Goal: Feedback & Contribution: Contribute content

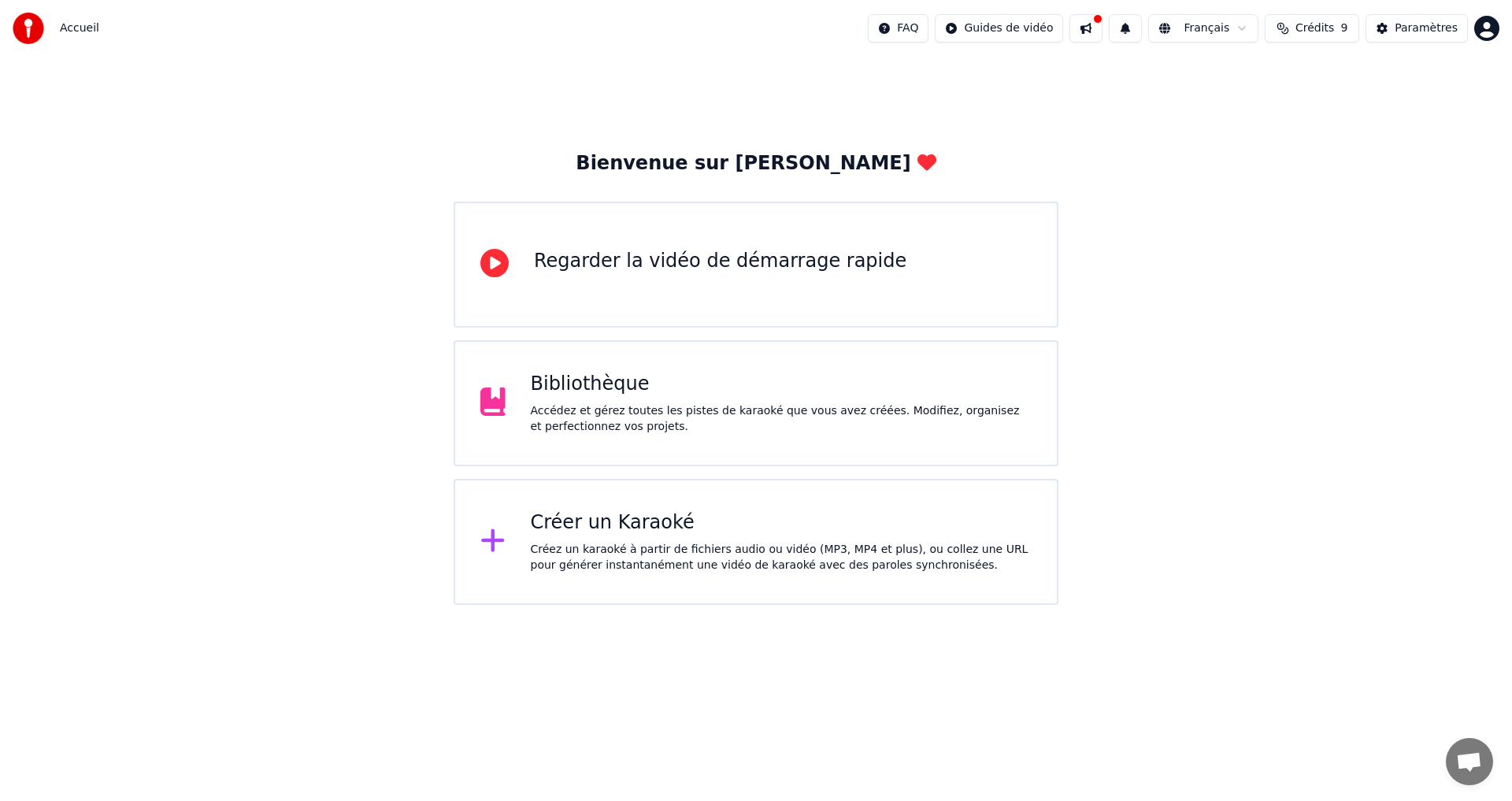
click at [602, 412] on div "Accédez et gérez toutes les pistes de karaoké que vous avez créées. Modifiez, o…" at bounding box center [781, 418] width 502 height 31
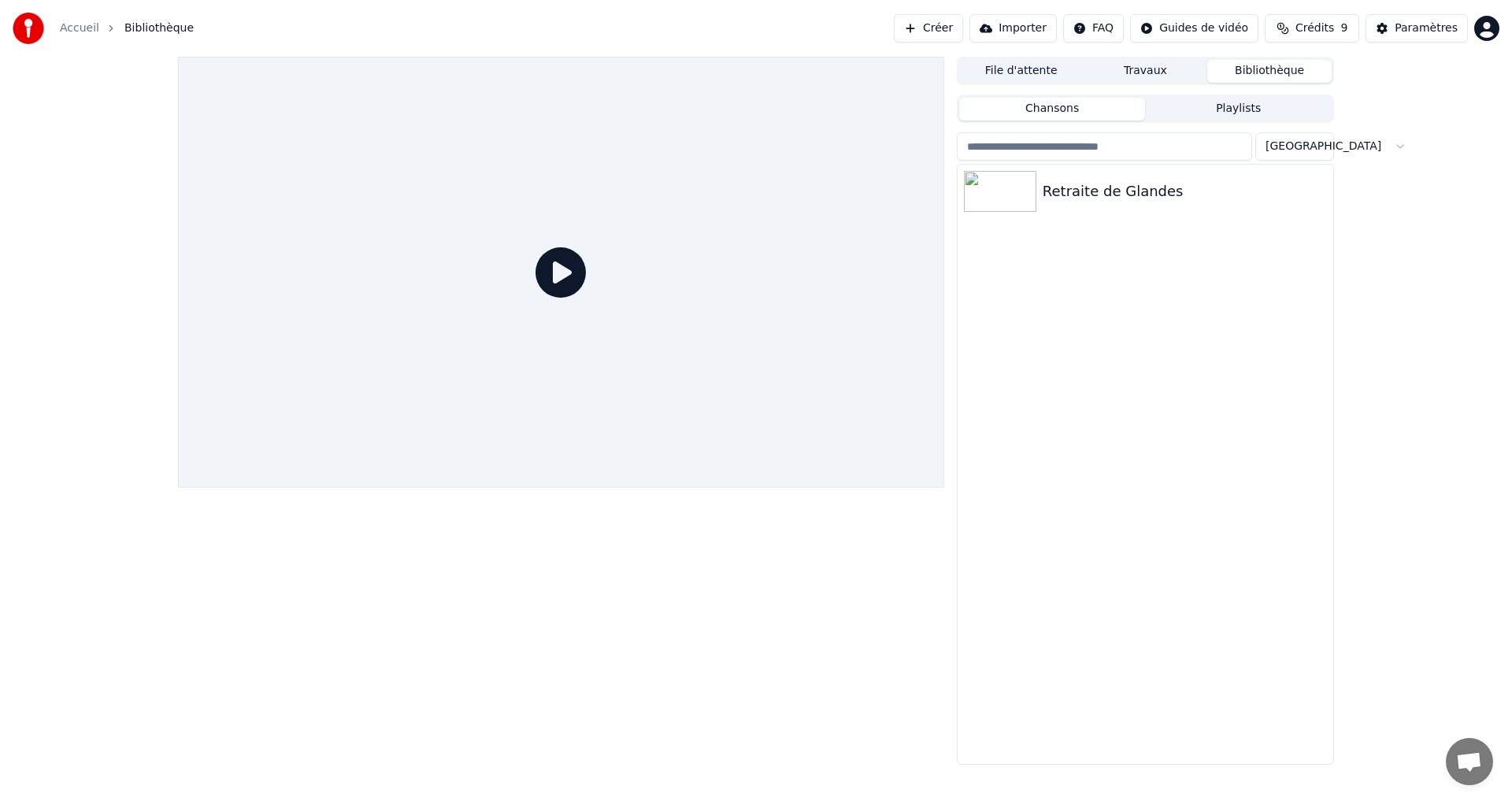
click at [602, 412] on div at bounding box center [561, 271] width 766 height 430
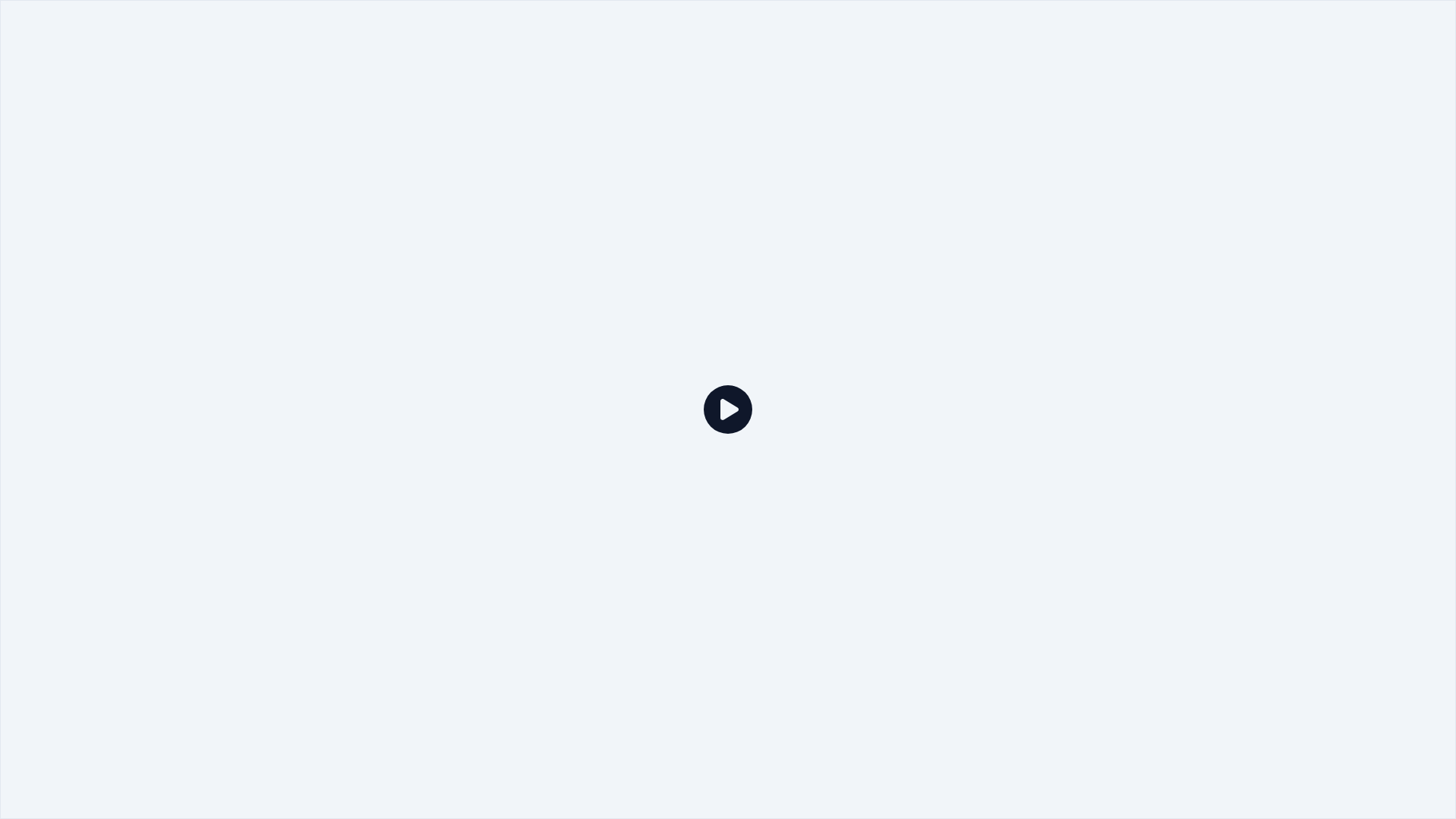
click at [720, 410] on icon at bounding box center [728, 410] width 49 height 49
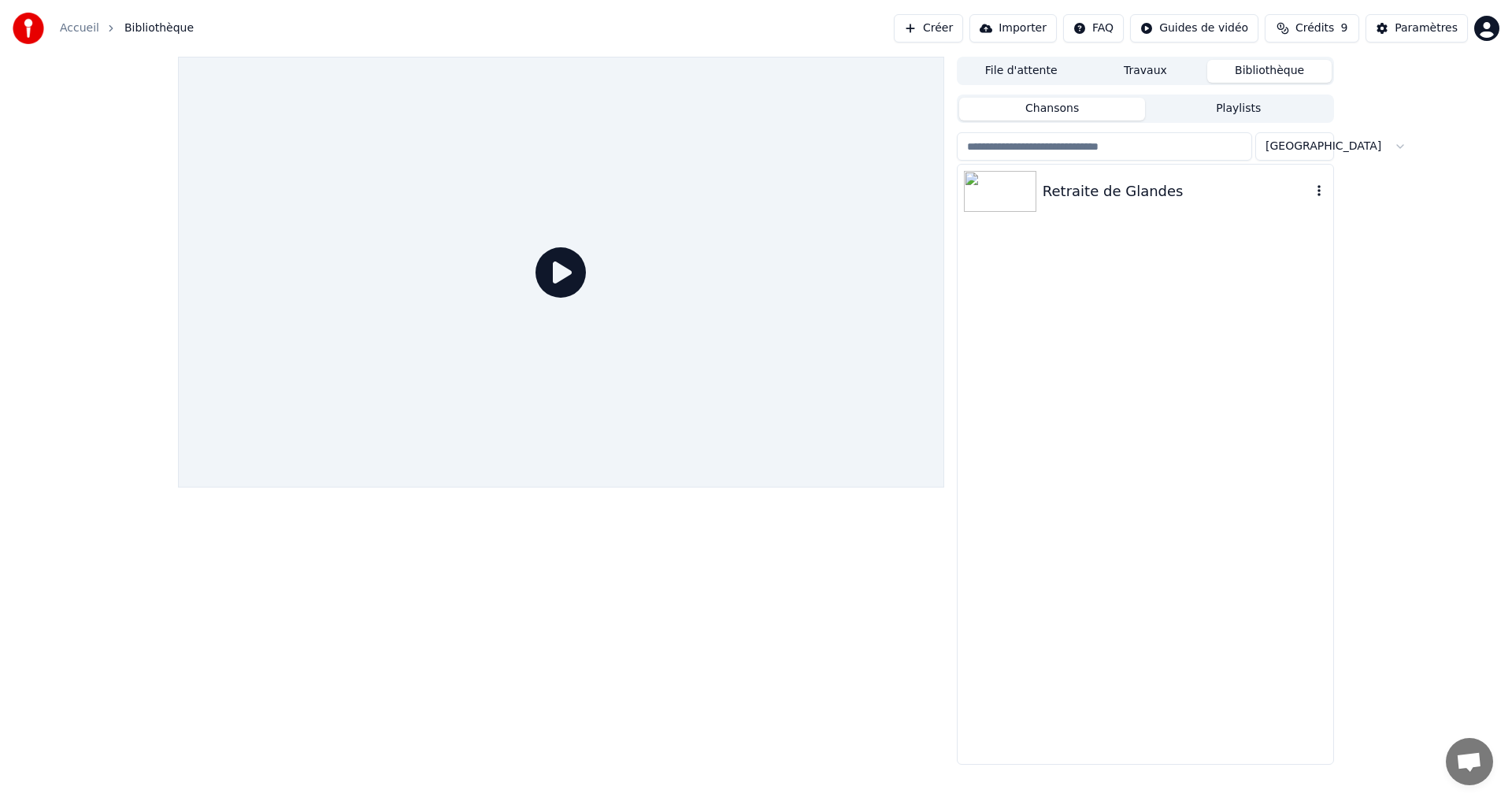
click at [1090, 188] on div "Retraite de Glandes" at bounding box center [1176, 191] width 268 height 22
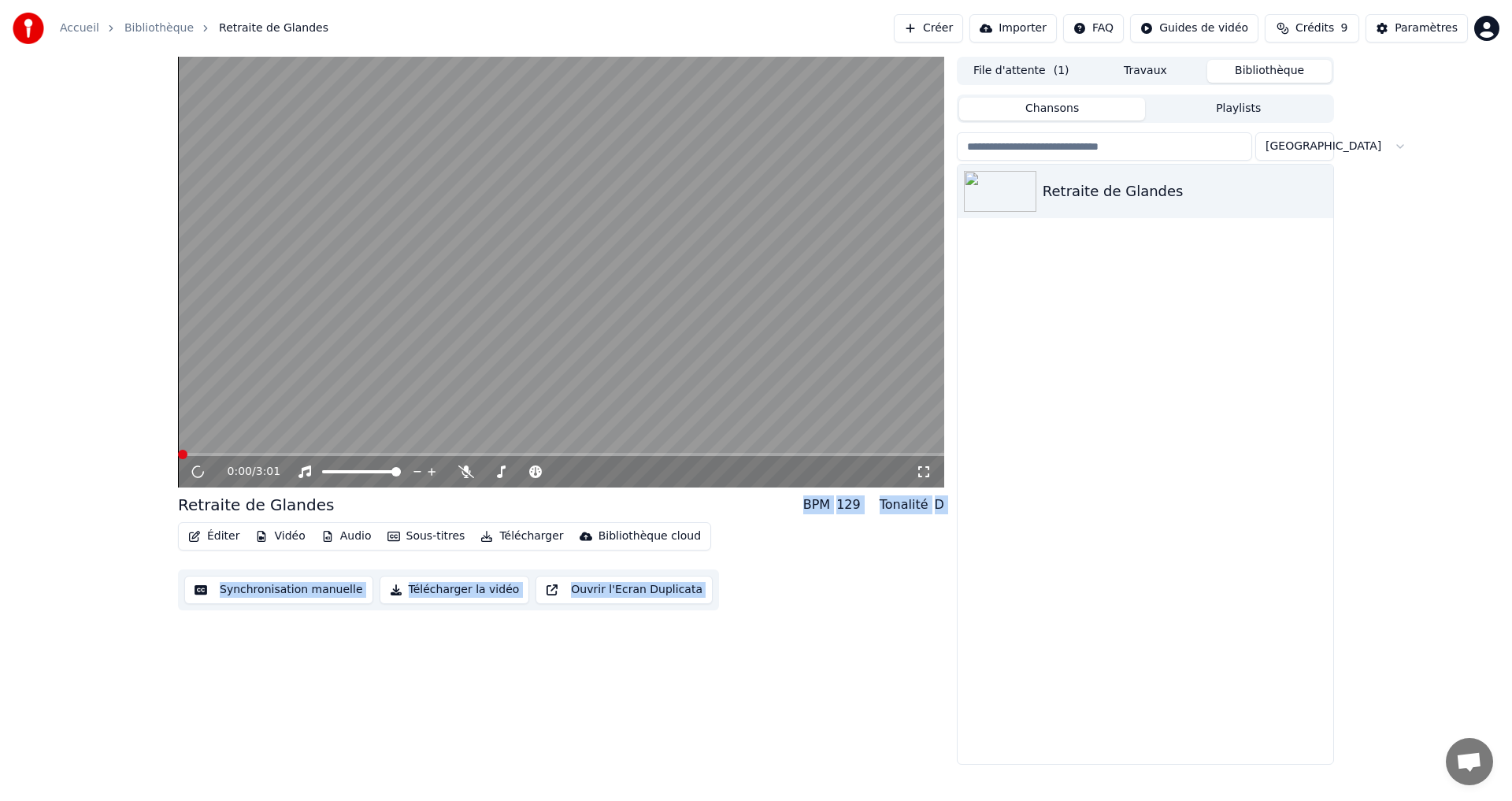
drag, startPoint x: 695, startPoint y: 73, endPoint x: 894, endPoint y: 166, distance: 219.7
click at [894, 166] on video at bounding box center [561, 271] width 766 height 430
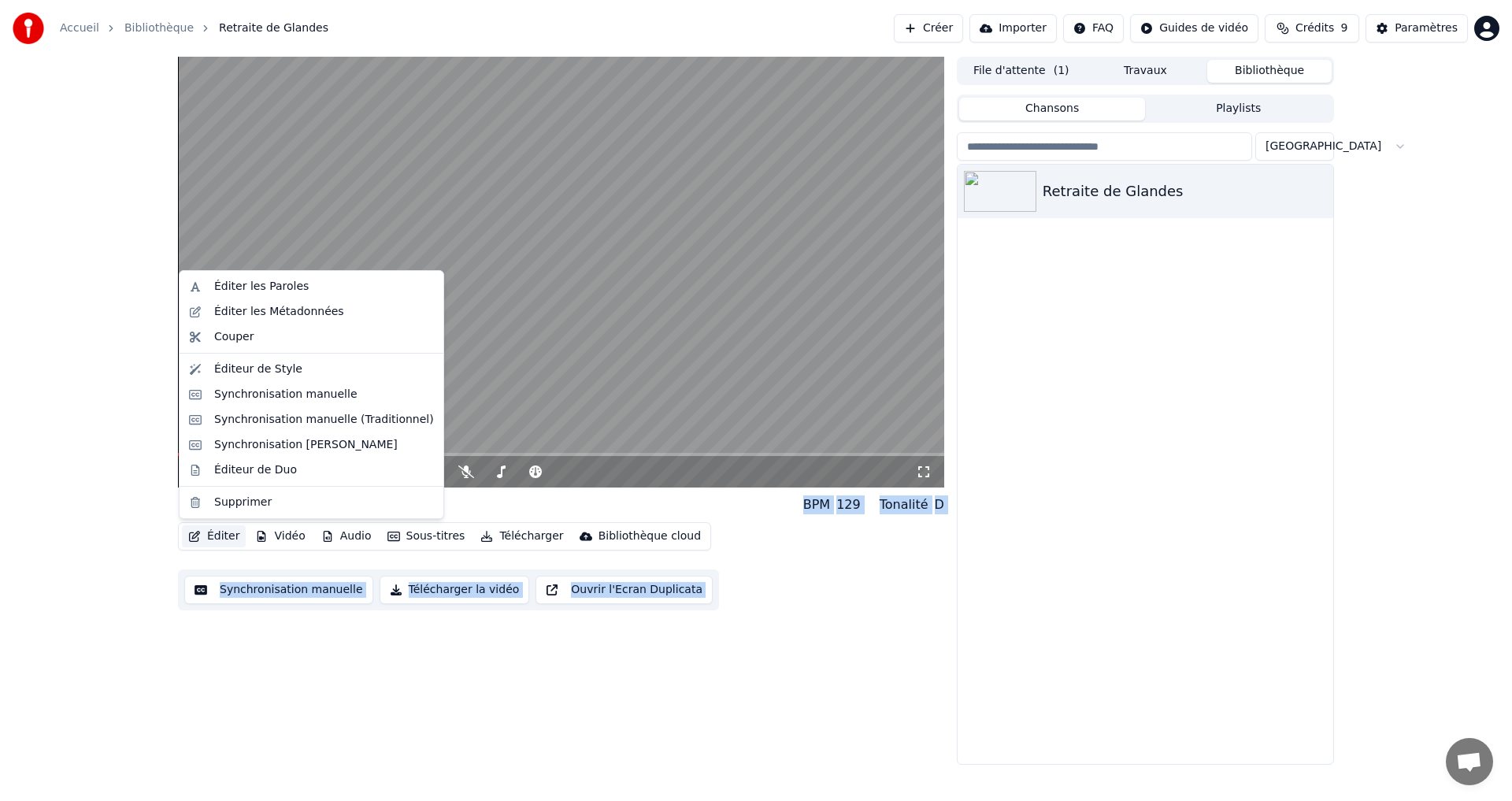
click at [224, 536] on button "Éditer" at bounding box center [214, 536] width 64 height 22
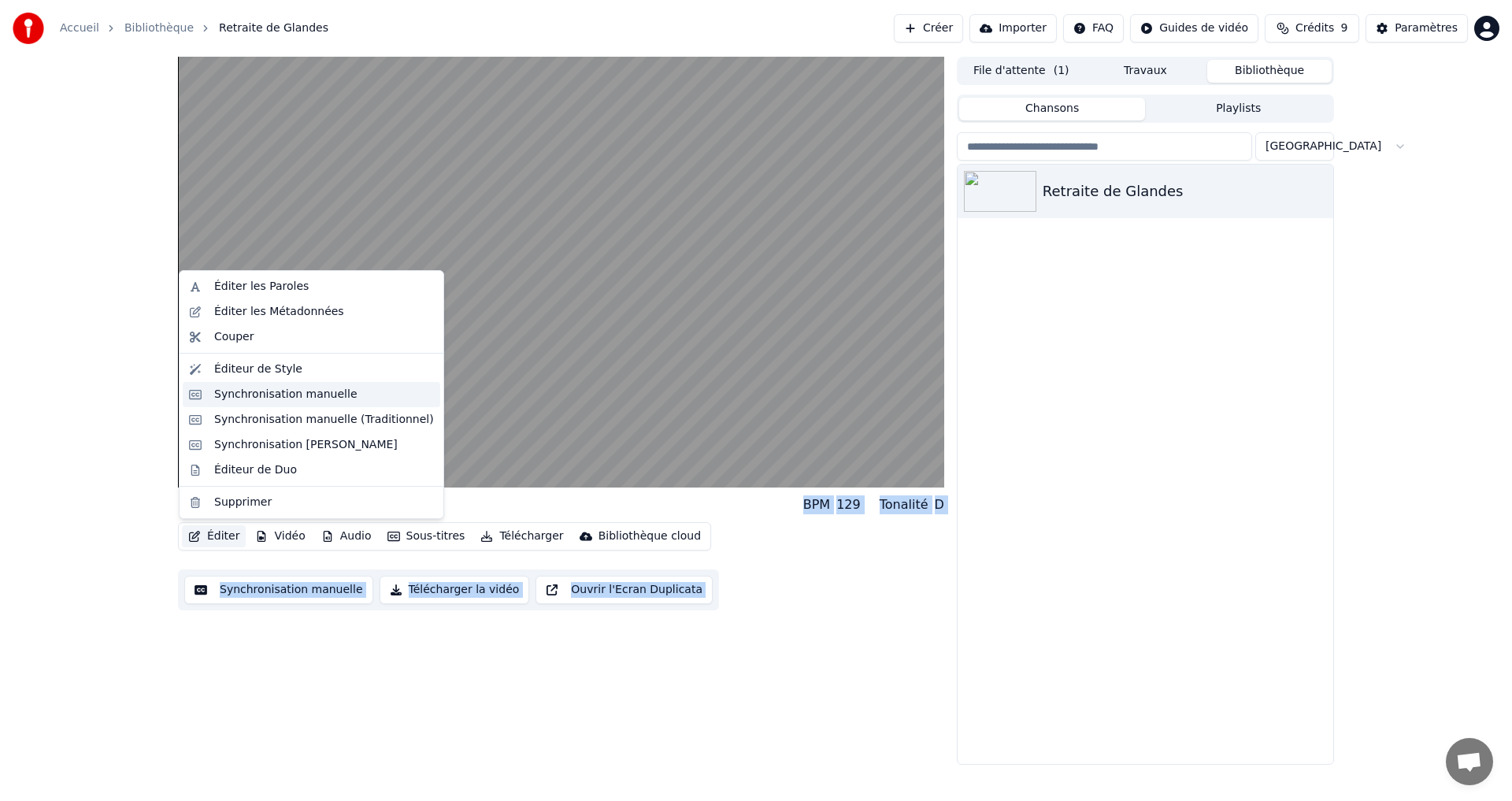
click at [243, 395] on div "Synchronisation manuelle" at bounding box center [285, 394] width 143 height 16
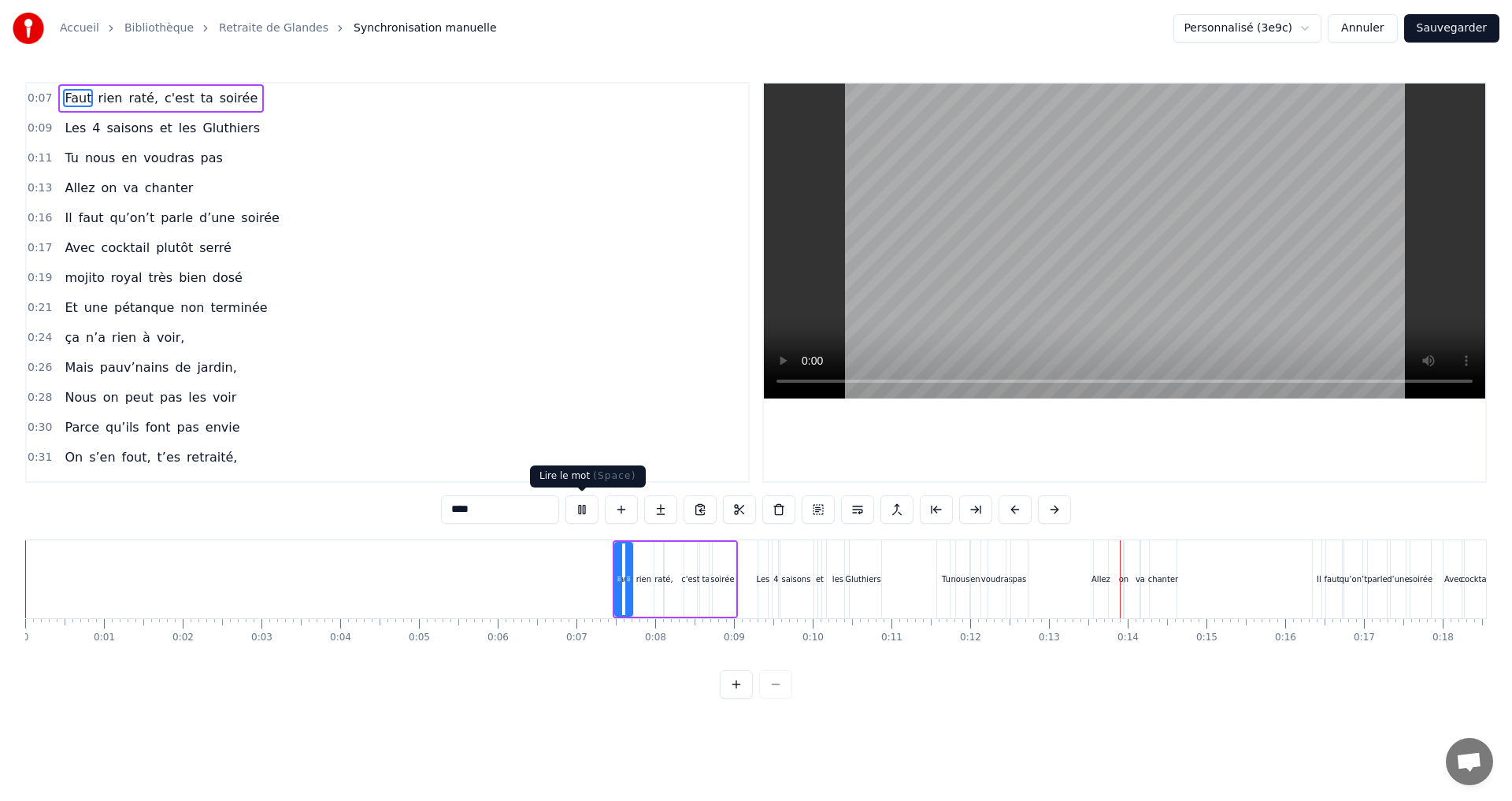
click at [584, 508] on button at bounding box center [581, 509] width 33 height 28
click at [690, 562] on div "c'est" at bounding box center [690, 578] width 12 height 74
click at [692, 557] on icon at bounding box center [691, 555] width 12 height 12
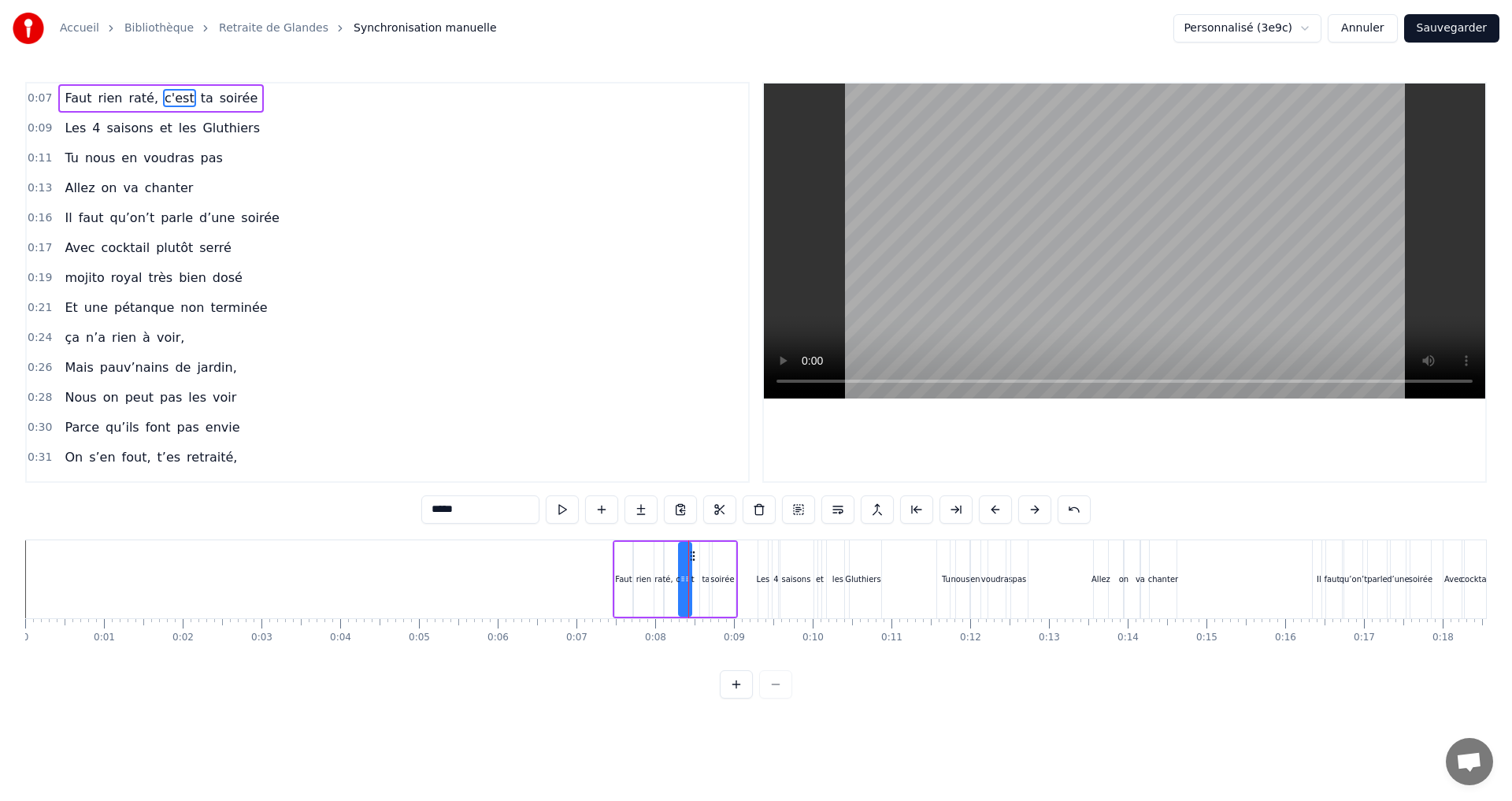
click at [700, 555] on div "ta" at bounding box center [705, 578] width 12 height 74
click at [709, 555] on icon at bounding box center [708, 555] width 12 height 12
click at [721, 551] on div "soirée" at bounding box center [723, 578] width 26 height 74
type input "******"
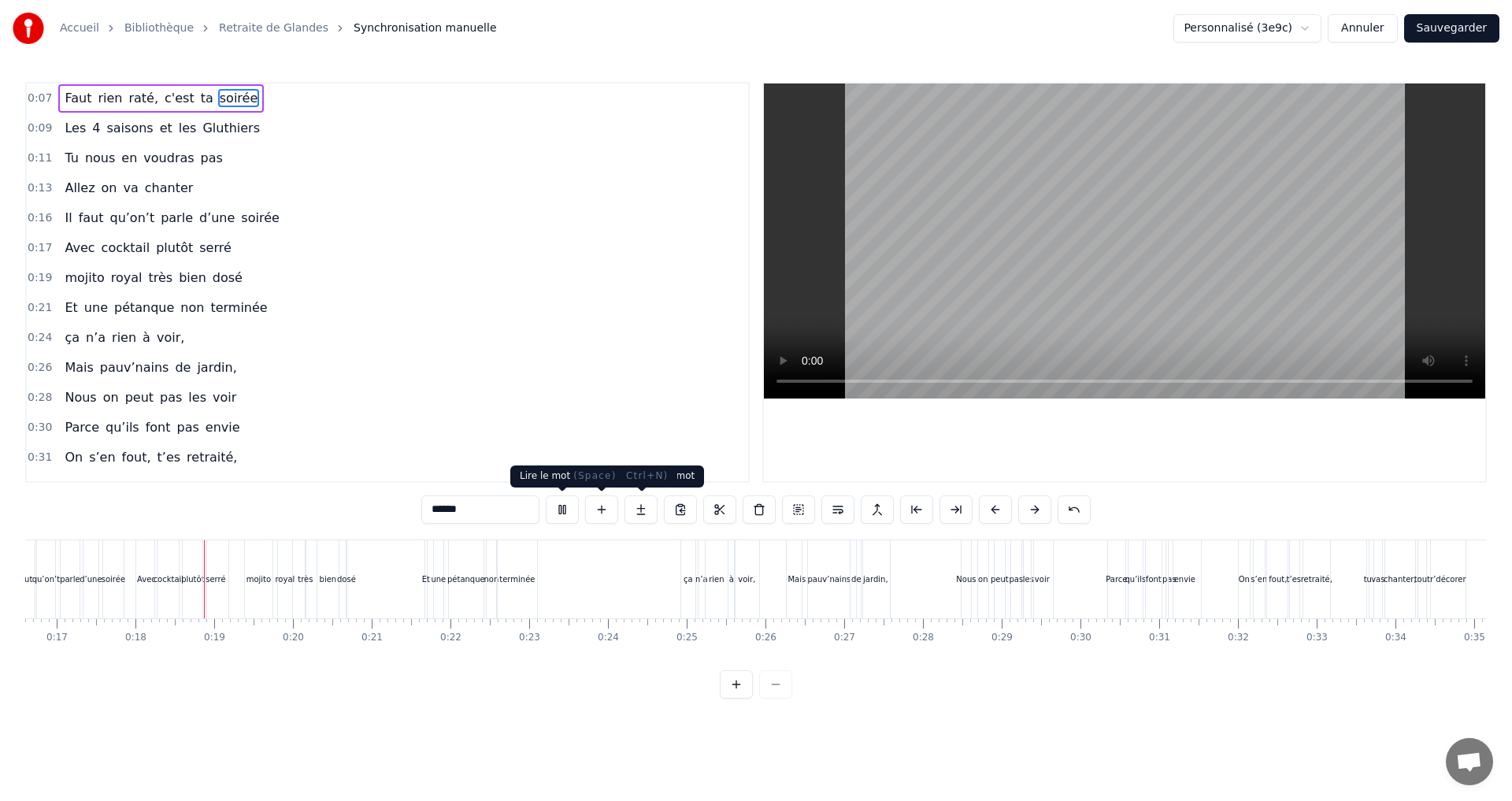
scroll to position [0, 1320]
click at [563, 507] on button at bounding box center [562, 509] width 33 height 28
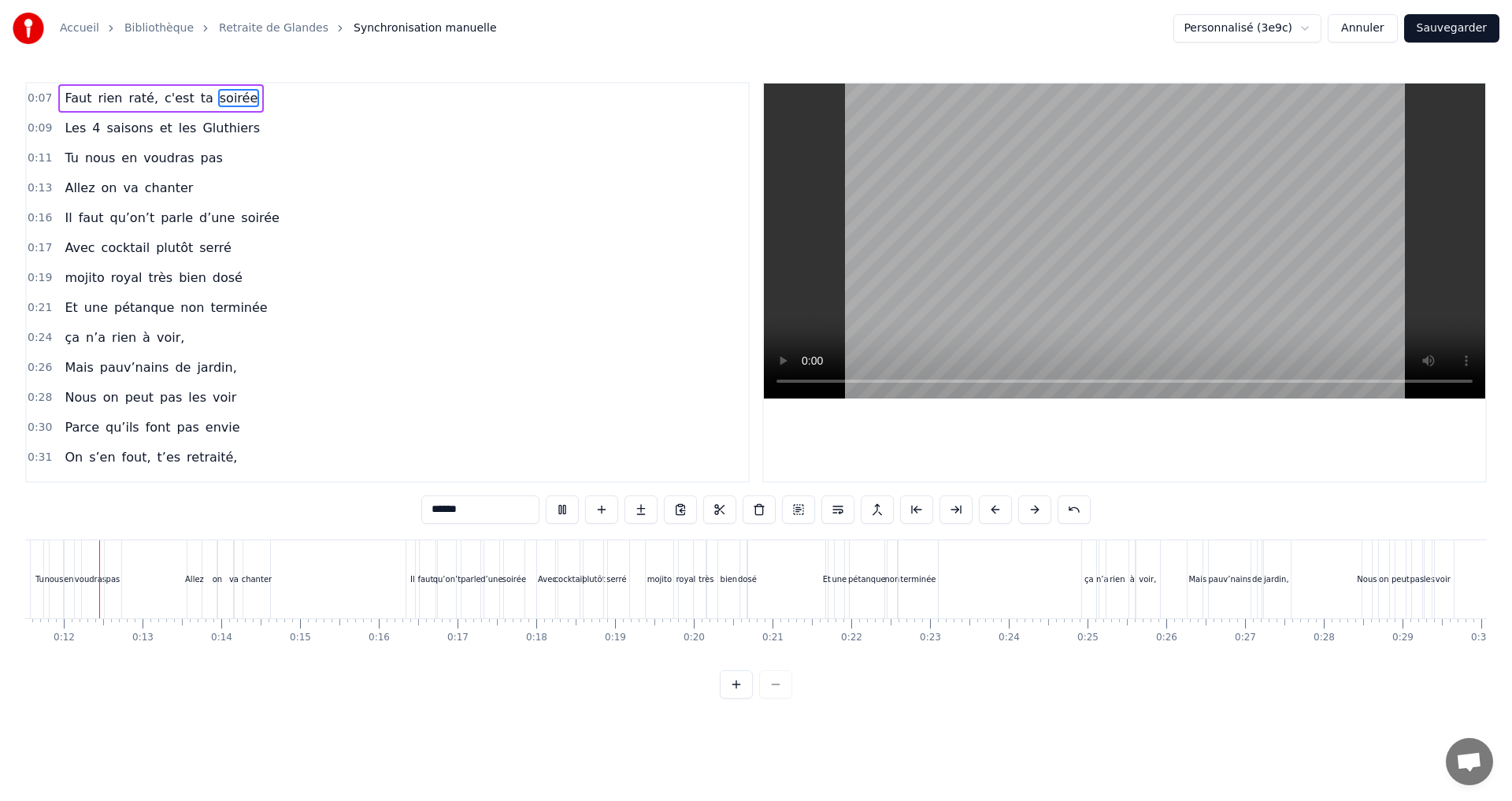
scroll to position [0, 872]
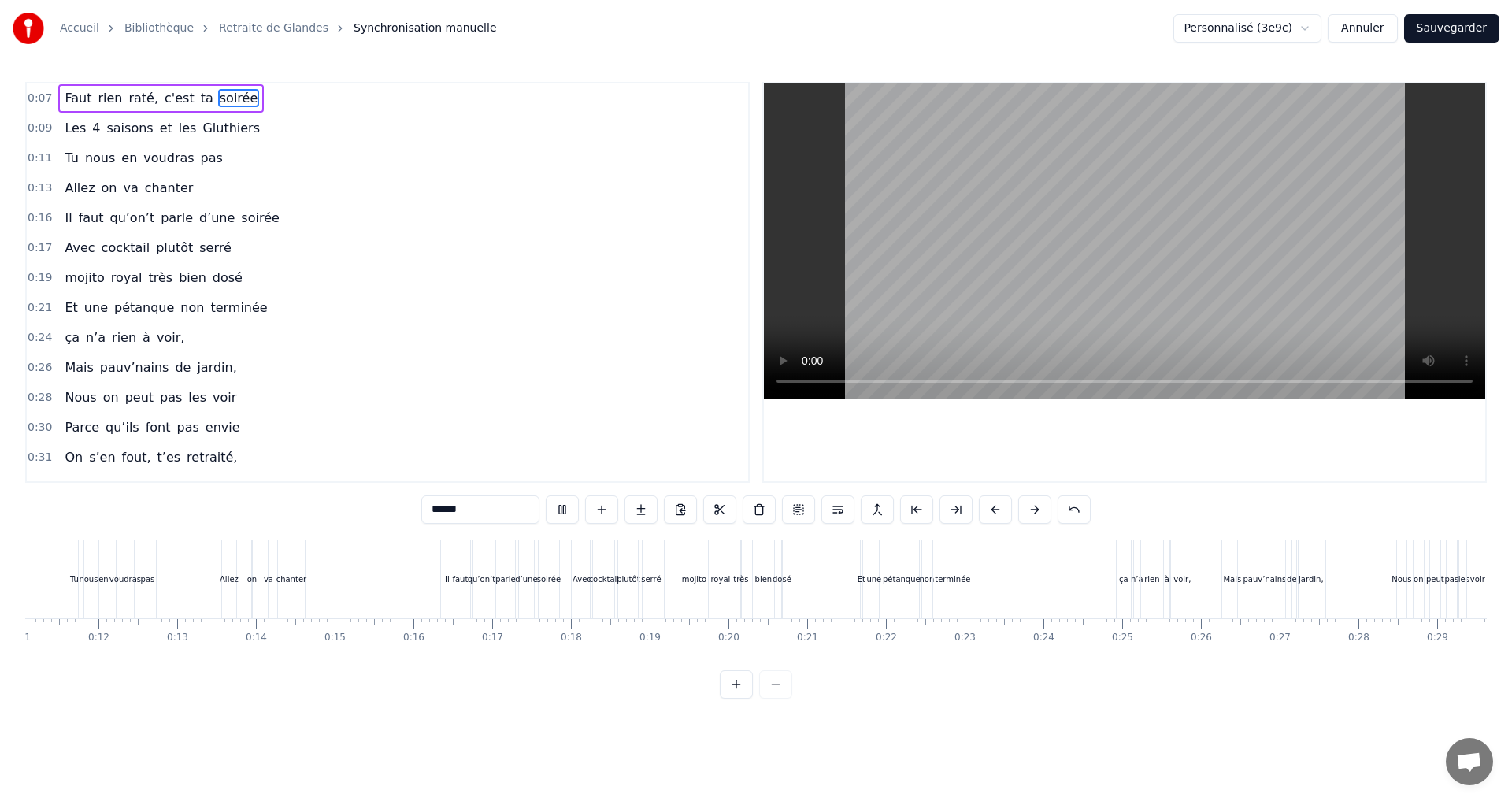
click at [661, 416] on div "0:30 Parce qu’ils font pas envie" at bounding box center [387, 427] width 721 height 30
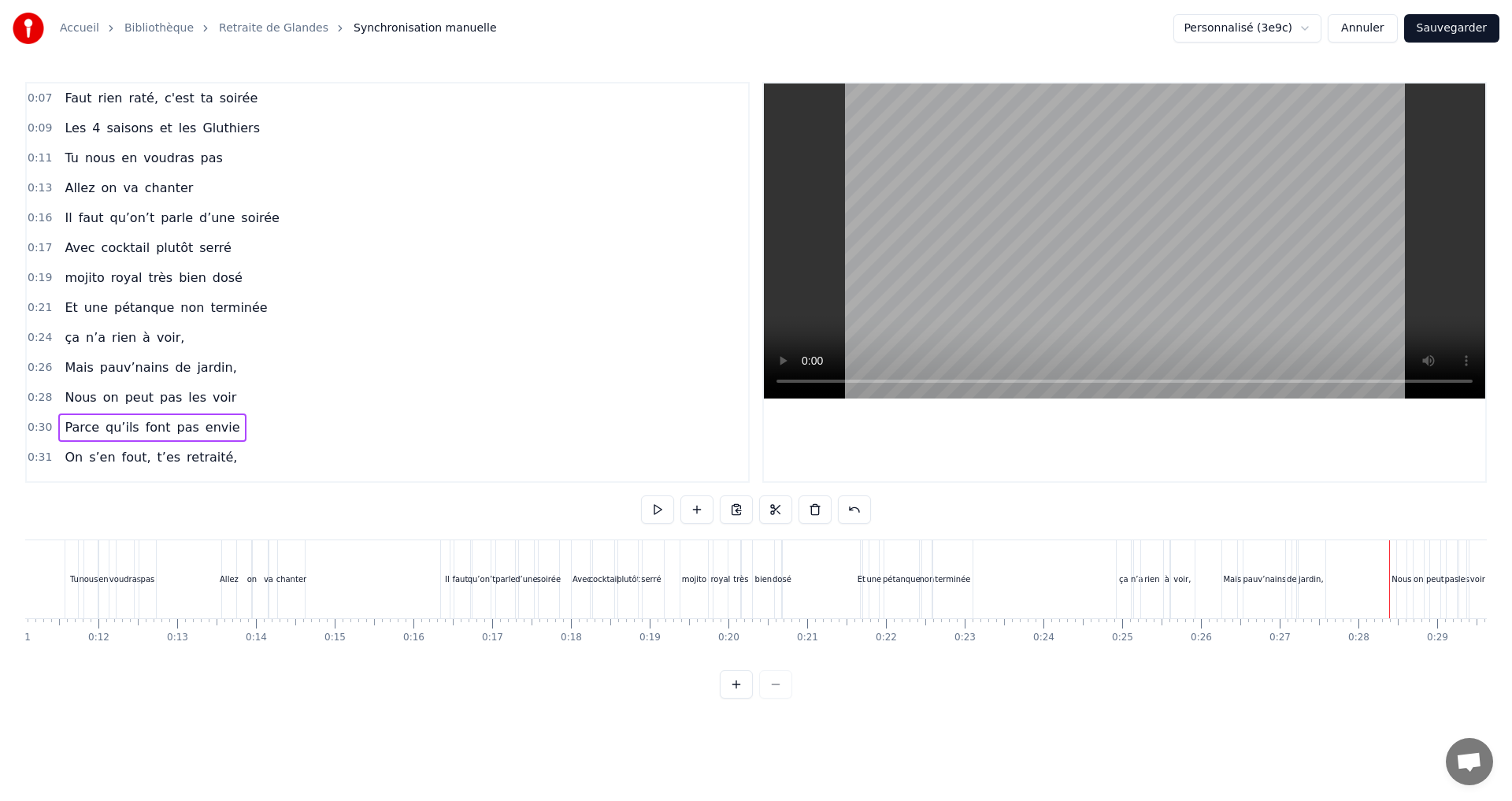
click at [137, 213] on span "qu’on’t" at bounding box center [132, 217] width 48 height 18
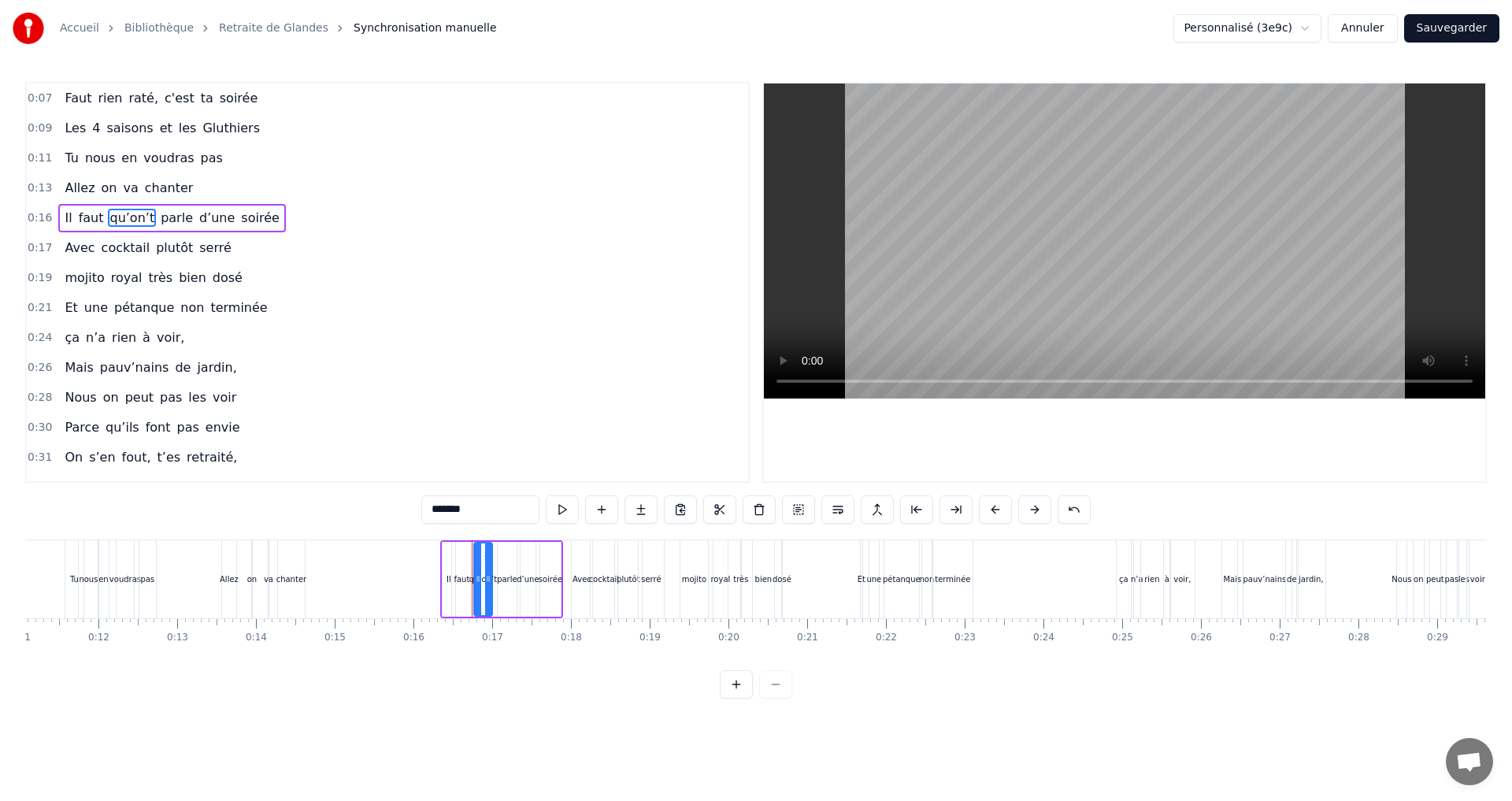
click at [446, 574] on div "Il" at bounding box center [448, 579] width 5 height 12
type input "**"
click at [713, 510] on button at bounding box center [719, 509] width 33 height 28
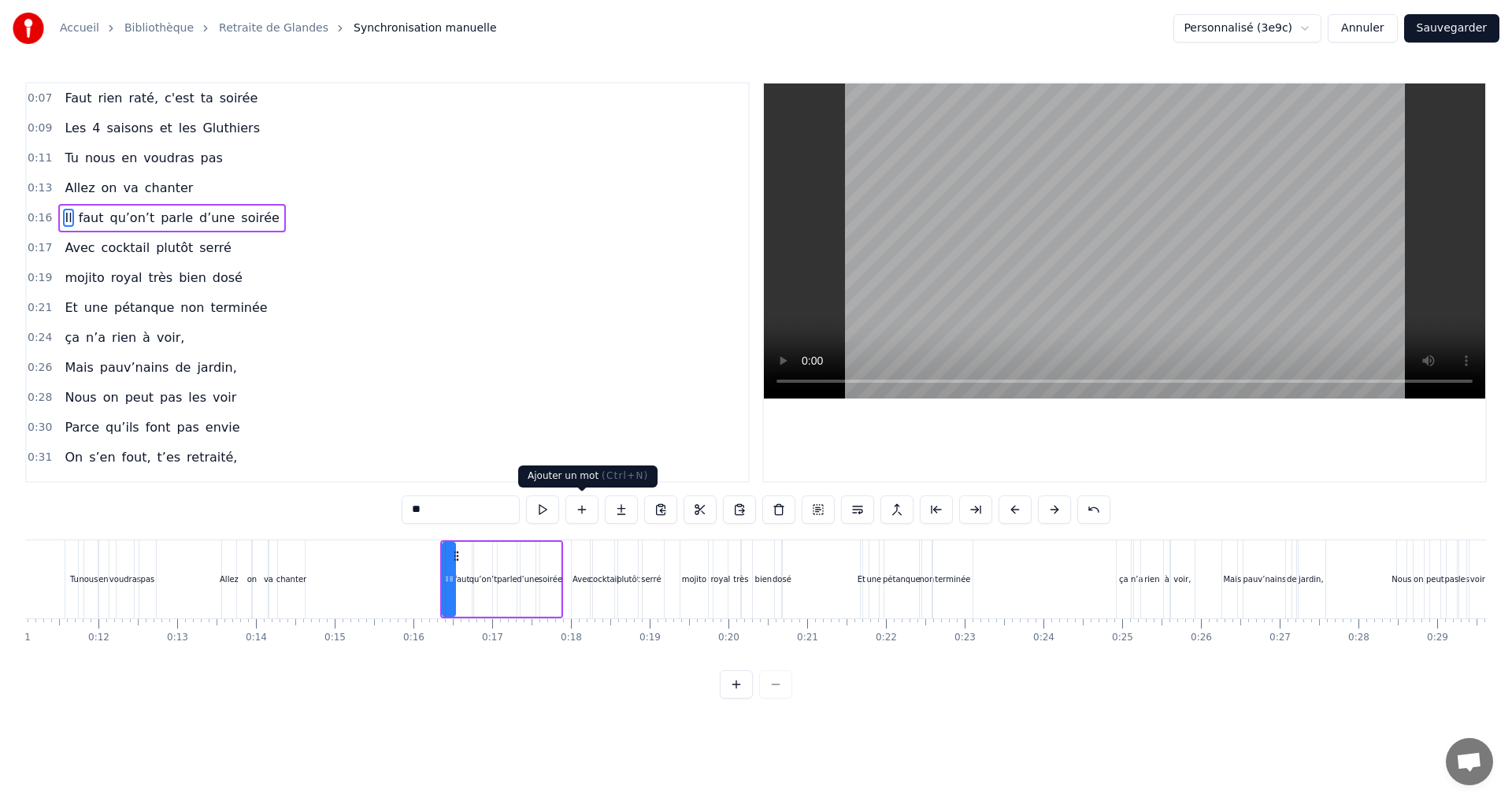
click at [581, 508] on button at bounding box center [581, 509] width 33 height 28
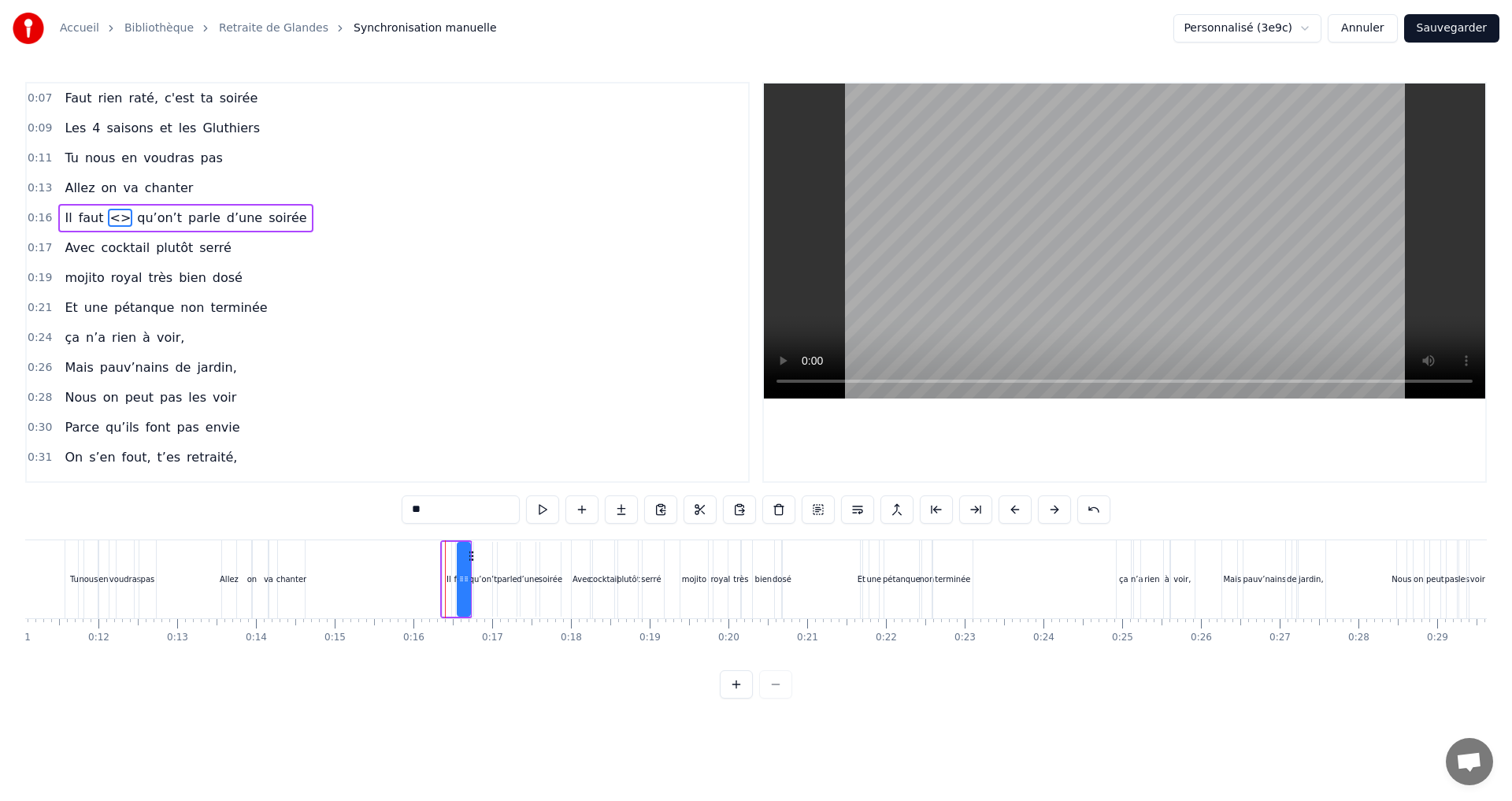
click at [112, 216] on span "<>" at bounding box center [121, 217] width 24 height 18
click at [417, 510] on input "**" at bounding box center [460, 509] width 118 height 28
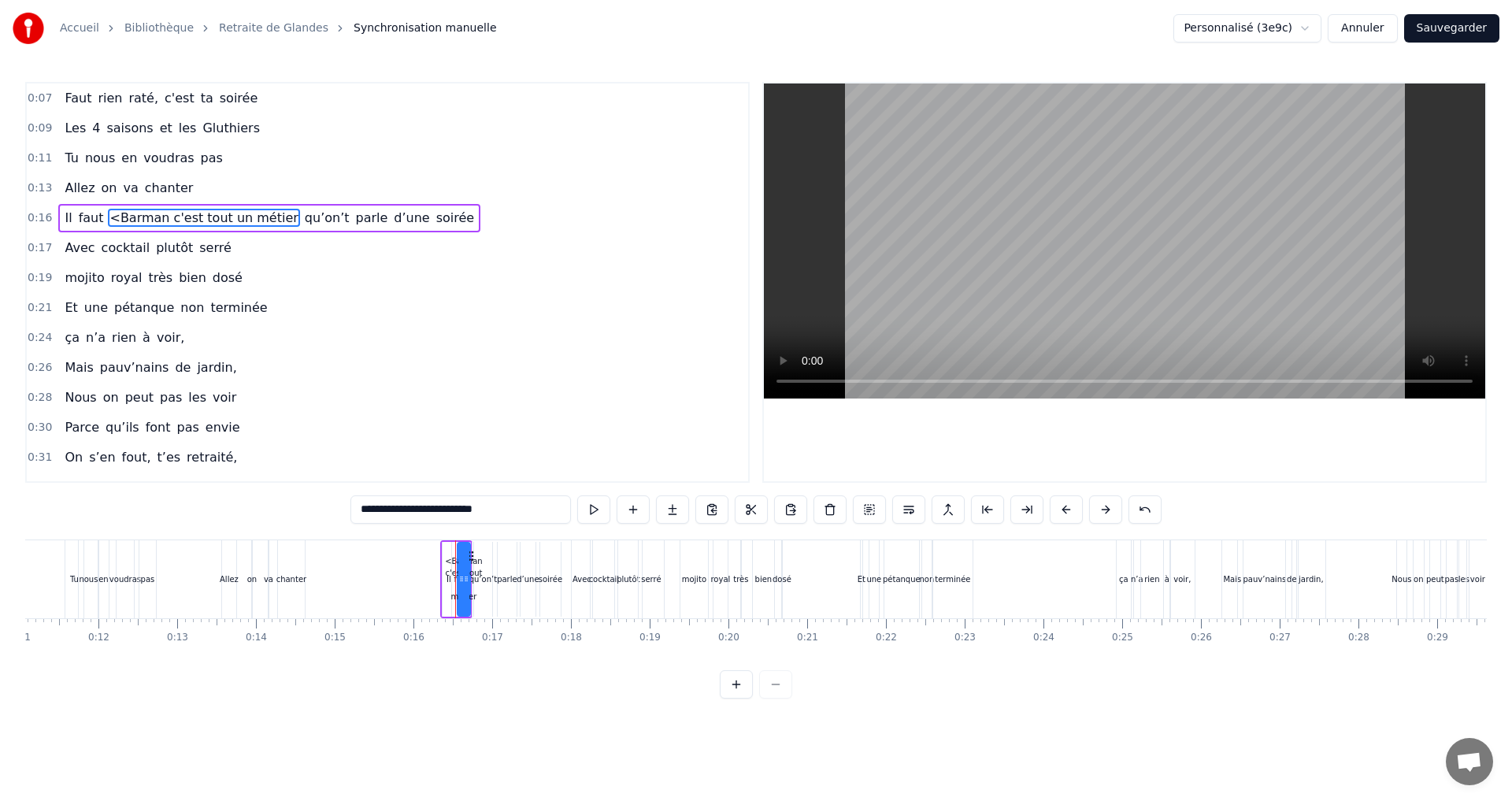
click at [303, 222] on span "qu’on’t" at bounding box center [327, 217] width 48 height 18
type input "*******"
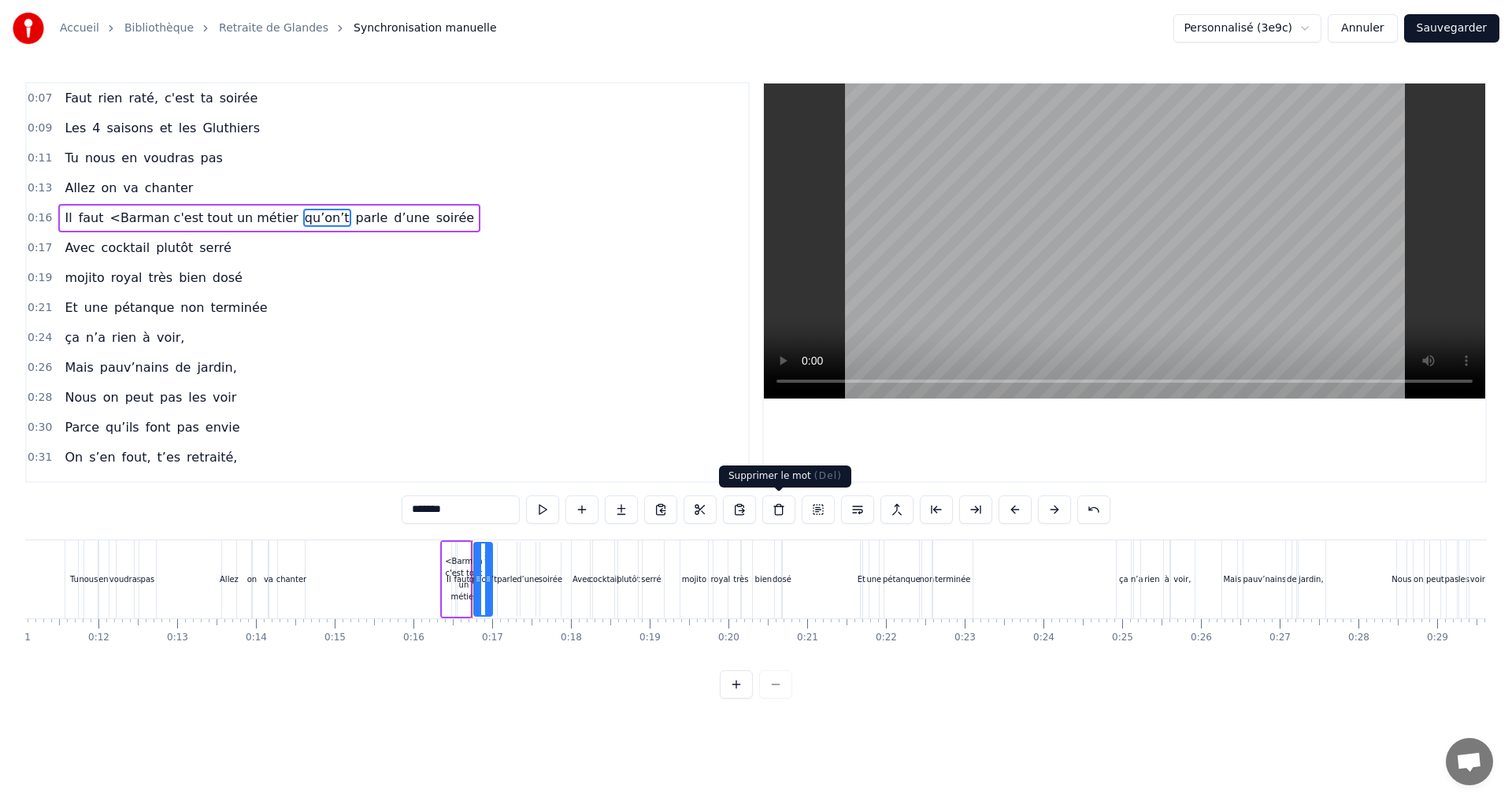
click at [779, 508] on button at bounding box center [779, 509] width 33 height 28
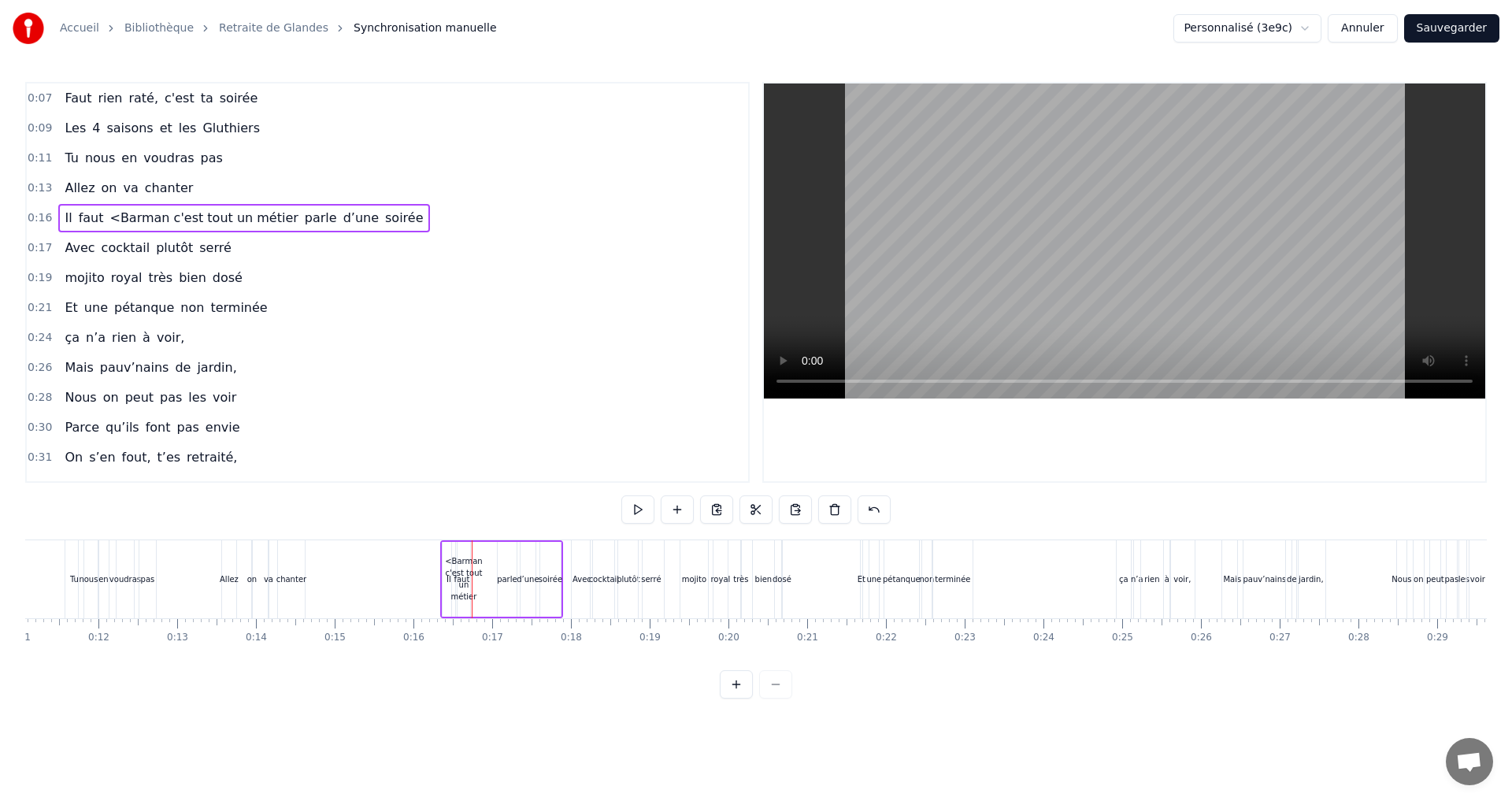
click at [303, 222] on span "parle" at bounding box center [321, 217] width 36 height 18
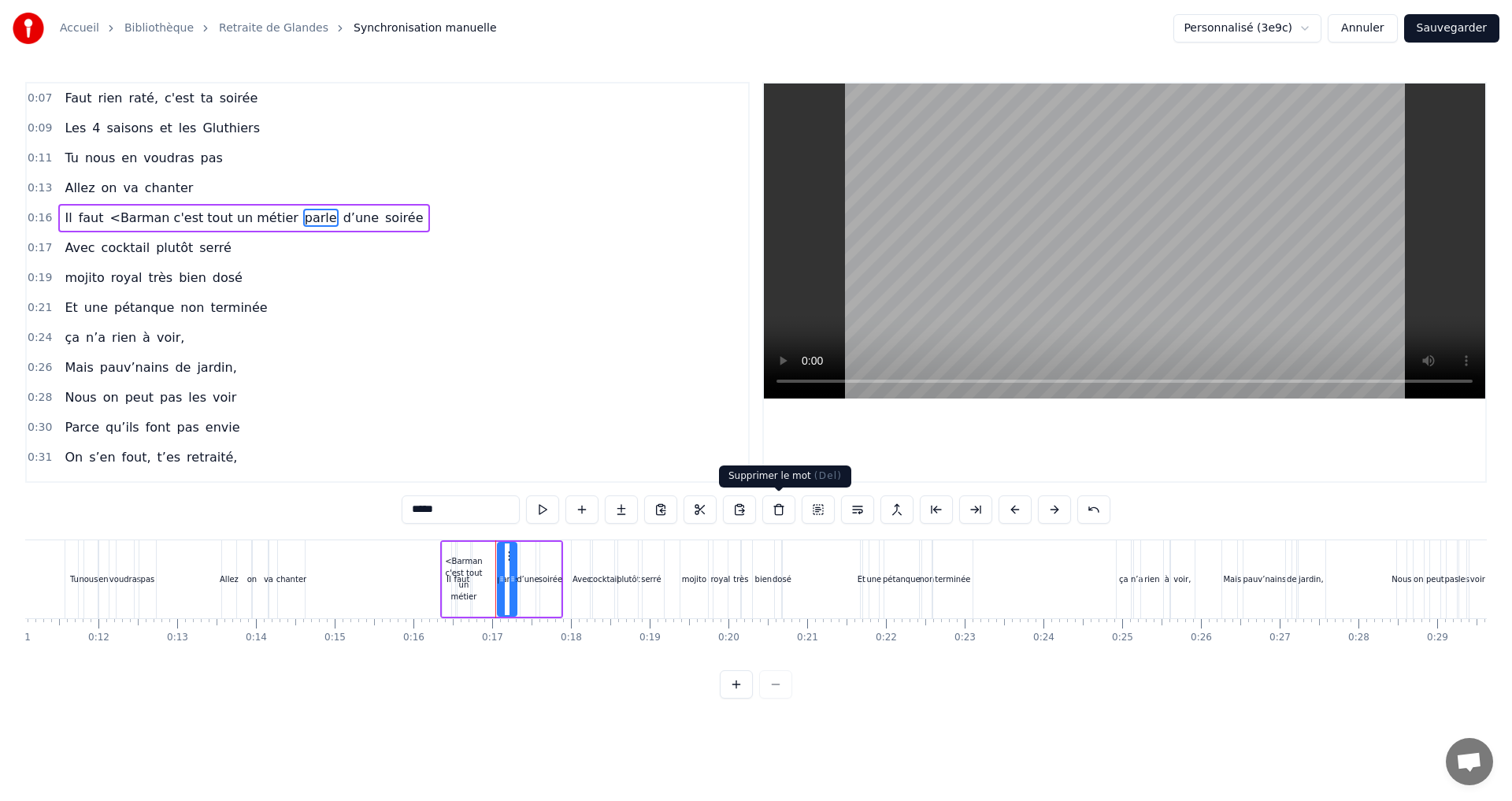
click at [772, 508] on button at bounding box center [779, 509] width 33 height 28
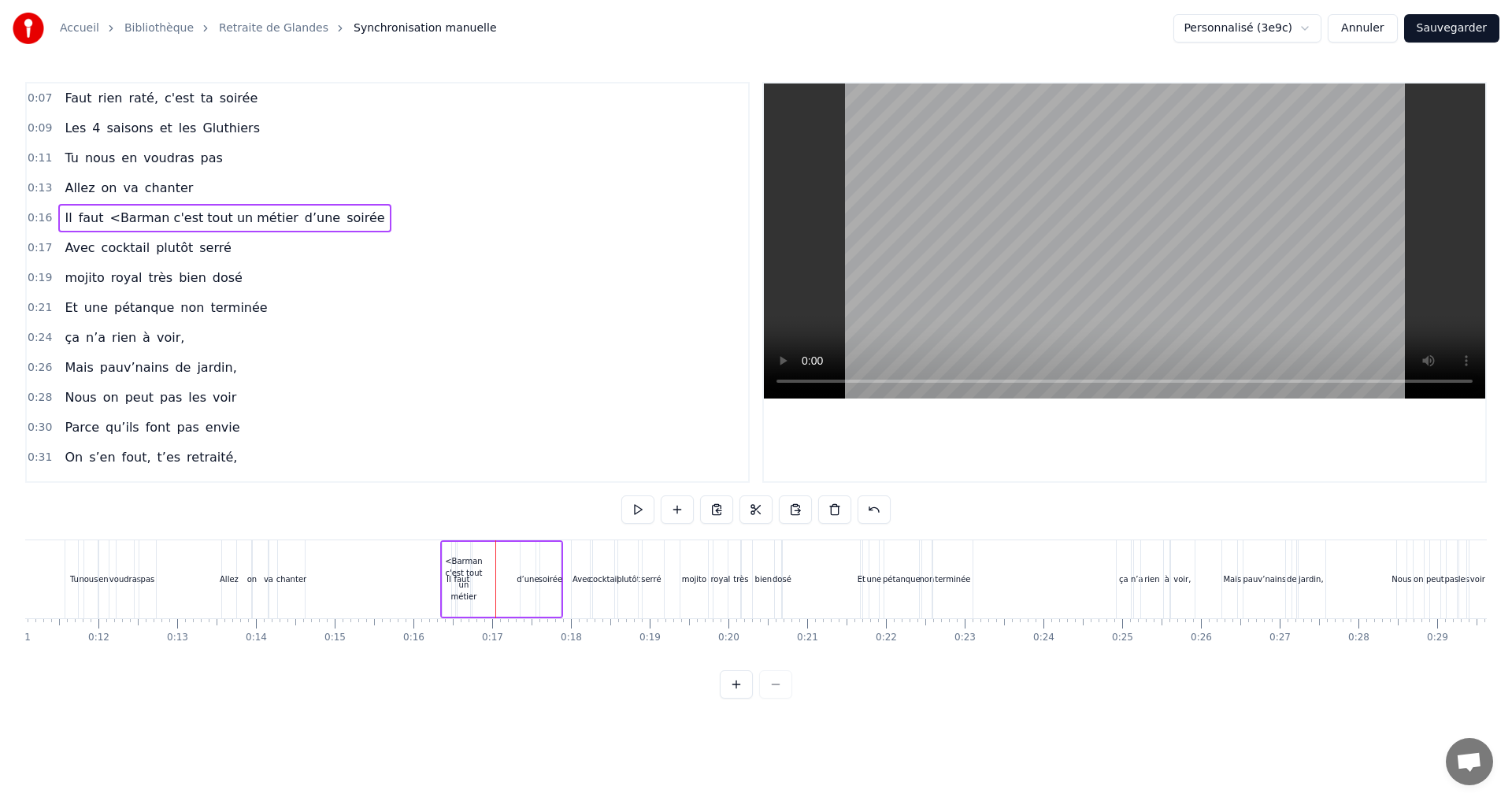
click at [303, 210] on span "d’une" at bounding box center [322, 217] width 39 height 18
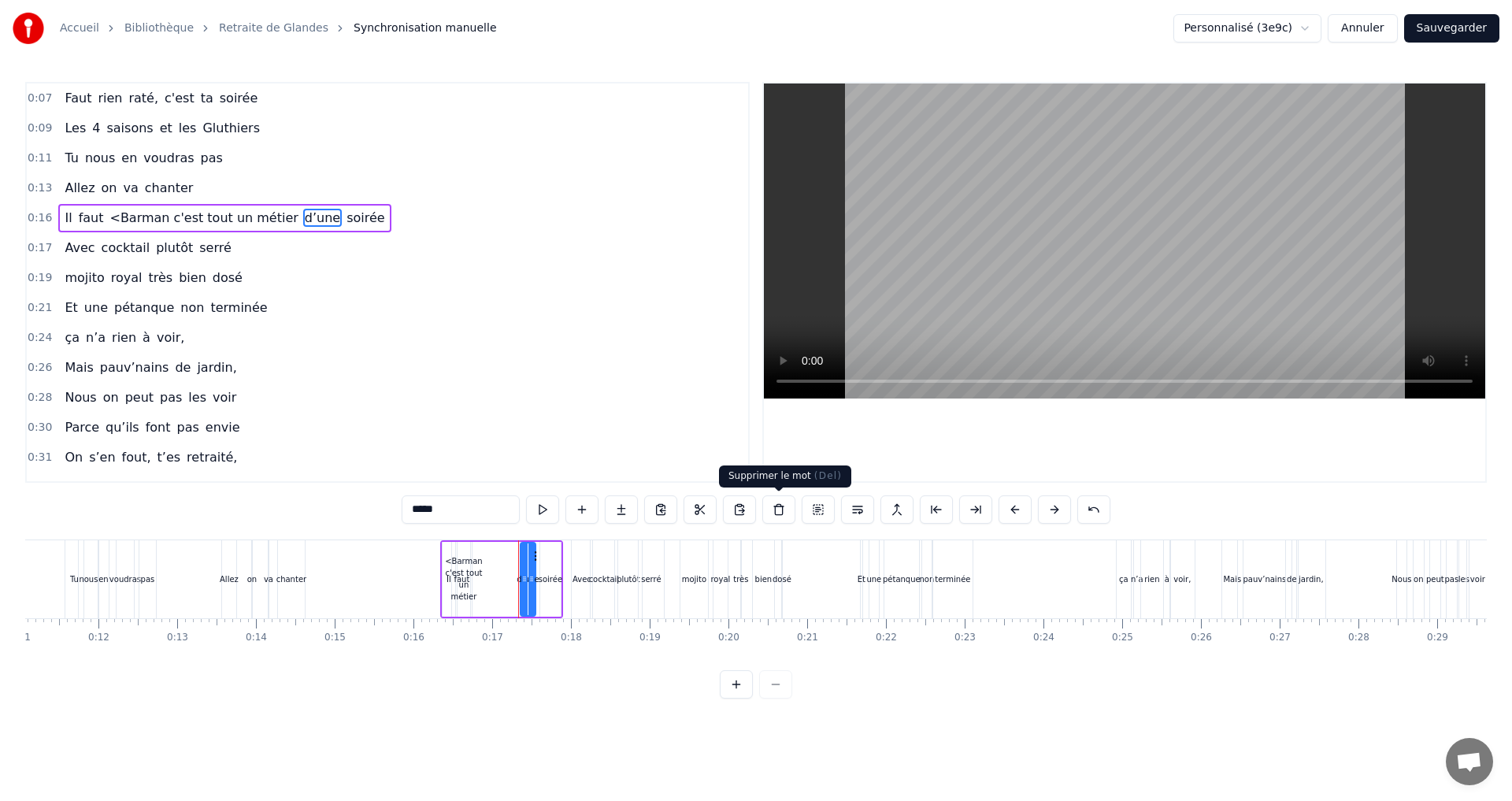
click at [779, 510] on button at bounding box center [779, 509] width 33 height 28
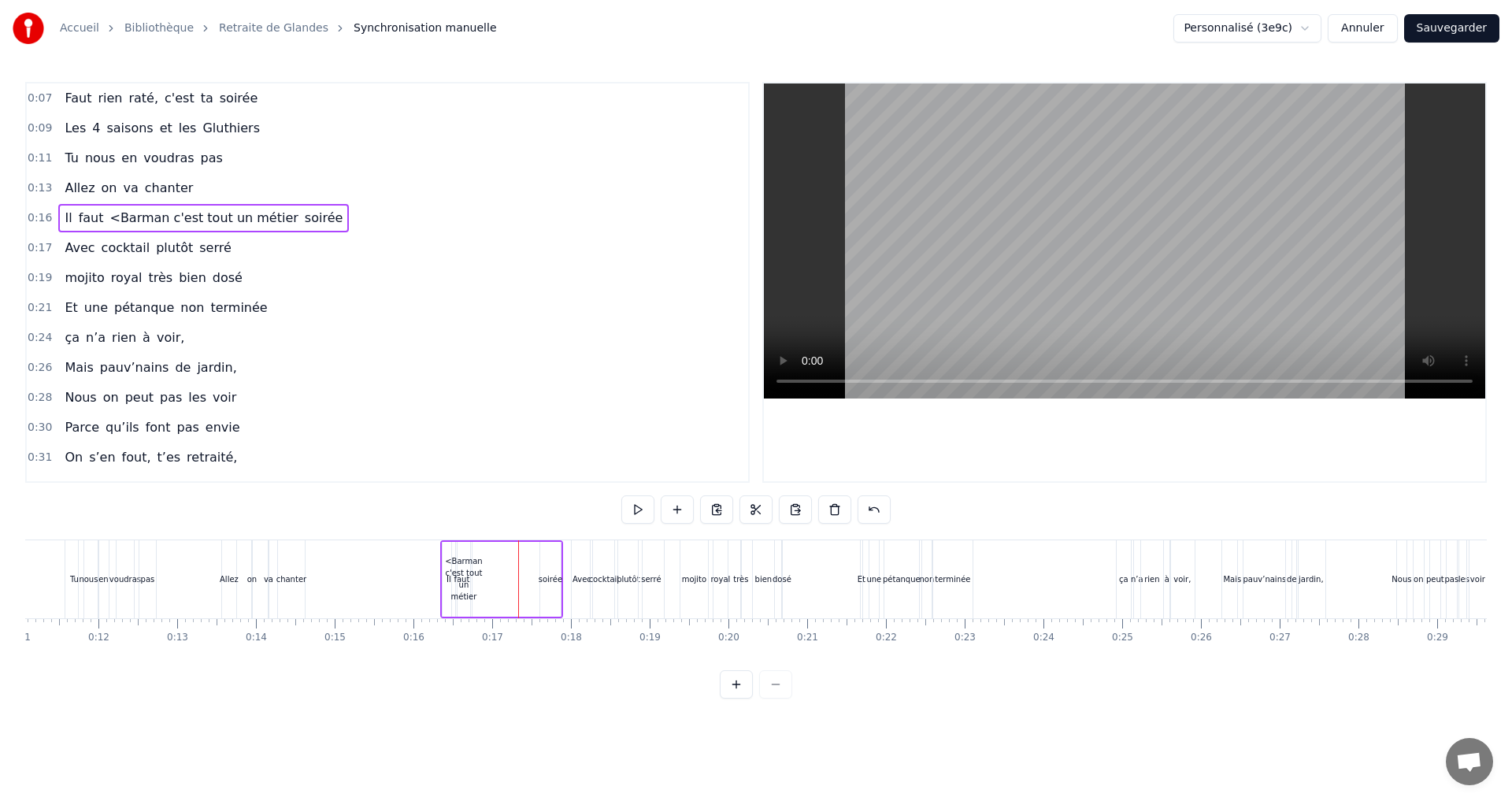
click at [303, 213] on span "soirée" at bounding box center [323, 217] width 40 height 18
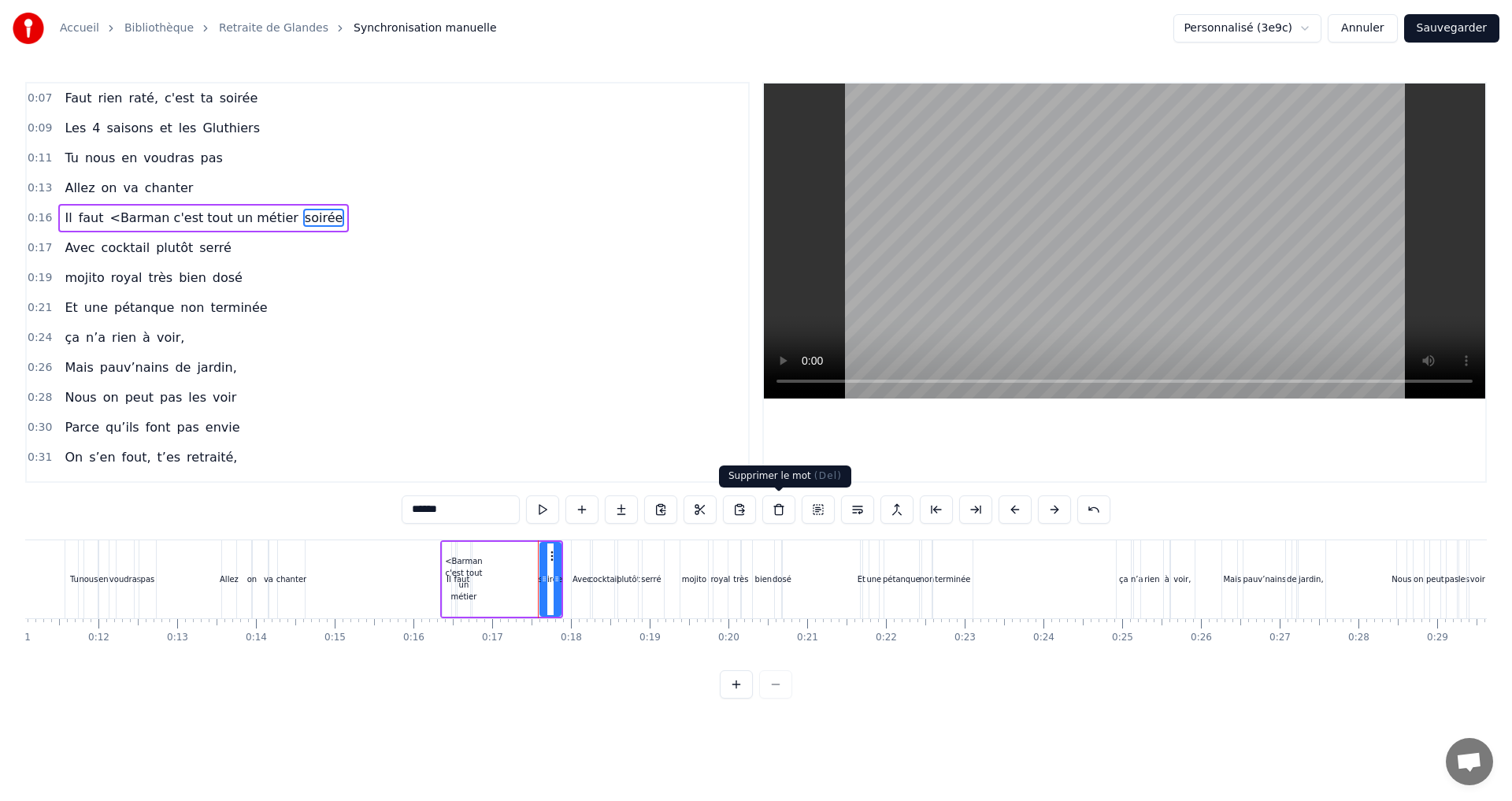
click at [786, 512] on button at bounding box center [779, 509] width 33 height 28
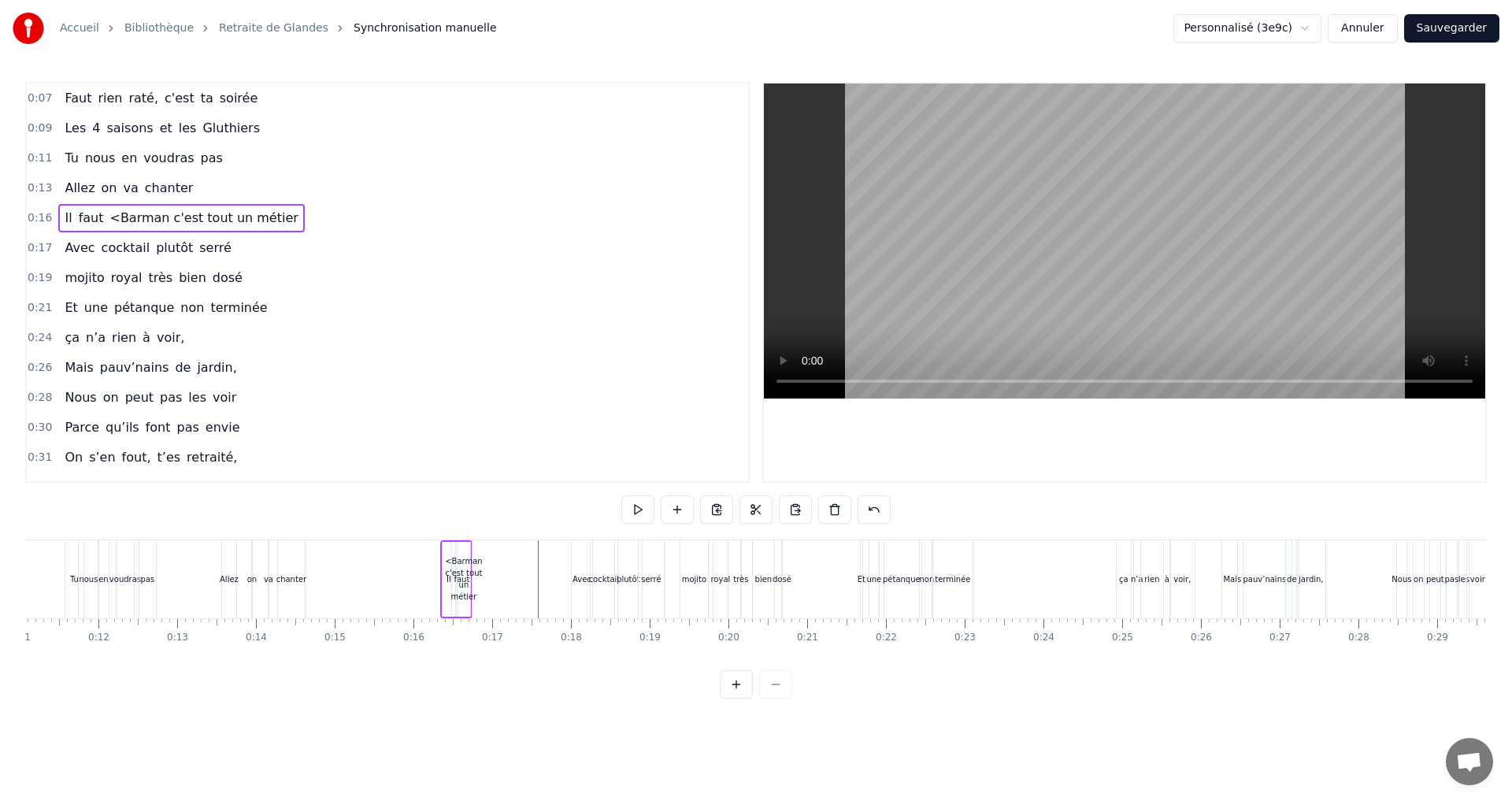
click at [67, 216] on span "Il" at bounding box center [68, 217] width 10 height 18
click at [777, 510] on button at bounding box center [779, 509] width 33 height 28
click at [74, 212] on span "faut" at bounding box center [77, 217] width 28 height 18
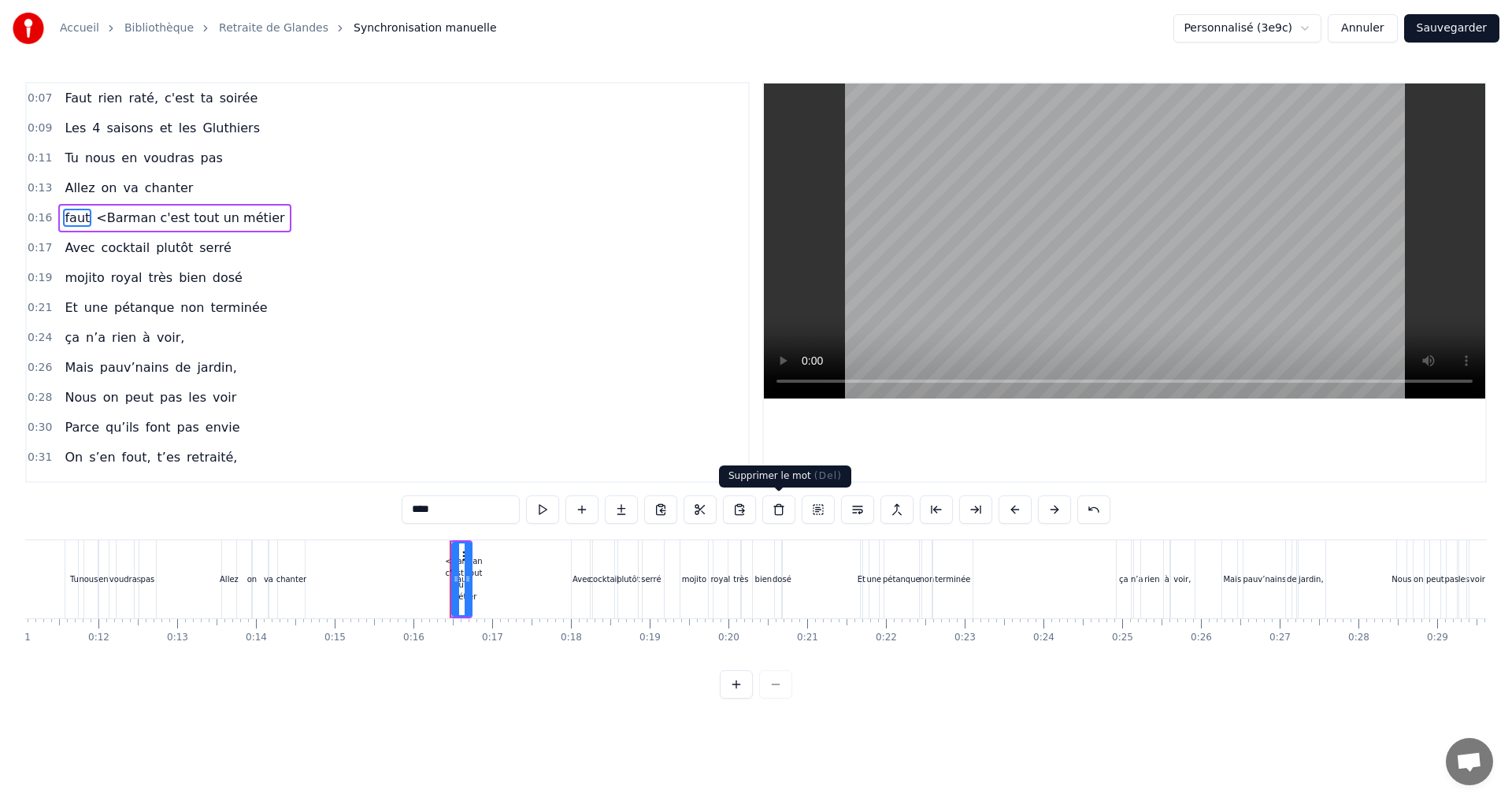
click at [776, 510] on button at bounding box center [779, 509] width 33 height 28
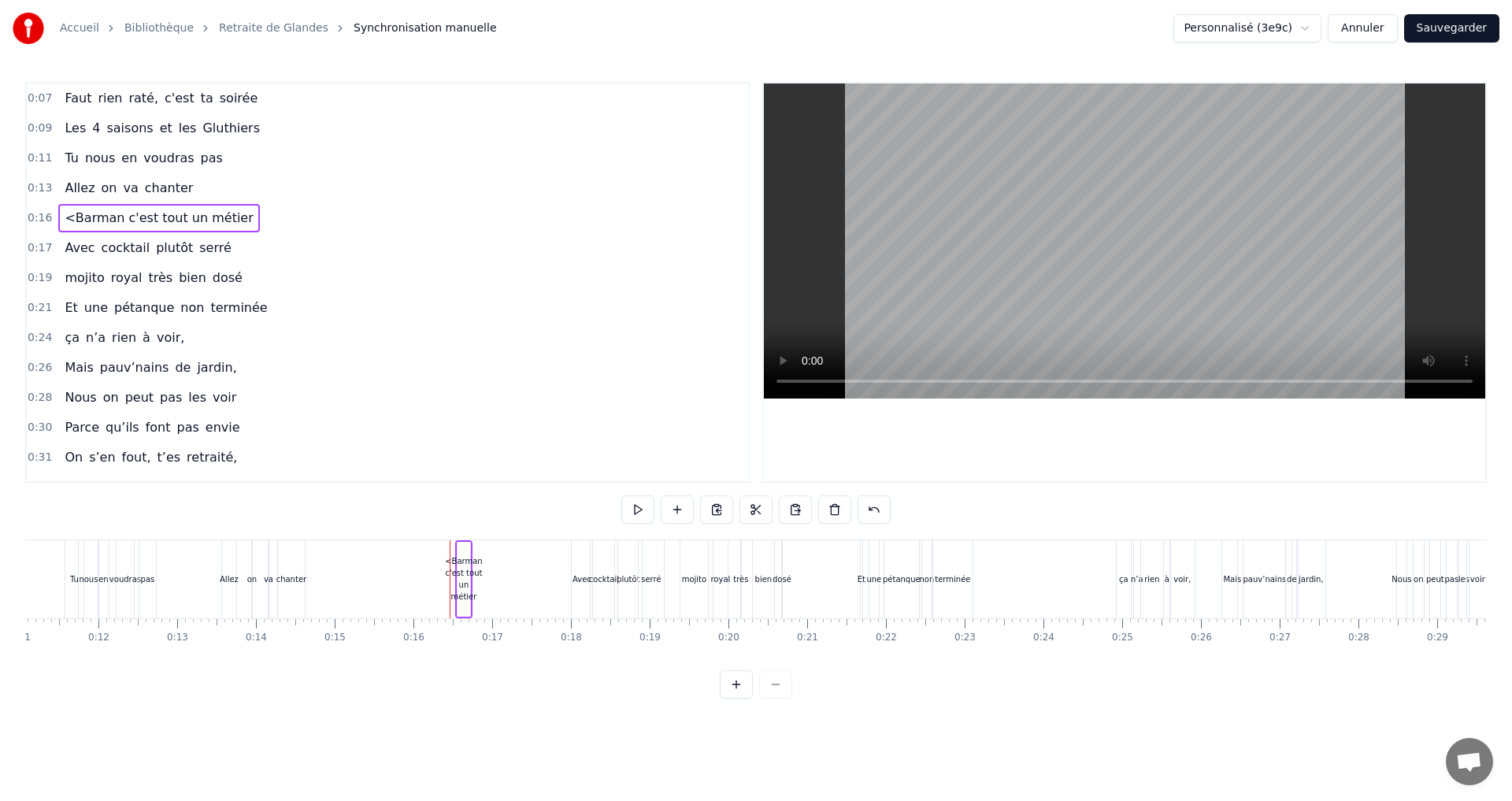
click at [465, 569] on div "<Barman c'est tout un métier" at bounding box center [464, 579] width 38 height 47
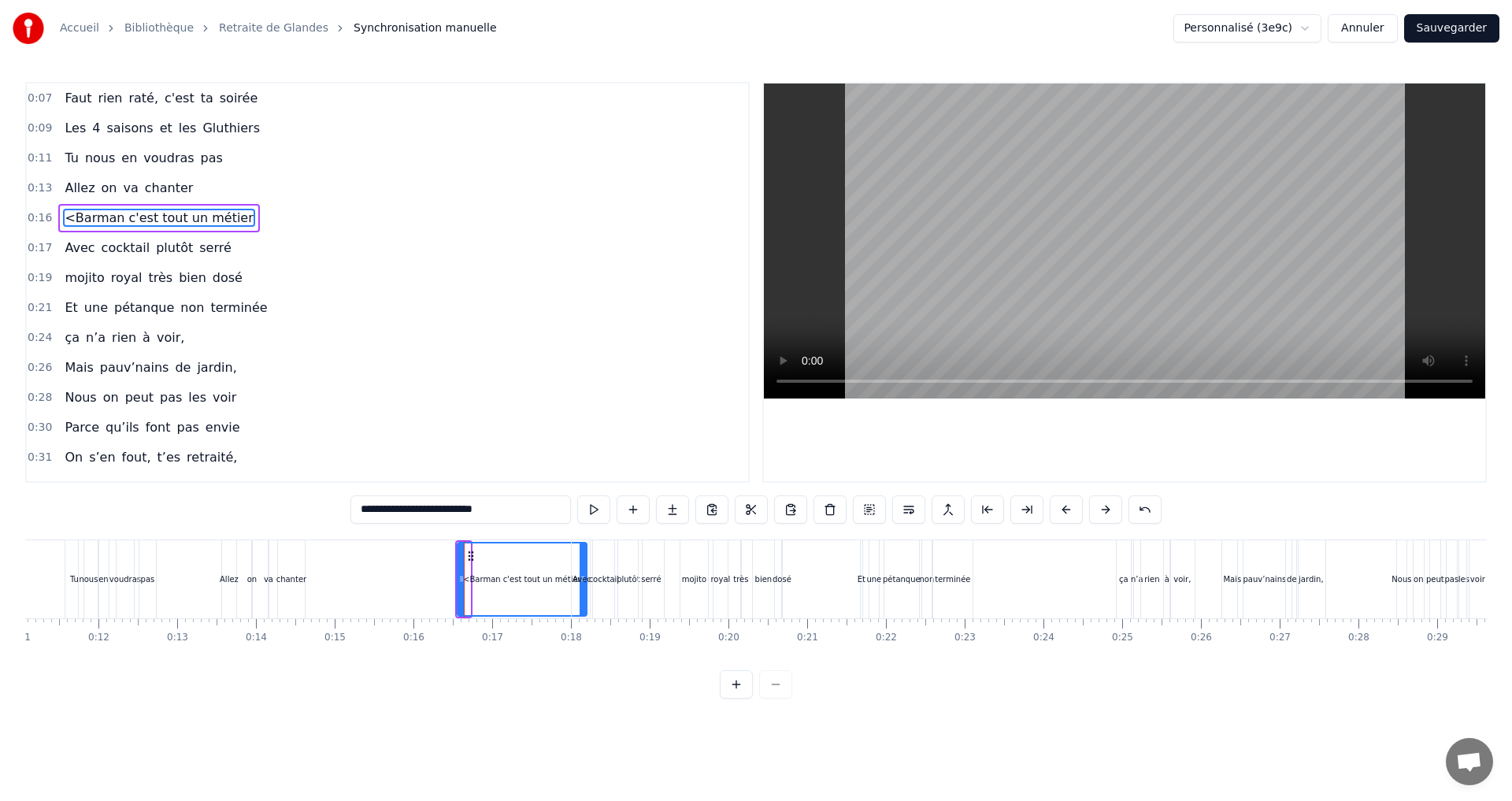
drag, startPoint x: 468, startPoint y: 580, endPoint x: 585, endPoint y: 582, distance: 117.0
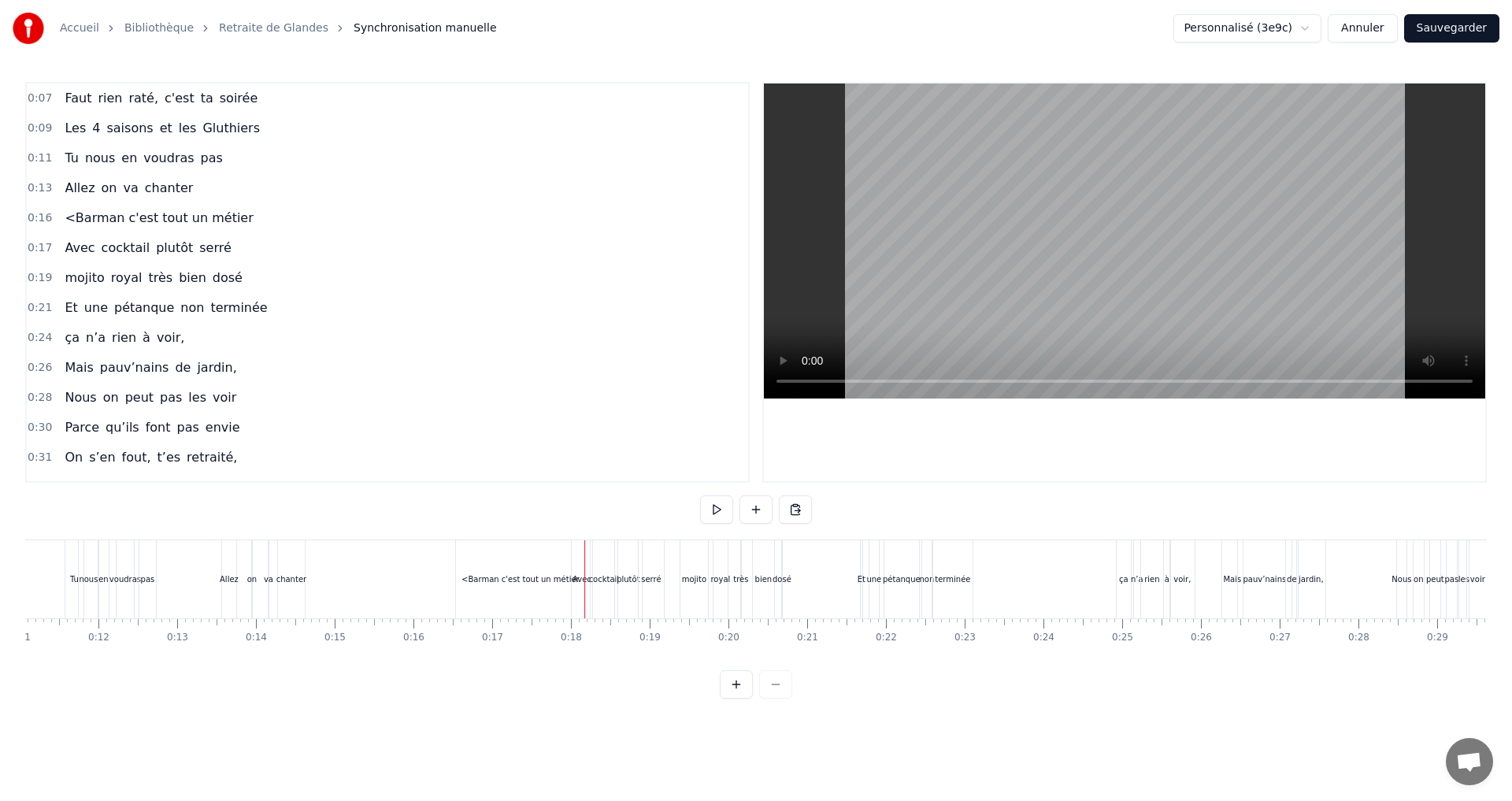
click at [565, 536] on div "0:07 Faut rien raté, c'est ta soirée 0:09 Les 4 saisons et les Gluthiers 0:11 T…" at bounding box center [756, 390] width 1461 height 617
click at [553, 541] on div "<Barman c'est tout un métier" at bounding box center [520, 579] width 129 height 78
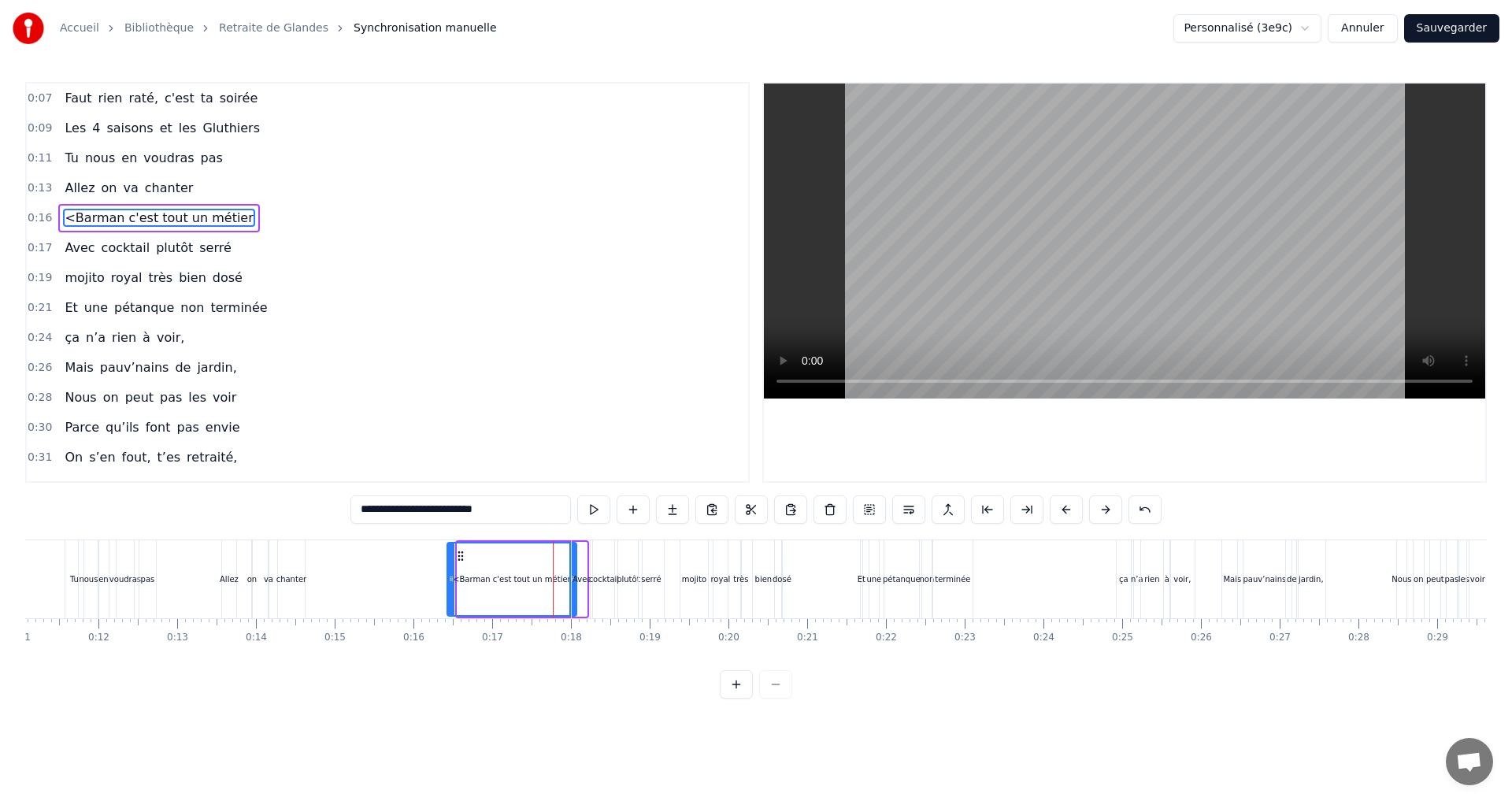
drag, startPoint x: 472, startPoint y: 555, endPoint x: 461, endPoint y: 555, distance: 11.0
click at [461, 555] on circle at bounding box center [461, 555] width 1 height 1
click at [556, 698] on div "0:07 Faut rien raté, c'est ta soirée 0:09 Les 4 saisons et les Gluthiers 0:11 T…" at bounding box center [756, 390] width 1461 height 617
drag, startPoint x: 571, startPoint y: 577, endPoint x: 563, endPoint y: 578, distance: 8.1
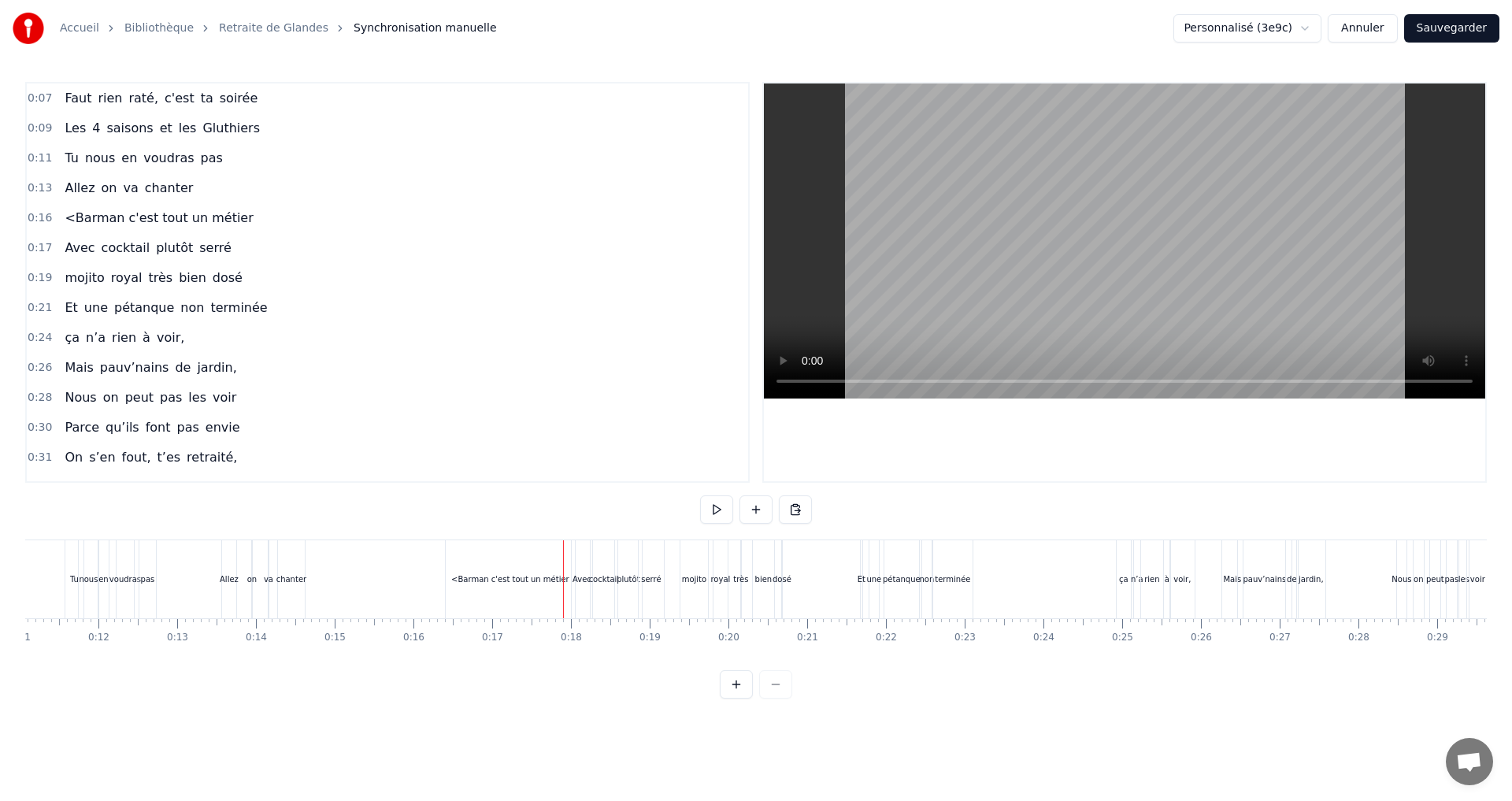
click at [534, 575] on div "<Barman c'est tout un métier" at bounding box center [509, 579] width 118 height 12
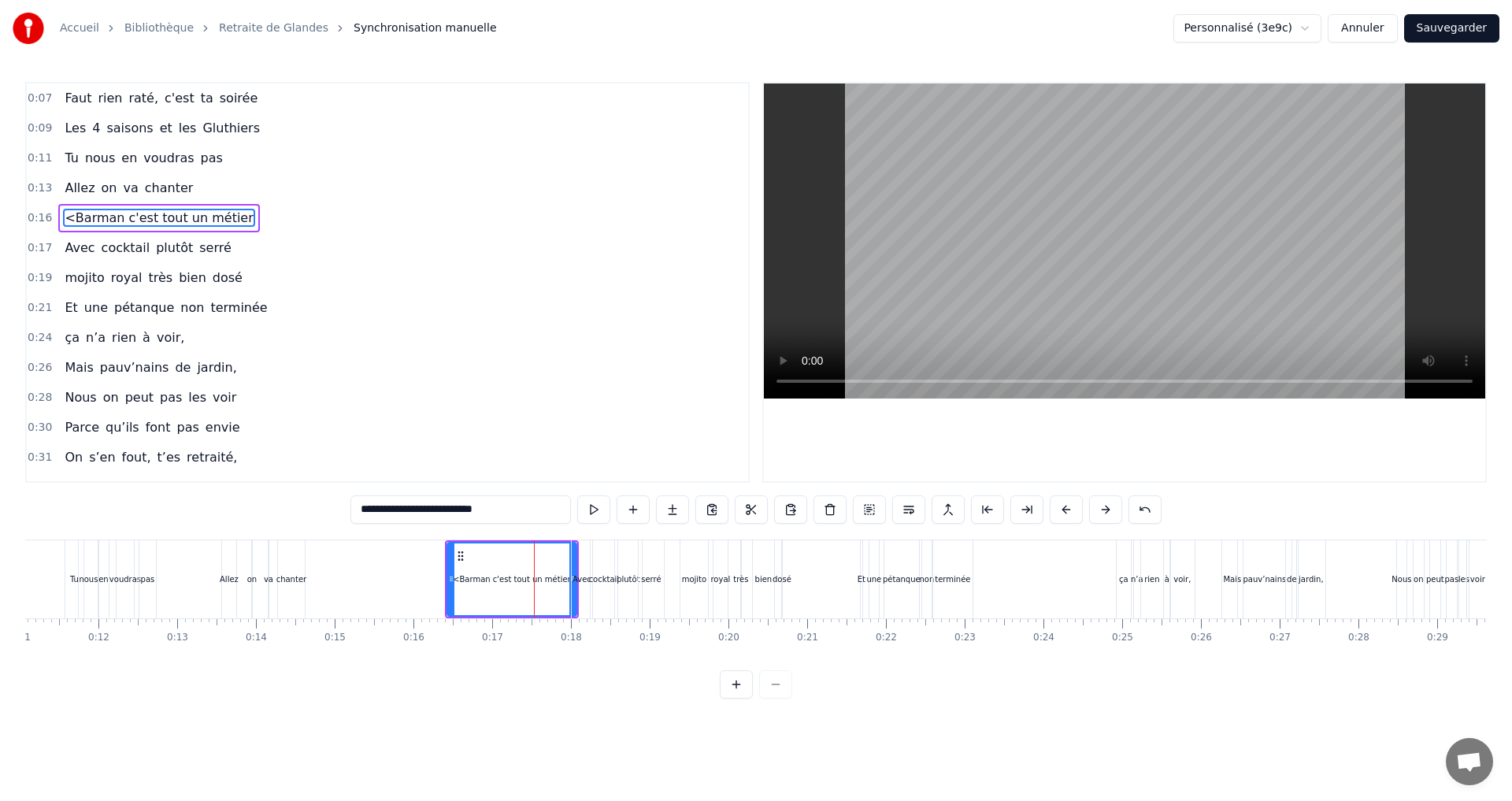
click at [68, 217] on span "<Barman c'est tout un métier" at bounding box center [158, 217] width 191 height 18
click at [587, 577] on div "Avec" at bounding box center [582, 579] width 19 height 12
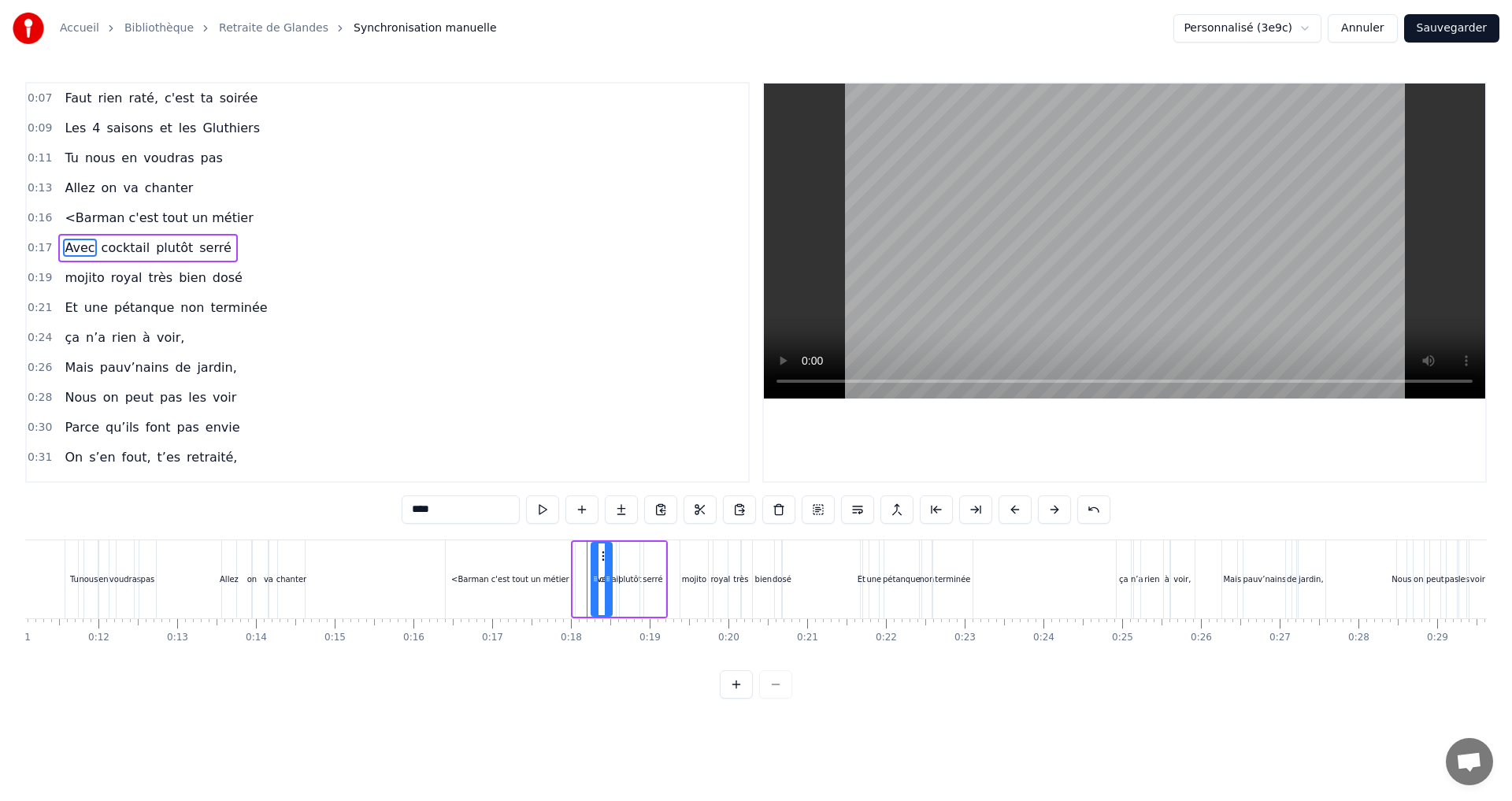
drag, startPoint x: 584, startPoint y: 557, endPoint x: 602, endPoint y: 560, distance: 18.2
click at [602, 560] on icon at bounding box center [604, 555] width 12 height 12
click at [553, 579] on div "<Barman c'est tout un métier" at bounding box center [509, 579] width 118 height 12
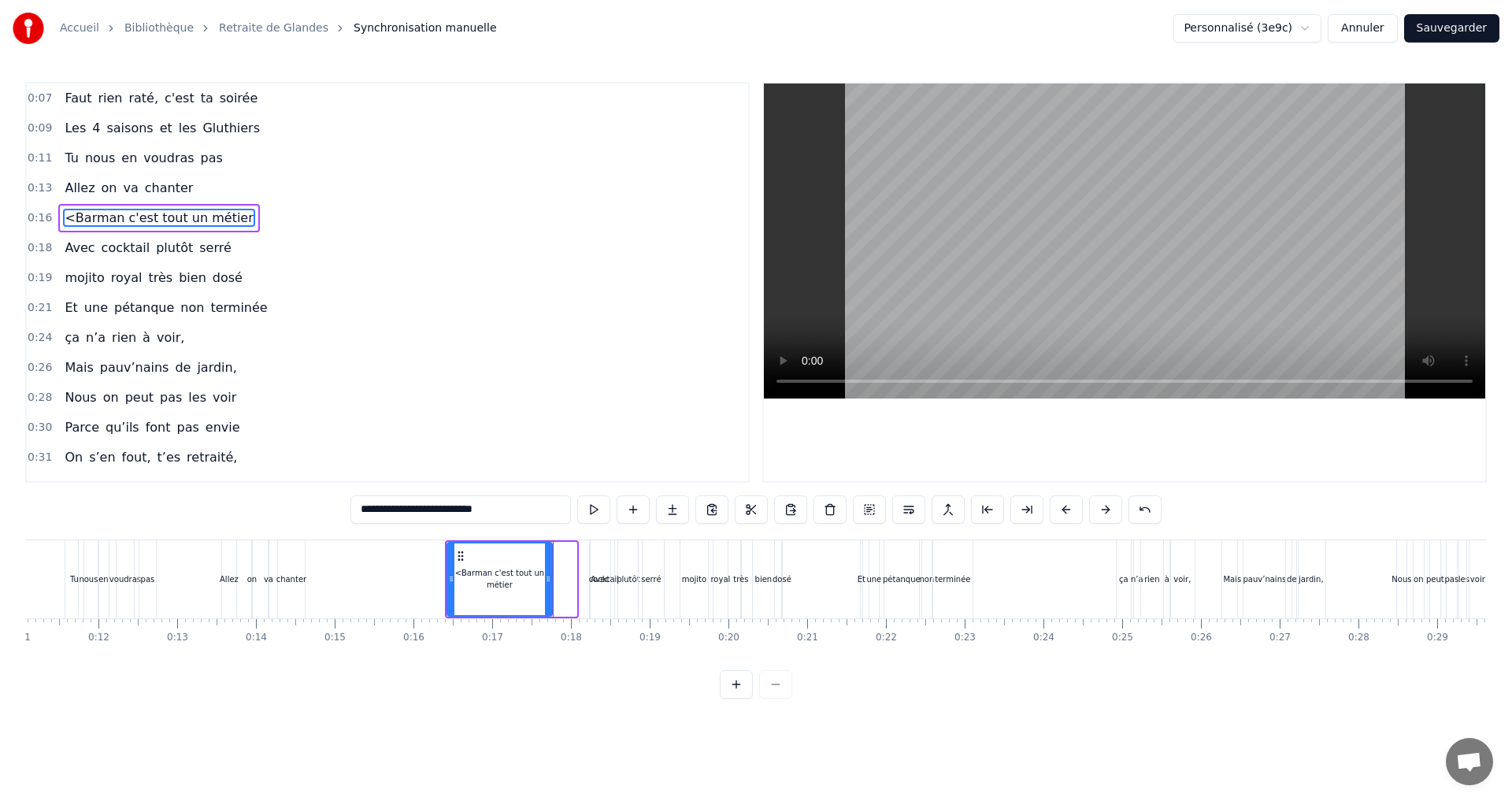
drag, startPoint x: 569, startPoint y: 578, endPoint x: 544, endPoint y: 581, distance: 25.2
click at [545, 581] on icon at bounding box center [548, 578] width 7 height 12
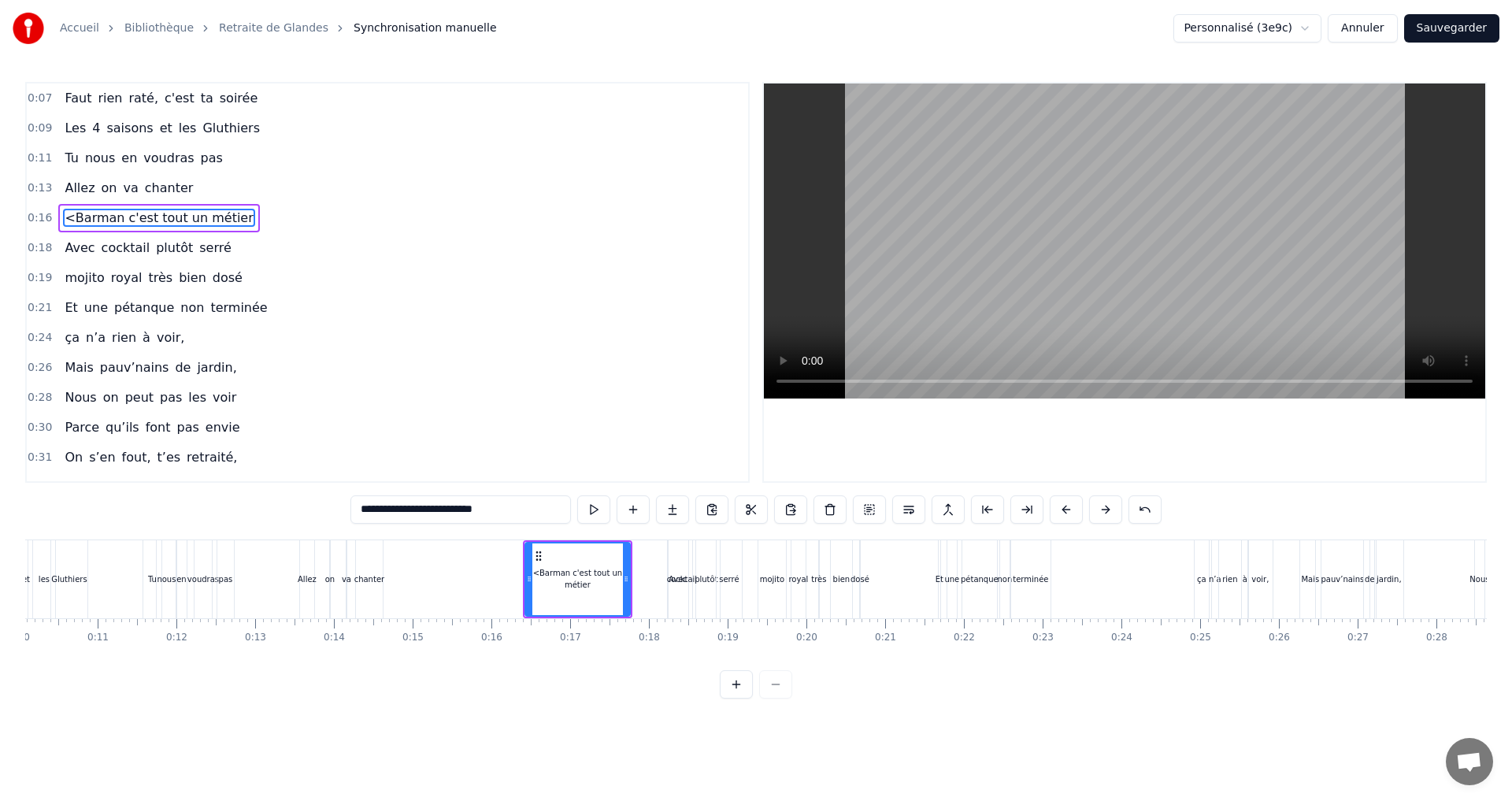
scroll to position [0, 707]
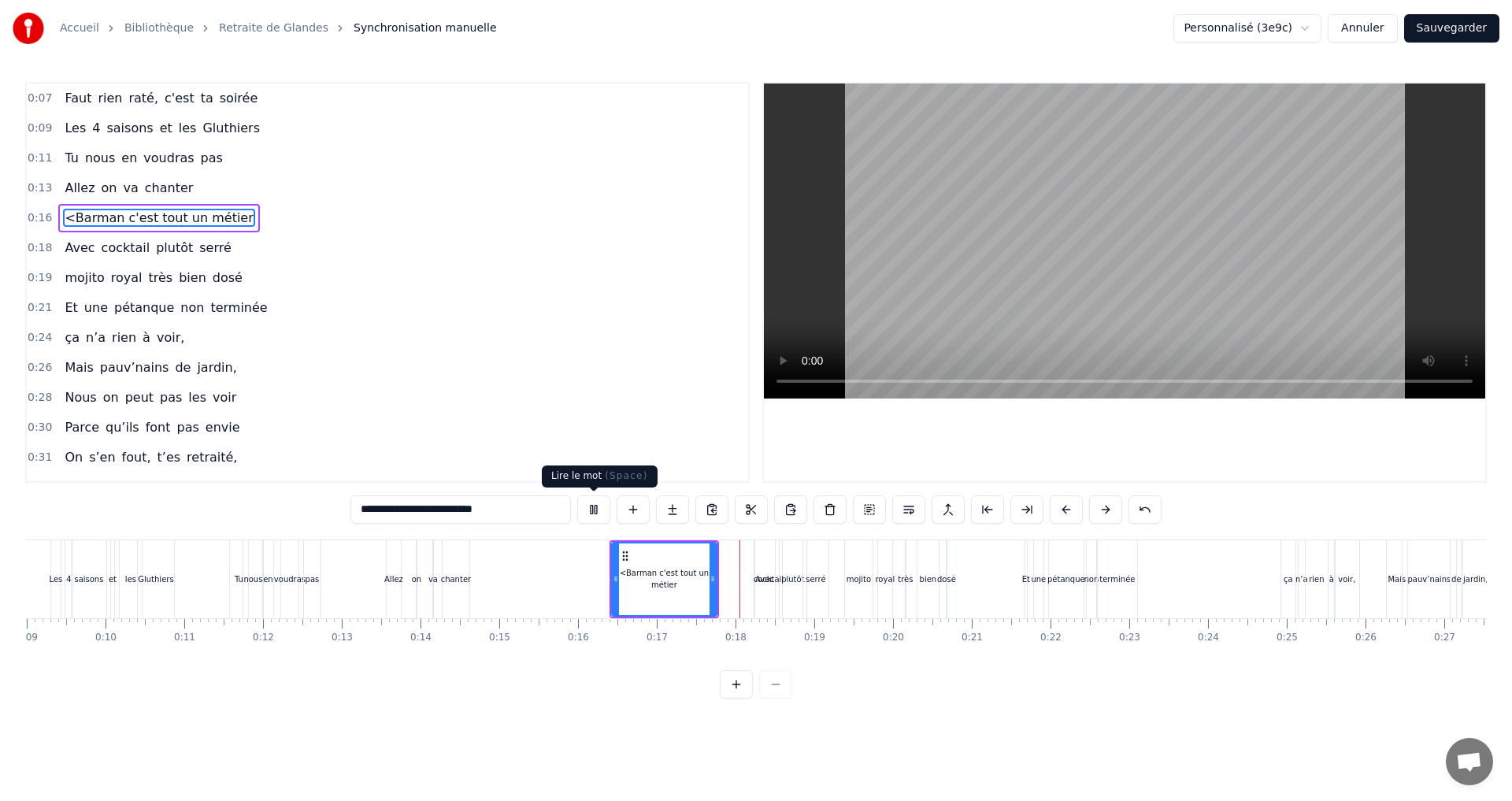
click at [592, 510] on button at bounding box center [593, 509] width 33 height 28
click at [68, 218] on span "<Barman c'est tout un métier" at bounding box center [158, 217] width 191 height 18
click at [86, 219] on span "<Barman c'est tout un métier" at bounding box center [158, 217] width 191 height 18
click at [365, 510] on input "**********" at bounding box center [460, 509] width 220 height 28
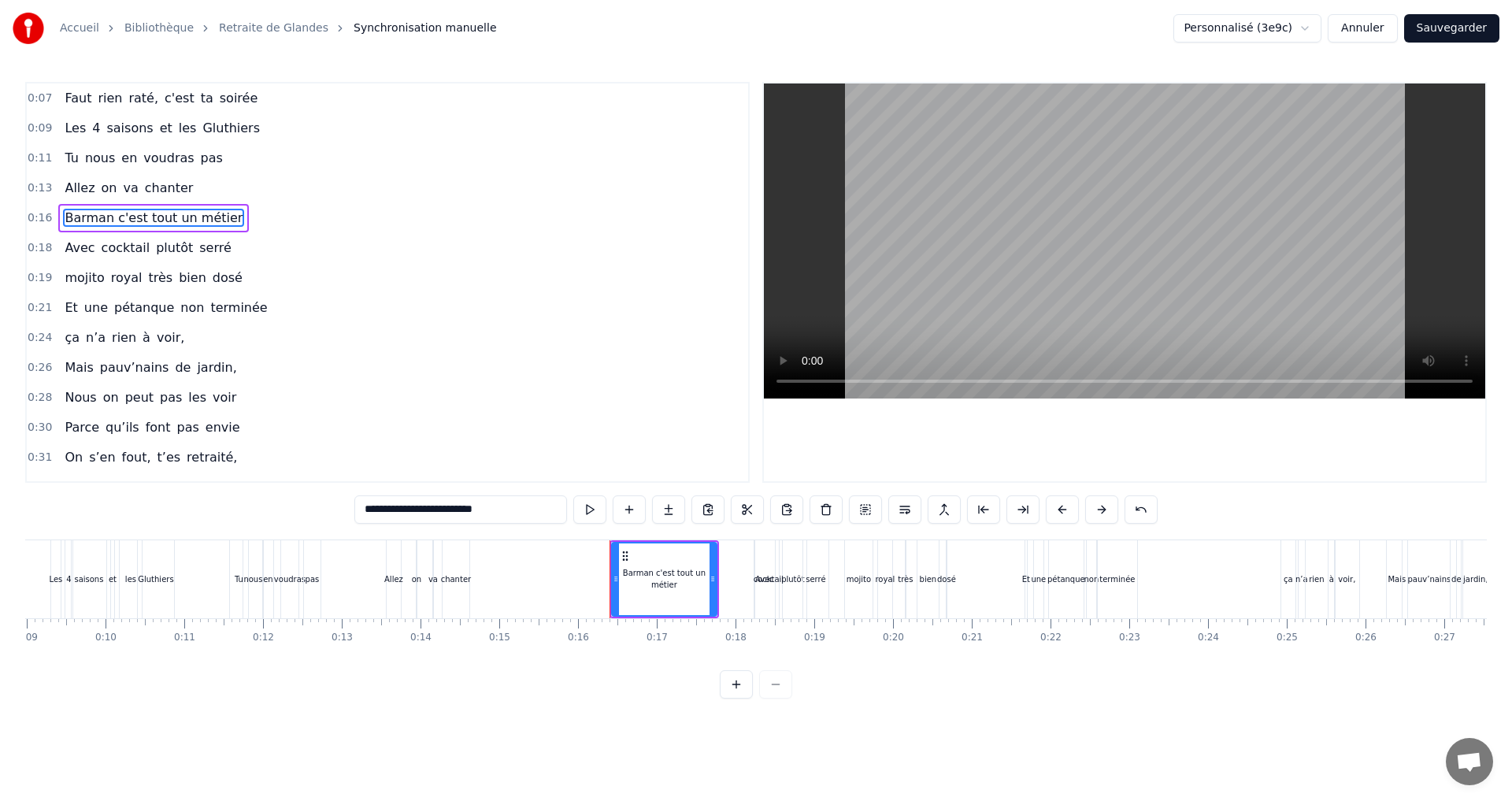
type input "**********"
click at [89, 248] on div "Avec cocktail plutôt serré" at bounding box center [148, 248] width 179 height 28
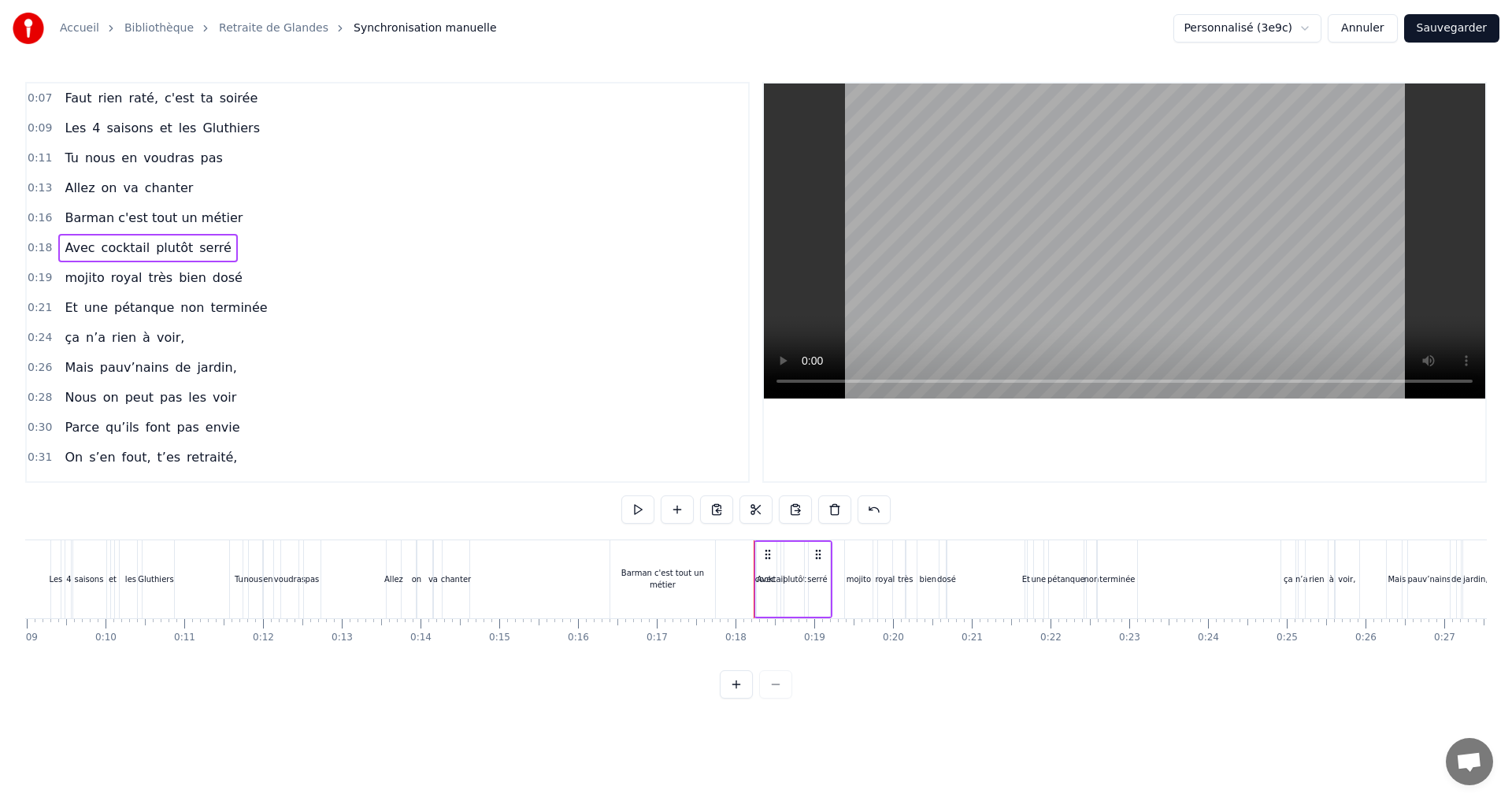
click at [155, 249] on span "plutôt" at bounding box center [174, 247] width 40 height 18
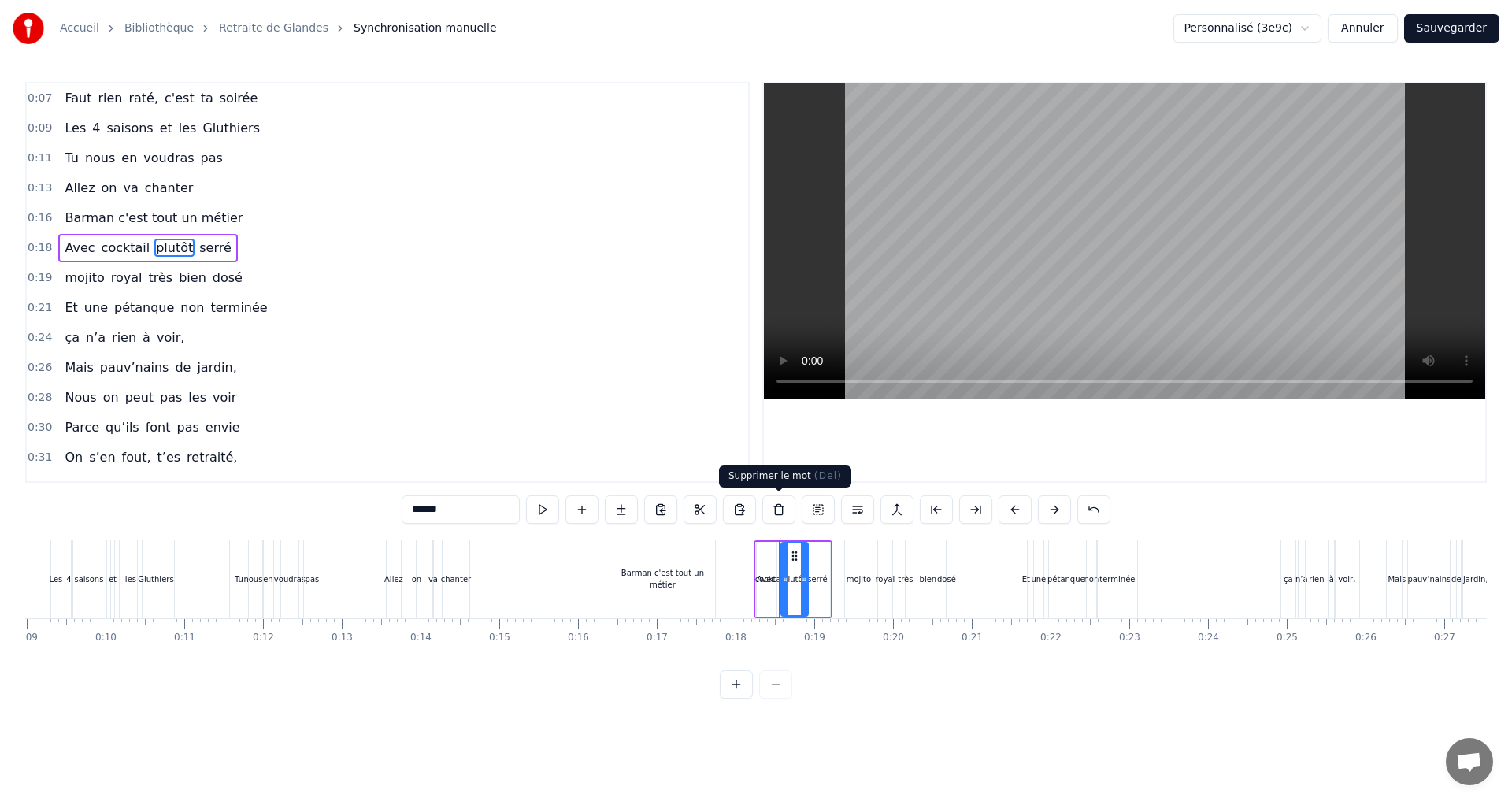
click at [778, 505] on button at bounding box center [779, 509] width 33 height 28
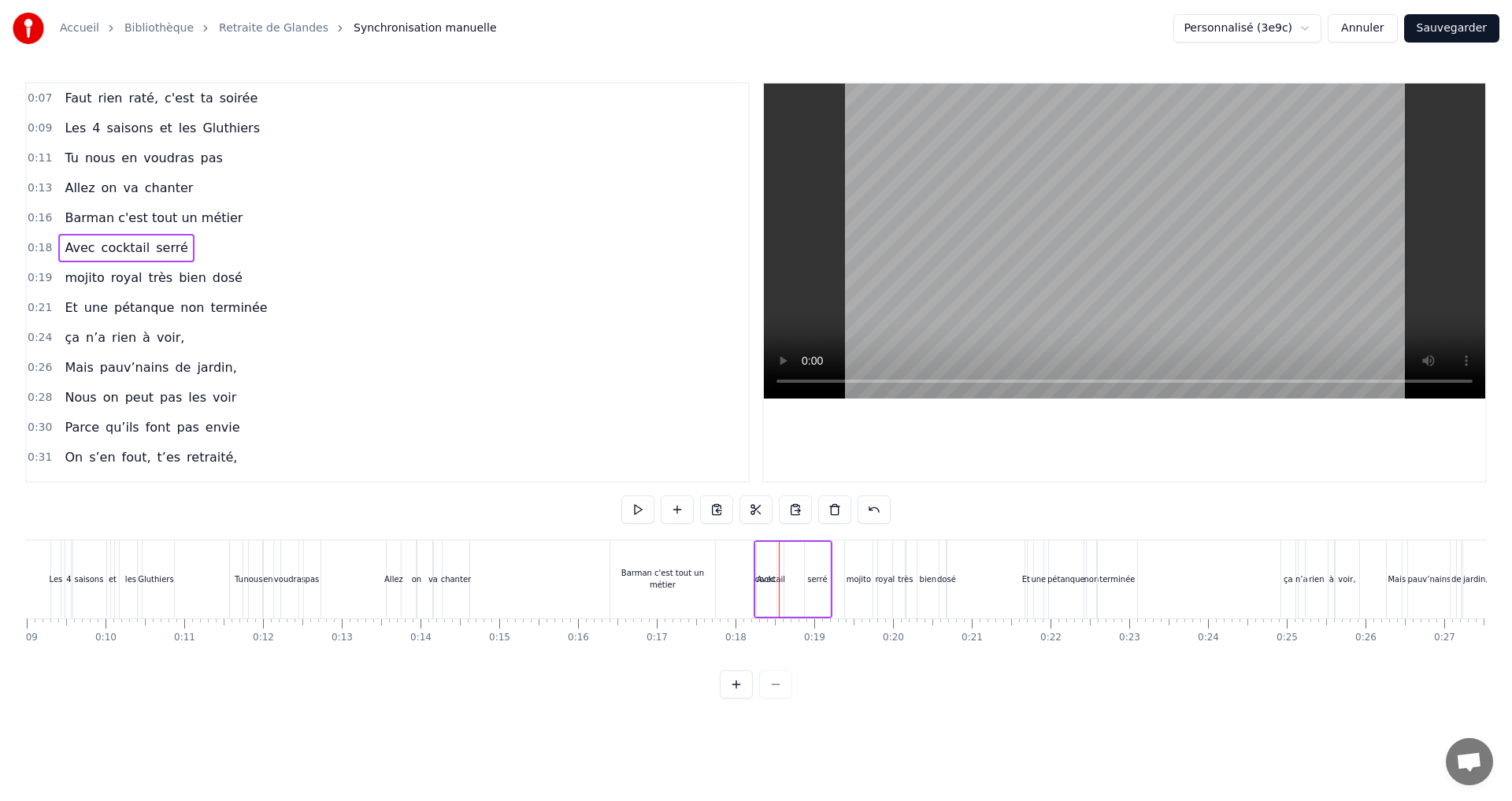
click at [154, 253] on span "serré" at bounding box center [172, 247] width 36 height 18
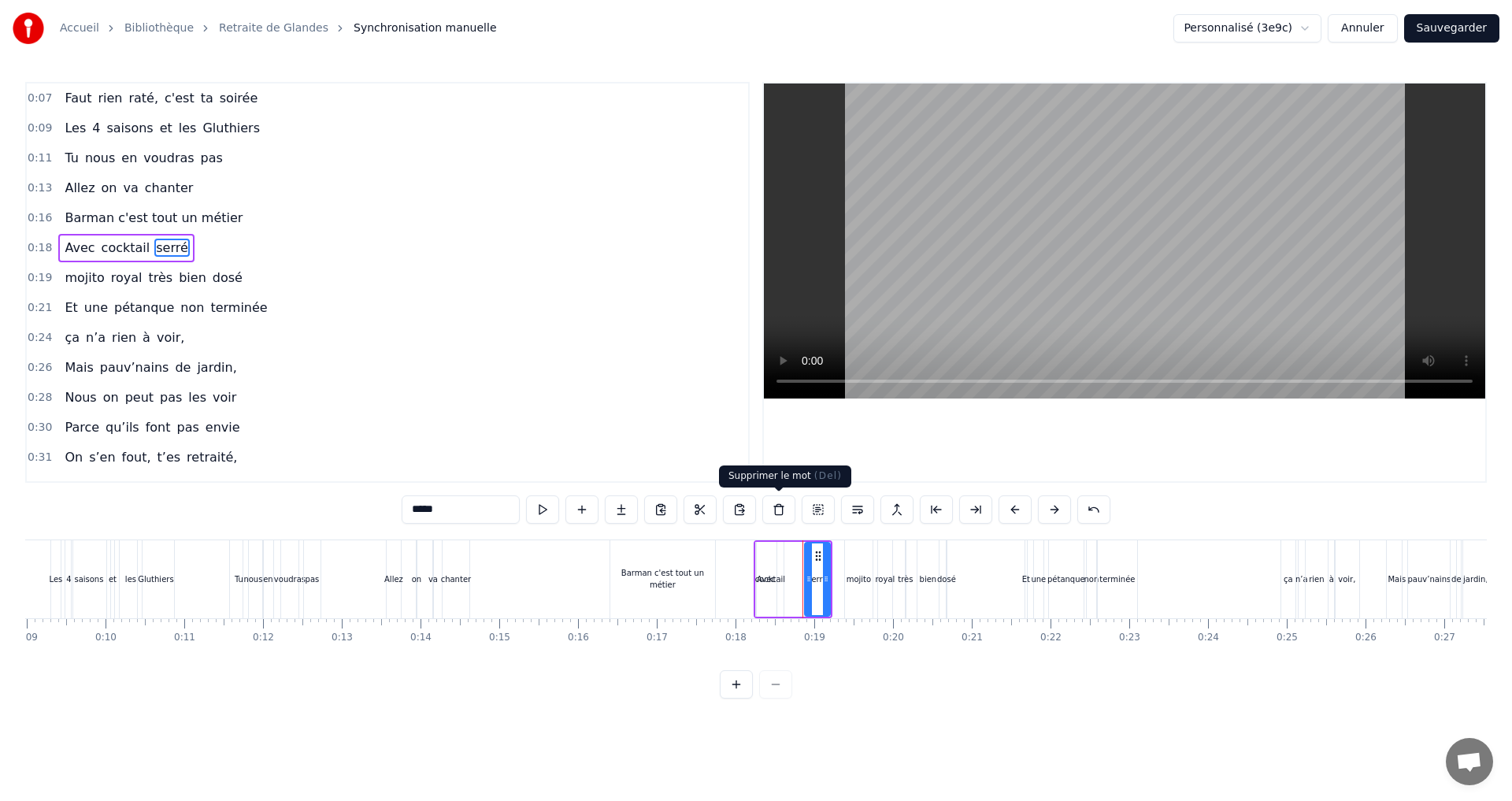
click at [781, 512] on button at bounding box center [779, 509] width 33 height 28
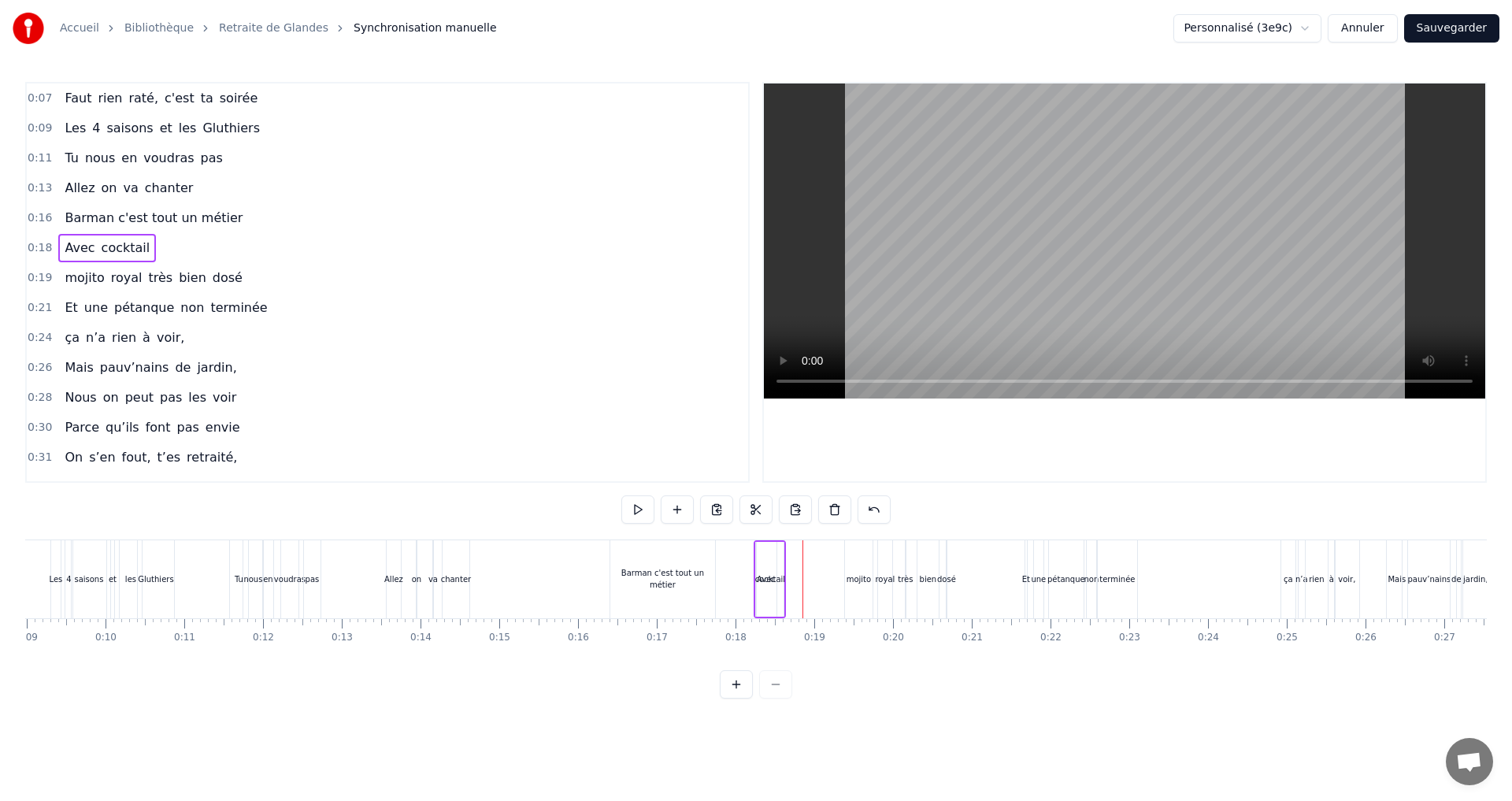
click at [78, 245] on span "Avec" at bounding box center [79, 247] width 33 height 18
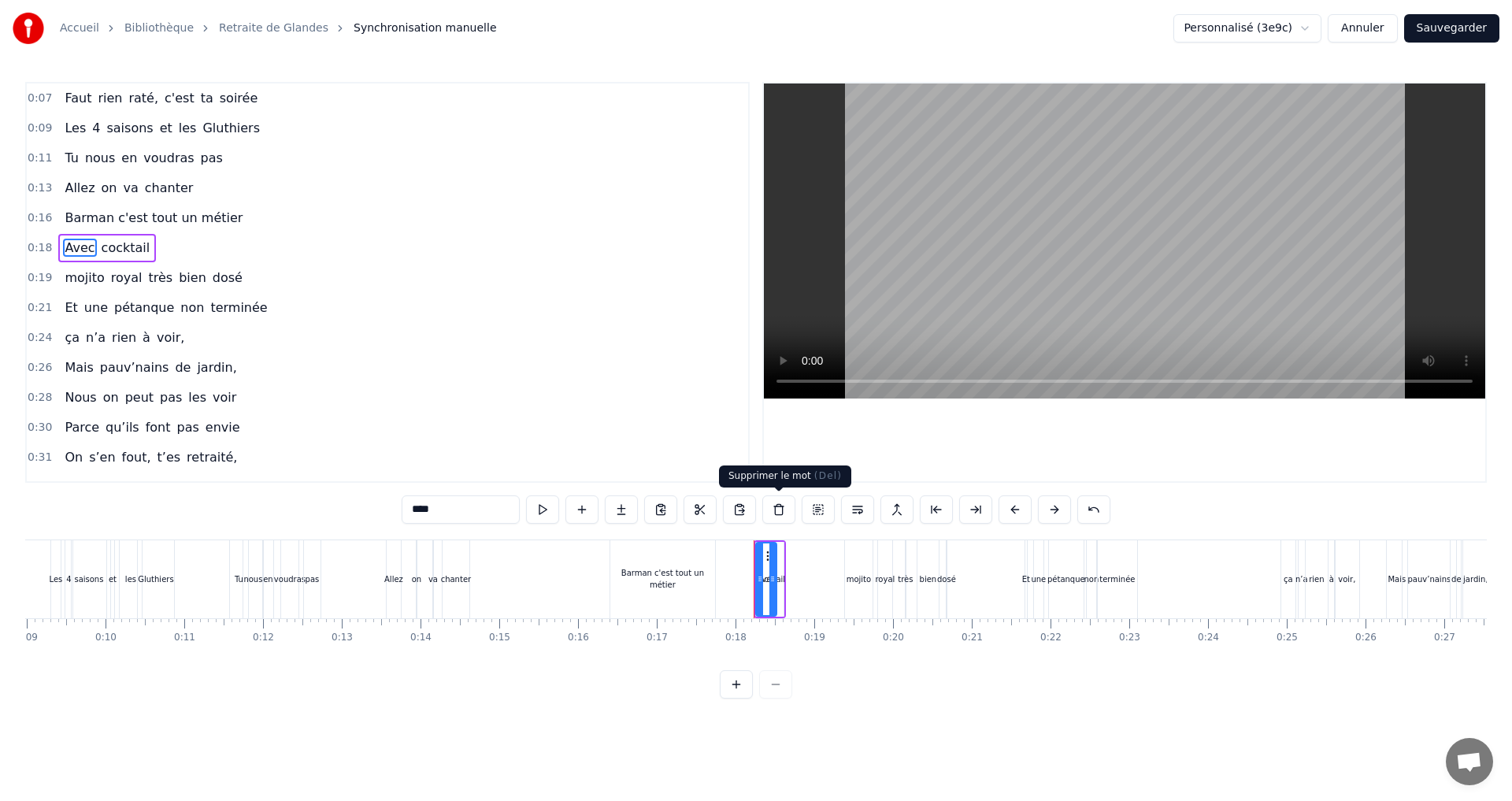
click at [779, 512] on button at bounding box center [779, 509] width 33 height 28
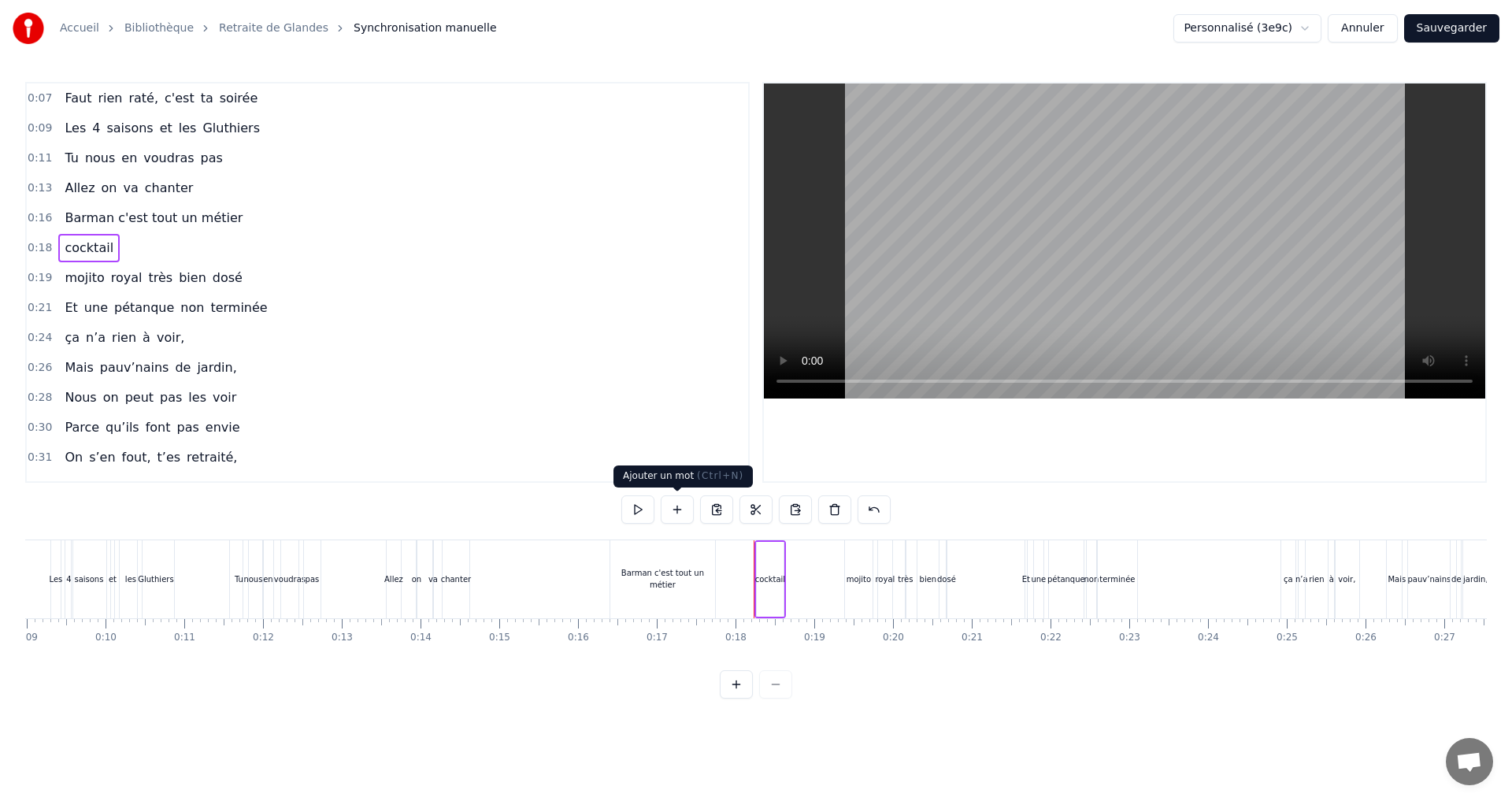
click at [671, 509] on button at bounding box center [677, 509] width 33 height 28
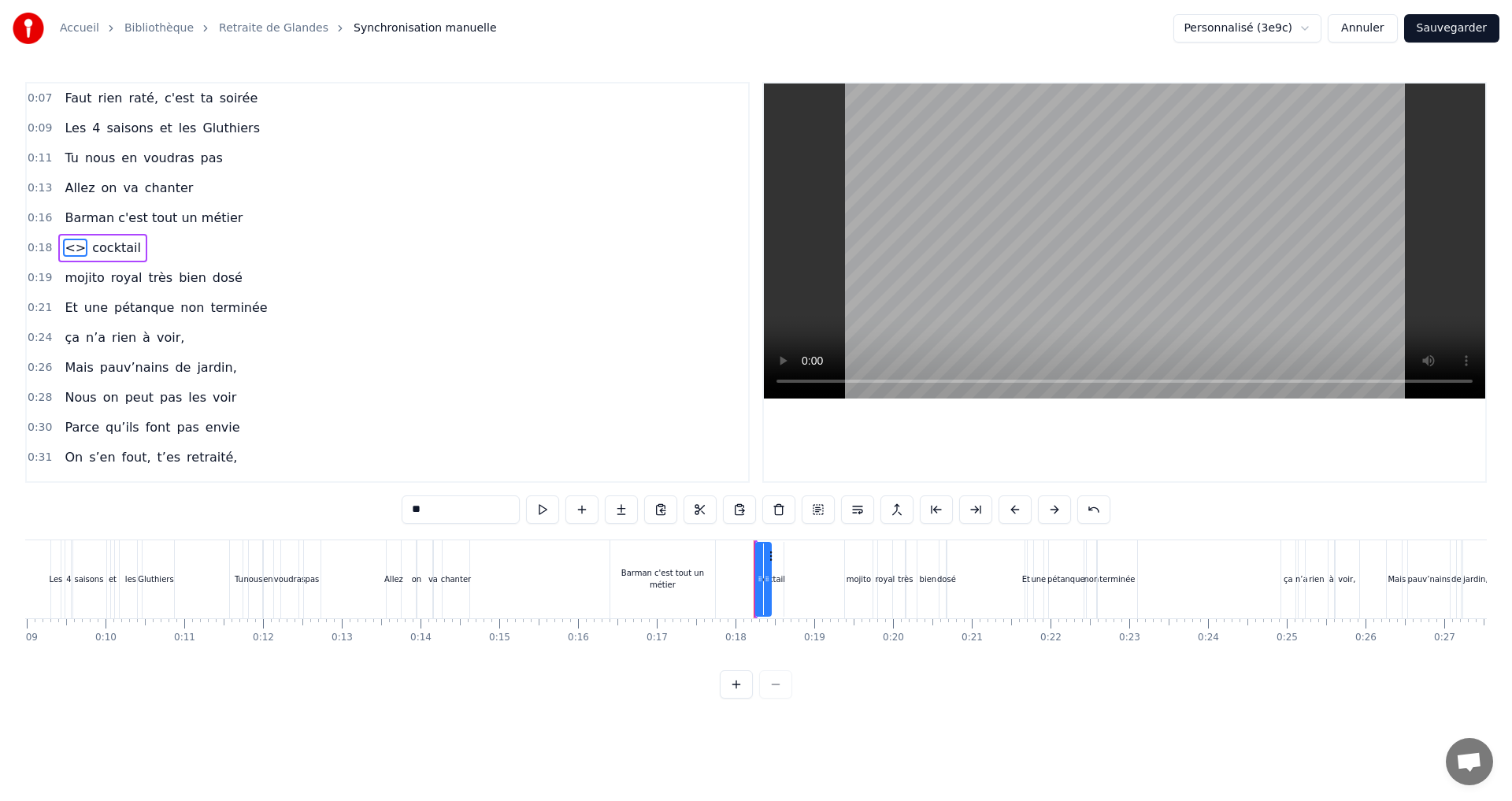
click at [416, 507] on input "**" at bounding box center [460, 509] width 118 height 28
type input "*"
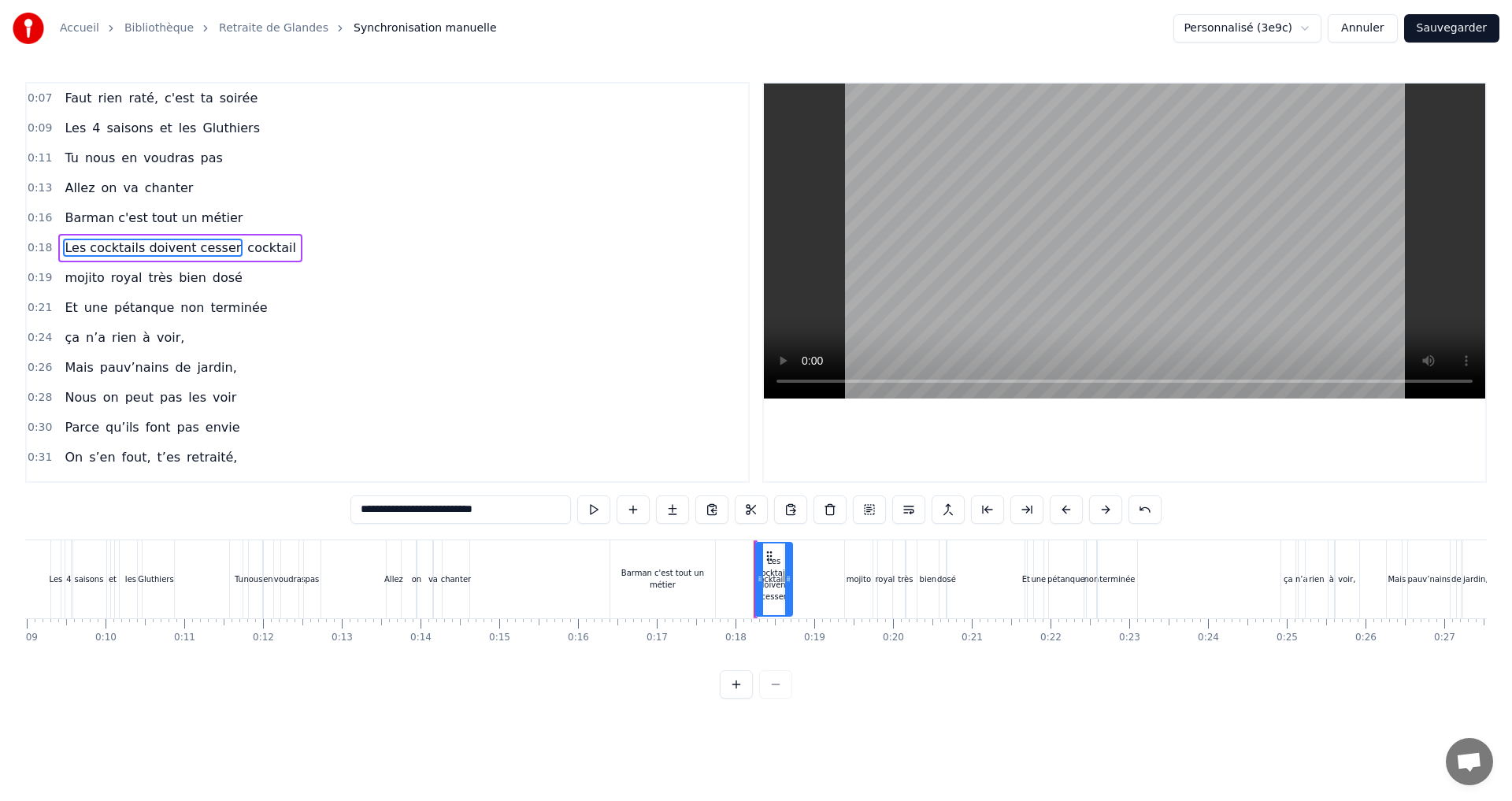
click at [246, 251] on span "cocktail" at bounding box center [271, 247] width 52 height 18
type input "********"
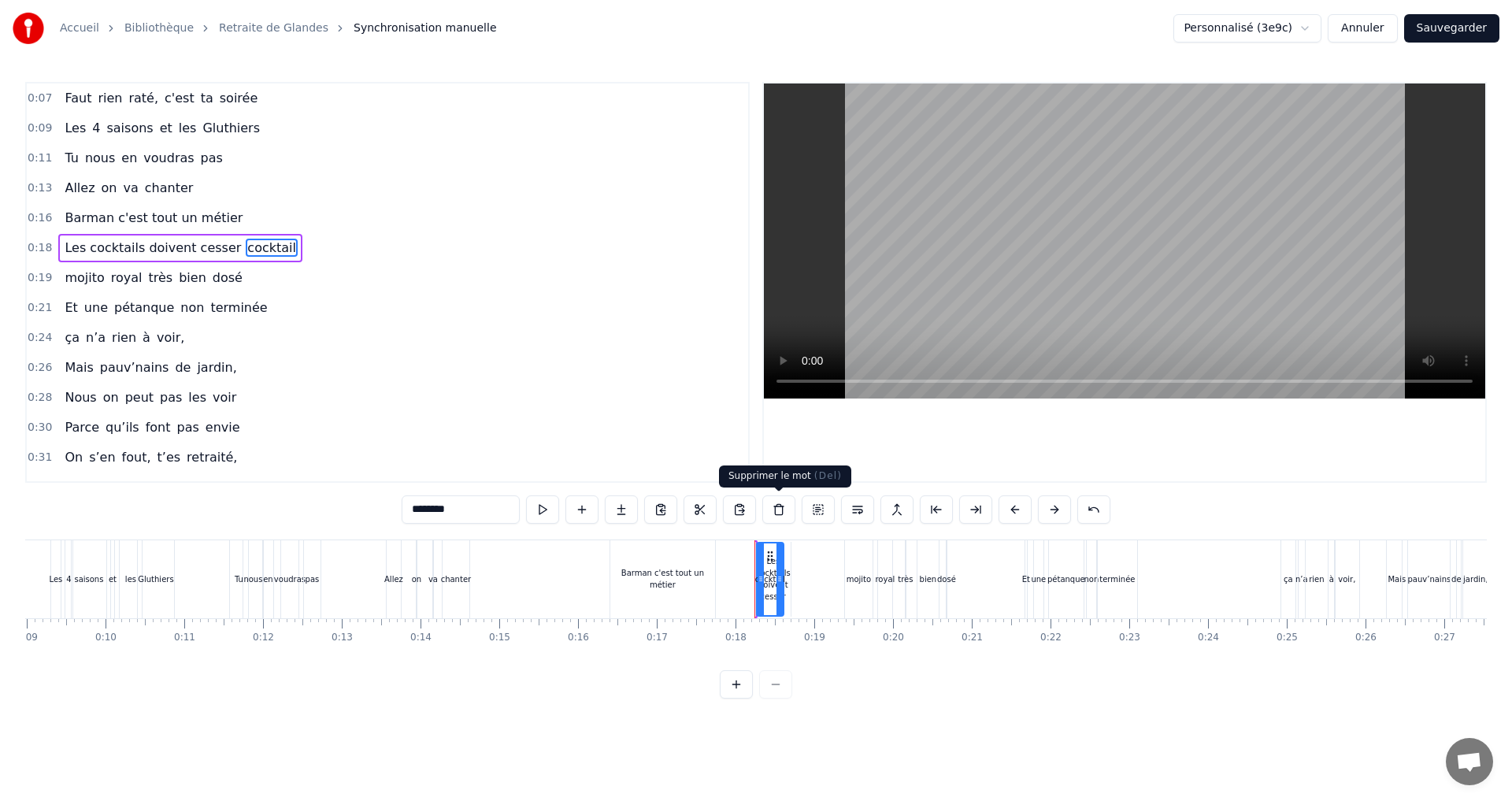
click at [777, 509] on button at bounding box center [779, 509] width 33 height 28
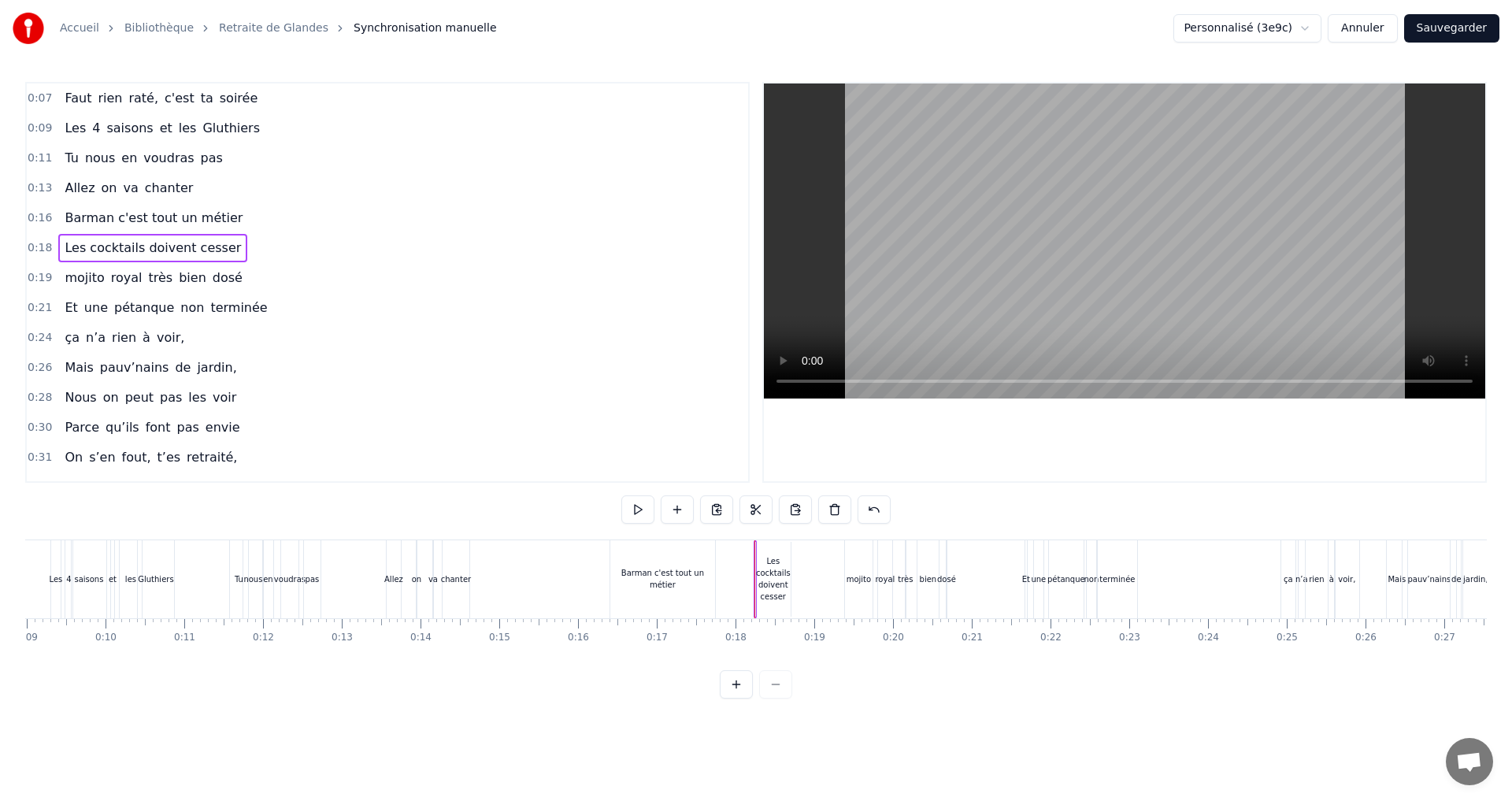
click at [771, 585] on div "Les cocktails doivent cesser" at bounding box center [773, 579] width 35 height 47
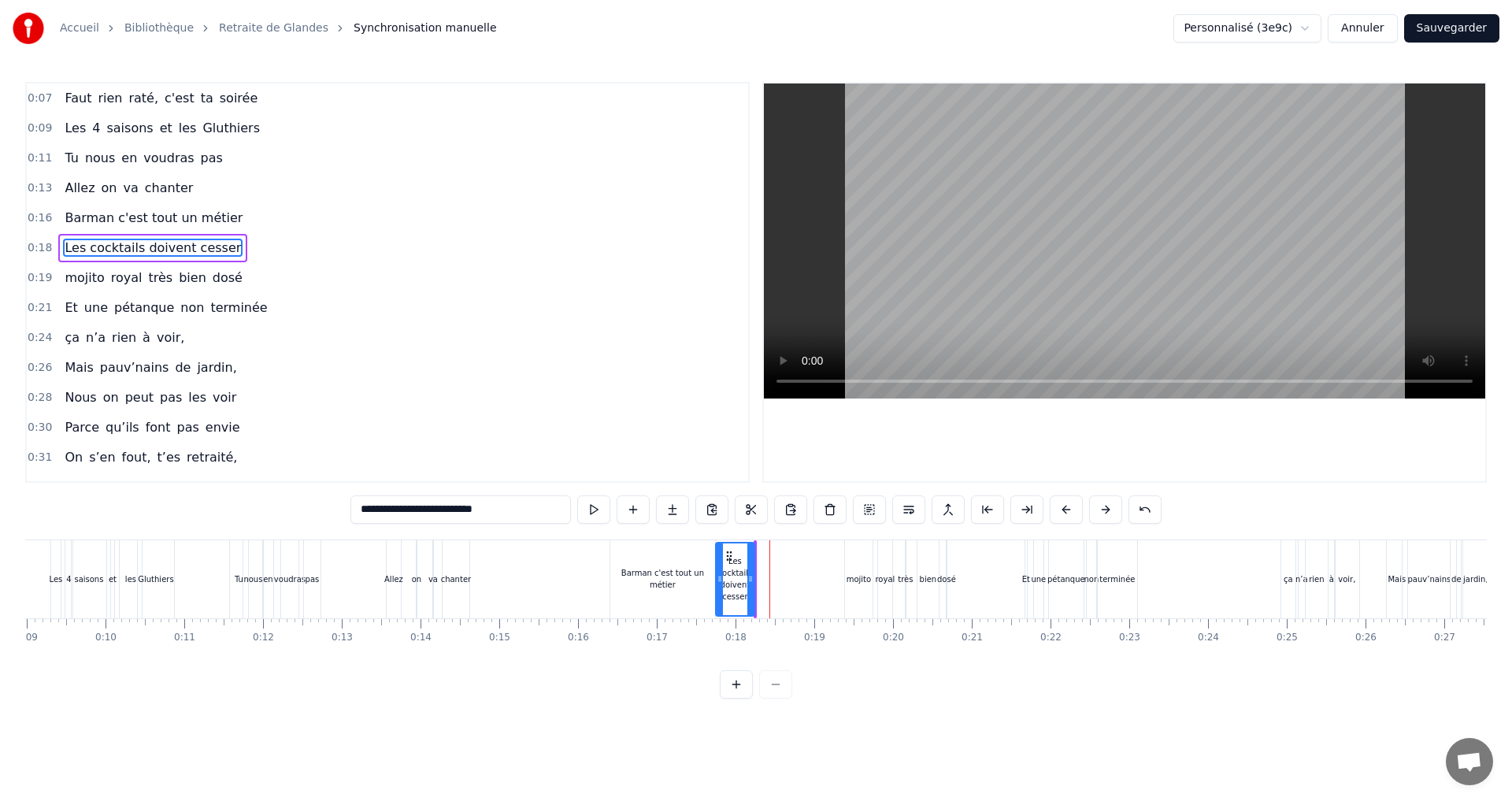
drag, startPoint x: 758, startPoint y: 577, endPoint x: 717, endPoint y: 574, distance: 41.1
click at [717, 574] on icon at bounding box center [719, 578] width 7 height 12
drag, startPoint x: 751, startPoint y: 577, endPoint x: 812, endPoint y: 576, distance: 61.0
click at [812, 576] on icon at bounding box center [811, 578] width 7 height 12
click at [594, 501] on button at bounding box center [593, 509] width 33 height 28
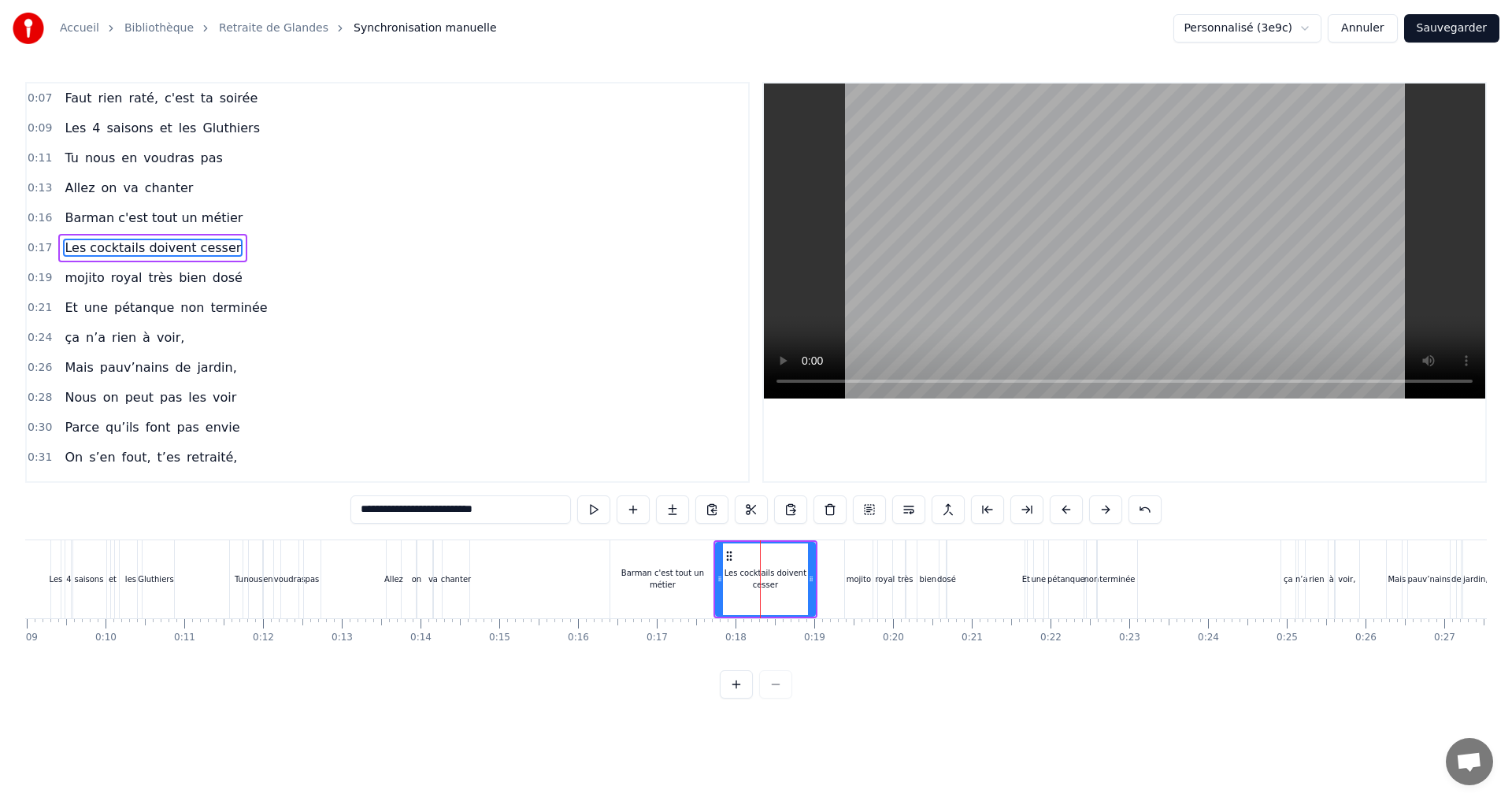
click at [866, 580] on div "mojito" at bounding box center [859, 579] width 24 height 12
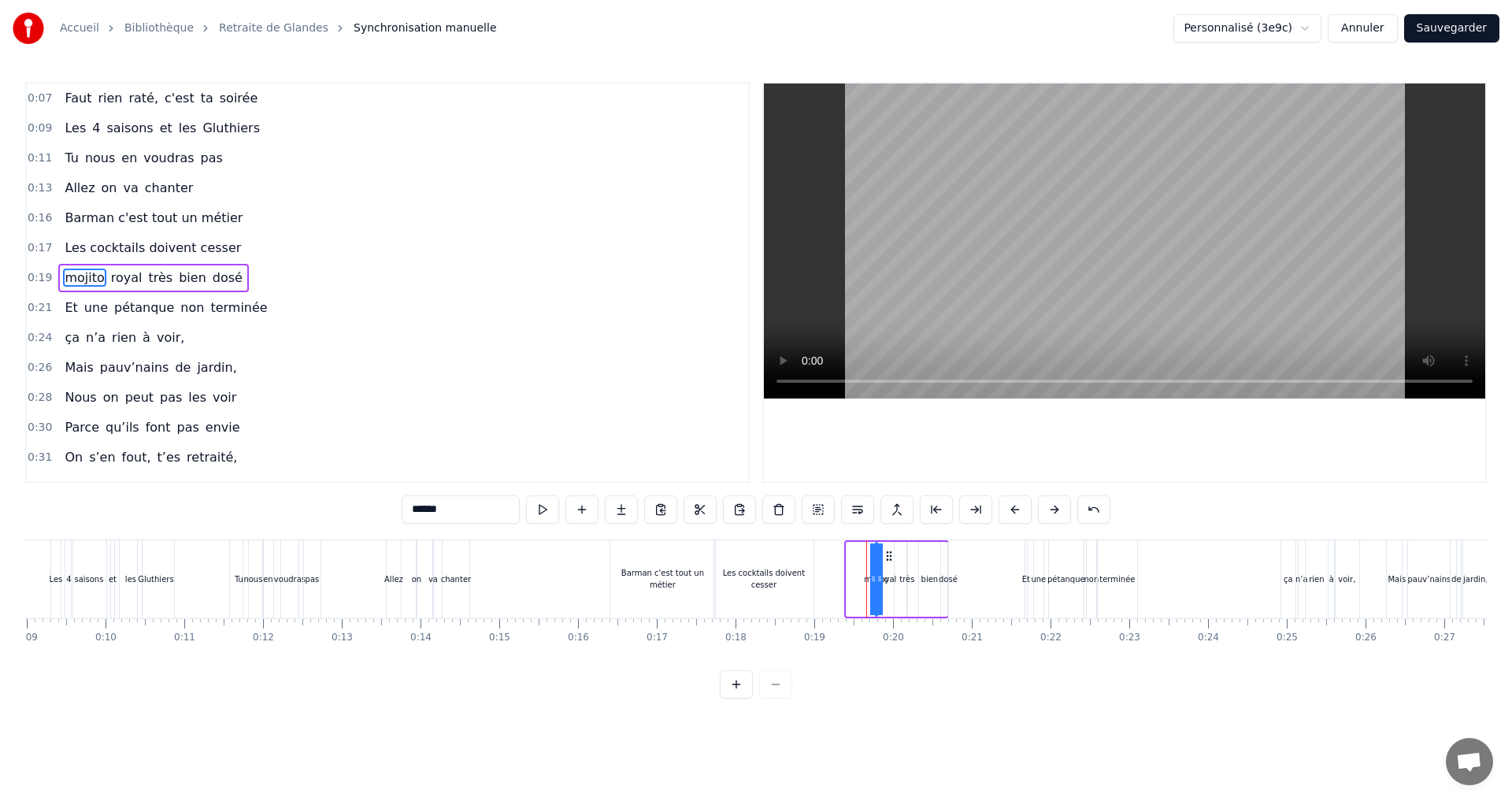
drag, startPoint x: 847, startPoint y: 577, endPoint x: 886, endPoint y: 577, distance: 39.0
click at [877, 577] on div "mojito" at bounding box center [877, 579] width 0 height 72
drag, startPoint x: 888, startPoint y: 553, endPoint x: 910, endPoint y: 553, distance: 22.0
click at [779, 578] on div "Les cocktails doivent cesser" at bounding box center [764, 578] width 99 height 24
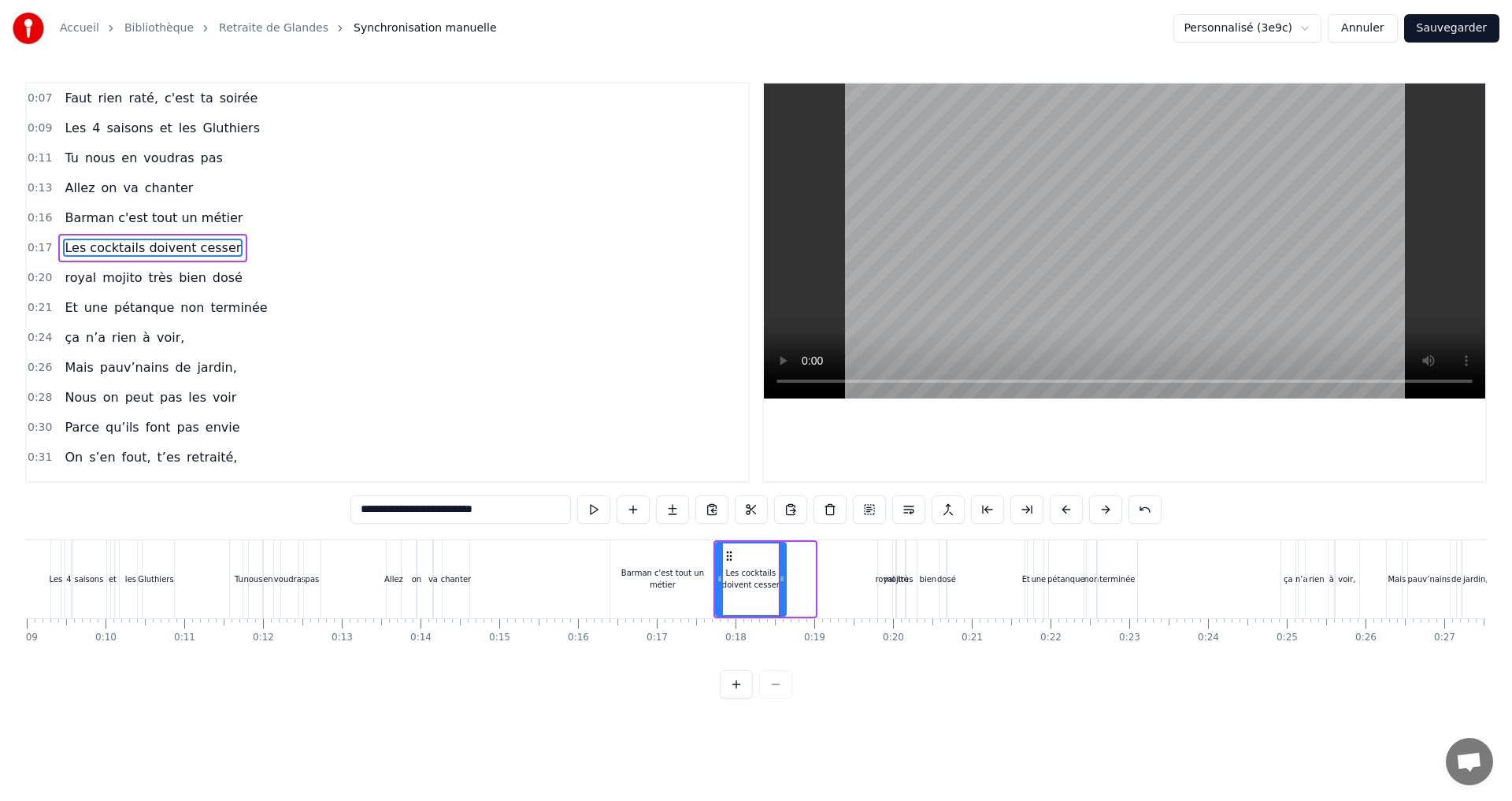
drag, startPoint x: 812, startPoint y: 582, endPoint x: 782, endPoint y: 579, distance: 30.1
click at [782, 579] on icon at bounding box center [781, 578] width 7 height 12
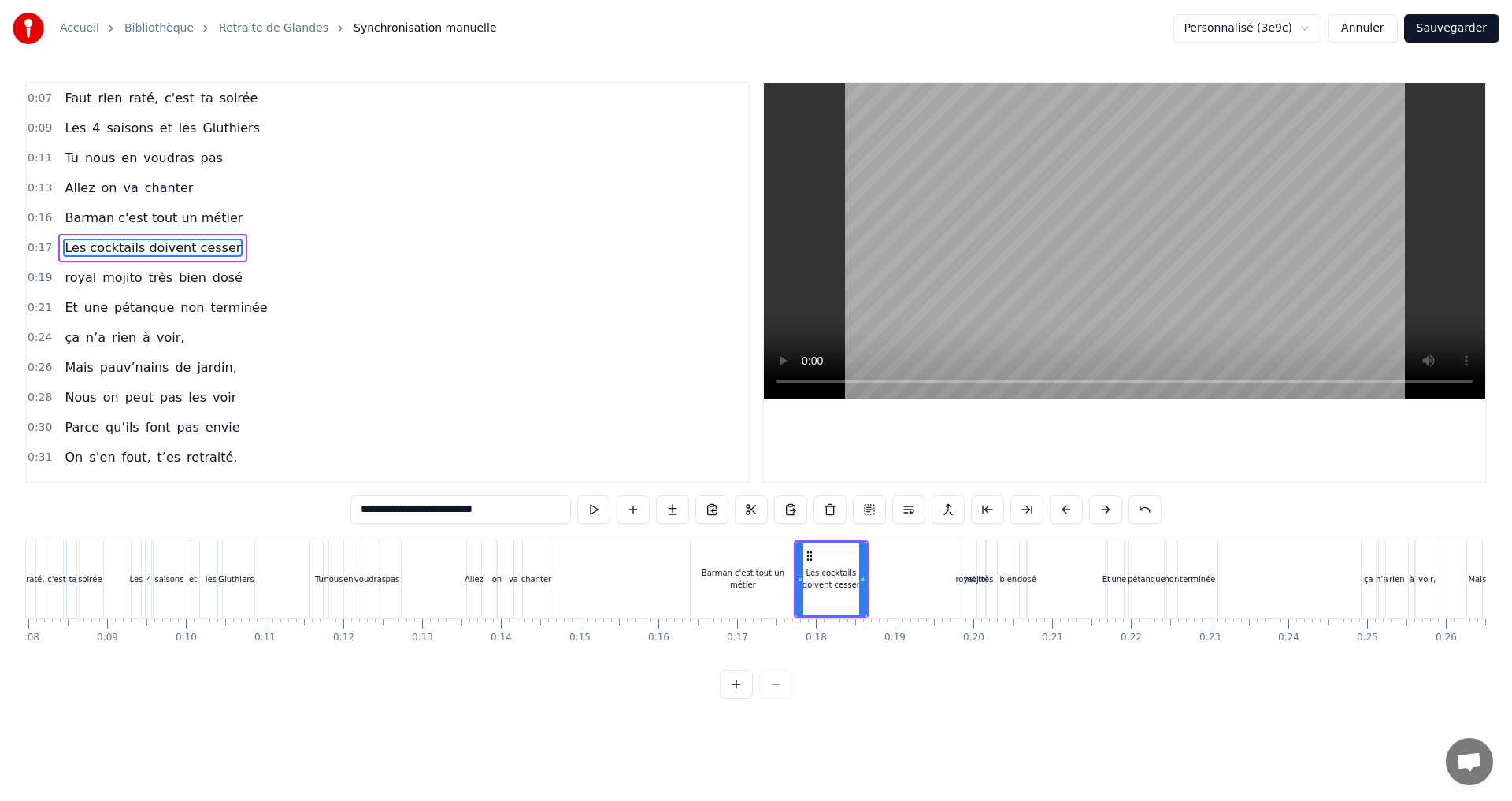
scroll to position [0, 478]
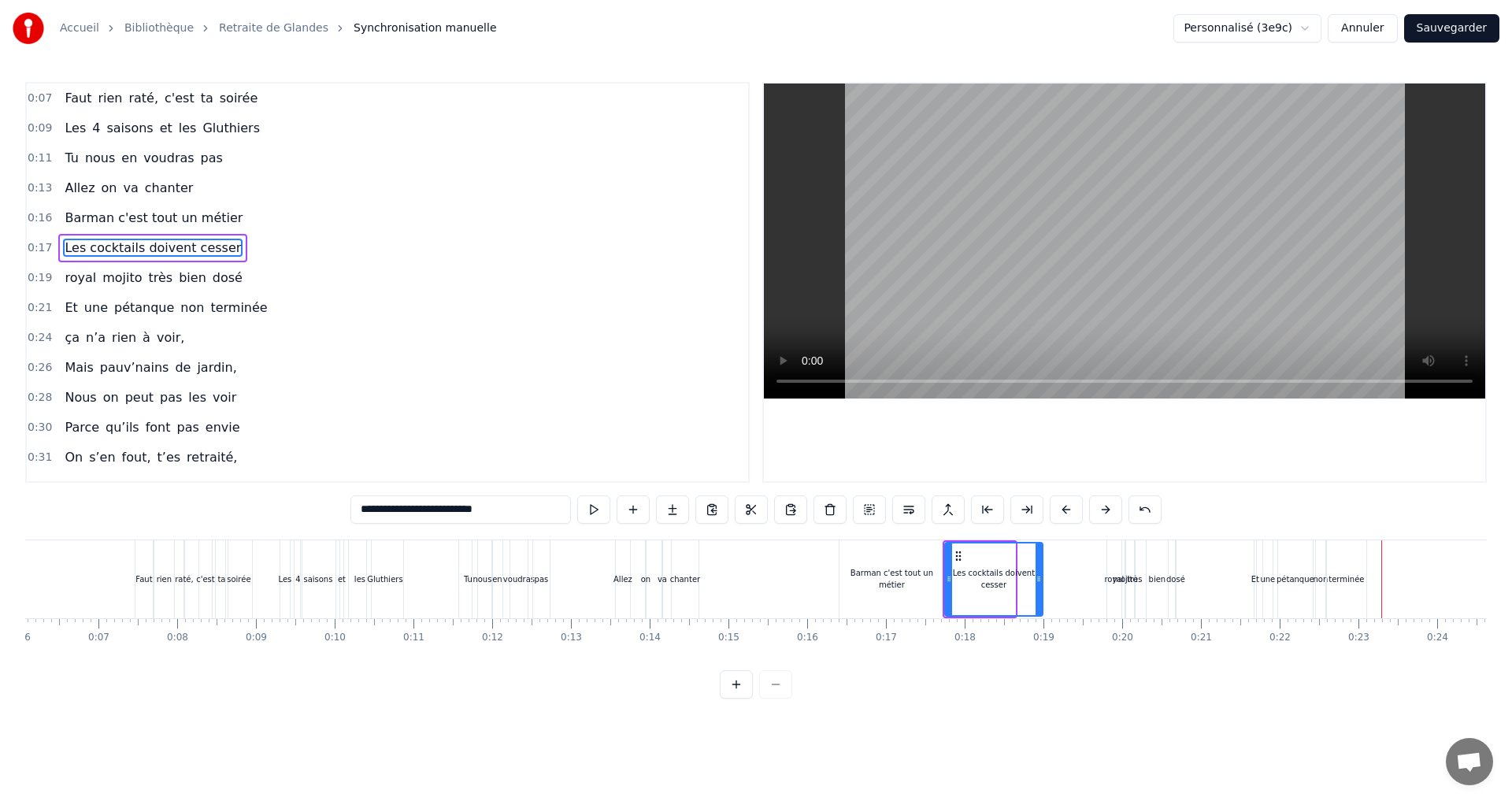
drag, startPoint x: 1012, startPoint y: 576, endPoint x: 1039, endPoint y: 569, distance: 27.9
click at [1039, 569] on div at bounding box center [1038, 579] width 7 height 72
drag, startPoint x: 1038, startPoint y: 575, endPoint x: 1057, endPoint y: 575, distance: 19.0
click at [1057, 575] on icon at bounding box center [1057, 578] width 7 height 12
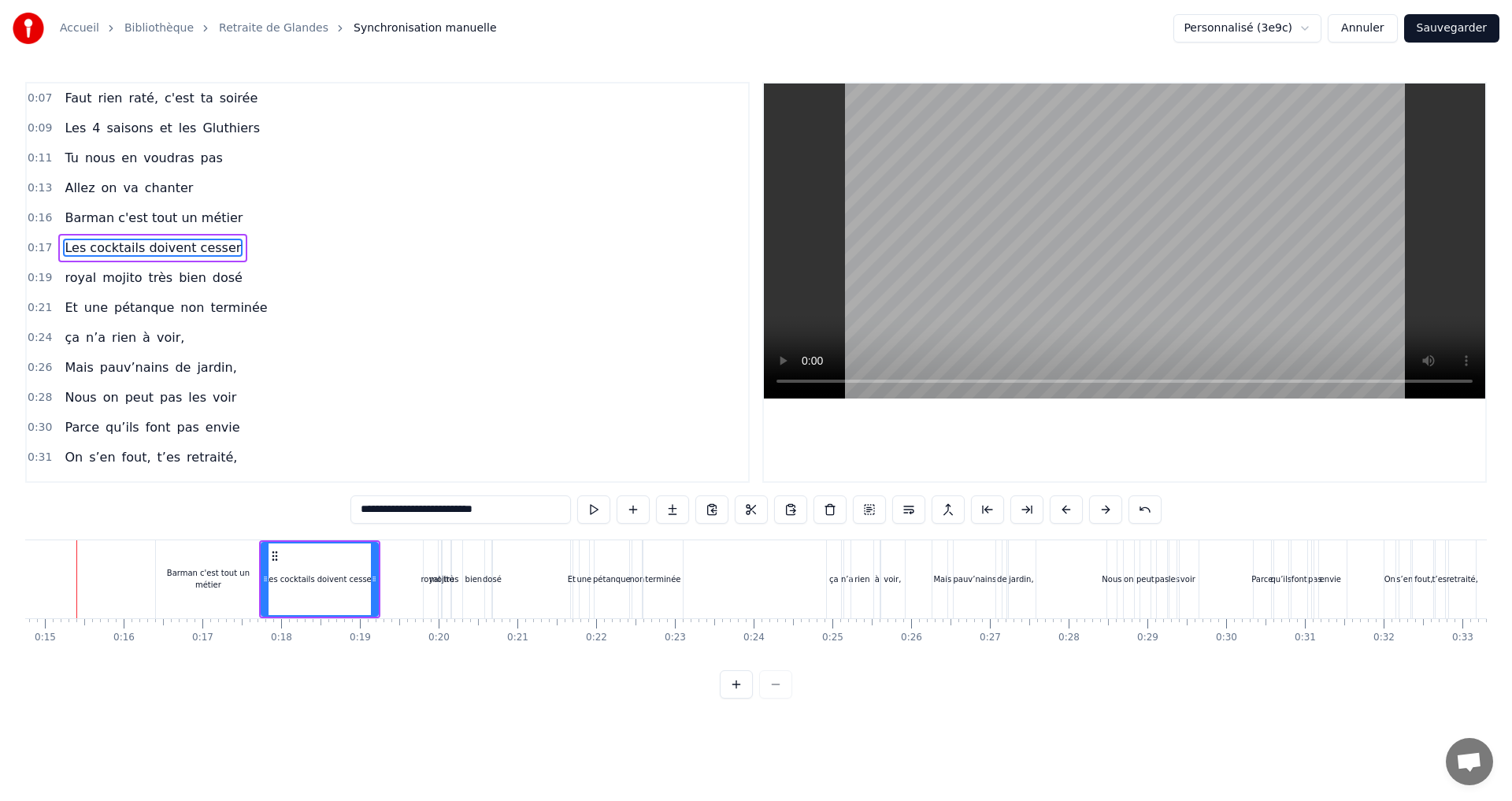
scroll to position [0, 1133]
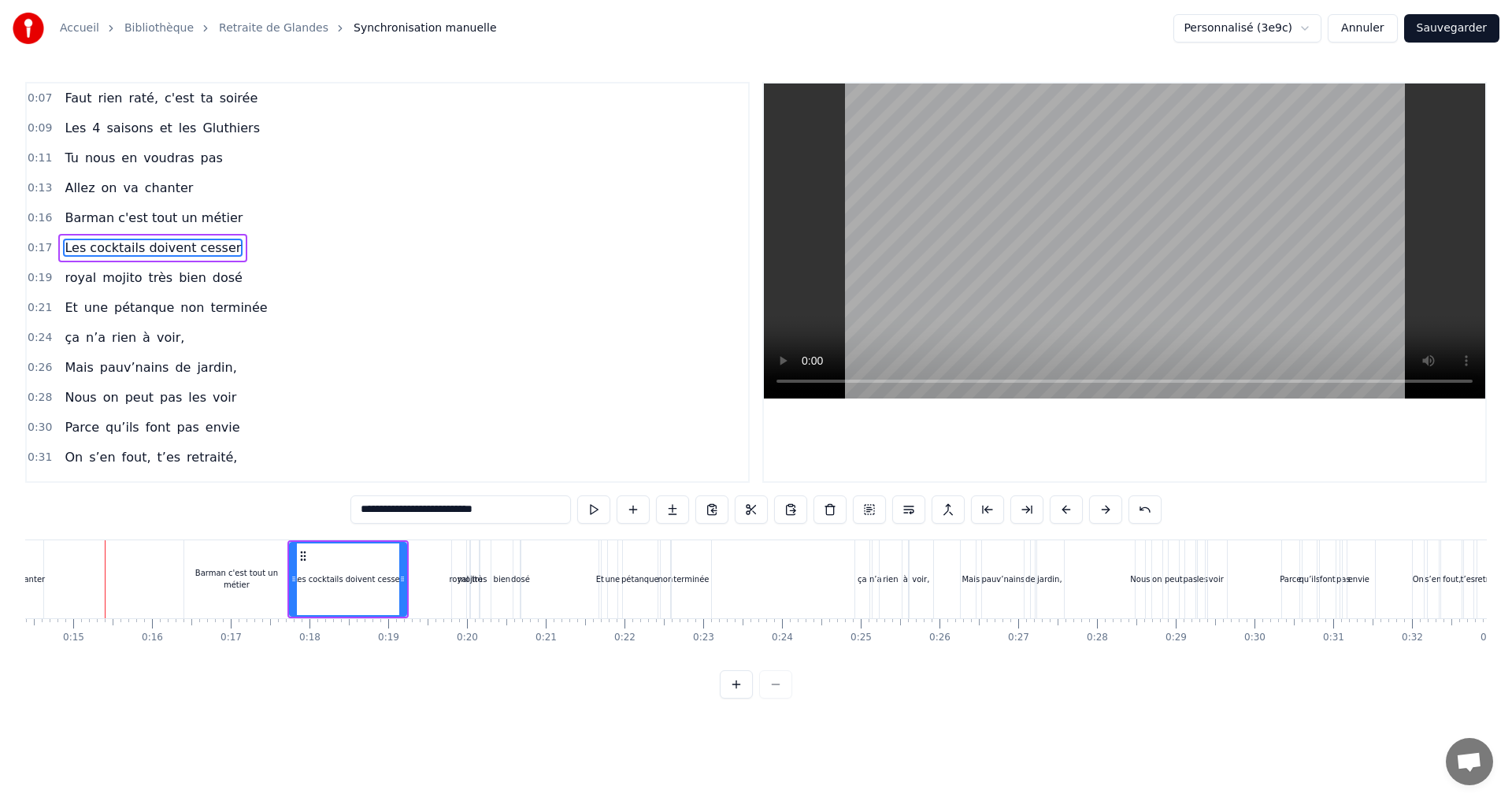
click at [474, 580] on div "très" at bounding box center [479, 579] width 15 height 12
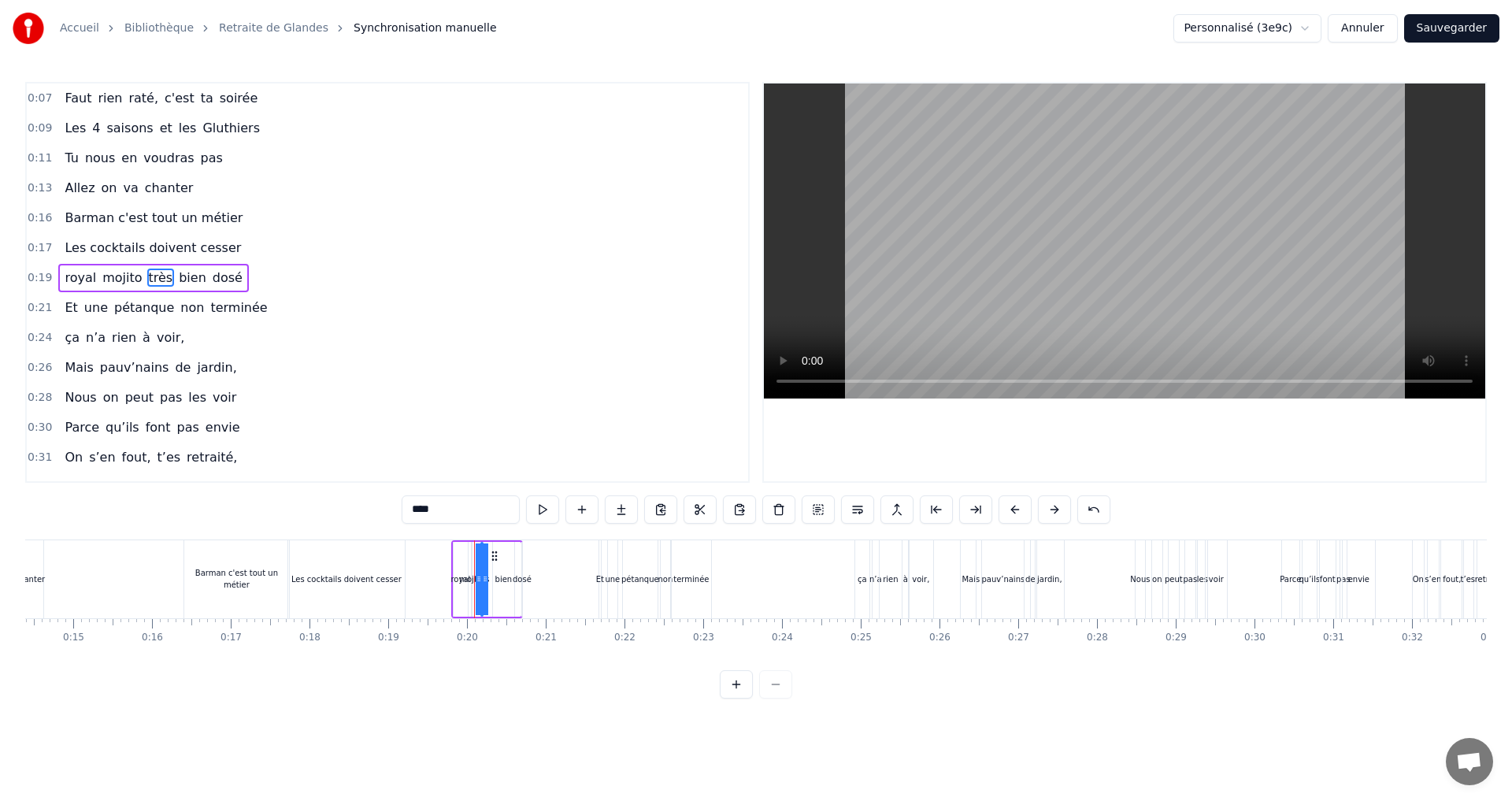
click at [76, 278] on span "royal" at bounding box center [80, 277] width 35 height 18
type input "*****"
click at [773, 510] on button at bounding box center [779, 509] width 33 height 28
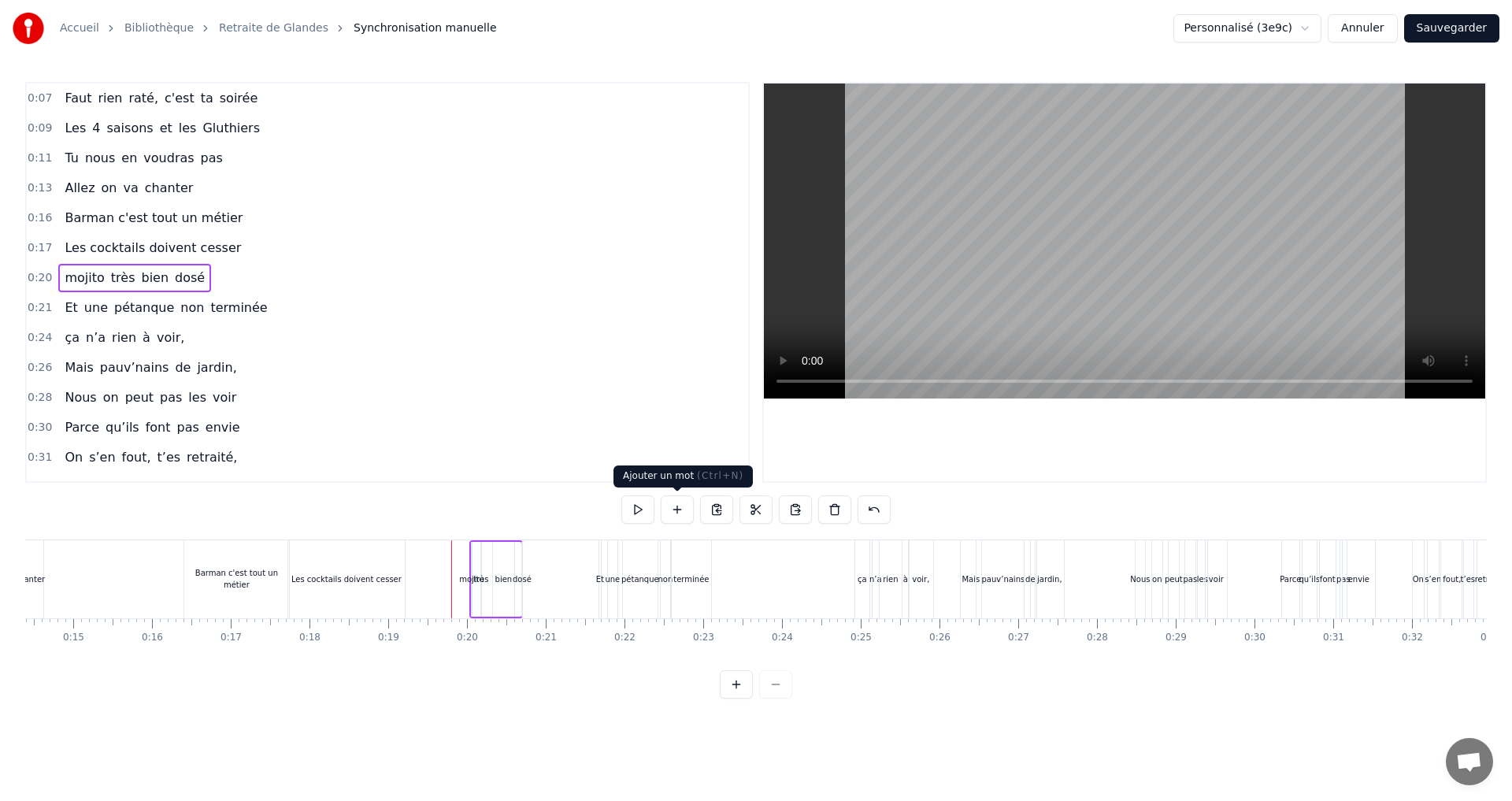
click at [675, 508] on button at bounding box center [677, 509] width 33 height 28
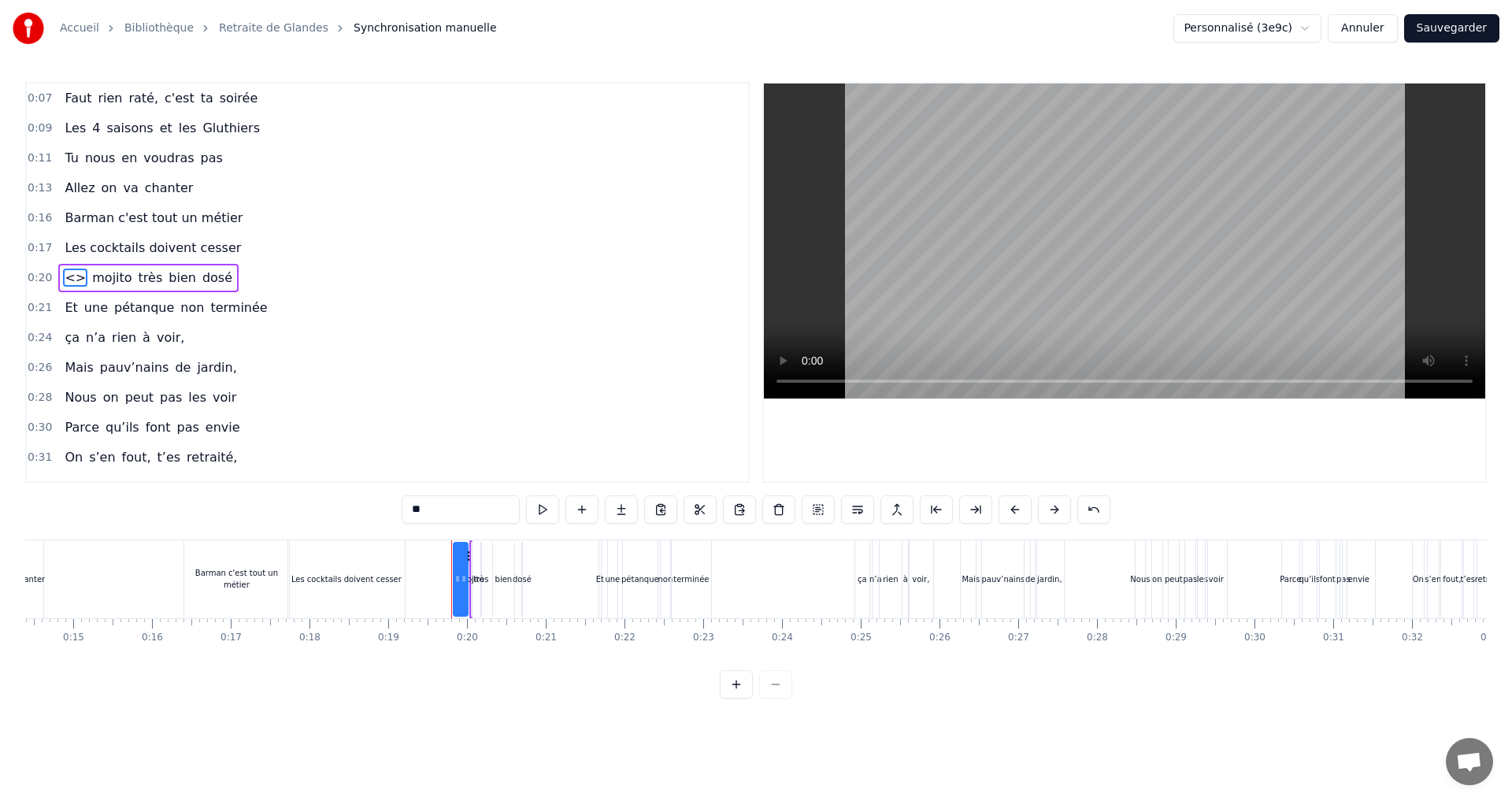
click at [416, 507] on input "**" at bounding box center [460, 509] width 118 height 28
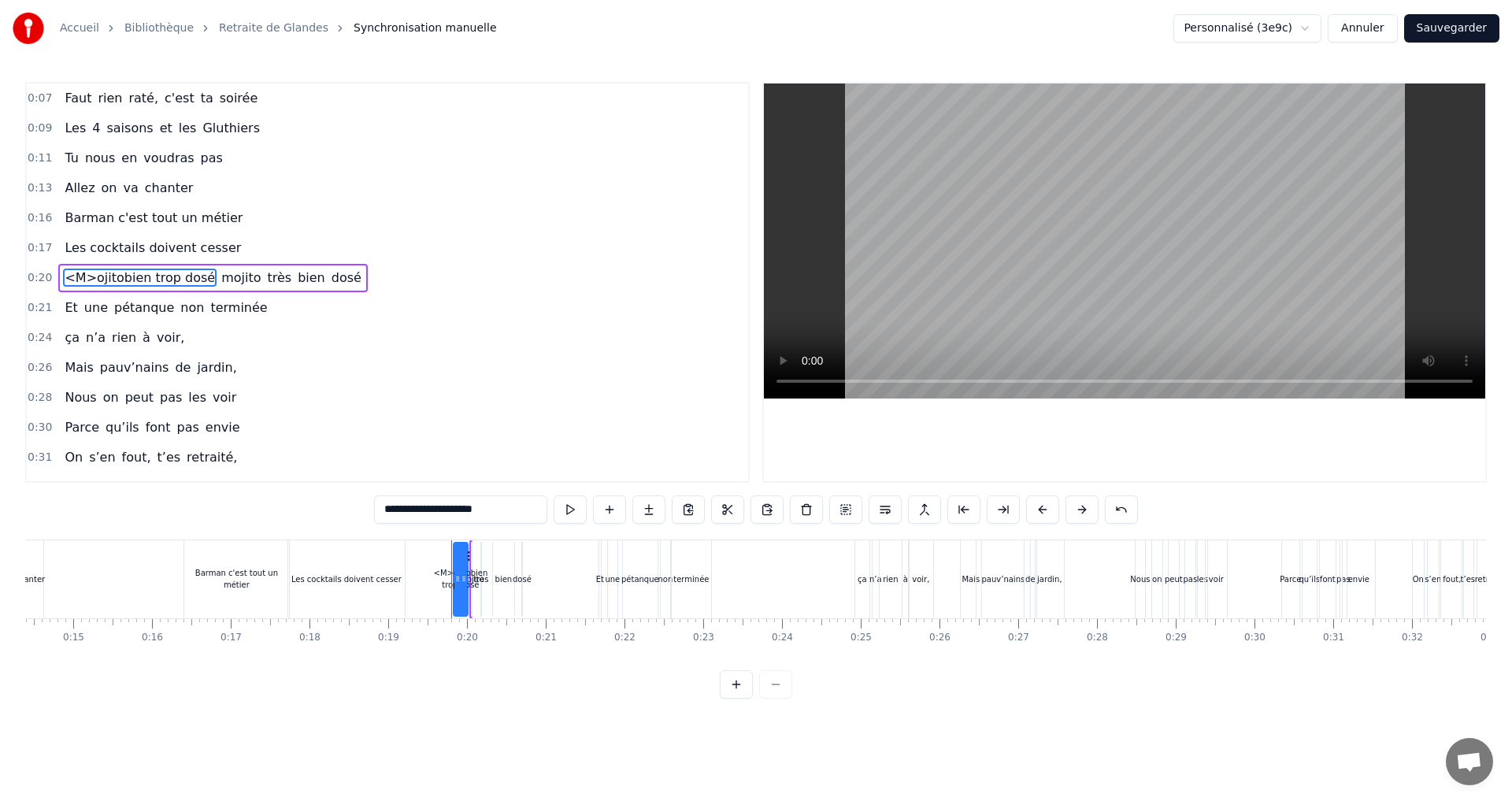
click at [402, 505] on input "**********" at bounding box center [460, 509] width 173 height 28
click at [202, 275] on span "mojito" at bounding box center [223, 277] width 42 height 18
type input "******"
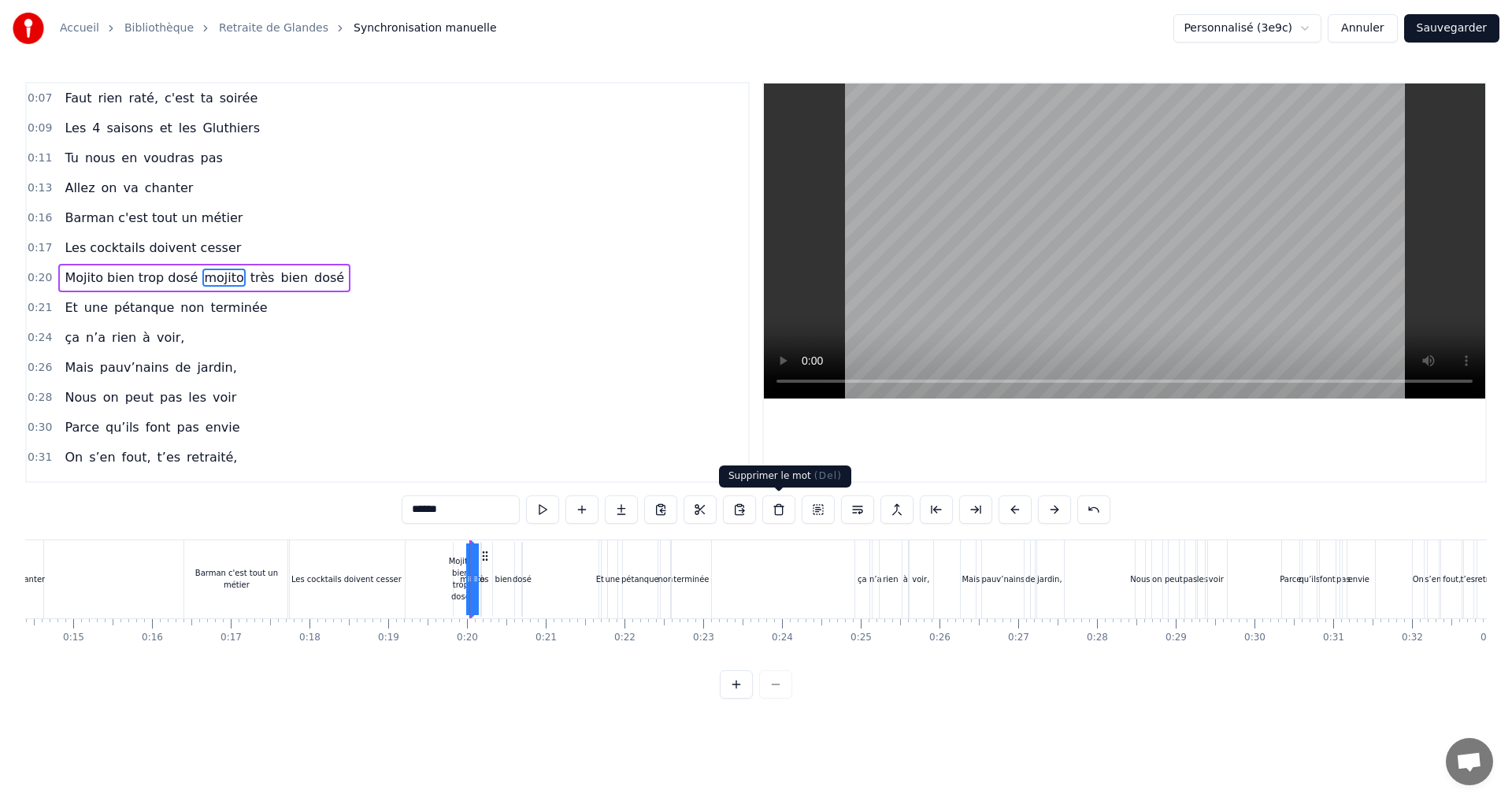
click at [775, 505] on button at bounding box center [779, 509] width 33 height 28
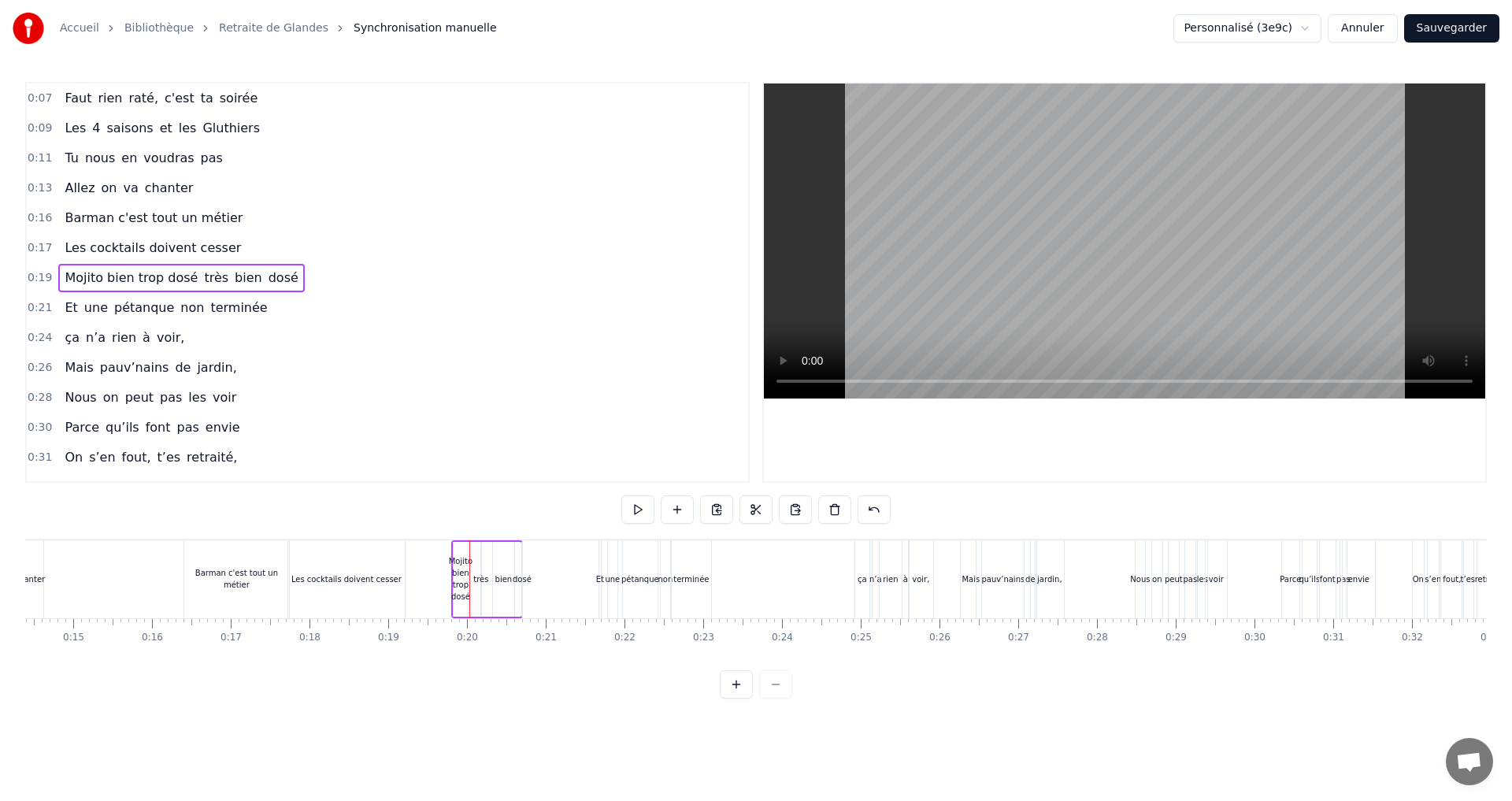
click at [202, 280] on span "très" at bounding box center [216, 277] width 27 height 18
click at [780, 509] on button at bounding box center [779, 509] width 33 height 28
click at [202, 275] on span "bien" at bounding box center [217, 277] width 31 height 18
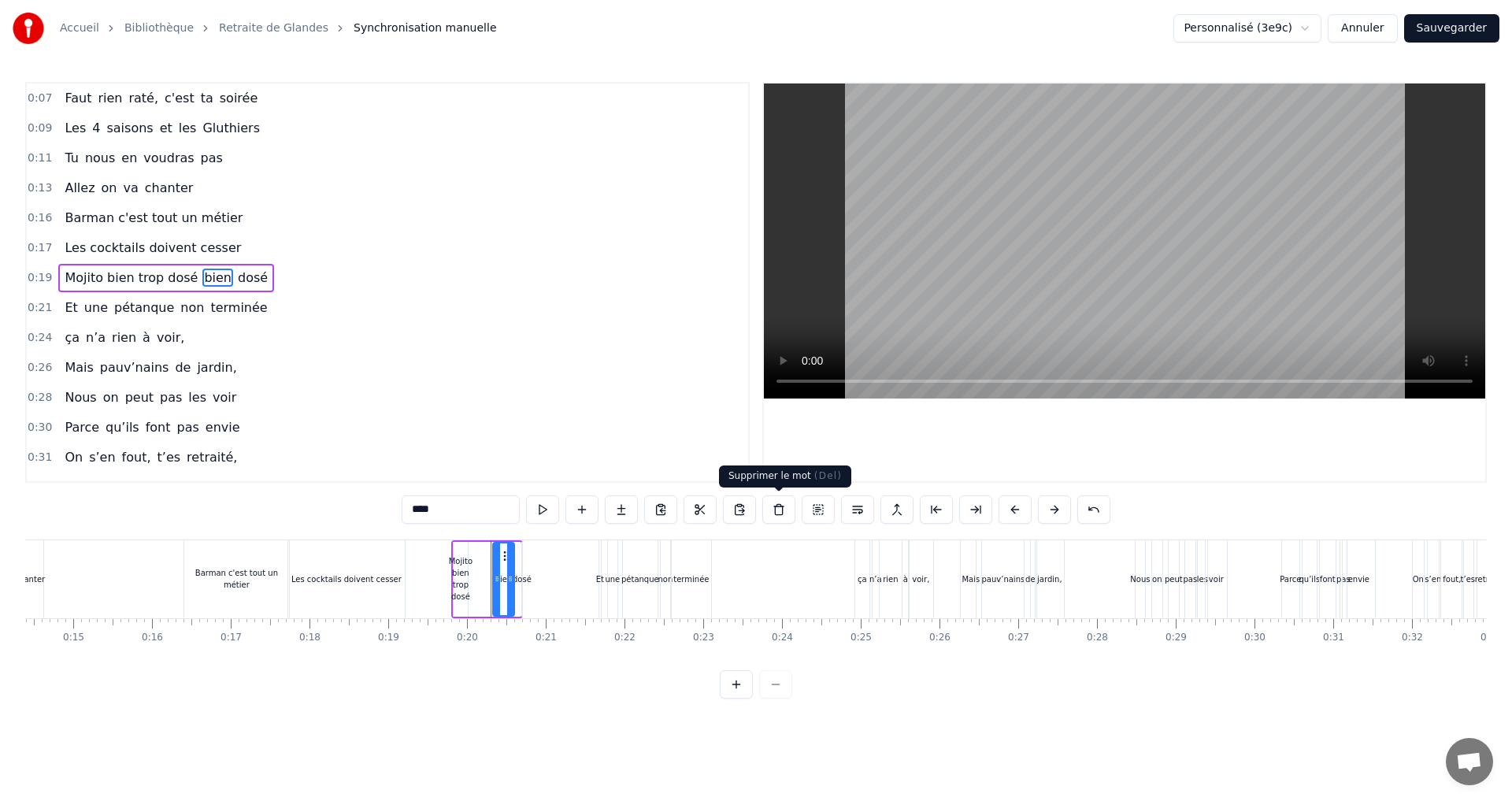
click at [780, 507] on button at bounding box center [779, 509] width 33 height 28
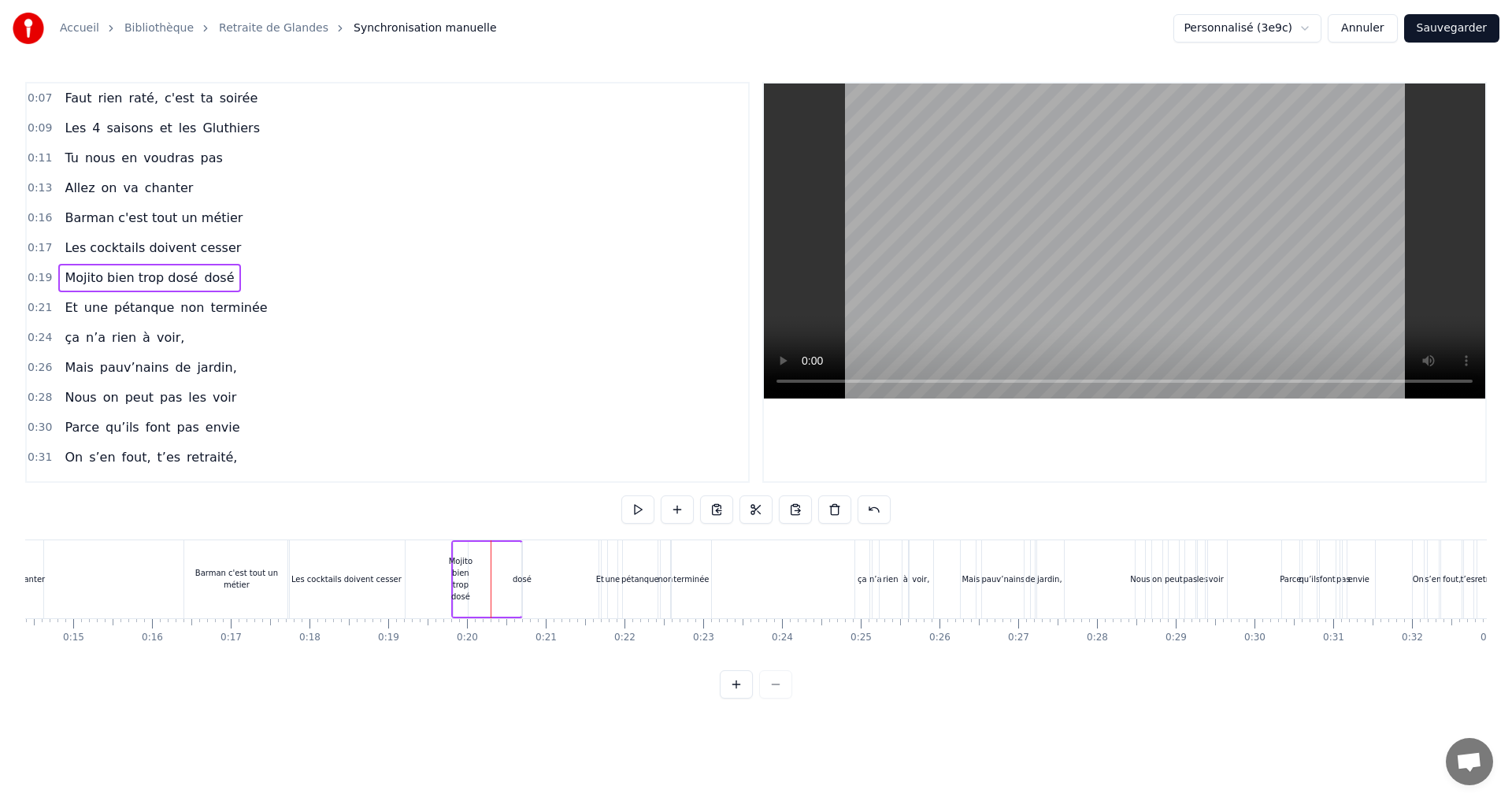
click at [213, 275] on span "dosé" at bounding box center [218, 277] width 33 height 18
click at [780, 512] on button at bounding box center [779, 509] width 33 height 28
click at [462, 582] on div "Mojito bien trop dosé" at bounding box center [460, 579] width 24 height 47
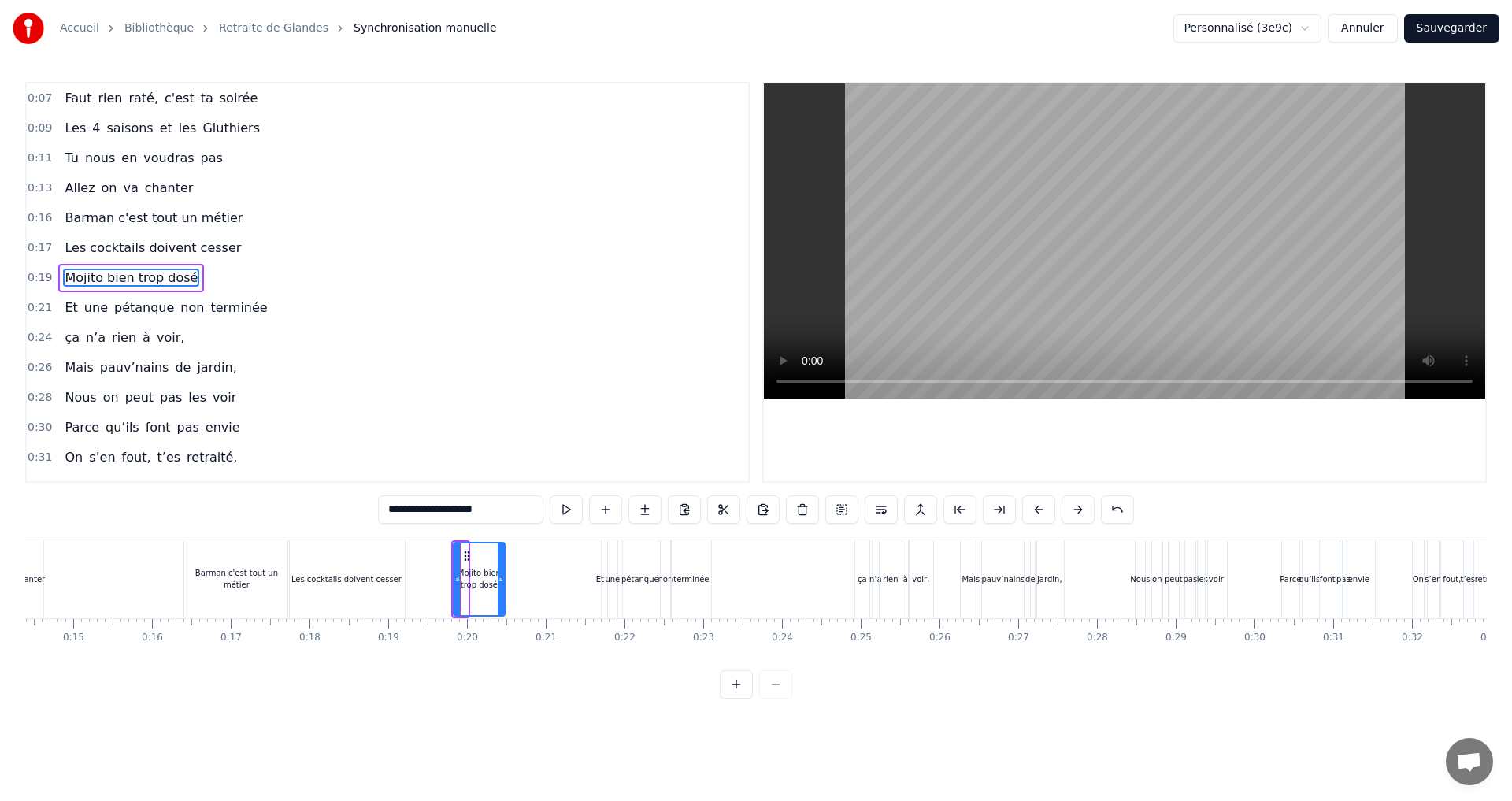
drag, startPoint x: 464, startPoint y: 578, endPoint x: 502, endPoint y: 583, distance: 38.3
click at [502, 583] on icon at bounding box center [501, 578] width 7 height 12
drag, startPoint x: 454, startPoint y: 578, endPoint x: 401, endPoint y: 575, distance: 53.1
click at [402, 575] on icon at bounding box center [405, 578] width 7 height 12
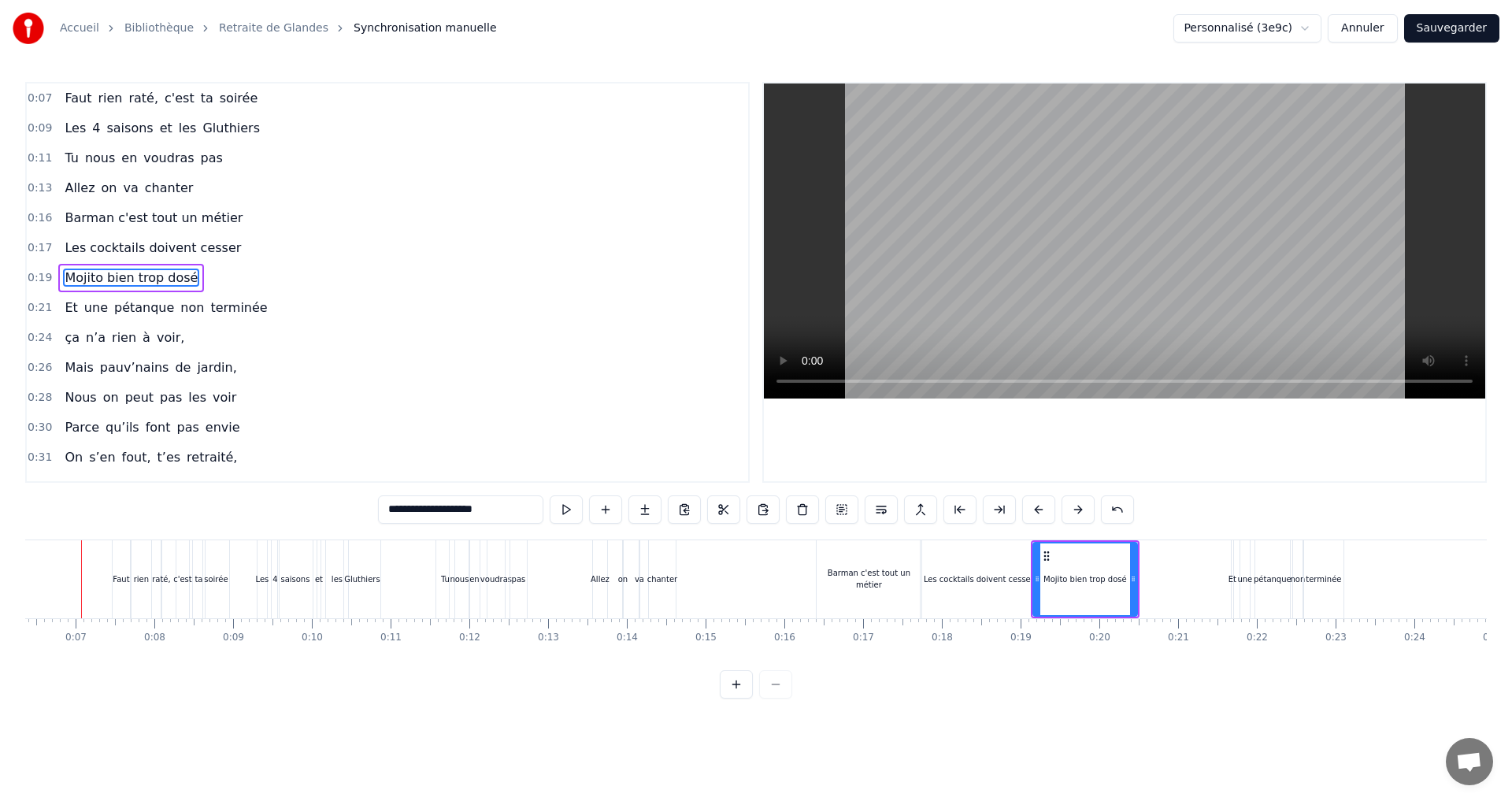
scroll to position [0, 478]
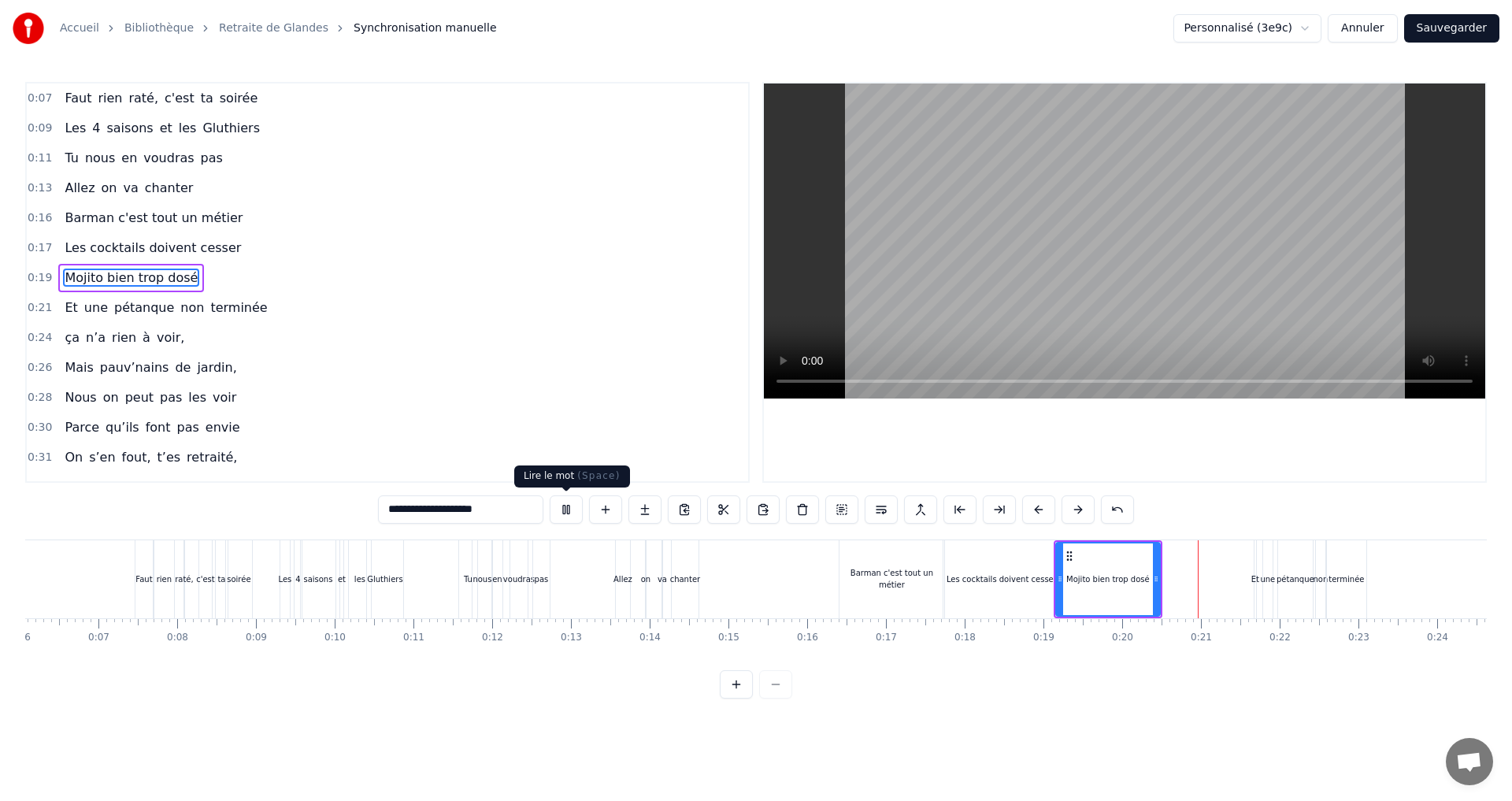
click at [566, 512] on button at bounding box center [566, 509] width 33 height 28
drag, startPoint x: 1069, startPoint y: 551, endPoint x: 1079, endPoint y: 547, distance: 10.8
click at [1079, 547] on div "Mojito bien trop dosé" at bounding box center [1118, 579] width 103 height 72
drag, startPoint x: 1076, startPoint y: 553, endPoint x: 1085, endPoint y: 551, distance: 9.2
click at [1085, 551] on icon at bounding box center [1086, 555] width 12 height 12
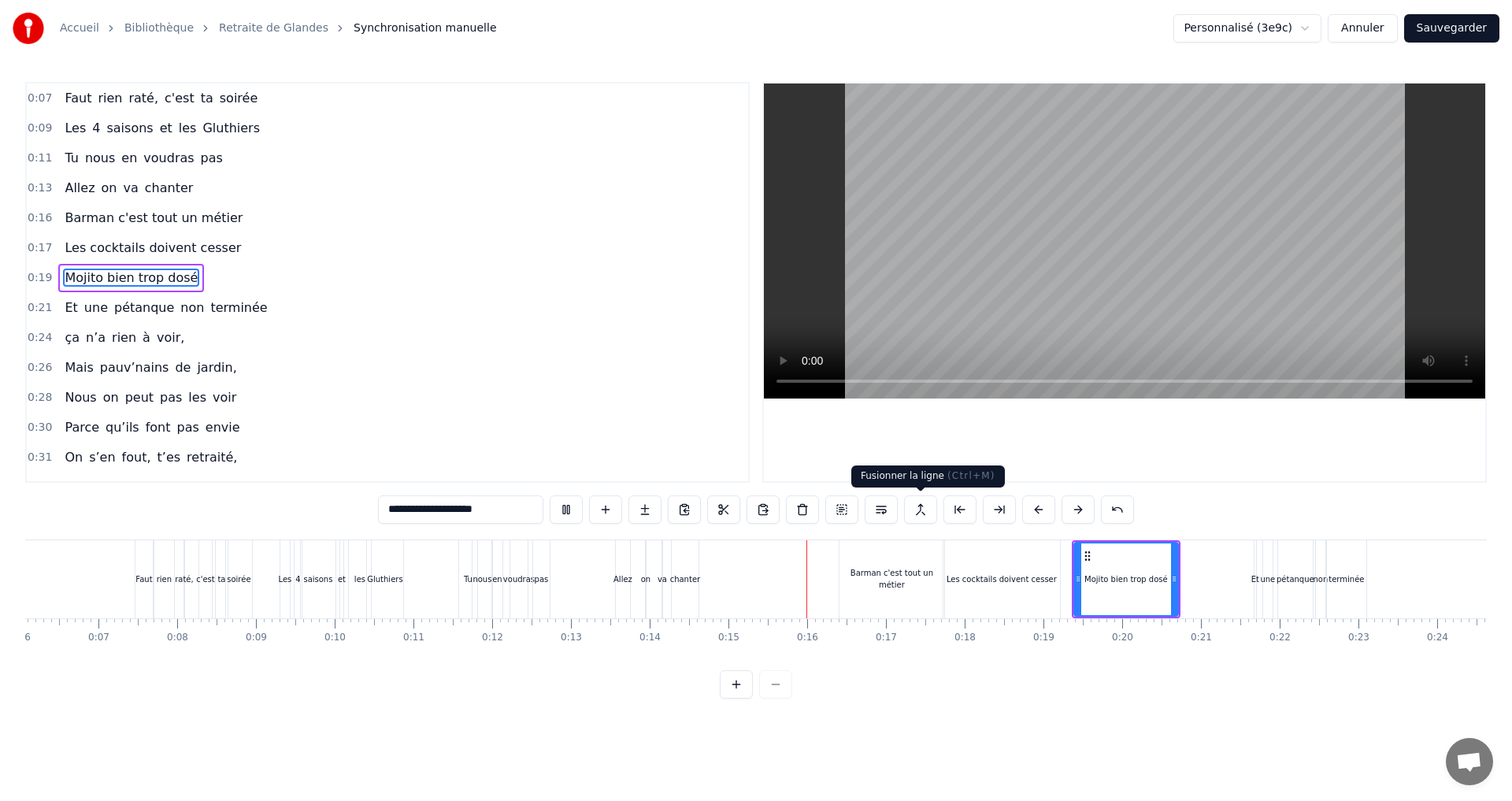
click at [932, 582] on div "Barman c'est tout un métier" at bounding box center [891, 578] width 105 height 24
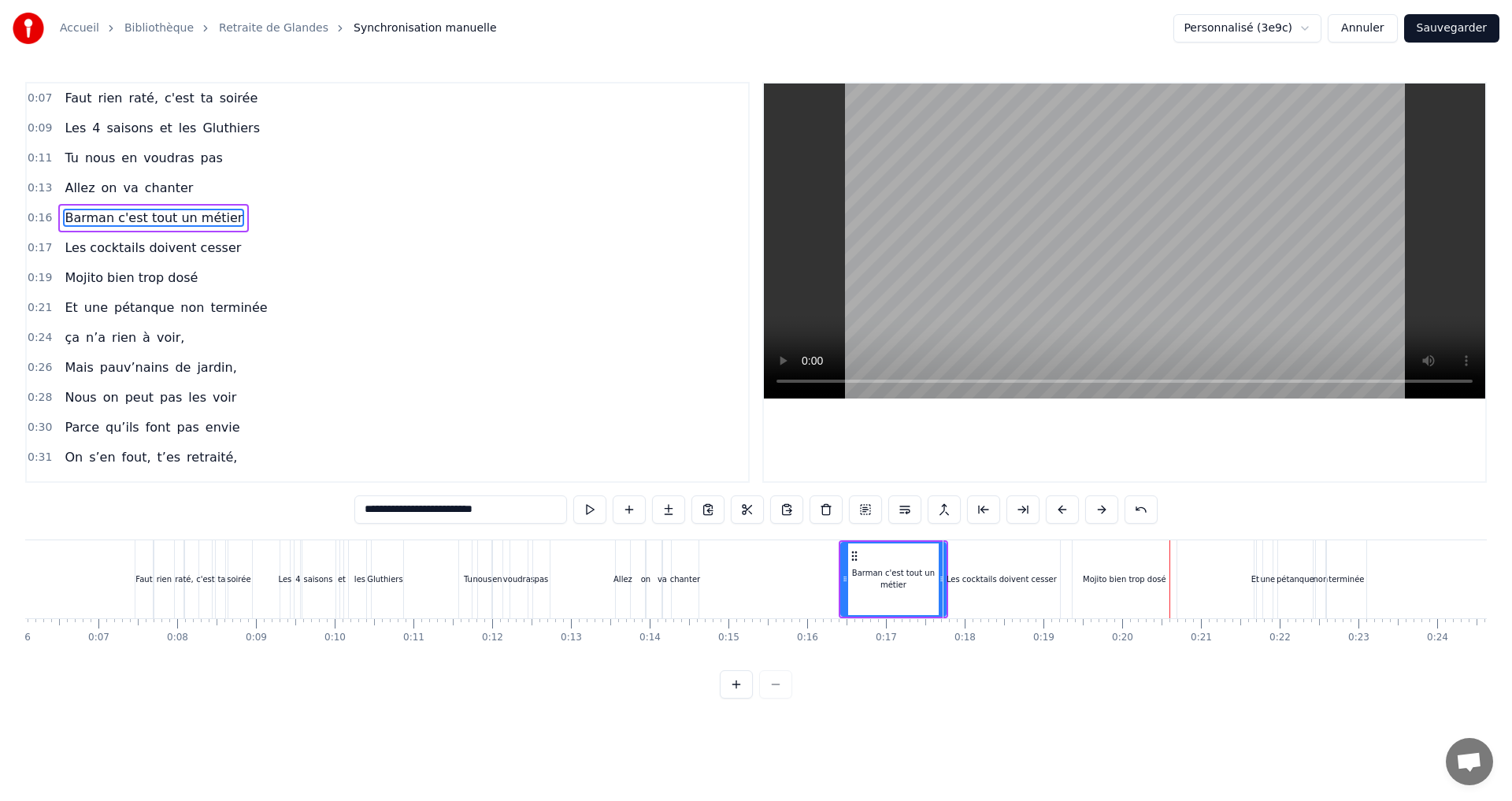
click at [123, 249] on span "Les cocktails doivent cesser" at bounding box center [153, 247] width 180 height 18
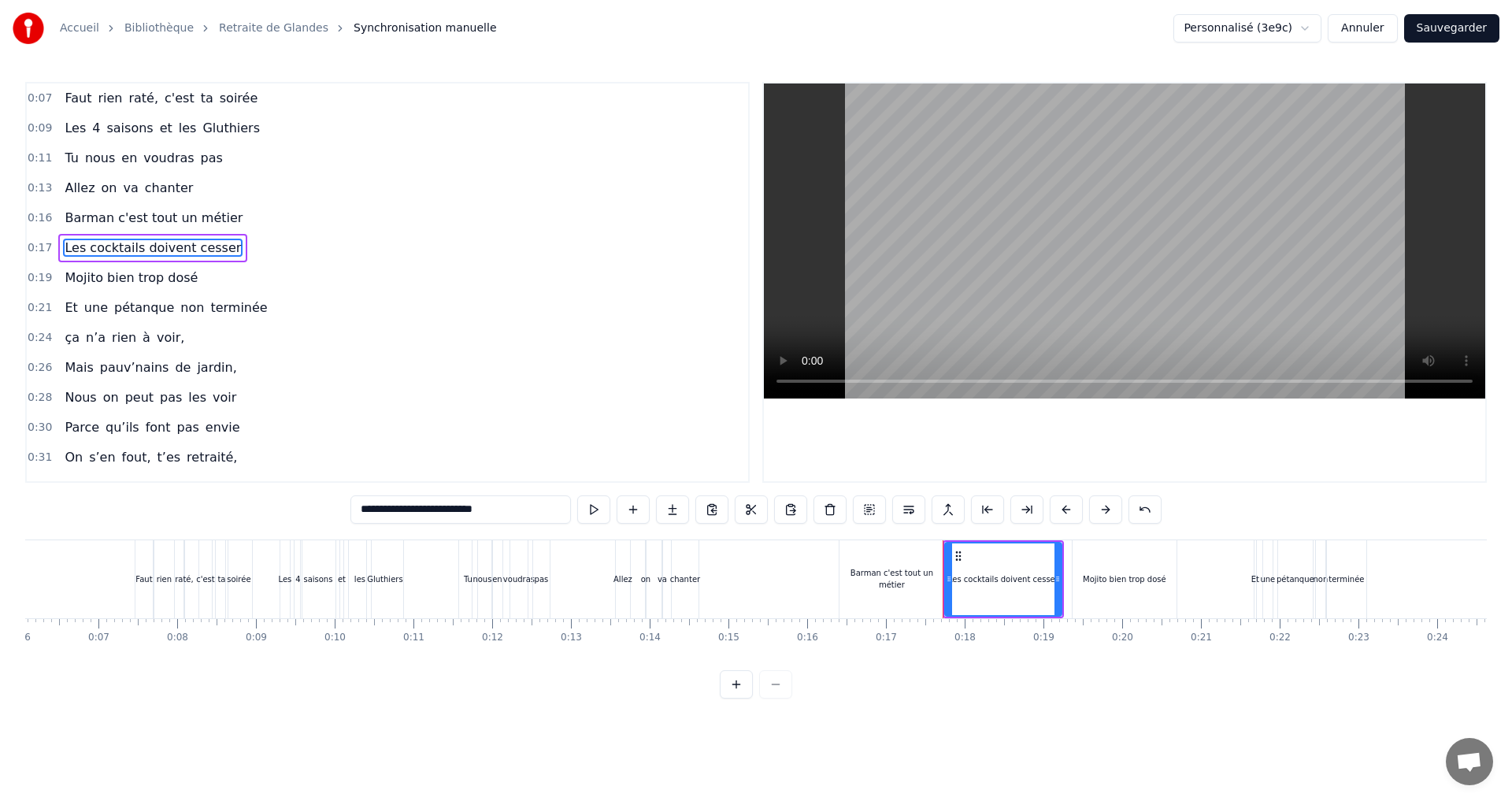
click at [128, 277] on span "Mojito bien trop dosé" at bounding box center [131, 277] width 137 height 18
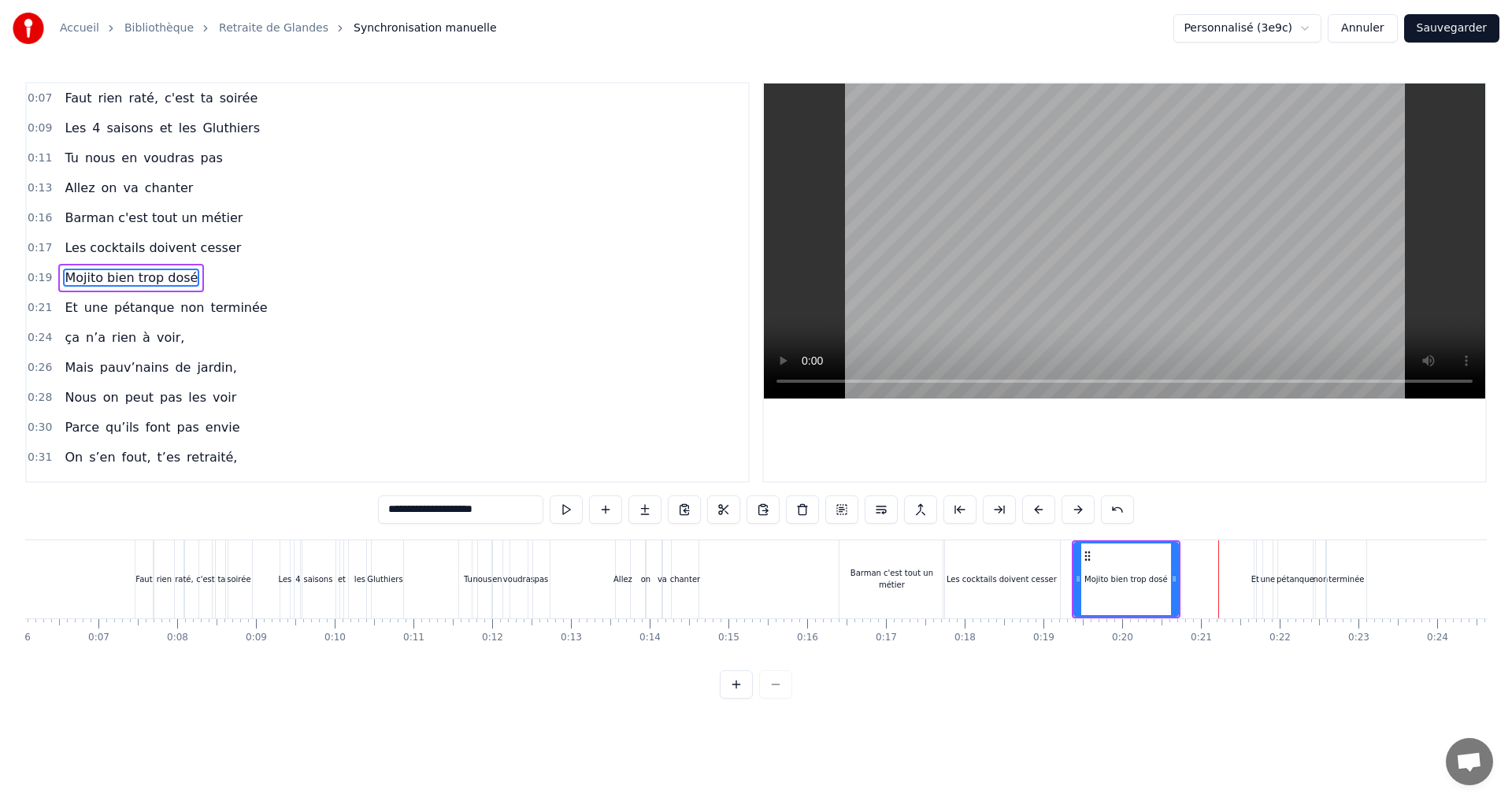
click at [183, 306] on span "non" at bounding box center [192, 307] width 26 height 18
type input "***"
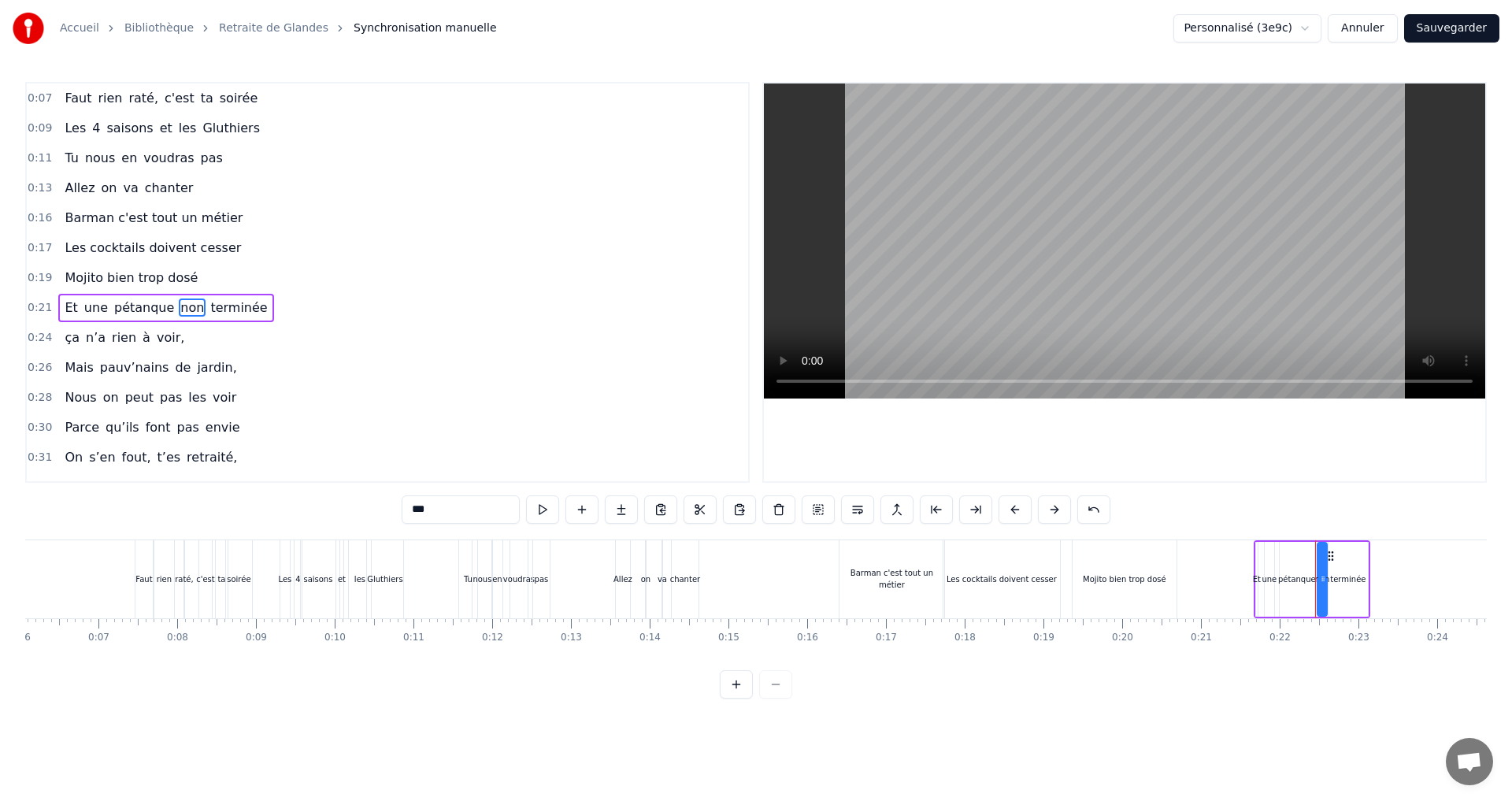
scroll to position [25, 0]
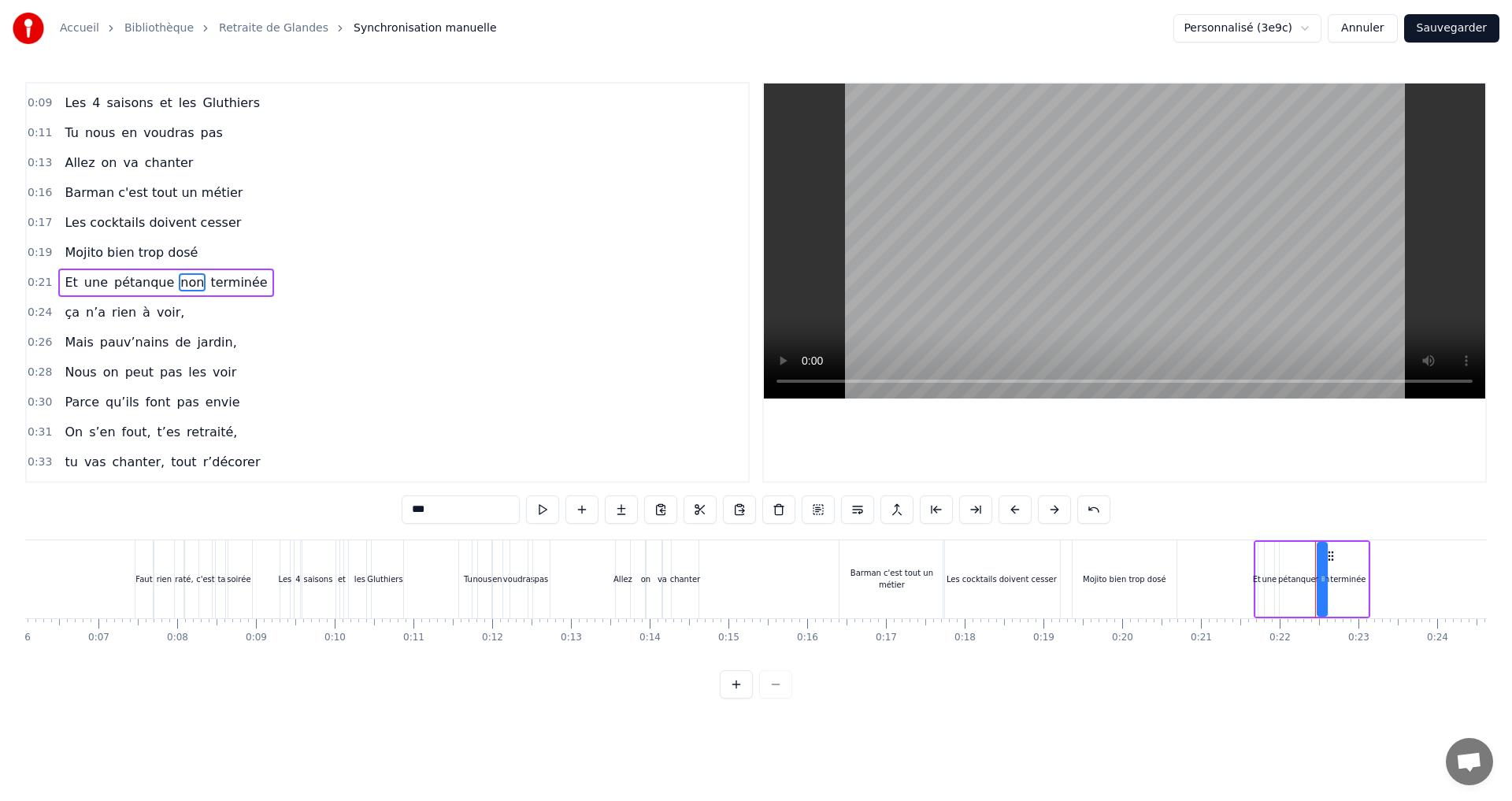
click at [778, 506] on button at bounding box center [779, 509] width 33 height 28
click at [184, 282] on span "terminée" at bounding box center [209, 281] width 60 height 18
click at [773, 505] on button at bounding box center [779, 509] width 33 height 28
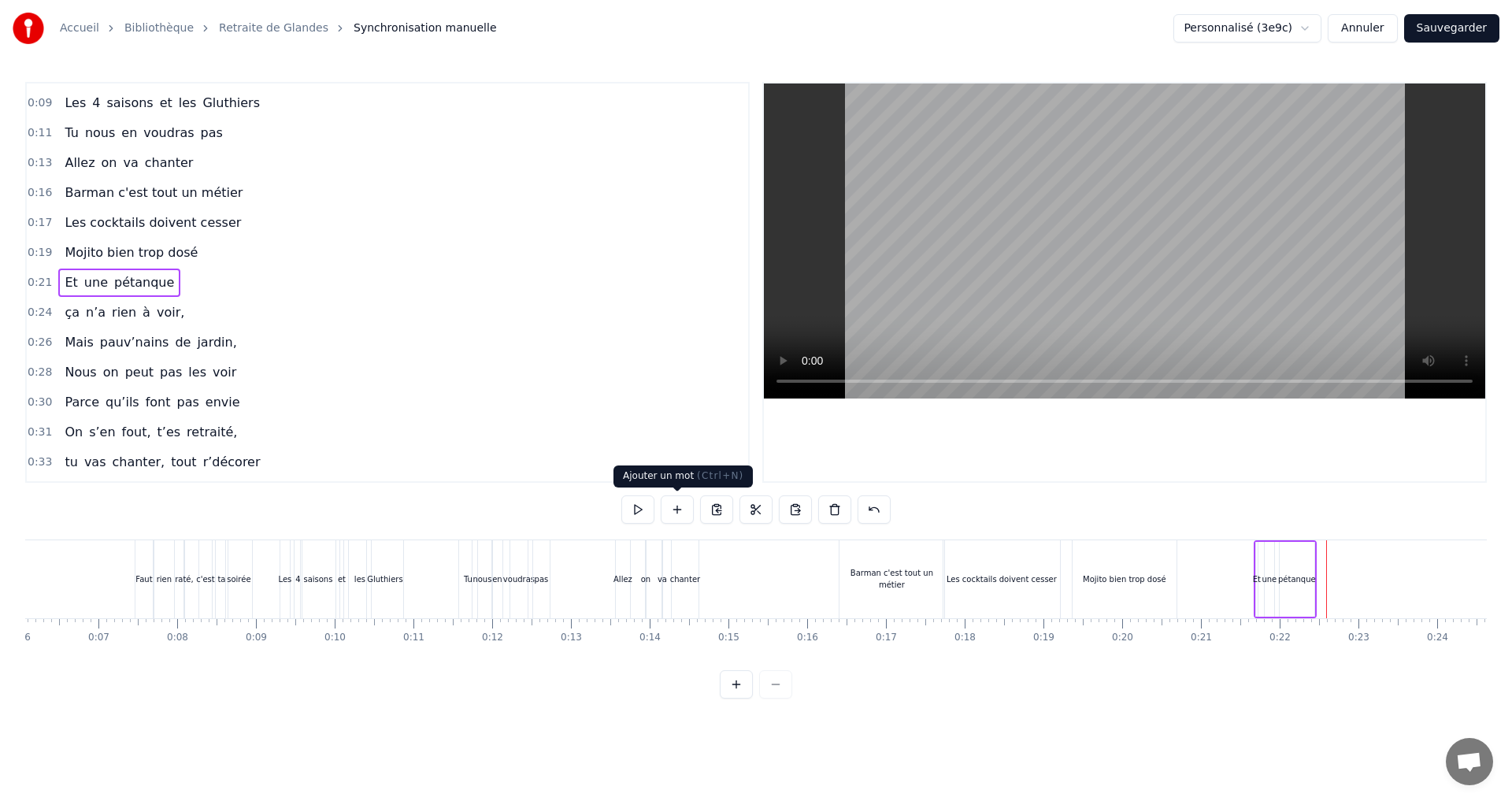
click at [675, 511] on button at bounding box center [677, 509] width 33 height 28
drag, startPoint x: 432, startPoint y: 512, endPoint x: 411, endPoint y: 512, distance: 21.0
click at [411, 512] on input "**" at bounding box center [460, 509] width 118 height 28
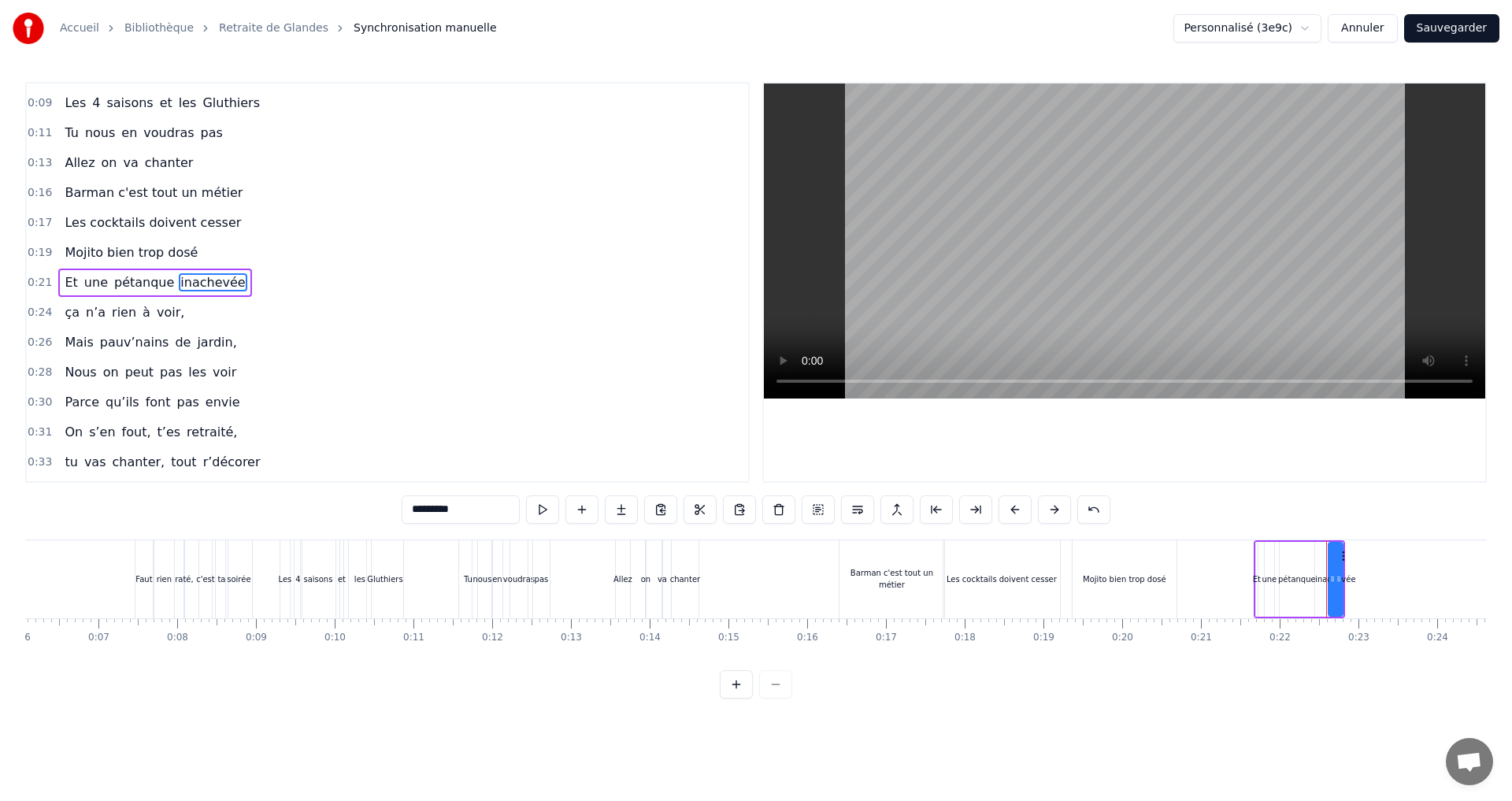
click at [1066, 676] on div "0:07 Faut rien raté, c'est ta soirée 0:09 Les 4 saisons et les Gluthiers 0:11 T…" at bounding box center [756, 390] width 1461 height 617
click at [863, 578] on div "Barman c'est tout un métier" at bounding box center [891, 578] width 105 height 24
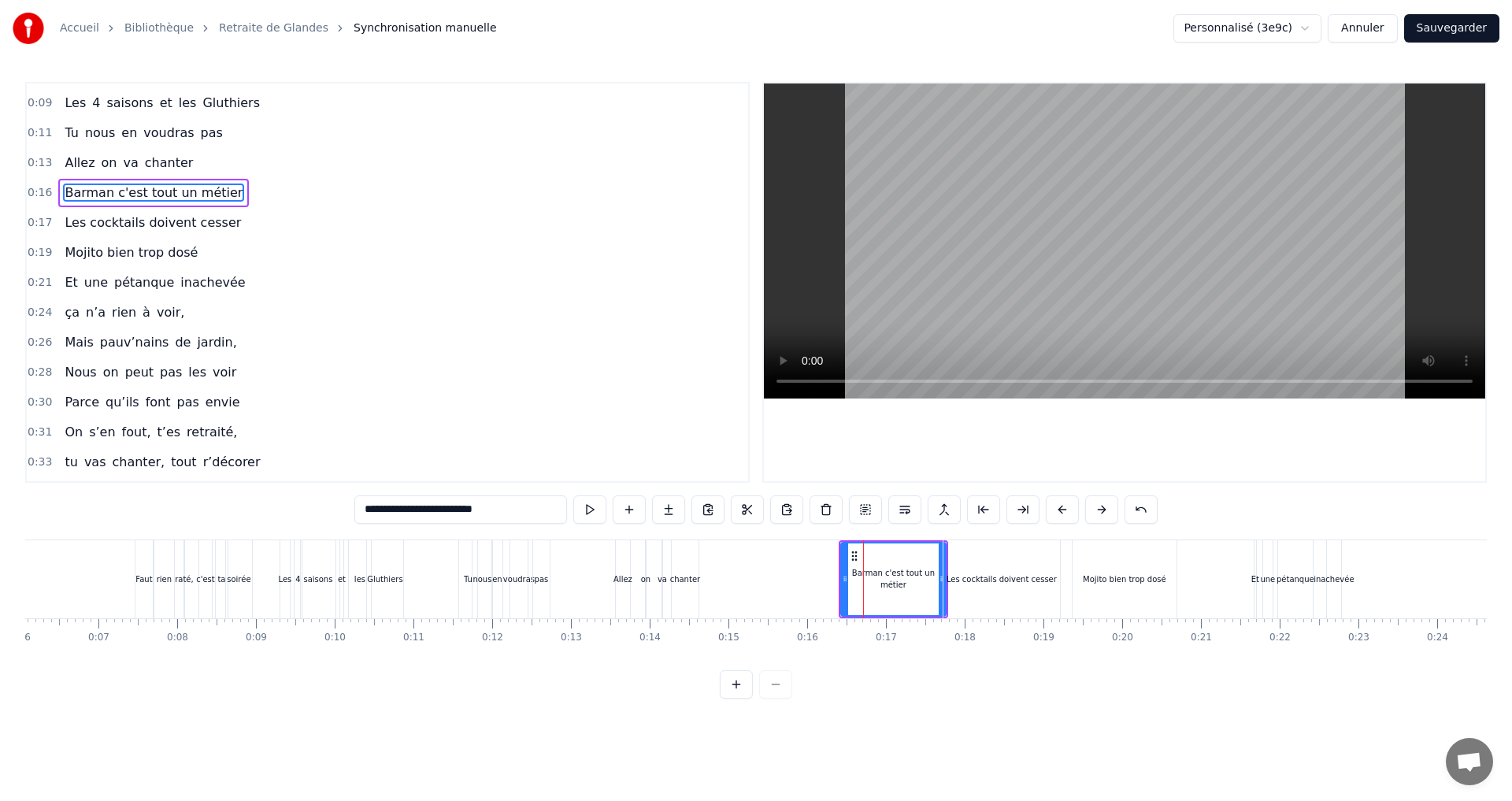
scroll to position [0, 0]
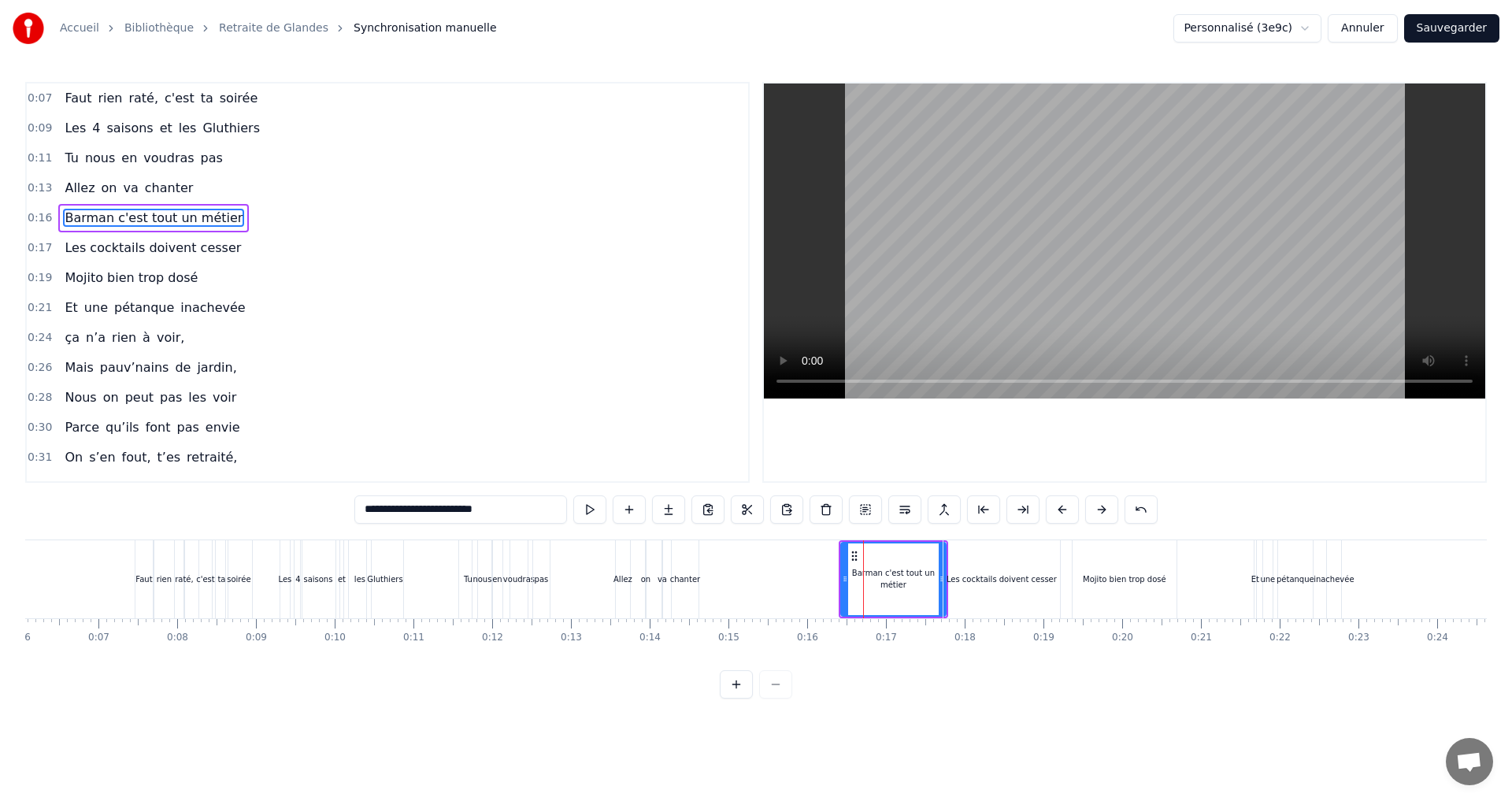
click at [1148, 580] on div "Mojito bien trop dosé" at bounding box center [1124, 579] width 84 height 12
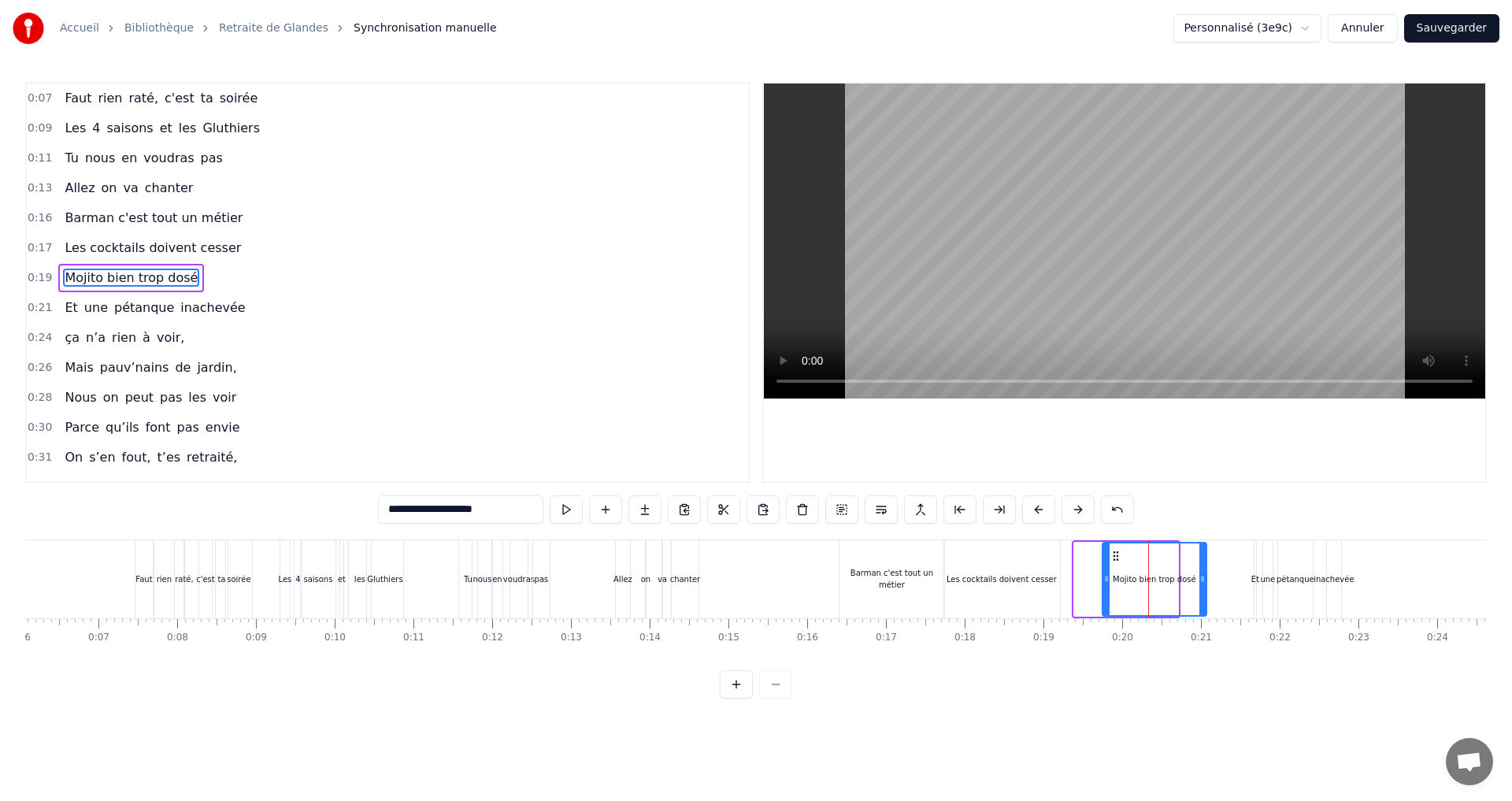
drag, startPoint x: 1086, startPoint y: 555, endPoint x: 1115, endPoint y: 551, distance: 29.3
click at [1115, 551] on icon at bounding box center [1115, 555] width 12 height 12
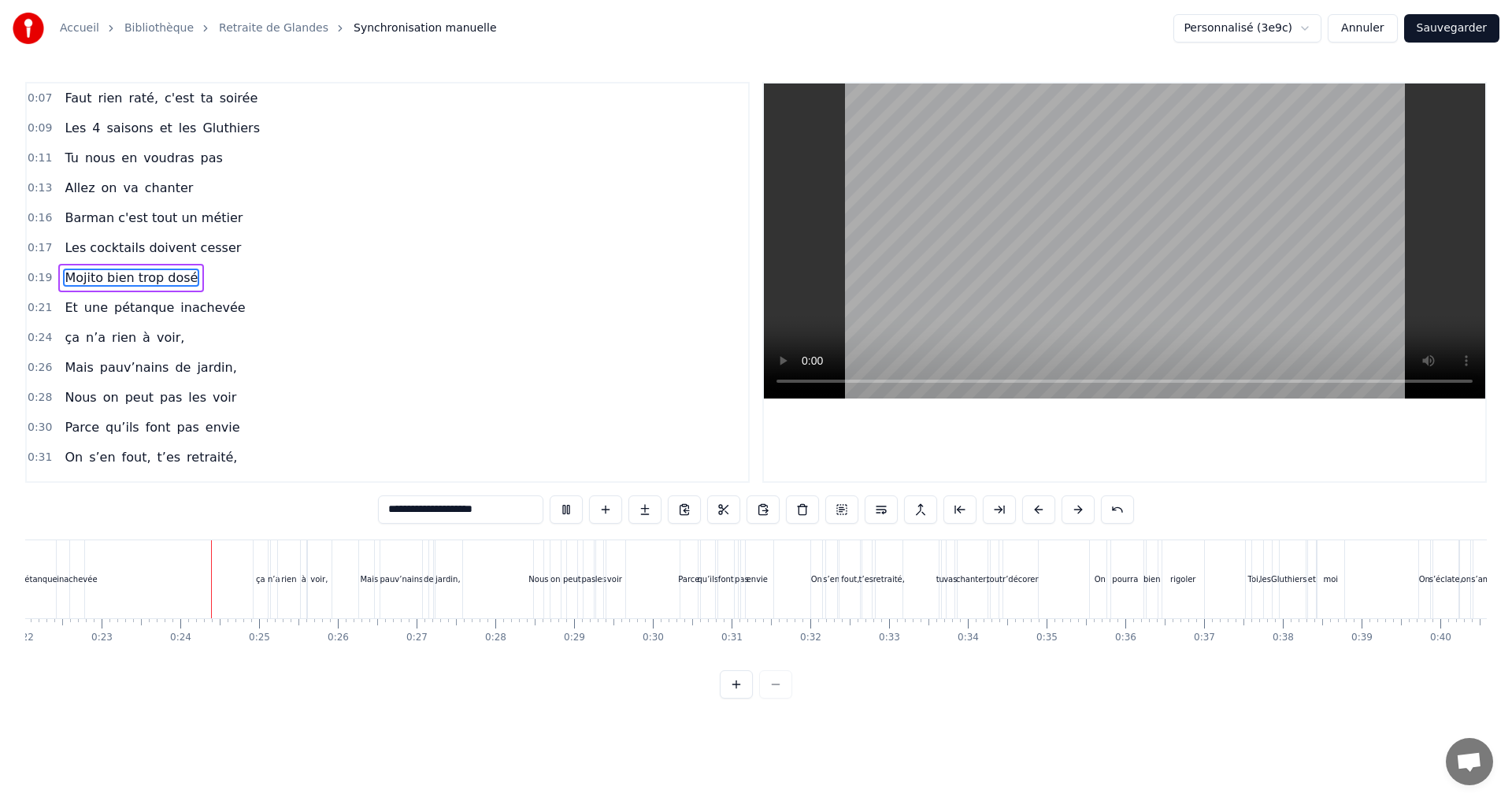
scroll to position [0, 1786]
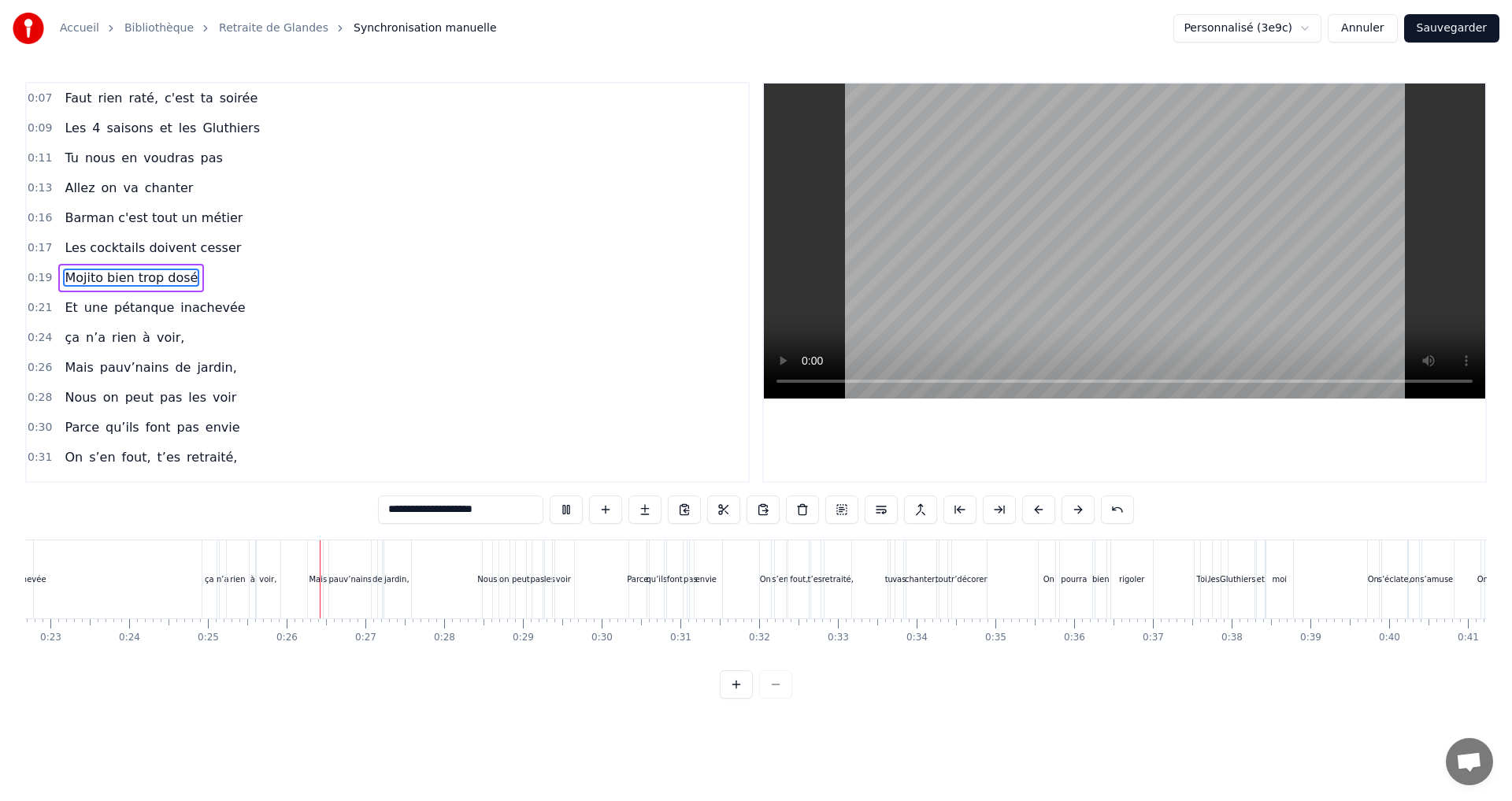
click at [137, 307] on span "pétanque" at bounding box center [144, 307] width 63 height 18
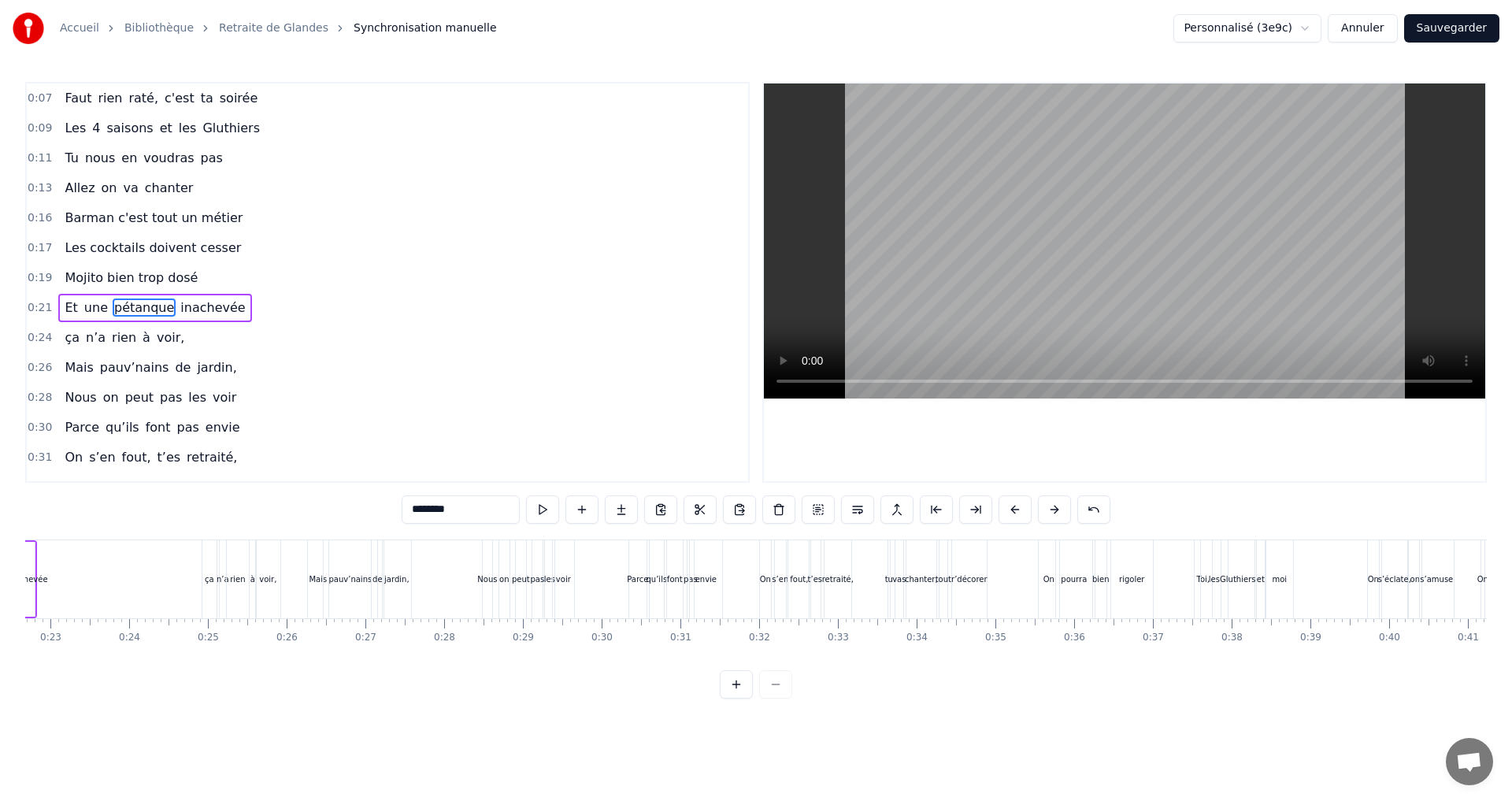
scroll to position [0, 1650]
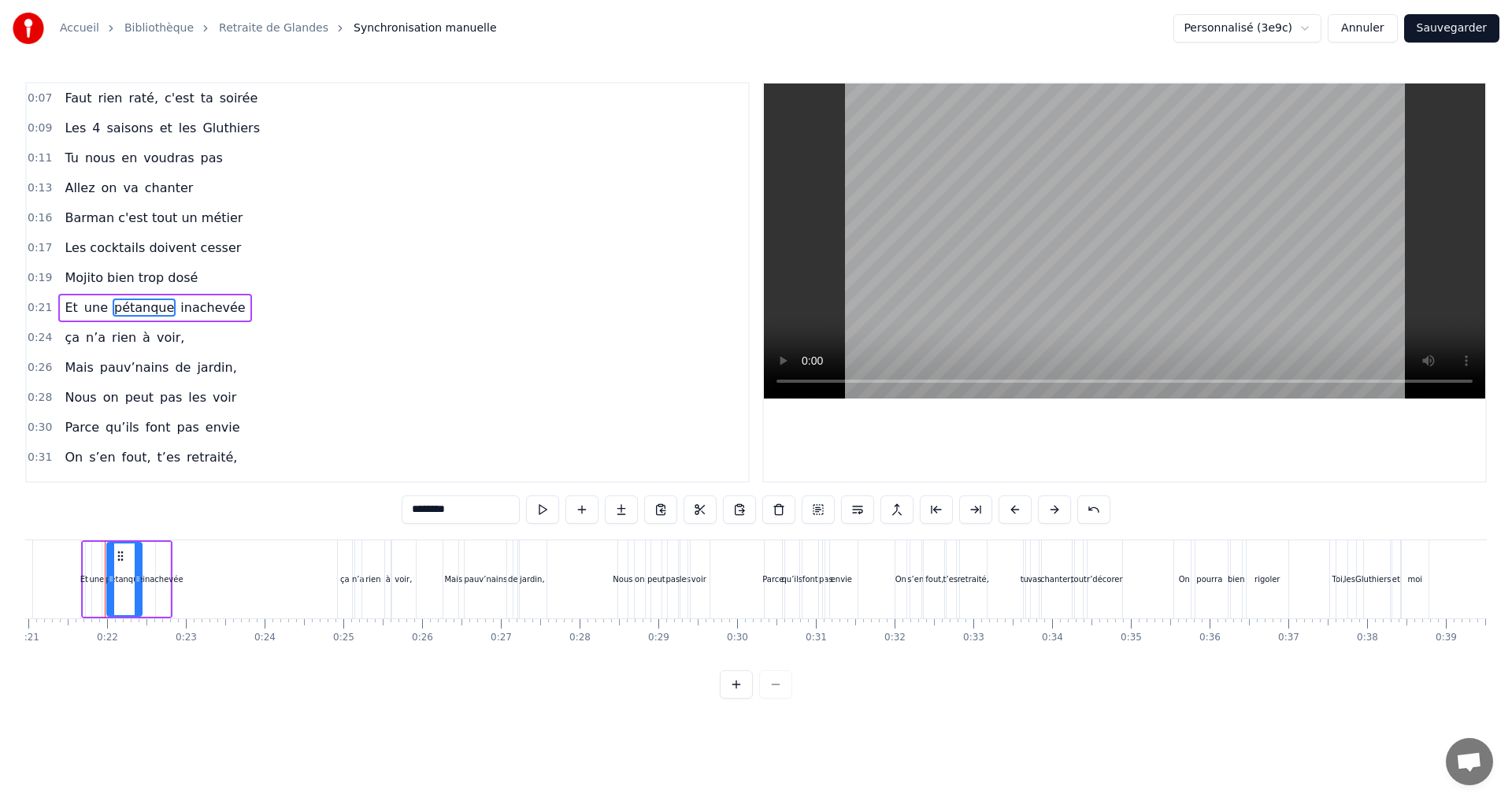
click at [91, 309] on span "une" at bounding box center [96, 307] width 26 height 18
type input "***"
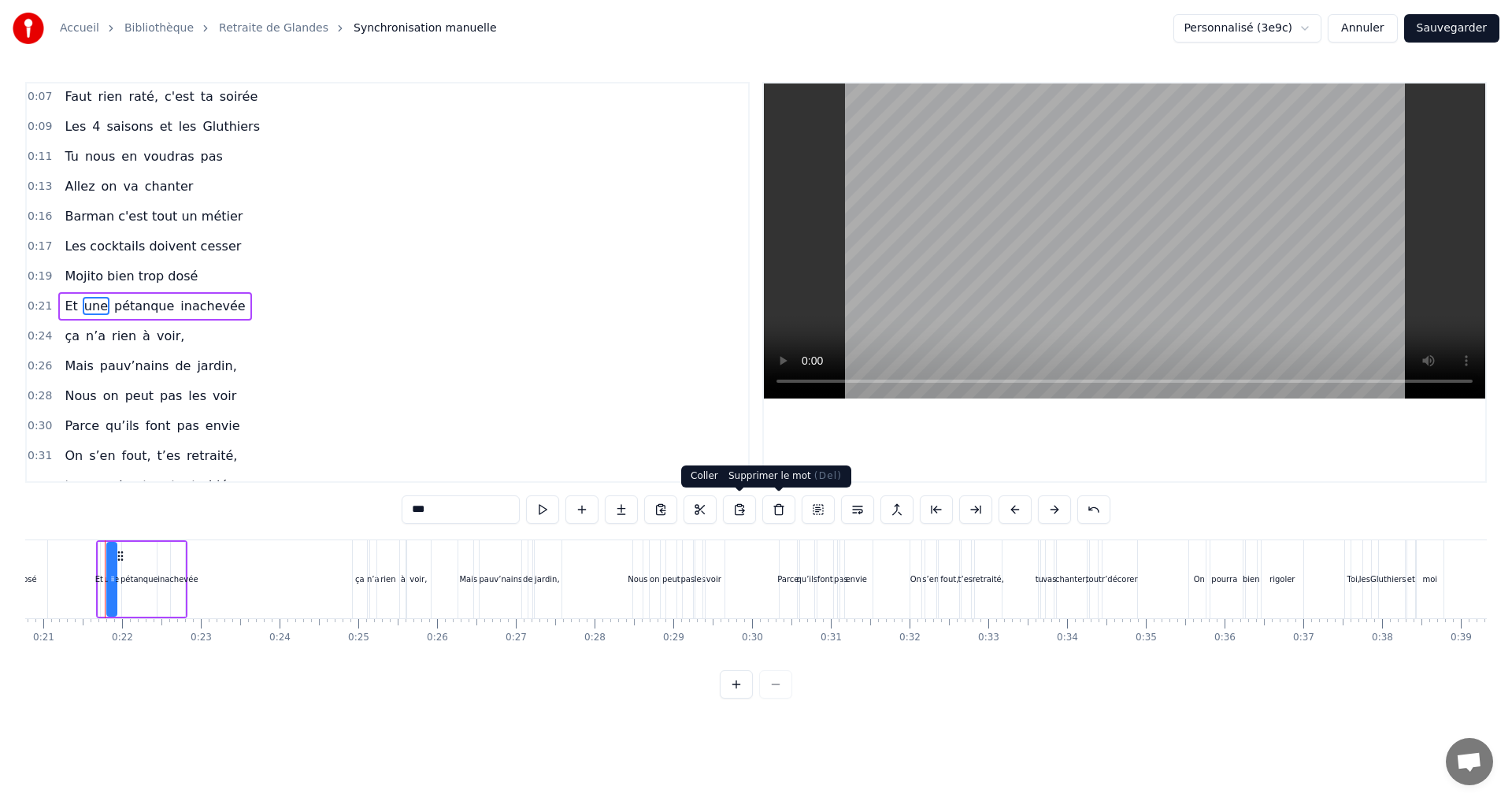
click at [782, 506] on button at bounding box center [779, 509] width 33 height 28
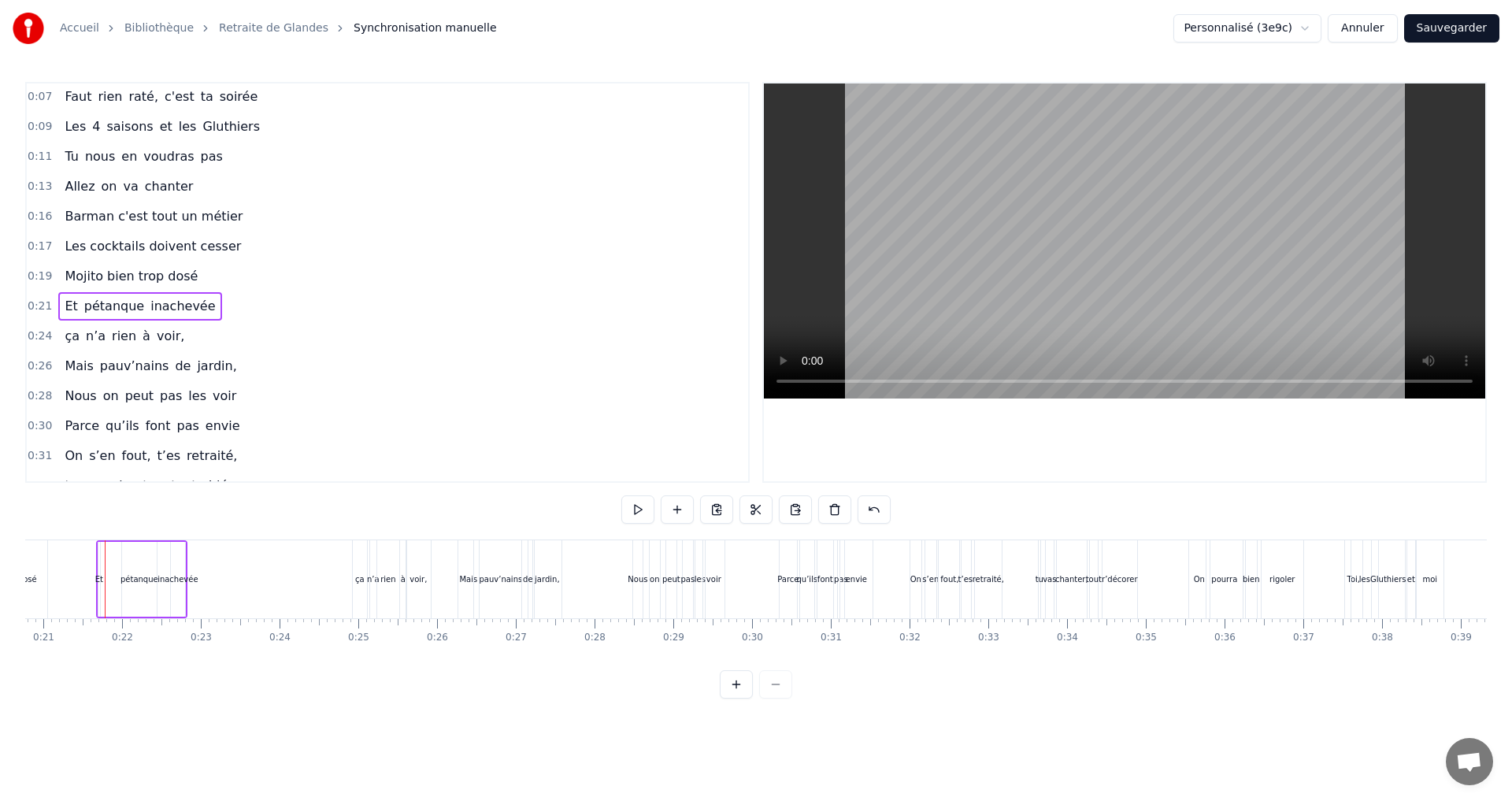
click at [155, 334] on span "voir," at bounding box center [170, 335] width 31 height 18
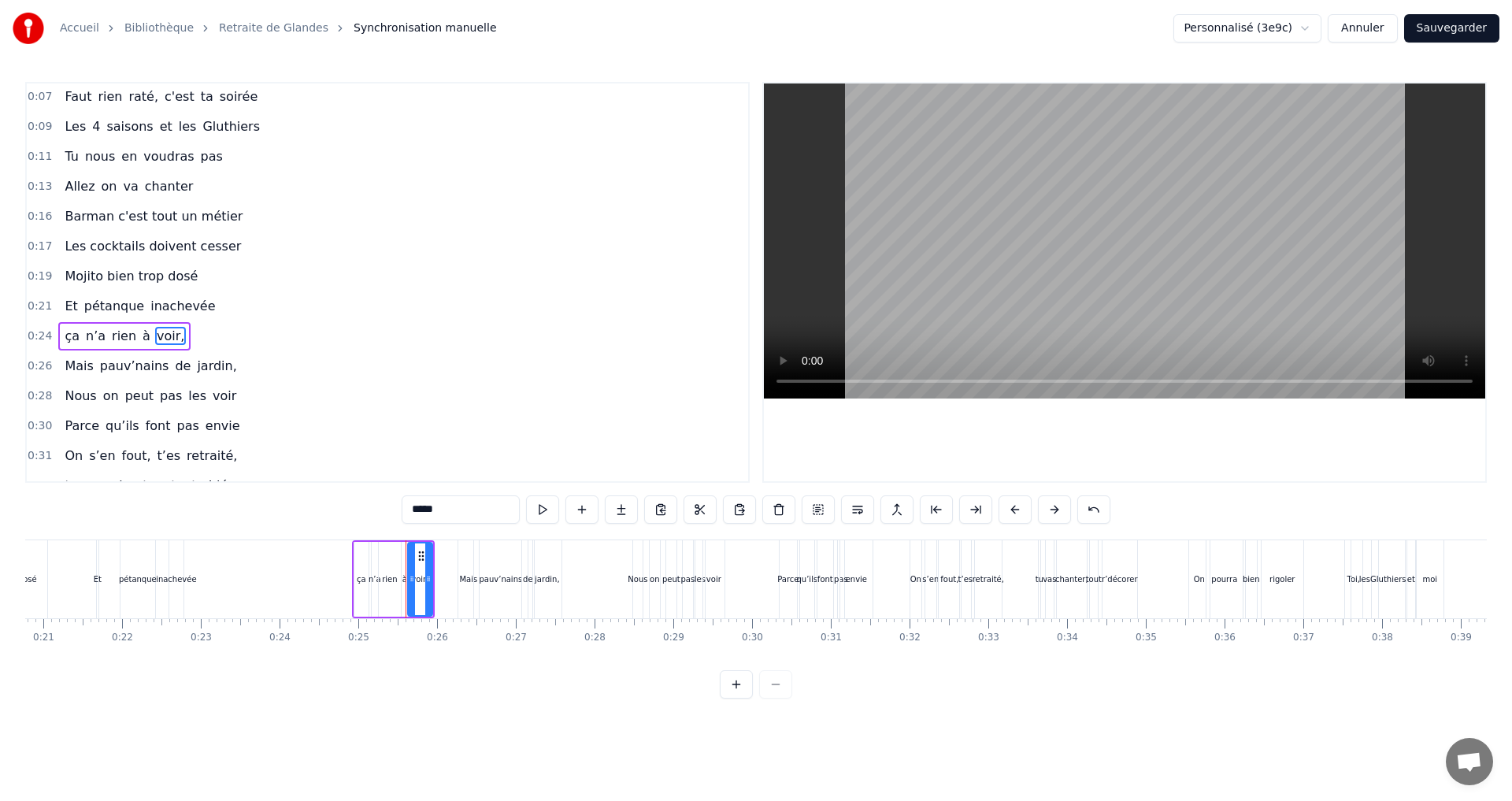
scroll to position [56, 0]
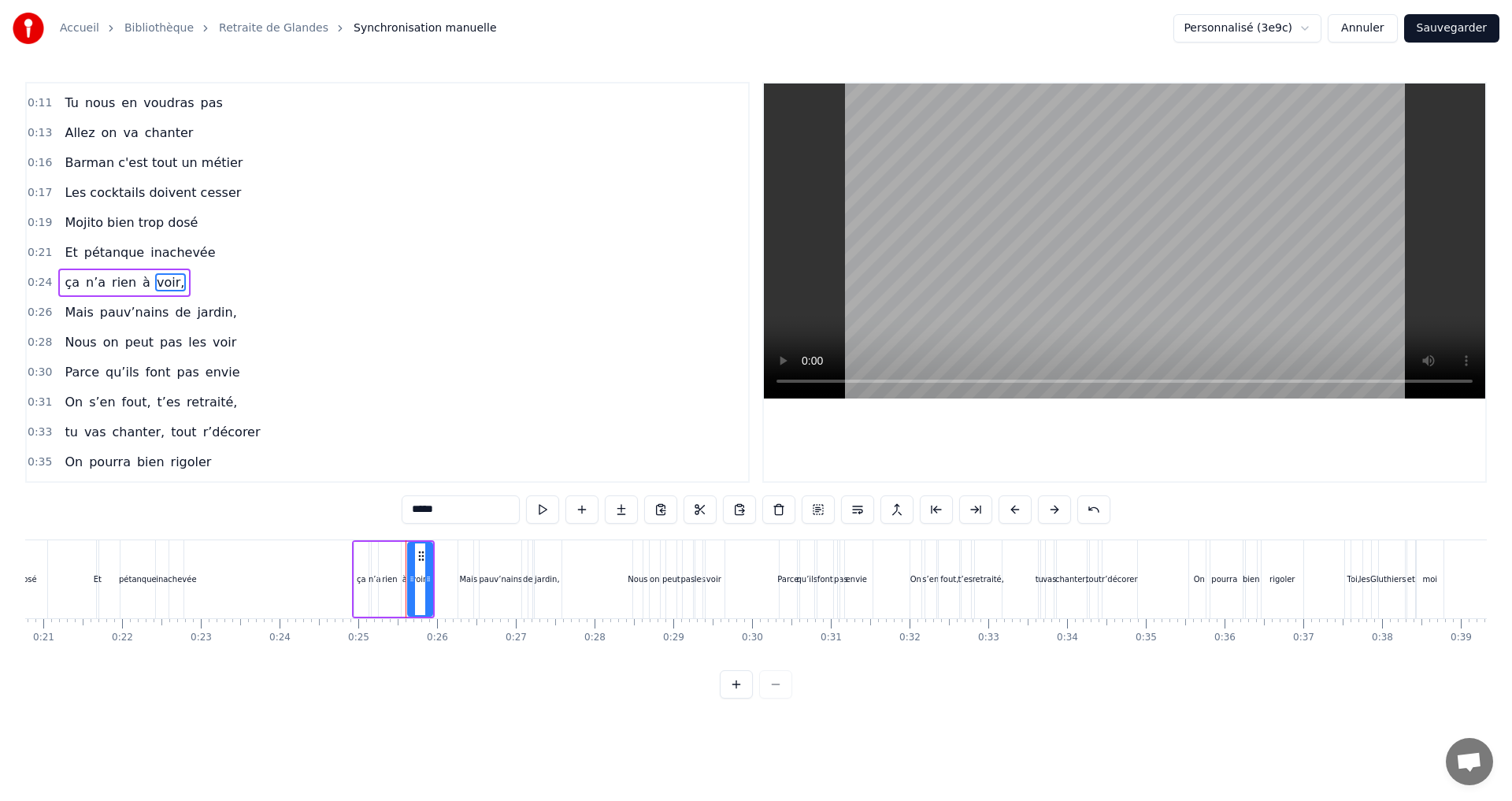
click at [116, 254] on span "pétanque" at bounding box center [114, 251] width 63 height 18
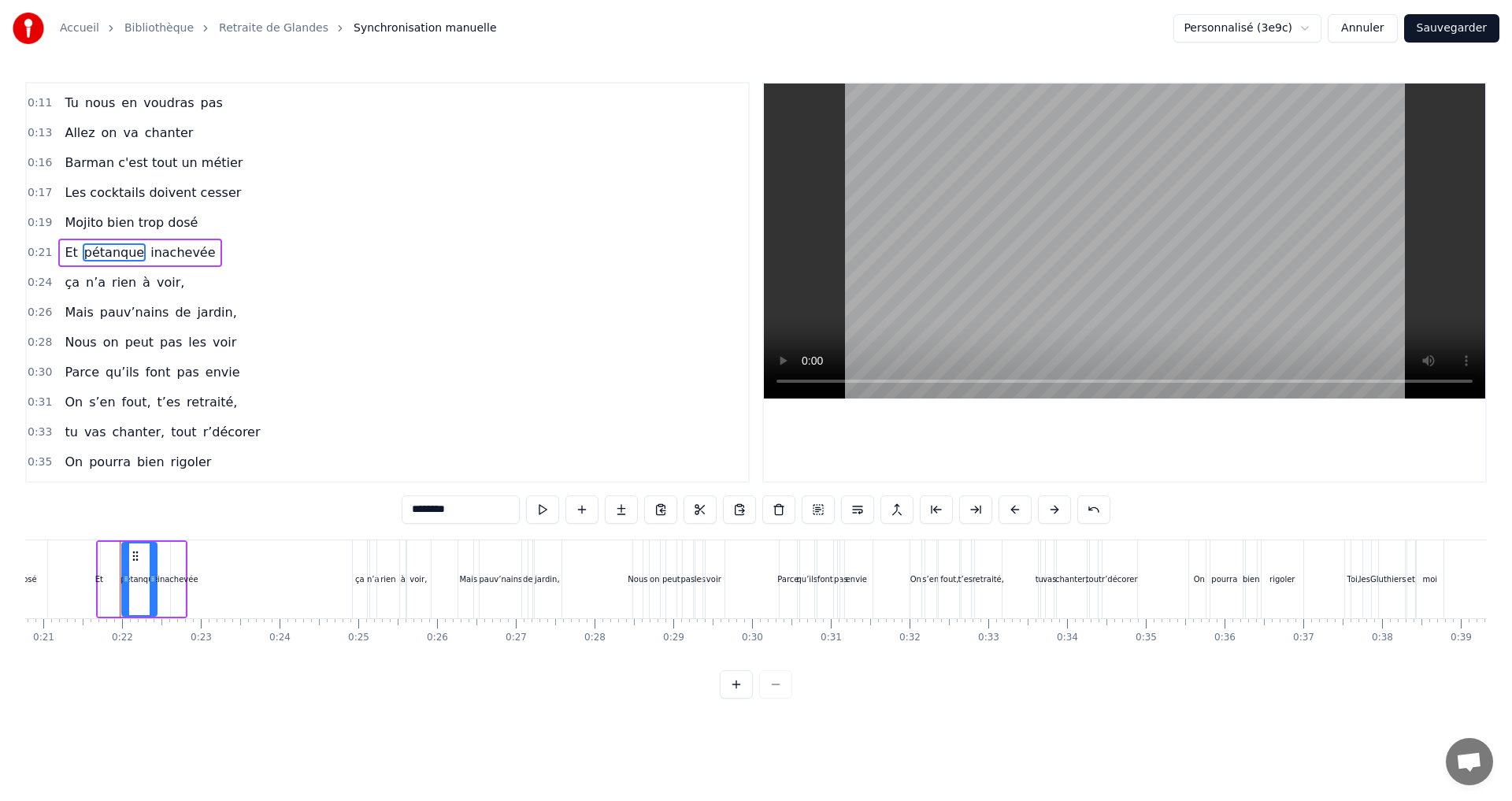
scroll to position [25, 0]
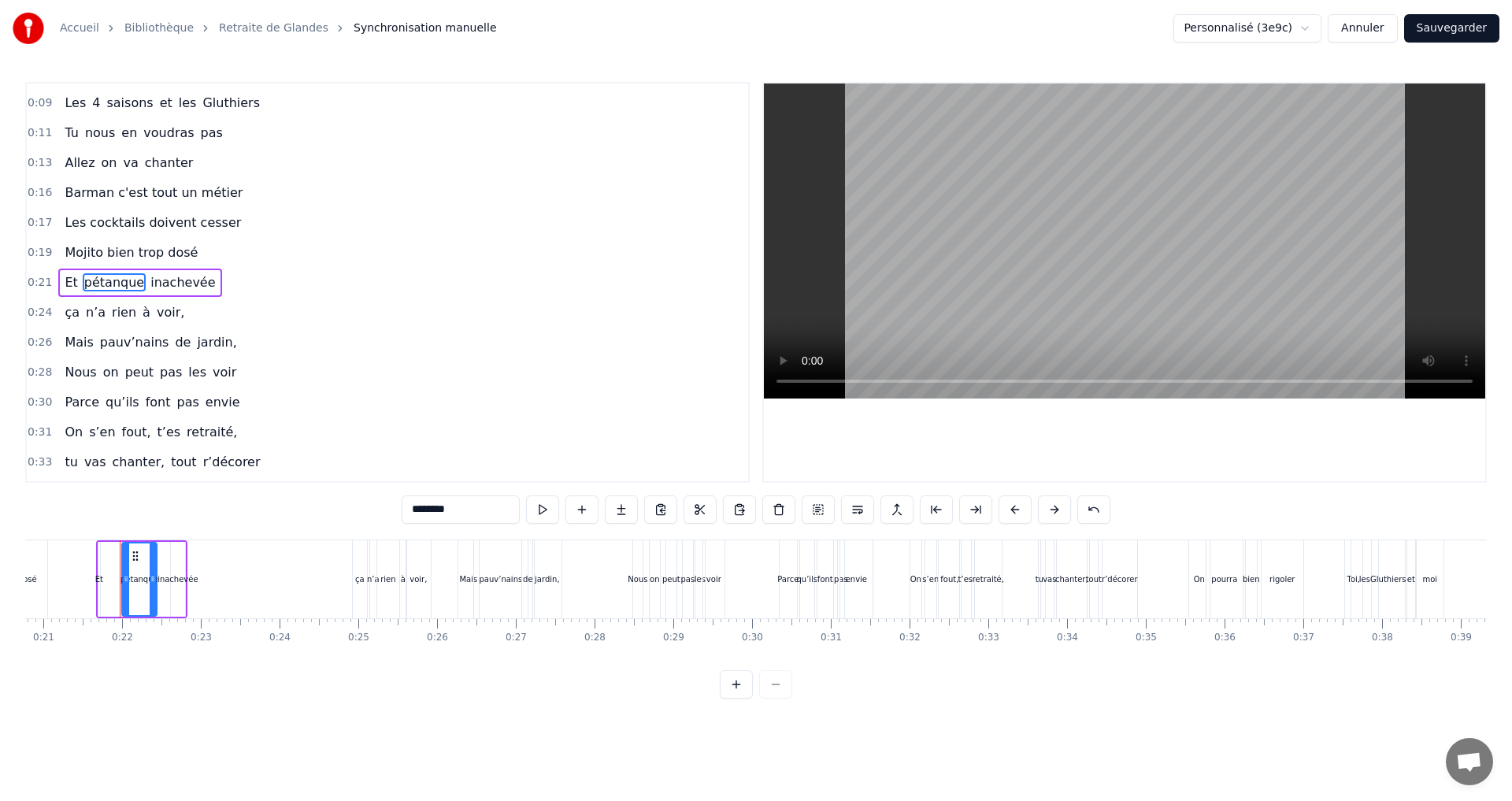
click at [169, 679] on div "0:07 Faut rien raté, c'est ta soirée 0:09 Les 4 saisons et les Gluthiers 0:11 T…" at bounding box center [756, 390] width 1461 height 617
drag, startPoint x: 124, startPoint y: 582, endPoint x: 110, endPoint y: 582, distance: 14.0
click at [110, 582] on icon at bounding box center [111, 578] width 7 height 12
click at [154, 576] on icon at bounding box center [154, 578] width 7 height 12
drag, startPoint x: 158, startPoint y: 578, endPoint x: 148, endPoint y: 578, distance: 10.0
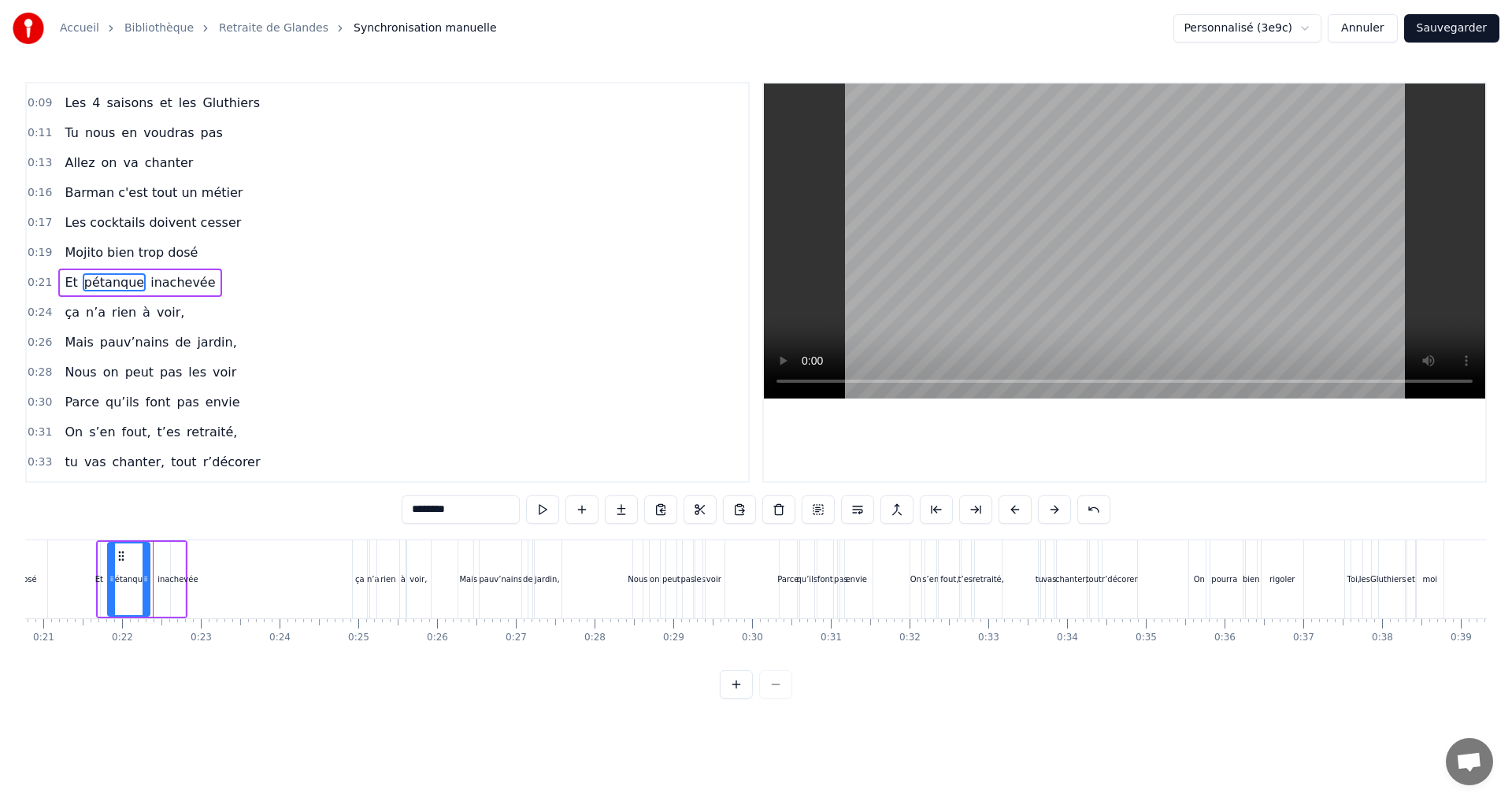
click at [148, 578] on icon at bounding box center [145, 578] width 7 height 12
click at [171, 578] on div "inachevée" at bounding box center [177, 579] width 40 height 12
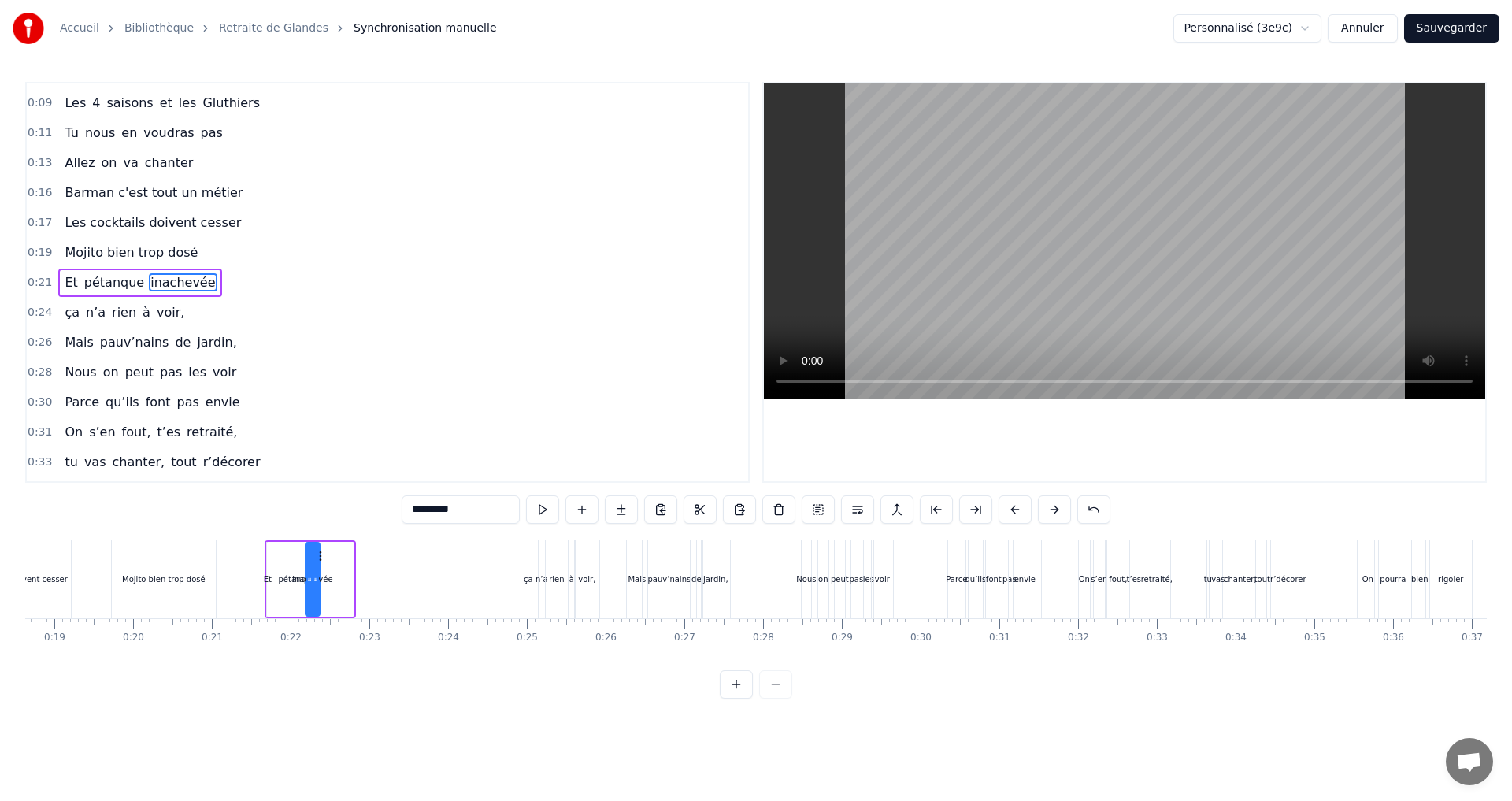
scroll to position [0, 1464]
drag, startPoint x: 185, startPoint y: 555, endPoint x: 344, endPoint y: 583, distance: 161.4
click at [344, 583] on div "inachevée" at bounding box center [337, 579] width 12 height 72
click at [273, 580] on div "Et" at bounding box center [271, 579] width 8 height 12
drag, startPoint x: 282, startPoint y: 558, endPoint x: 291, endPoint y: 560, distance: 9.2
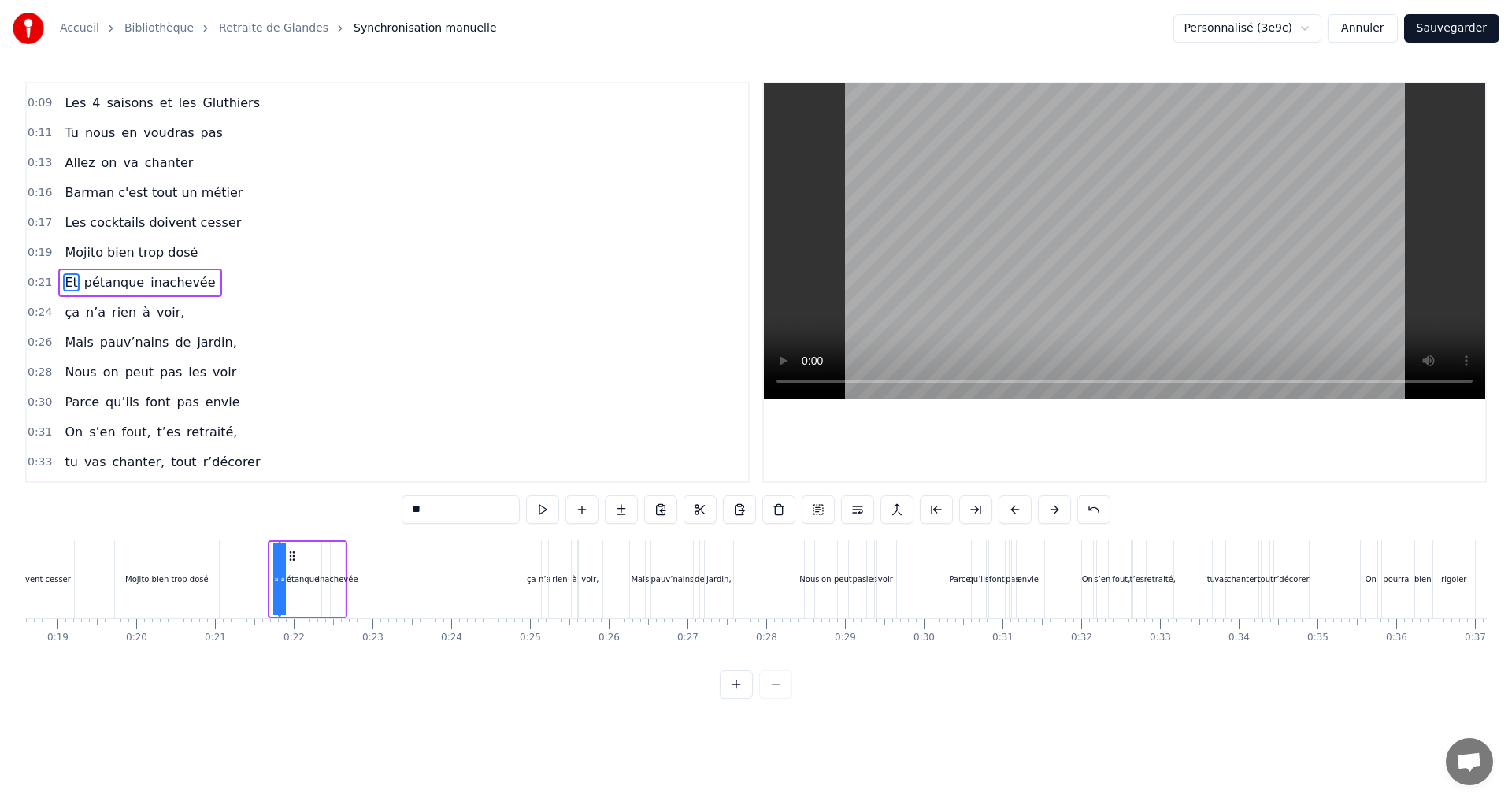
click at [291, 560] on icon at bounding box center [292, 555] width 12 height 12
click at [341, 594] on div "inachevée" at bounding box center [337, 578] width 14 height 74
drag, startPoint x: 341, startPoint y: 586, endPoint x: 351, endPoint y: 587, distance: 10.0
click at [351, 587] on div at bounding box center [351, 579] width 7 height 72
click at [339, 559] on icon at bounding box center [338, 555] width 12 height 12
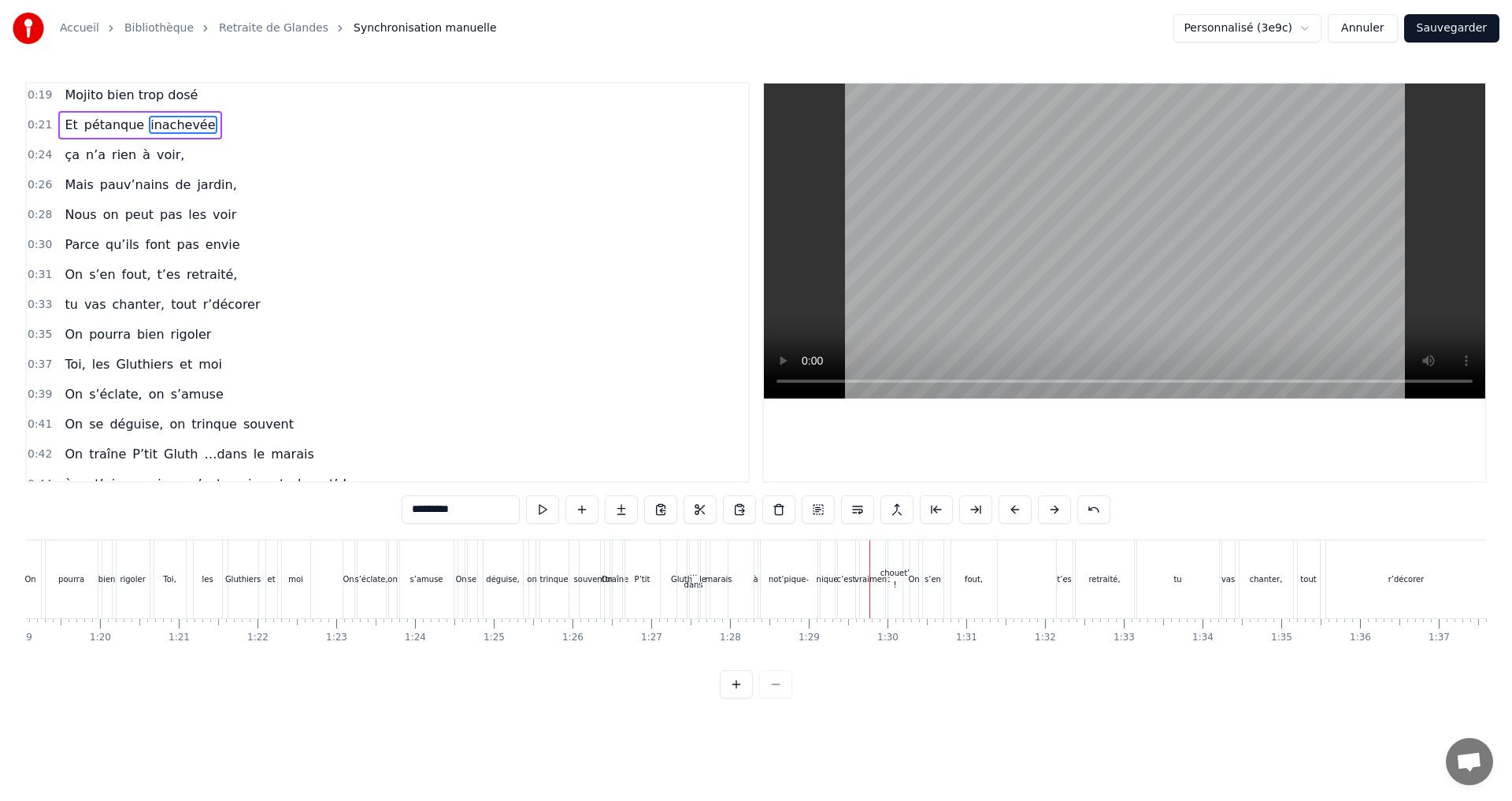
scroll to position [262, 0]
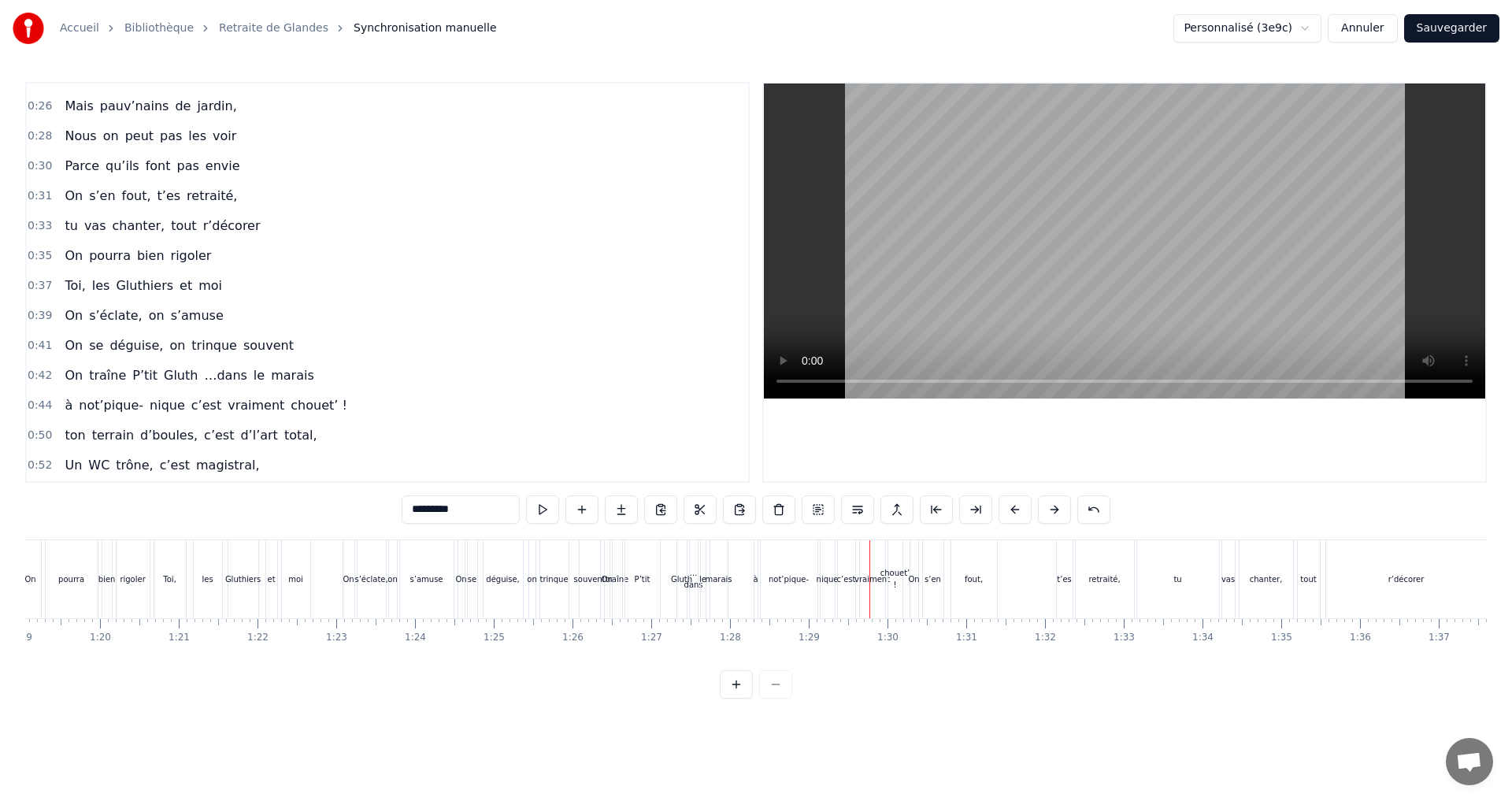
click at [91, 282] on span "les" at bounding box center [101, 285] width 22 height 18
type input "***"
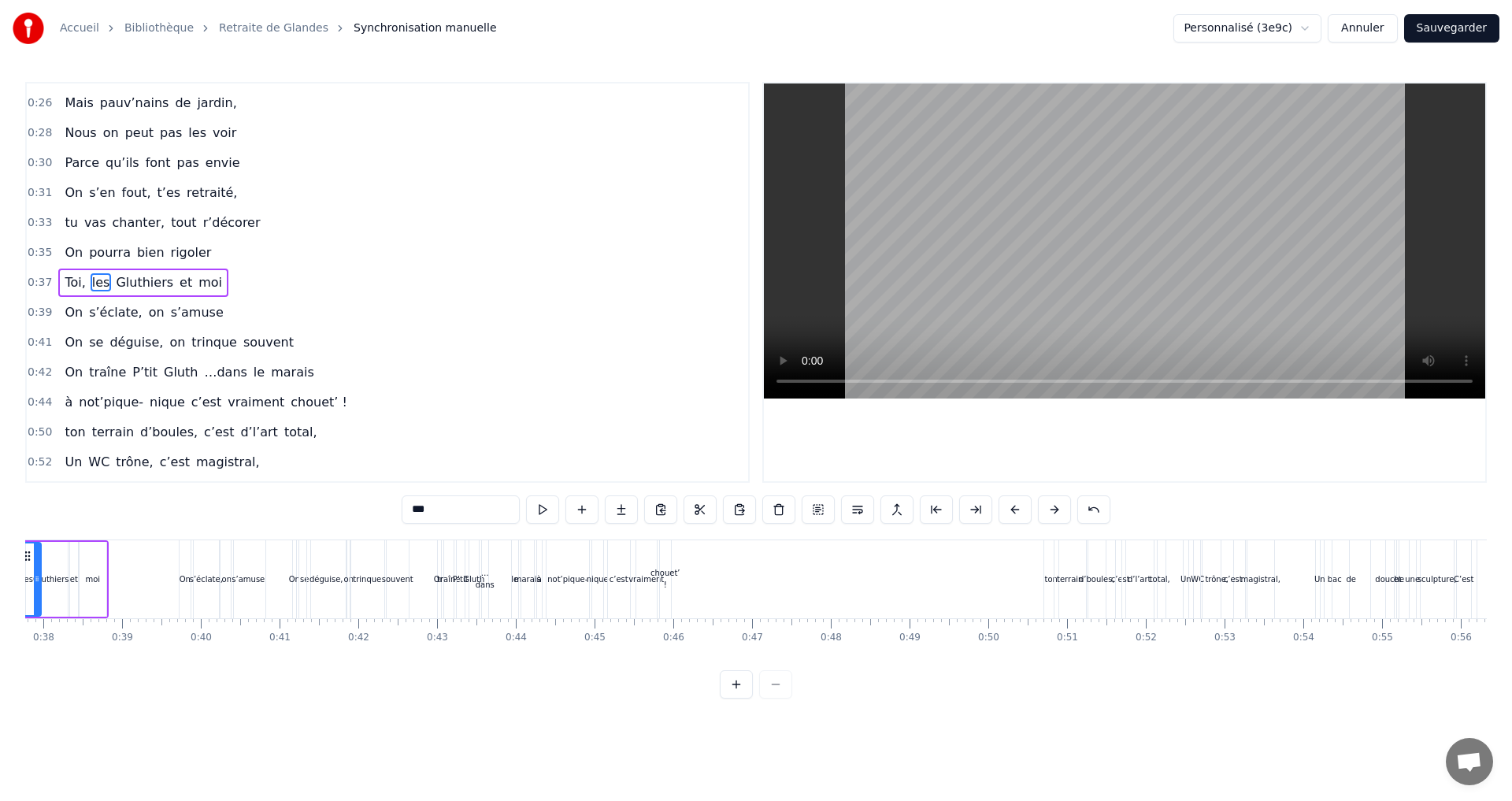
scroll to position [0, 2881]
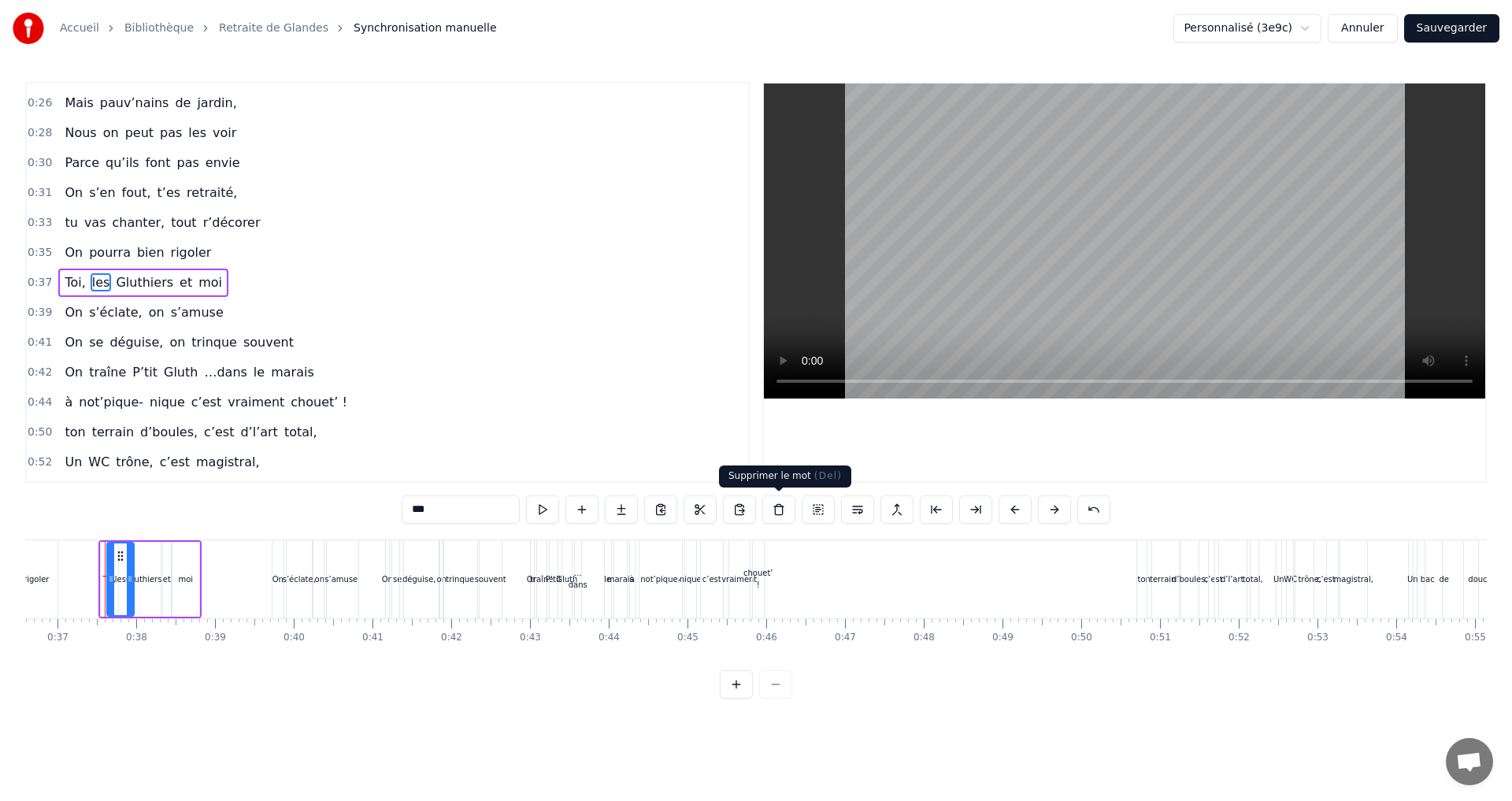
click at [780, 514] on button at bounding box center [779, 509] width 33 height 28
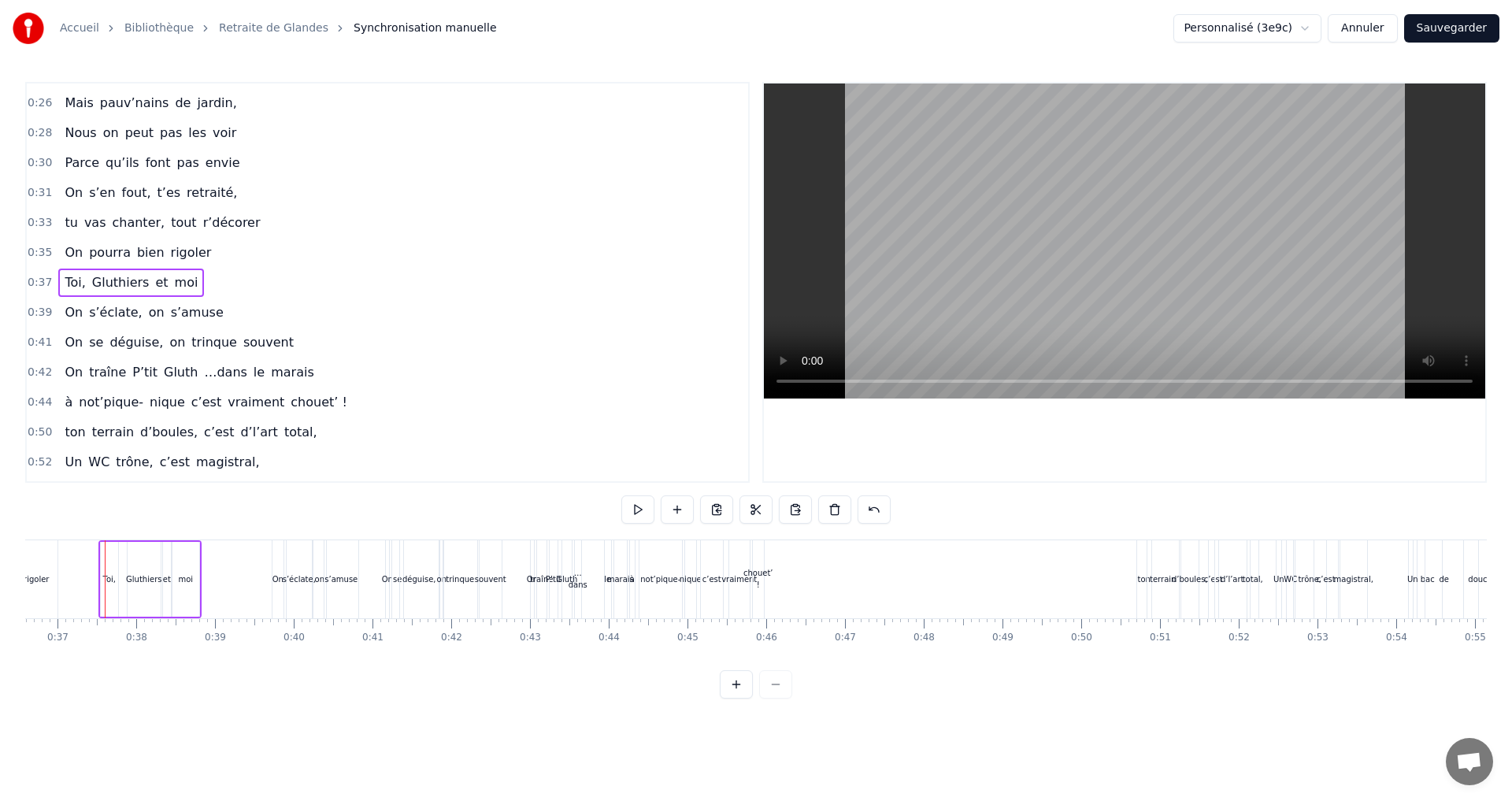
click at [121, 280] on span "Gluthiers" at bounding box center [121, 281] width 60 height 18
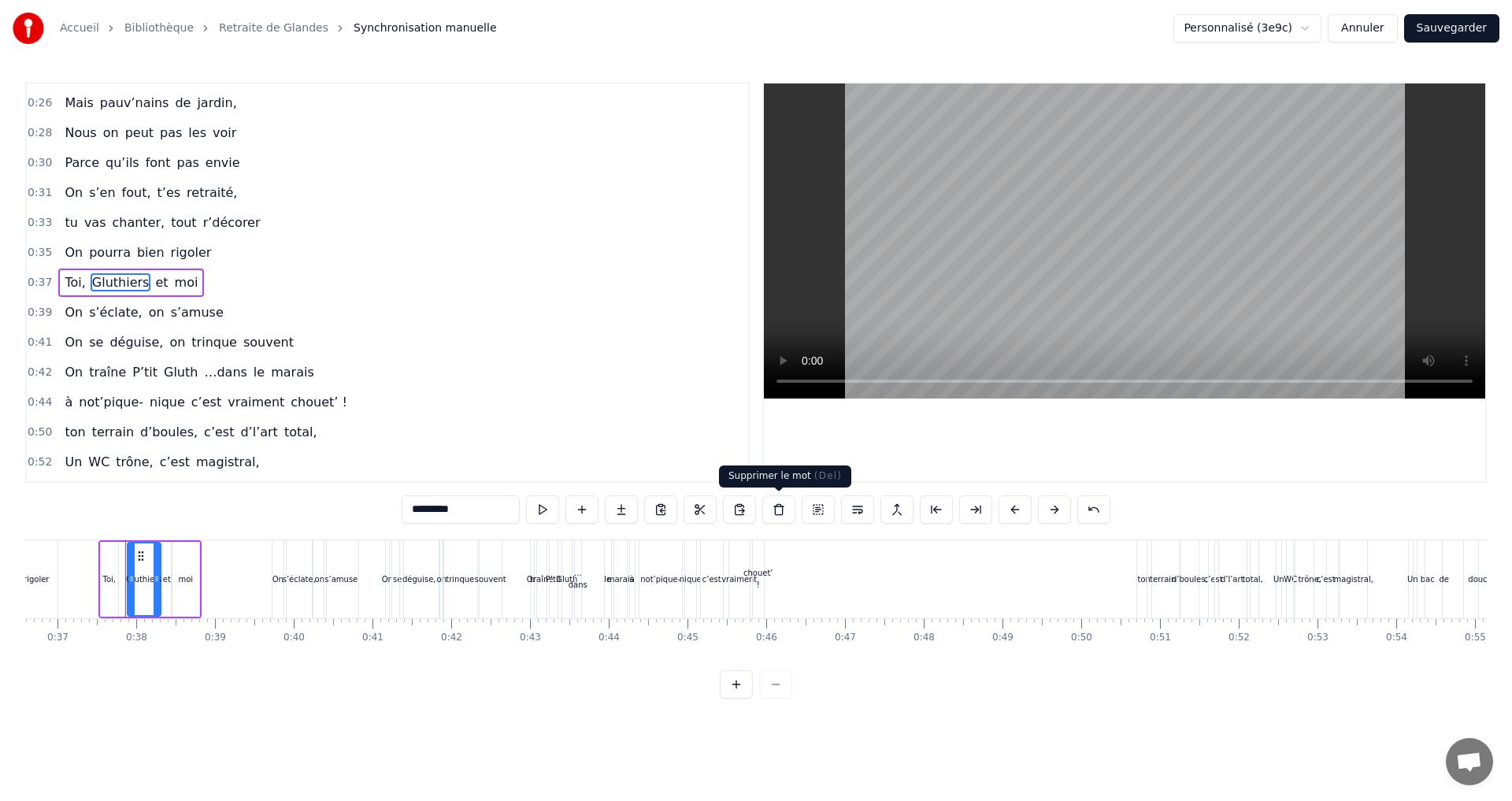
click at [776, 509] on button at bounding box center [779, 509] width 33 height 28
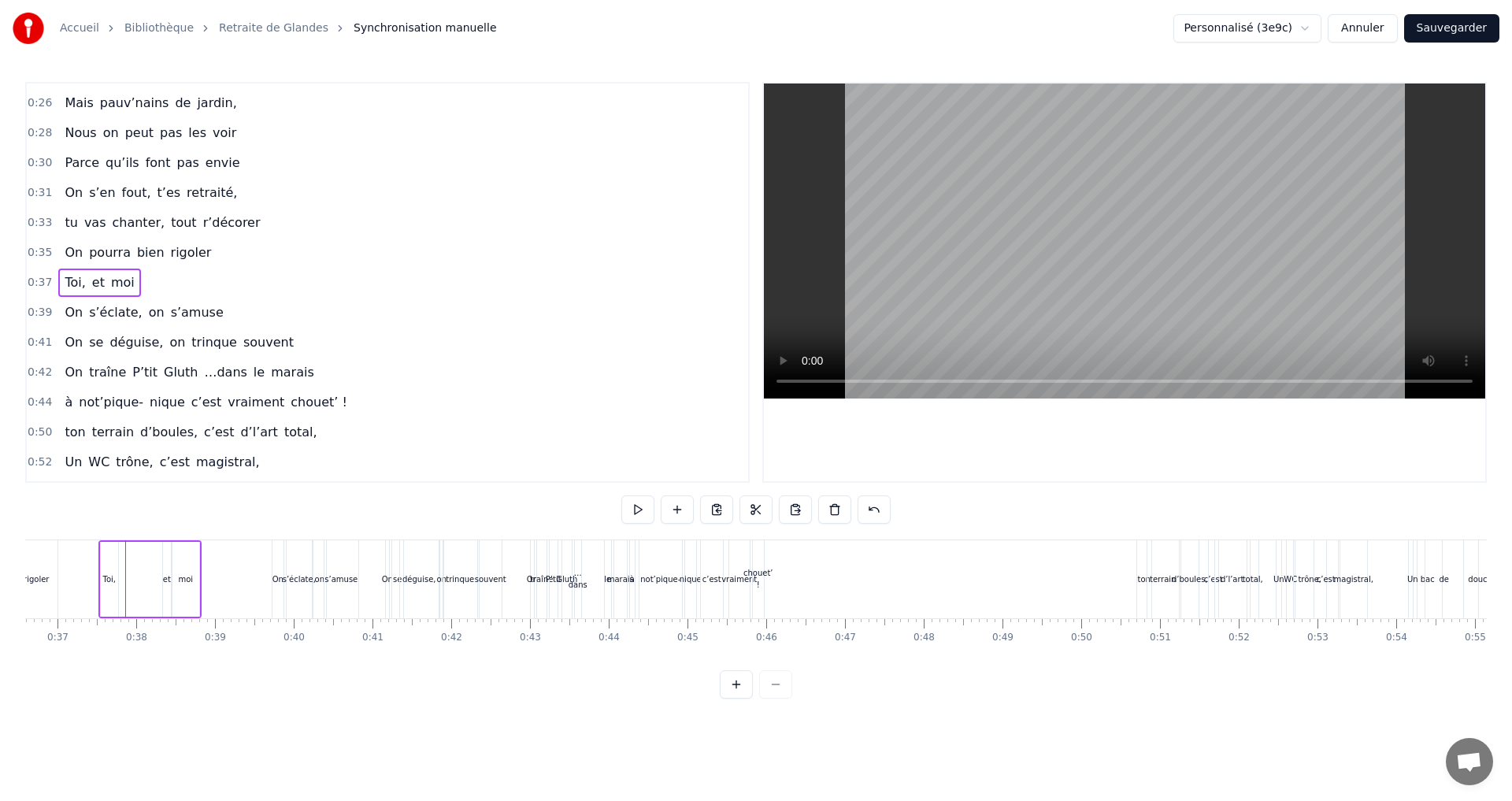
click at [90, 282] on span "et" at bounding box center [98, 281] width 16 height 18
click at [778, 509] on button at bounding box center [779, 509] width 33 height 28
click at [94, 280] on span "moi" at bounding box center [104, 281] width 26 height 18
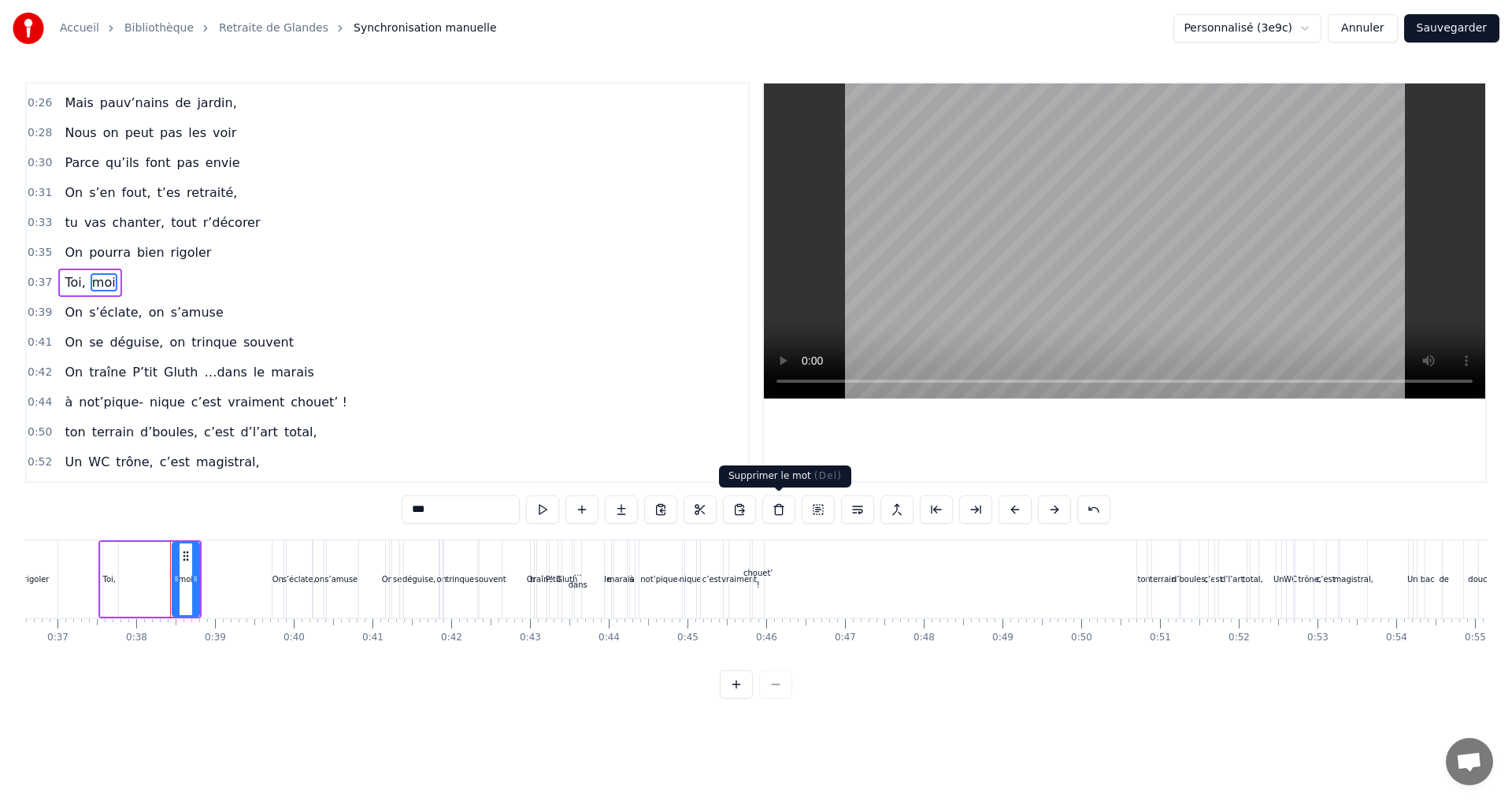
click at [783, 505] on button at bounding box center [779, 509] width 33 height 28
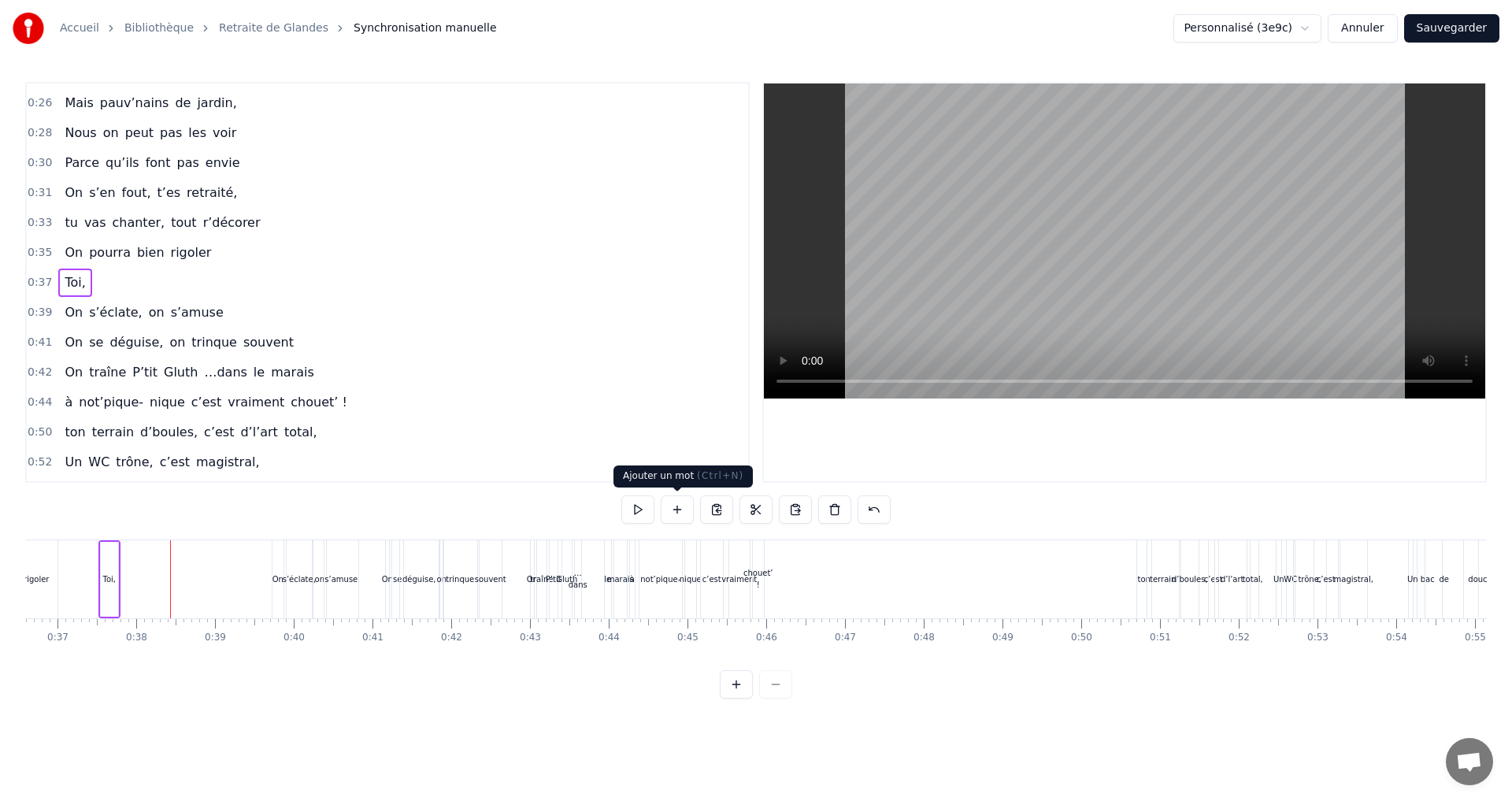
click at [677, 512] on button at bounding box center [677, 509] width 33 height 28
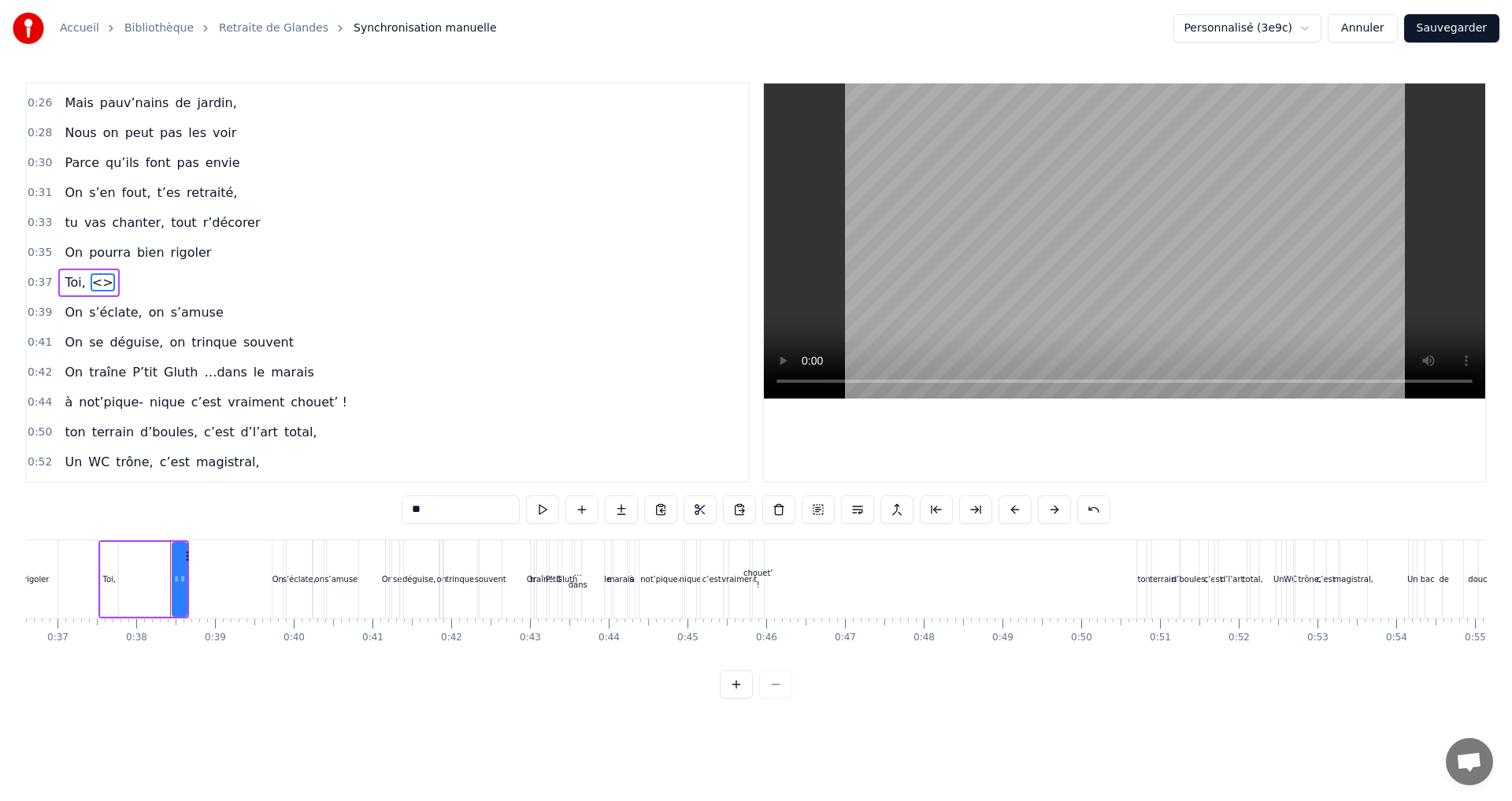
drag, startPoint x: 414, startPoint y: 512, endPoint x: 426, endPoint y: 512, distance: 12.0
click at [426, 512] on input "**" at bounding box center [460, 509] width 118 height 28
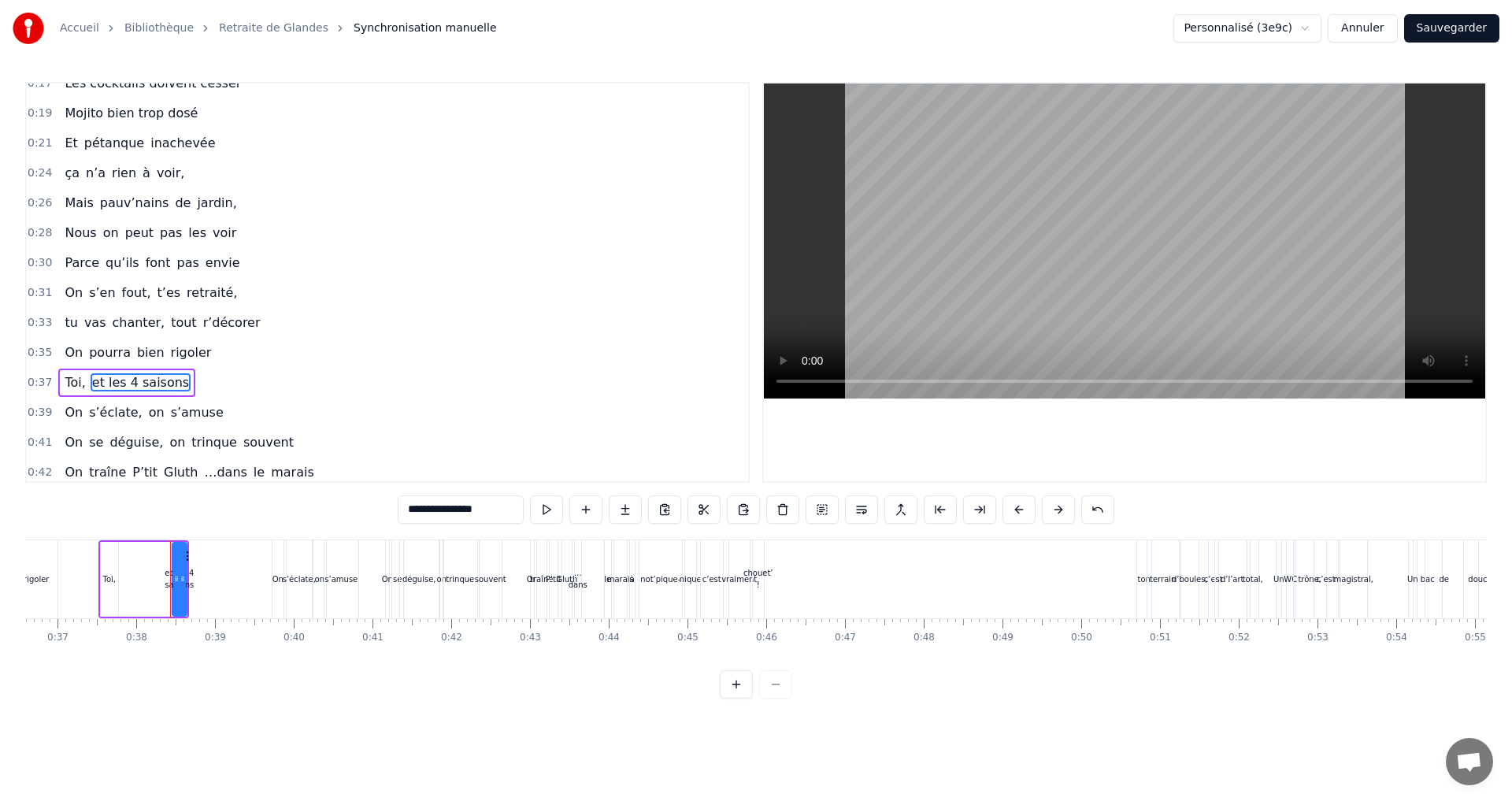
scroll to position [0, 0]
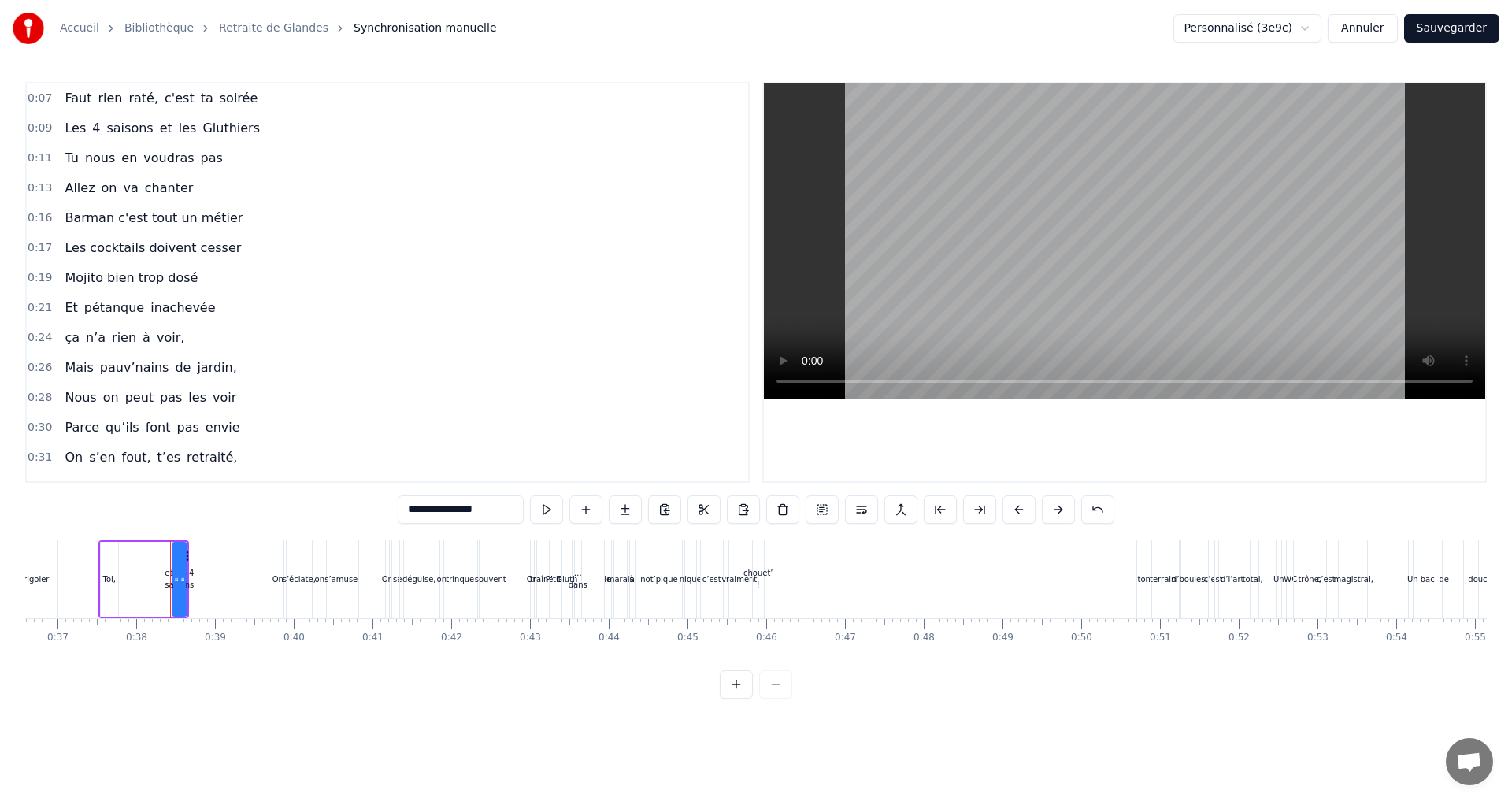
click at [290, 578] on div "s’éclate," at bounding box center [298, 579] width 33 height 12
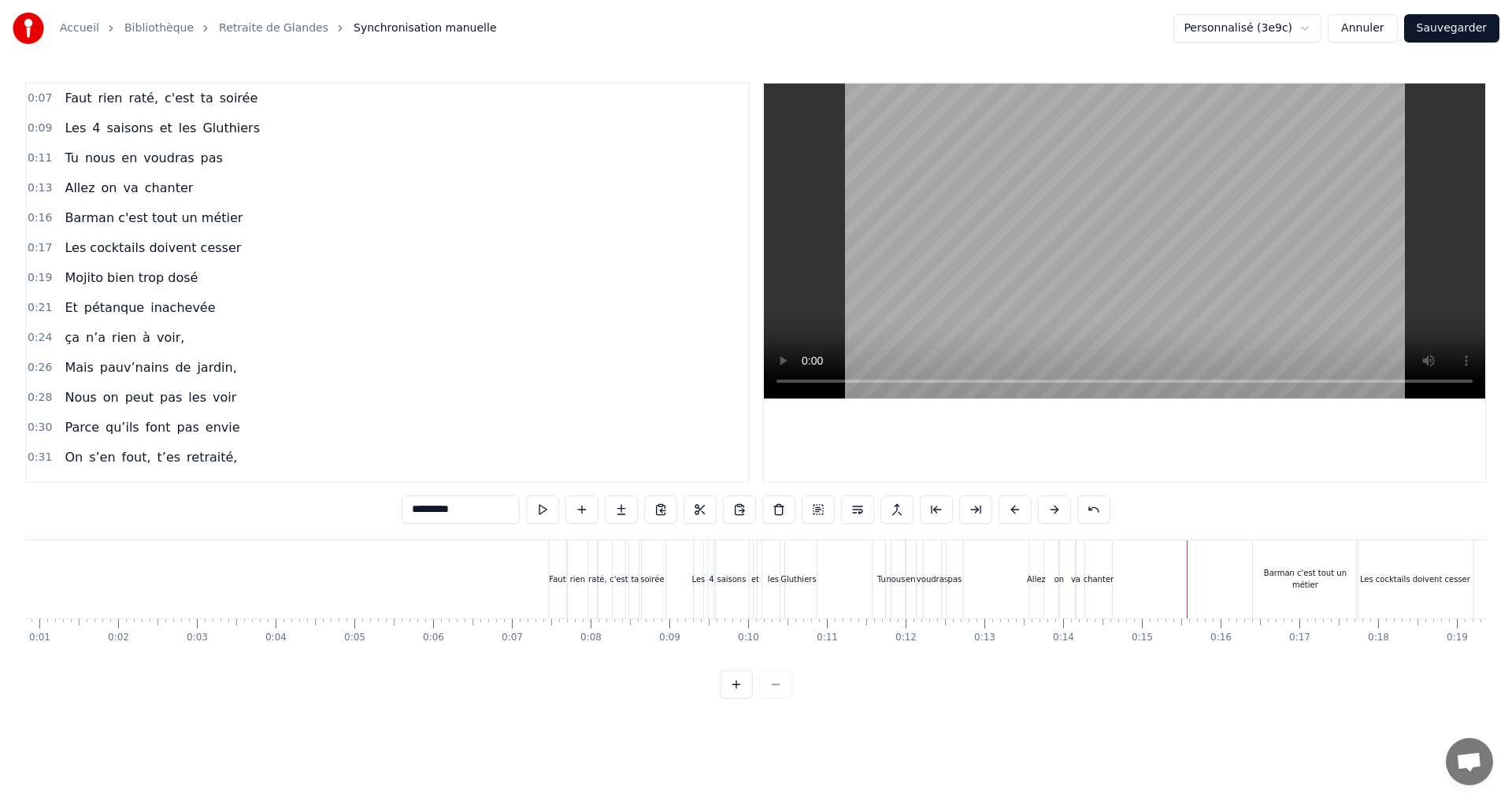
click at [108, 274] on span "Mojito bien trop dosé" at bounding box center [131, 277] width 137 height 18
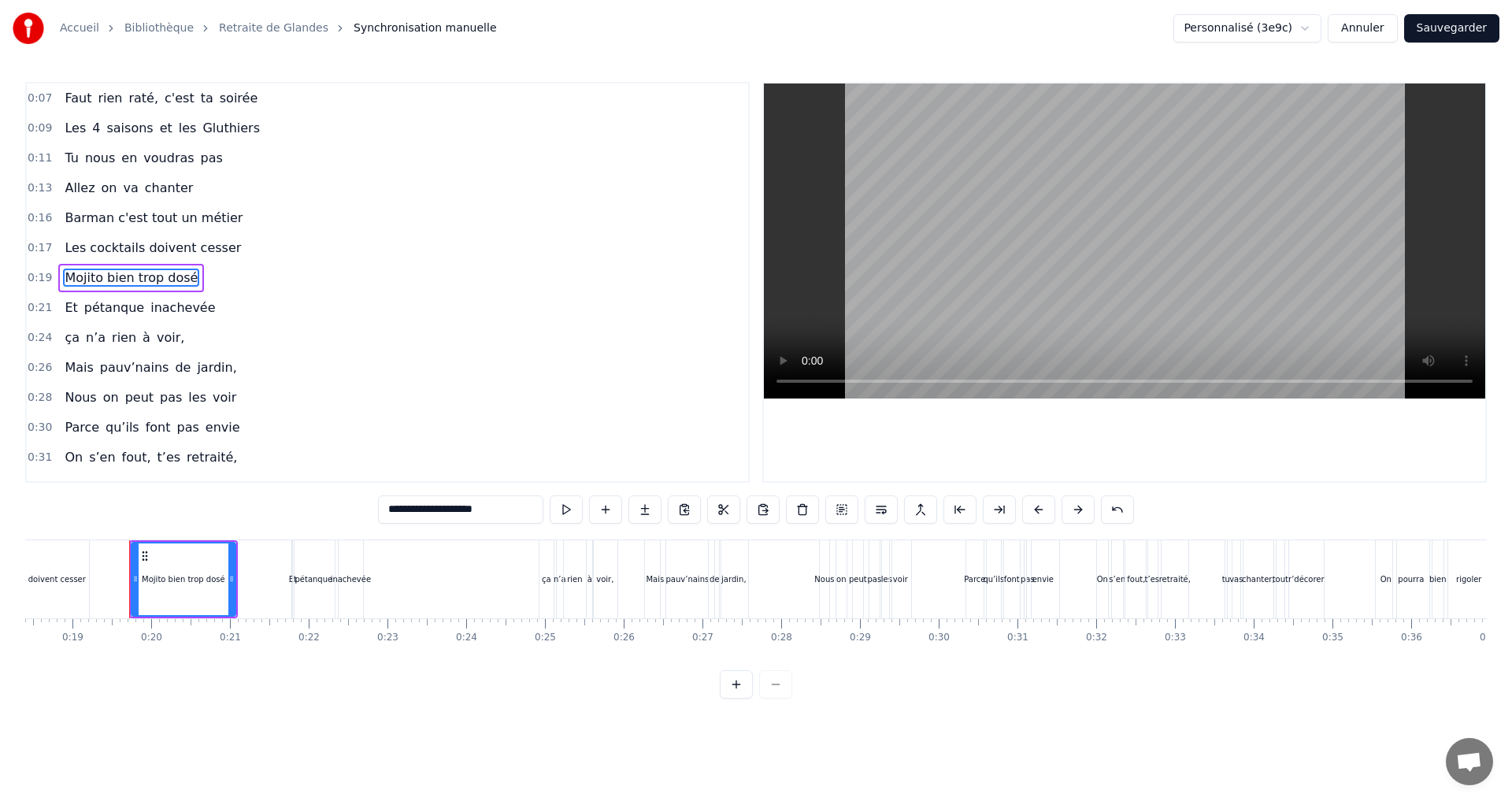
scroll to position [0, 1473]
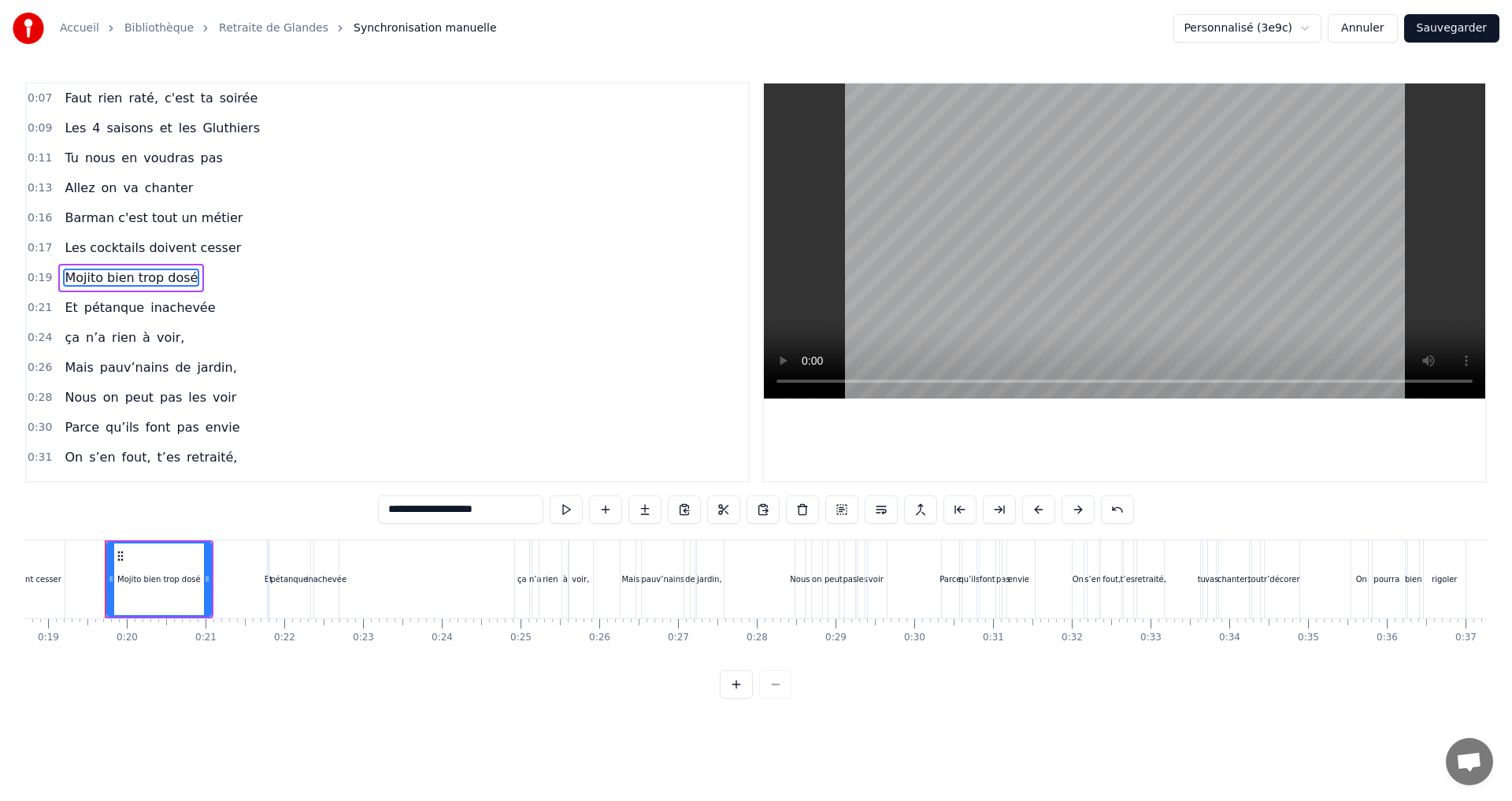
drag, startPoint x: 392, startPoint y: 509, endPoint x: 493, endPoint y: 509, distance: 101.0
click at [493, 509] on input "**********" at bounding box center [460, 509] width 166 height 28
type input "*"
click at [132, 312] on span "pétanque" at bounding box center [114, 308] width 63 height 19
click at [476, 502] on input "**********" at bounding box center [460, 509] width 134 height 28
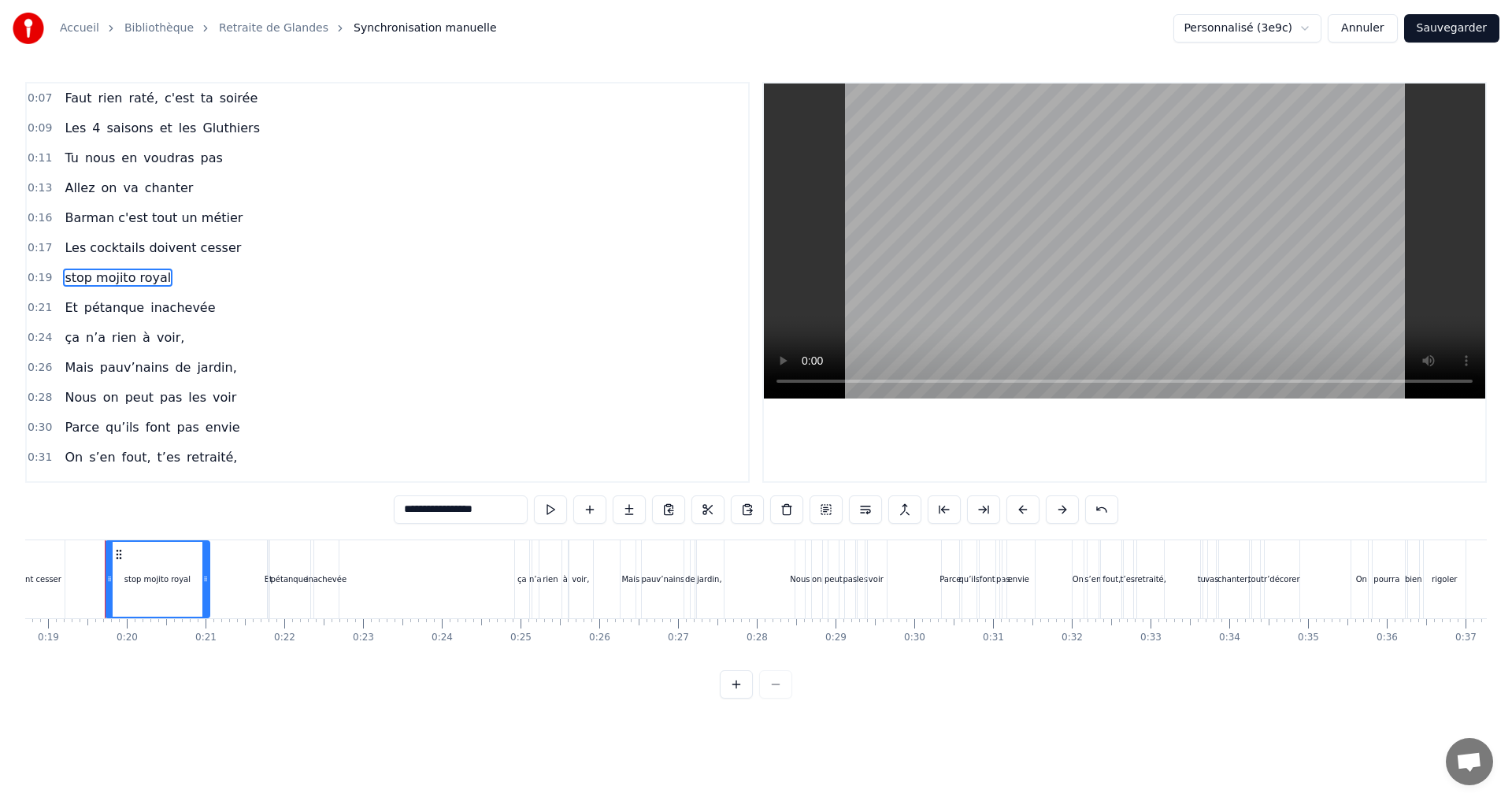
click at [130, 311] on span "pétanque" at bounding box center [114, 307] width 63 height 18
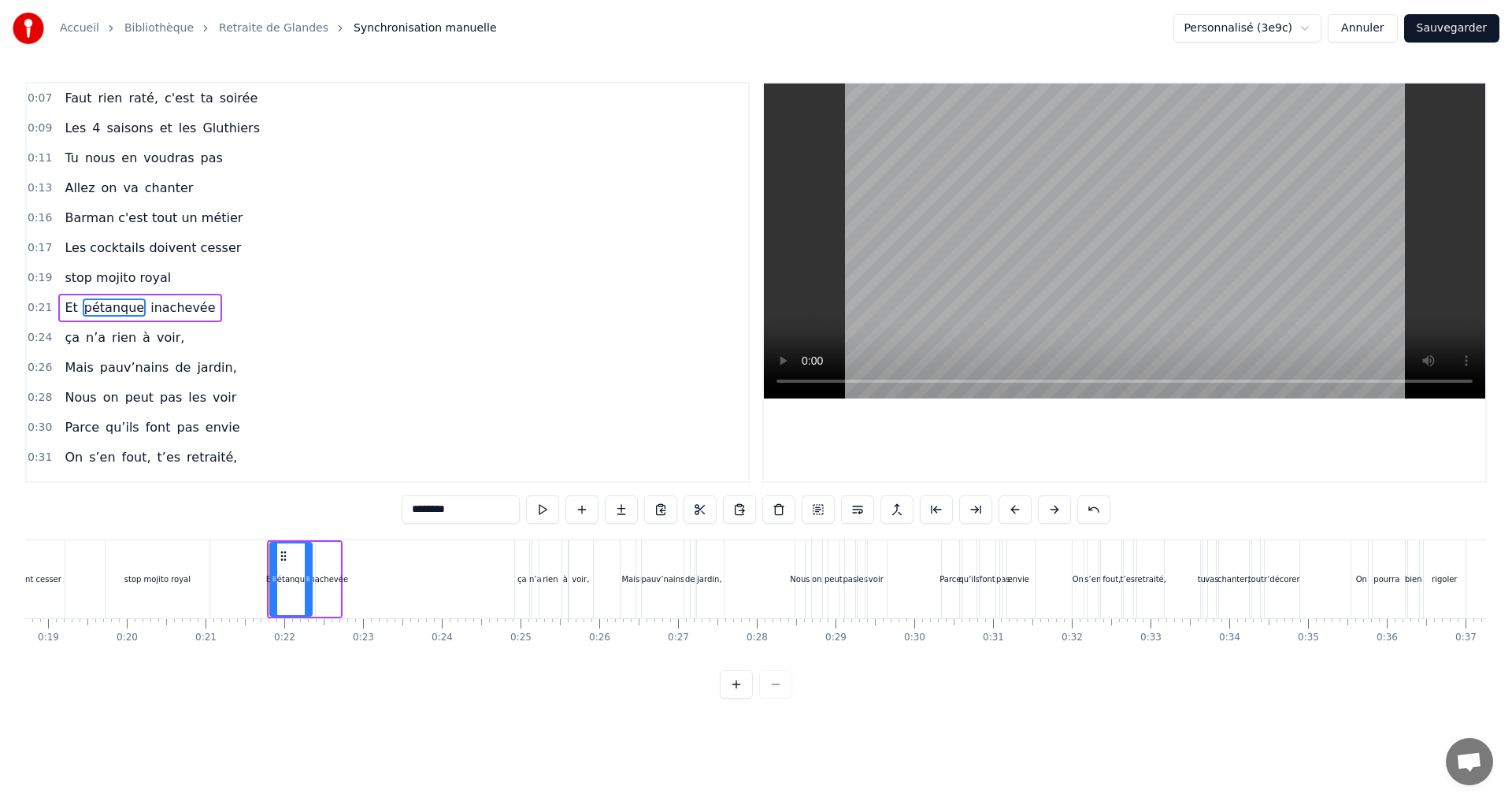
scroll to position [25, 0]
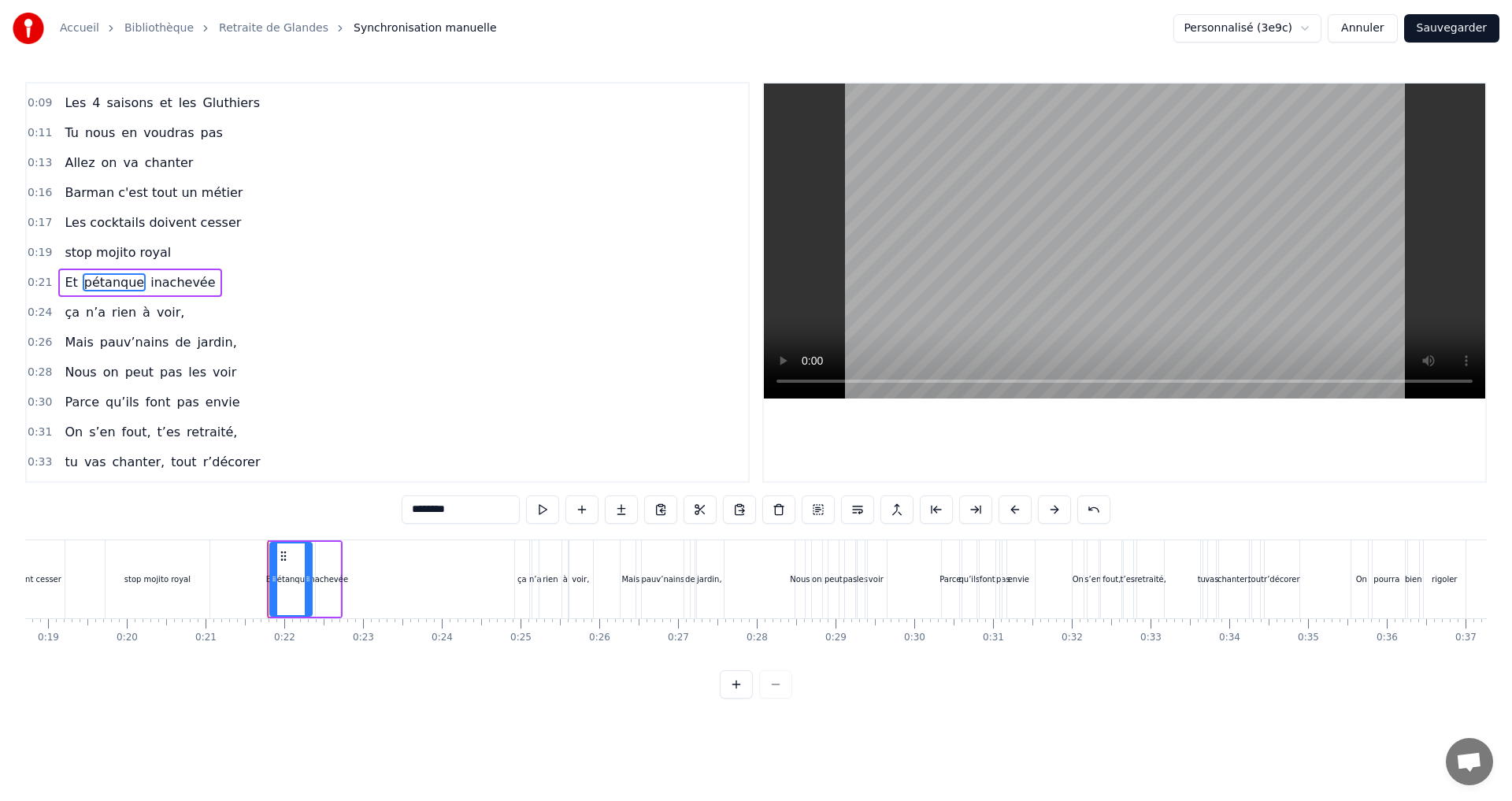
click at [159, 281] on span "inachevée" at bounding box center [183, 281] width 68 height 18
type input "*********"
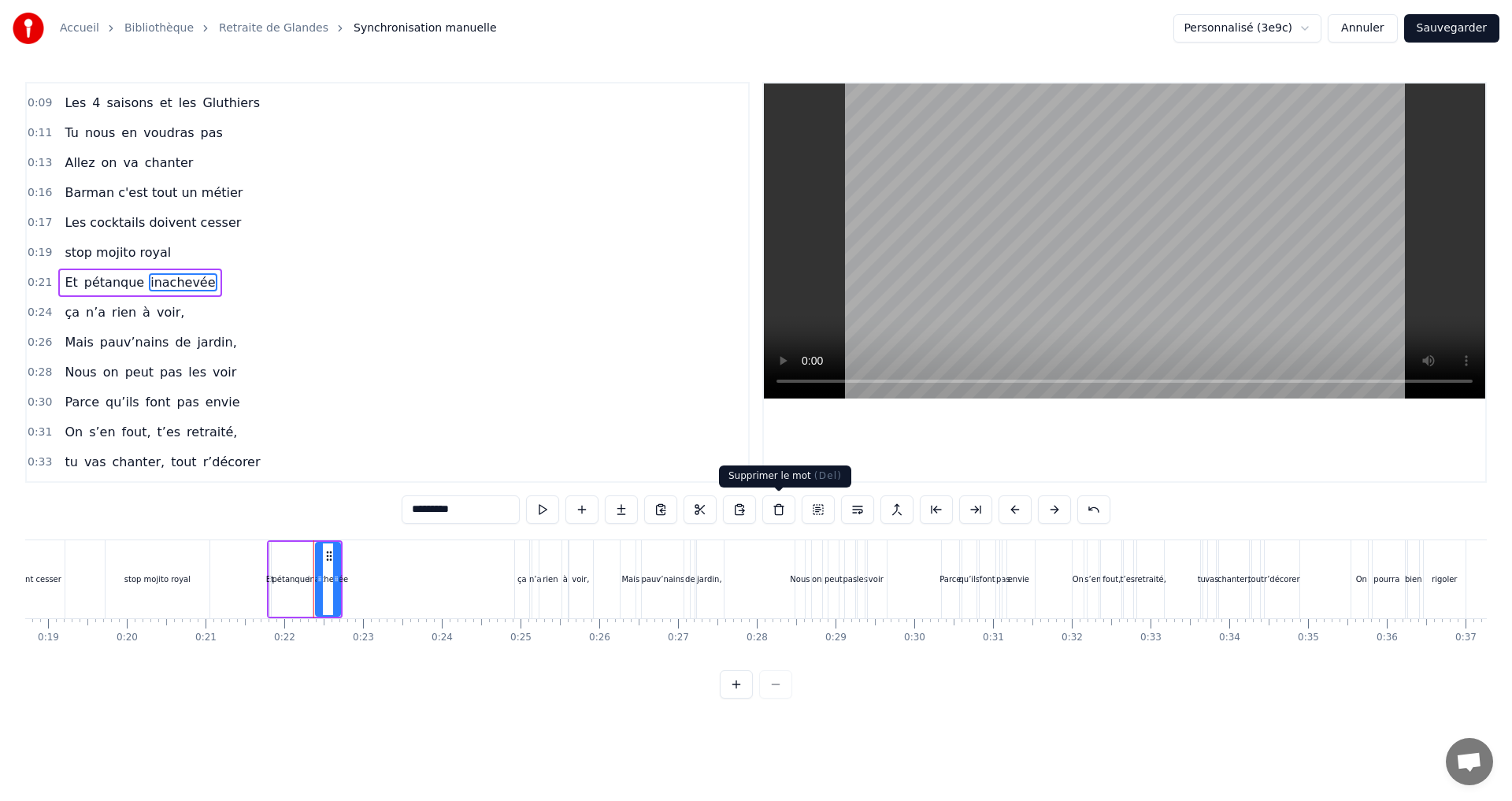
click at [780, 507] on button at bounding box center [779, 509] width 33 height 28
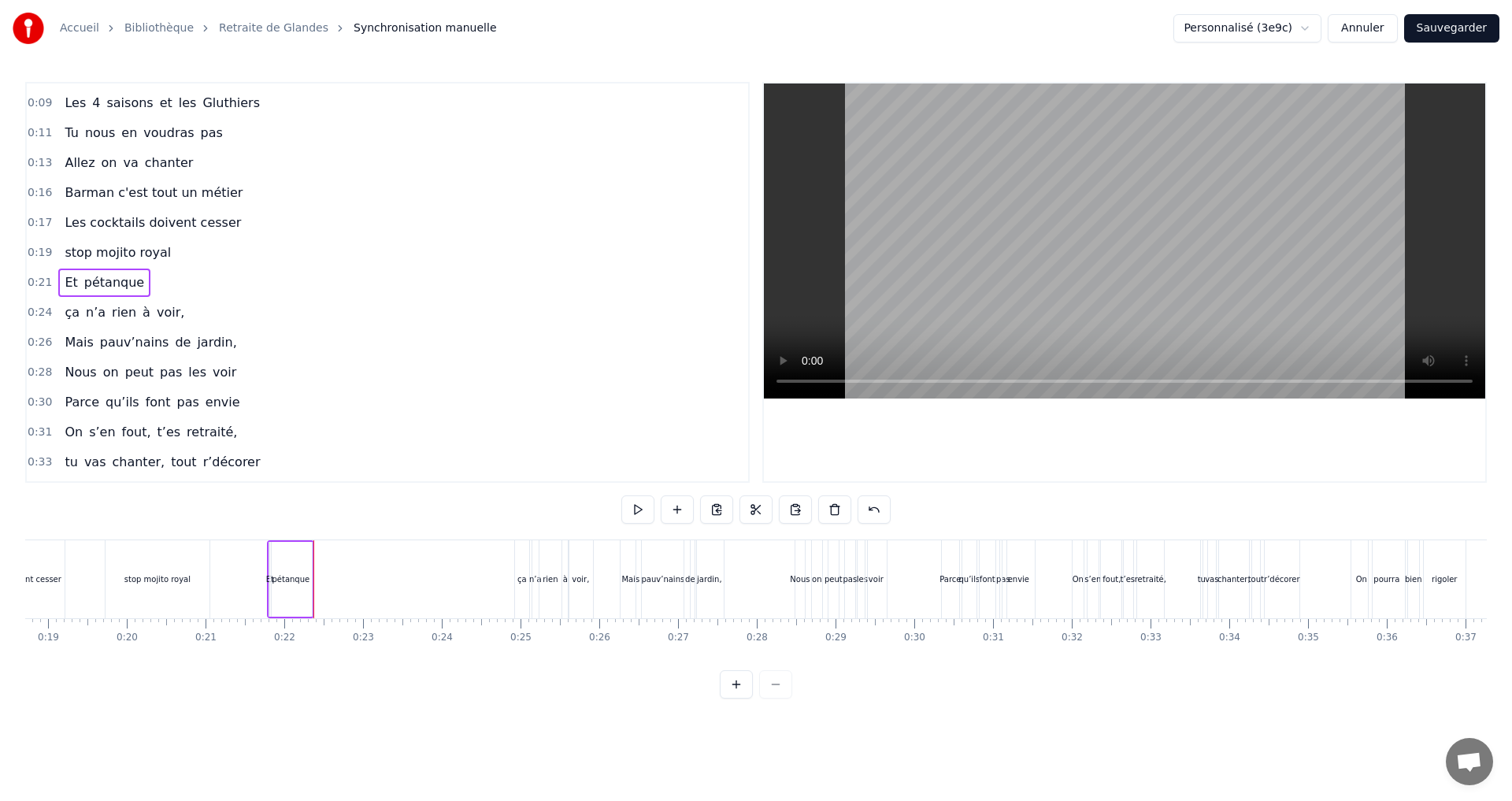
click at [70, 282] on span "Et" at bounding box center [71, 281] width 16 height 18
click at [780, 512] on button at bounding box center [779, 509] width 33 height 28
click at [88, 277] on span "pétanque" at bounding box center [94, 281] width 63 height 18
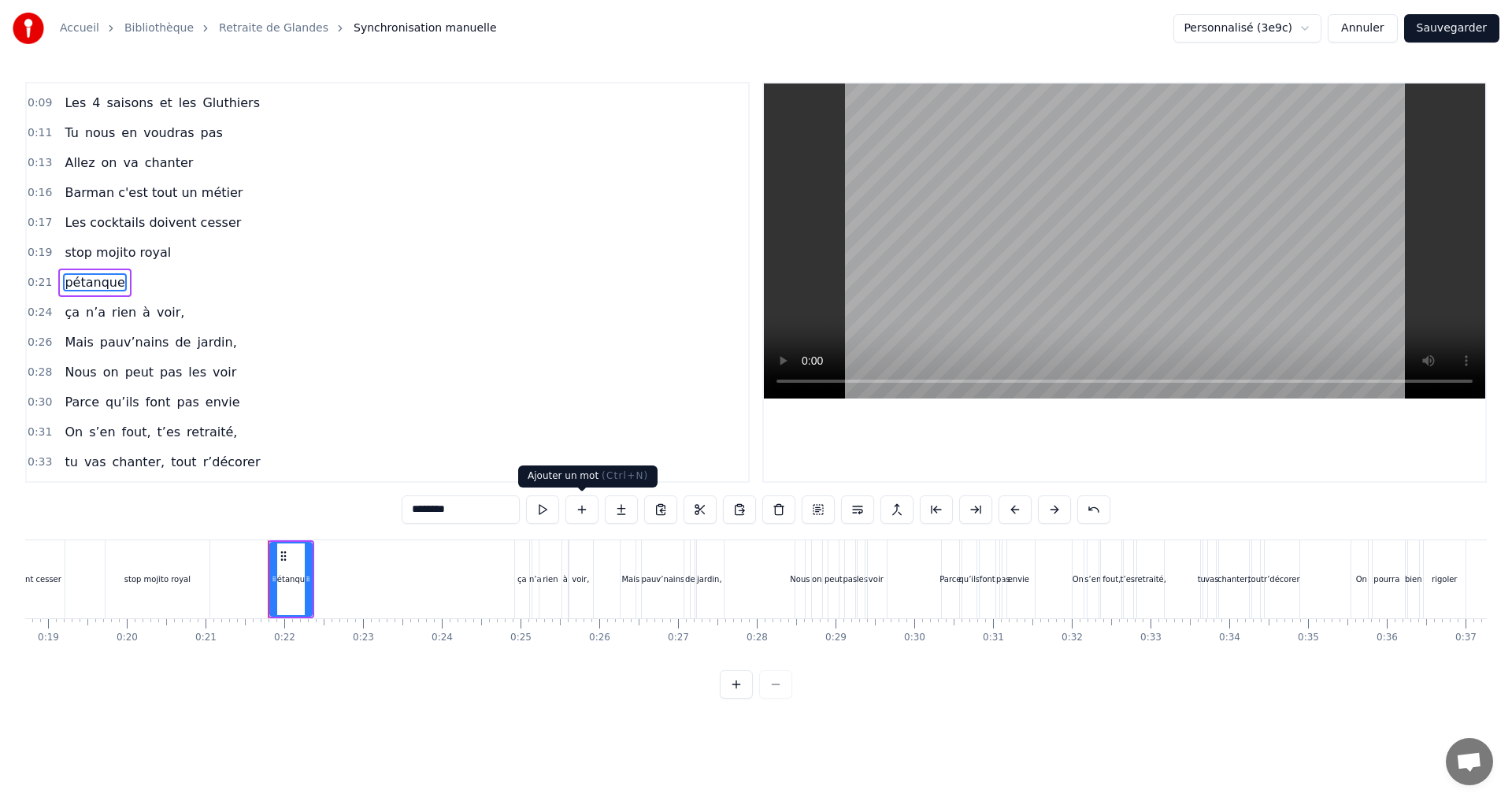
click at [581, 510] on button at bounding box center [581, 509] width 33 height 28
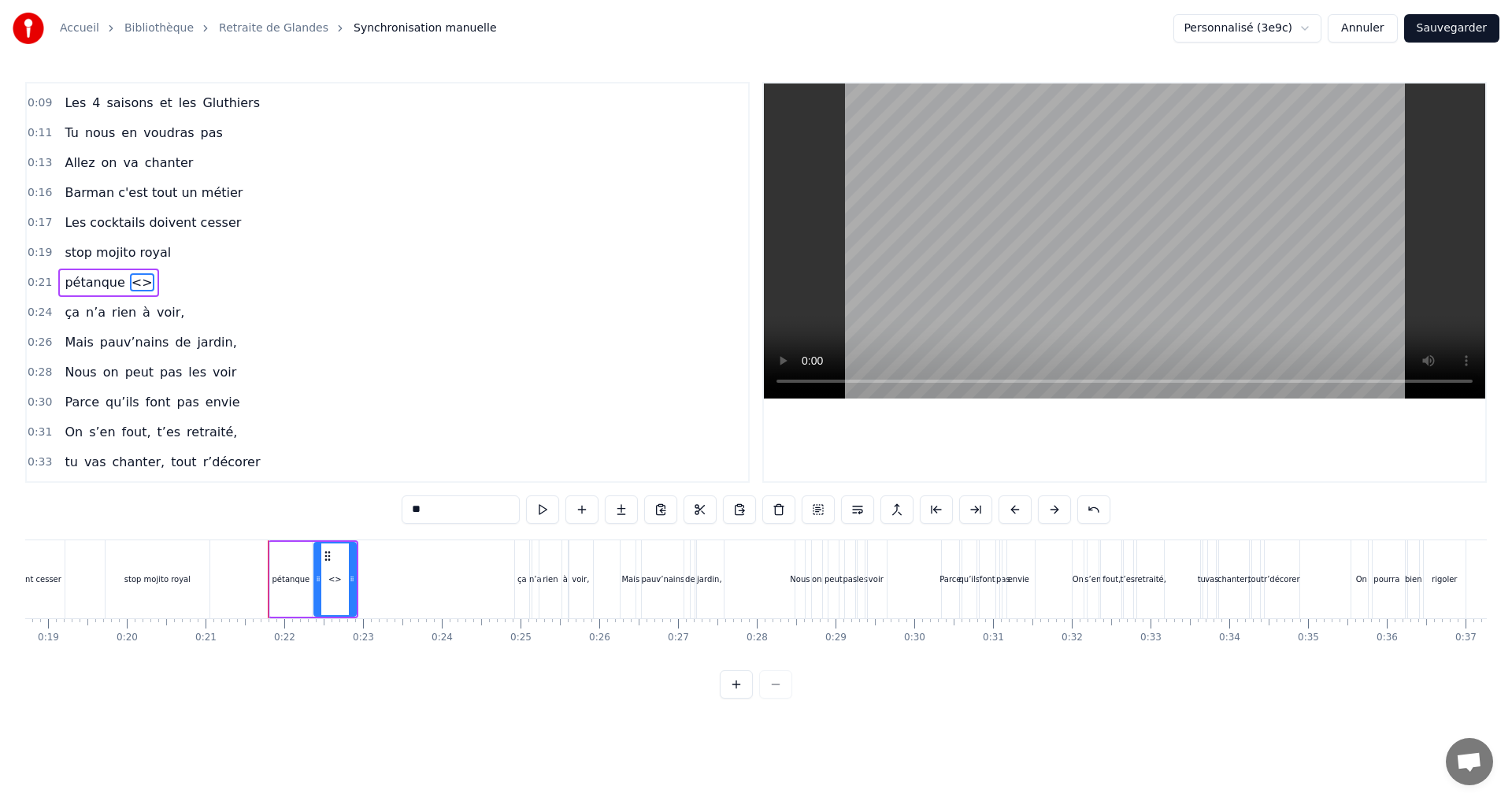
drag, startPoint x: 424, startPoint y: 507, endPoint x: 407, endPoint y: 507, distance: 17.0
click at [407, 507] on input "**" at bounding box center [460, 509] width 118 height 28
click at [91, 276] on span "pétanque" at bounding box center [94, 281] width 63 height 18
type input "********"
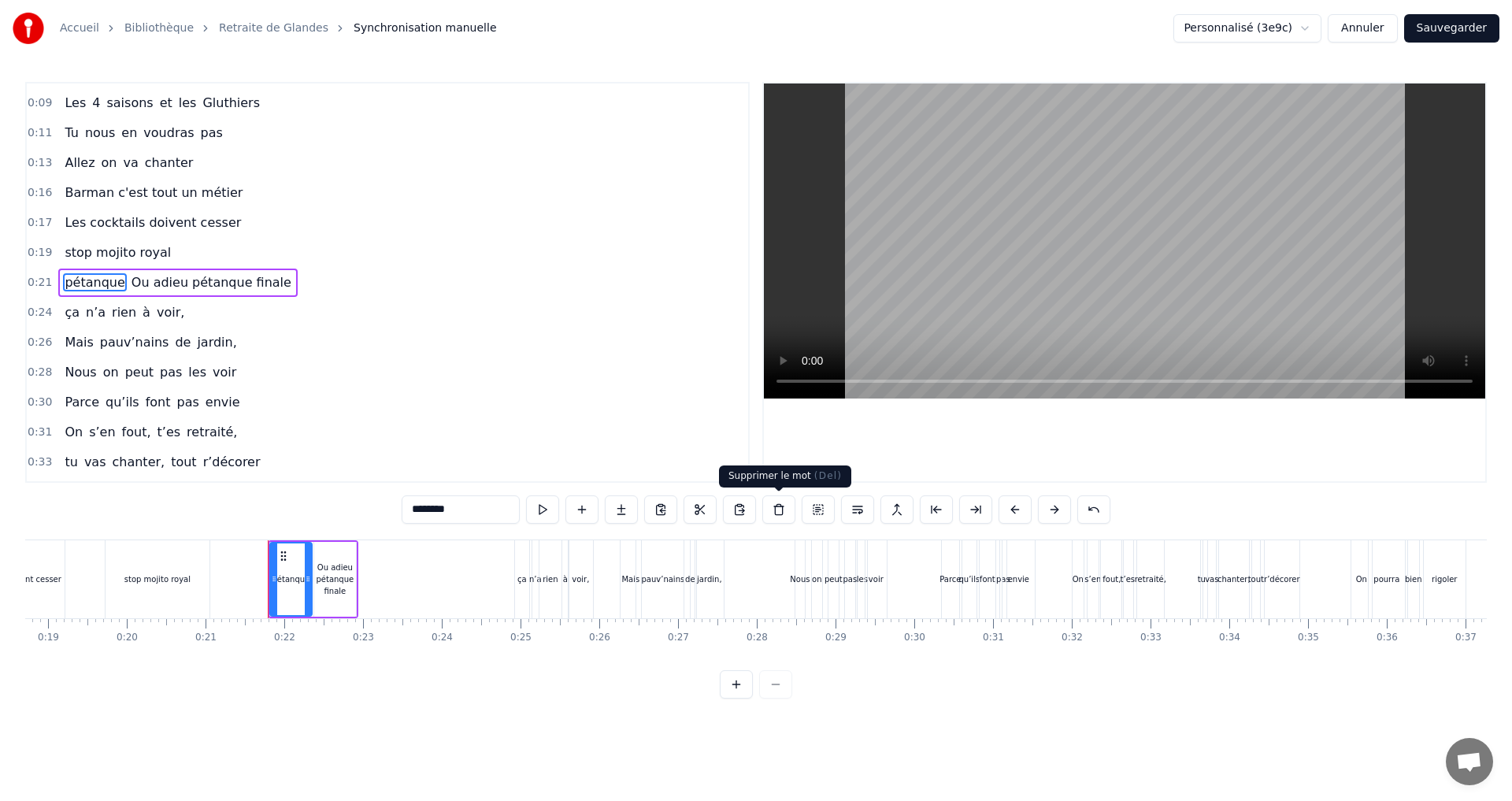
click at [786, 511] on button at bounding box center [779, 509] width 33 height 28
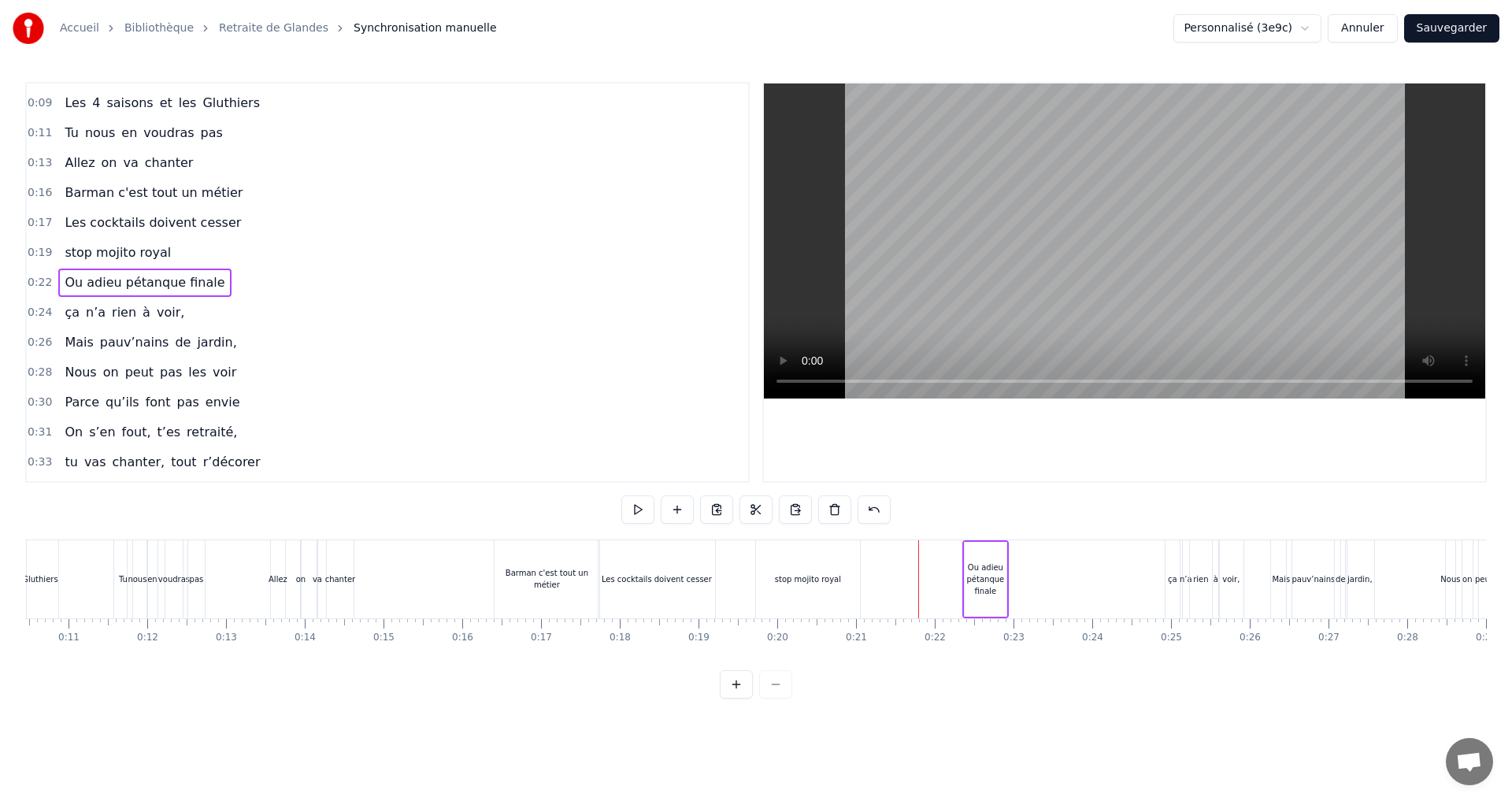
scroll to position [0, 740]
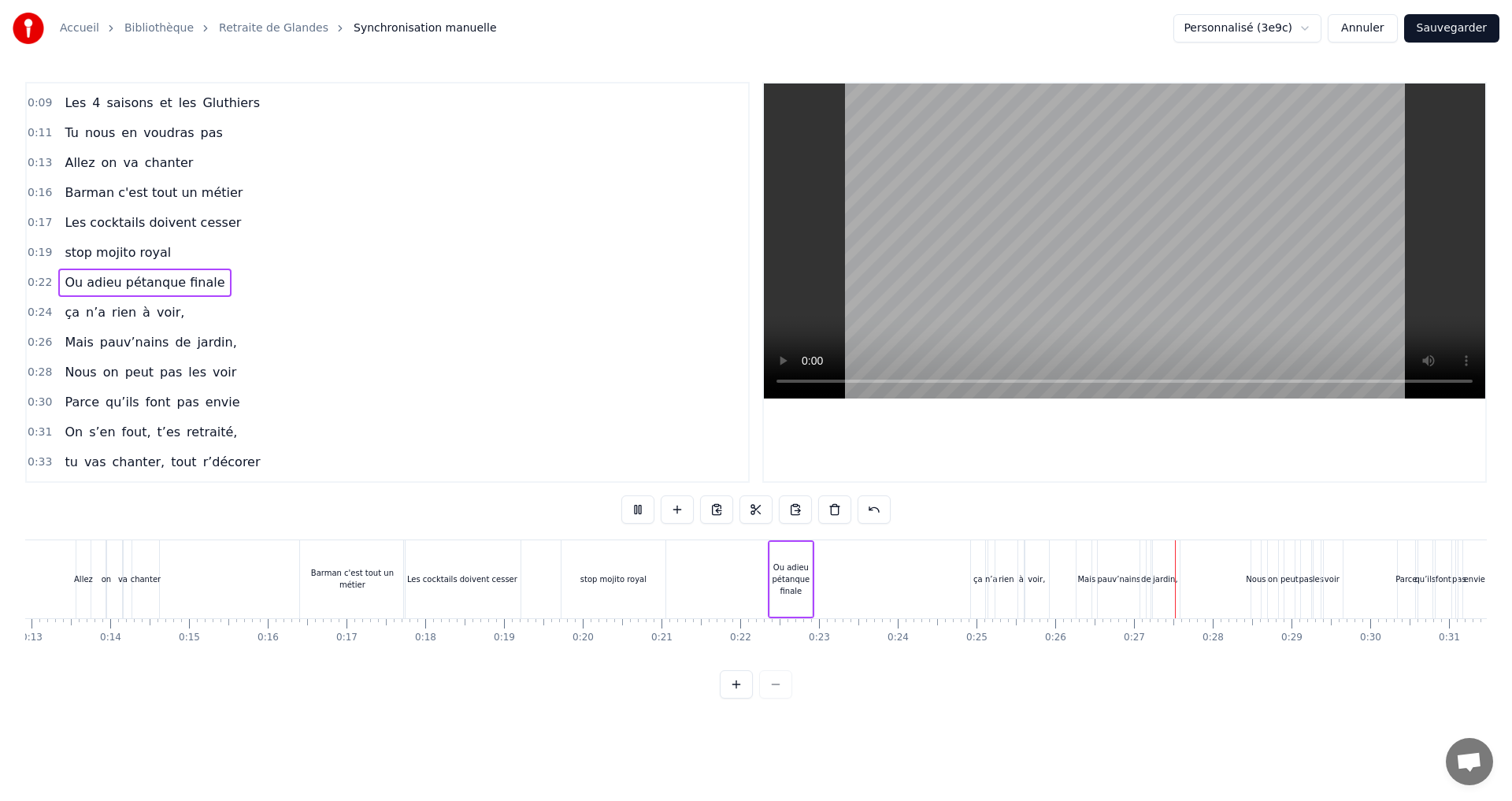
click at [97, 252] on span "stop mojito royal" at bounding box center [118, 251] width 109 height 18
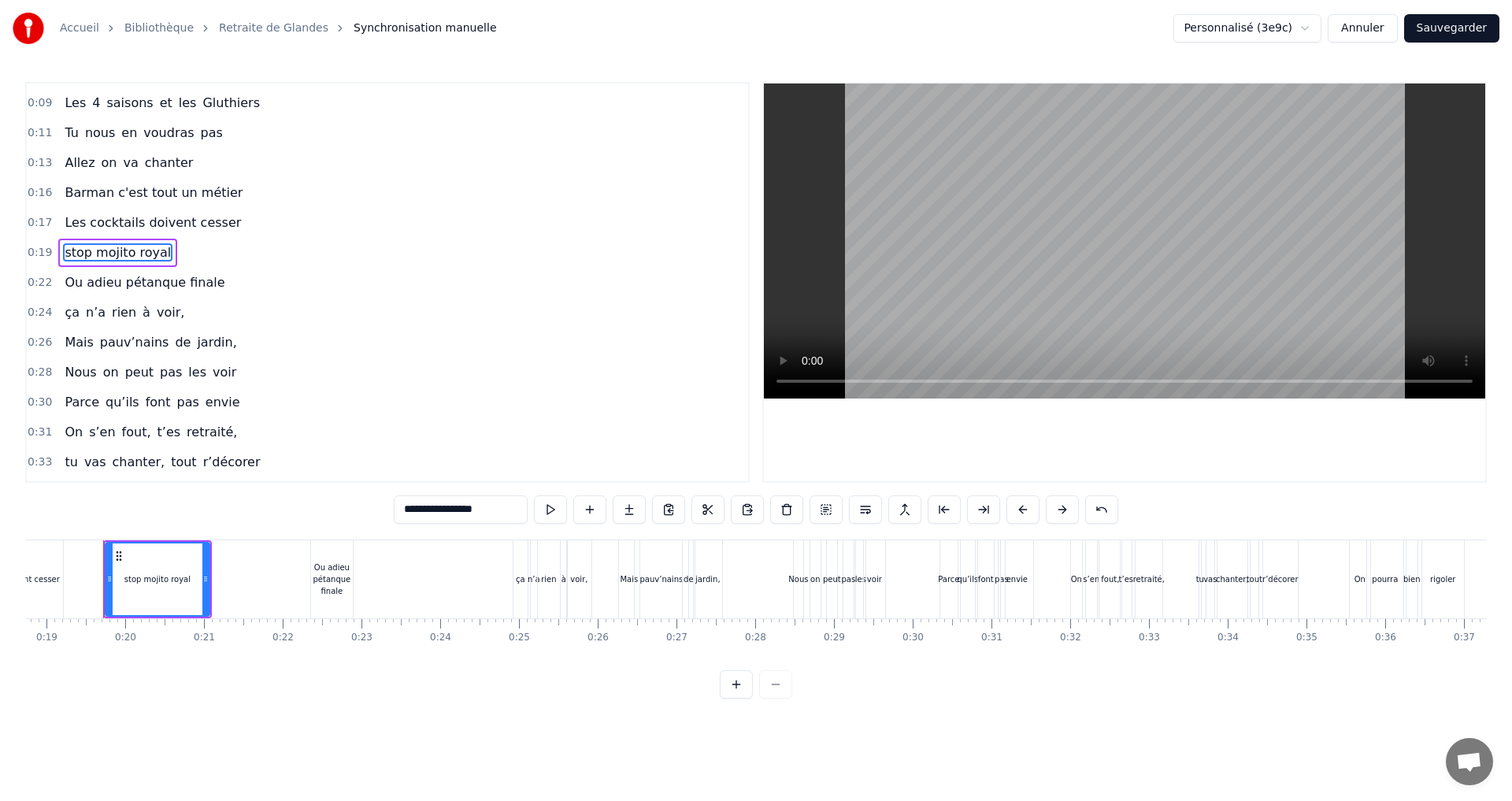
scroll to position [0, 1473]
click at [67, 255] on span "stop mojito royal" at bounding box center [118, 251] width 109 height 18
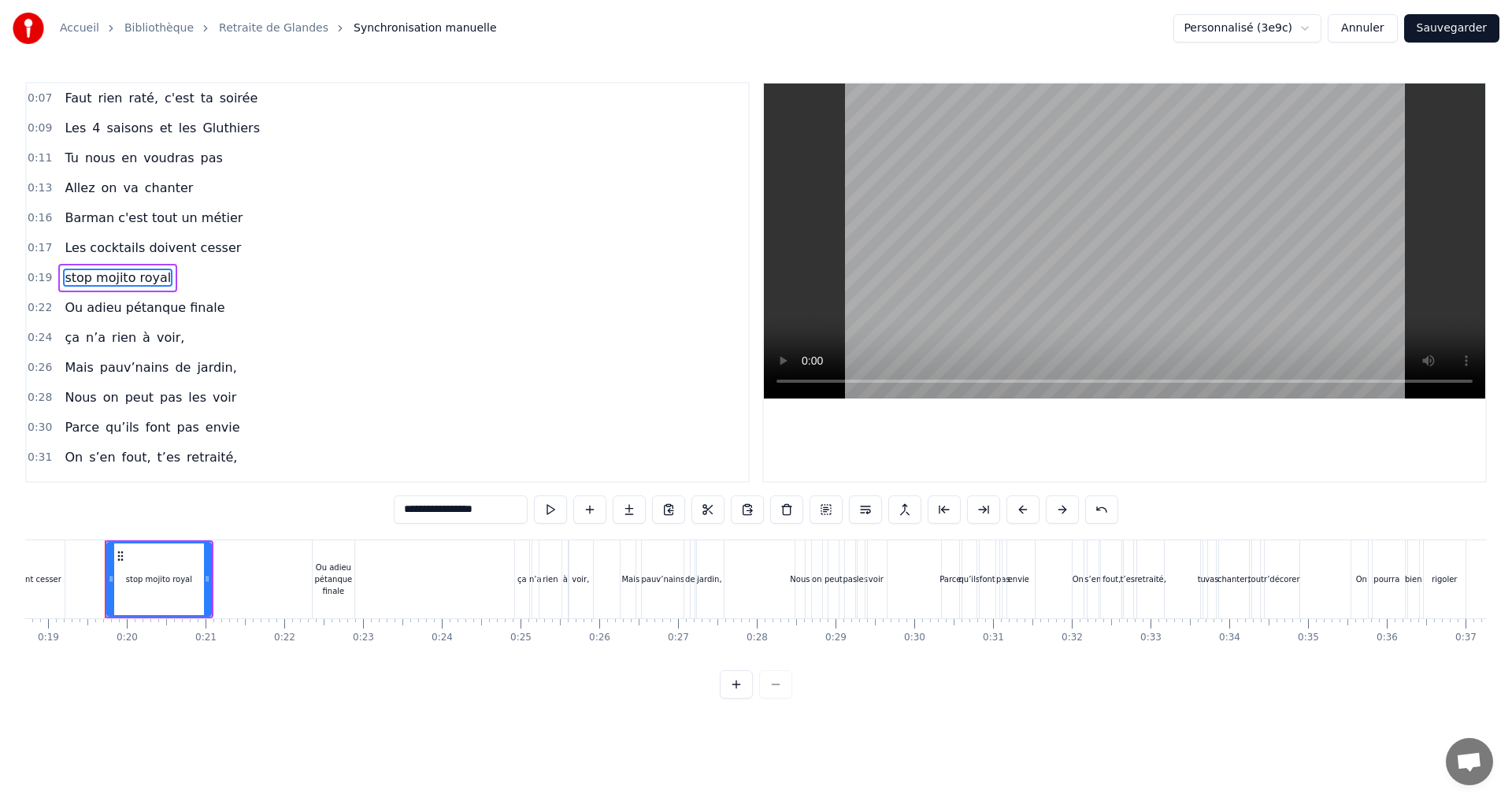
click at [68, 275] on span "stop mojito royal" at bounding box center [118, 277] width 109 height 18
click at [589, 514] on button at bounding box center [589, 509] width 33 height 28
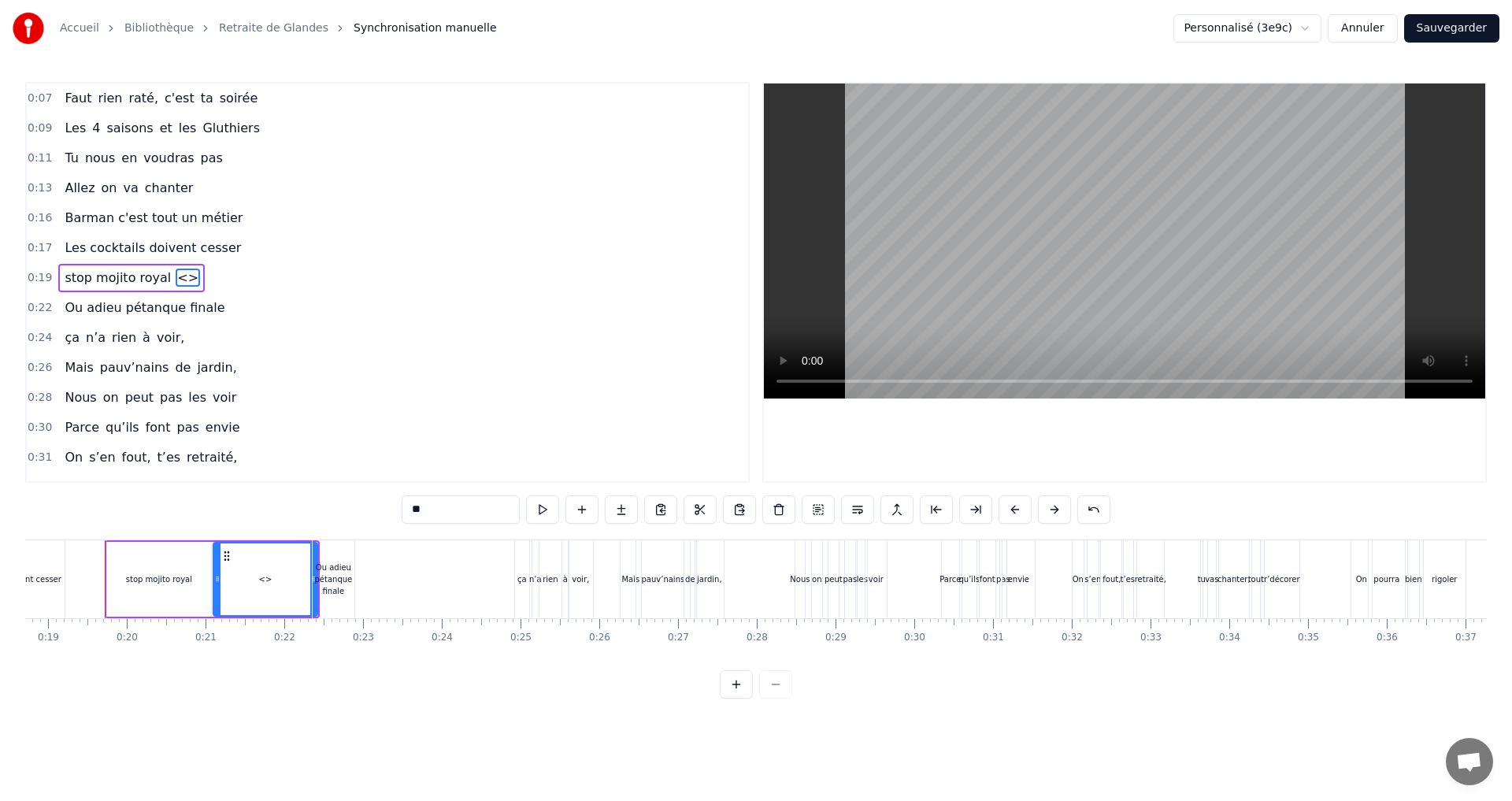
click at [94, 275] on span "stop mojito royal" at bounding box center [118, 277] width 109 height 18
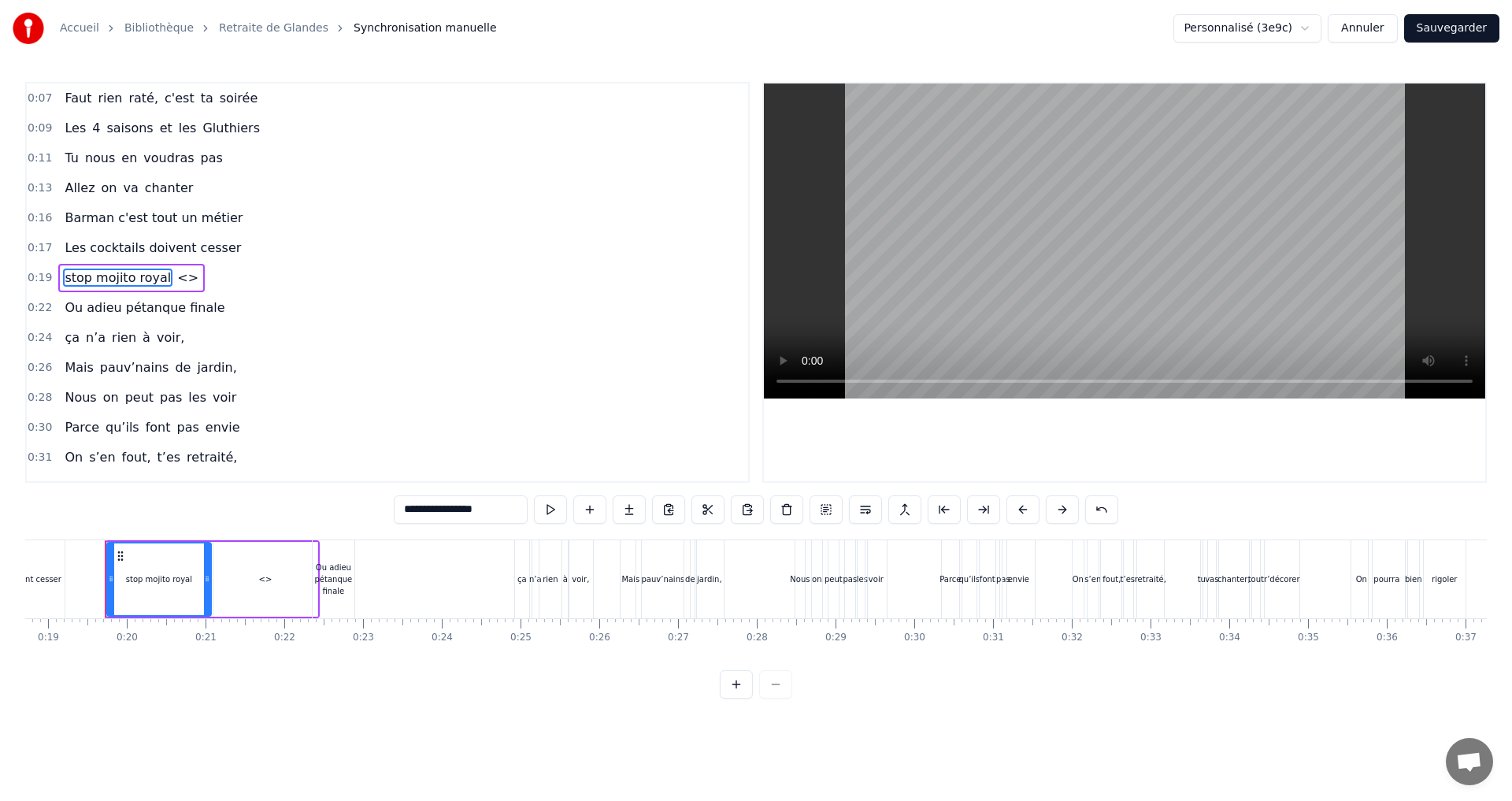
click at [430, 512] on input "**********" at bounding box center [460, 509] width 134 height 28
click at [195, 276] on span "<>" at bounding box center [207, 277] width 24 height 18
type input "**"
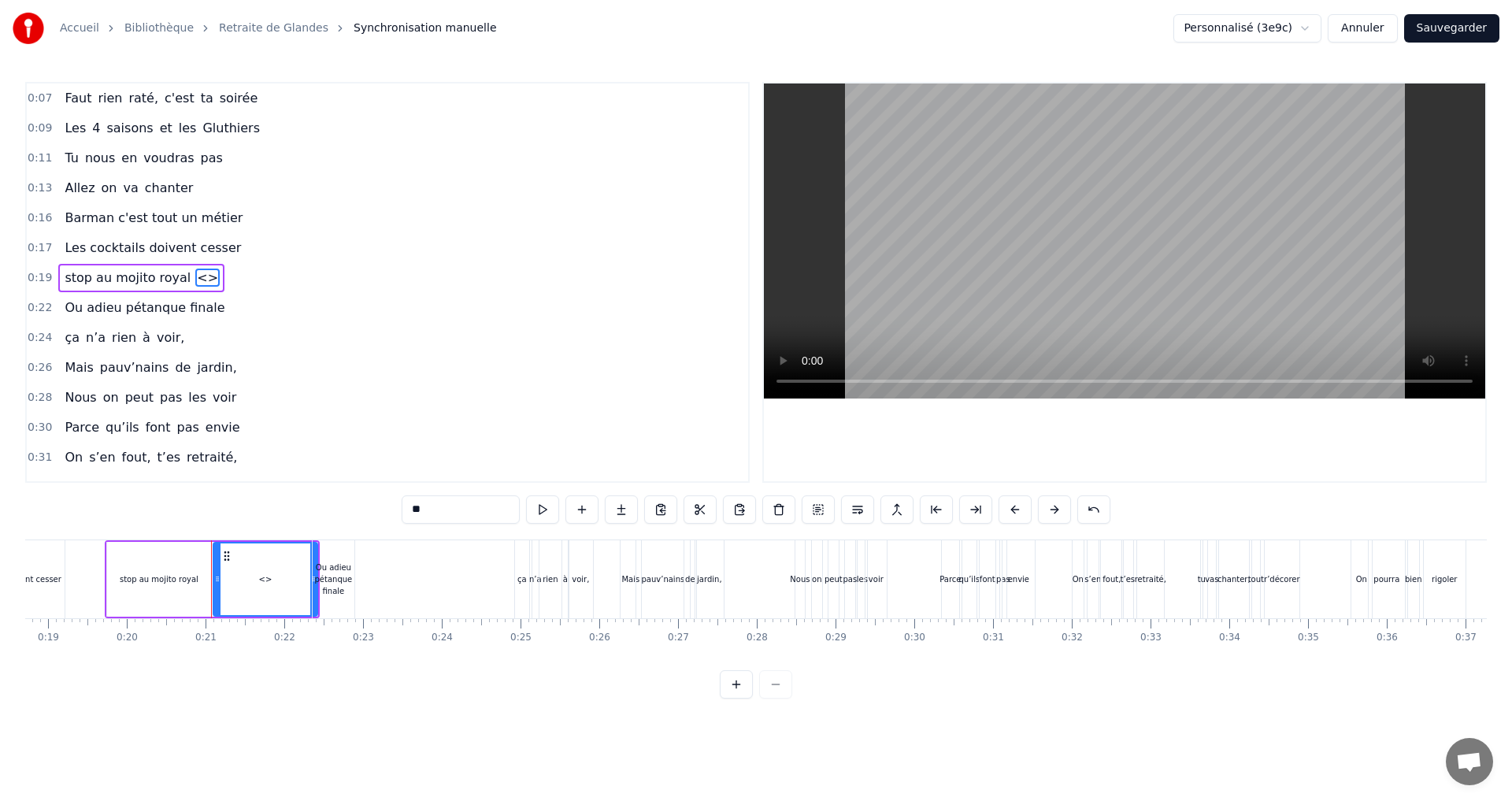
drag, startPoint x: 429, startPoint y: 510, endPoint x: 407, endPoint y: 511, distance: 22.0
click at [407, 511] on input "**" at bounding box center [460, 509] width 118 height 28
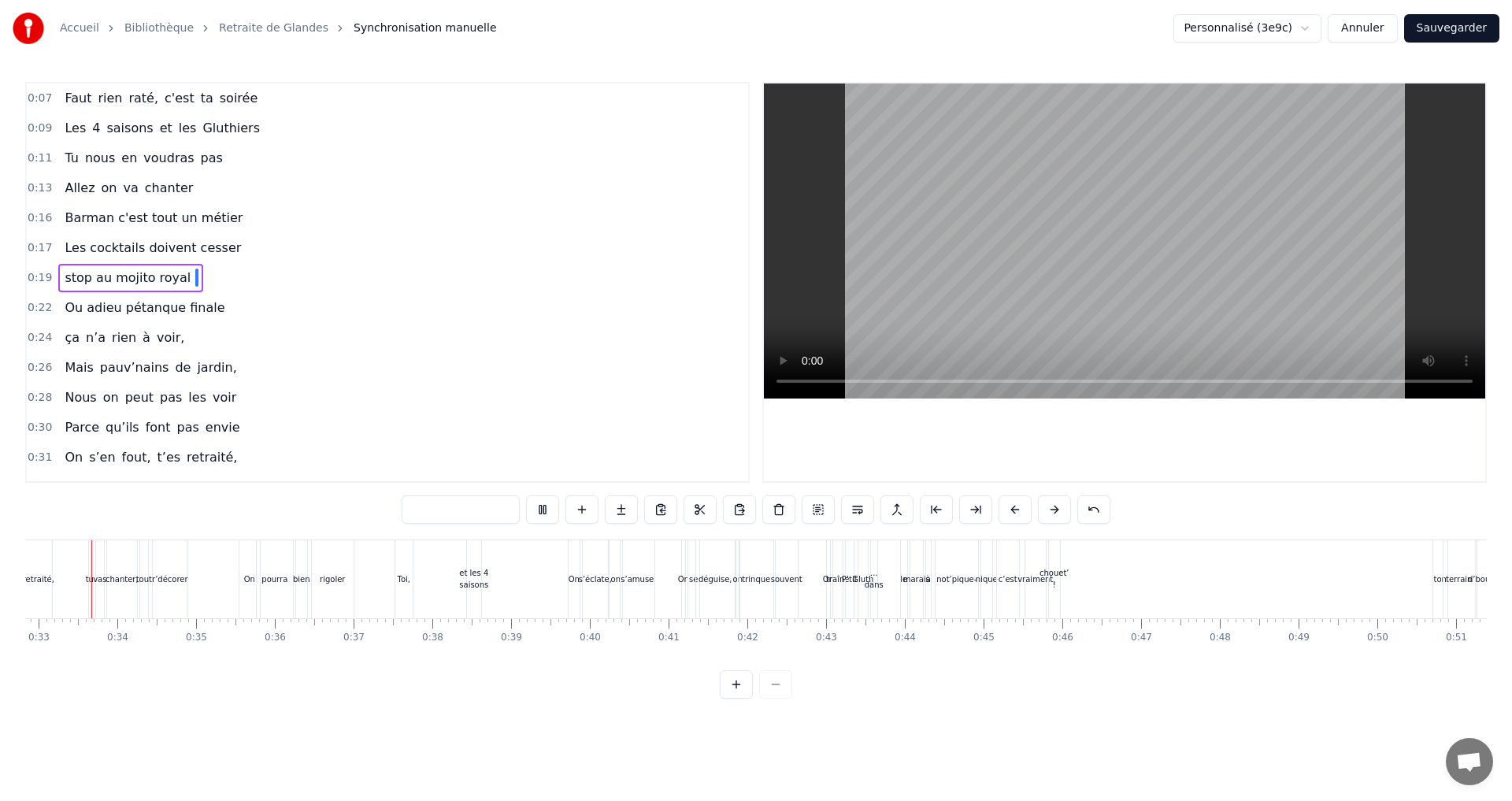
scroll to position [0, 2541]
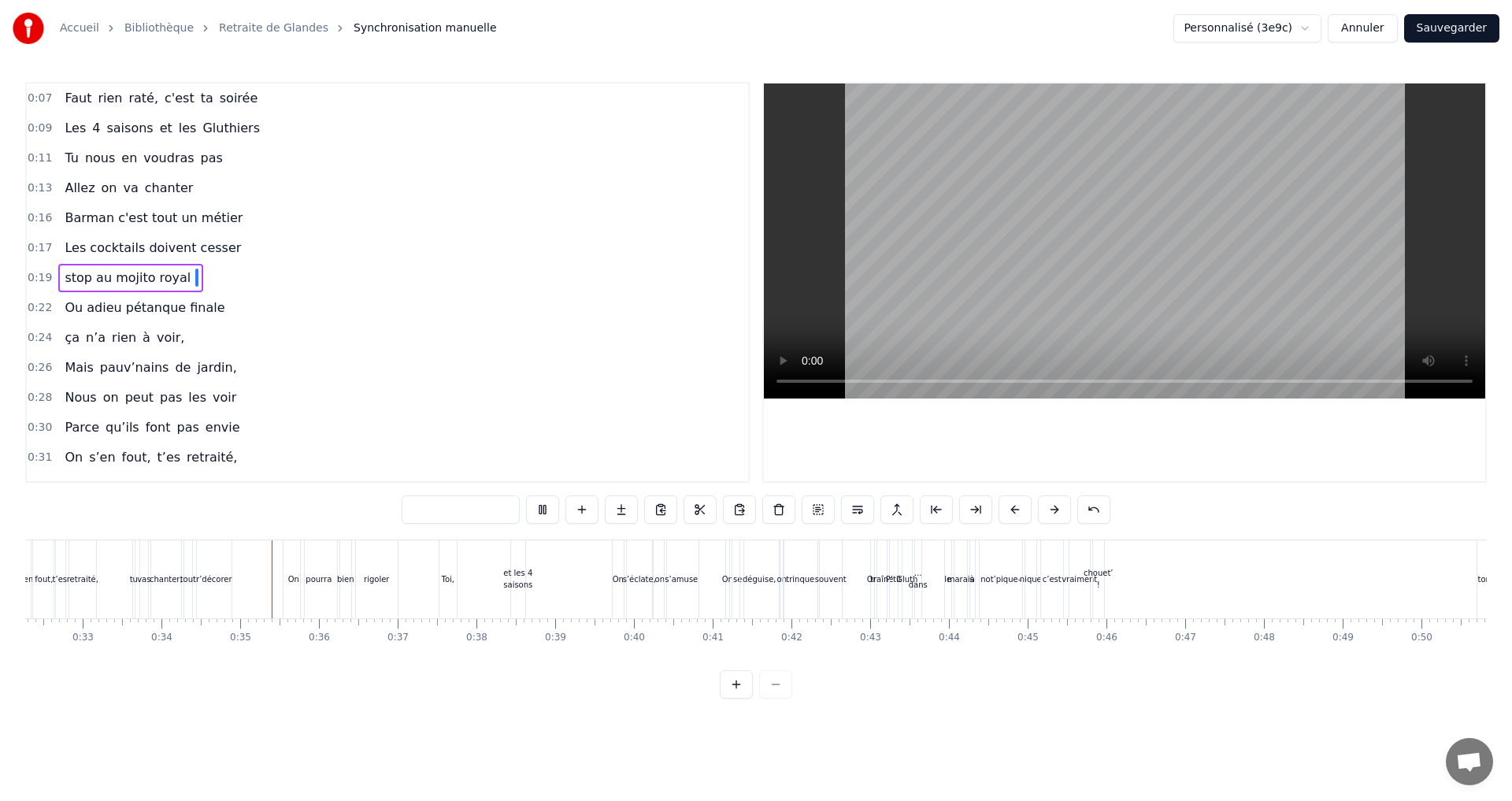
click at [753, 578] on div "déguise," at bounding box center [760, 579] width 34 height 12
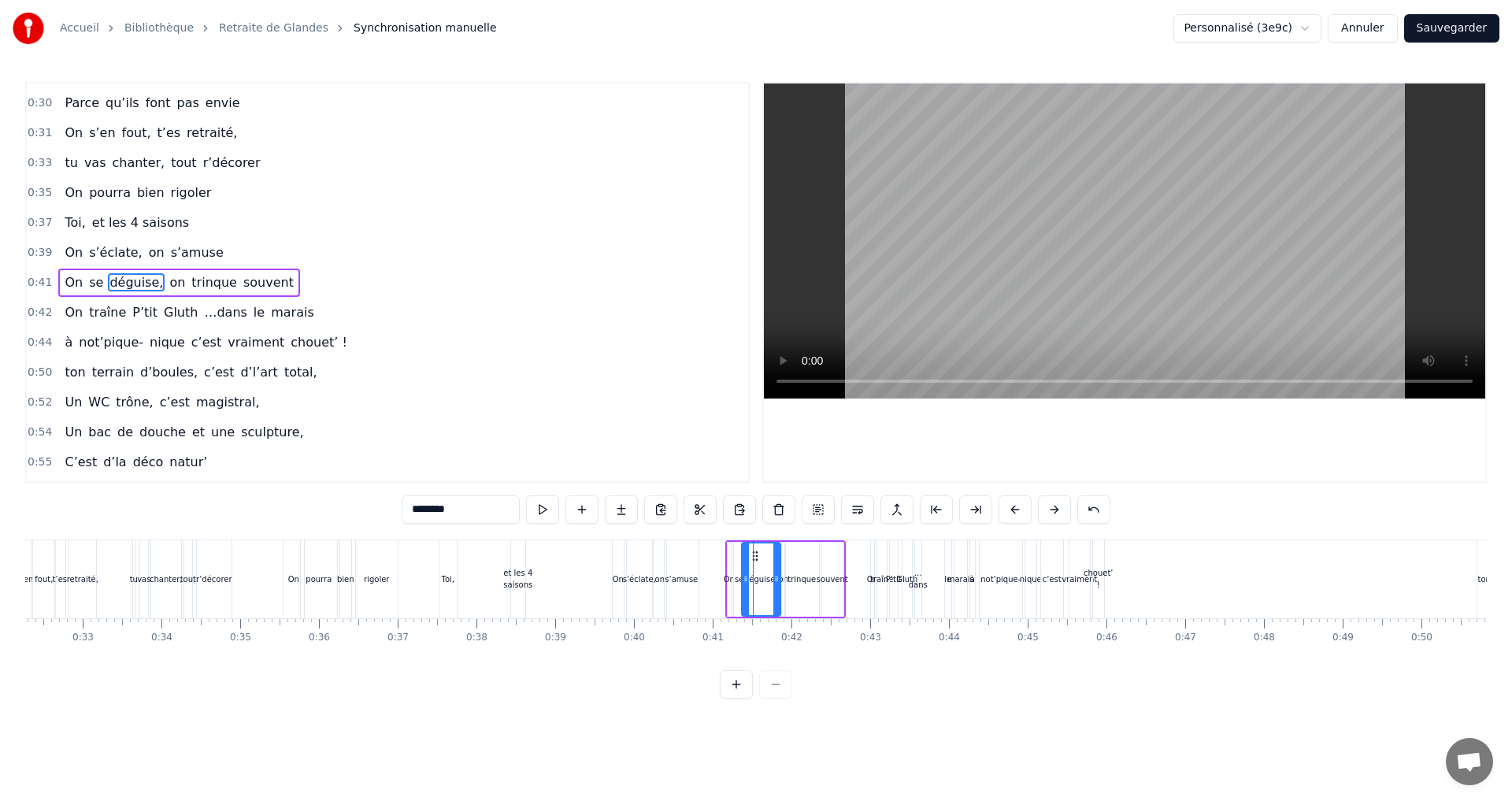
click at [791, 576] on div "trinque" at bounding box center [801, 579] width 28 height 12
click at [763, 578] on div "déguise," at bounding box center [761, 579] width 34 height 12
click at [781, 579] on div "on" at bounding box center [783, 579] width 9 height 12
type input "**"
click at [1438, 27] on button "Sauvegarder" at bounding box center [1451, 28] width 95 height 28
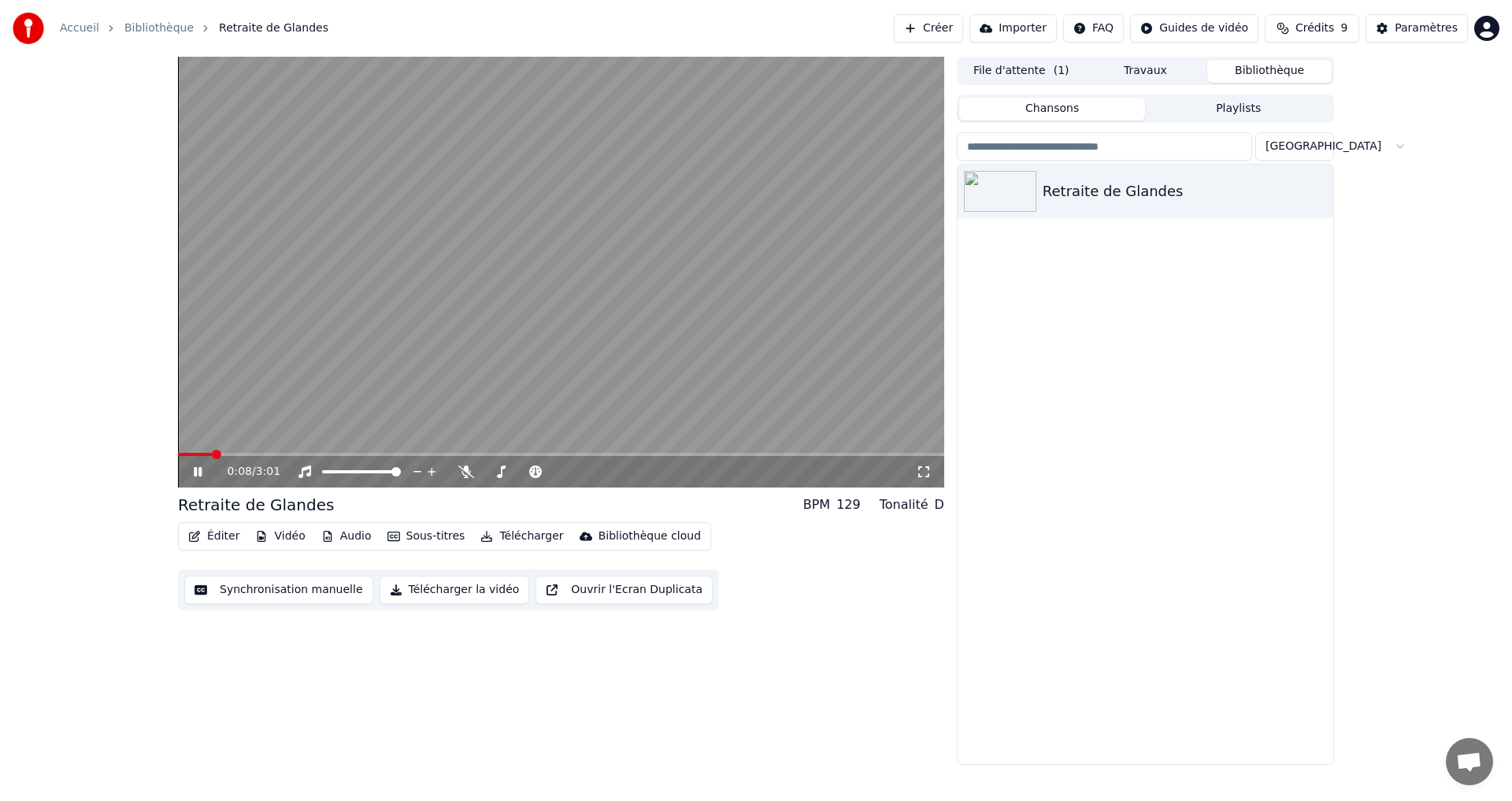
click at [202, 468] on icon at bounding box center [208, 471] width 37 height 12
click at [254, 595] on button "Synchronisation manuelle" at bounding box center [279, 589] width 189 height 28
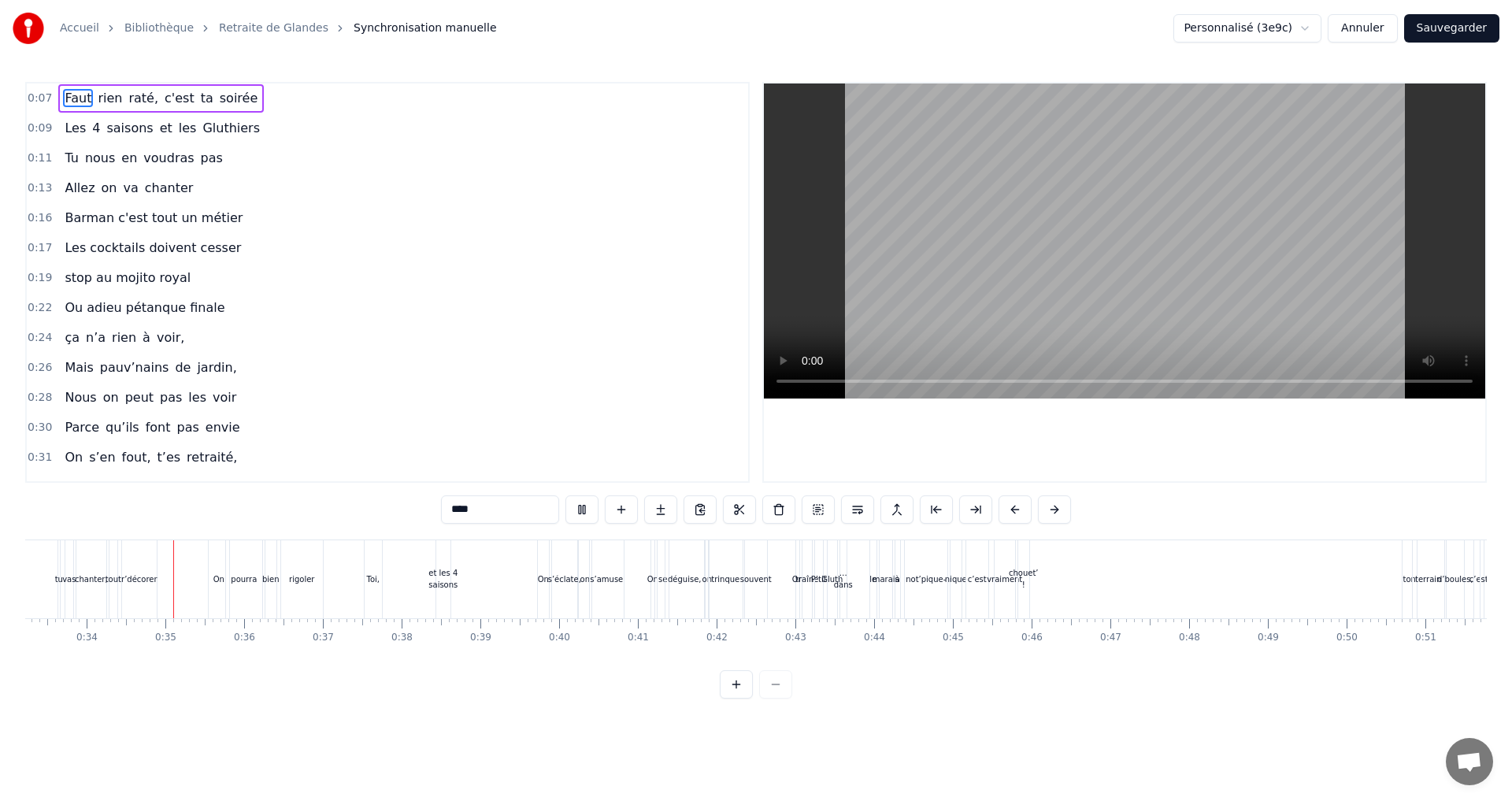
scroll to position [0, 2627]
click at [925, 576] on div "not’pique-" at bounding box center [914, 579] width 40 height 12
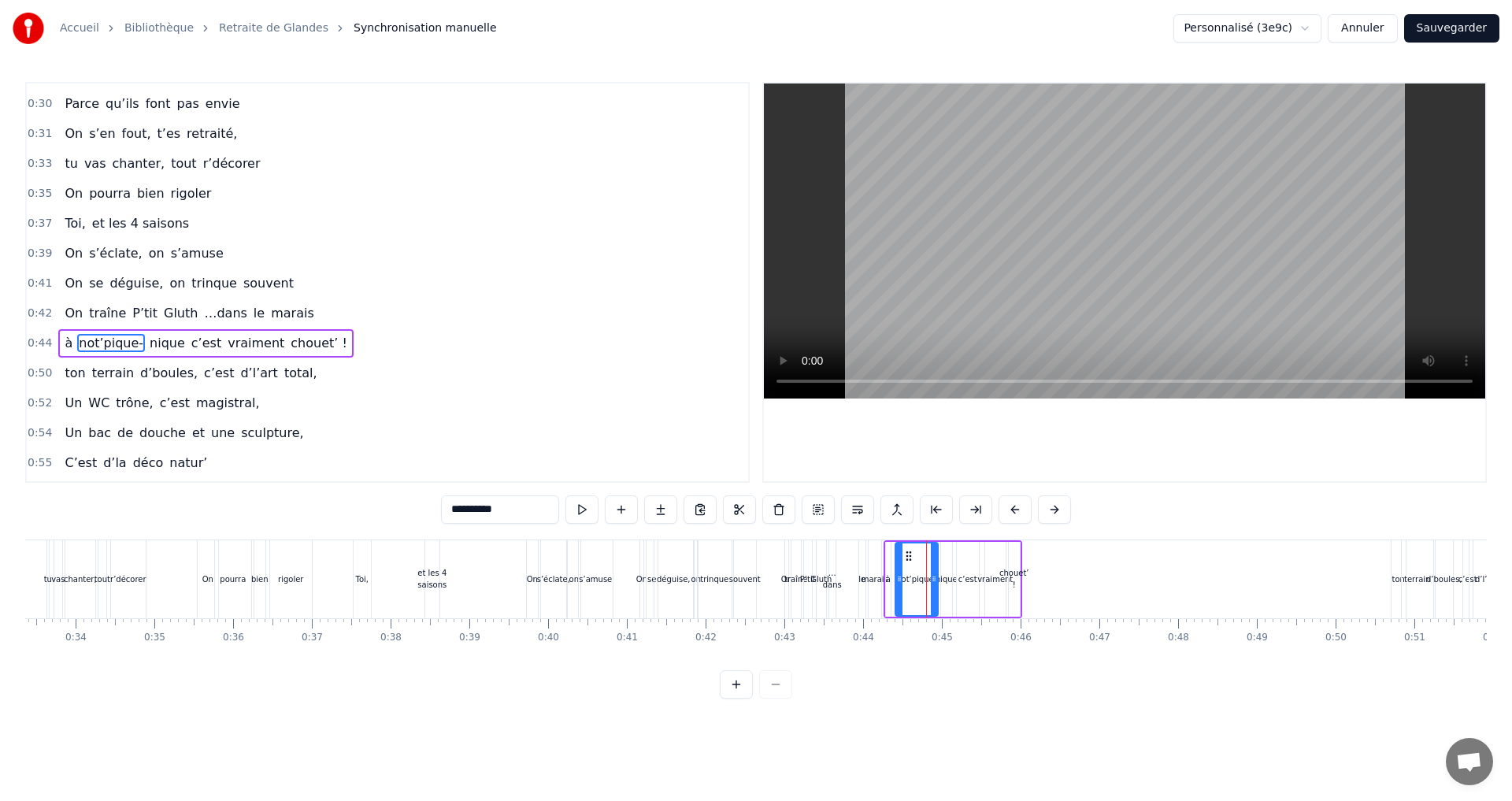
scroll to position [384, 0]
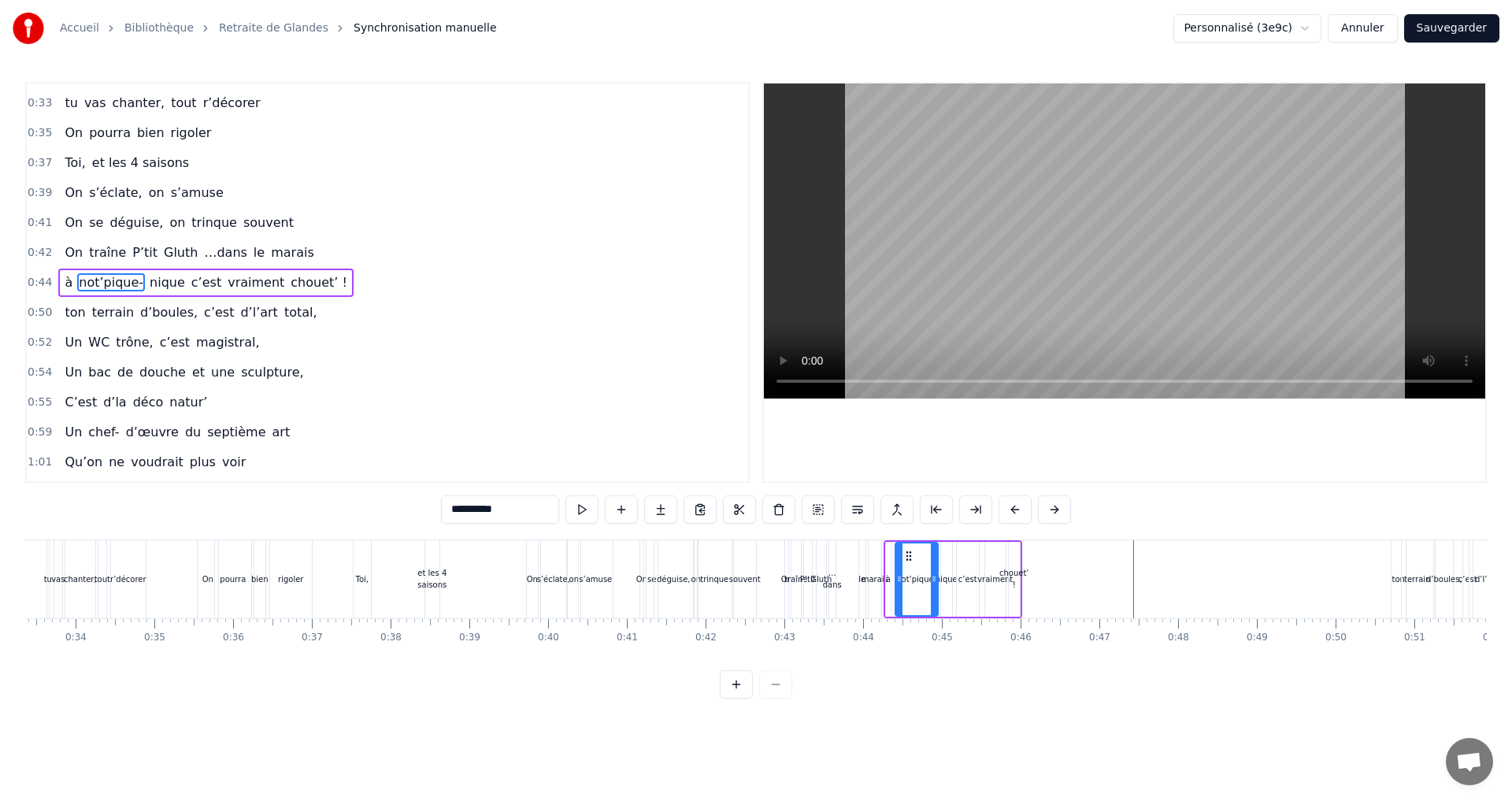
click at [1009, 582] on div "chouet’ !" at bounding box center [1014, 578] width 30 height 24
drag, startPoint x: 1014, startPoint y: 581, endPoint x: 1037, endPoint y: 584, distance: 23.2
click at [1037, 584] on icon at bounding box center [1037, 578] width 7 height 12
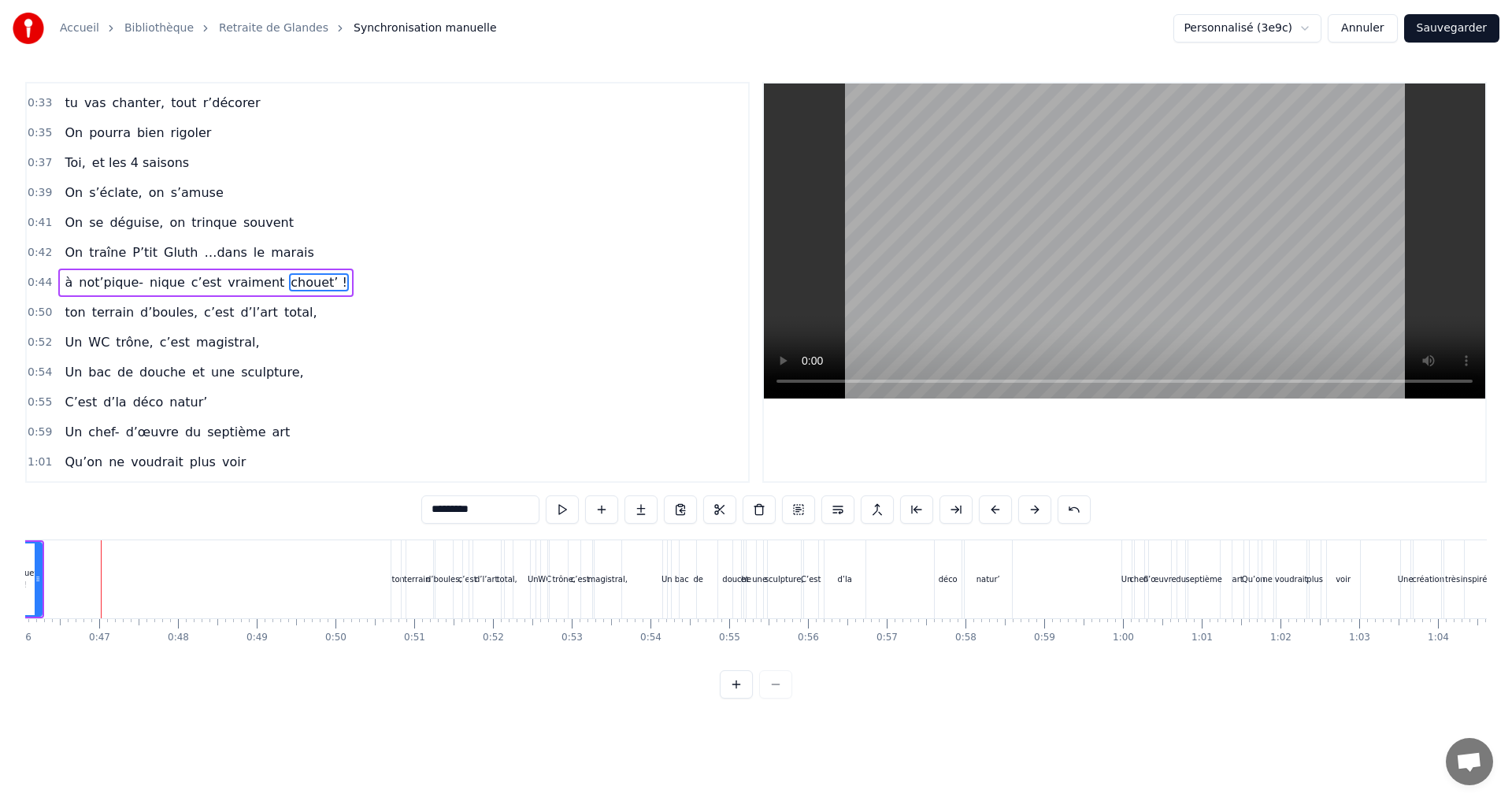
scroll to position [0, 3623]
click at [190, 374] on span "et" at bounding box center [198, 372] width 16 height 18
type input "**"
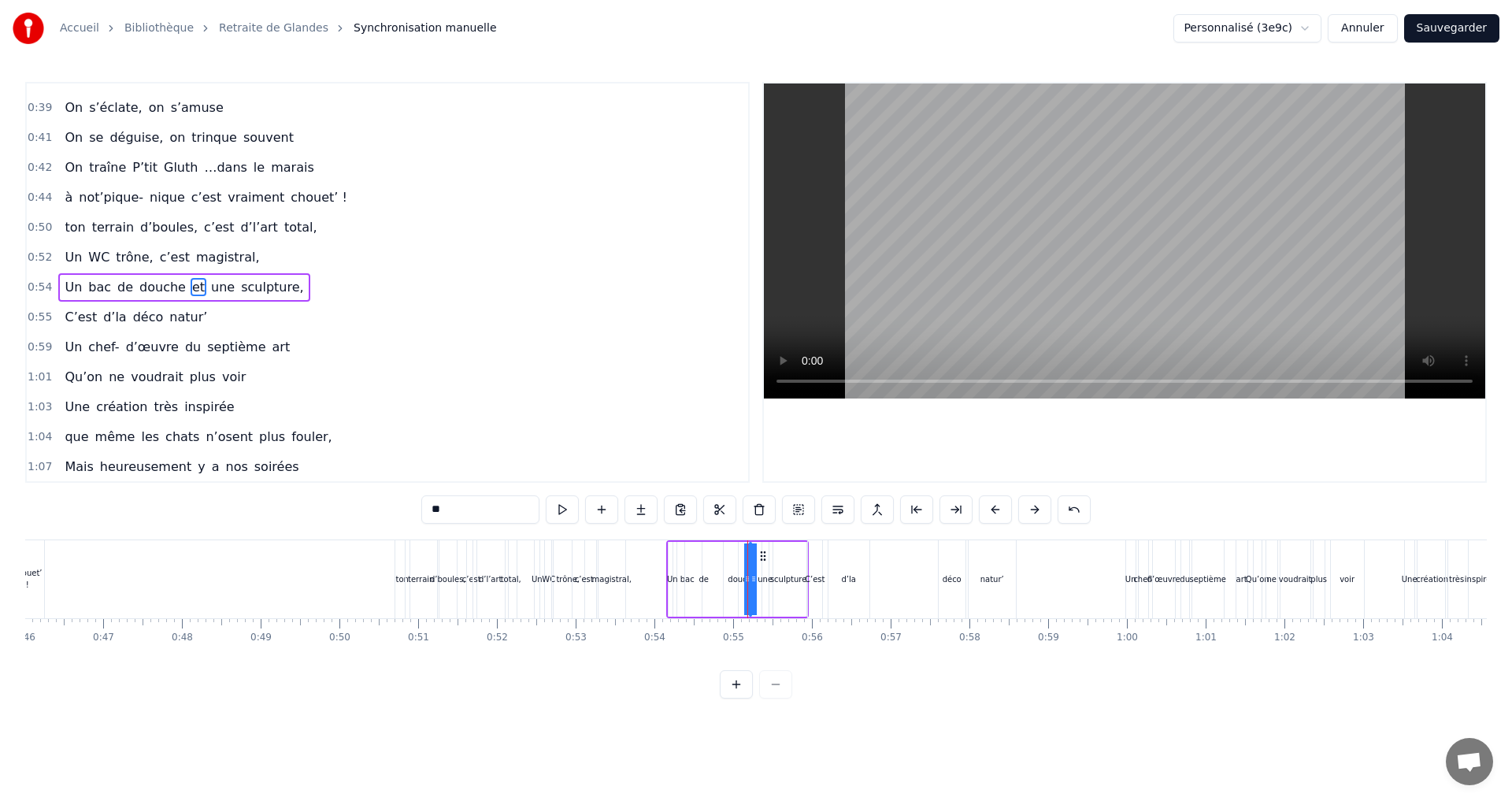
scroll to position [473, 0]
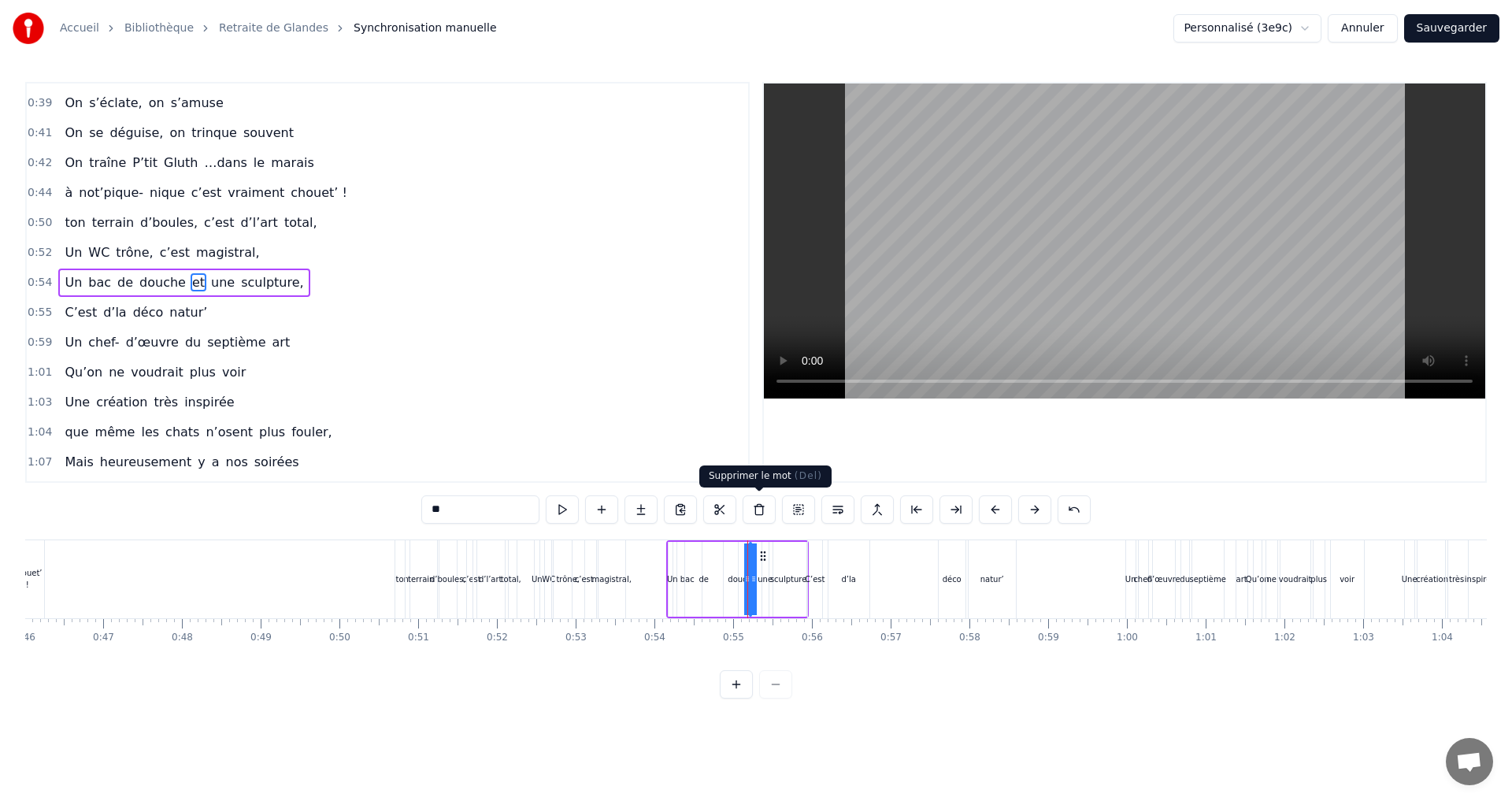
click at [758, 512] on button at bounding box center [759, 509] width 33 height 28
click at [164, 285] on span "douche" at bounding box center [162, 281] width 50 height 18
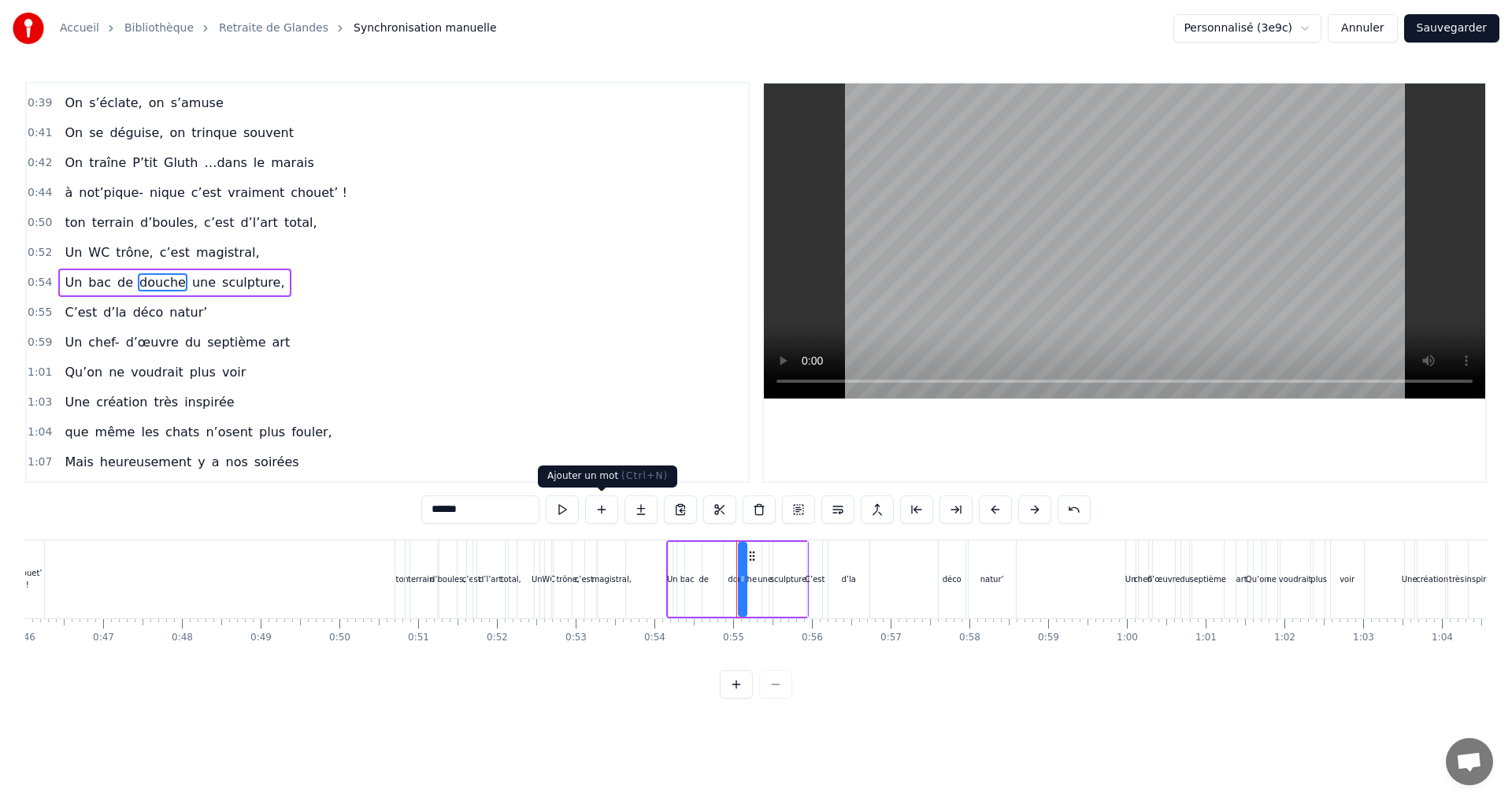
click at [602, 511] on button at bounding box center [601, 509] width 33 height 28
type input "******"
click at [601, 510] on button at bounding box center [601, 509] width 33 height 28
drag, startPoint x: 454, startPoint y: 511, endPoint x: 420, endPoint y: 505, distance: 34.5
click at [420, 505] on div "0:07 Faut rien raté, c'est ta soirée 0:09 Les 4 saisons et les Gluthiers 0:11 T…" at bounding box center [756, 390] width 1461 height 617
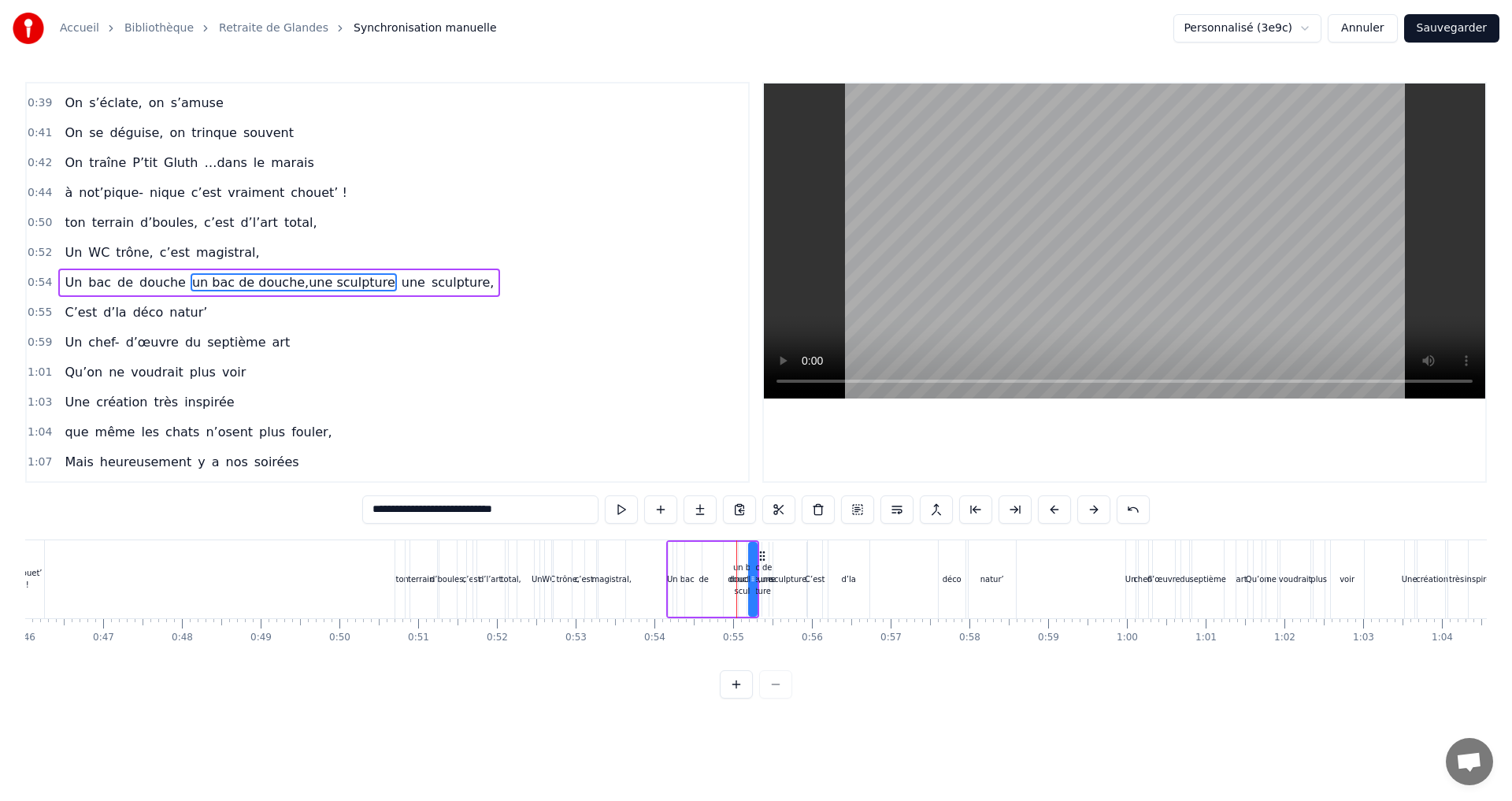
click at [63, 282] on span "Un" at bounding box center [73, 281] width 21 height 18
type input "**"
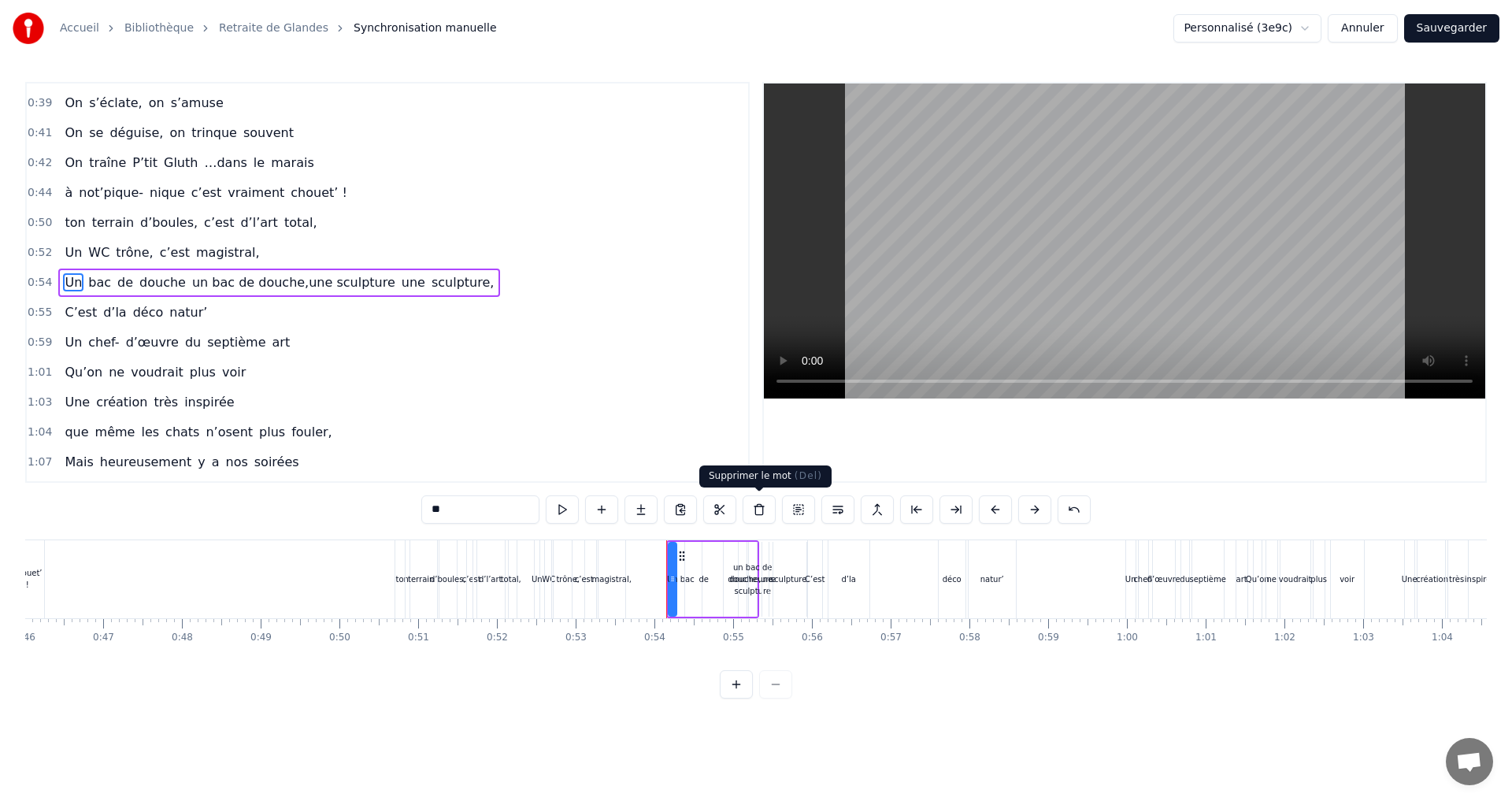
click at [757, 510] on button at bounding box center [759, 509] width 33 height 28
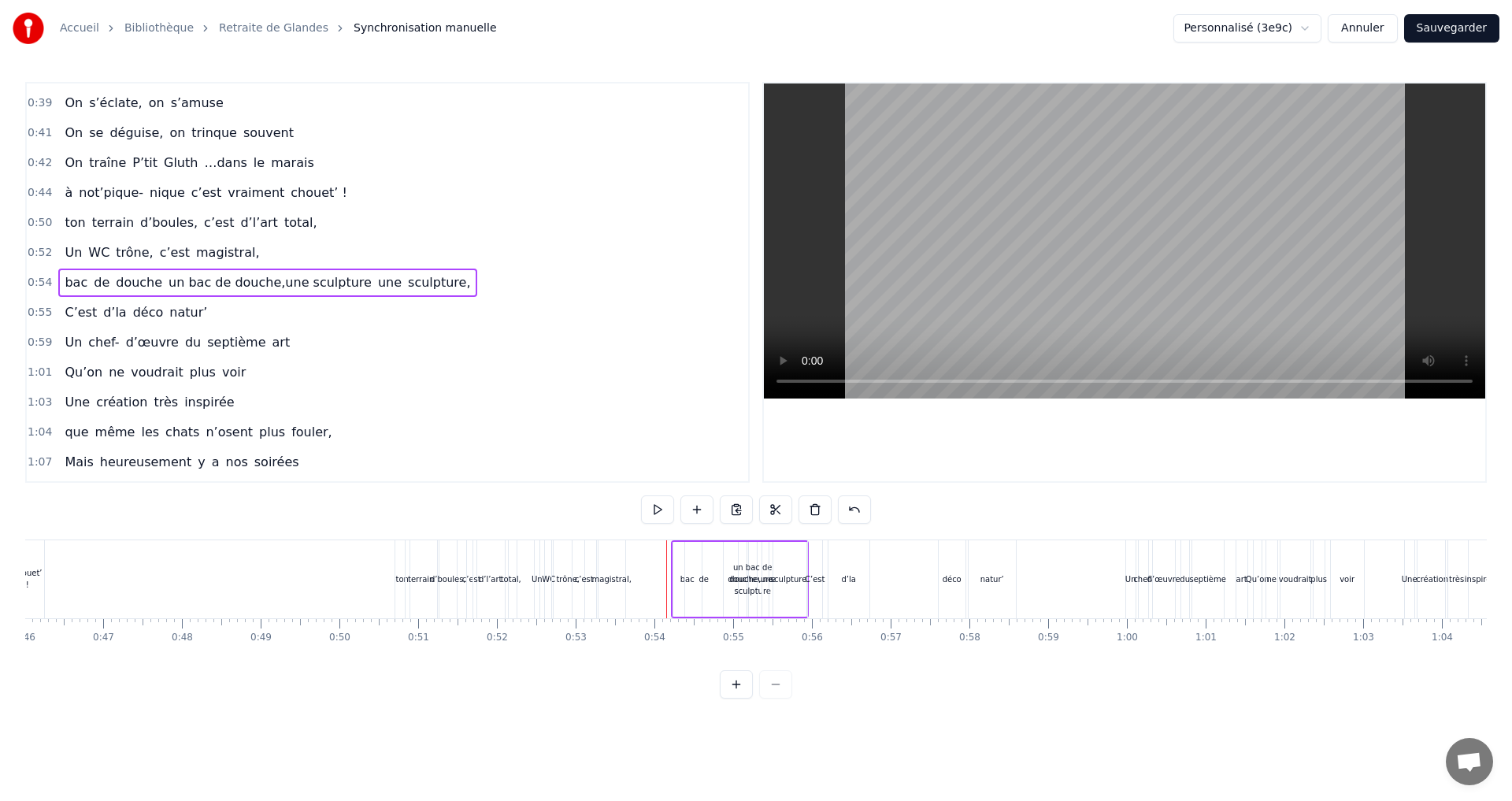
click at [72, 283] on span "bac" at bounding box center [76, 281] width 26 height 18
click at [758, 509] on button at bounding box center [759, 509] width 33 height 28
click at [65, 284] on span "de" at bounding box center [72, 281] width 19 height 18
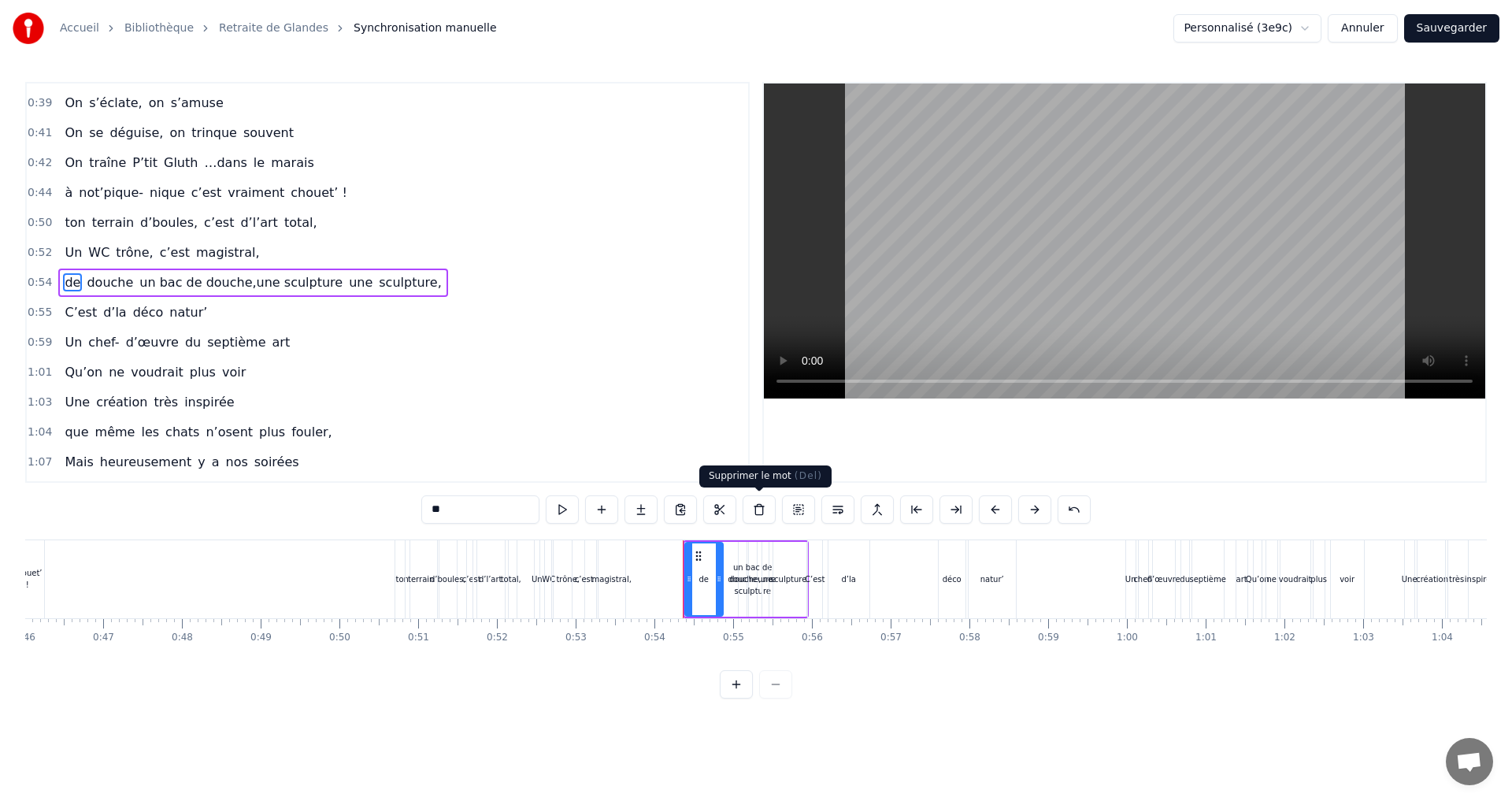
click at [757, 512] on button at bounding box center [759, 509] width 33 height 28
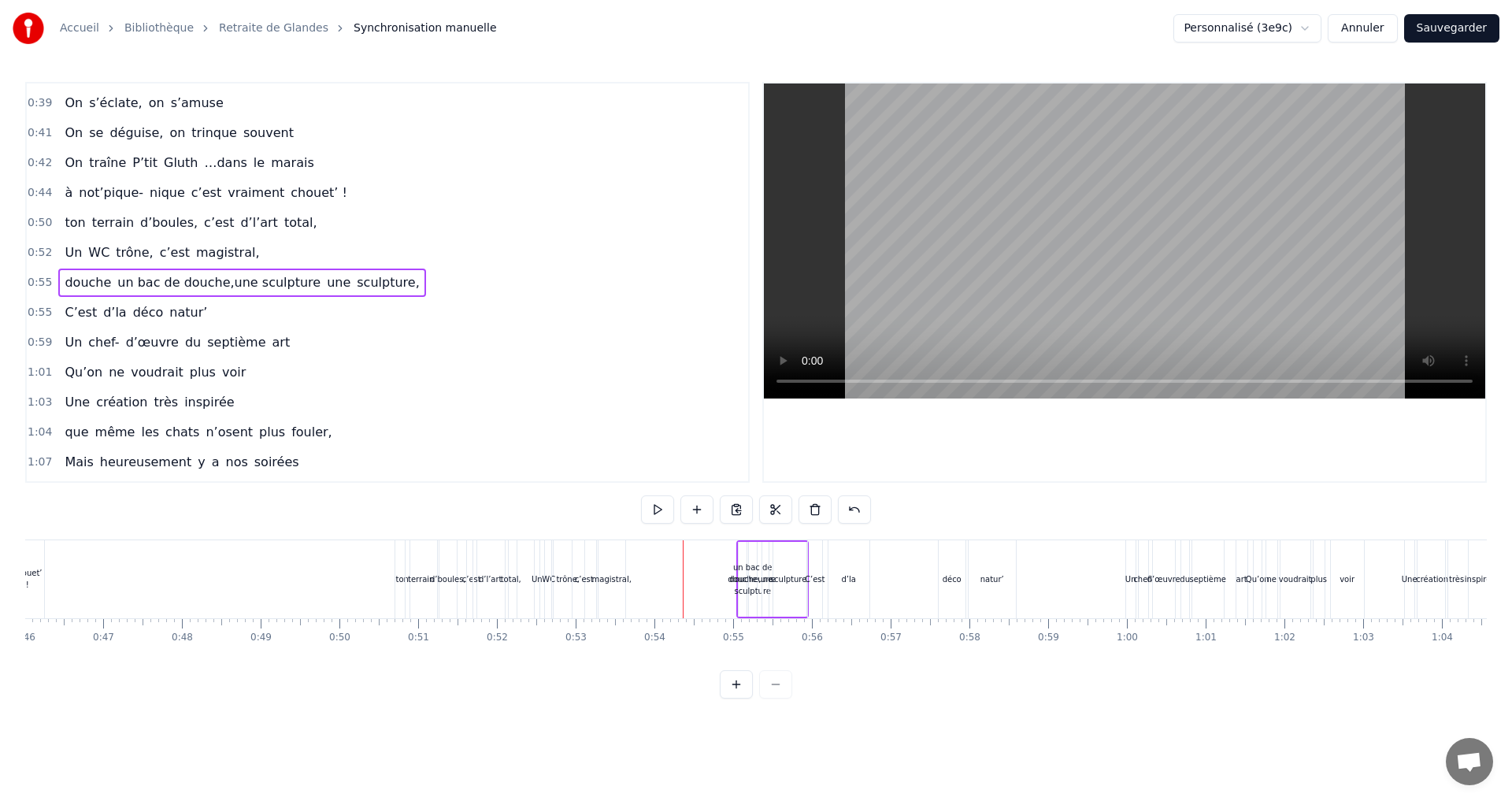
click at [73, 276] on span "douche" at bounding box center [88, 281] width 50 height 18
click at [762, 512] on button at bounding box center [759, 509] width 33 height 28
click at [272, 280] on span "une" at bounding box center [285, 281] width 26 height 18
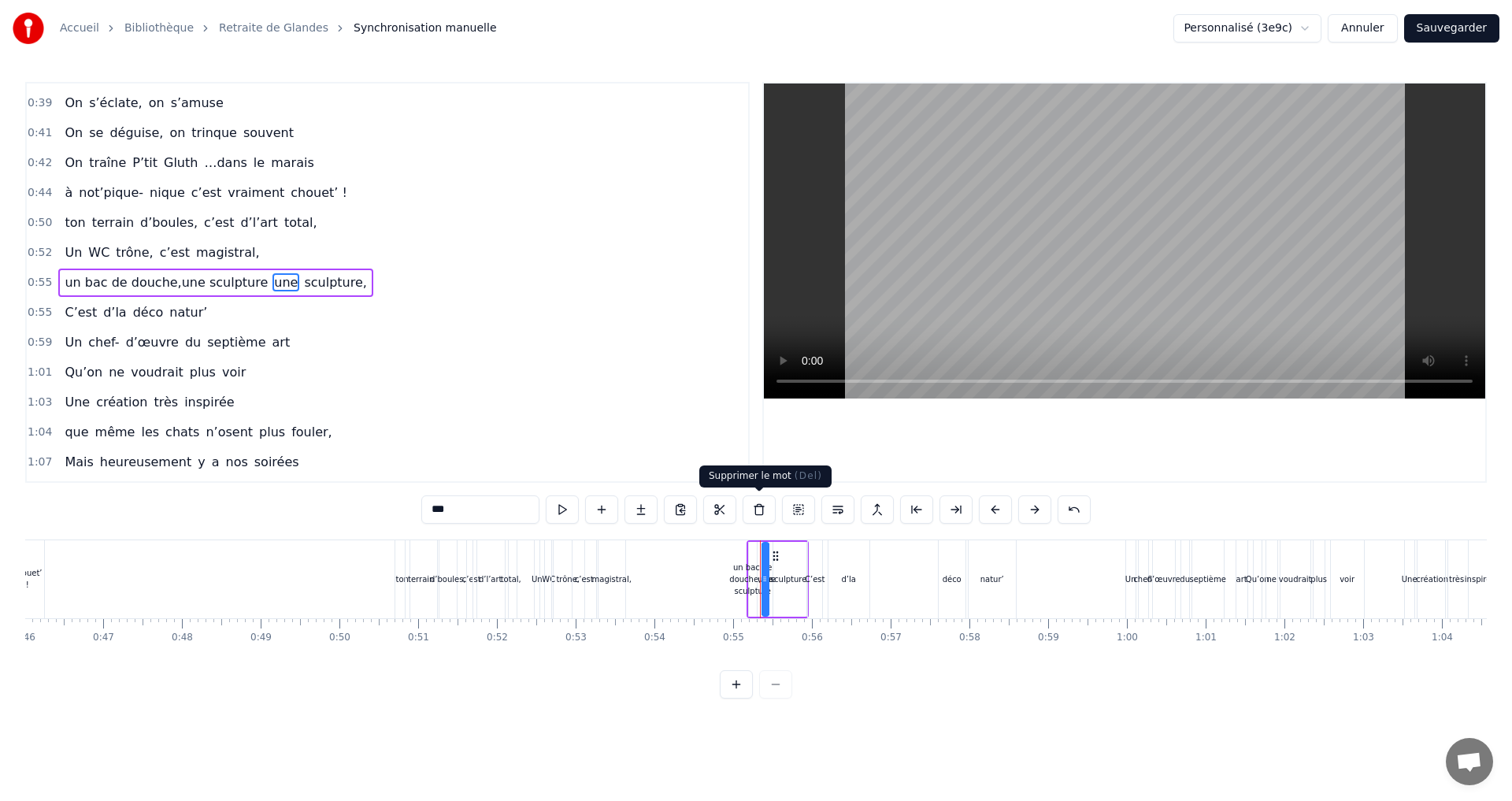
click at [761, 512] on button at bounding box center [759, 509] width 33 height 28
click at [272, 280] on span "sculpture," at bounding box center [304, 281] width 65 height 18
click at [762, 514] on button at bounding box center [759, 509] width 33 height 28
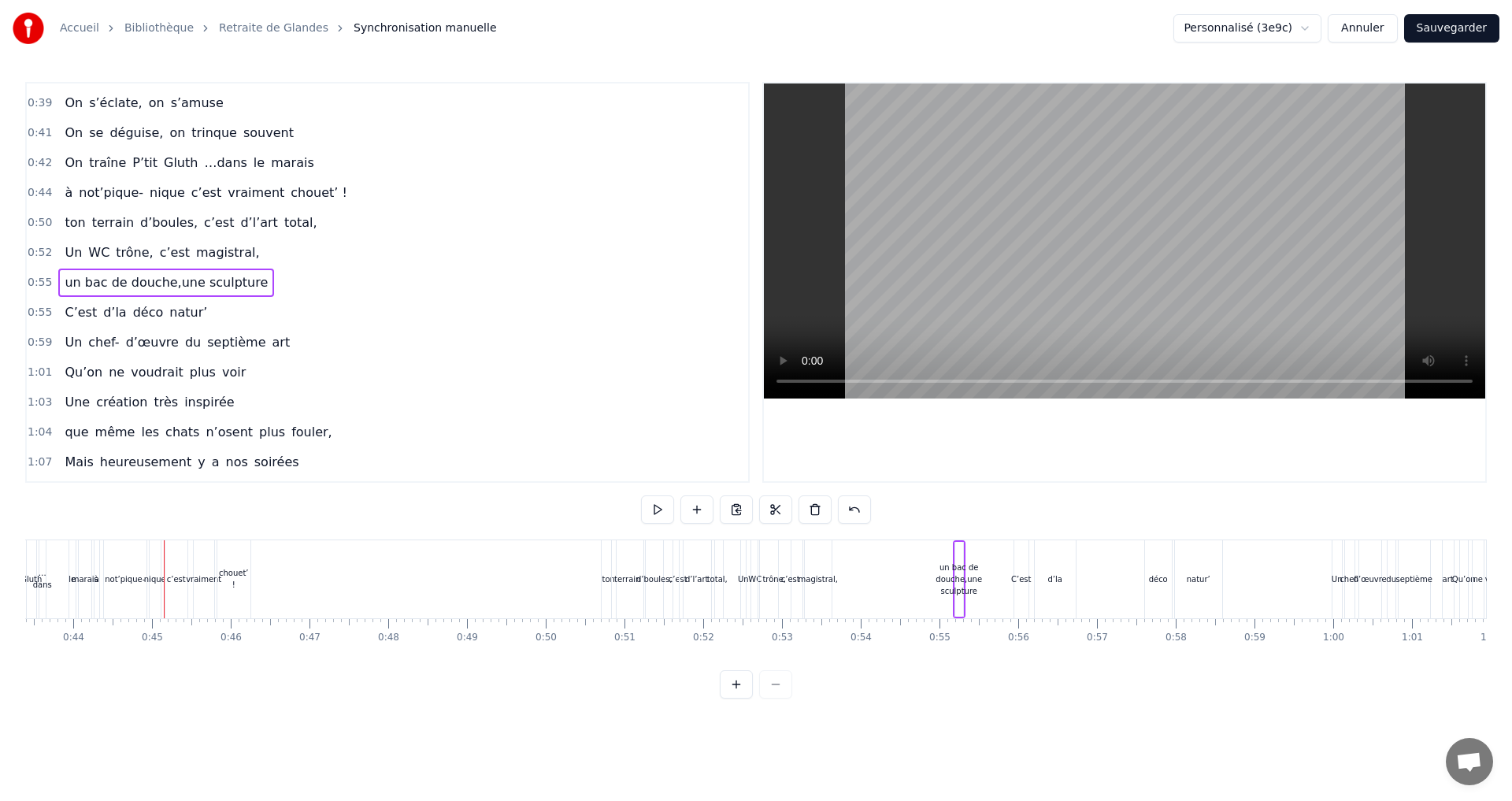
scroll to position [0, 3475]
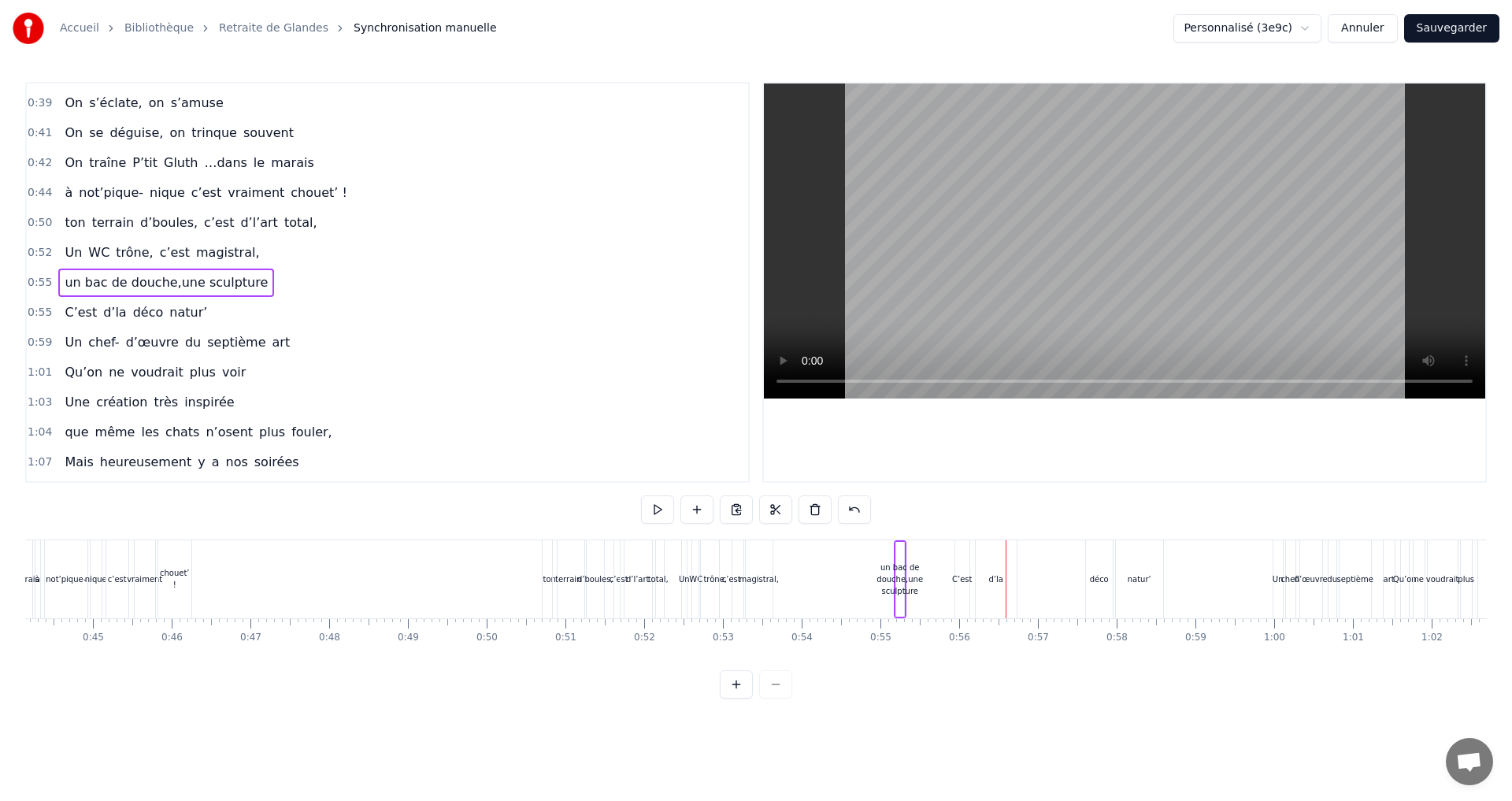
click at [897, 582] on div "un bac de douche,une sculpture" at bounding box center [899, 579] width 46 height 36
click at [896, 581] on div at bounding box center [896, 579] width 1 height 78
click at [896, 574] on div "un bac de douche,une sculpture" at bounding box center [897, 579] width 46 height 36
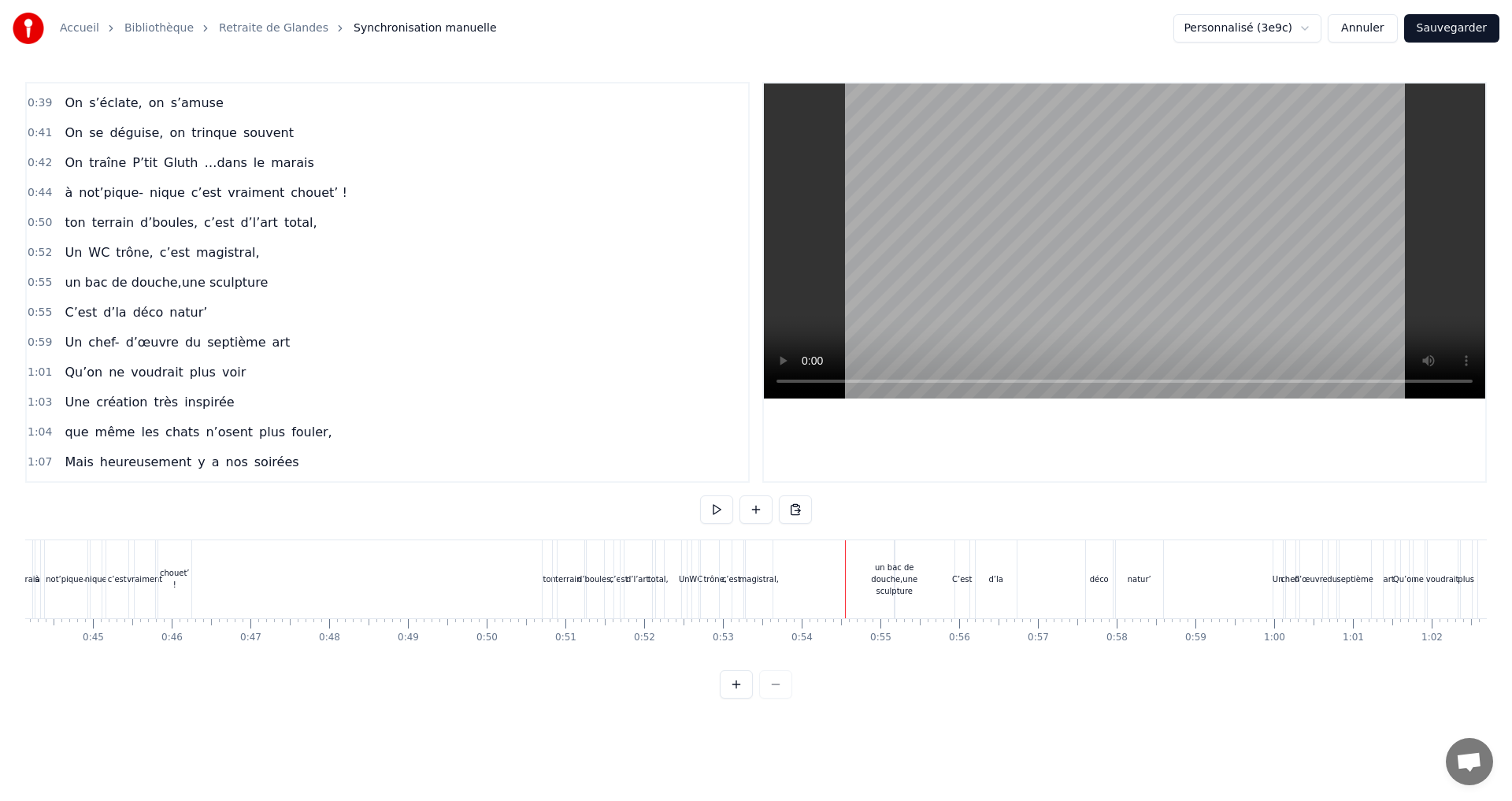
click at [897, 573] on div "un bac de douche,une sculpture" at bounding box center [893, 579] width 46 height 36
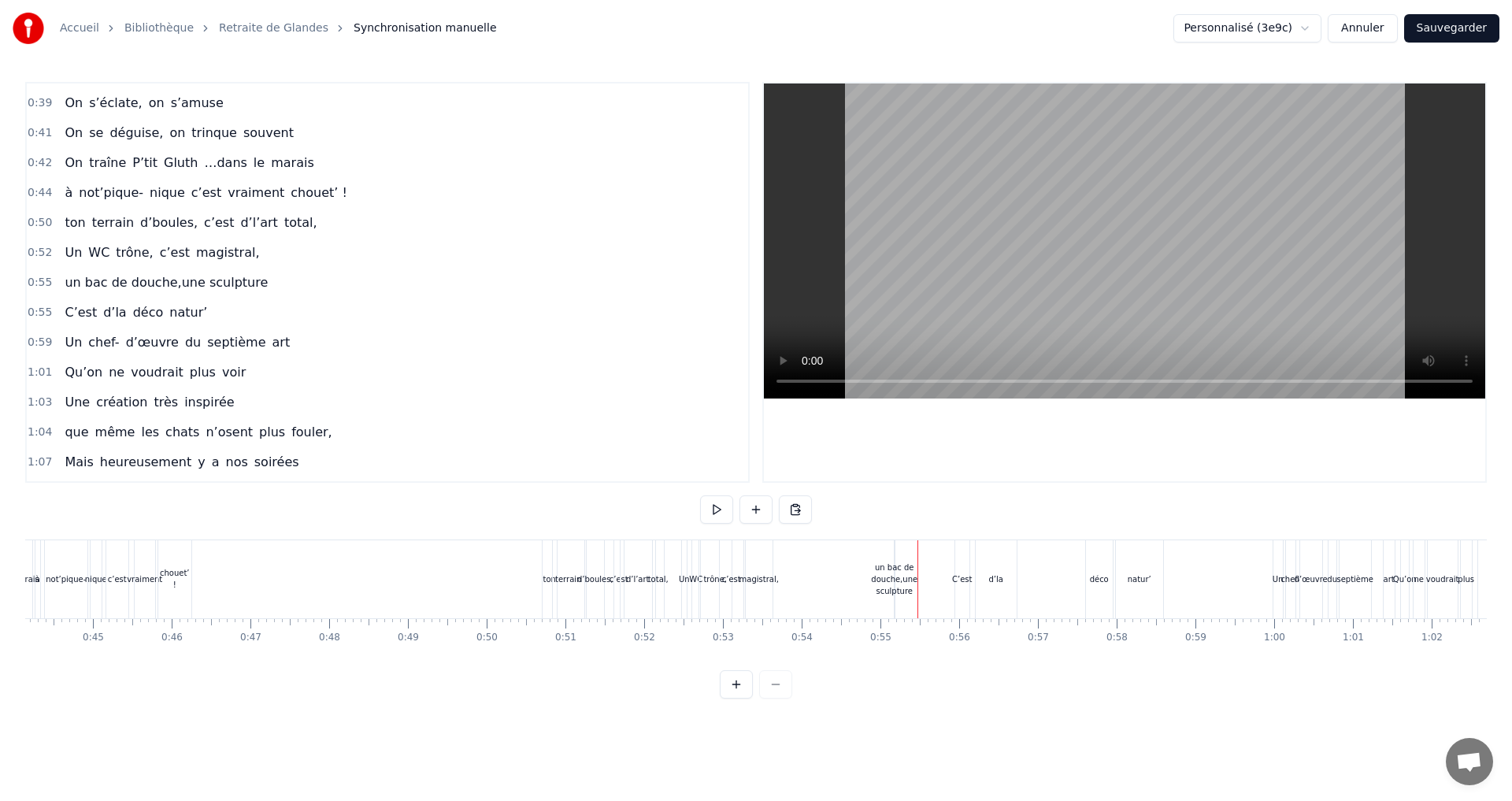
click at [890, 584] on div "un bac de douche,une sculpture" at bounding box center [893, 579] width 46 height 36
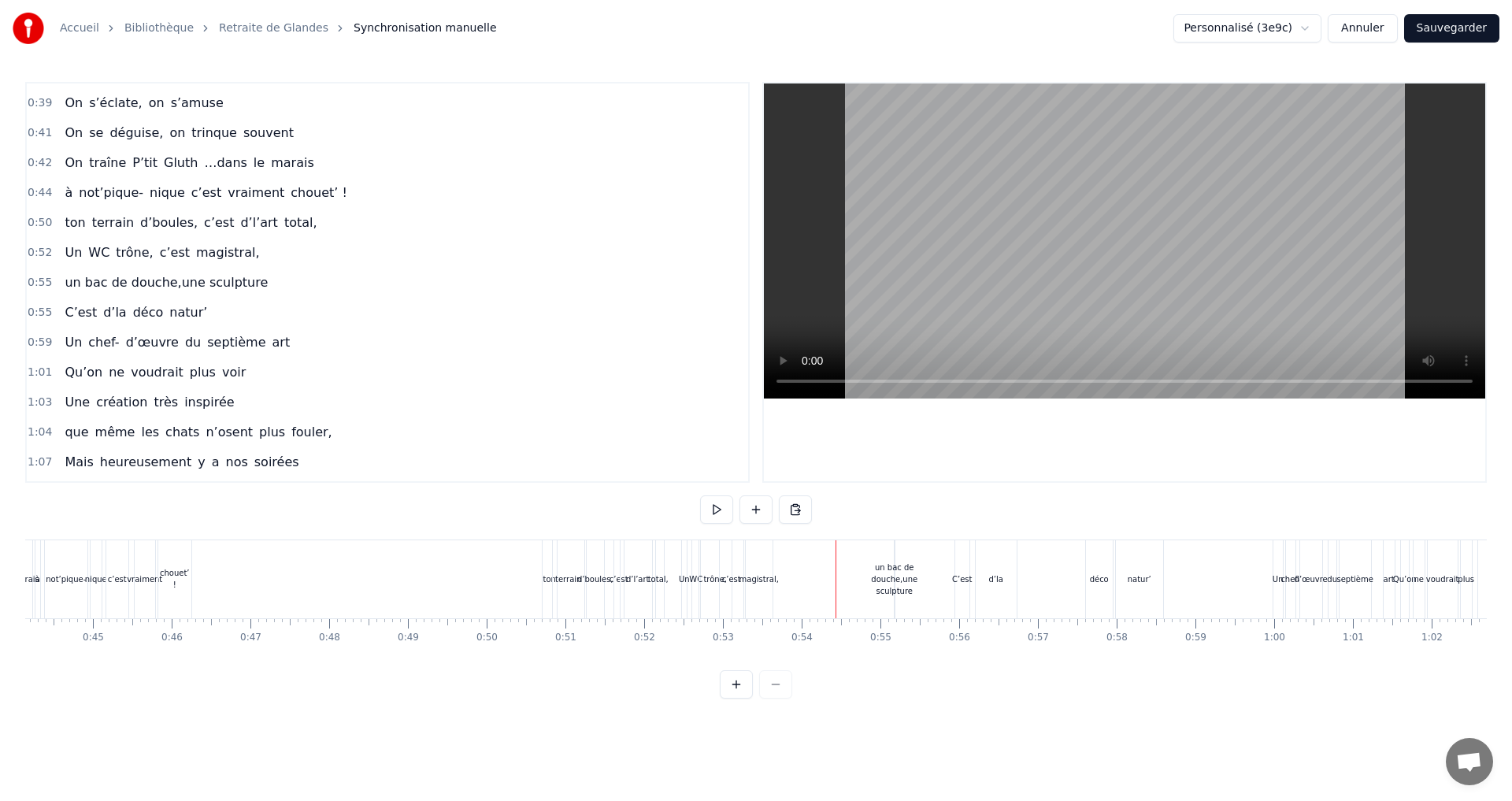
click at [908, 585] on div "un bac de douche,une sculpture" at bounding box center [893, 579] width 46 height 36
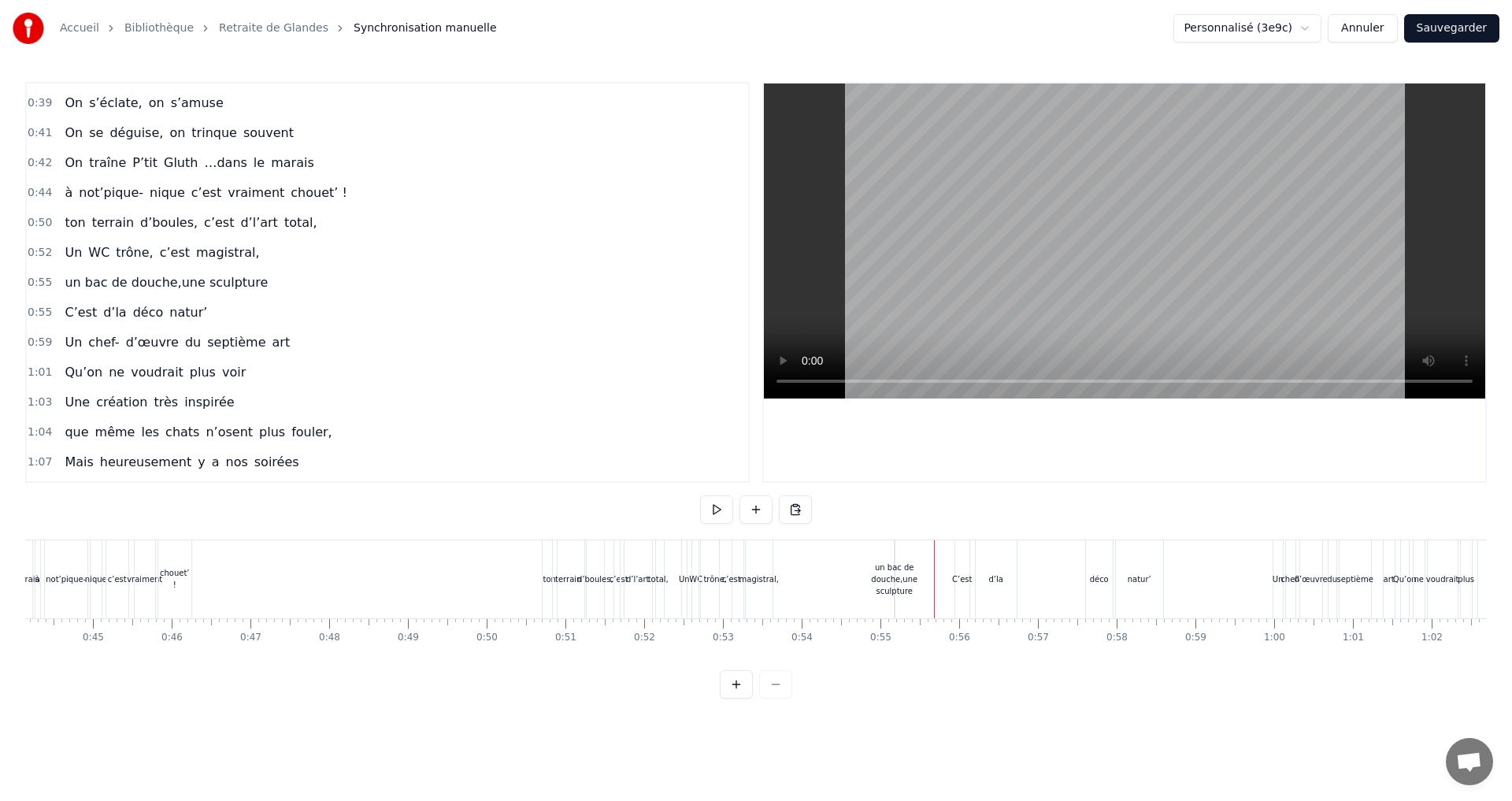
click at [886, 587] on div "un bac de douche,une sculpture" at bounding box center [893, 579] width 46 height 36
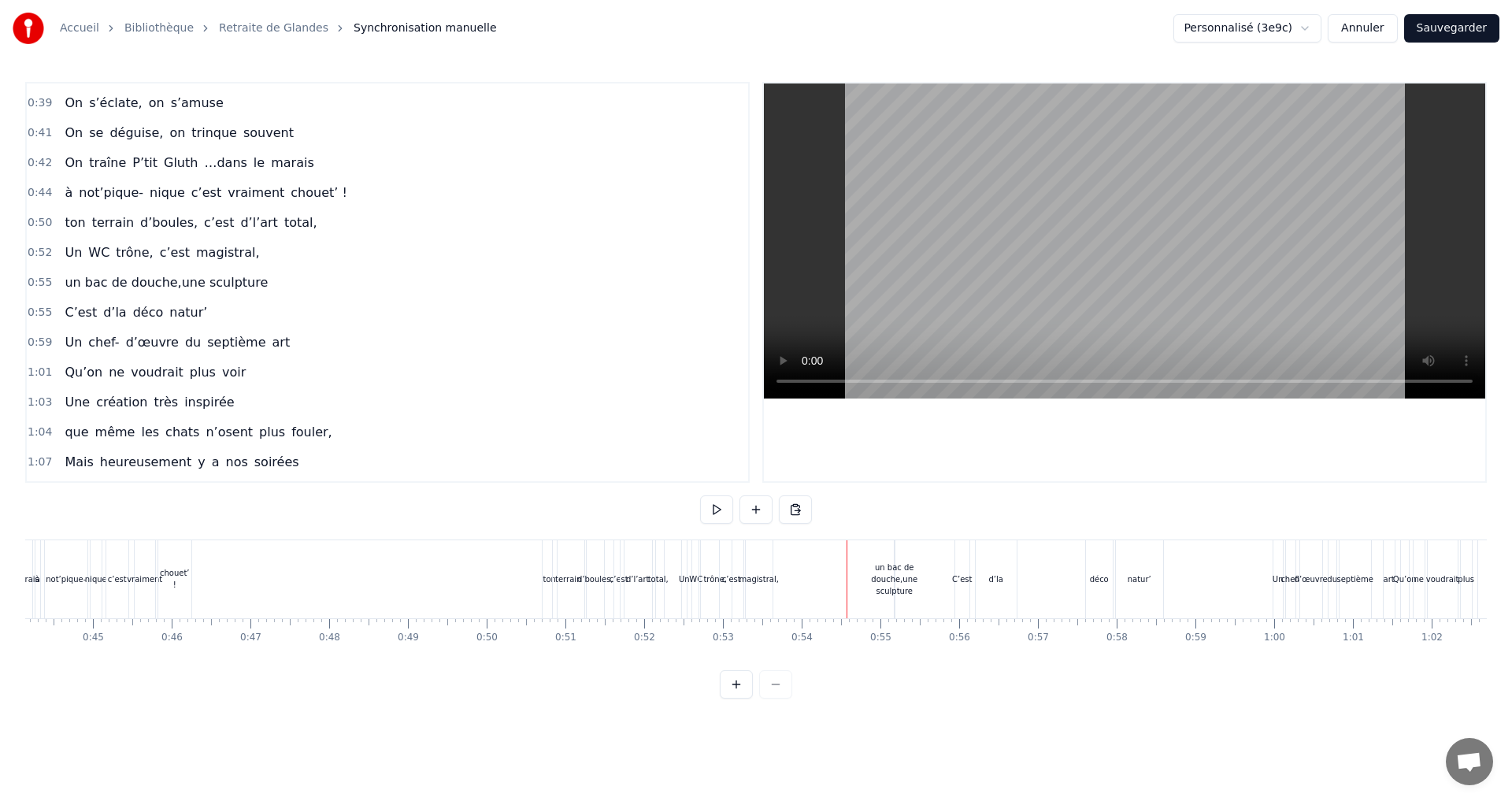
click at [895, 585] on div "un bac de douche,une sculpture" at bounding box center [893, 579] width 46 height 36
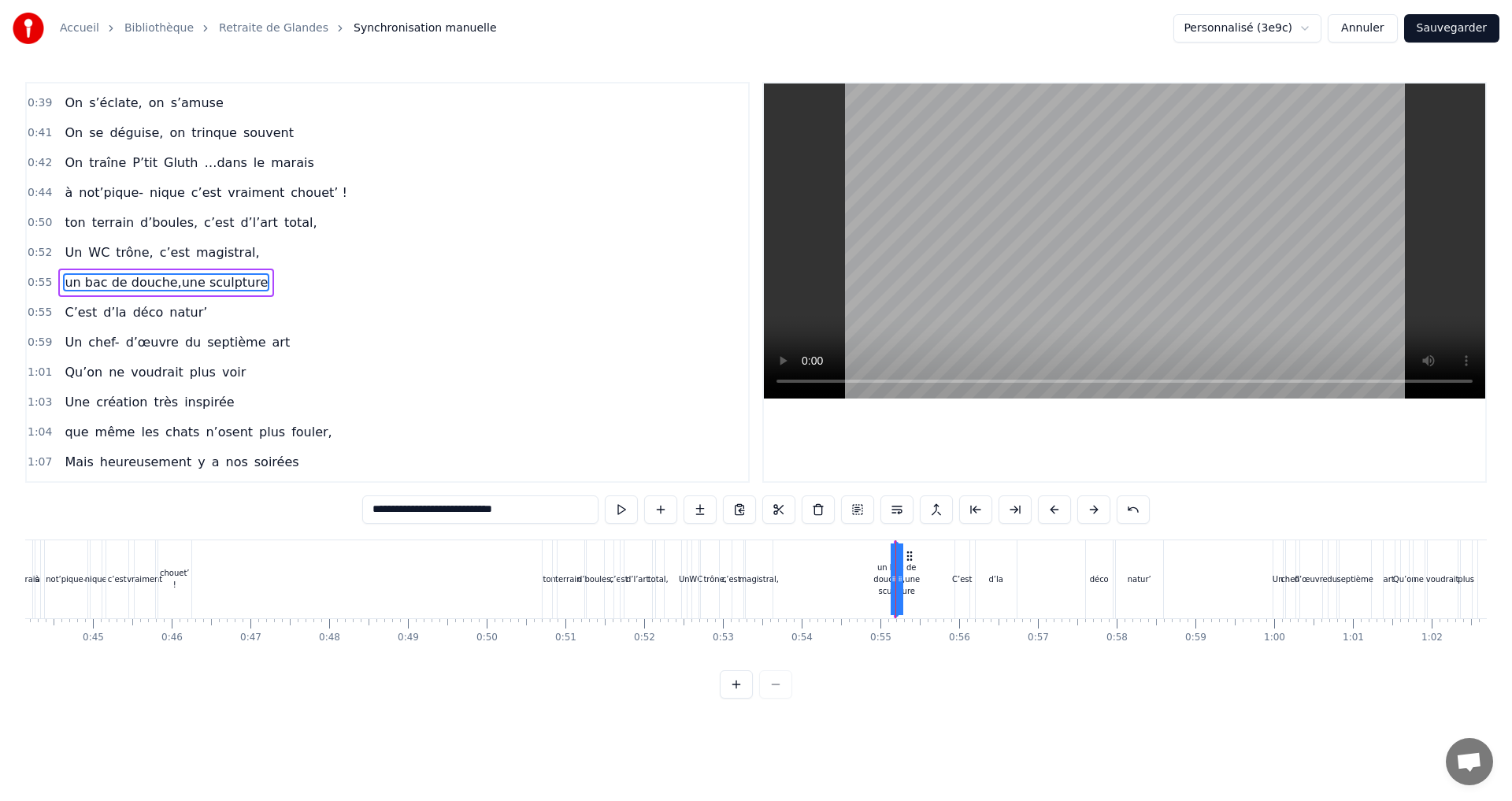
click at [897, 579] on div "un bac de douche,une sculpture" at bounding box center [897, 579] width 0 height 72
click at [892, 581] on icon at bounding box center [893, 578] width 7 height 12
click at [892, 580] on icon at bounding box center [893, 578] width 7 height 12
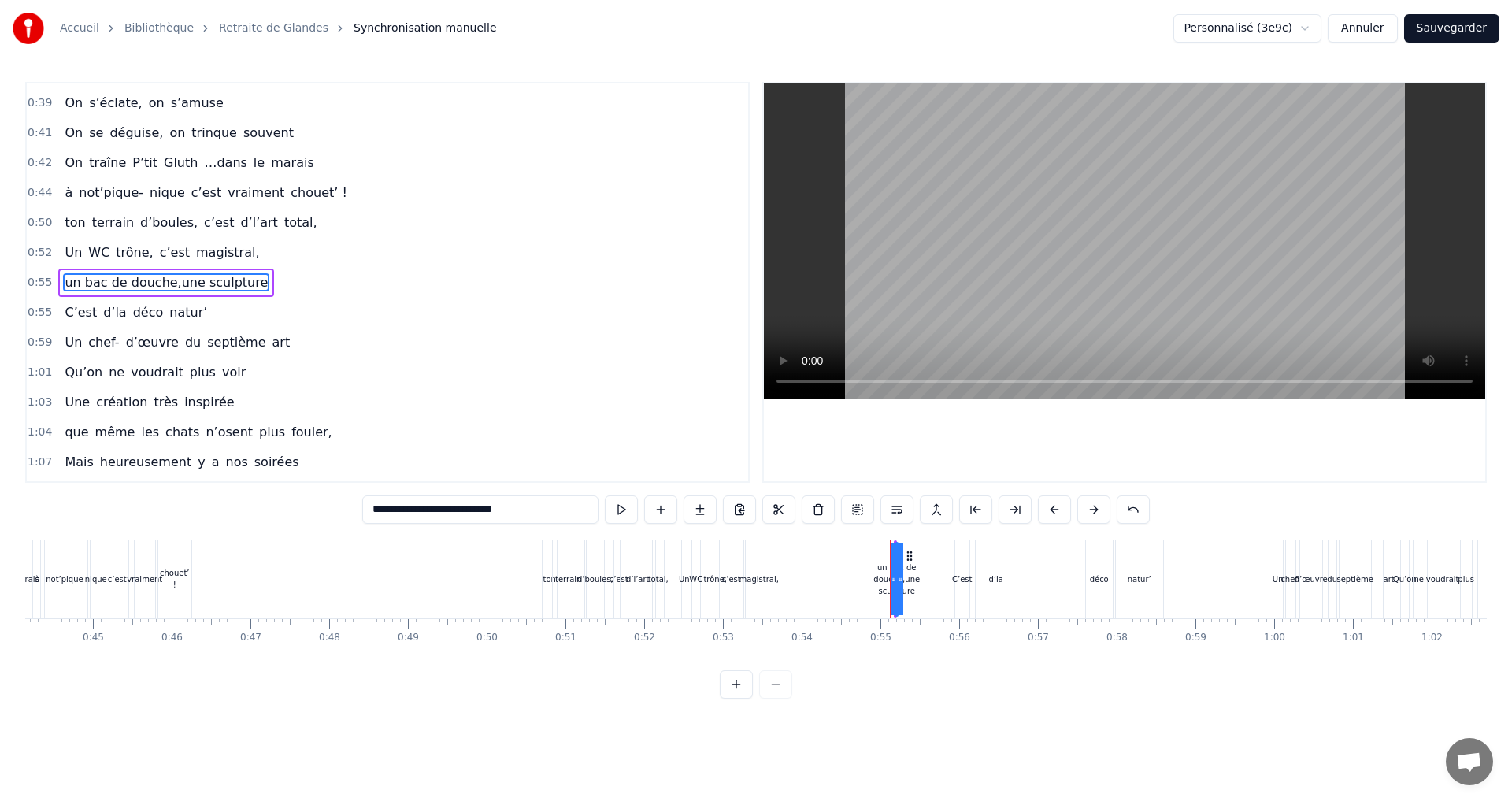
click at [892, 580] on icon at bounding box center [893, 578] width 7 height 12
click at [885, 569] on div "un bac de douche,une sculpture" at bounding box center [895, 579] width 46 height 36
click at [897, 546] on div at bounding box center [900, 579] width 7 height 72
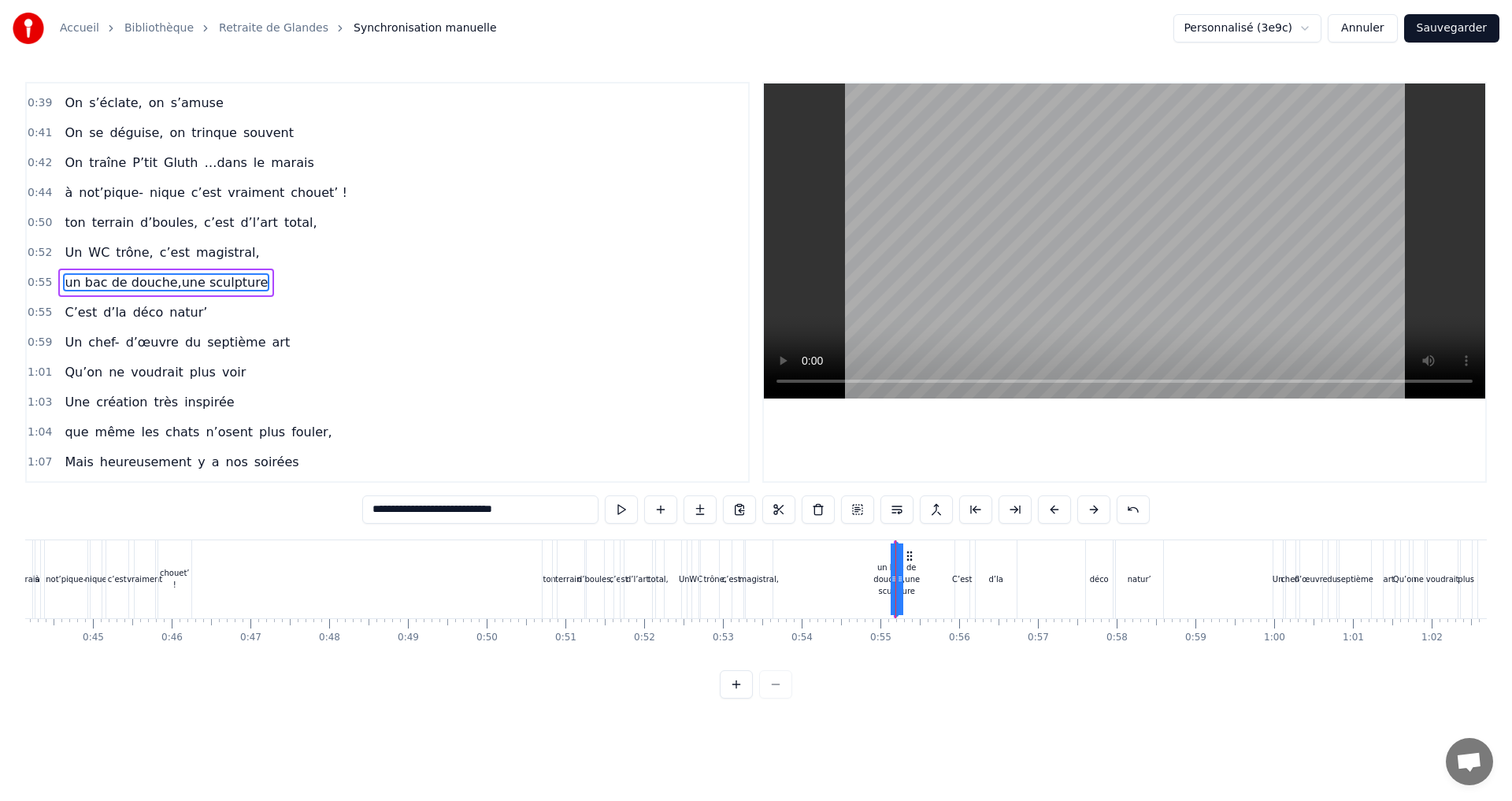
click at [897, 546] on div at bounding box center [900, 579] width 7 height 72
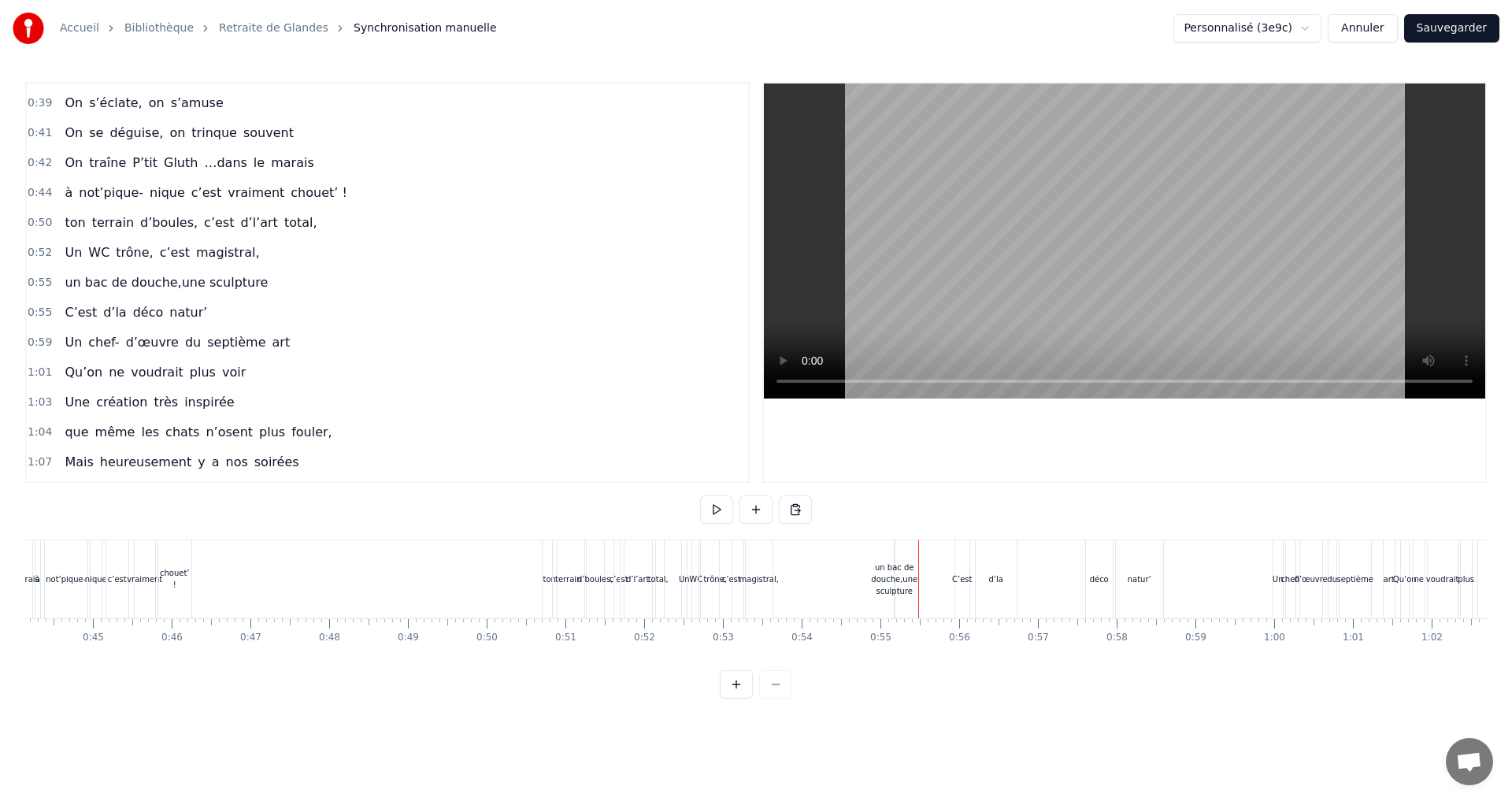
click at [902, 590] on div "un bac de douche,une sculpture" at bounding box center [893, 579] width 46 height 36
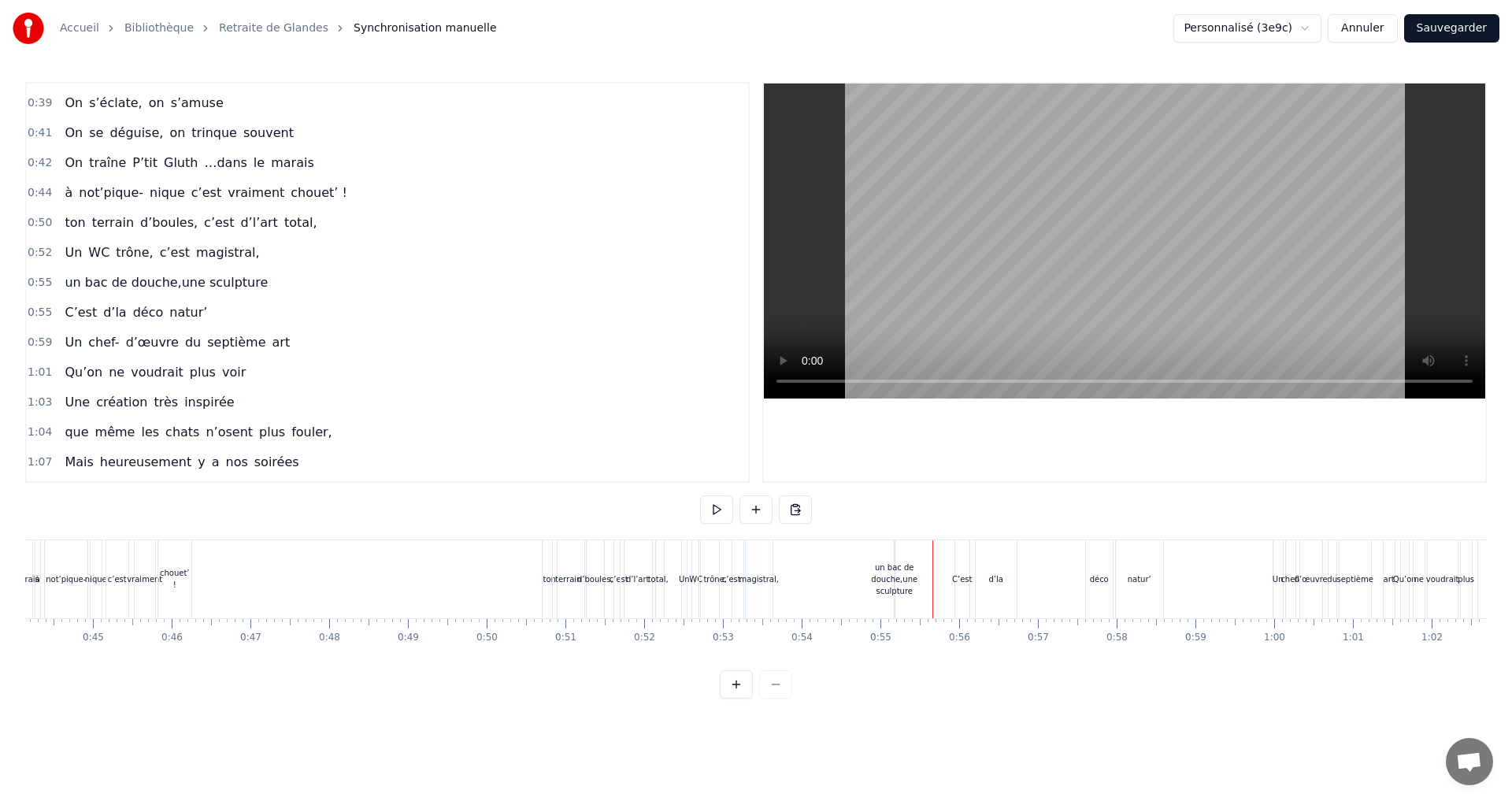
click at [893, 585] on div "un bac de douche,une sculpture" at bounding box center [893, 579] width 46 height 36
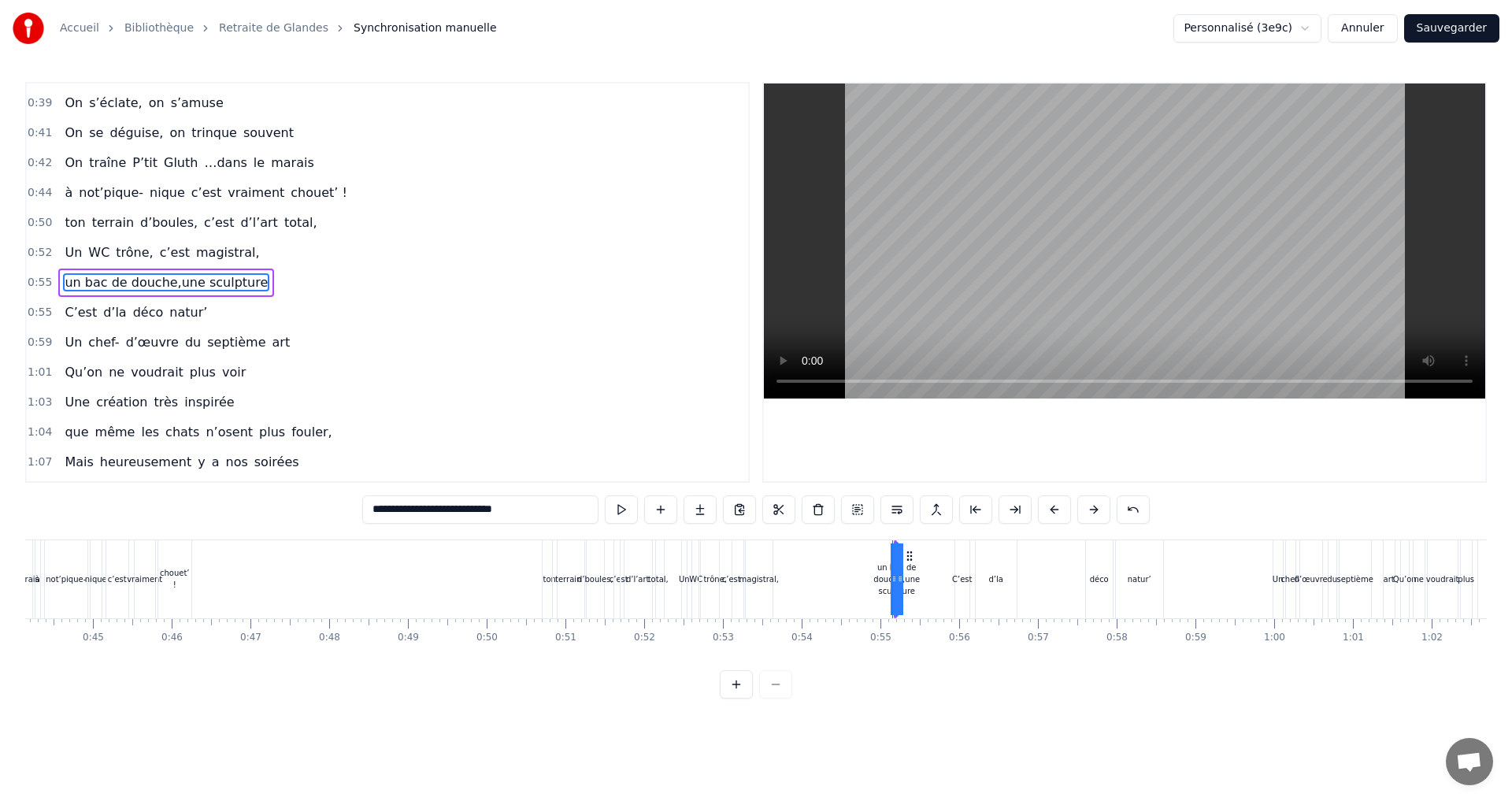
click at [748, 583] on div "magistral," at bounding box center [759, 579] width 40 height 12
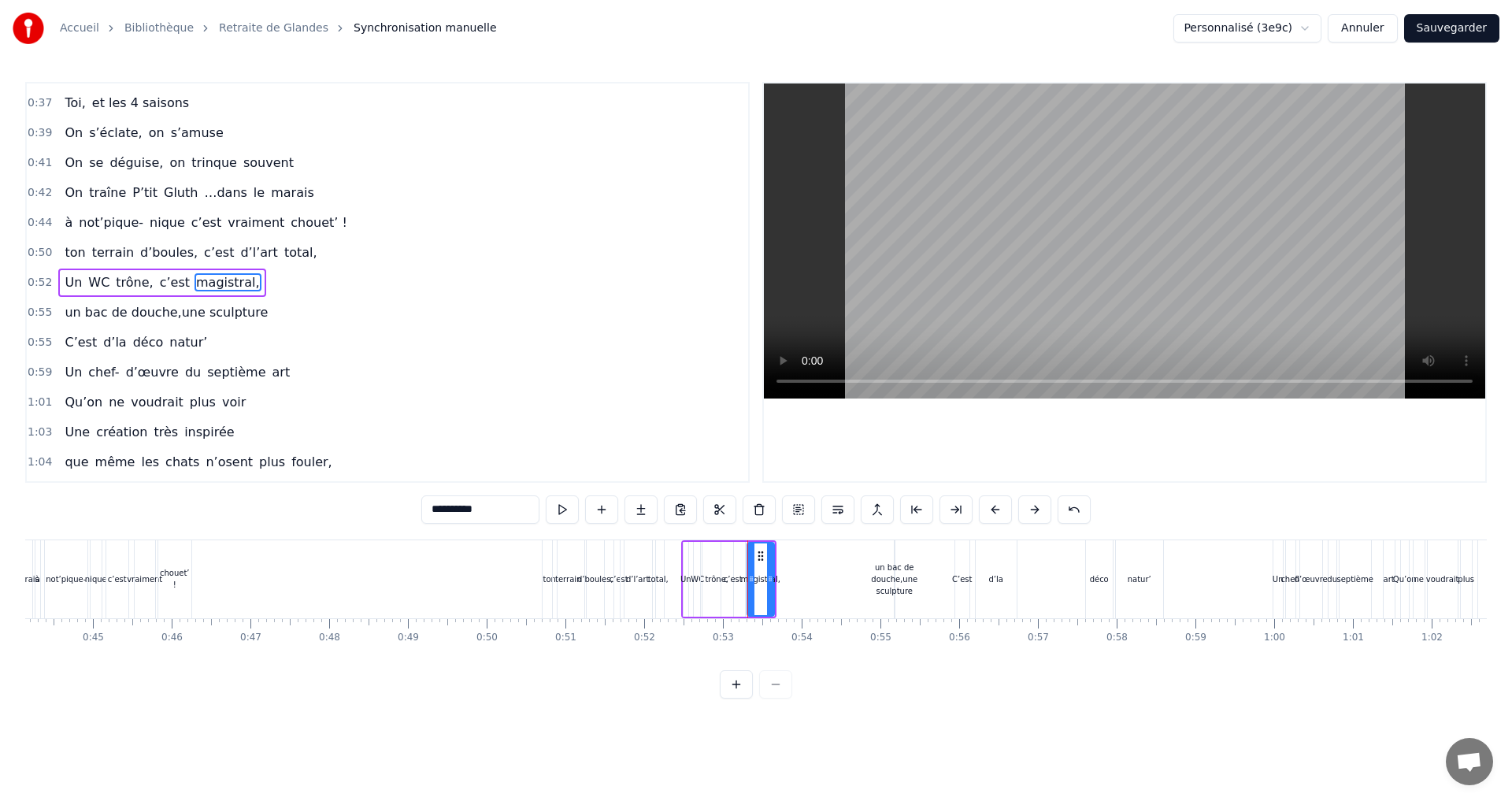
click at [888, 588] on div "un bac de douche,une sculpture" at bounding box center [893, 579] width 46 height 36
type input "**********"
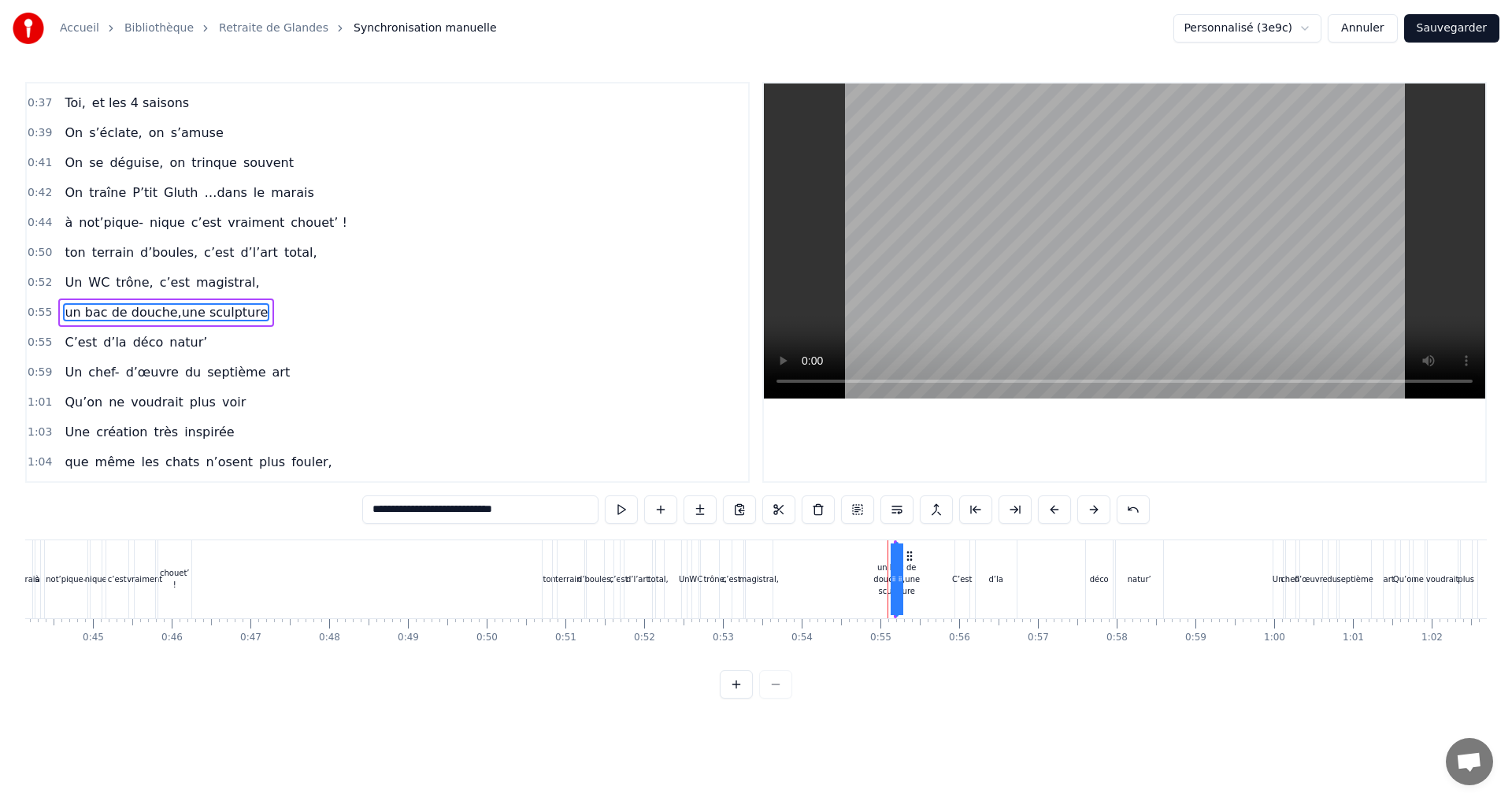
scroll to position [473, 0]
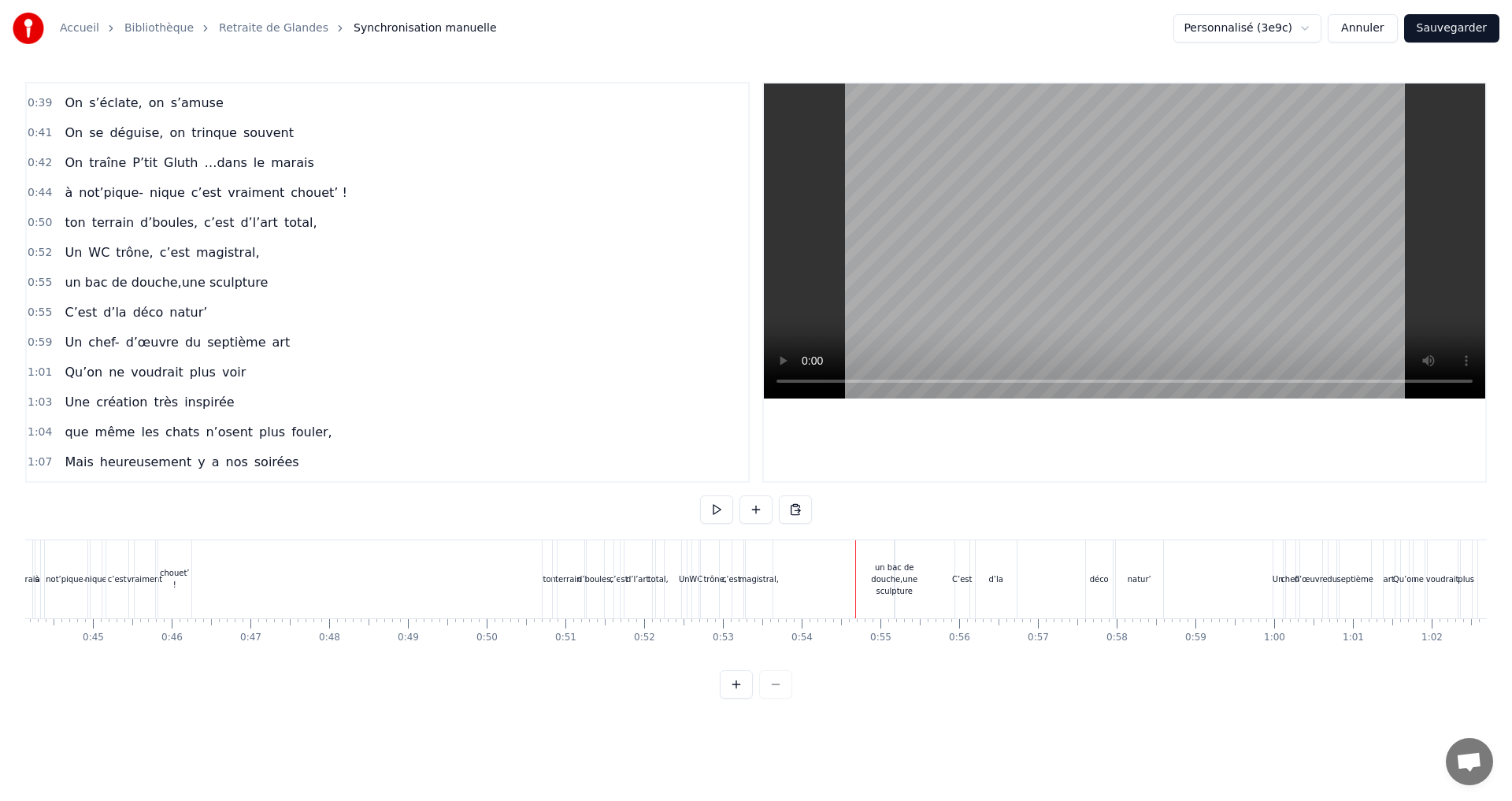
click at [176, 282] on span "un bac de douche,une sculpture" at bounding box center [166, 281] width 206 height 18
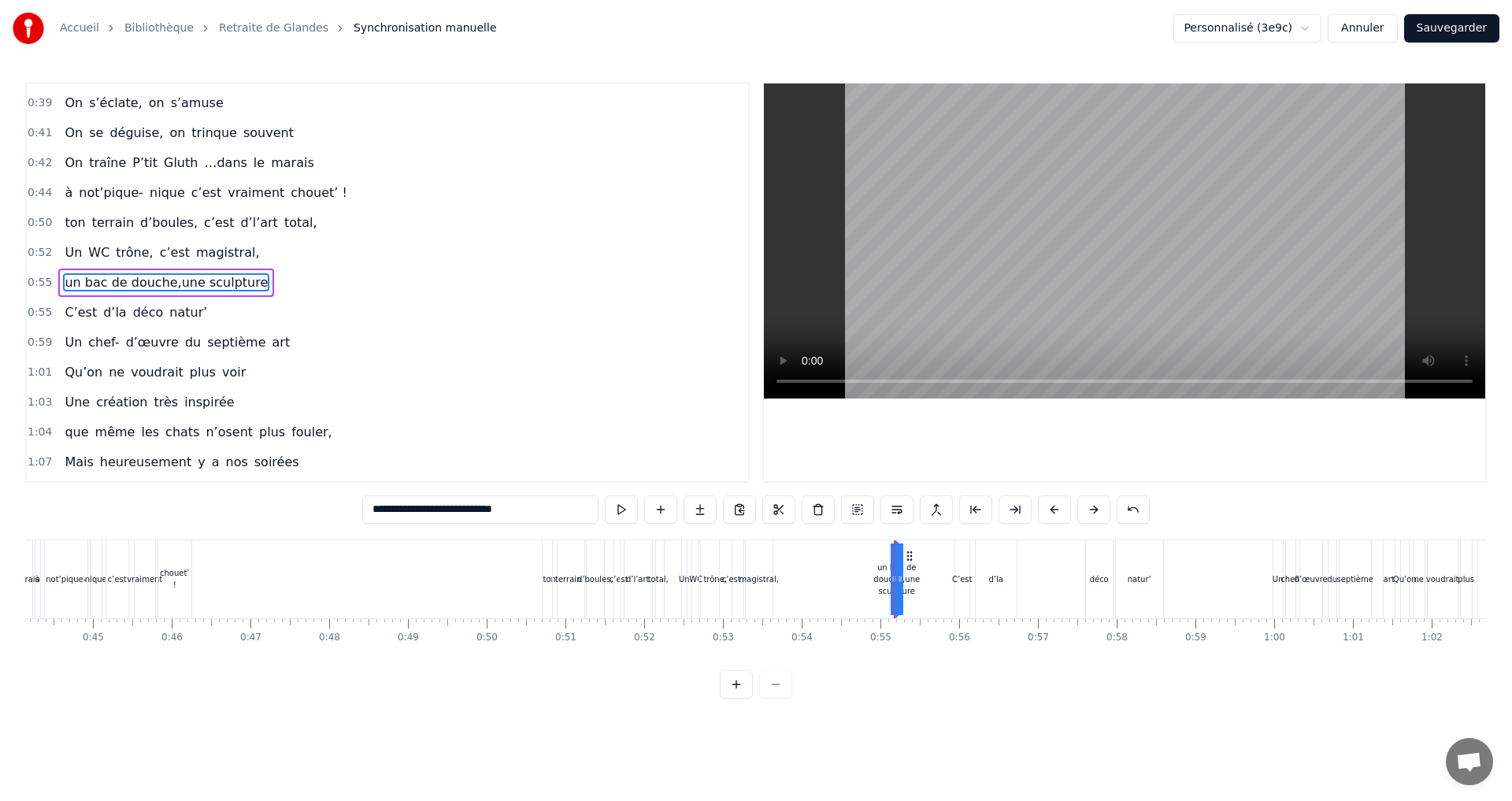
click at [460, 508] on input "**********" at bounding box center [480, 509] width 236 height 28
click at [464, 512] on input "**********" at bounding box center [480, 509] width 236 height 28
click at [763, 580] on div "magistral," at bounding box center [759, 579] width 40 height 12
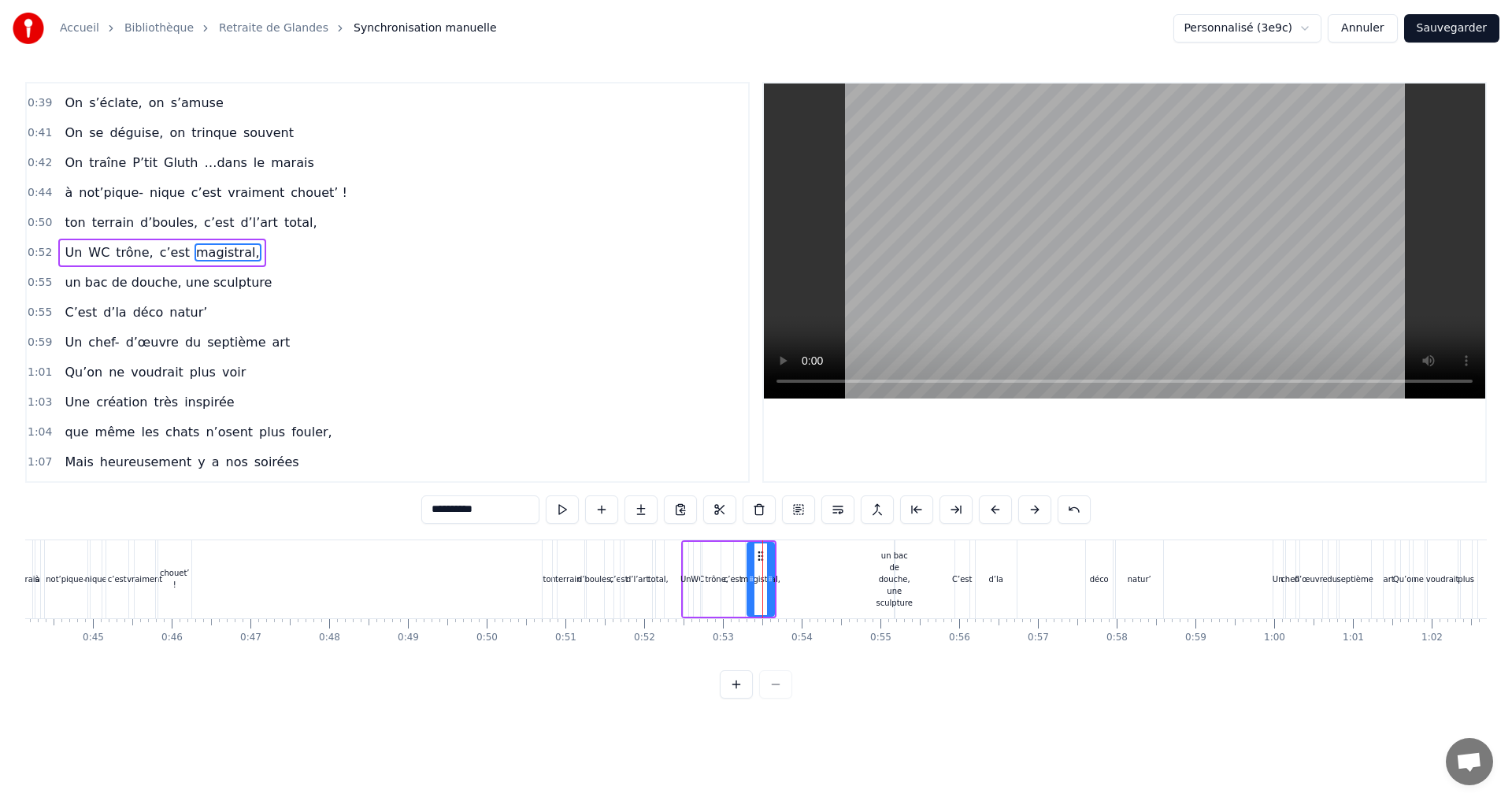
scroll to position [444, 0]
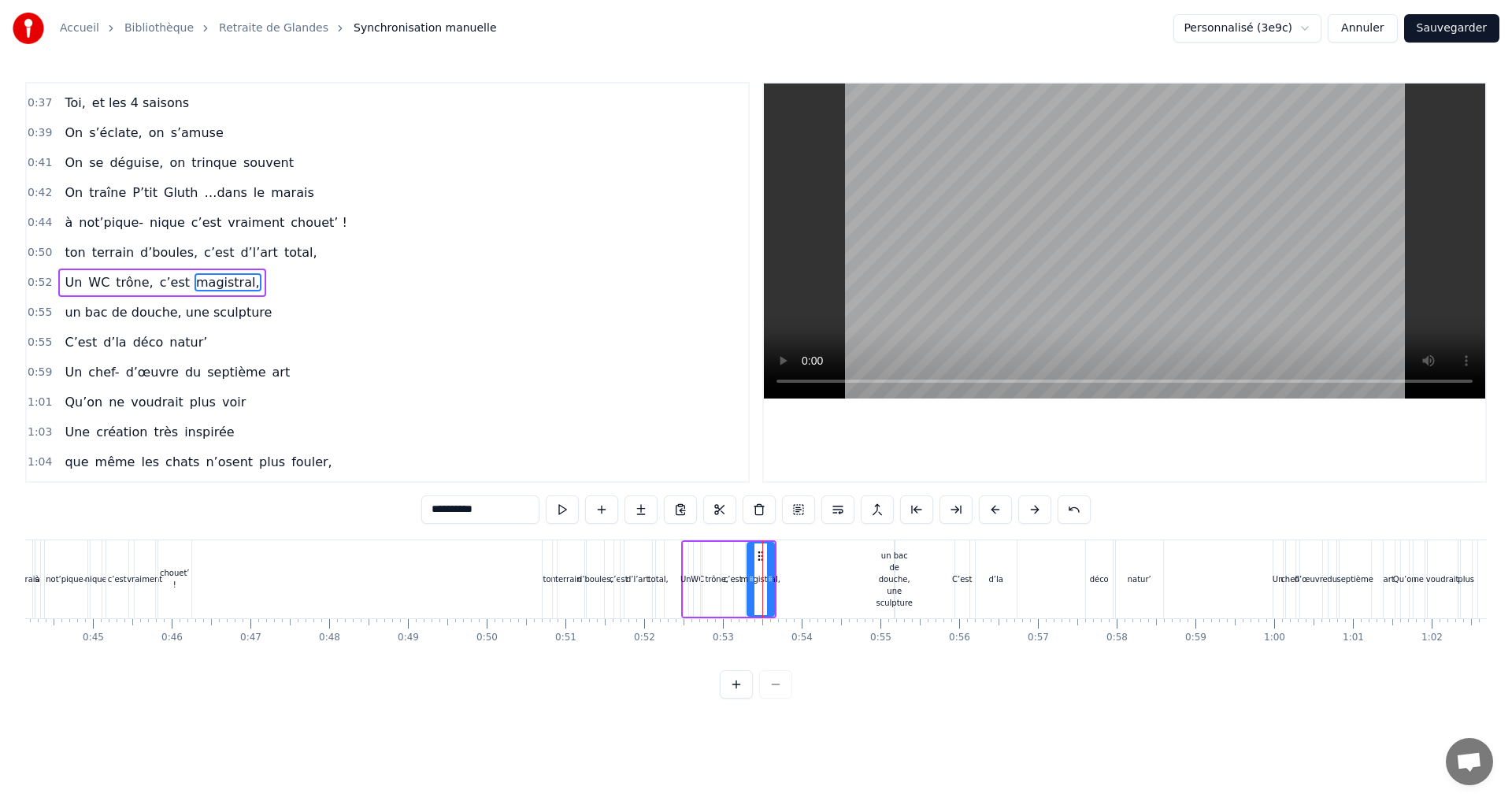
click at [906, 594] on div "un bac de douche, une sculpture" at bounding box center [893, 579] width 36 height 59
type input "**********"
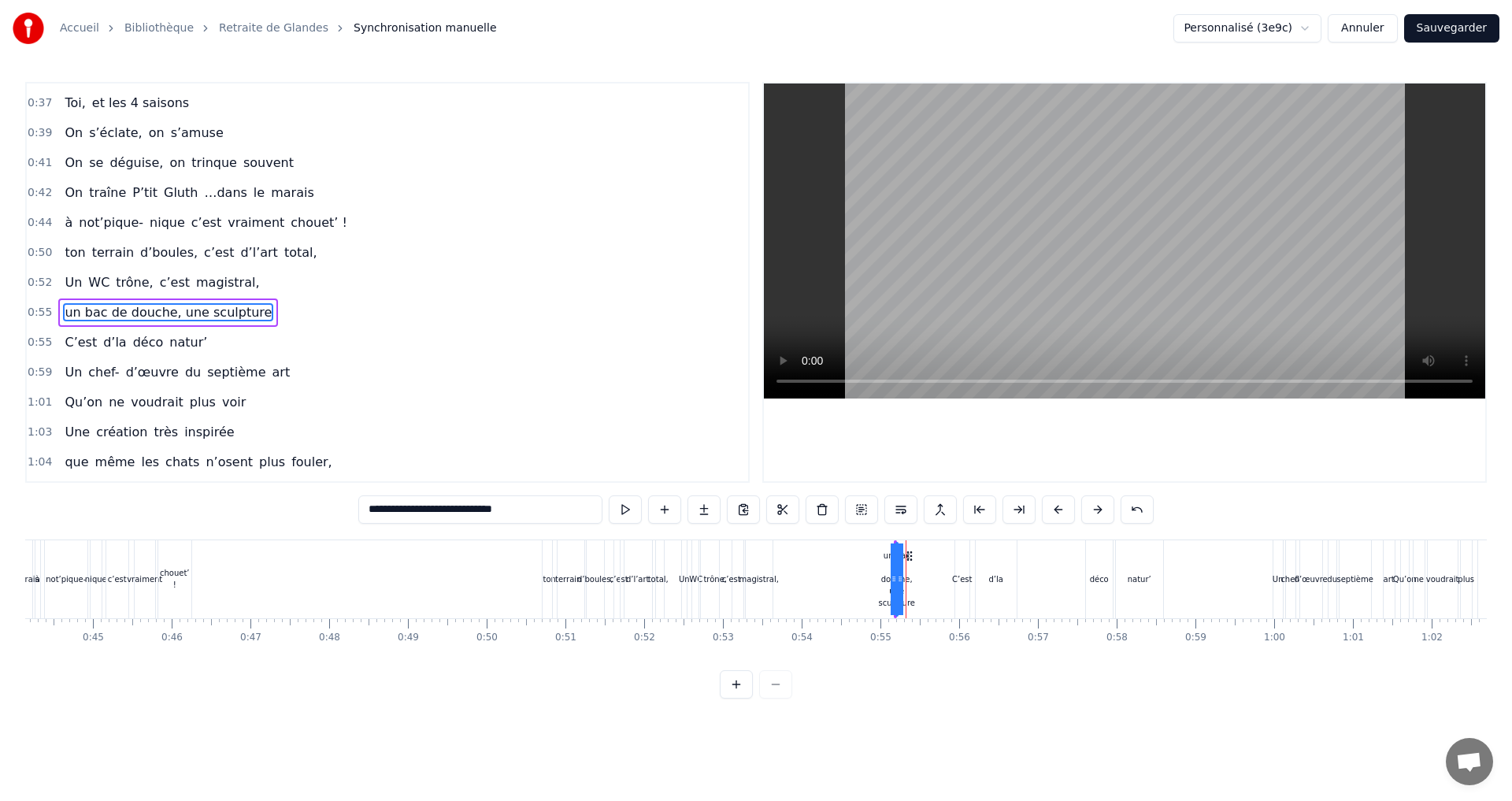
scroll to position [473, 0]
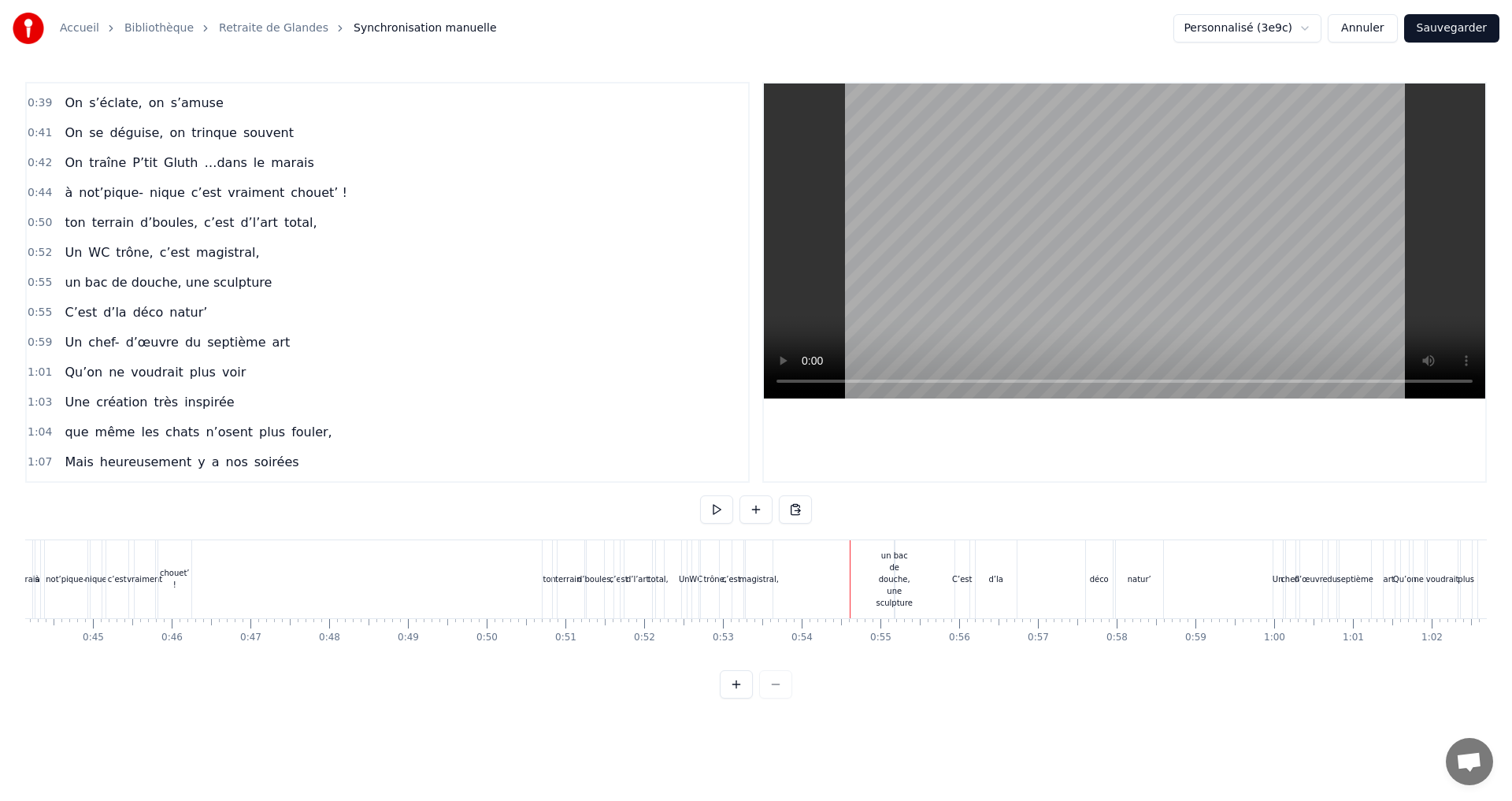
click at [902, 589] on div "un bac de douche, une sculpture" at bounding box center [893, 579] width 36 height 59
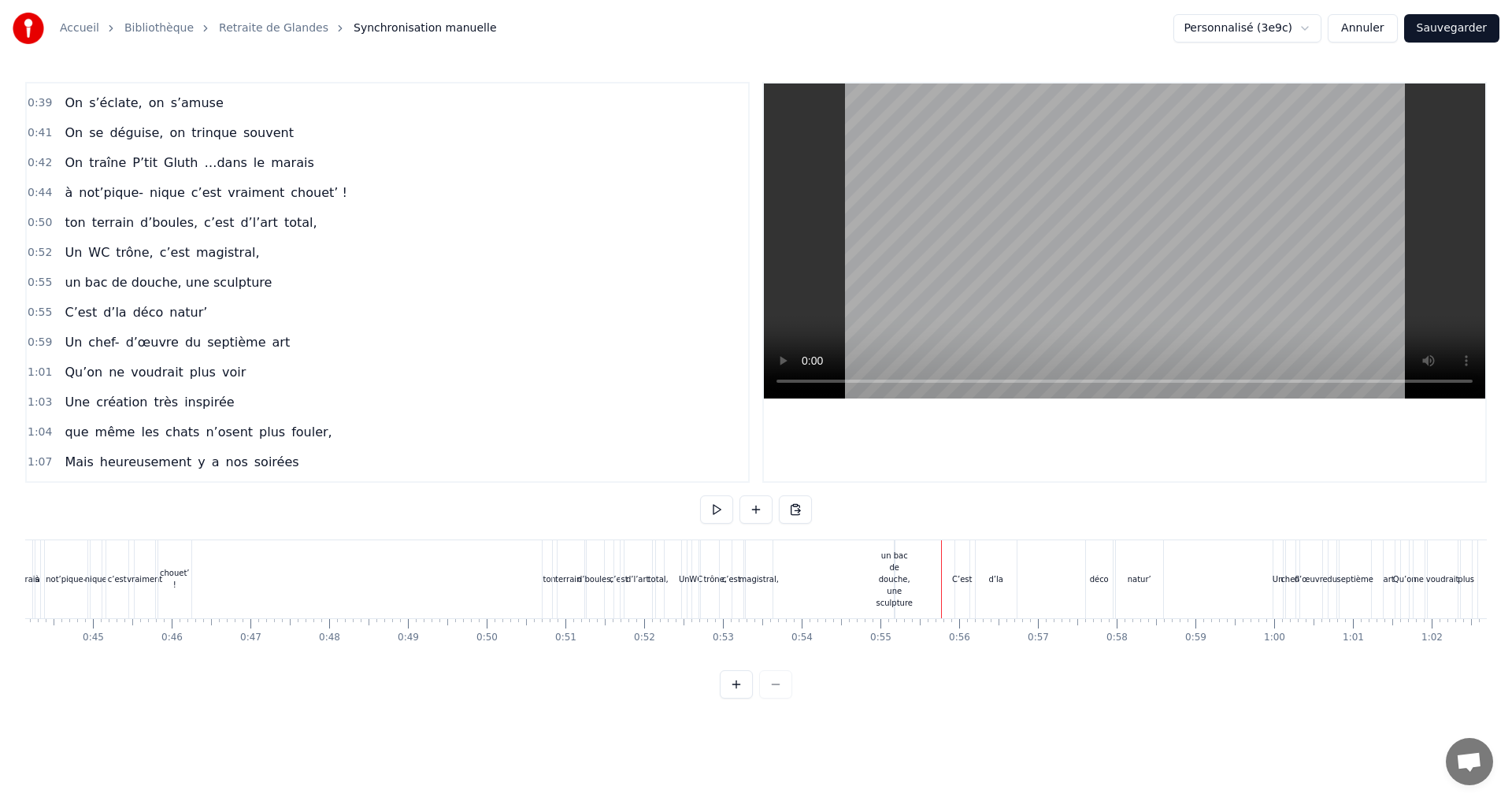
click at [893, 603] on div "un bac de douche, une sculpture" at bounding box center [893, 579] width 36 height 59
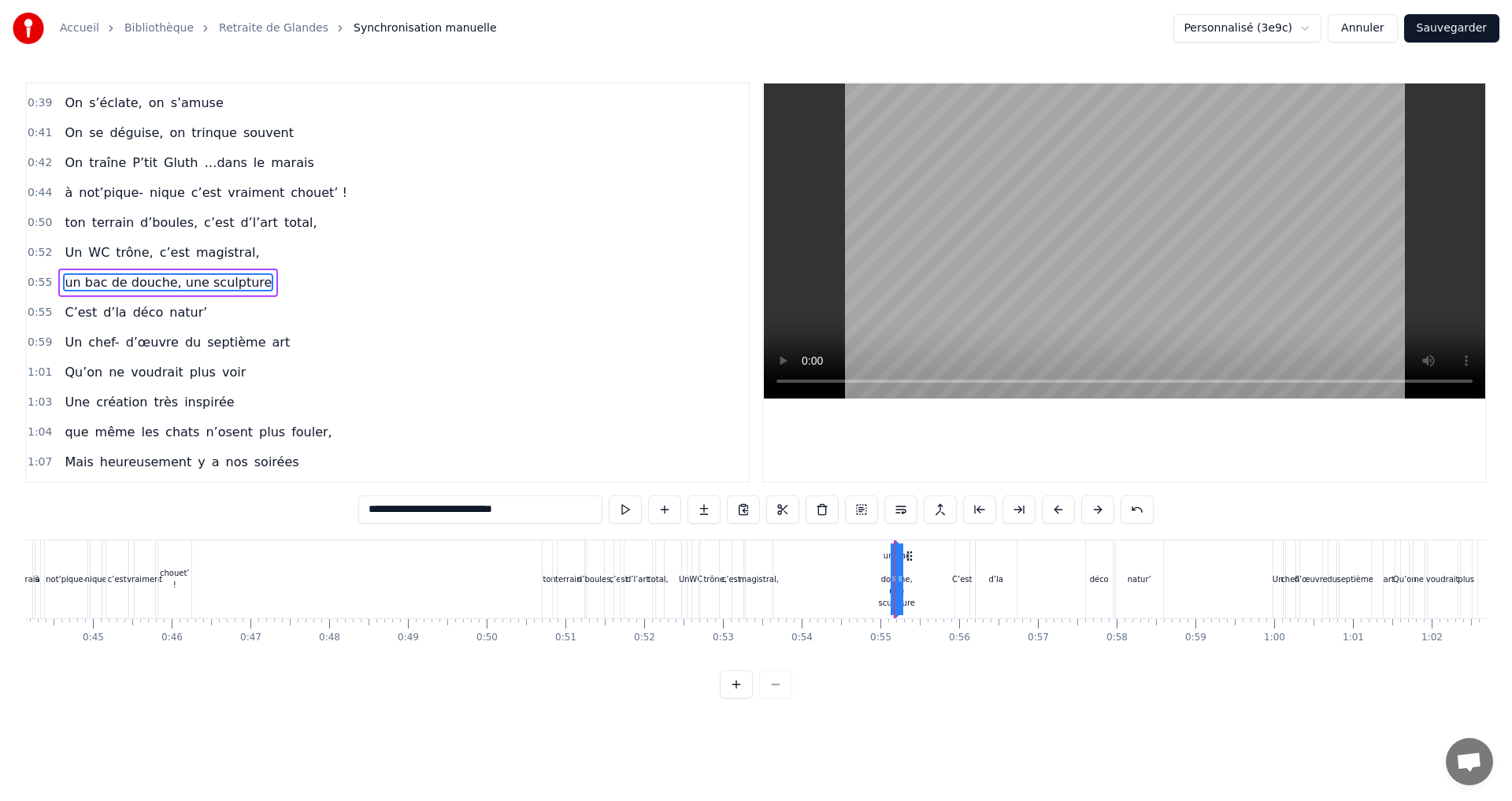
click at [902, 599] on div at bounding box center [900, 579] width 7 height 72
click at [893, 589] on div at bounding box center [893, 579] width 7 height 72
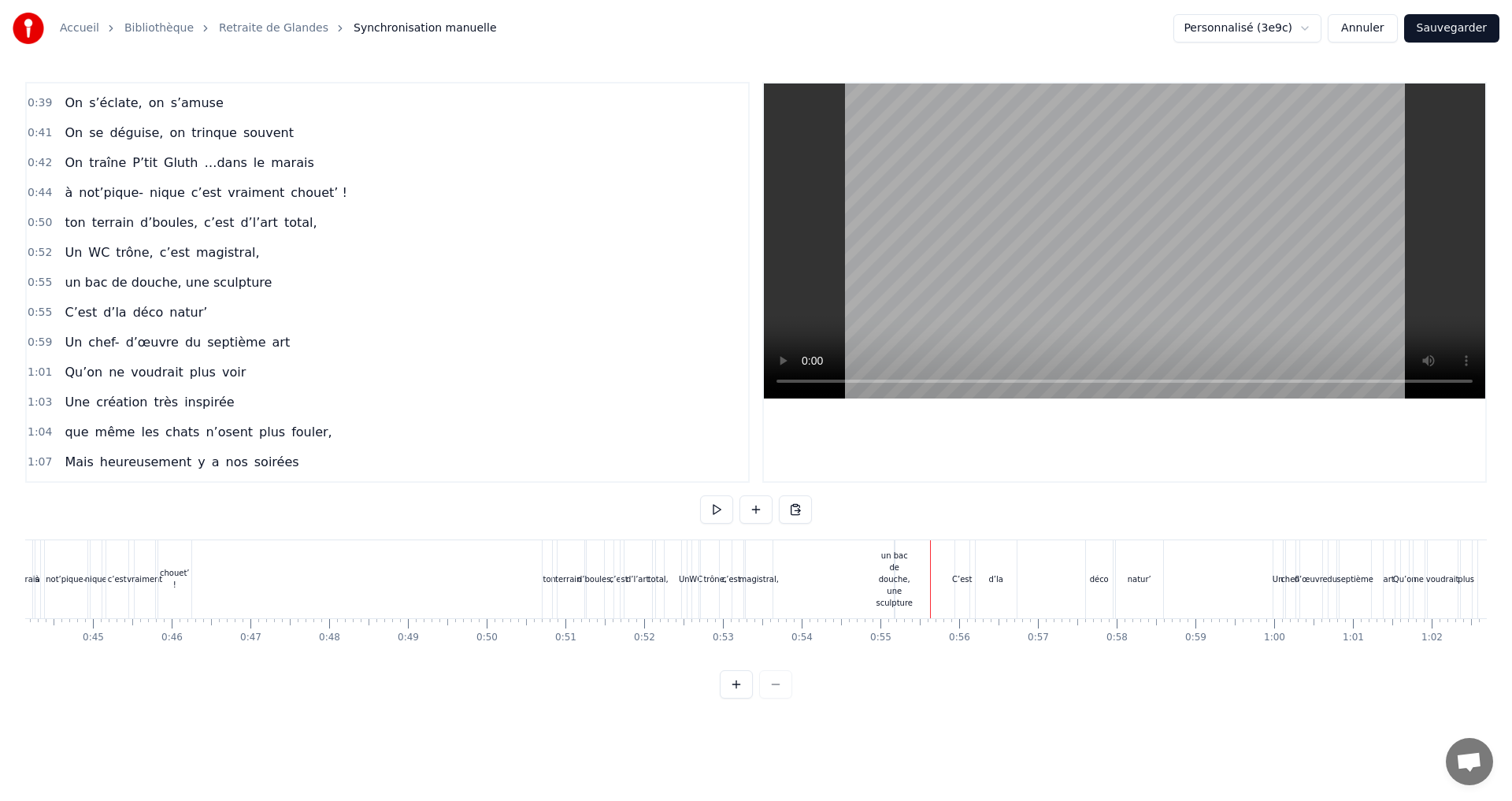
drag, startPoint x: 901, startPoint y: 580, endPoint x: 954, endPoint y: 613, distance: 62.4
click at [896, 603] on div "un bac de douche, une sculpture" at bounding box center [893, 579] width 36 height 59
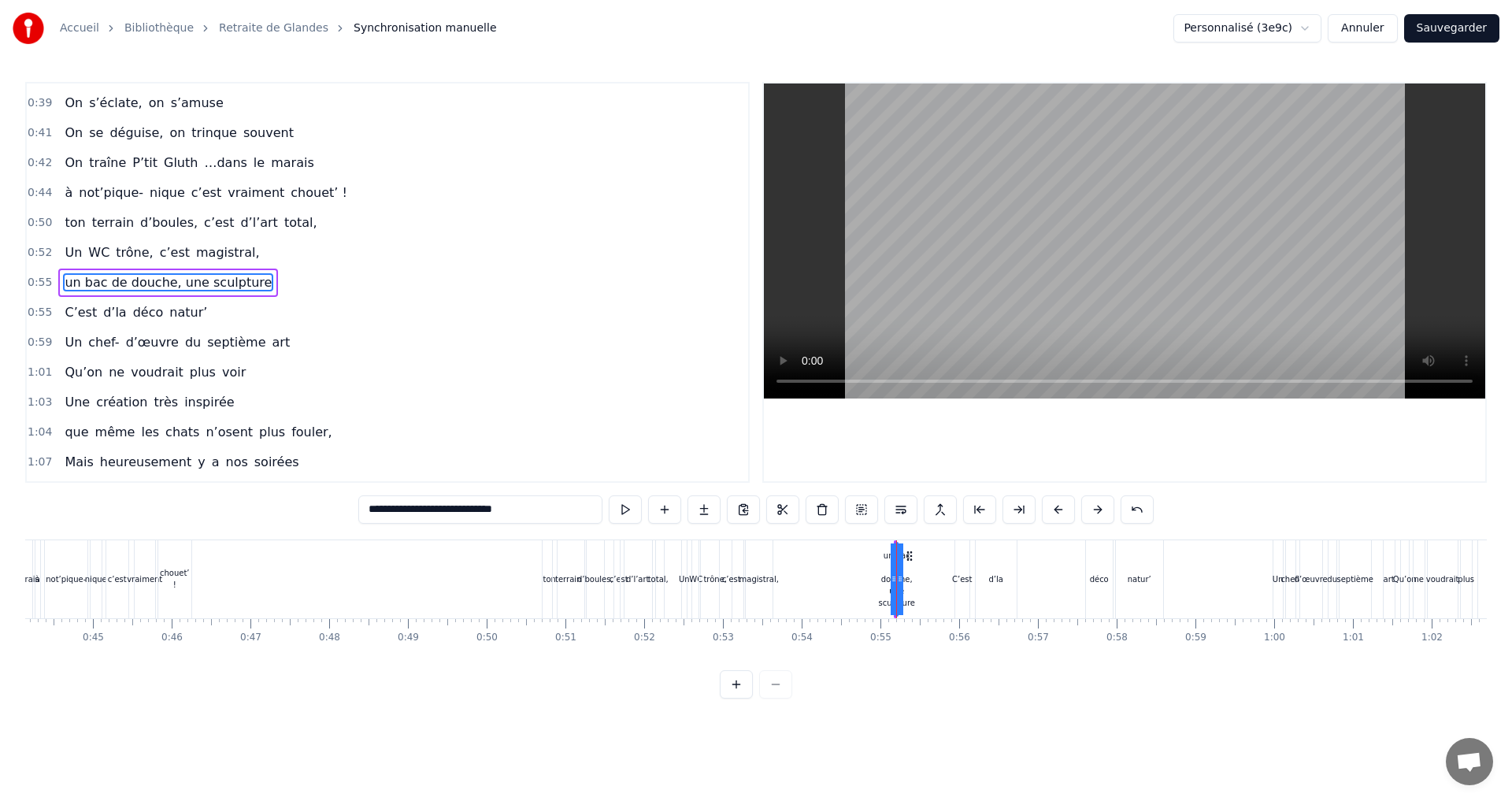
click at [172, 280] on span "un bac de douche, une sculpture" at bounding box center [168, 281] width 210 height 18
click at [666, 506] on button at bounding box center [664, 509] width 33 height 28
drag, startPoint x: 455, startPoint y: 513, endPoint x: 311, endPoint y: 512, distance: 144.0
click at [311, 512] on div "0:07 Faut rien raté, c'est ta soirée 0:09 Les 4 saisons et les Gluthiers 0:11 T…" at bounding box center [756, 390] width 1461 height 617
click at [195, 248] on span "magistral," at bounding box center [228, 251] width 67 height 18
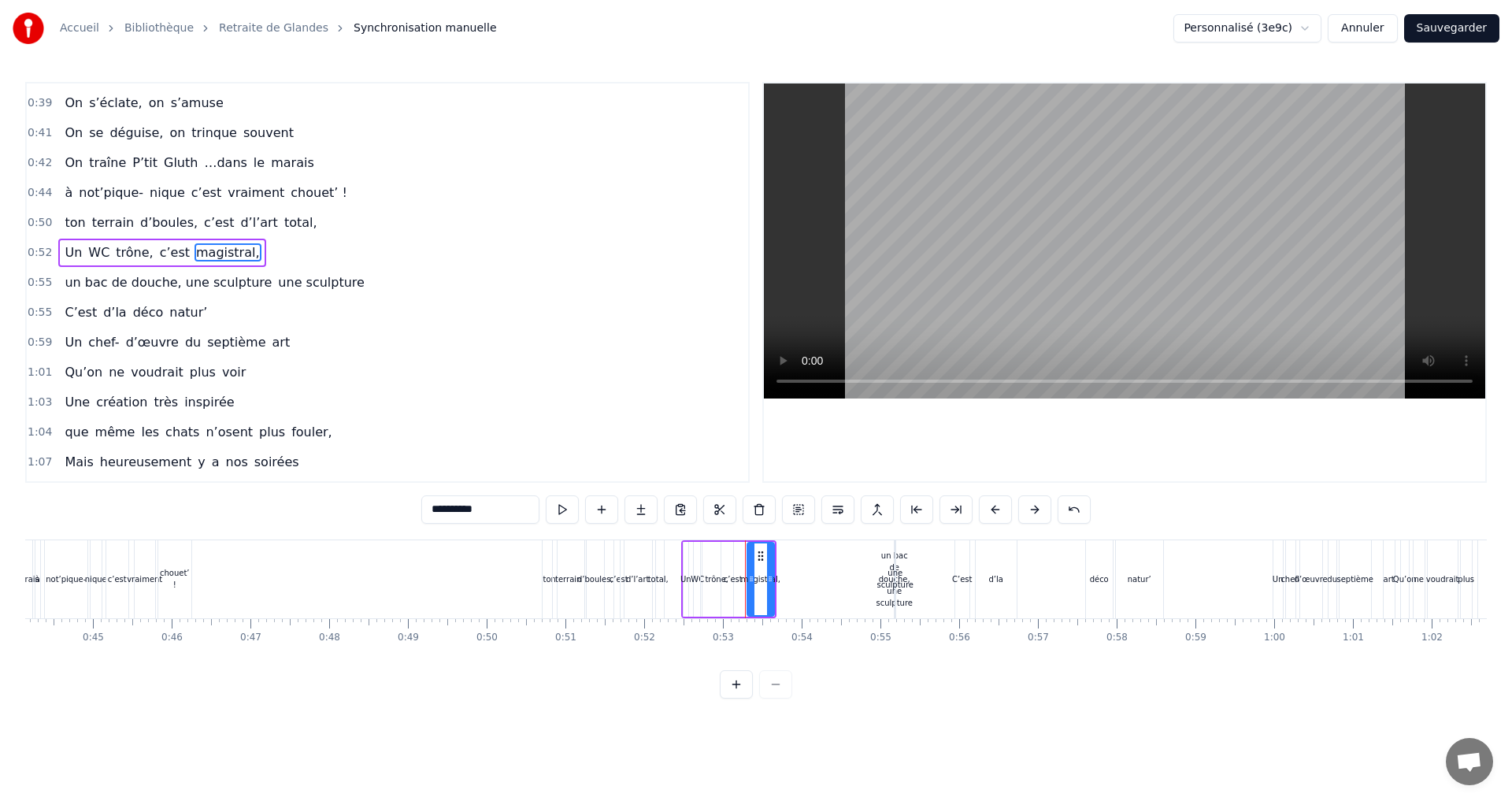
scroll to position [444, 0]
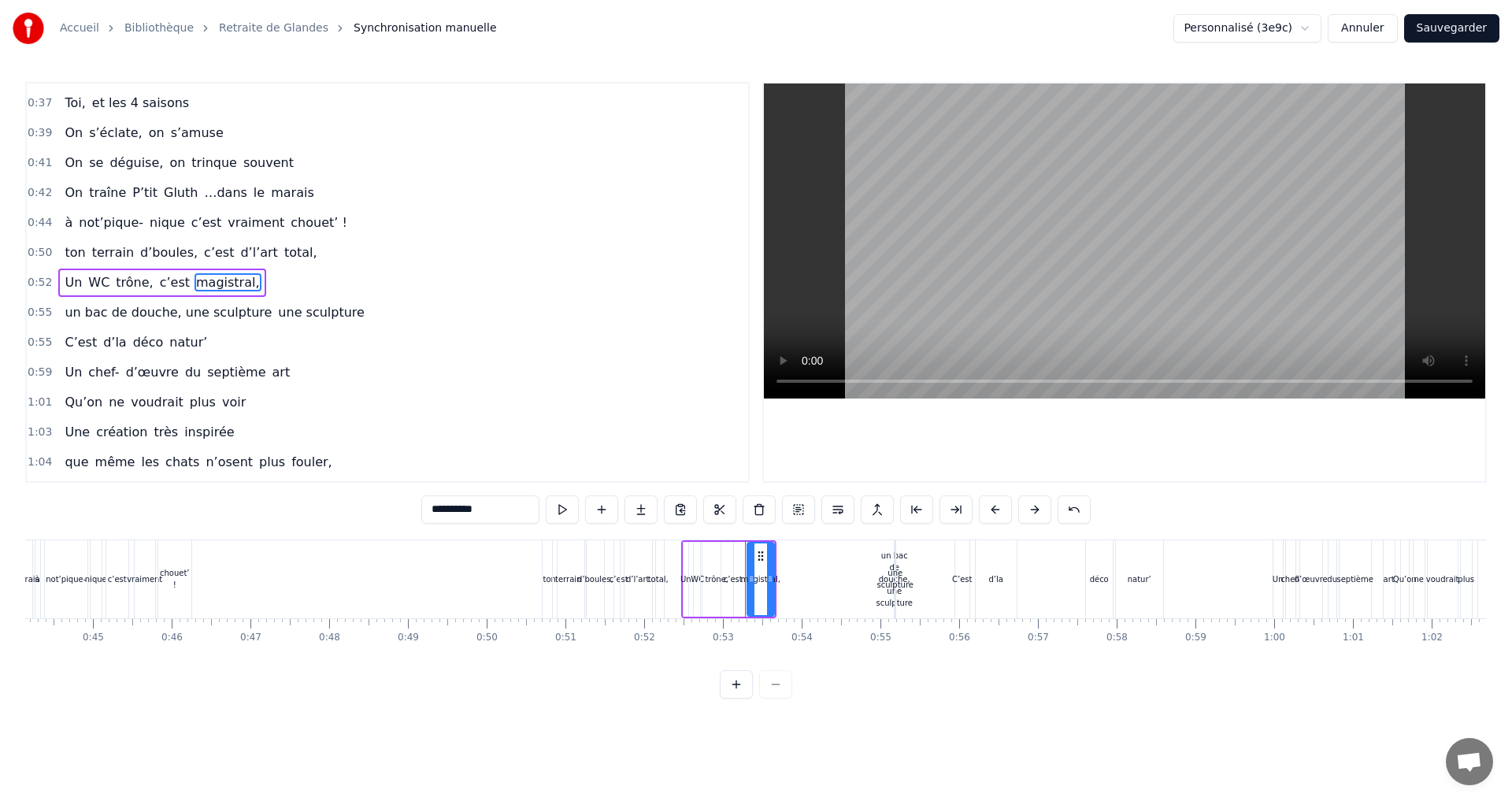
click at [200, 312] on span "un bac de douche, une sculpture" at bounding box center [168, 312] width 210 height 18
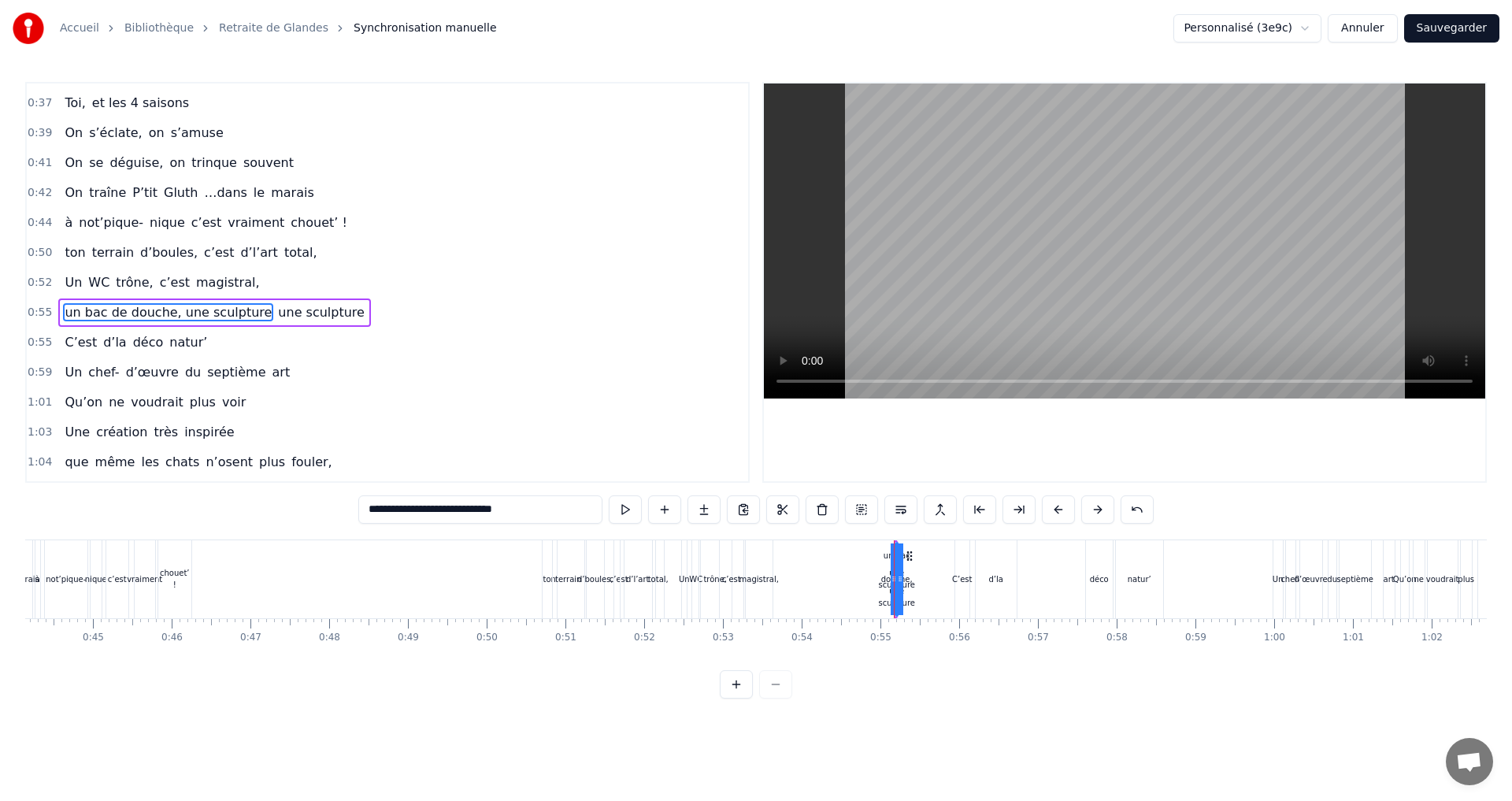
scroll to position [473, 0]
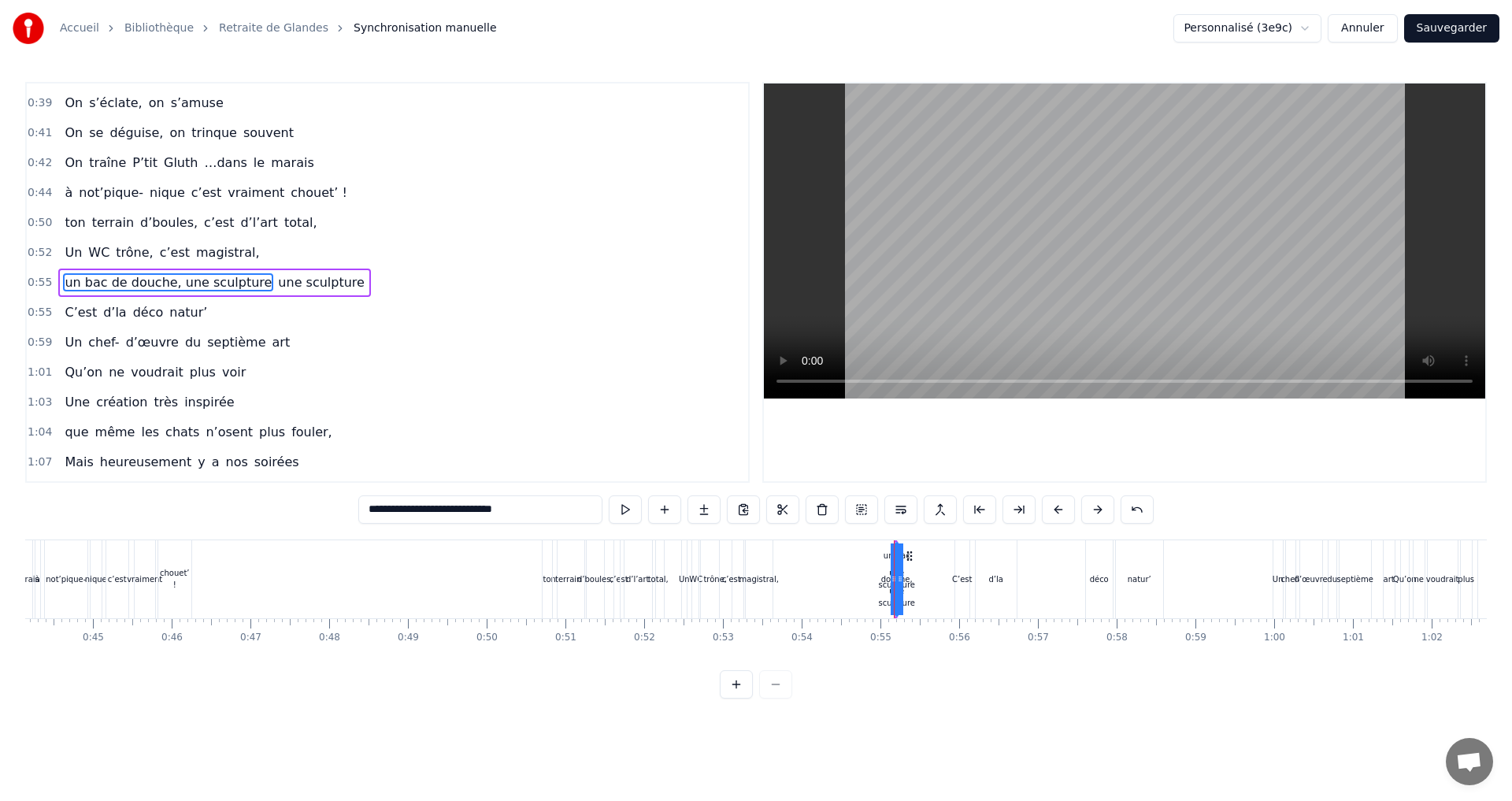
click at [201, 279] on span "un bac de douche, une sculpture" at bounding box center [168, 281] width 210 height 18
drag, startPoint x: 526, startPoint y: 510, endPoint x: 490, endPoint y: 510, distance: 36.0
click at [459, 513] on input "**********" at bounding box center [480, 509] width 244 height 28
type input "**********"
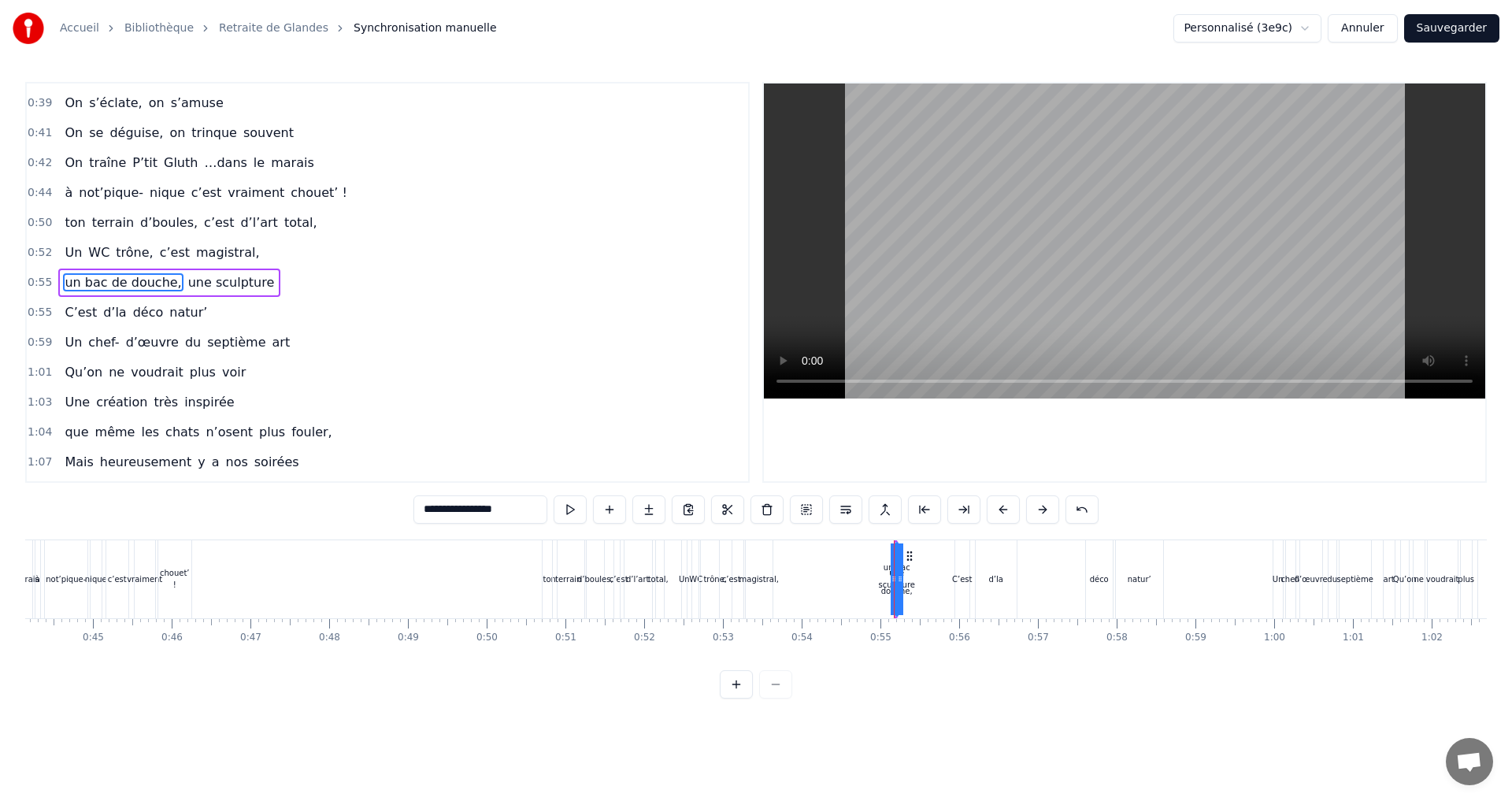
click at [489, 373] on div "1:01 Qu’on ne voudrait plus voir" at bounding box center [387, 373] width 721 height 30
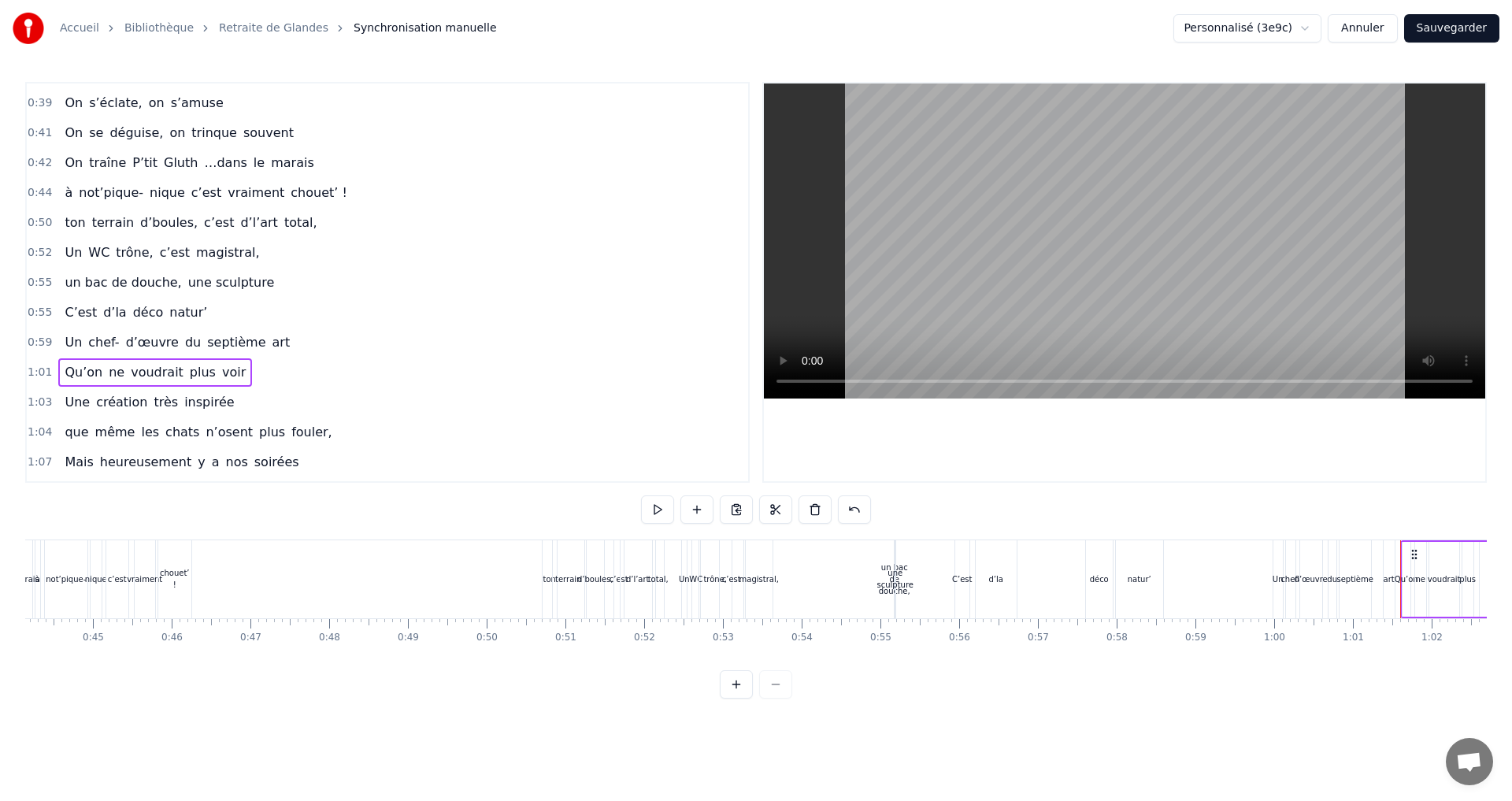
click at [892, 585] on div "une sculpture" at bounding box center [894, 578] width 36 height 24
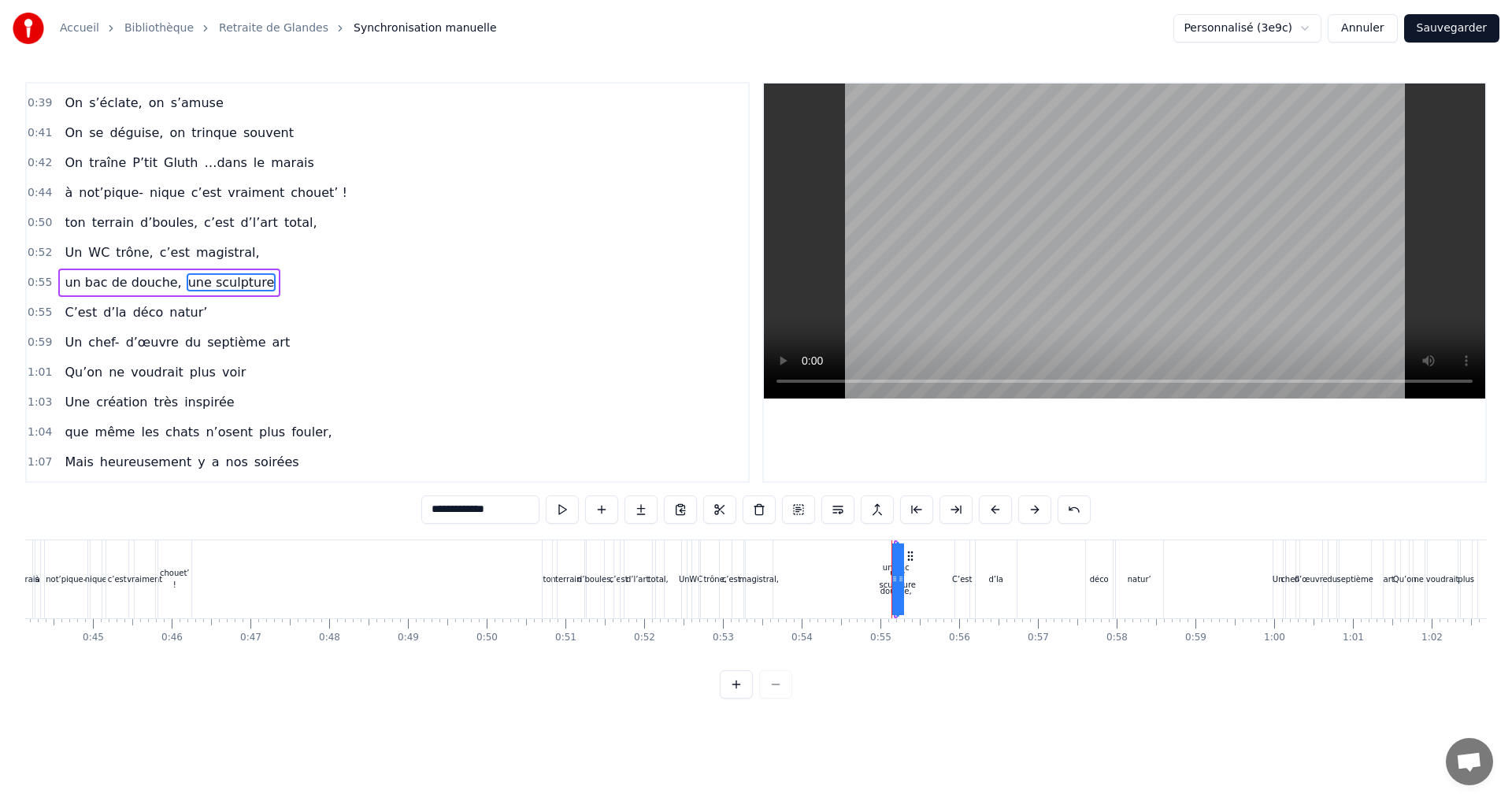
click at [902, 585] on div "une sculpture" at bounding box center [894, 578] width 36 height 24
click at [894, 585] on div "une sculpture" at bounding box center [894, 578] width 36 height 24
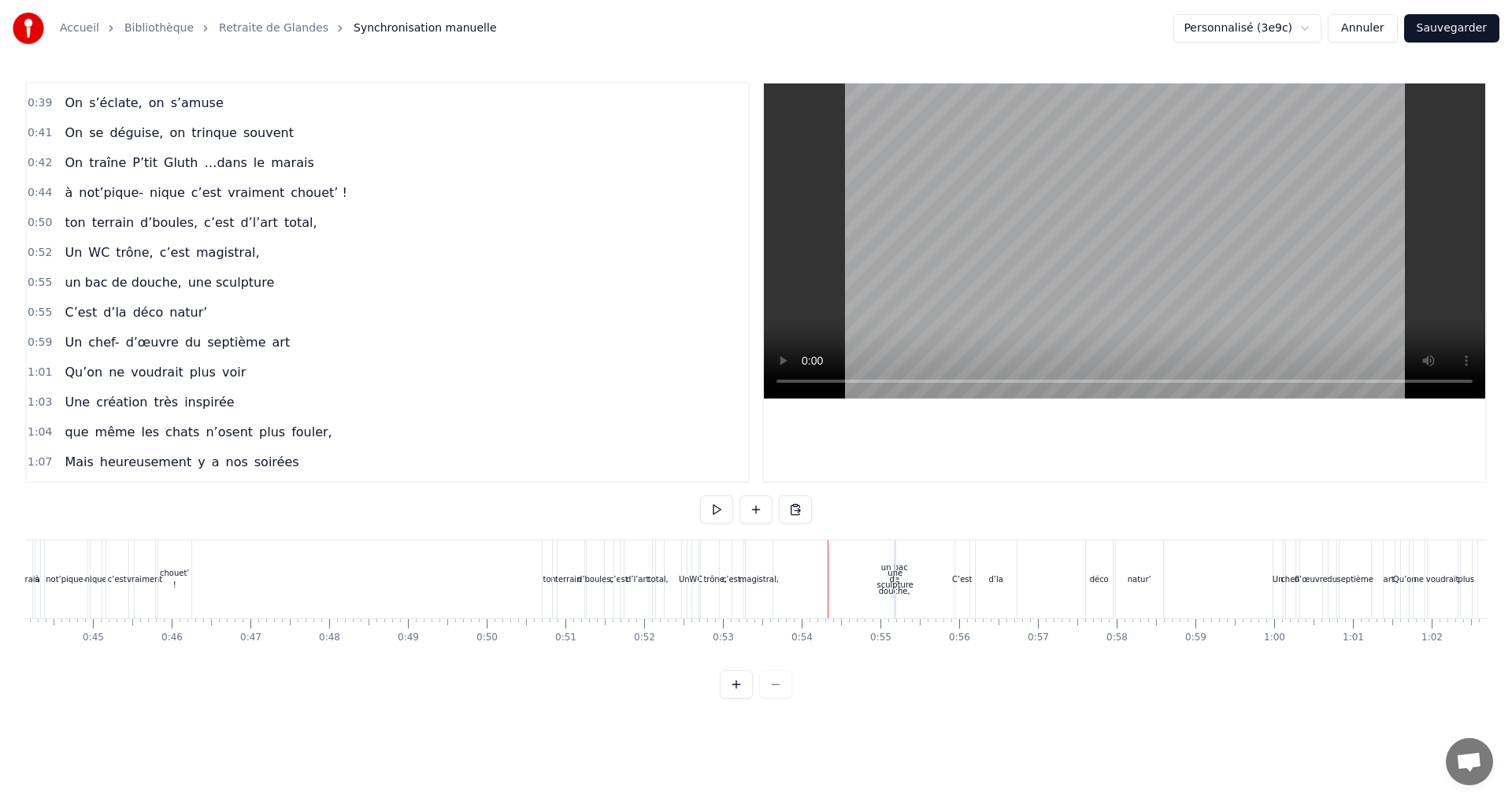
click at [894, 580] on div "une sculpture" at bounding box center [894, 578] width 36 height 24
click at [168, 580] on div "chouet’ !" at bounding box center [174, 578] width 33 height 24
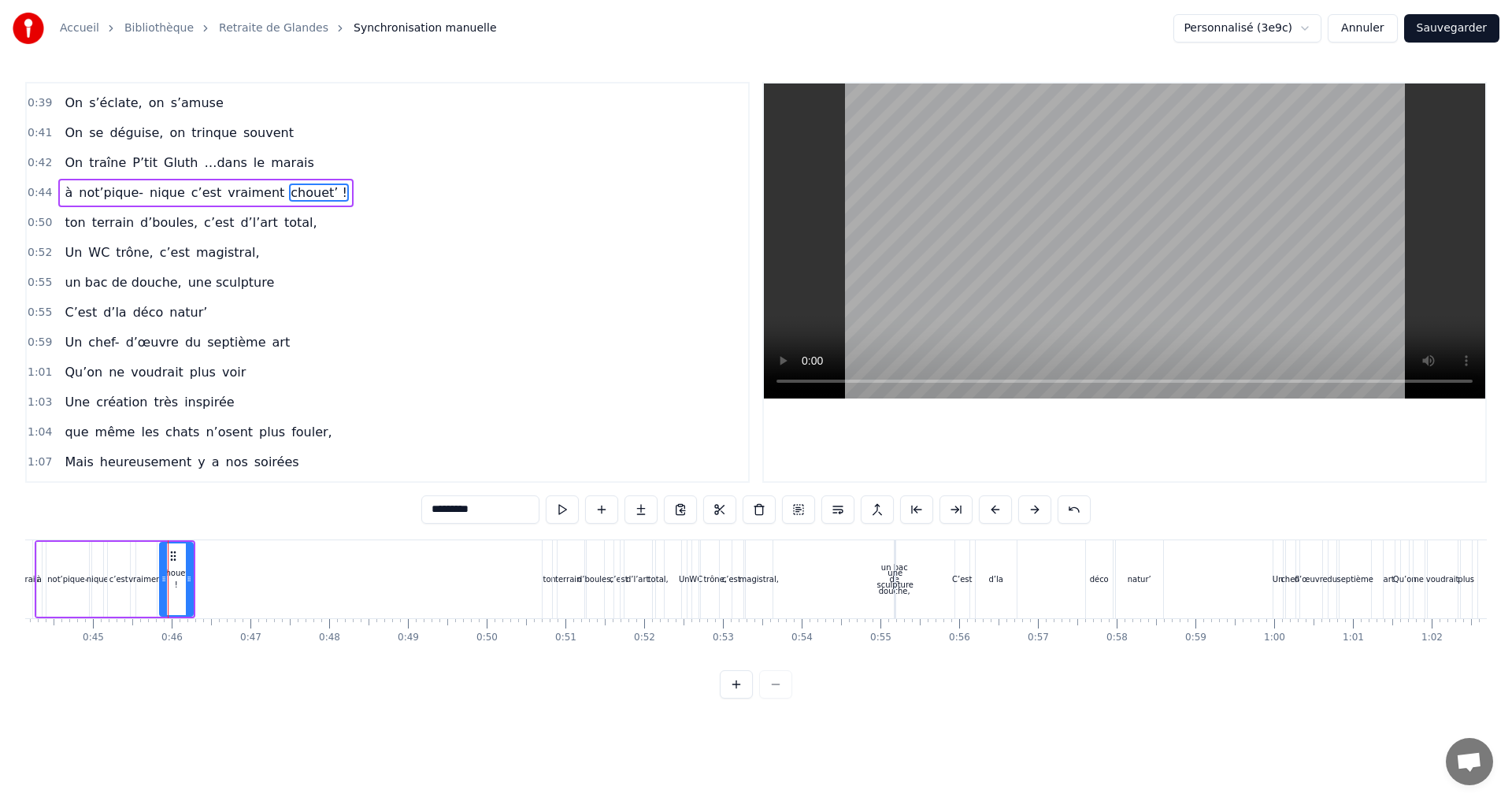
scroll to position [384, 0]
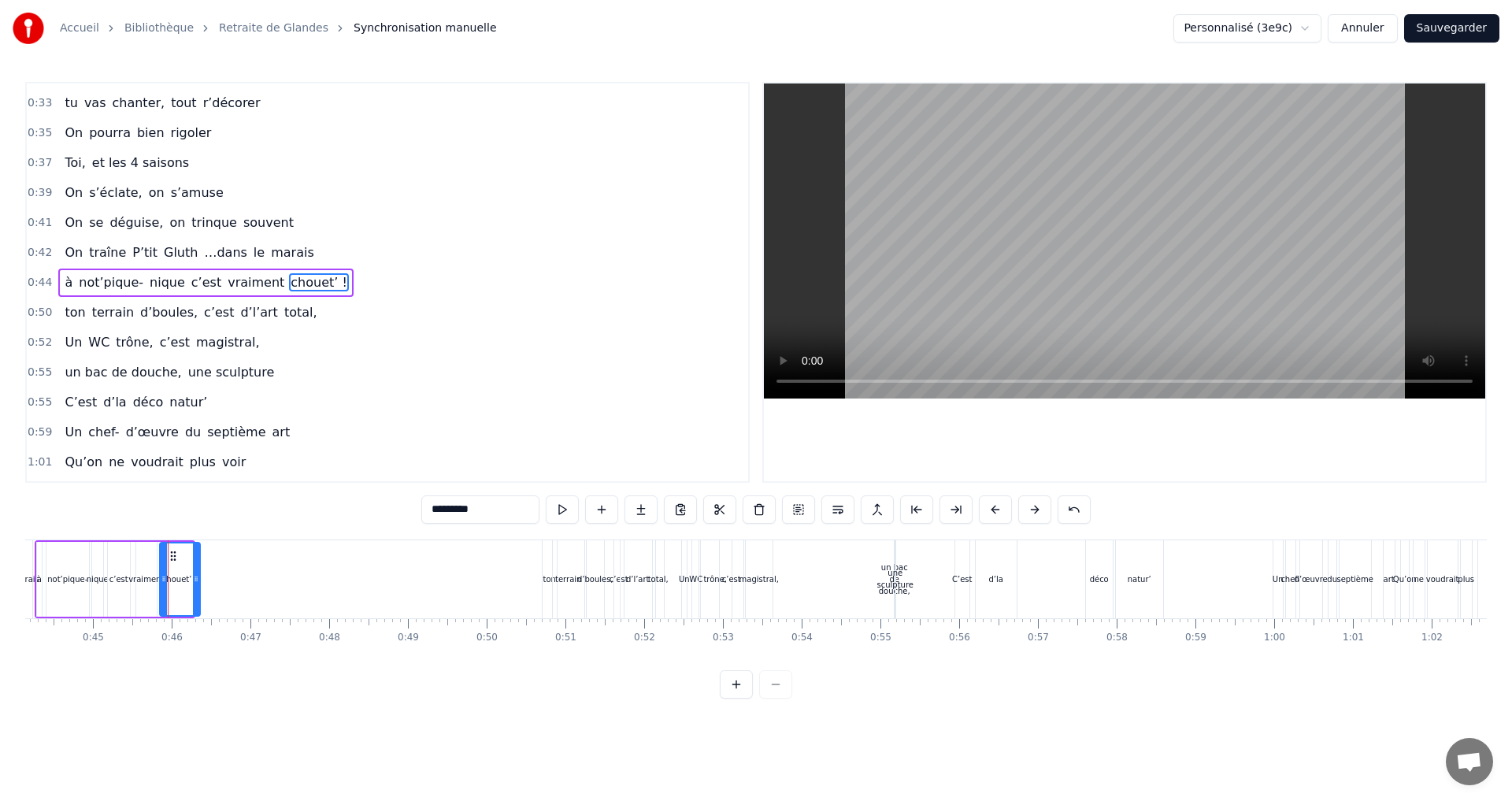
click at [196, 581] on icon at bounding box center [196, 578] width 7 height 12
click at [178, 555] on circle at bounding box center [178, 555] width 1 height 1
click at [897, 574] on div "une sculpture" at bounding box center [894, 578] width 36 height 24
type input "**********"
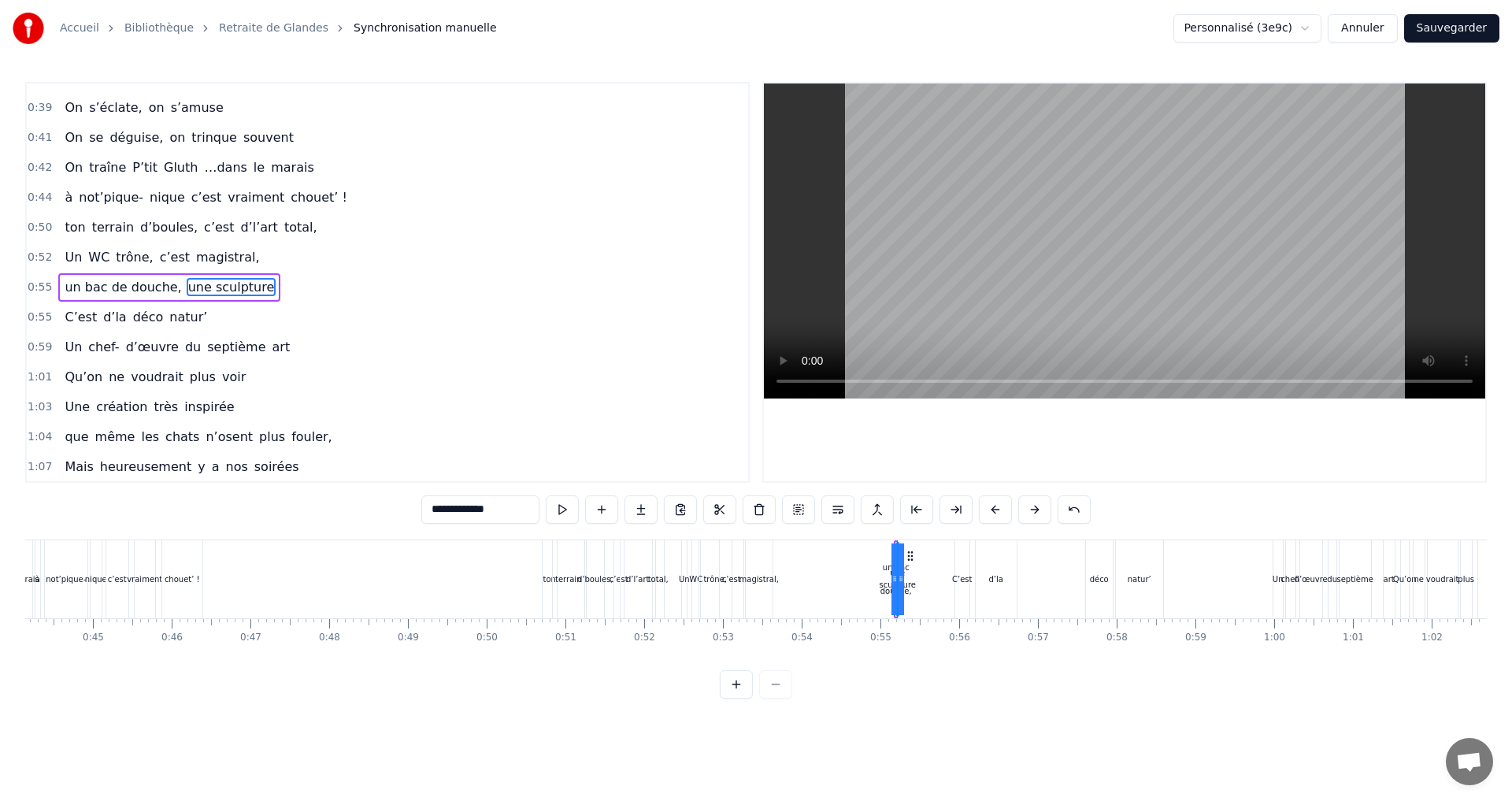
click at [897, 574] on div at bounding box center [897, 579] width 1 height 78
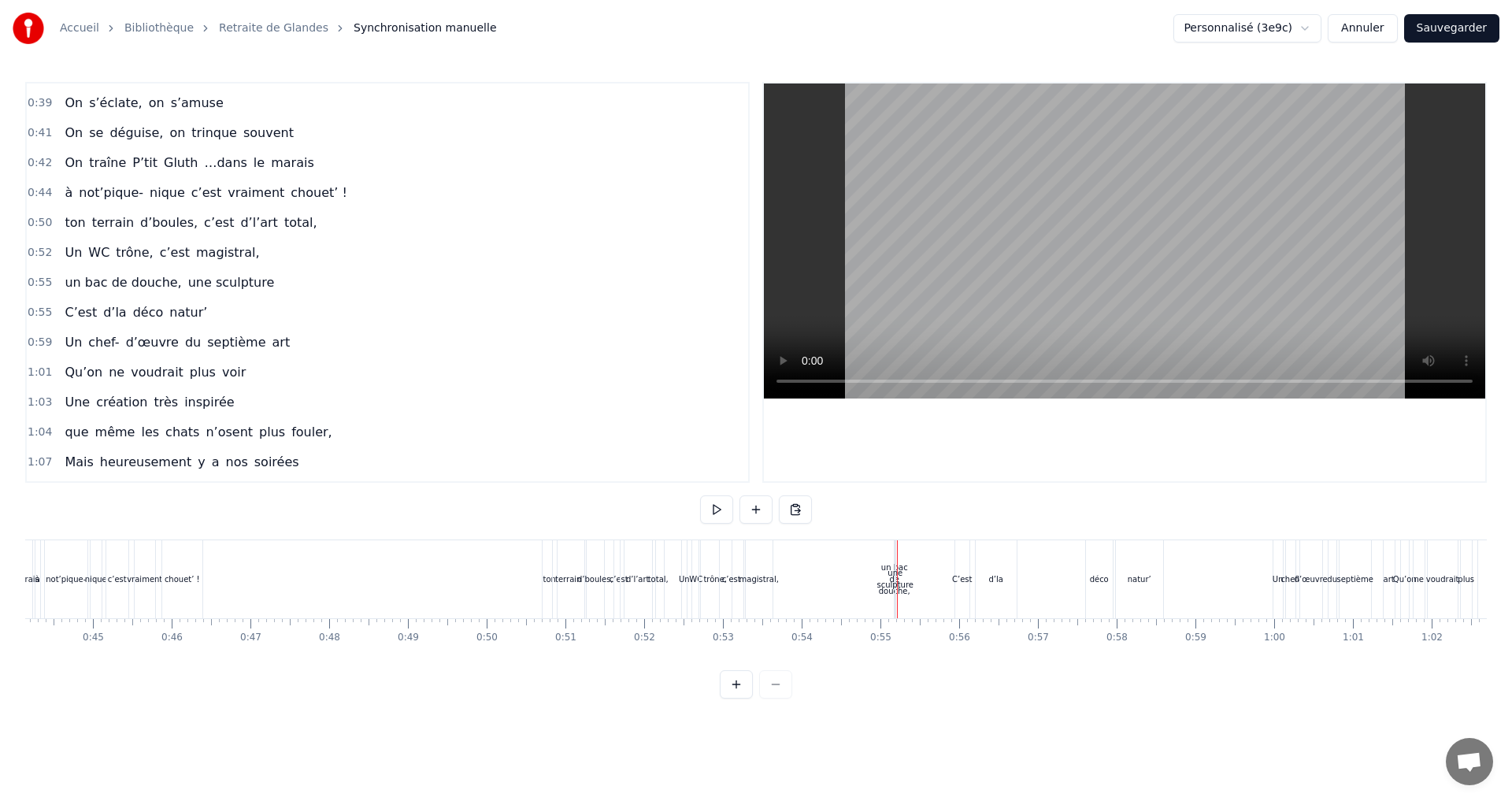
click at [897, 574] on div at bounding box center [897, 579] width 1 height 78
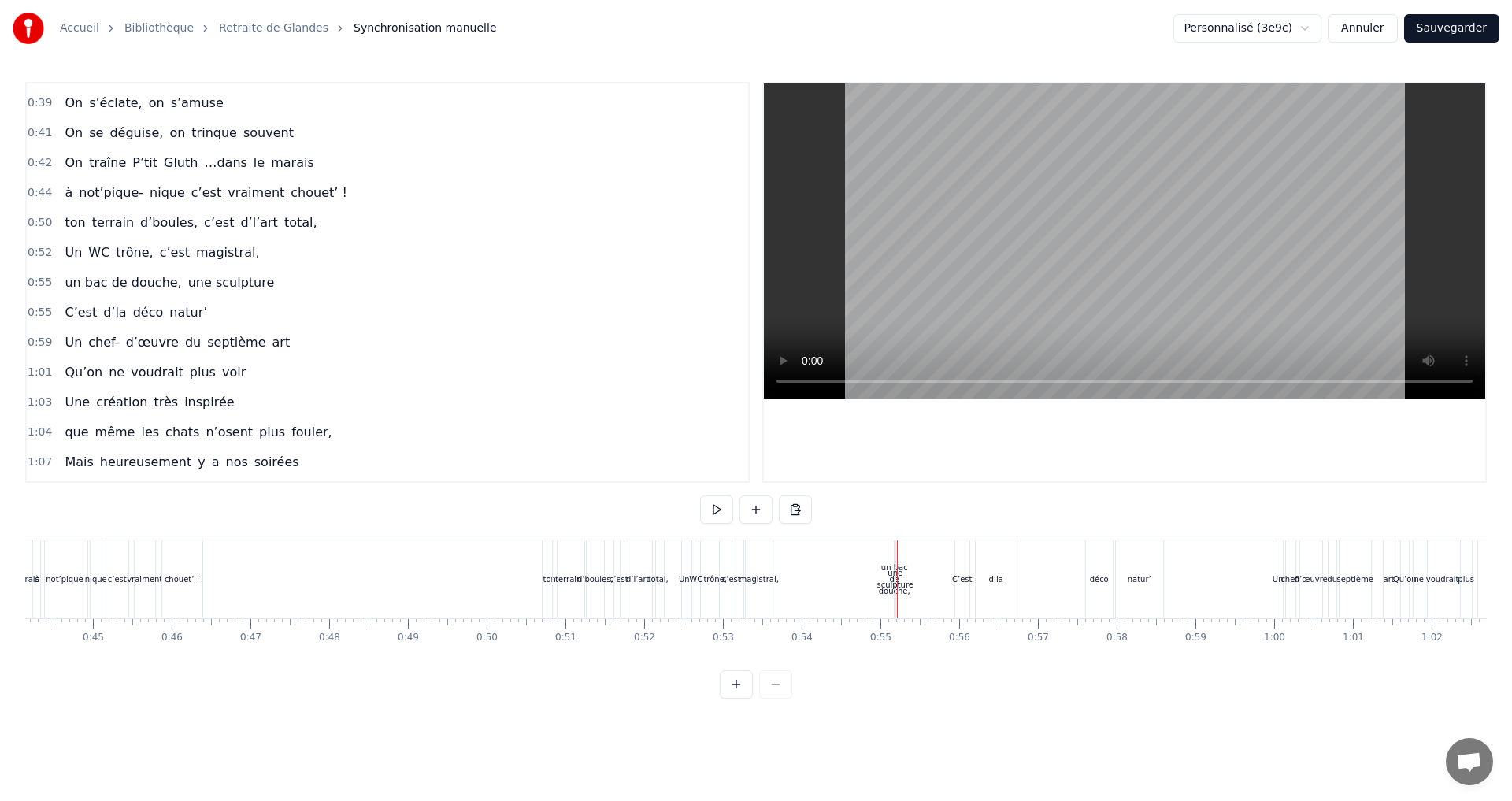
click at [897, 574] on div at bounding box center [897, 579] width 1 height 78
click at [897, 574] on html "Accueil Bibliothèque Retraite de Glandes Synchronisation manuelle Personnalisé …" at bounding box center [756, 361] width 1512 height 724
click at [897, 574] on div at bounding box center [897, 579] width 1 height 78
click at [895, 575] on div "une sculpture" at bounding box center [894, 578] width 36 height 24
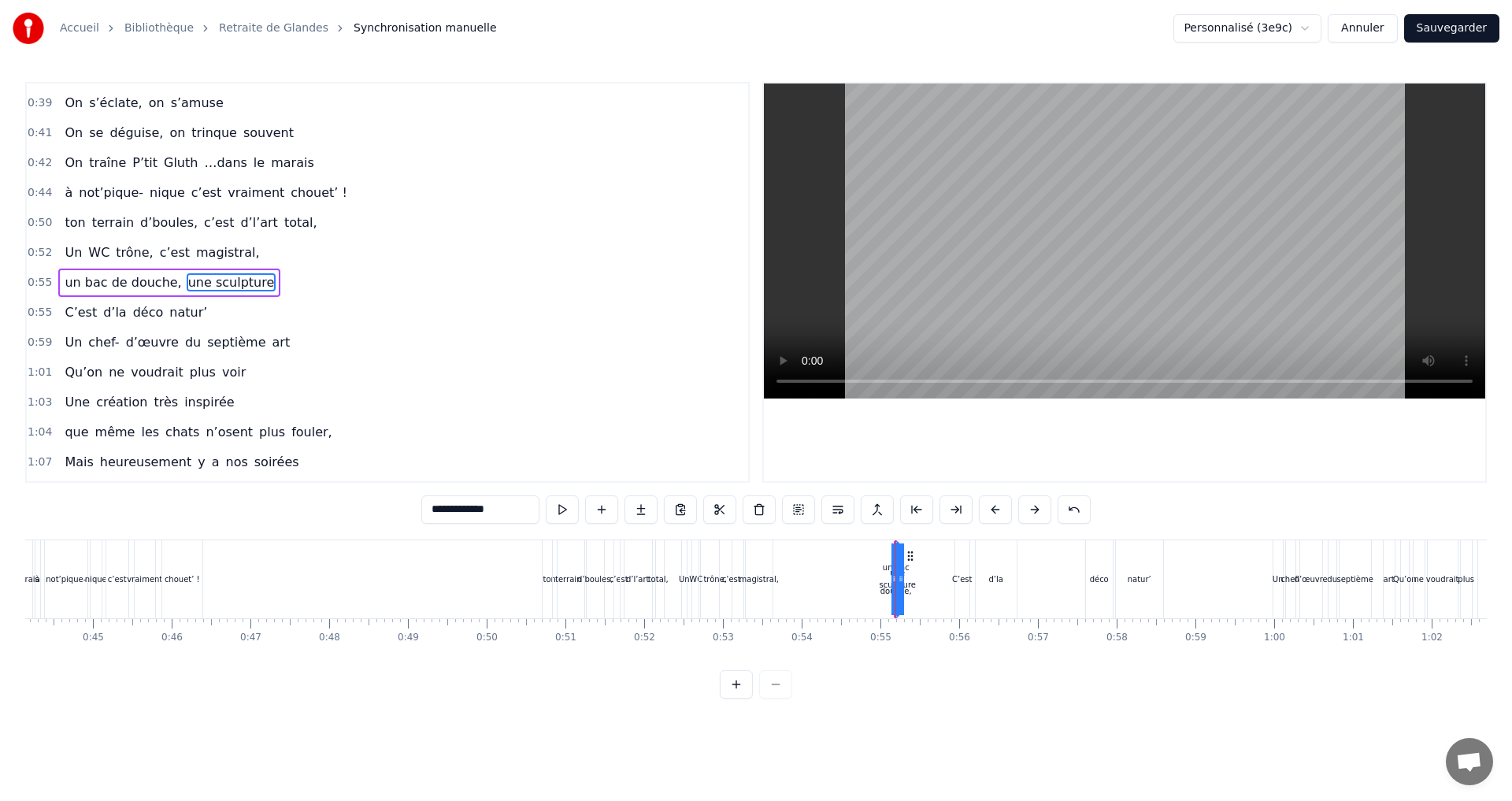
click at [895, 575] on div at bounding box center [895, 579] width 1 height 78
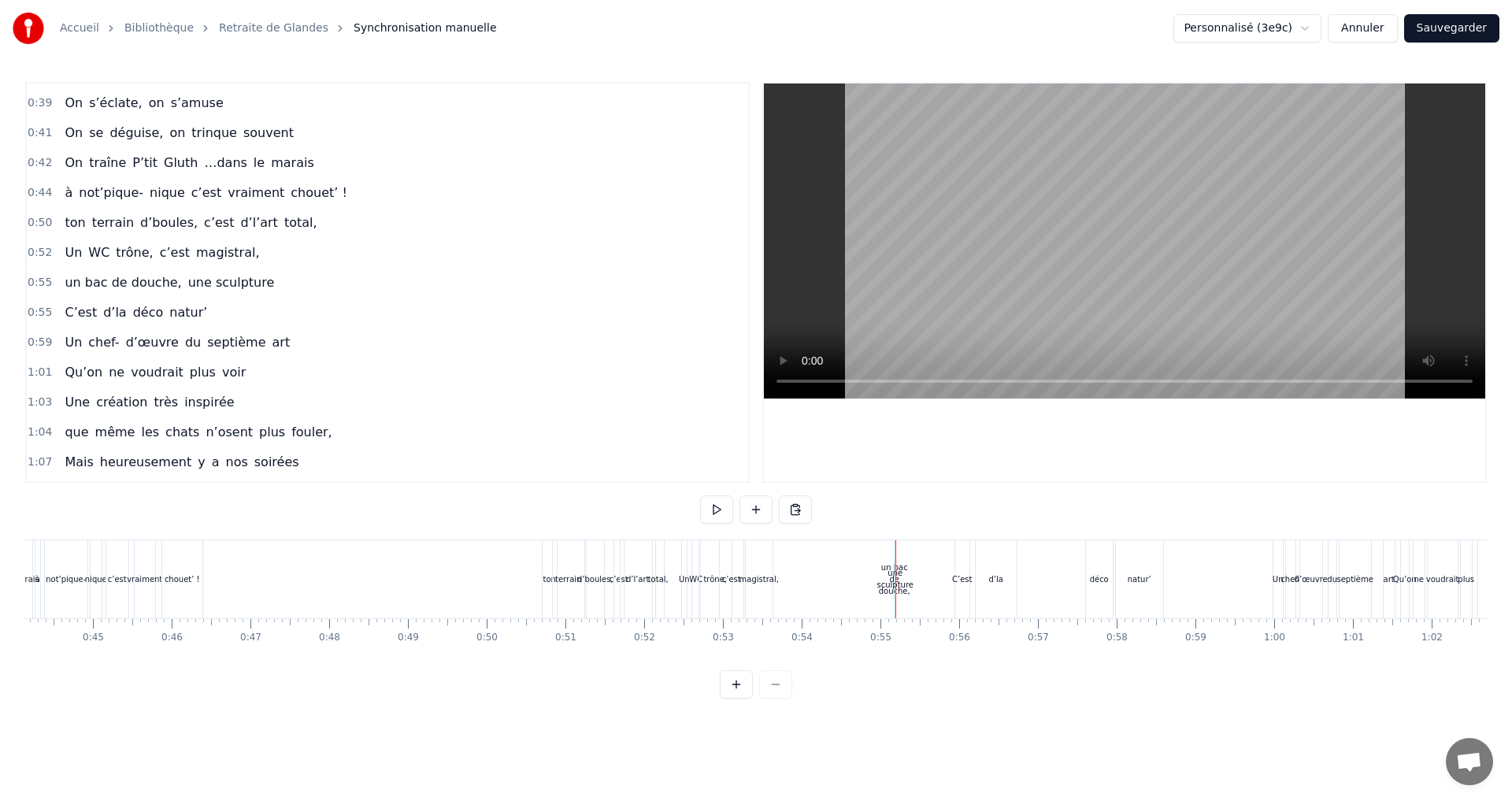
click at [895, 575] on div at bounding box center [895, 579] width 1 height 78
click at [887, 585] on div "une sculpture" at bounding box center [894, 578] width 36 height 24
click at [893, 583] on div "une sculpture" at bounding box center [894, 578] width 36 height 24
drag, startPoint x: 911, startPoint y: 558, endPoint x: 928, endPoint y: 559, distance: 17.0
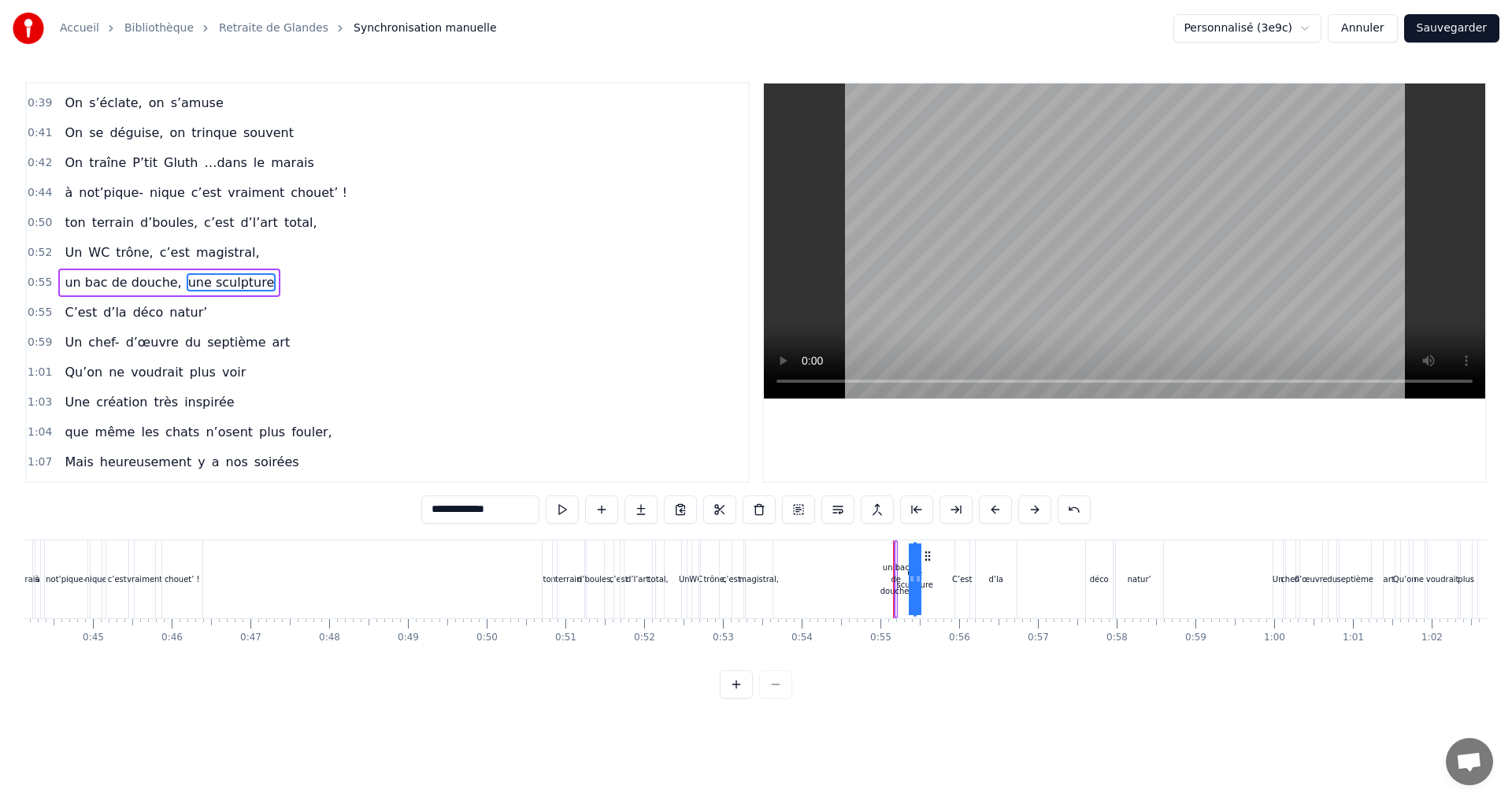
click at [928, 559] on icon at bounding box center [926, 555] width 12 height 12
click at [901, 577] on div "une sculpture" at bounding box center [911, 578] width 36 height 24
drag, startPoint x: 931, startPoint y: 553, endPoint x: 952, endPoint y: 555, distance: 21.1
click at [952, 555] on icon at bounding box center [948, 555] width 12 height 12
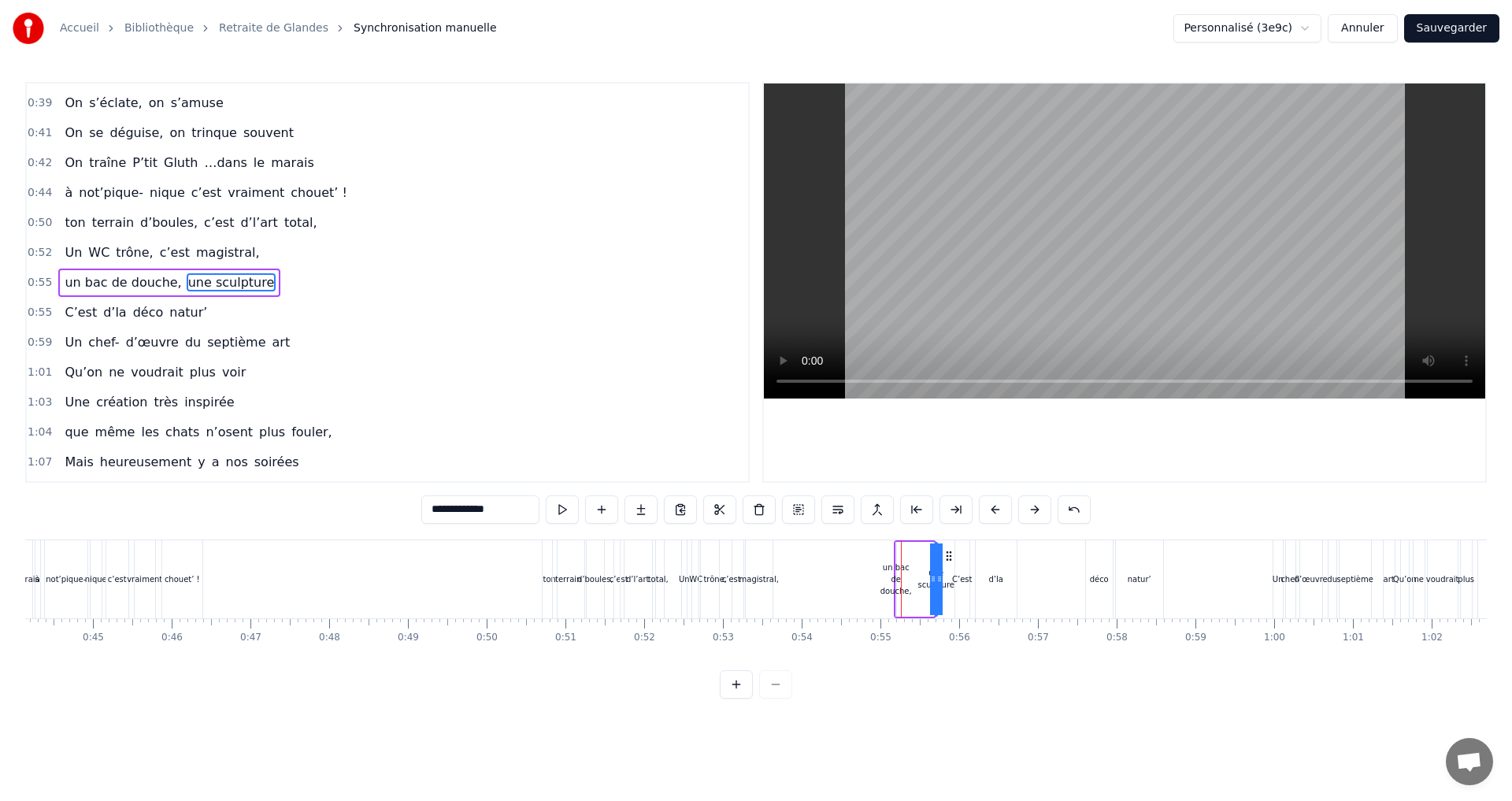
click at [896, 584] on div "un bac de douche," at bounding box center [895, 579] width 31 height 36
type input "**********"
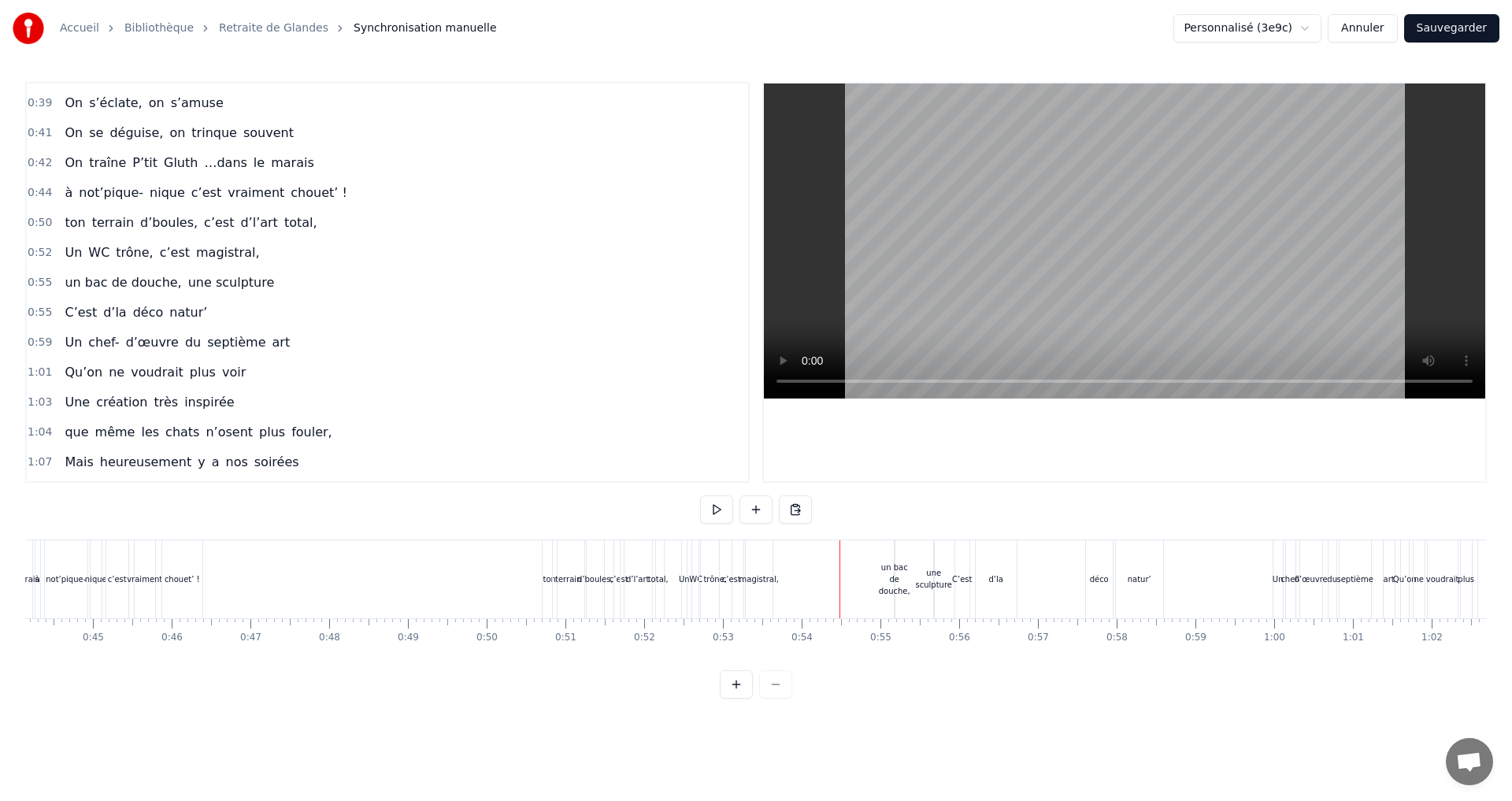
click at [897, 585] on div "un bac de douche," at bounding box center [893, 579] width 31 height 36
click at [899, 581] on div "un bac de douche," at bounding box center [893, 579] width 31 height 36
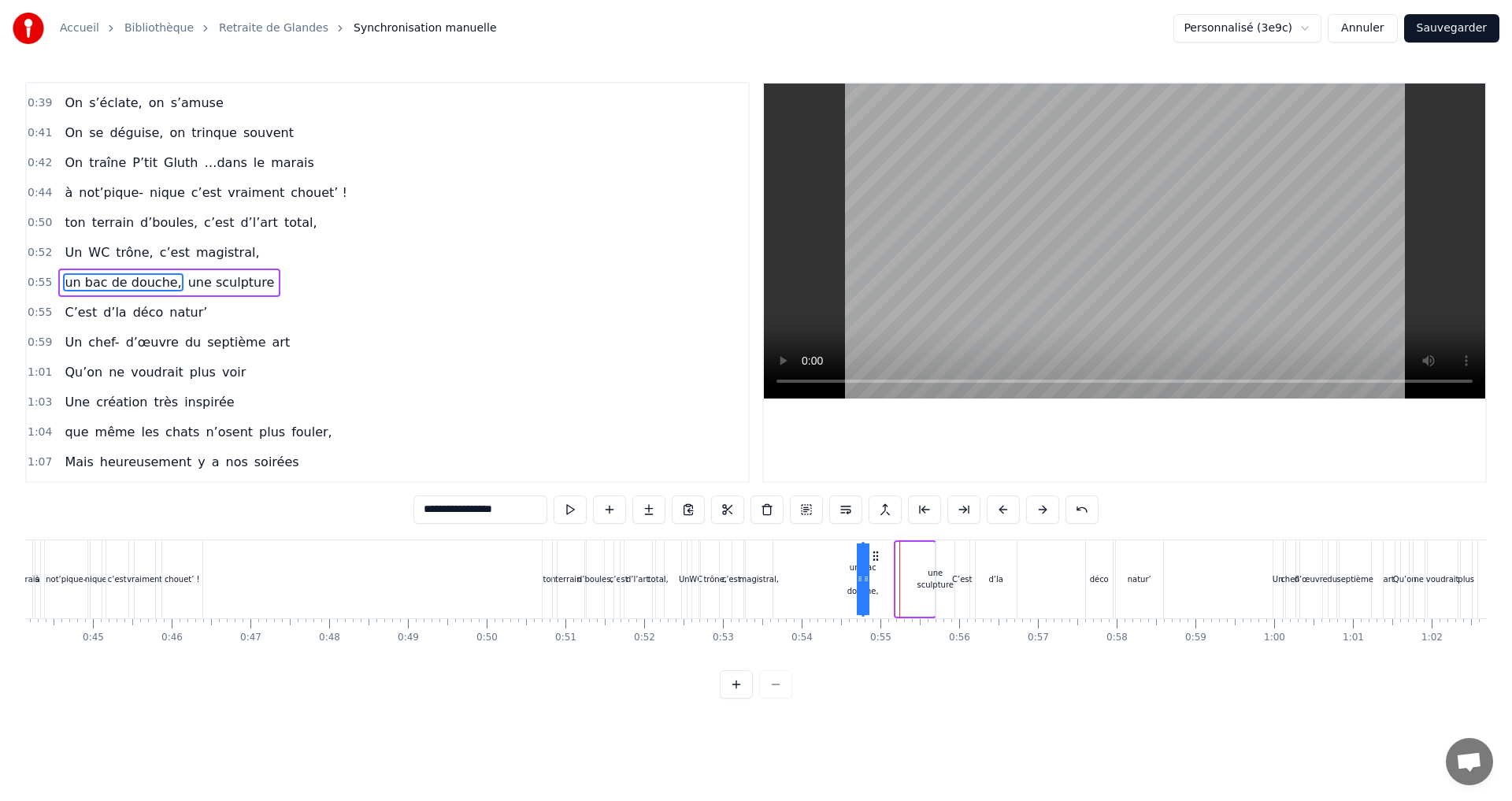
drag, startPoint x: 908, startPoint y: 558, endPoint x: 874, endPoint y: 559, distance: 34.0
click at [874, 559] on circle at bounding box center [873, 559] width 1 height 1
drag, startPoint x: 866, startPoint y: 578, endPoint x: 894, endPoint y: 580, distance: 28.1
click at [894, 580] on div "un bac de douche, une sculpture" at bounding box center [897, 579] width 76 height 78
click at [867, 580] on div "un bac de douche," at bounding box center [861, 579] width 31 height 36
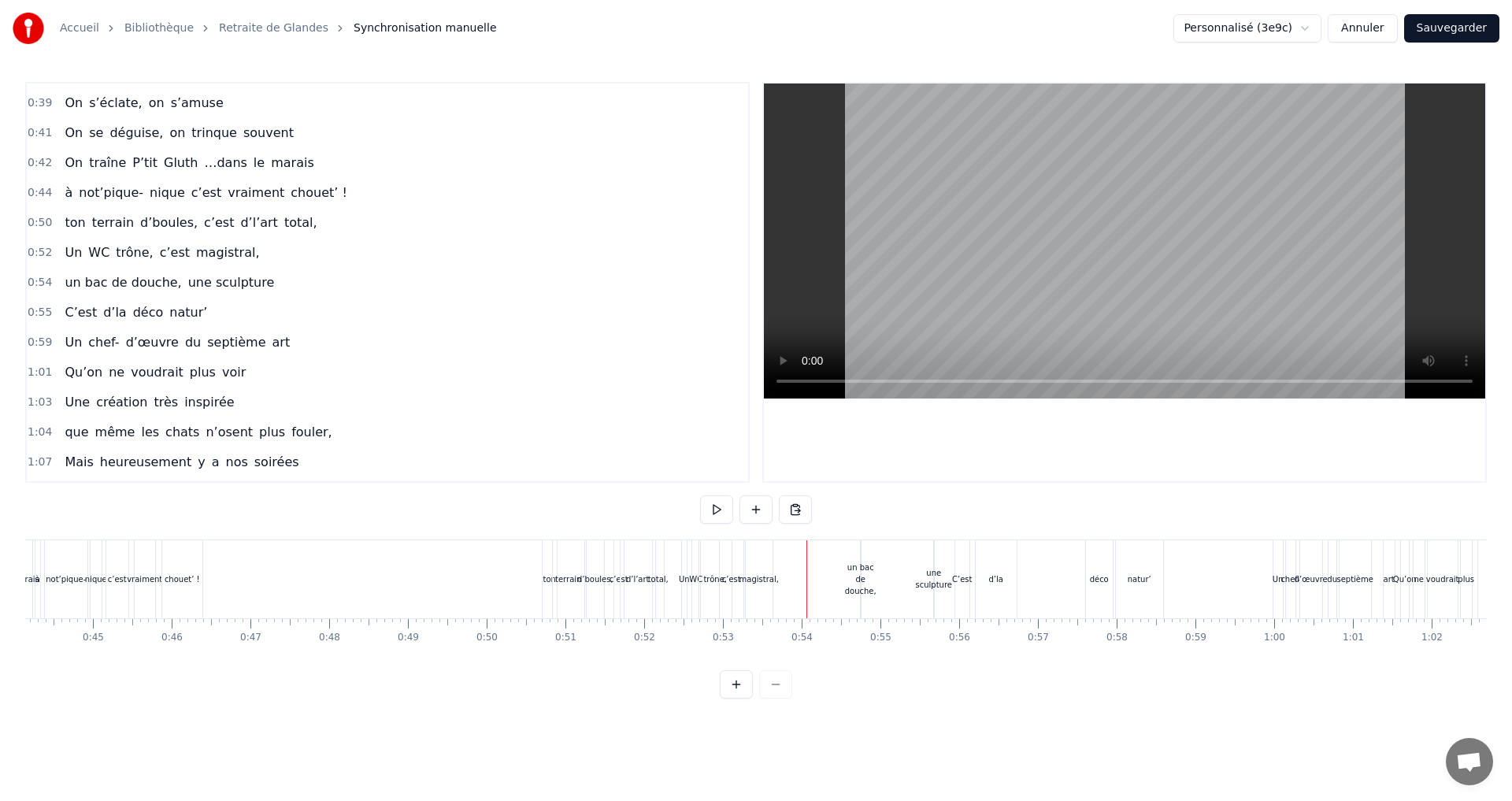
click at [863, 586] on div "un bac de douche," at bounding box center [860, 579] width 31 height 36
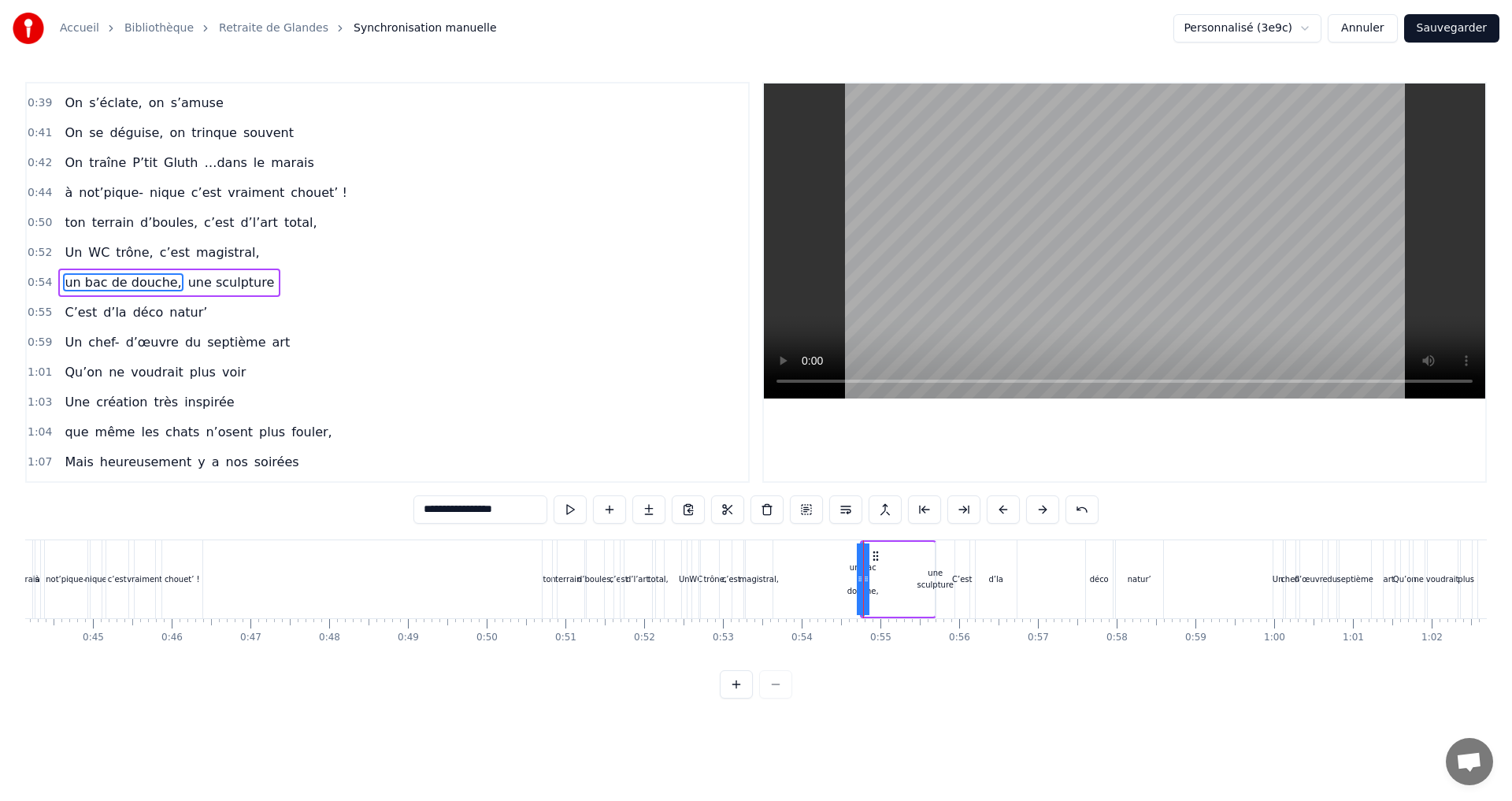
drag, startPoint x: 864, startPoint y: 580, endPoint x: 889, endPoint y: 580, distance: 25.0
click at [889, 580] on div "un bac de douche, une sculpture" at bounding box center [897, 579] width 76 height 78
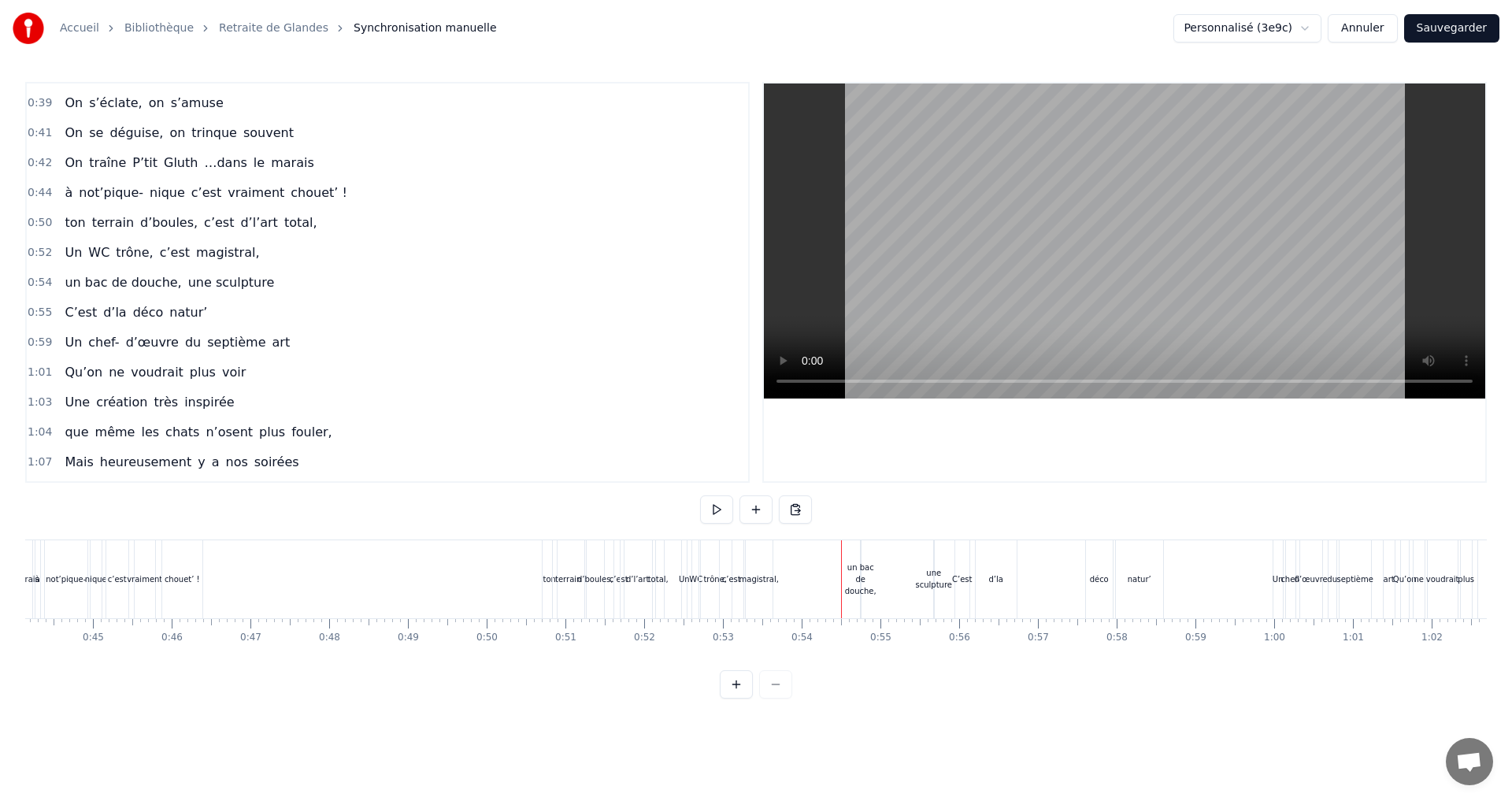
click at [866, 595] on div "un bac de douche," at bounding box center [860, 579] width 31 height 36
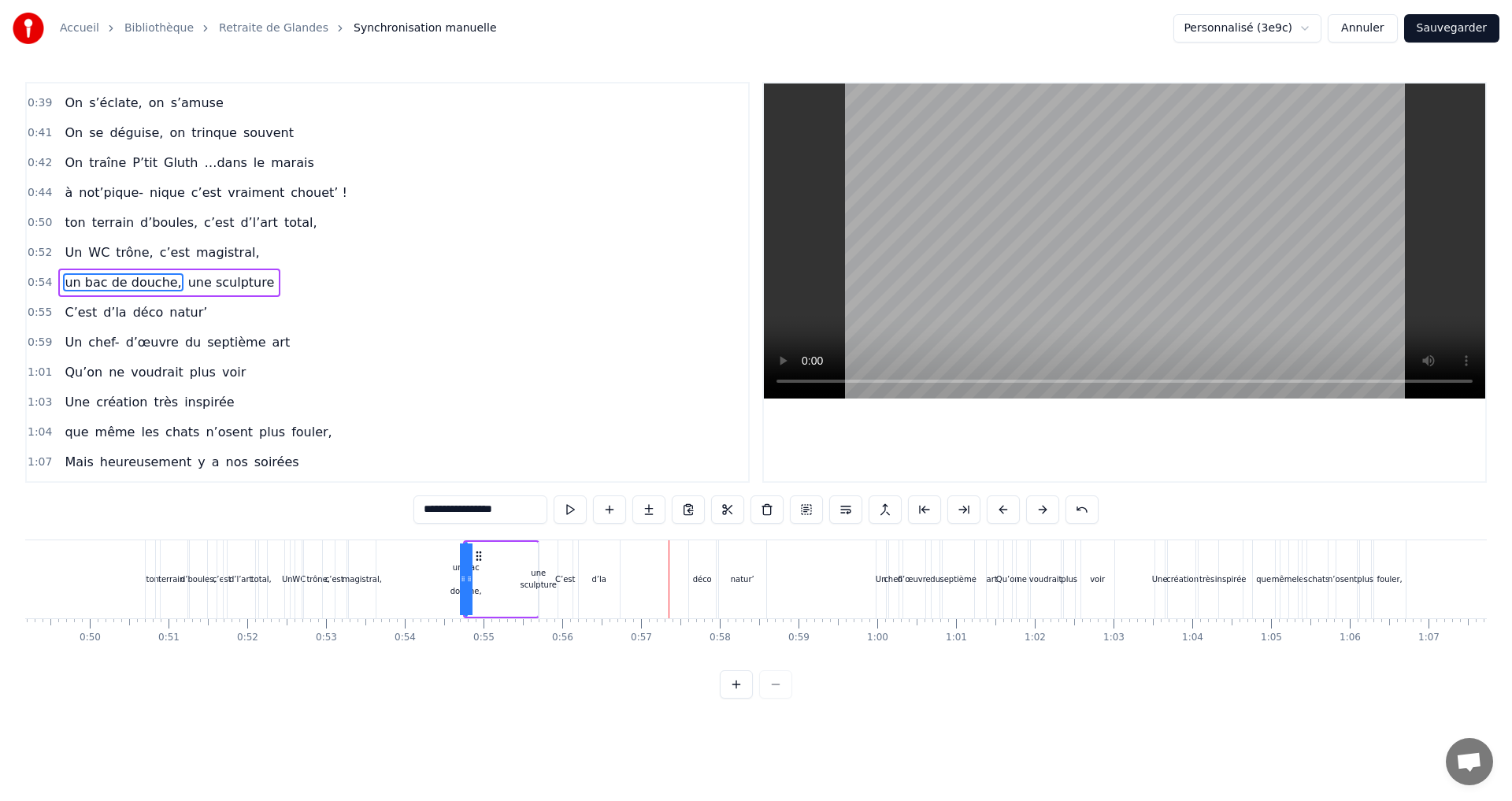
scroll to position [0, 3809]
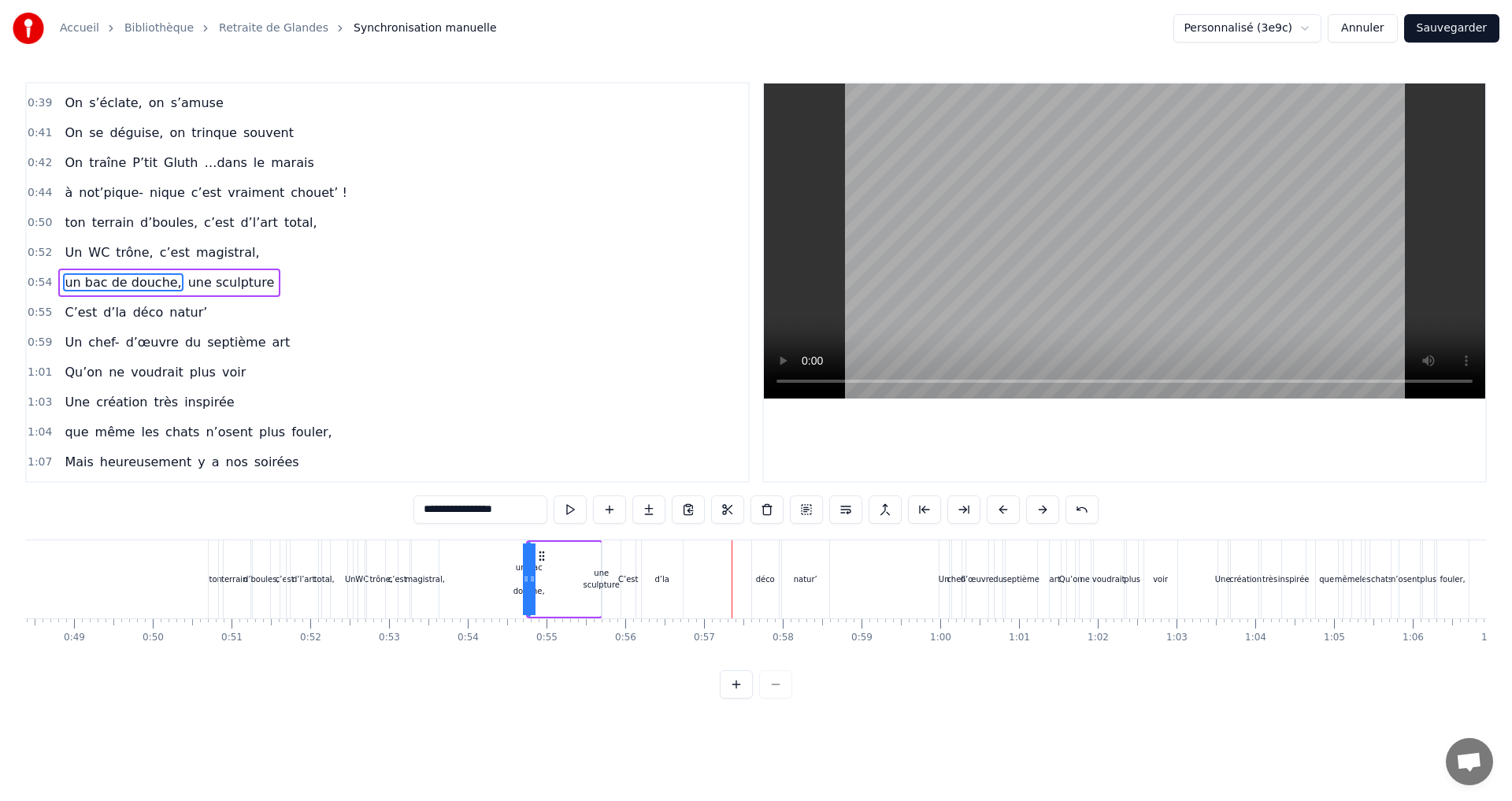
click at [623, 582] on div "C’est" at bounding box center [627, 579] width 20 height 12
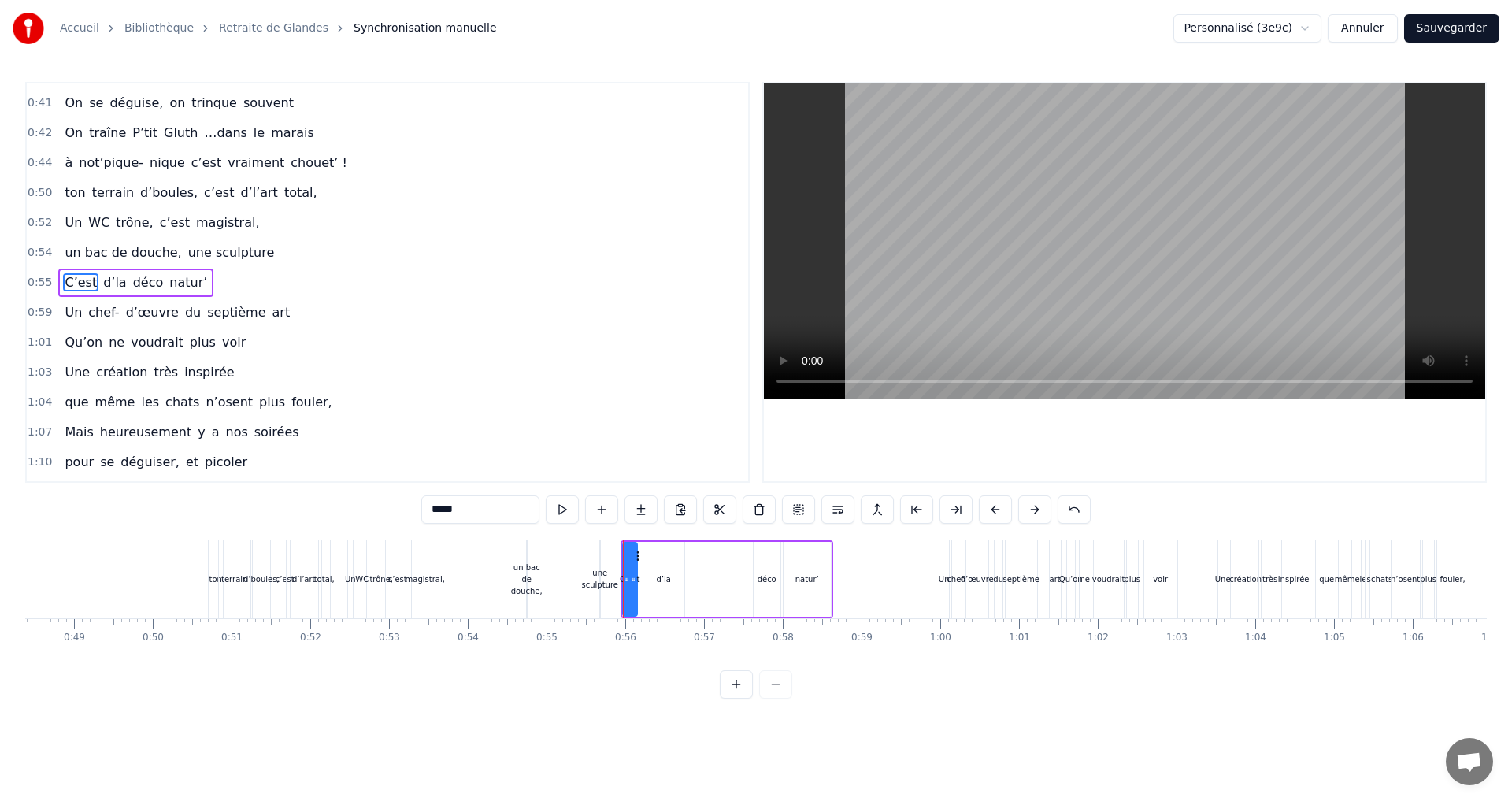
click at [610, 585] on div "une sculpture" at bounding box center [599, 578] width 36 height 24
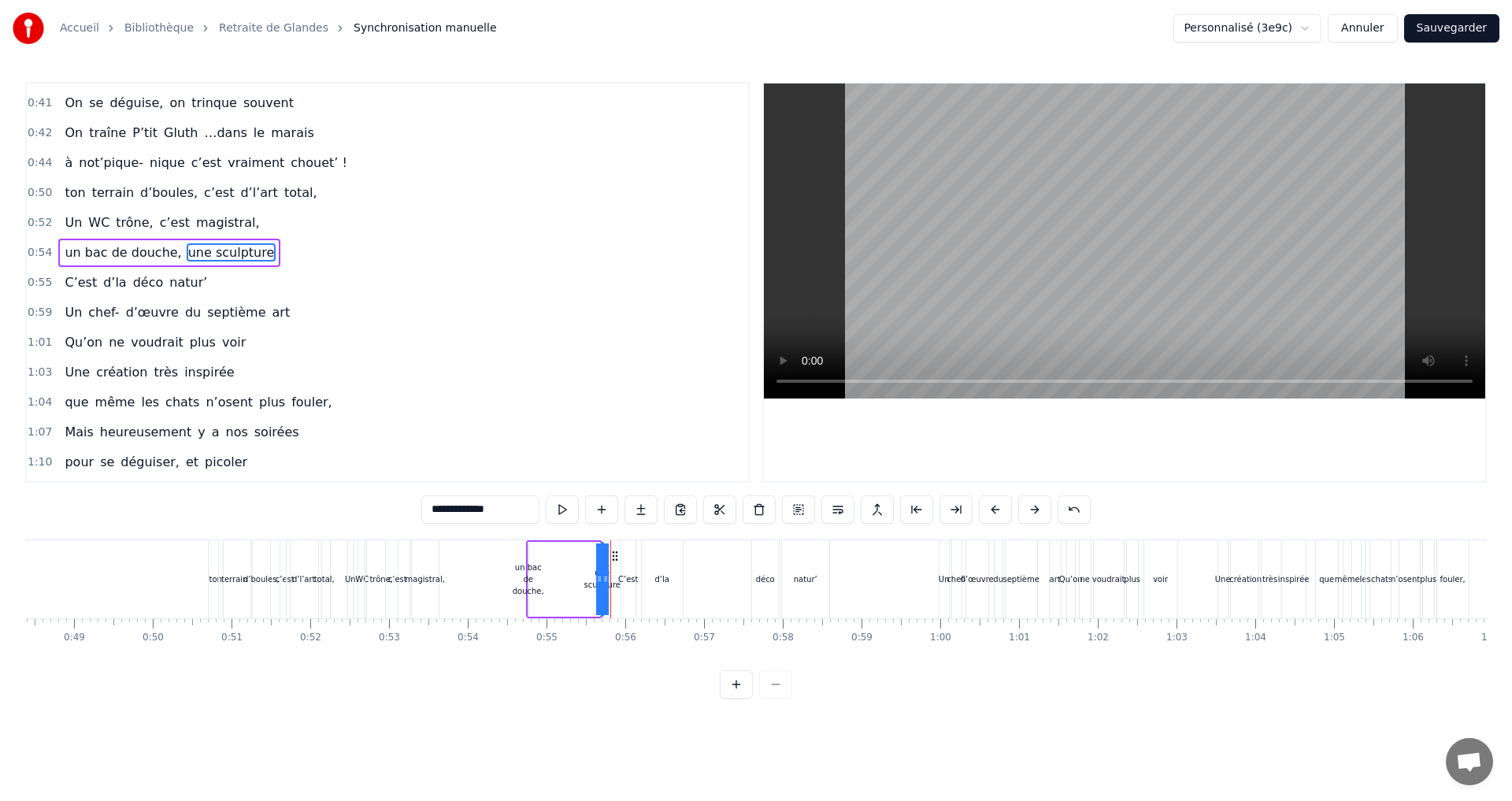
scroll to position [473, 0]
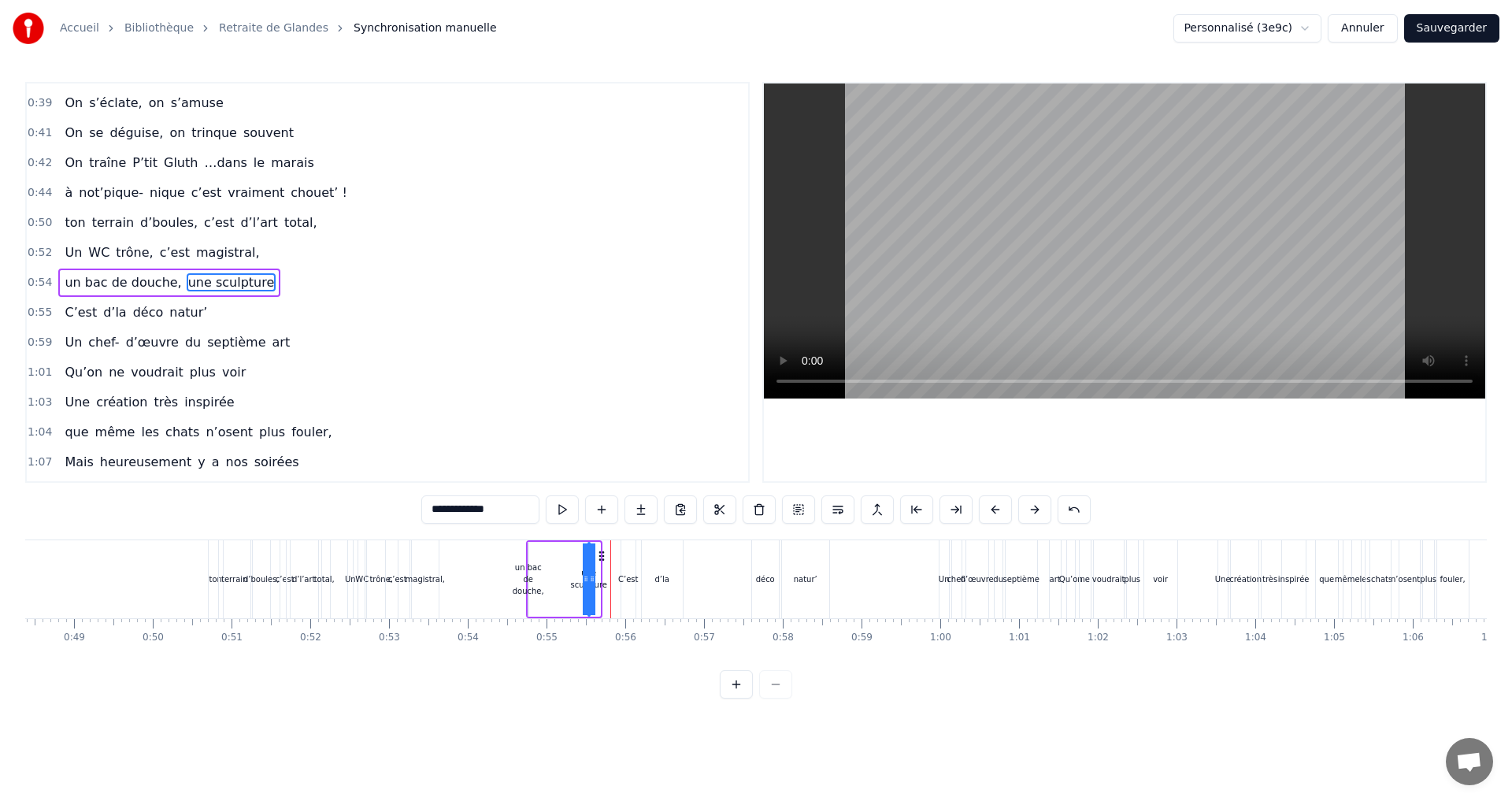
drag, startPoint x: 615, startPoint y: 555, endPoint x: 602, endPoint y: 557, distance: 13.2
click at [602, 557] on icon at bounding box center [601, 555] width 12 height 12
click at [537, 581] on div "un bac de douche," at bounding box center [527, 579] width 31 height 36
type input "**********"
drag, startPoint x: 532, startPoint y: 579, endPoint x: 556, endPoint y: 580, distance: 24.0
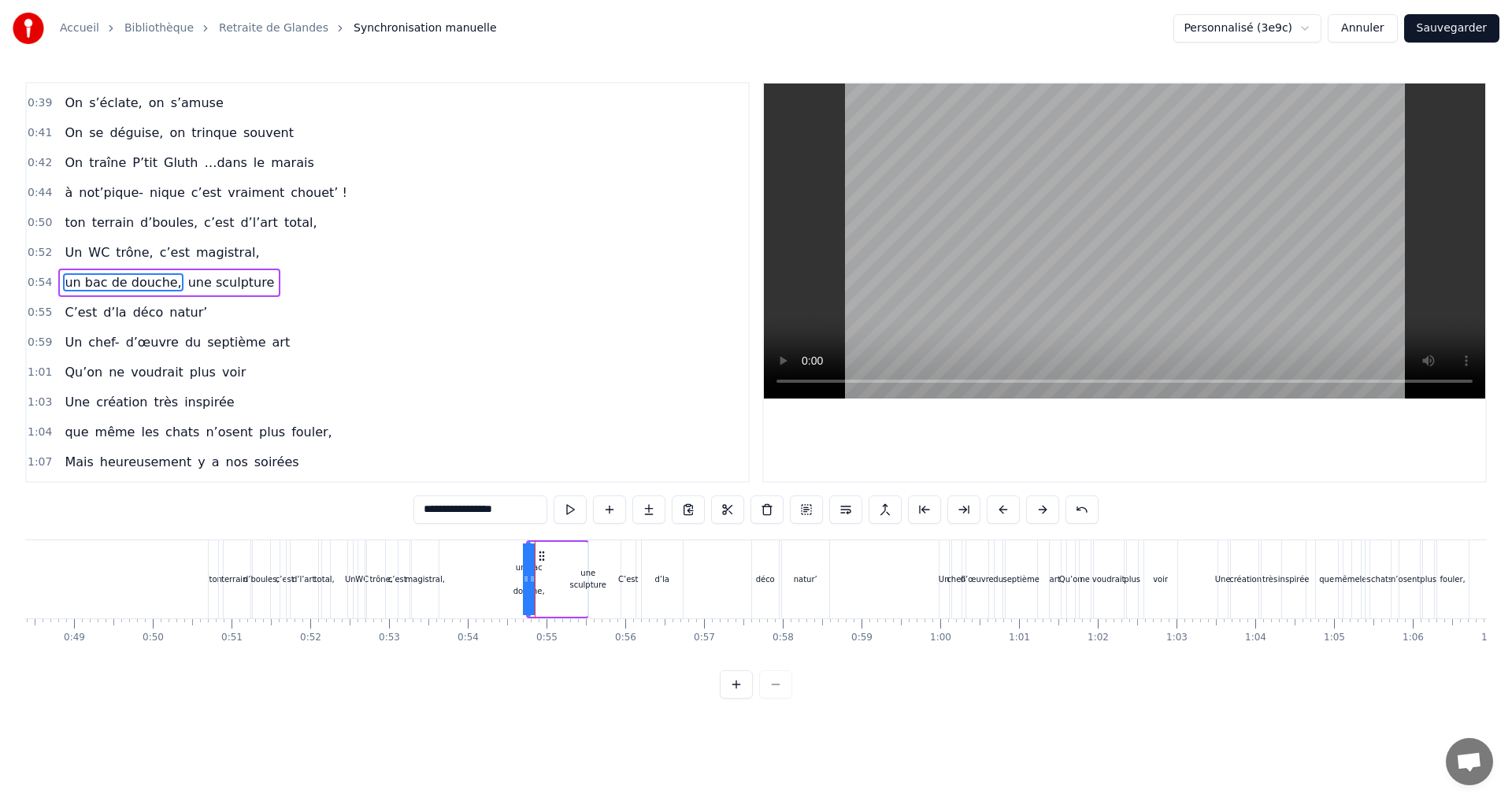
click at [556, 580] on div "un bac de douche, une sculpture" at bounding box center [557, 579] width 63 height 78
click at [630, 581] on div "C’est" at bounding box center [627, 579] width 20 height 12
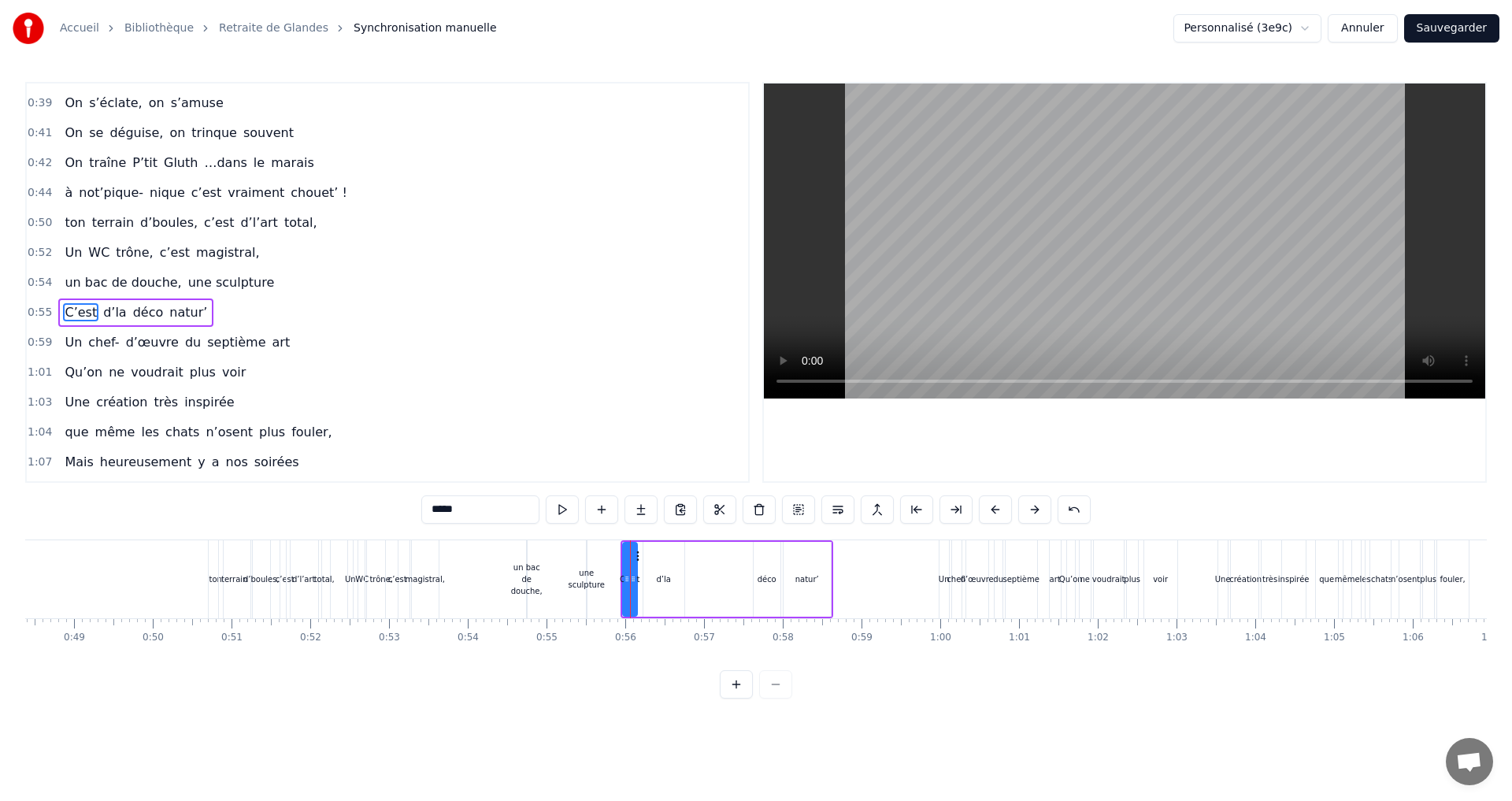
scroll to position [504, 0]
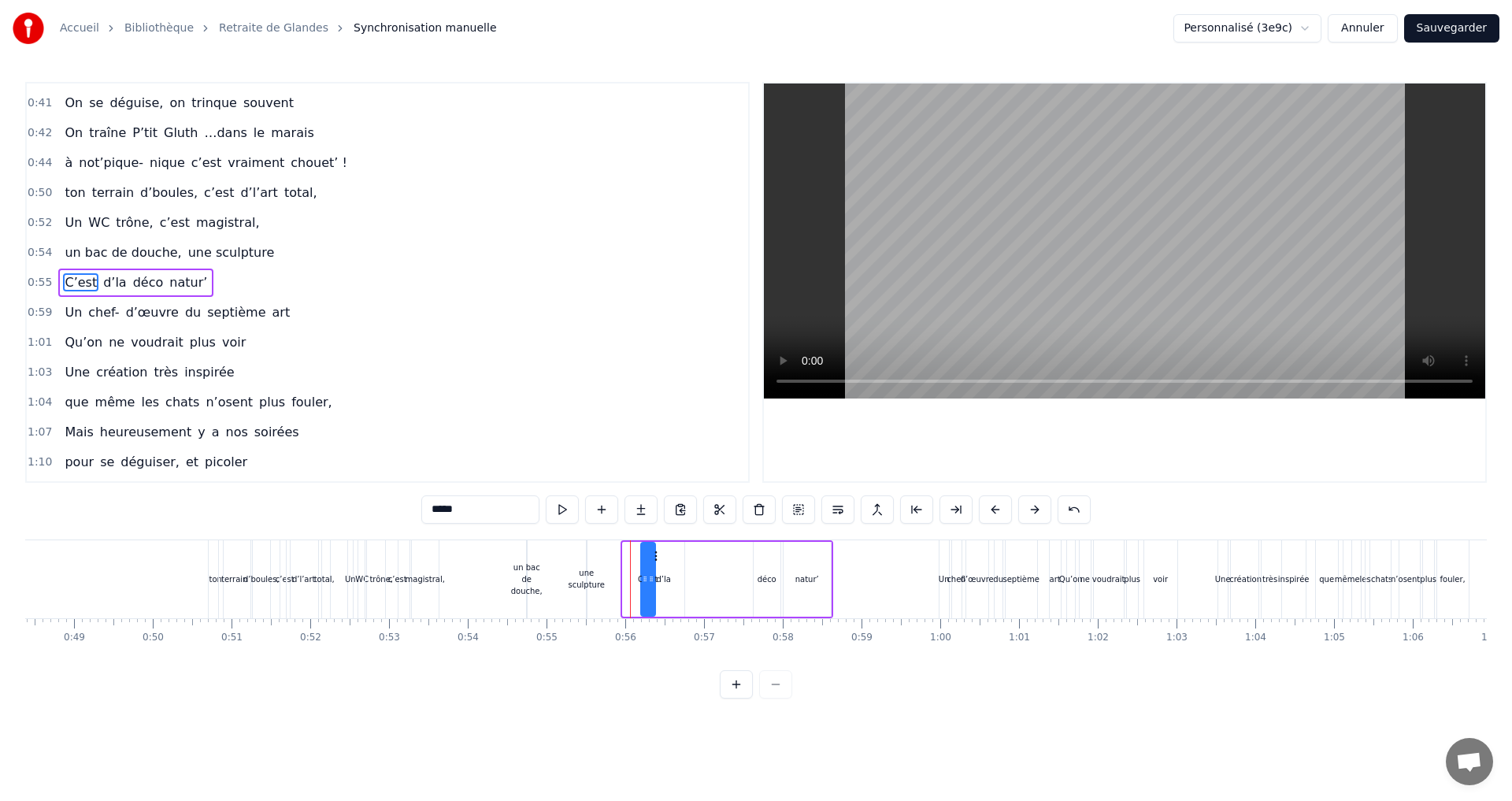
drag, startPoint x: 638, startPoint y: 557, endPoint x: 656, endPoint y: 560, distance: 18.2
click at [656, 560] on icon at bounding box center [653, 555] width 12 height 12
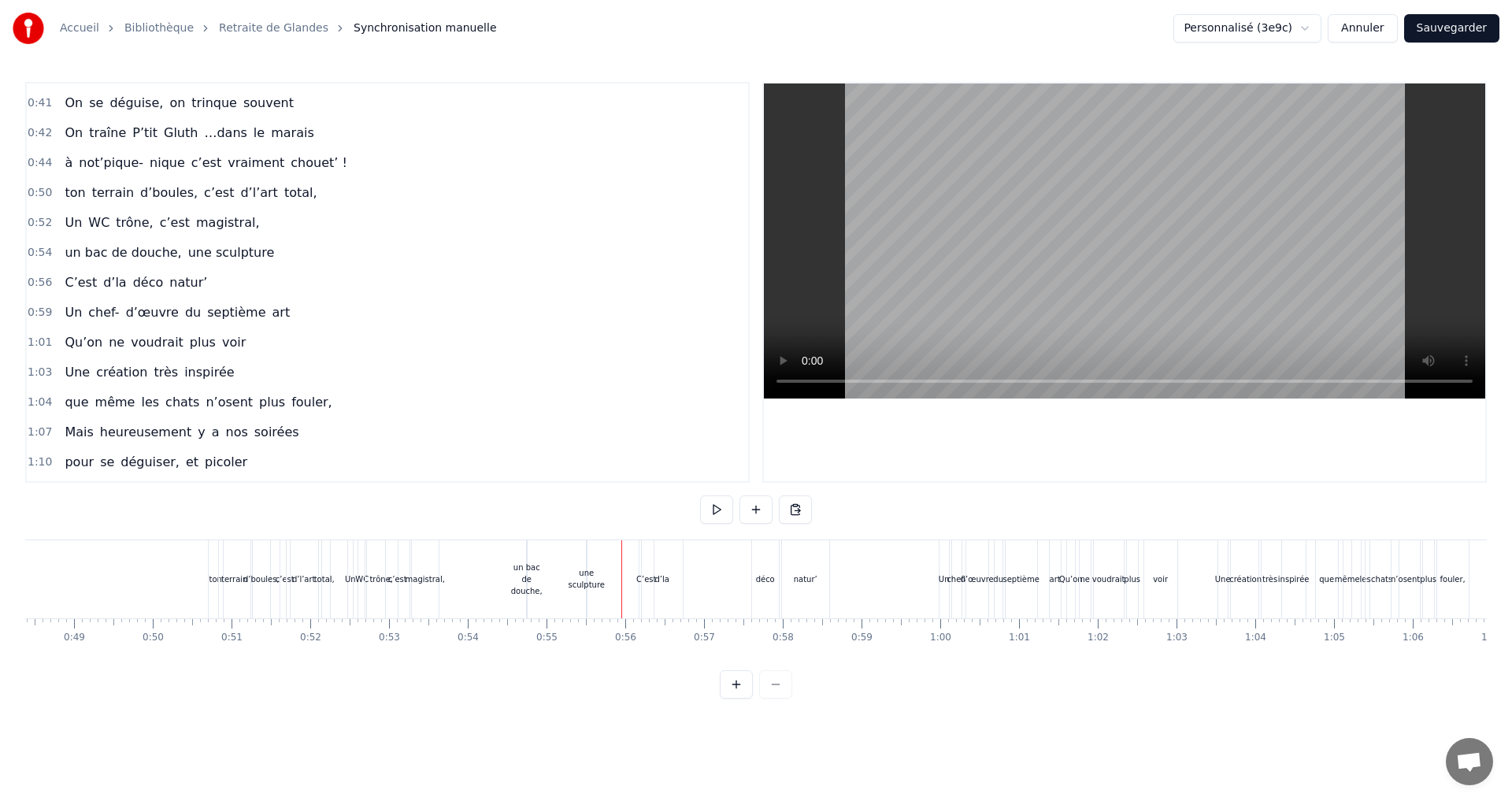
drag, startPoint x: 630, startPoint y: 598, endPoint x: 638, endPoint y: 602, distance: 8.9
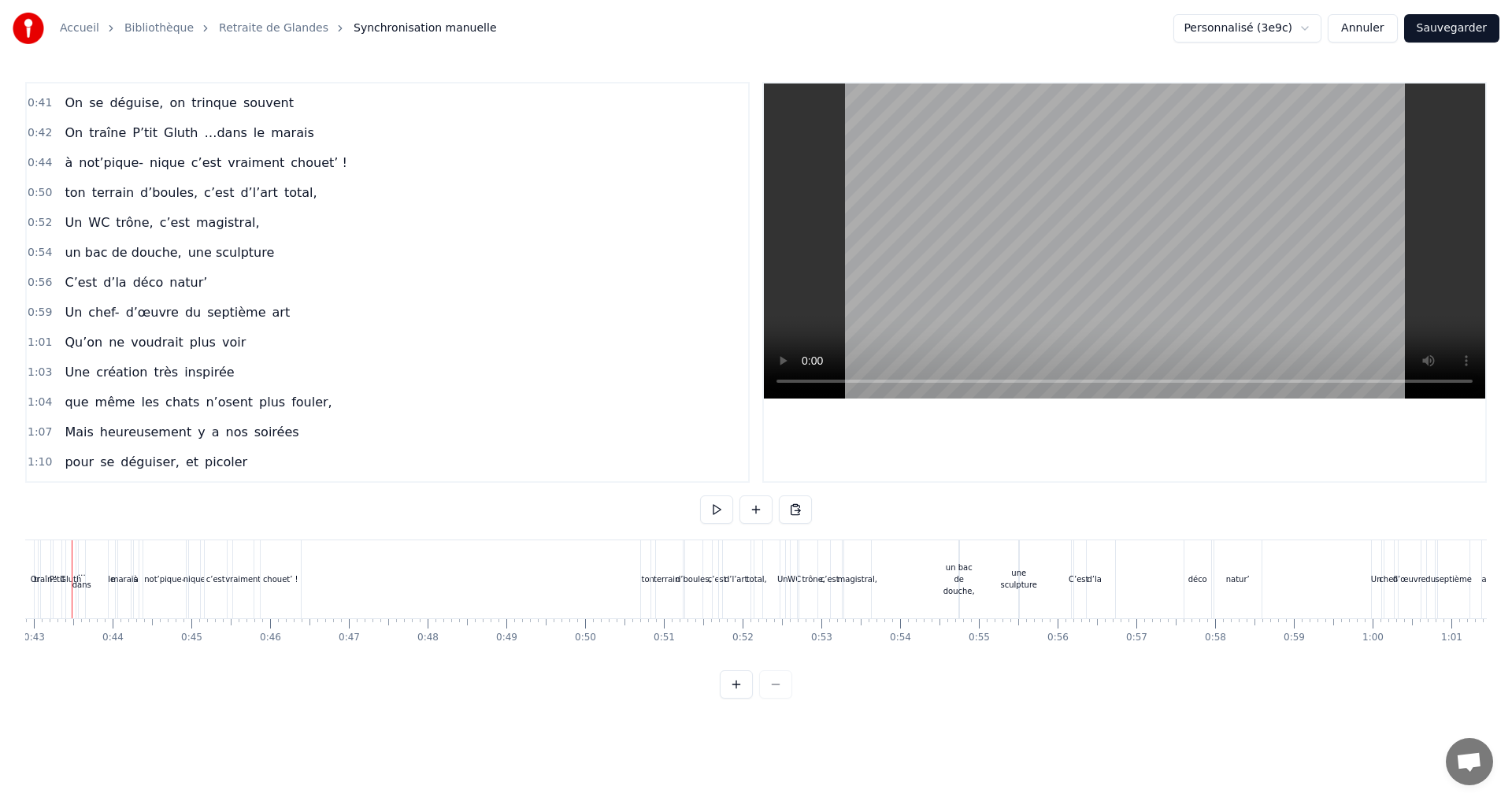
scroll to position [0, 3345]
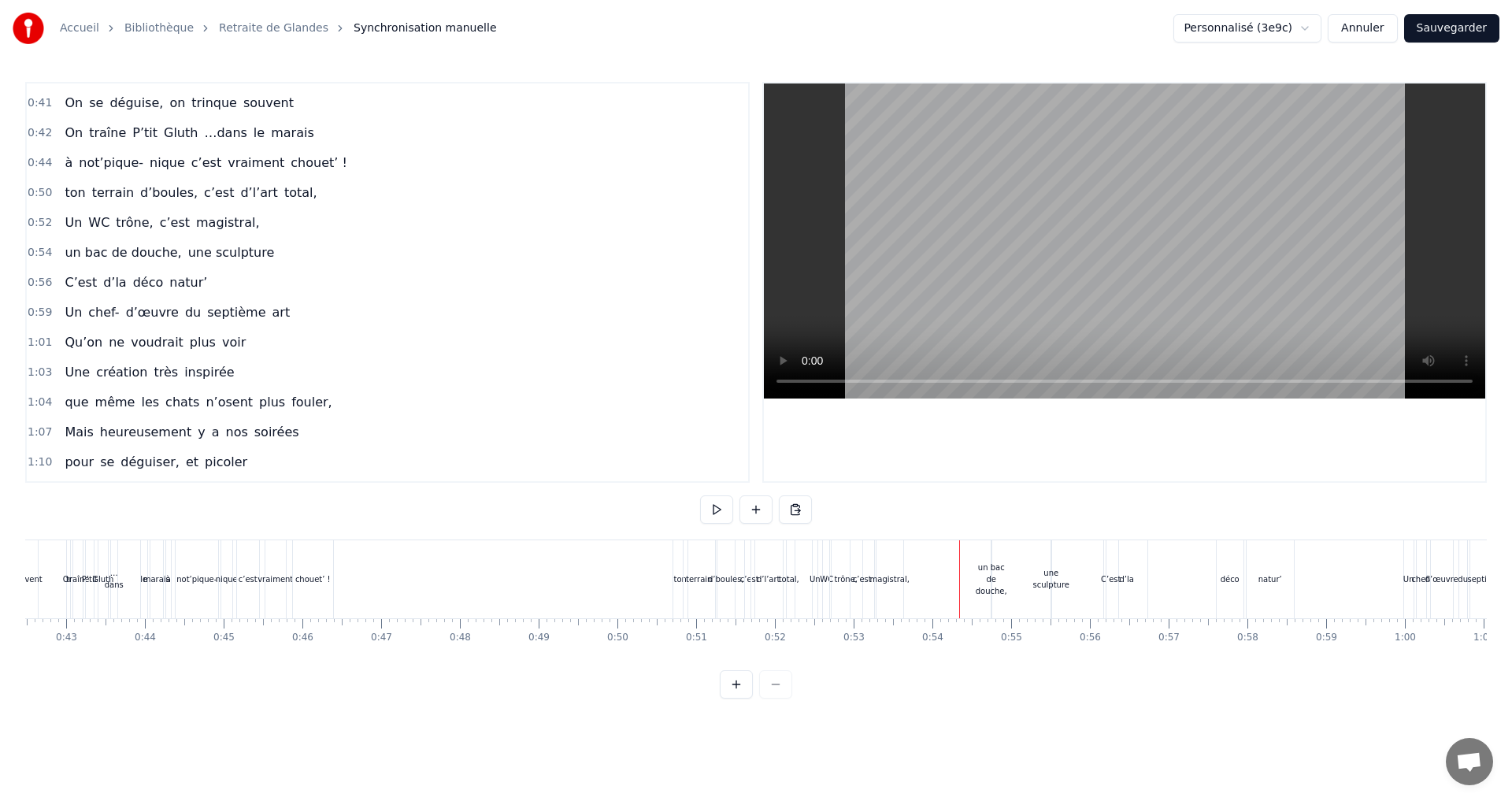
click at [893, 579] on div "magistral," at bounding box center [890, 579] width 40 height 12
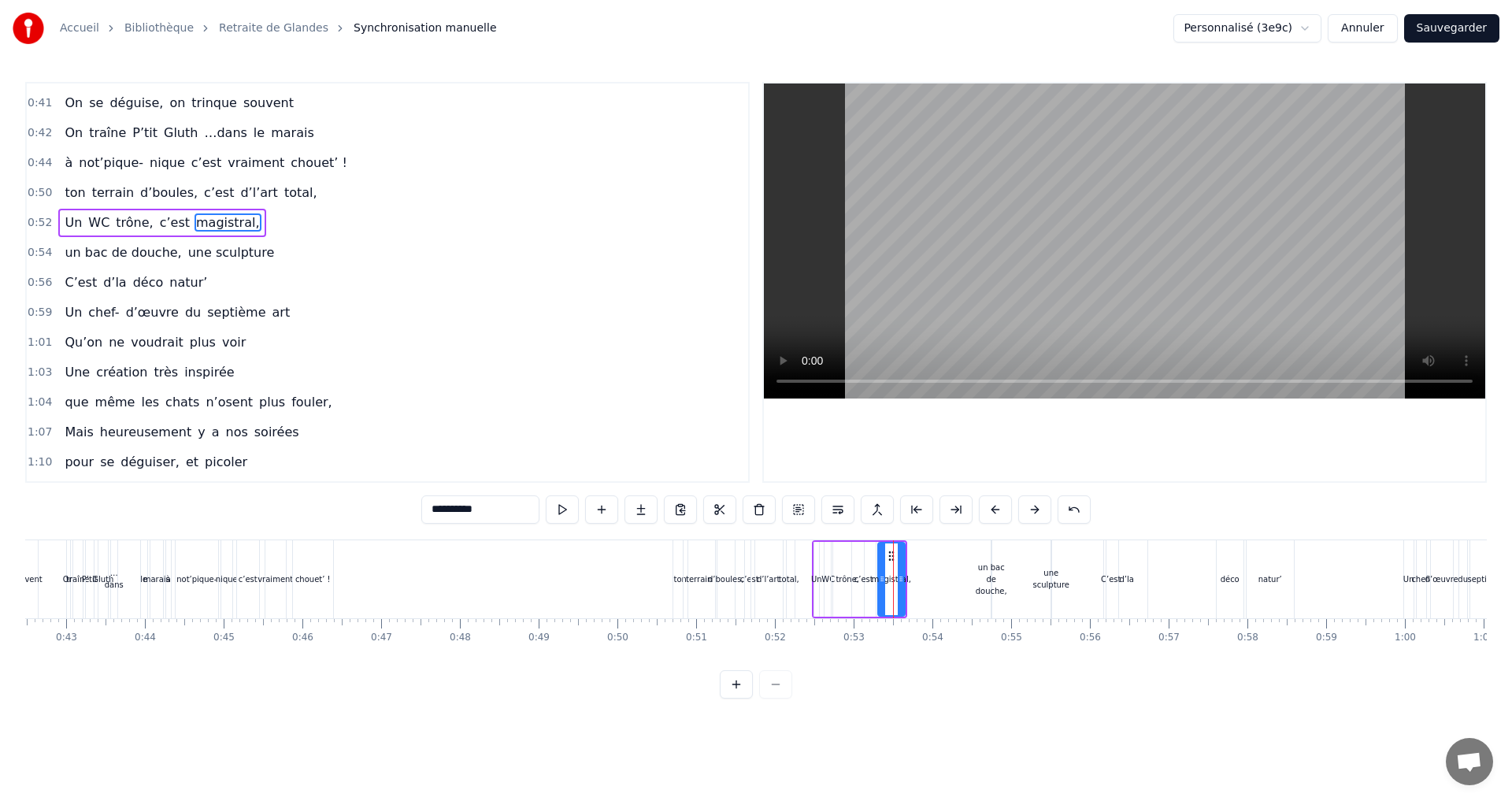
scroll to position [444, 0]
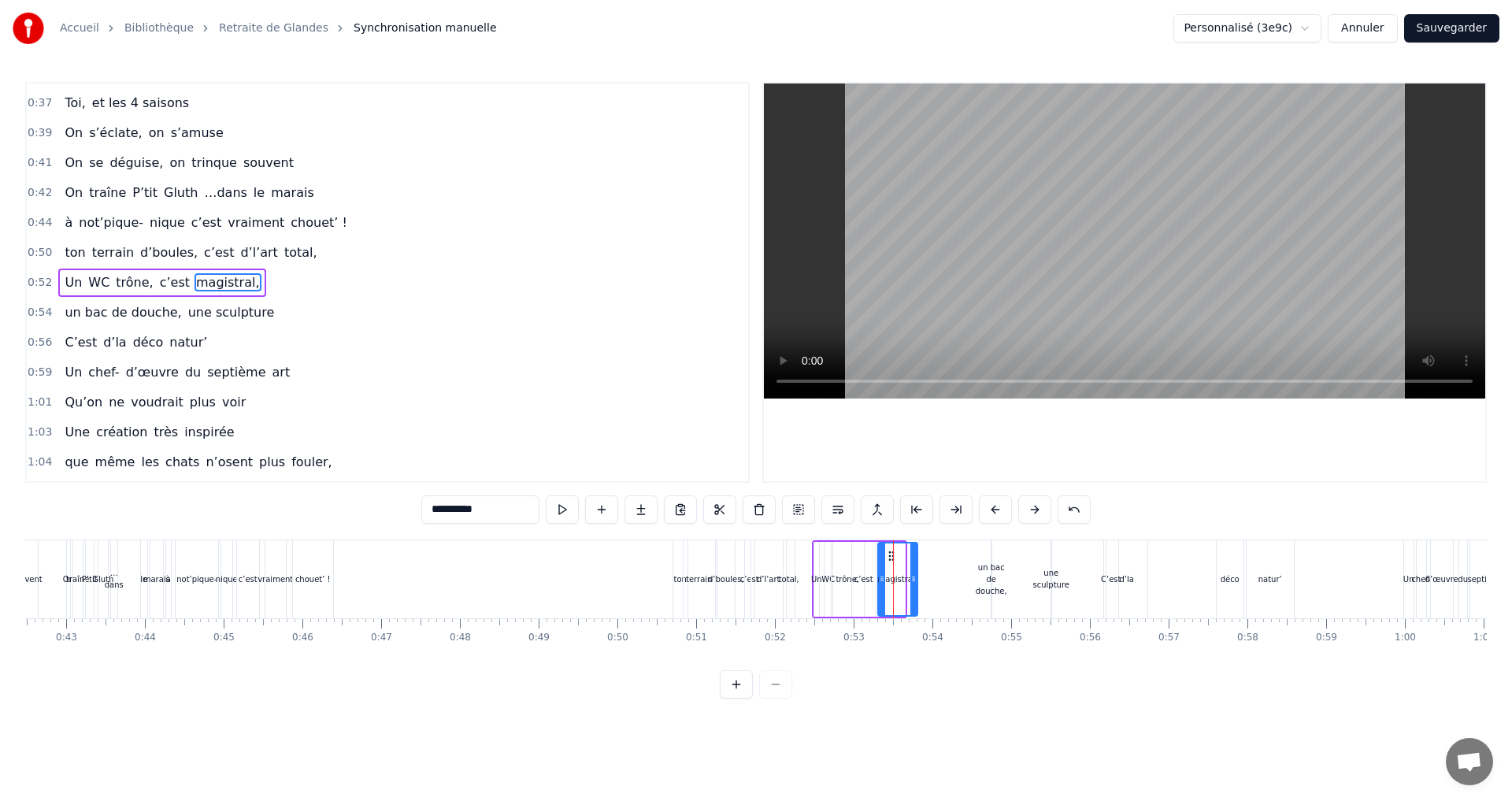
drag, startPoint x: 902, startPoint y: 577, endPoint x: 915, endPoint y: 577, distance: 13.0
click at [915, 577] on icon at bounding box center [913, 578] width 7 height 12
drag, startPoint x: 914, startPoint y: 579, endPoint x: 930, endPoint y: 575, distance: 16.5
click at [930, 575] on icon at bounding box center [928, 578] width 7 height 12
click at [889, 581] on icon at bounding box center [889, 578] width 7 height 12
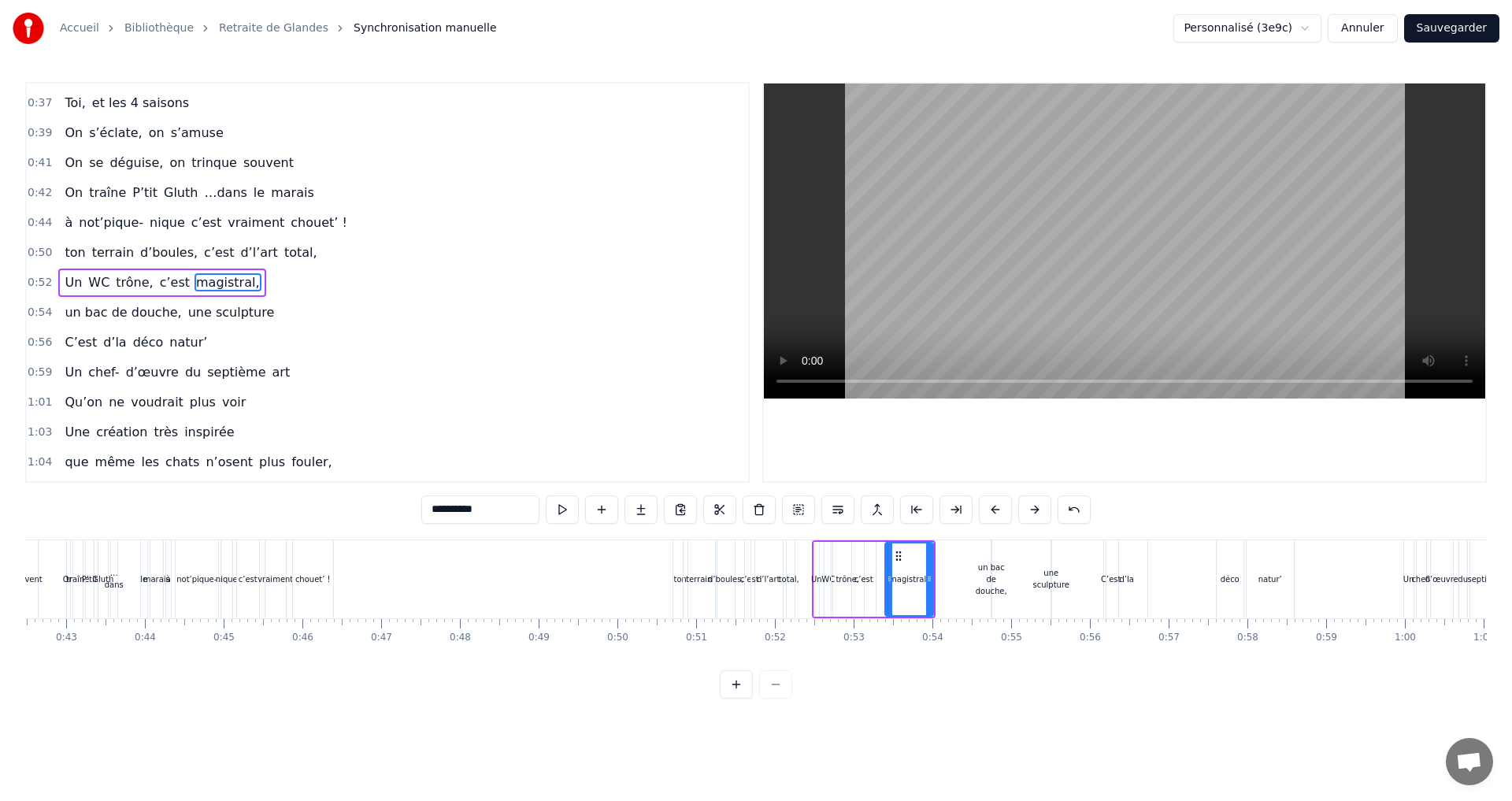
click at [864, 581] on div "c’est" at bounding box center [863, 579] width 19 height 12
drag, startPoint x: 865, startPoint y: 555, endPoint x: 878, endPoint y: 557, distance: 13.2
click at [878, 557] on icon at bounding box center [878, 555] width 12 height 12
click at [849, 580] on div "trône," at bounding box center [846, 579] width 24 height 12
click at [852, 555] on icon at bounding box center [851, 555] width 12 height 12
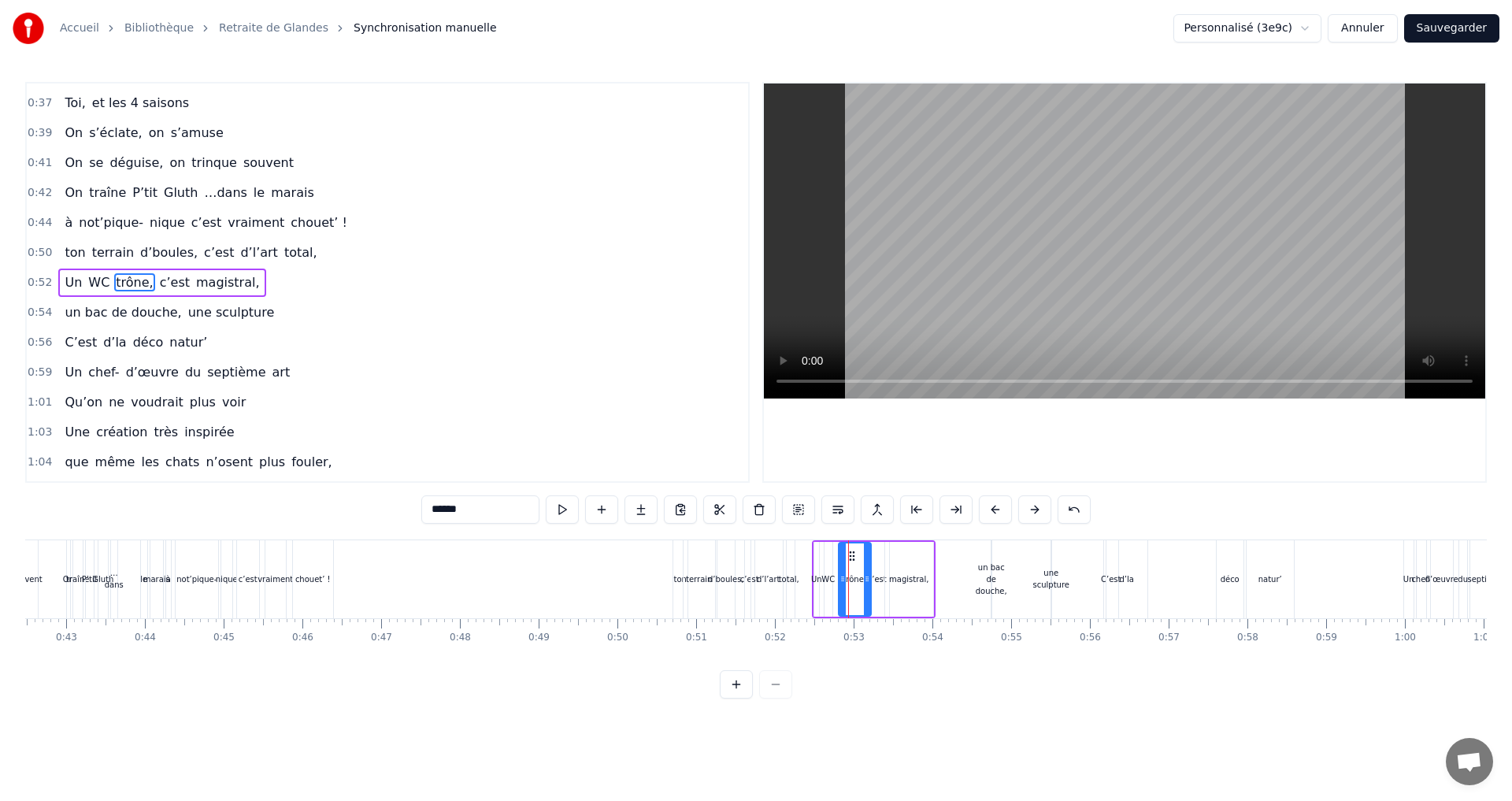
click at [877, 581] on div "c’est" at bounding box center [877, 579] width 19 height 12
click at [881, 555] on icon at bounding box center [880, 555] width 12 height 12
click at [829, 576] on div "WC" at bounding box center [828, 579] width 13 height 12
click at [844, 552] on circle at bounding box center [844, 551] width 1 height 1
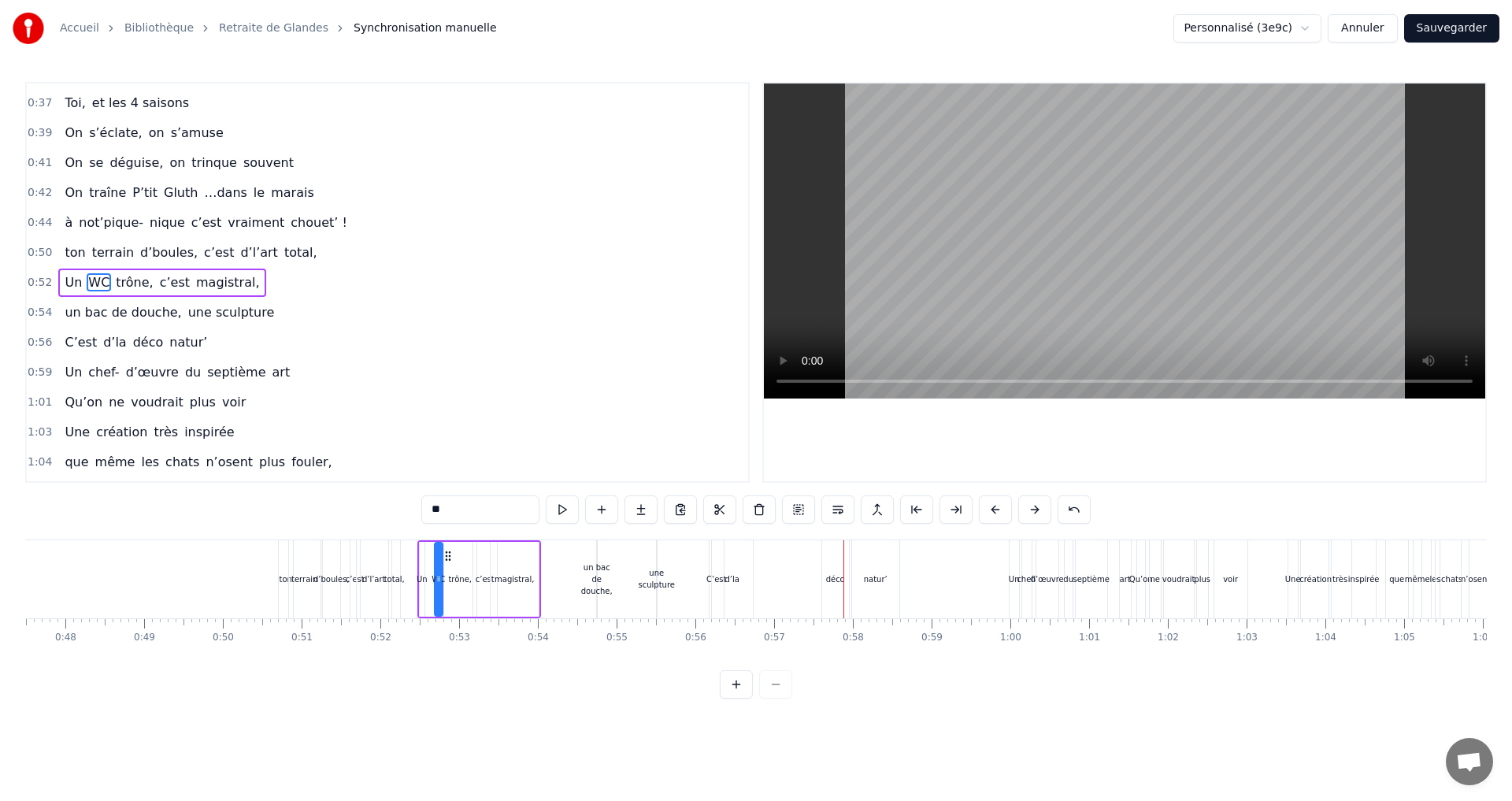
scroll to position [0, 3730]
click at [520, 580] on div "magistral," at bounding box center [523, 579] width 40 height 12
drag, startPoint x: 546, startPoint y: 577, endPoint x: 555, endPoint y: 576, distance: 9.1
click at [555, 576] on icon at bounding box center [554, 578] width 7 height 12
click at [431, 581] on div "Un" at bounding box center [431, 579] width 11 height 12
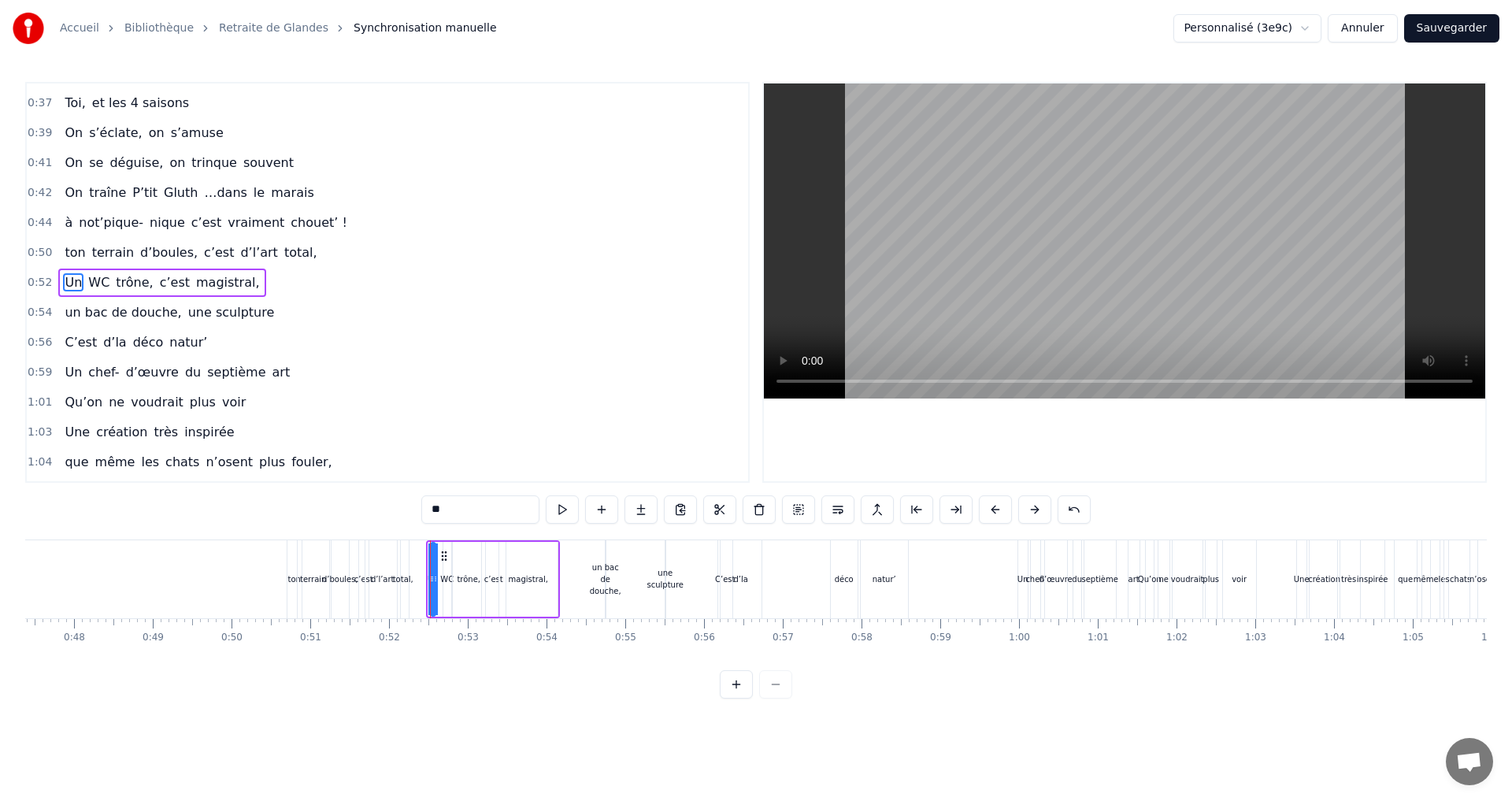
click at [445, 555] on icon at bounding box center [443, 555] width 12 height 12
click at [464, 580] on div "trône," at bounding box center [468, 579] width 24 height 12
click at [470, 555] on circle at bounding box center [469, 555] width 1 height 1
click at [495, 580] on div "c’est" at bounding box center [493, 579] width 19 height 12
click at [506, 558] on div at bounding box center [508, 579] width 7 height 72
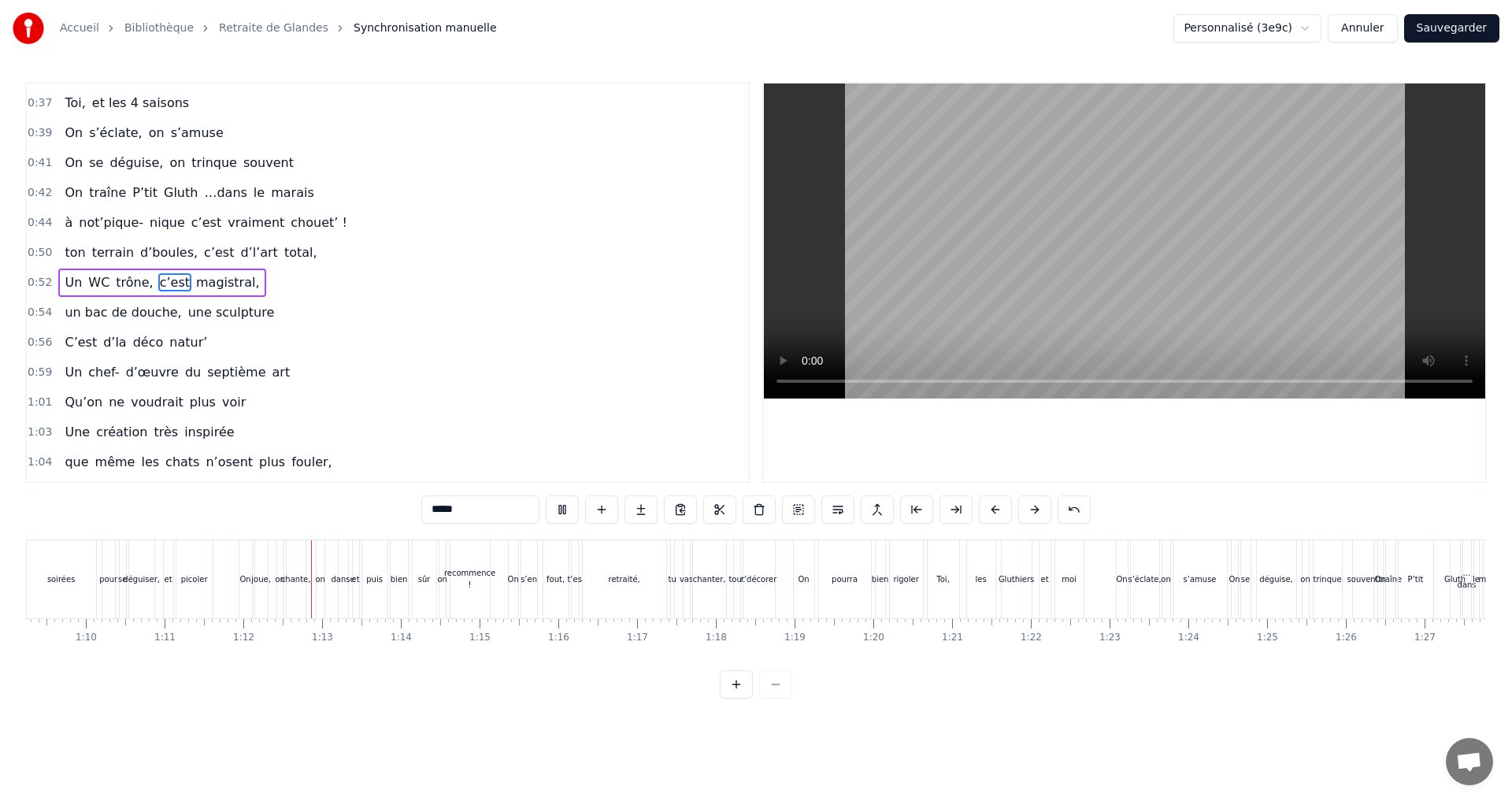
scroll to position [0, 5603]
click at [219, 376] on span "septième" at bounding box center [235, 372] width 61 height 18
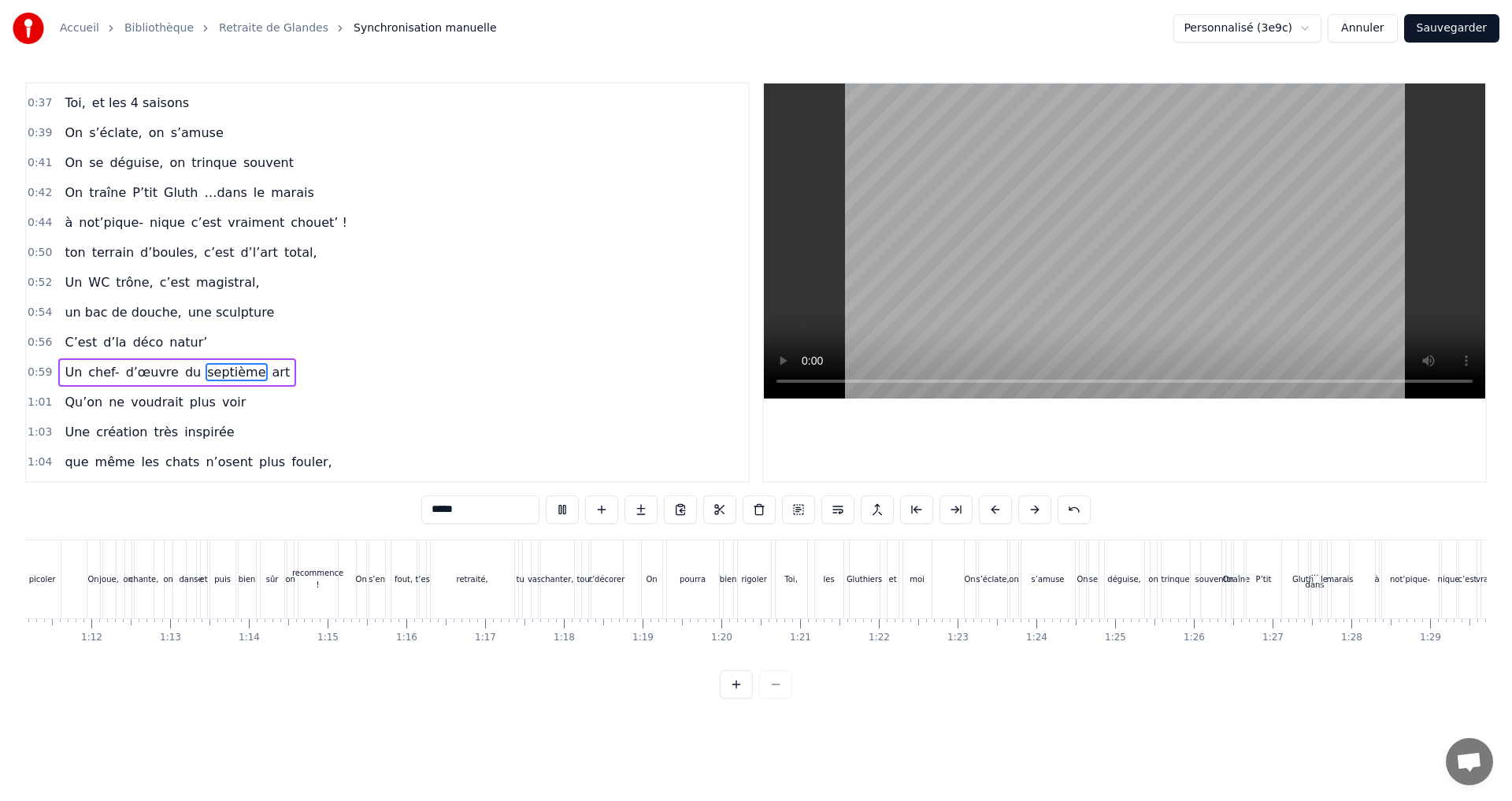
type input "********"
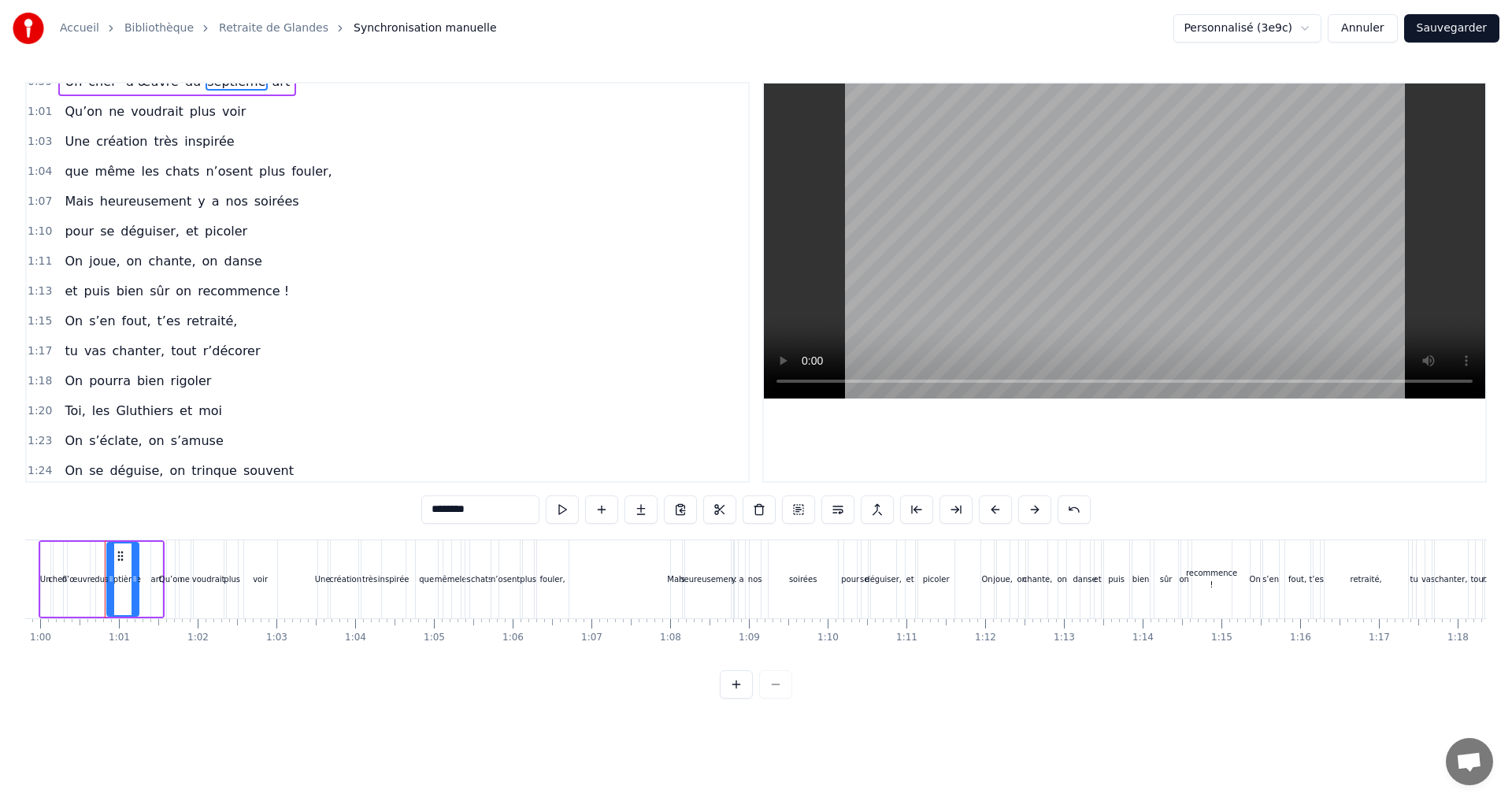
scroll to position [759, 0]
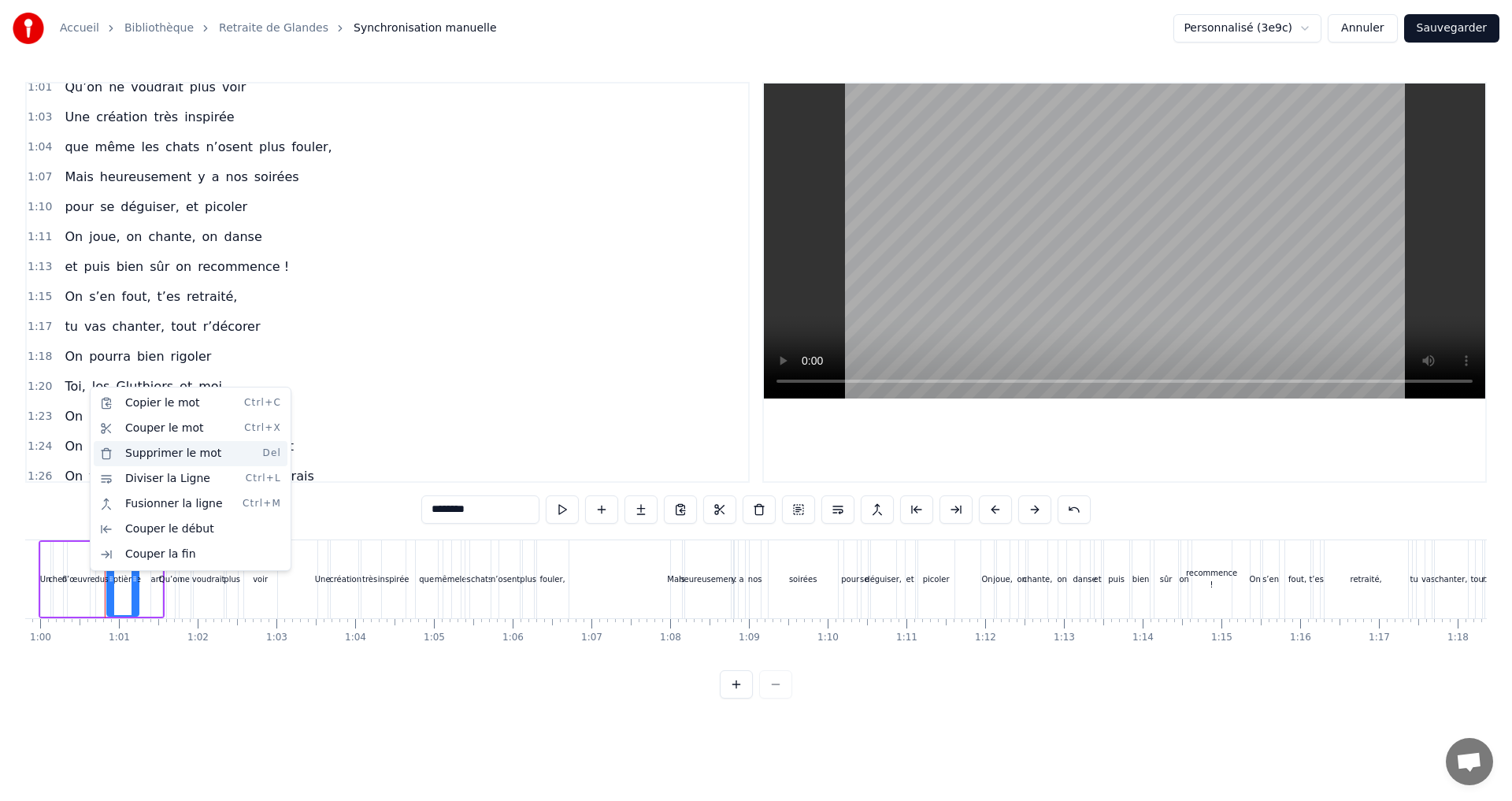
click at [137, 455] on div "Supprimer le mot Del" at bounding box center [191, 453] width 194 height 25
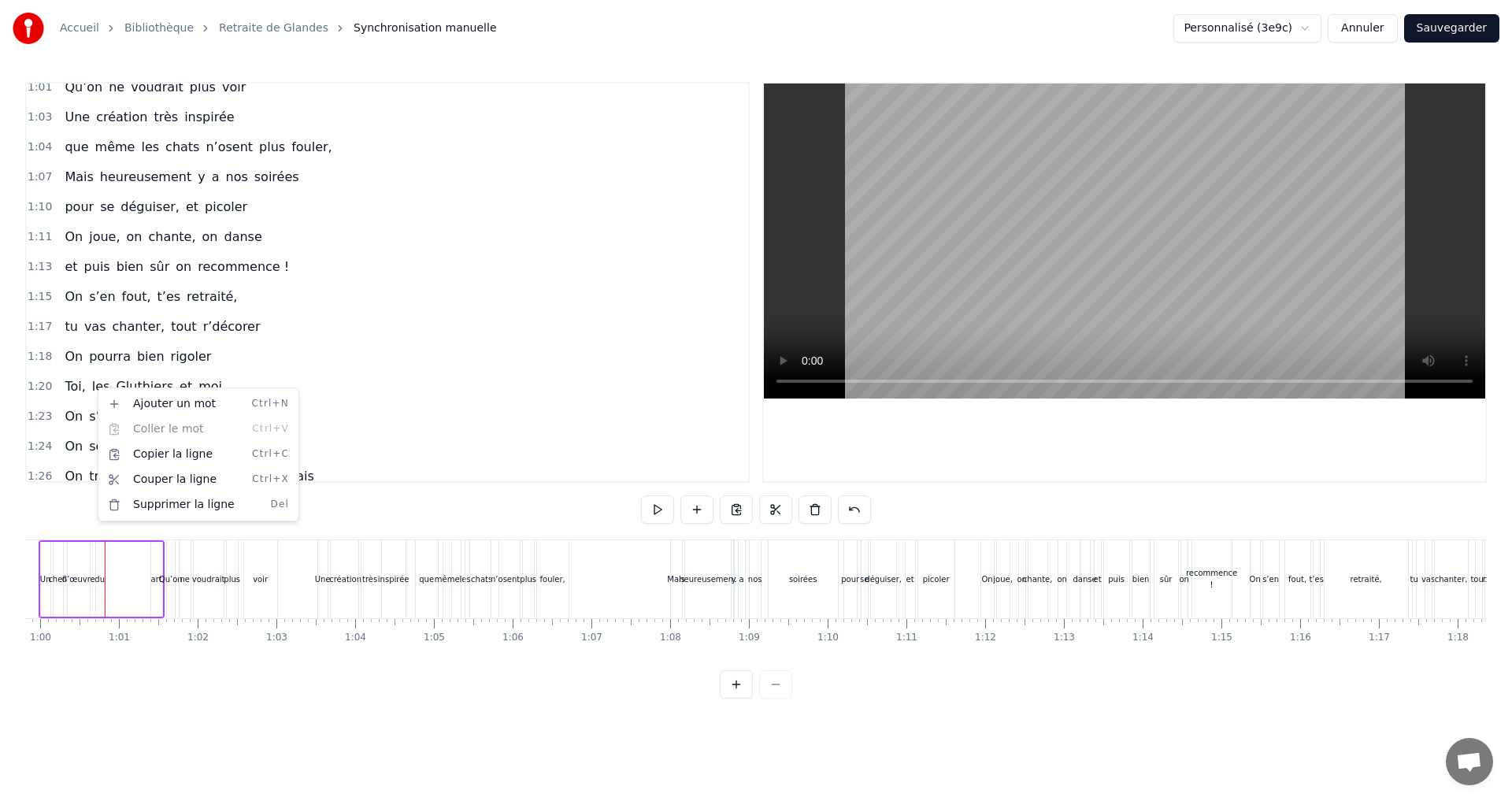
click at [94, 387] on html "Accueil Bibliothèque Retraite de Glandes Synchronisation manuelle Personnalisé …" at bounding box center [756, 361] width 1512 height 724
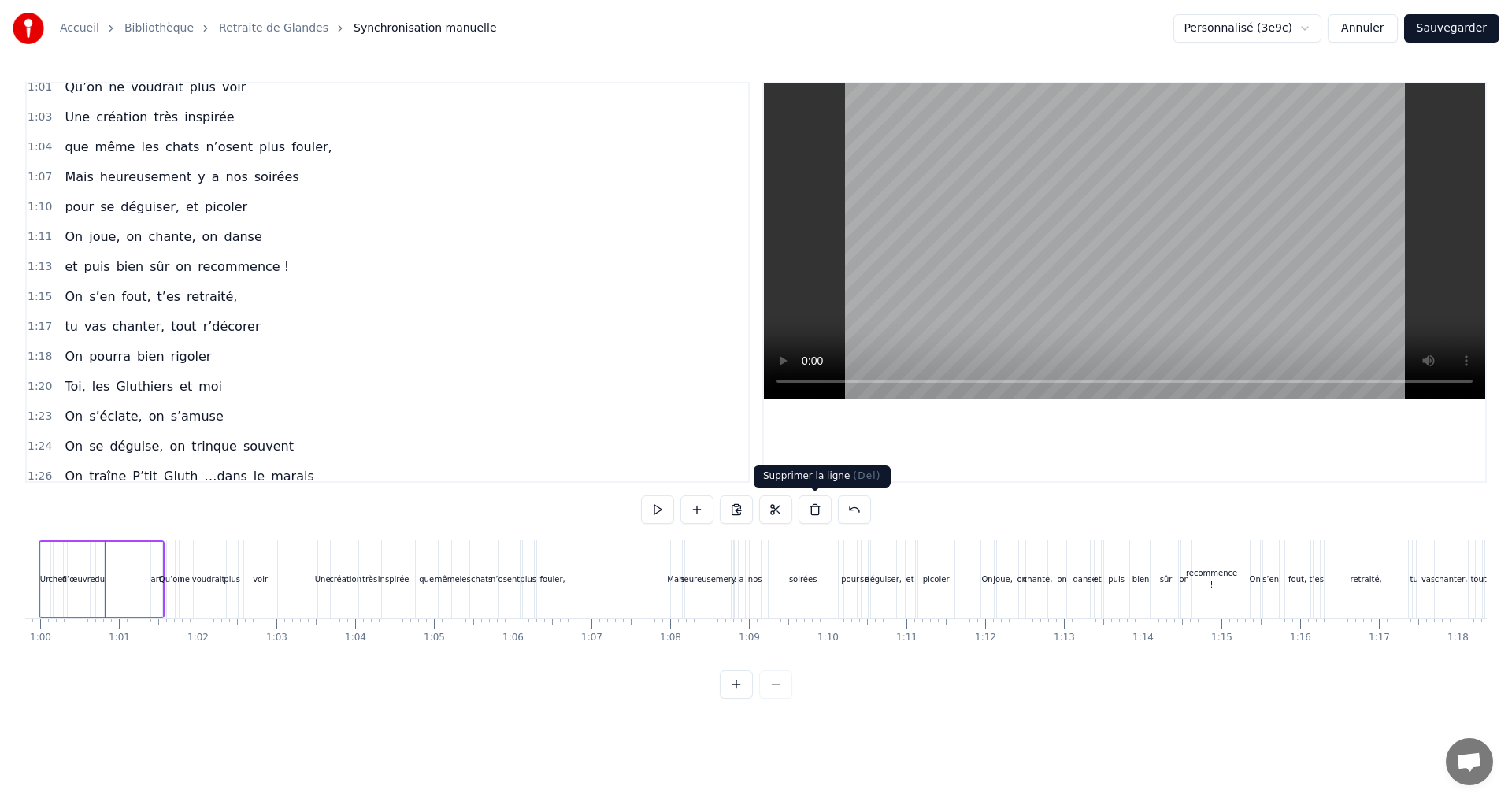
click at [812, 507] on button at bounding box center [814, 509] width 33 height 28
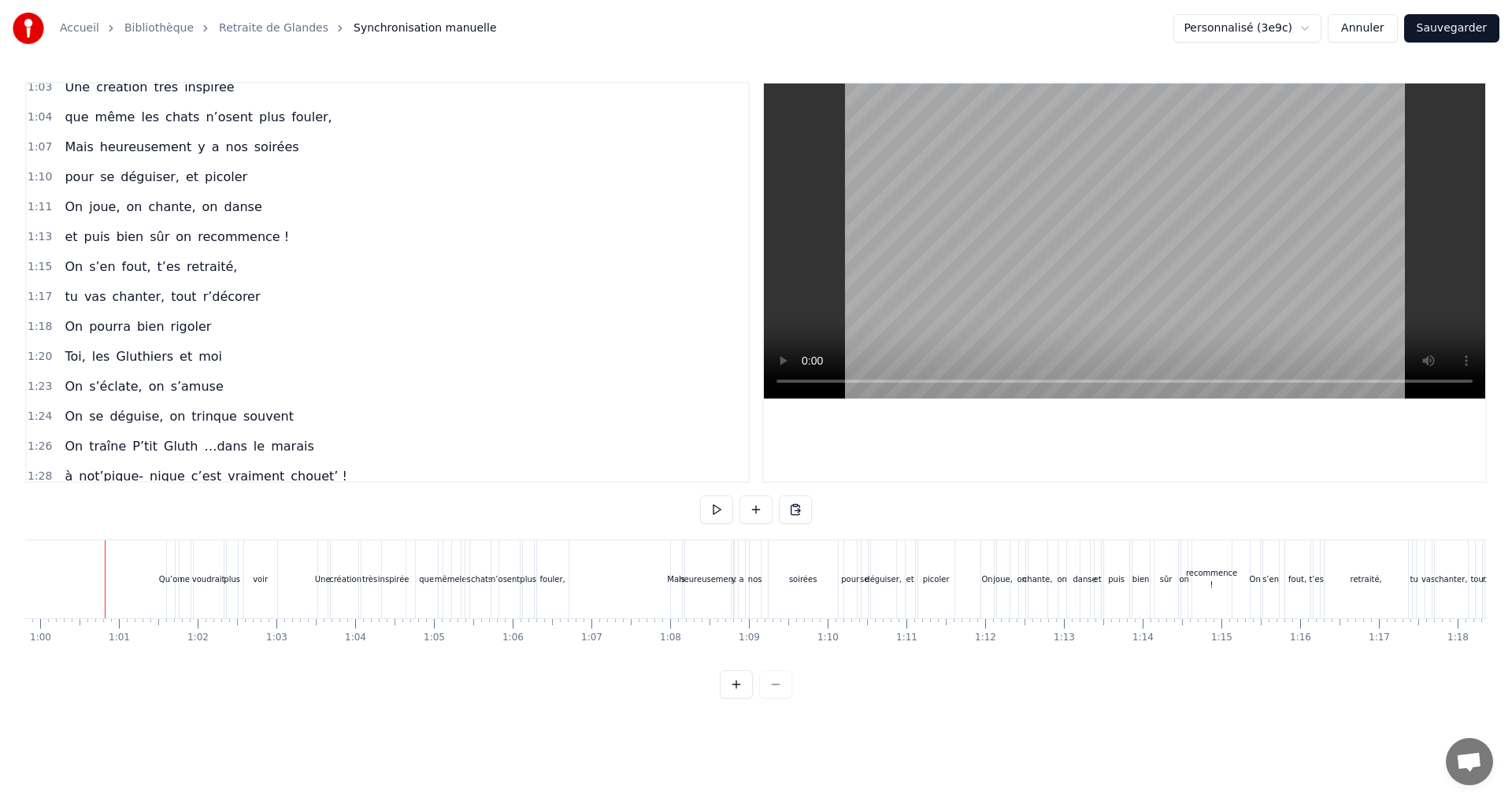
scroll to position [729, 0]
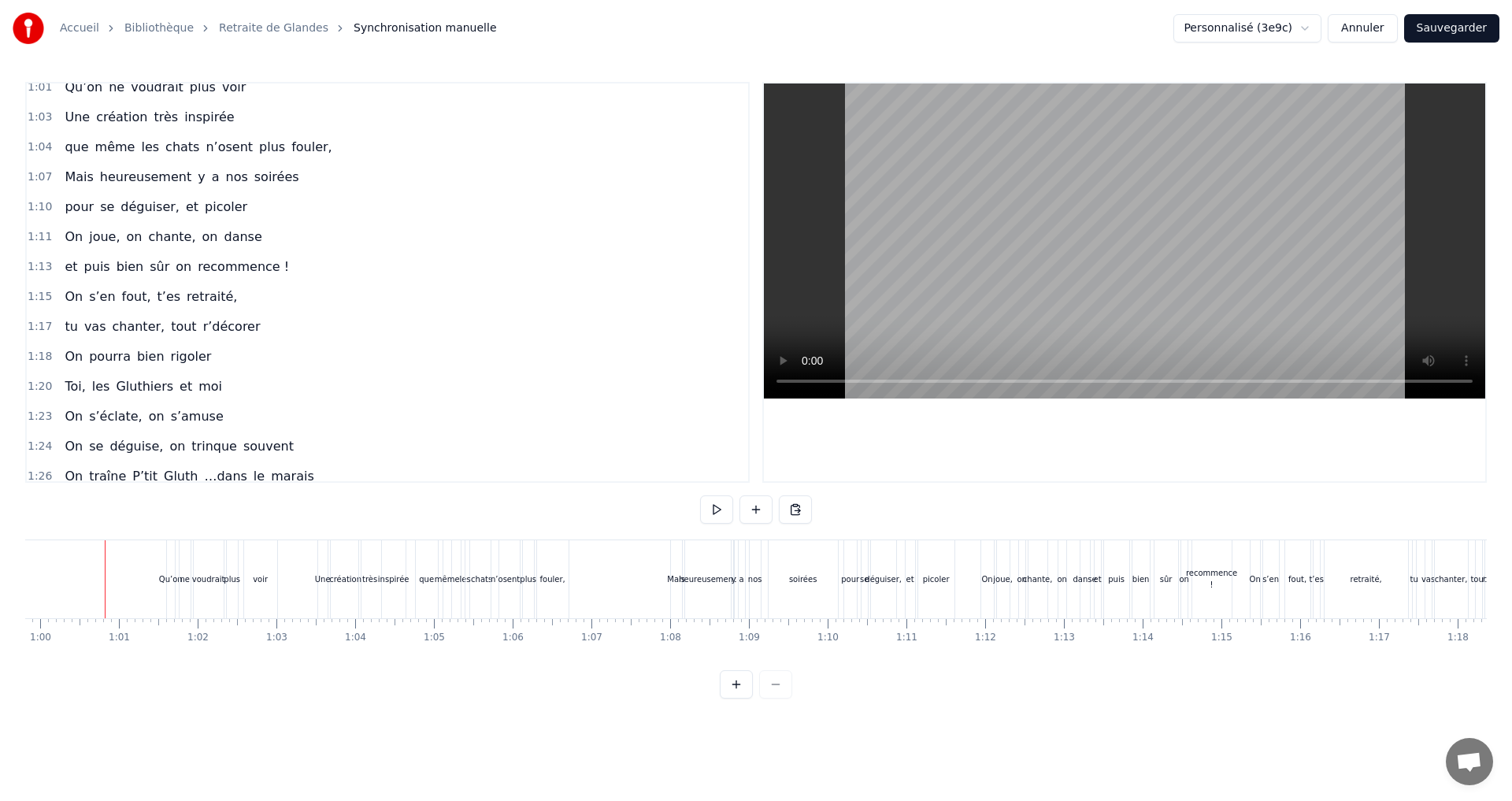
click at [91, 383] on span "les" at bounding box center [101, 386] width 22 height 18
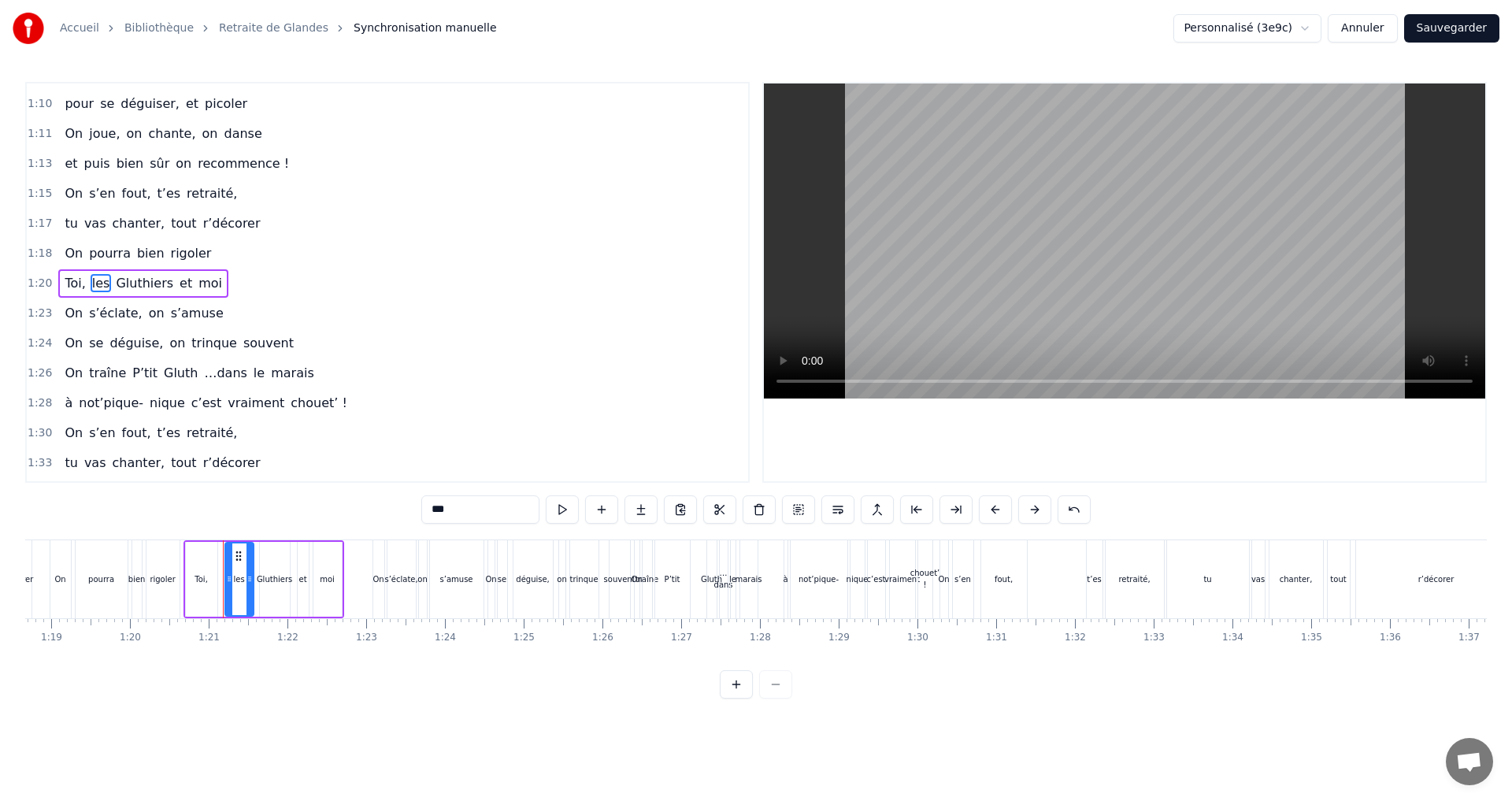
scroll to position [0, 6313]
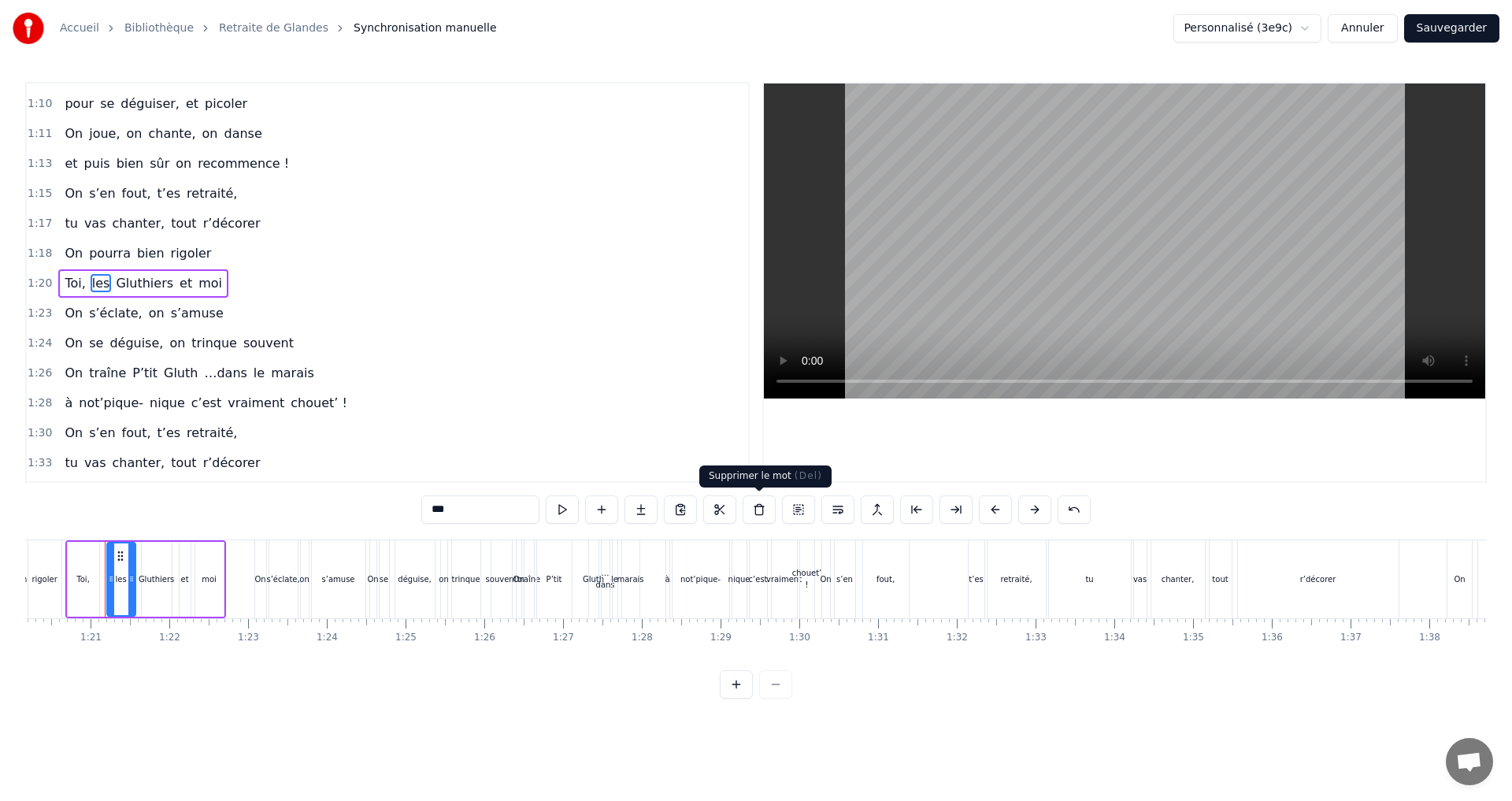
click at [758, 510] on button at bounding box center [759, 509] width 33 height 28
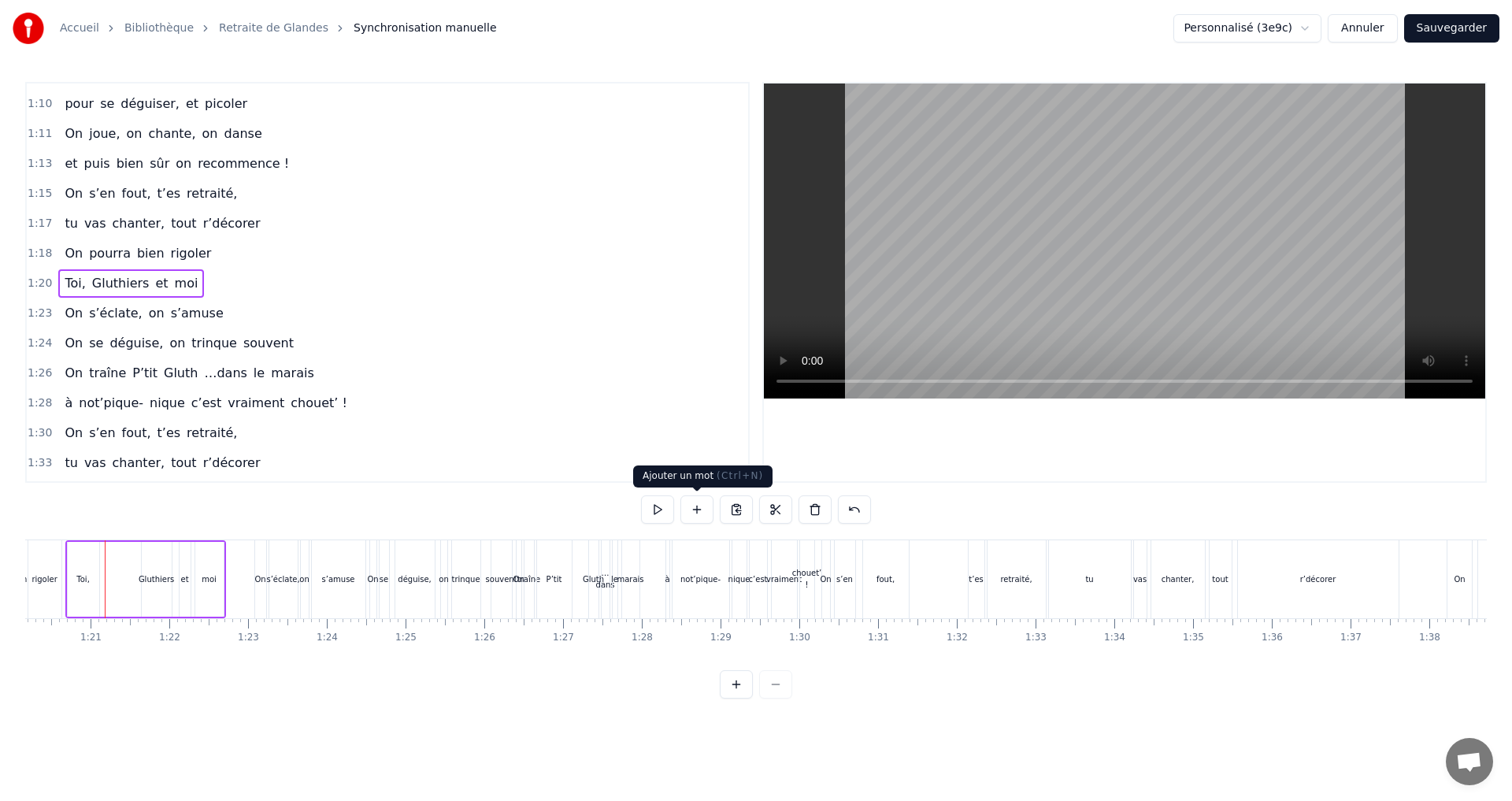
click at [694, 508] on button at bounding box center [697, 509] width 33 height 28
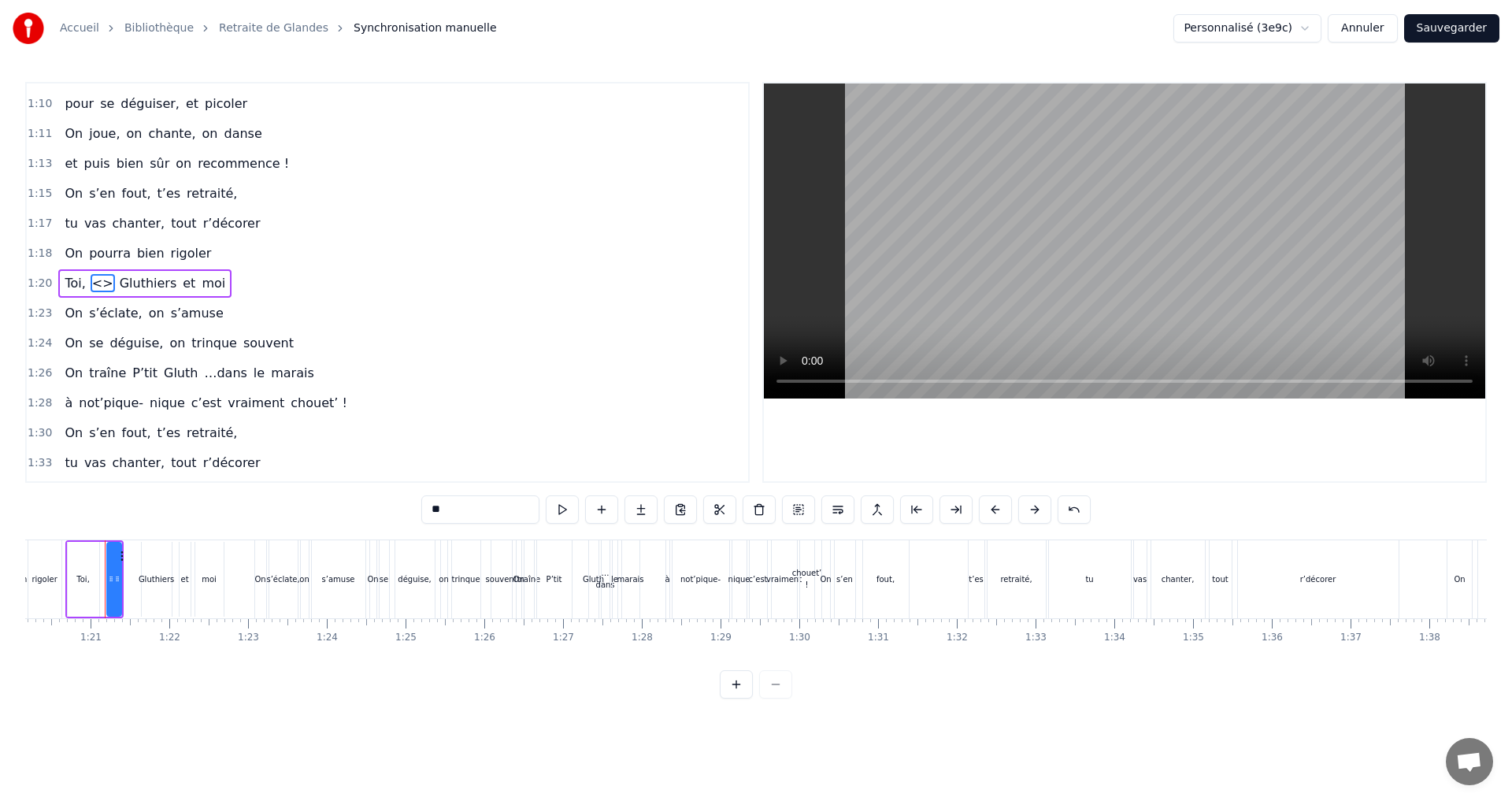
scroll to position [833, 0]
drag, startPoint x: 471, startPoint y: 512, endPoint x: 399, endPoint y: 509, distance: 72.1
click at [399, 509] on div "0:07 Faut rien raté, c'est ta soirée 0:09 Les 4 saisons et les Gluthiers 0:11 T…" at bounding box center [756, 390] width 1461 height 617
click at [166, 277] on span "Gluthiers" at bounding box center [173, 281] width 60 height 18
type input "*********"
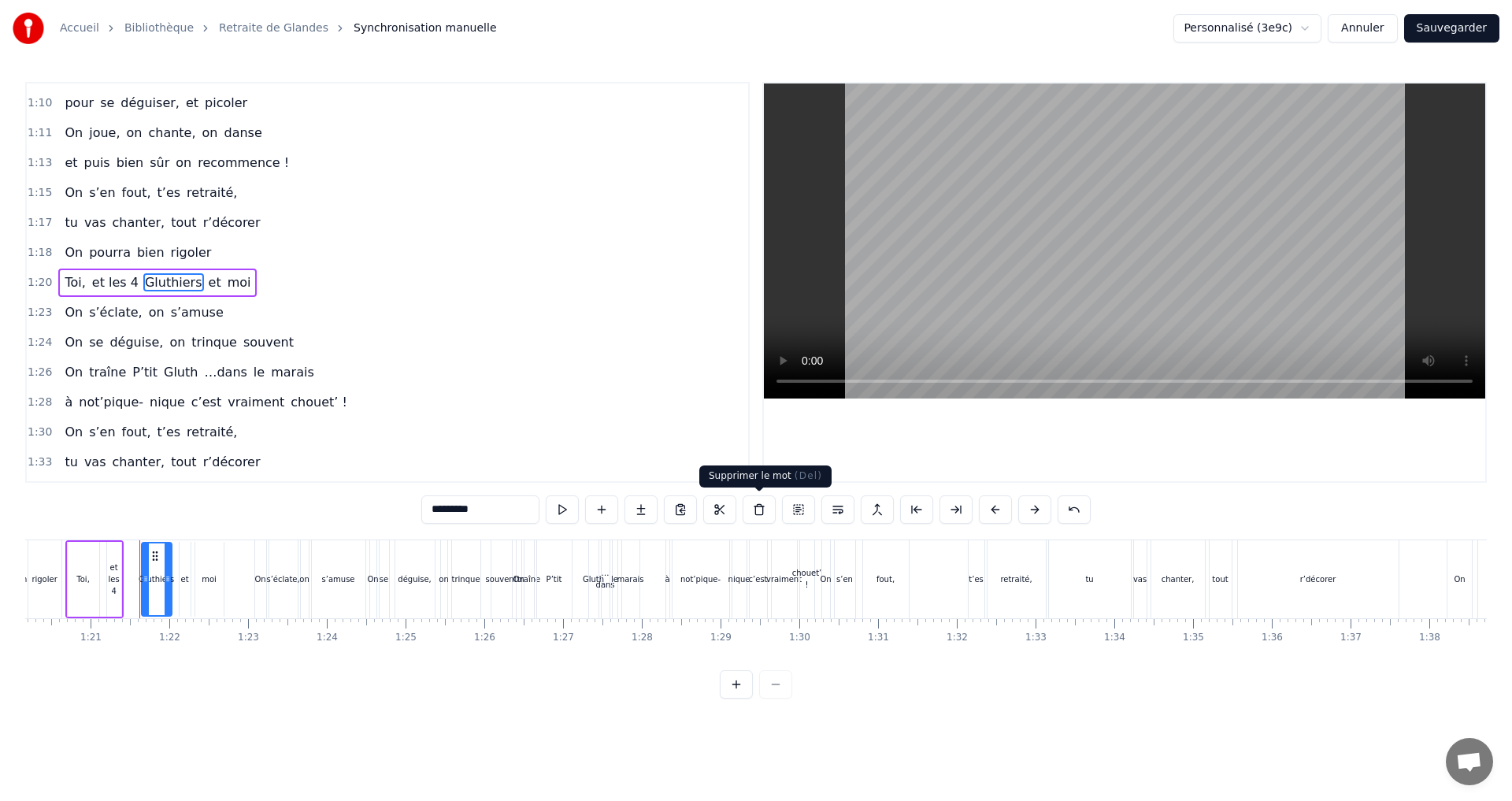
click at [760, 511] on button at bounding box center [759, 509] width 33 height 28
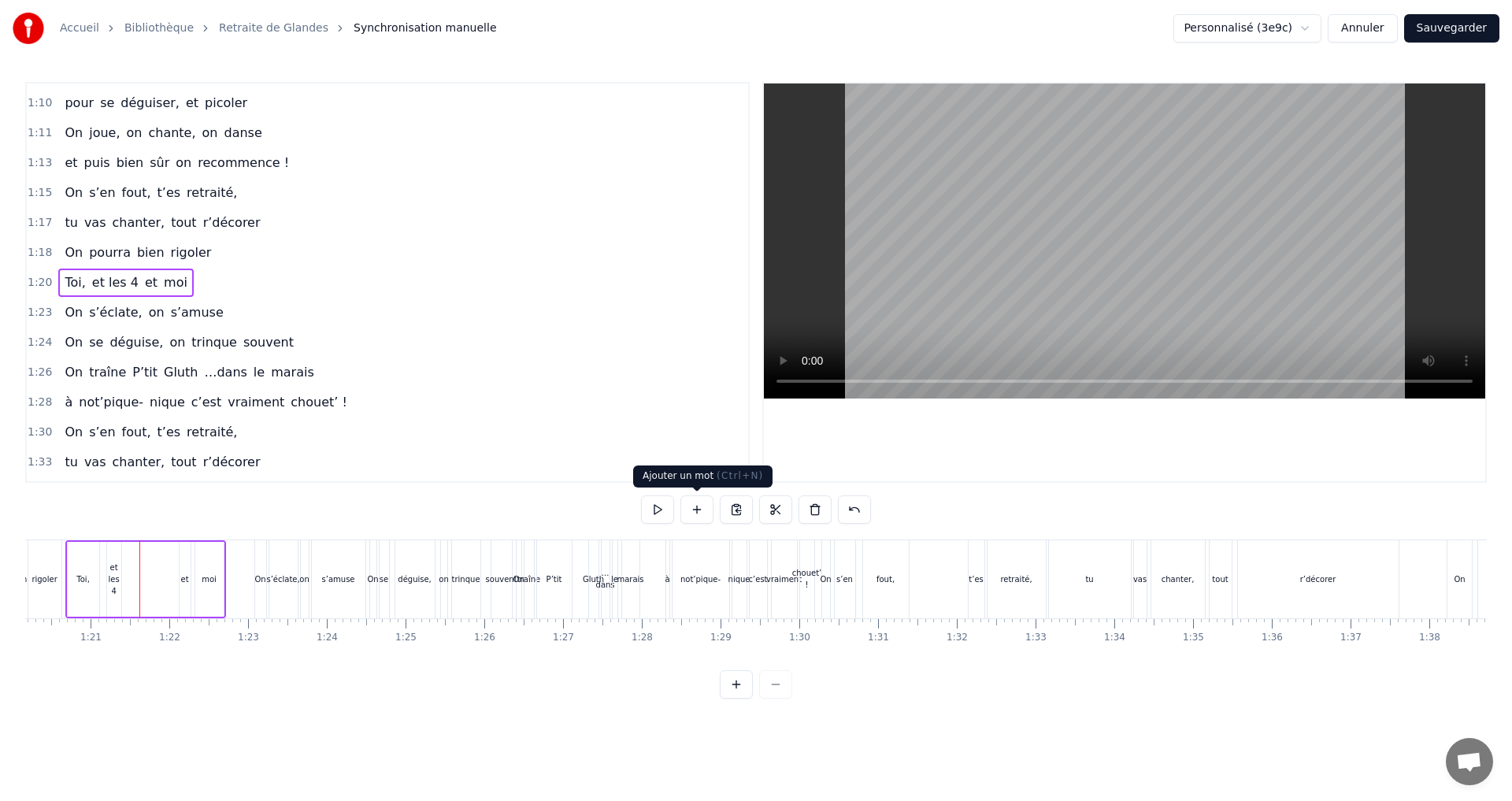
click at [696, 512] on button at bounding box center [697, 509] width 33 height 28
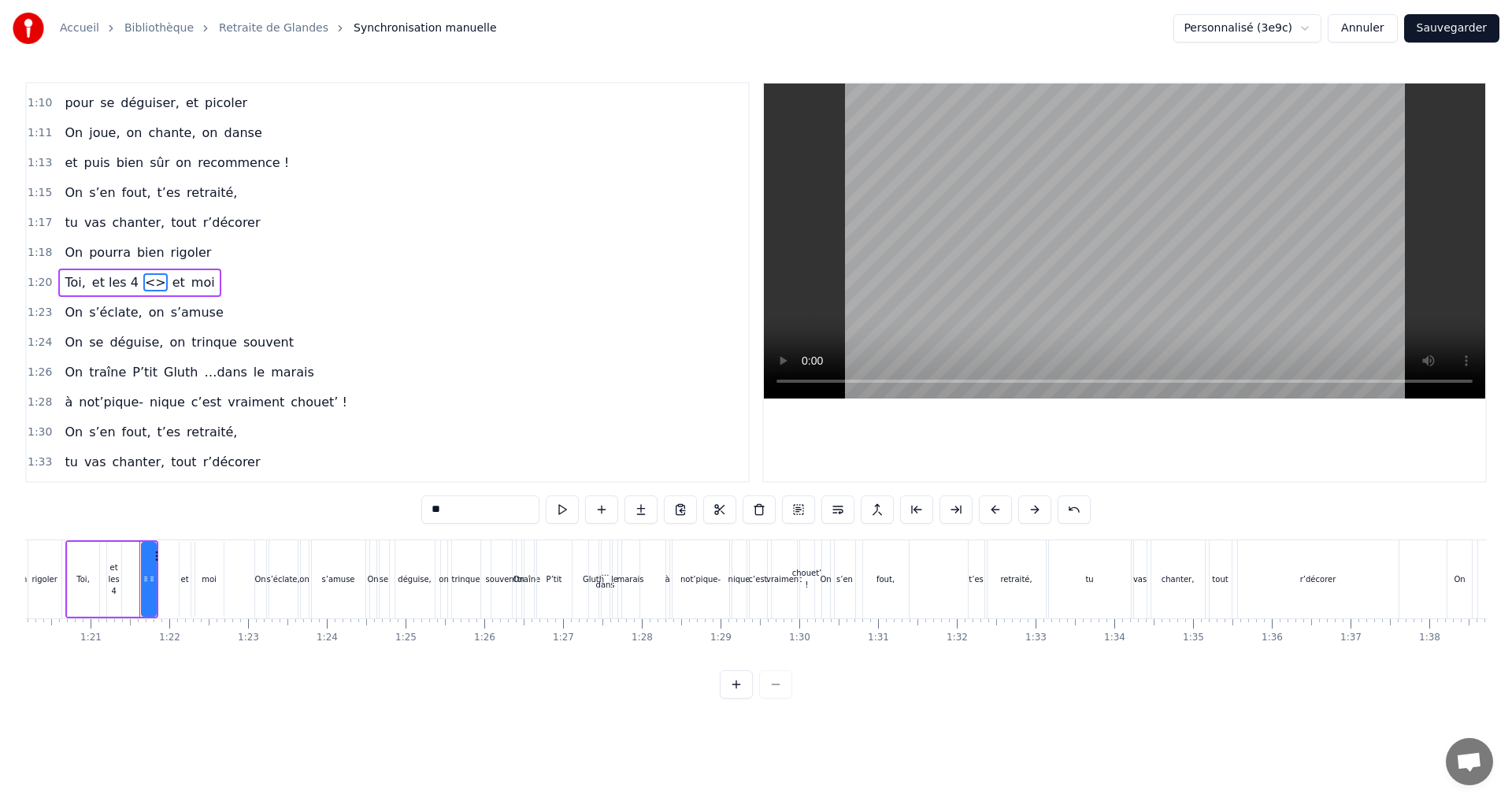
drag, startPoint x: 458, startPoint y: 518, endPoint x: 409, endPoint y: 516, distance: 49.0
click at [409, 516] on div "0:07 Faut rien raté, c'est ta soirée 0:09 Les 4 saisons et les Gluthiers 0:11 T…" at bounding box center [756, 390] width 1461 height 617
click at [196, 289] on span "et" at bounding box center [203, 281] width 16 height 18
type input "**"
click at [761, 509] on button at bounding box center [759, 509] width 33 height 28
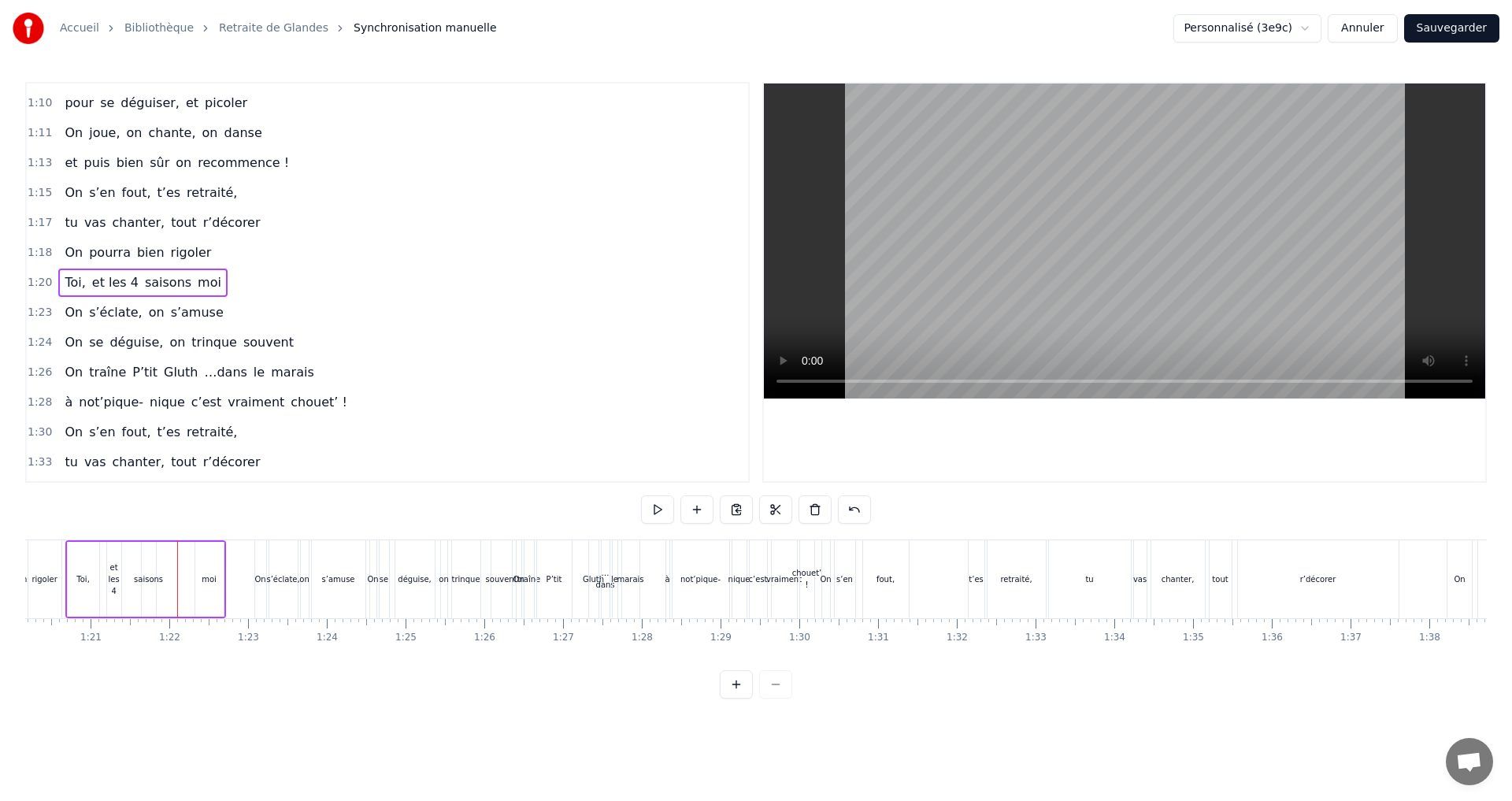
click at [196, 281] on span "moi" at bounding box center [209, 281] width 26 height 18
click at [758, 508] on button at bounding box center [759, 509] width 33 height 28
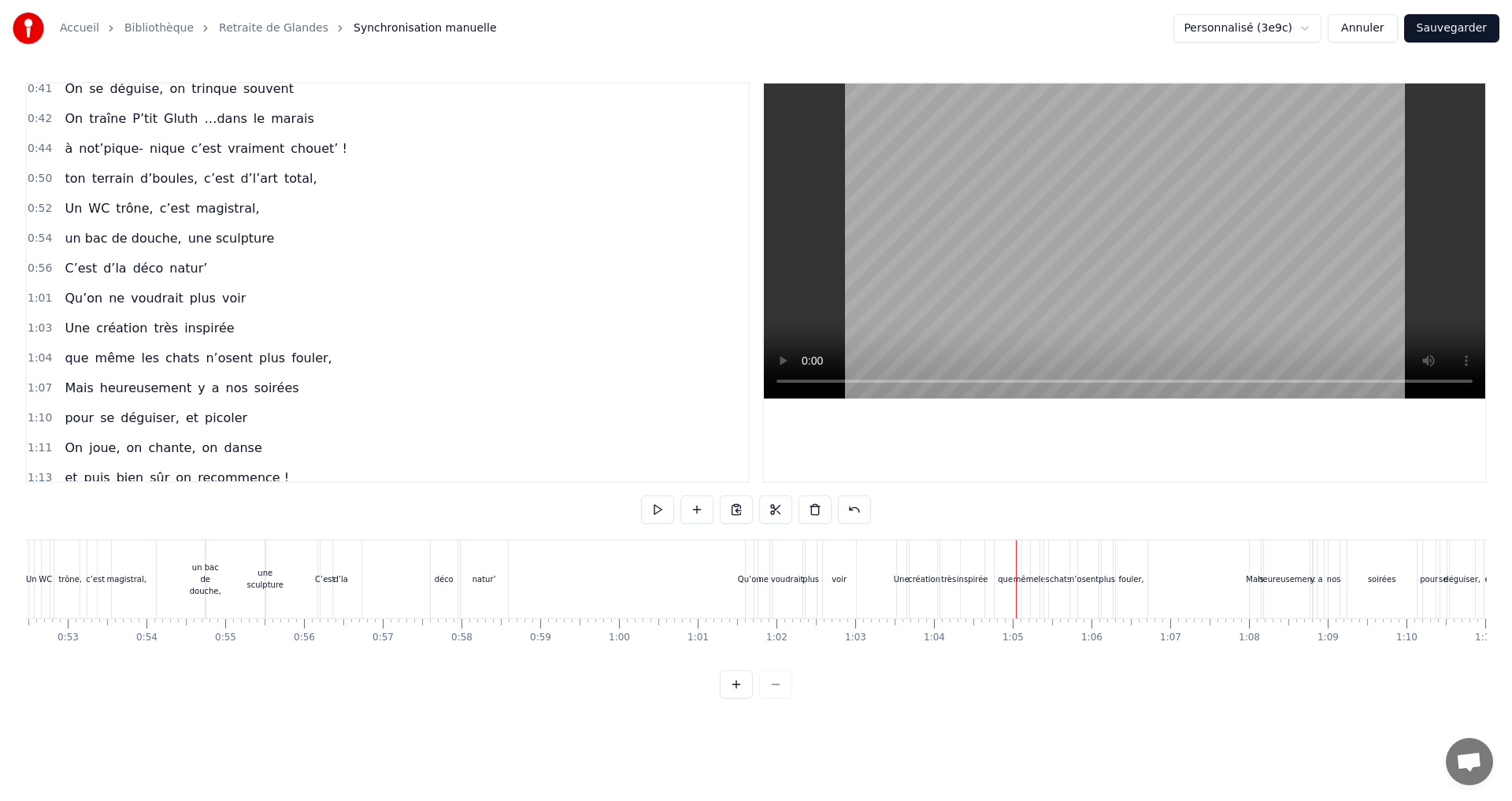
scroll to position [597, 0]
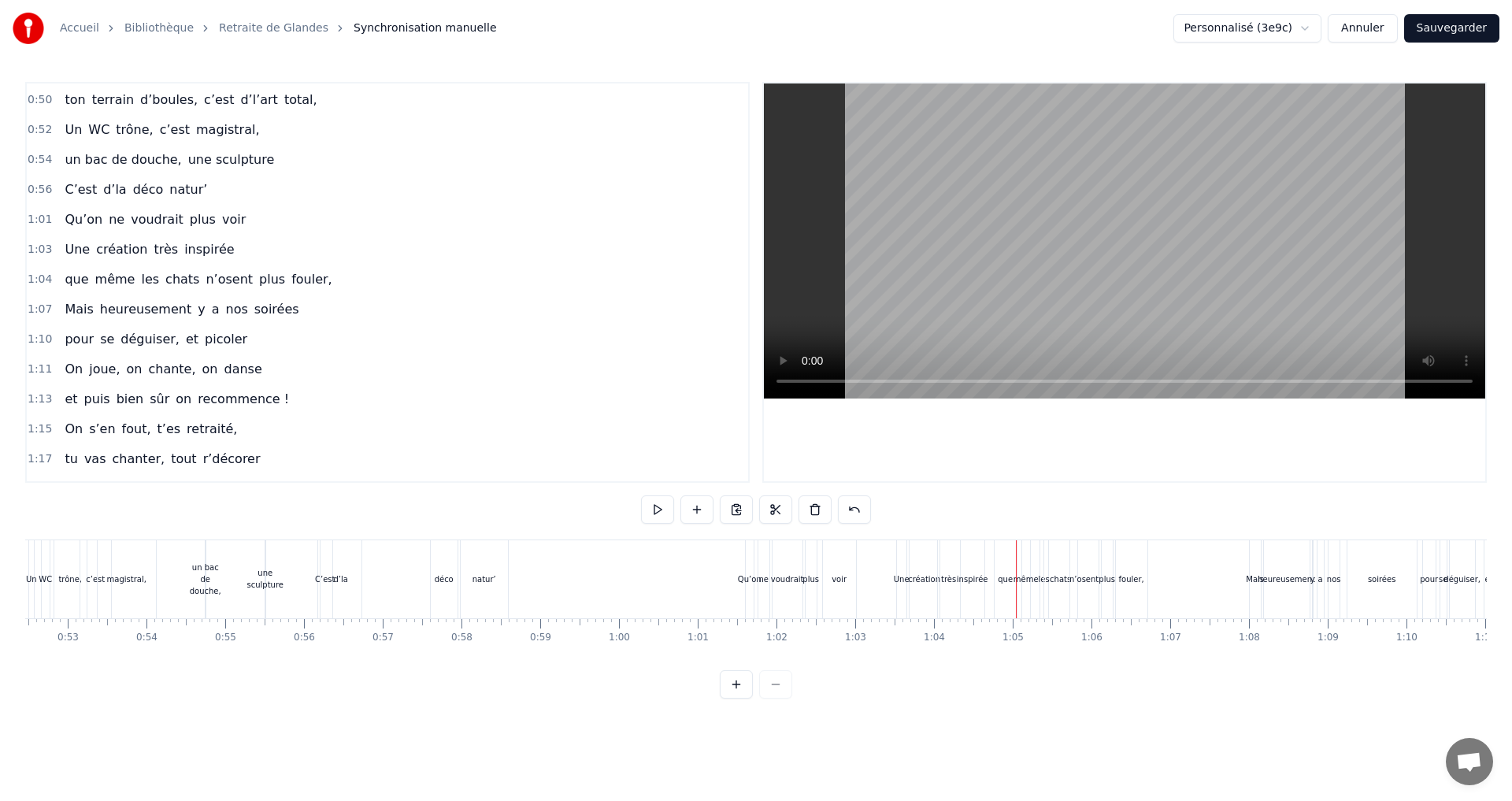
click at [252, 311] on span "soirées" at bounding box center [276, 309] width 48 height 18
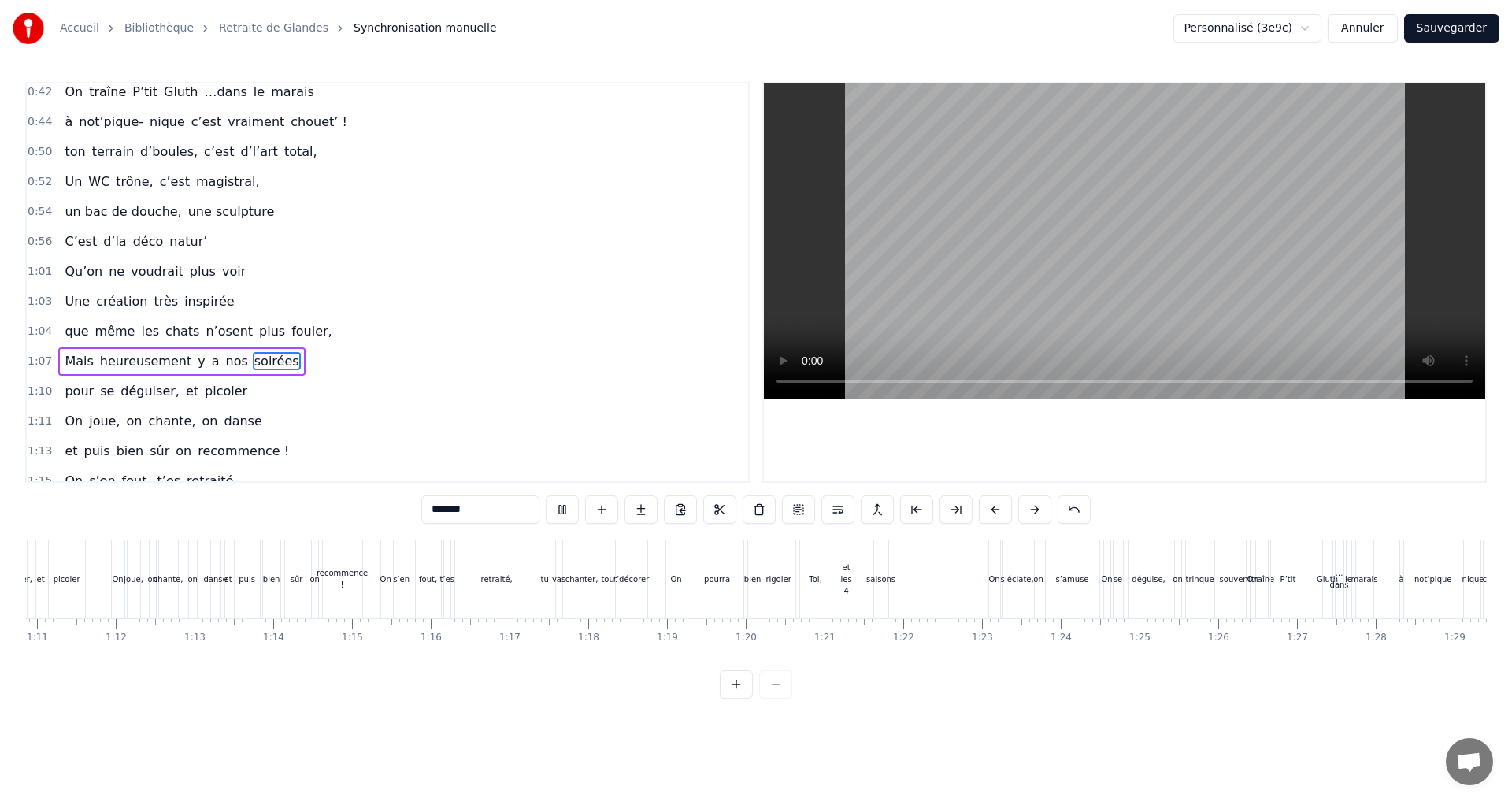
scroll to position [466, 0]
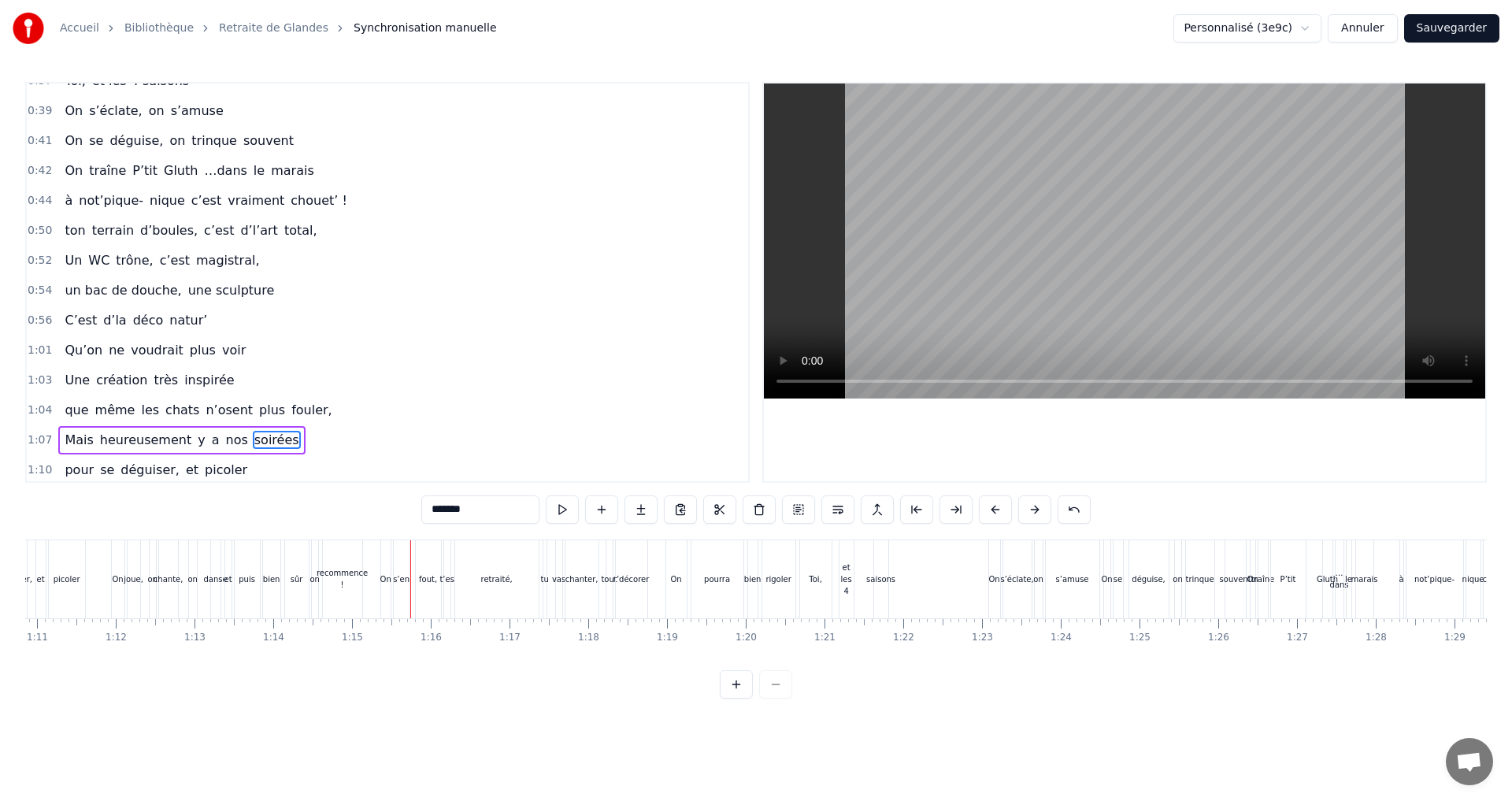
click at [77, 347] on span "Qu’on" at bounding box center [83, 349] width 40 height 18
type input "*****"
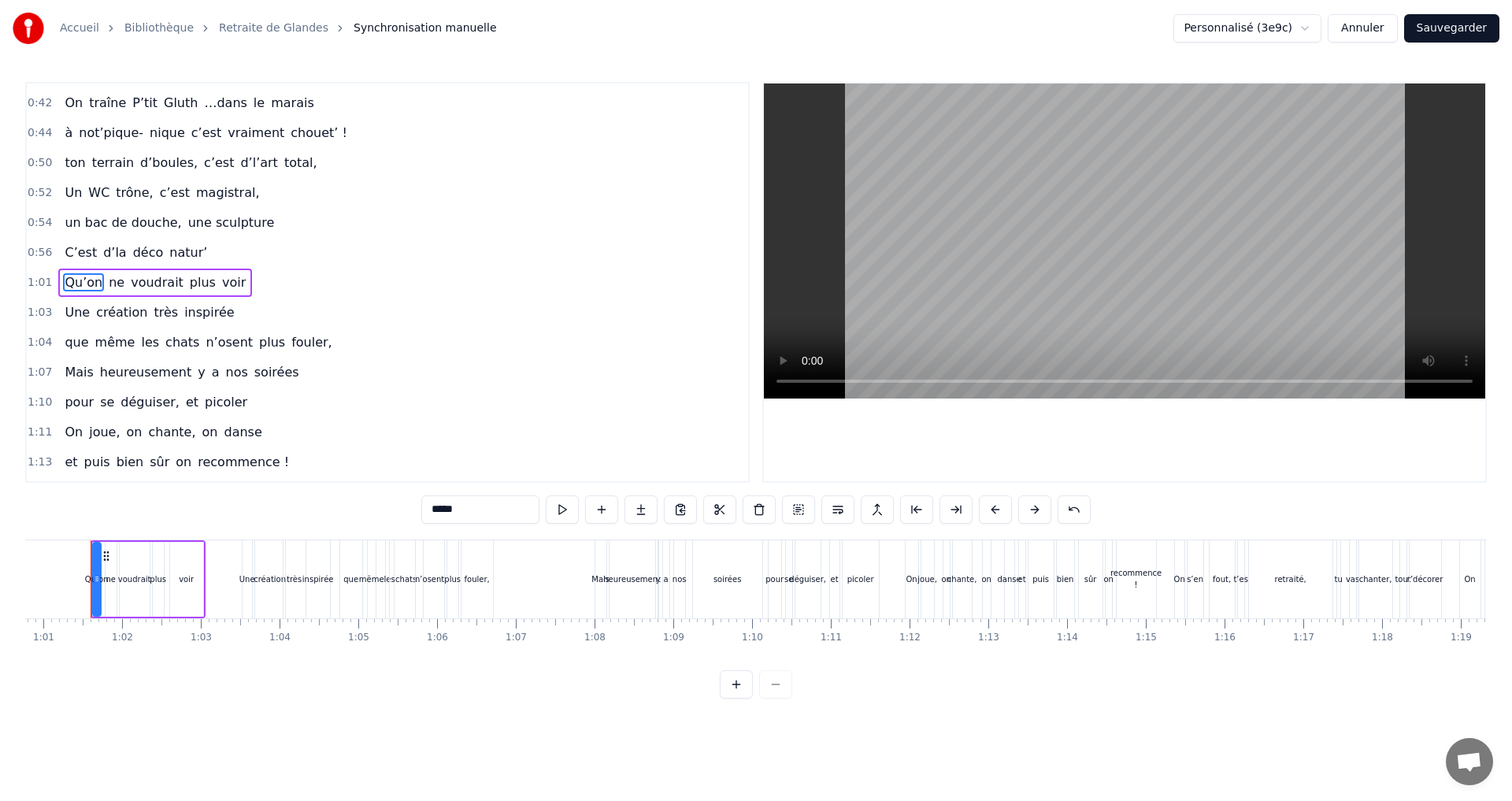
scroll to position [0, 4770]
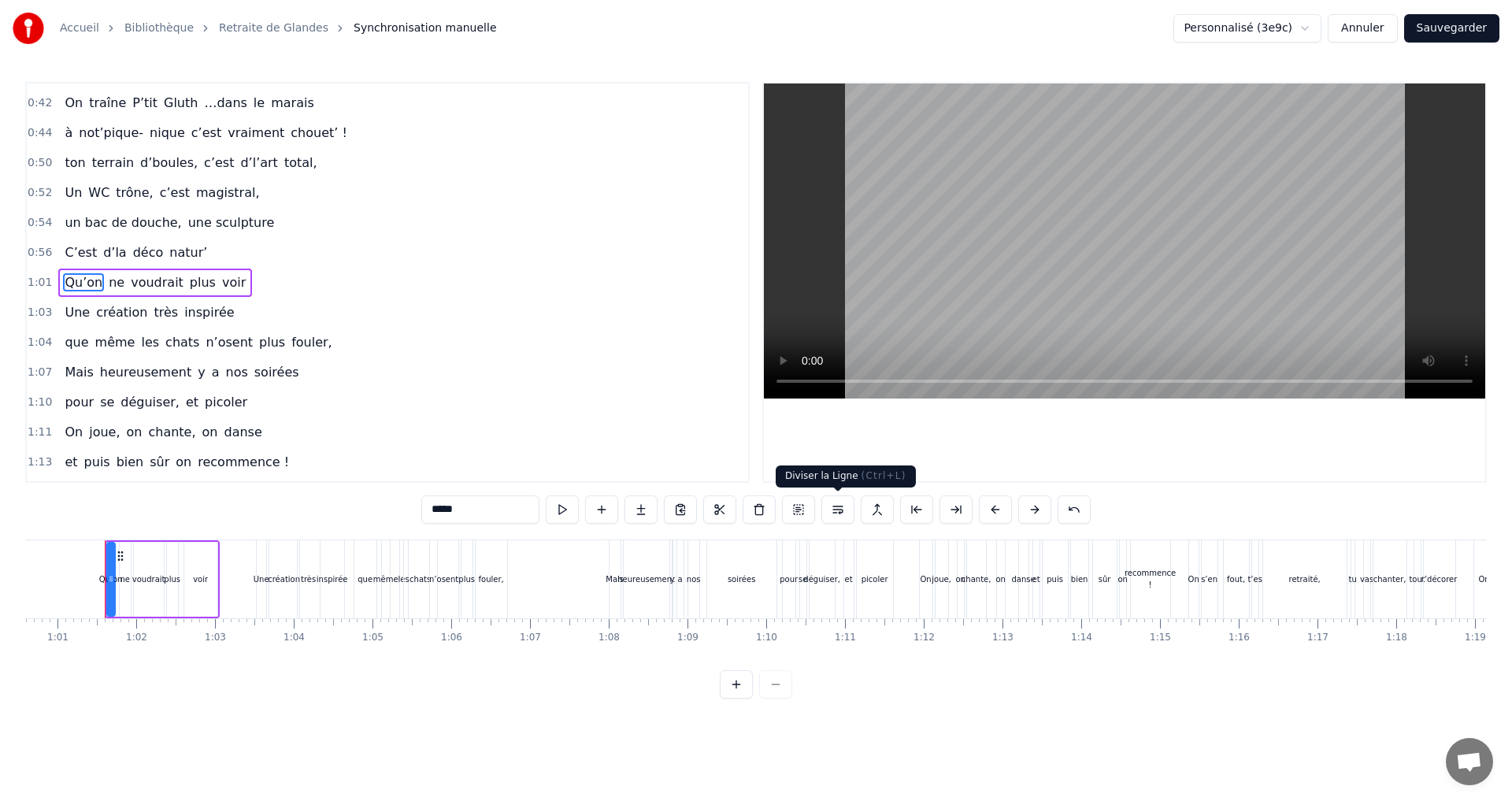
click at [839, 509] on button at bounding box center [837, 509] width 33 height 28
click at [63, 282] on span "Qu’on" at bounding box center [83, 281] width 40 height 18
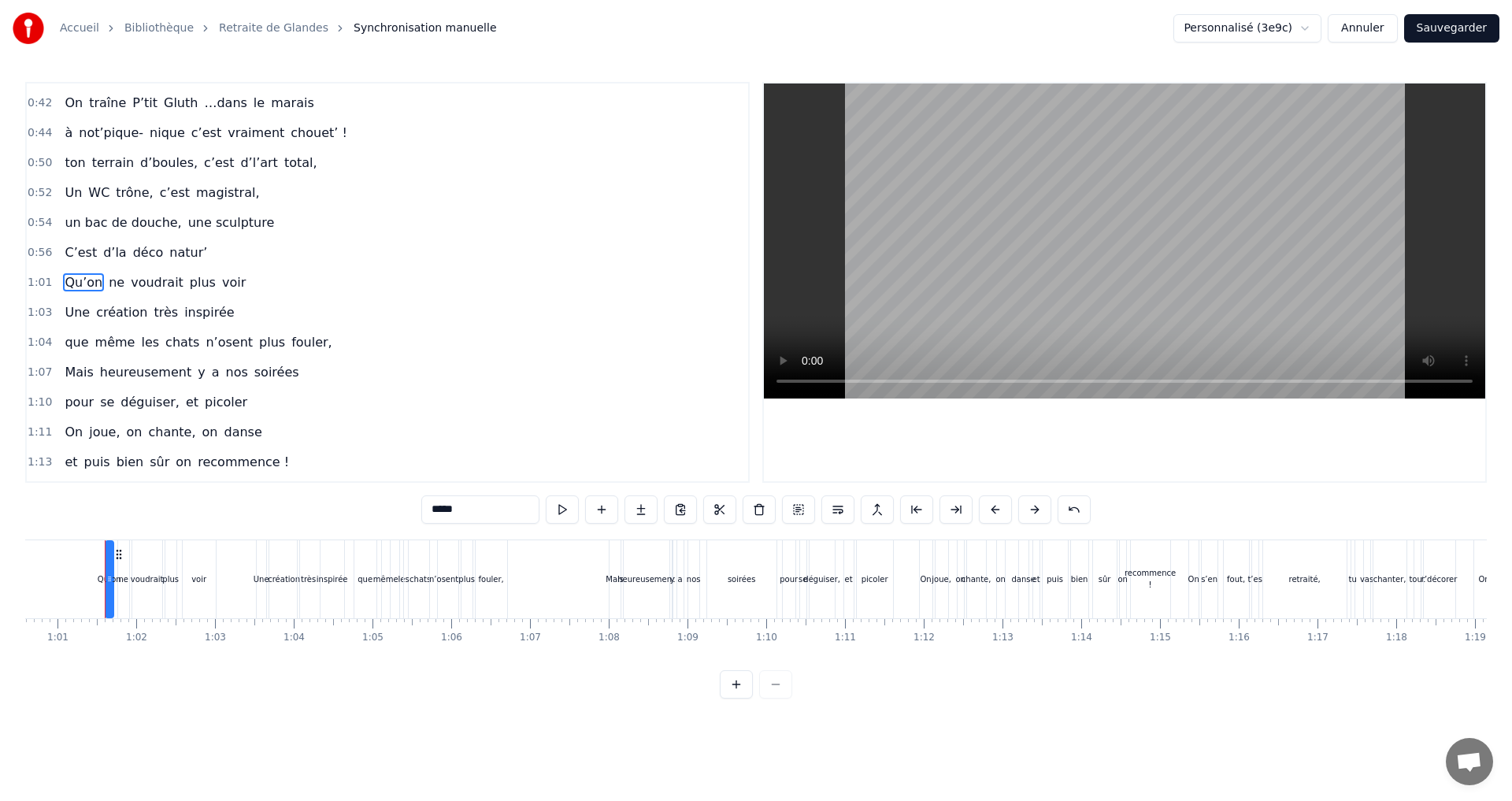
click at [1436, 31] on button "Sauvegarder" at bounding box center [1451, 28] width 95 height 28
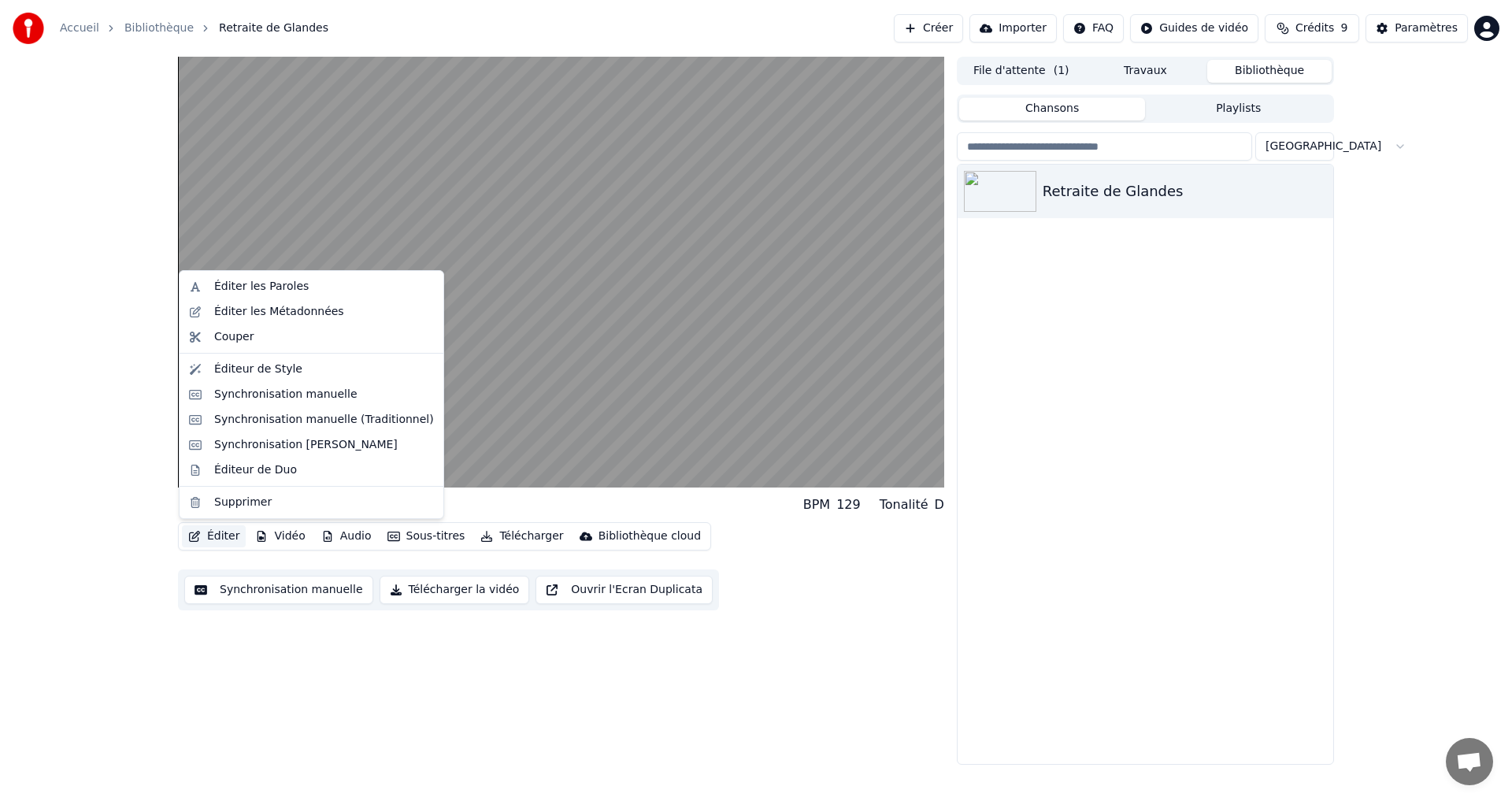
click at [222, 532] on button "Éditer" at bounding box center [214, 536] width 64 height 22
click at [237, 286] on div "Éditer les Paroles" at bounding box center [261, 286] width 94 height 16
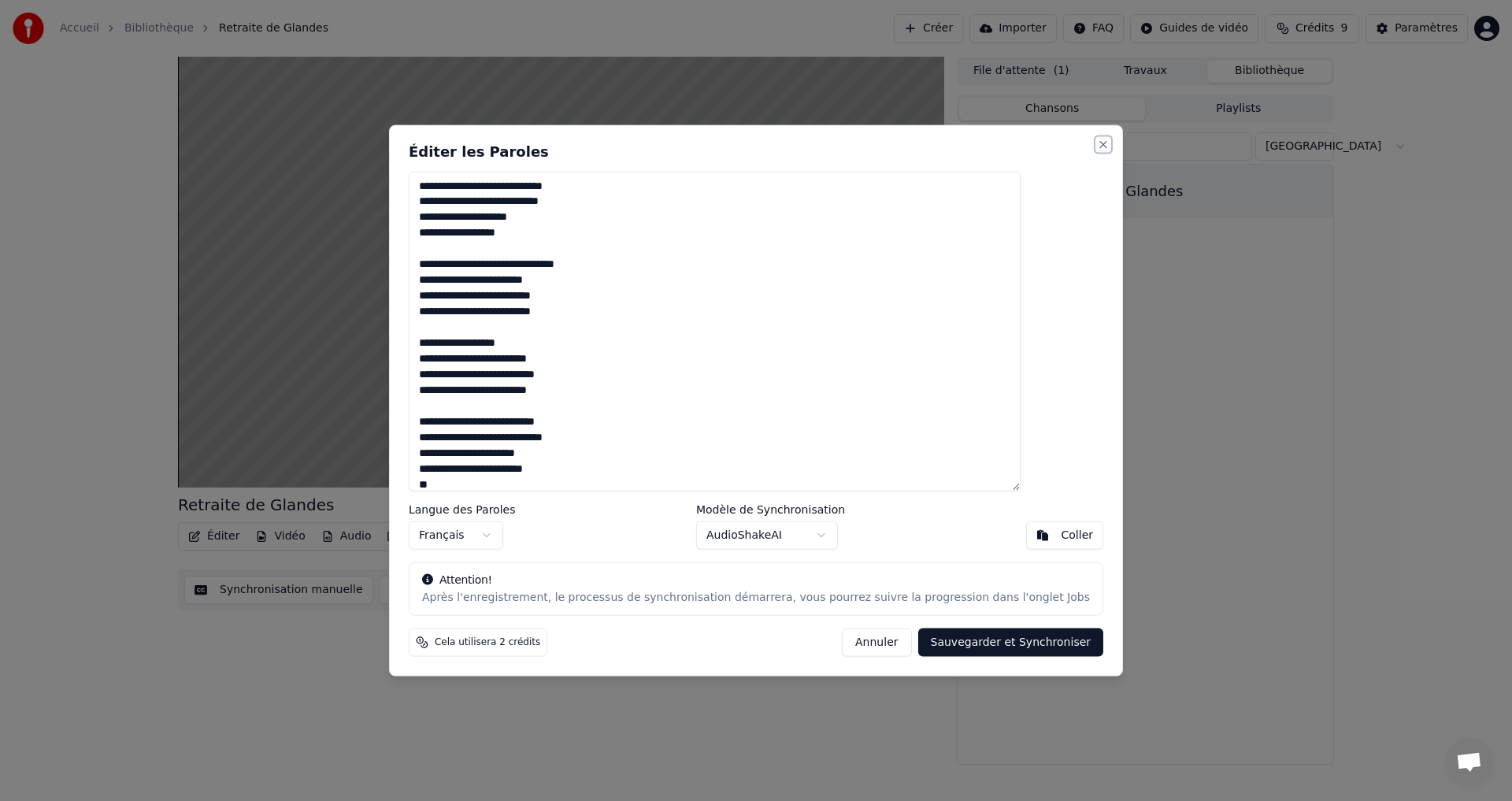
click at [1097, 146] on button "Close" at bounding box center [1102, 143] width 12 height 12
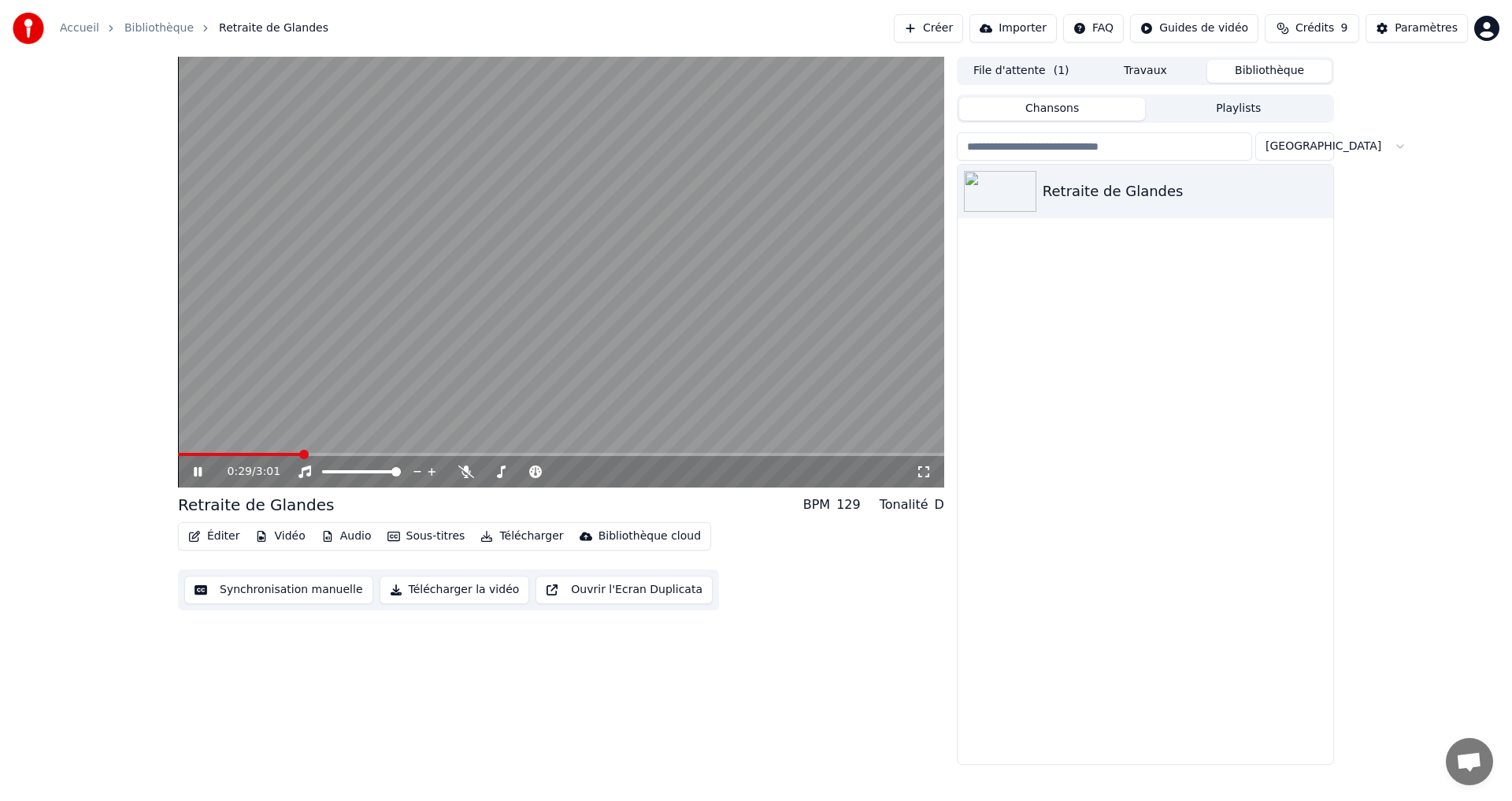
click at [306, 590] on button "Synchronisation manuelle" at bounding box center [279, 589] width 189 height 28
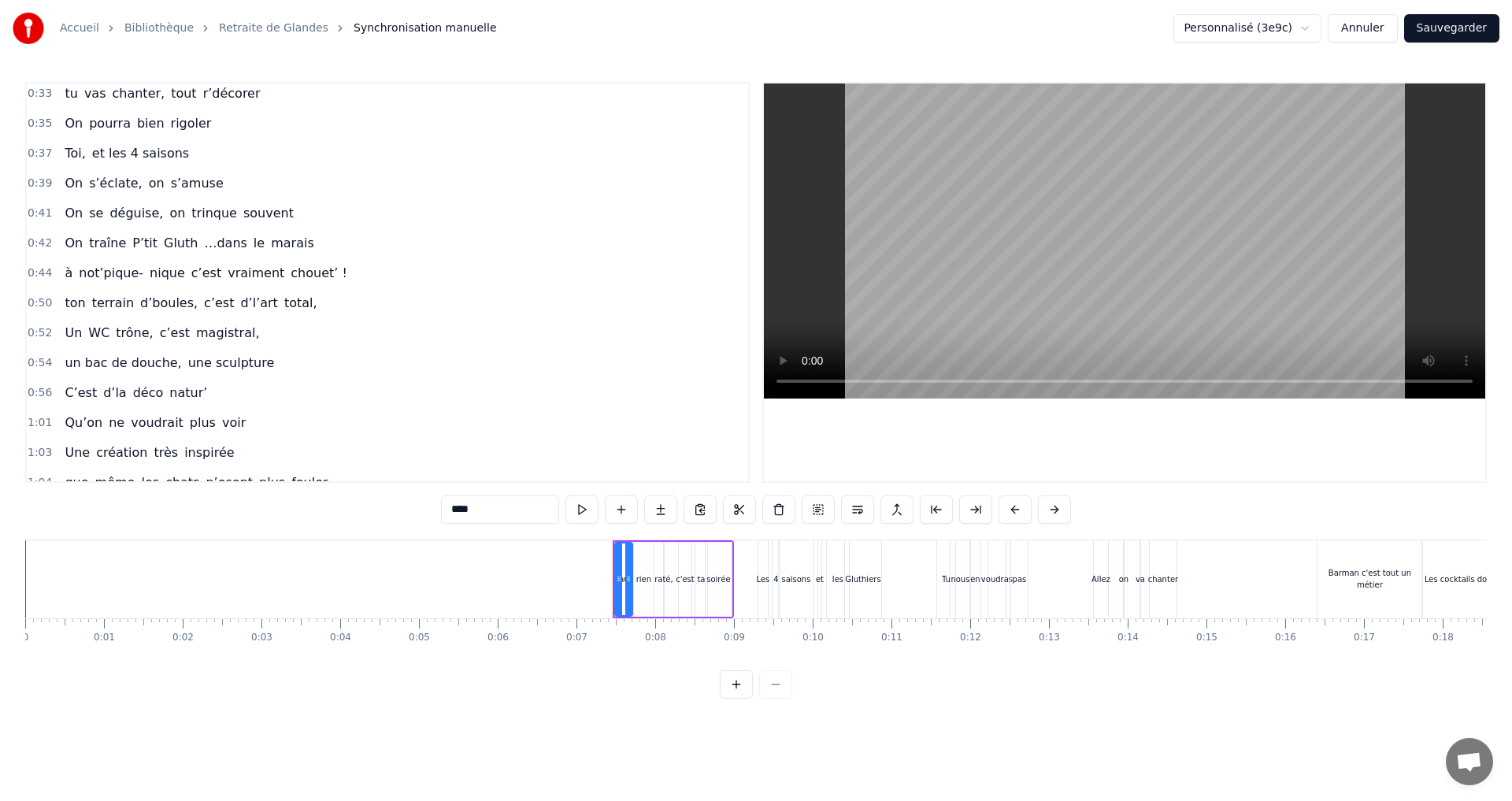
scroll to position [473, 0]
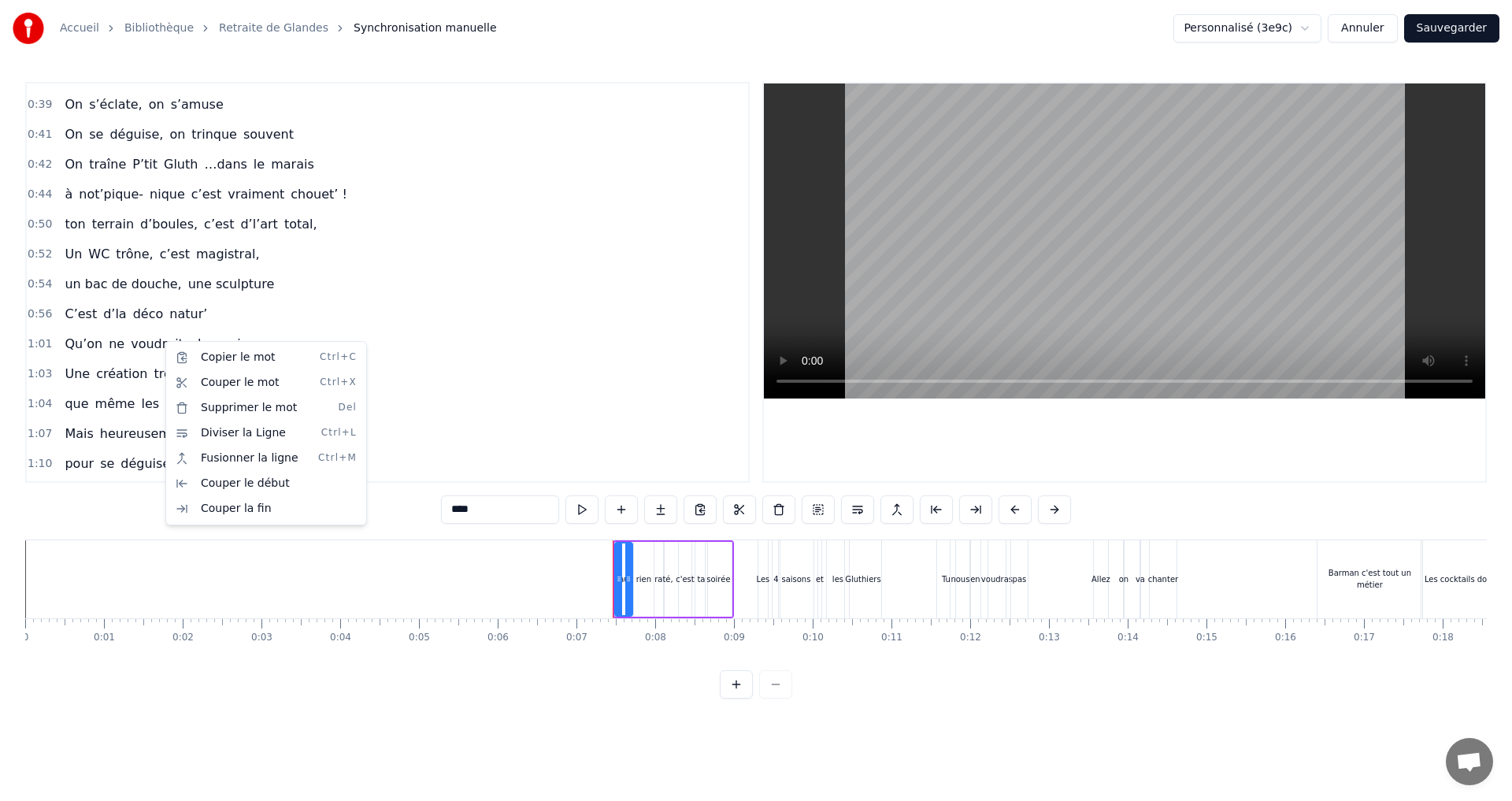
click at [141, 340] on html "Accueil Bibliothèque Retraite de Glandes Synchronisation manuelle Personnalisé …" at bounding box center [756, 361] width 1512 height 724
click at [169, 343] on html "Accueil Bibliothèque Retraite de Glandes Synchronisation manuelle Personnalisé …" at bounding box center [756, 361] width 1512 height 724
click at [228, 343] on div "Qu’on ne voudrait plus voir" at bounding box center [155, 344] width 194 height 28
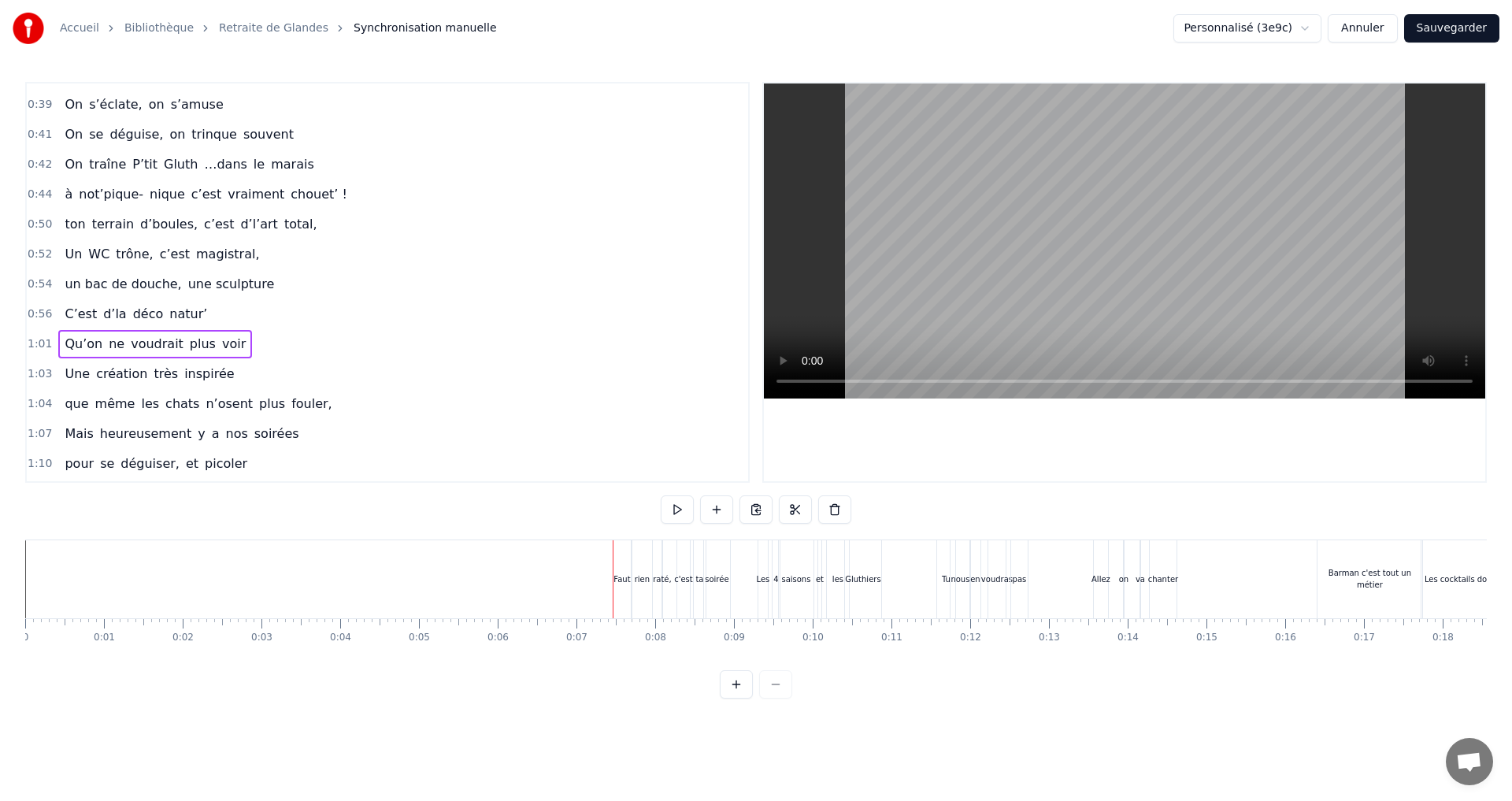
click at [228, 343] on div "Qu’on ne voudrait plus voir" at bounding box center [155, 344] width 194 height 28
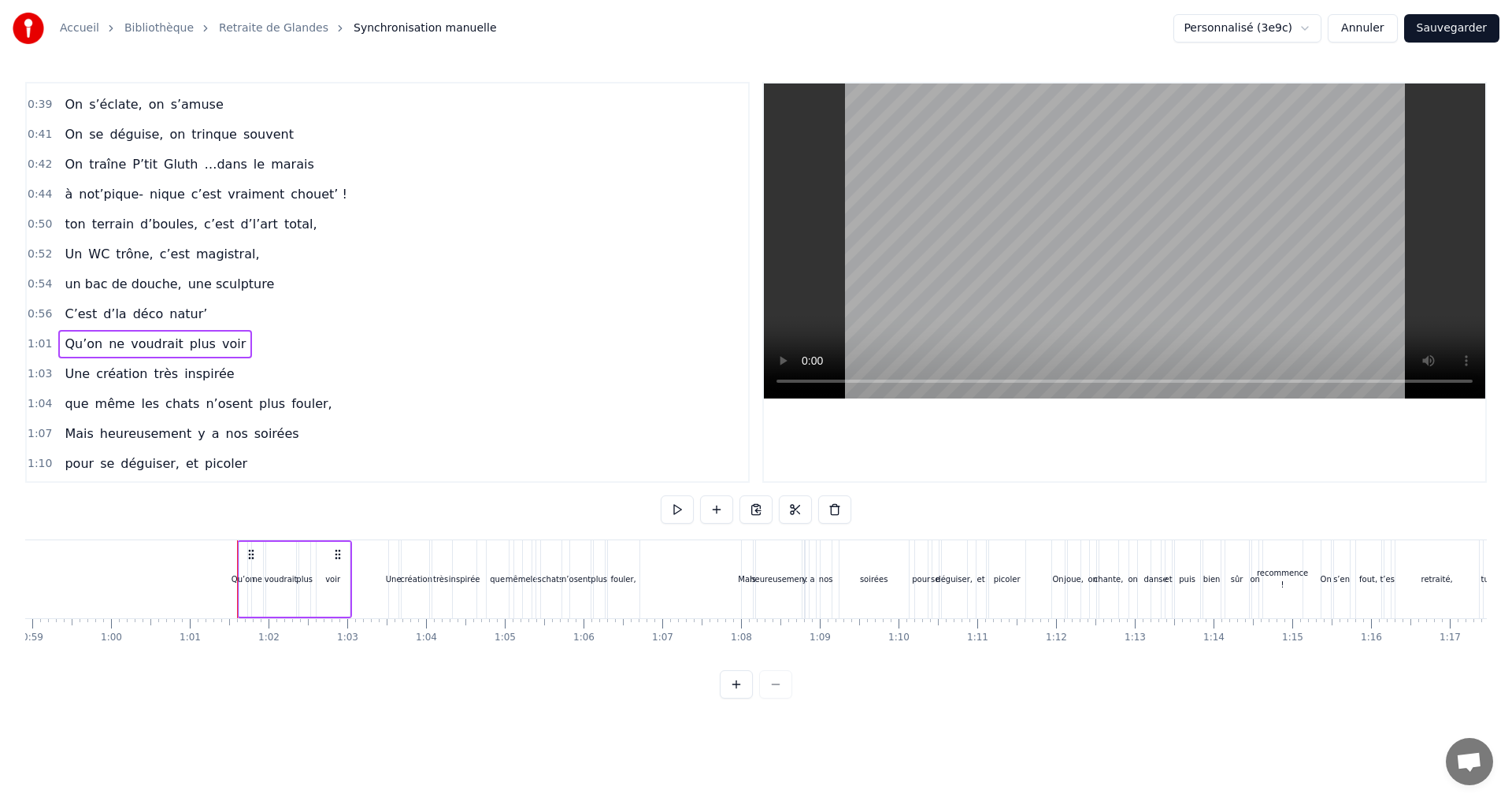
scroll to position [0, 4770]
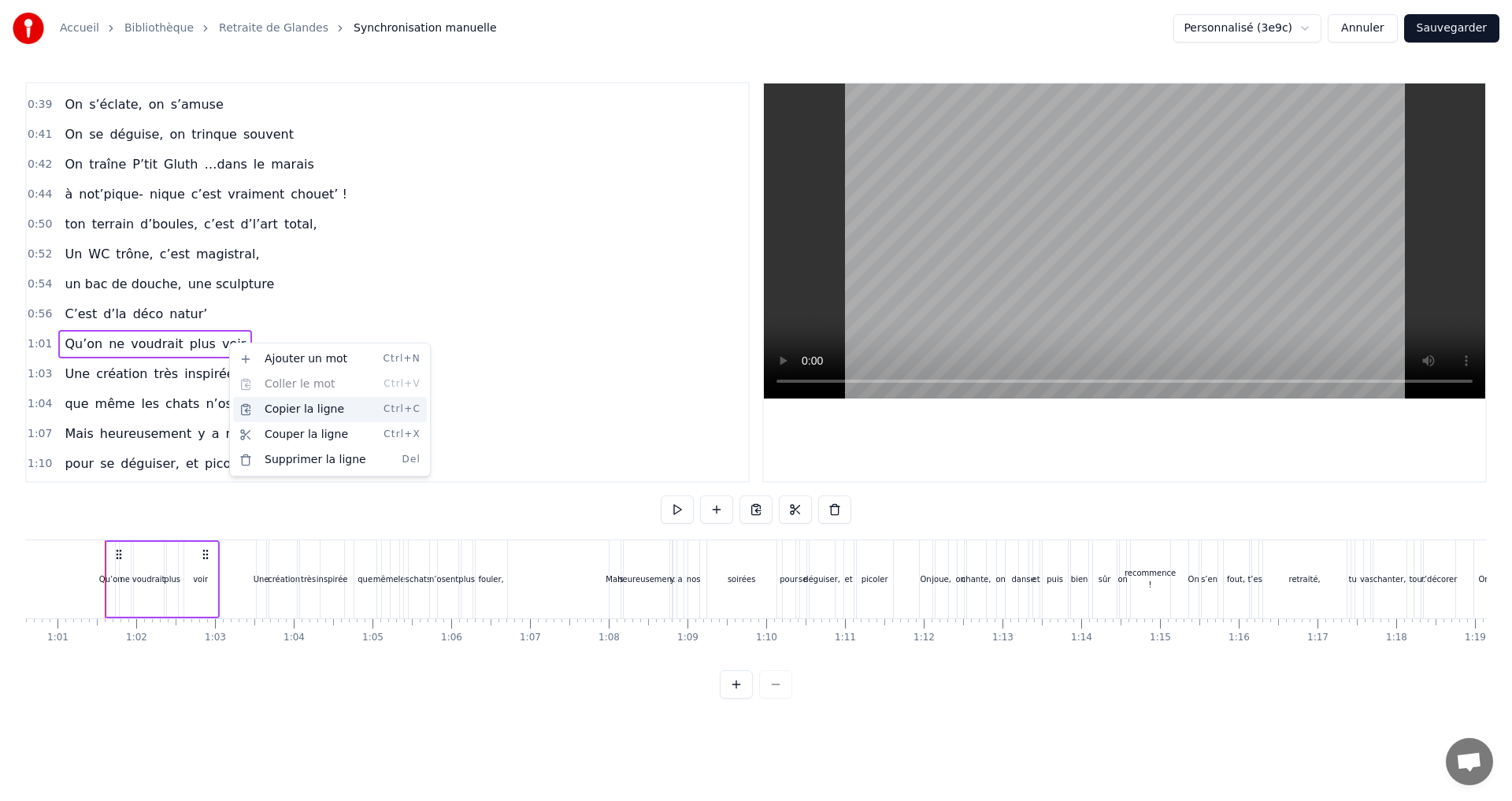
click at [285, 409] on div "Copier la ligne Ctrl+C" at bounding box center [330, 409] width 194 height 25
click at [46, 361] on div "1:03 Une création très inspirée" at bounding box center [387, 374] width 721 height 30
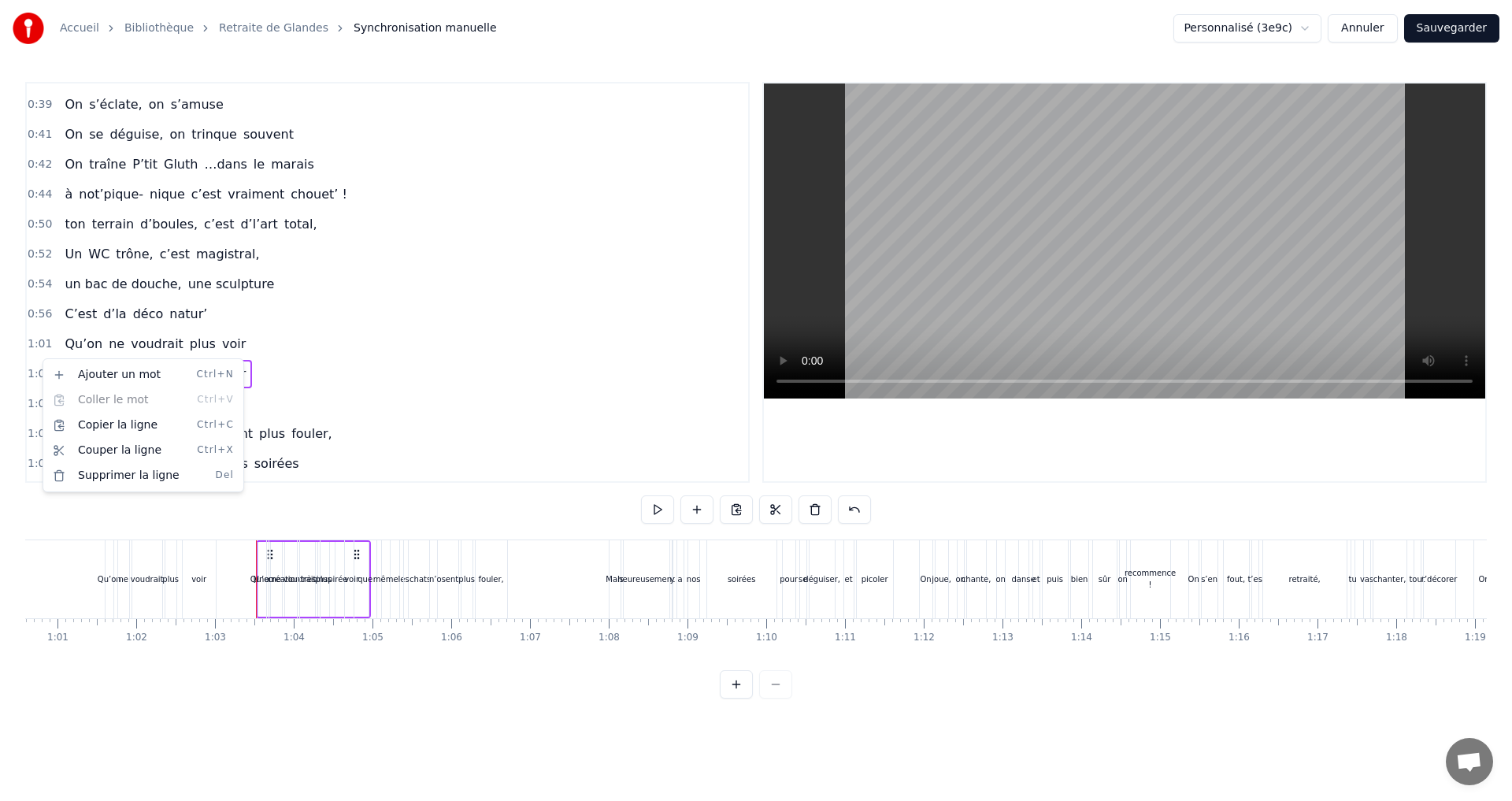
click at [333, 373] on html "Accueil Bibliothèque Retraite de Glandes Synchronisation manuelle Personnalisé …" at bounding box center [756, 361] width 1512 height 724
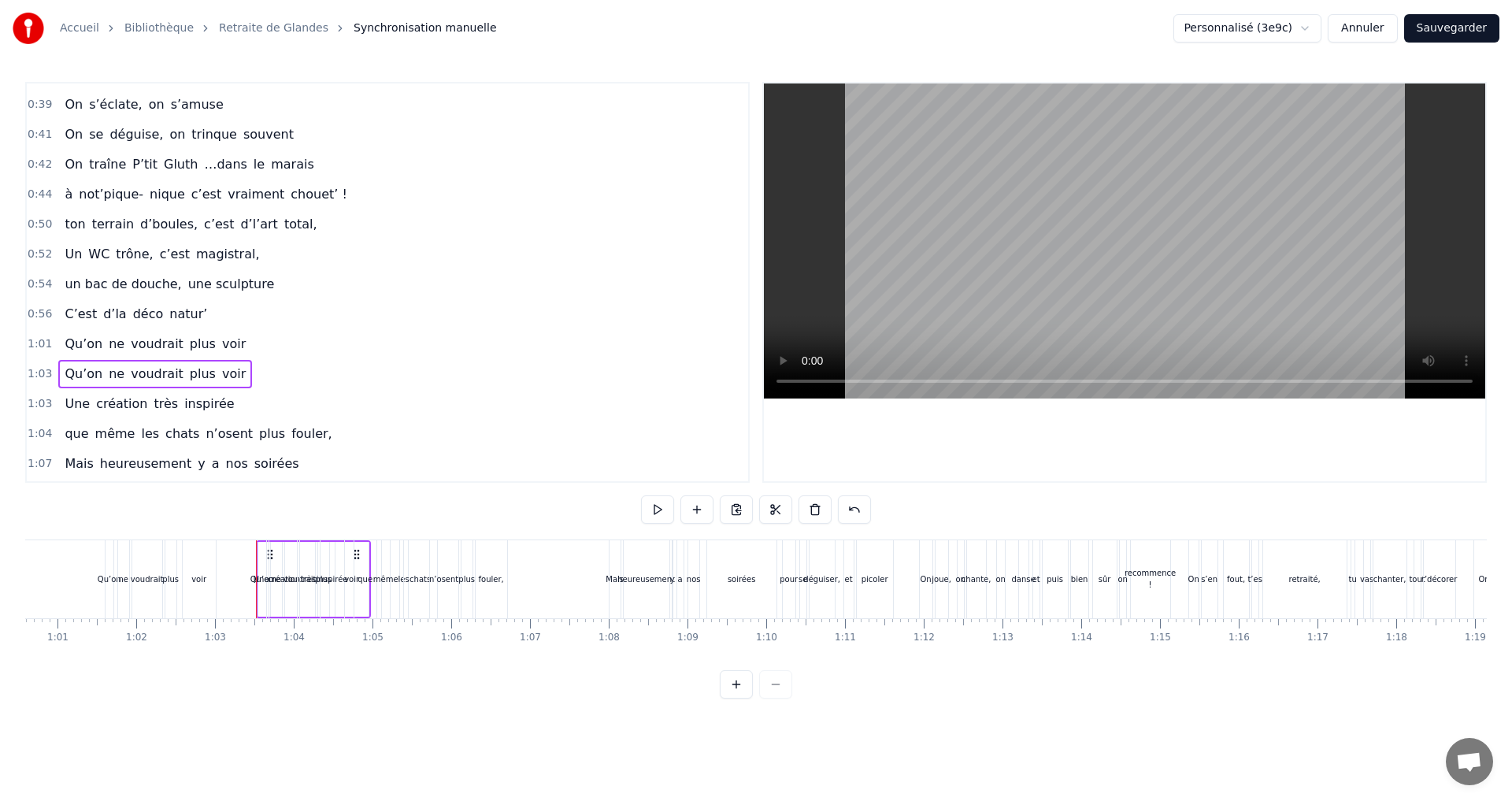
click at [85, 343] on span "Qu’on" at bounding box center [83, 343] width 40 height 18
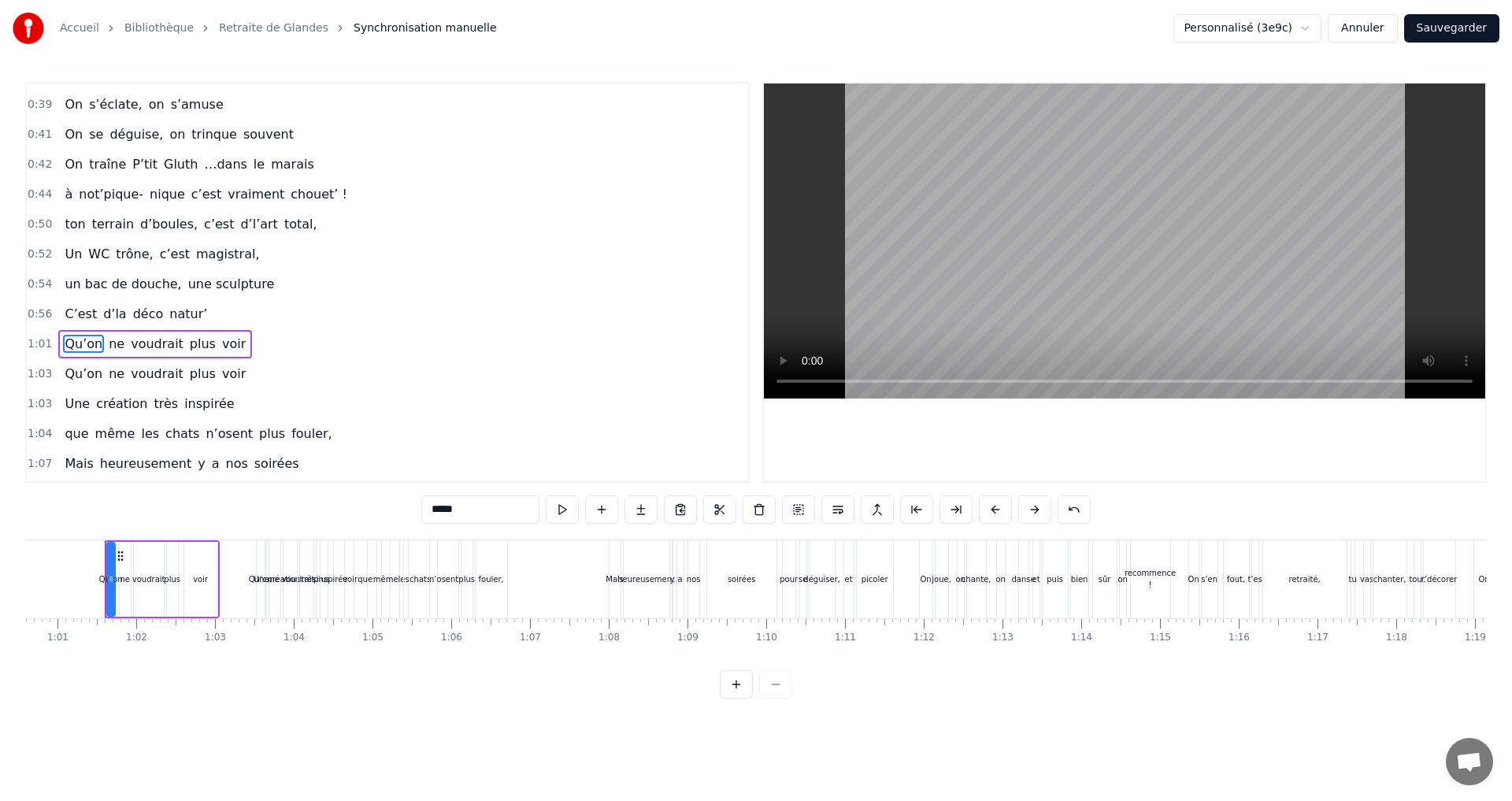
scroll to position [534, 0]
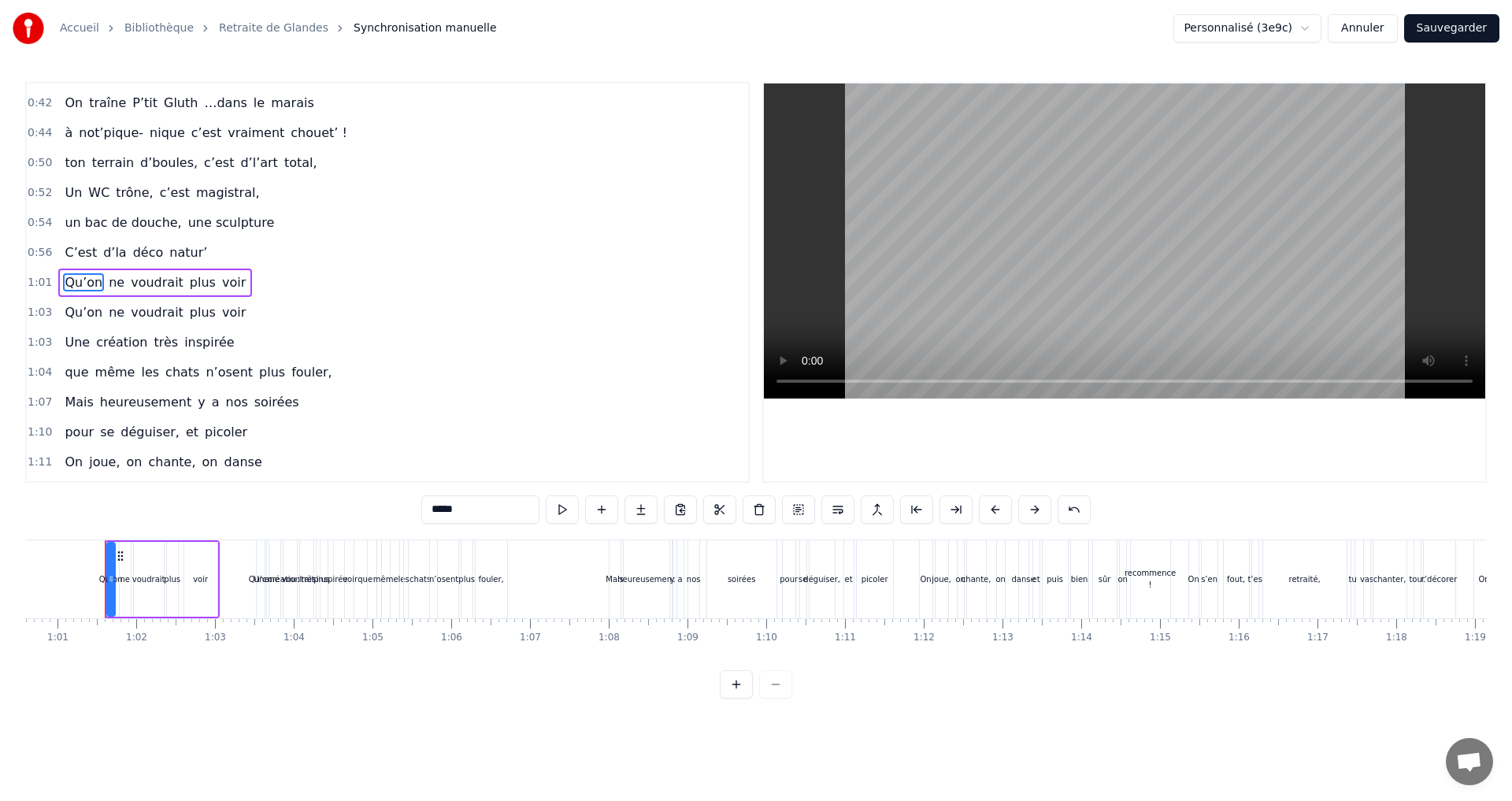
drag, startPoint x: 442, startPoint y: 505, endPoint x: 366, endPoint y: 508, distance: 76.1
click at [361, 507] on div "0:07 Faut rien raté, c'est ta soirée 0:09 Les 4 saisons et les Gluthiers 0:11 T…" at bounding box center [756, 390] width 1461 height 617
click at [175, 278] on span "ne" at bounding box center [185, 281] width 19 height 18
drag, startPoint x: 455, startPoint y: 512, endPoint x: 425, endPoint y: 512, distance: 30.0
click at [425, 512] on input "**" at bounding box center [479, 509] width 118 height 28
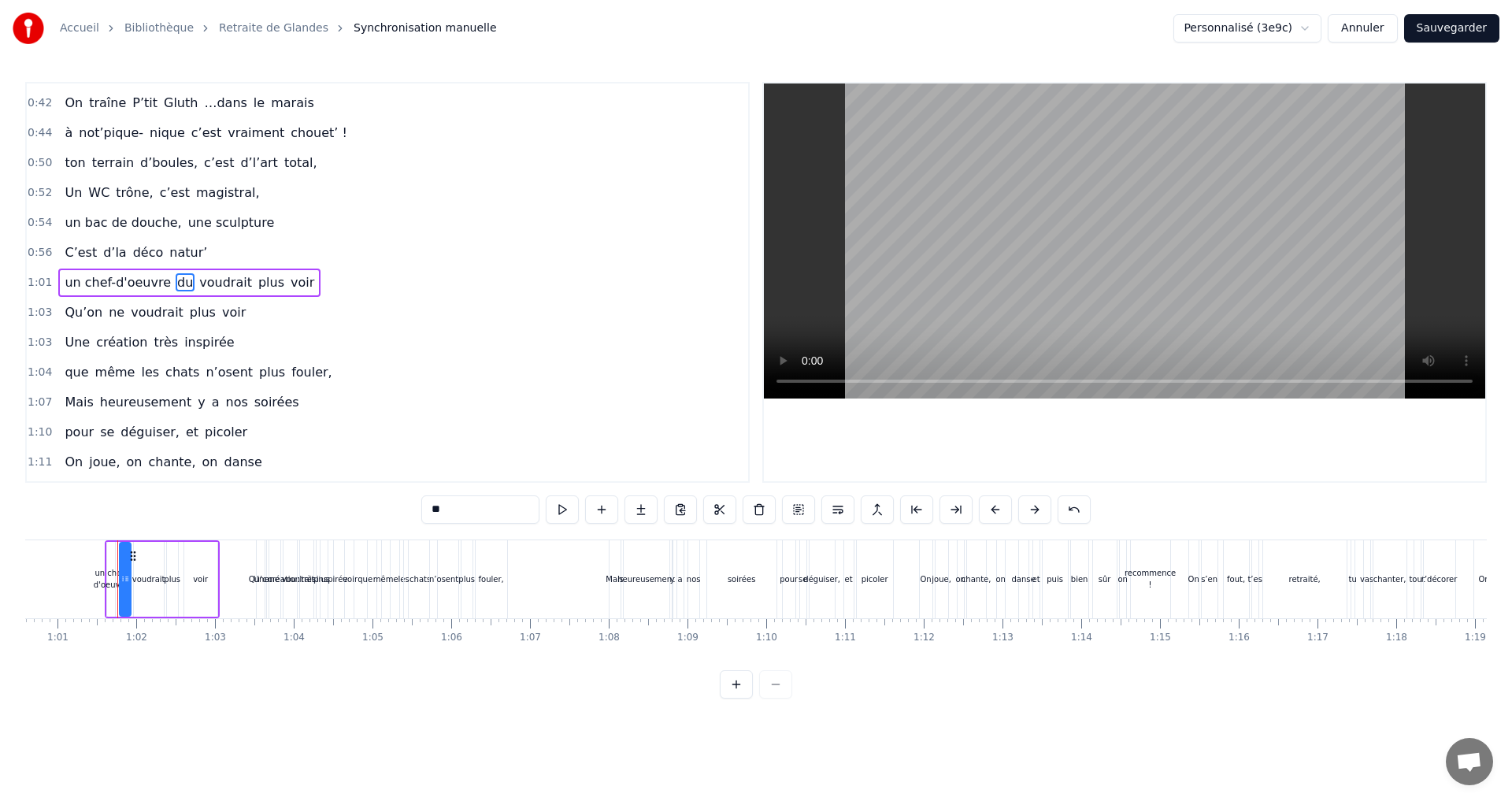
click at [221, 281] on span "voudrait" at bounding box center [225, 281] width 56 height 18
drag, startPoint x: 480, startPoint y: 510, endPoint x: 416, endPoint y: 505, distance: 64.2
click at [416, 505] on div "0:07 Faut rien raté, c'est ta soirée 0:09 Les 4 saisons et les Gluthiers 0:11 T…" at bounding box center [756, 390] width 1461 height 617
click at [263, 285] on span "plus" at bounding box center [277, 281] width 29 height 18
drag, startPoint x: 457, startPoint y: 513, endPoint x: 405, endPoint y: 505, distance: 52.6
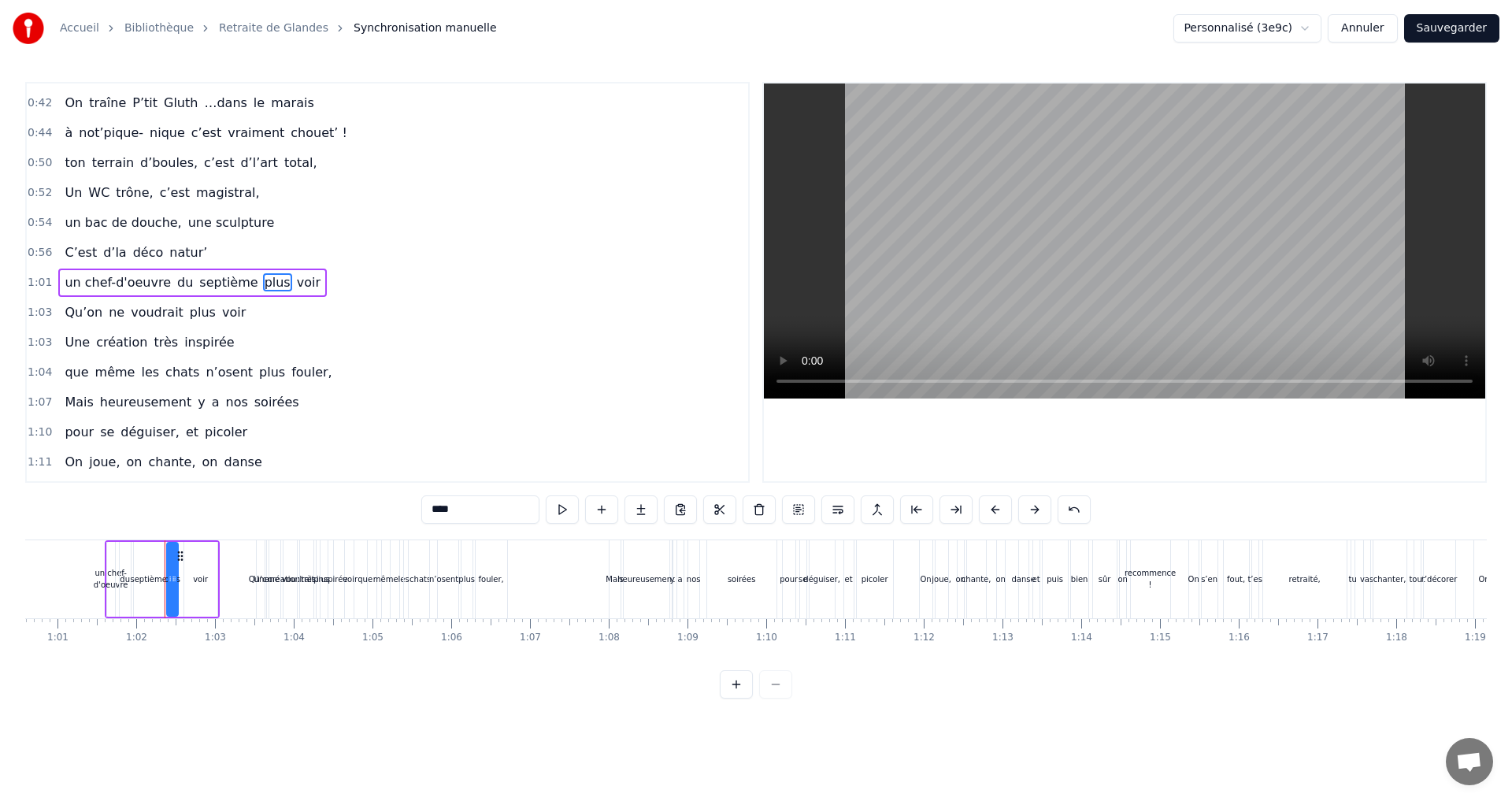
click at [405, 505] on div "0:07 Faut rien raté, c'est ta soirée 0:09 Les 4 saisons et les Gluthiers 0:11 T…" at bounding box center [756, 390] width 1461 height 617
click at [286, 286] on span "voir" at bounding box center [299, 281] width 26 height 18
type input "****"
click at [764, 510] on button at bounding box center [759, 509] width 33 height 28
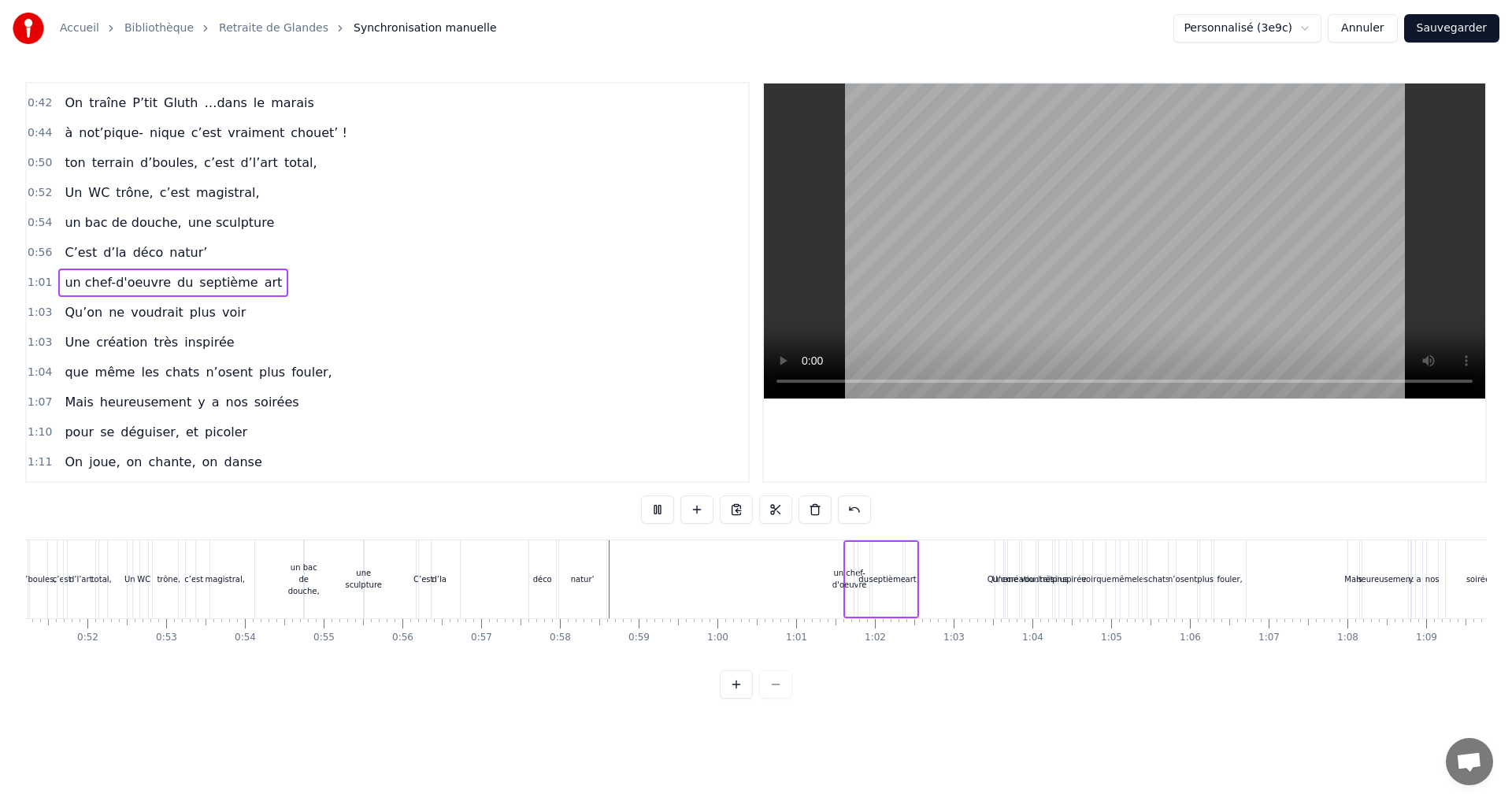
scroll to position [0, 4490]
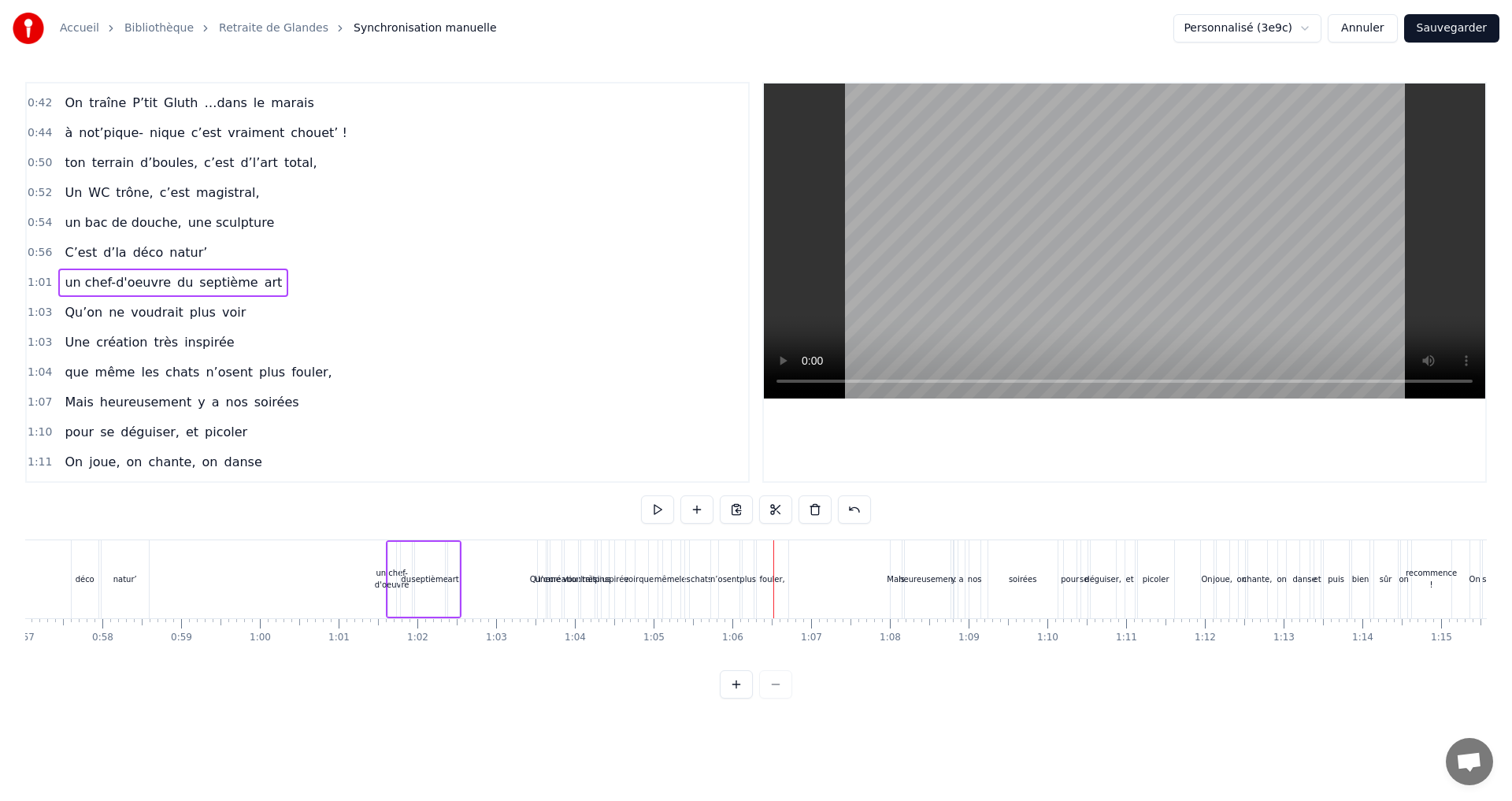
click at [389, 579] on div "un chef-d'oeuvre" at bounding box center [392, 578] width 35 height 24
click at [374, 583] on div "un chef-d'oeuvre" at bounding box center [386, 578] width 35 height 24
click at [395, 577] on div "un chef-d'oeuvre" at bounding box center [386, 578] width 35 height 24
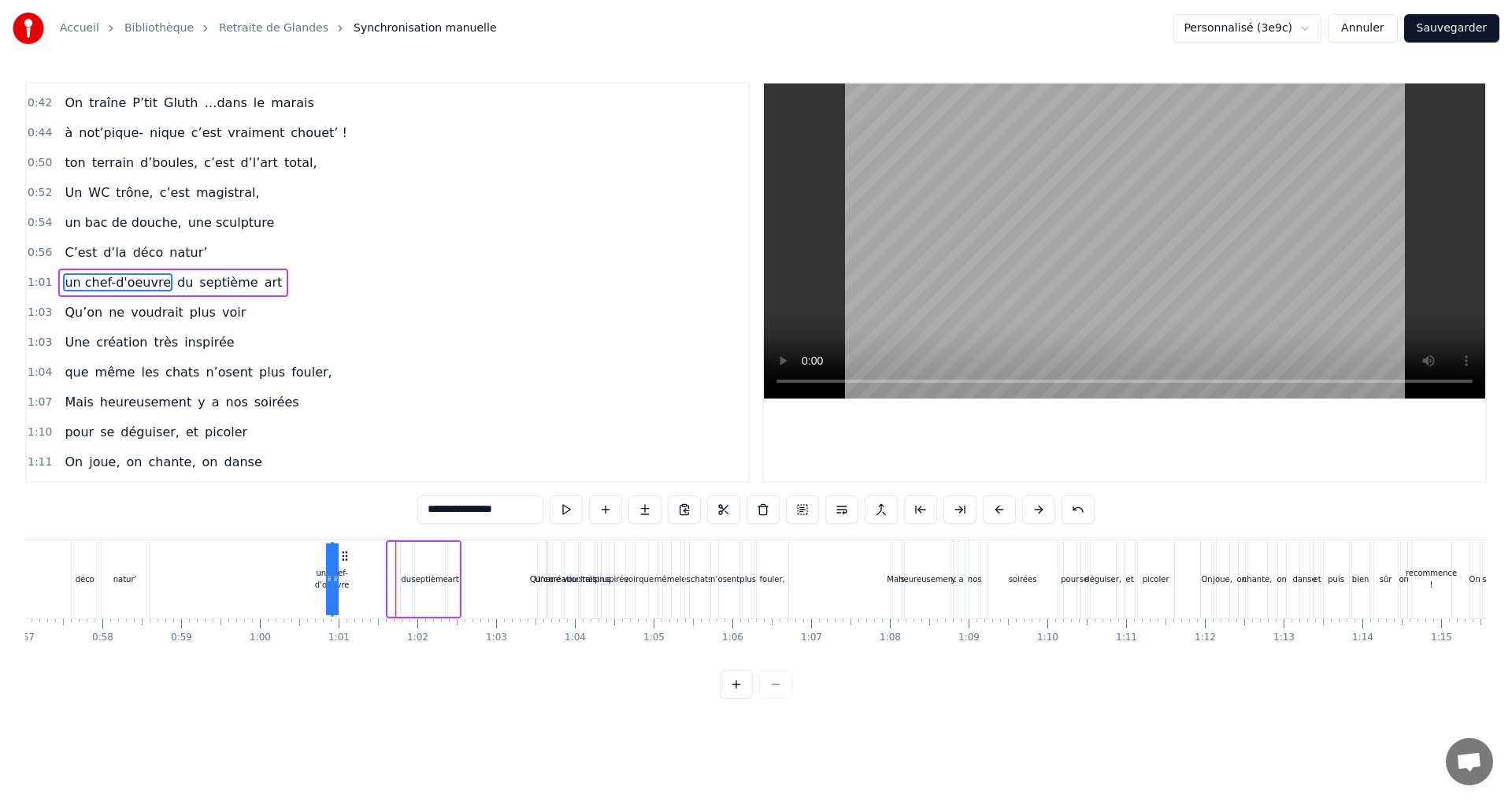
click at [349, 583] on div "un chef-d'oeuvre du septième art" at bounding box center [395, 579] width 132 height 78
click at [339, 582] on div "un chef-d'oeuvre" at bounding box center [331, 578] width 35 height 24
drag, startPoint x: 335, startPoint y: 579, endPoint x: 380, endPoint y: 579, distance: 45.0
click at [380, 579] on div "un chef-d'oeuvre du septième art" at bounding box center [395, 579] width 132 height 78
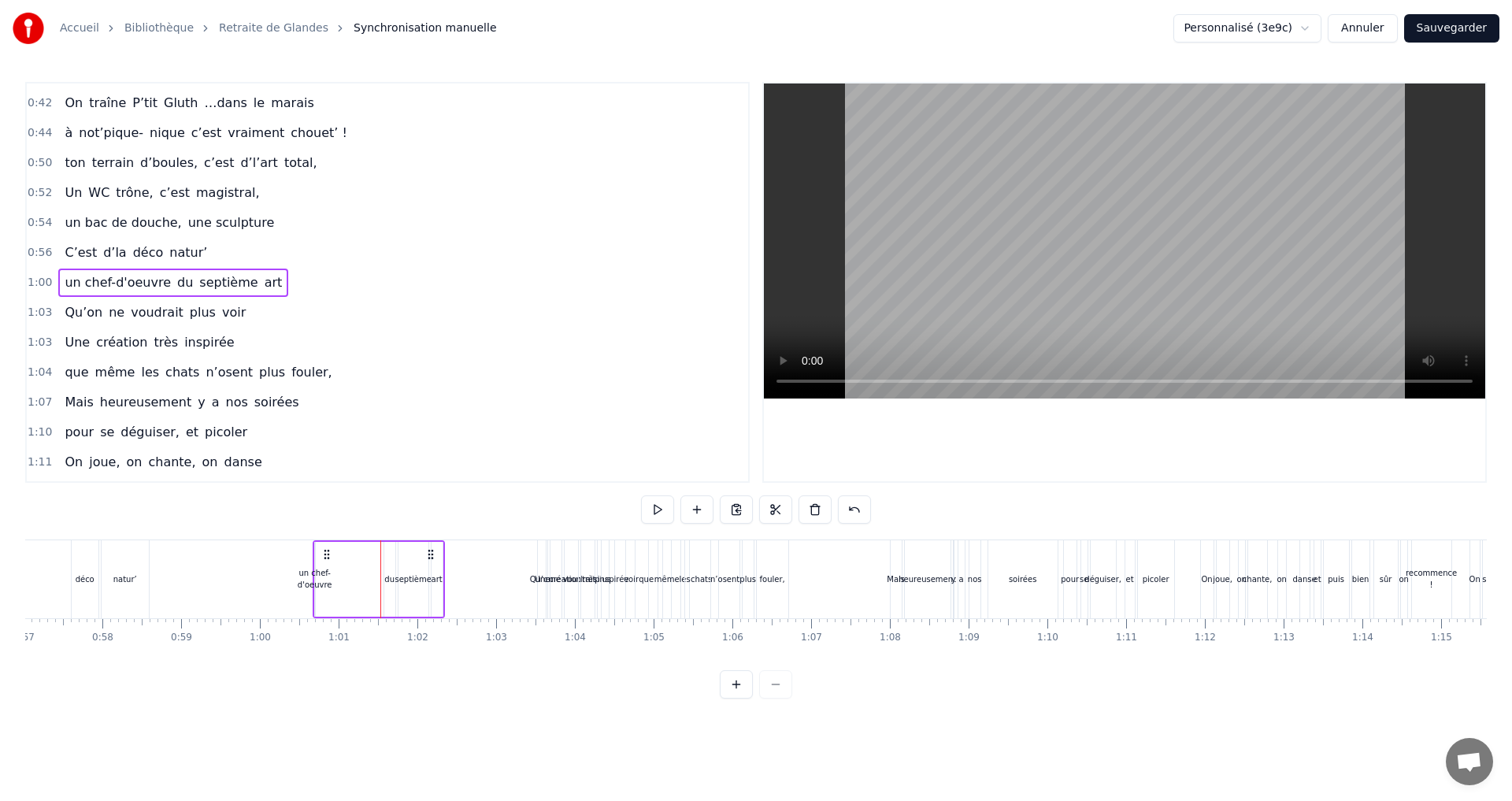
drag, startPoint x: 341, startPoint y: 555, endPoint x: 325, endPoint y: 559, distance: 16.5
click at [325, 559] on icon at bounding box center [326, 553] width 12 height 12
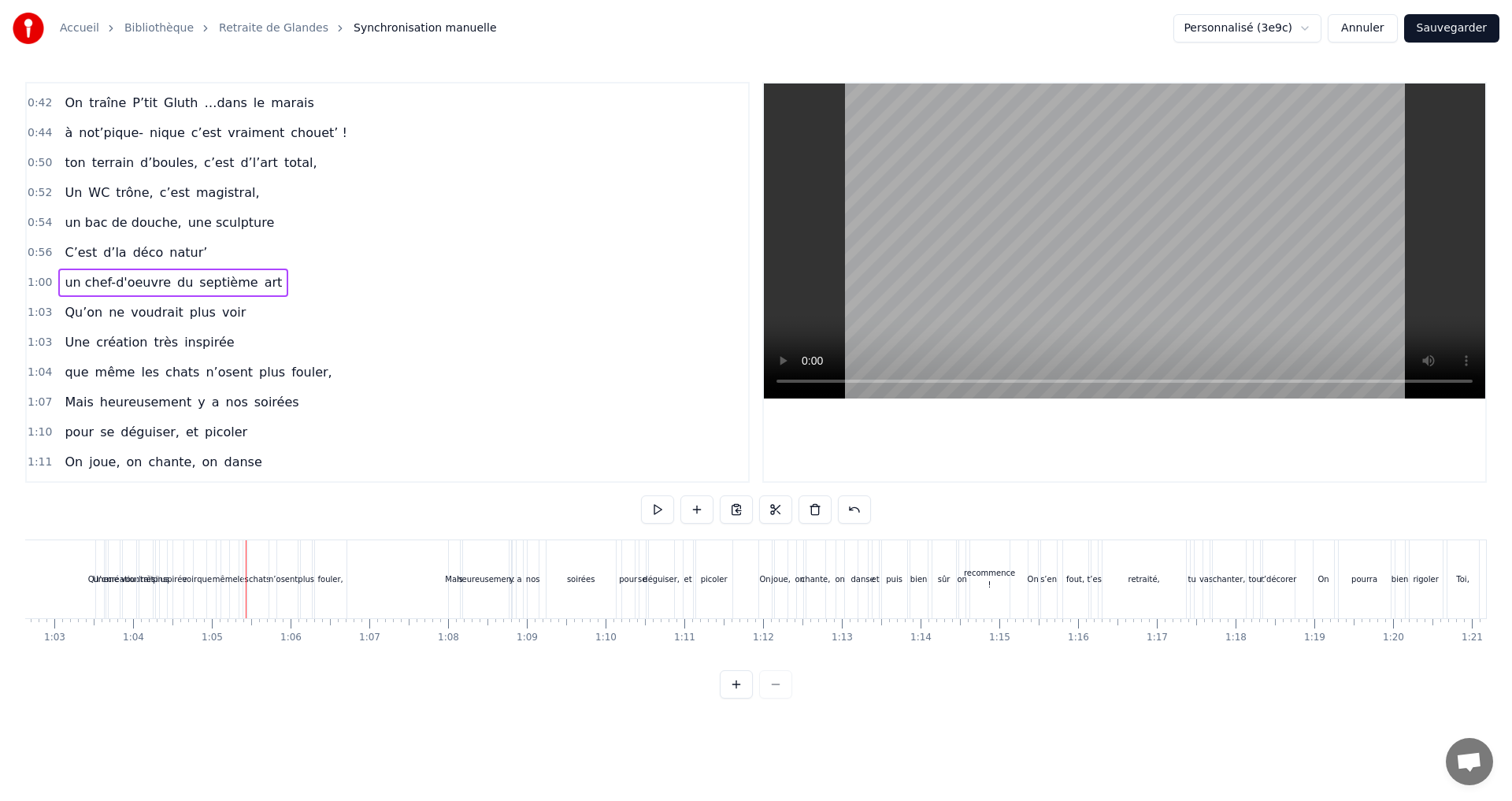
scroll to position [0, 4592]
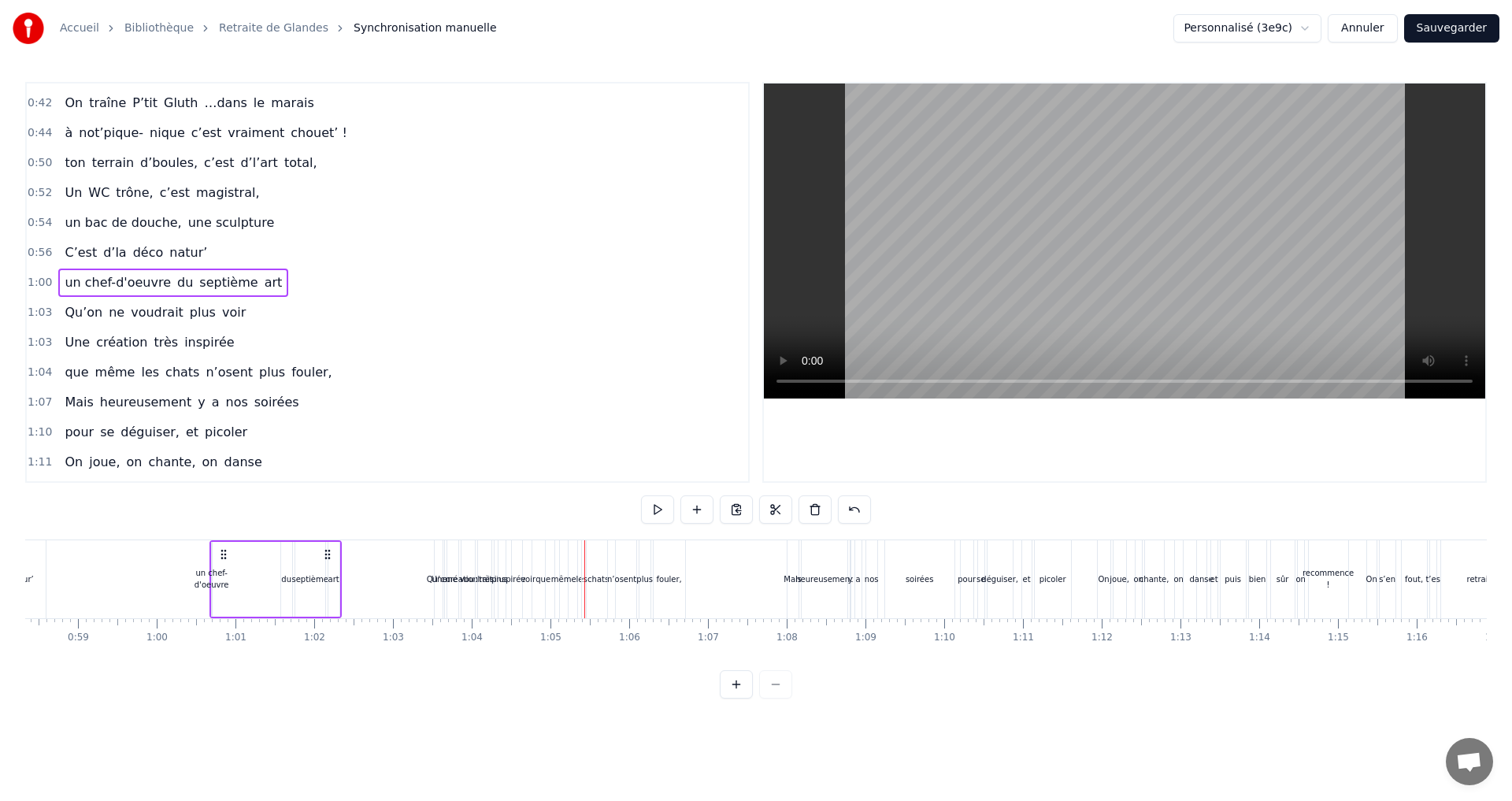
click at [325, 577] on div "septième" at bounding box center [309, 579] width 36 height 12
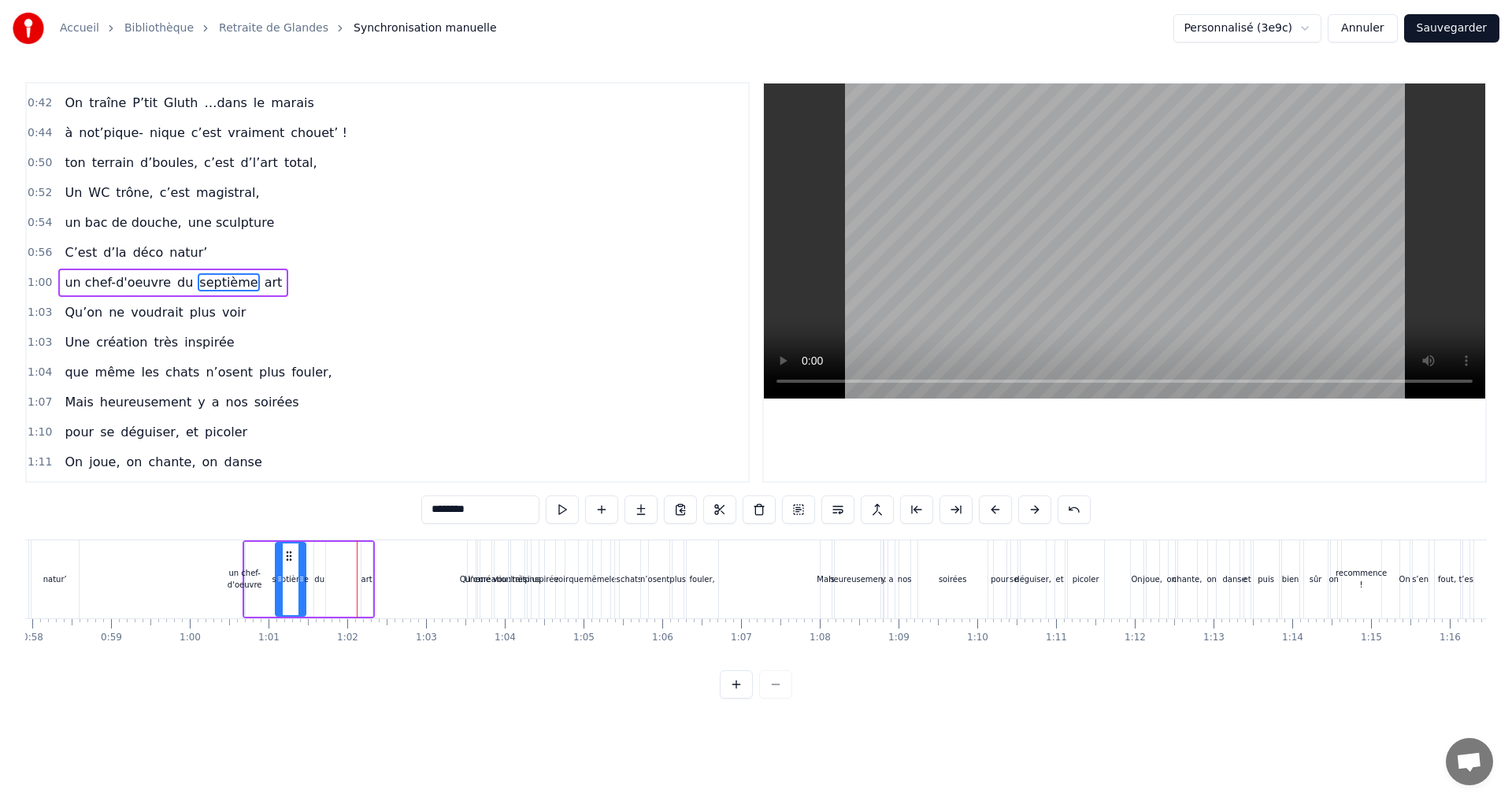
drag, startPoint x: 307, startPoint y: 556, endPoint x: 287, endPoint y: 558, distance: 20.1
click at [287, 558] on icon at bounding box center [288, 555] width 12 height 12
drag, startPoint x: 290, startPoint y: 557, endPoint x: 346, endPoint y: 558, distance: 56.0
click at [322, 576] on div "du" at bounding box center [324, 579] width 10 height 12
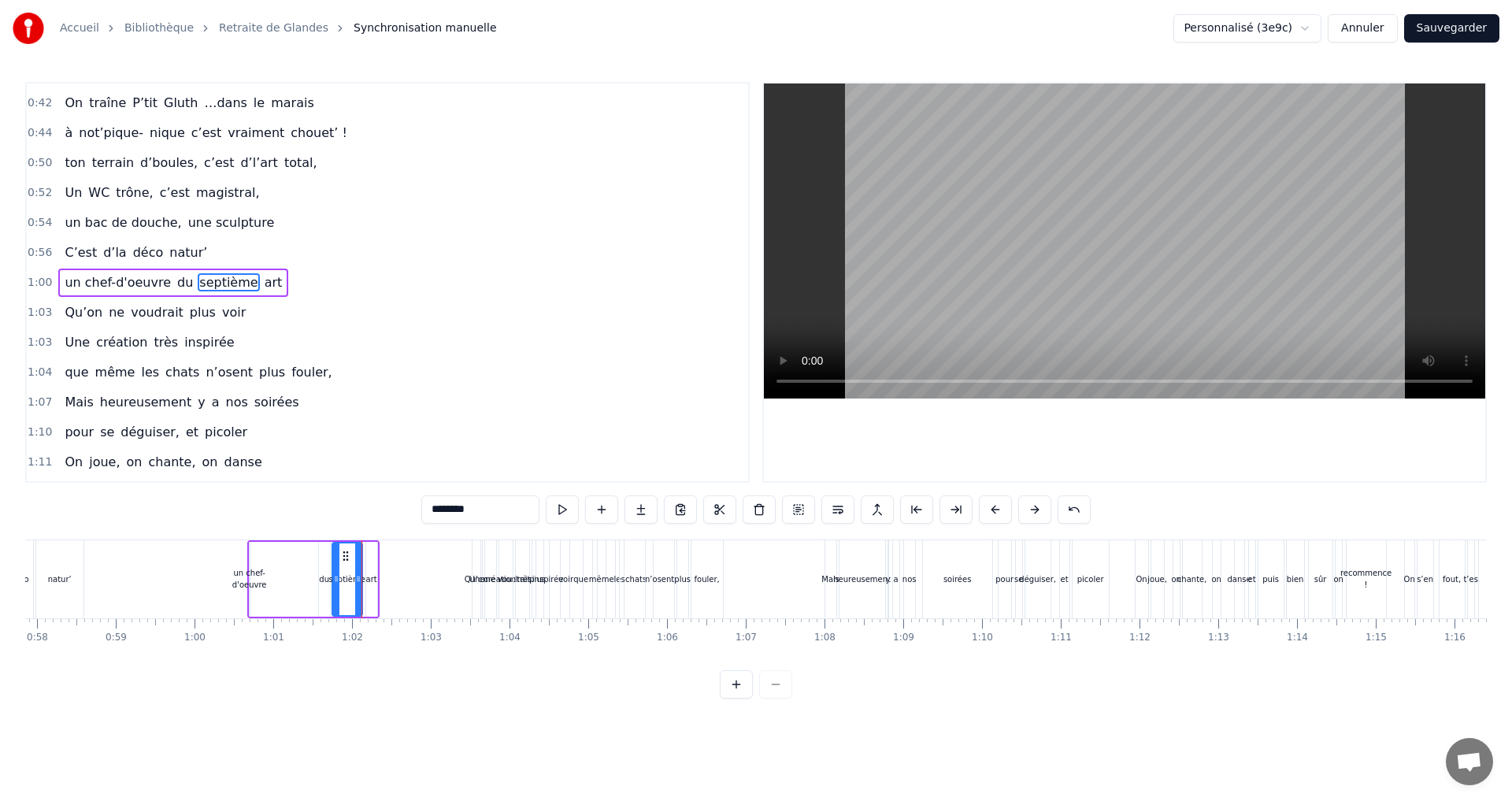
type input "**"
drag, startPoint x: 328, startPoint y: 554, endPoint x: 282, endPoint y: 552, distance: 46.0
click at [282, 552] on div "un chef-d'oeuvre du septième art" at bounding box center [314, 579] width 132 height 78
click at [318, 579] on div "du" at bounding box center [318, 579] width 10 height 12
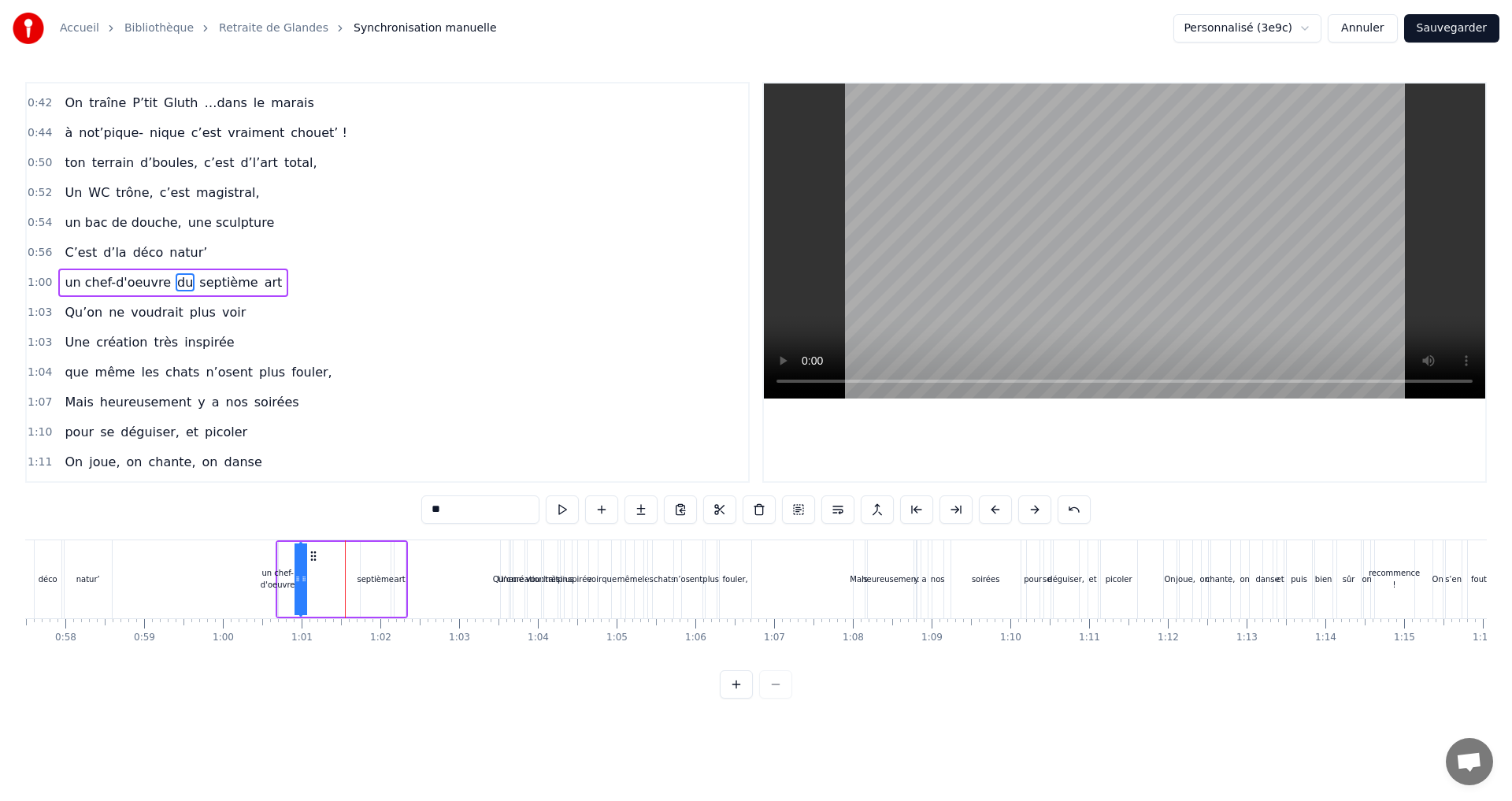
scroll to position [0, 4527]
drag, startPoint x: 331, startPoint y: 554, endPoint x: 332, endPoint y: 567, distance: 13.0
click at [332, 567] on div "un chef-d'oeuvre du septième art" at bounding box center [342, 579] width 132 height 78
click at [365, 583] on div "septième" at bounding box center [375, 579] width 36 height 12
drag, startPoint x: 374, startPoint y: 556, endPoint x: 348, endPoint y: 555, distance: 26.0
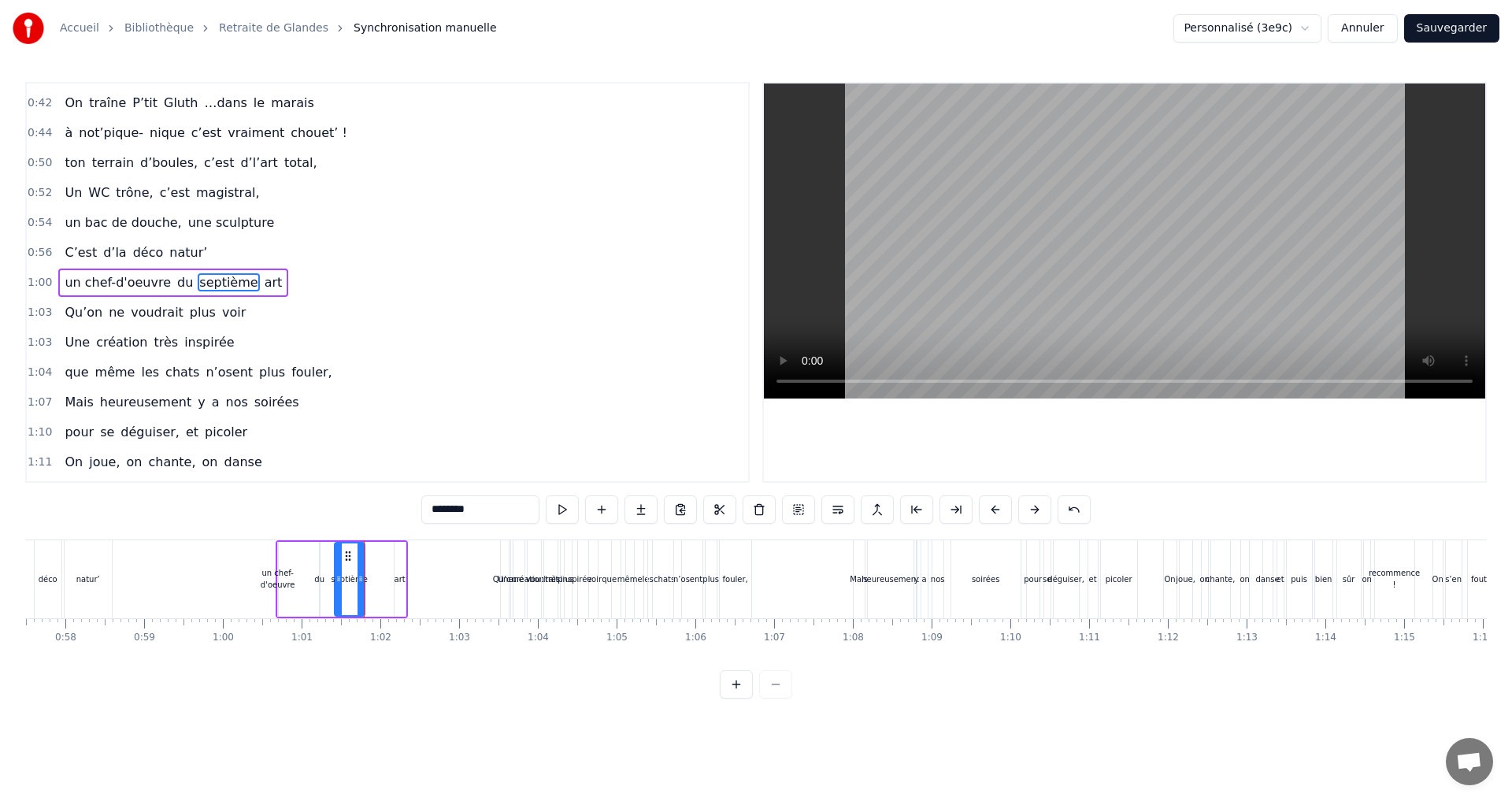
click at [348, 555] on icon at bounding box center [347, 555] width 12 height 12
click at [394, 580] on div "art" at bounding box center [400, 579] width 11 height 12
drag, startPoint x: 406, startPoint y: 555, endPoint x: 382, endPoint y: 555, distance: 24.0
click at [382, 555] on circle at bounding box center [382, 555] width 1 height 1
click at [289, 577] on div "un chef-d'oeuvre" at bounding box center [278, 578] width 35 height 24
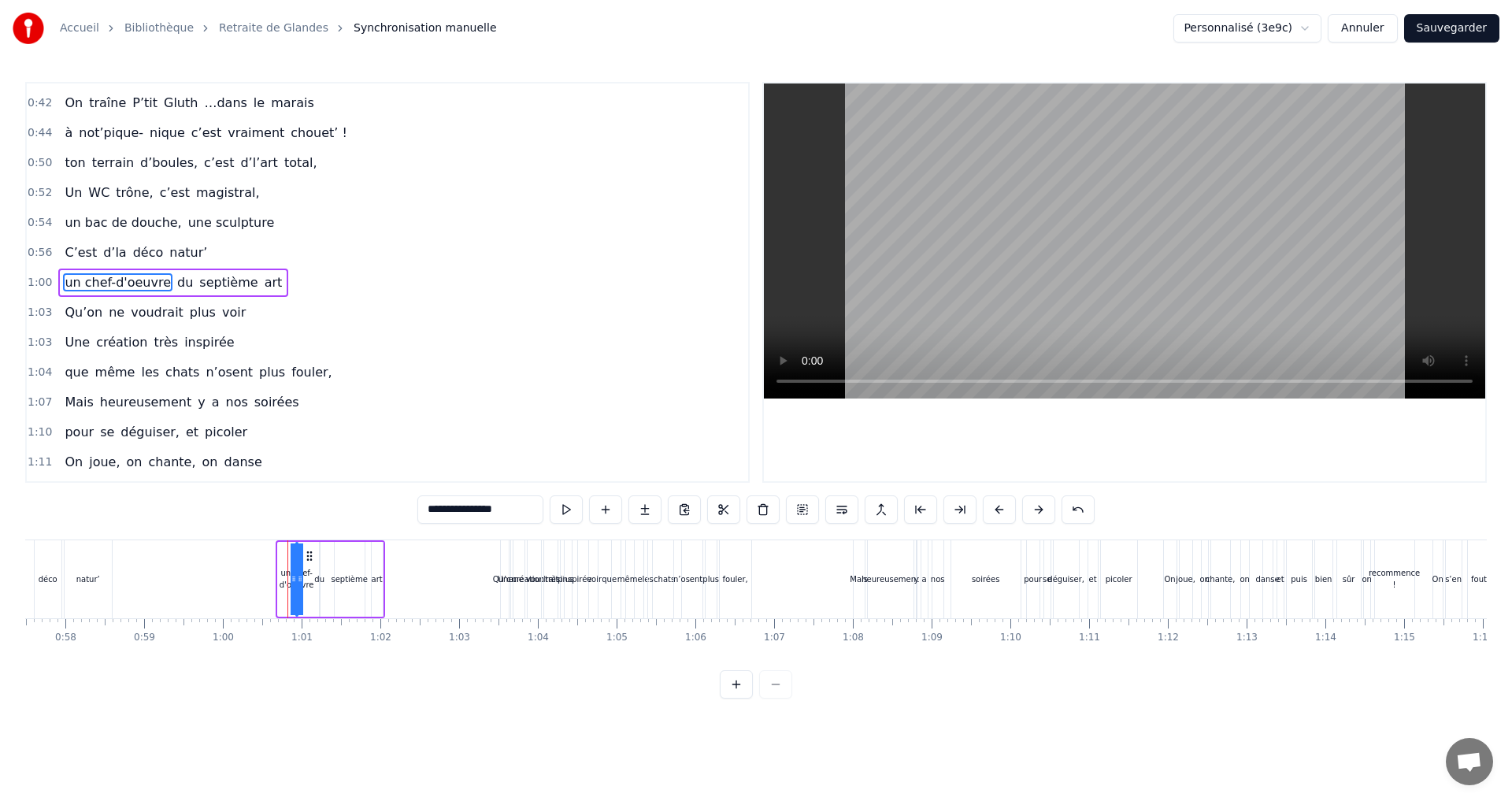
click at [311, 555] on icon at bounding box center [309, 555] width 12 height 12
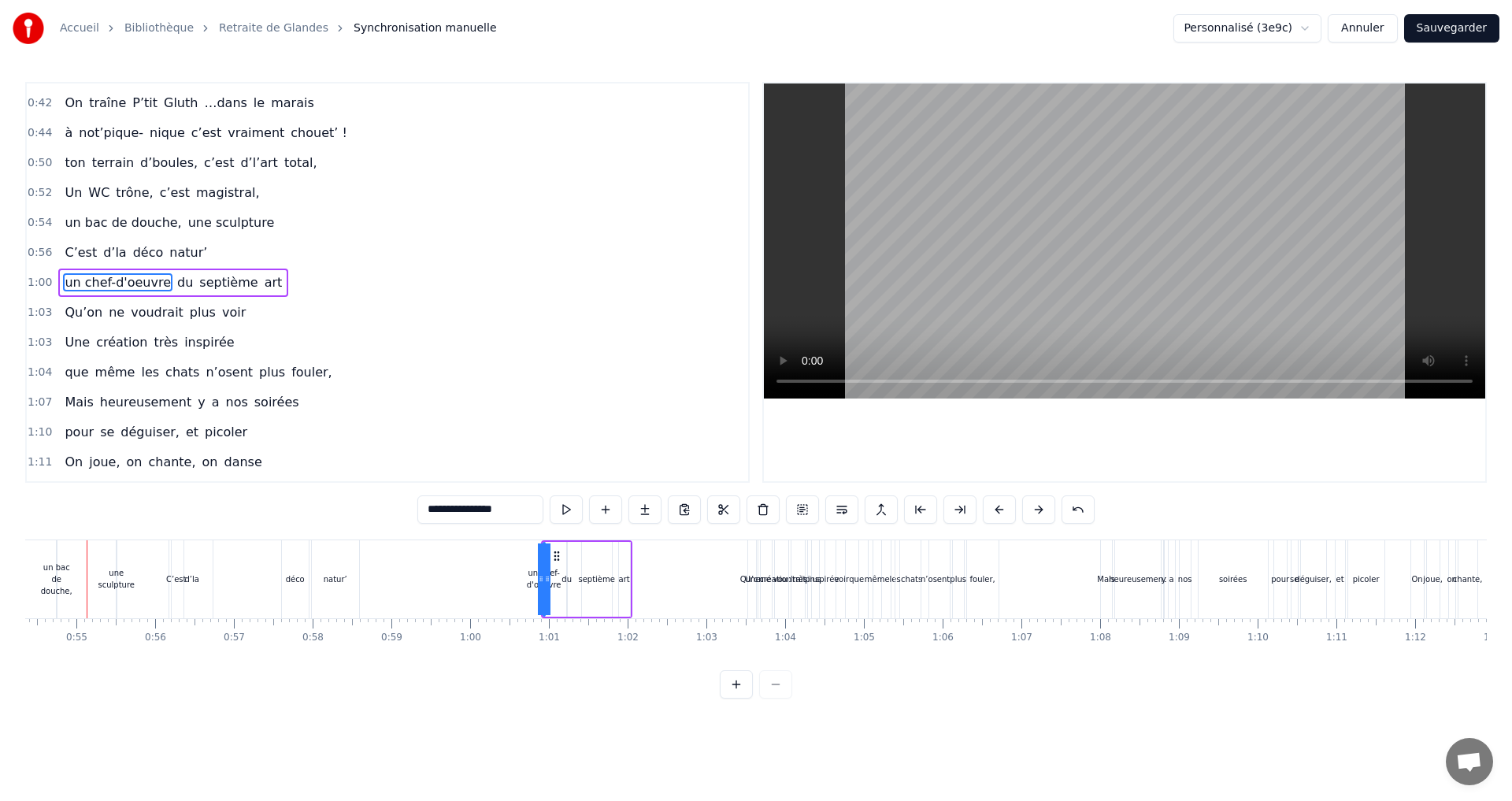
scroll to position [0, 4262]
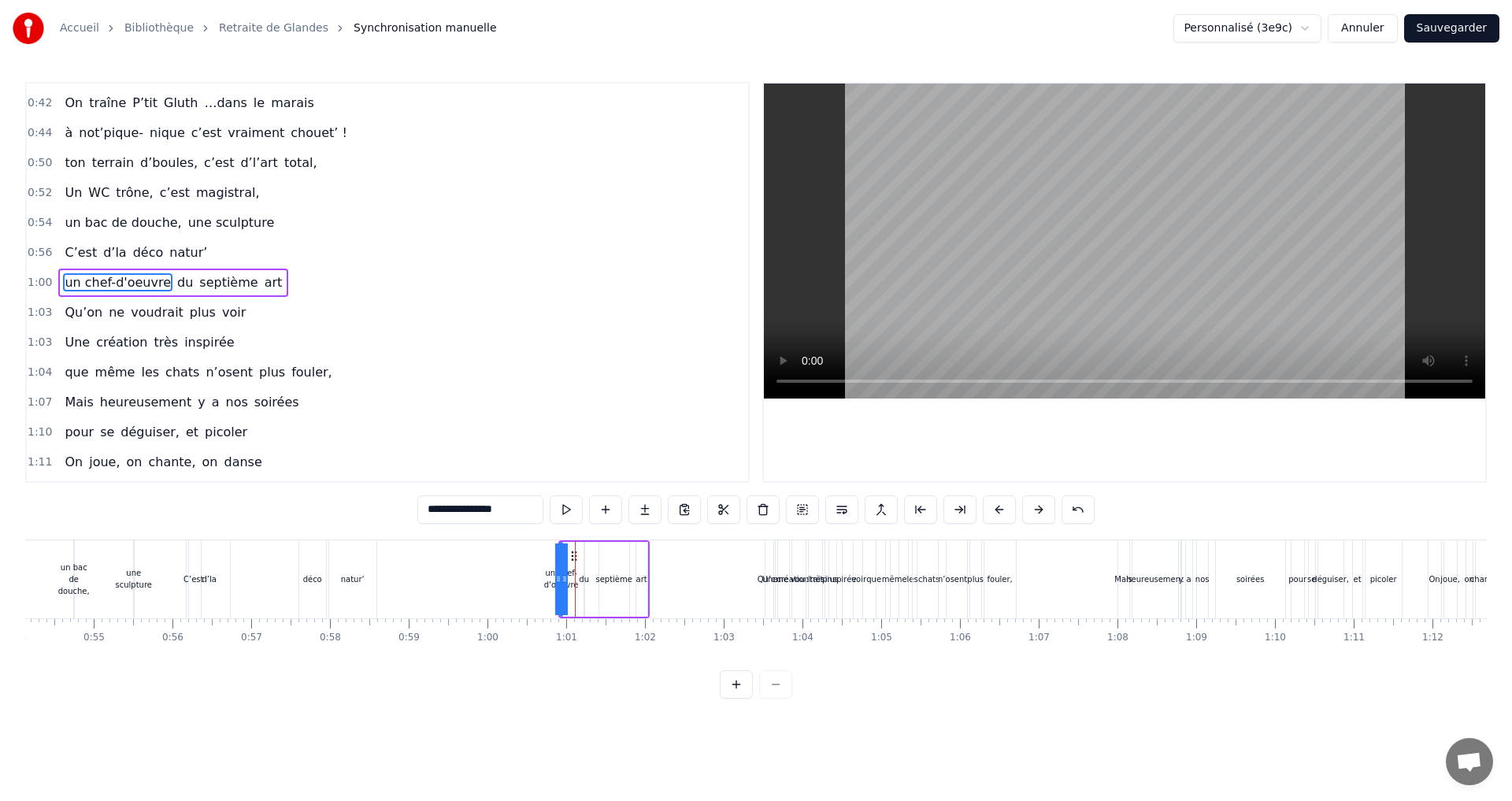
click at [587, 580] on div "du" at bounding box center [584, 579] width 10 height 12
click at [603, 556] on icon at bounding box center [603, 555] width 12 height 12
click at [604, 577] on div "septième" at bounding box center [613, 579] width 36 height 12
click at [569, 576] on div "un chef-d'oeuvre" at bounding box center [560, 578] width 35 height 24
type input "**********"
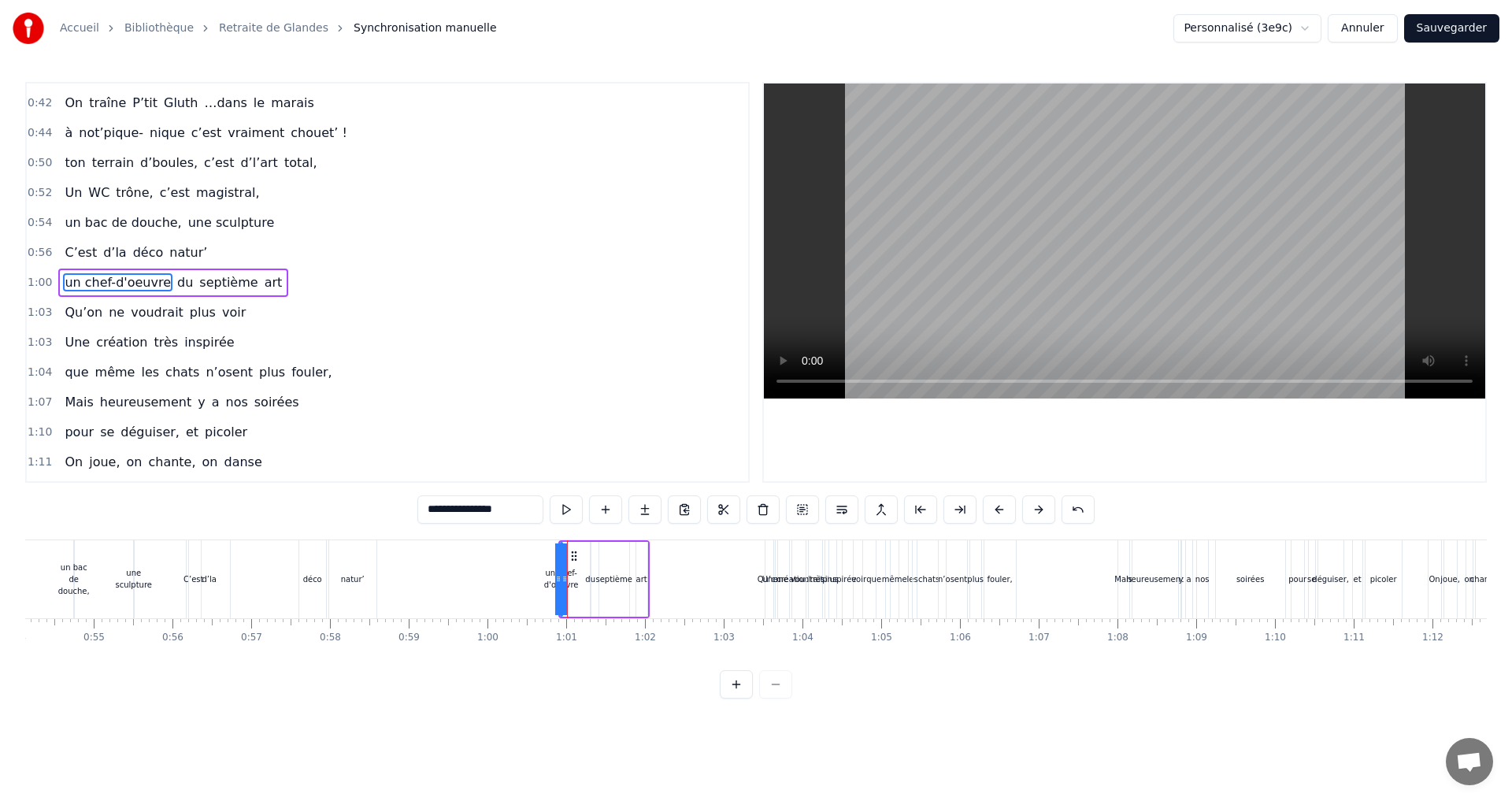
drag, startPoint x: 565, startPoint y: 577, endPoint x: 585, endPoint y: 578, distance: 20.0
click at [585, 578] on div "un chef-d'oeuvre du septième art" at bounding box center [603, 579] width 91 height 78
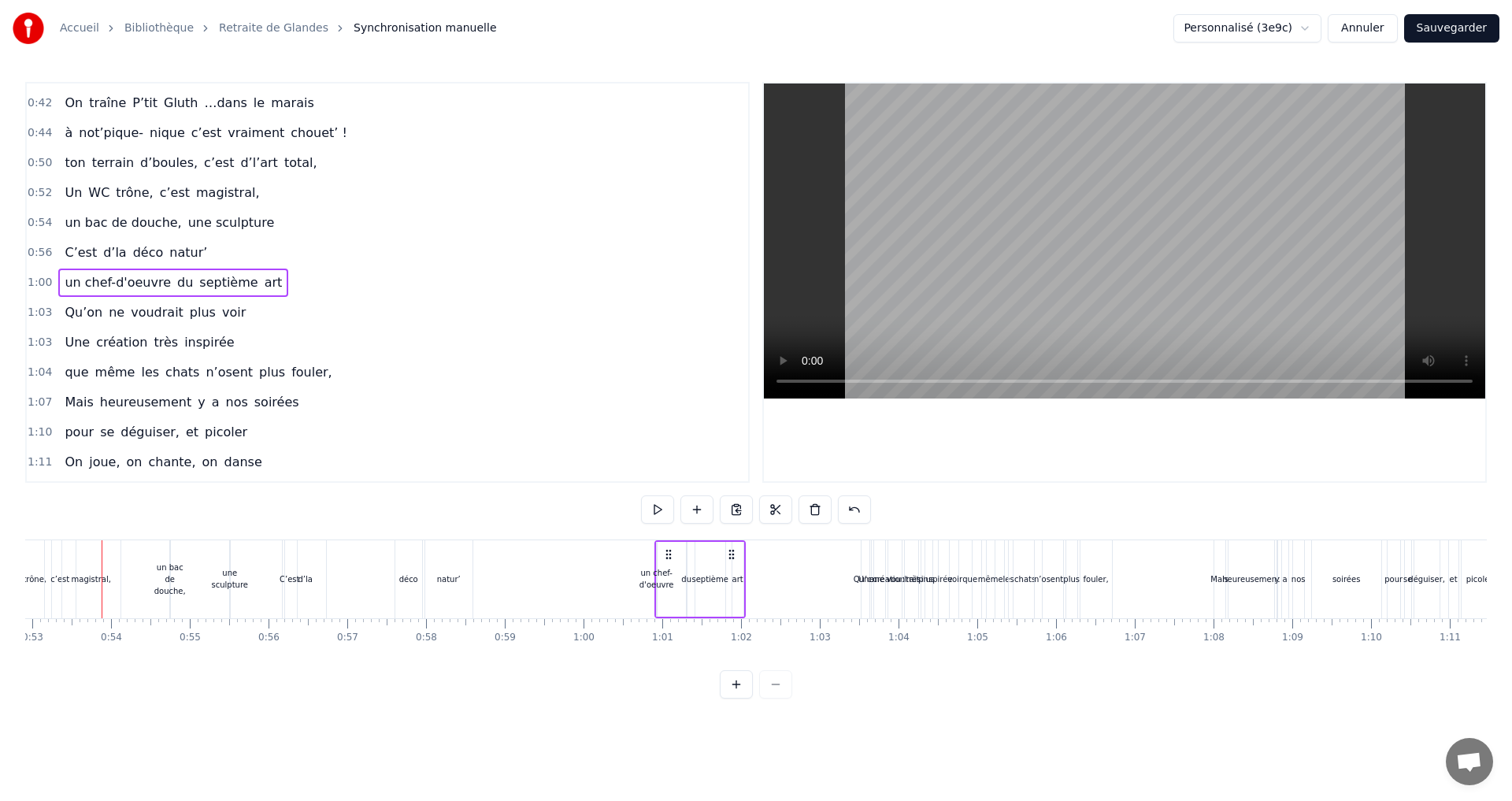
scroll to position [0, 4163]
click at [67, 281] on span "un chef-d'oeuvre" at bounding box center [118, 281] width 109 height 18
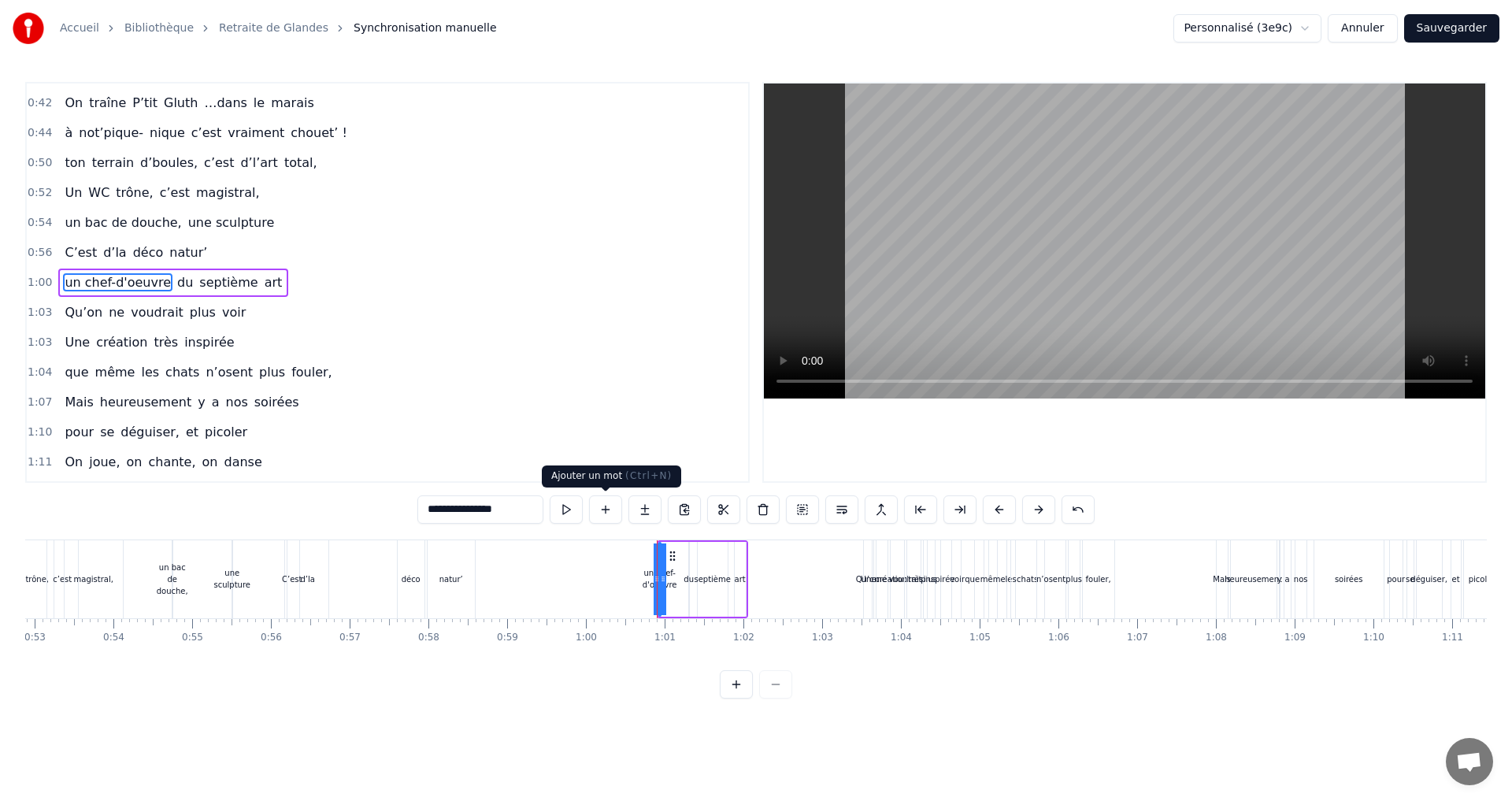
click at [603, 508] on button at bounding box center [605, 509] width 33 height 28
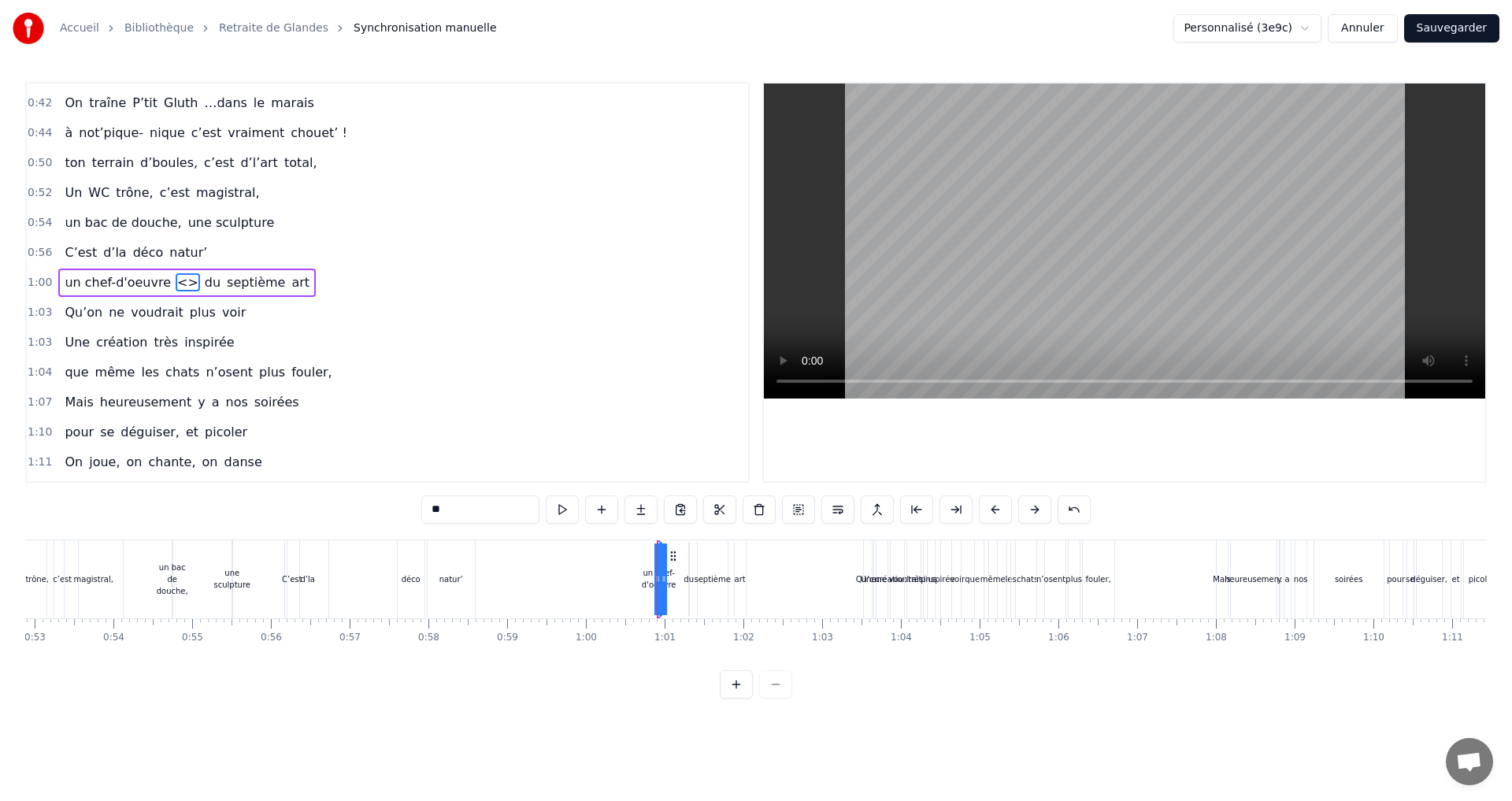
drag, startPoint x: 458, startPoint y: 515, endPoint x: 431, endPoint y: 516, distance: 27.0
click at [431, 516] on input "**" at bounding box center [479, 509] width 118 height 28
click at [114, 279] on span "un chef-d'oeuvre" at bounding box center [118, 281] width 109 height 18
drag, startPoint x: 517, startPoint y: 511, endPoint x: 440, endPoint y: 507, distance: 77.1
click at [440, 507] on input "**********" at bounding box center [480, 509] width 126 height 28
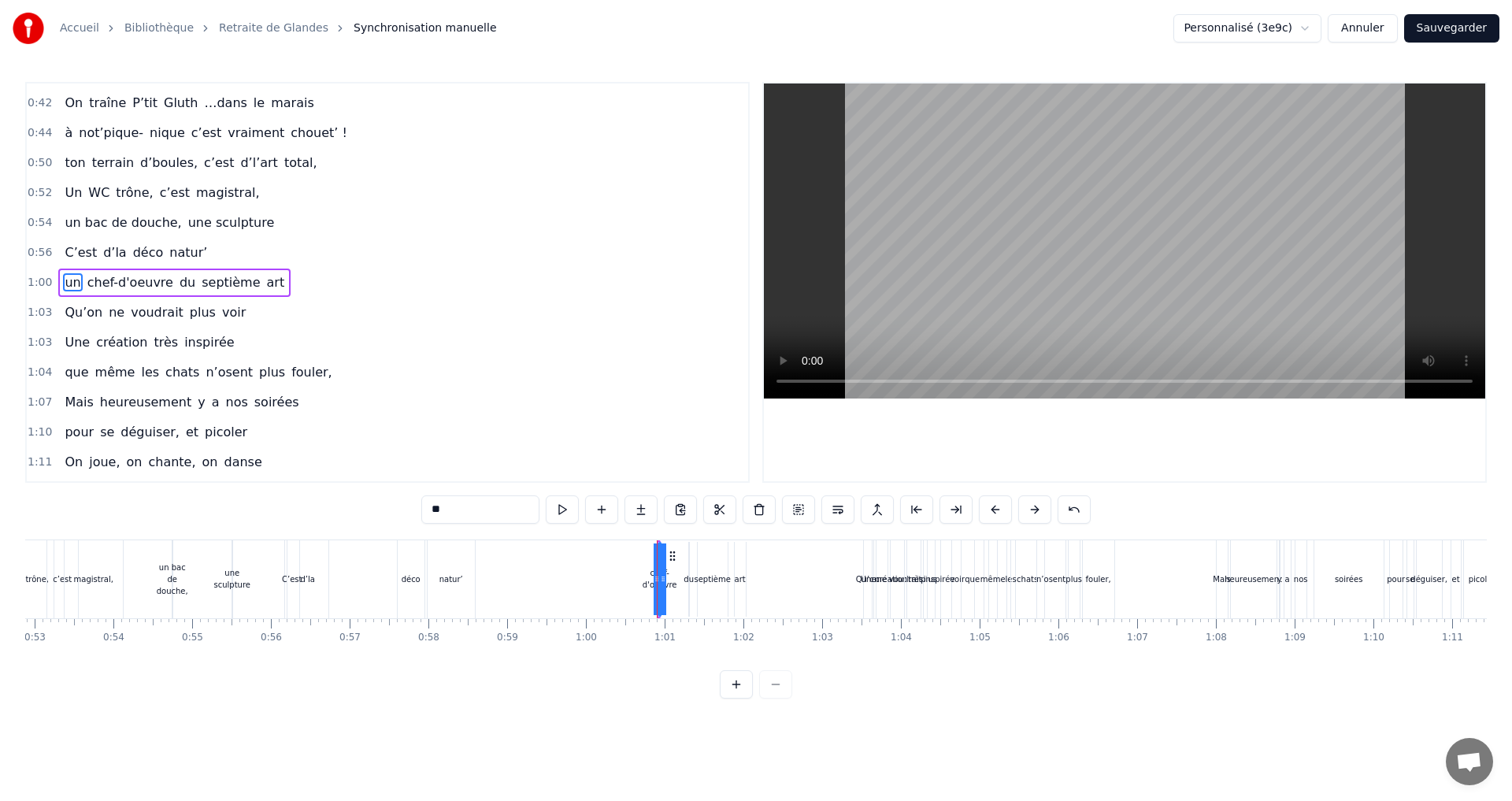
click at [154, 311] on span "voudrait" at bounding box center [156, 312] width 56 height 18
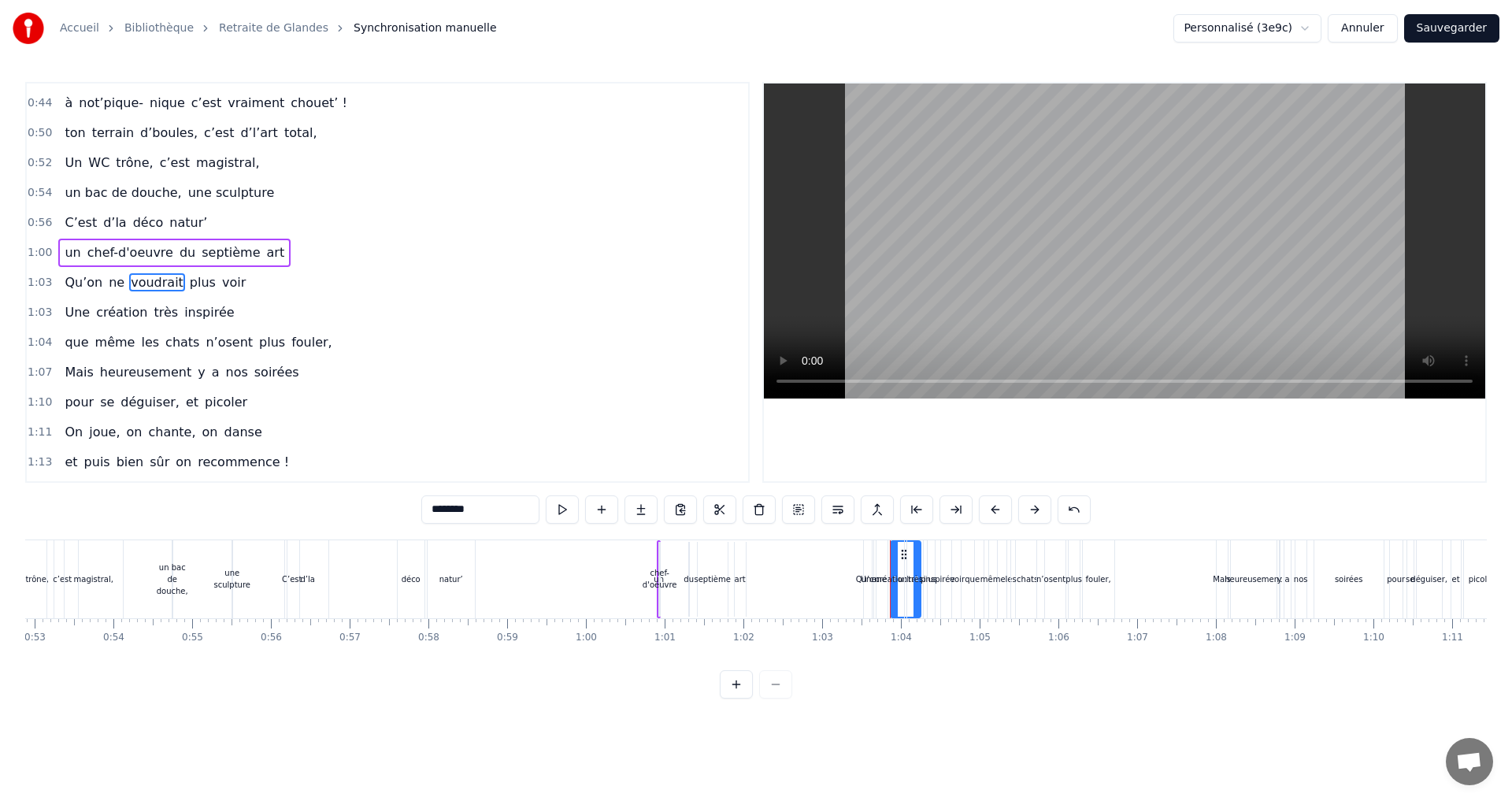
click at [665, 584] on div "chef-d'oeuvre" at bounding box center [659, 578] width 35 height 24
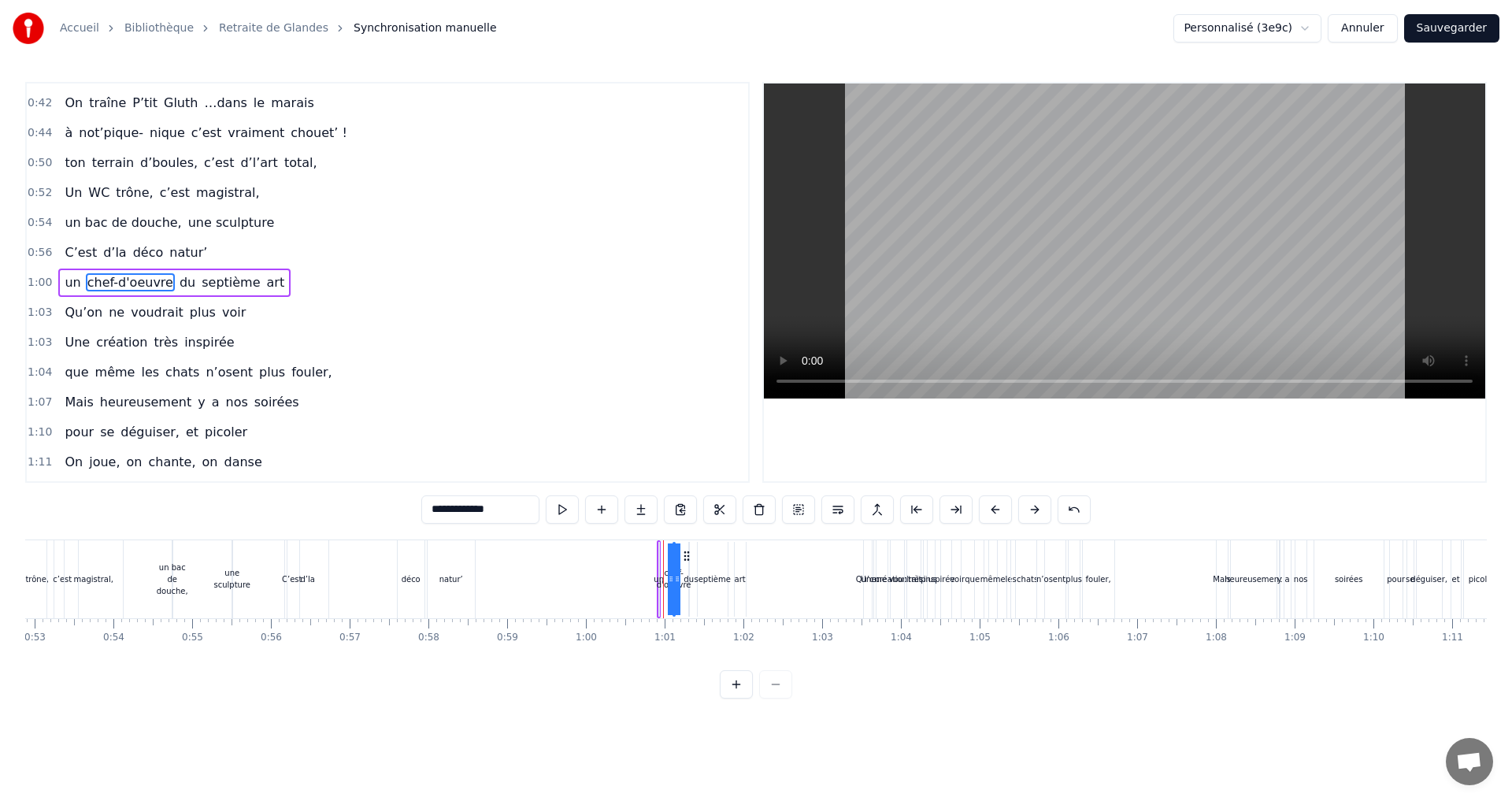
drag, startPoint x: 671, startPoint y: 553, endPoint x: 685, endPoint y: 557, distance: 14.6
click at [685, 557] on icon at bounding box center [686, 555] width 12 height 12
click at [697, 692] on div "0:07 Faut rien raté, c'est ta soirée 0:09 Les 4 saisons et les Gluthiers 0:11 T…" at bounding box center [756, 390] width 1461 height 617
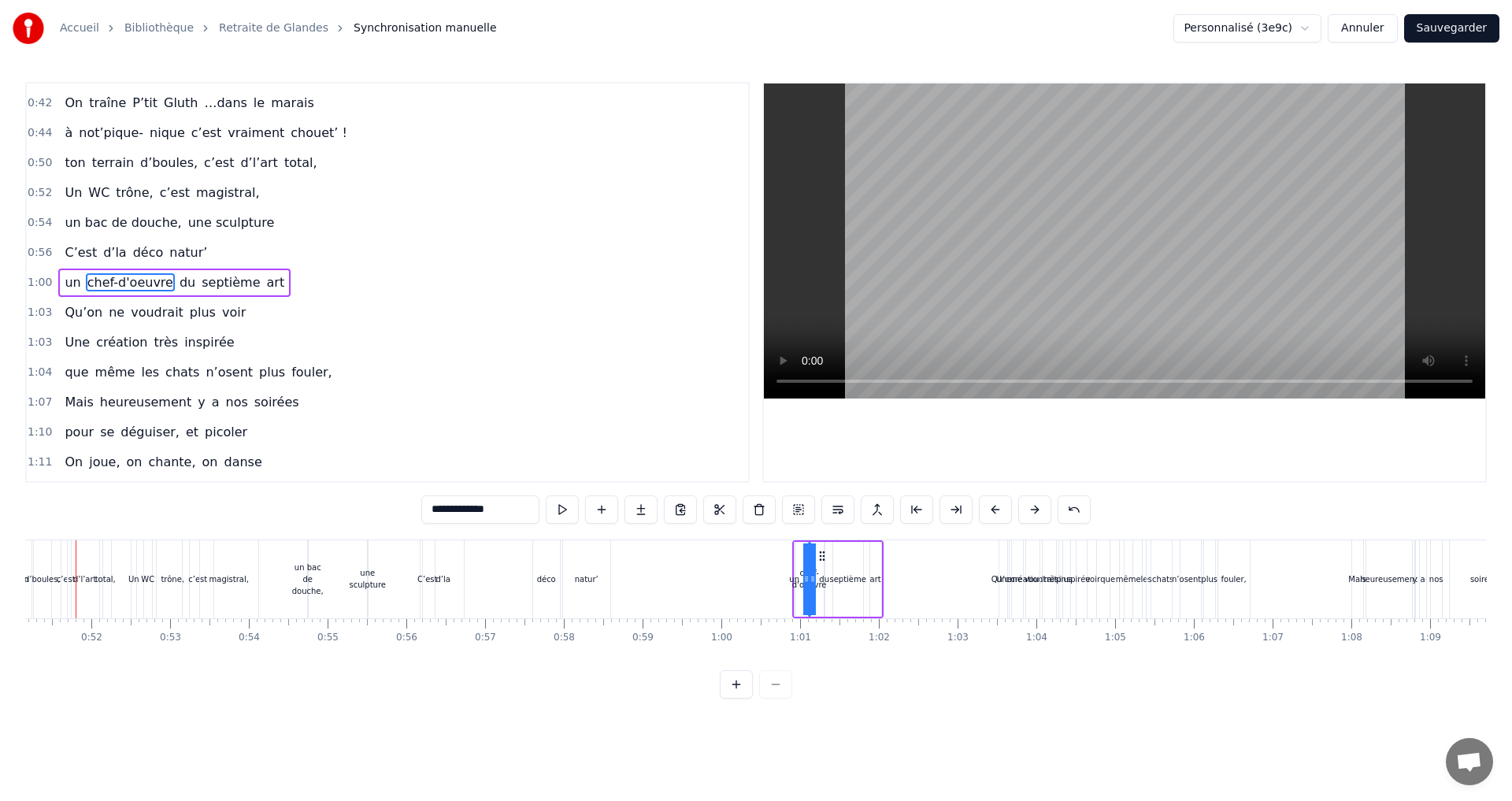
scroll to position [0, 3999]
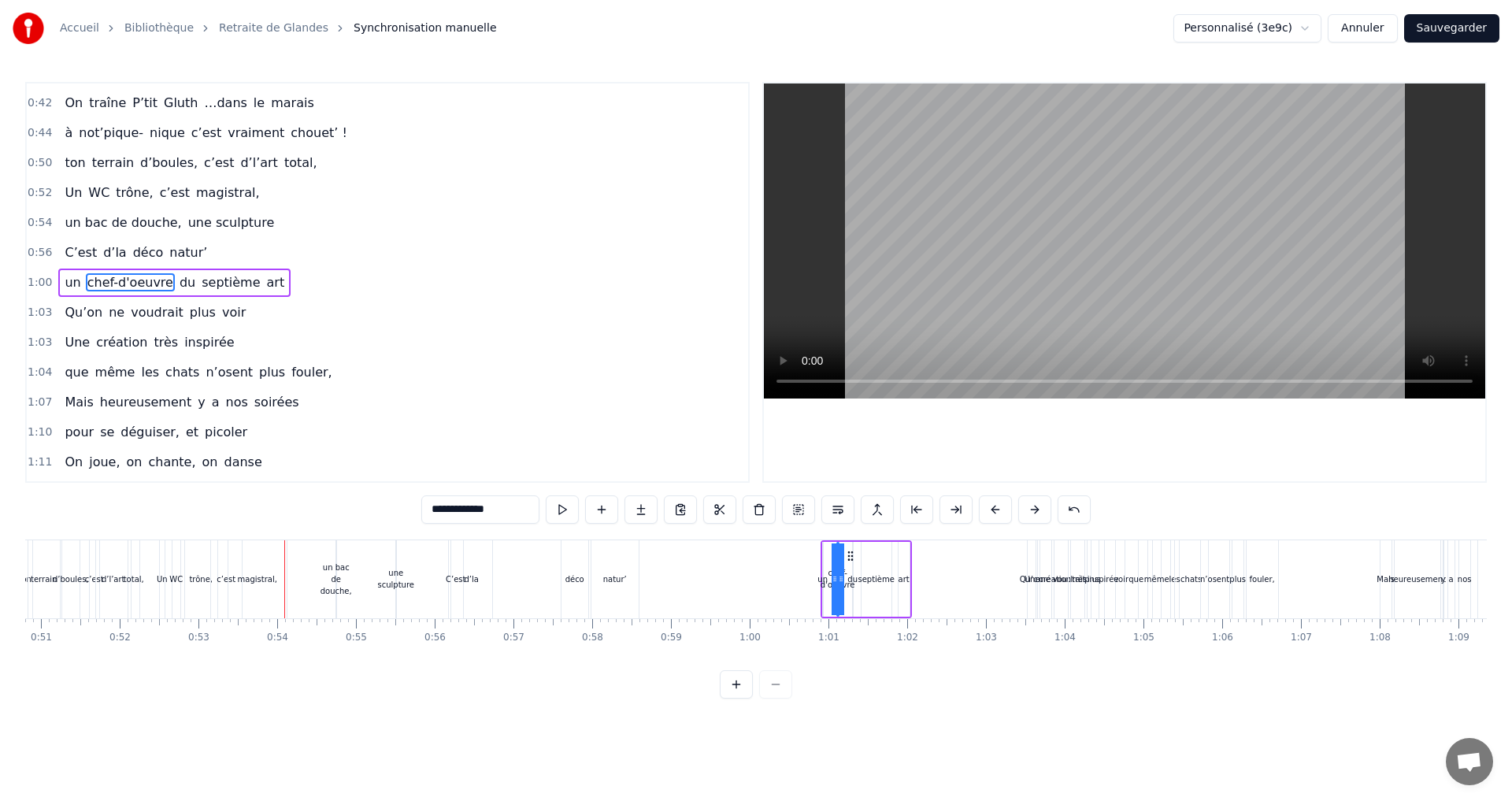
click at [186, 224] on span "une sculpture" at bounding box center [231, 223] width 89 height 19
click at [147, 221] on span "un bac de douche," at bounding box center [122, 222] width 120 height 18
type input "**********"
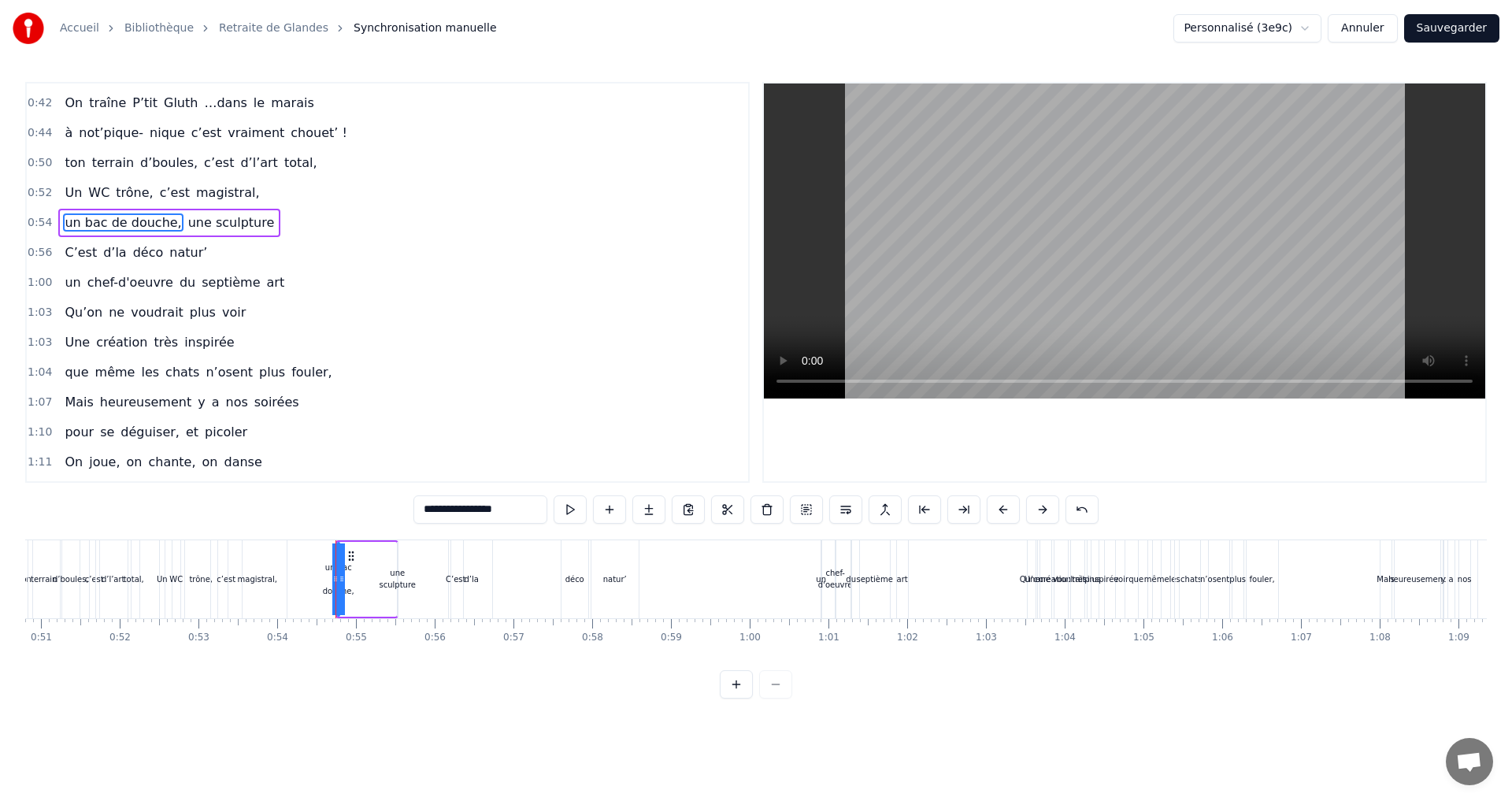
scroll to position [473, 0]
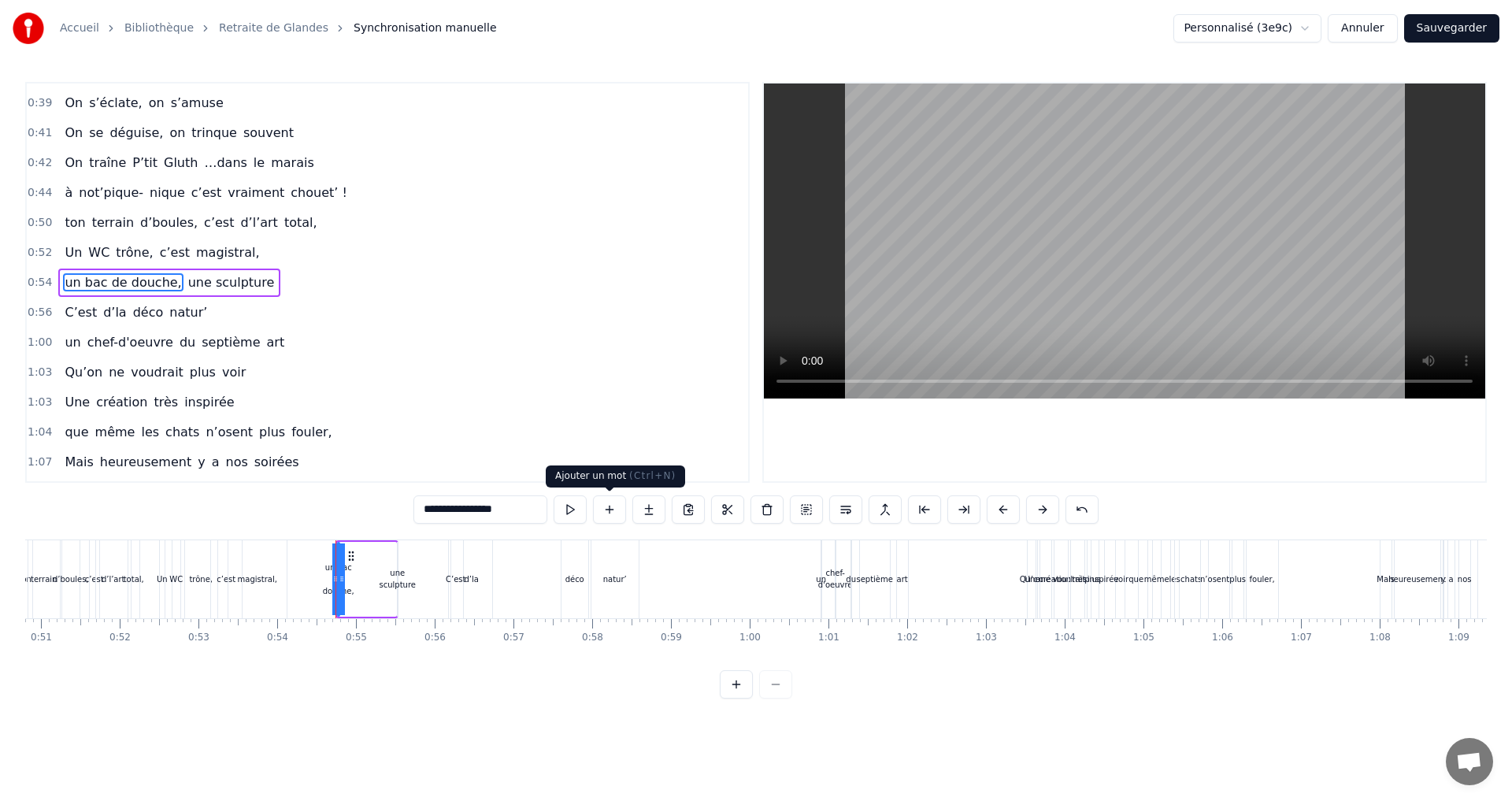
click at [613, 510] on button at bounding box center [609, 509] width 33 height 28
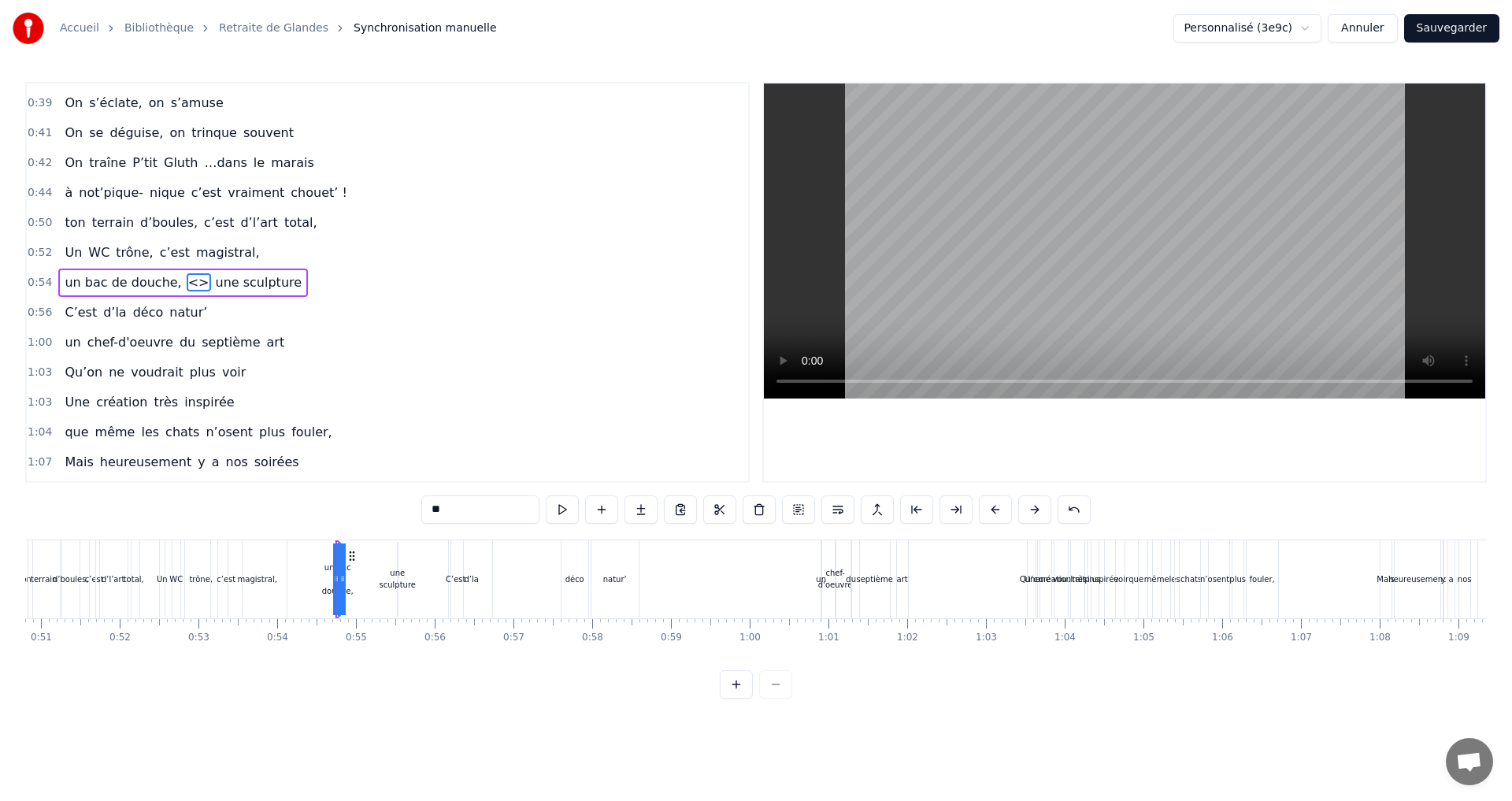
drag, startPoint x: 455, startPoint y: 510, endPoint x: 346, endPoint y: 506, distance: 109.1
click at [344, 514] on div "0:07 Faut rien raté, c'est ta soirée 0:09 Les 4 saisons et les Gluthiers 0:11 T…" at bounding box center [756, 390] width 1461 height 617
click at [155, 282] on span "un bac de douche," at bounding box center [122, 281] width 120 height 18
click at [524, 503] on input "**********" at bounding box center [480, 509] width 134 height 28
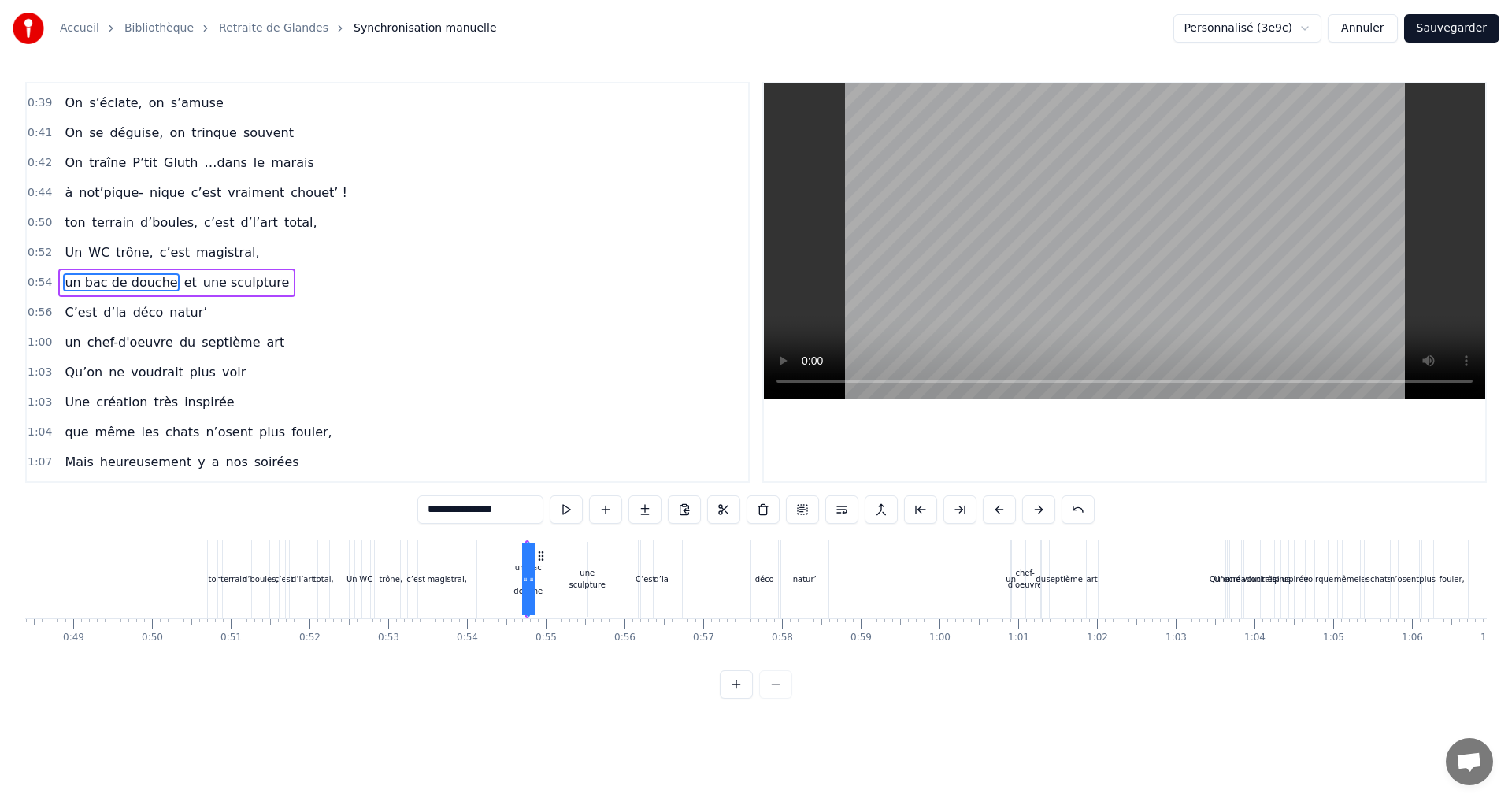
scroll to position [0, 3639]
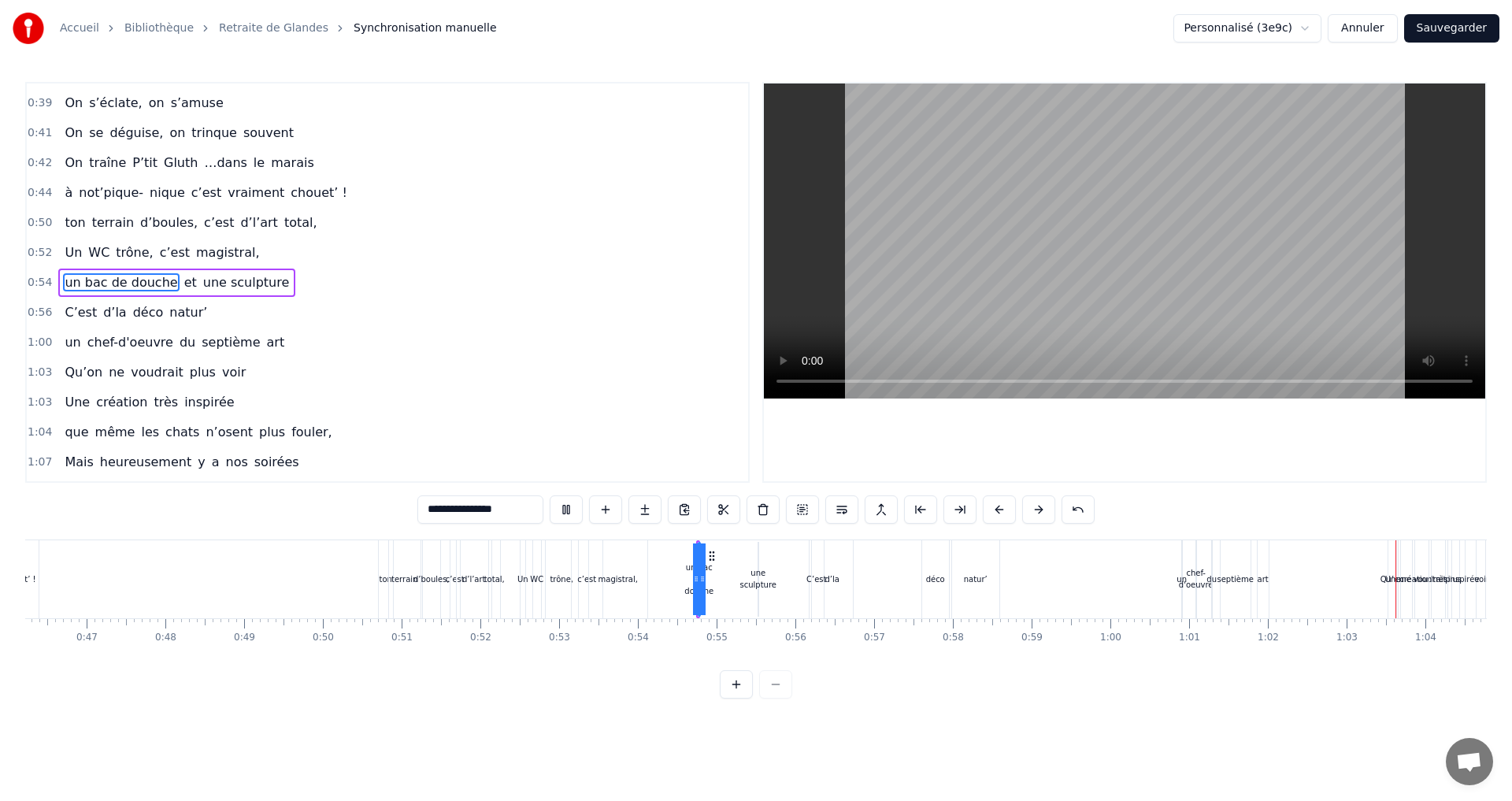
click at [168, 305] on span "natur’" at bounding box center [187, 312] width 40 height 18
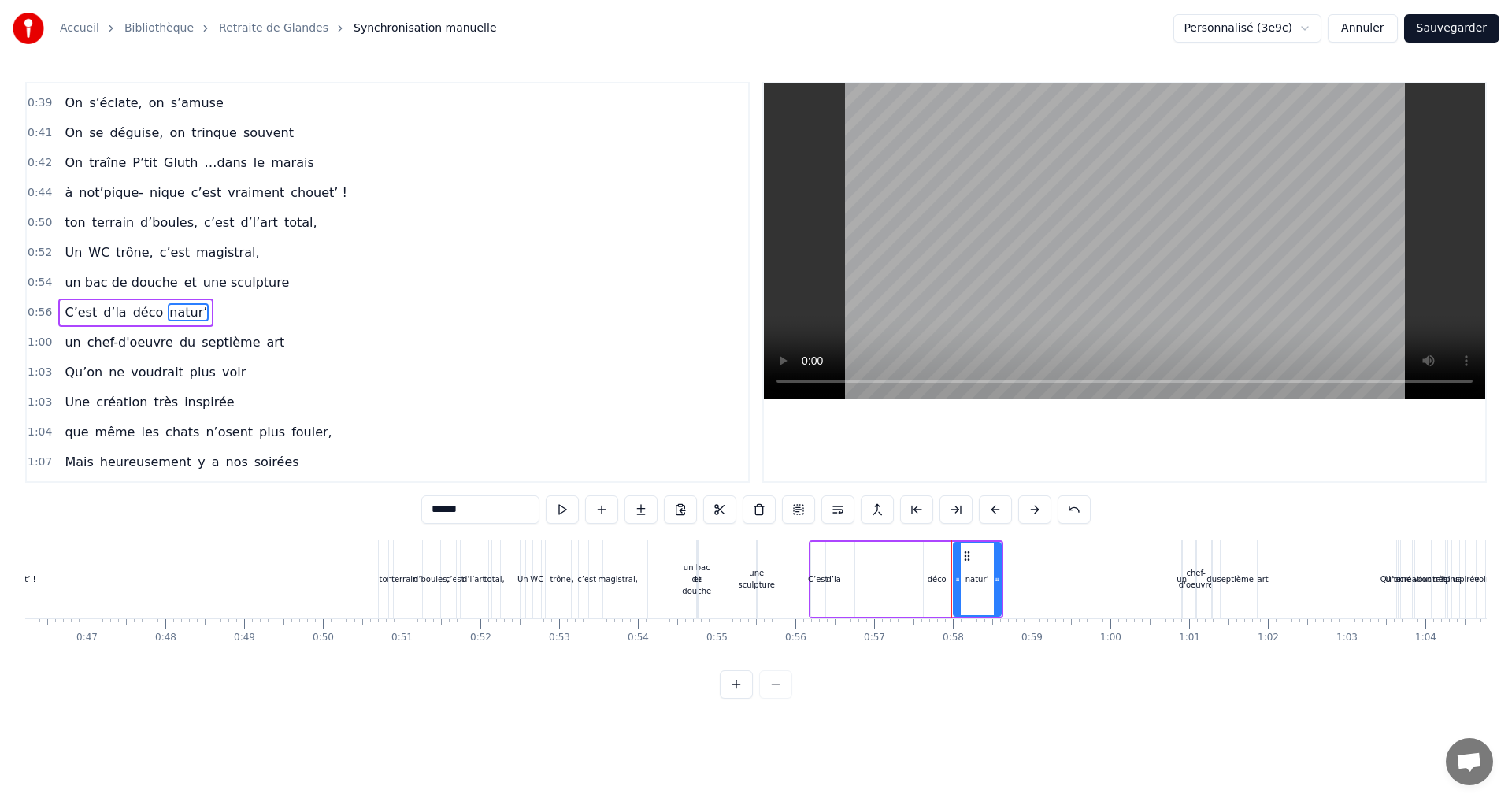
scroll to position [504, 0]
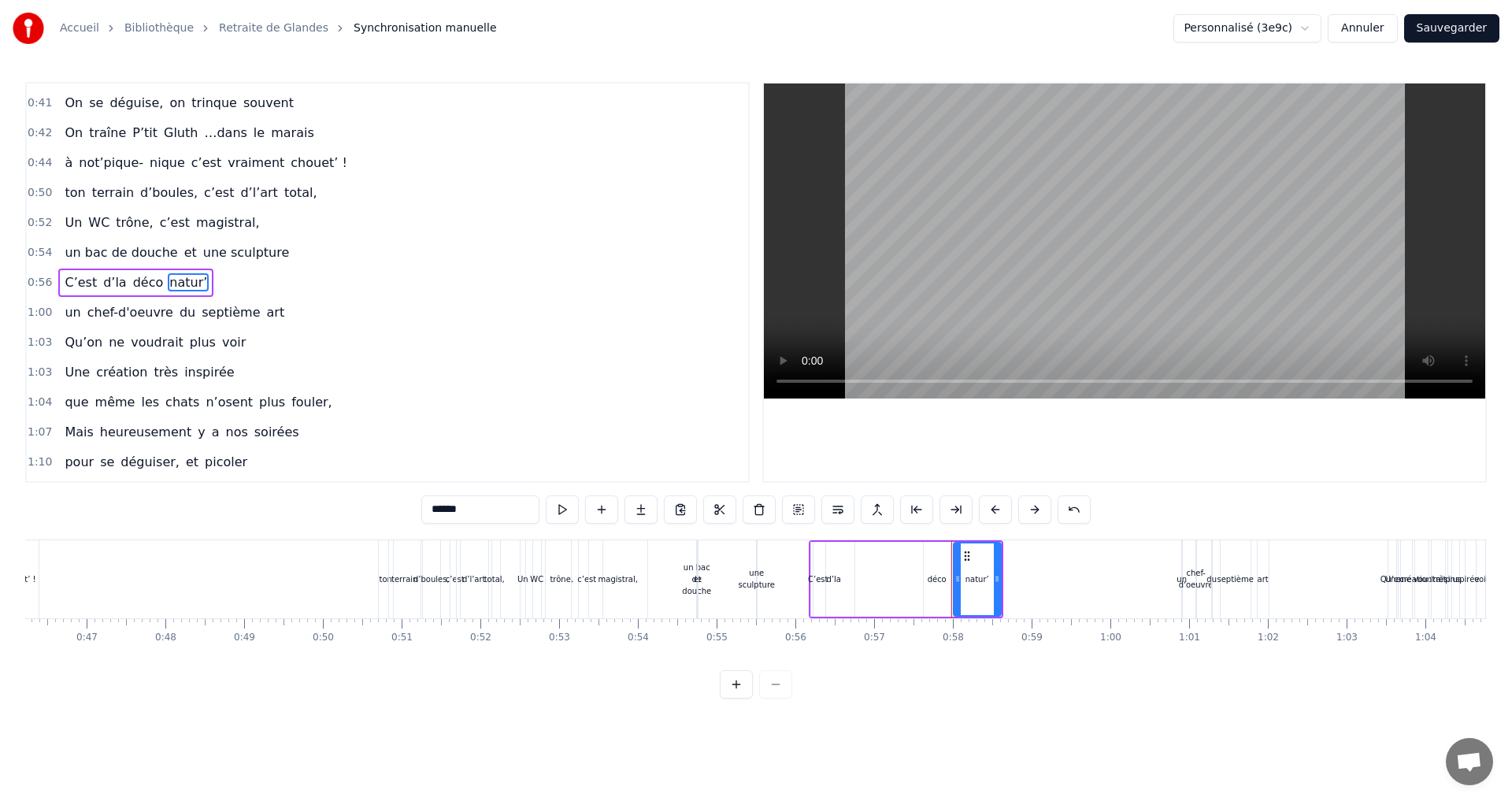
click at [93, 311] on span "chef-d'oeuvre" at bounding box center [130, 312] width 89 height 18
type input "**********"
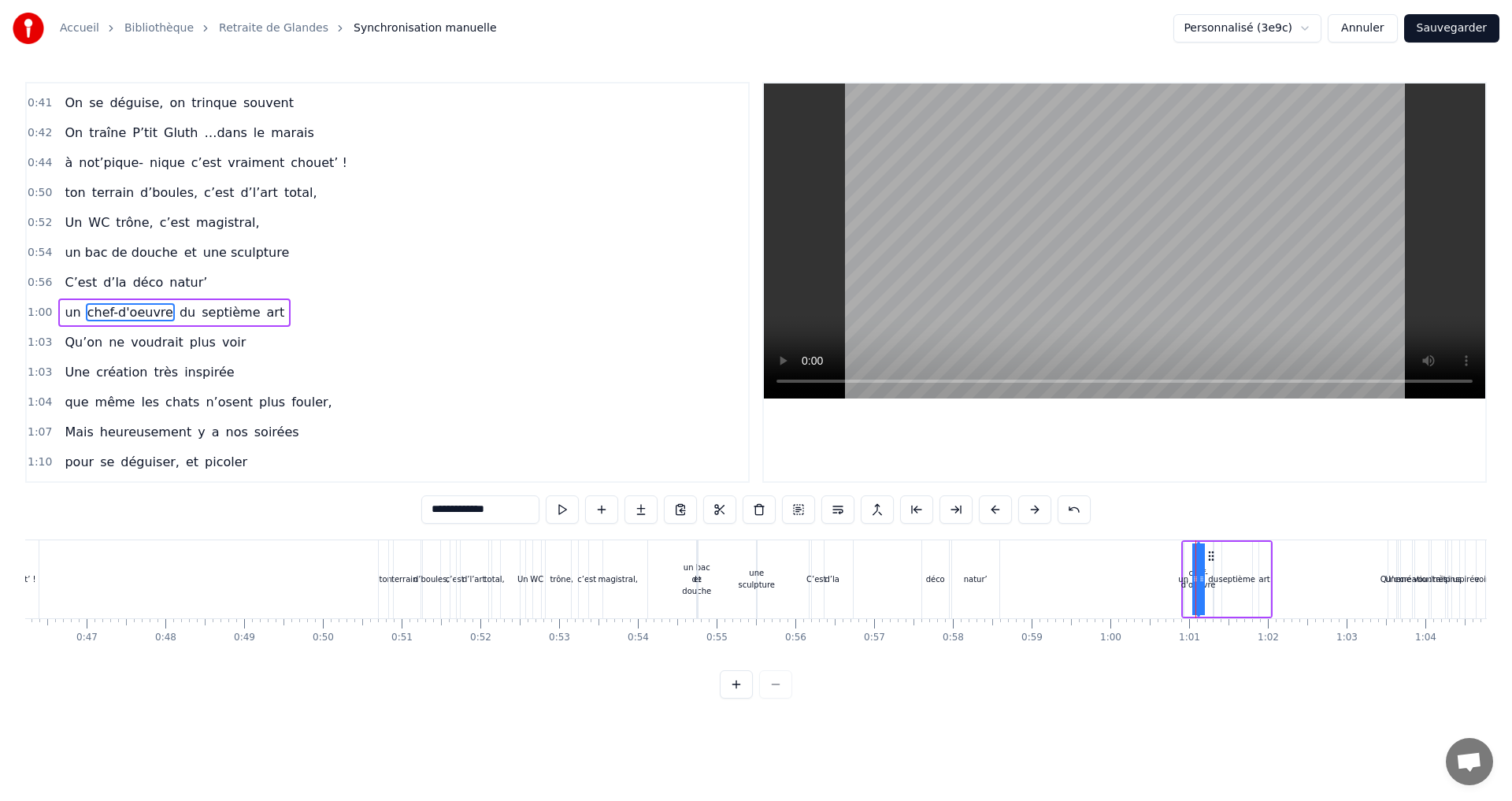
scroll to position [534, 0]
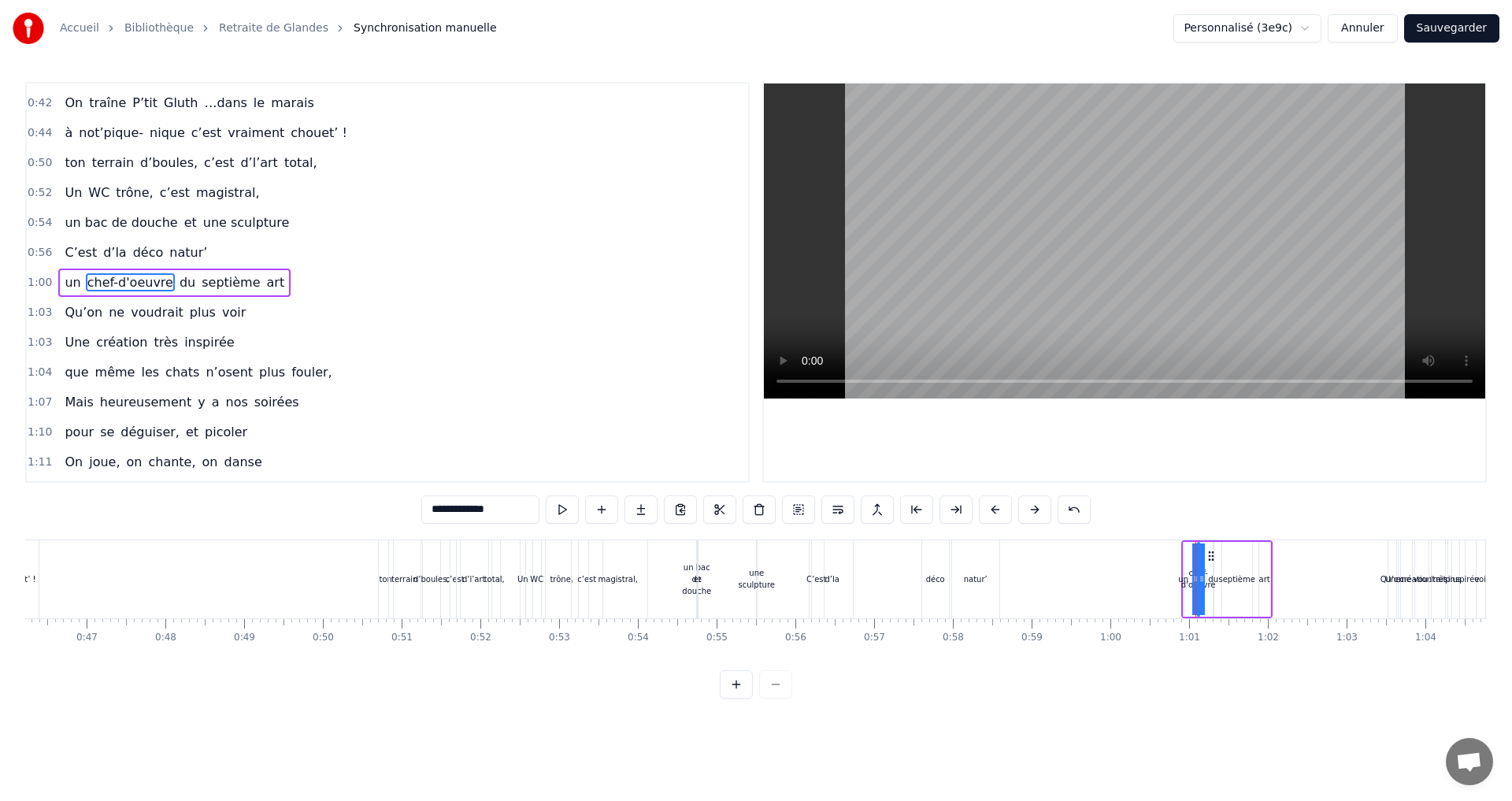
click at [110, 279] on span "chef-d'oeuvre" at bounding box center [130, 281] width 89 height 18
click at [599, 507] on button at bounding box center [601, 509] width 33 height 28
click at [433, 508] on input "**" at bounding box center [479, 509] width 118 height 28
click at [150, 281] on span "chef-d'oeuvre" at bounding box center [130, 281] width 89 height 18
drag, startPoint x: 507, startPoint y: 510, endPoint x: 459, endPoint y: 505, distance: 48.3
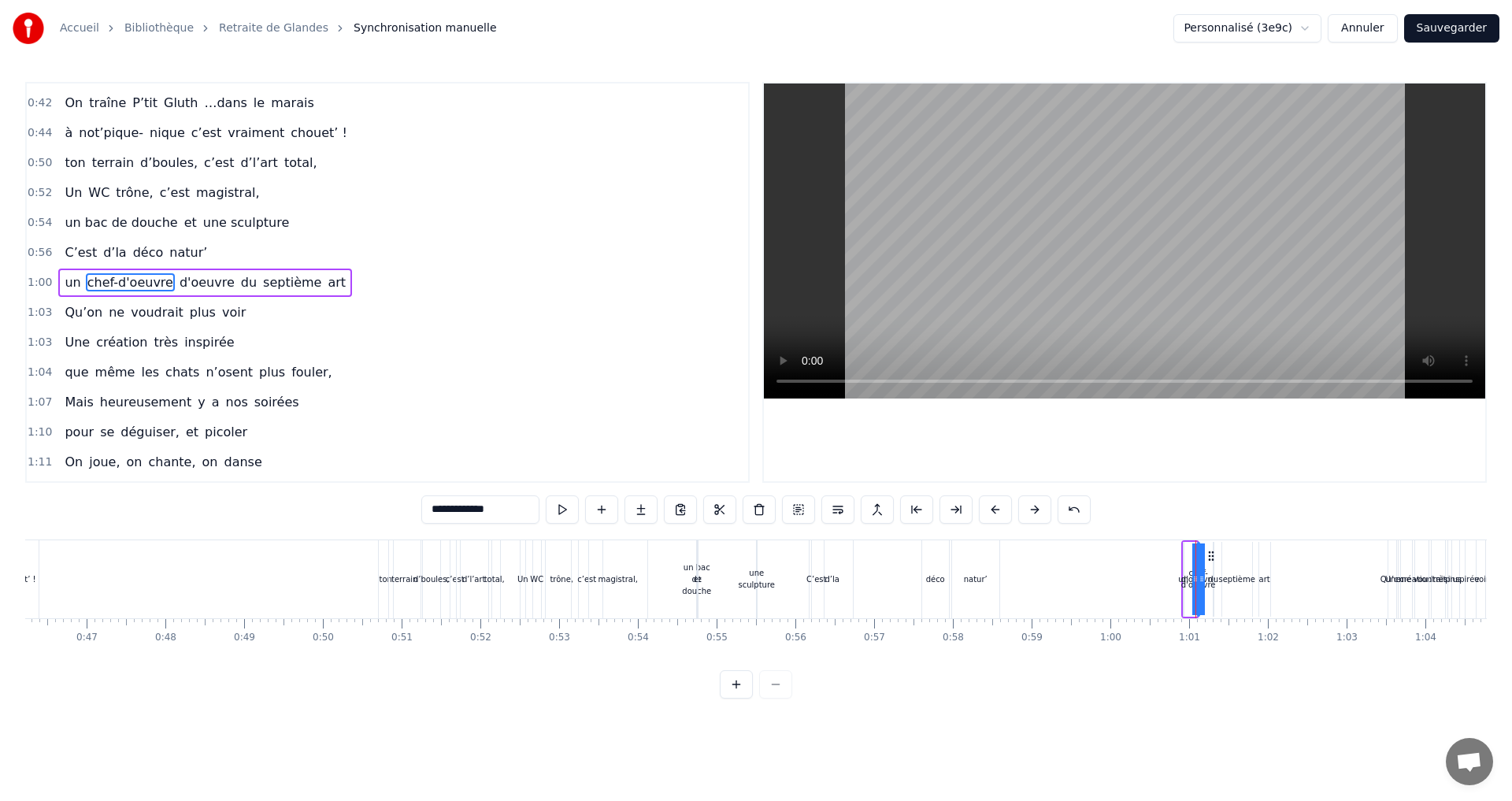
click at [459, 505] on input "**********" at bounding box center [479, 509] width 118 height 28
click at [135, 279] on span "d'oeuvre" at bounding box center [152, 281] width 58 height 18
click at [168, 258] on span "natur’" at bounding box center [187, 251] width 40 height 18
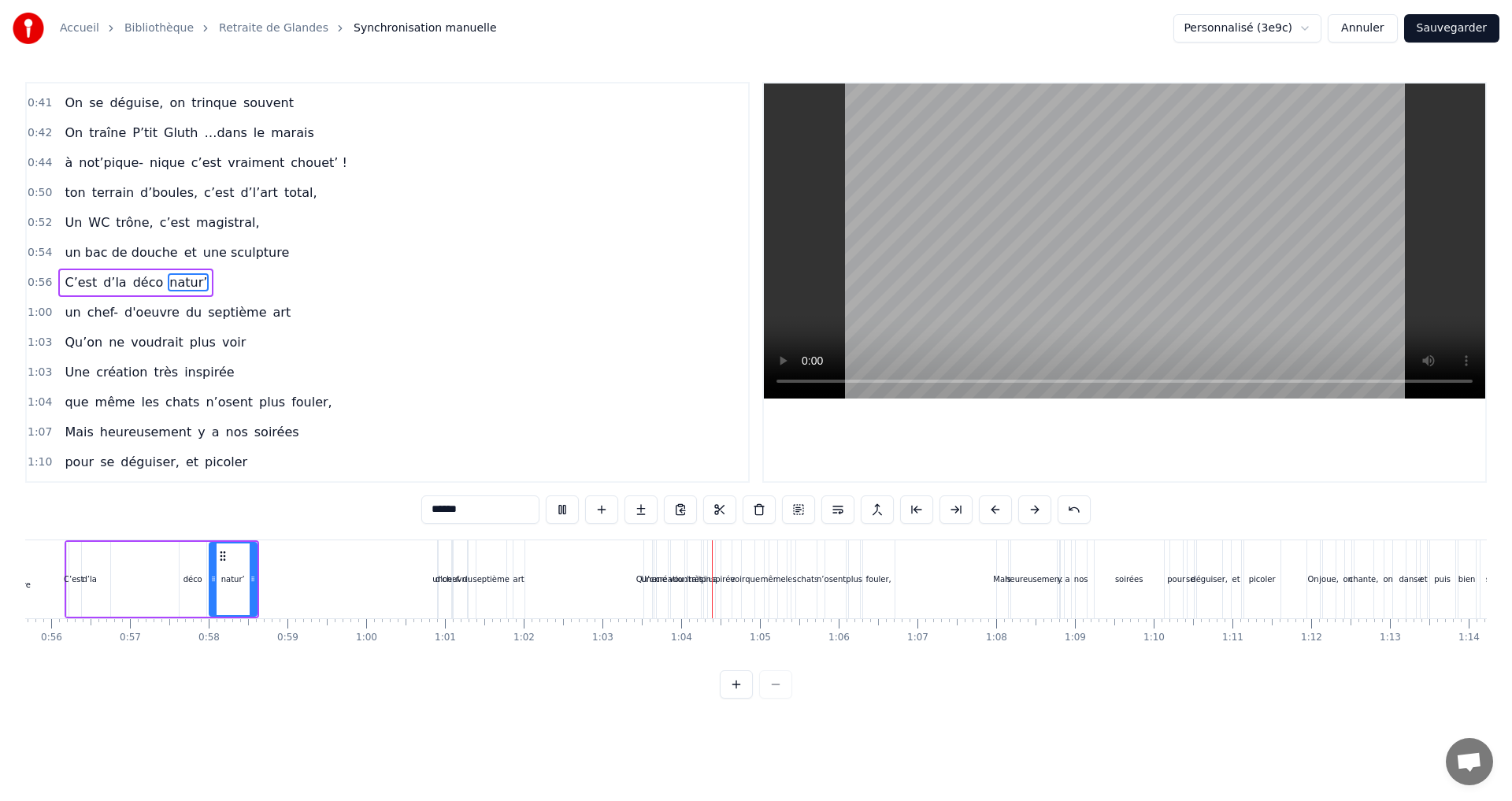
scroll to position [0, 4943]
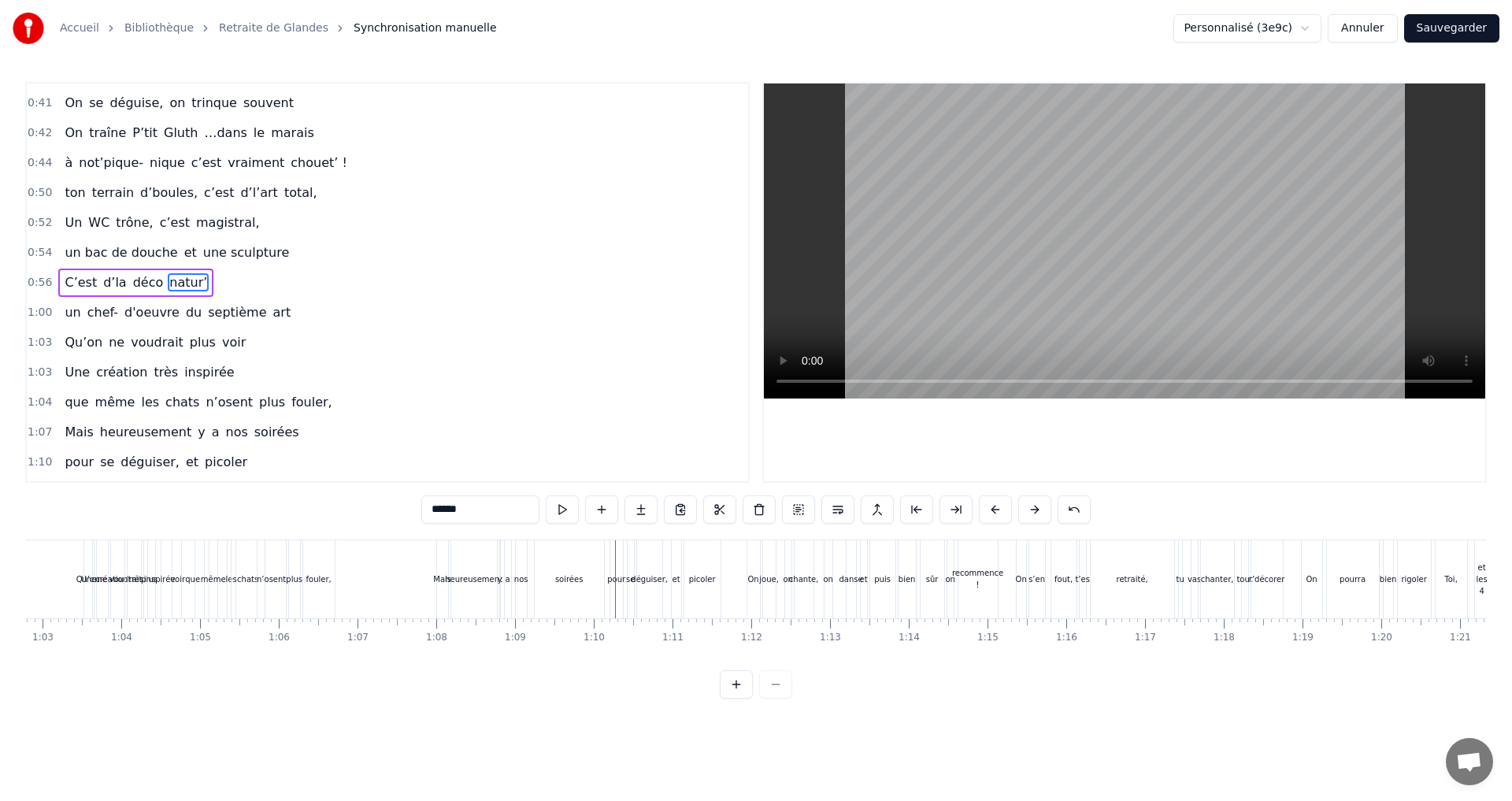
click at [133, 310] on span "d'oeuvre" at bounding box center [152, 312] width 58 height 18
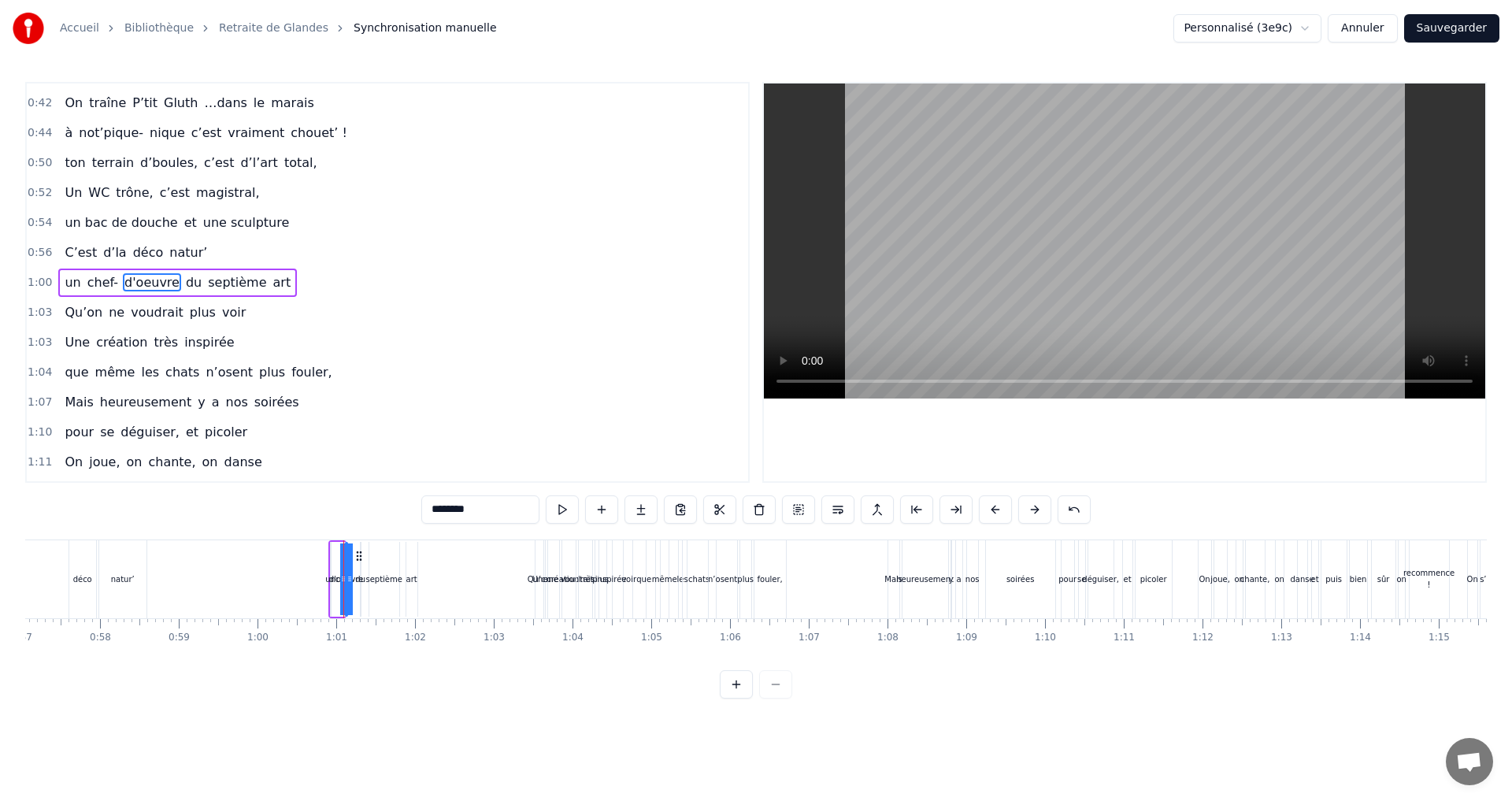
scroll to position [0, 4303]
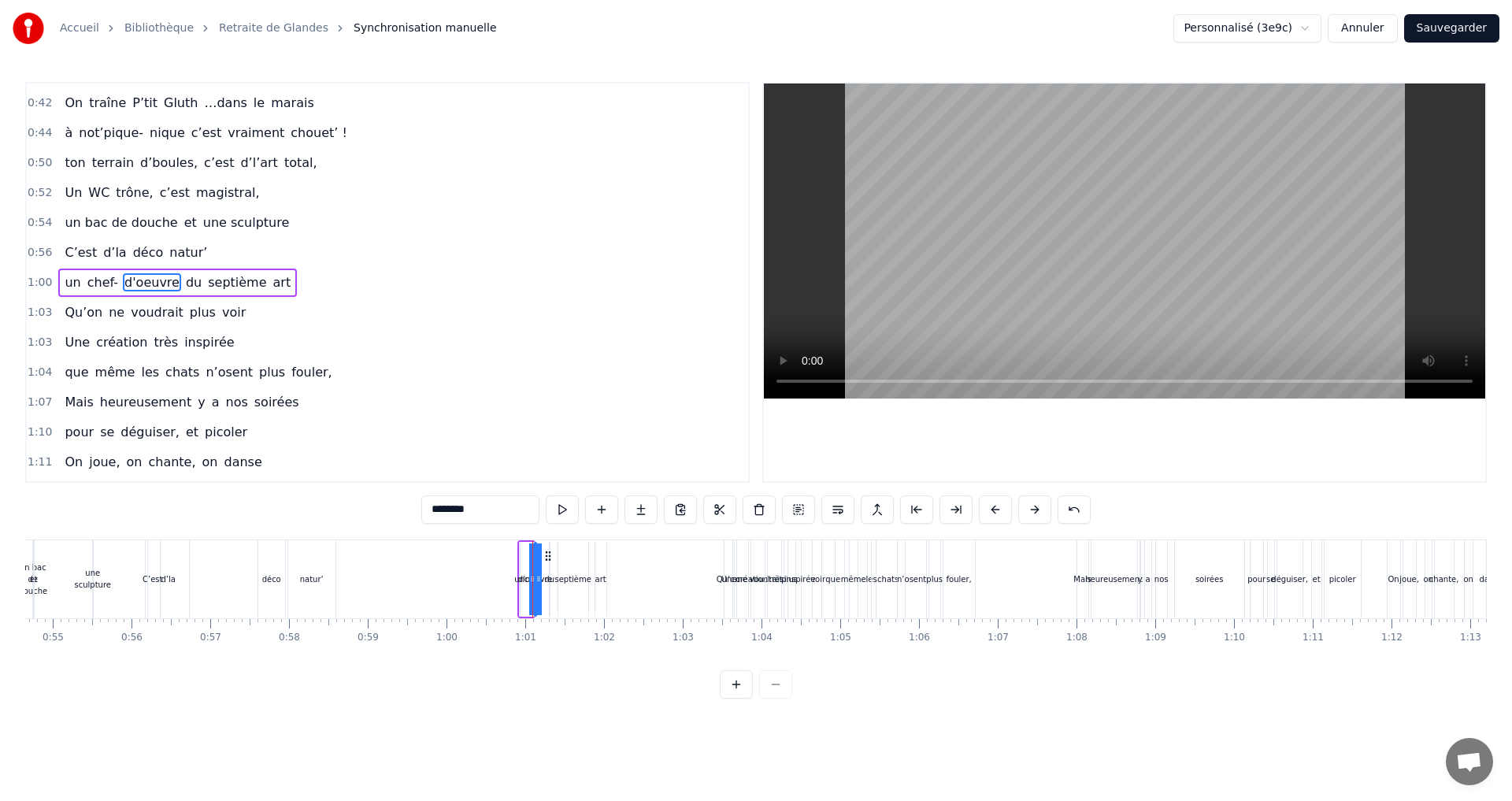
click at [577, 580] on div "septième" at bounding box center [572, 579] width 36 height 12
click at [534, 580] on div "d'oeuvre" at bounding box center [534, 579] width 35 height 12
click at [524, 579] on div "d'oeuvre" at bounding box center [535, 579] width 35 height 12
click at [571, 574] on div "septième" at bounding box center [572, 579] width 36 height 12
click at [583, 557] on icon at bounding box center [581, 555] width 12 height 12
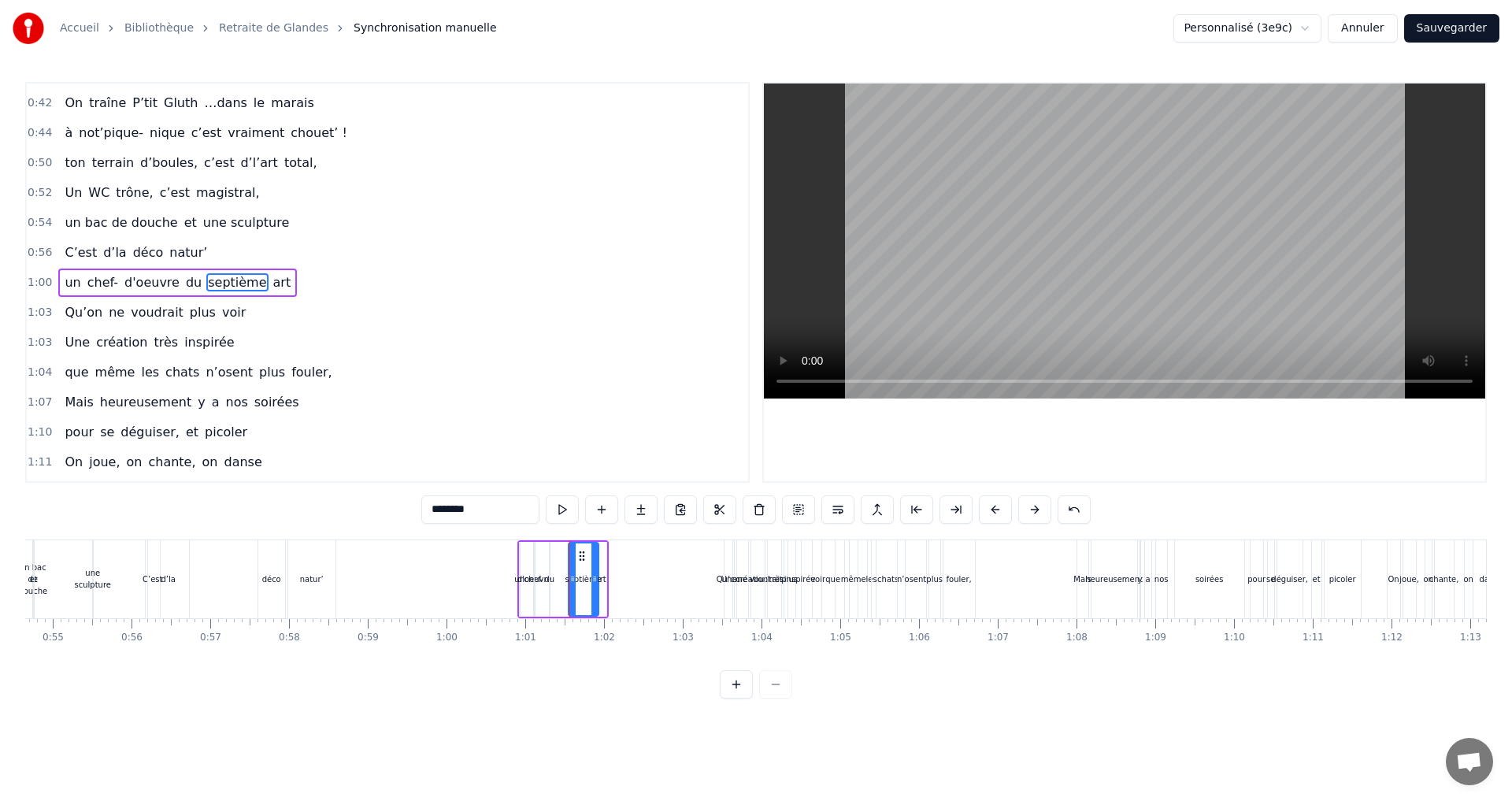
click at [599, 580] on div "art" at bounding box center [601, 579] width 11 height 12
click at [593, 579] on div "septième" at bounding box center [583, 579] width 36 height 12
click at [603, 580] on div "art" at bounding box center [601, 579] width 11 height 12
click at [616, 559] on circle at bounding box center [616, 559] width 1 height 1
click at [550, 578] on div "du" at bounding box center [549, 579] width 10 height 12
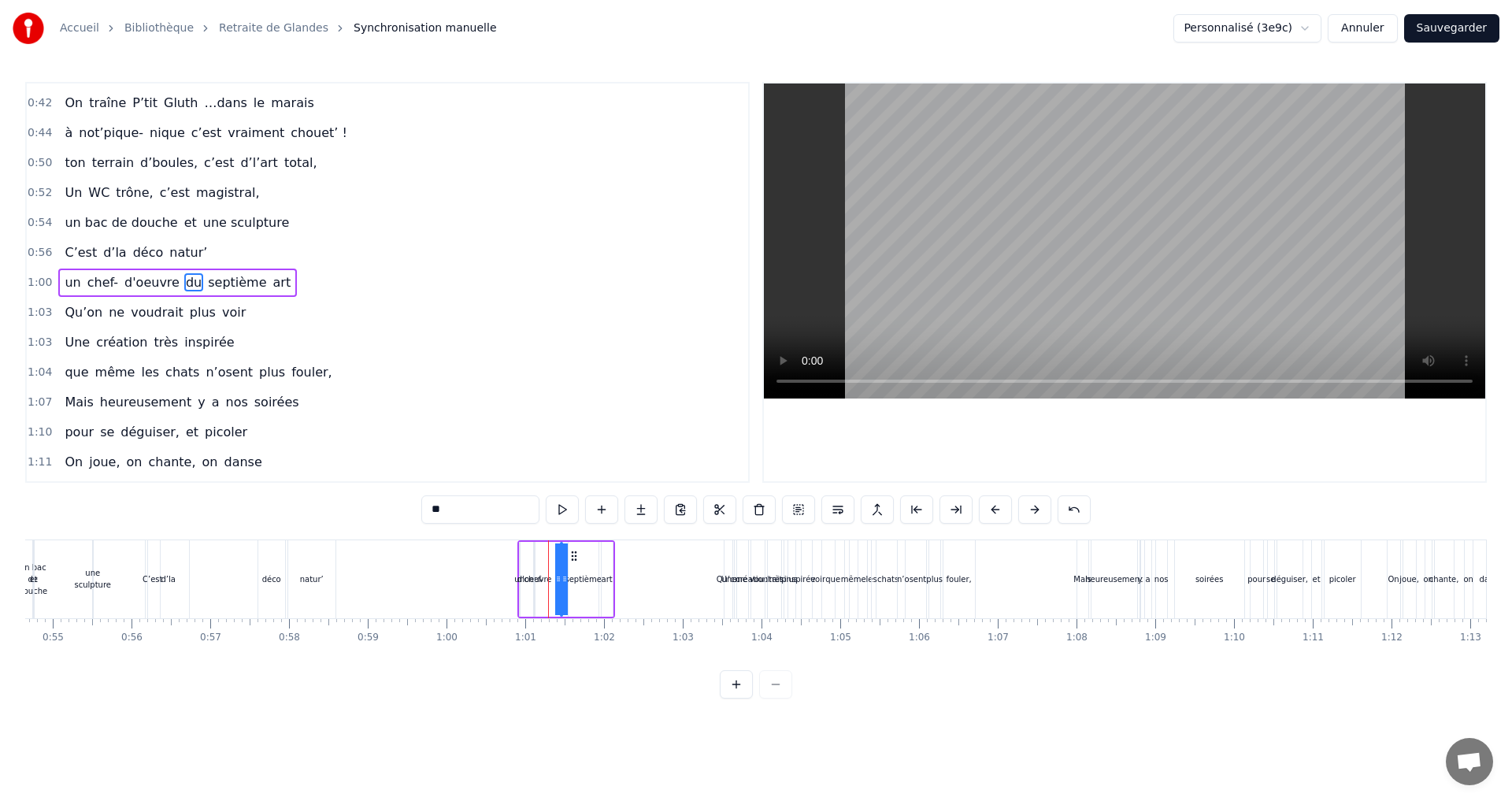
drag, startPoint x: 563, startPoint y: 551, endPoint x: 574, endPoint y: 551, distance: 11.0
click at [574, 551] on icon at bounding box center [573, 555] width 12 height 12
click at [535, 580] on div "d'oeuvre" at bounding box center [534, 579] width 35 height 12
click at [555, 555] on icon at bounding box center [555, 555] width 12 height 12
click at [522, 578] on div "un" at bounding box center [519, 579] width 10 height 12
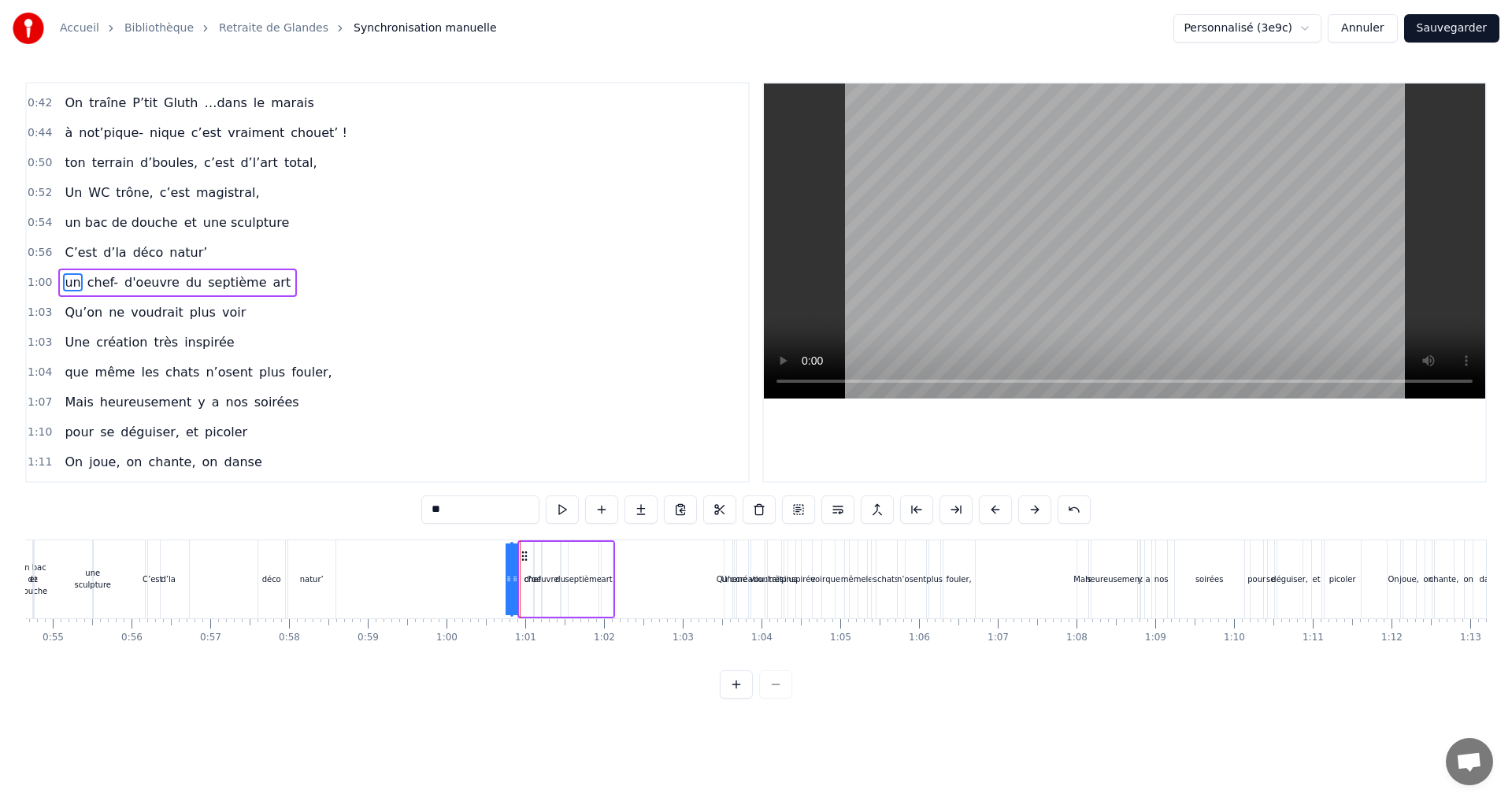
drag, startPoint x: 535, startPoint y: 552, endPoint x: 526, endPoint y: 555, distance: 9.5
click at [526, 555] on icon at bounding box center [523, 555] width 12 height 12
click at [534, 577] on div "d'oeuvre" at bounding box center [541, 579] width 35 height 12
click at [526, 580] on div "chef-" at bounding box center [533, 579] width 20 height 12
type input "*****"
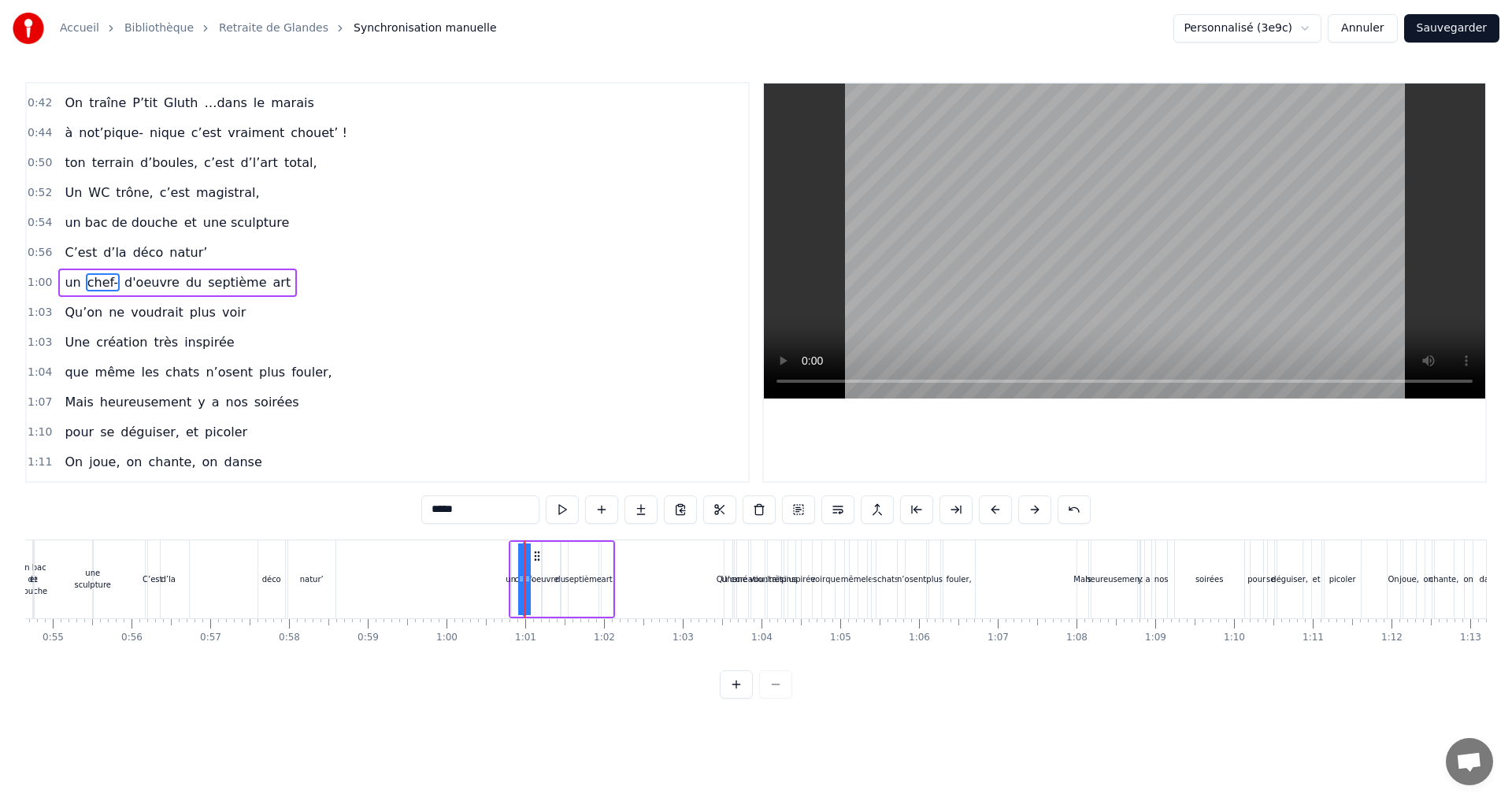
drag, startPoint x: 548, startPoint y: 554, endPoint x: 538, endPoint y: 555, distance: 10.0
click at [538, 555] on icon at bounding box center [537, 555] width 12 height 12
click at [599, 580] on div "un chef- d'oeuvre du septième art" at bounding box center [561, 579] width 106 height 78
click at [558, 581] on div "du" at bounding box center [560, 579] width 10 height 12
click at [577, 555] on circle at bounding box center [577, 555] width 1 height 1
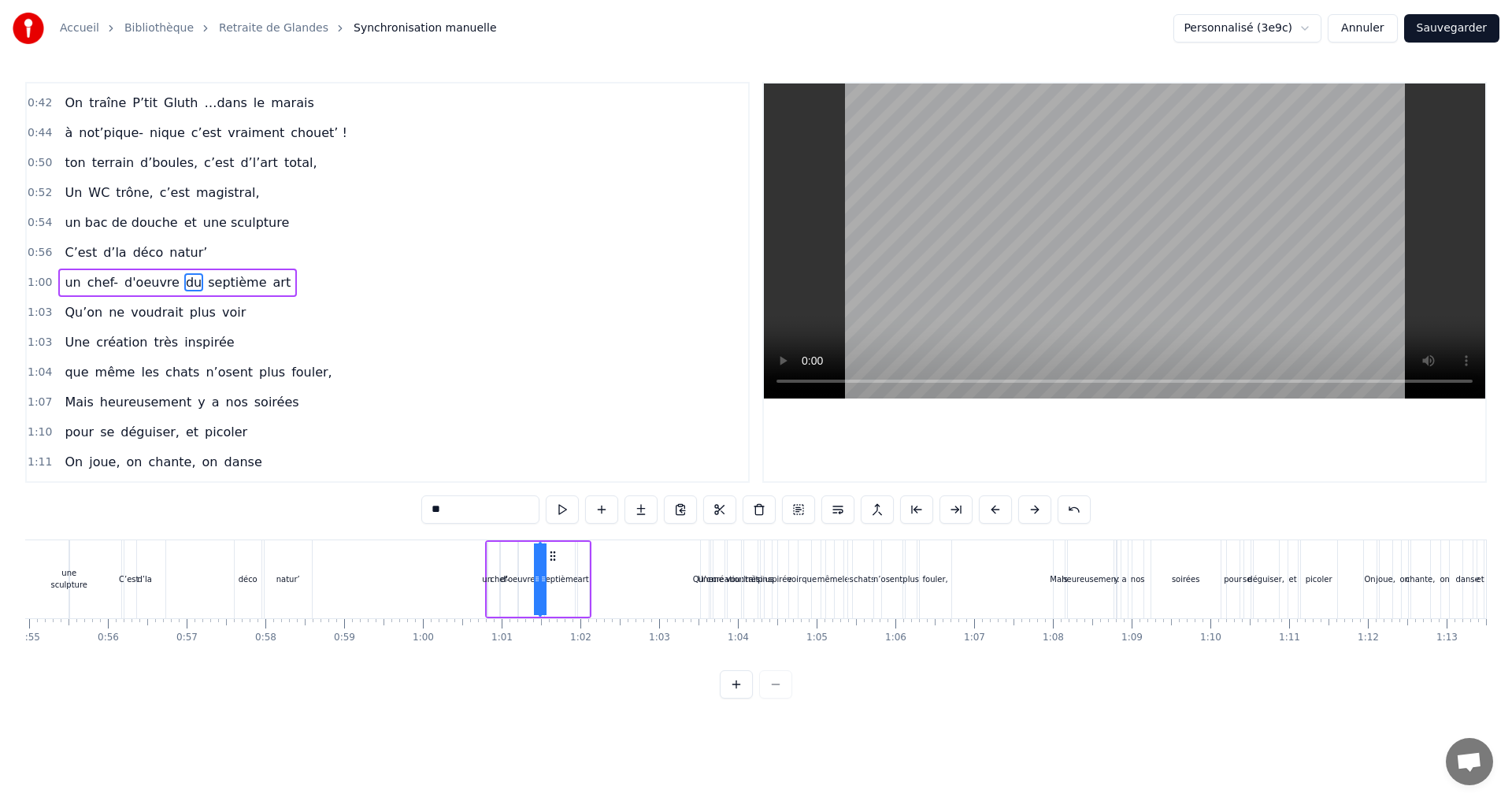
scroll to position [0, 4287]
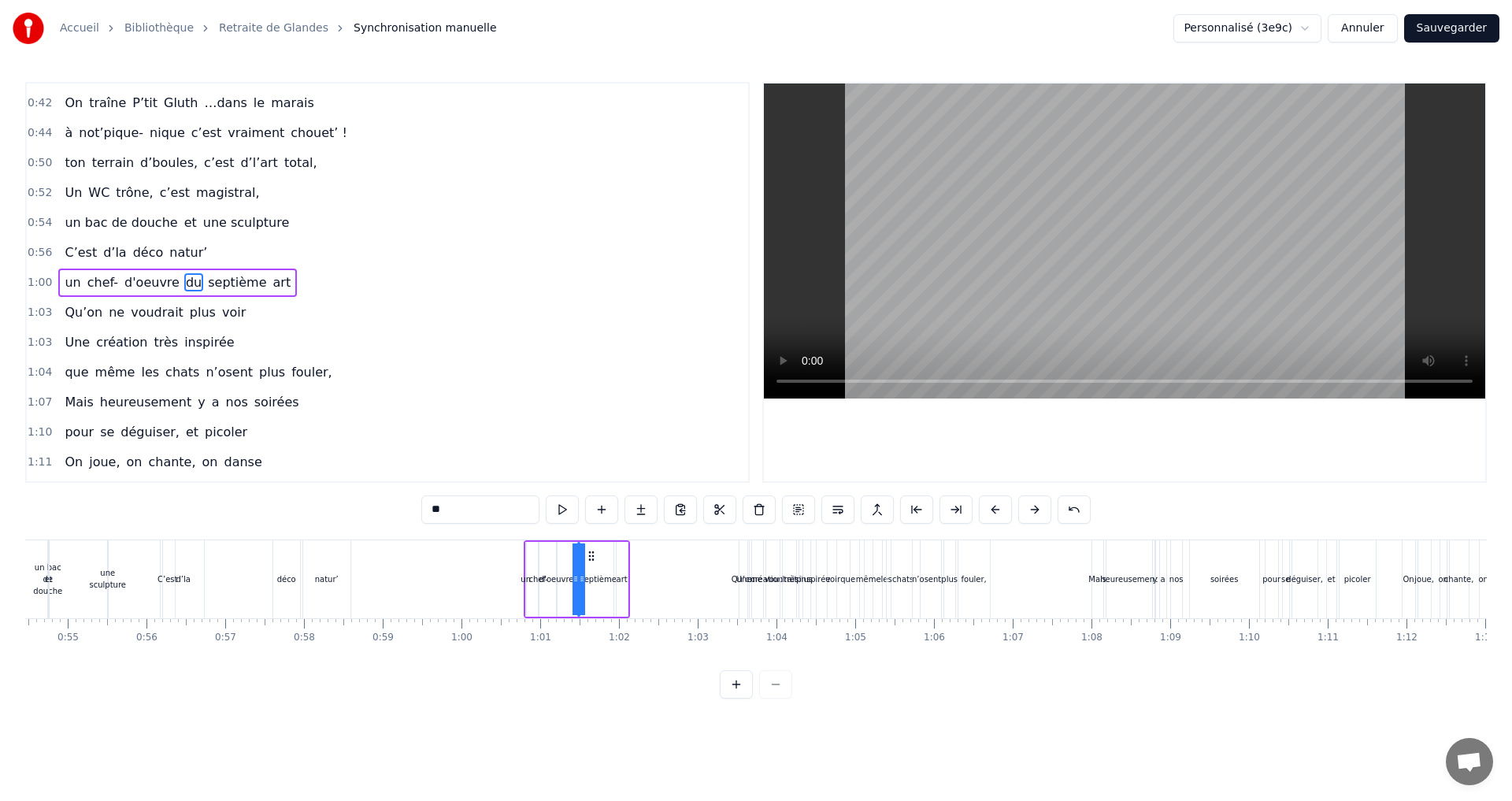
click at [523, 584] on div "un" at bounding box center [525, 579] width 10 height 12
type input "**"
click at [541, 541] on div "un chef- d'oeuvre du septième art" at bounding box center [576, 579] width 106 height 78
drag, startPoint x: 537, startPoint y: 556, endPoint x: 522, endPoint y: 555, distance: 15.0
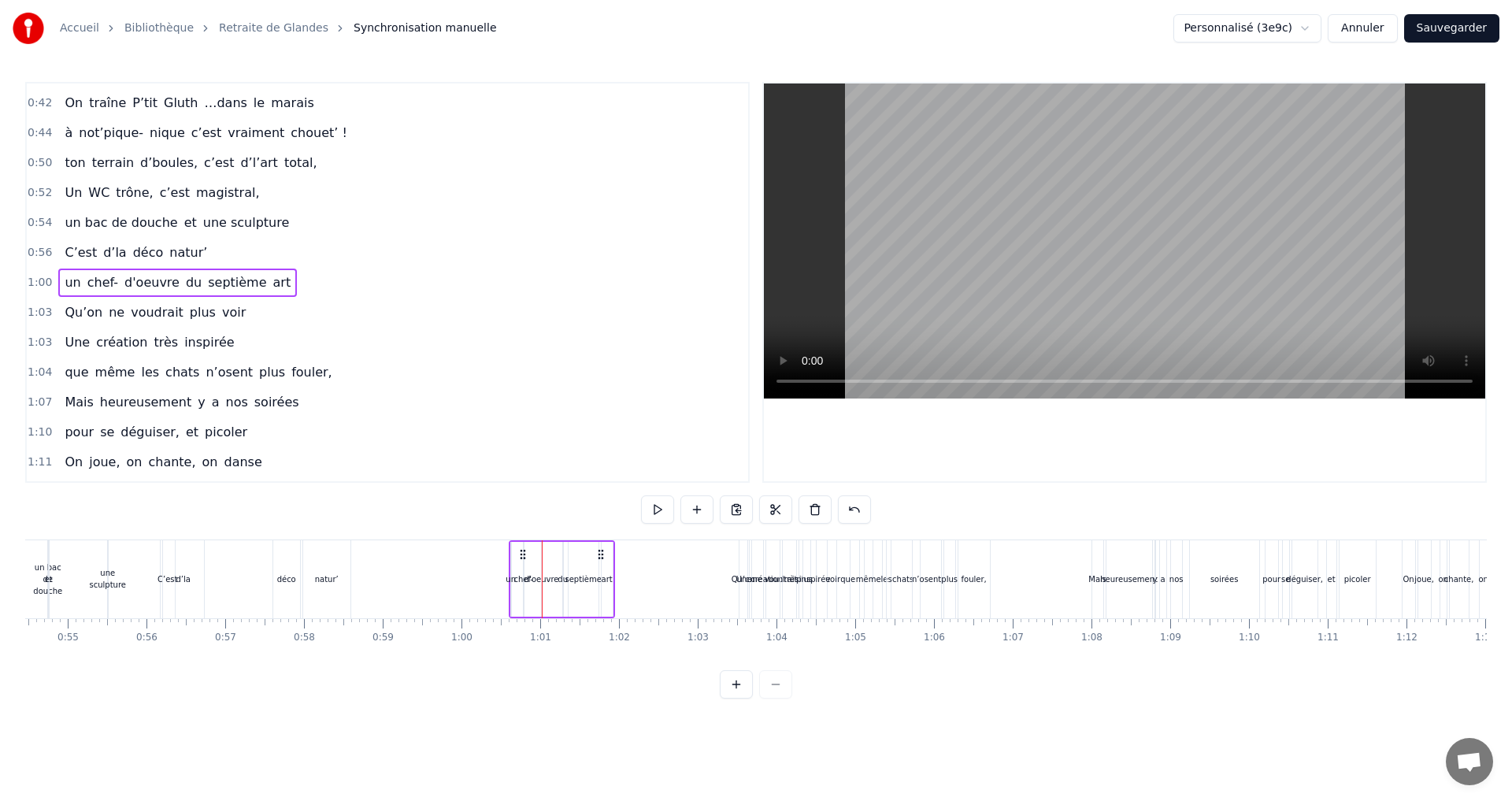
click at [522, 555] on icon at bounding box center [523, 553] width 12 height 12
click at [608, 580] on div "art" at bounding box center [607, 579] width 11 height 12
drag, startPoint x: 610, startPoint y: 580, endPoint x: 619, endPoint y: 580, distance: 9.0
click at [619, 580] on icon at bounding box center [618, 578] width 7 height 12
click at [569, 577] on div "septième" at bounding box center [583, 579] width 36 height 12
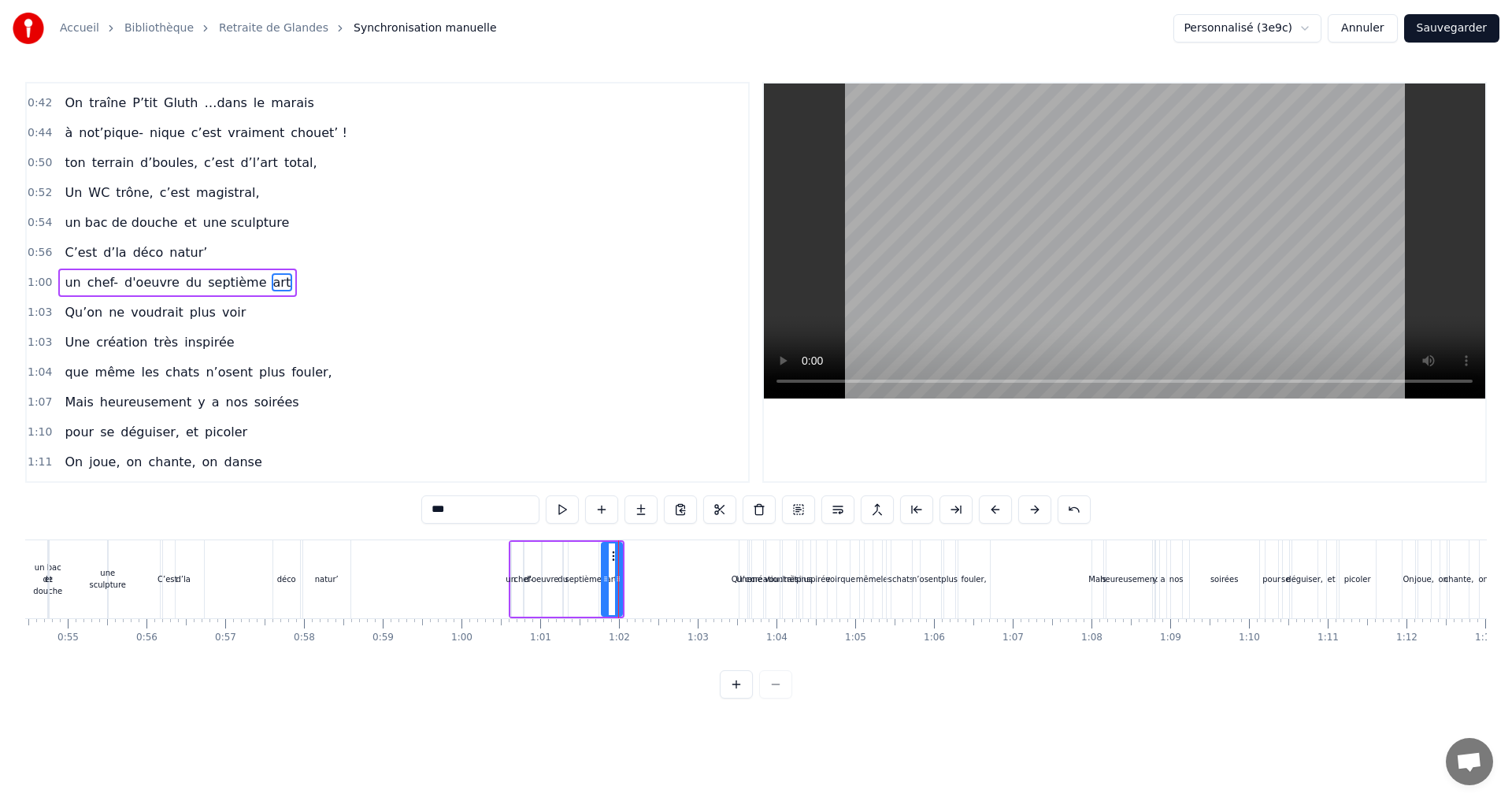
type input "********"
click at [589, 557] on icon at bounding box center [587, 555] width 12 height 12
click at [570, 568] on div "un chef- d'oeuvre du septième art" at bounding box center [566, 579] width 116 height 78
click at [567, 563] on div at bounding box center [567, 579] width 1 height 78
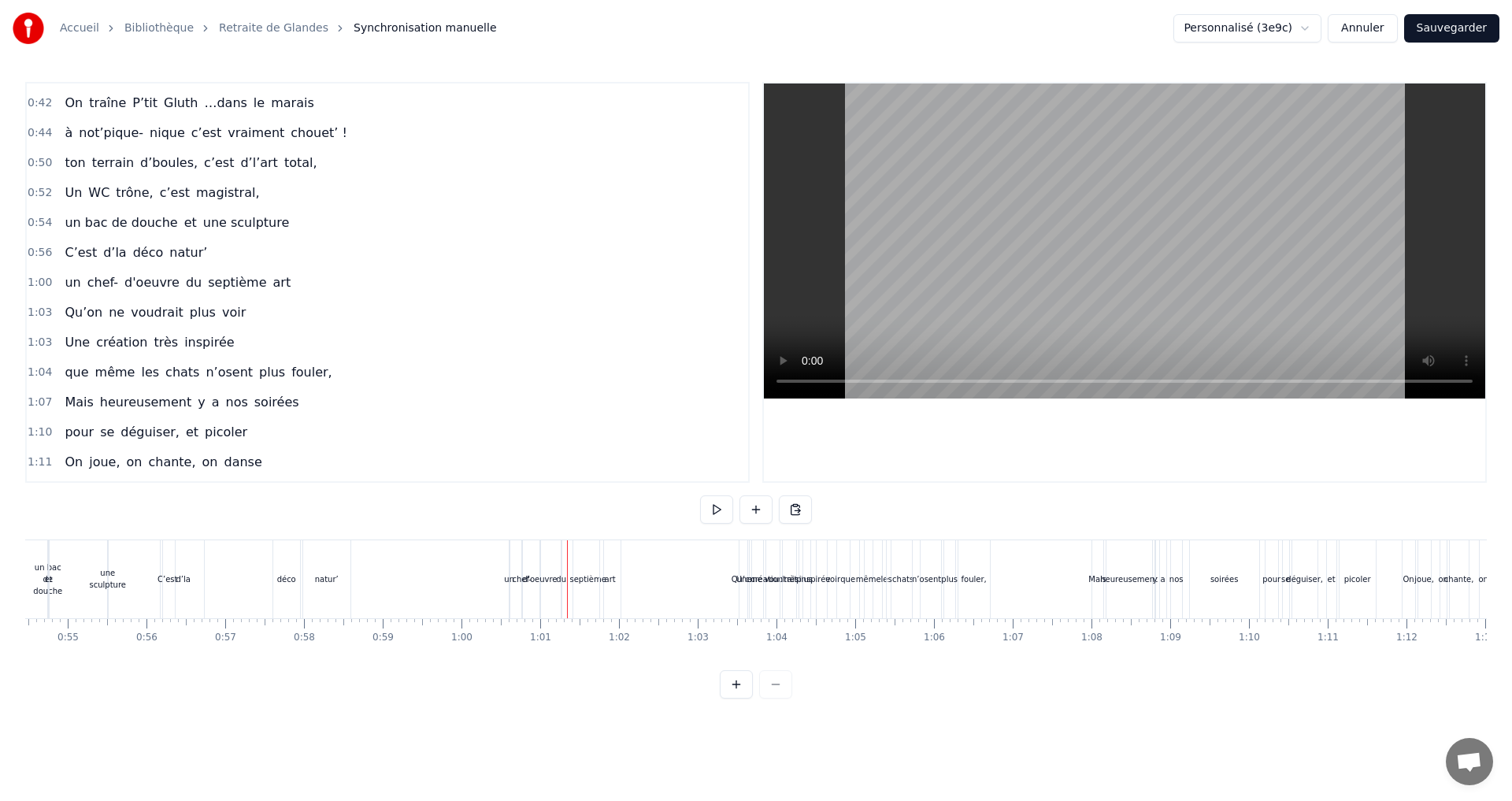
click at [560, 581] on div "du" at bounding box center [560, 579] width 10 height 12
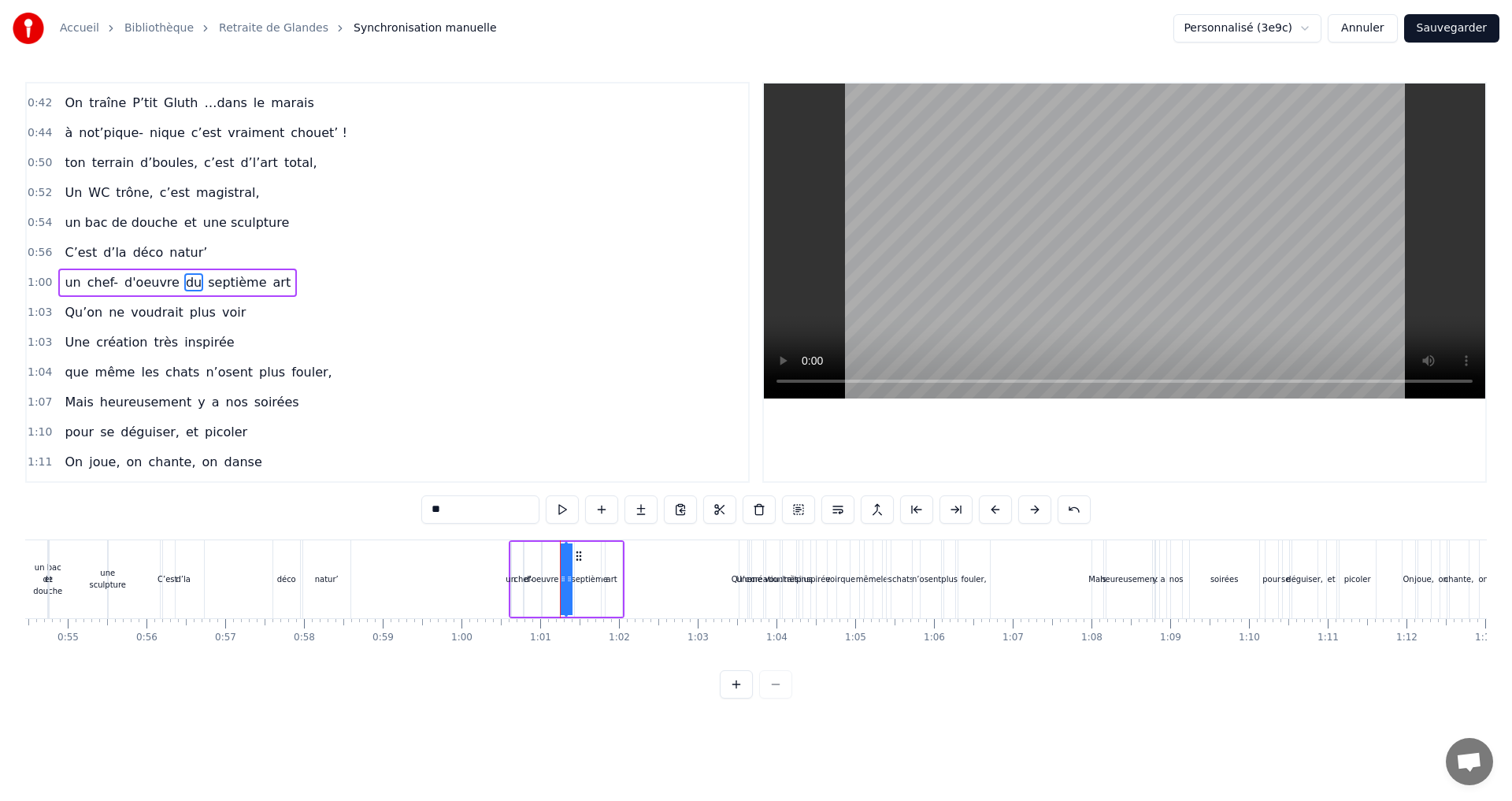
click at [577, 557] on icon at bounding box center [578, 555] width 12 height 12
click at [551, 578] on div "d'oeuvre" at bounding box center [541, 579] width 35 height 12
click at [613, 579] on div "art" at bounding box center [612, 579] width 11 height 12
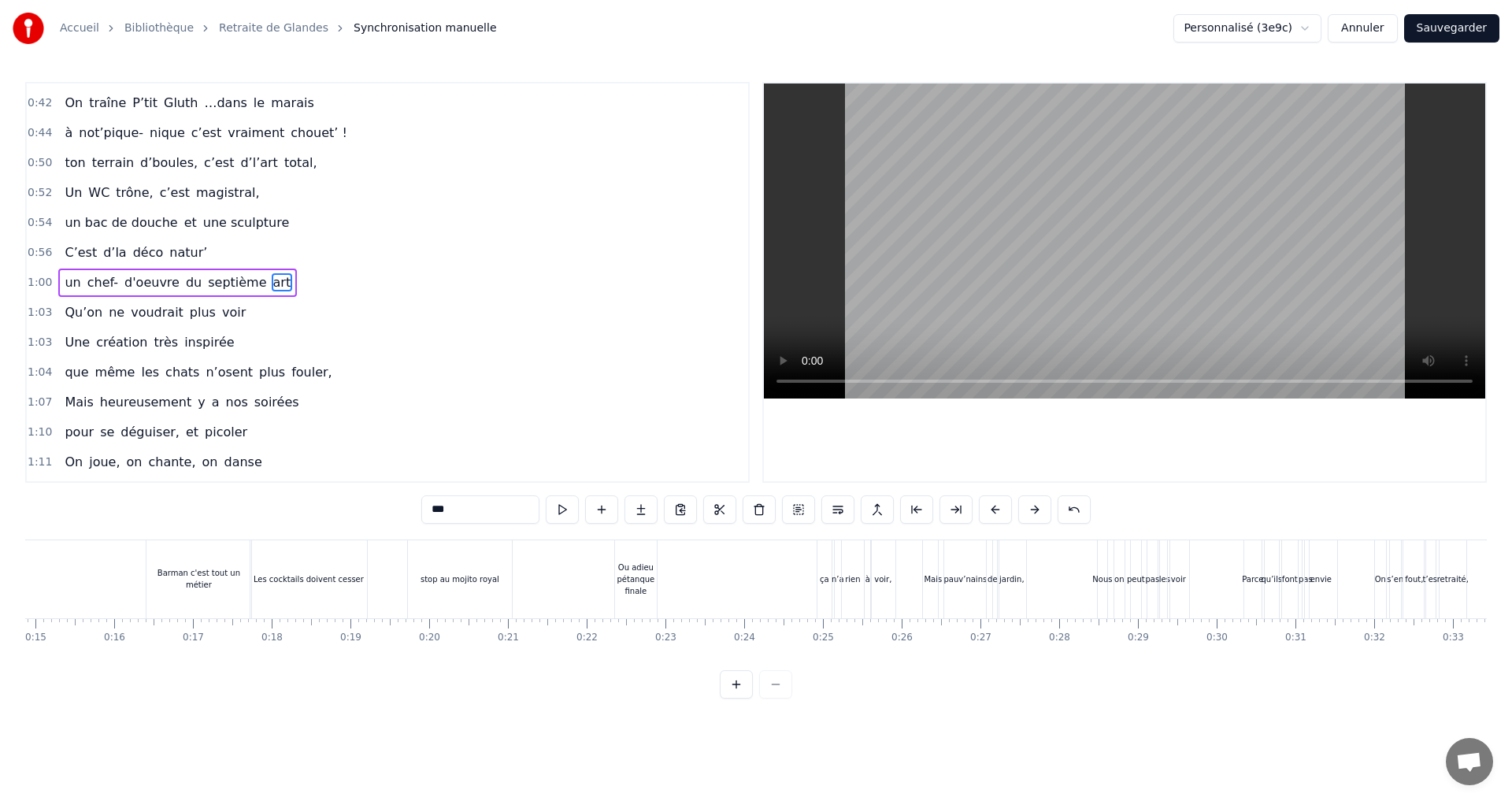
scroll to position [0, 1068]
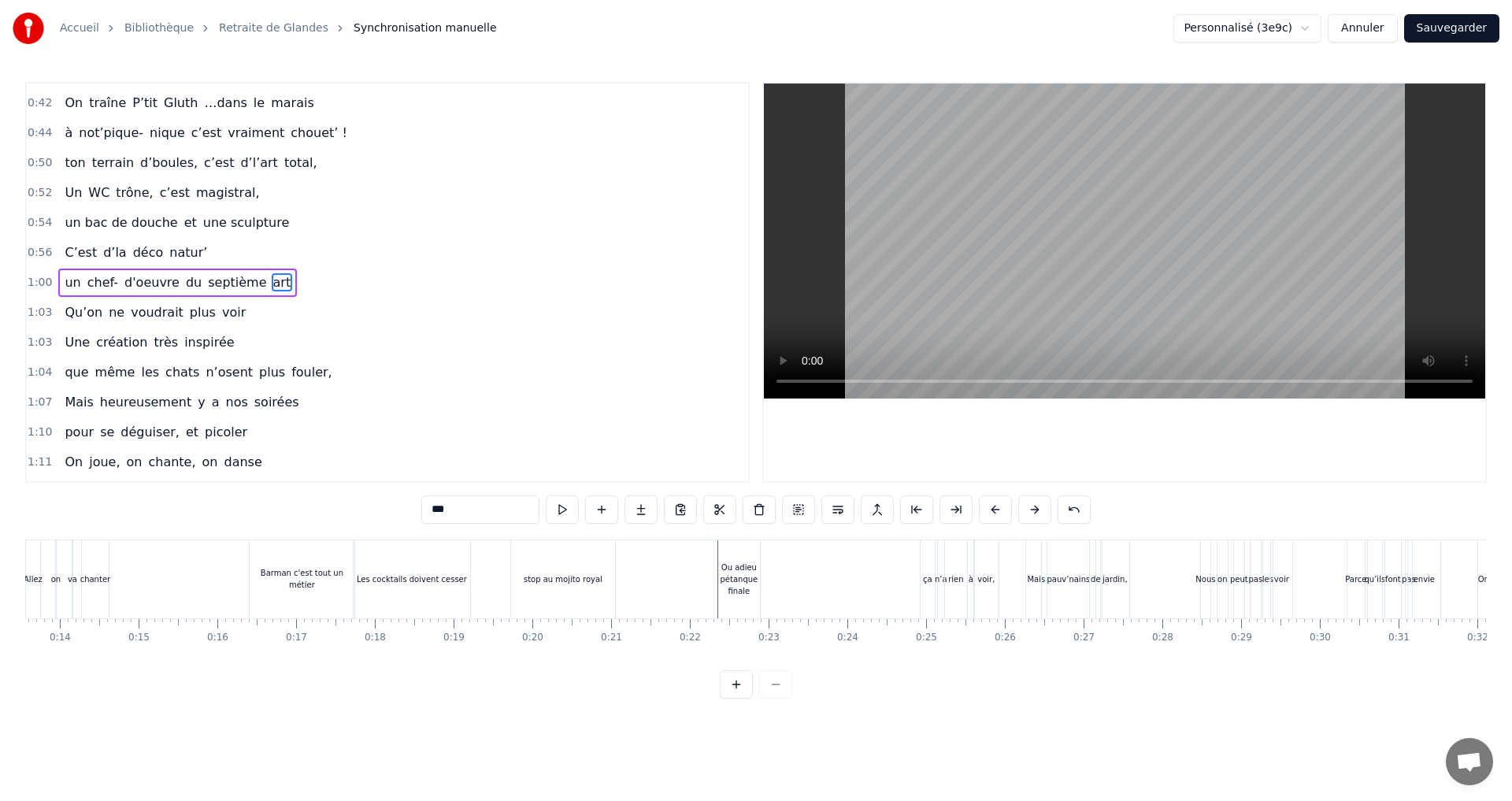
click at [725, 576] on div "Ou adieu pétanque finale" at bounding box center [739, 579] width 41 height 36
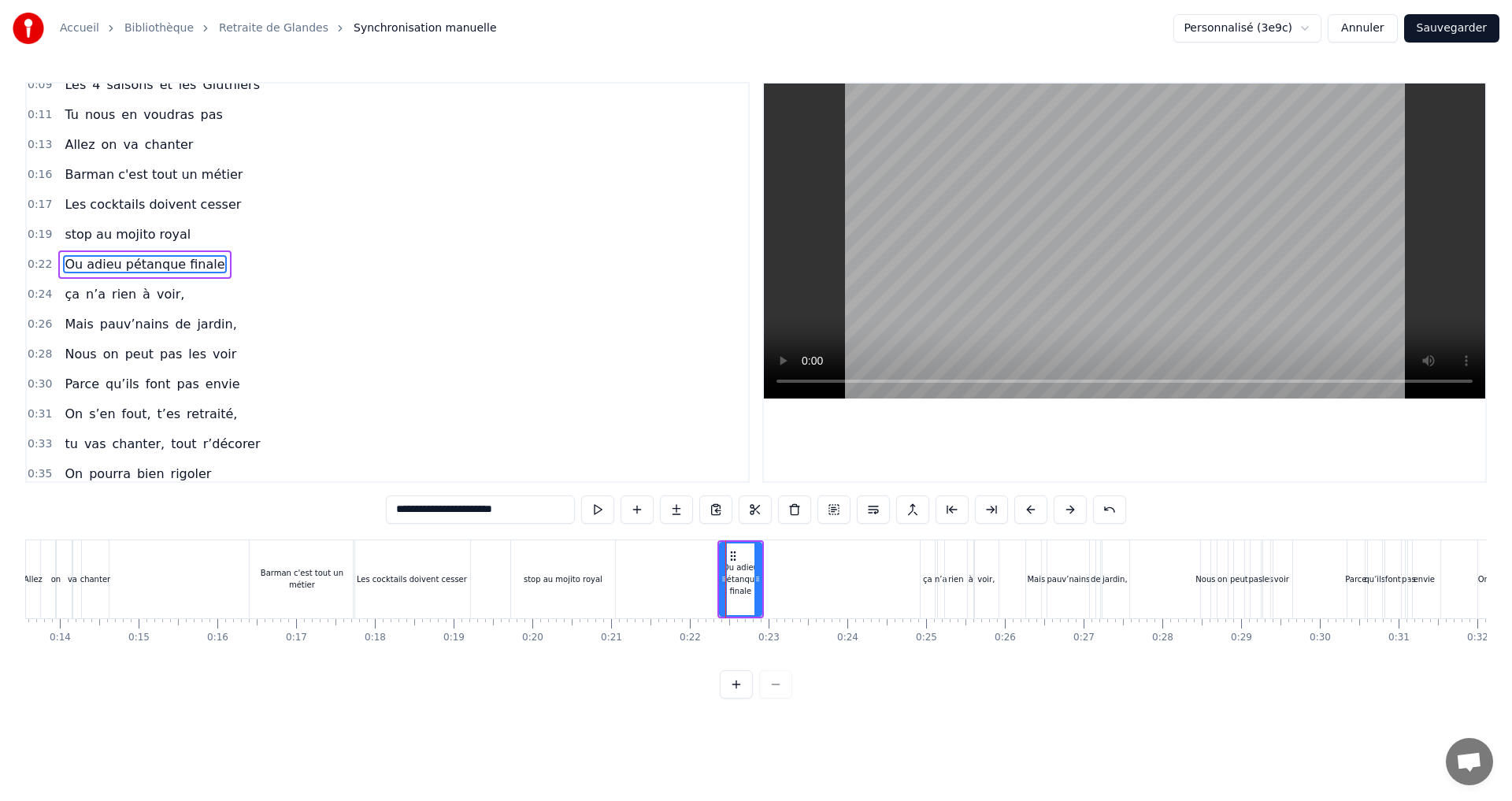
scroll to position [25, 0]
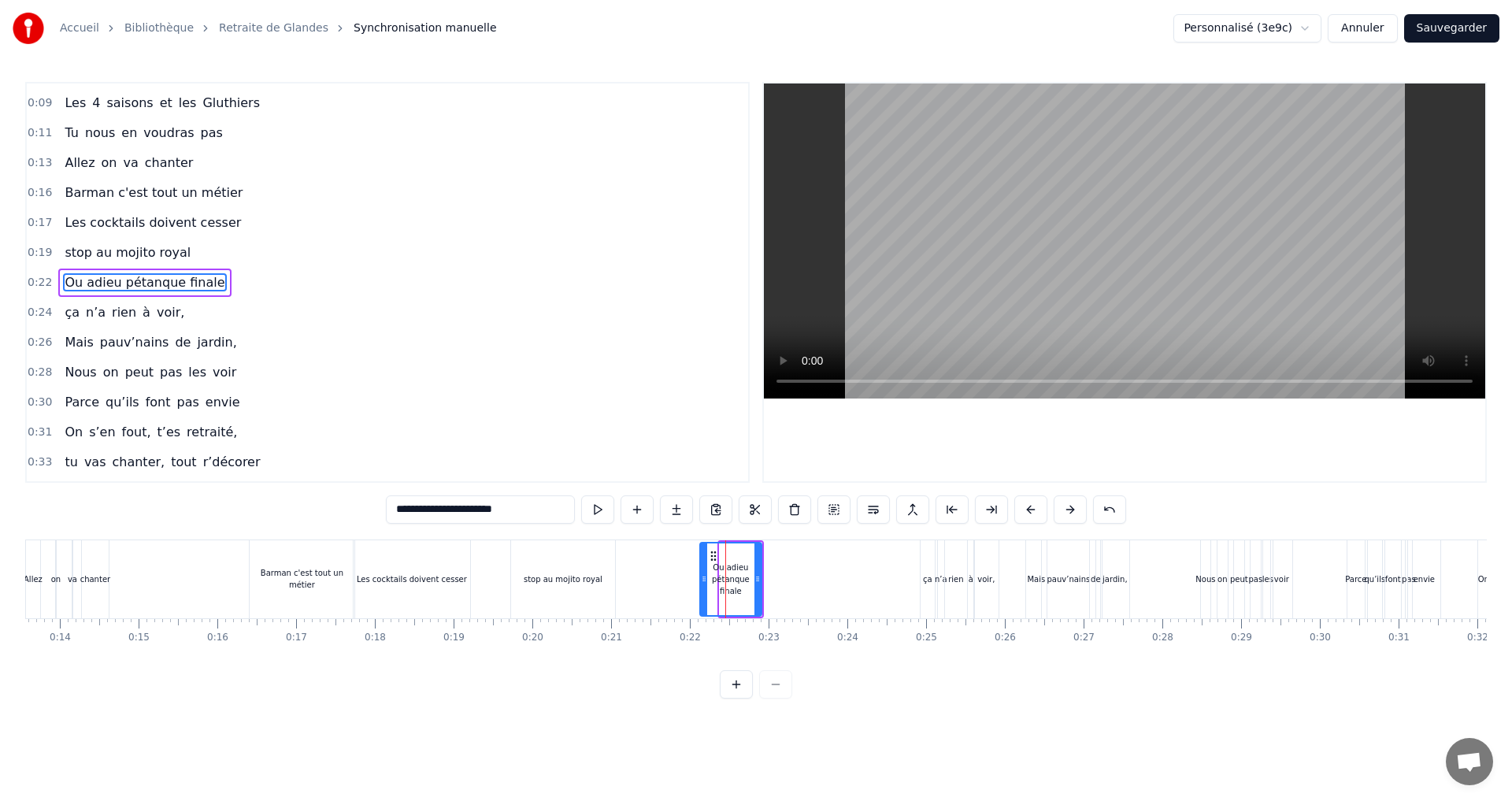
drag, startPoint x: 722, startPoint y: 581, endPoint x: 702, endPoint y: 582, distance: 20.0
click at [702, 582] on icon at bounding box center [703, 578] width 7 height 12
drag, startPoint x: 700, startPoint y: 575, endPoint x: 660, endPoint y: 574, distance: 40.0
click at [660, 574] on icon at bounding box center [663, 578] width 7 height 12
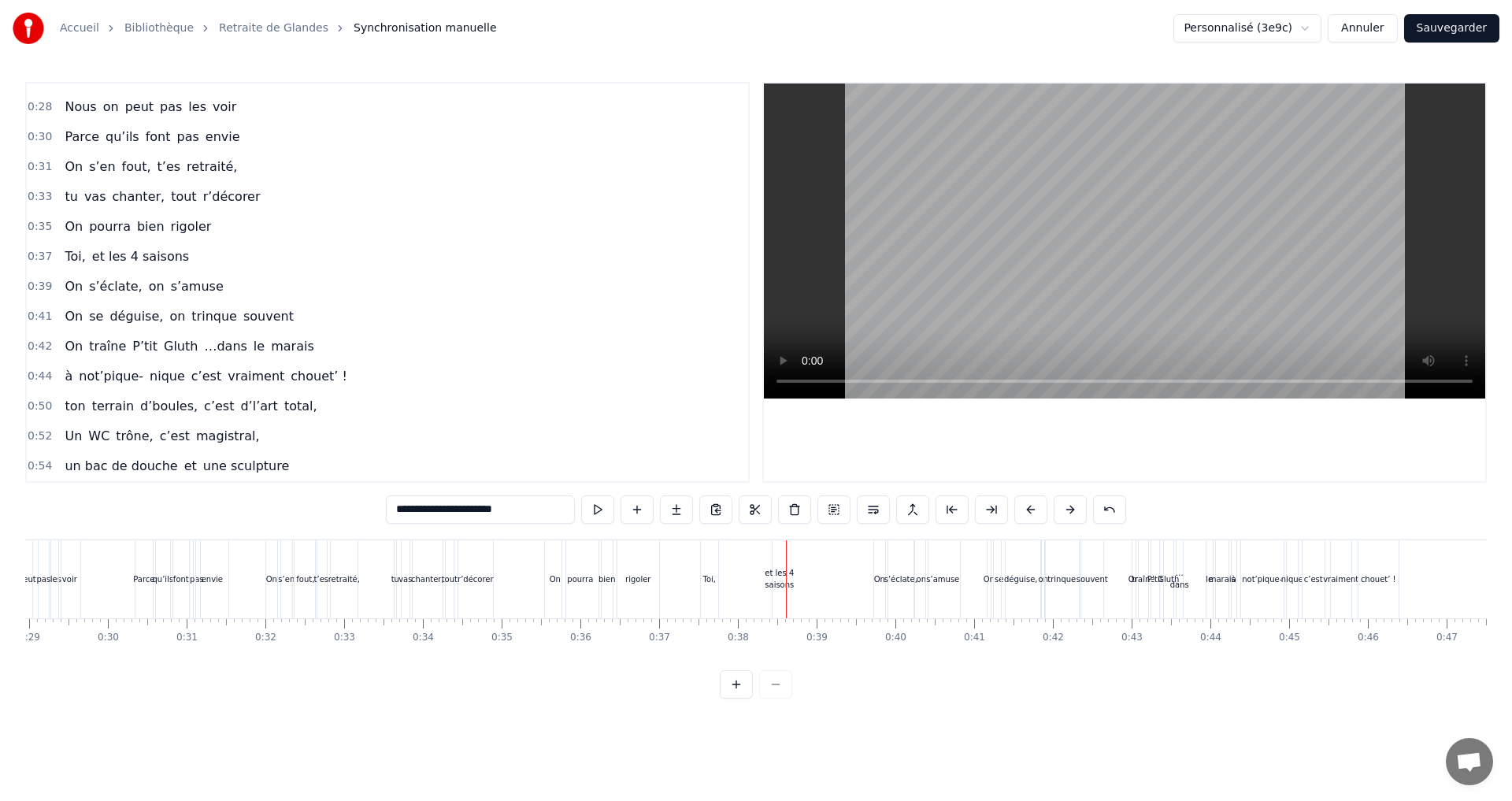
scroll to position [315, 0]
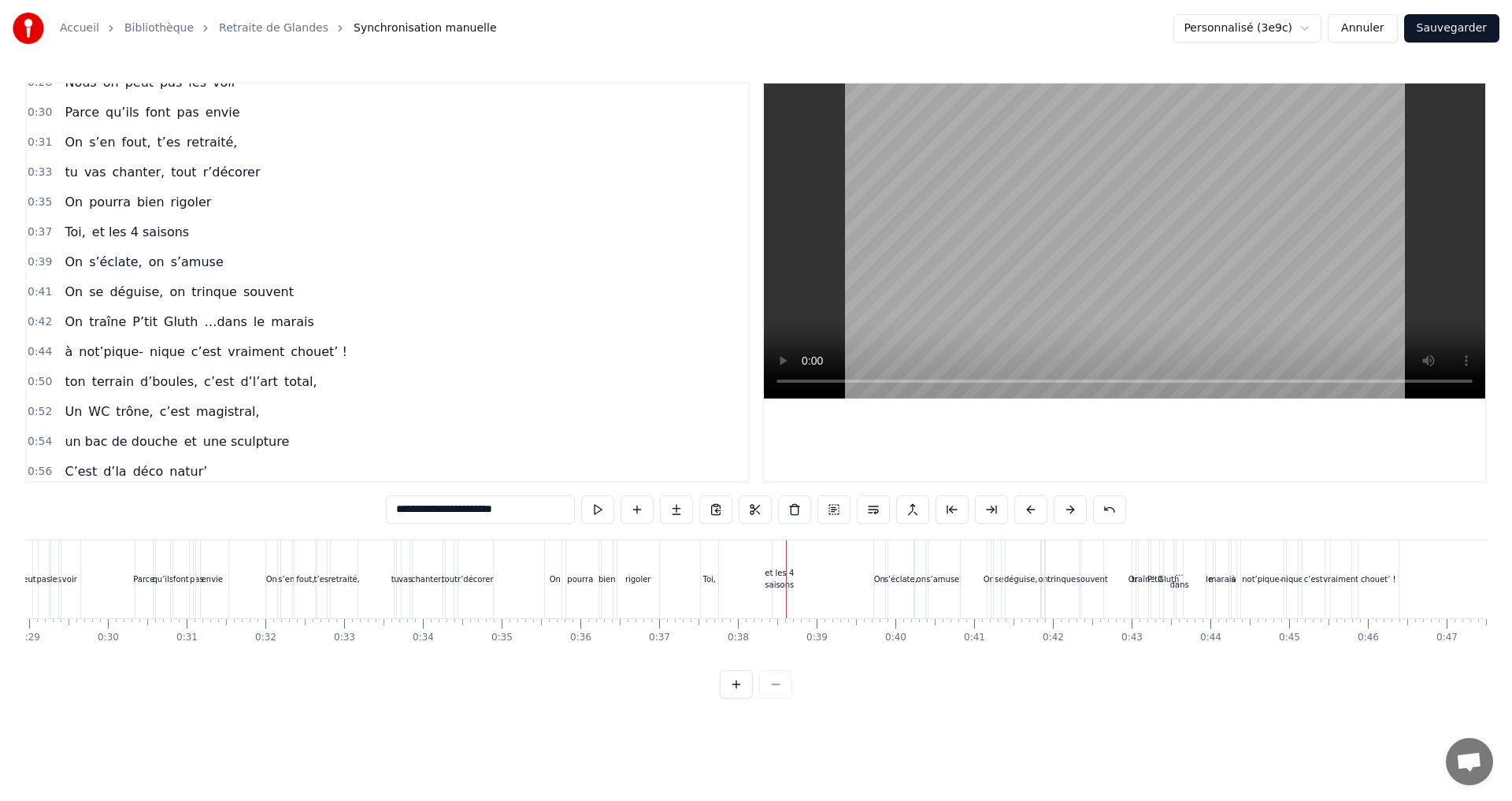
click at [111, 230] on span "et les 4 saisons" at bounding box center [140, 232] width 100 height 18
type input "**********"
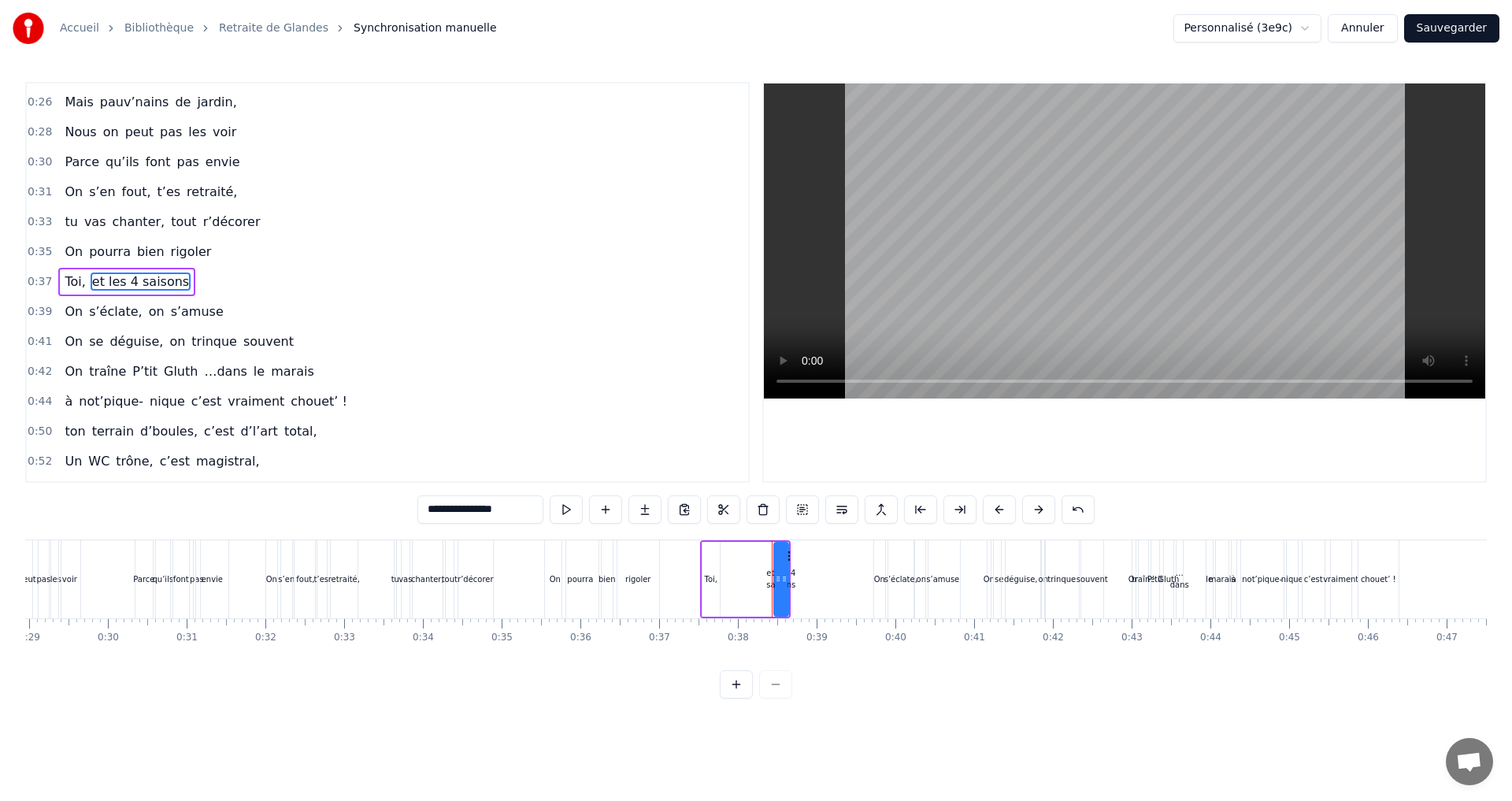
scroll to position [264, 0]
drag, startPoint x: 772, startPoint y: 560, endPoint x: 740, endPoint y: 561, distance: 32.0
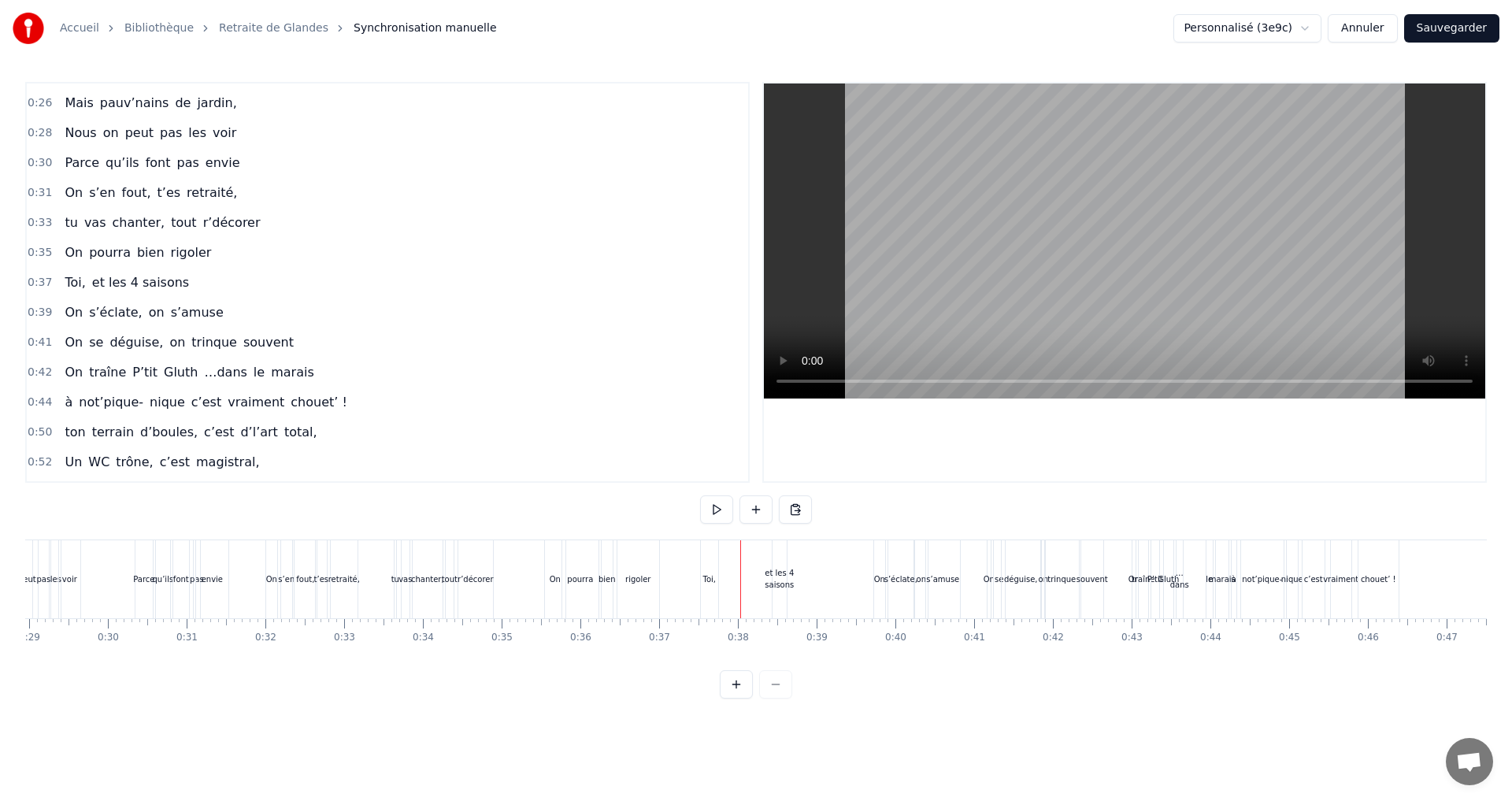
click at [90, 280] on span "et les 4 saisons" at bounding box center [140, 281] width 100 height 18
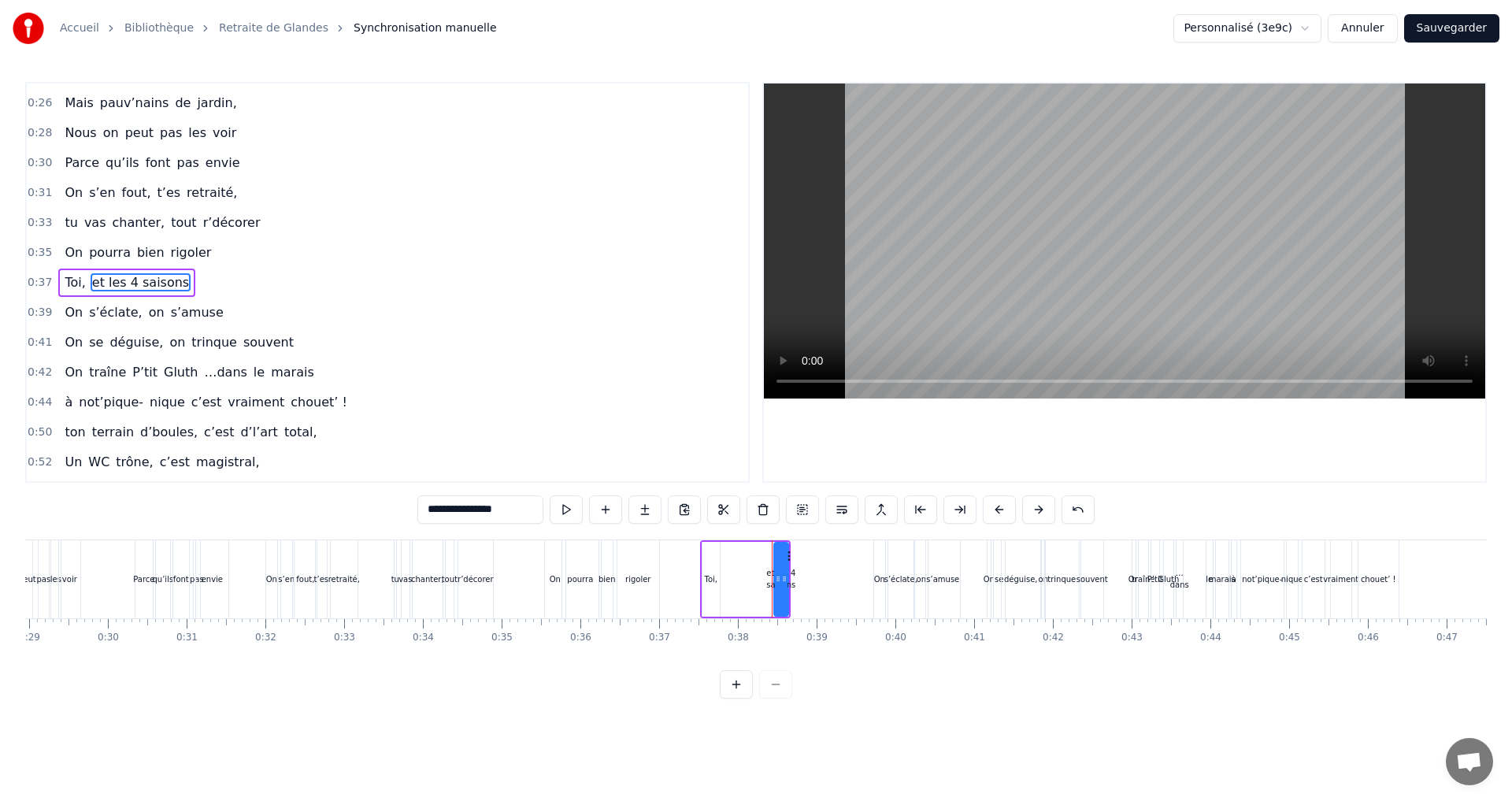
click at [428, 507] on input "**********" at bounding box center [480, 509] width 126 height 28
click at [780, 581] on icon at bounding box center [778, 578] width 7 height 12
click at [726, 580] on div "Toi, et les 4 saisons" at bounding box center [745, 579] width 90 height 78
click at [775, 582] on div "et les 4 saisons" at bounding box center [780, 578] width 29 height 24
click at [68, 282] on span "Toi," at bounding box center [74, 281] width 24 height 18
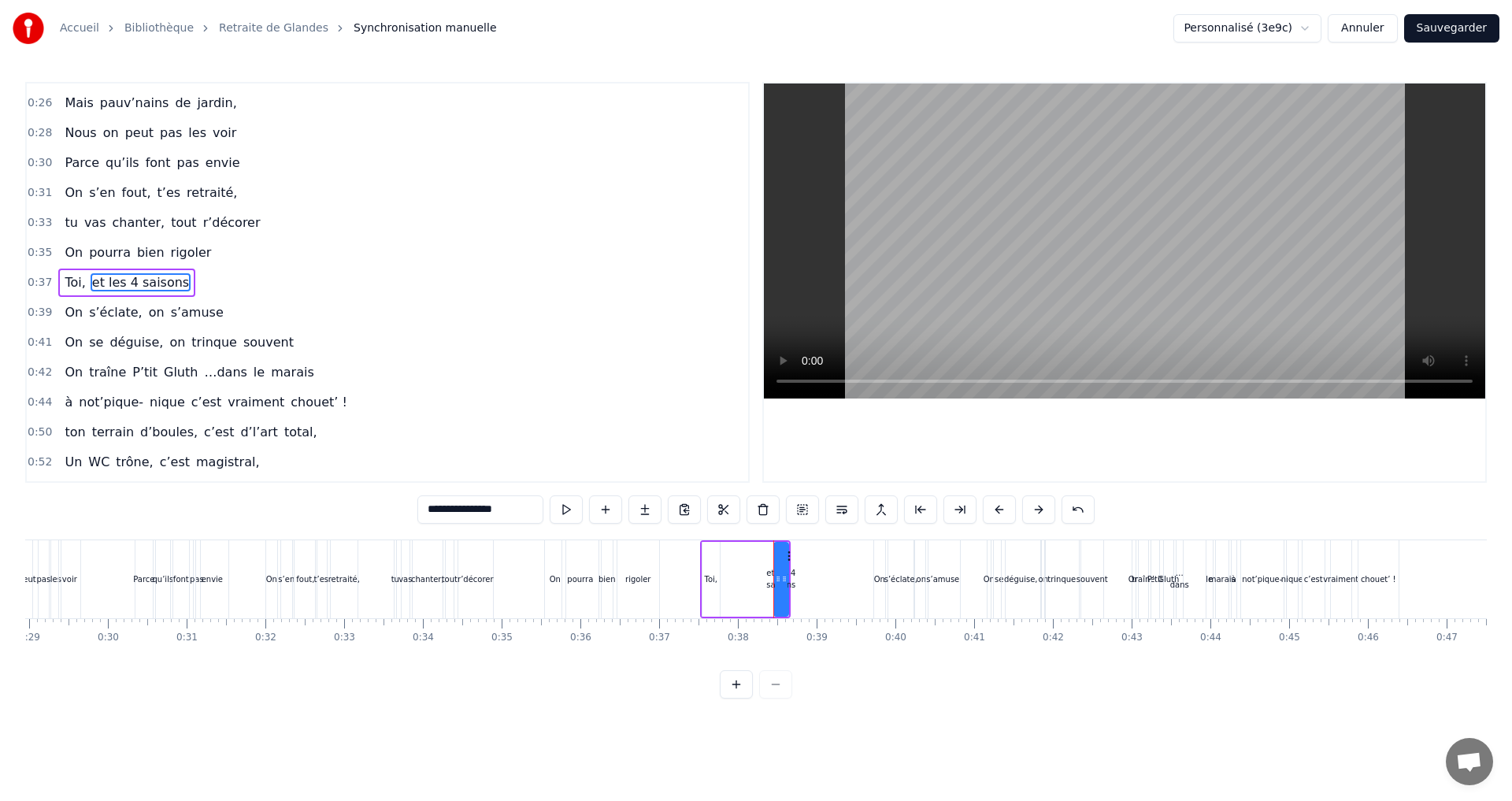
type input "****"
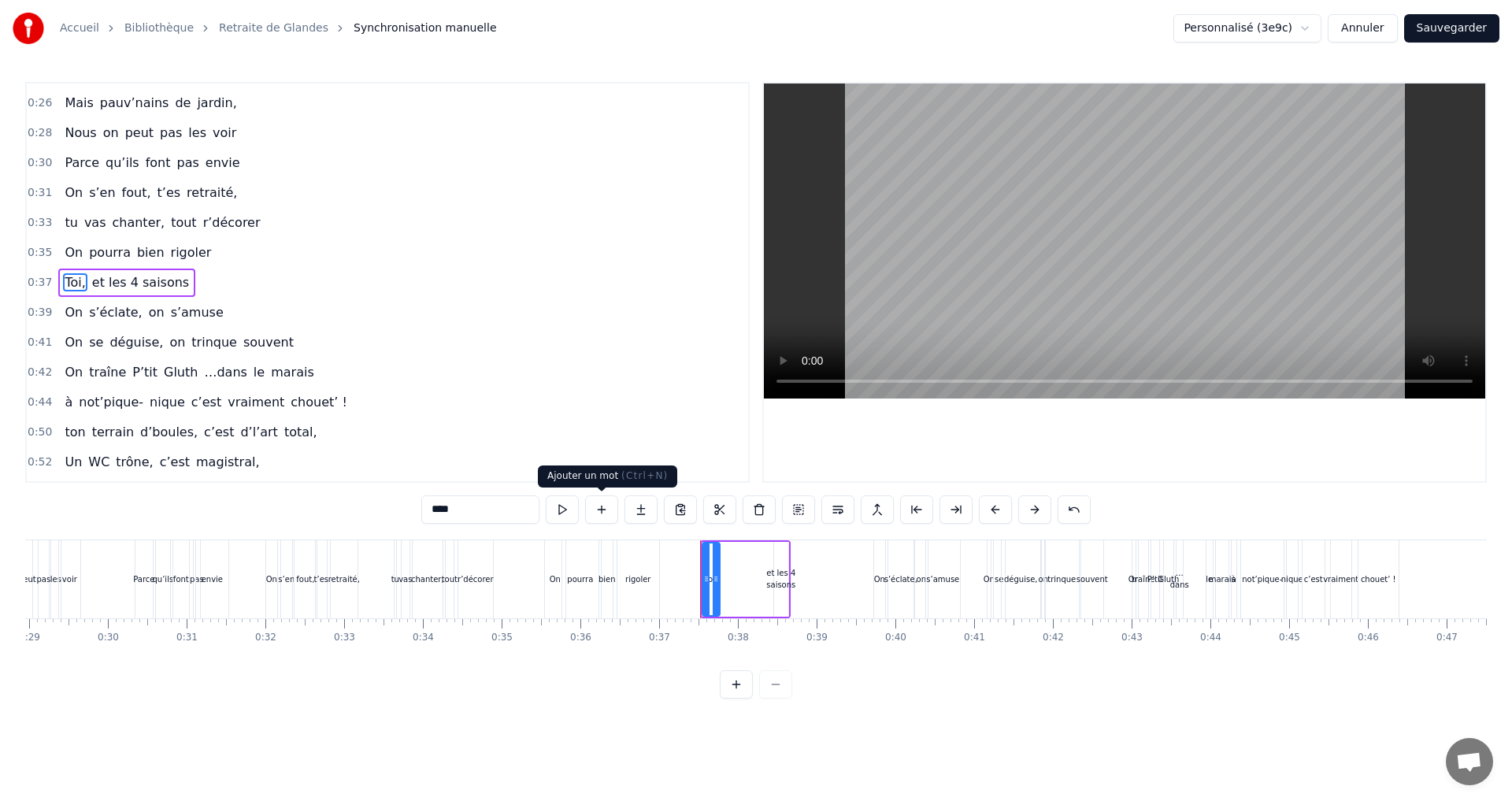
click at [603, 506] on button at bounding box center [601, 509] width 33 height 28
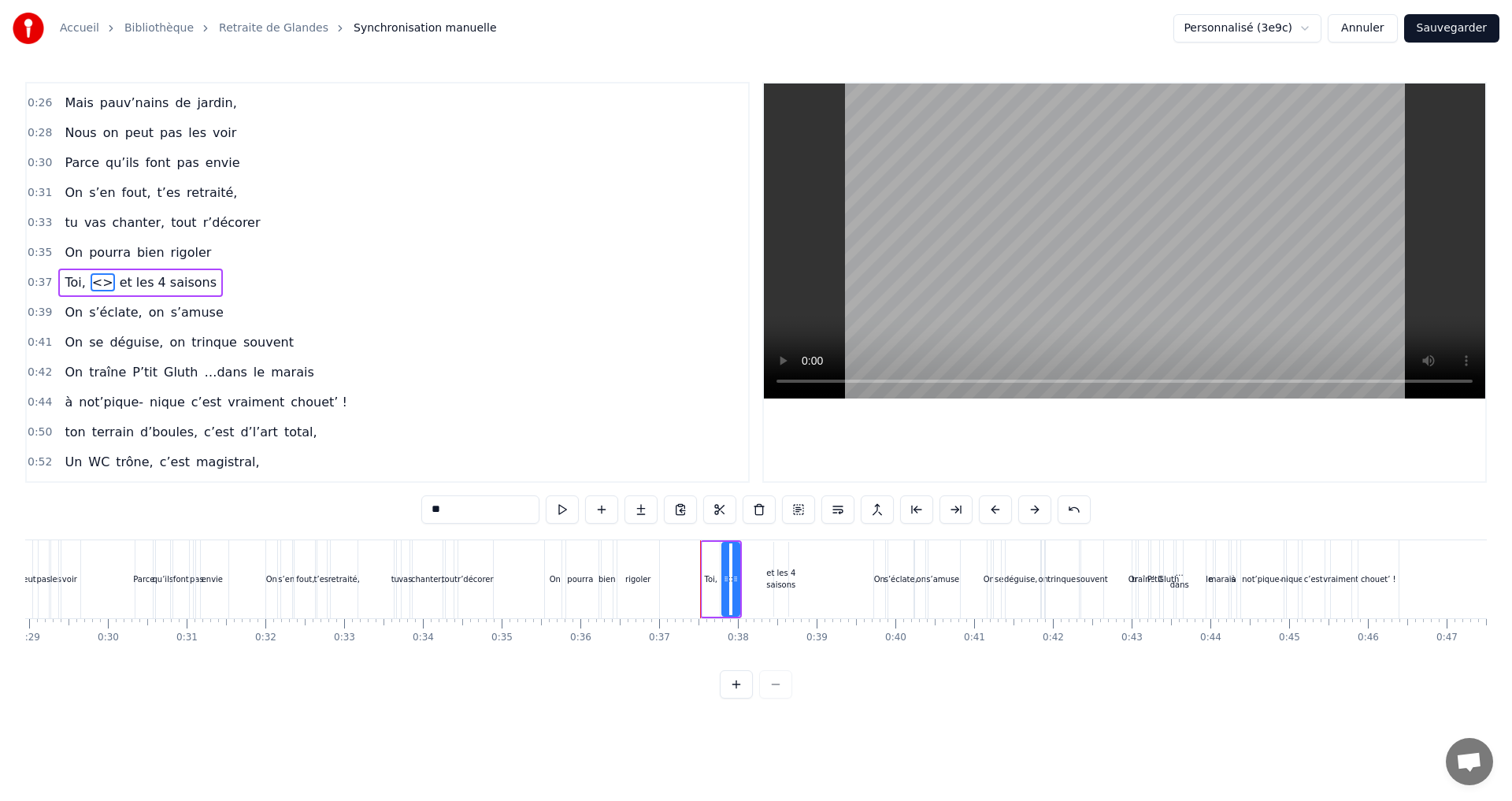
click at [434, 509] on input "**" at bounding box center [479, 509] width 118 height 28
type input "*"
click at [109, 280] on span "et les 4 saisons" at bounding box center [159, 281] width 100 height 18
drag, startPoint x: 439, startPoint y: 507, endPoint x: 427, endPoint y: 507, distance: 12.0
click at [427, 507] on input "**********" at bounding box center [480, 509] width 126 height 28
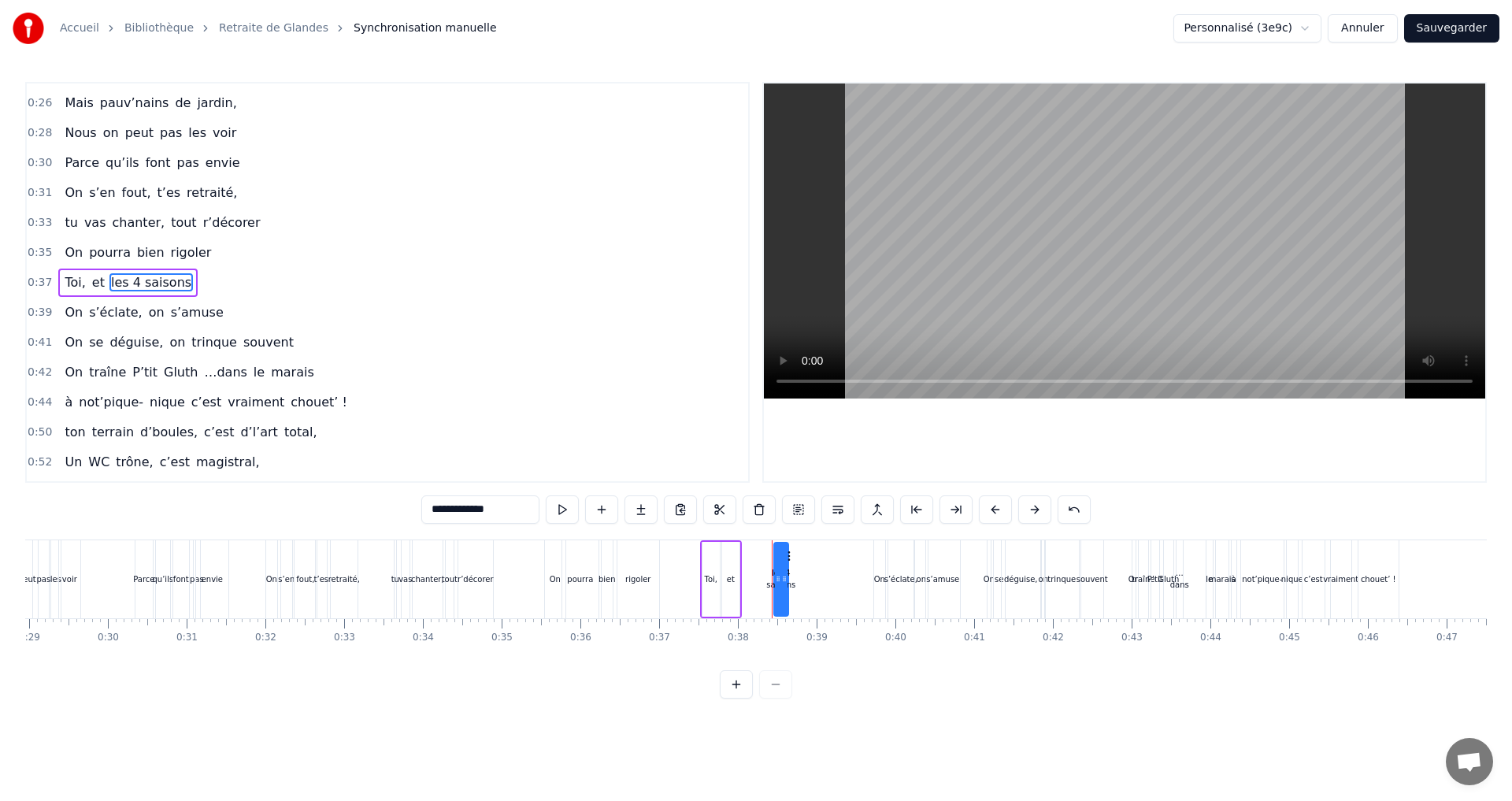
click at [781, 590] on div at bounding box center [784, 579] width 7 height 72
click at [775, 589] on div at bounding box center [778, 579] width 7 height 72
drag, startPoint x: 774, startPoint y: 589, endPoint x: 738, endPoint y: 589, distance: 36.0
click at [739, 589] on div at bounding box center [742, 579] width 7 height 72
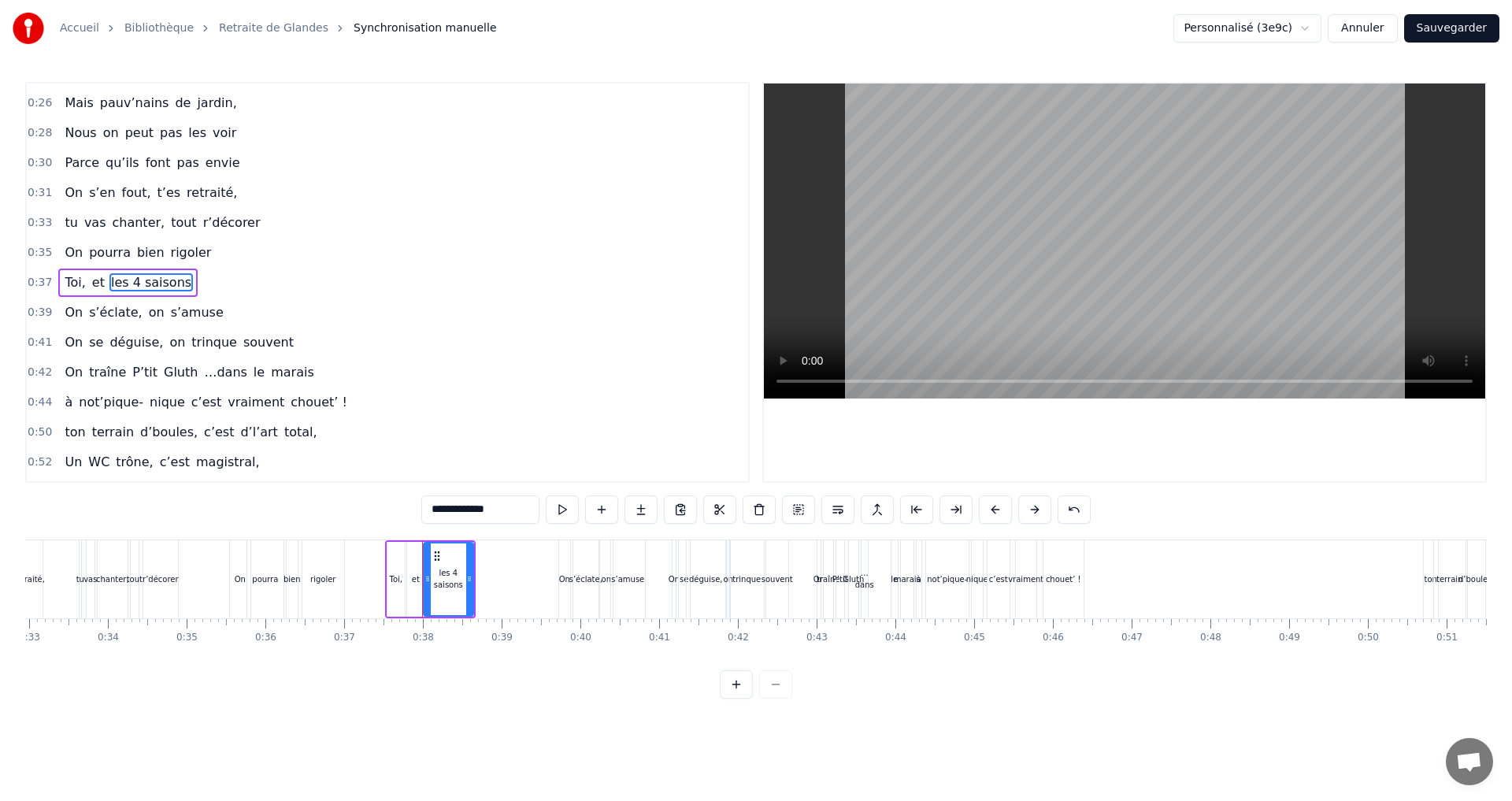
scroll to position [0, 2571]
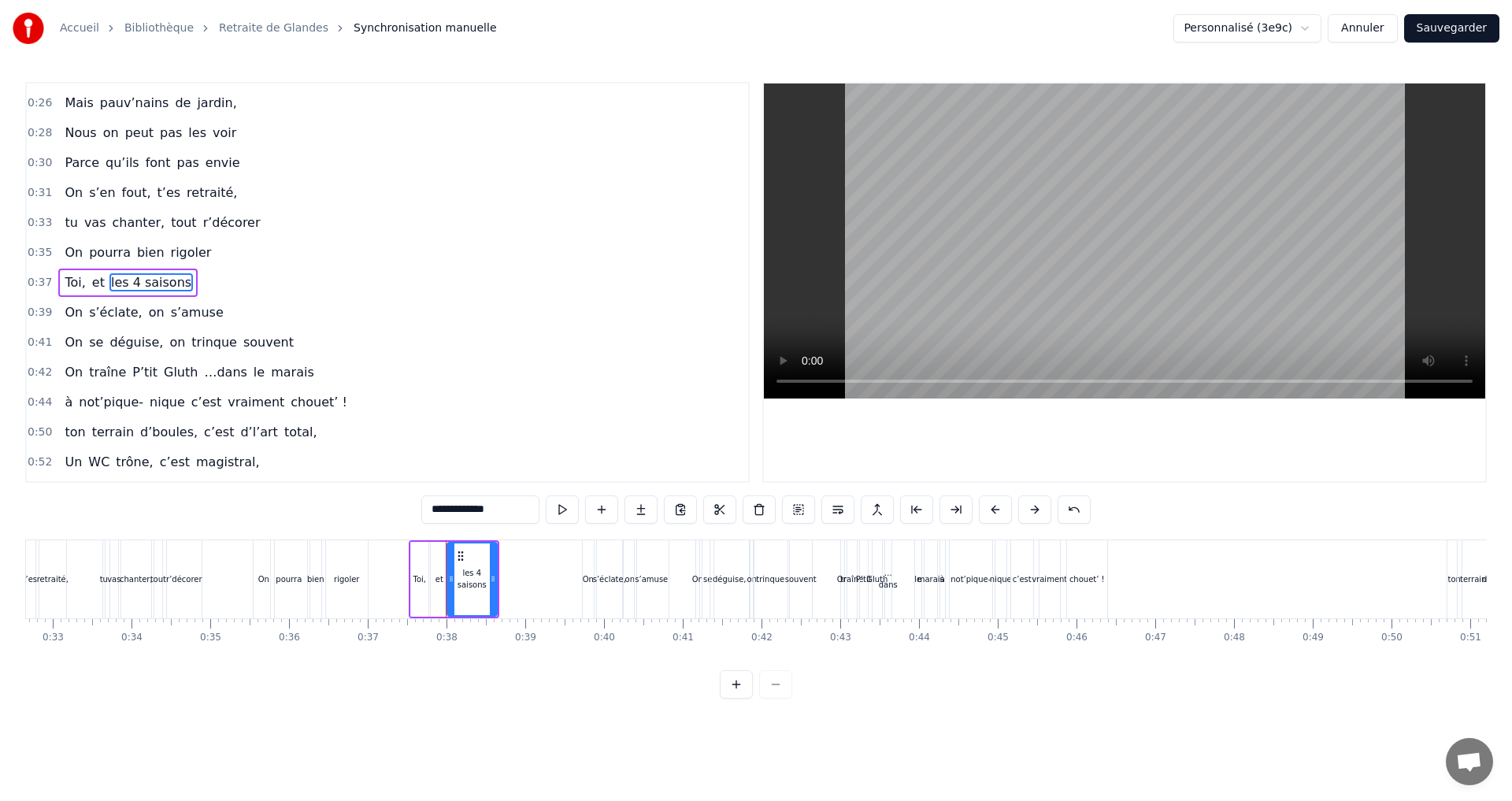
click at [146, 248] on span "bien" at bounding box center [151, 251] width 31 height 18
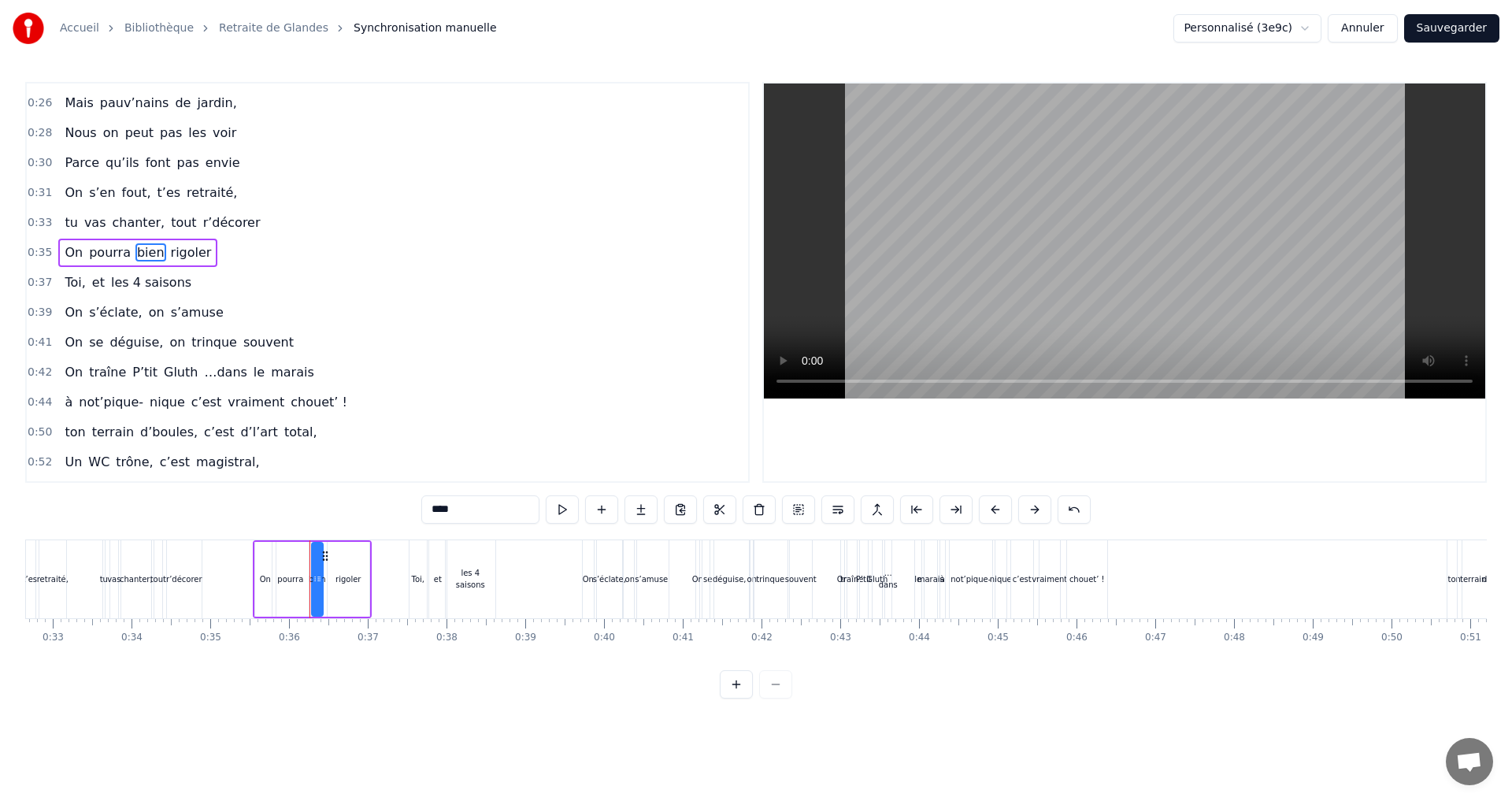
scroll to position [234, 0]
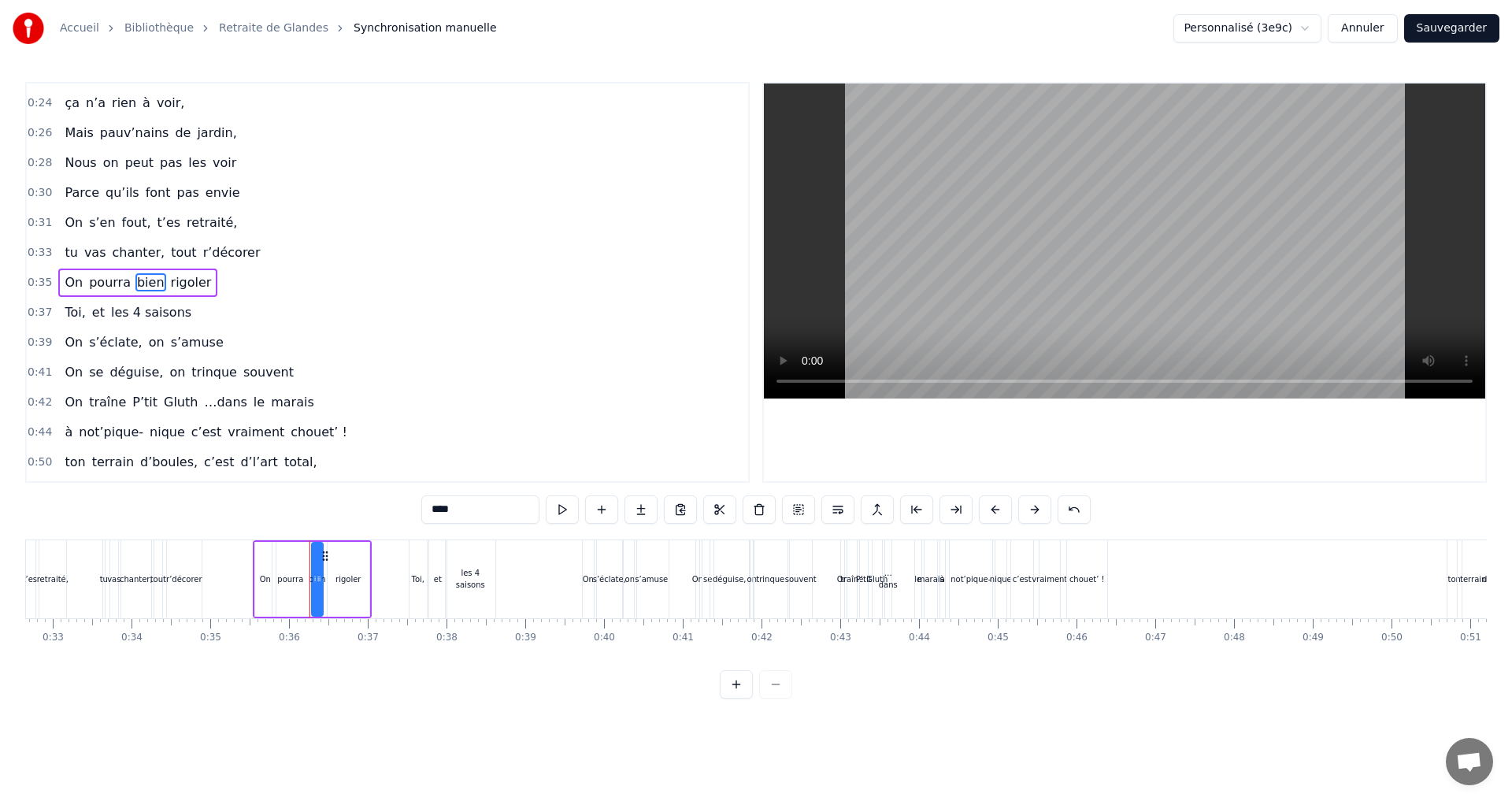
click at [151, 313] on span "les 4 saisons" at bounding box center [151, 312] width 84 height 18
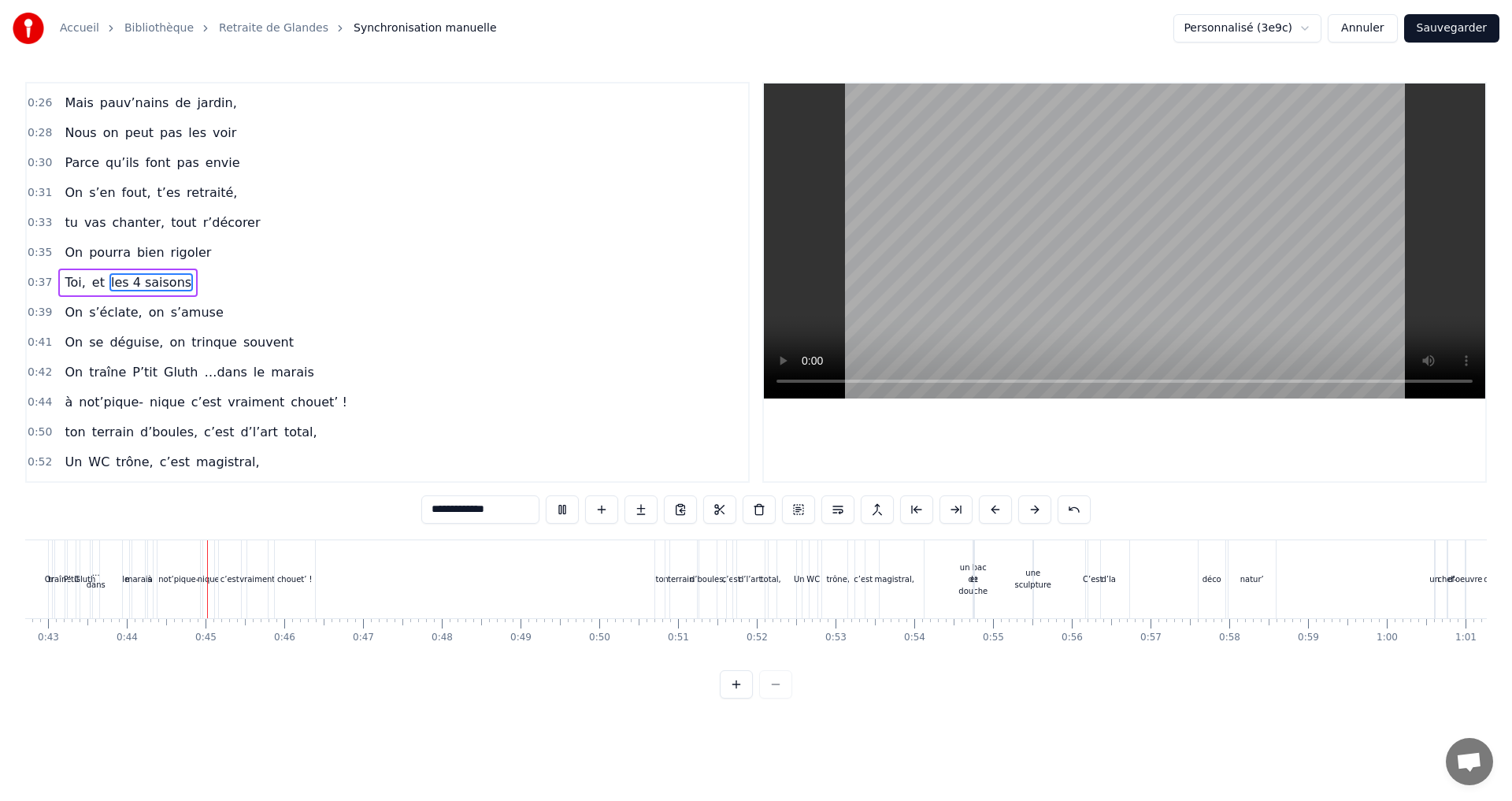
scroll to position [0, 3400]
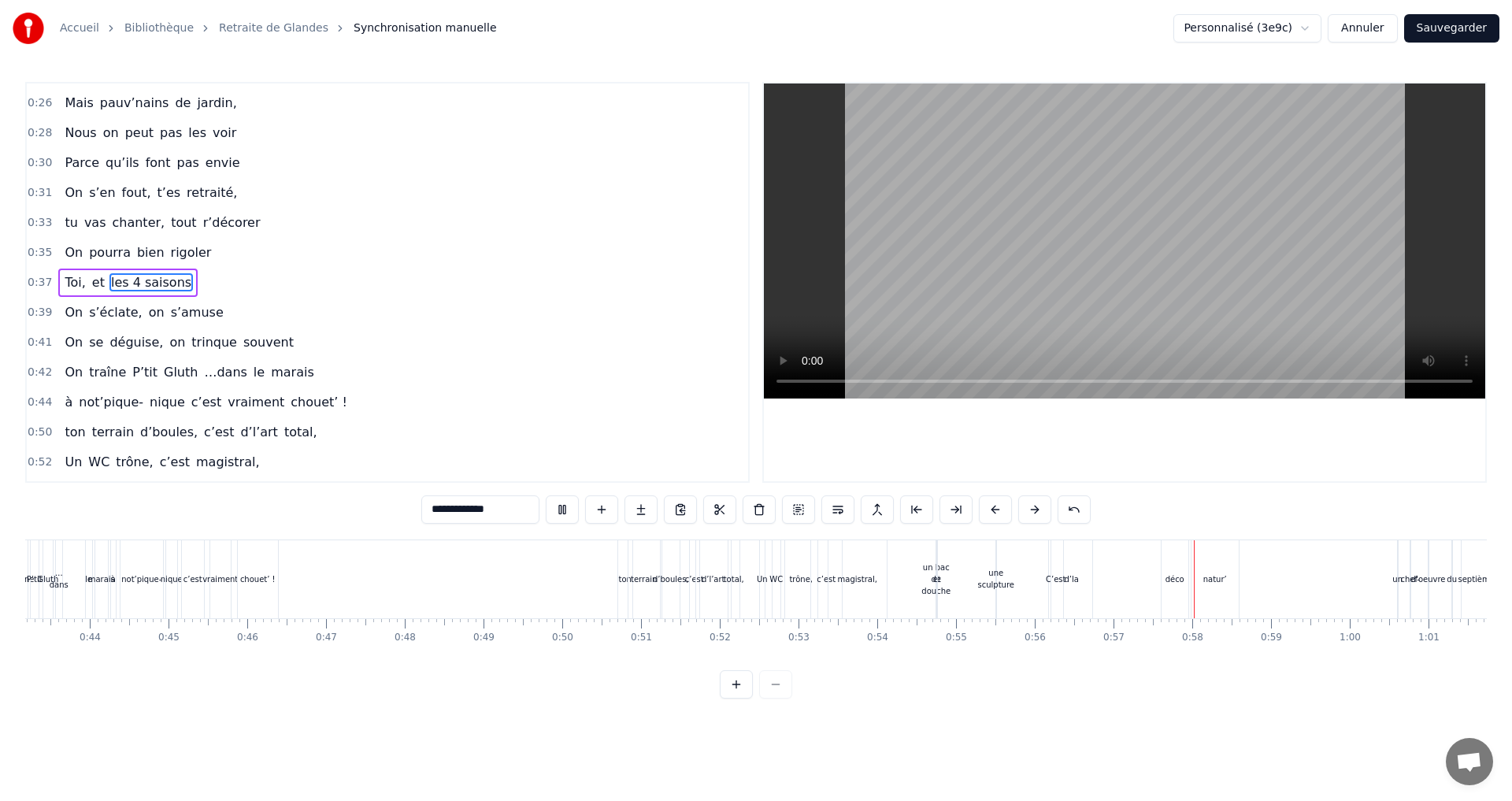
click at [925, 581] on div "un bac de douche" at bounding box center [935, 579] width 29 height 36
type input "**********"
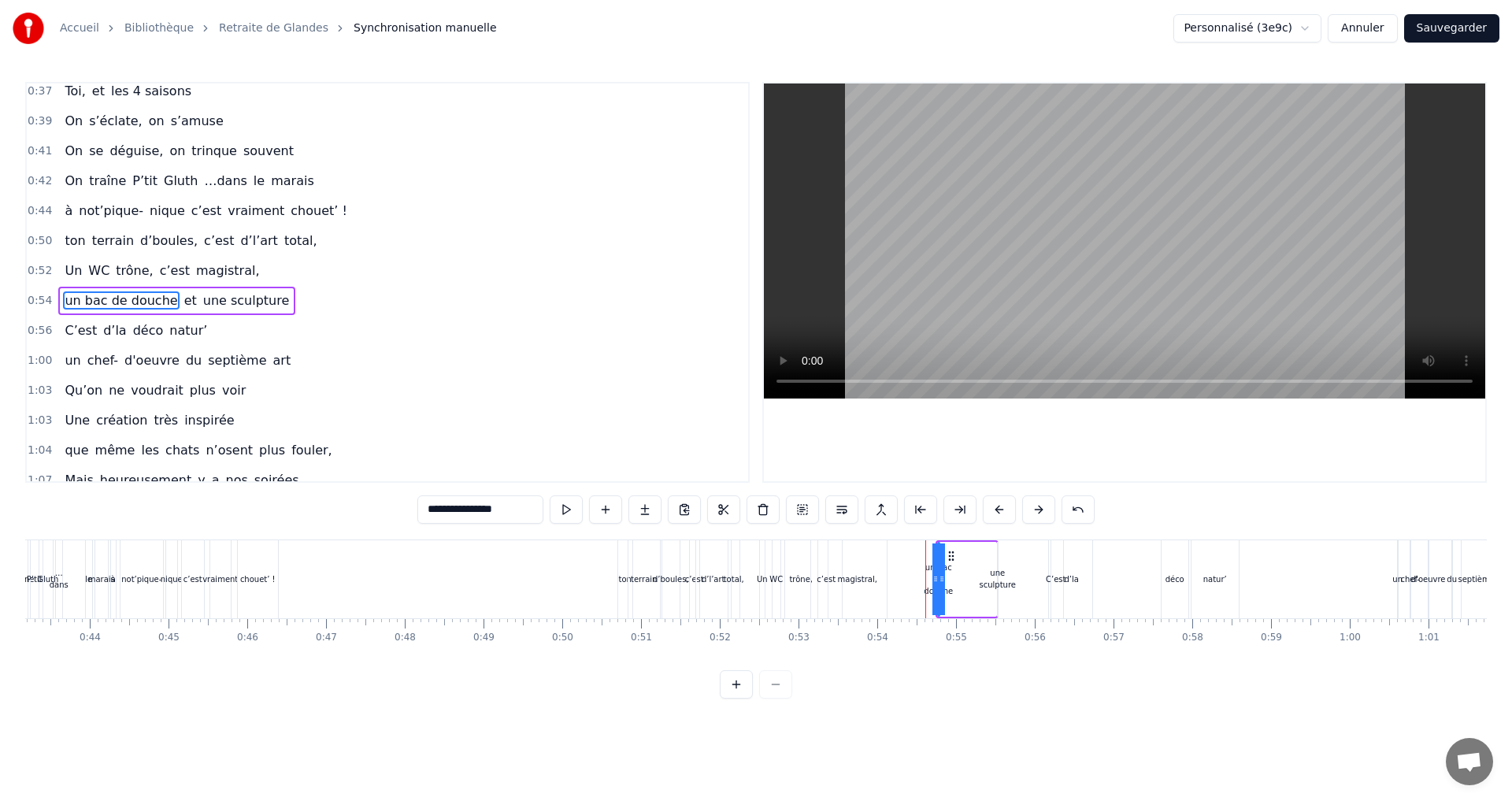
scroll to position [473, 0]
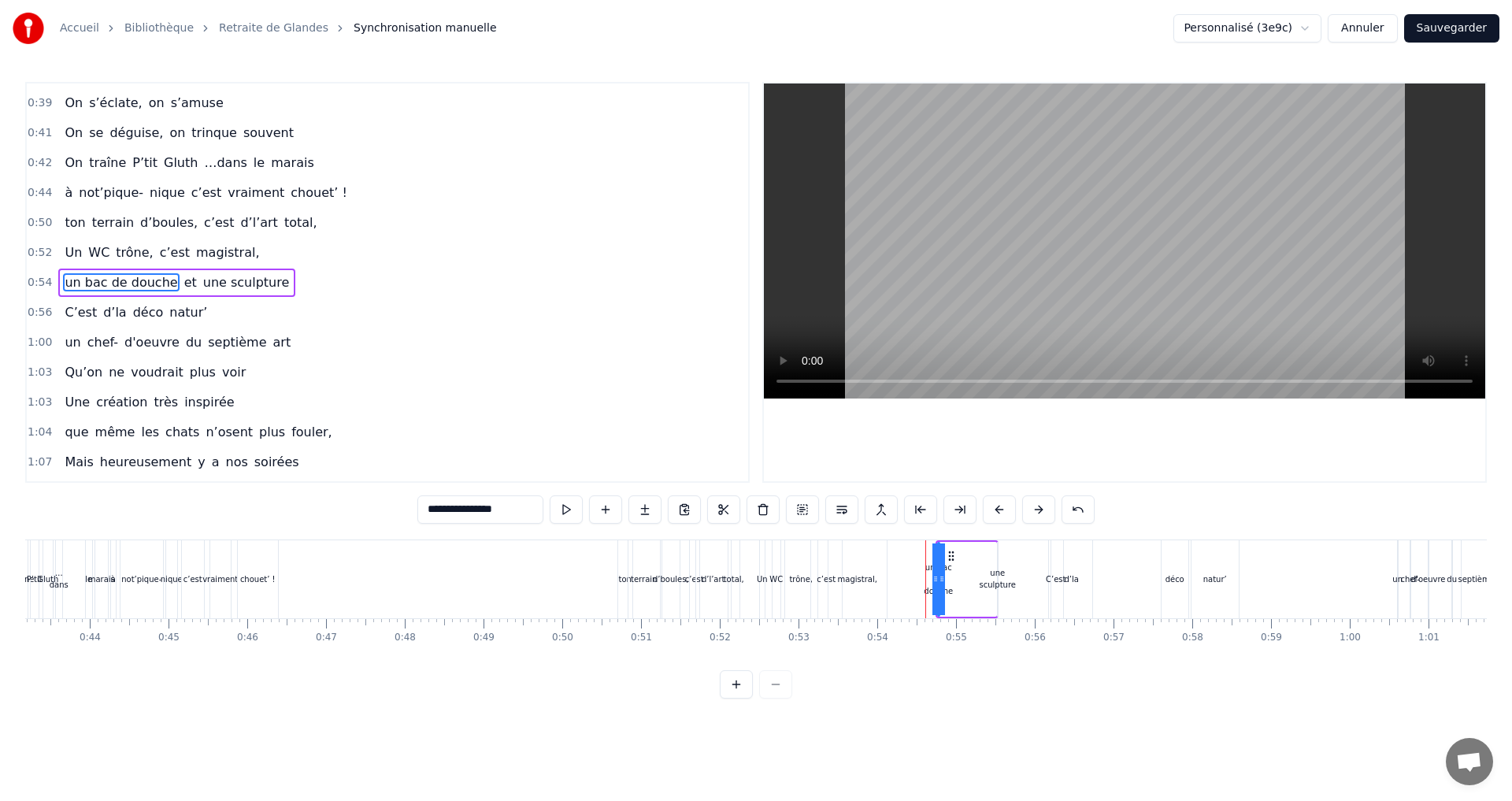
drag, startPoint x: 925, startPoint y: 583, endPoint x: 888, endPoint y: 586, distance: 37.1
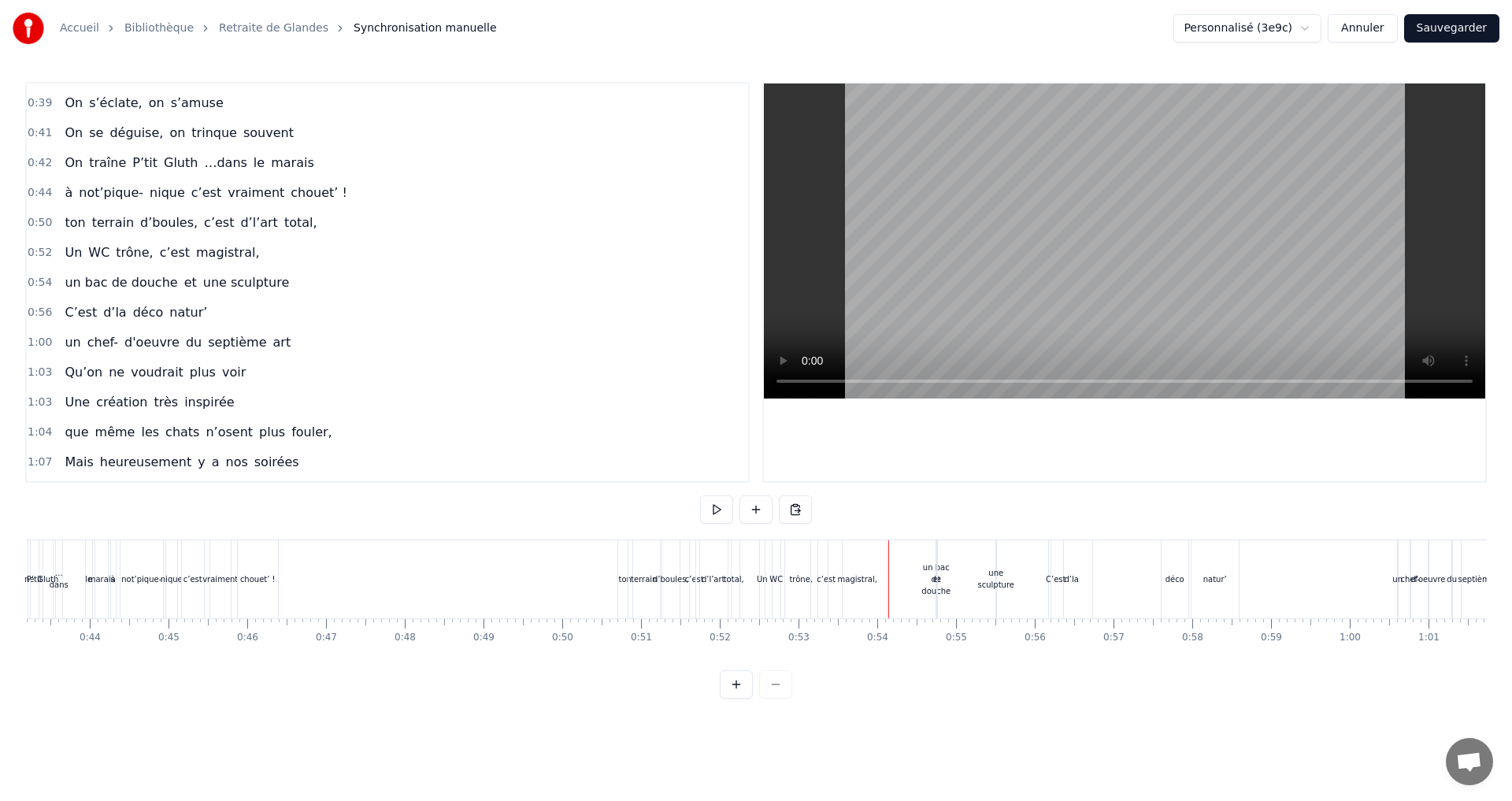
click at [937, 581] on div "et" at bounding box center [937, 579] width 8 height 12
click at [113, 282] on span "un bac de douche" at bounding box center [121, 281] width 116 height 18
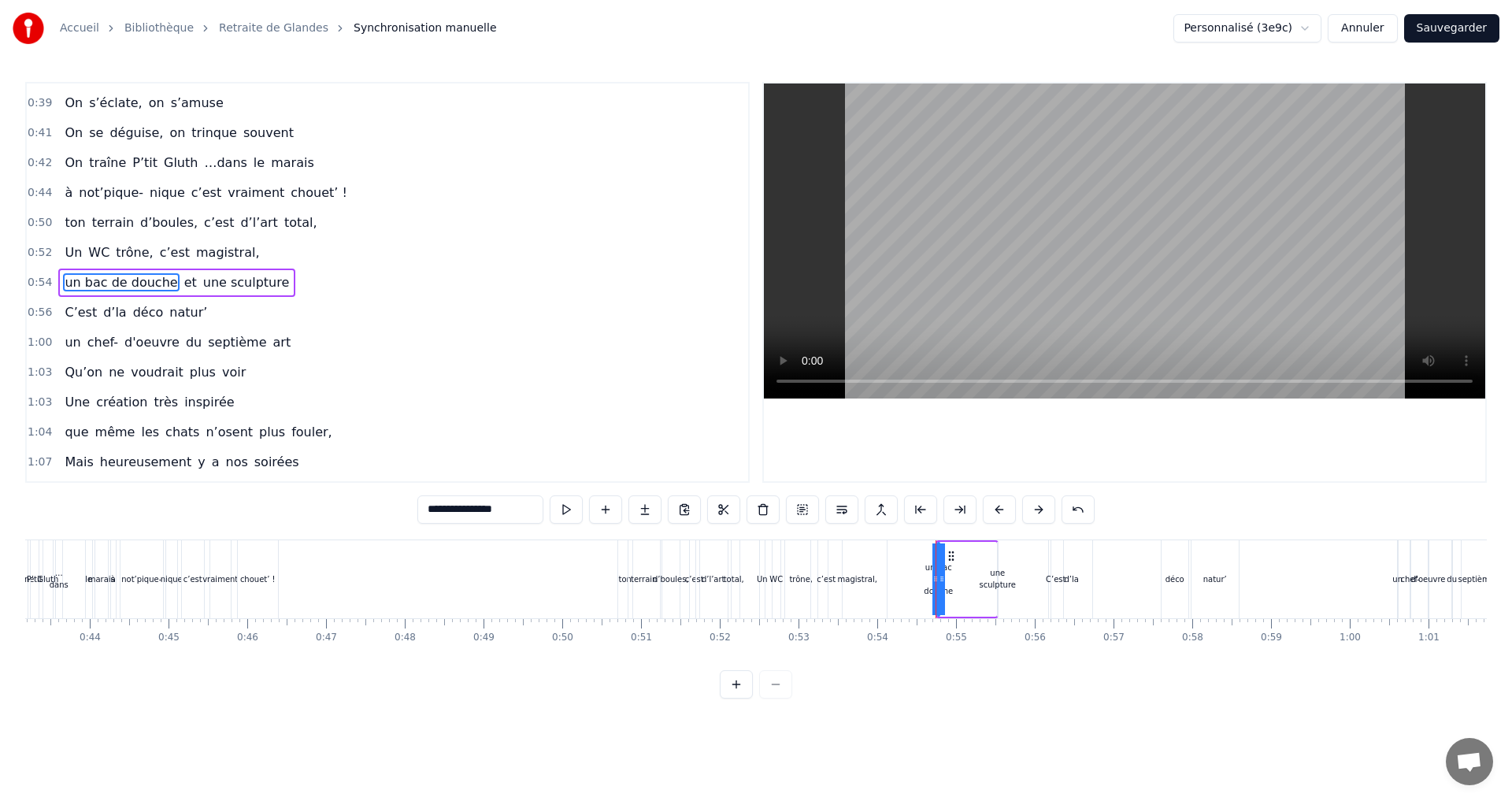
drag, startPoint x: 516, startPoint y: 513, endPoint x: 440, endPoint y: 508, distance: 76.2
click at [440, 508] on input "**********" at bounding box center [480, 509] width 126 height 28
type input "**"
click at [602, 506] on button at bounding box center [601, 509] width 33 height 28
drag, startPoint x: 450, startPoint y: 513, endPoint x: 427, endPoint y: 514, distance: 23.0
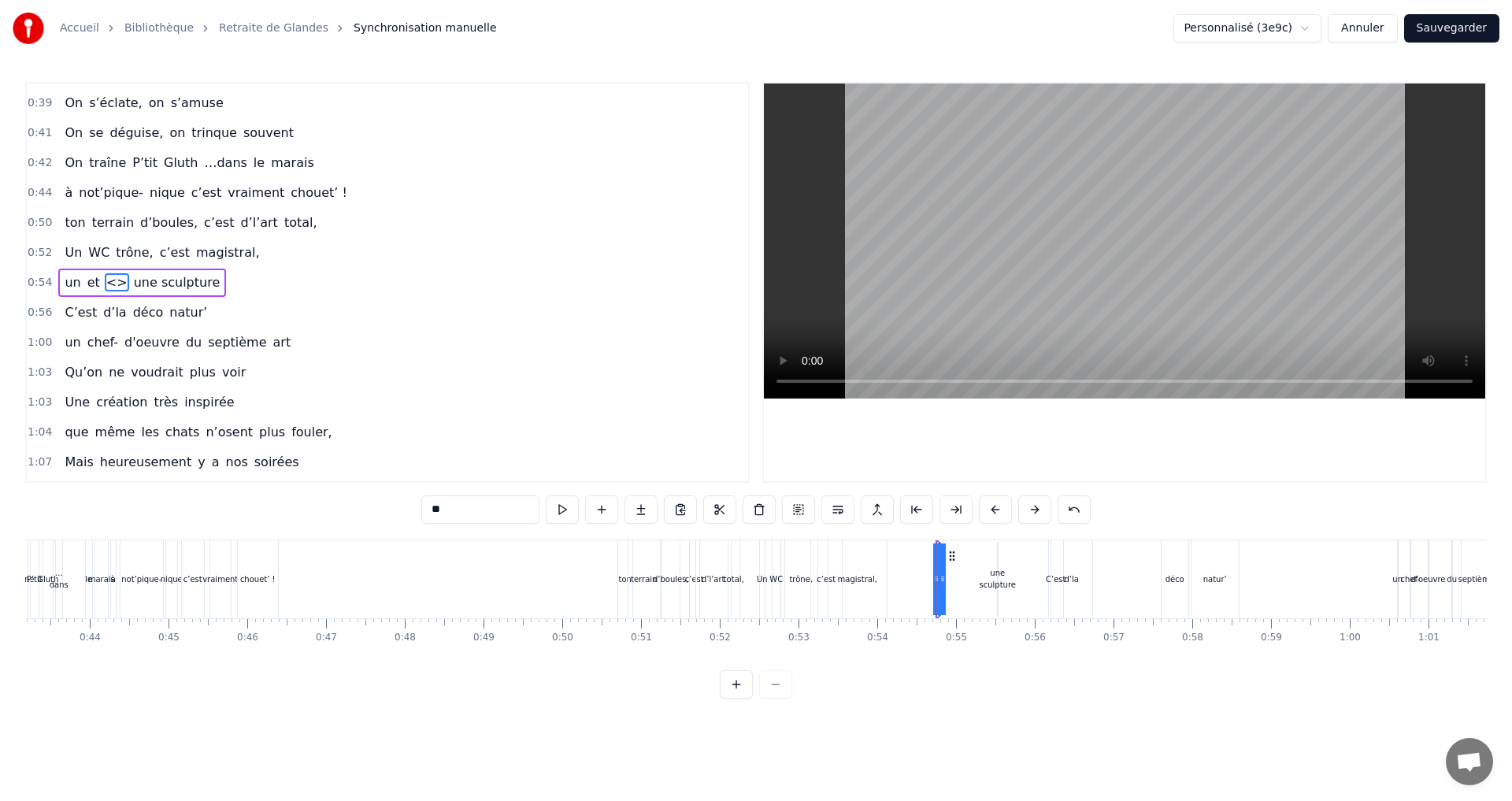
click at [427, 514] on input "**" at bounding box center [479, 509] width 118 height 28
click at [65, 282] on span "un" at bounding box center [72, 281] width 19 height 18
click at [108, 285] on span "bac" at bounding box center [118, 281] width 26 height 18
type input "***"
click at [604, 512] on button at bounding box center [601, 509] width 33 height 28
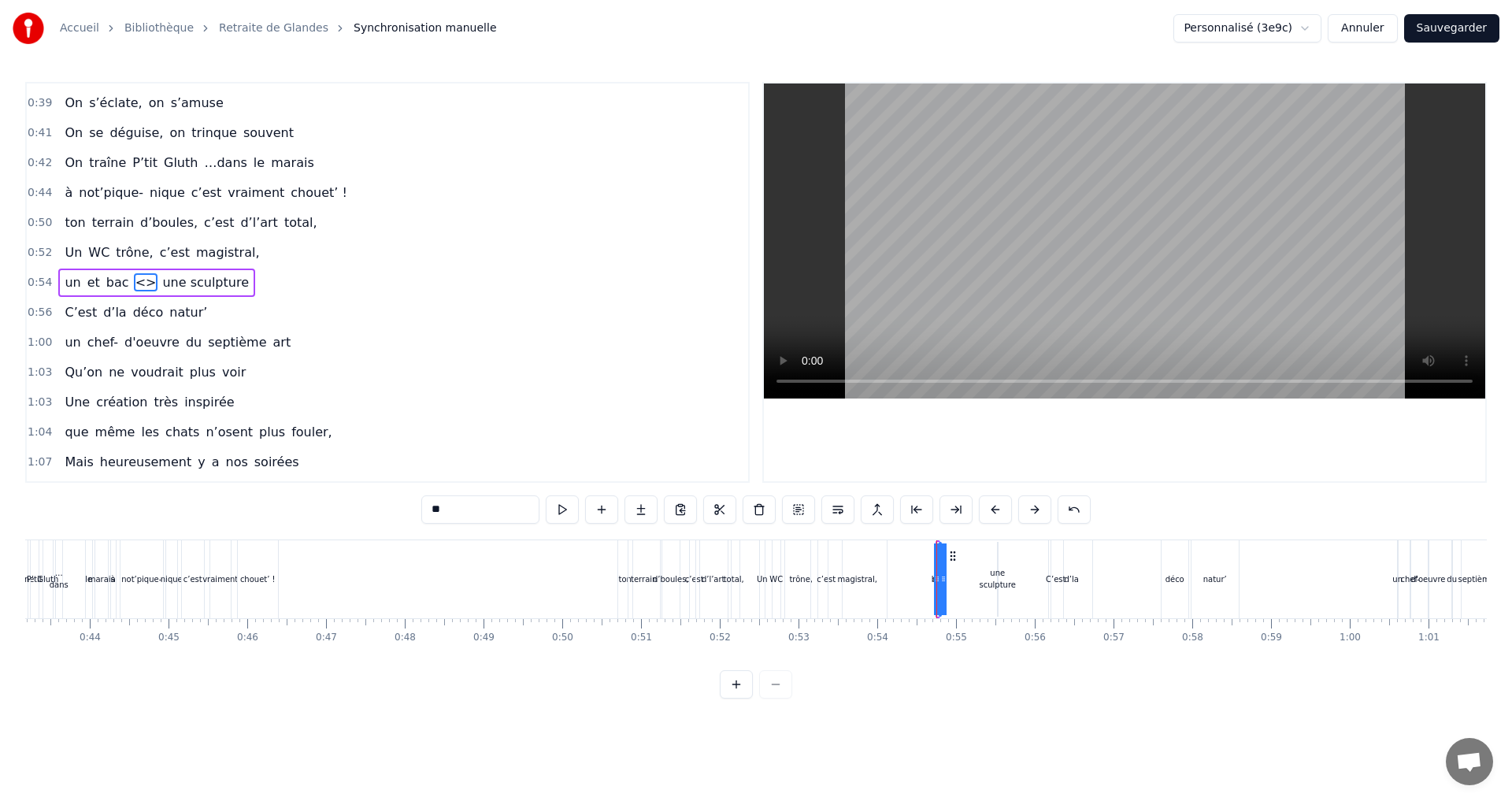
drag, startPoint x: 451, startPoint y: 507, endPoint x: 430, endPoint y: 507, distance: 21.0
click at [430, 507] on input "**" at bounding box center [479, 509] width 118 height 28
click at [172, 247] on span "c’est" at bounding box center [174, 251] width 33 height 18
type input "*****"
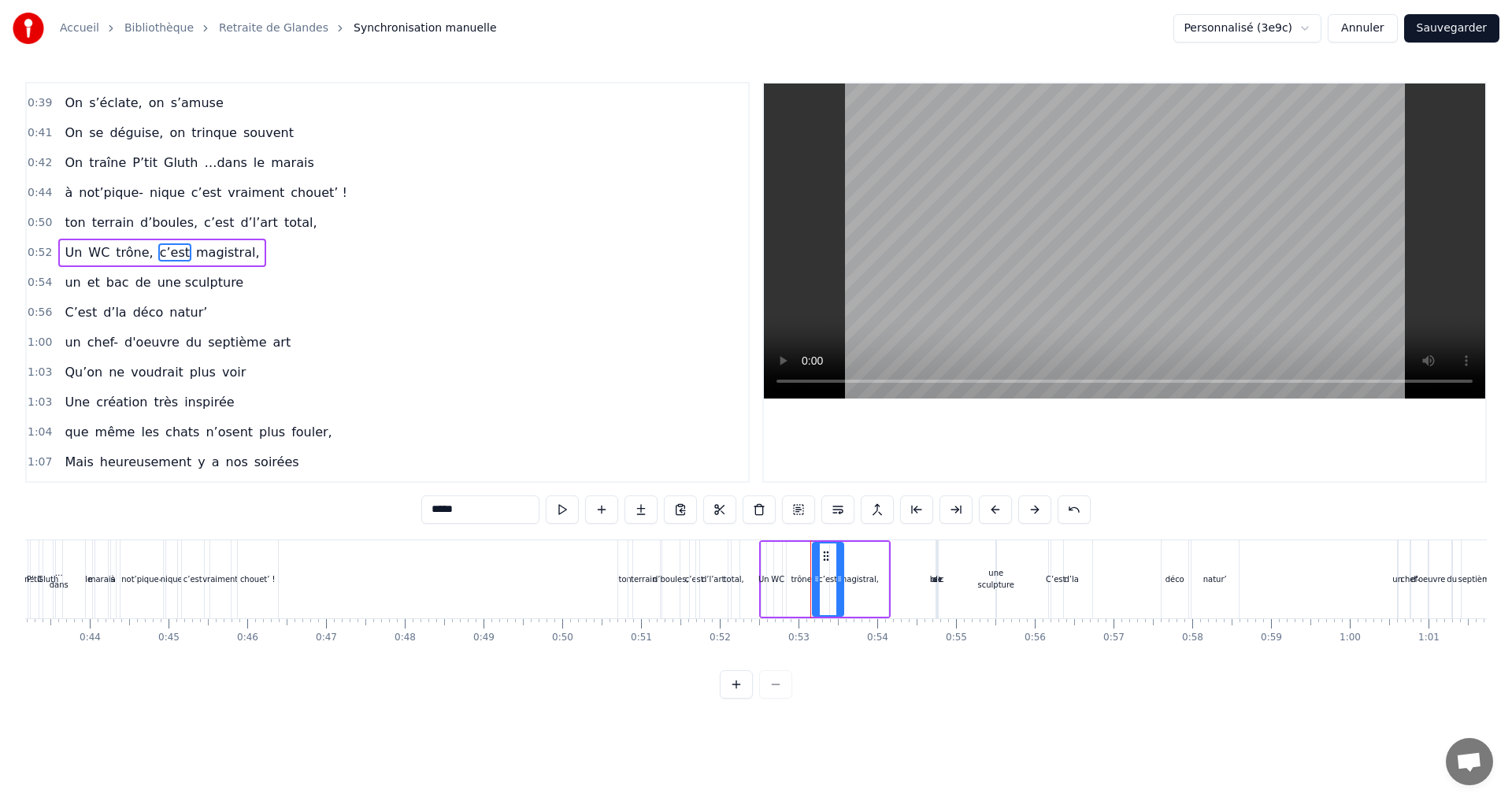
scroll to position [444, 0]
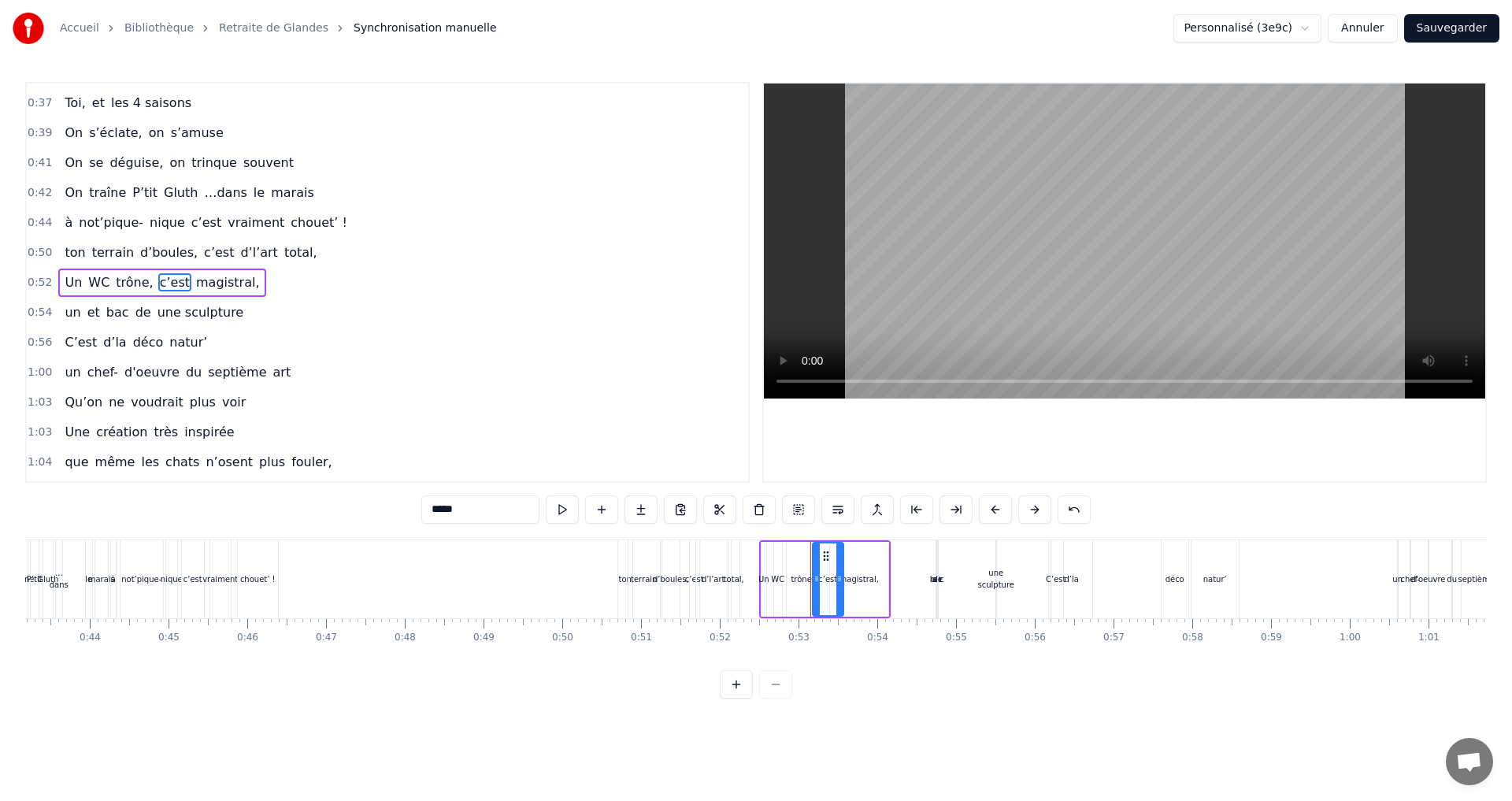
click at [140, 310] on div "un et bac de une sculpture" at bounding box center [153, 312] width 191 height 28
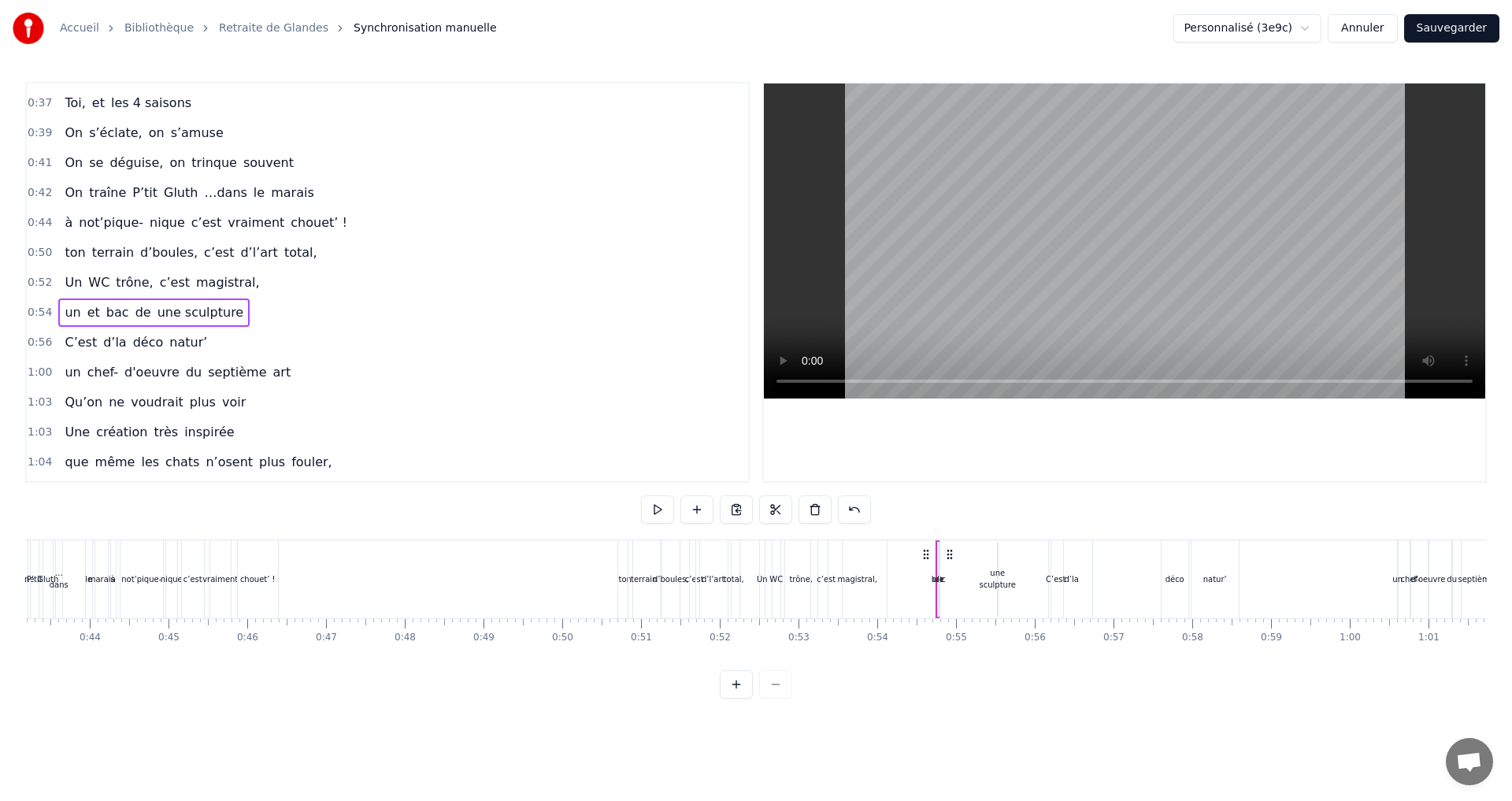
click at [134, 312] on span "de" at bounding box center [143, 312] width 19 height 18
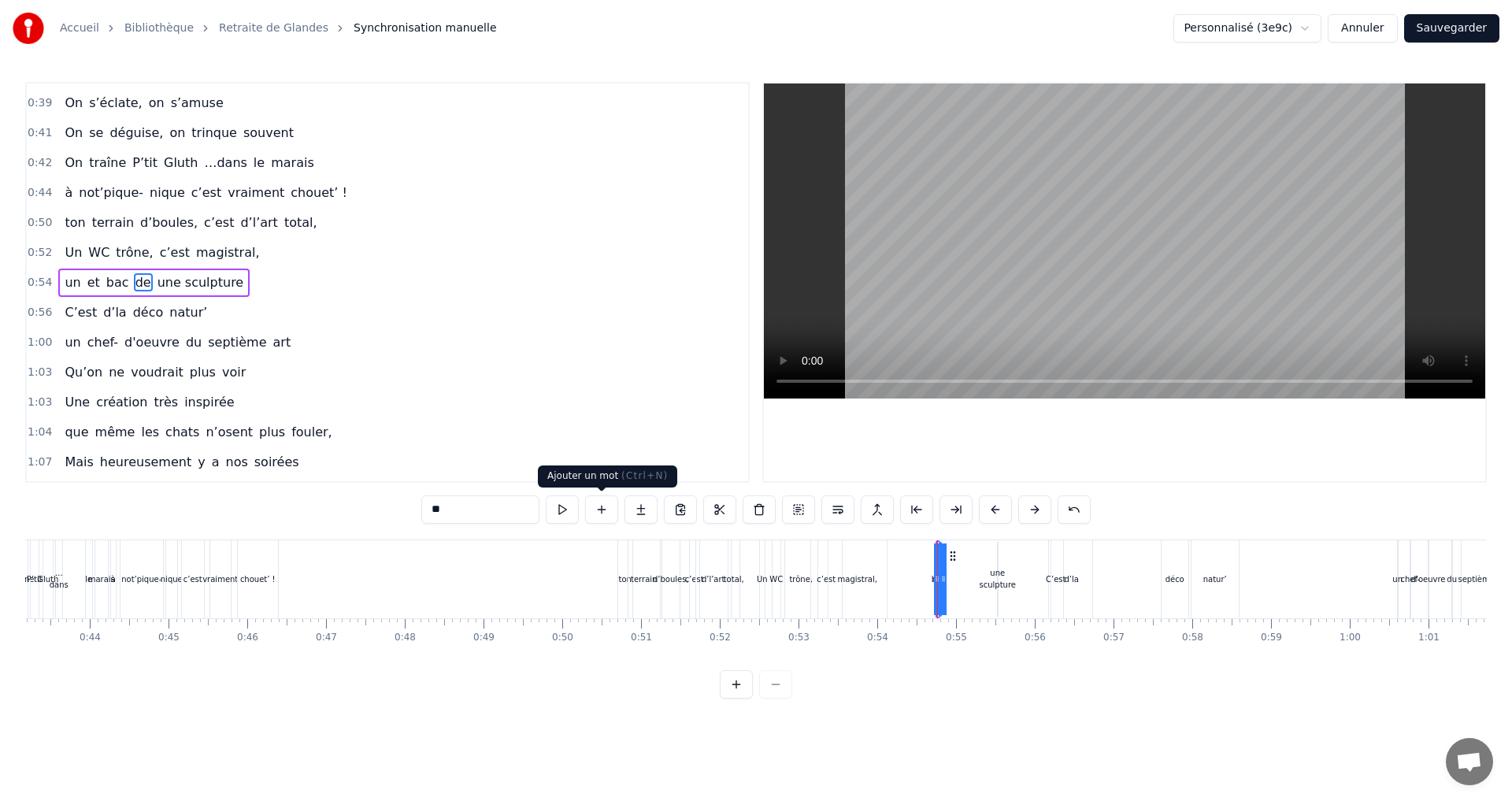
click at [603, 505] on button at bounding box center [601, 509] width 33 height 28
drag, startPoint x: 450, startPoint y: 517, endPoint x: 404, endPoint y: 507, distance: 47.1
click at [404, 507] on div "0:07 Faut rien raté, c'est ta soirée 0:09 Les 4 saisons et les Gluthiers 0:11 T…" at bounding box center [756, 390] width 1461 height 617
click at [195, 255] on span "magistral," at bounding box center [228, 251] width 67 height 18
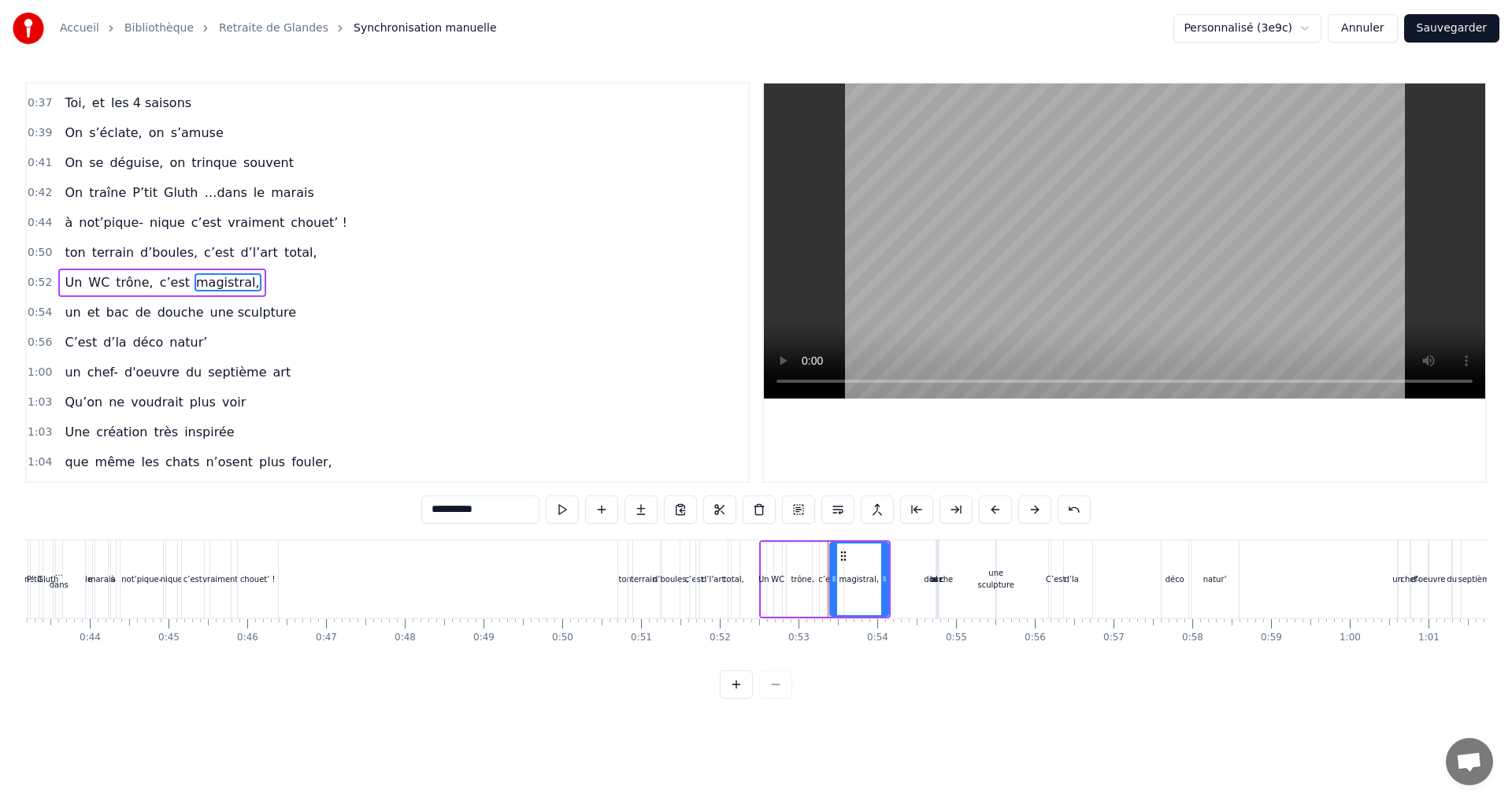
click at [172, 311] on span "douche" at bounding box center [181, 312] width 50 height 18
type input "******"
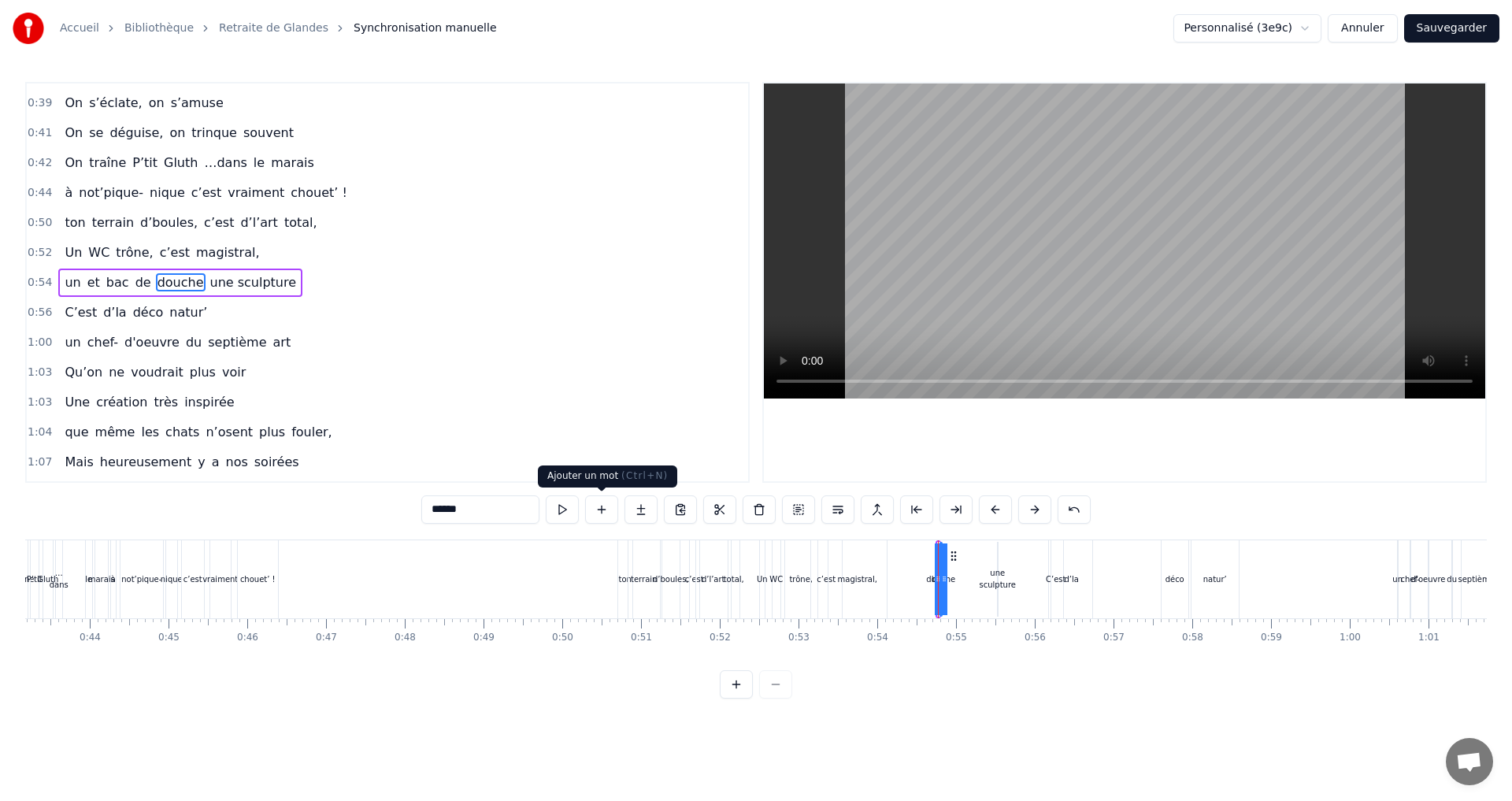
click at [598, 512] on button at bounding box center [601, 509] width 33 height 28
drag, startPoint x: 462, startPoint y: 510, endPoint x: 354, endPoint y: 501, distance: 108.4
click at [356, 499] on div "0:07 Faut rien raté, c'est ta soirée 0:09 Les 4 saisons et les Gluthiers 0:11 T…" at bounding box center [756, 390] width 1461 height 617
click at [64, 286] on span "un" at bounding box center [72, 281] width 19 height 18
click at [86, 283] on span "et" at bounding box center [93, 281] width 16 height 18
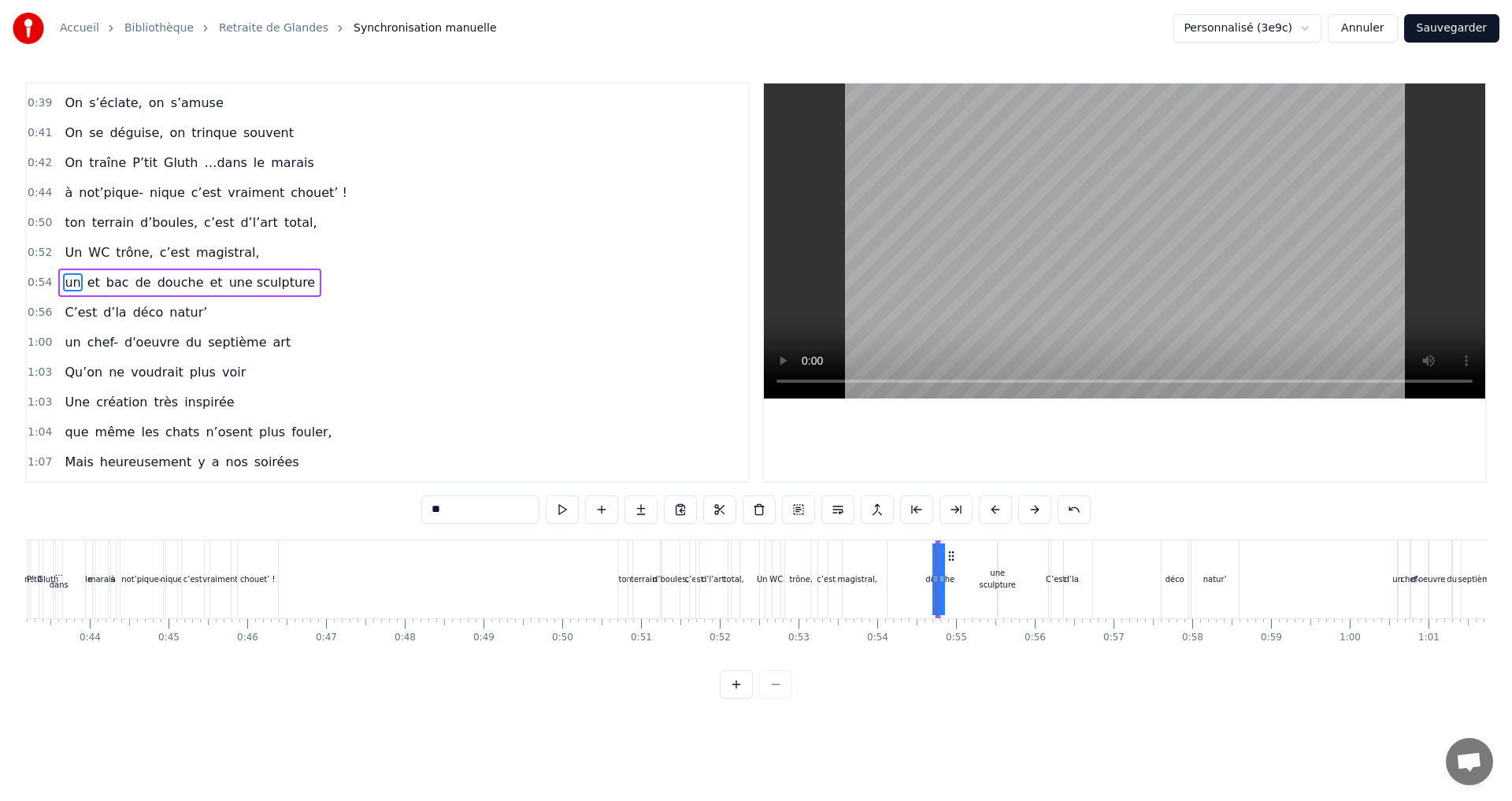
type input "**"
click at [759, 505] on button at bounding box center [759, 509] width 33 height 28
click at [941, 576] on div "et" at bounding box center [941, 579] width 8 height 12
drag, startPoint x: 954, startPoint y: 556, endPoint x: 987, endPoint y: 559, distance: 33.1
click at [987, 559] on icon at bounding box center [987, 555] width 12 height 12
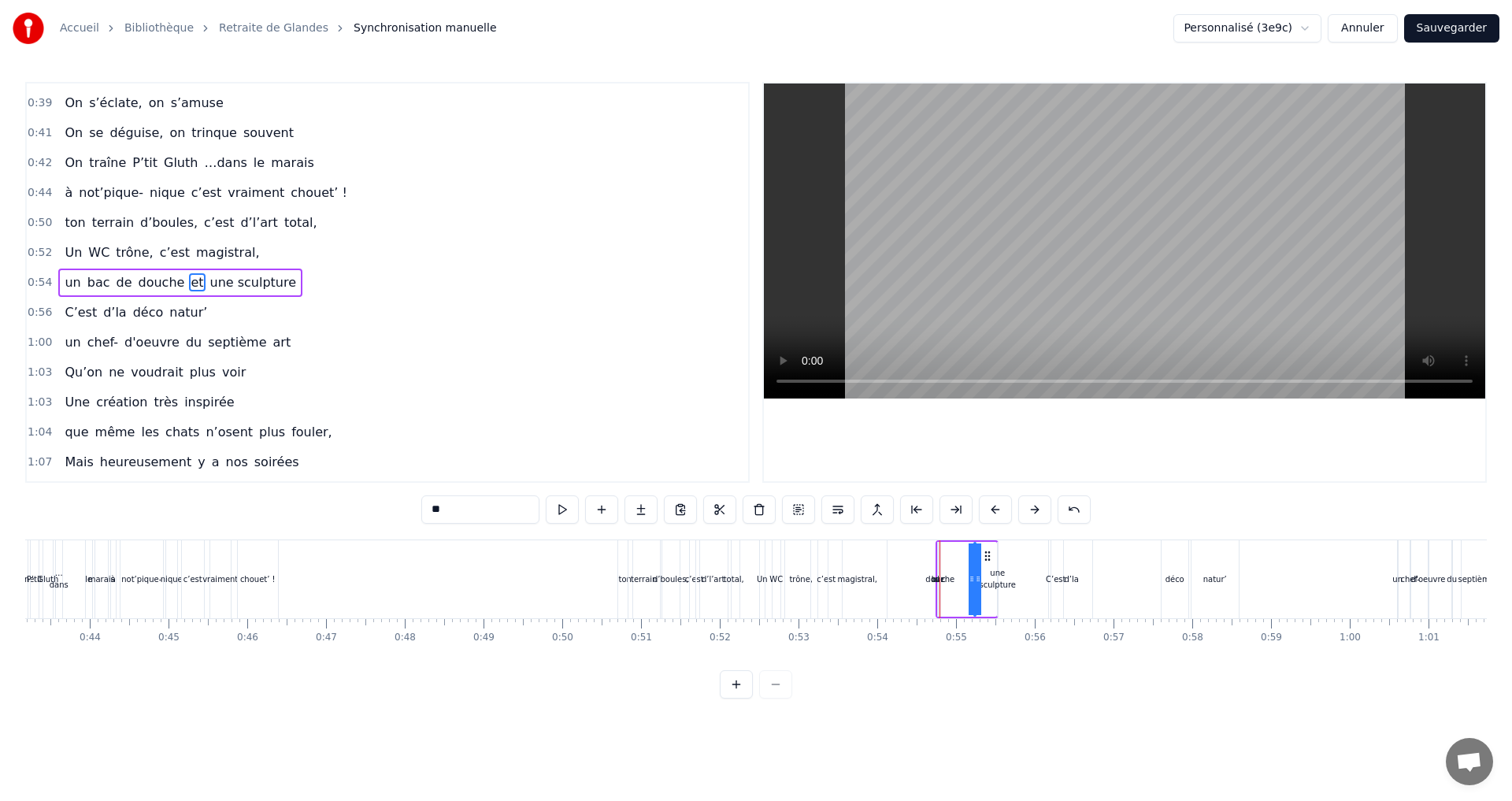
click at [949, 579] on div "douche" at bounding box center [940, 579] width 29 height 12
drag, startPoint x: 954, startPoint y: 554, endPoint x: 974, endPoint y: 558, distance: 20.4
click at [974, 558] on icon at bounding box center [973, 555] width 12 height 12
click at [941, 579] on div "de" at bounding box center [939, 579] width 10 height 12
click at [1006, 583] on div "une sculpture" at bounding box center [997, 578] width 36 height 24
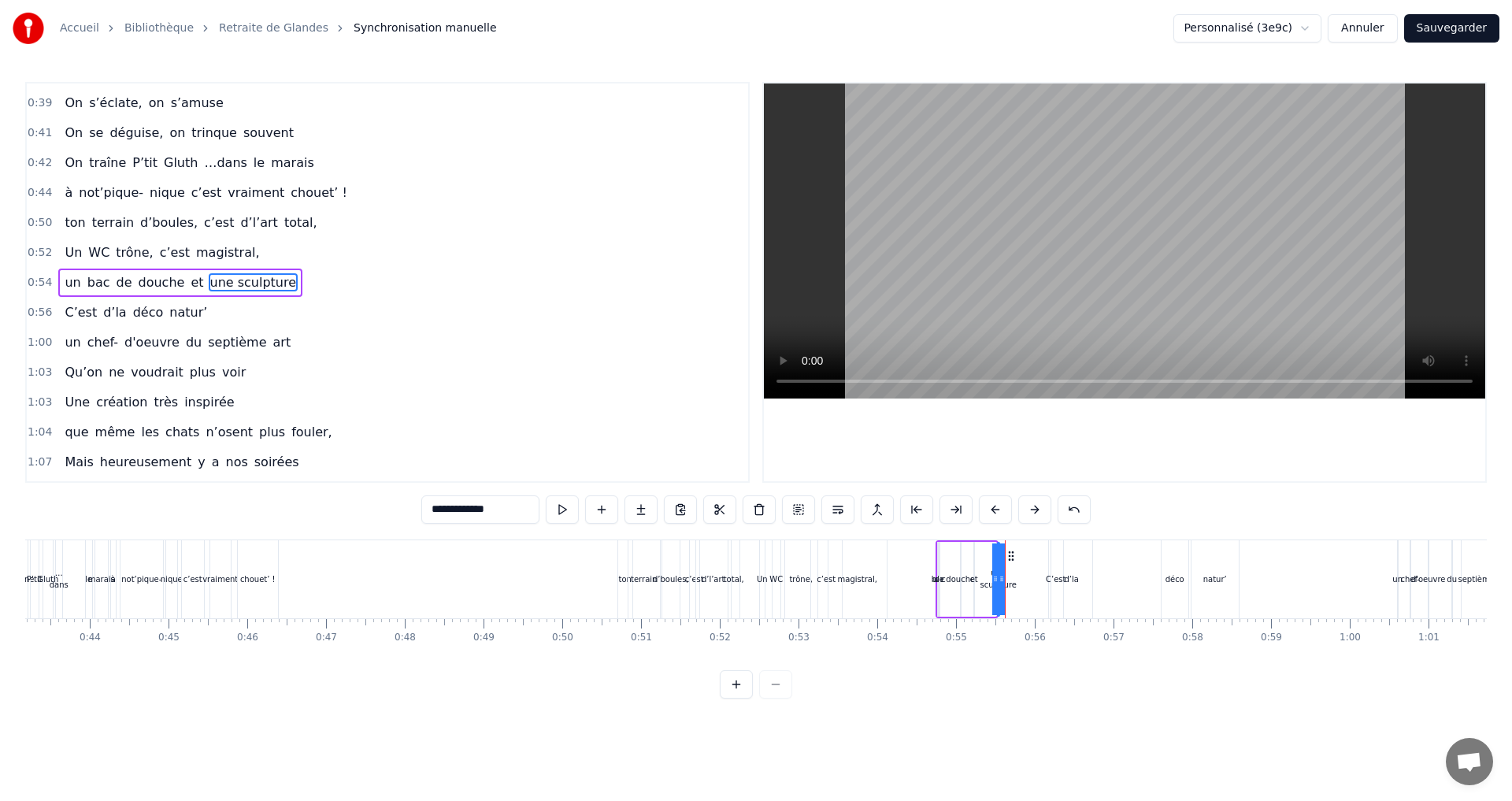
click at [1014, 587] on div "une sculpture" at bounding box center [997, 578] width 36 height 24
drag, startPoint x: 1000, startPoint y: 580, endPoint x: 1012, endPoint y: 580, distance: 12.0
click at [998, 580] on div "une sculpture" at bounding box center [998, 579] width 0 height 72
click at [973, 581] on div "et" at bounding box center [973, 579] width 8 height 12
drag, startPoint x: 989, startPoint y: 556, endPoint x: 996, endPoint y: 559, distance: 7.6
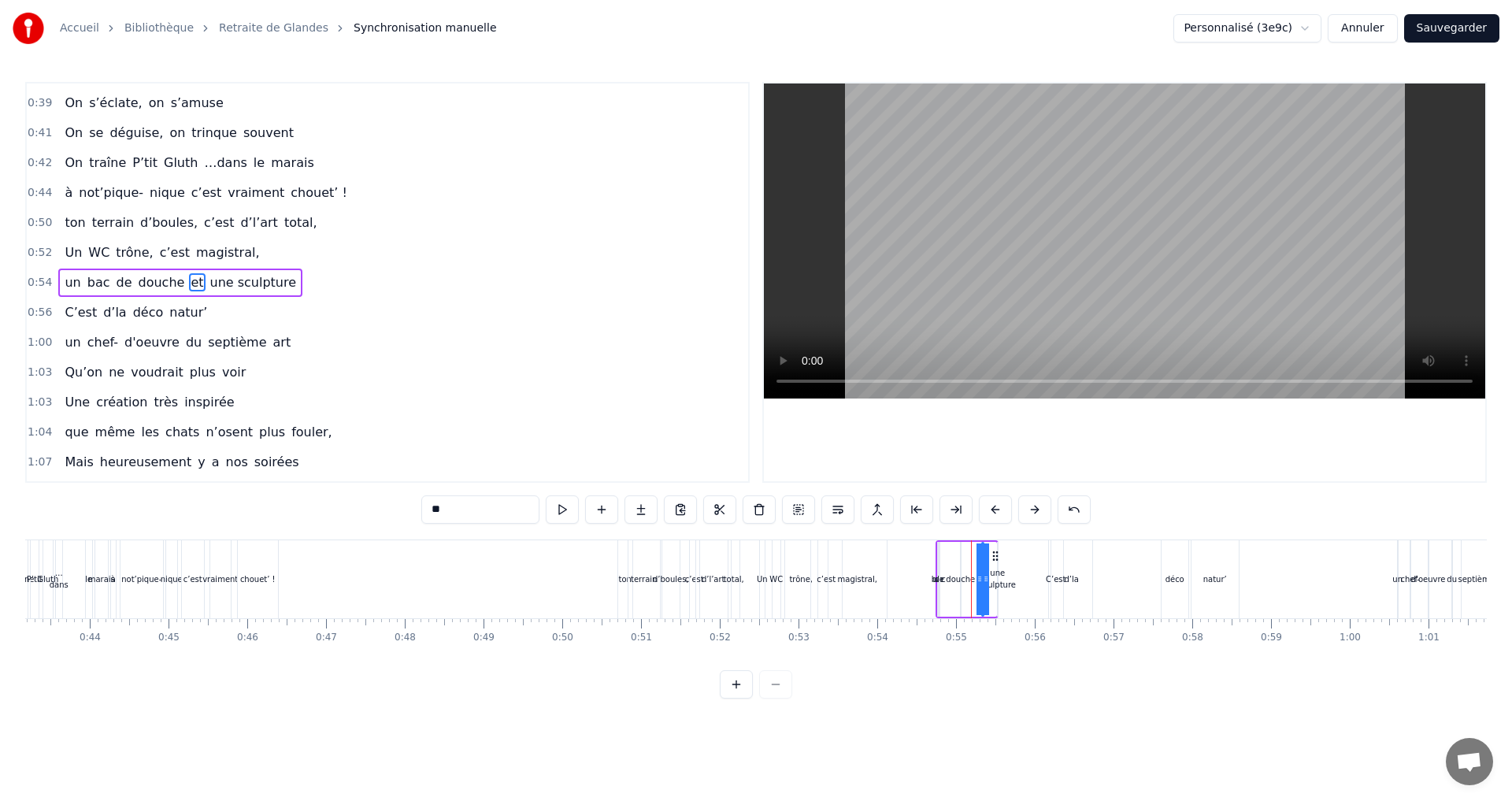
click at [996, 559] on icon at bounding box center [994, 555] width 12 height 12
click at [941, 581] on div "de" at bounding box center [939, 579] width 10 height 12
click at [1068, 585] on div "d’la" at bounding box center [1070, 579] width 40 height 78
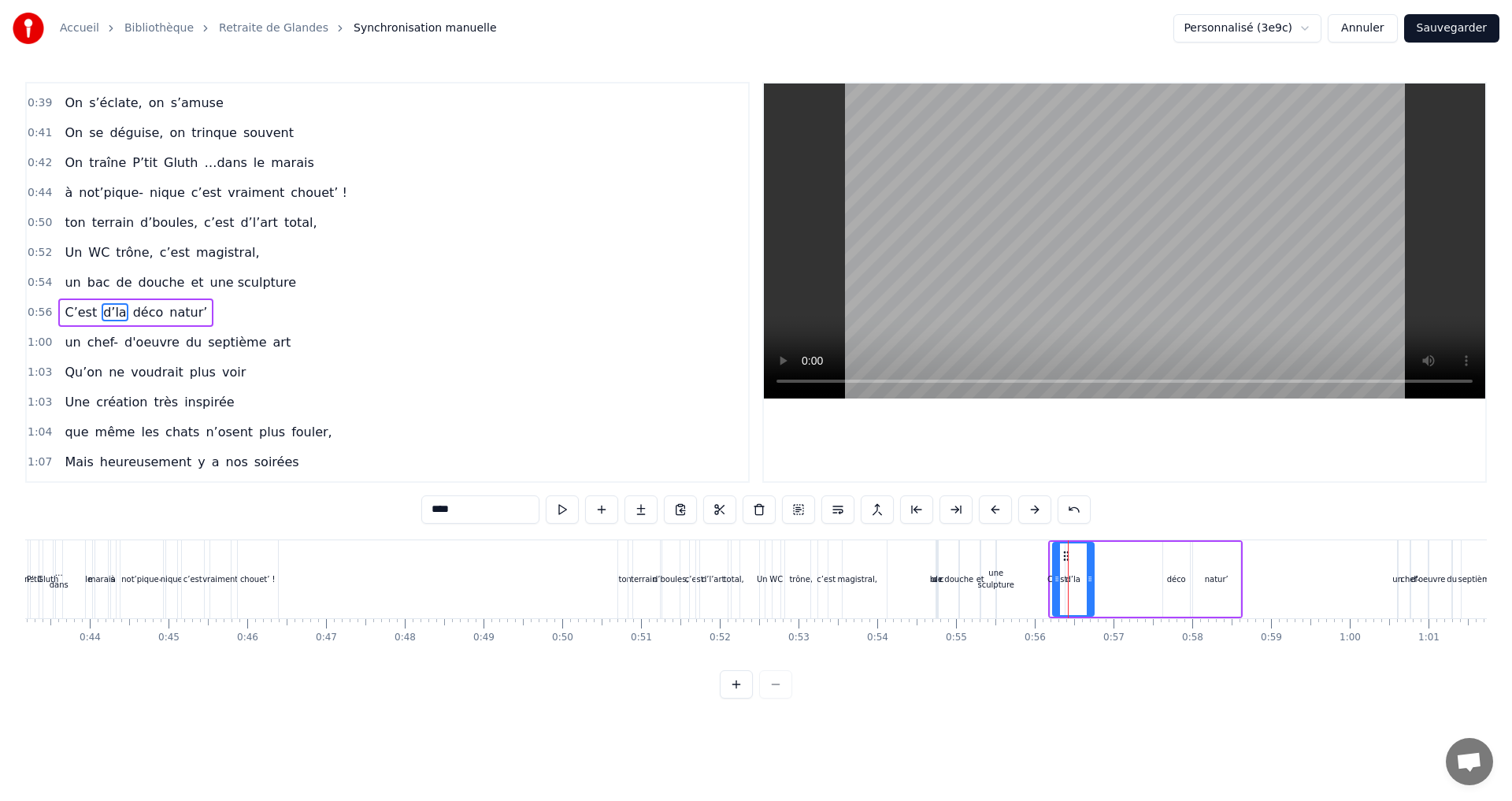
scroll to position [504, 0]
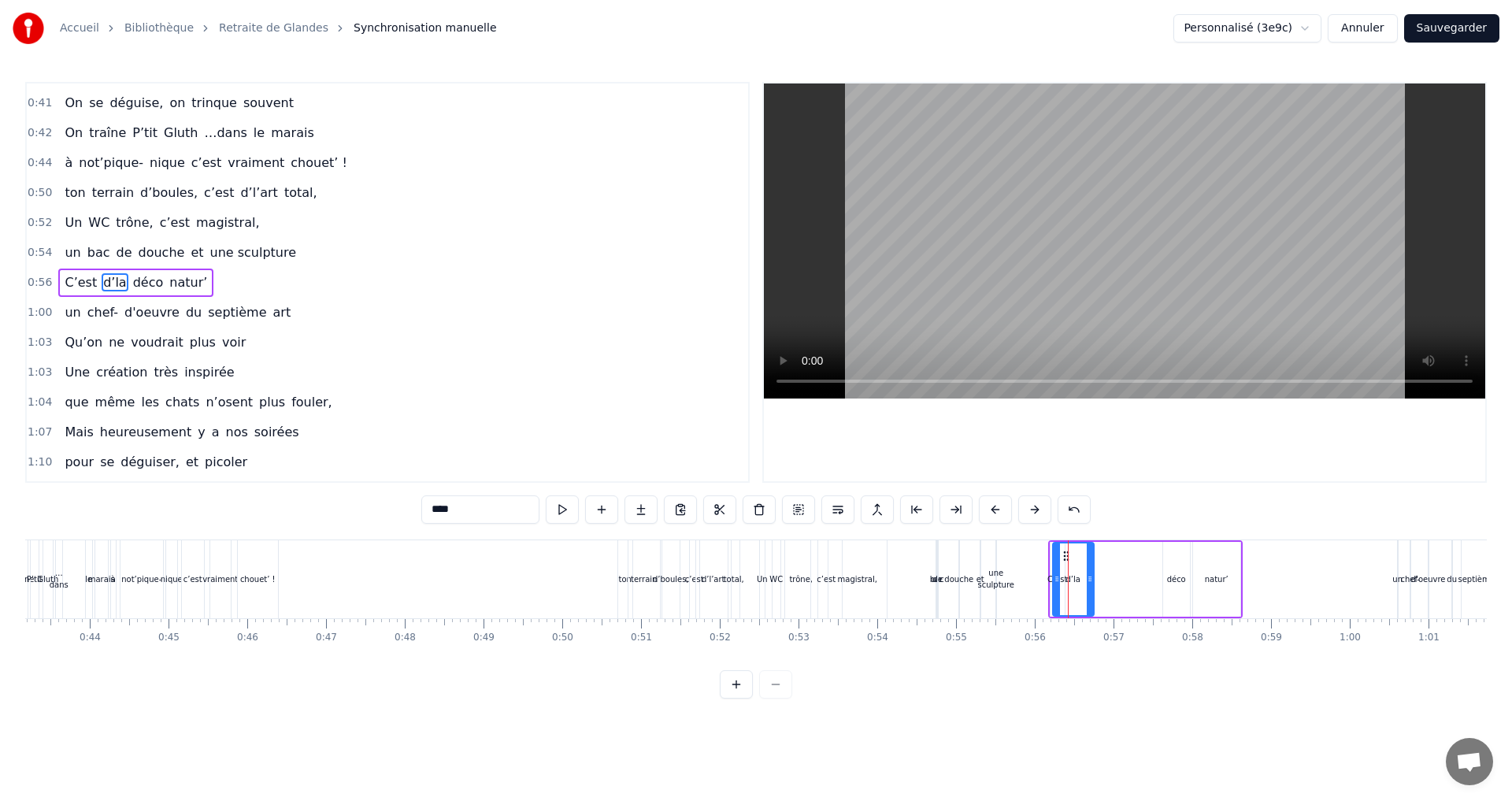
click at [950, 582] on div "douche" at bounding box center [958, 579] width 29 height 12
type input "******"
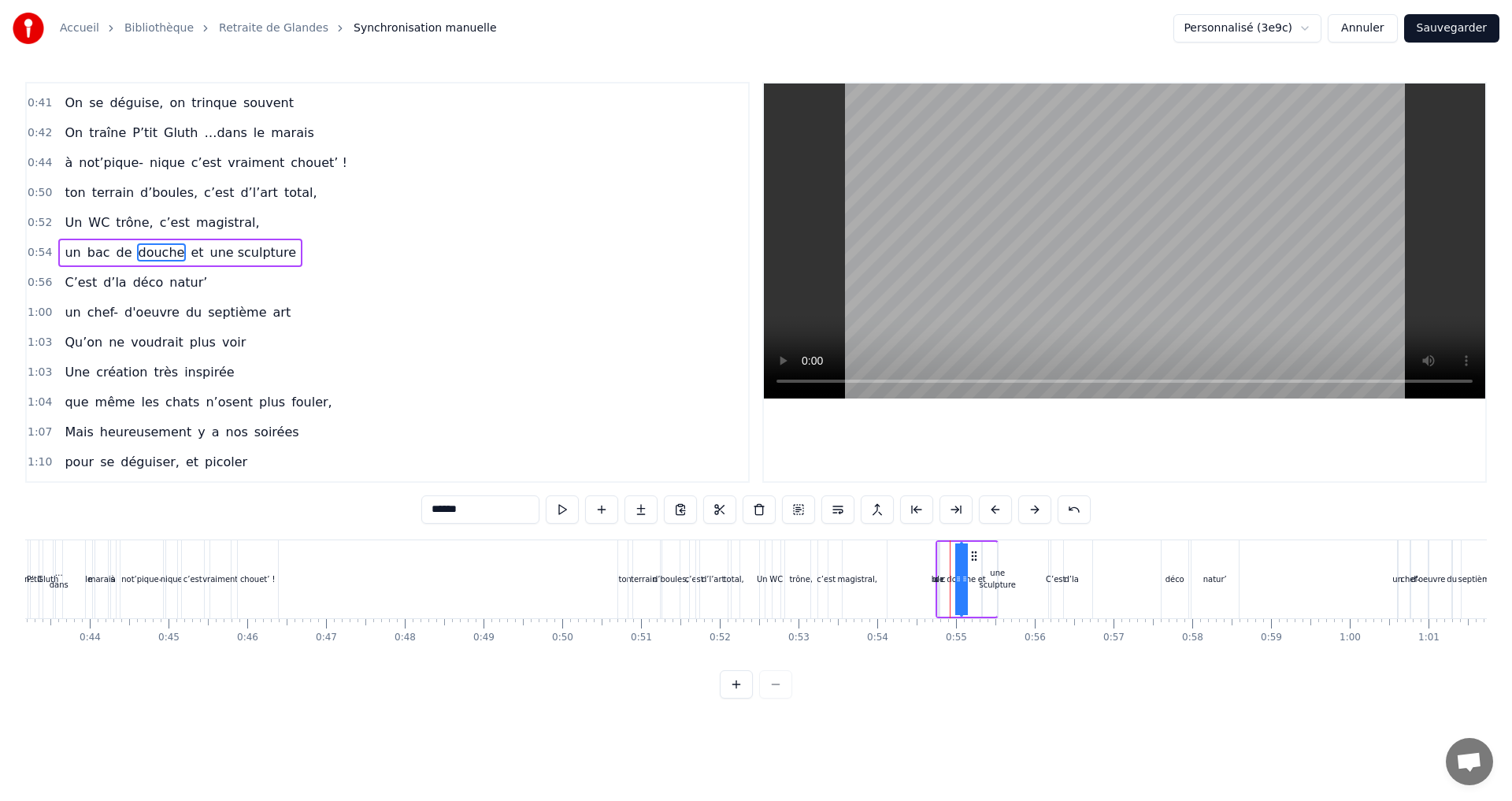
scroll to position [473, 0]
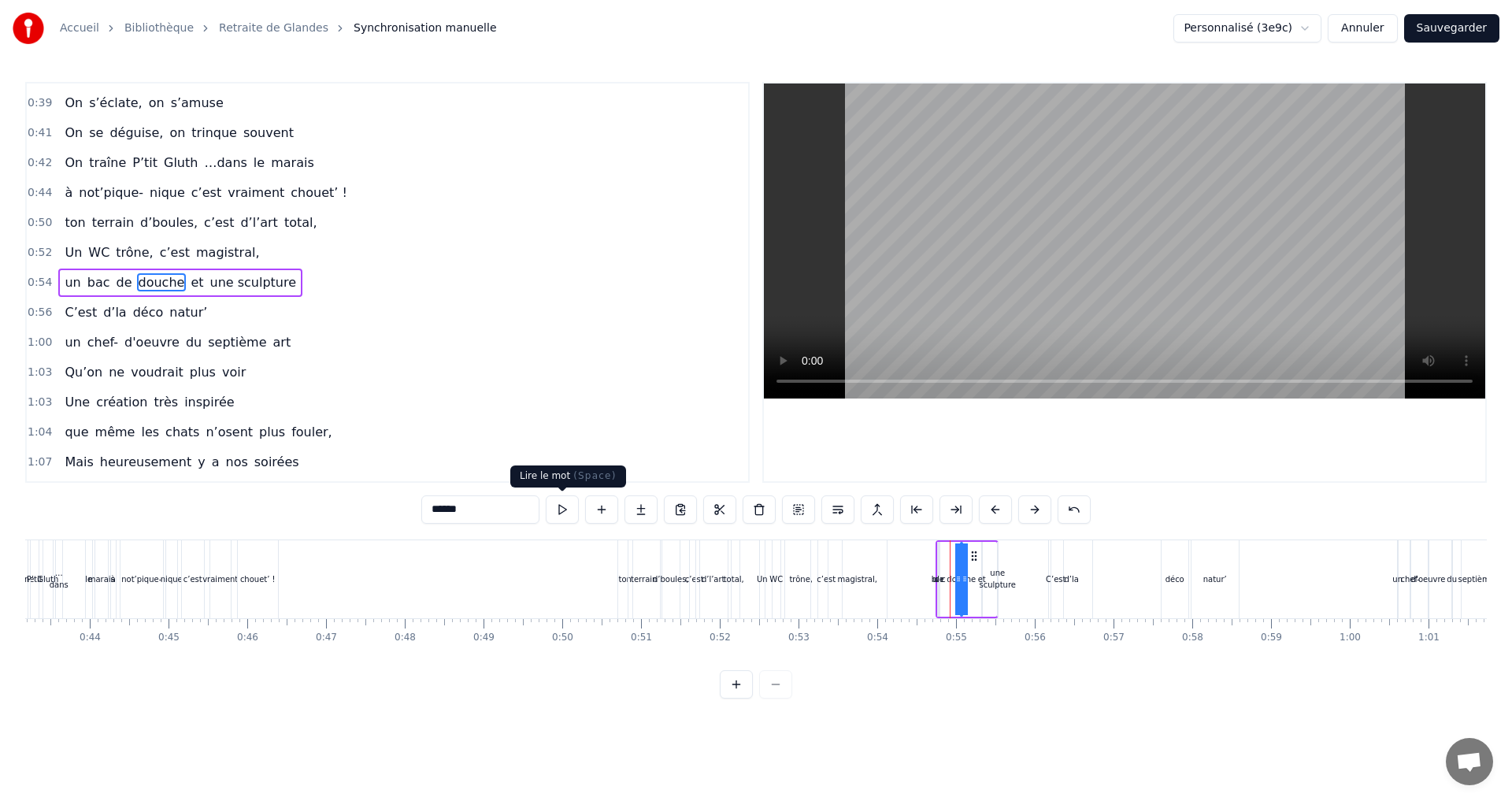
click at [558, 505] on button at bounding box center [562, 509] width 33 height 28
click at [560, 510] on button at bounding box center [562, 509] width 33 height 28
click at [795, 510] on button at bounding box center [797, 509] width 33 height 28
click at [956, 585] on div "douche" at bounding box center [959, 579] width 29 height 12
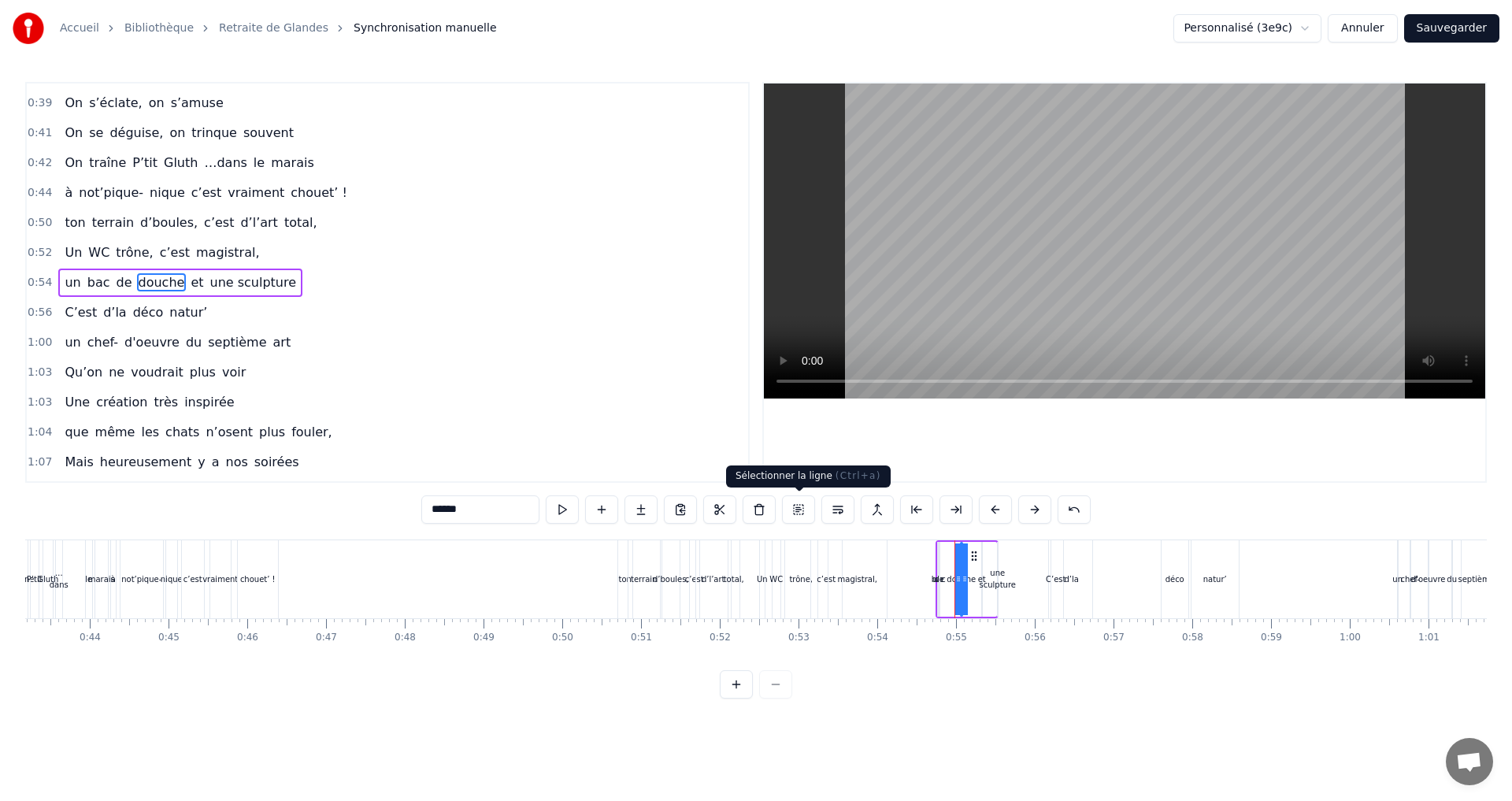
click at [796, 508] on button at bounding box center [797, 509] width 33 height 28
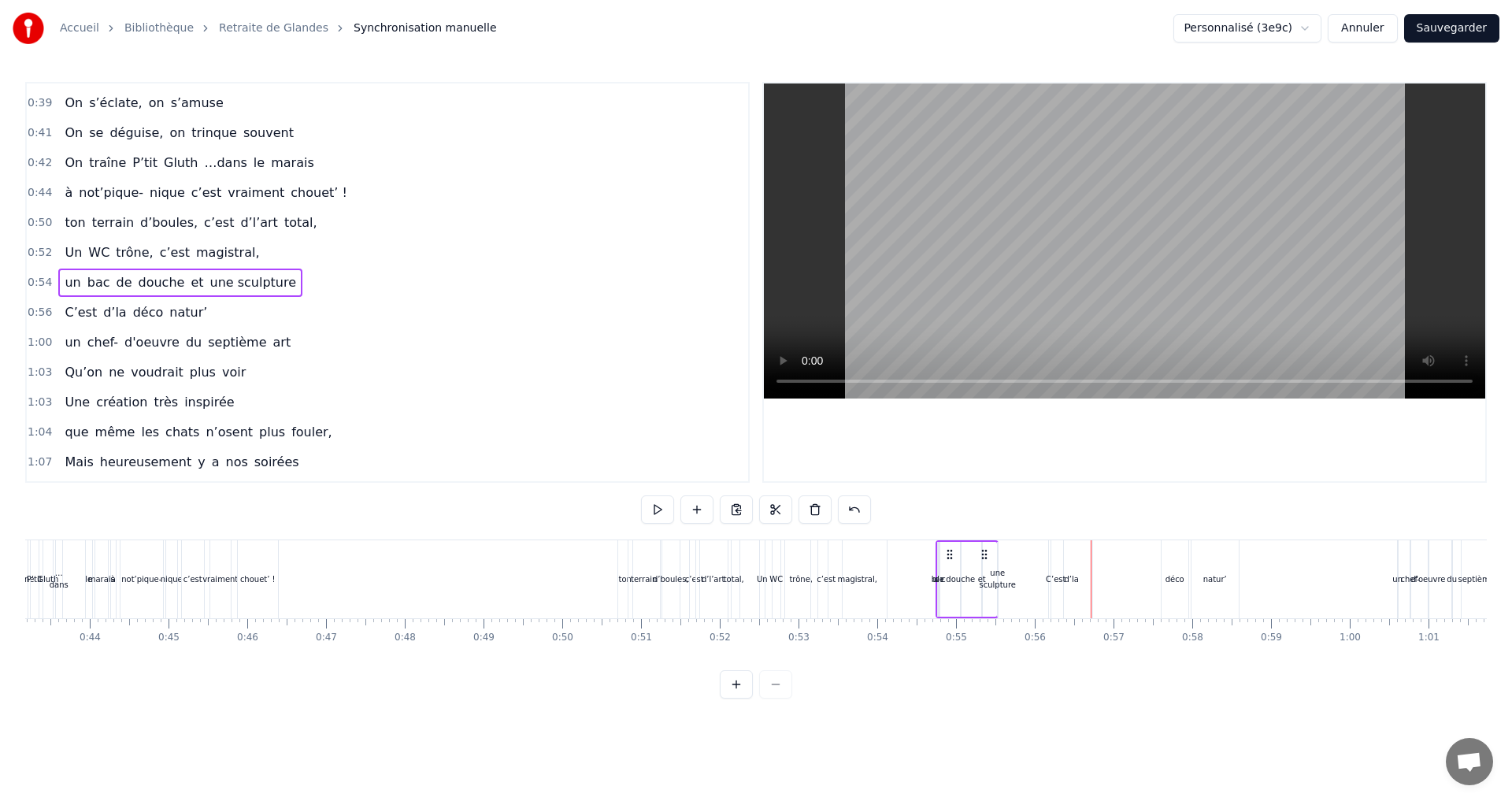
click at [967, 579] on div "douche" at bounding box center [959, 579] width 29 height 12
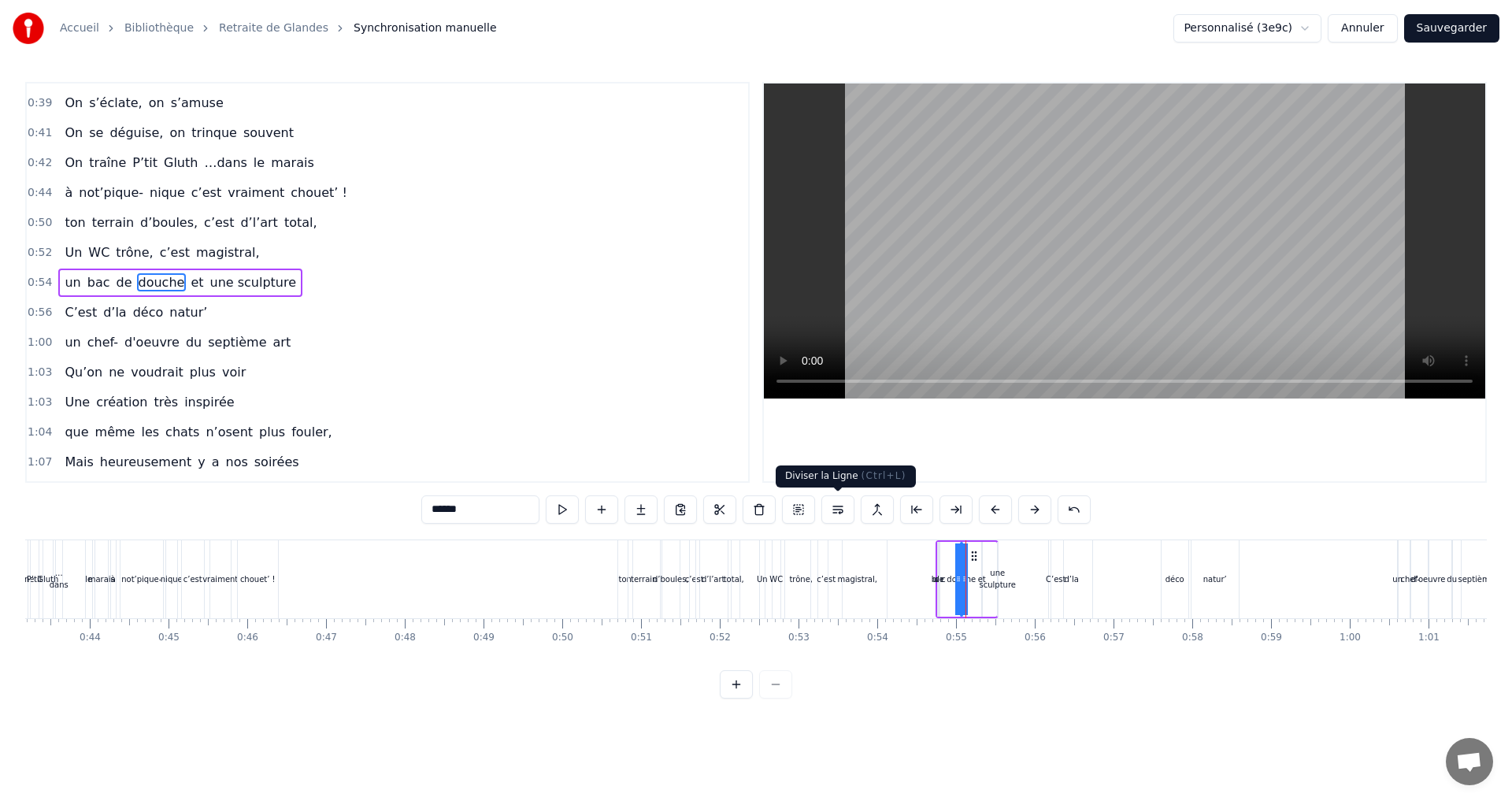
click at [839, 508] on button at bounding box center [837, 509] width 33 height 28
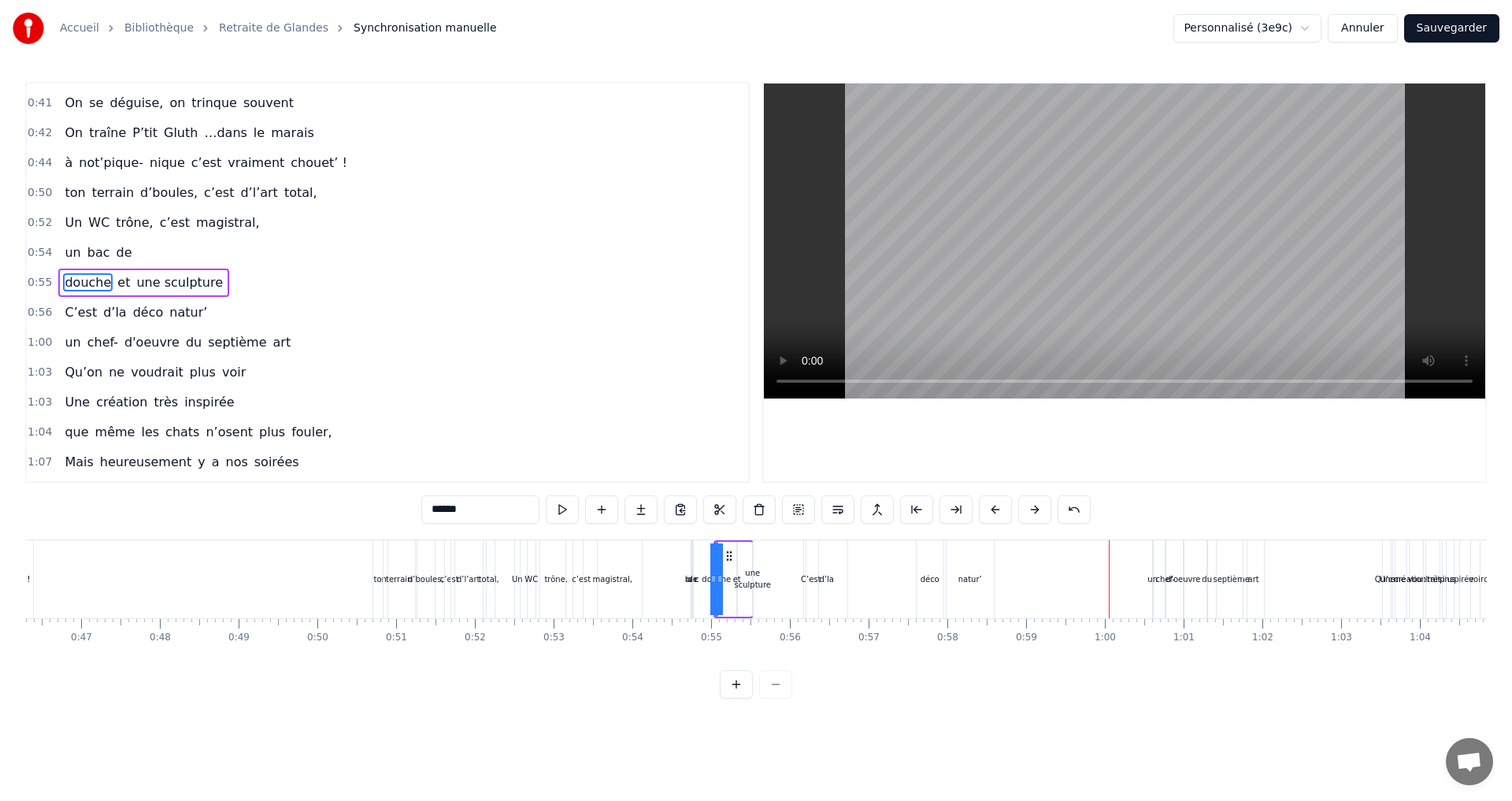
scroll to position [0, 3629]
click at [137, 252] on div "0:54 un bac de" at bounding box center [387, 253] width 721 height 30
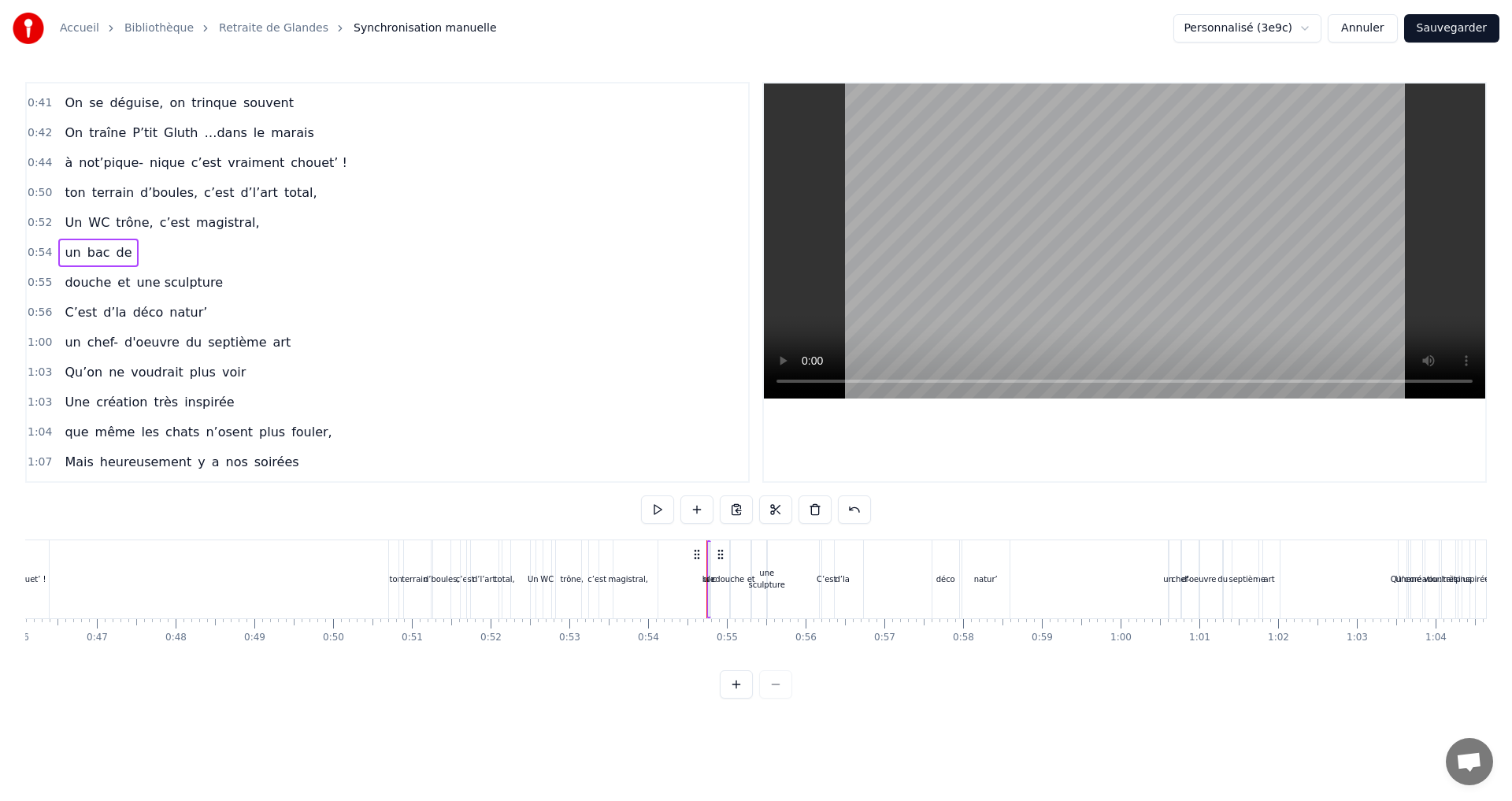
click at [117, 250] on span "de" at bounding box center [124, 251] width 19 height 18
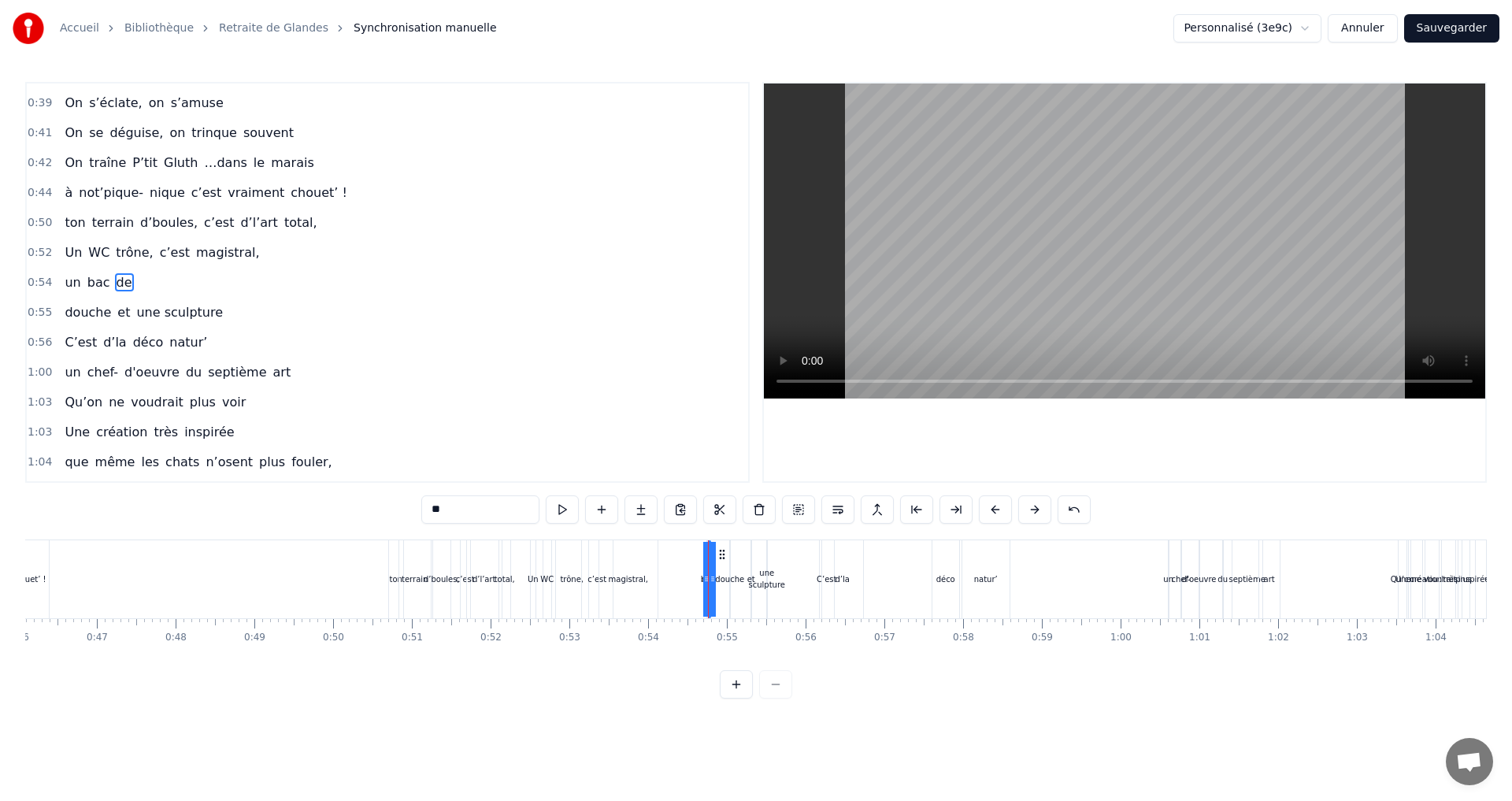
click at [117, 280] on span "de" at bounding box center [124, 281] width 19 height 18
click at [603, 505] on button at bounding box center [601, 509] width 33 height 28
click at [115, 282] on span "de" at bounding box center [124, 281] width 19 height 18
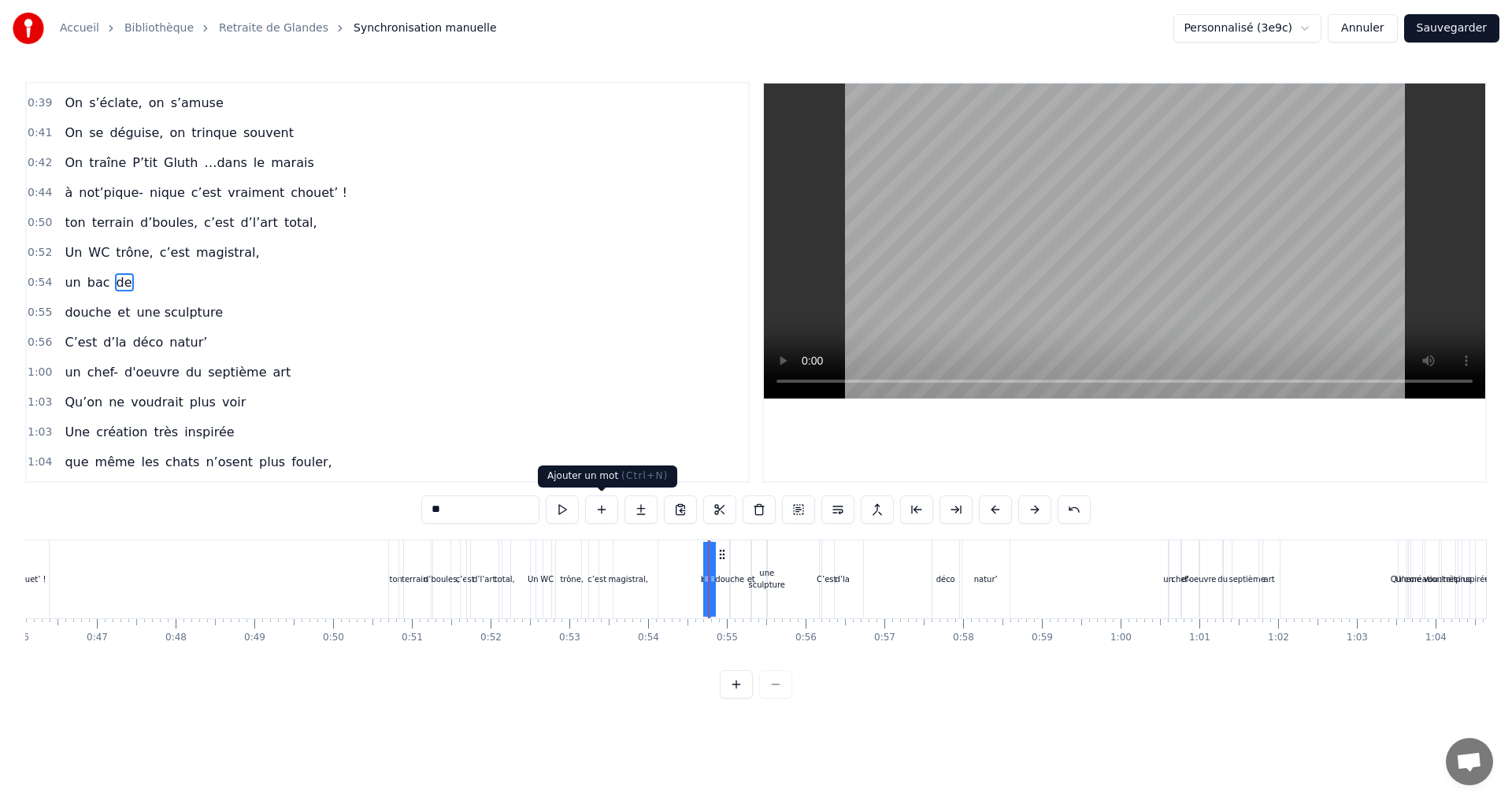
click at [601, 510] on button at bounding box center [601, 509] width 33 height 28
click at [600, 509] on button at bounding box center [601, 509] width 33 height 28
click at [160, 312] on span "une sculpture" at bounding box center [179, 312] width 89 height 18
type input "**********"
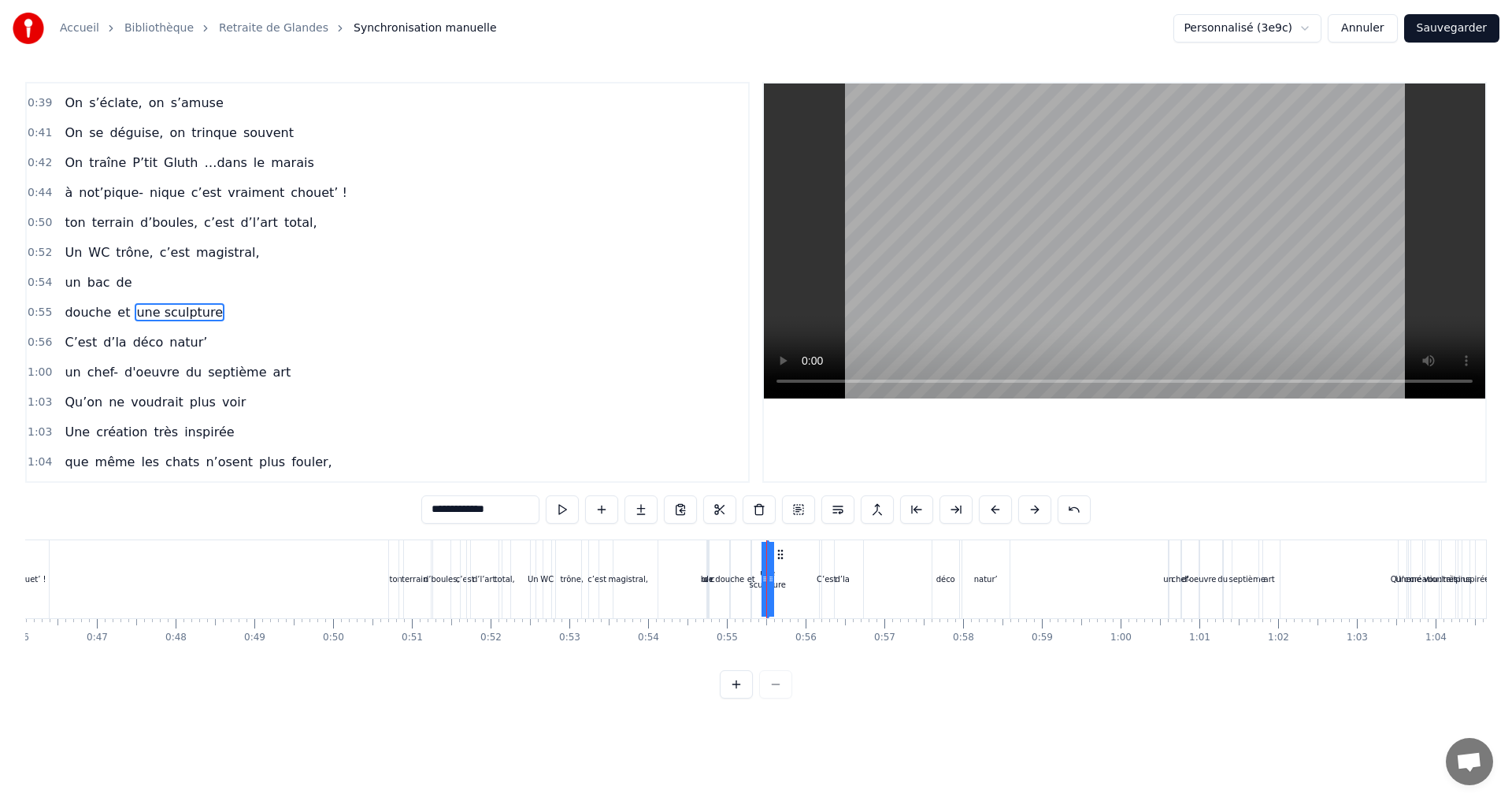
scroll to position [504, 0]
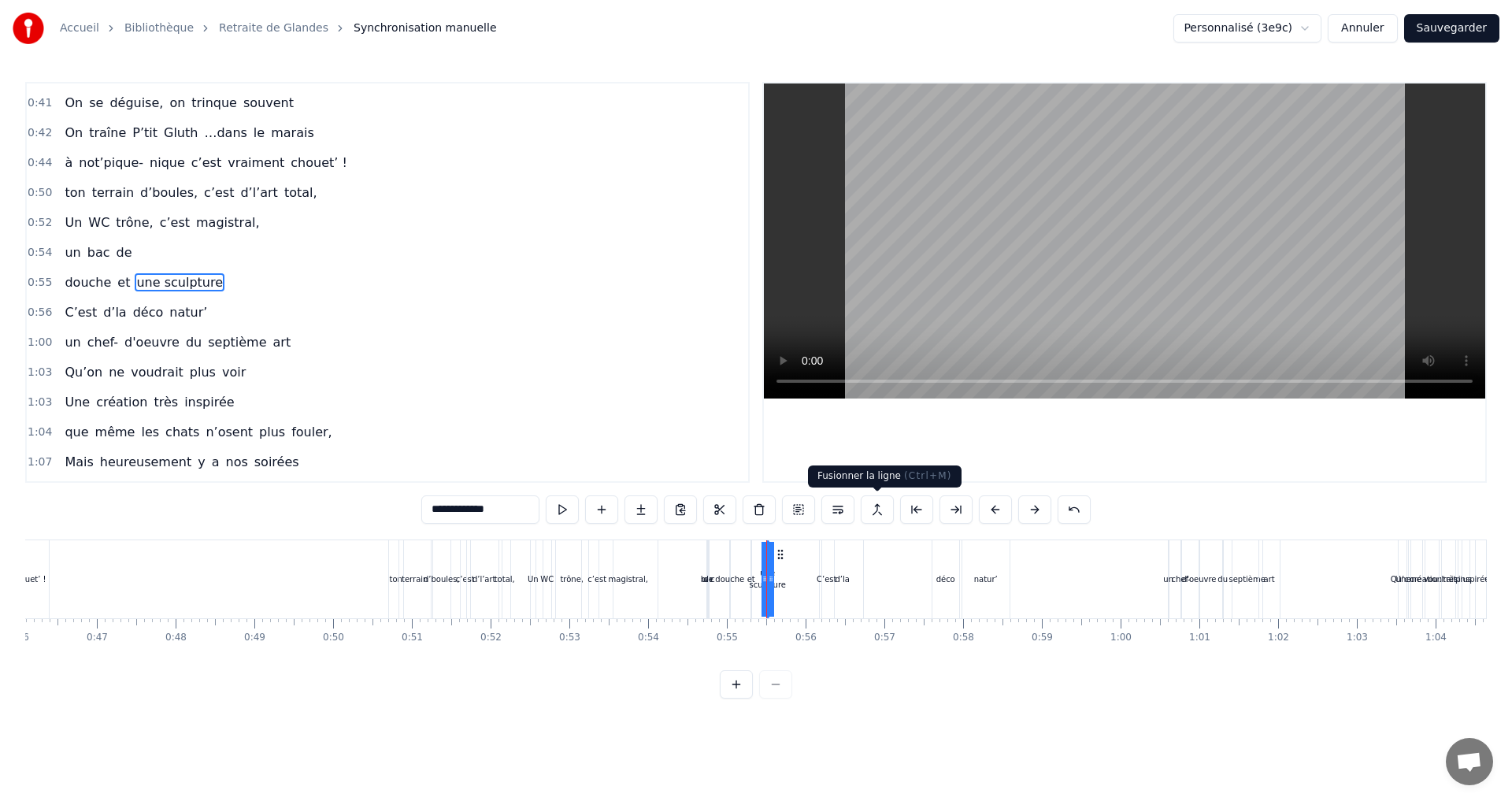
click at [876, 510] on button at bounding box center [877, 509] width 33 height 28
click at [170, 273] on span "une sculpture" at bounding box center [179, 281] width 89 height 18
click at [873, 506] on button at bounding box center [877, 509] width 33 height 28
click at [104, 250] on div "un bac de" at bounding box center [98, 252] width 79 height 28
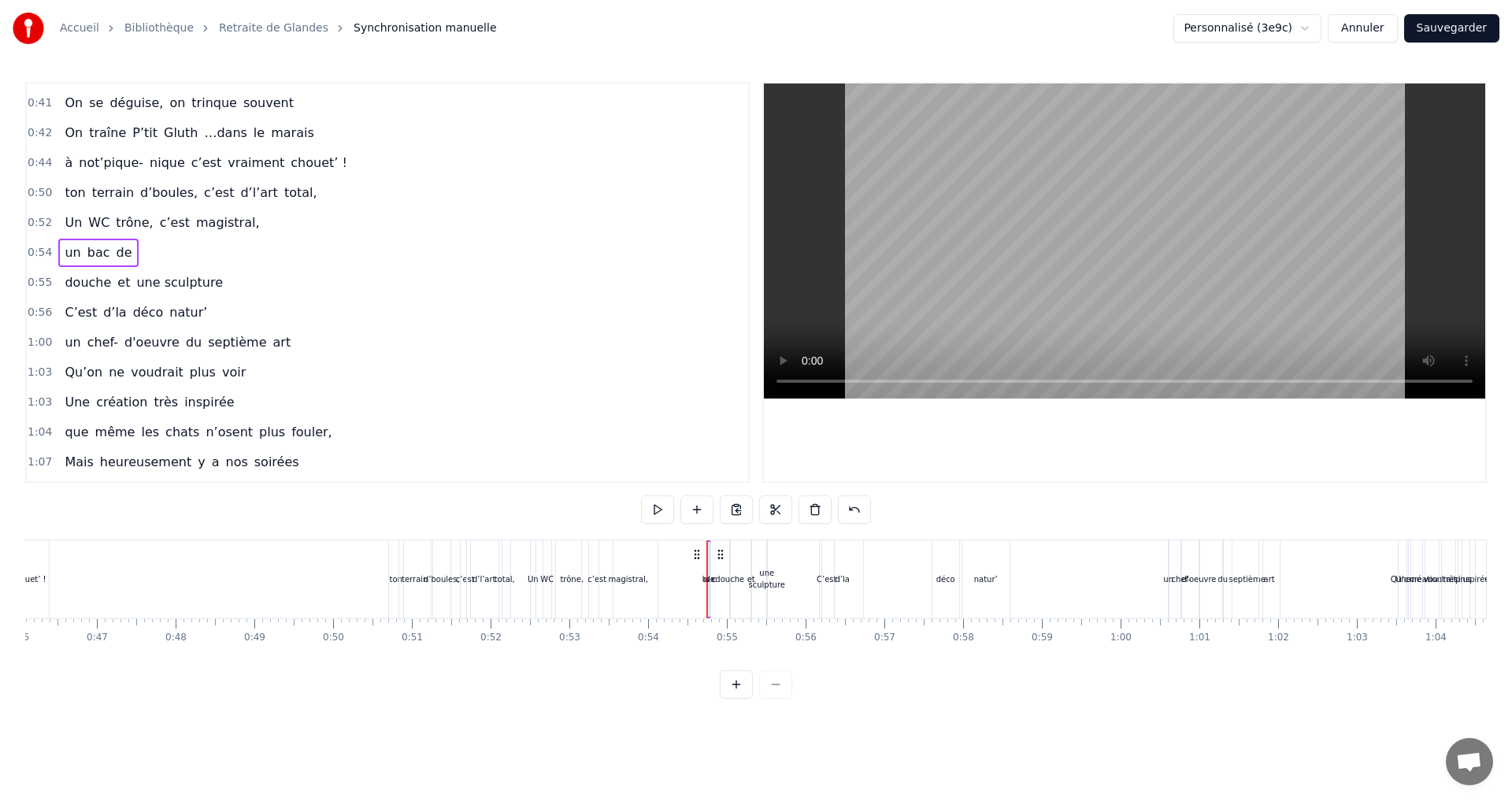
click at [116, 279] on span "et" at bounding box center [123, 281] width 16 height 18
click at [767, 581] on div "une sculpture" at bounding box center [765, 578] width 36 height 24
click at [104, 282] on div "douche et une sculpture" at bounding box center [143, 282] width 170 height 28
click at [67, 281] on span "douche" at bounding box center [88, 281] width 50 height 18
click at [93, 251] on span "bac" at bounding box center [99, 251] width 26 height 18
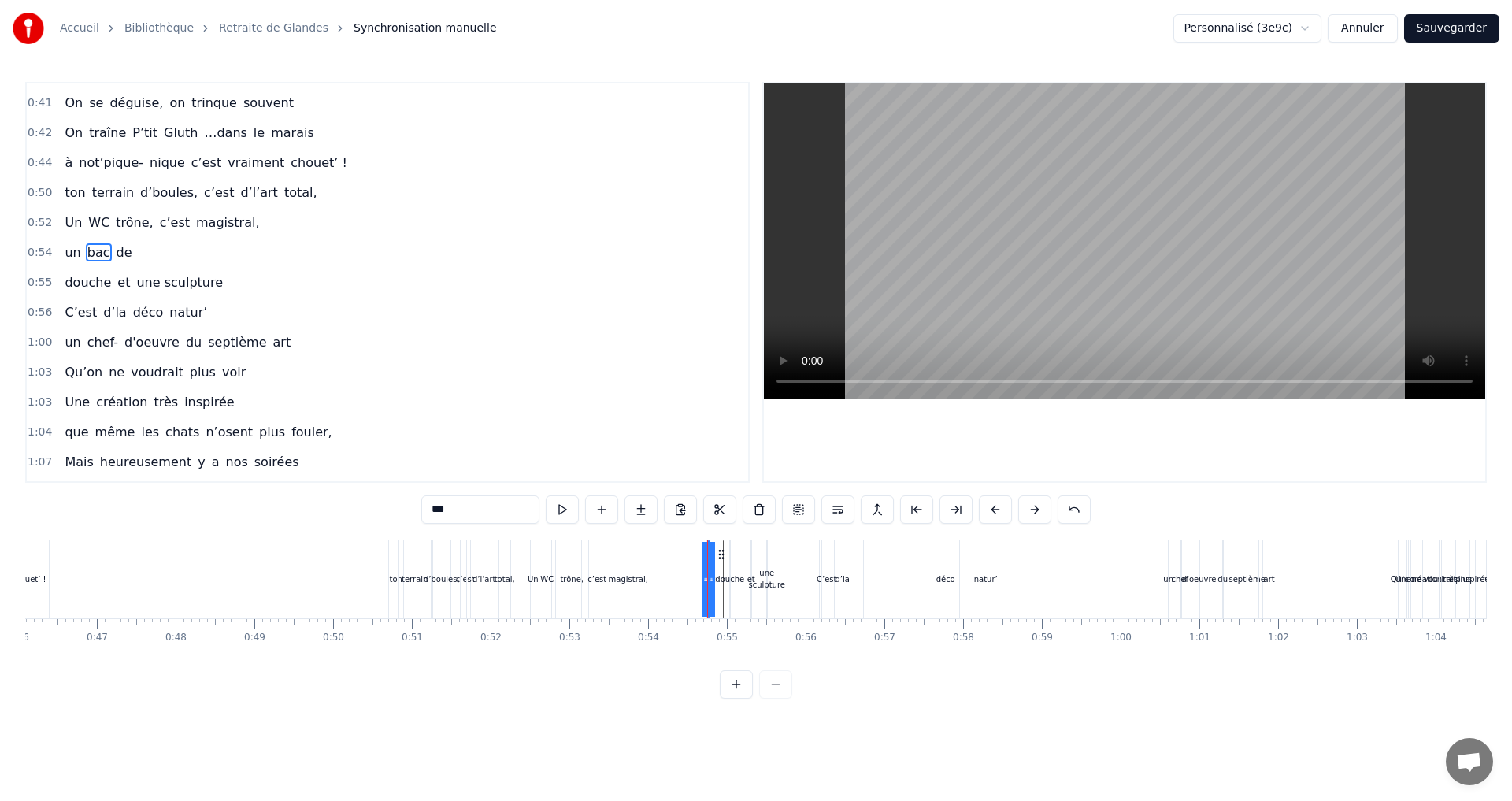
scroll to position [473, 0]
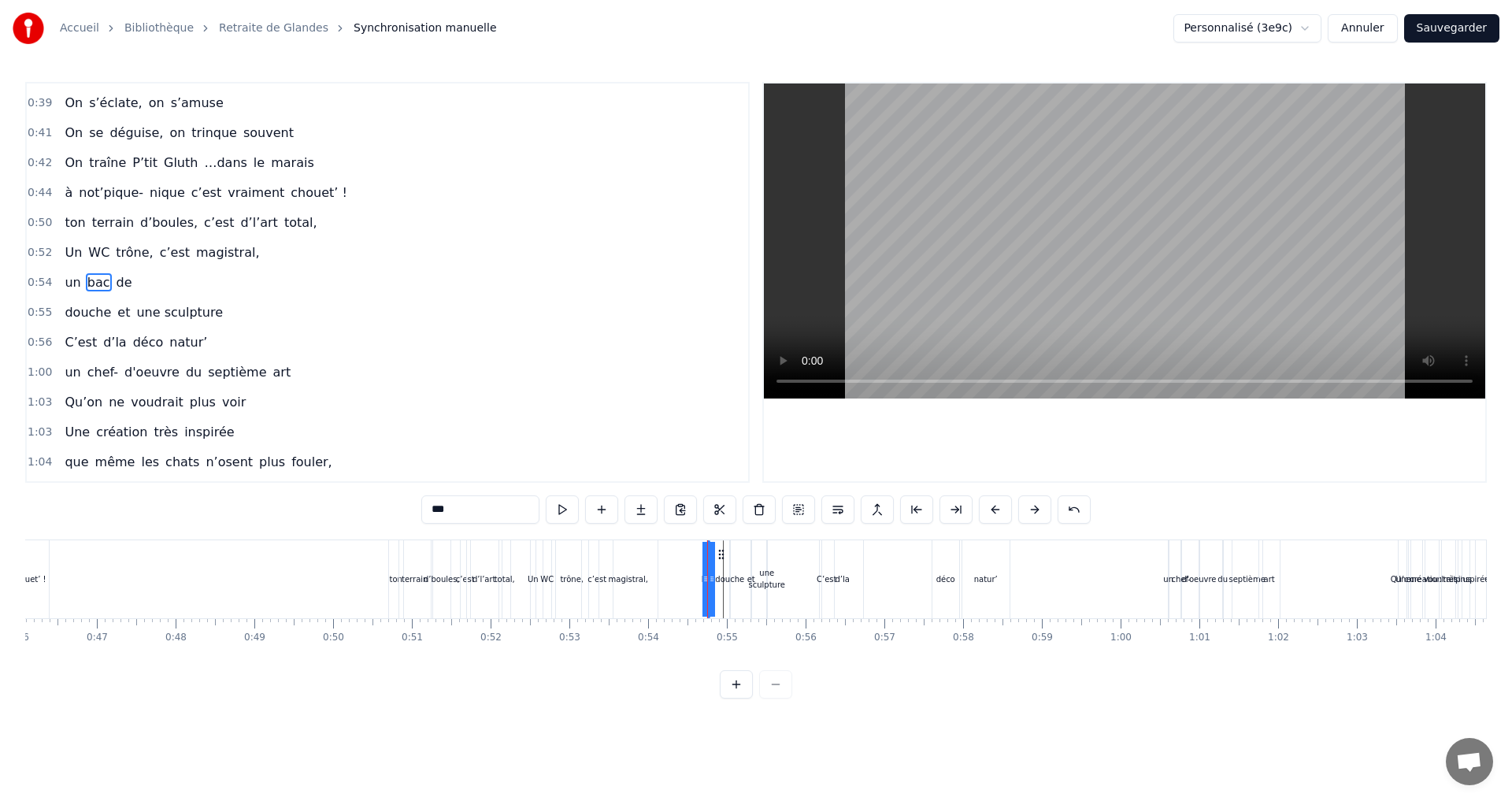
click at [93, 251] on div "0:07 Faut rien raté, c'est ta soirée 0:09 Les 4 saisons et les Gluthiers 0:11 T…" at bounding box center [387, 282] width 724 height 401
click at [115, 279] on span "de" at bounding box center [124, 281] width 19 height 18
type input "**"
click at [600, 512] on button at bounding box center [601, 509] width 33 height 28
click at [104, 321] on div "douche et une sculpture" at bounding box center [143, 312] width 170 height 28
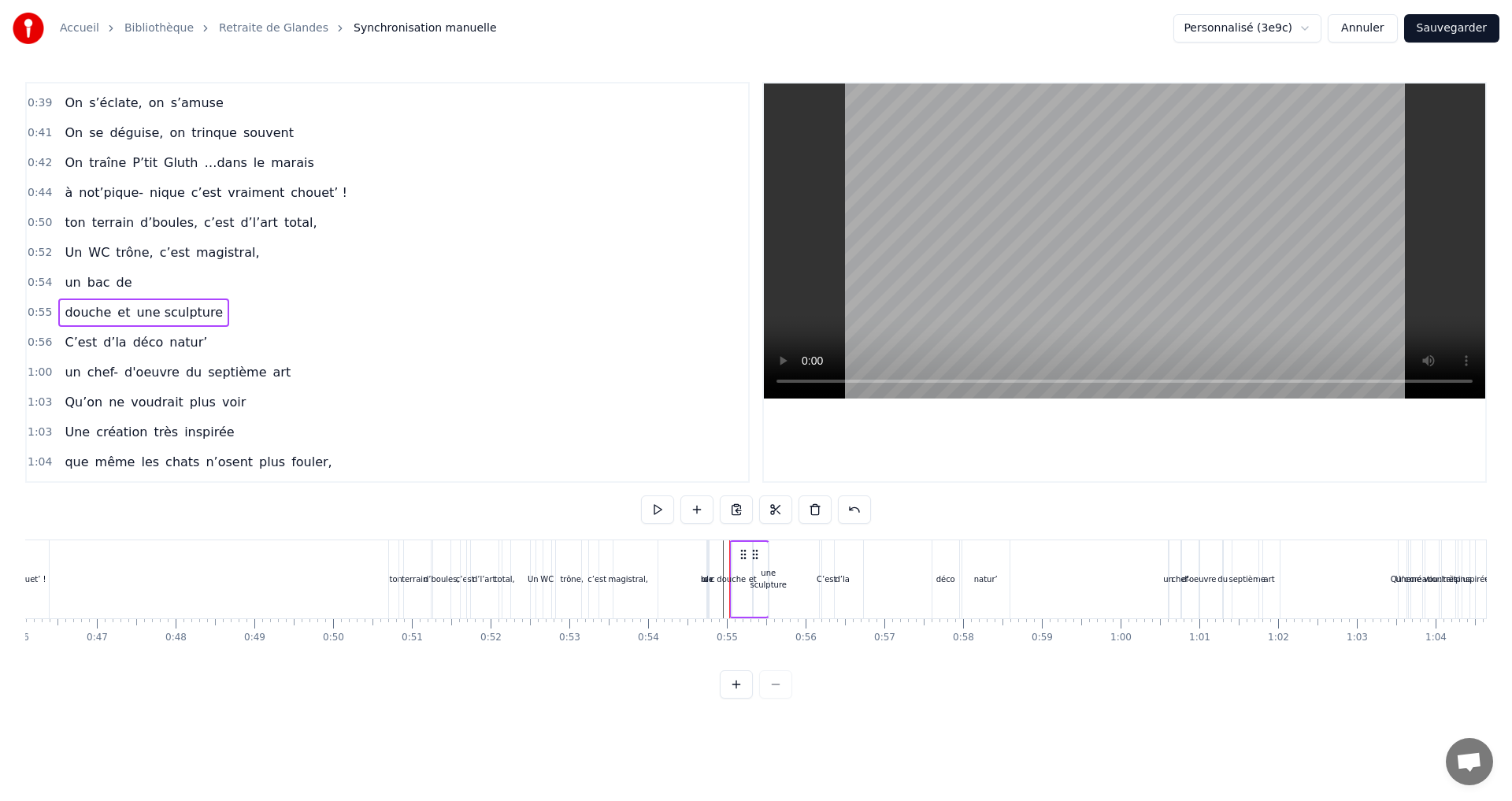
click at [91, 278] on span "bac" at bounding box center [99, 281] width 26 height 18
click at [871, 512] on button at bounding box center [877, 509] width 33 height 28
click at [101, 283] on span "bac" at bounding box center [99, 281] width 26 height 18
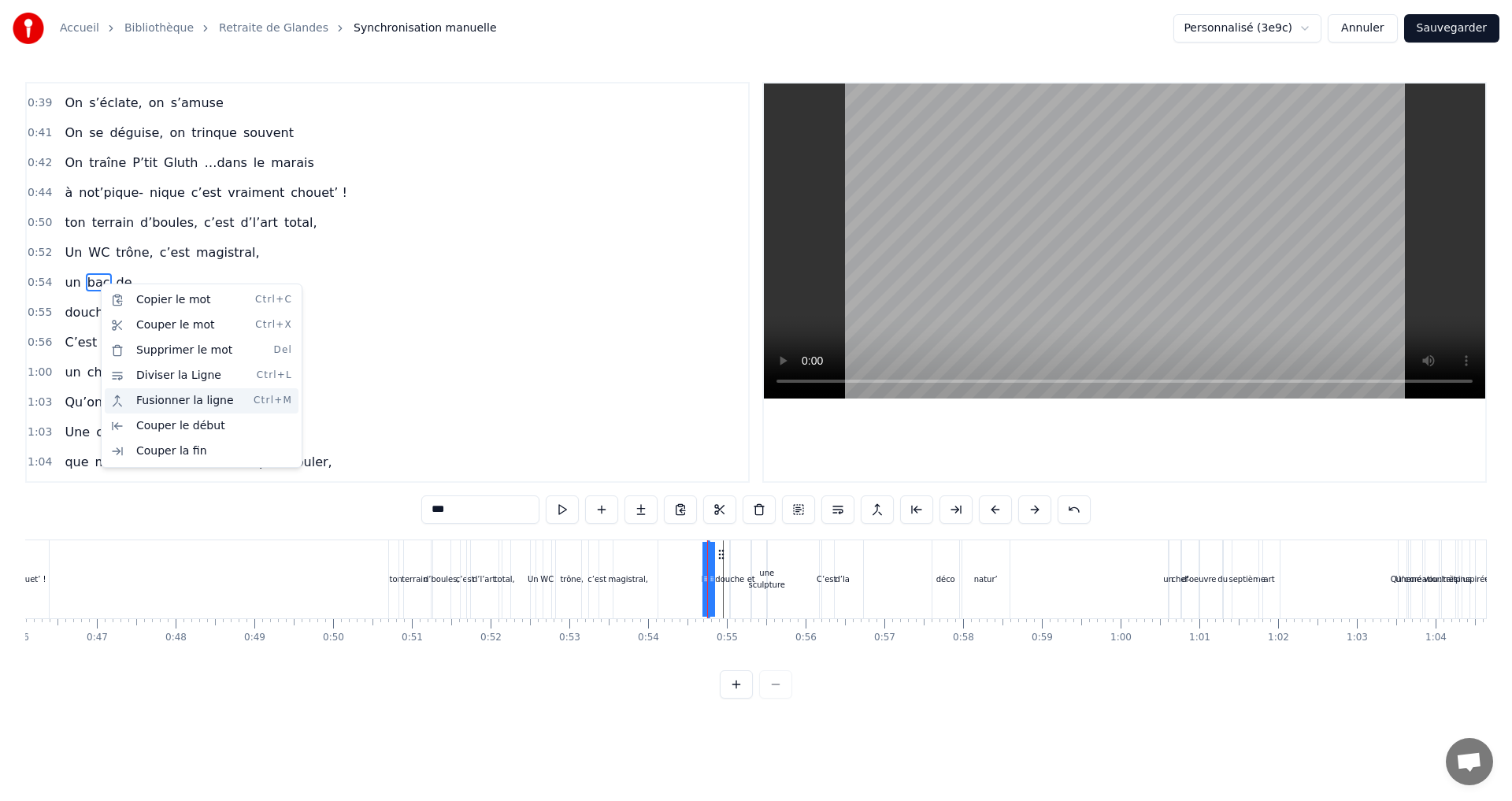
click at [173, 402] on div "Fusionner la ligne Ctrl+M" at bounding box center [201, 400] width 194 height 25
drag, startPoint x: 95, startPoint y: 306, endPoint x: 103, endPoint y: 281, distance: 26.2
click at [103, 281] on div "0:07 Faut rien raté, c'est ta soirée 0:09 Les 4 saisons et les Gluthiers 0:11 T…" at bounding box center [387, 282] width 724 height 401
click at [70, 274] on span "un" at bounding box center [72, 281] width 19 height 18
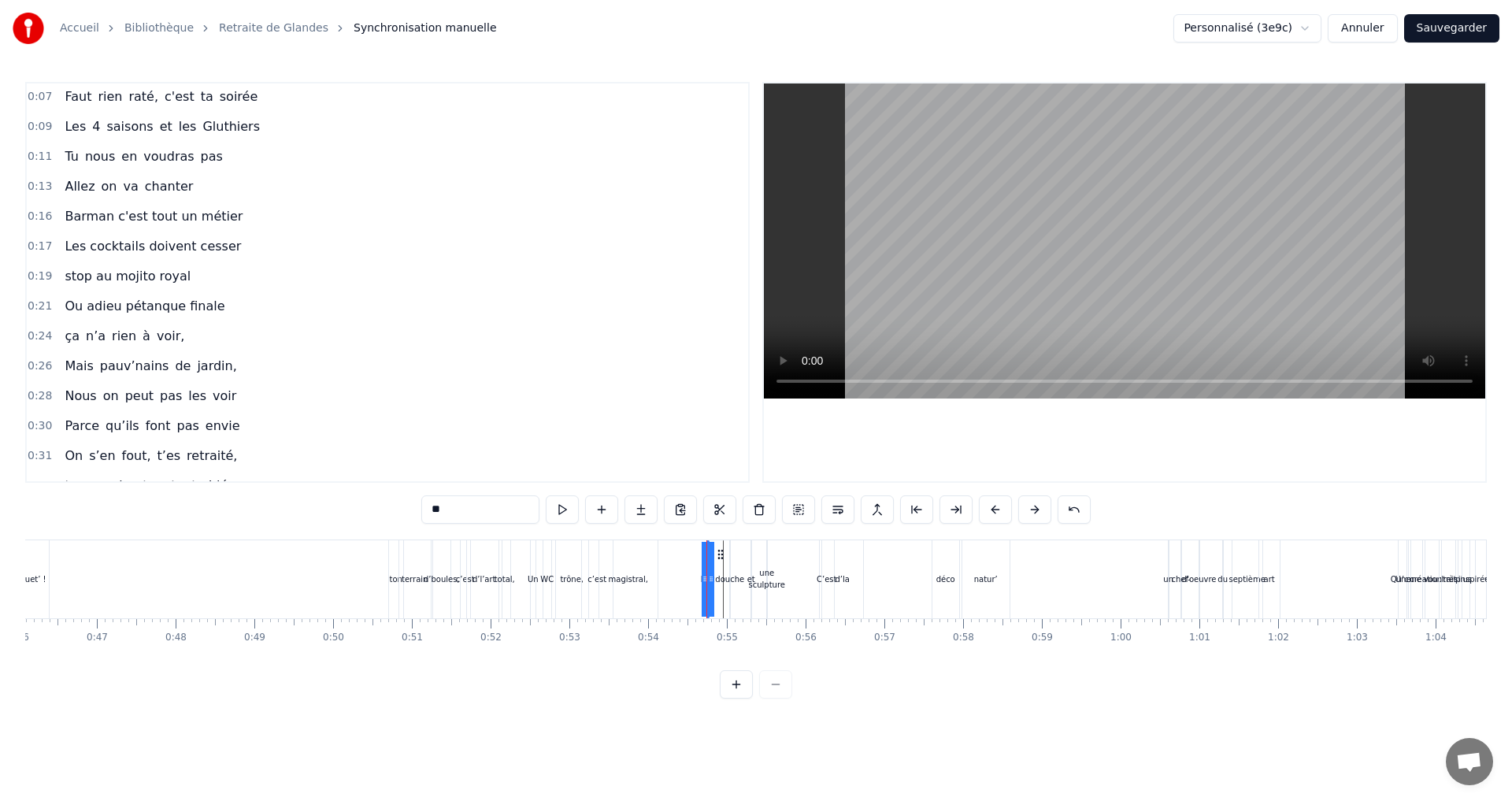
scroll to position [0, 0]
click at [735, 698] on button at bounding box center [735, 684] width 33 height 28
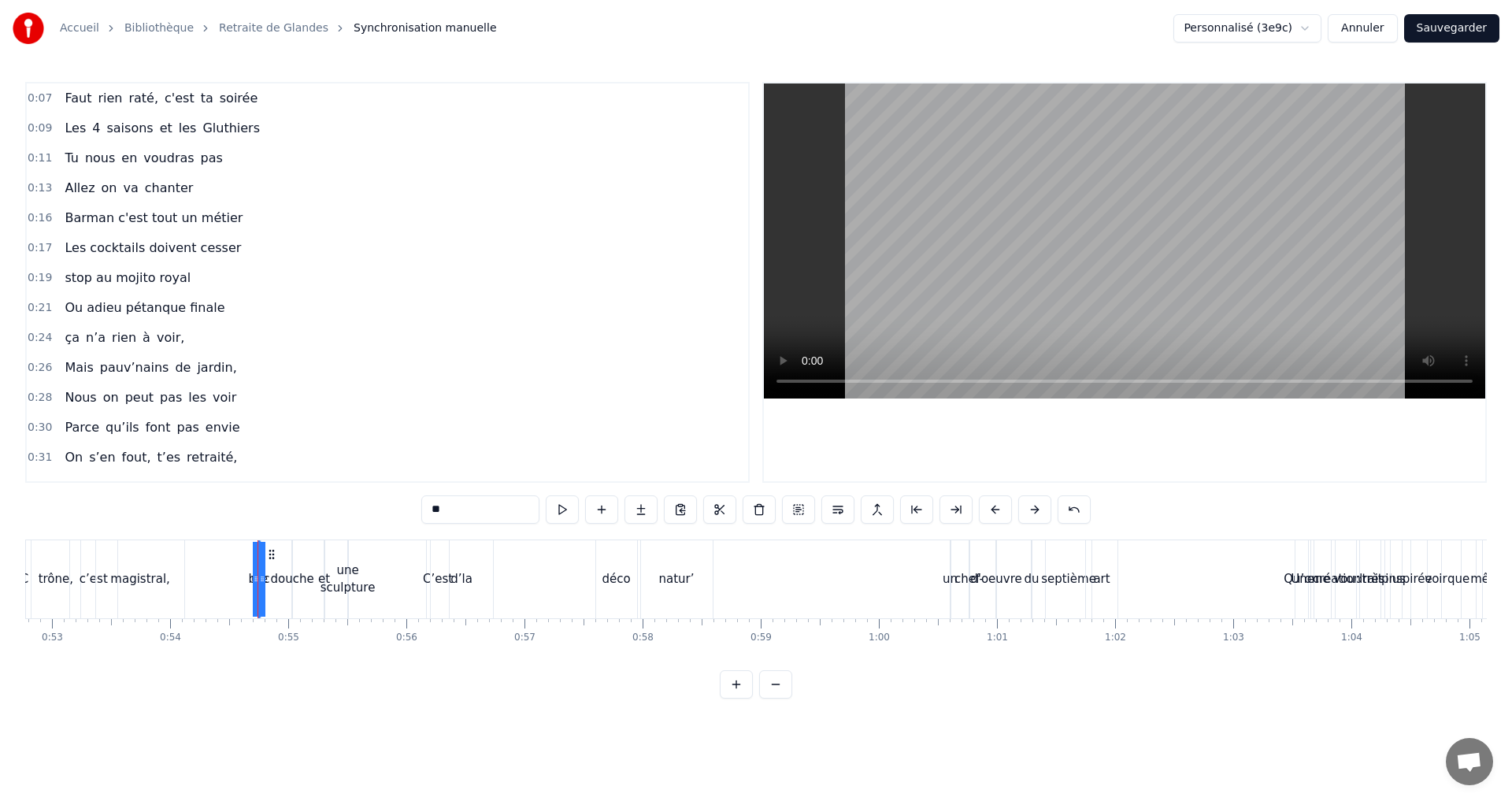
scroll to position [0, 6385]
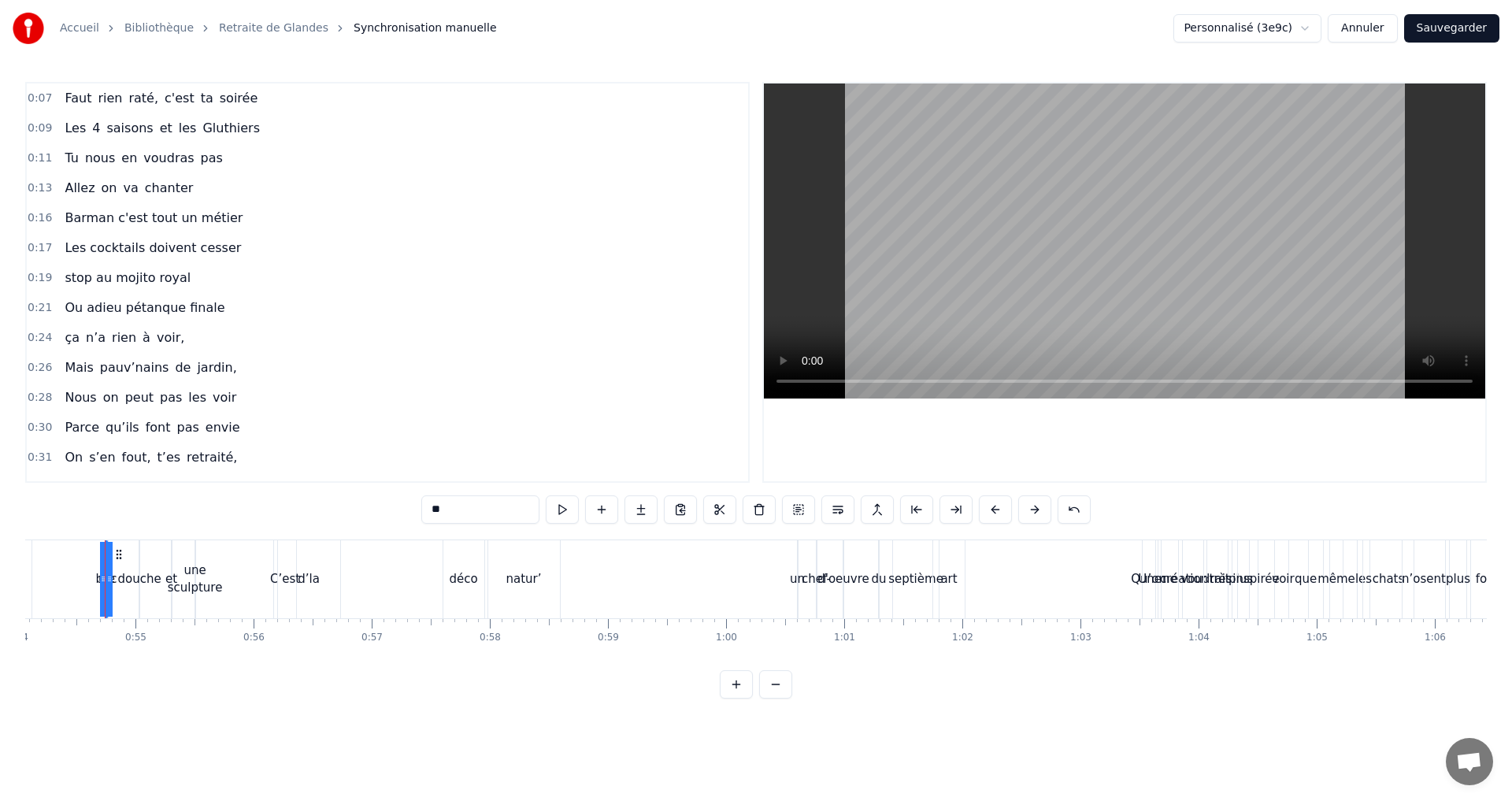
click at [777, 698] on button at bounding box center [775, 684] width 33 height 28
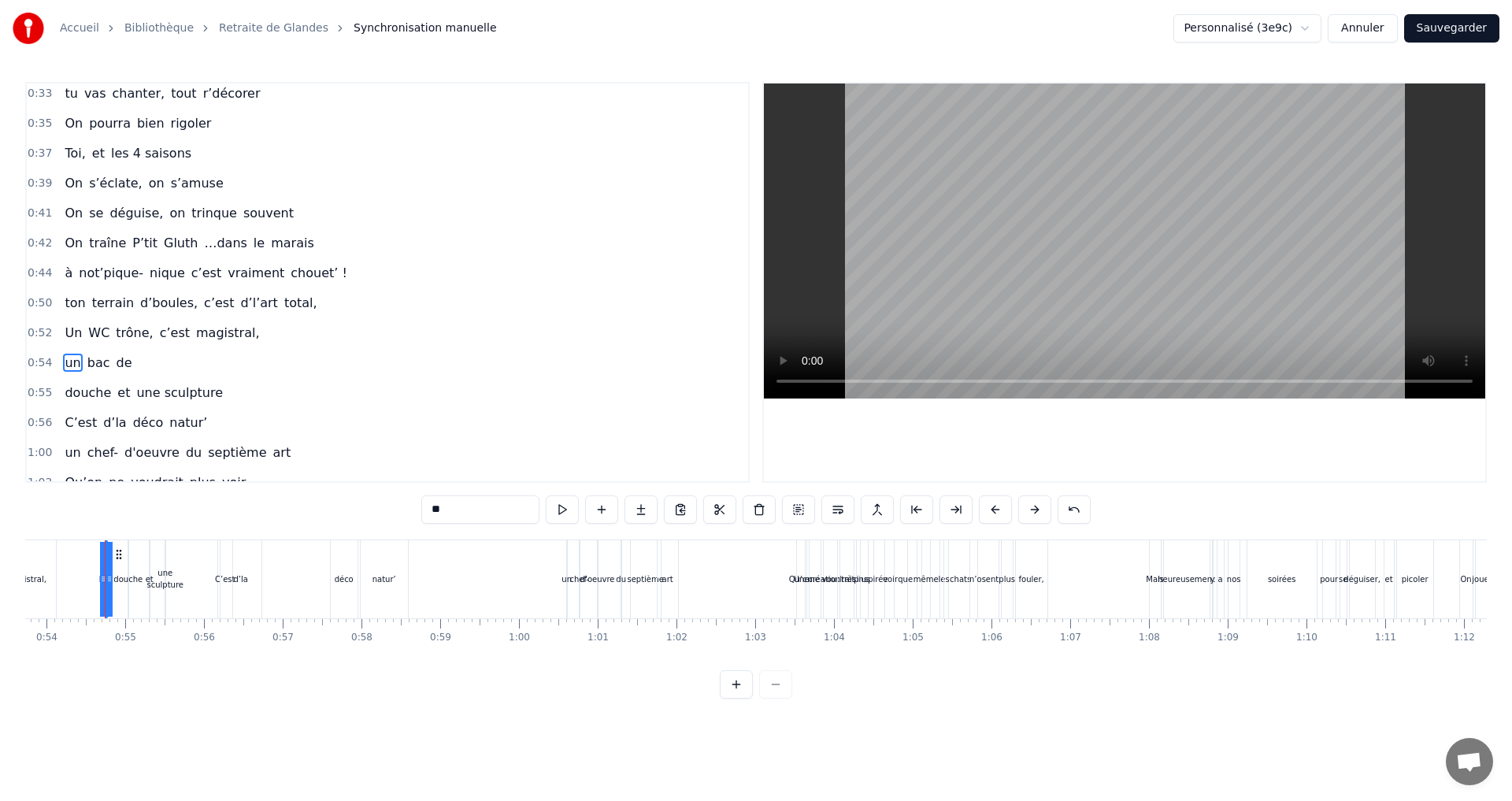
scroll to position [473, 0]
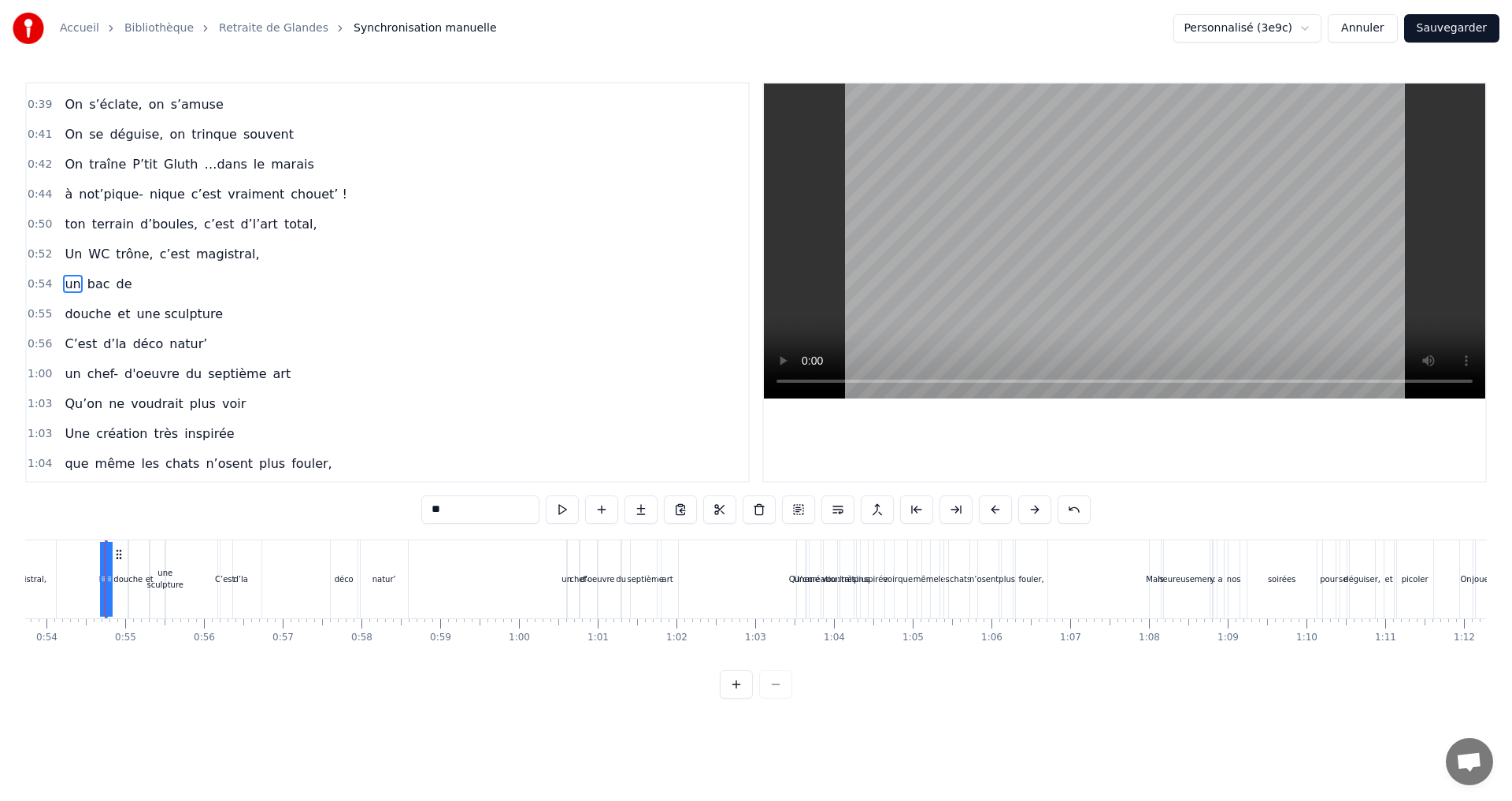
click at [64, 286] on span "un" at bounding box center [72, 283] width 19 height 18
click at [598, 507] on button at bounding box center [601, 509] width 33 height 28
click at [466, 505] on input "**" at bounding box center [479, 509] width 118 height 28
click at [98, 276] on span "bac" at bounding box center [99, 281] width 26 height 18
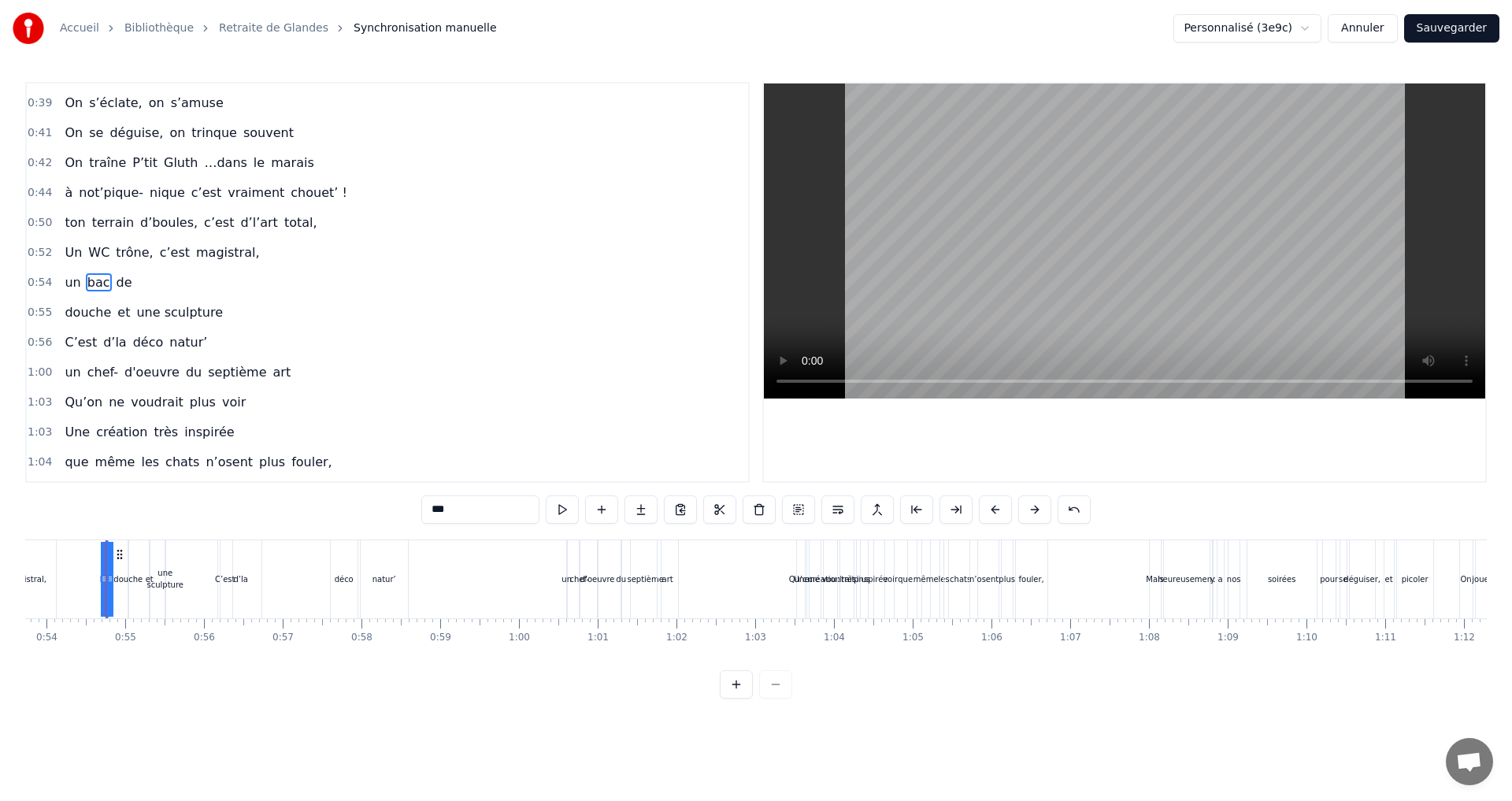
click at [115, 283] on span "de" at bounding box center [124, 281] width 19 height 18
click at [599, 508] on button at bounding box center [601, 509] width 33 height 28
click at [458, 518] on input "**" at bounding box center [479, 509] width 118 height 28
click at [116, 312] on span "et" at bounding box center [123, 312] width 16 height 18
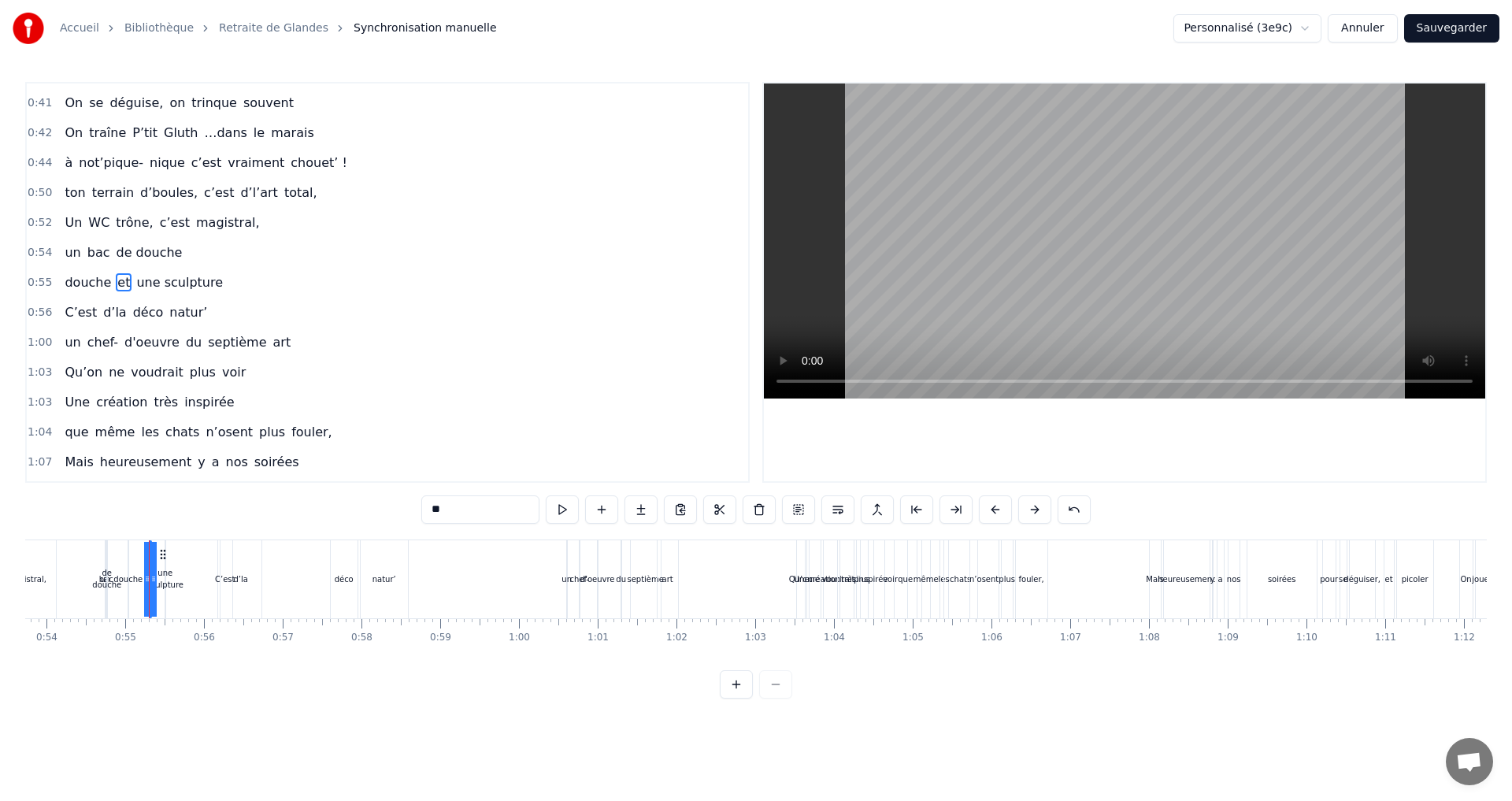
click at [143, 248] on span "de douche" at bounding box center [150, 251] width 70 height 18
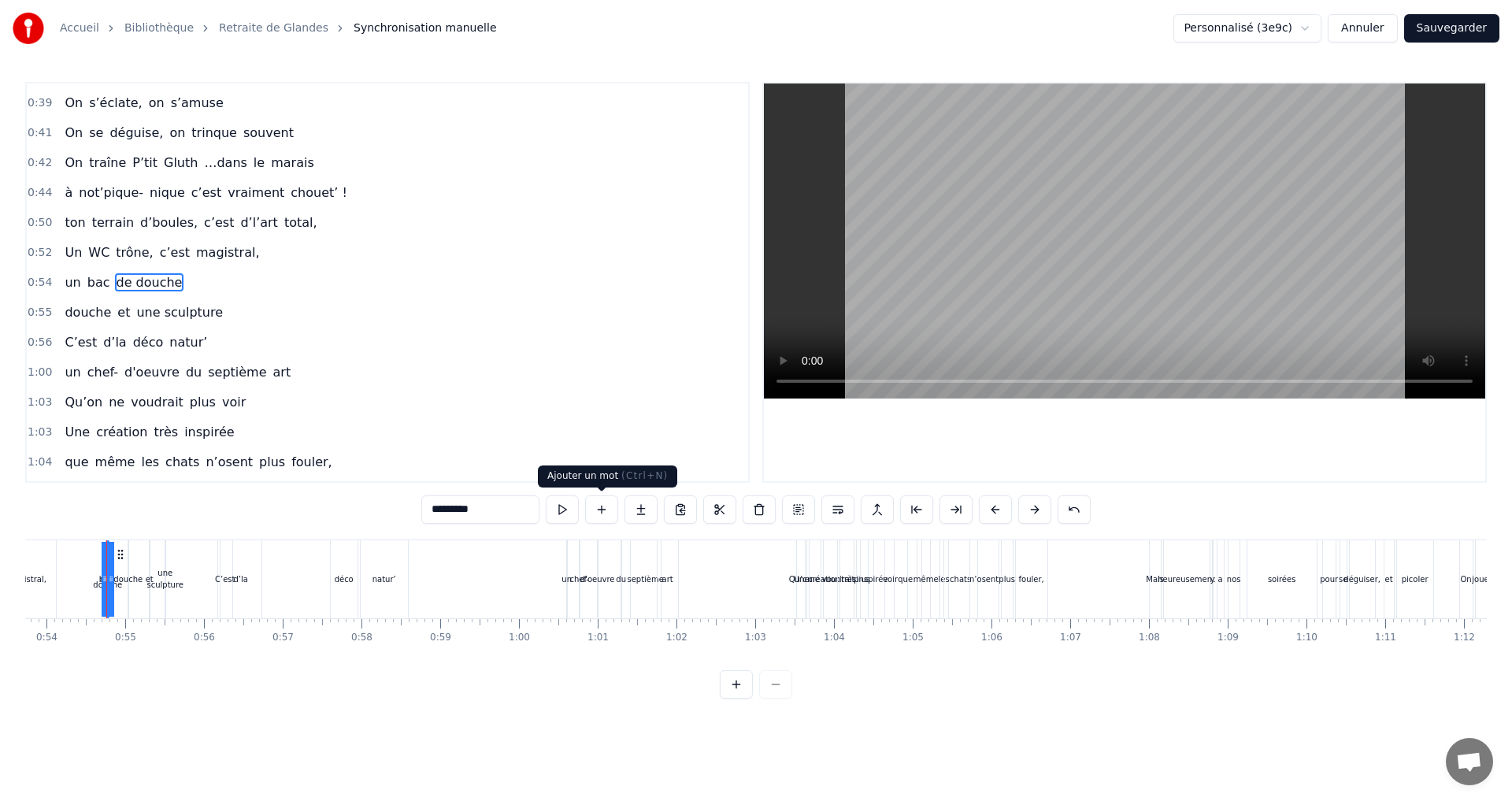
click at [603, 505] on button at bounding box center [601, 509] width 33 height 28
click at [493, 514] on input "*********" at bounding box center [479, 509] width 118 height 28
click at [77, 310] on span "douche" at bounding box center [88, 312] width 50 height 18
type input "******"
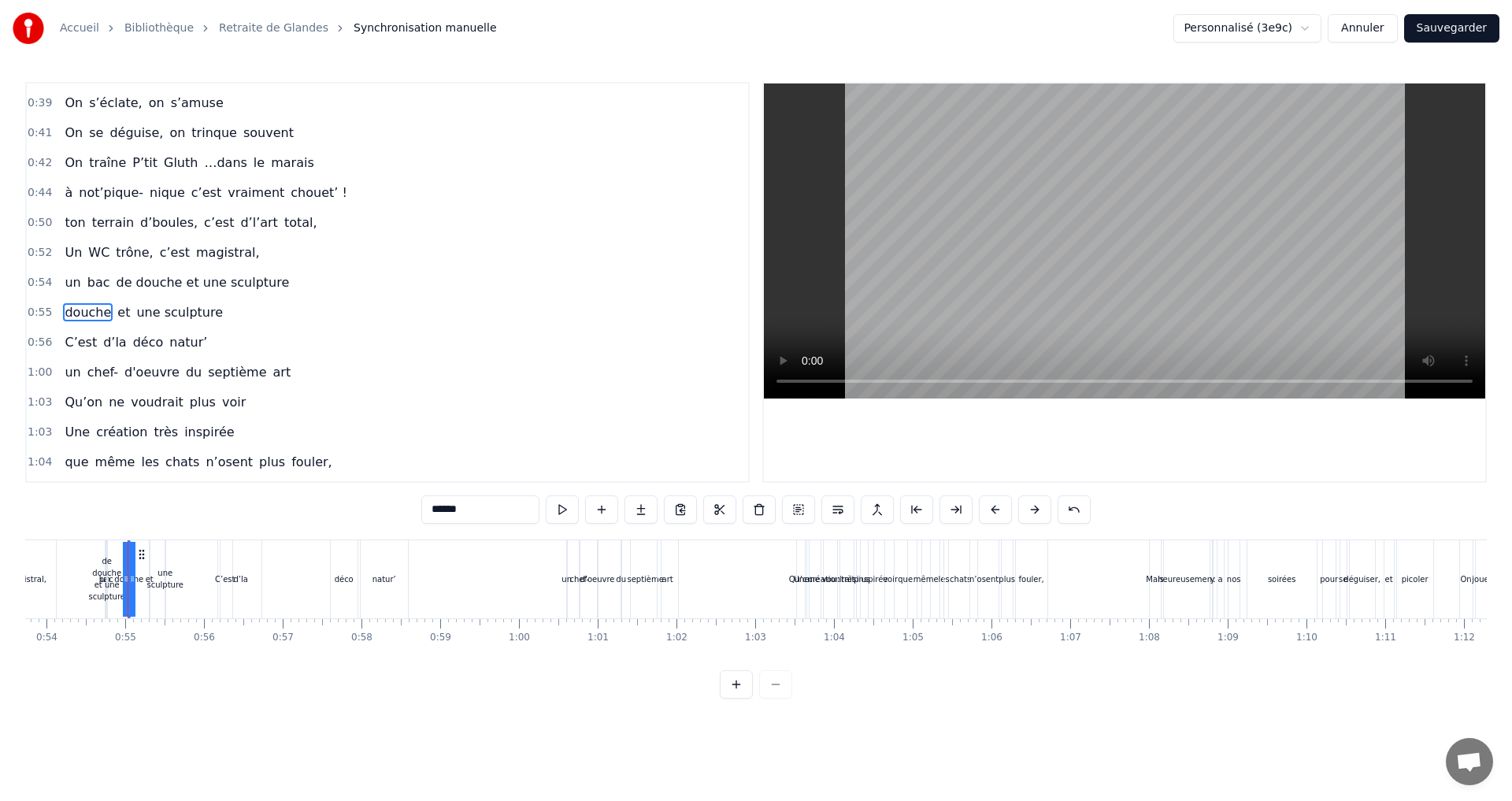
scroll to position [504, 0]
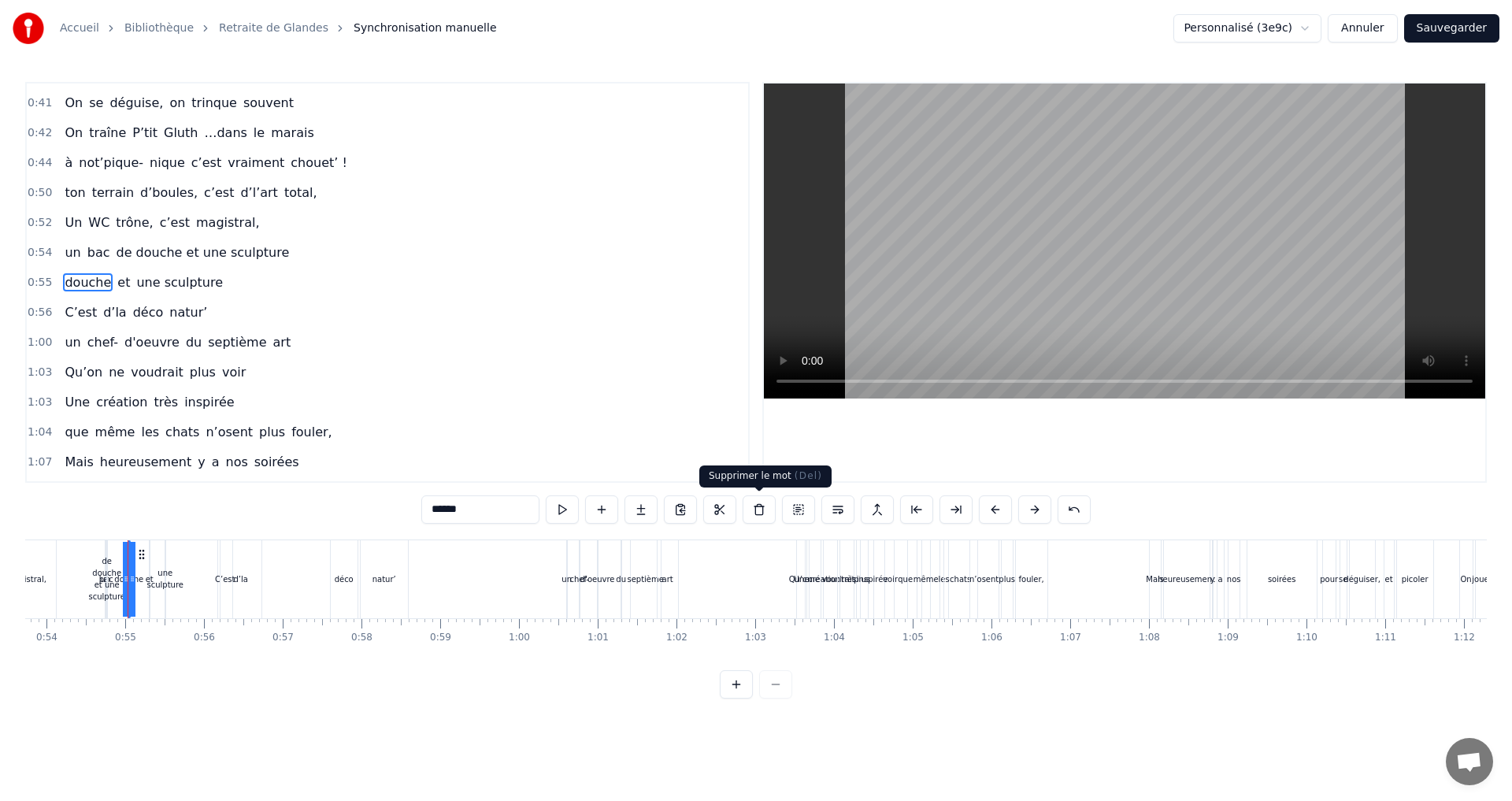
click at [758, 506] on button at bounding box center [759, 509] width 33 height 28
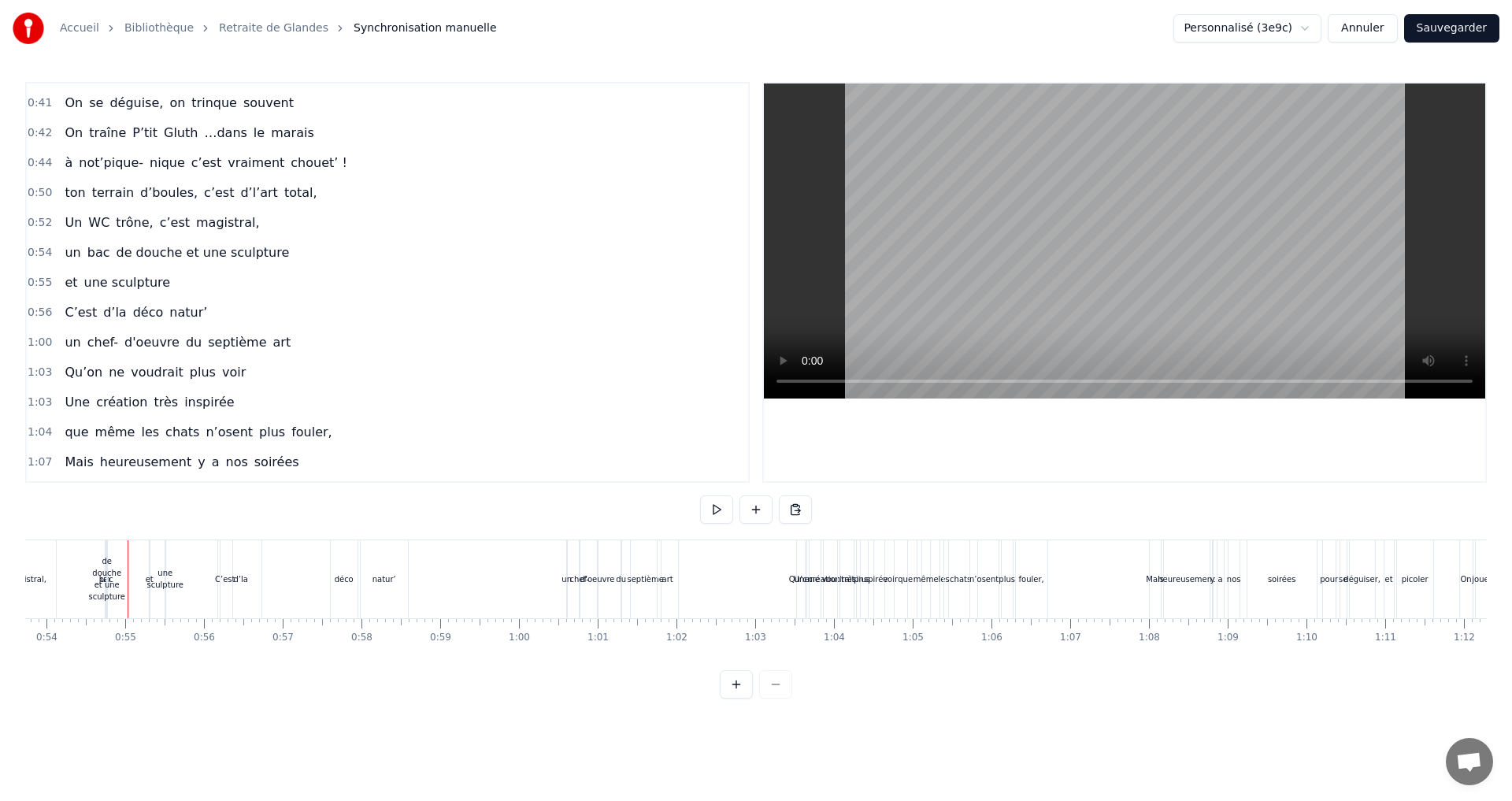
click at [67, 280] on span "et" at bounding box center [71, 281] width 16 height 18
click at [758, 511] on button at bounding box center [759, 509] width 33 height 28
click at [72, 281] on span "une sculpture" at bounding box center [107, 281] width 89 height 18
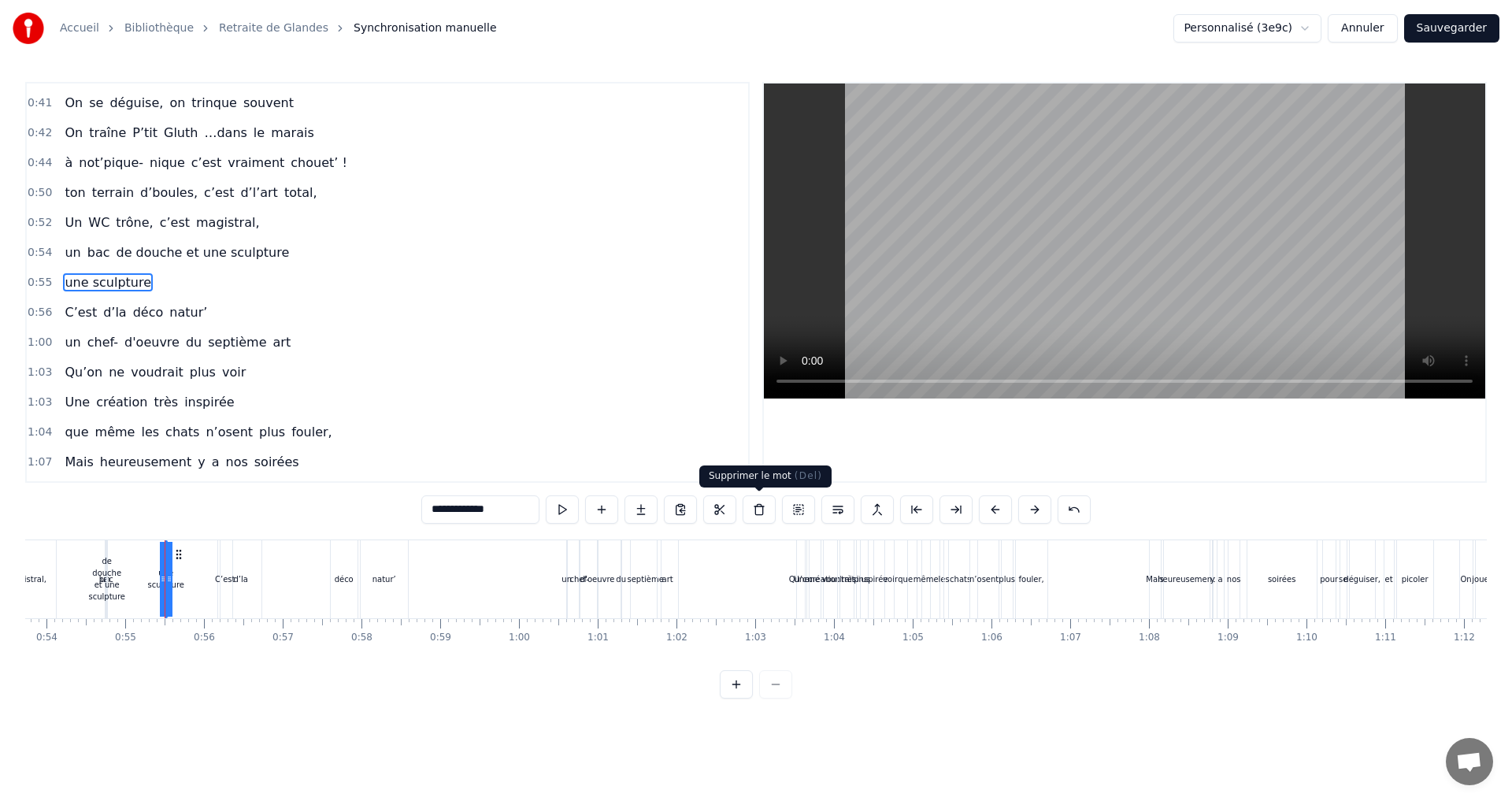
click at [756, 508] on button at bounding box center [759, 509] width 33 height 28
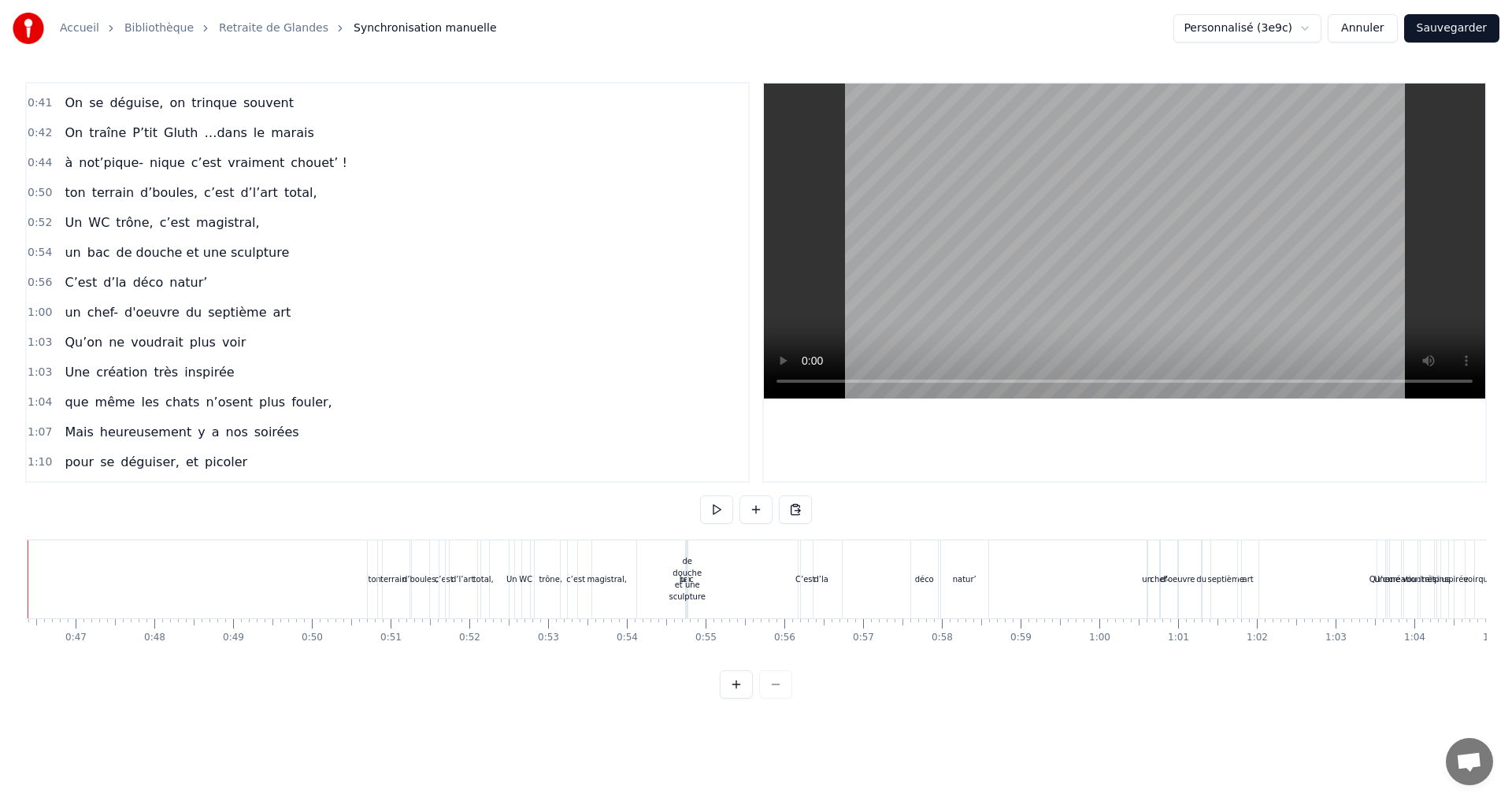
scroll to position [0, 3574]
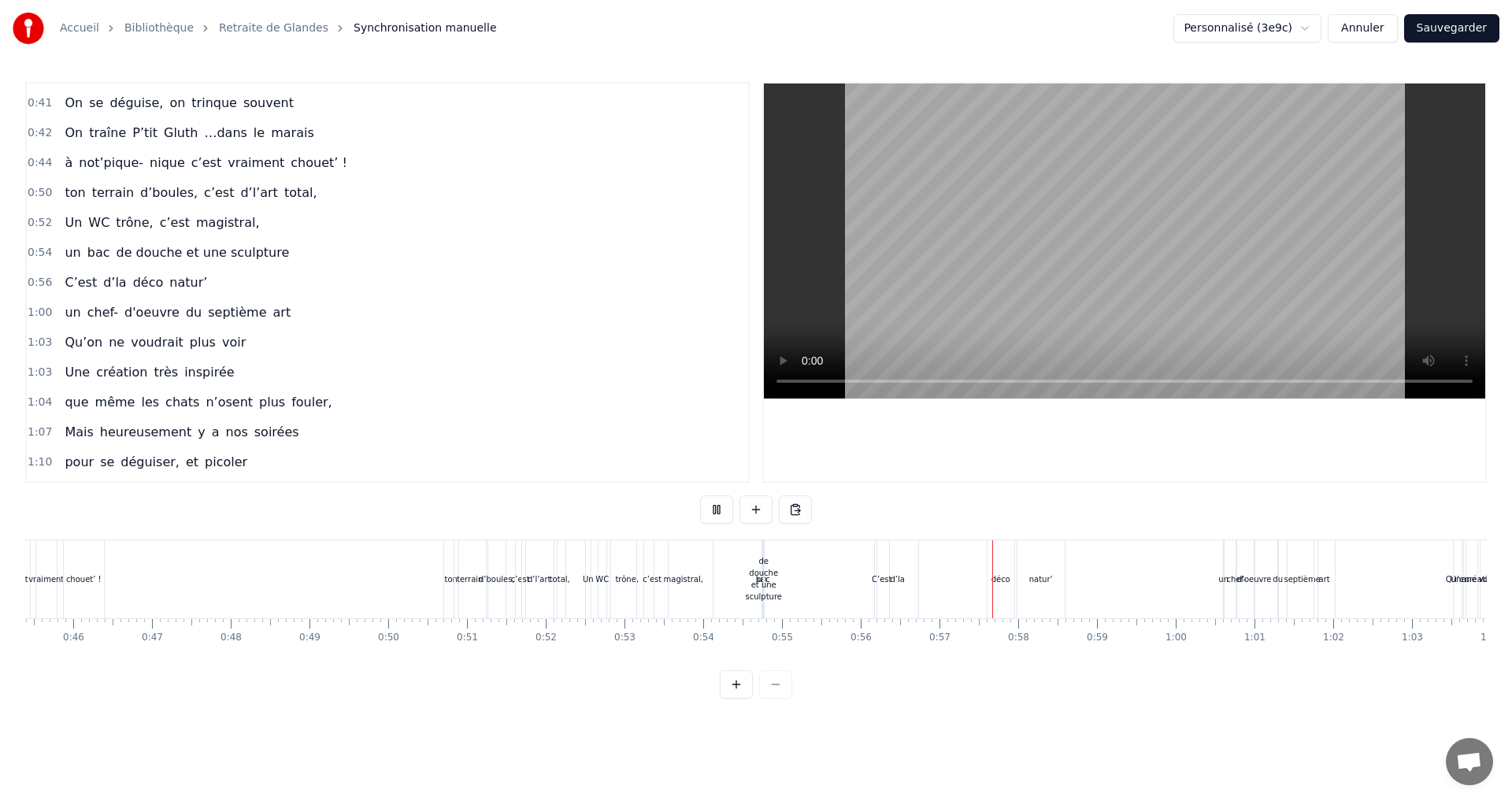
click at [752, 581] on div "de douche et une sculpture" at bounding box center [763, 579] width 36 height 47
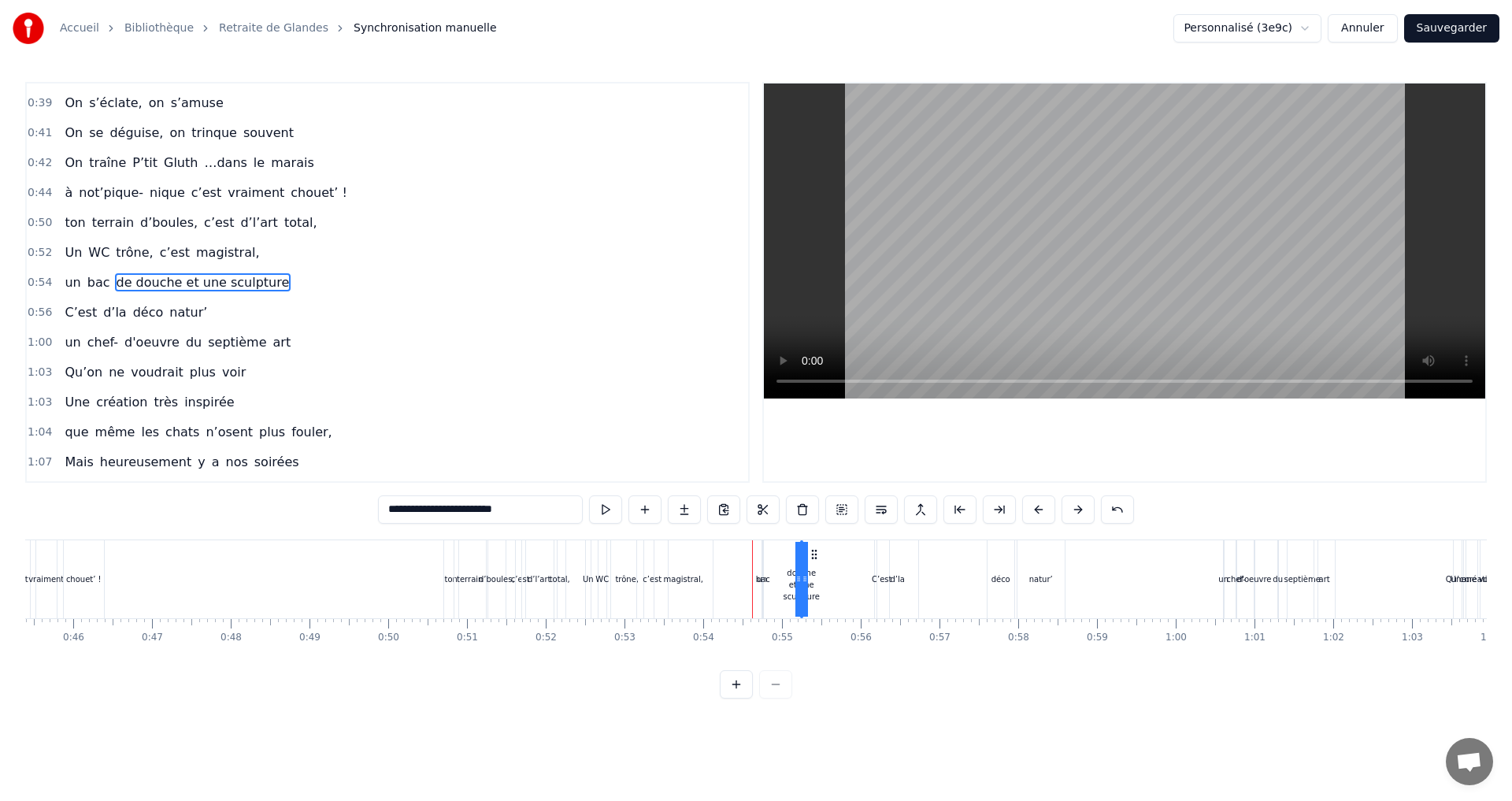
drag, startPoint x: 777, startPoint y: 555, endPoint x: 813, endPoint y: 555, distance: 36.0
click at [813, 555] on icon at bounding box center [813, 553] width 12 height 12
click at [763, 578] on div "bac" at bounding box center [763, 579] width 14 height 12
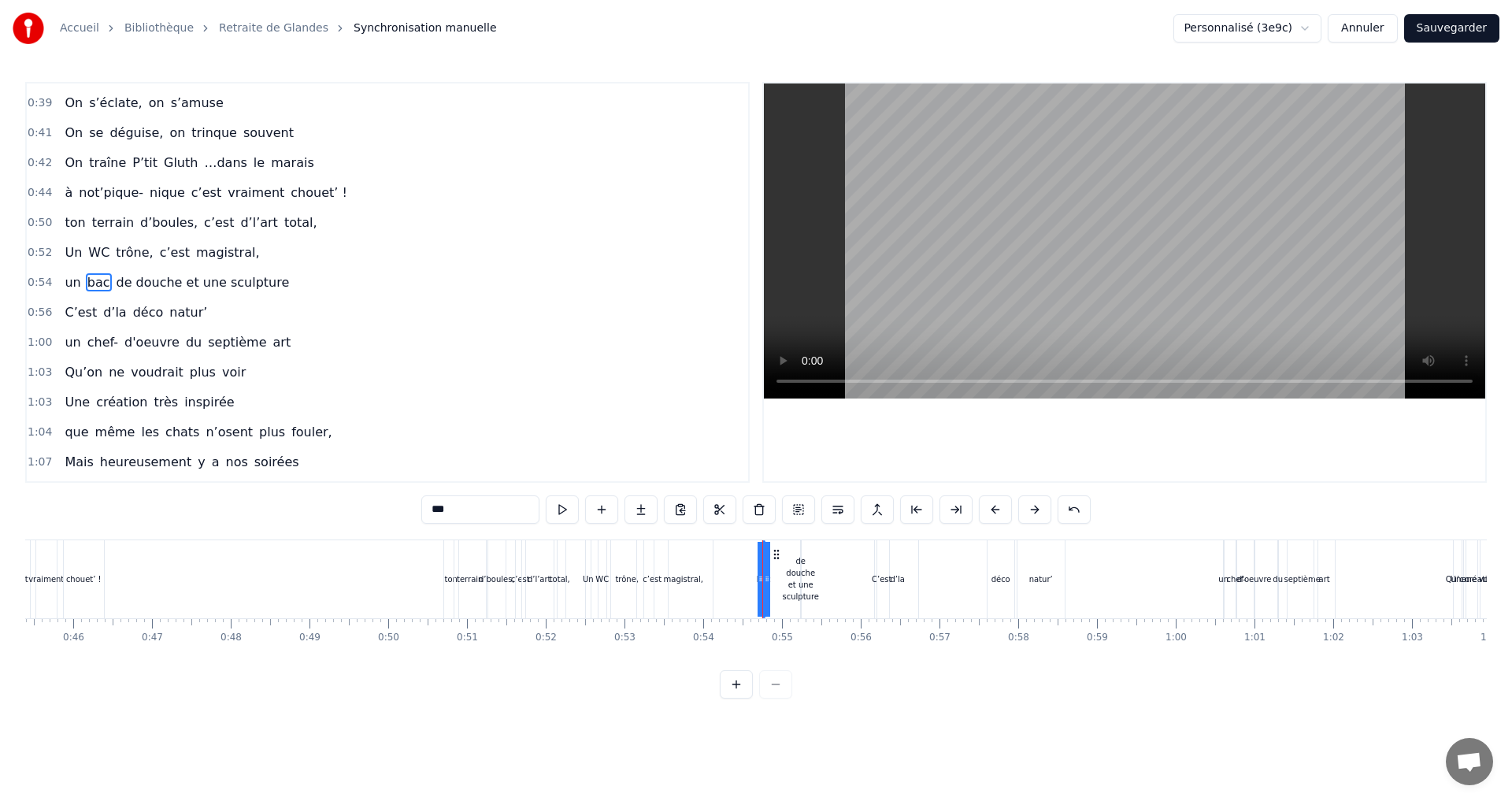
click at [761, 579] on div "bac" at bounding box center [763, 579] width 14 height 12
drag, startPoint x: 768, startPoint y: 575, endPoint x: 788, endPoint y: 575, distance: 20.0
click at [788, 575] on div "un bac de douche et une sculpture" at bounding box center [782, 579] width 41 height 78
drag, startPoint x: 778, startPoint y: 553, endPoint x: 758, endPoint y: 554, distance: 20.0
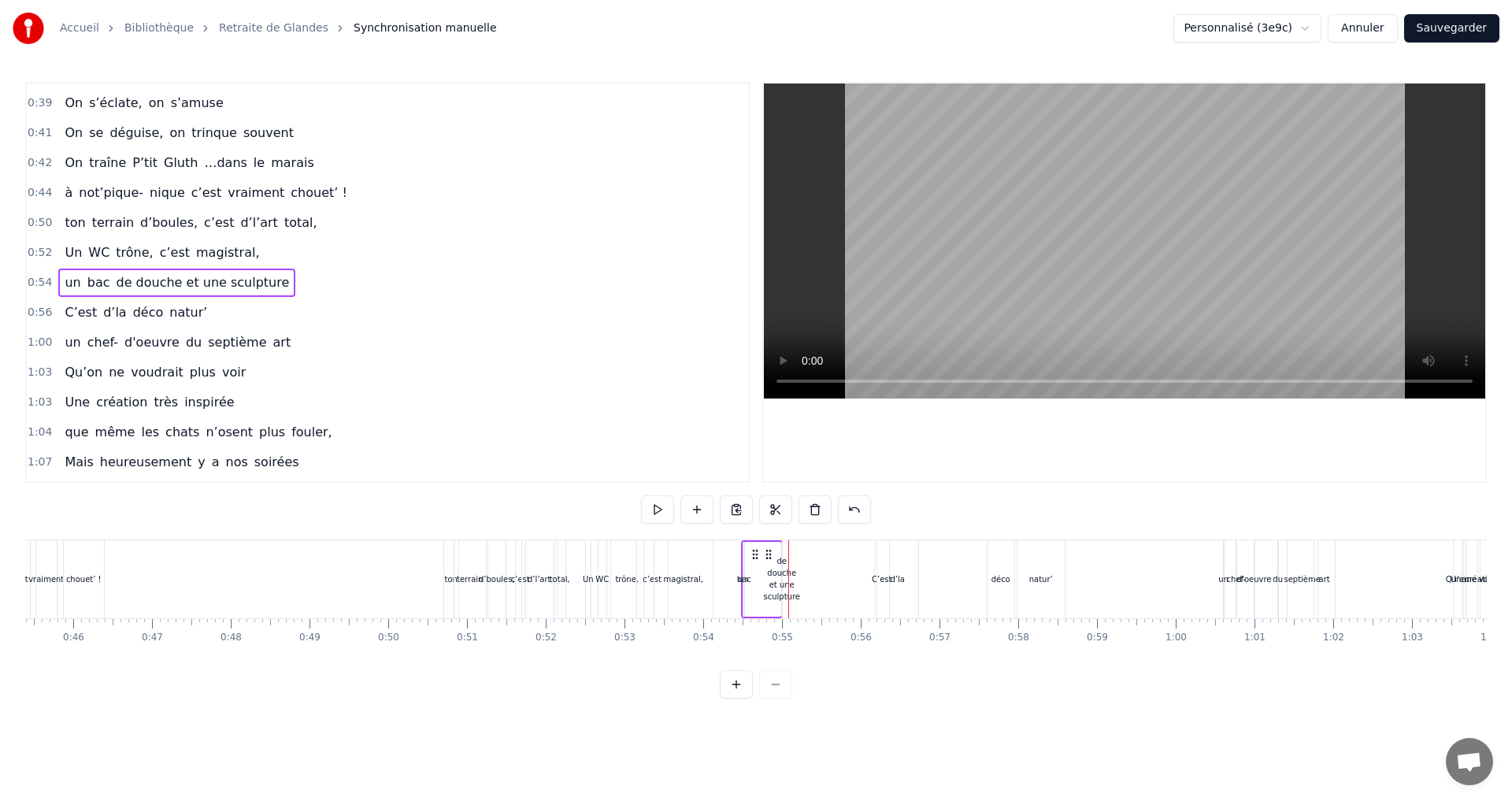
click at [758, 554] on icon at bounding box center [754, 553] width 12 height 12
drag, startPoint x: 772, startPoint y: 553, endPoint x: 782, endPoint y: 554, distance: 10.0
click at [782, 554] on icon at bounding box center [779, 553] width 12 height 12
click at [796, 586] on div "de douche et une sculpture" at bounding box center [792, 579] width 36 height 47
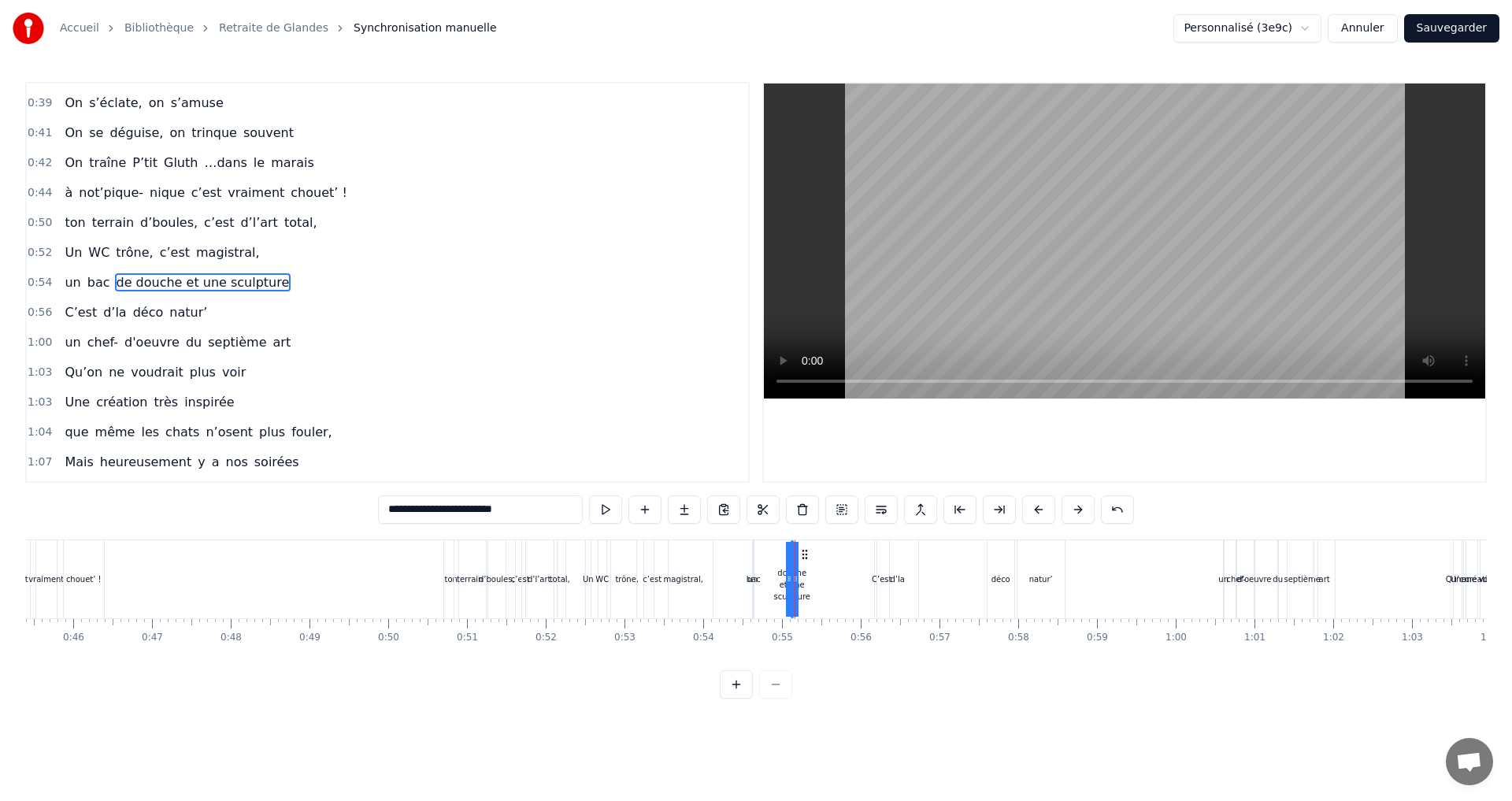
click at [789, 587] on div "de douche et une sculpture" at bounding box center [790, 579] width 36 height 47
click at [71, 273] on span "un" at bounding box center [72, 281] width 19 height 18
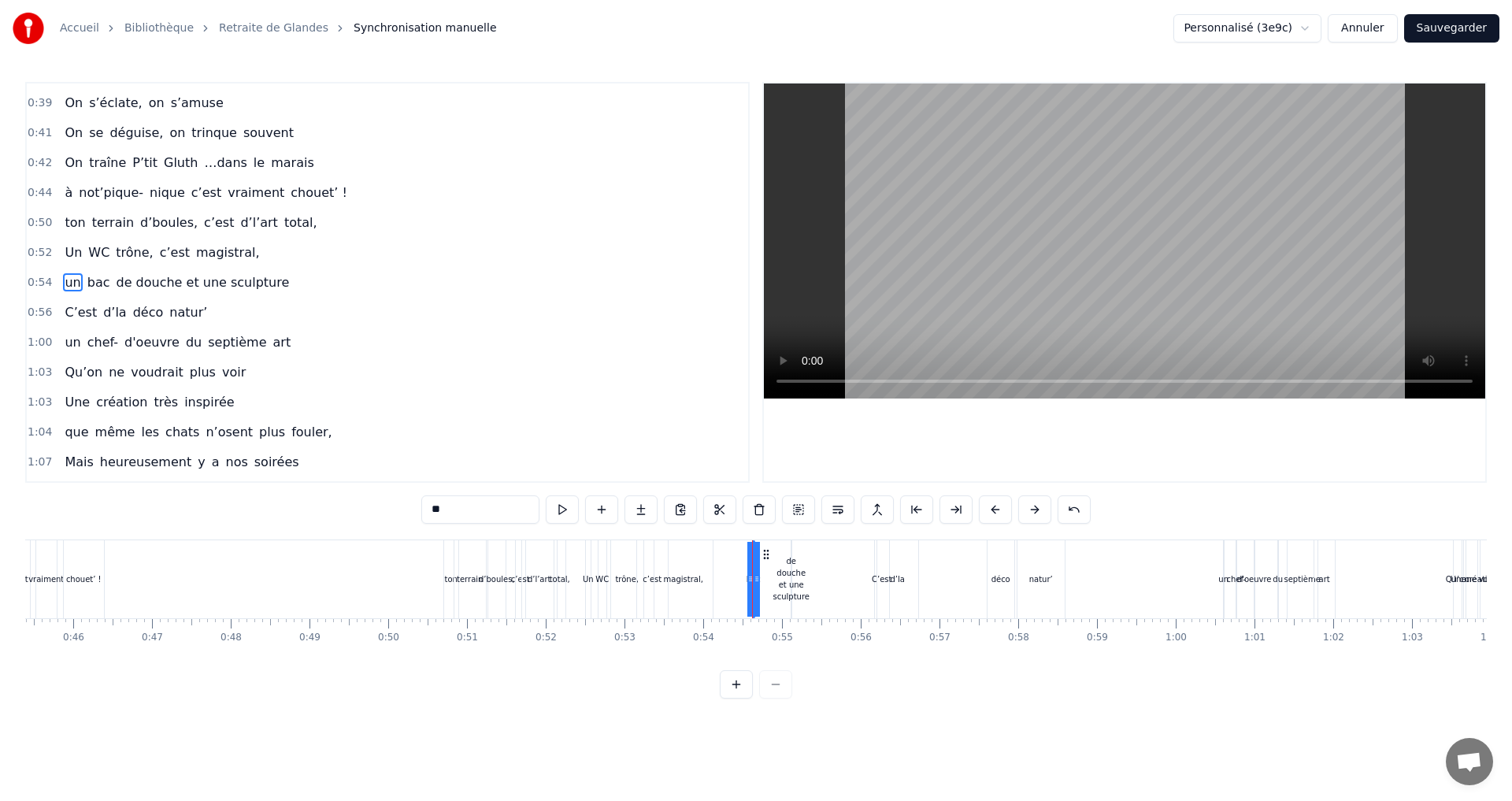
click at [88, 280] on span "bac" at bounding box center [99, 281] width 26 height 18
click at [604, 504] on button at bounding box center [601, 509] width 33 height 28
click at [603, 504] on button at bounding box center [601, 509] width 33 height 28
click at [599, 510] on button at bounding box center [601, 509] width 33 height 28
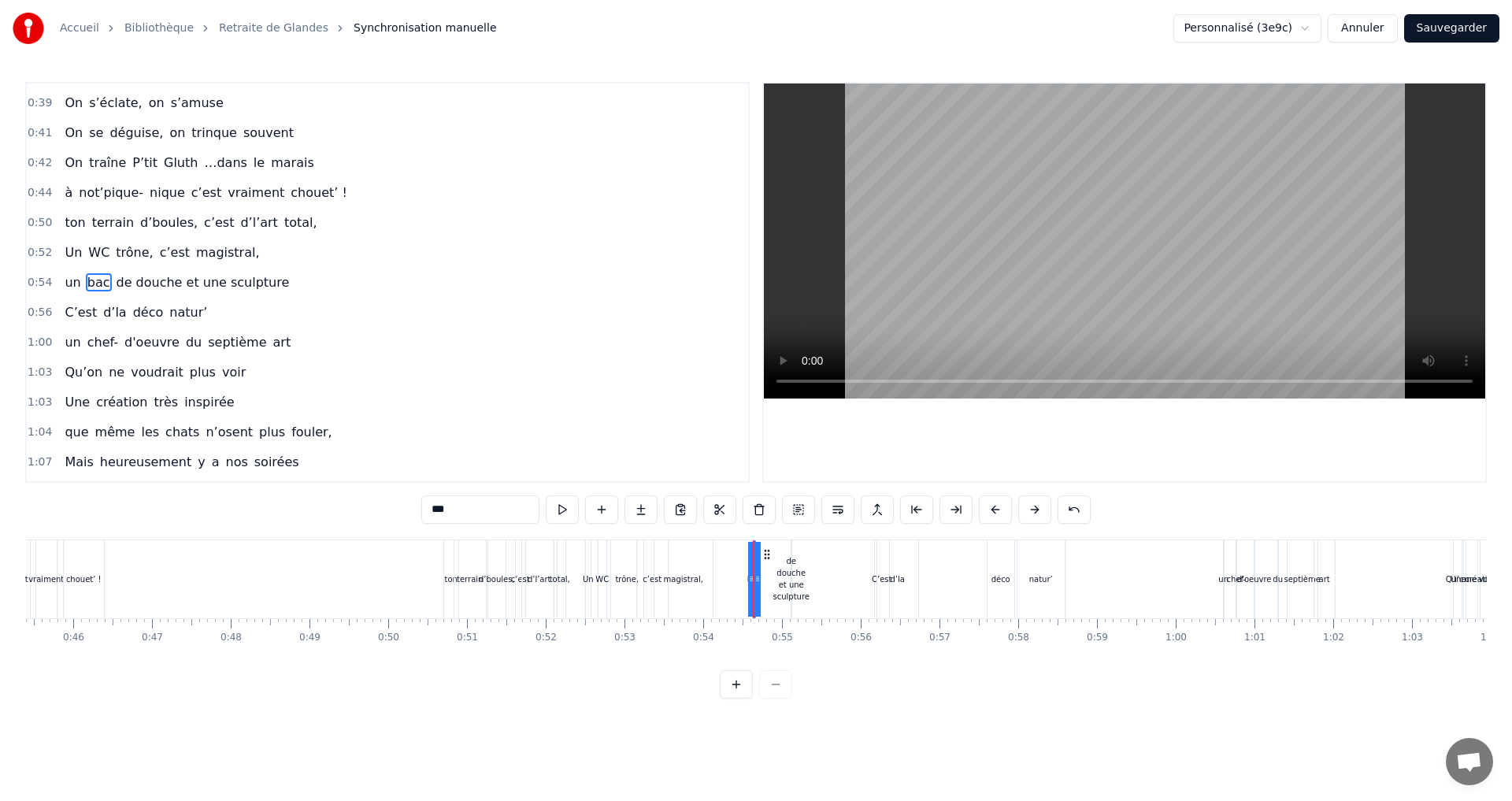
click at [599, 510] on button at bounding box center [601, 509] width 33 height 28
click at [466, 510] on input "***" at bounding box center [479, 509] width 118 height 28
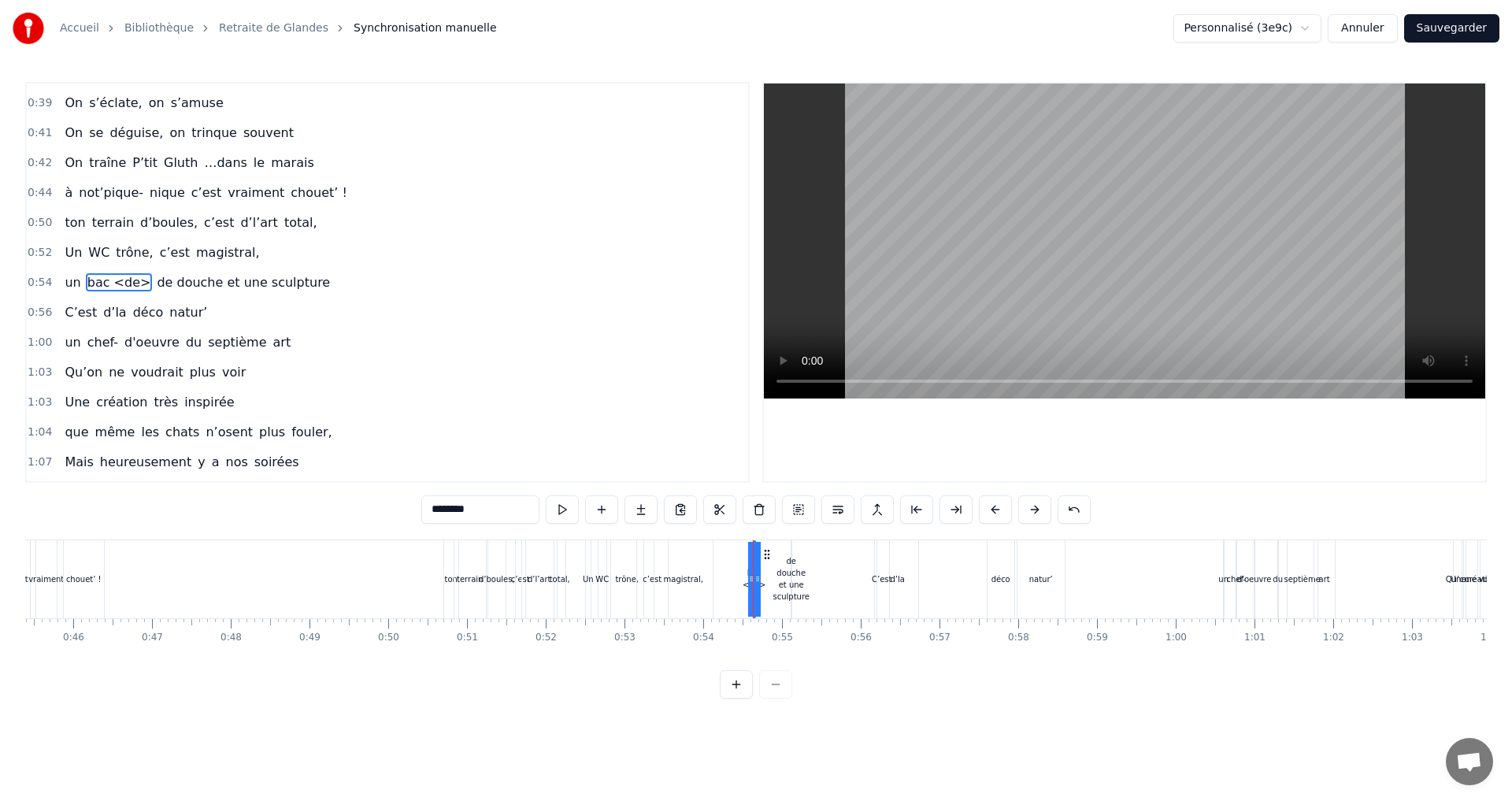
type input "********"
click at [135, 296] on div "0:54 un bac <de> de douche et une sculpture" at bounding box center [387, 282] width 721 height 30
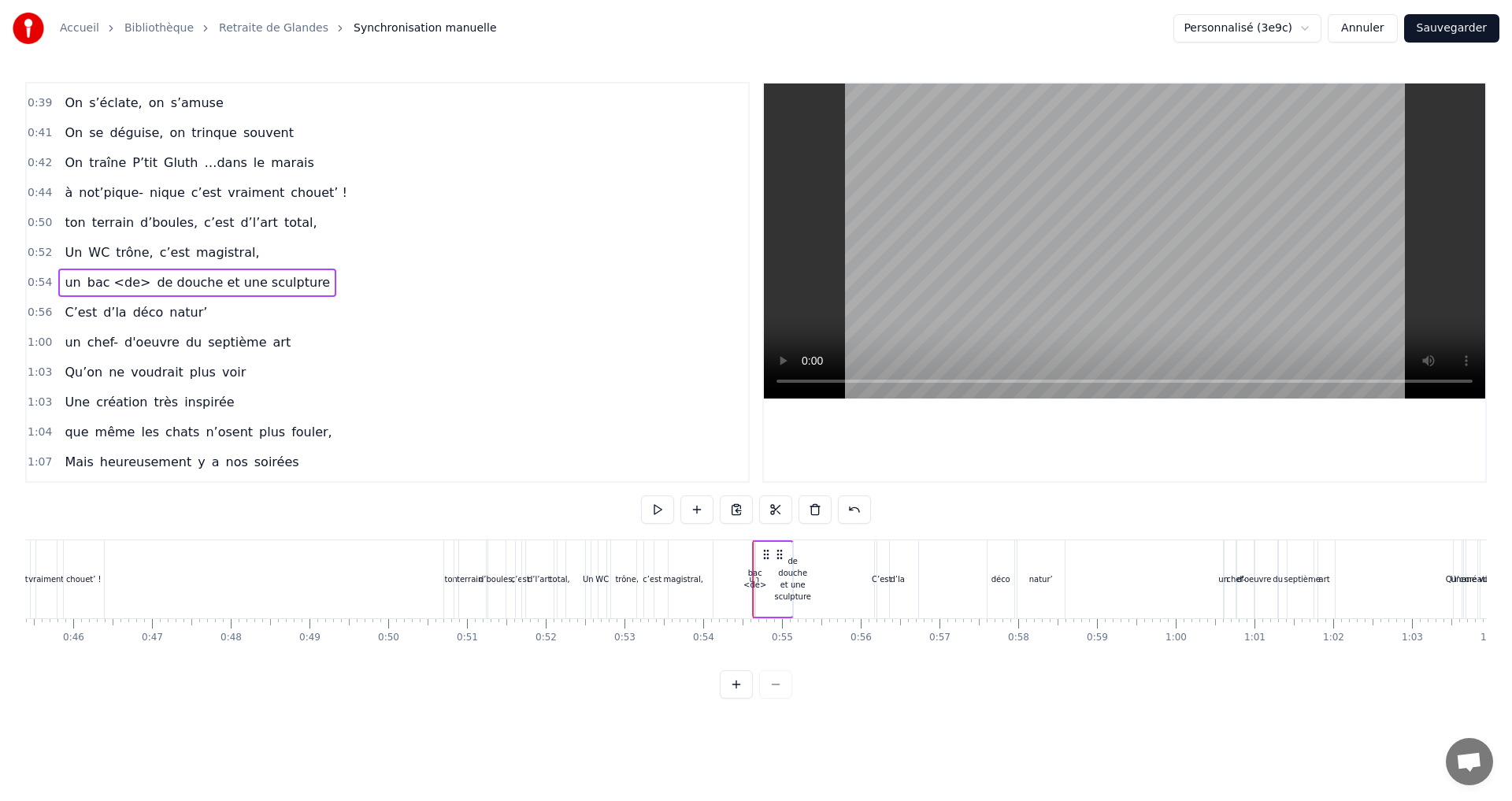
click at [119, 284] on span "bac <de>" at bounding box center [119, 281] width 67 height 18
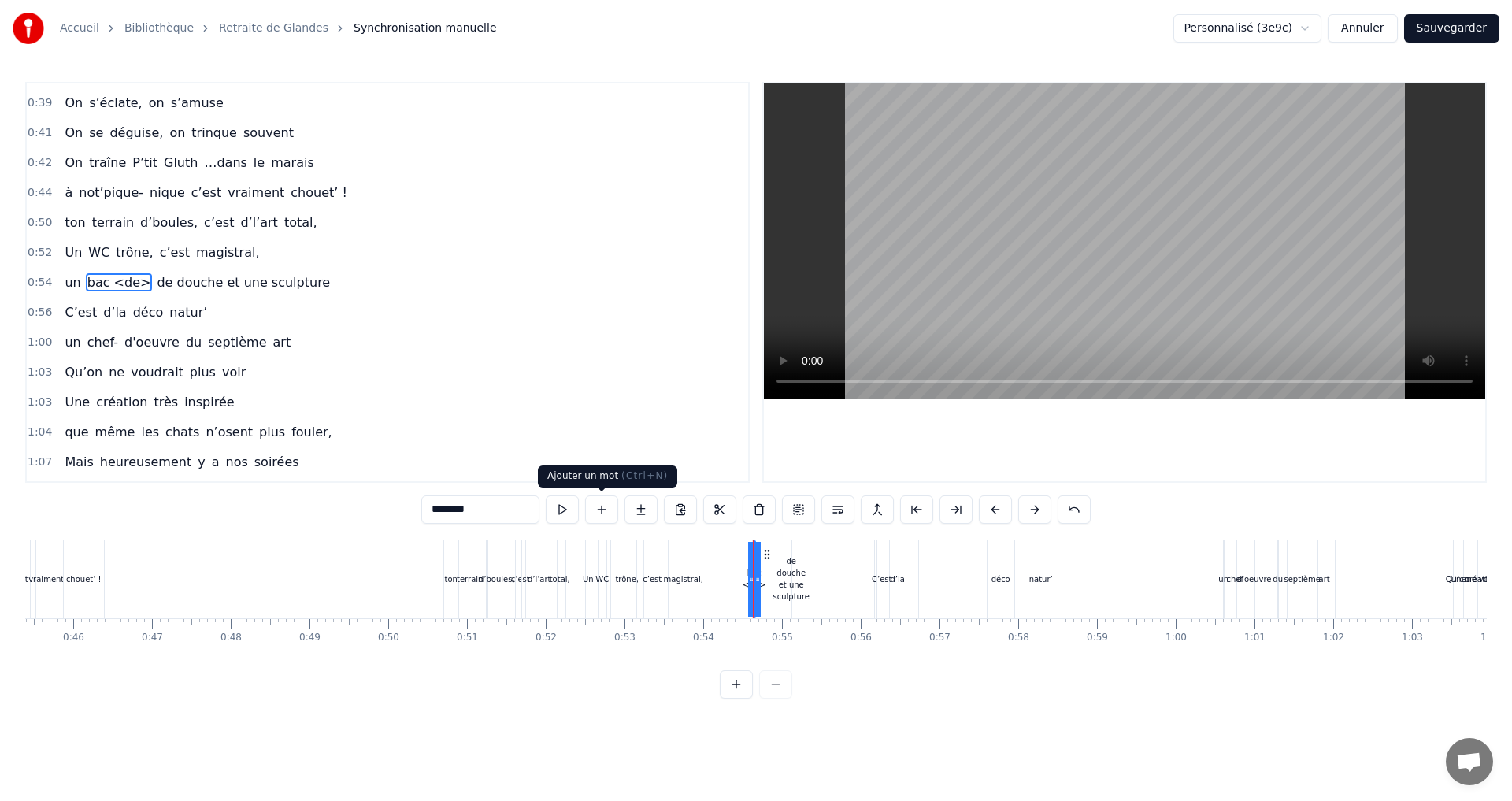
click at [599, 506] on button at bounding box center [601, 509] width 33 height 28
click at [494, 507] on input "********" at bounding box center [479, 509] width 118 height 28
click at [481, 506] on input "**********" at bounding box center [480, 509] width 134 height 28
click at [526, 505] on input "**********" at bounding box center [480, 509] width 134 height 28
click at [469, 510] on input "**********" at bounding box center [480, 509] width 134 height 28
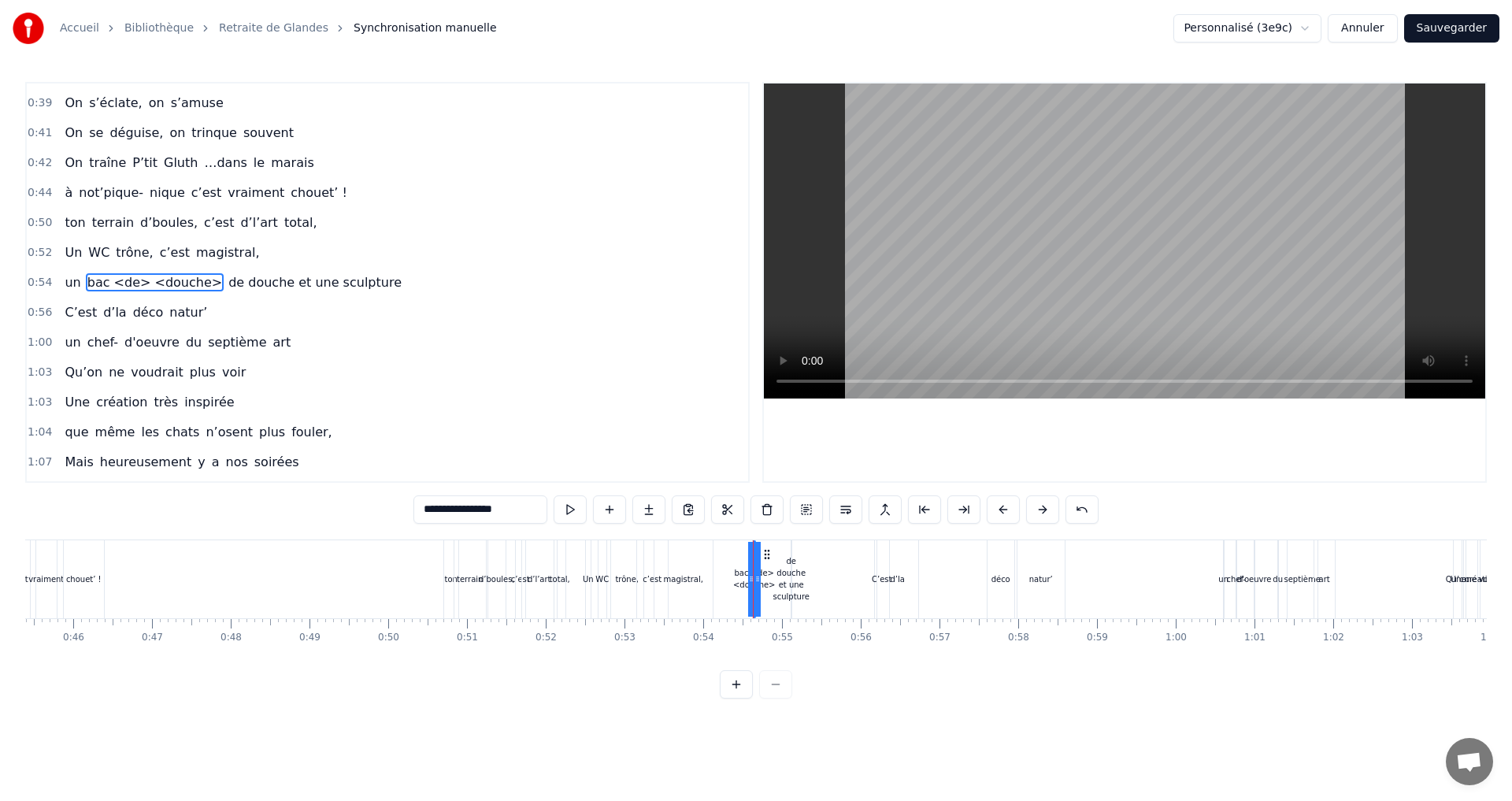
click at [524, 511] on input "**********" at bounding box center [480, 509] width 134 height 28
click at [801, 585] on div "de douche et une sculpture" at bounding box center [790, 579] width 36 height 47
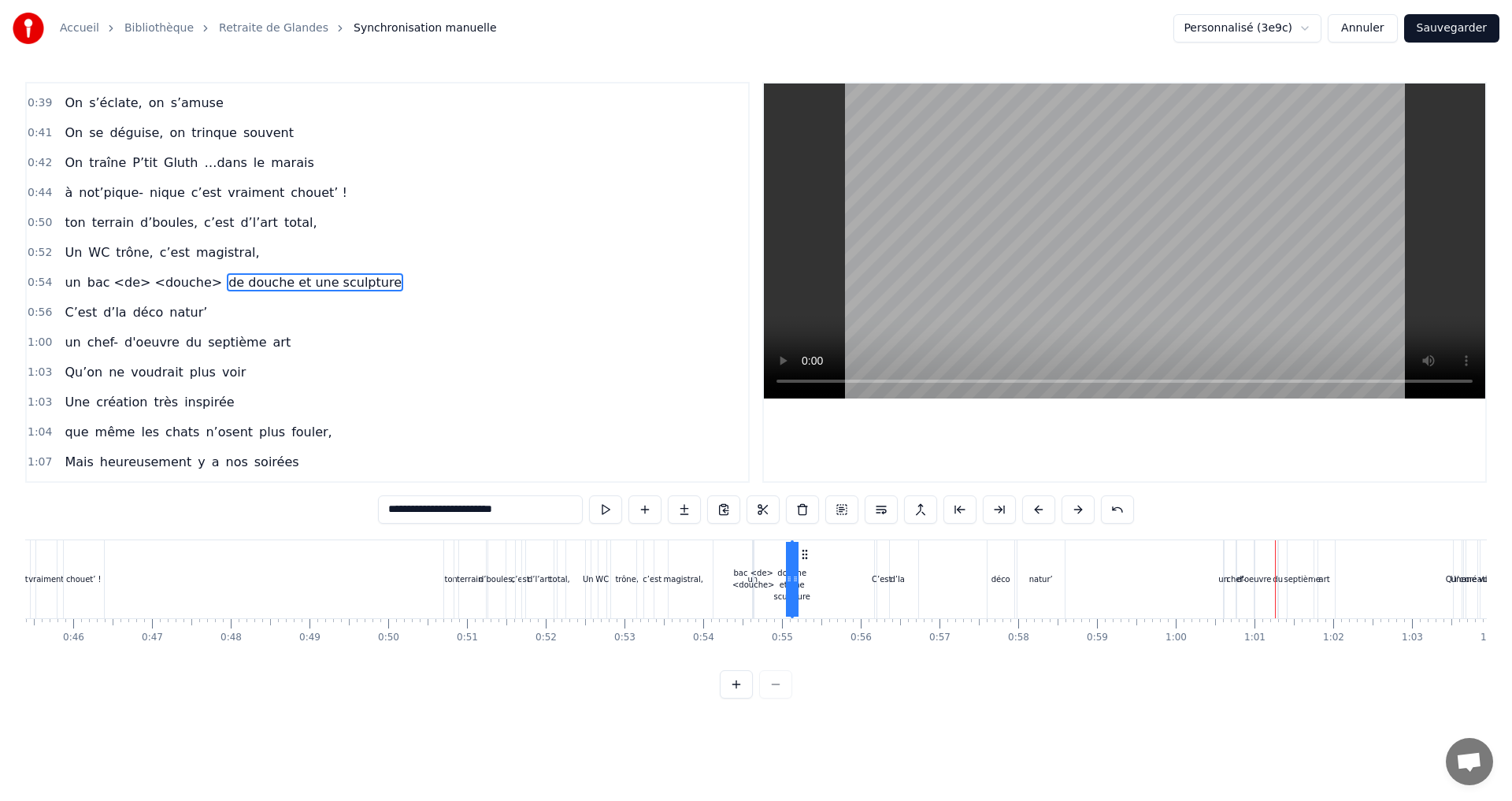
click at [114, 250] on span "trône," at bounding box center [134, 251] width 40 height 18
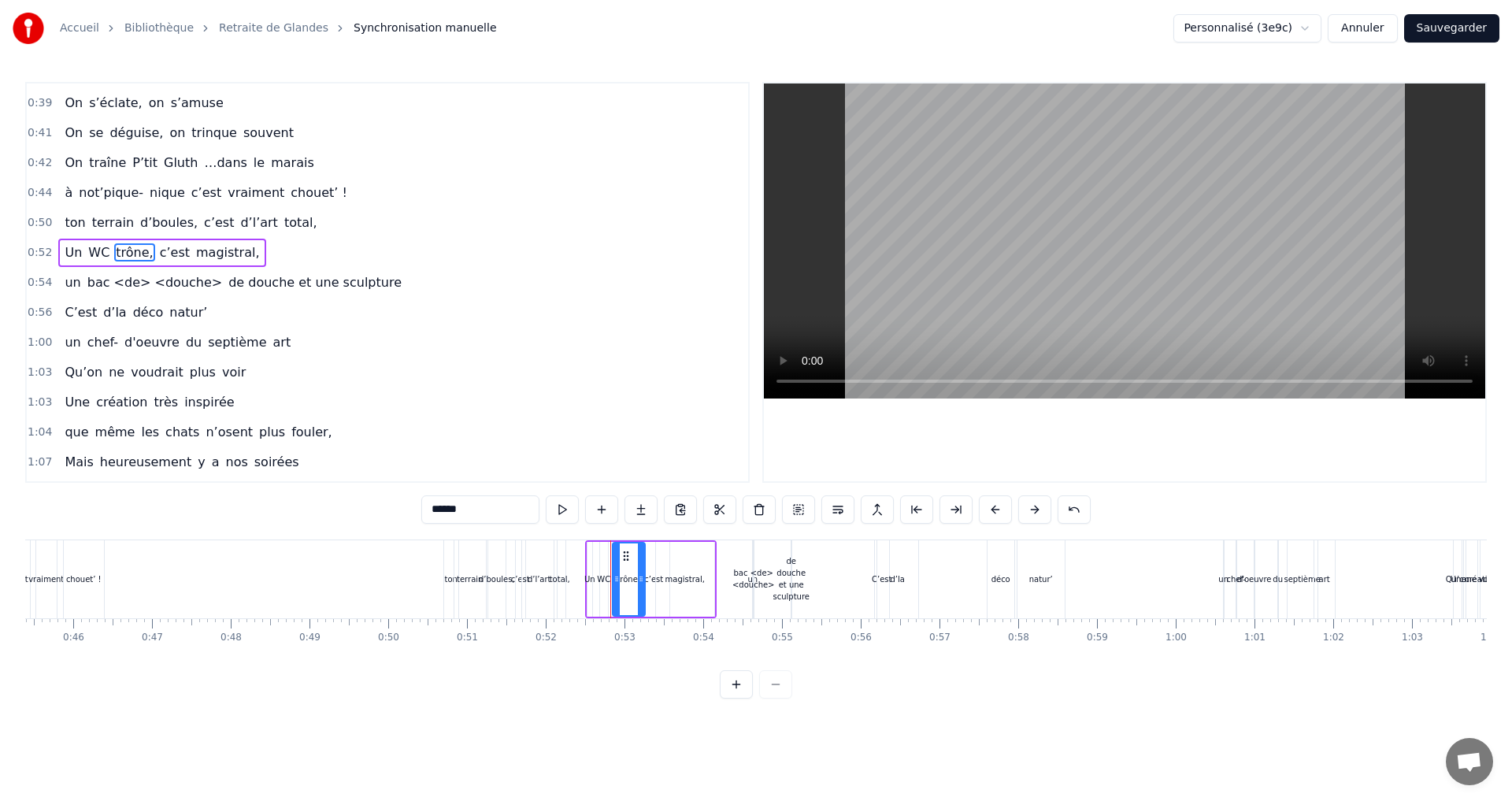
scroll to position [444, 0]
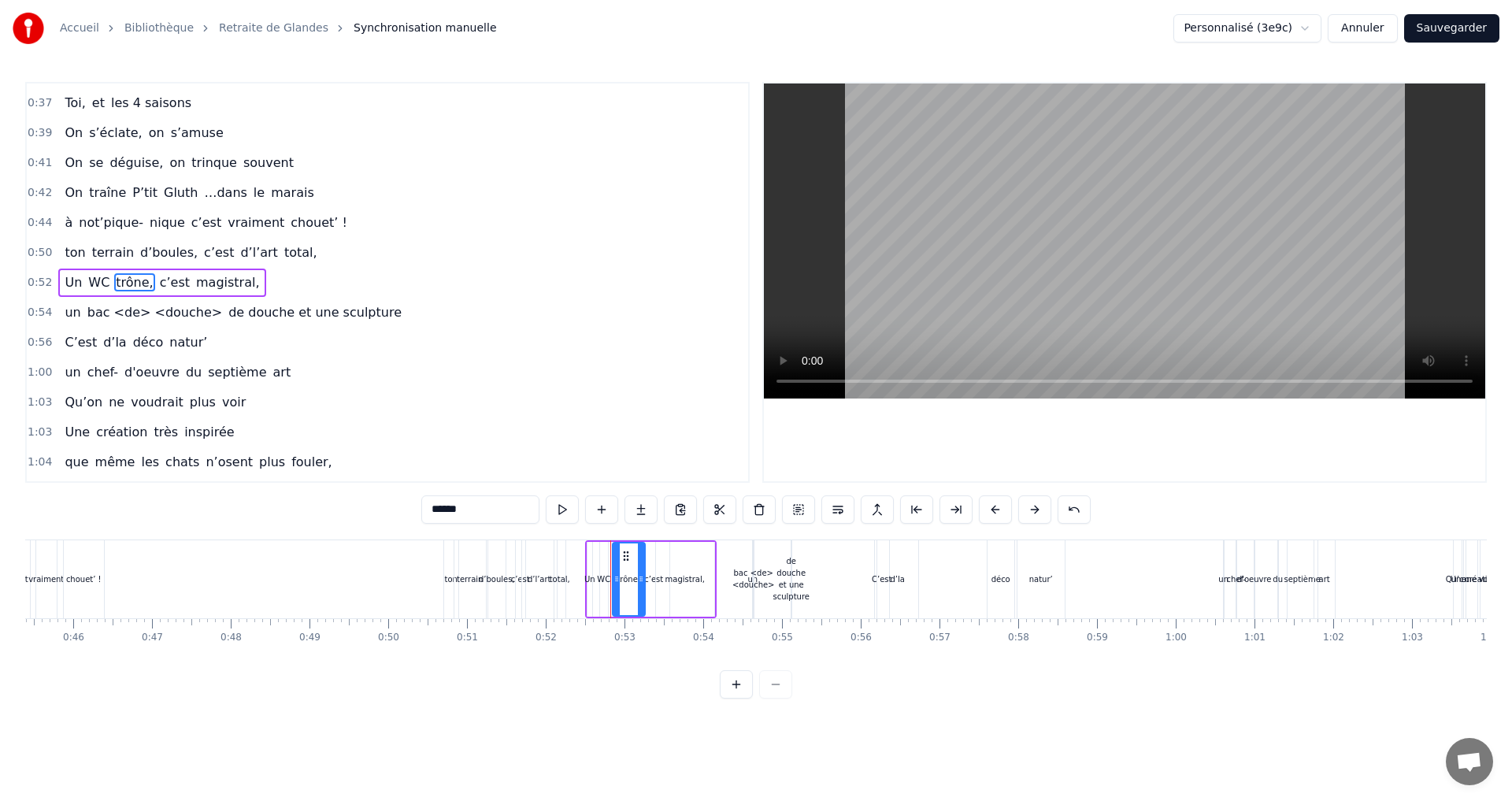
click at [126, 314] on span "bac <de> <douche>" at bounding box center [154, 312] width 137 height 18
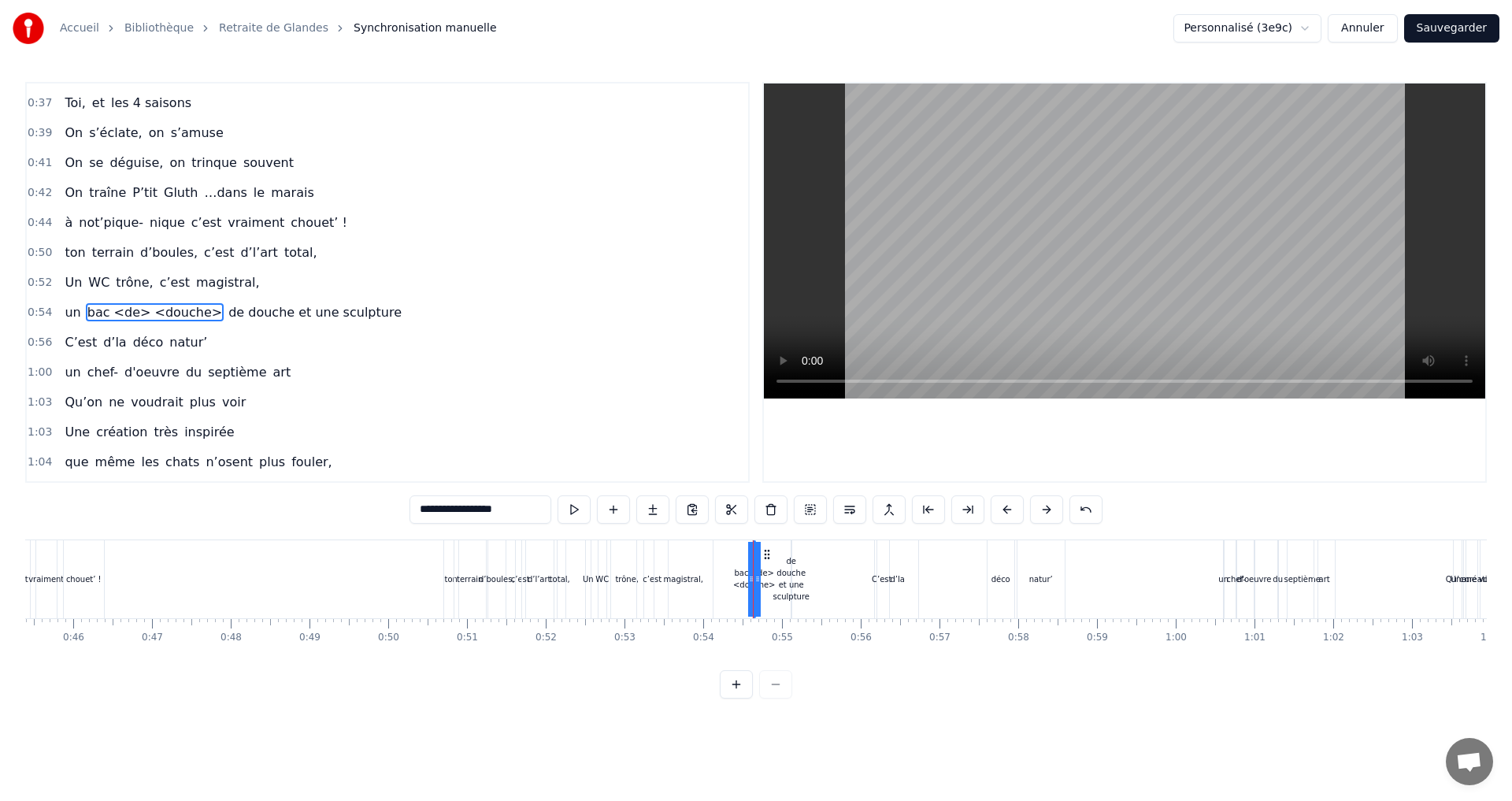
scroll to position [473, 0]
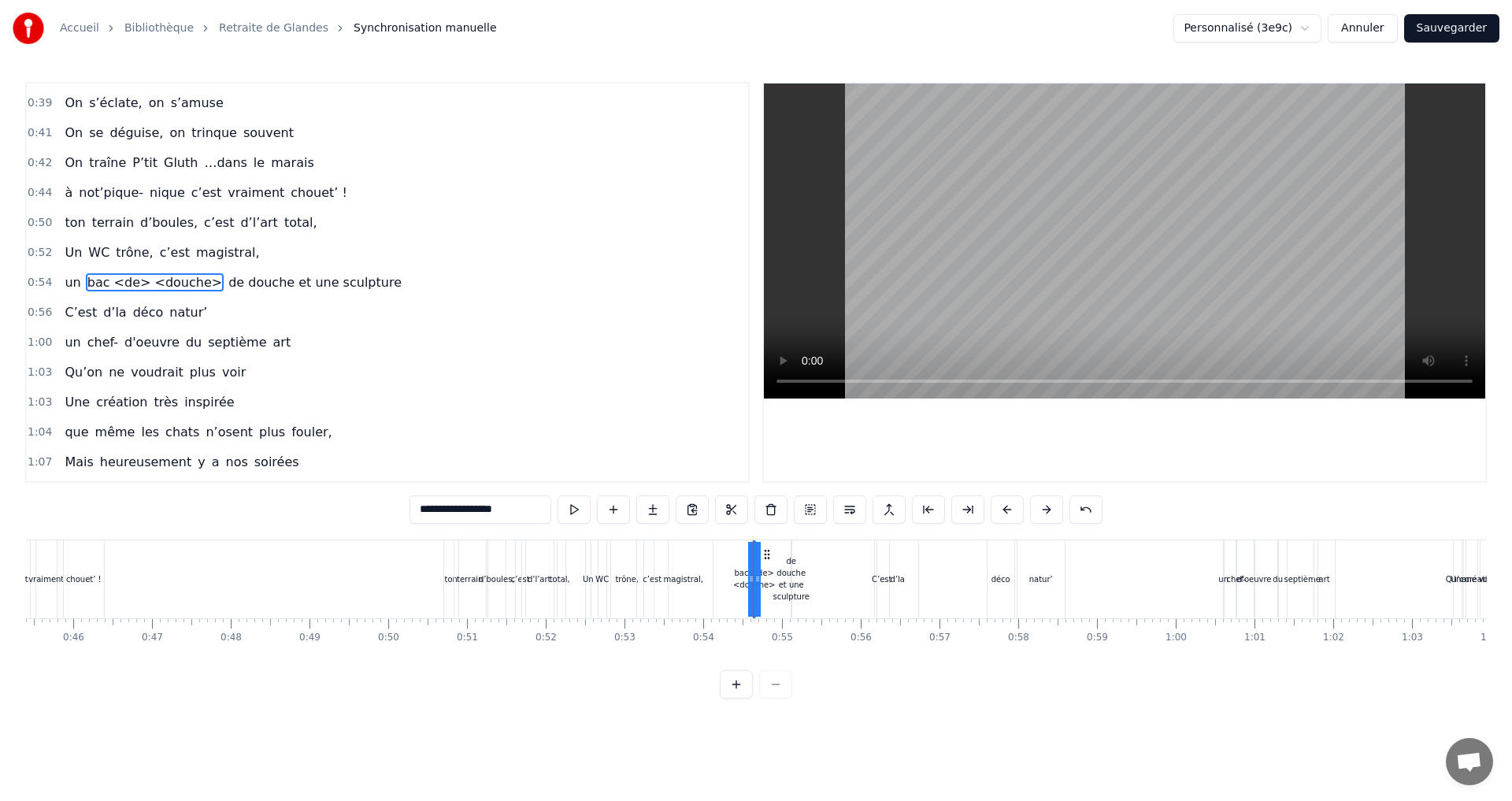
click at [63, 281] on span "un" at bounding box center [72, 281] width 19 height 18
click at [86, 285] on span "bac <de> <douche>" at bounding box center [154, 281] width 137 height 18
click at [68, 282] on span "un" at bounding box center [72, 281] width 19 height 18
click at [603, 508] on button at bounding box center [601, 509] width 33 height 28
click at [599, 507] on button at bounding box center [601, 509] width 33 height 28
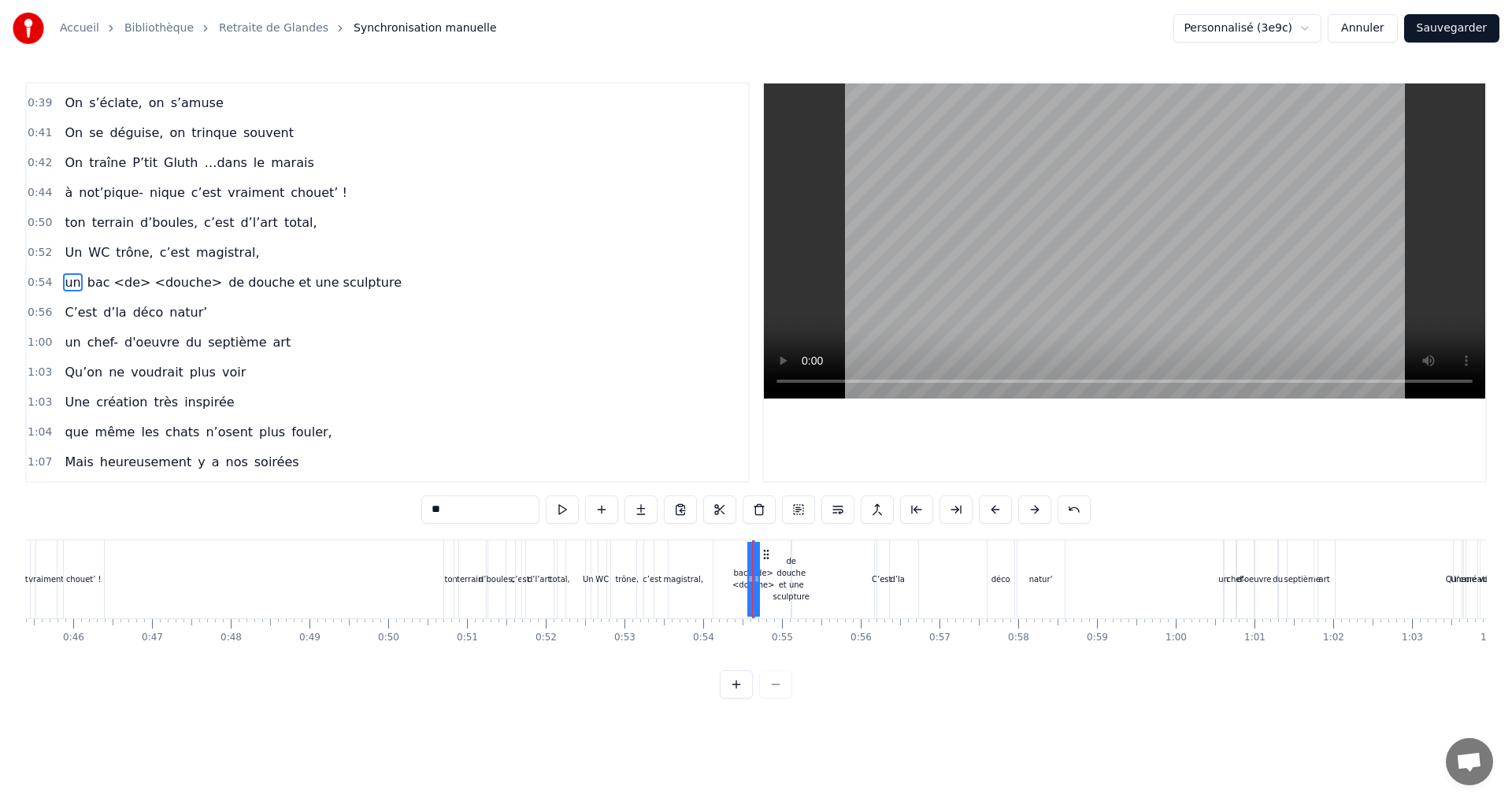
click at [319, 281] on span "de douche et une sculpture" at bounding box center [314, 281] width 176 height 18
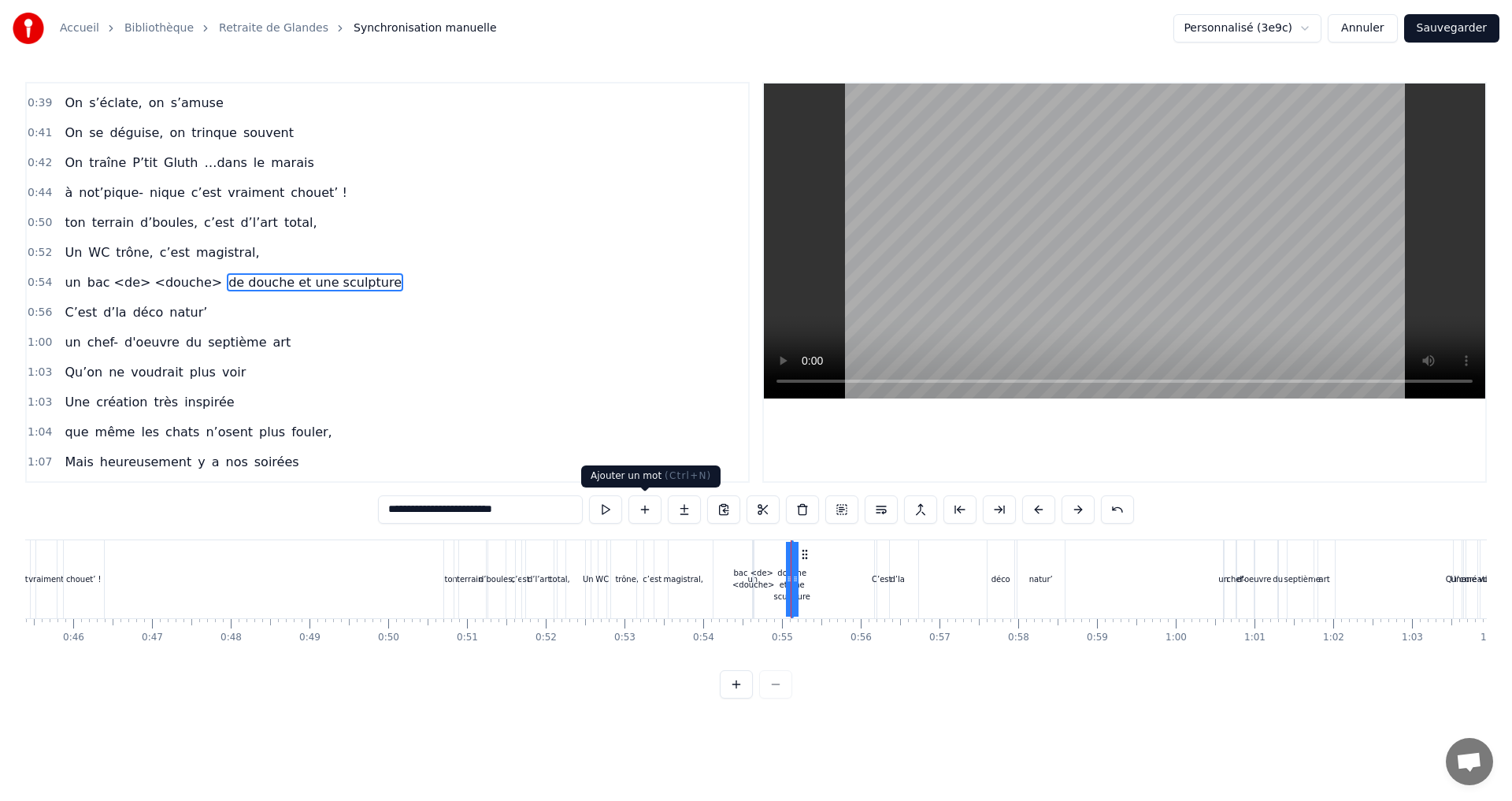
click at [651, 512] on button at bounding box center [644, 509] width 33 height 28
click at [174, 281] on span "bac <de> <douche>" at bounding box center [154, 281] width 137 height 18
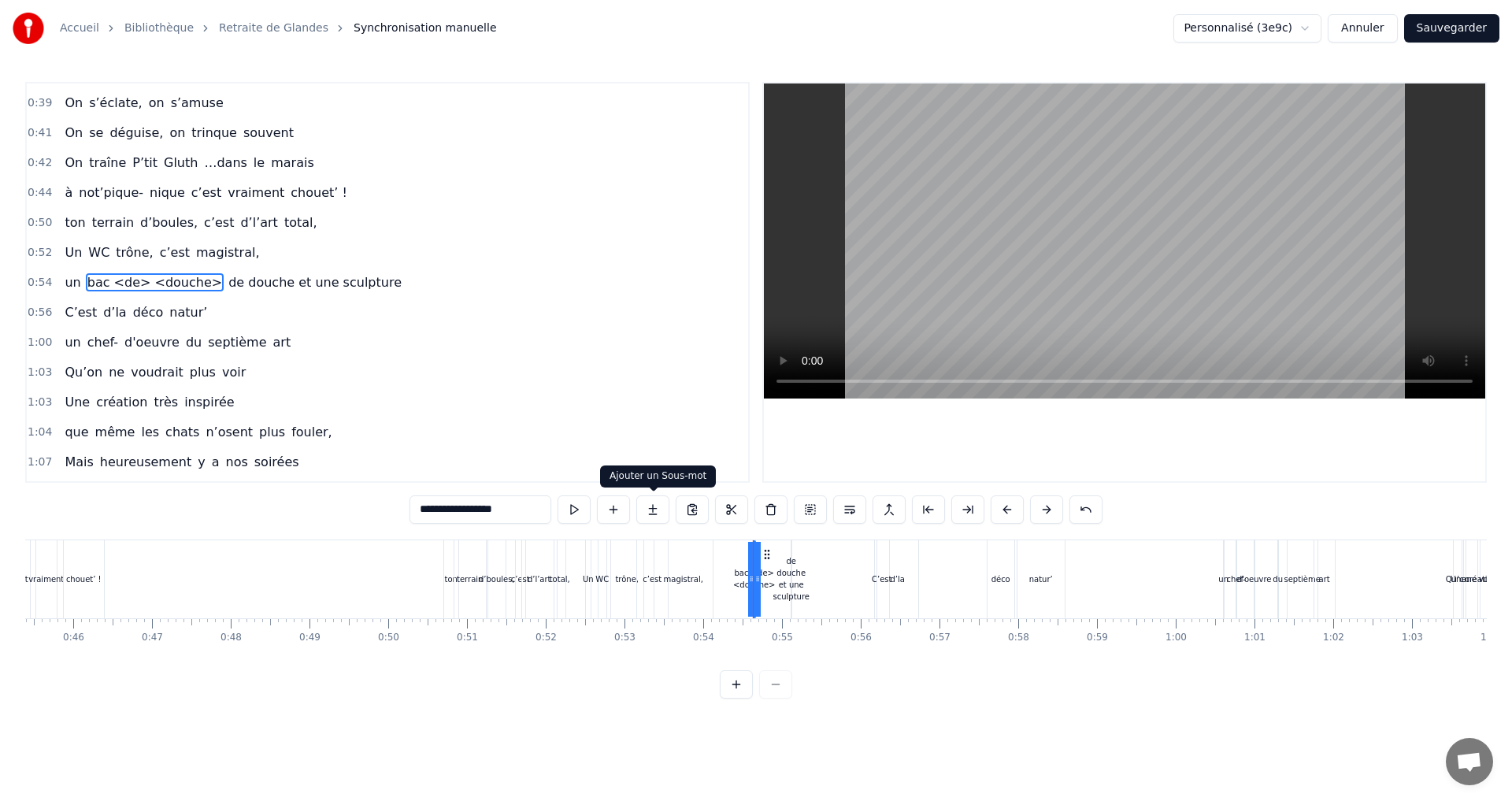
click at [650, 515] on button at bounding box center [652, 509] width 33 height 28
click at [650, 511] on button at bounding box center [652, 509] width 33 height 28
click at [539, 512] on input "**********" at bounding box center [480, 509] width 142 height 28
click at [108, 280] on span "bac <de> <douche>" at bounding box center [154, 281] width 137 height 18
drag, startPoint x: 442, startPoint y: 507, endPoint x: 526, endPoint y: 515, distance: 84.4
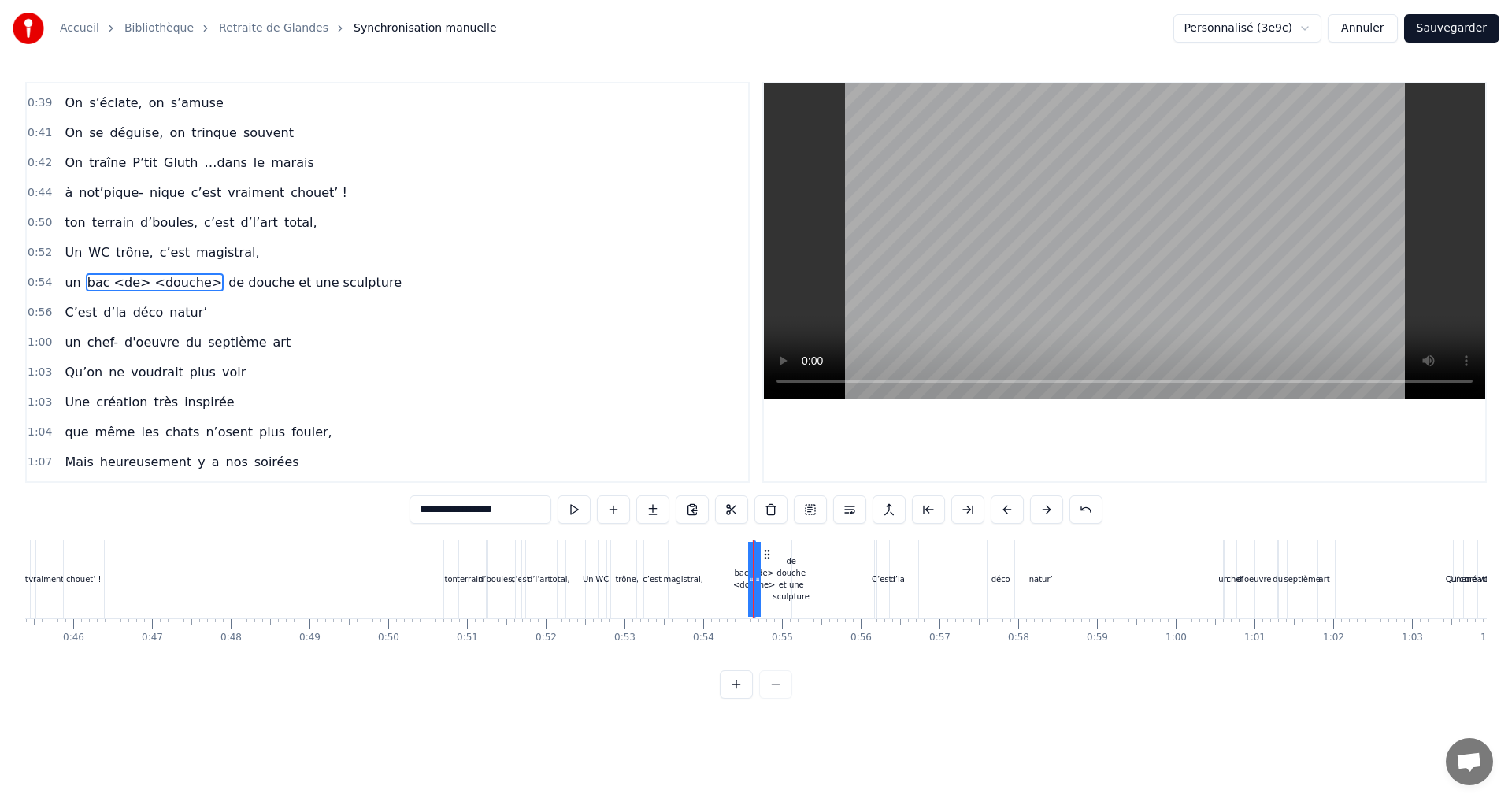
click at [526, 515] on input "**********" at bounding box center [480, 509] width 142 height 28
drag, startPoint x: 812, startPoint y: 687, endPoint x: 795, endPoint y: 643, distance: 47.2
click at [813, 686] on div "0:07 Faut rien raté, c'est ta soirée 0:09 Les 4 saisons et les Gluthiers 0:11 T…" at bounding box center [756, 390] width 1461 height 617
click at [791, 571] on div "de douche et une sculpture" at bounding box center [790, 579] width 36 height 47
type input "**********"
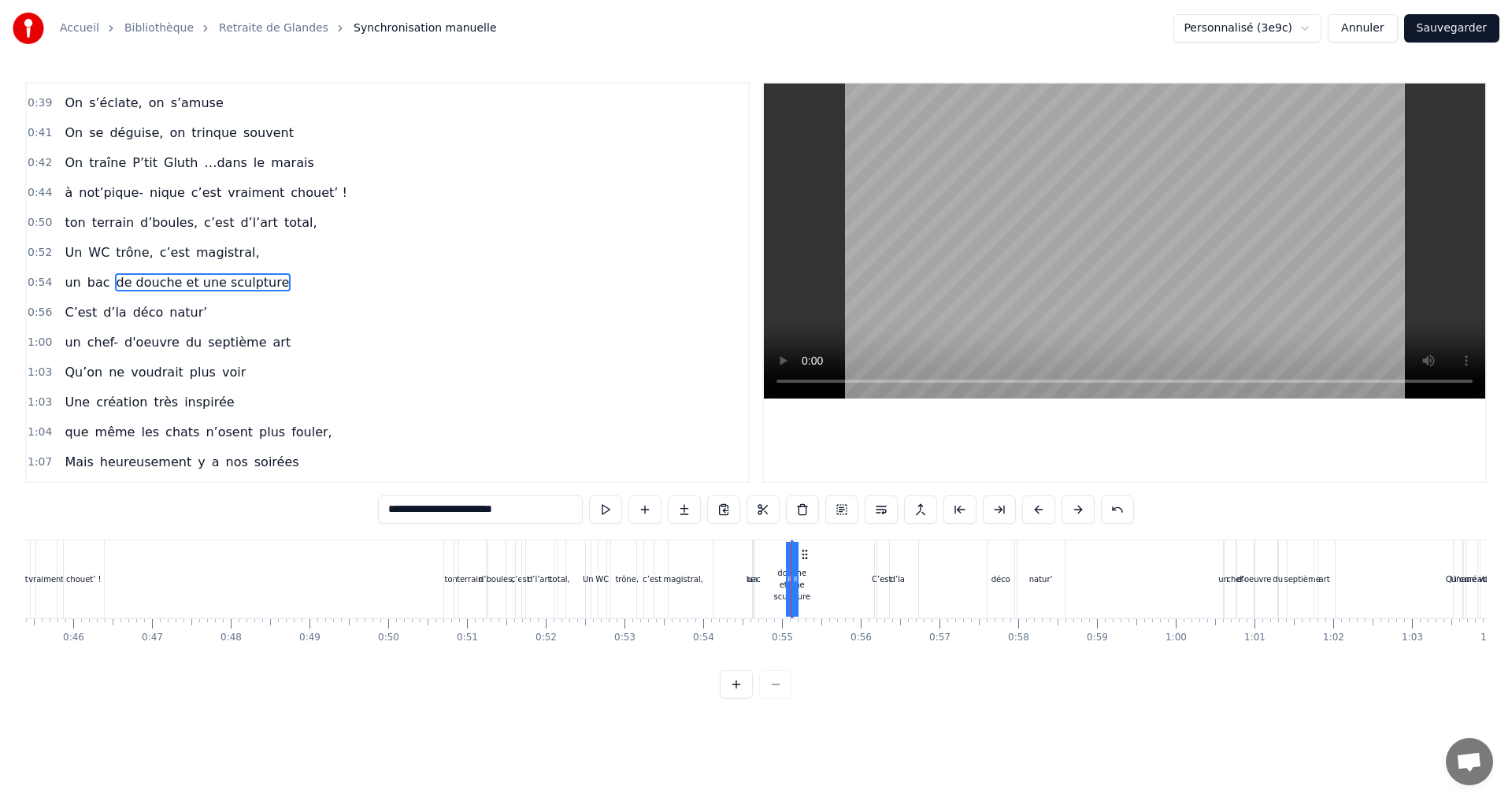
click at [809, 553] on icon at bounding box center [804, 553] width 12 height 12
drag, startPoint x: 805, startPoint y: 555, endPoint x: 840, endPoint y: 558, distance: 35.1
click at [840, 558] on icon at bounding box center [840, 553] width 12 height 12
click at [824, 555] on div at bounding box center [824, 578] width 7 height 74
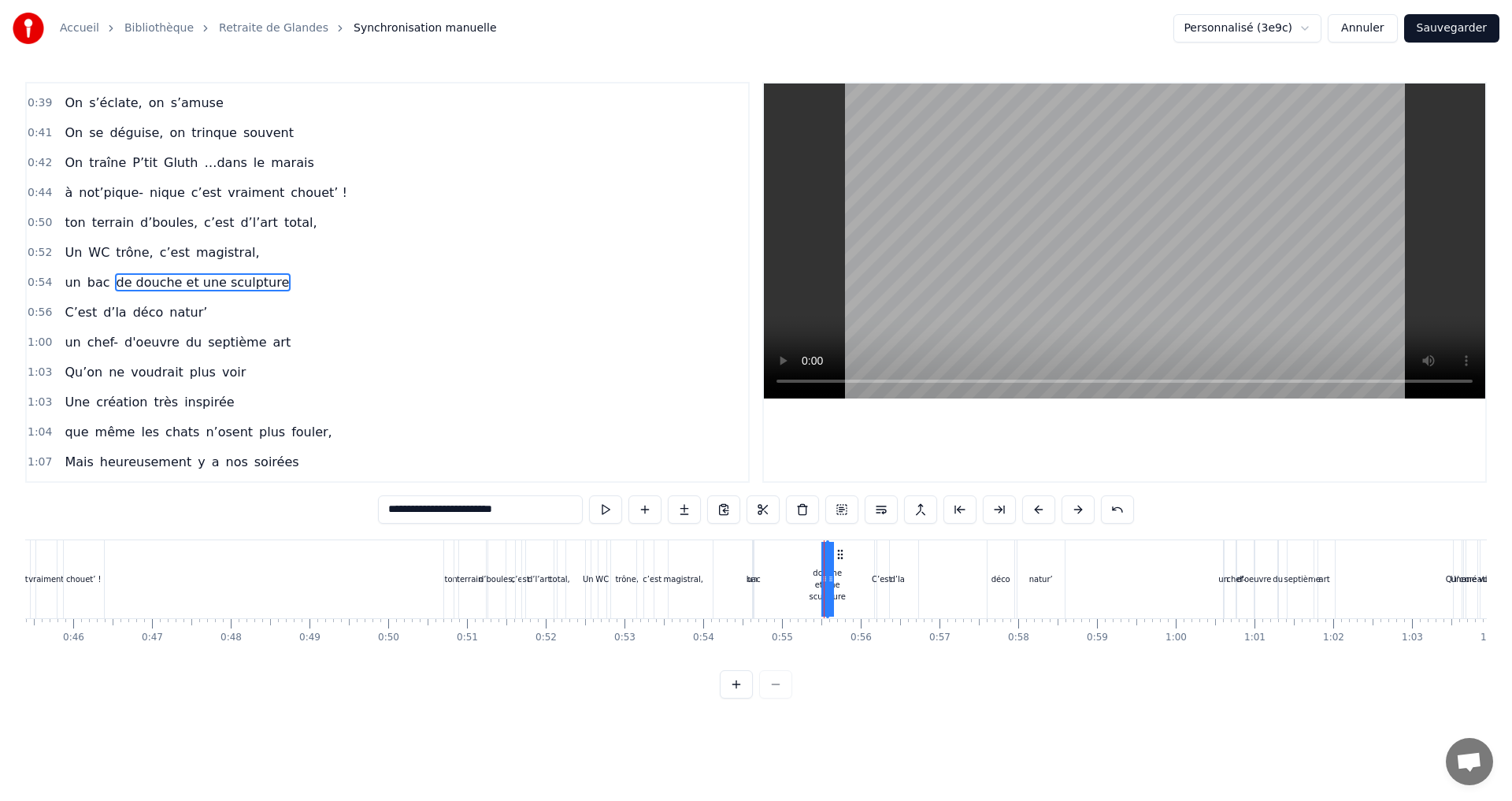
drag, startPoint x: 823, startPoint y: 555, endPoint x: 787, endPoint y: 559, distance: 36.2
click at [787, 559] on div "un bac de douche et une sculpture" at bounding box center [791, 579] width 77 height 78
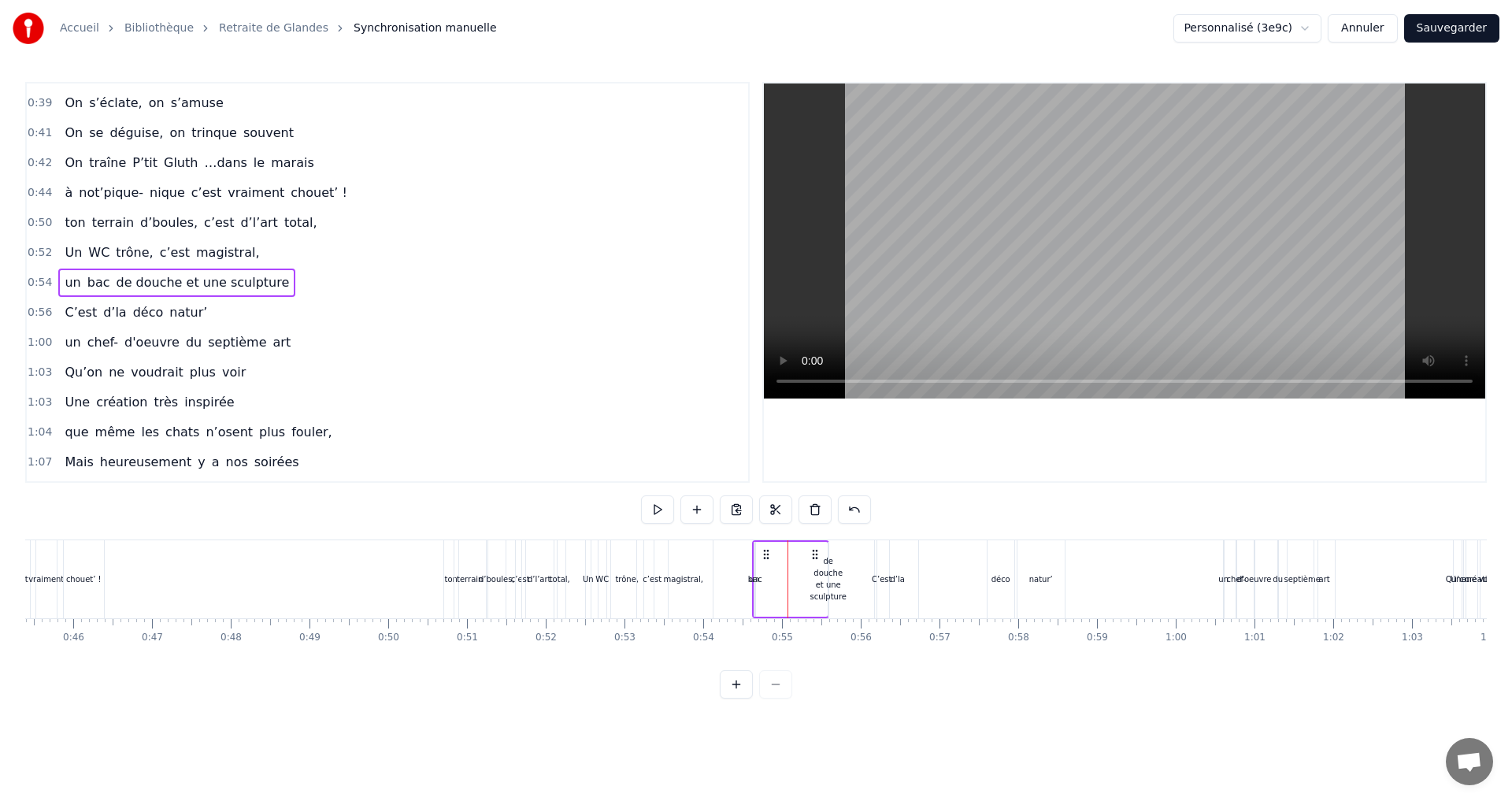
click at [764, 553] on circle at bounding box center [764, 553] width 1 height 1
click at [760, 560] on icon at bounding box center [760, 553] width 12 height 12
click at [825, 573] on div "de douche et une sculpture" at bounding box center [822, 579] width 36 height 47
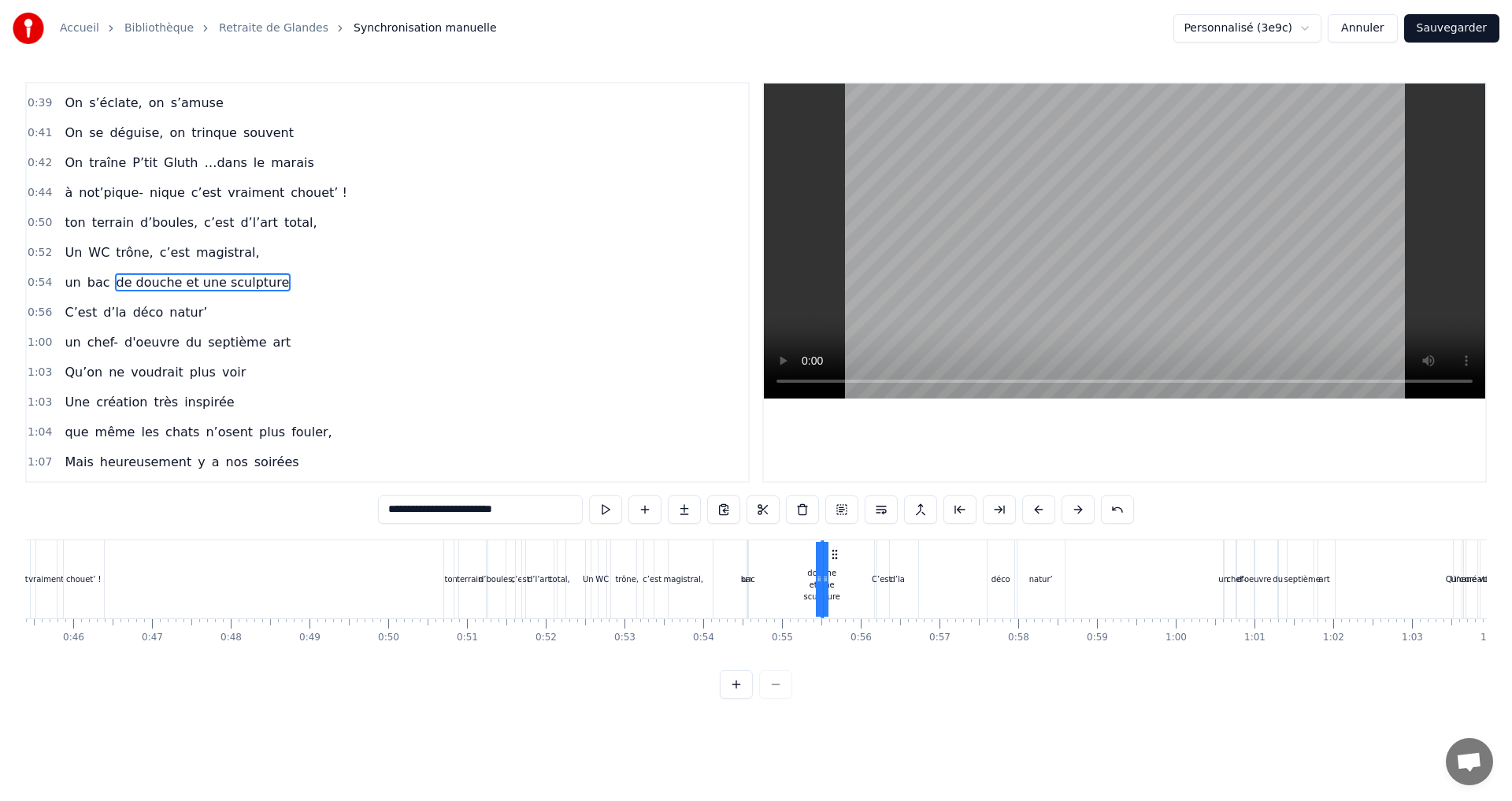
click at [748, 580] on div "bac" at bounding box center [748, 579] width 14 height 12
type input "***"
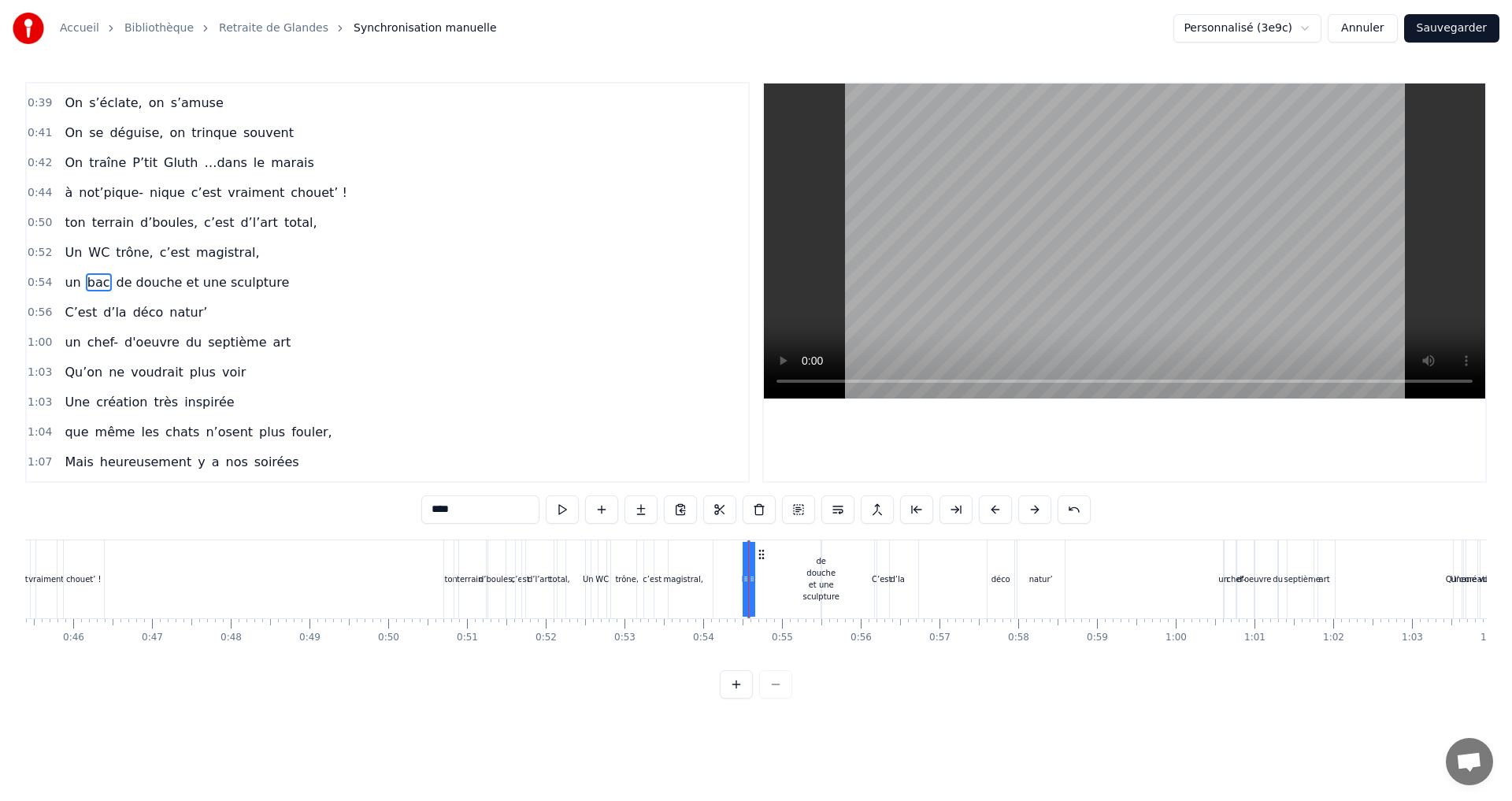
click at [753, 580] on div "bac" at bounding box center [748, 579] width 14 height 12
drag, startPoint x: 755, startPoint y: 565, endPoint x: 771, endPoint y: 561, distance: 16.5
click at [771, 561] on div "un bac de douche et une sculpture" at bounding box center [785, 579] width 77 height 78
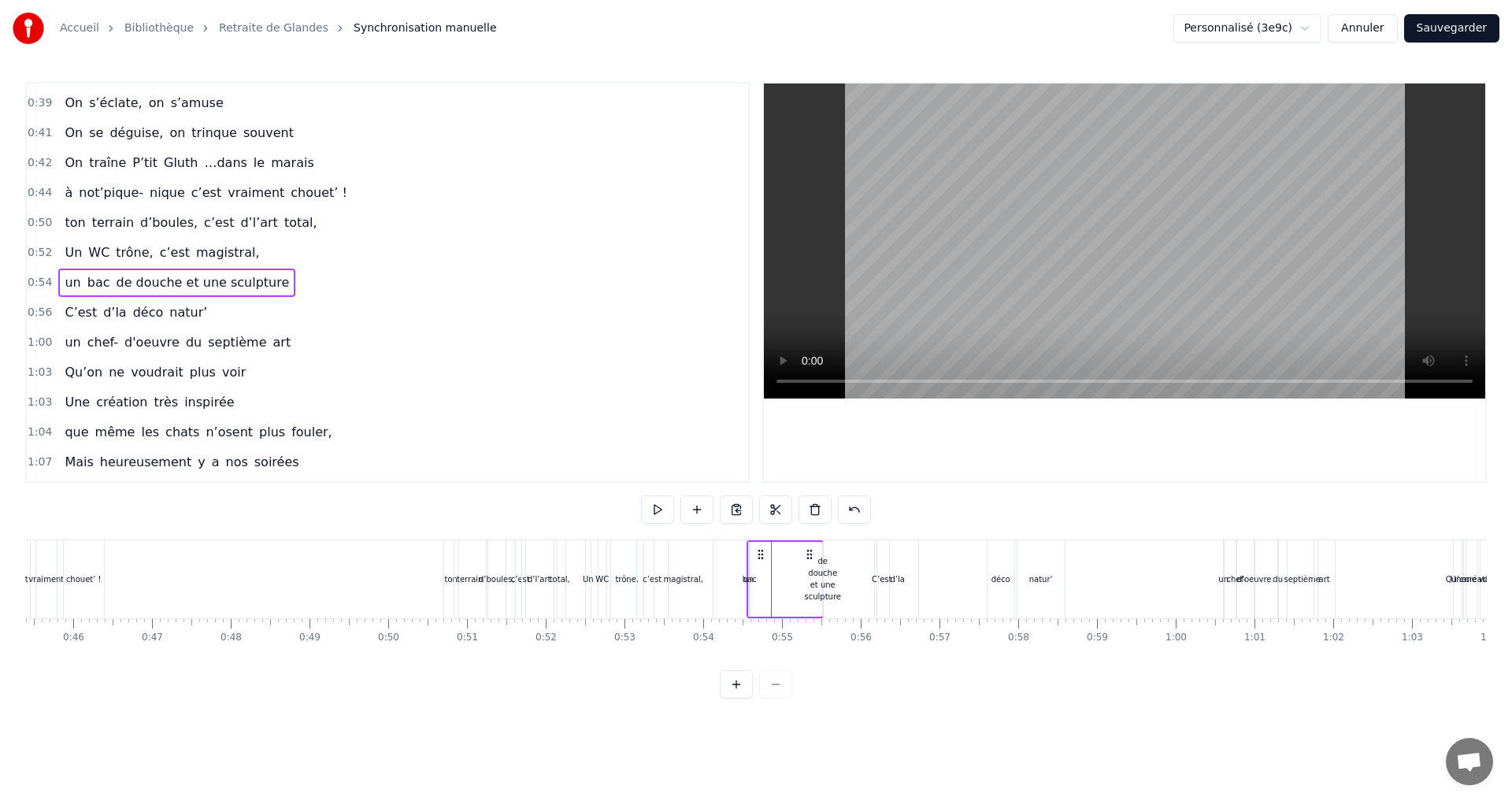
click at [821, 585] on div "de douche et une sculpture" at bounding box center [822, 579] width 36 height 47
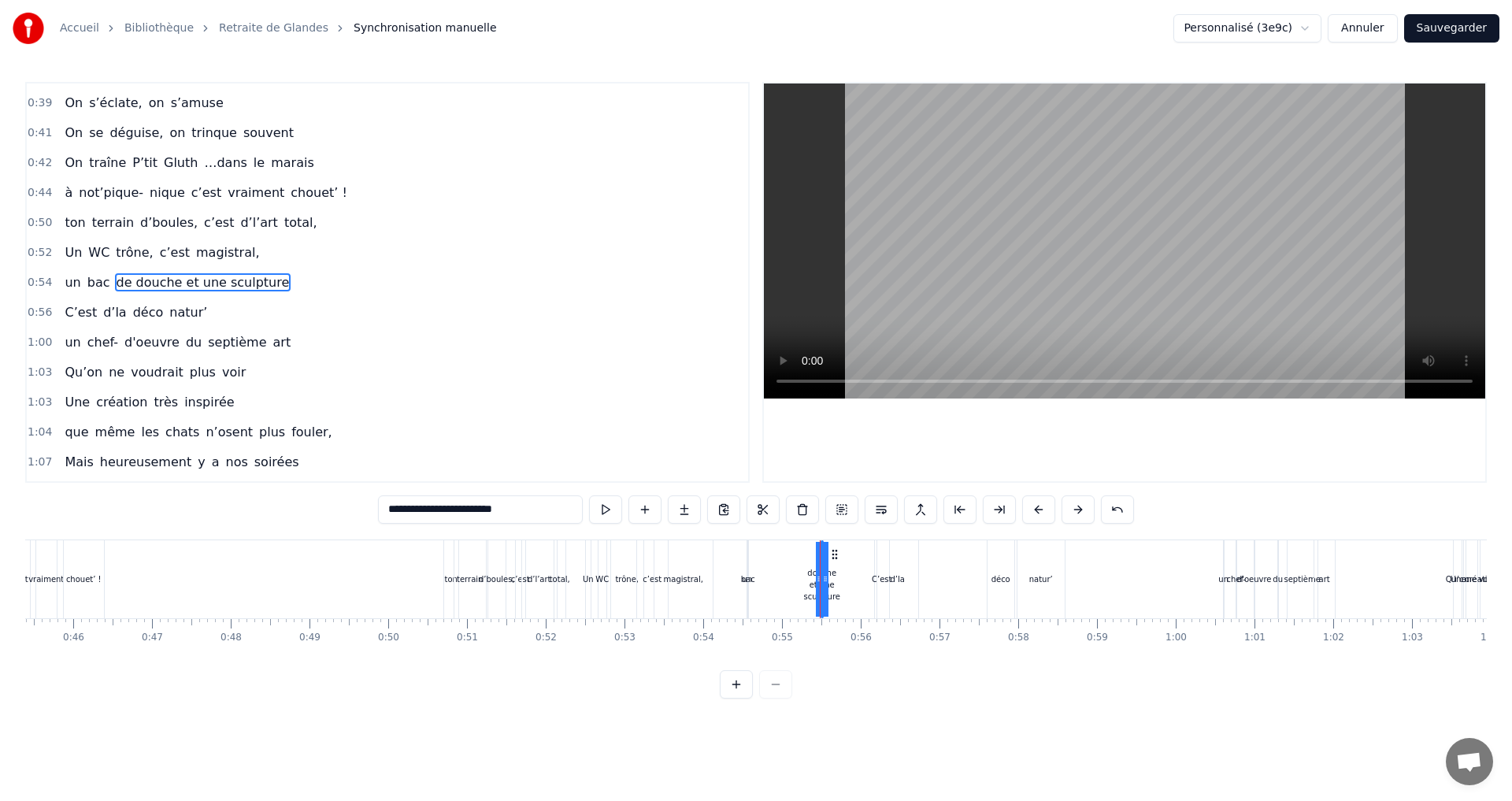
click at [819, 585] on icon at bounding box center [818, 578] width 7 height 12
click at [1315, 30] on html "Accueil Bibliothèque Retraite de Glandes Synchronisation manuelle Personnalisé …" at bounding box center [756, 361] width 1512 height 724
click at [1103, 442] on html "Accueil Bibliothèque Retraite de Glandes Synchronisation manuelle Personnalisé …" at bounding box center [756, 361] width 1512 height 724
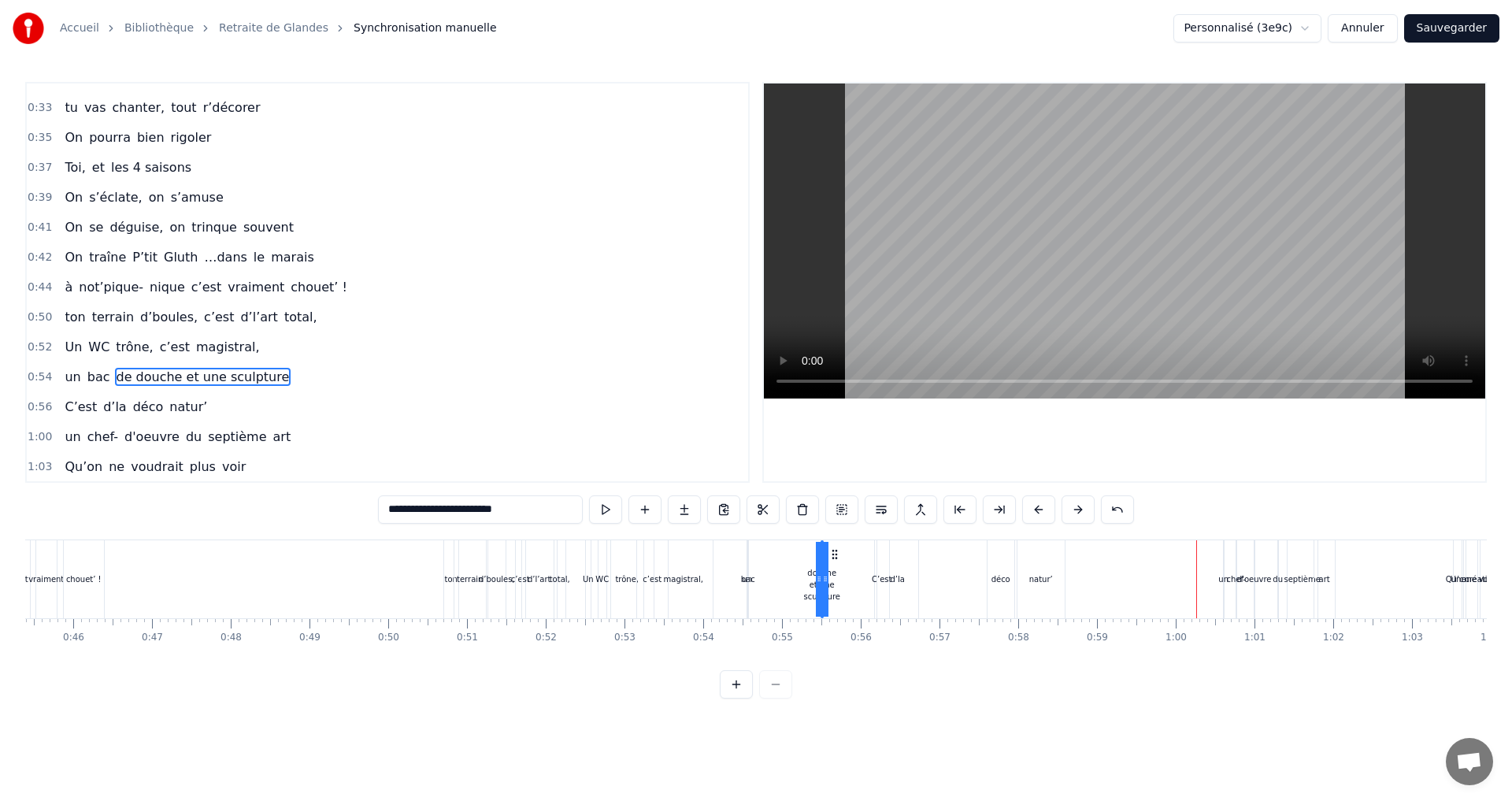
scroll to position [458, 0]
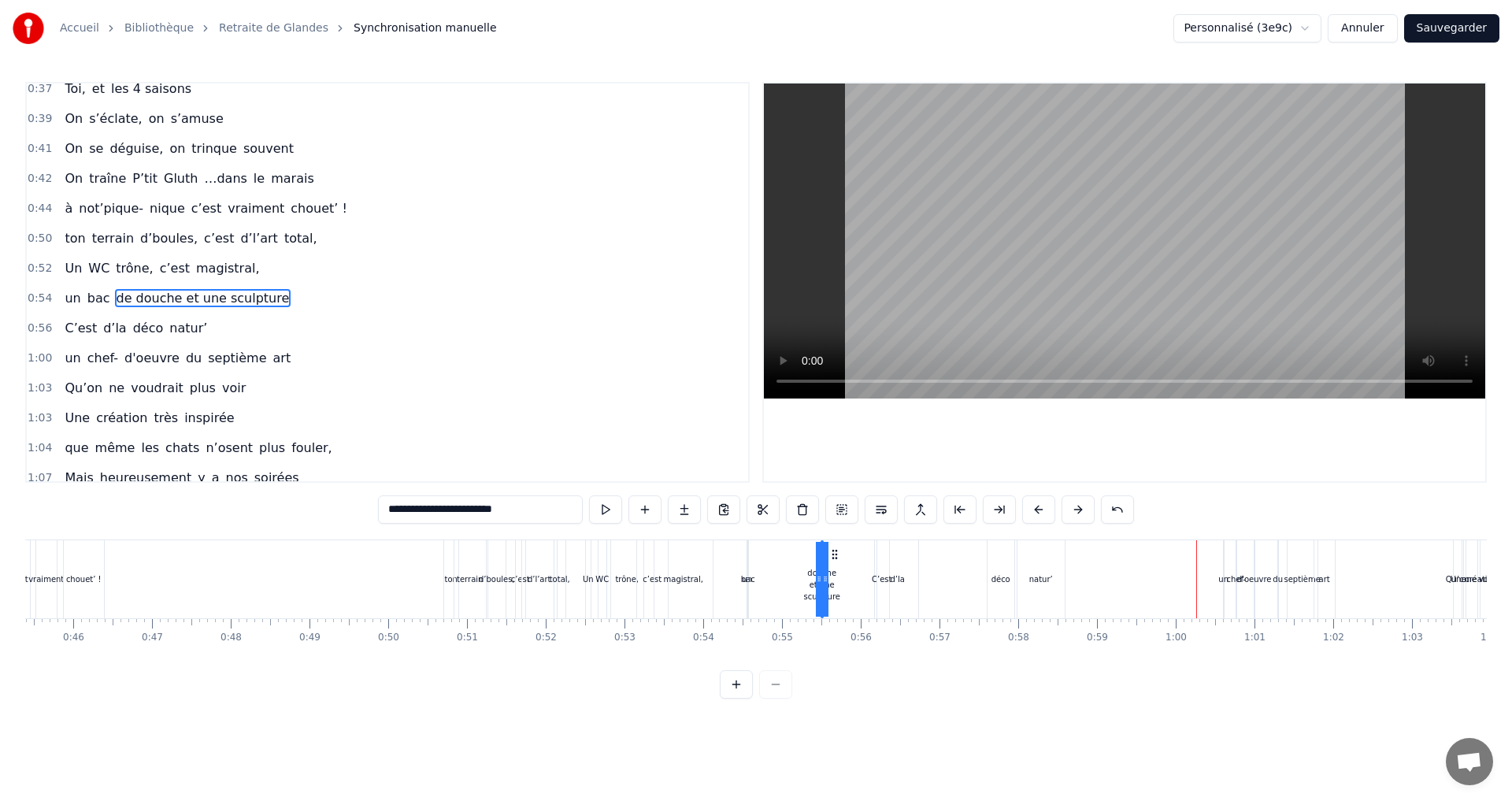
click at [94, 314] on div "C’est d’la déco natur’" at bounding box center [136, 328] width 155 height 28
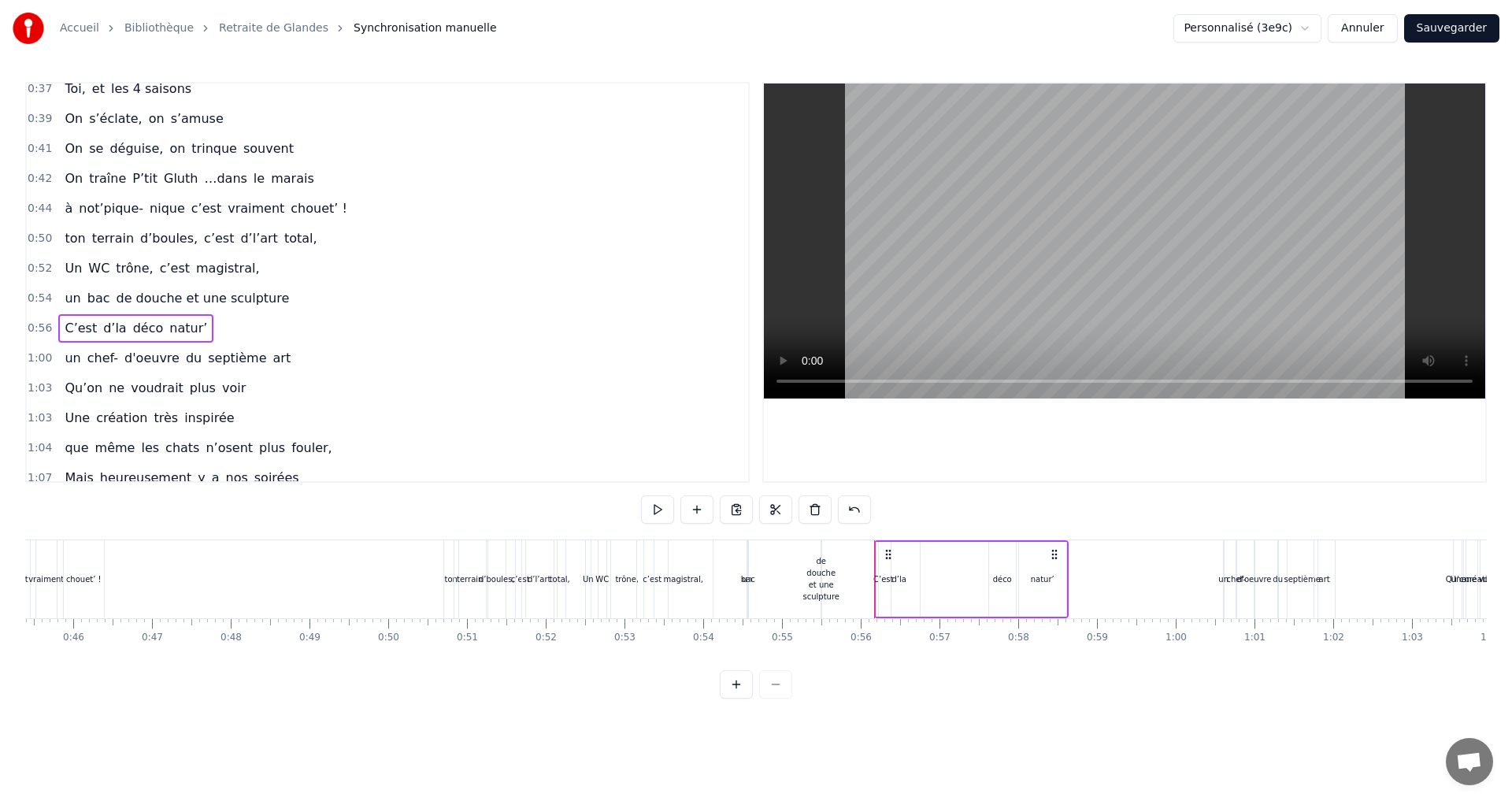
click at [117, 321] on div "C’est d’la déco natur’" at bounding box center [136, 328] width 155 height 28
click at [121, 313] on div "0:56 C’est d’la déco natur’" at bounding box center [387, 328] width 721 height 30
click at [238, 401] on div "Copier la ligne Ctrl+C" at bounding box center [292, 402] width 194 height 25
click at [74, 309] on div "un bac de douche et une sculpture" at bounding box center [177, 298] width 237 height 28
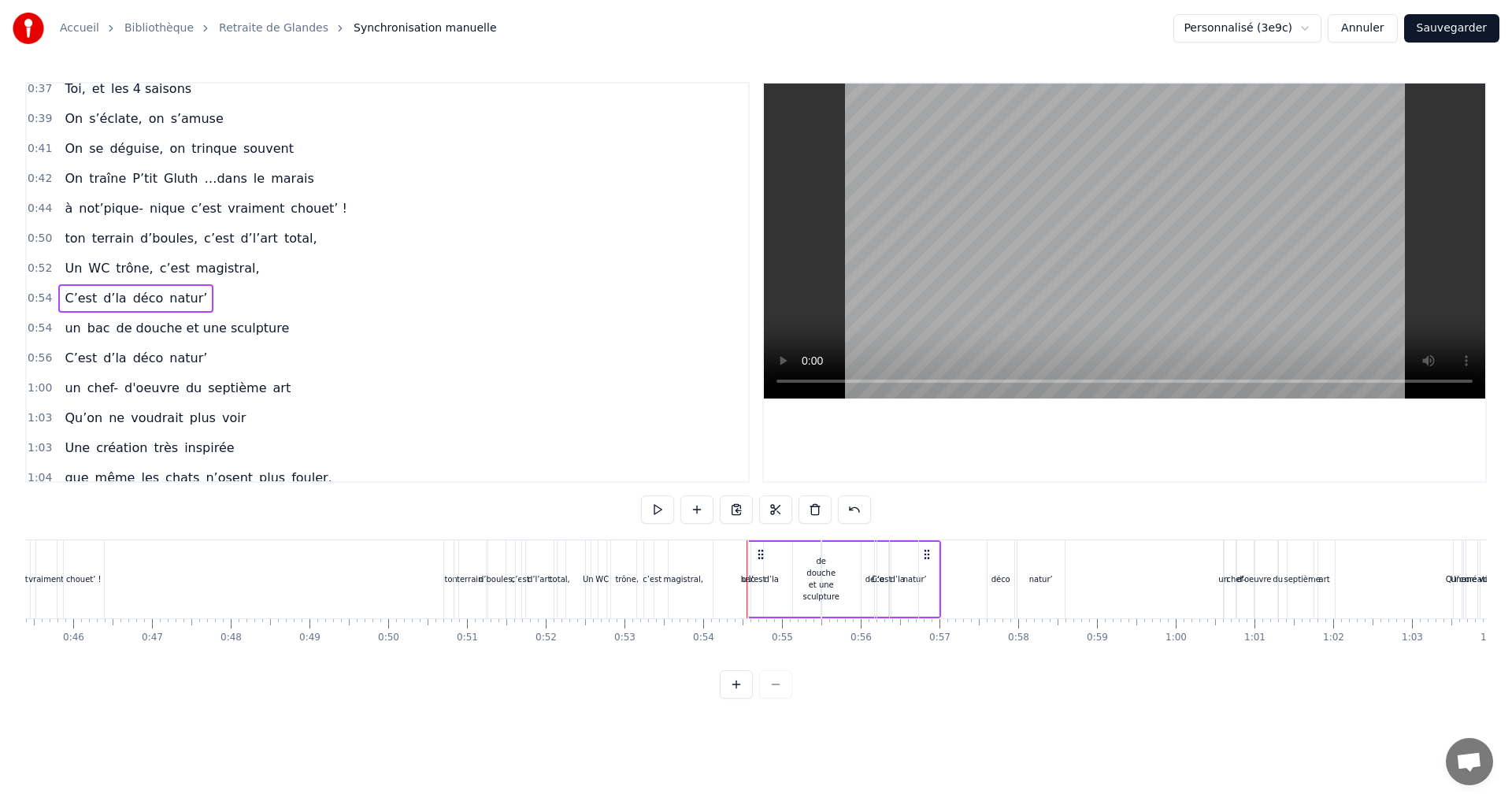
click at [68, 299] on span "C’est" at bounding box center [81, 297] width 36 height 18
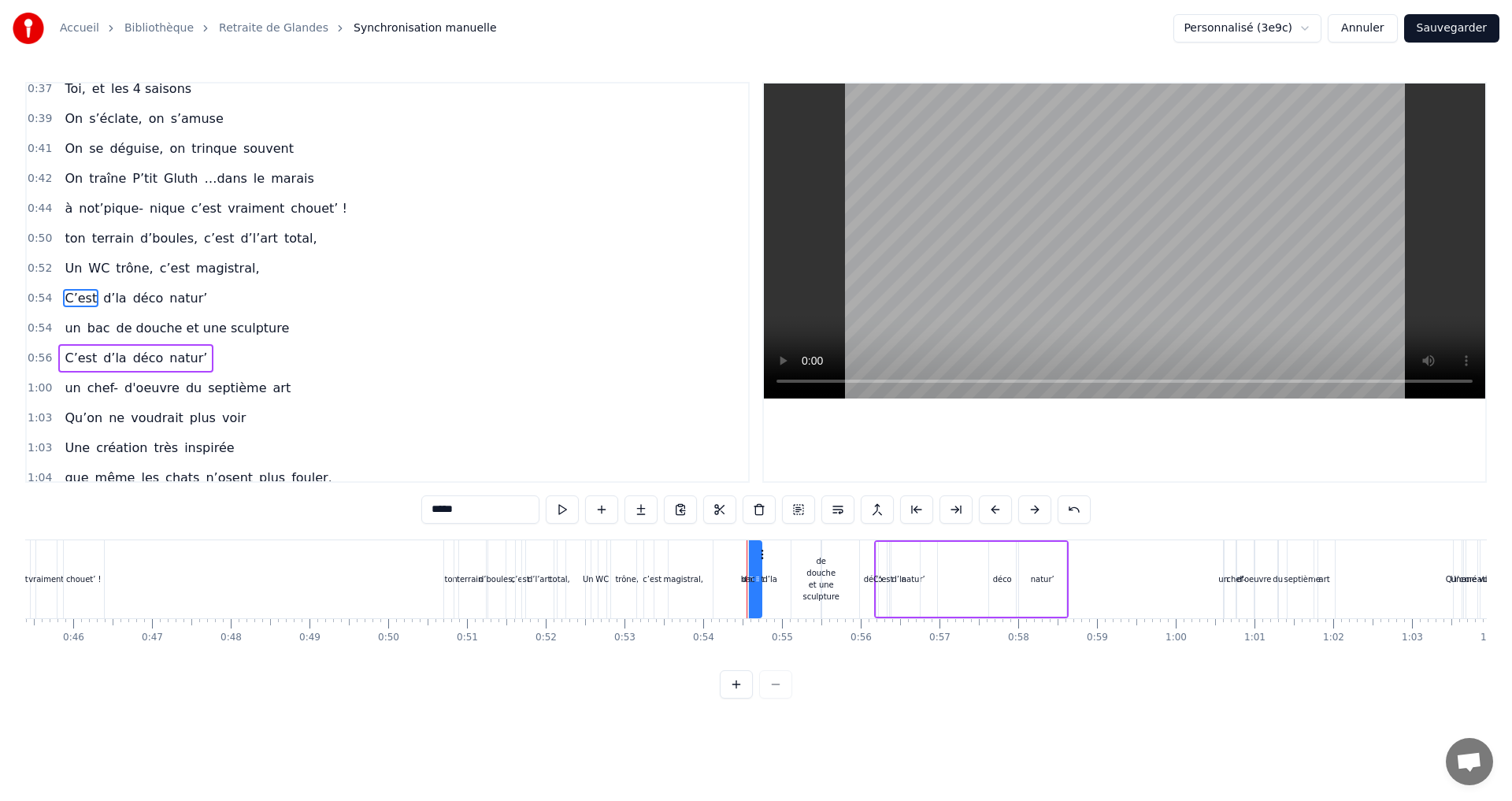
scroll to position [473, 0]
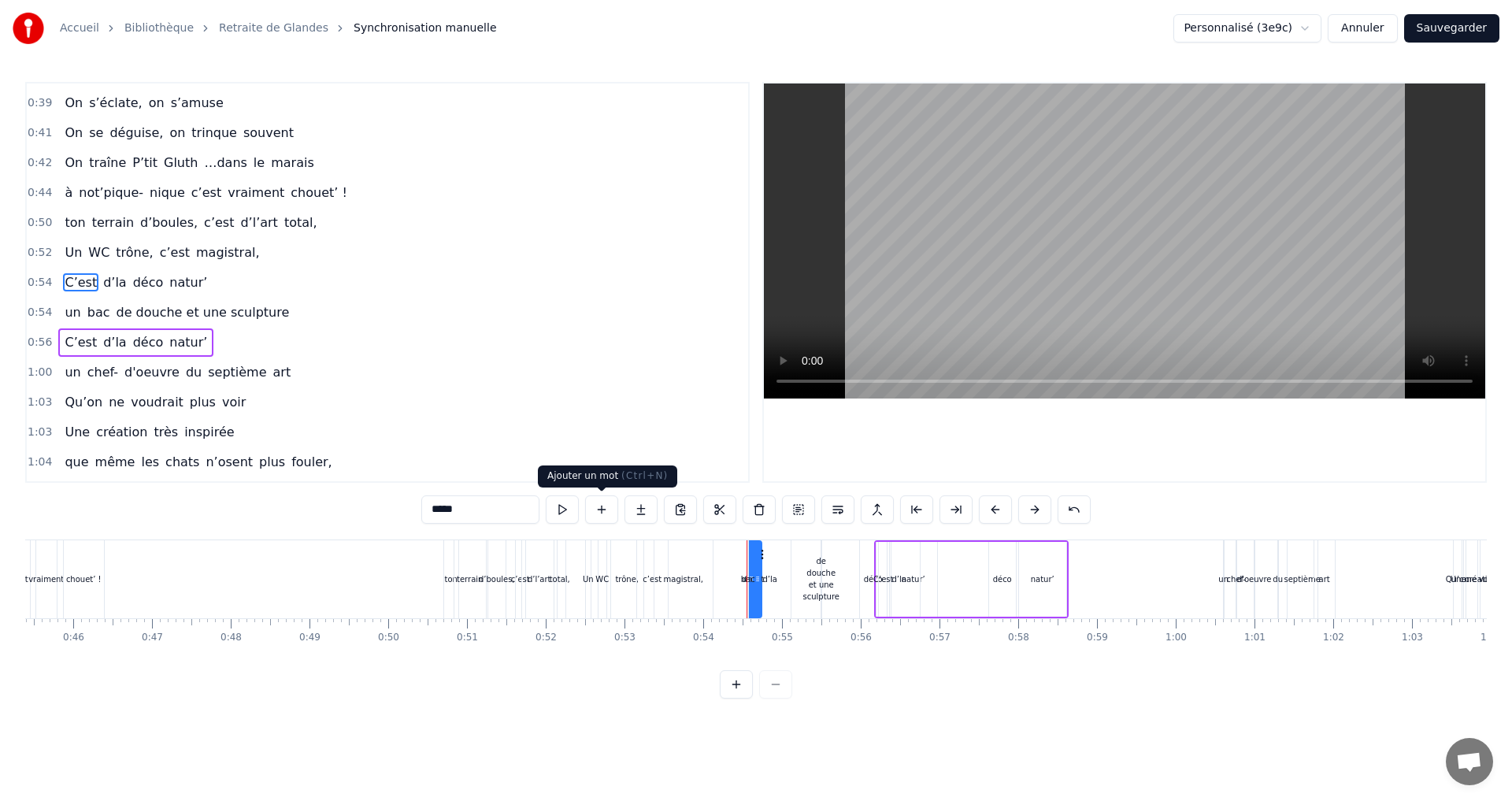
click at [599, 512] on button at bounding box center [601, 509] width 33 height 28
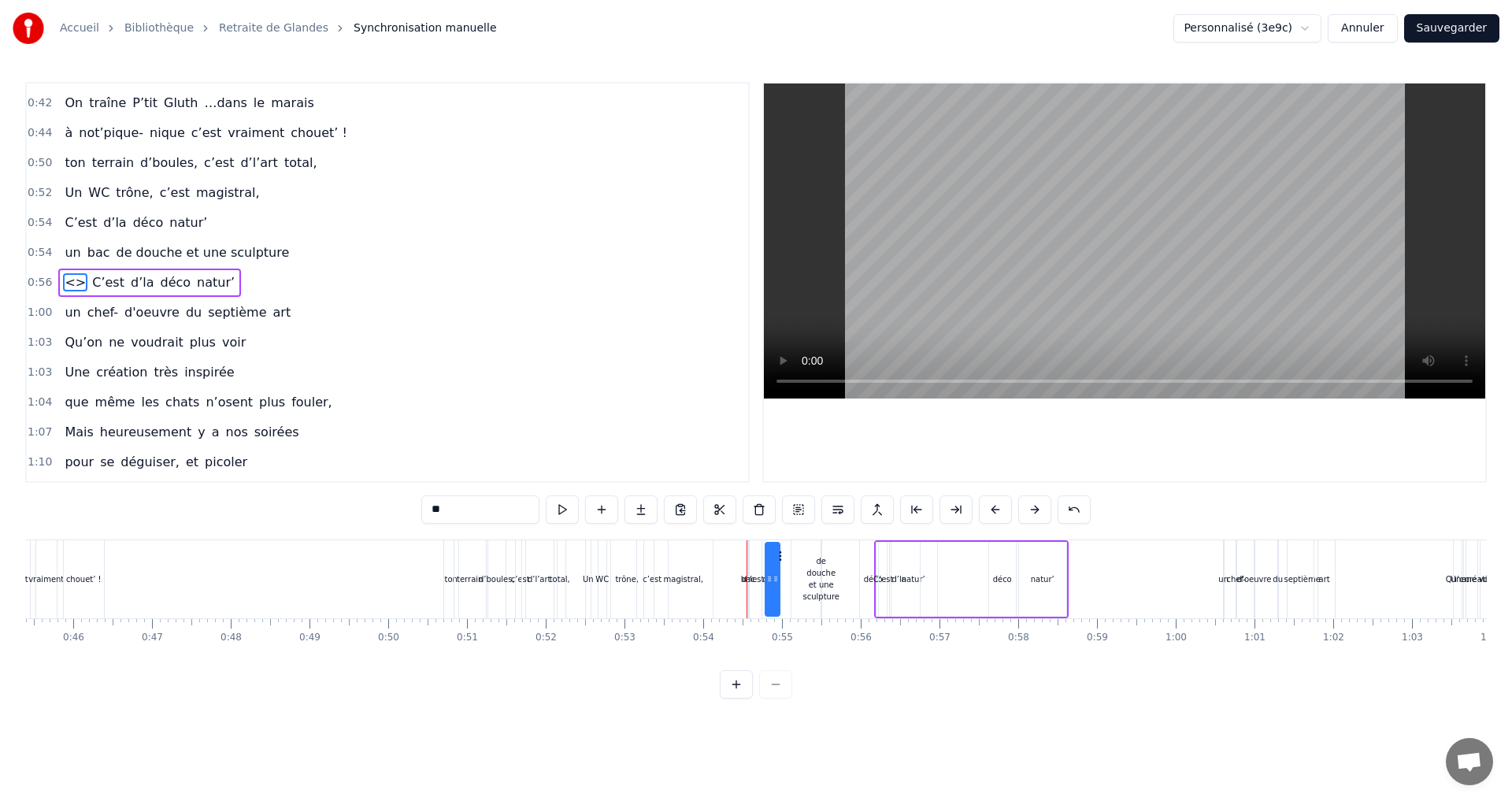
click at [146, 214] on span "déco" at bounding box center [149, 222] width 34 height 18
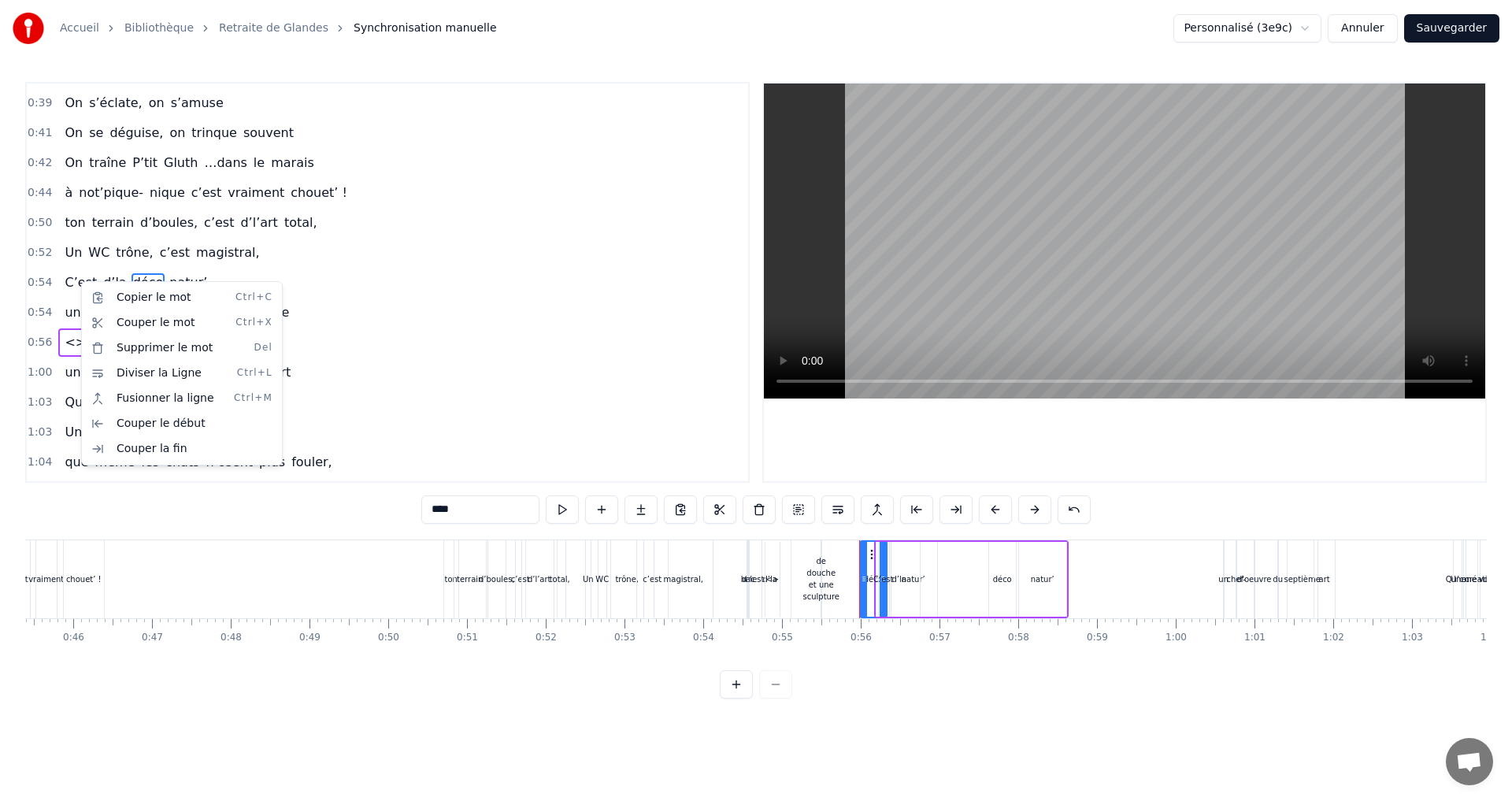
click at [79, 281] on html "Accueil Bibliothèque Retraite de Glandes Synchronisation manuelle Personnalisé …" at bounding box center [756, 361] width 1512 height 724
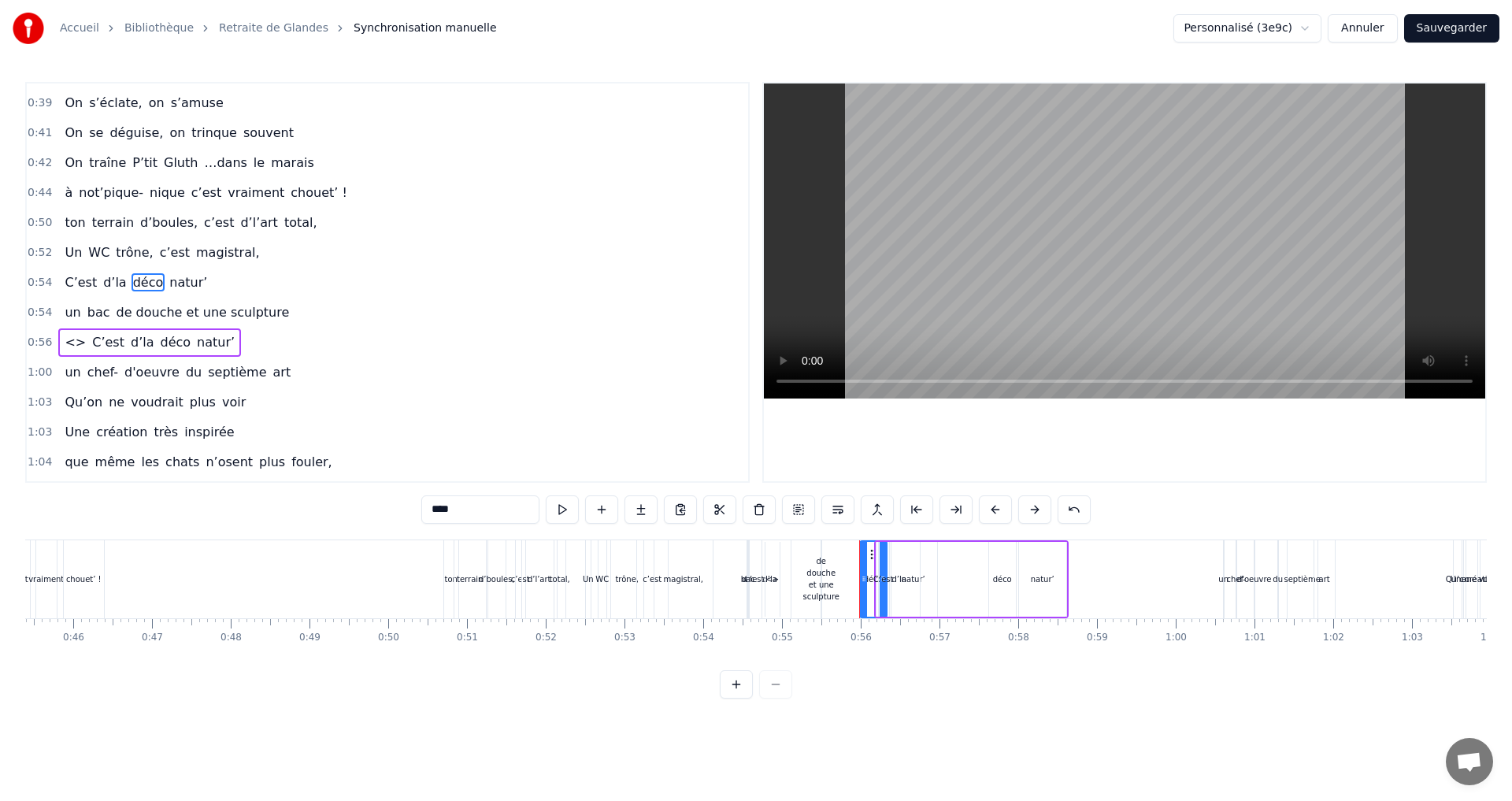
click at [74, 281] on span "C’est" at bounding box center [81, 281] width 36 height 18
type input "*****"
click at [603, 508] on button at bounding box center [601, 509] width 33 height 28
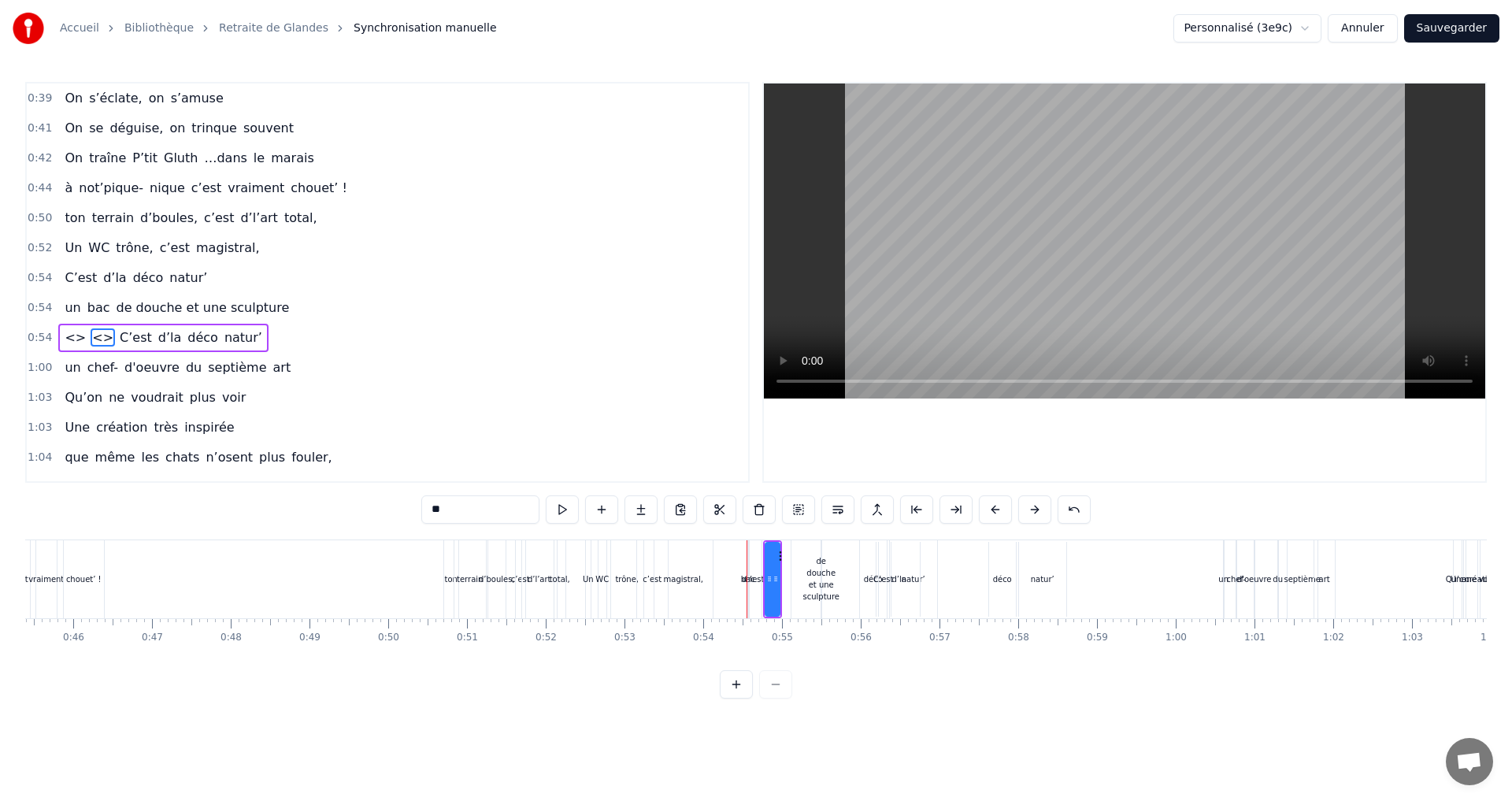
scroll to position [455, 0]
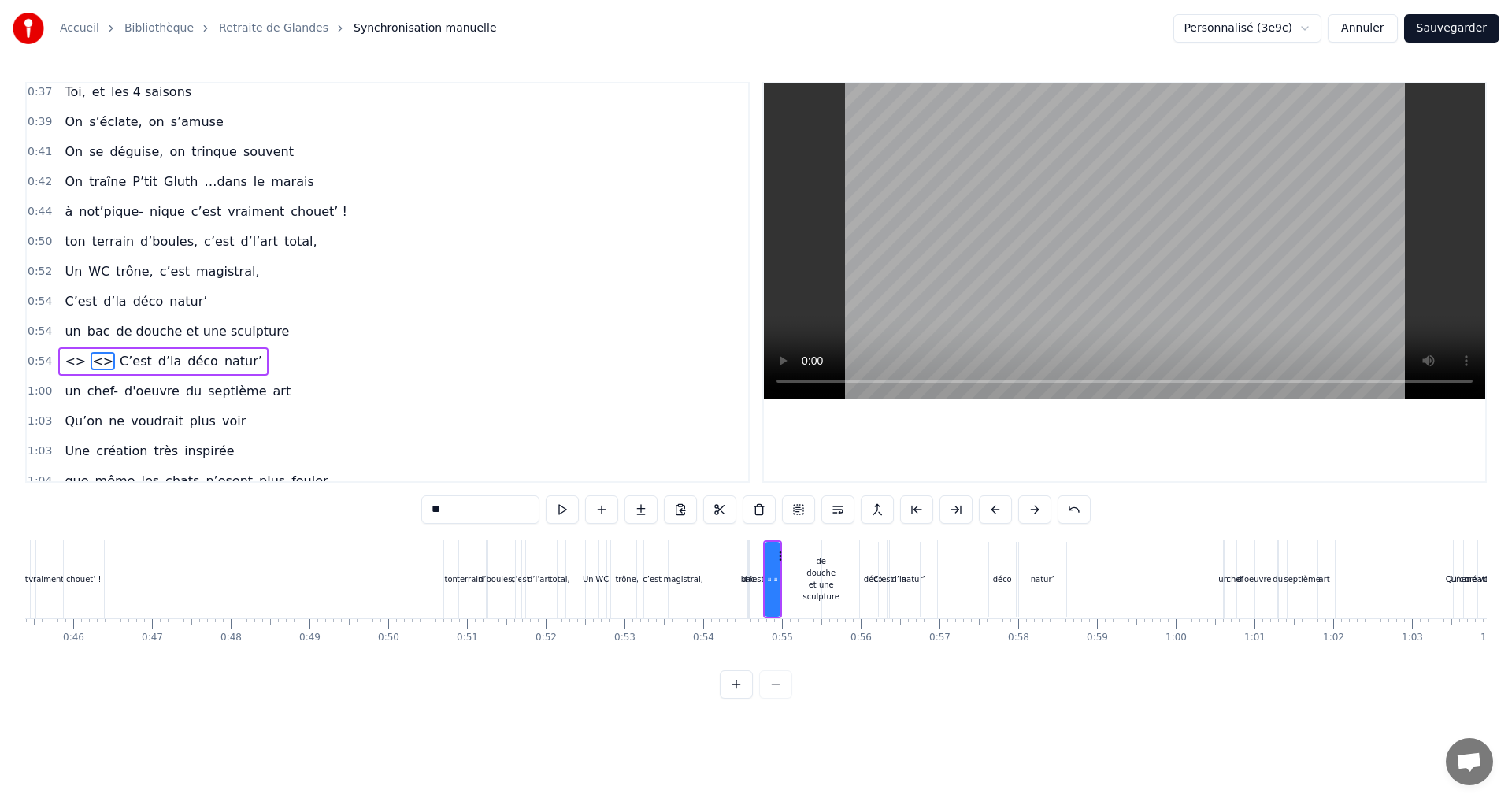
drag, startPoint x: 203, startPoint y: 348, endPoint x: 199, endPoint y: 292, distance: 56.1
click at [199, 292] on div "0:07 Faut rien raté, c'est ta soirée 0:09 Les 4 saisons et les Gluthiers 0:11 T…" at bounding box center [387, 282] width 724 height 401
click at [173, 297] on span "natur’" at bounding box center [187, 300] width 40 height 18
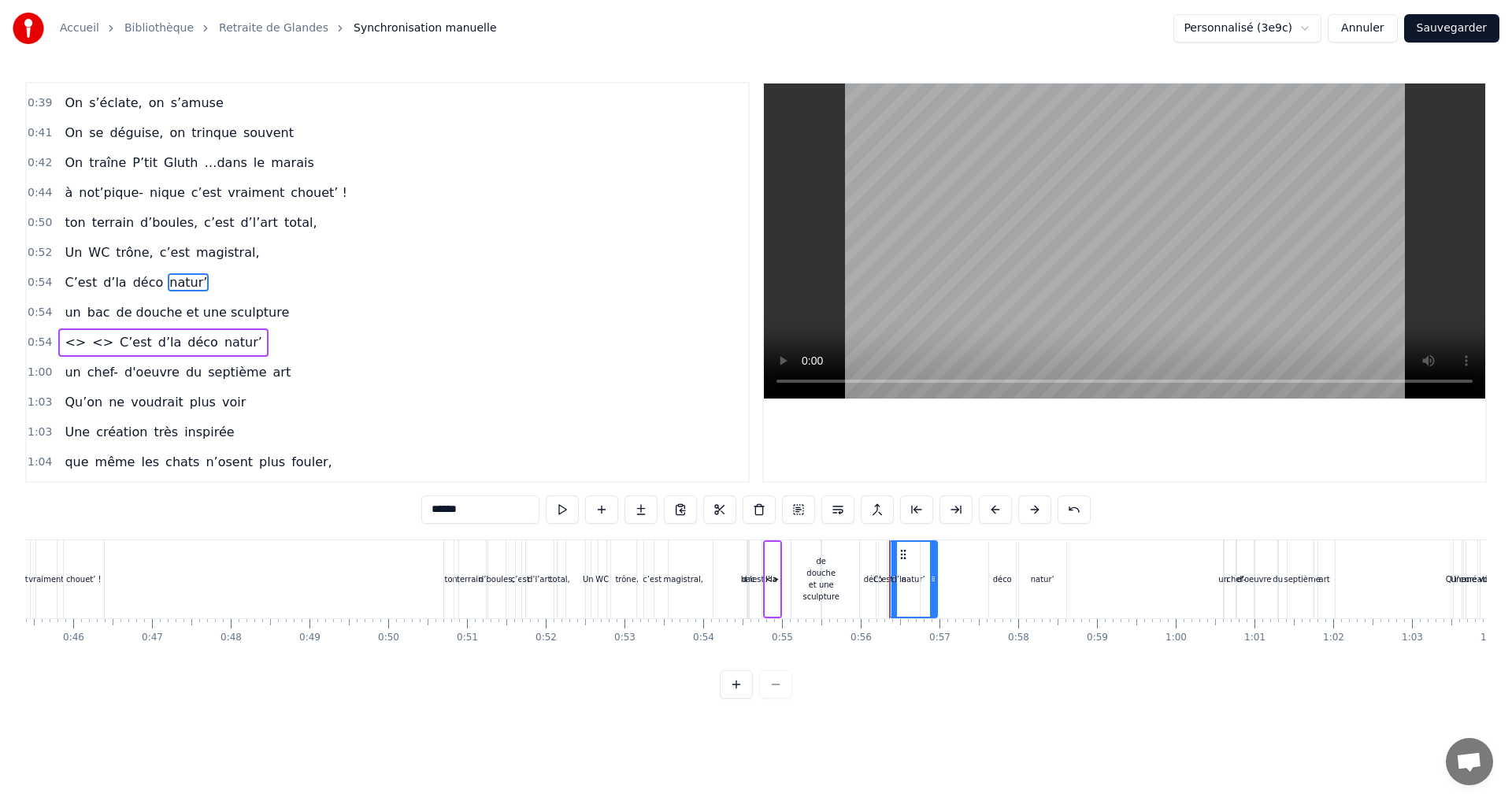
click at [84, 282] on span "C’est" at bounding box center [81, 281] width 36 height 18
click at [449, 512] on input "*****" at bounding box center [479, 509] width 118 height 28
drag, startPoint x: 462, startPoint y: 512, endPoint x: 426, endPoint y: 508, distance: 36.2
click at [426, 508] on input "*****" at bounding box center [479, 509] width 118 height 28
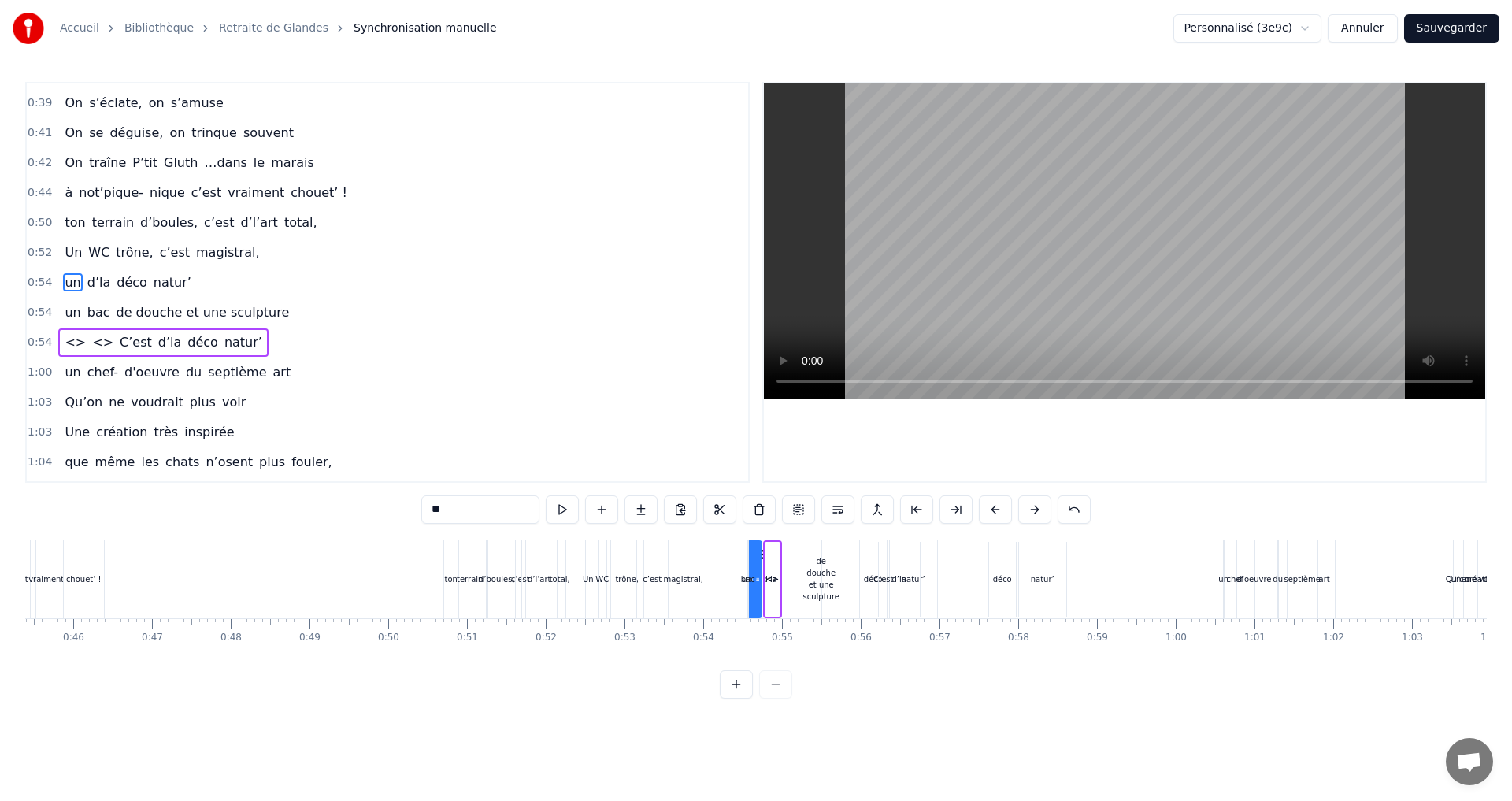
click at [91, 285] on span "d’la" at bounding box center [99, 281] width 26 height 18
type input "****"
click at [603, 505] on button at bounding box center [601, 509] width 33 height 28
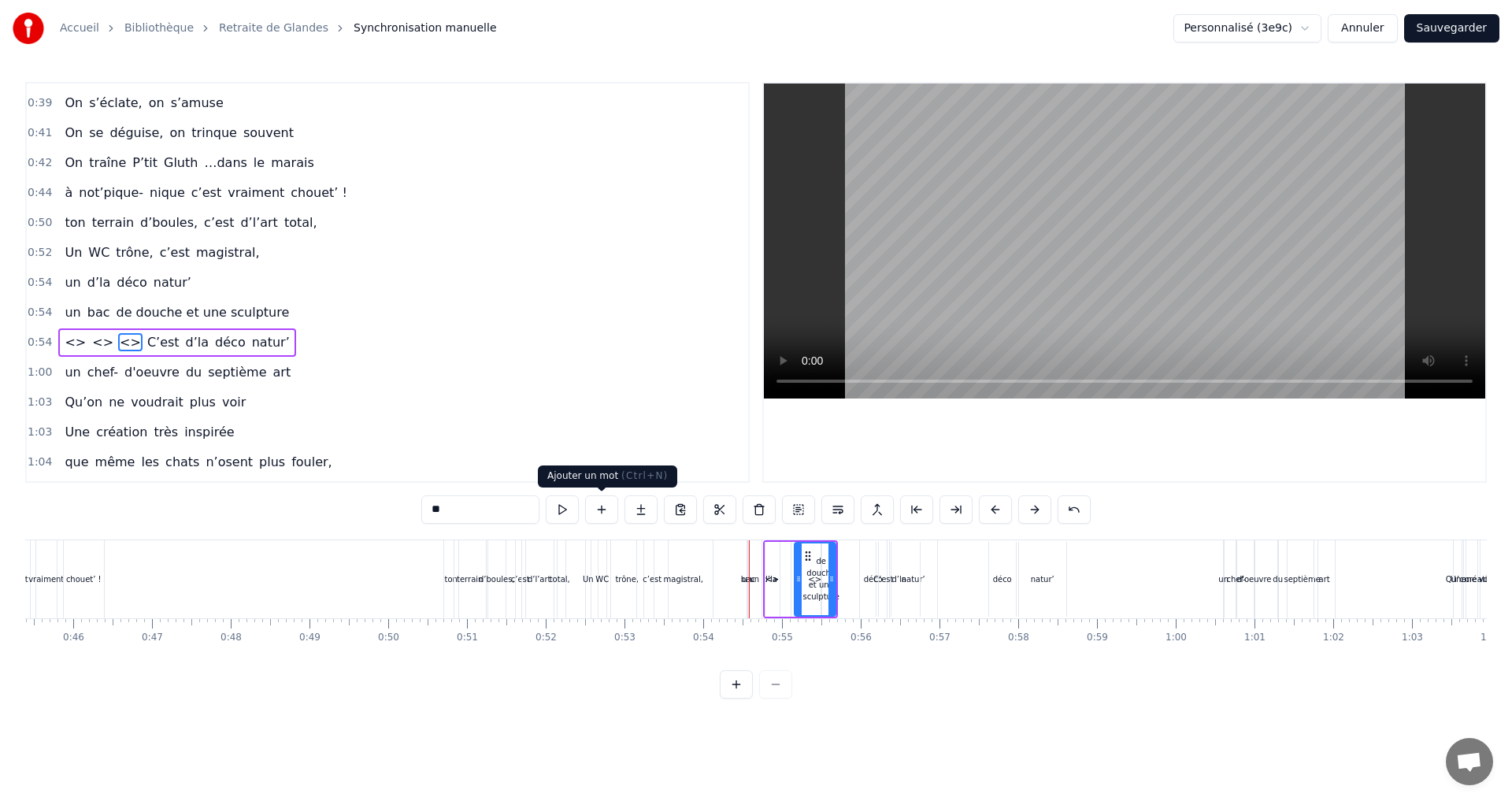
scroll to position [534, 0]
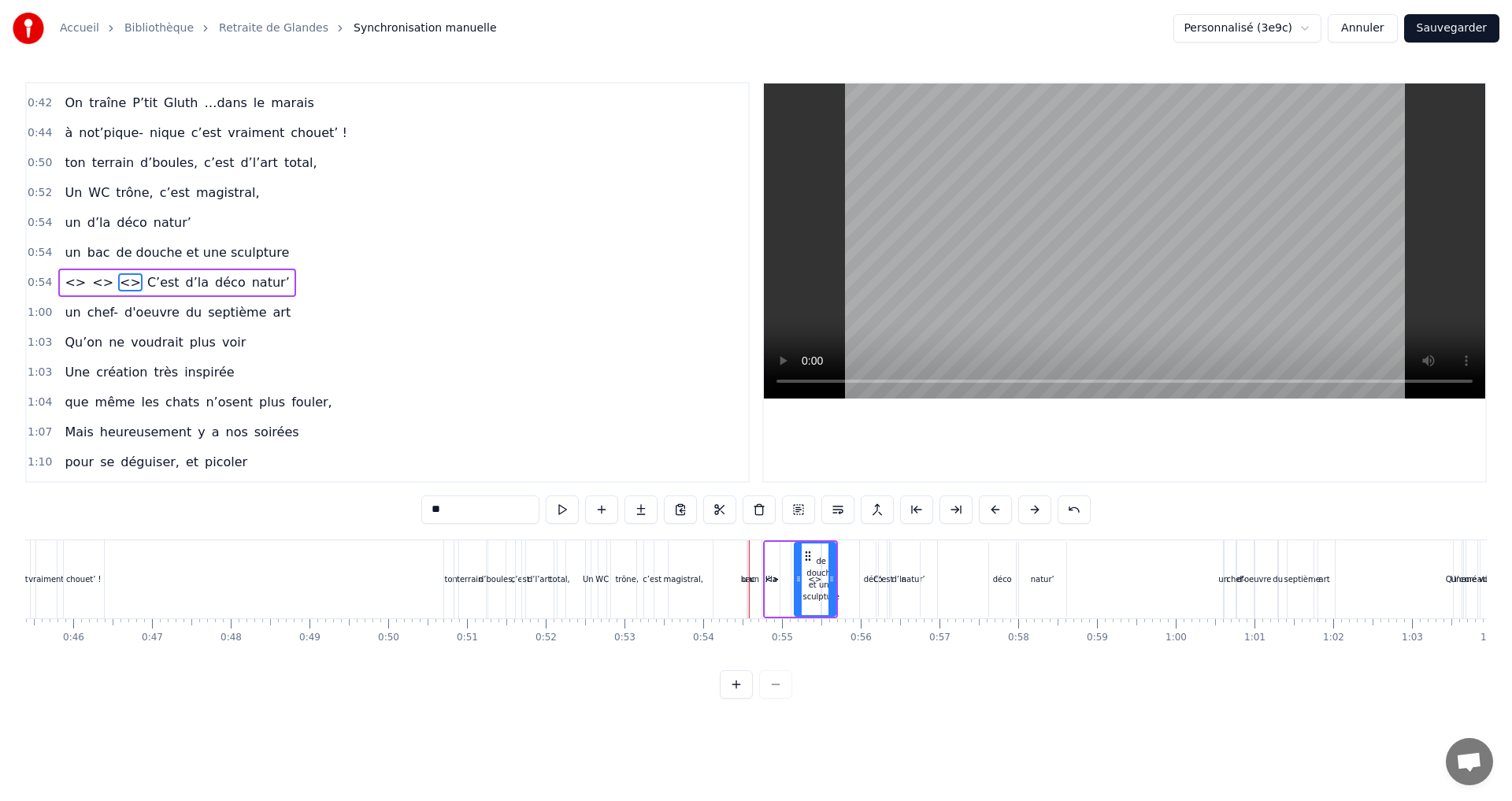
click at [86, 217] on span "d’la" at bounding box center [99, 222] width 26 height 18
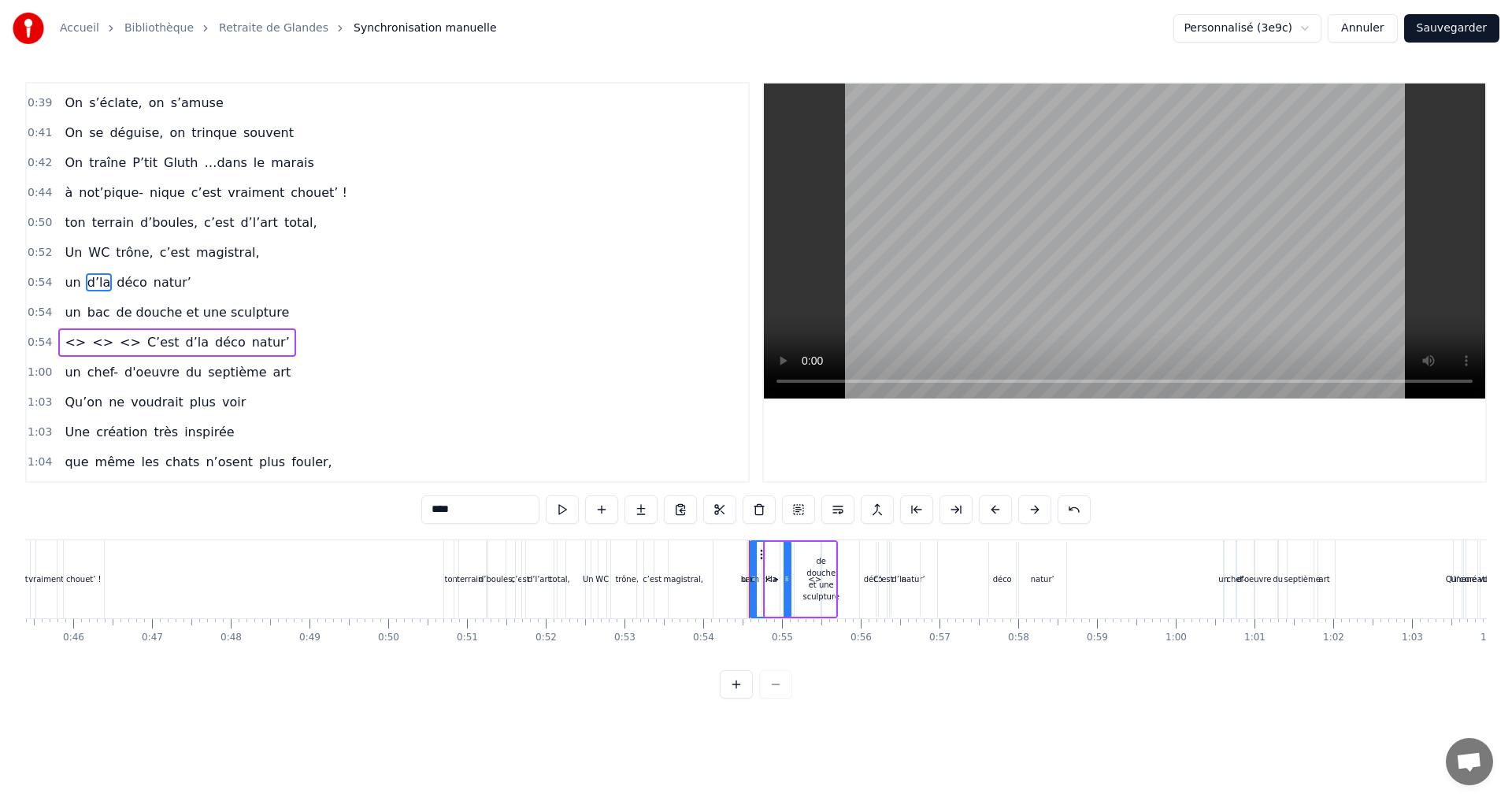
drag, startPoint x: 465, startPoint y: 512, endPoint x: 430, endPoint y: 515, distance: 35.1
click at [430, 515] on input "****" at bounding box center [479, 509] width 118 height 28
click at [116, 284] on span "déco" at bounding box center [132, 281] width 34 height 18
drag, startPoint x: 450, startPoint y: 512, endPoint x: 424, endPoint y: 512, distance: 26.0
click at [424, 512] on input "****" at bounding box center [479, 509] width 118 height 28
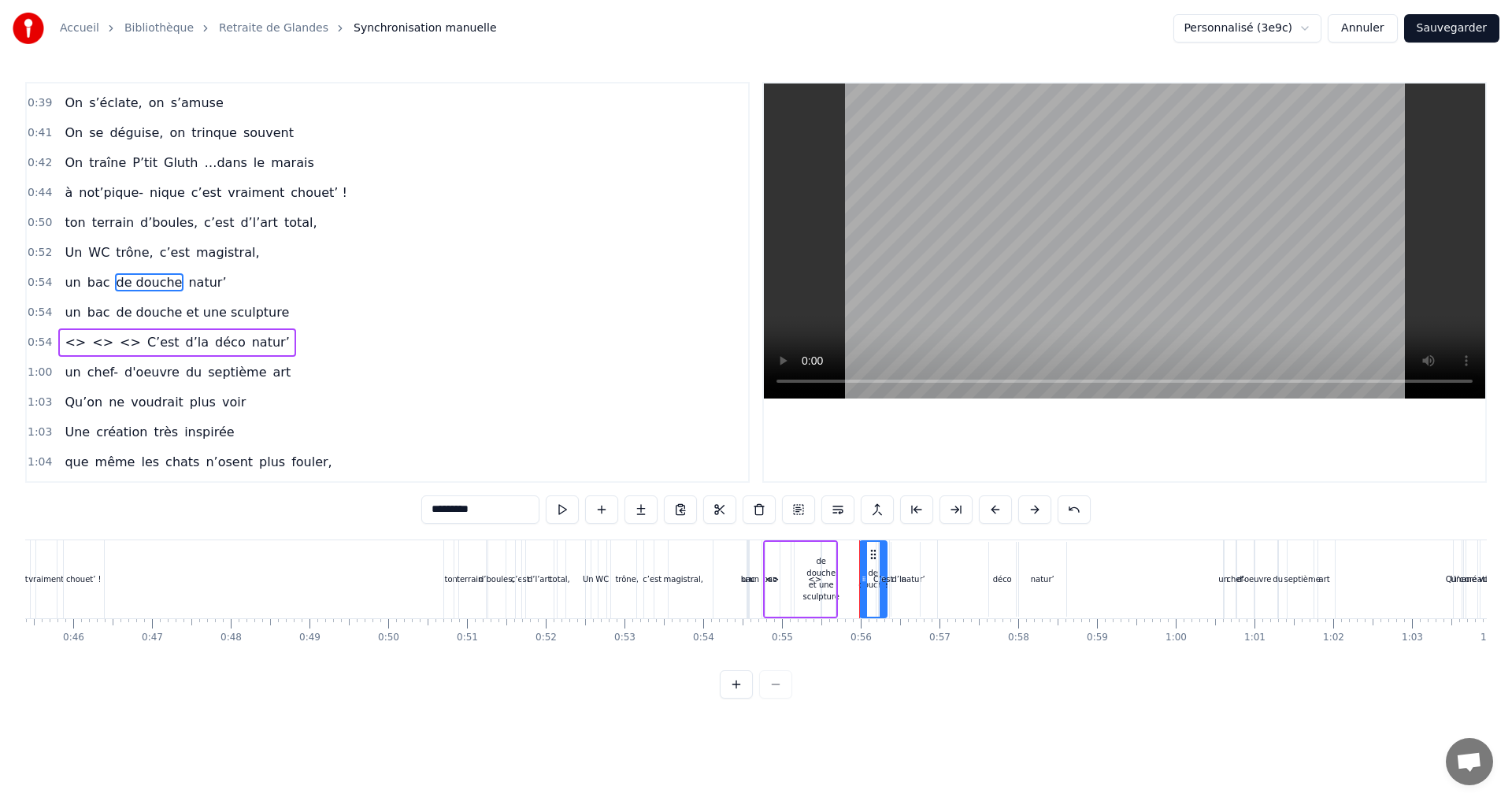
click at [195, 284] on span "natur’" at bounding box center [206, 281] width 40 height 18
drag, startPoint x: 459, startPoint y: 508, endPoint x: 435, endPoint y: 506, distance: 24.1
click at [435, 506] on input "******" at bounding box center [479, 509] width 118 height 28
type input "*"
click at [72, 313] on span "un" at bounding box center [72, 312] width 19 height 18
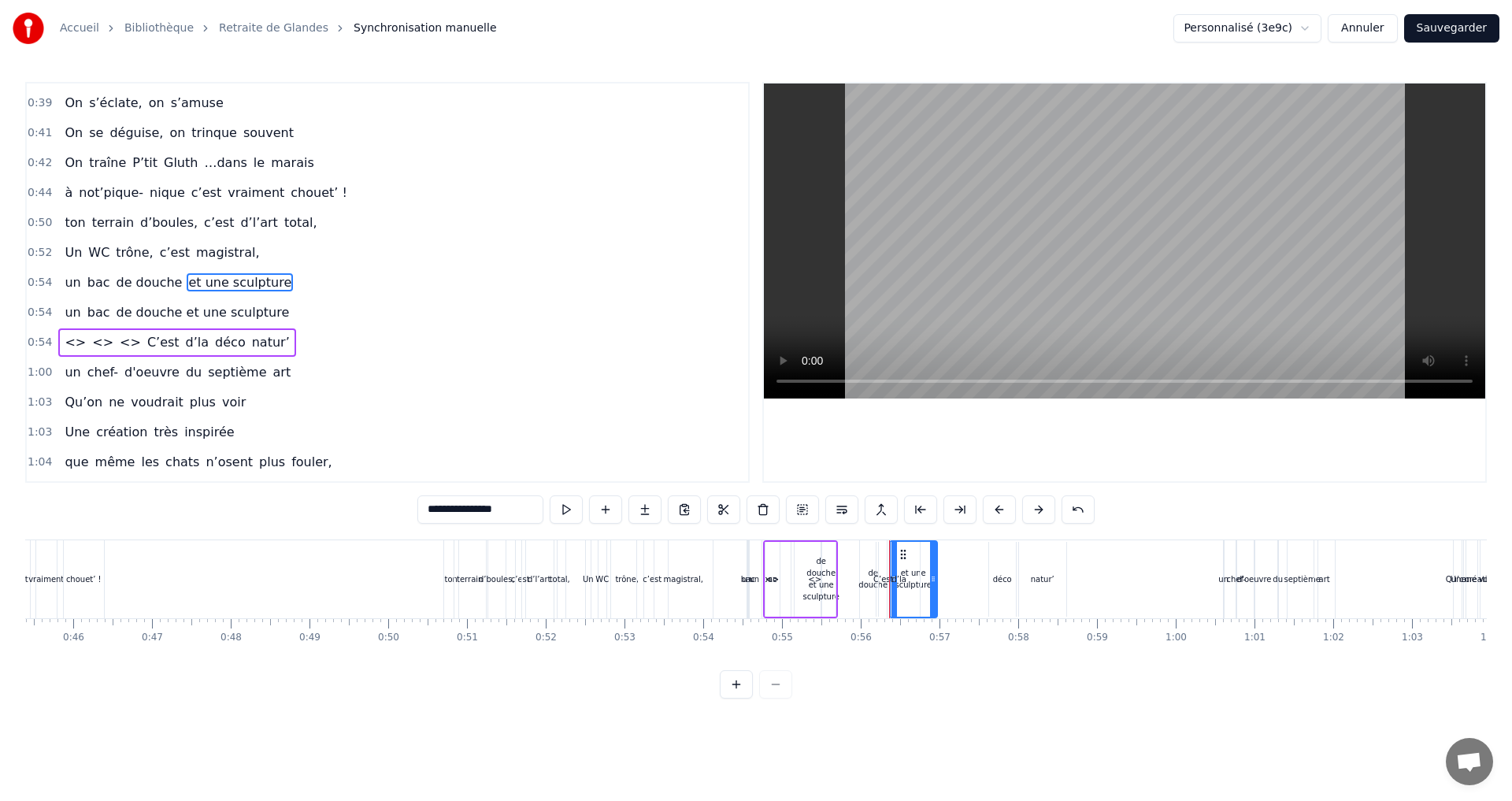
type input "**"
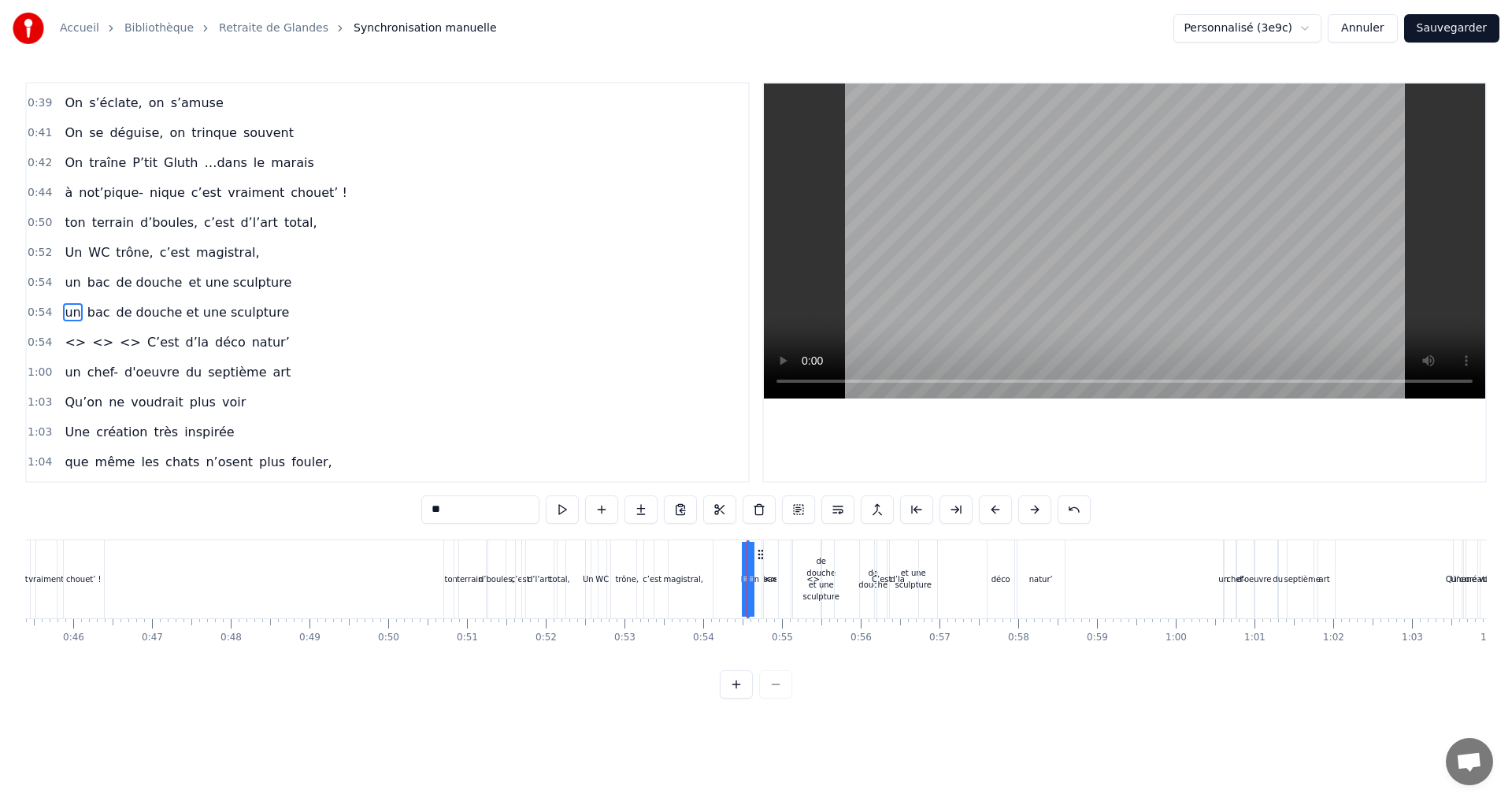
scroll to position [504, 0]
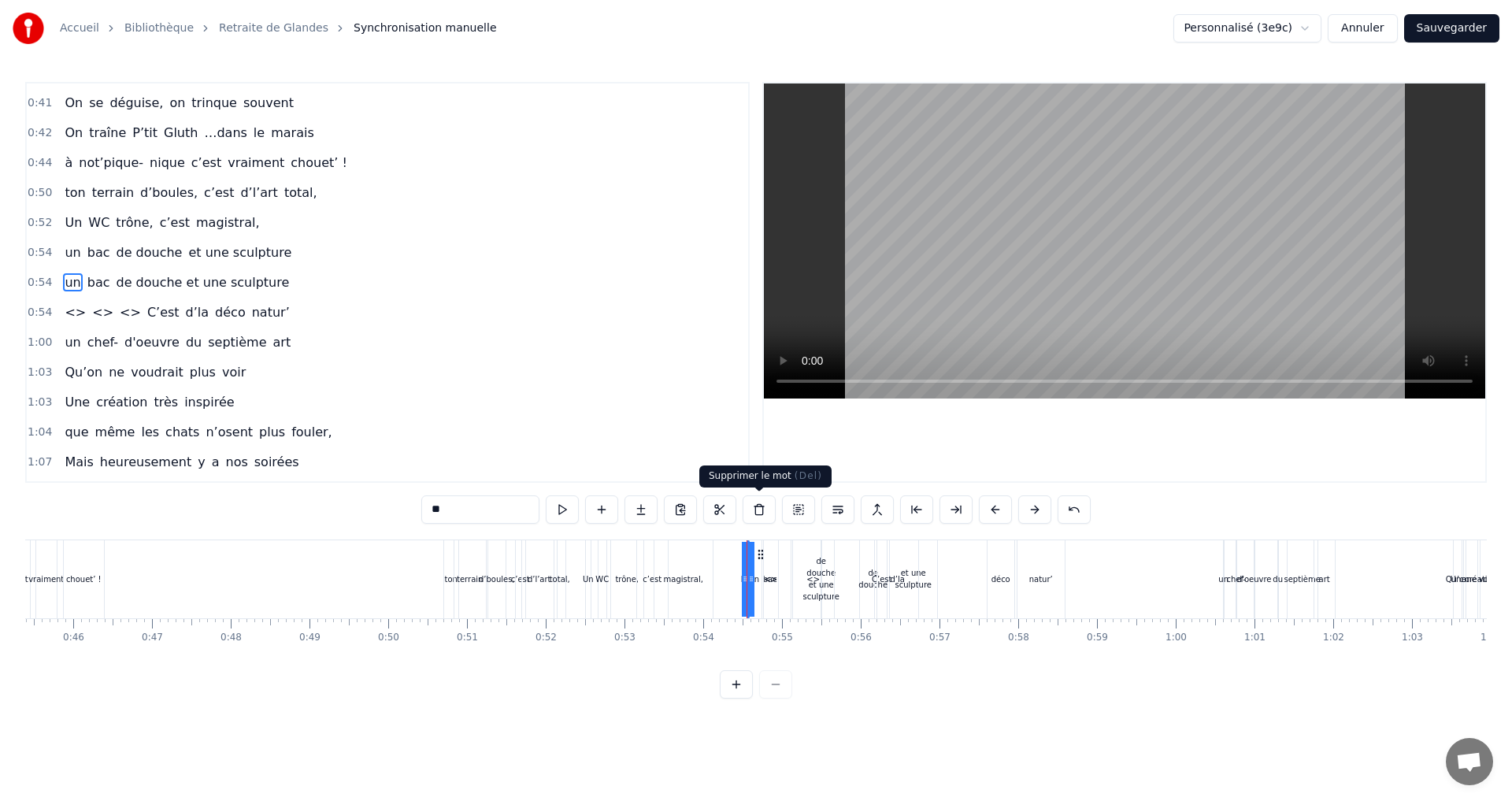
click at [762, 505] on button at bounding box center [759, 509] width 33 height 28
click at [67, 285] on span "bac" at bounding box center [76, 281] width 26 height 18
click at [757, 509] on button at bounding box center [759, 509] width 33 height 28
click at [118, 281] on span "<>" at bounding box center [130, 281] width 24 height 18
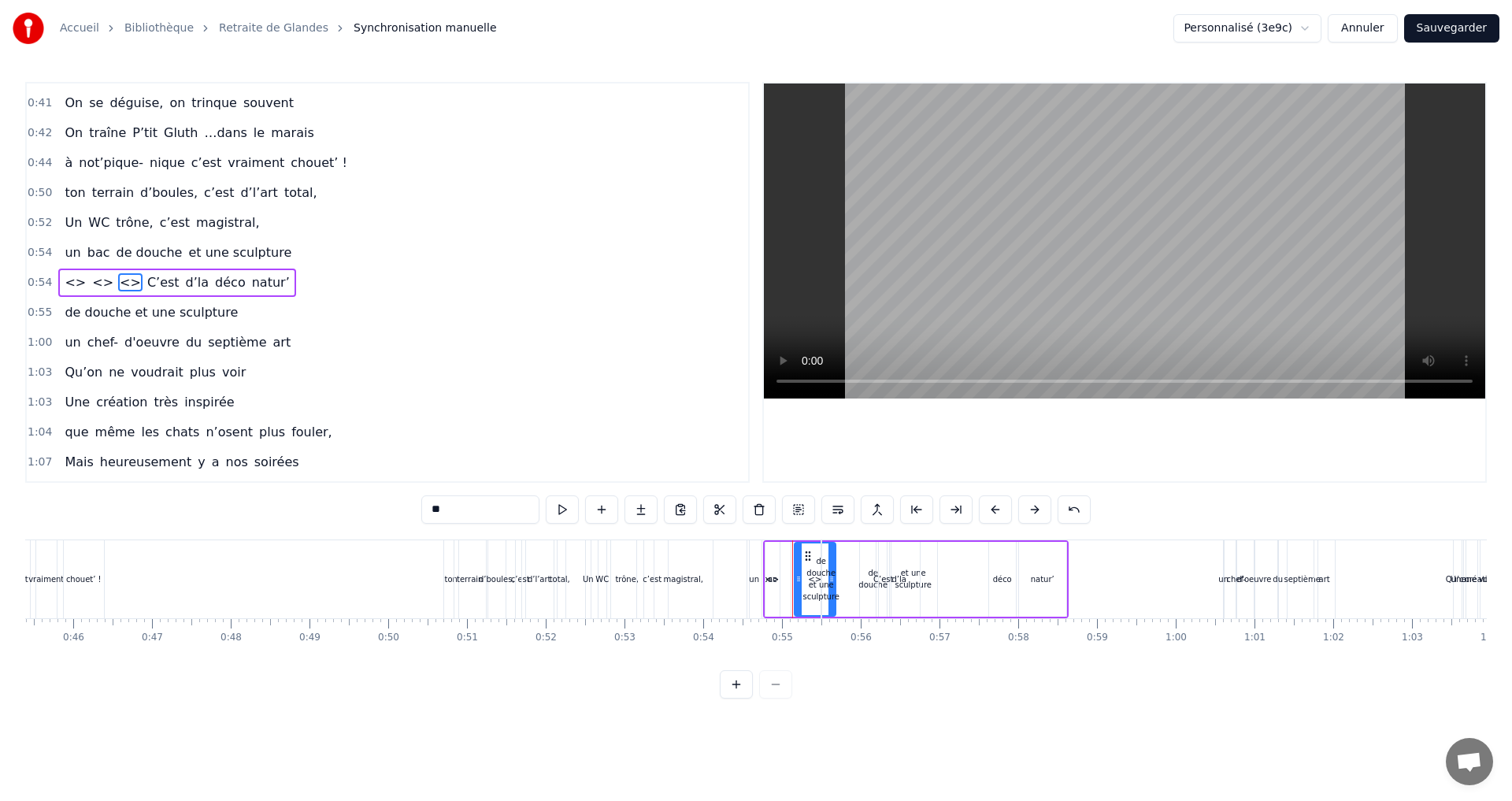
drag, startPoint x: 445, startPoint y: 509, endPoint x: 423, endPoint y: 509, distance: 22.0
click at [423, 509] on input "**" at bounding box center [479, 509] width 118 height 28
click at [92, 281] on span "<>" at bounding box center [103, 281] width 24 height 18
type input "**"
drag, startPoint x: 450, startPoint y: 505, endPoint x: 414, endPoint y: 502, distance: 36.1
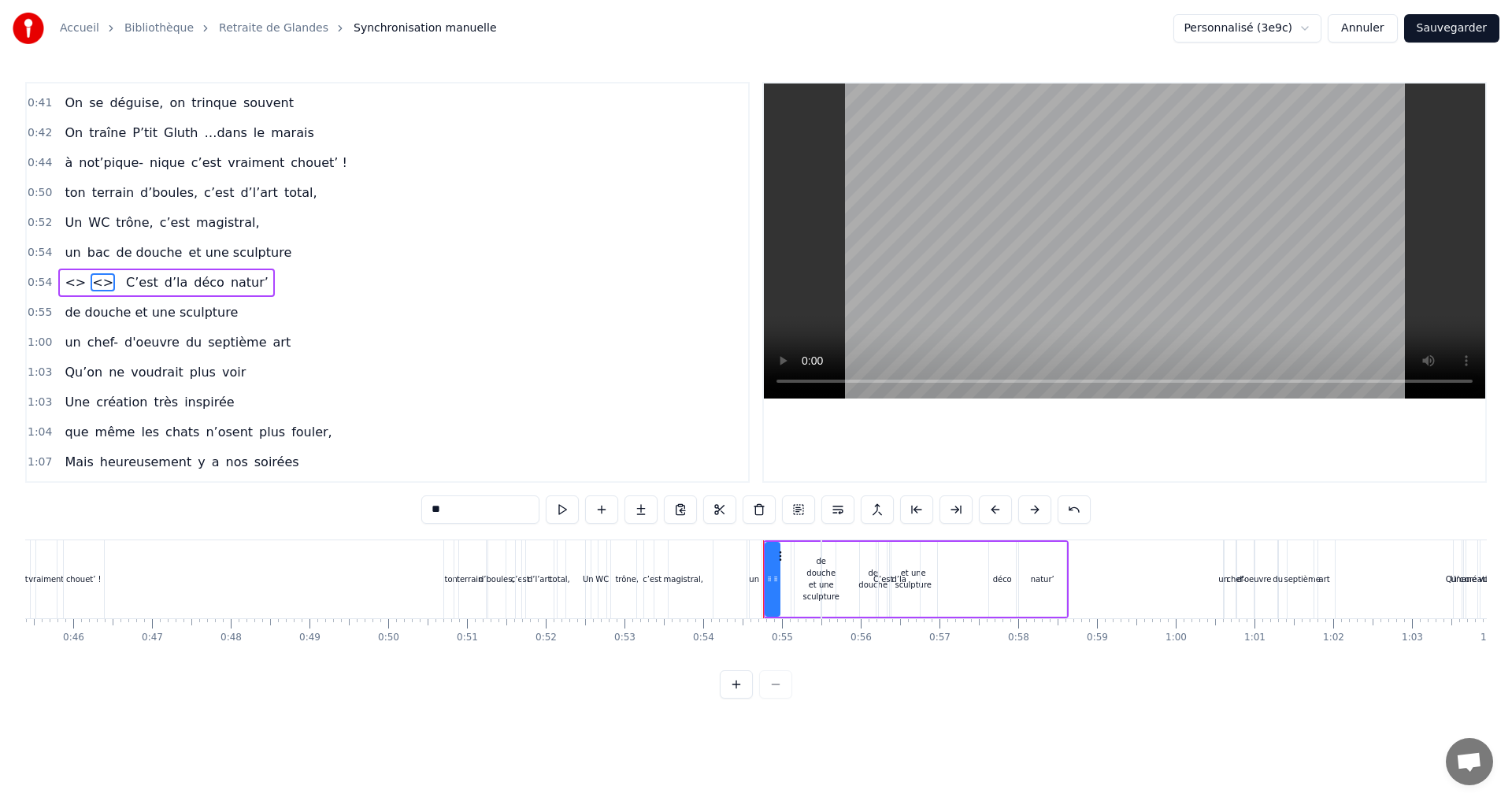
click at [414, 502] on div "0:07 Faut rien raté, c'est ta soirée 0:09 Les 4 saisons et les Gluthiers 0:11 T…" at bounding box center [756, 390] width 1461 height 617
click at [74, 280] on span "<>" at bounding box center [75, 281] width 24 height 18
type input "**"
drag, startPoint x: 450, startPoint y: 512, endPoint x: 421, endPoint y: 505, distance: 29.8
click at [421, 505] on input "**" at bounding box center [479, 509] width 118 height 28
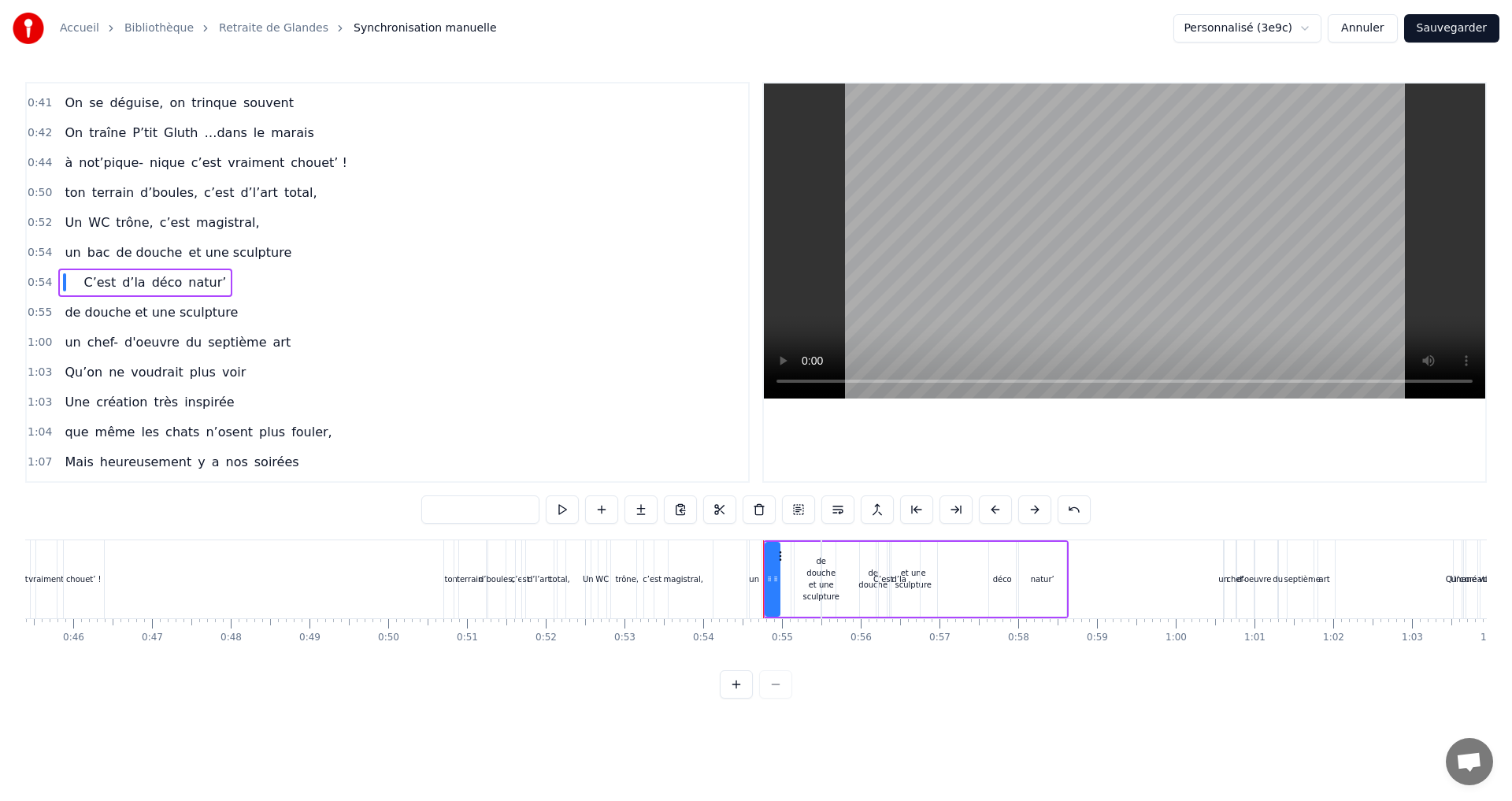
click at [75, 280] on span at bounding box center [76, 281] width 3 height 18
click at [90, 284] on span "C’est" at bounding box center [100, 281] width 36 height 18
type input "*****"
drag, startPoint x: 430, startPoint y: 507, endPoint x: 440, endPoint y: 497, distance: 14.1
click at [430, 506] on input "*****" at bounding box center [479, 509] width 118 height 28
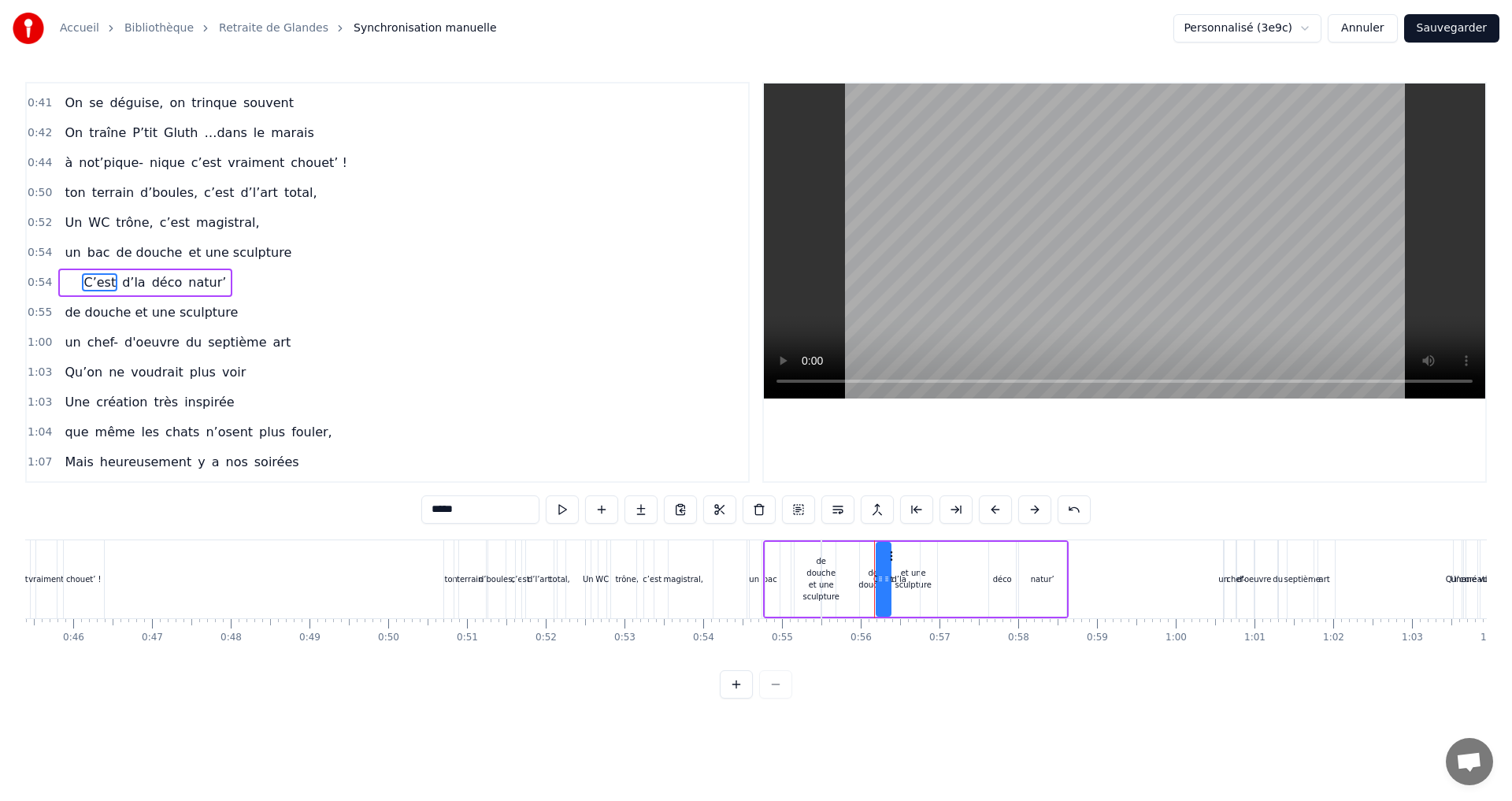
click at [63, 280] on div "C’est d’la déco natur’" at bounding box center [145, 282] width 174 height 28
click at [297, 321] on div "0:55 de douche et une sculpture" at bounding box center [387, 312] width 721 height 30
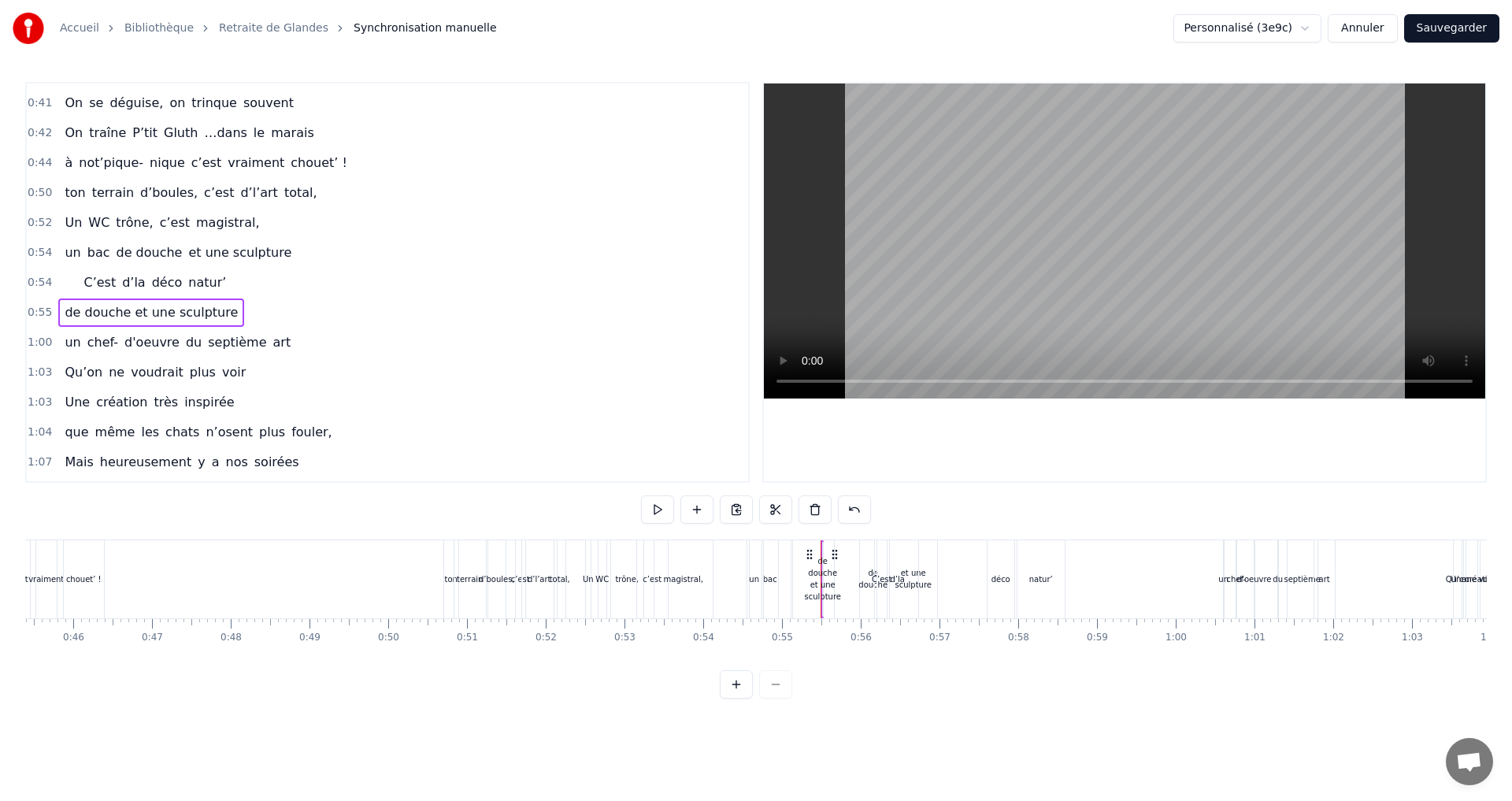
click at [67, 314] on span "de douche et une sculpture" at bounding box center [151, 312] width 176 height 18
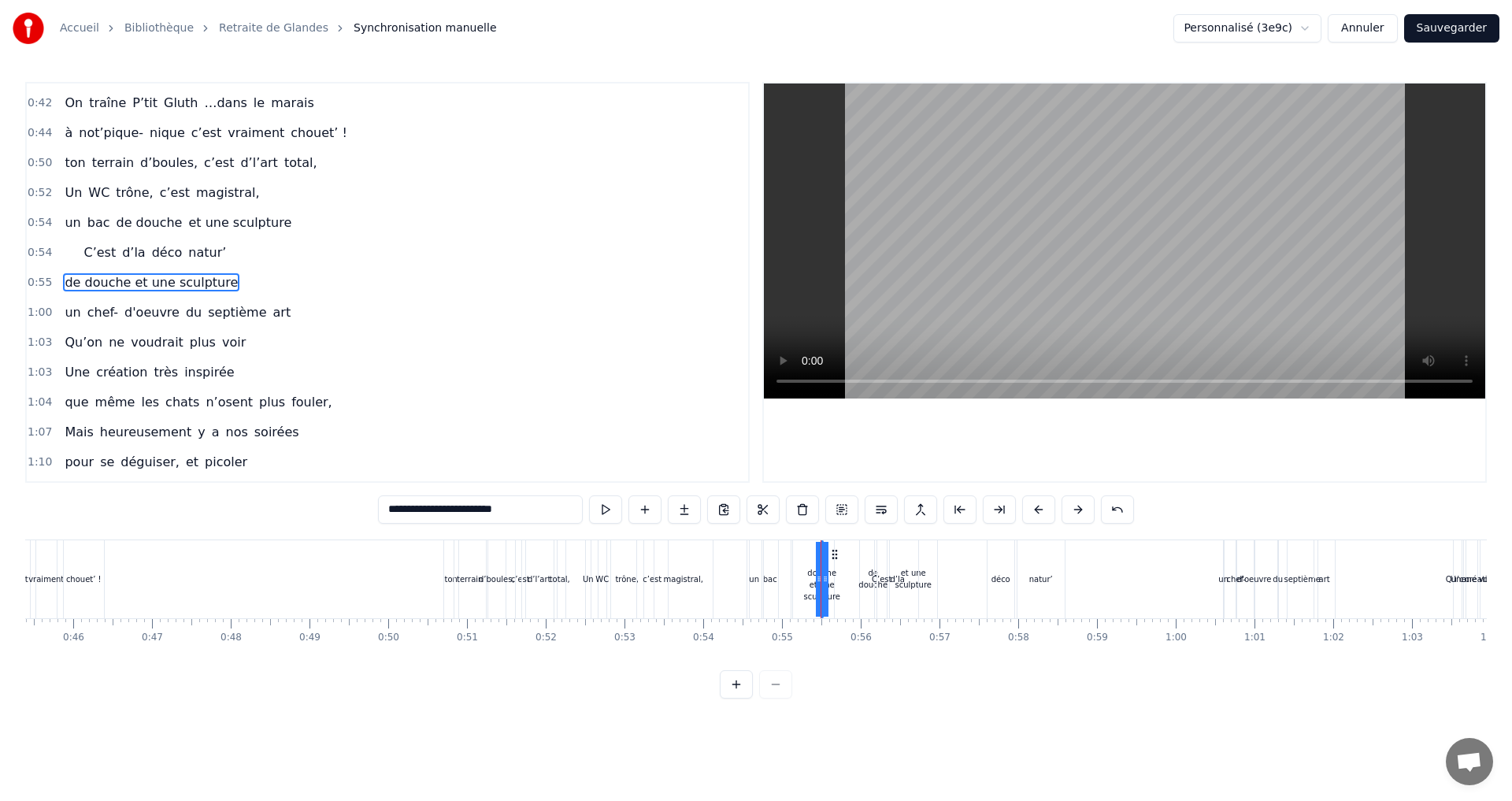
click at [69, 280] on span "de douche et une sculpture" at bounding box center [151, 281] width 176 height 18
drag, startPoint x: 372, startPoint y: 504, endPoint x: 341, endPoint y: 507, distance: 31.1
click at [341, 507] on div "0:07 Faut rien raté, c'est ta soirée 0:09 Les 4 saisons et les Gluthiers 0:11 T…" at bounding box center [756, 390] width 1461 height 617
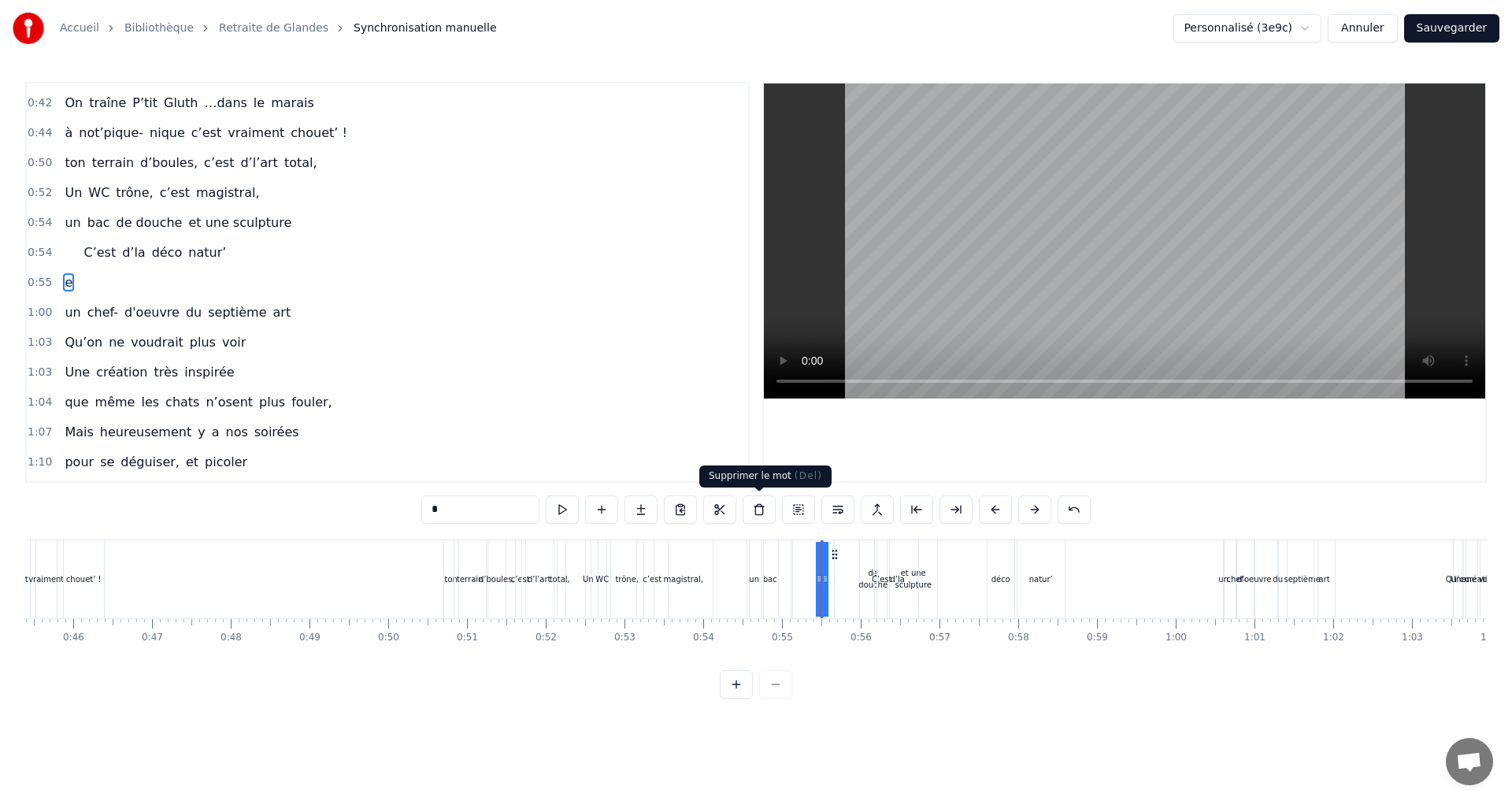
type input "*"
click at [755, 505] on button at bounding box center [759, 509] width 33 height 28
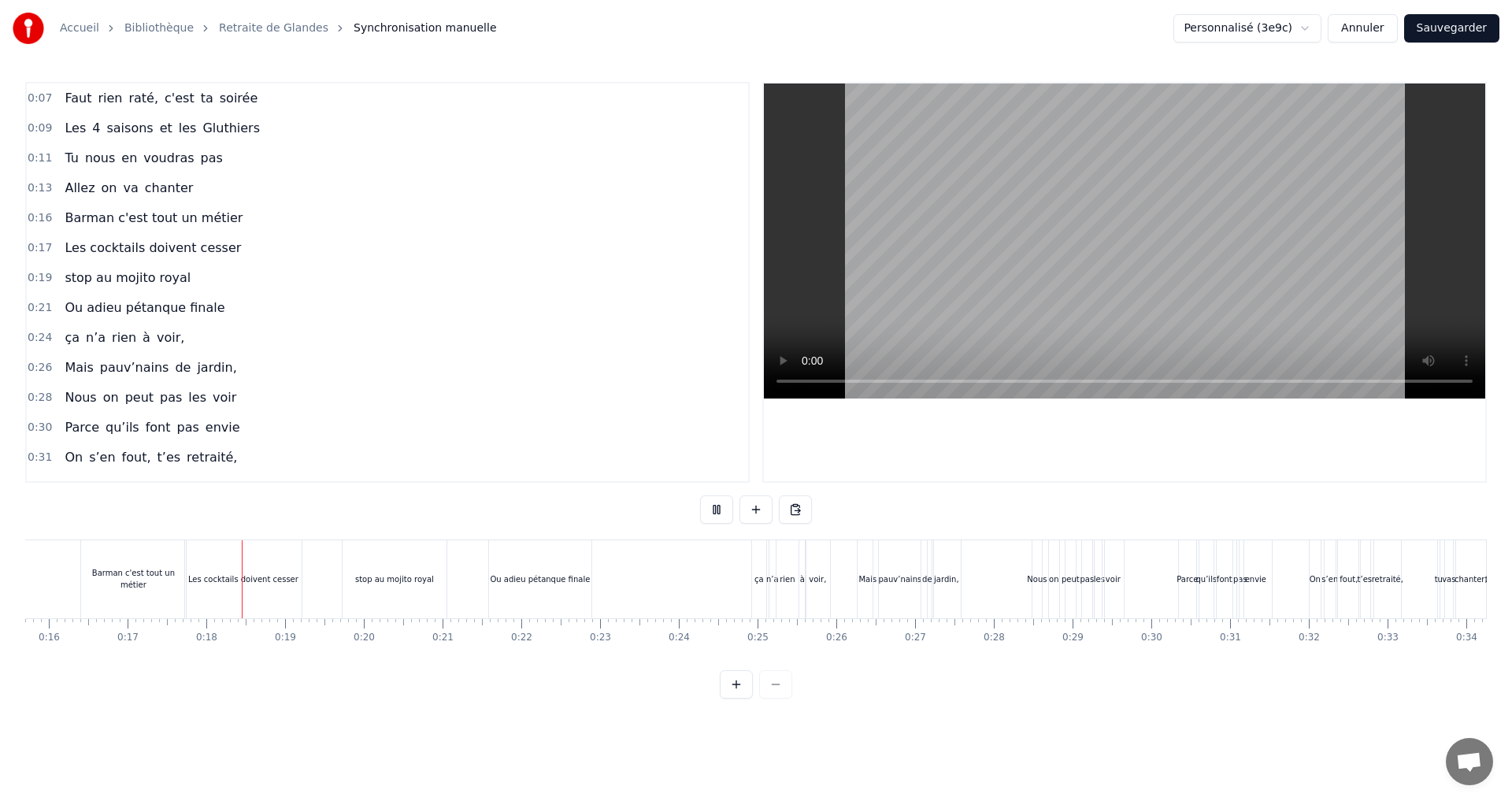
scroll to position [0, 1308]
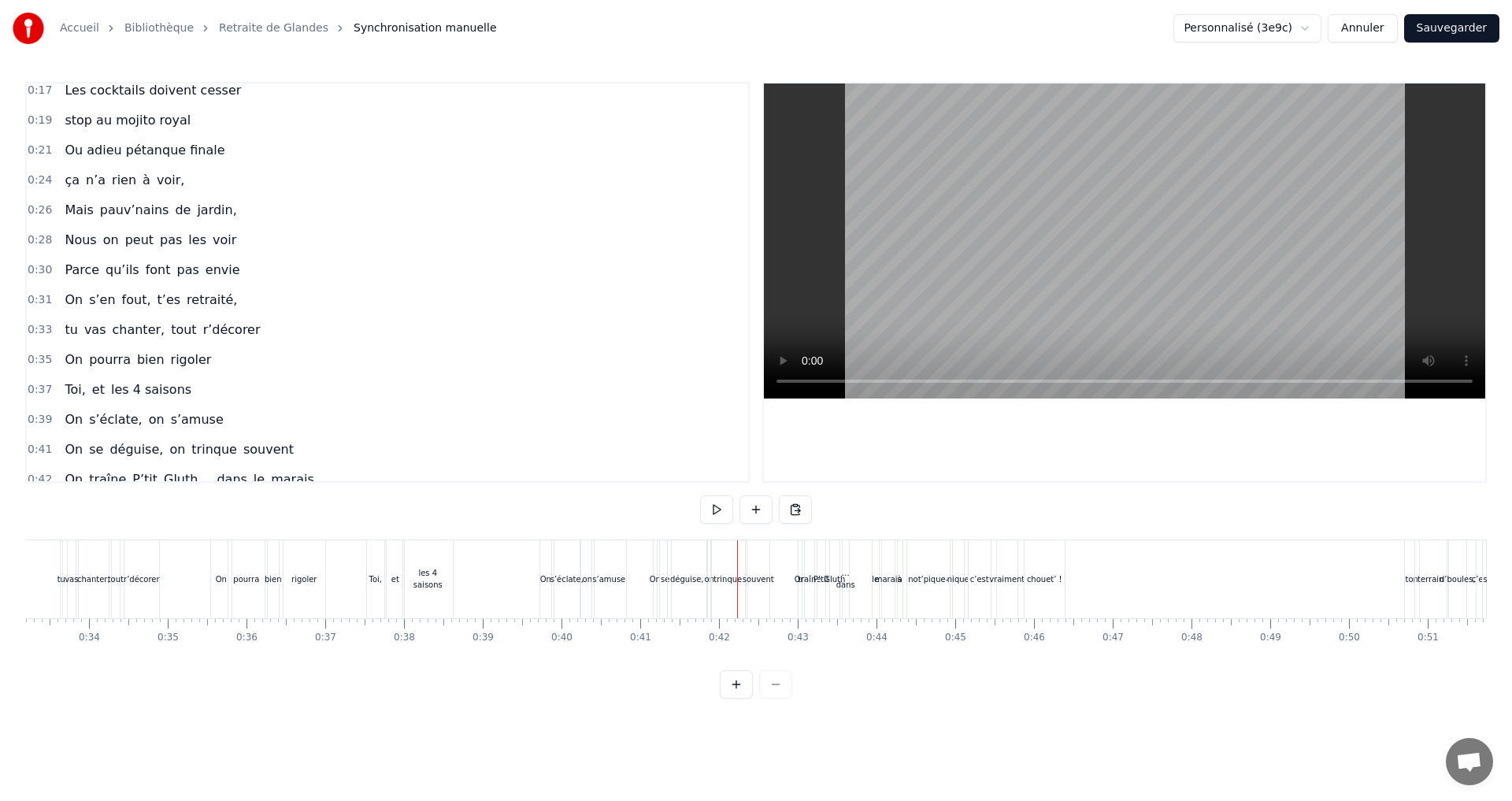
scroll to position [236, 0]
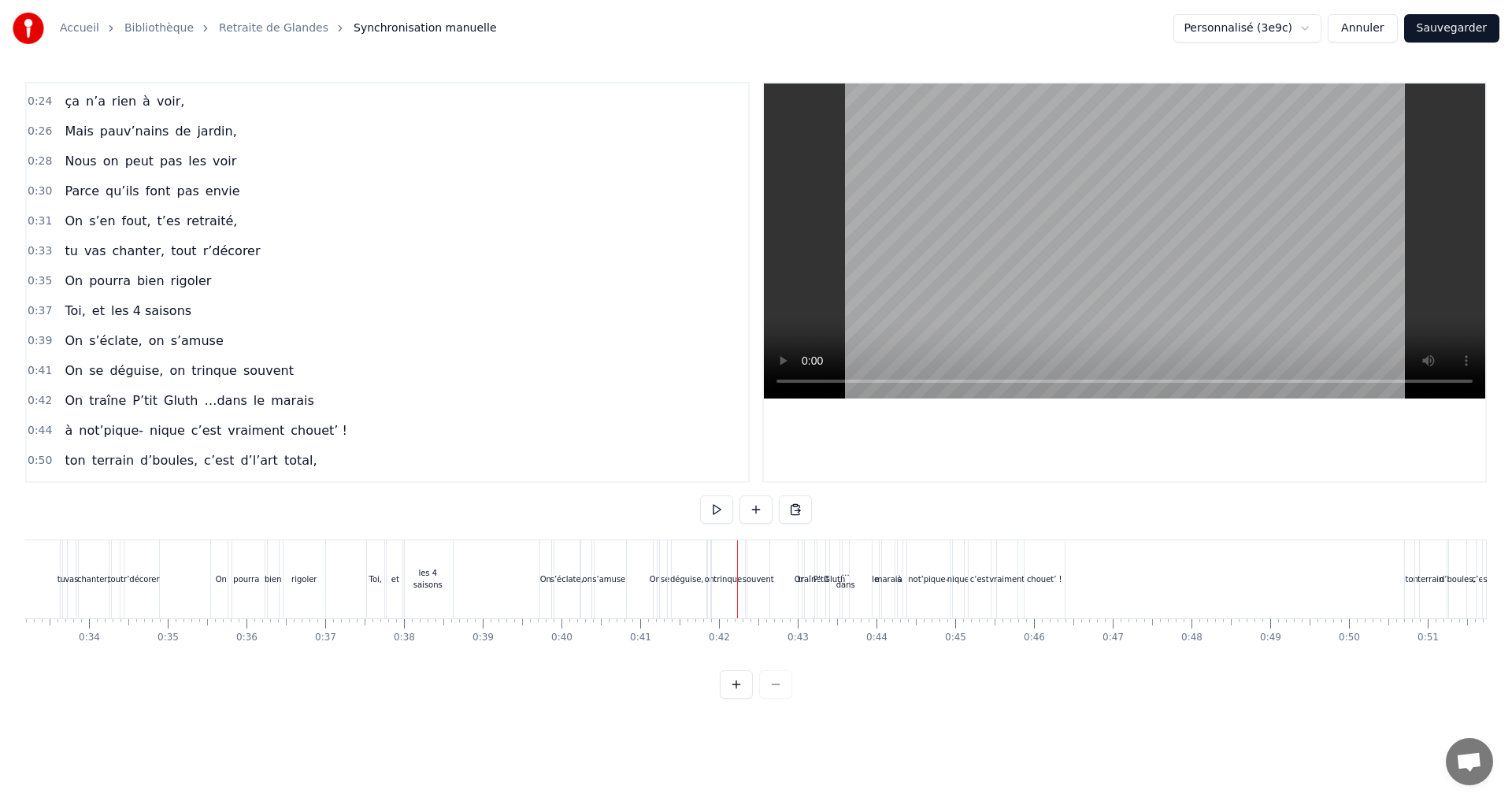
click at [144, 359] on div "On se déguise, on trinque souvent" at bounding box center [179, 371] width 241 height 28
click at [184, 358] on div "On se déguise, on trinque souvent" at bounding box center [179, 371] width 241 height 28
click at [695, 540] on div "On se déguise, on trinque souvent" at bounding box center [713, 579] width 121 height 78
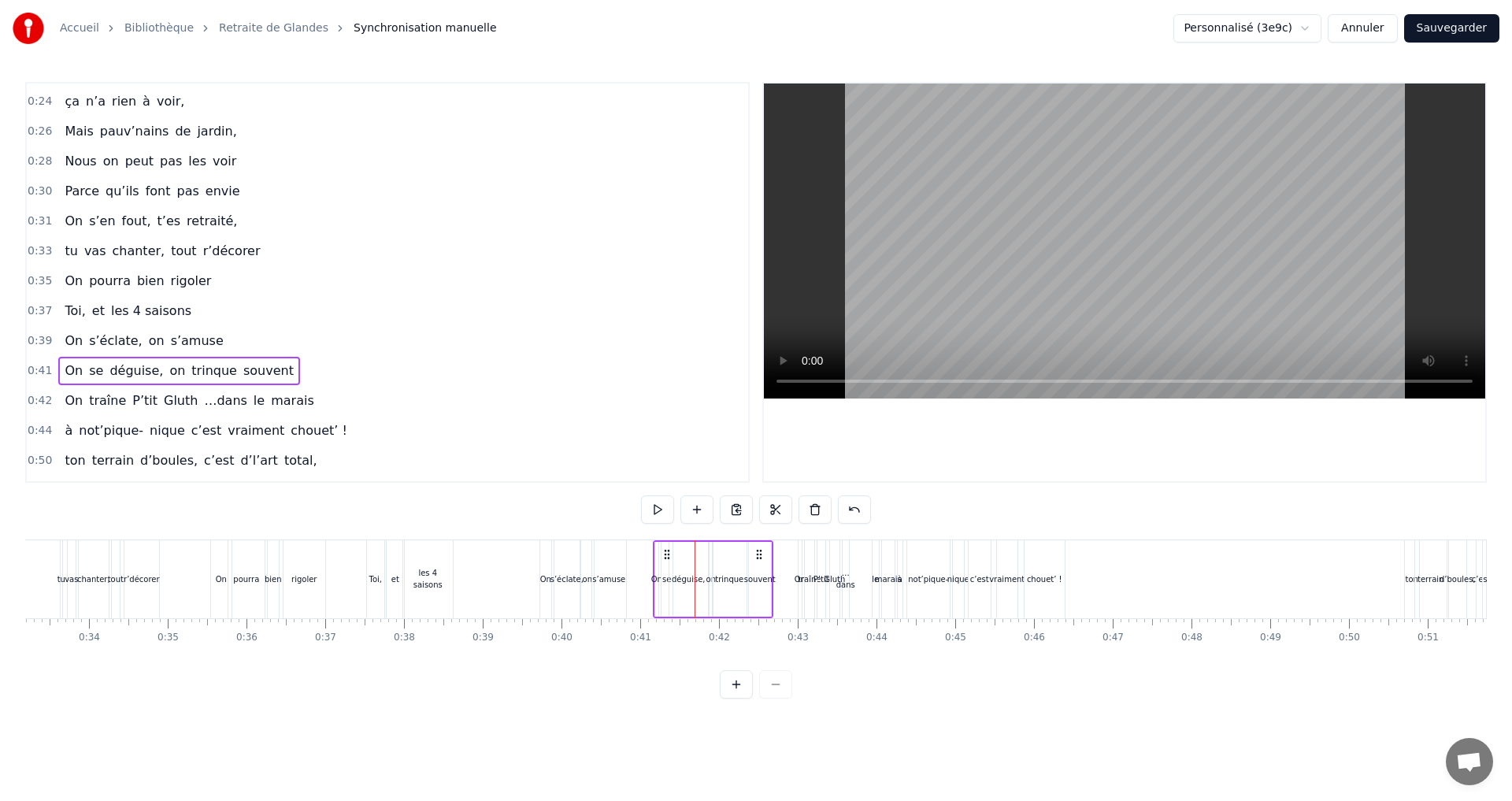
drag, startPoint x: 695, startPoint y: 552, endPoint x: 716, endPoint y: 554, distance: 21.1
click at [716, 554] on div "On se déguise, on trinque souvent" at bounding box center [713, 579] width 121 height 78
drag, startPoint x: 716, startPoint y: 554, endPoint x: 767, endPoint y: 555, distance: 51.0
click at [767, 555] on div "On se déguise, on trinque souvent" at bounding box center [713, 579] width 121 height 78
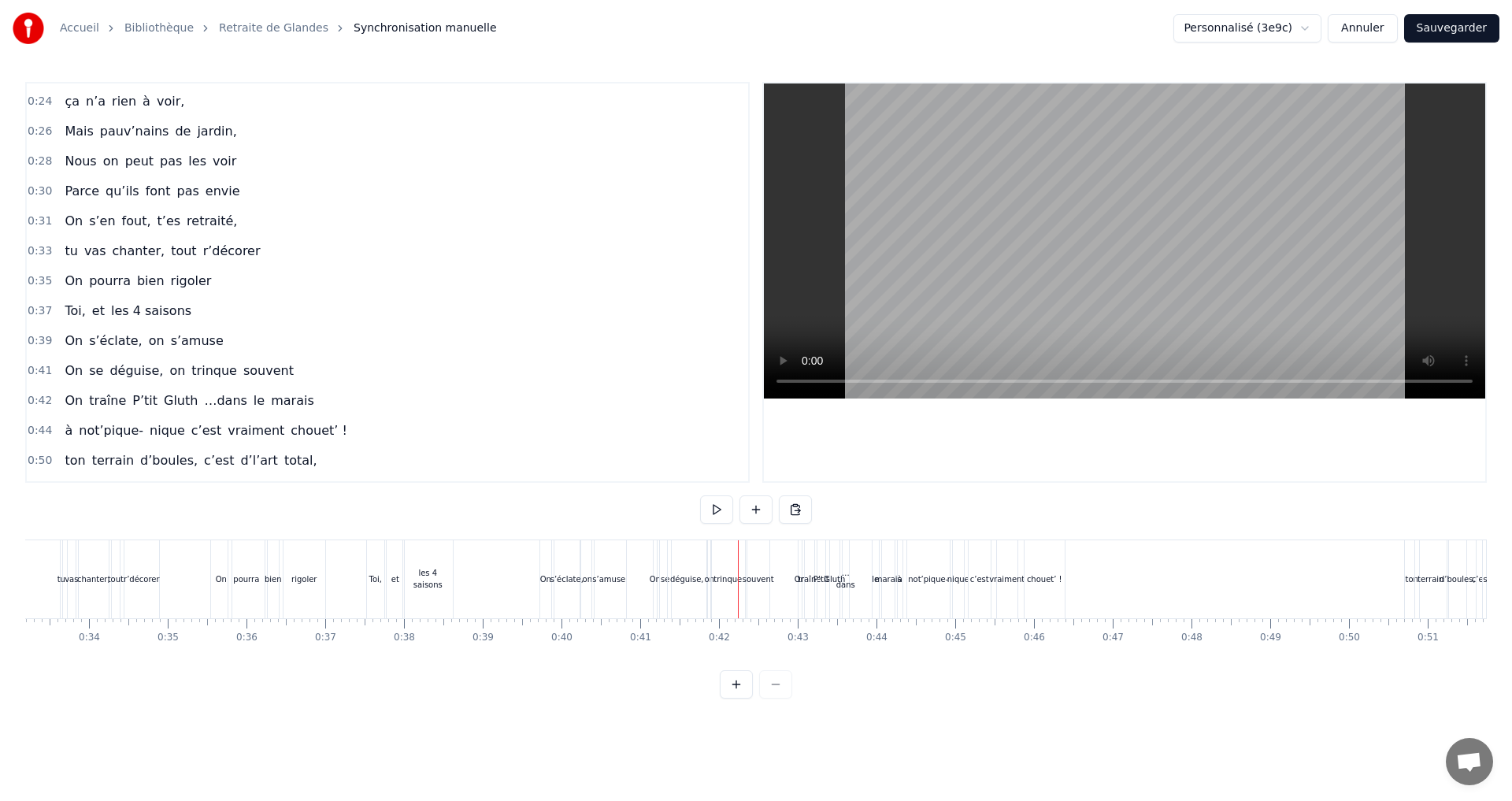
click at [168, 365] on span "on" at bounding box center [177, 370] width 19 height 18
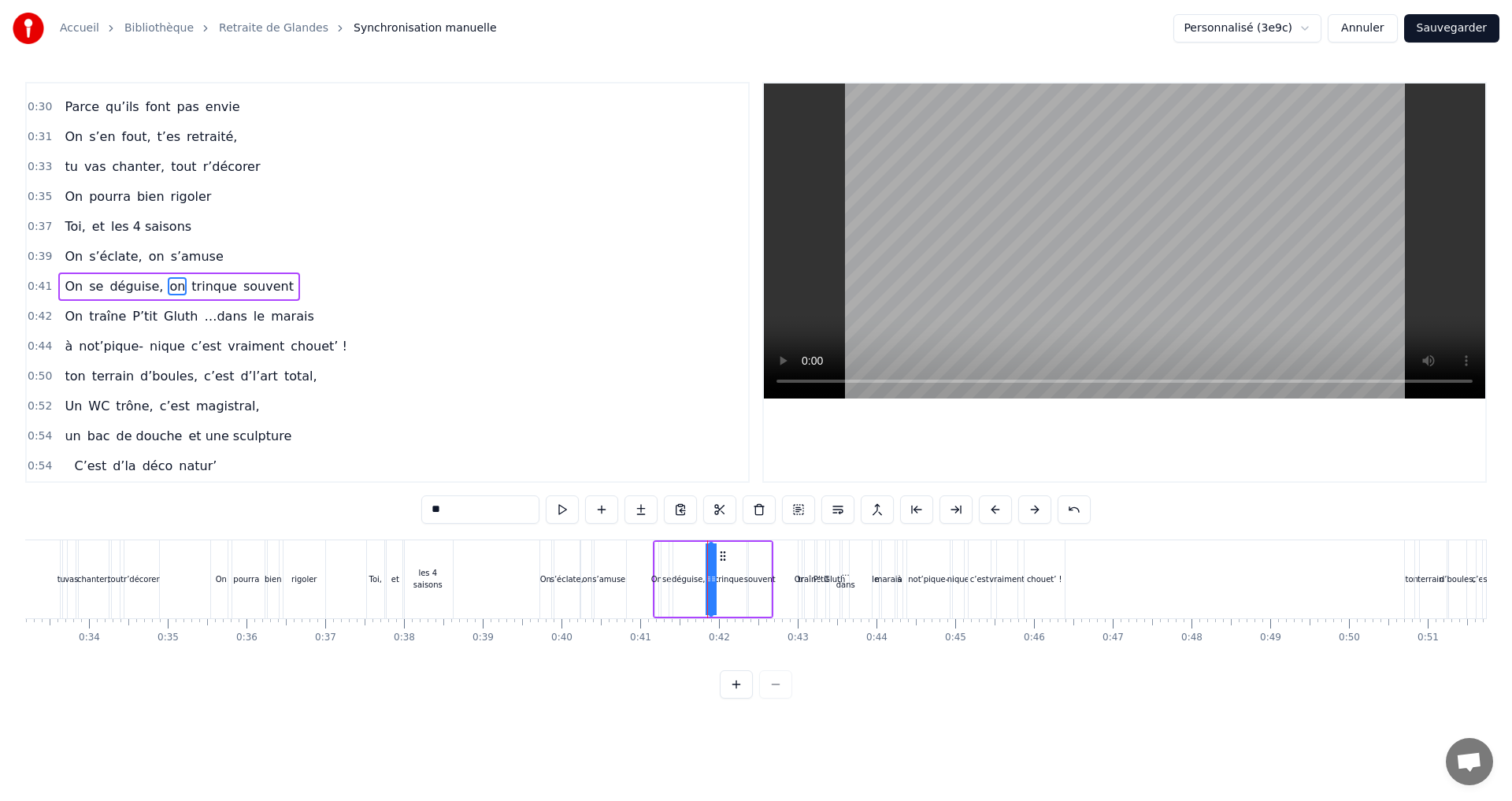
scroll to position [325, 0]
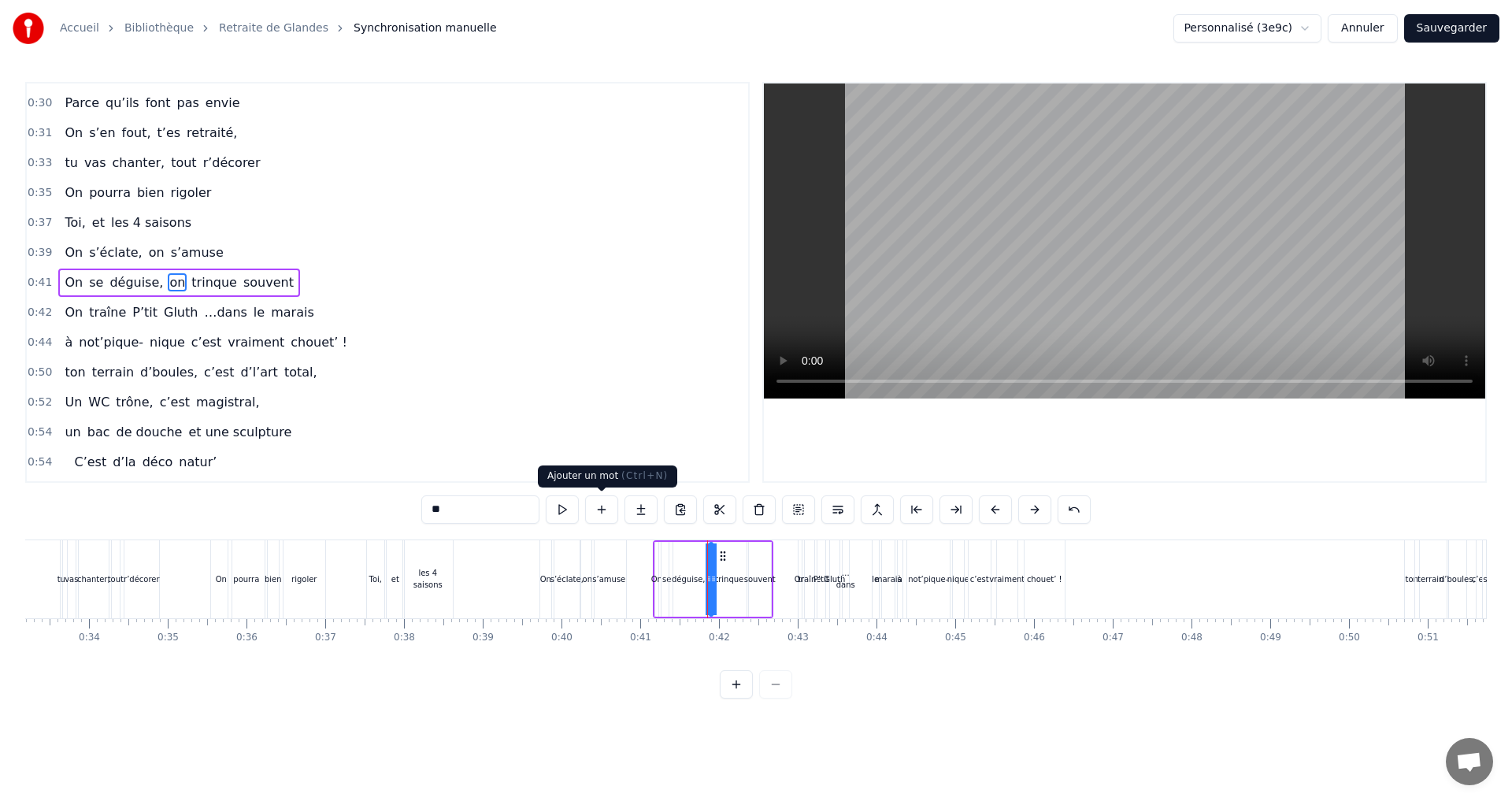
click at [603, 508] on button at bounding box center [601, 509] width 33 height 28
drag, startPoint x: 449, startPoint y: 511, endPoint x: 426, endPoint y: 507, distance: 23.3
click at [426, 507] on input "**" at bounding box center [479, 509] width 118 height 28
click at [168, 281] on span "on" at bounding box center [177, 281] width 19 height 18
click at [242, 282] on span "<>" at bounding box center [254, 281] width 24 height 18
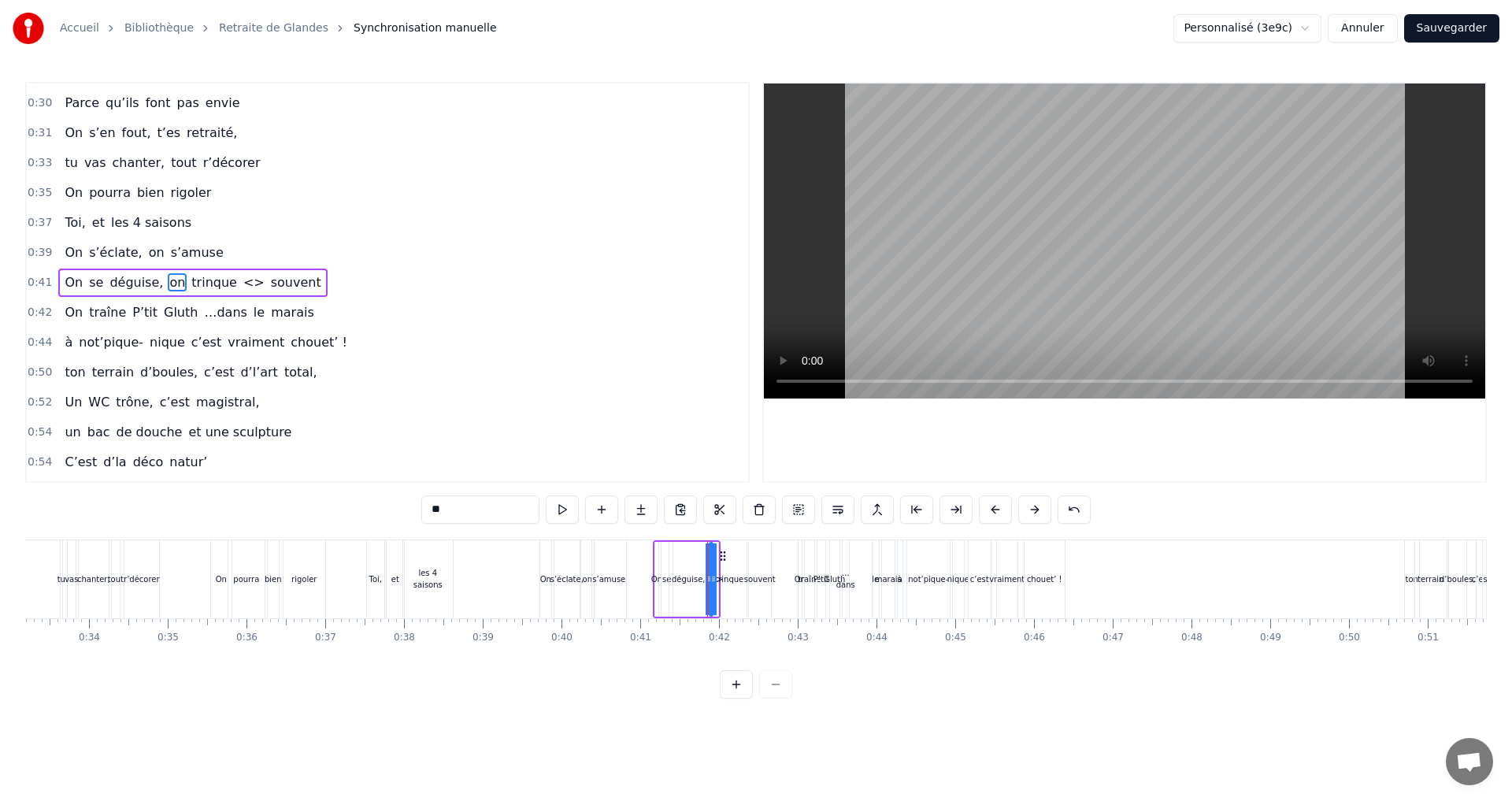
type input "**"
drag, startPoint x: 441, startPoint y: 512, endPoint x: 423, endPoint y: 504, distance: 19.7
click at [423, 504] on input "**" at bounding box center [479, 509] width 118 height 28
drag, startPoint x: 456, startPoint y: 513, endPoint x: 418, endPoint y: 510, distance: 38.1
click at [418, 510] on div "0:07 Faut rien raté, c'est ta soirée 0:09 Les 4 saisons et les Gluthiers 0:11 T…" at bounding box center [756, 390] width 1461 height 617
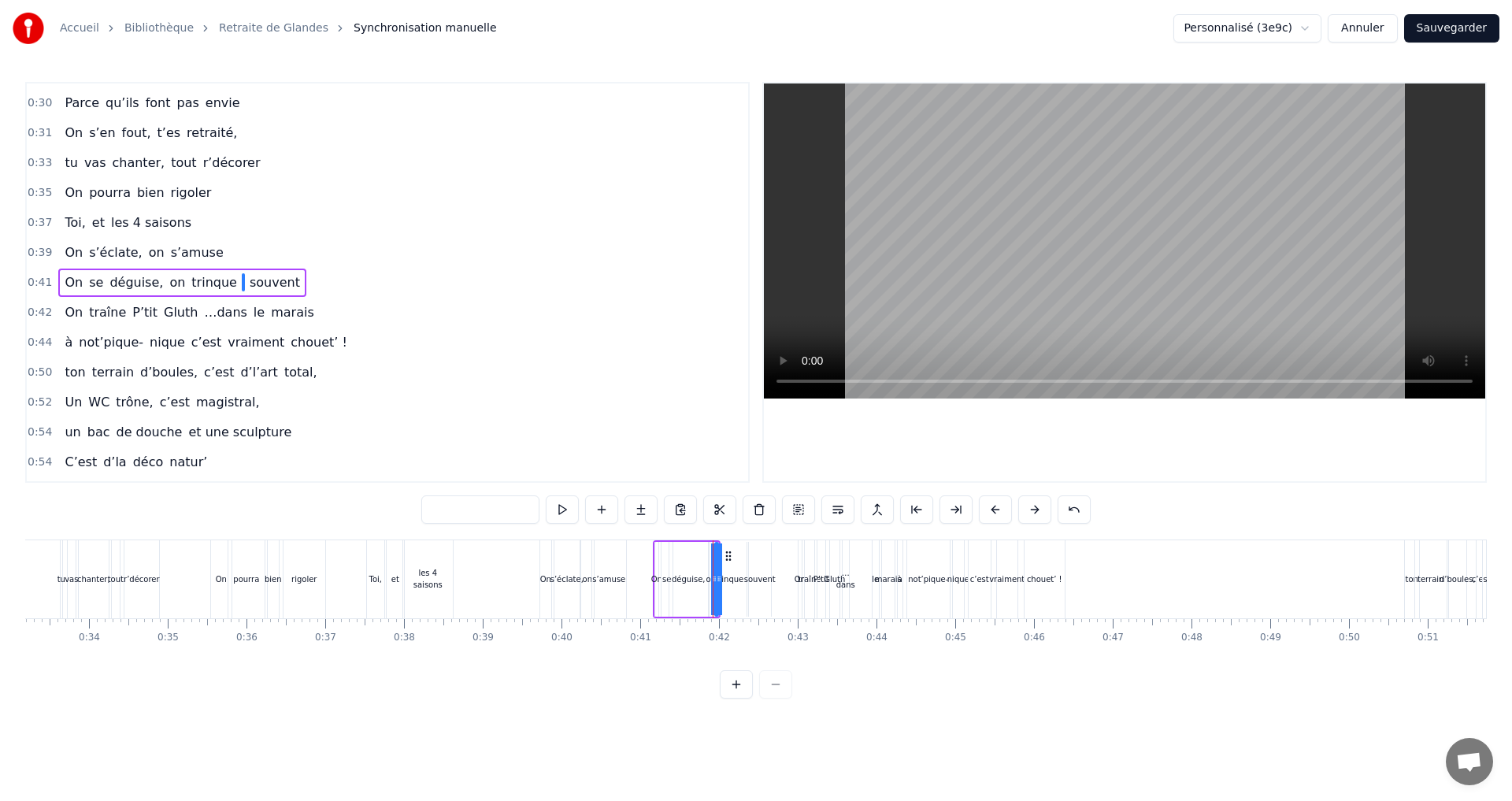
click at [373, 286] on div "0:41 On se déguise, on trinque souvent" at bounding box center [387, 282] width 721 height 30
click at [168, 279] on span "on" at bounding box center [177, 281] width 19 height 18
click at [138, 281] on span "déguise," at bounding box center [137, 281] width 56 height 18
type input "********"
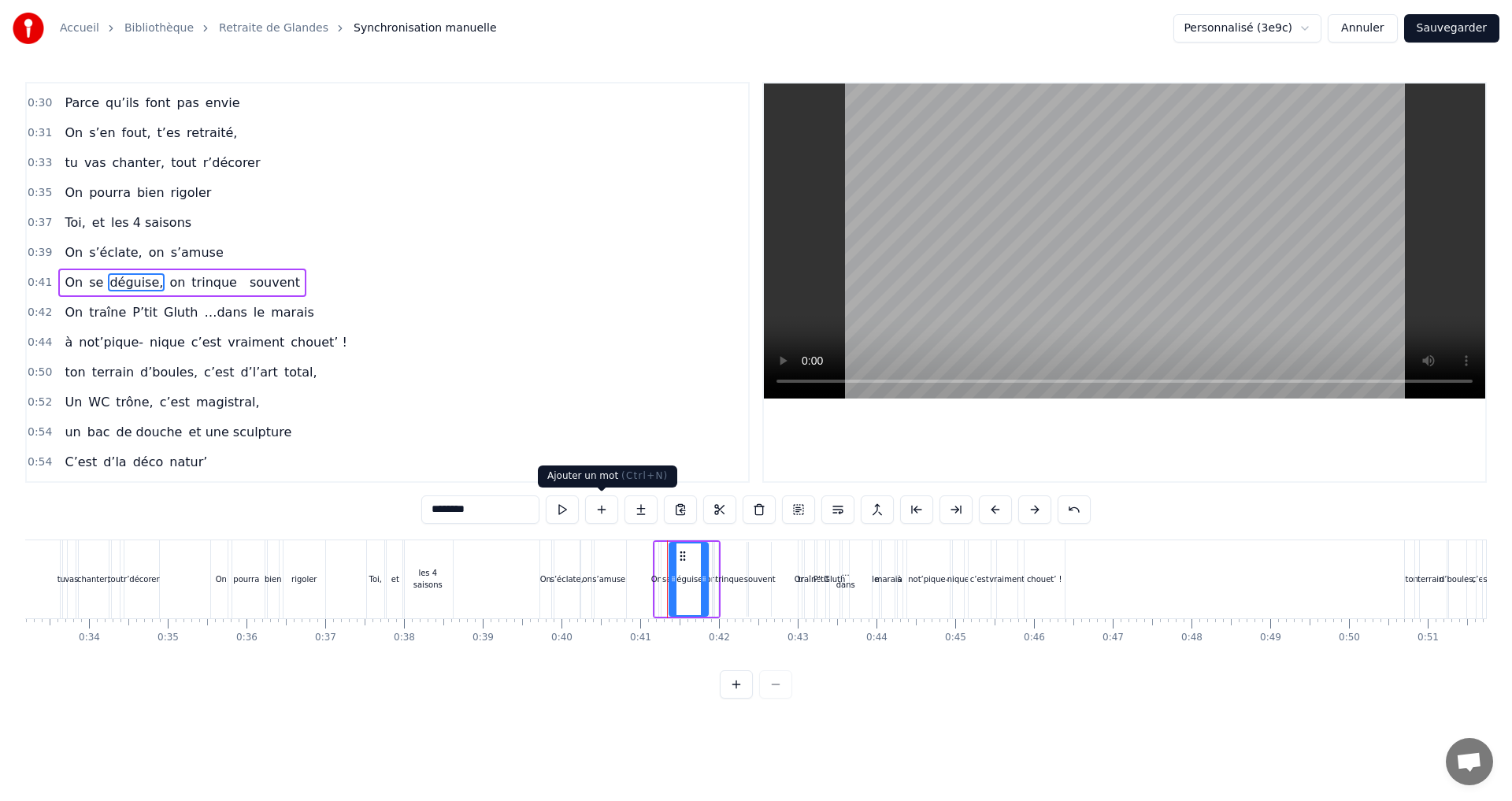
click at [604, 507] on button at bounding box center [601, 509] width 33 height 28
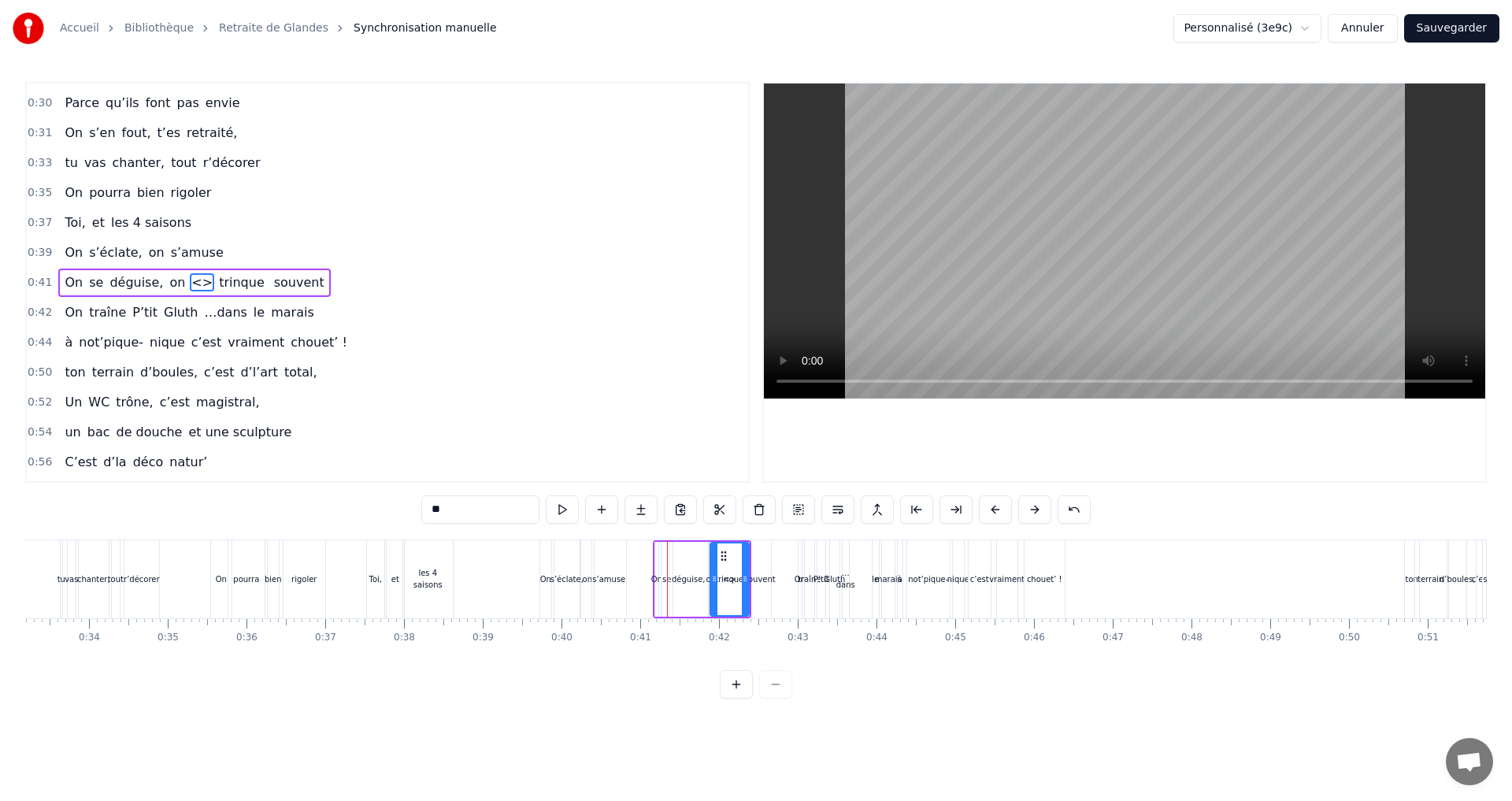
drag, startPoint x: 444, startPoint y: 506, endPoint x: 417, endPoint y: 510, distance: 27.3
click at [417, 510] on div "0:07 Faut rien raté, c'est ta soirée 0:09 Les 4 saisons et les Gluthiers 0:11 T…" at bounding box center [756, 390] width 1461 height 617
type input "**"
click at [168, 281] on span "on" at bounding box center [177, 281] width 19 height 18
click at [758, 511] on button at bounding box center [759, 509] width 33 height 28
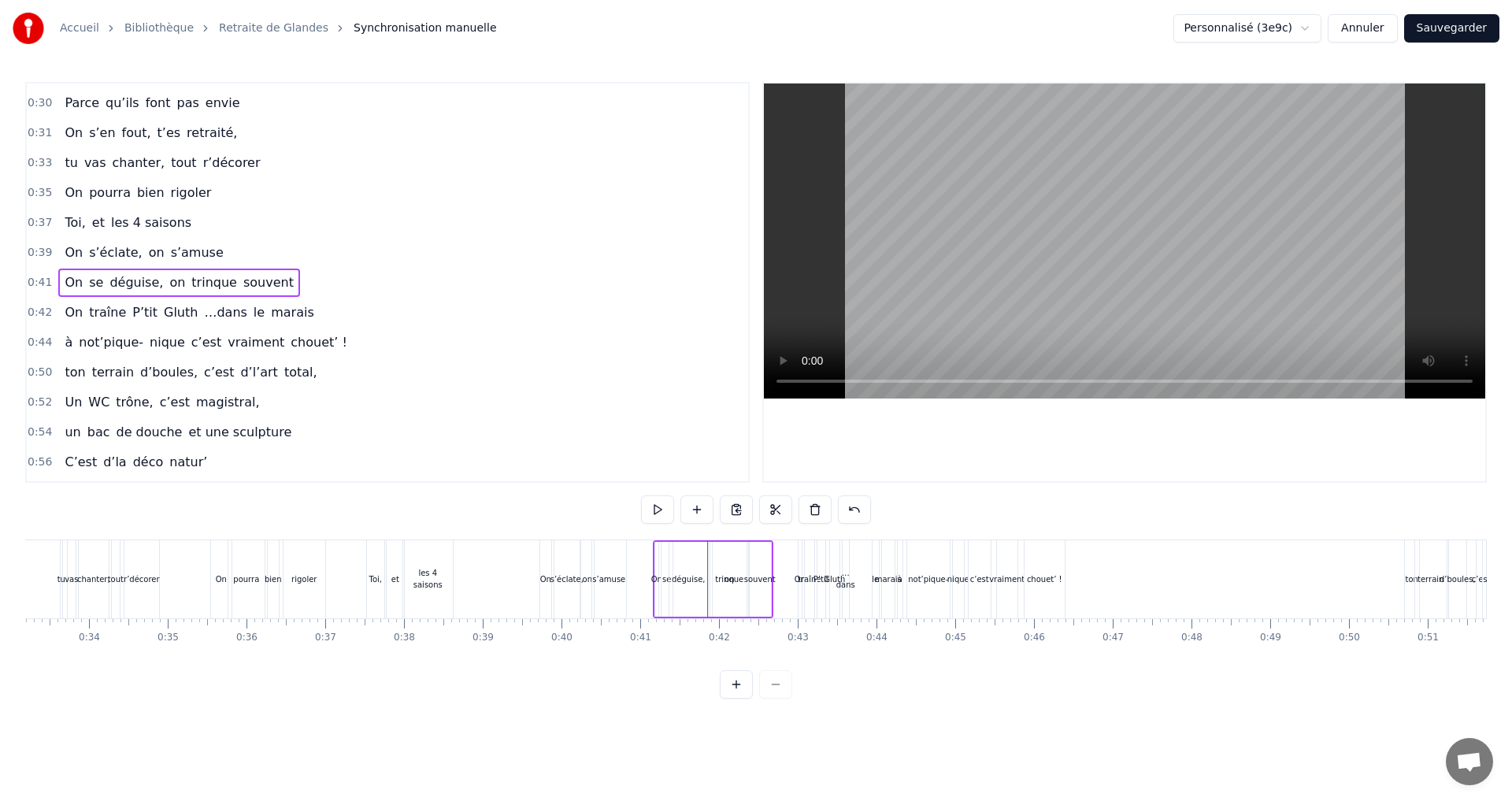
click at [725, 580] on div "trinque" at bounding box center [729, 579] width 28 height 12
drag, startPoint x: 725, startPoint y: 555, endPoint x: 745, endPoint y: 558, distance: 20.2
click at [745, 558] on icon at bounding box center [745, 555] width 12 height 12
click at [726, 581] on div "on" at bounding box center [729, 579] width 9 height 12
drag, startPoint x: 744, startPoint y: 579, endPoint x: 726, endPoint y: 577, distance: 18.1
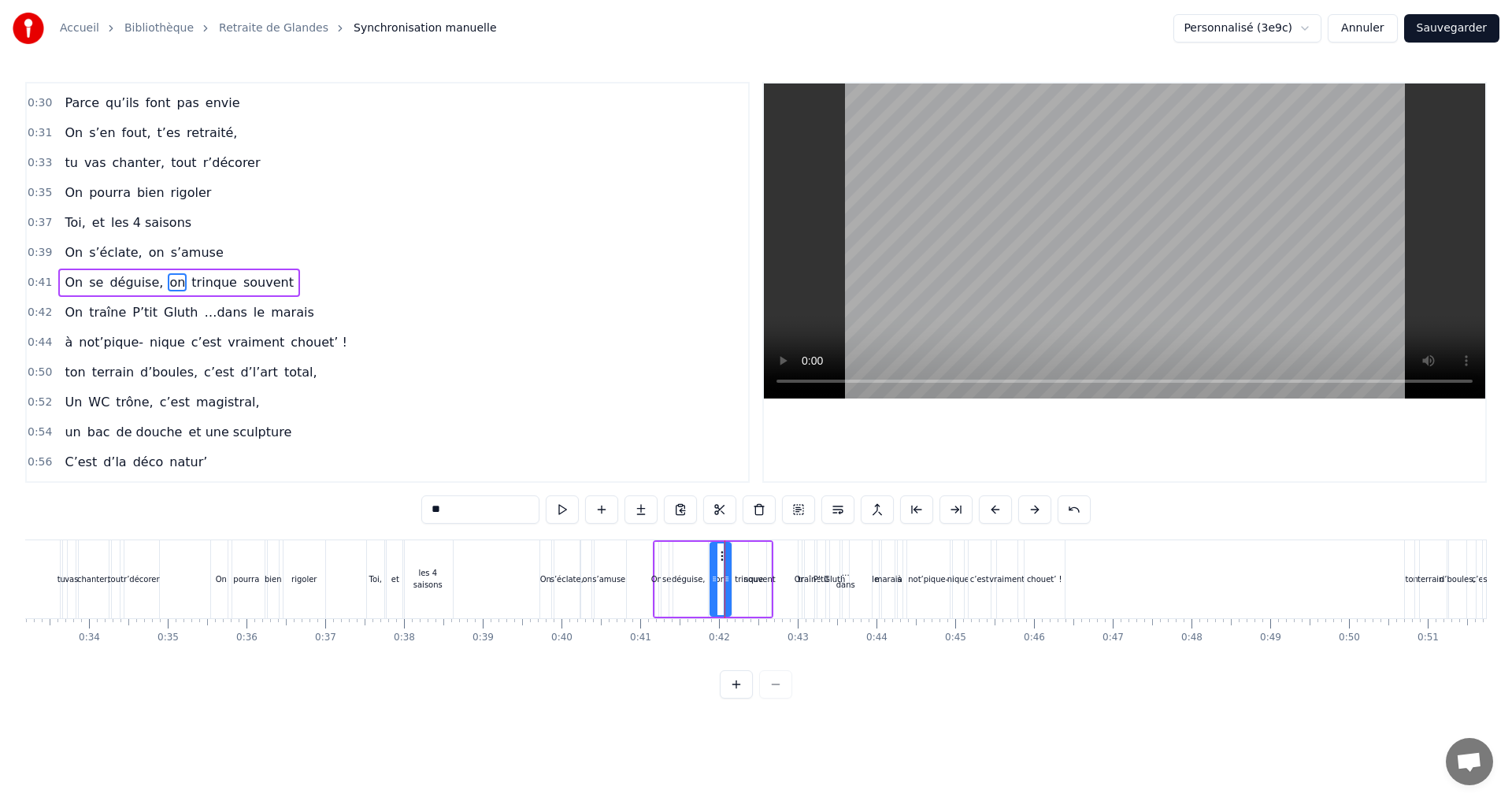
click at [726, 577] on icon at bounding box center [727, 578] width 7 height 12
drag, startPoint x: 721, startPoint y: 562, endPoint x: 711, endPoint y: 560, distance: 10.2
click at [711, 560] on div "on" at bounding box center [720, 579] width 19 height 72
drag, startPoint x: 721, startPoint y: 557, endPoint x: 714, endPoint y: 561, distance: 8.1
click at [714, 561] on icon at bounding box center [716, 555] width 12 height 12
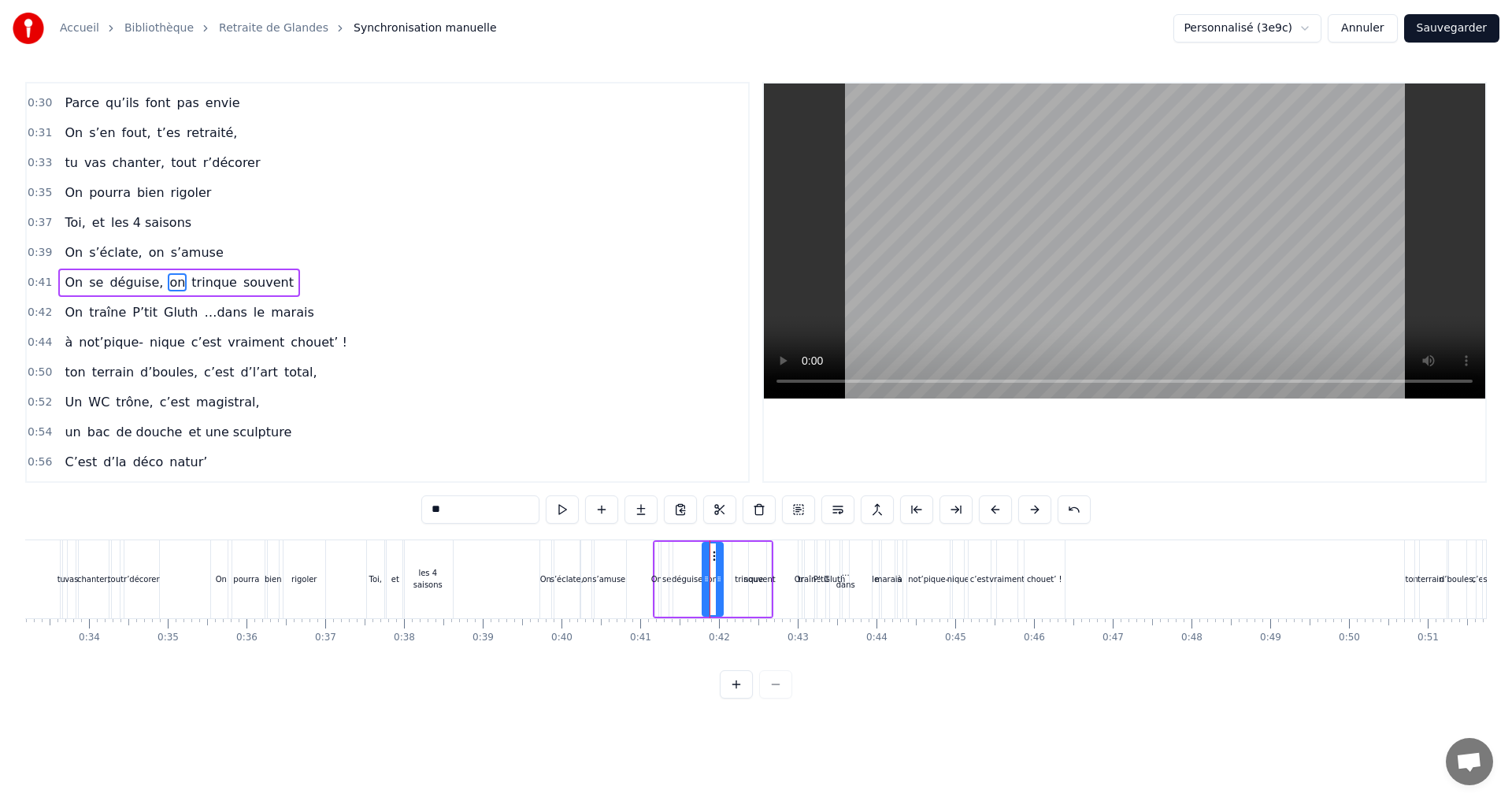
click at [748, 581] on div "souvent" at bounding box center [759, 579] width 31 height 12
drag, startPoint x: 748, startPoint y: 558, endPoint x: 733, endPoint y: 558, distance: 15.0
click at [733, 558] on icon at bounding box center [733, 555] width 12 height 12
click at [754, 580] on div "trinque" at bounding box center [748, 579] width 28 height 12
drag, startPoint x: 747, startPoint y: 555, endPoint x: 766, endPoint y: 560, distance: 19.6
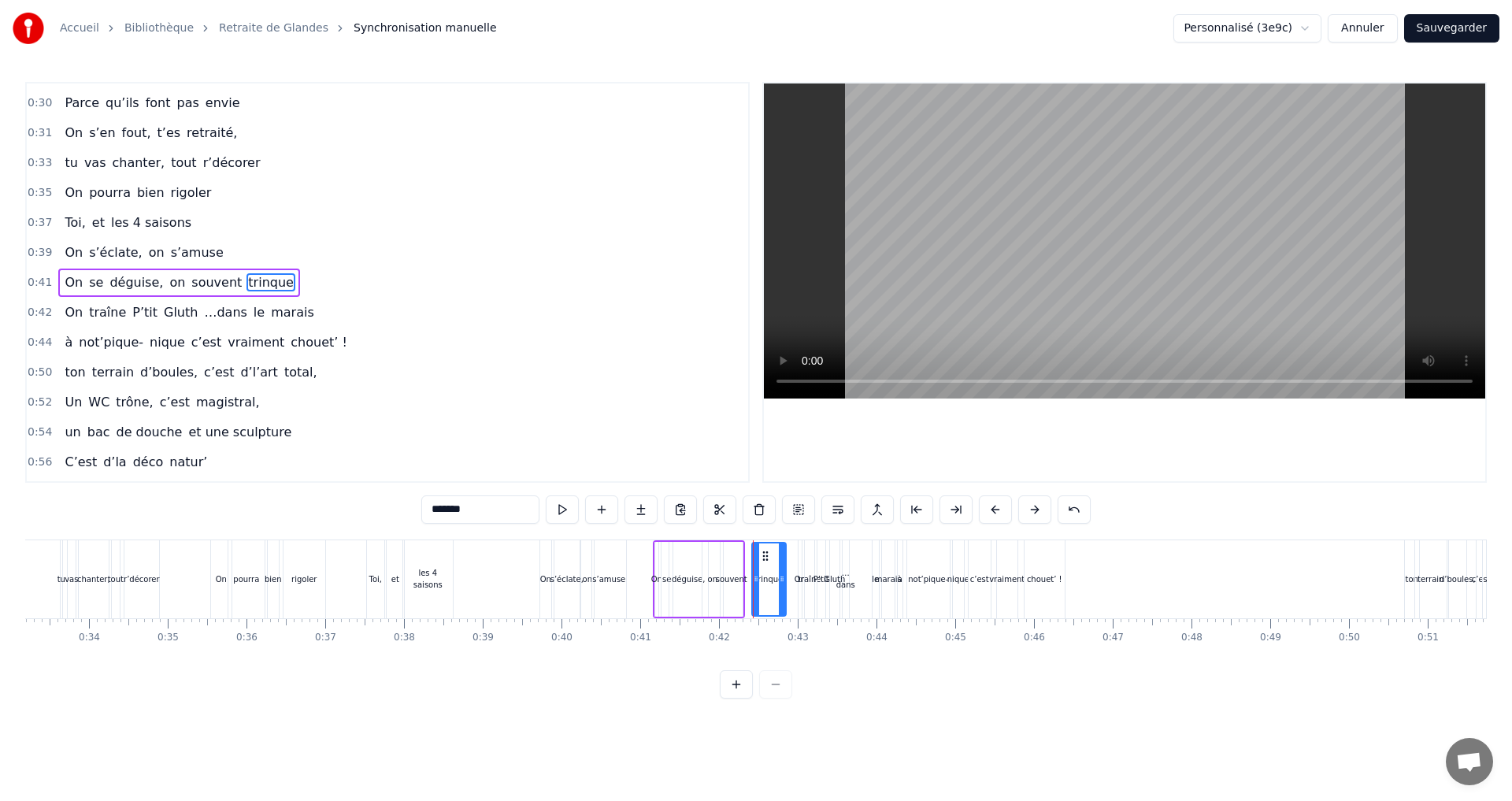
click at [766, 560] on icon at bounding box center [764, 555] width 12 height 12
click at [715, 578] on div "on" at bounding box center [713, 579] width 9 height 12
click at [732, 566] on div "souvent" at bounding box center [731, 578] width 22 height 74
click at [754, 575] on icon at bounding box center [754, 578] width 7 height 12
click at [737, 555] on icon at bounding box center [739, 555] width 12 height 12
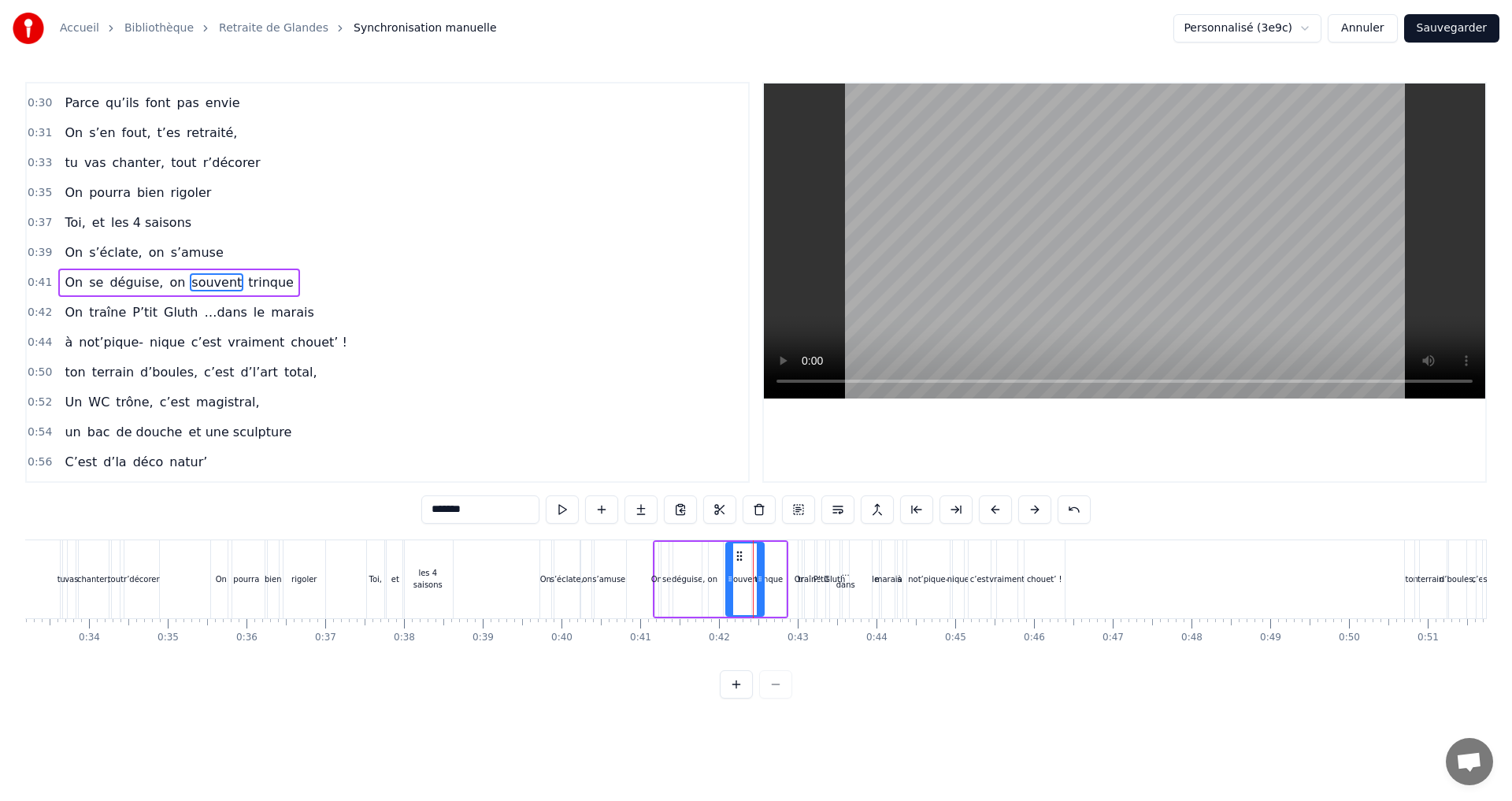
click at [715, 578] on div "on" at bounding box center [713, 579] width 9 height 12
drag, startPoint x: 716, startPoint y: 552, endPoint x: 777, endPoint y: 568, distance: 63.1
click at [785, 562] on div at bounding box center [788, 579] width 7 height 72
click at [740, 576] on div "on" at bounding box center [747, 579] width 88 height 72
click at [769, 579] on div "on" at bounding box center [747, 579] width 88 height 72
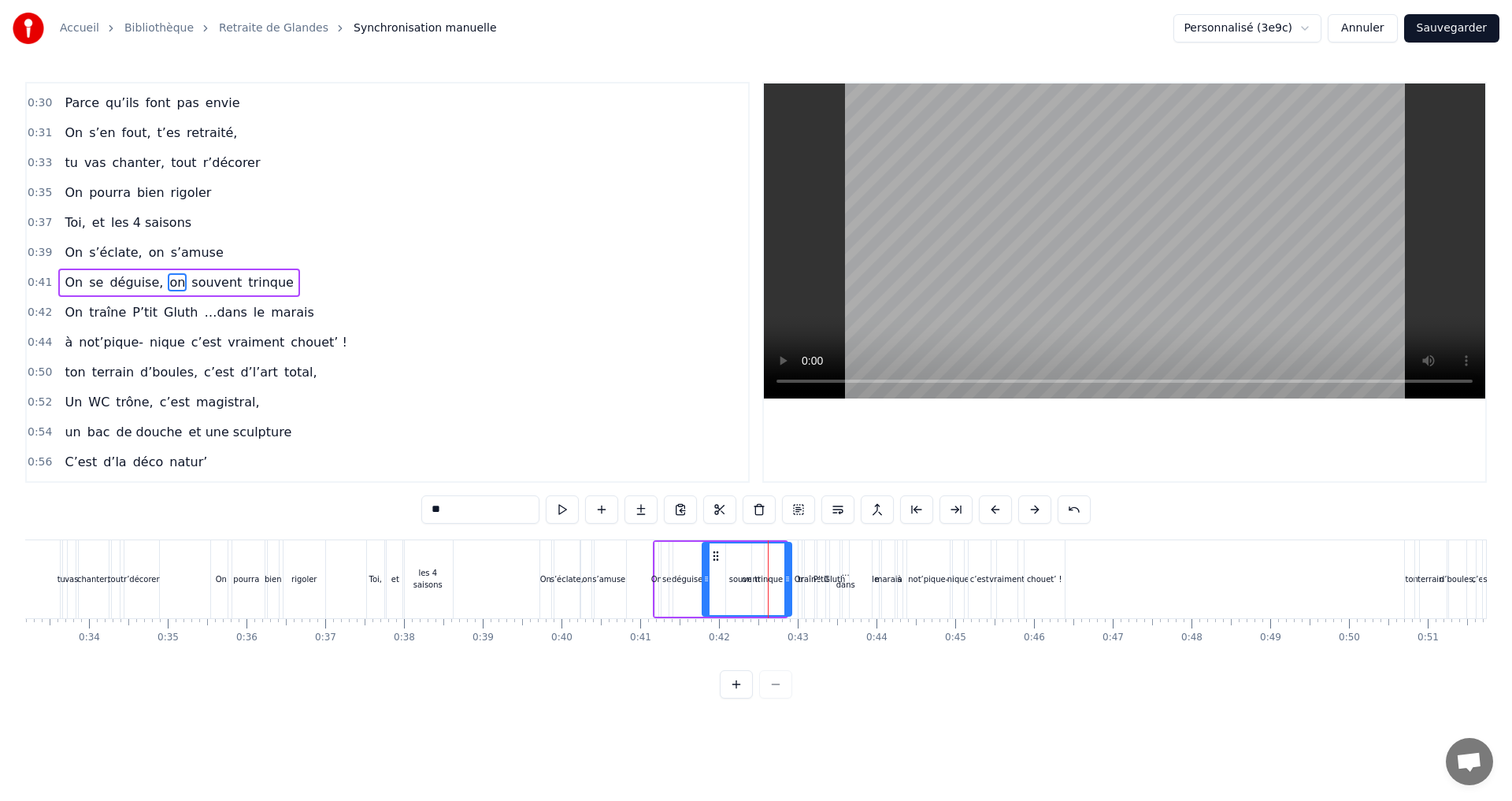
click at [733, 574] on div "on" at bounding box center [747, 579] width 88 height 72
drag, startPoint x: 786, startPoint y: 577, endPoint x: 717, endPoint y: 578, distance: 69.0
click at [717, 578] on icon at bounding box center [717, 578] width 7 height 12
click at [743, 576] on div "souvent" at bounding box center [744, 579] width 31 height 12
drag, startPoint x: 738, startPoint y: 557, endPoint x: 778, endPoint y: 559, distance: 40.0
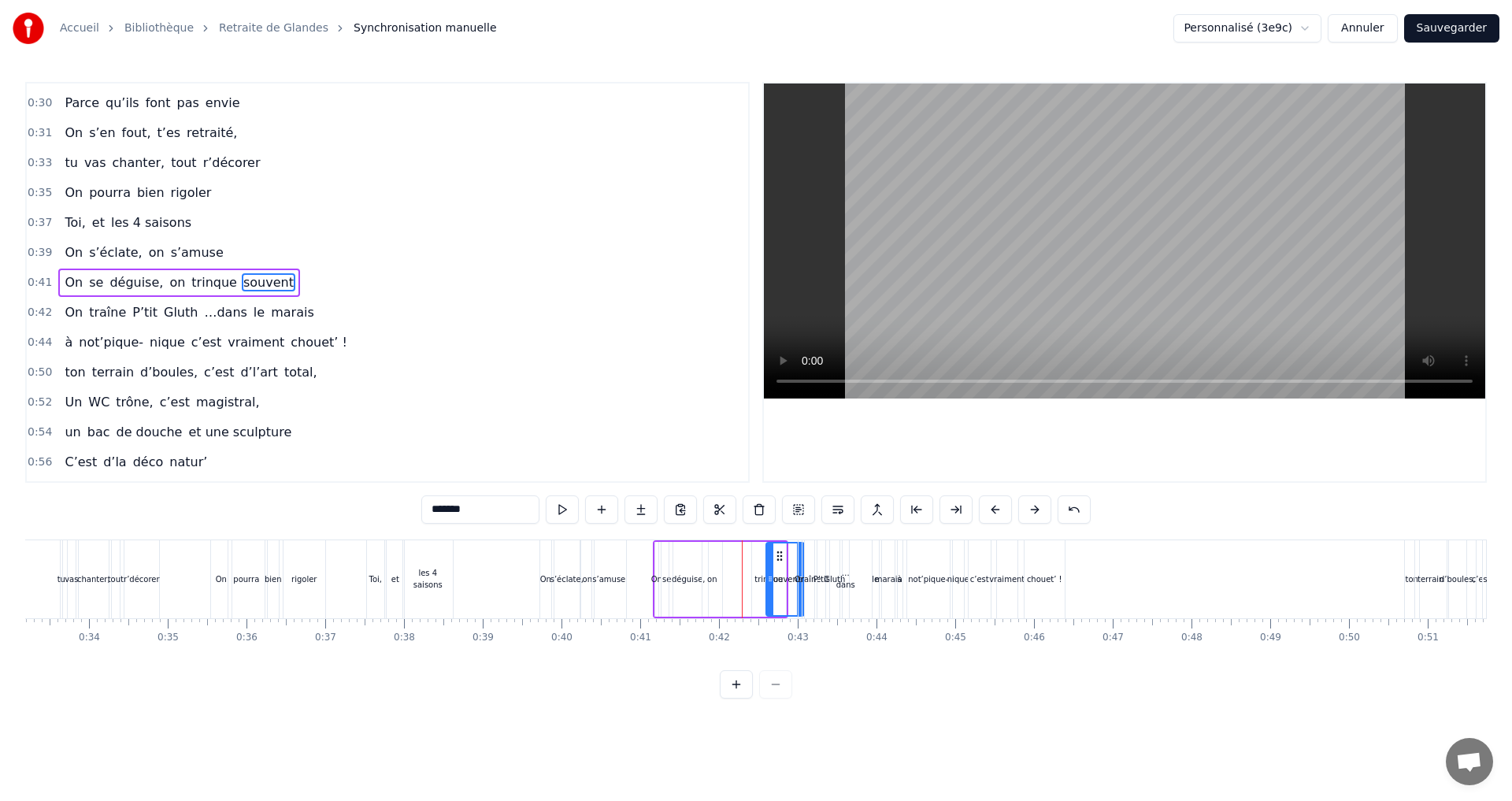
click at [759, 577] on div "trinque" at bounding box center [768, 579] width 28 height 12
drag, startPoint x: 764, startPoint y: 560, endPoint x: 732, endPoint y: 560, distance: 32.0
click at [732, 560] on icon at bounding box center [732, 555] width 12 height 12
click at [777, 579] on div "souvent" at bounding box center [784, 579] width 31 height 12
drag, startPoint x: 779, startPoint y: 555, endPoint x: 765, endPoint y: 555, distance: 14.0
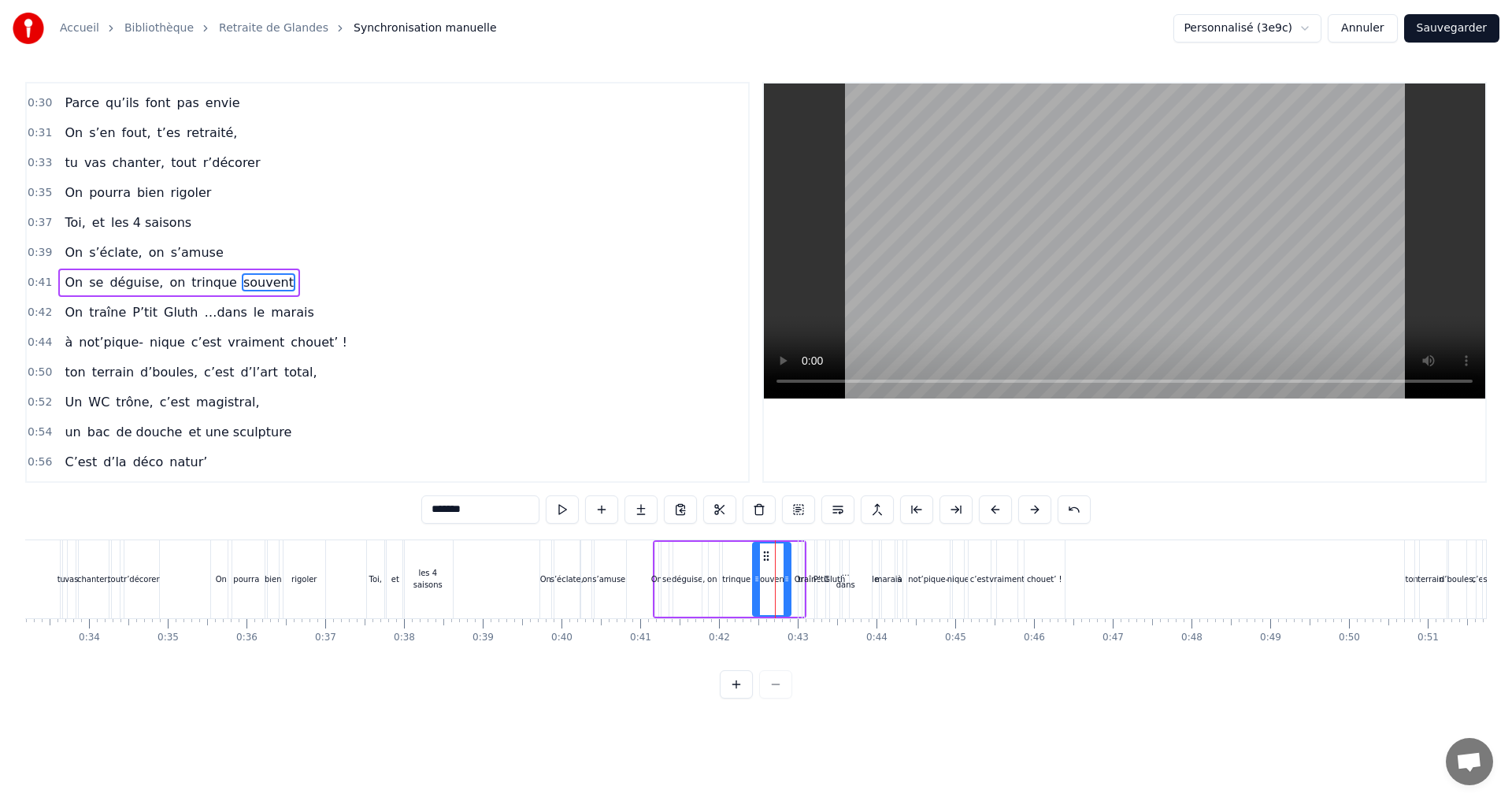
click at [764, 555] on circle at bounding box center [764, 555] width 1 height 1
click at [709, 557] on div "on" at bounding box center [712, 578] width 20 height 74
click at [713, 556] on div at bounding box center [716, 579] width 7 height 72
click at [734, 569] on div "trinque" at bounding box center [736, 578] width 34 height 74
drag, startPoint x: 747, startPoint y: 578, endPoint x: 738, endPoint y: 577, distance: 9.1
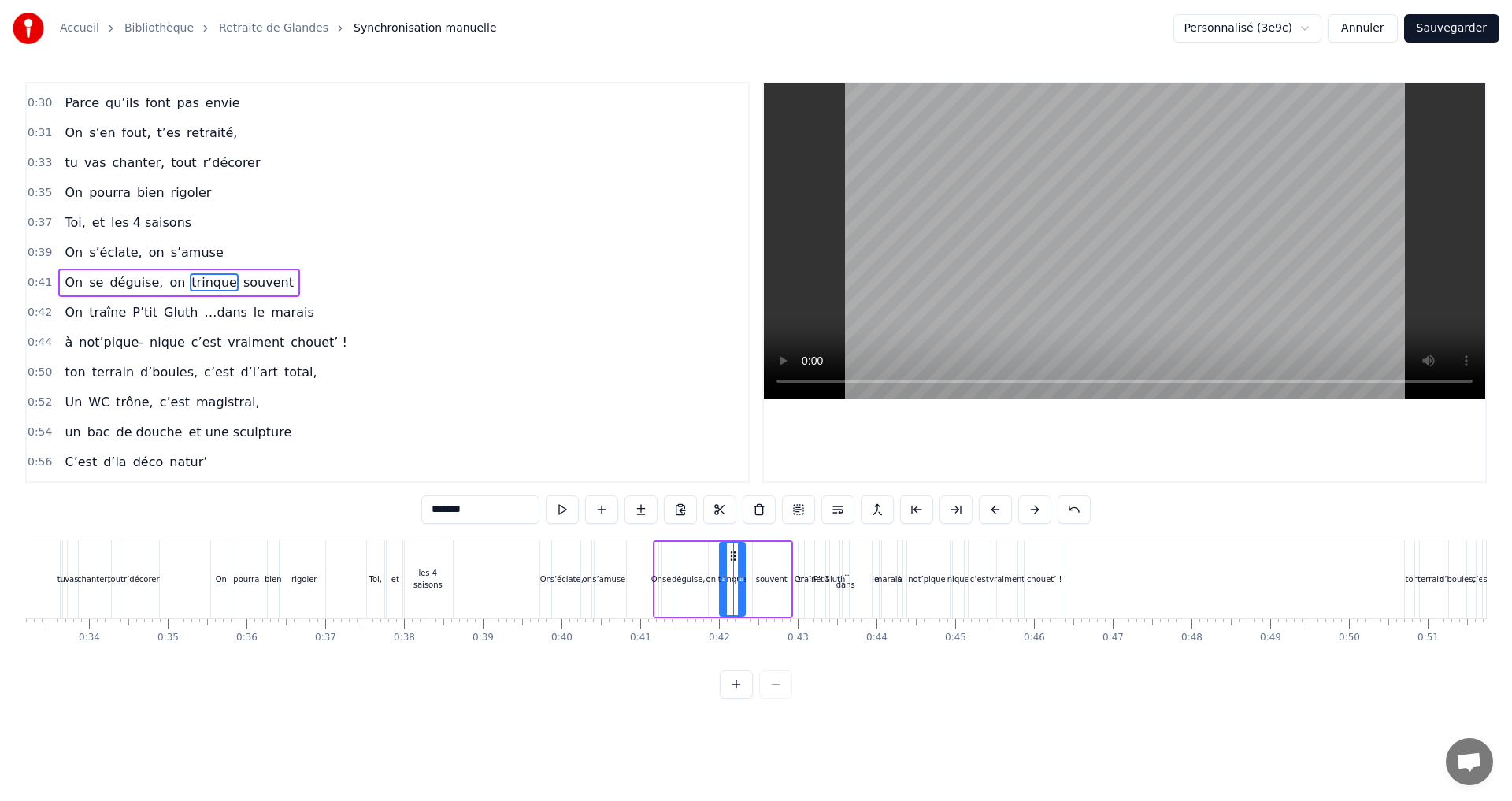
click at [738, 577] on icon at bounding box center [741, 578] width 7 height 12
click at [727, 557] on icon at bounding box center [727, 555] width 12 height 12
click at [768, 580] on div "souvent" at bounding box center [771, 579] width 31 height 12
drag, startPoint x: 786, startPoint y: 581, endPoint x: 770, endPoint y: 579, distance: 16.1
click at [770, 579] on icon at bounding box center [770, 578] width 7 height 12
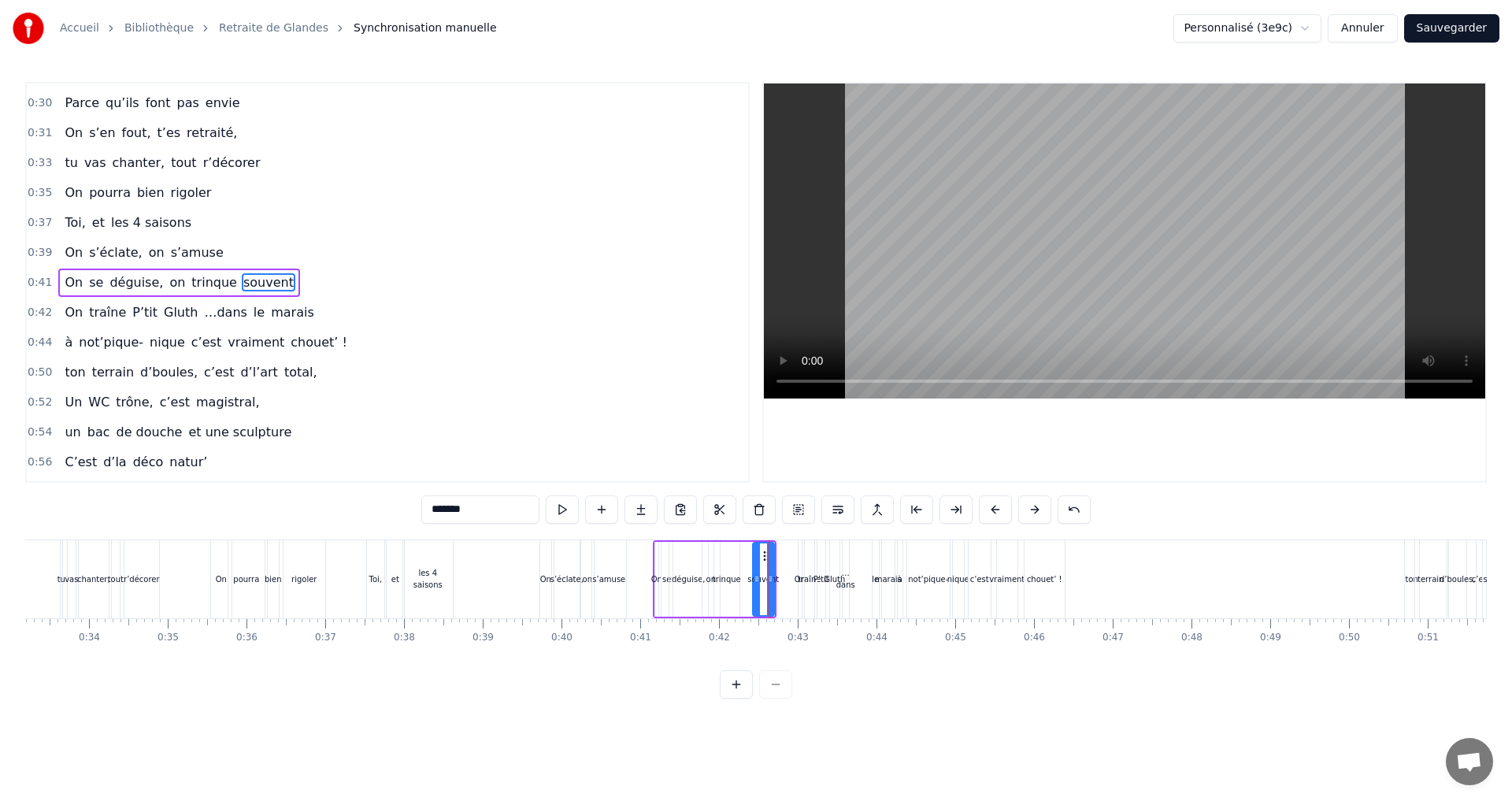
click at [728, 574] on div "trinque" at bounding box center [727, 579] width 28 height 12
click at [733, 557] on icon at bounding box center [732, 555] width 12 height 12
click at [710, 577] on div "on" at bounding box center [711, 579] width 9 height 12
click at [758, 580] on div "souvent" at bounding box center [763, 579] width 31 height 12
click at [762, 559] on icon at bounding box center [764, 555] width 12 height 12
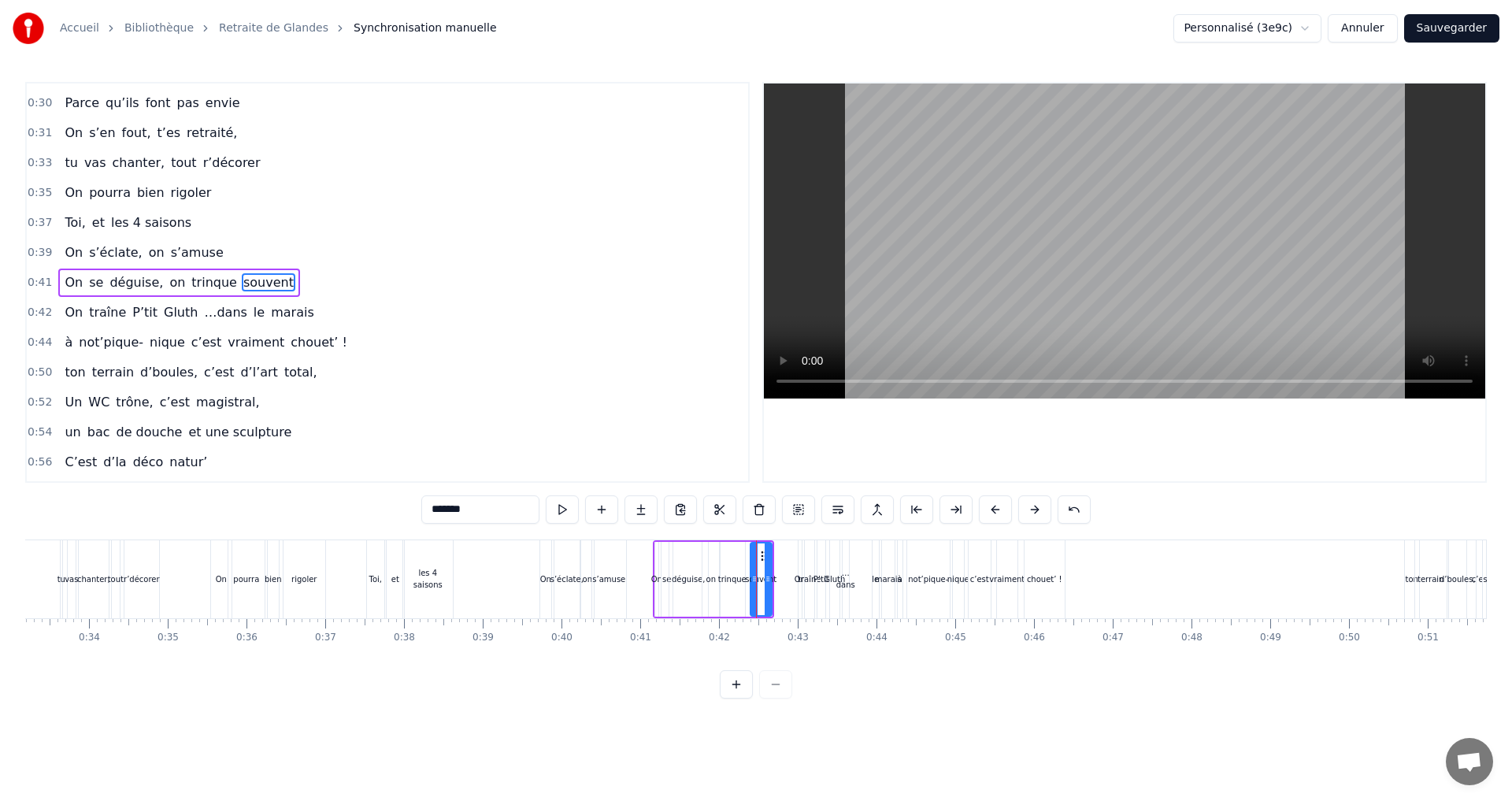
click at [814, 586] on div "traîne" at bounding box center [810, 579] width 11 height 78
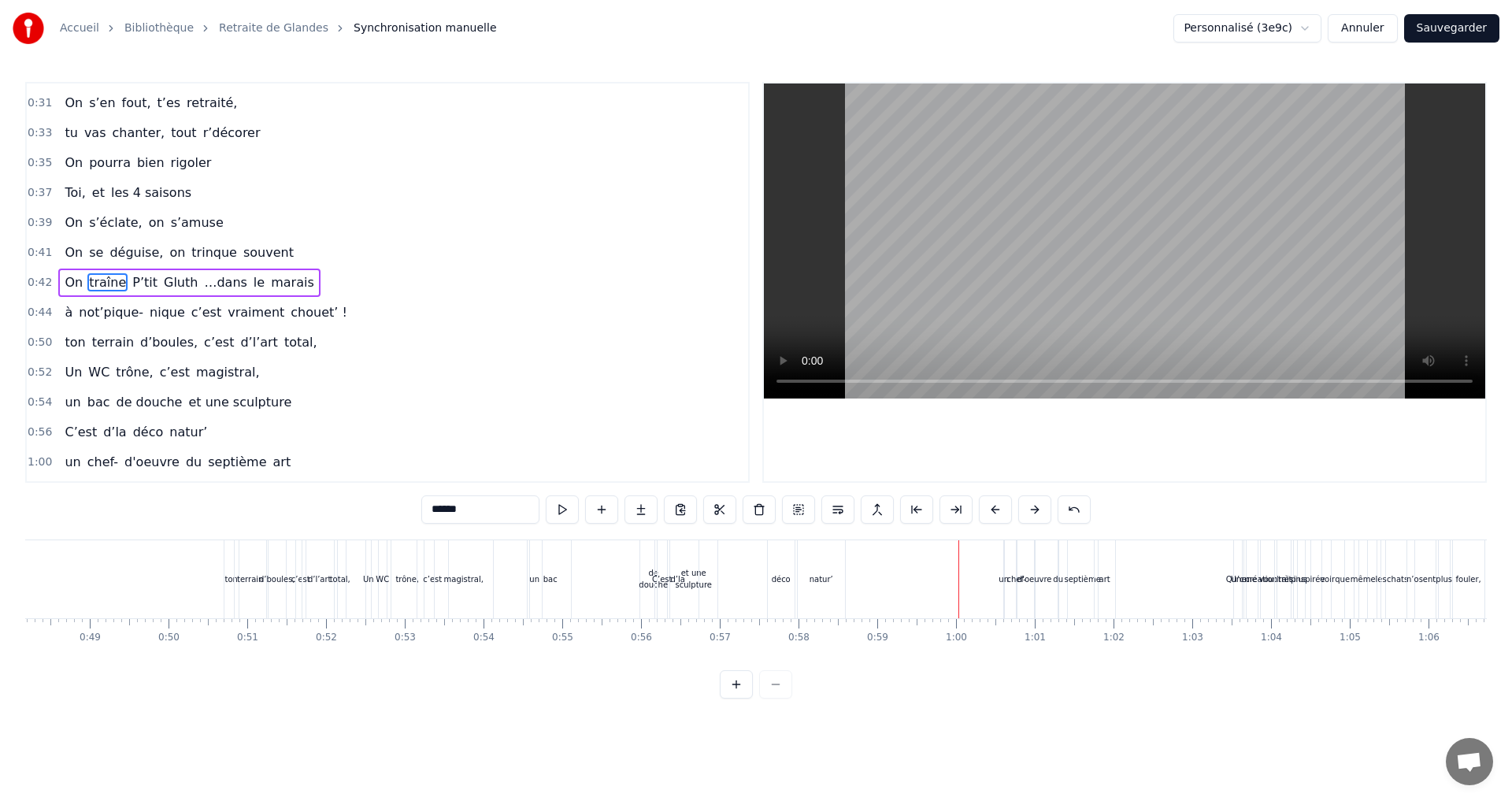
scroll to position [0, 3653]
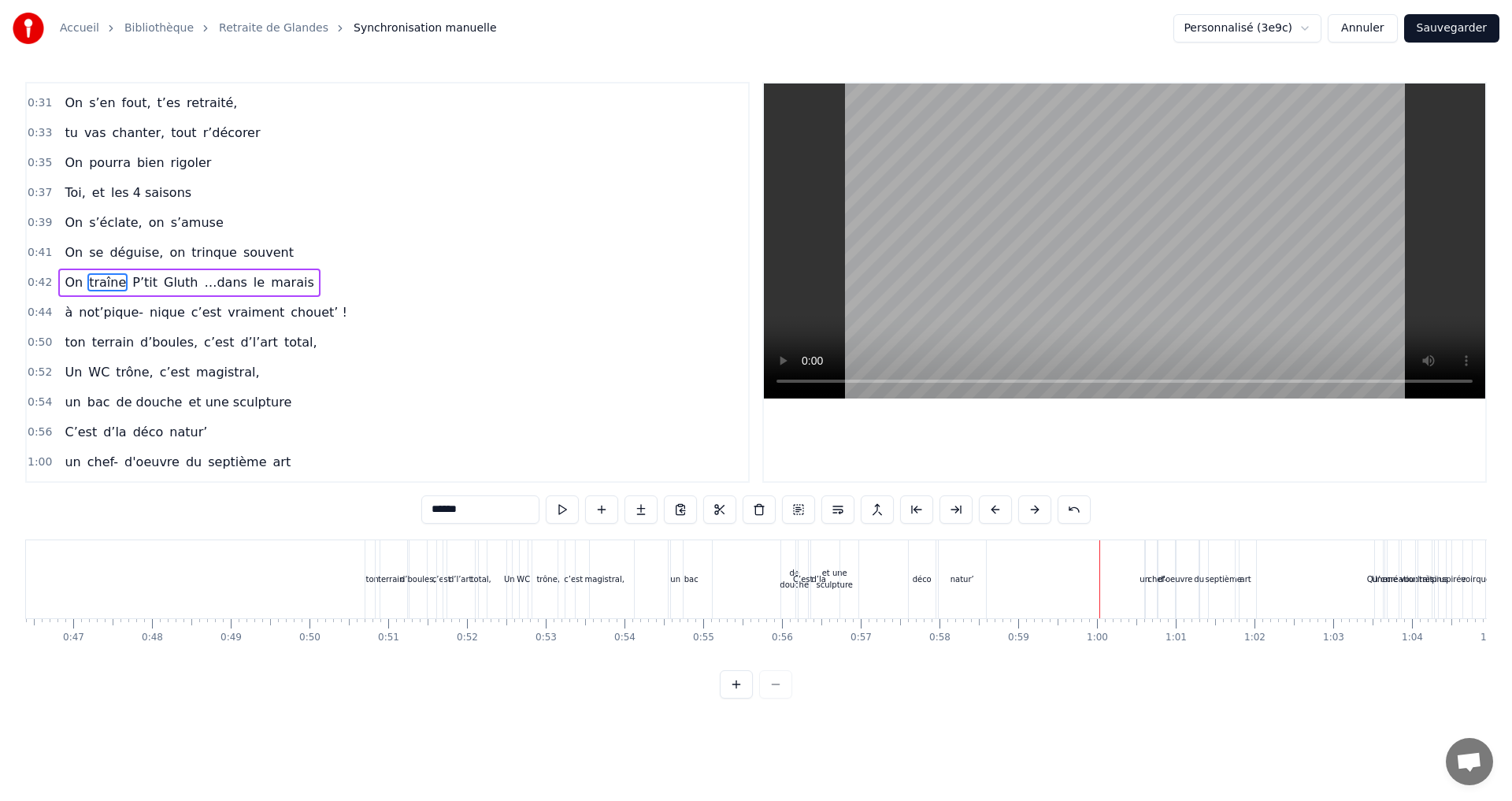
click at [794, 577] on div "de douche" at bounding box center [794, 578] width 29 height 24
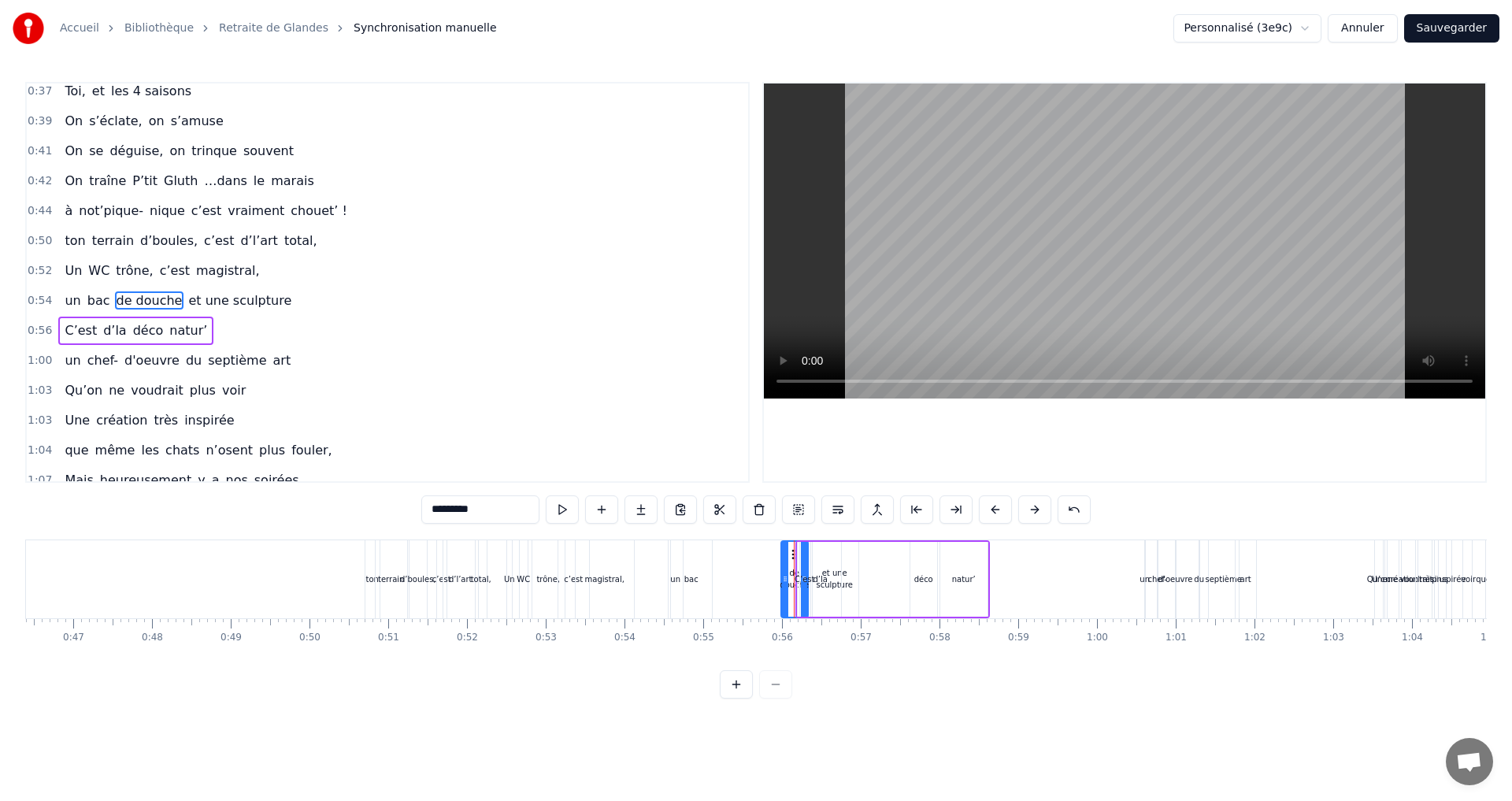
scroll to position [473, 0]
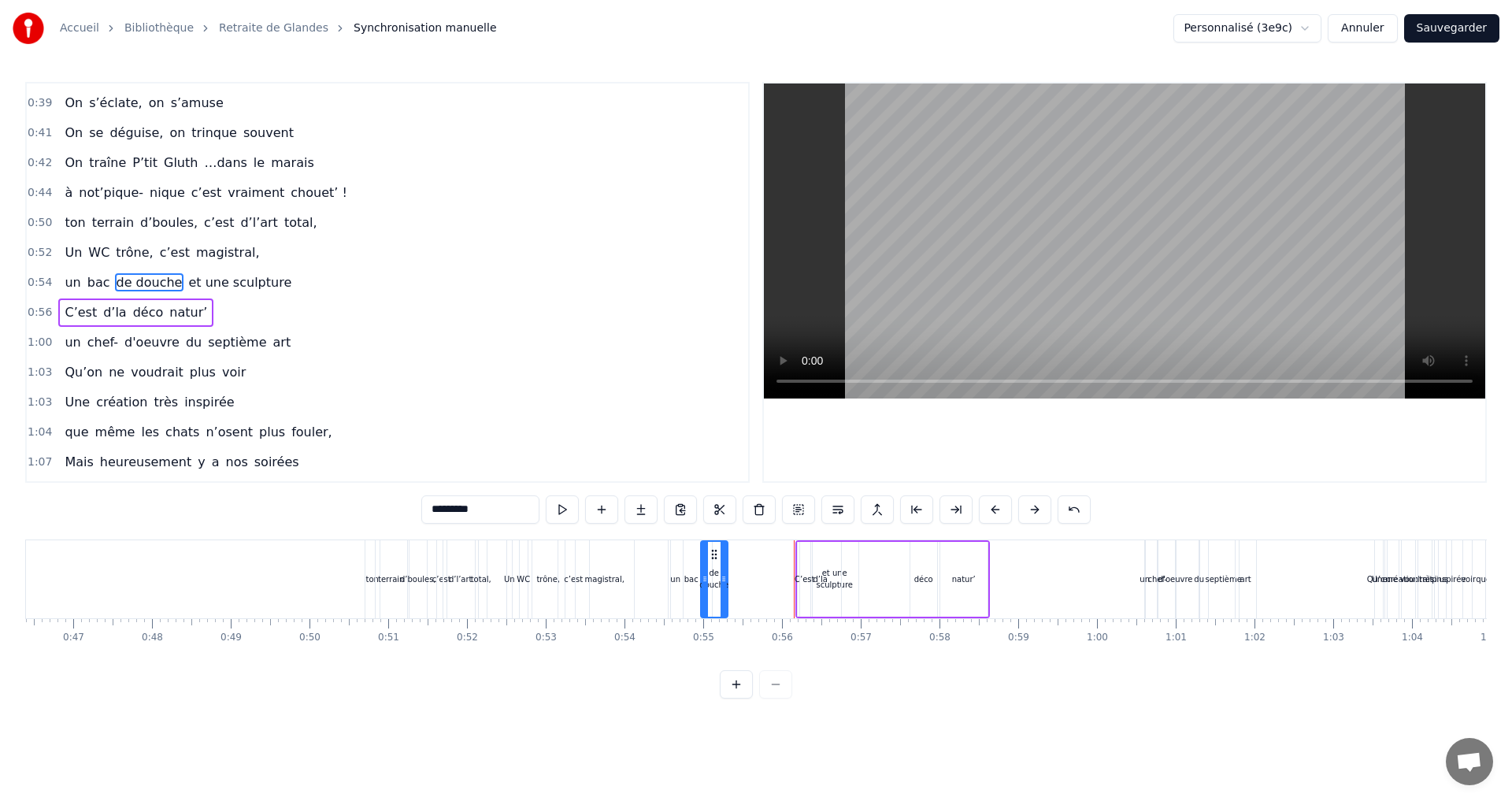
drag, startPoint x: 793, startPoint y: 554, endPoint x: 713, endPoint y: 555, distance: 80.0
click at [713, 555] on icon at bounding box center [714, 553] width 12 height 12
drag, startPoint x: 721, startPoint y: 577, endPoint x: 746, endPoint y: 576, distance: 25.0
click at [746, 576] on icon at bounding box center [748, 578] width 7 height 12
click at [834, 572] on div "d’la" at bounding box center [820, 578] width 40 height 74
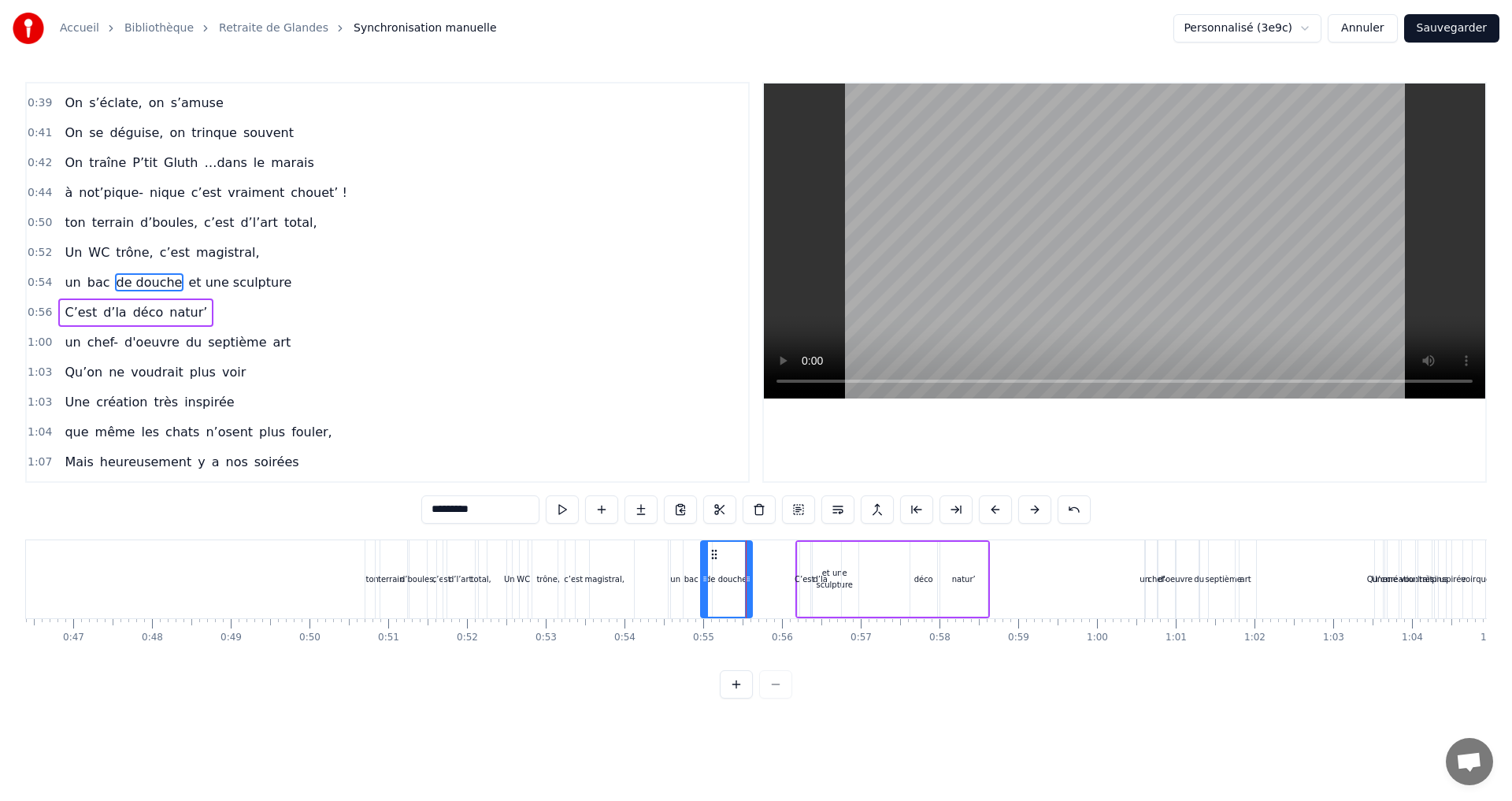
type input "****"
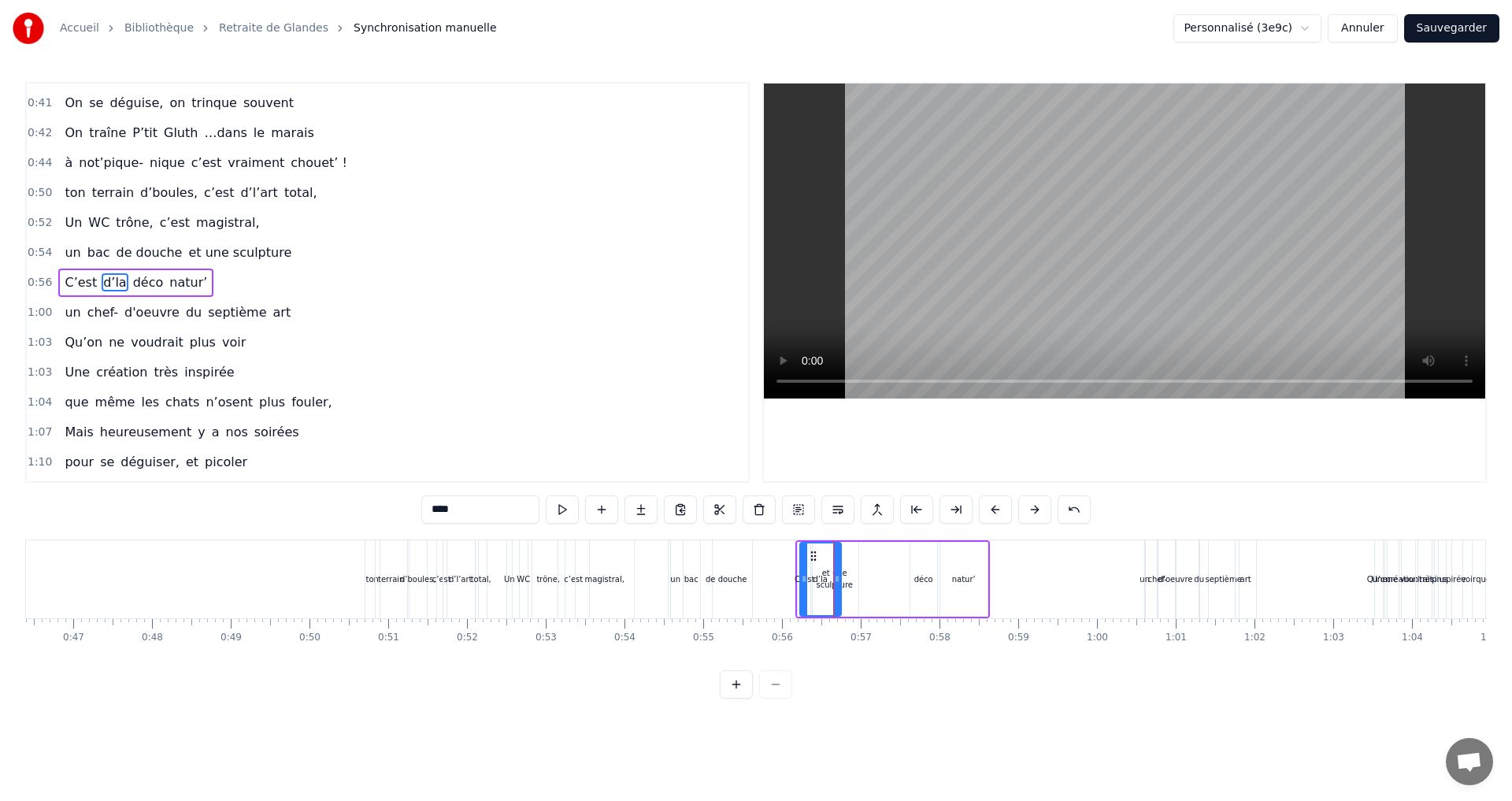
click at [828, 568] on div "d’la" at bounding box center [821, 579] width 40 height 72
click at [844, 574] on div "C’est d’la déco natur’" at bounding box center [893, 579] width 195 height 78
click at [812, 578] on div "d’la" at bounding box center [820, 578] width 40 height 74
drag, startPoint x: 804, startPoint y: 582, endPoint x: 814, endPoint y: 581, distance: 10.0
click at [814, 581] on icon at bounding box center [813, 578] width 7 height 12
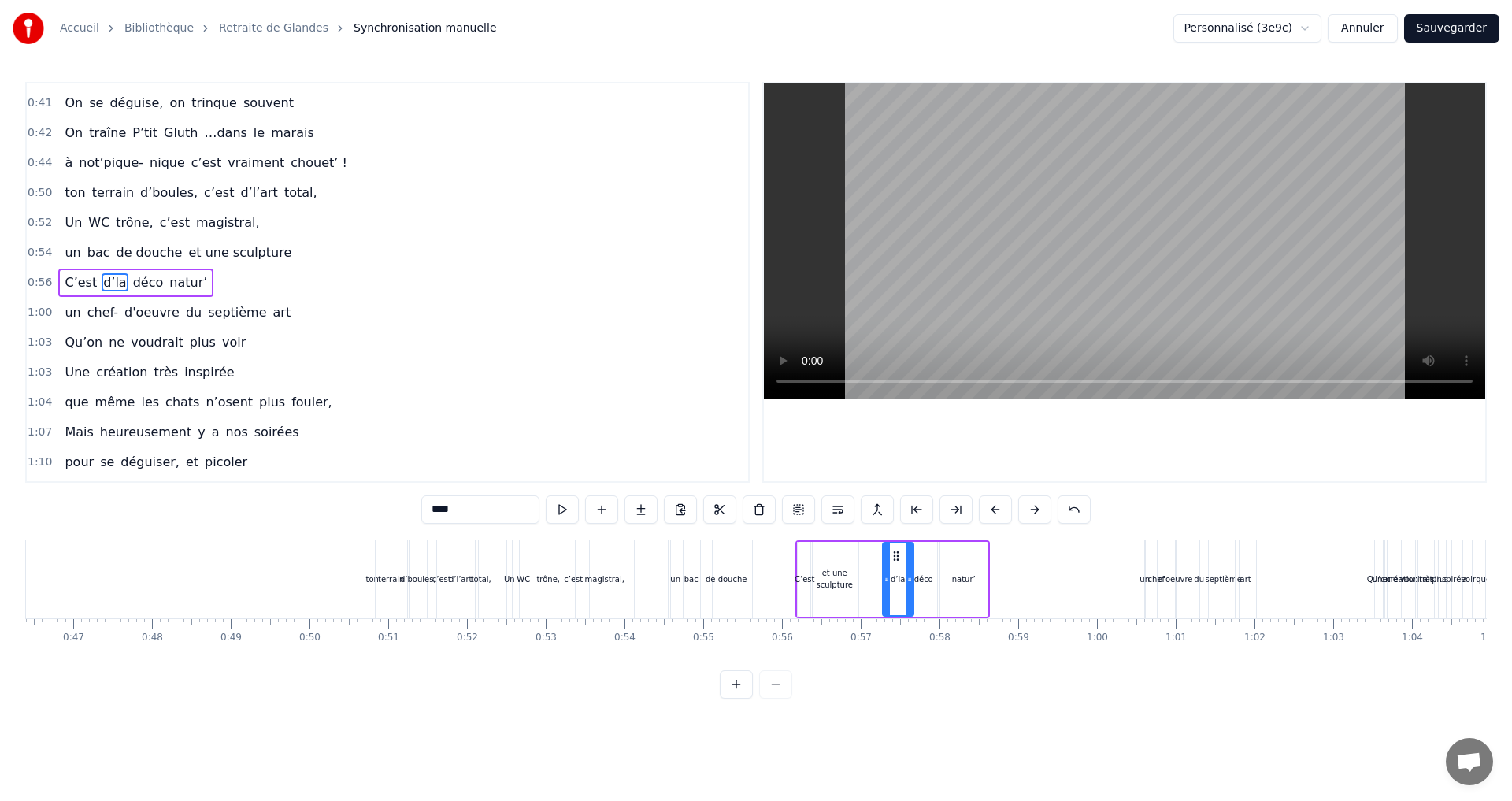
drag, startPoint x: 820, startPoint y: 556, endPoint x: 893, endPoint y: 568, distance: 74.0
click at [893, 568] on div "d’la" at bounding box center [897, 579] width 29 height 72
click at [808, 580] on div "C’est" at bounding box center [804, 579] width 20 height 12
drag, startPoint x: 812, startPoint y: 555, endPoint x: 867, endPoint y: 567, distance: 56.3
click at [884, 562] on div "C’est d’la déco natur’" at bounding box center [893, 579] width 195 height 78
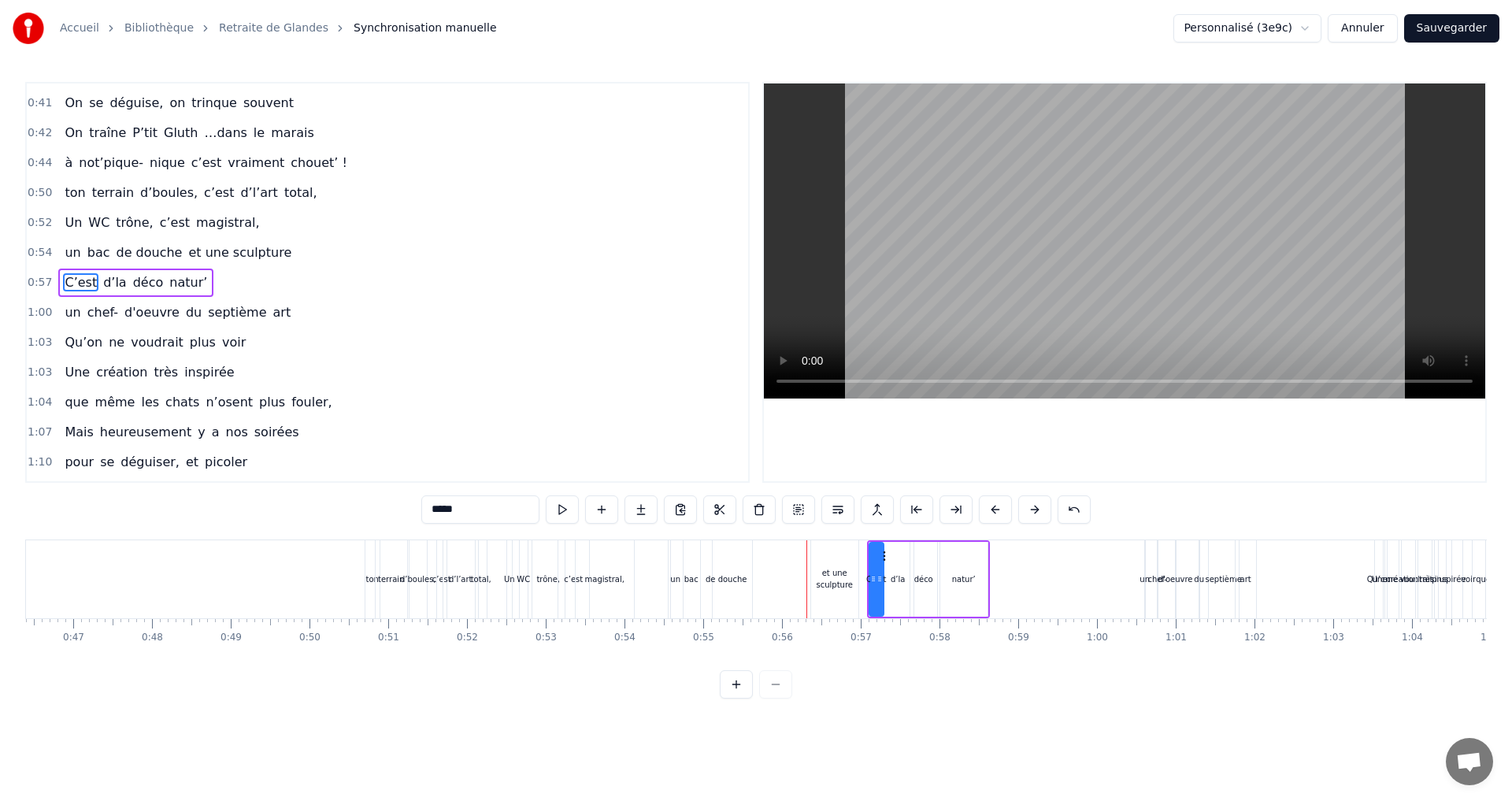
click at [837, 575] on div "et une sculpture" at bounding box center [834, 578] width 47 height 24
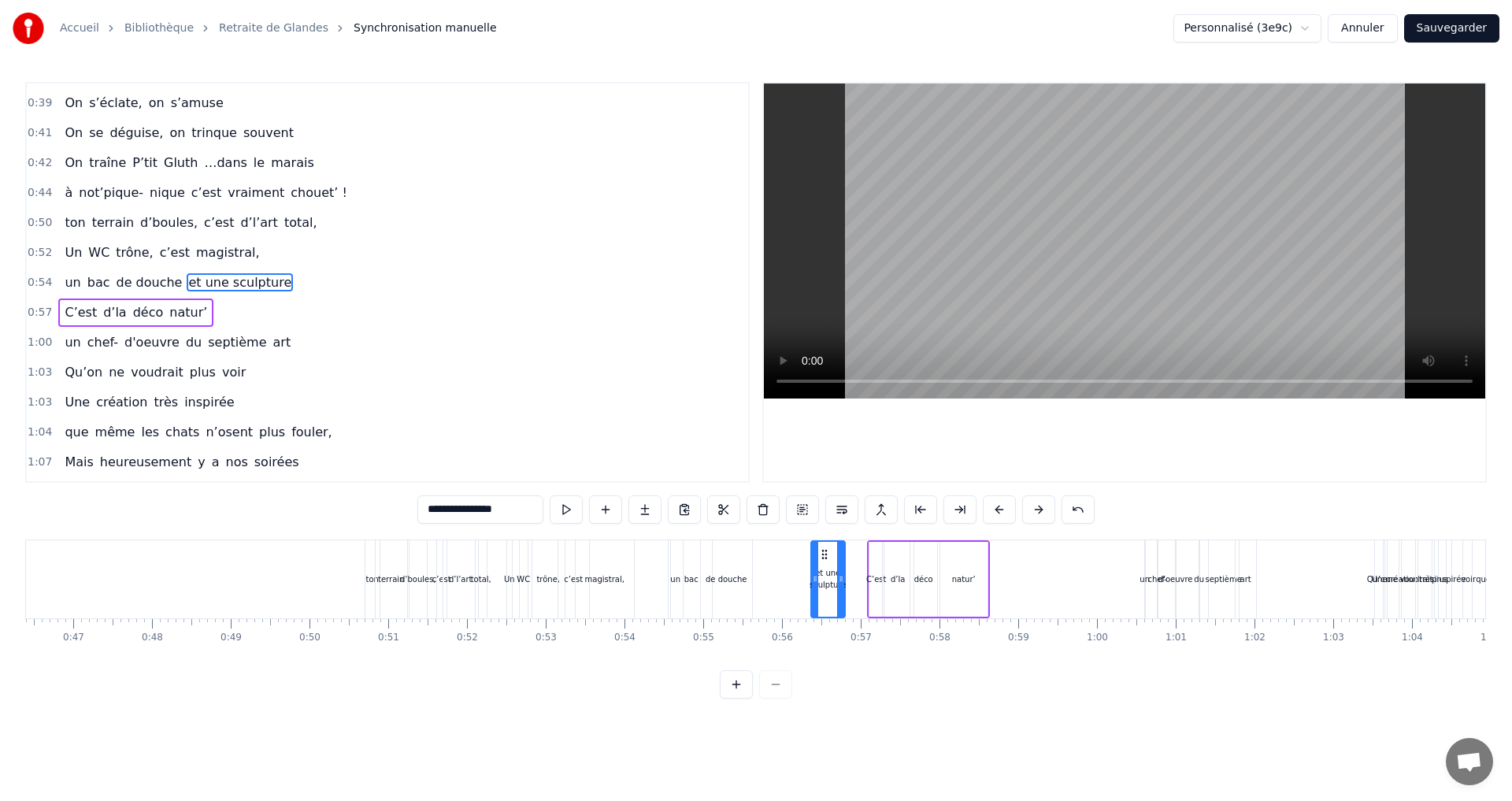
drag, startPoint x: 854, startPoint y: 580, endPoint x: 840, endPoint y: 580, distance: 14.0
click at [840, 580] on icon at bounding box center [841, 578] width 7 height 12
drag, startPoint x: 822, startPoint y: 553, endPoint x: 757, endPoint y: 562, distance: 65.6
click at [757, 562] on div "et une sculpture" at bounding box center [763, 578] width 32 height 74
click at [698, 592] on div "bac" at bounding box center [691, 579] width 40 height 78
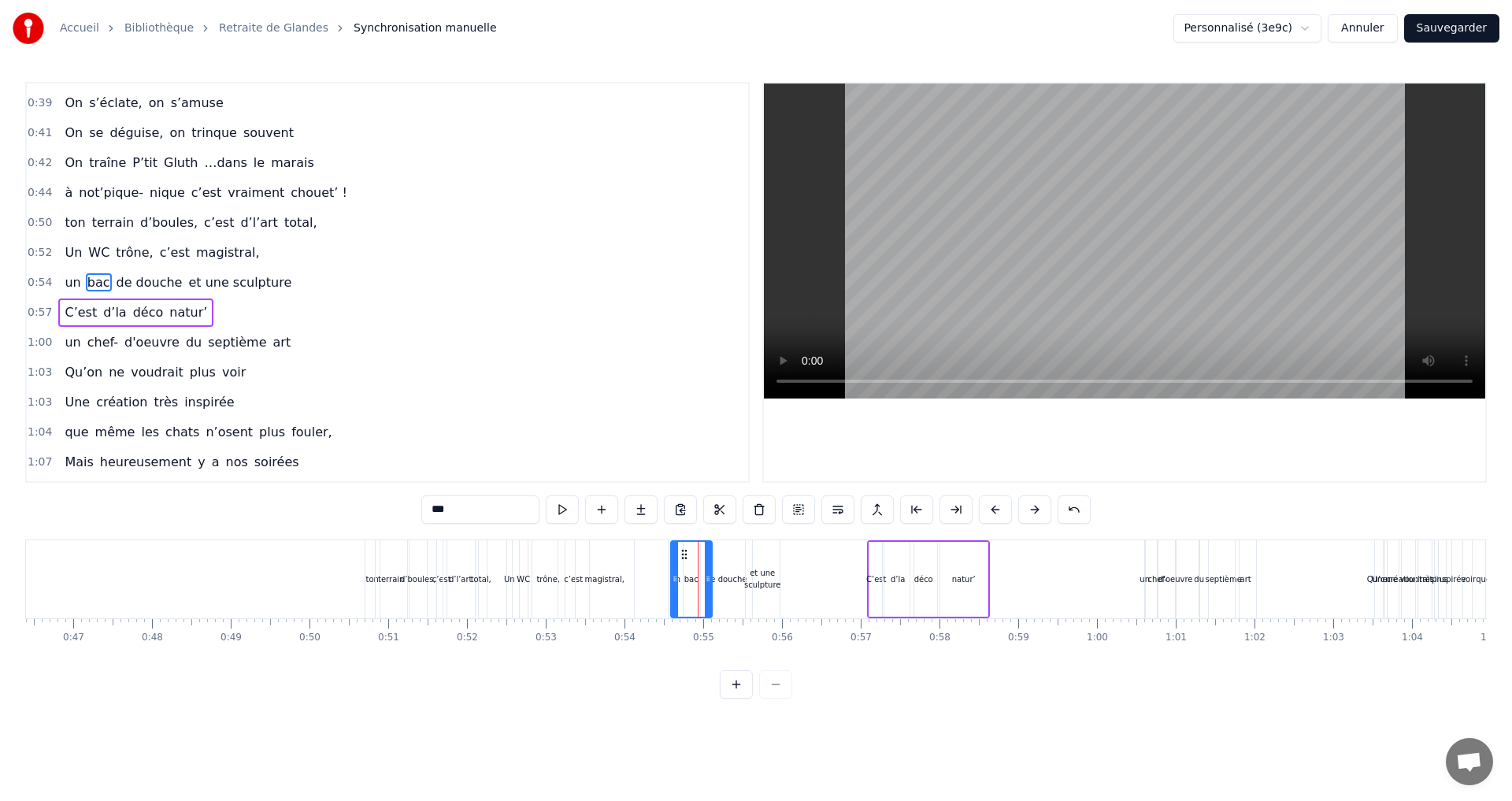
click at [735, 597] on div "de douche" at bounding box center [726, 579] width 51 height 78
click at [755, 597] on div "et une sculpture" at bounding box center [763, 579] width 34 height 78
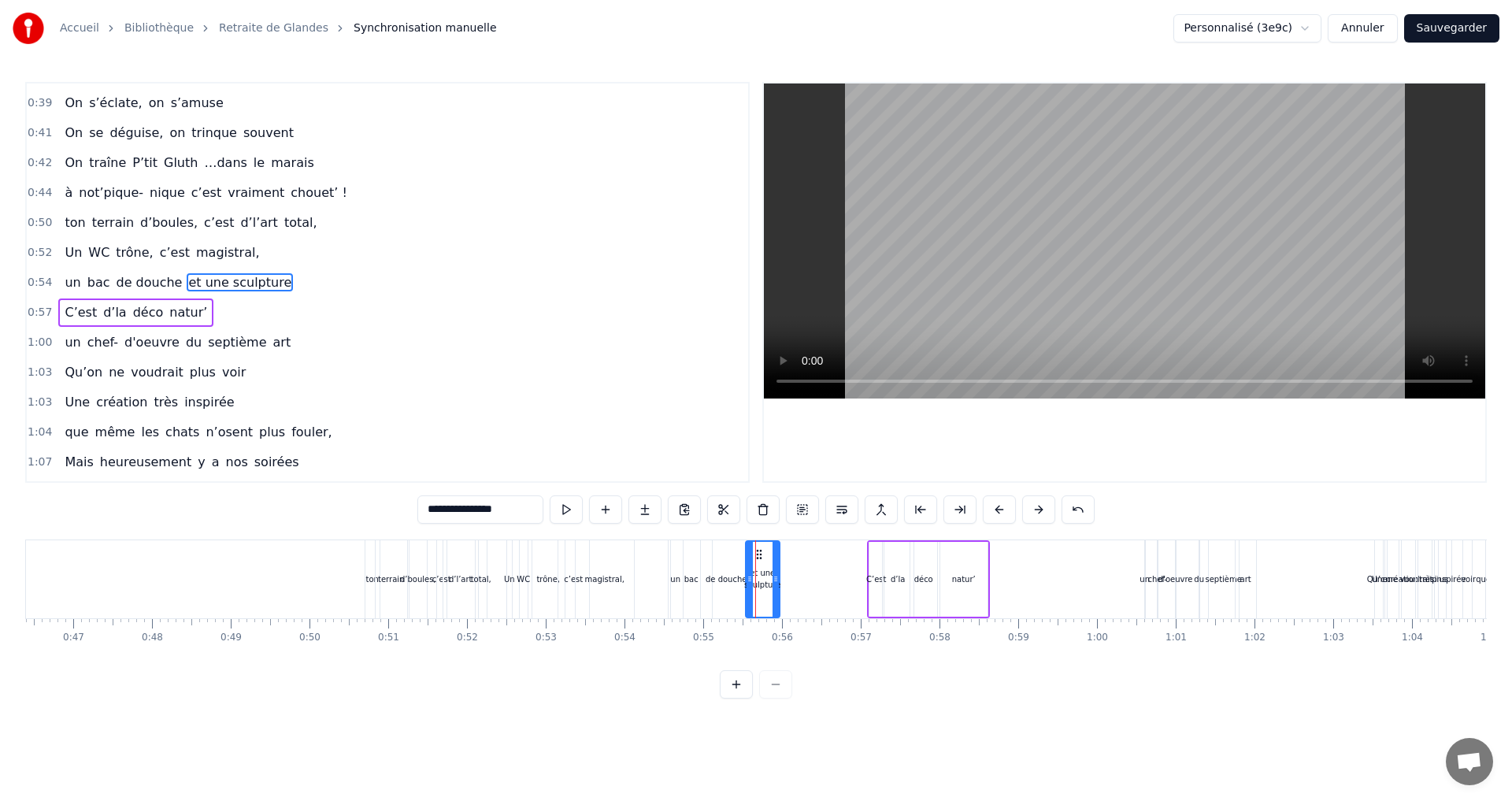
click at [691, 586] on div "bac" at bounding box center [691, 579] width 40 height 78
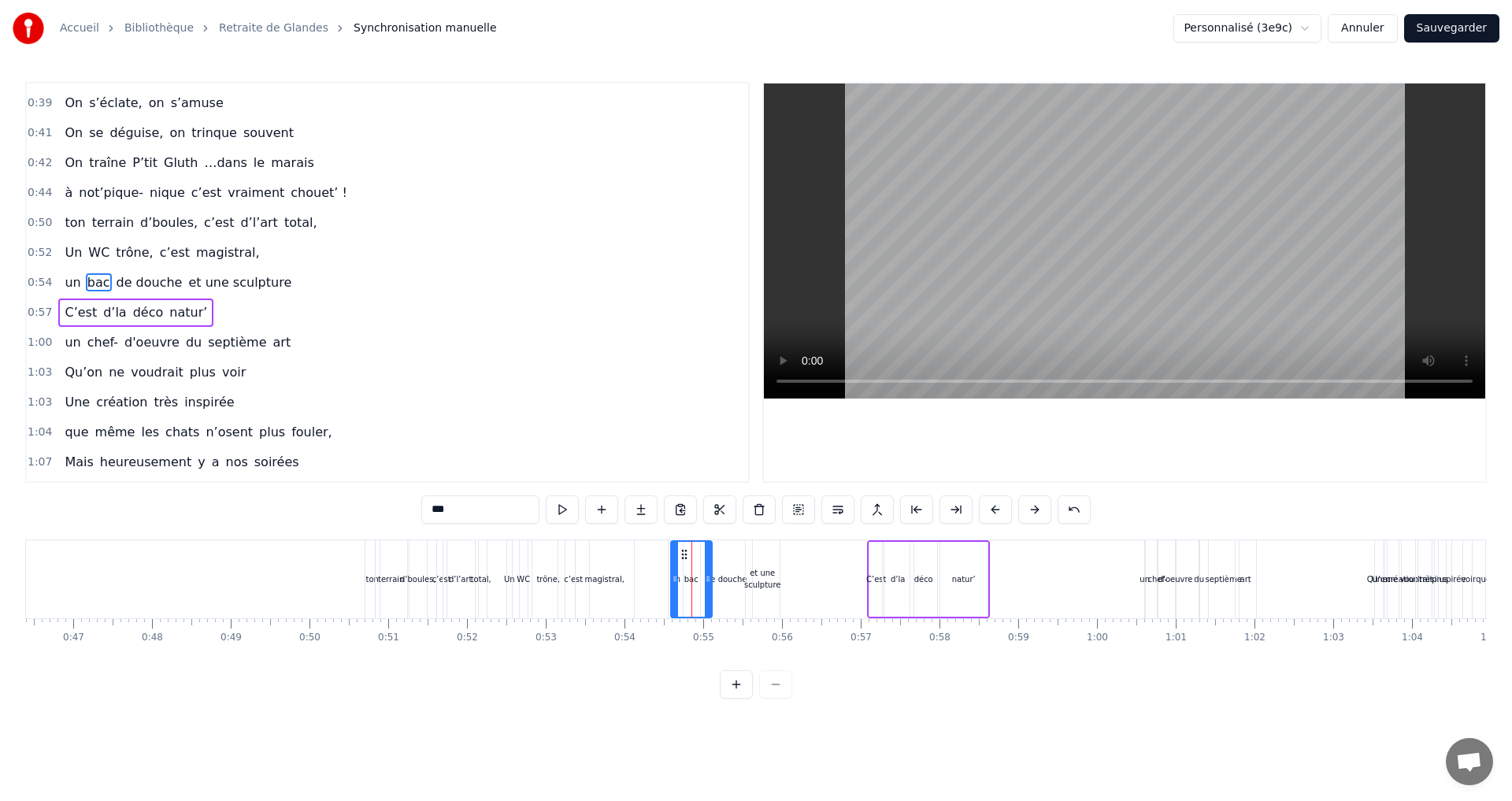
click at [758, 592] on div "et une sculpture" at bounding box center [763, 579] width 34 height 78
type input "**********"
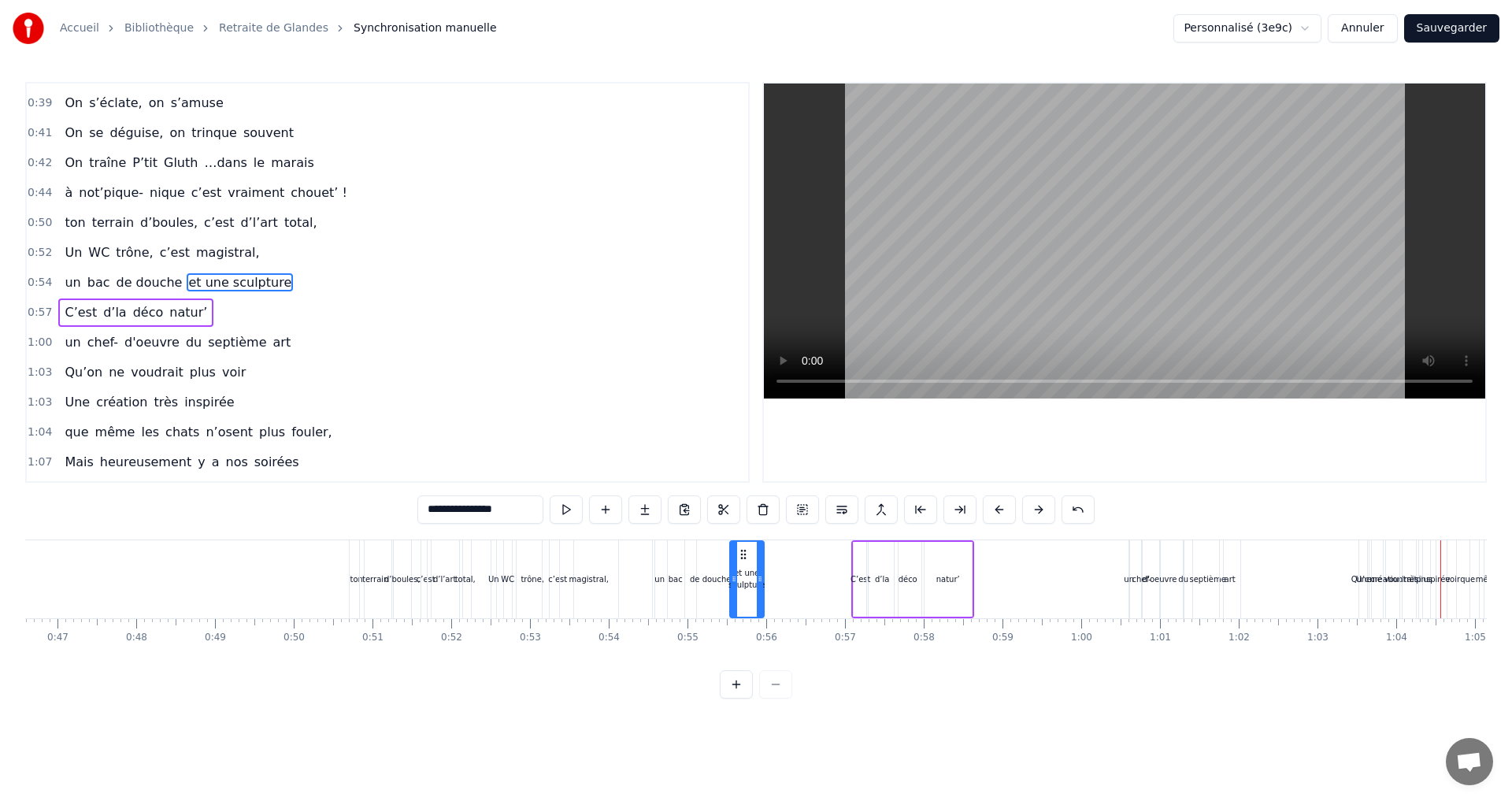
scroll to position [0, 3644]
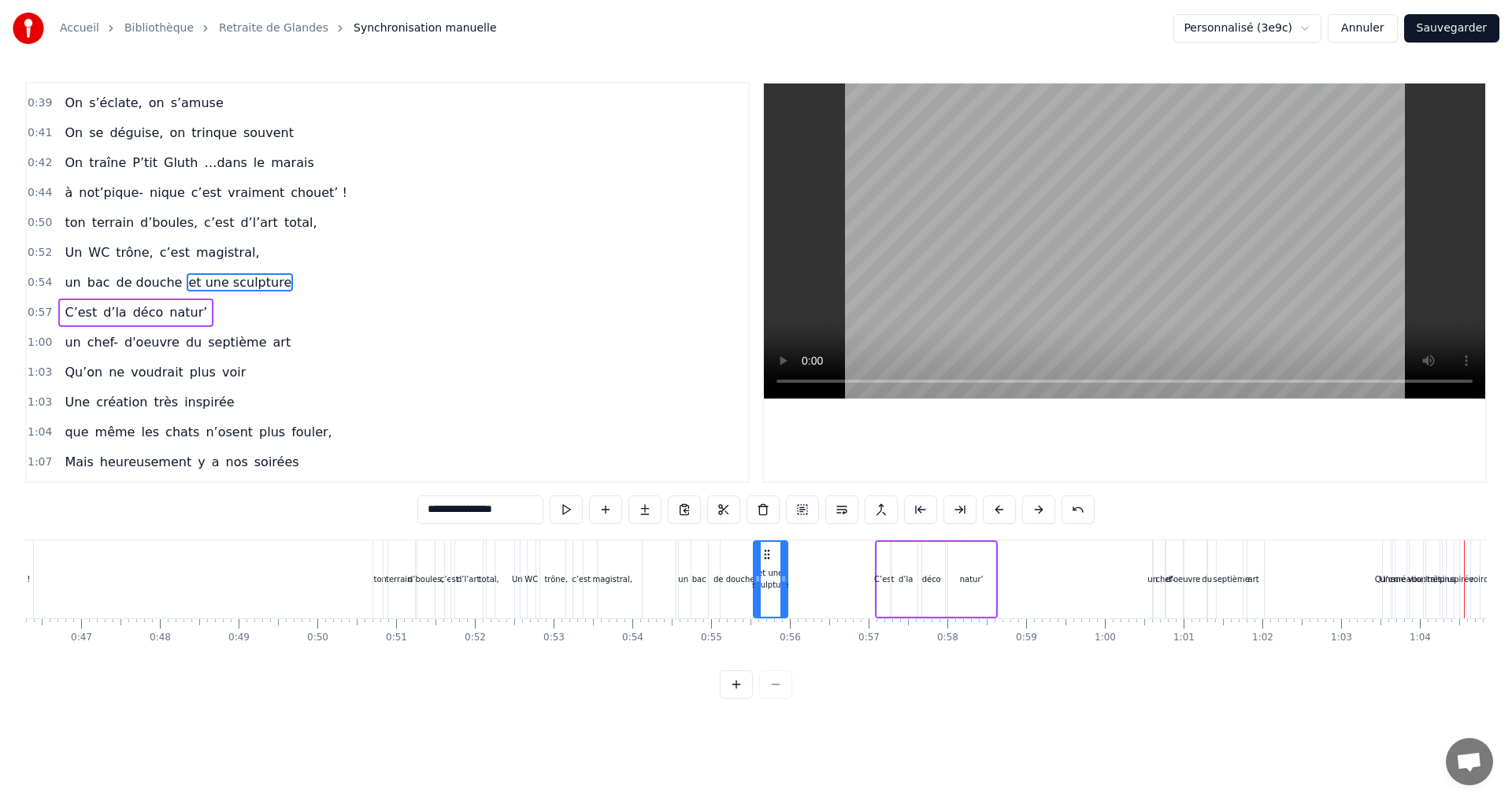
click at [789, 657] on div "Faut rien raté, c'est ta soirée Les 4 saisons et les Gluthiers Tu nous en voudr…" at bounding box center [756, 598] width 1461 height 118
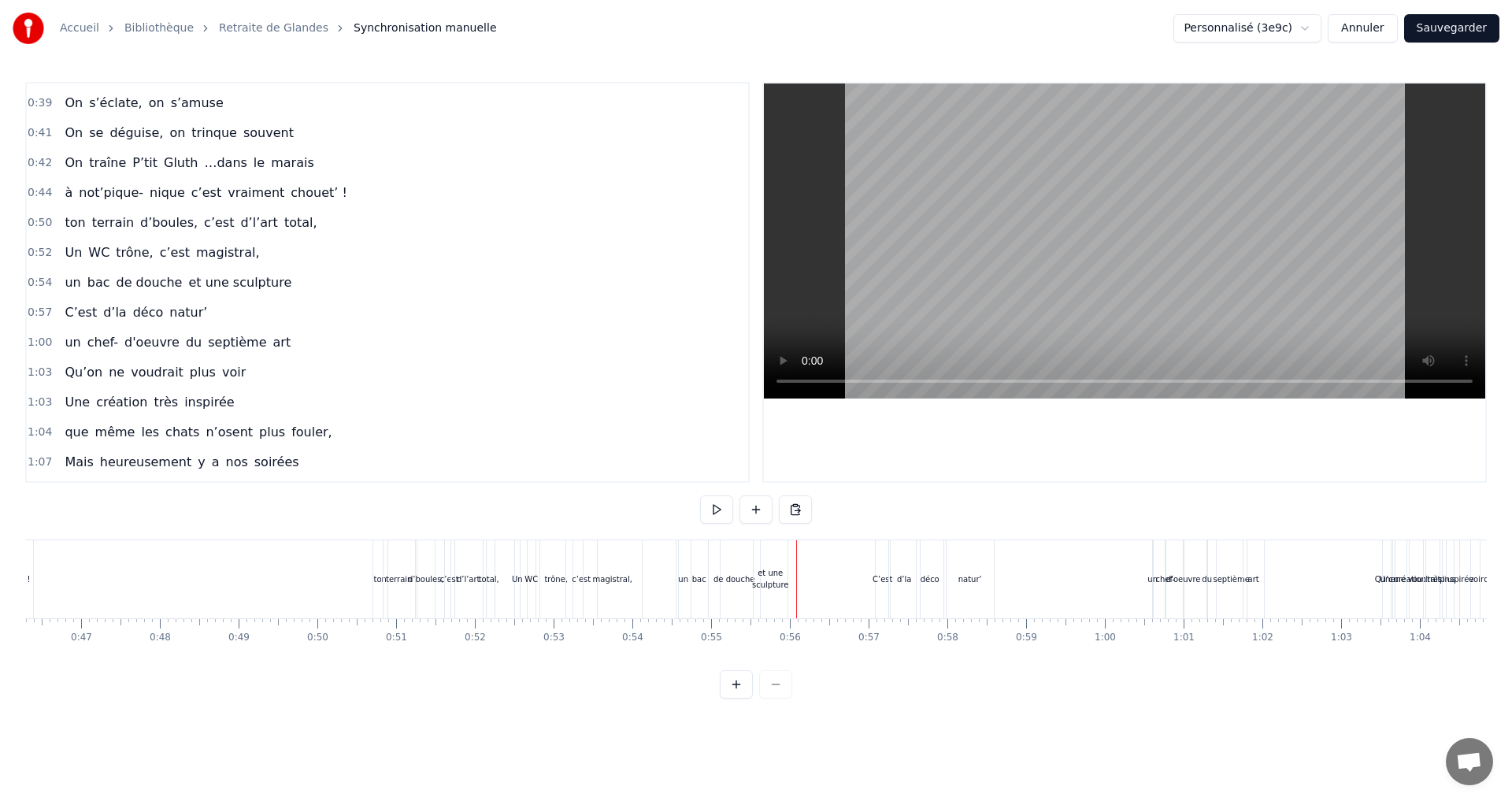
click at [773, 584] on div "et une sculpture" at bounding box center [770, 578] width 36 height 24
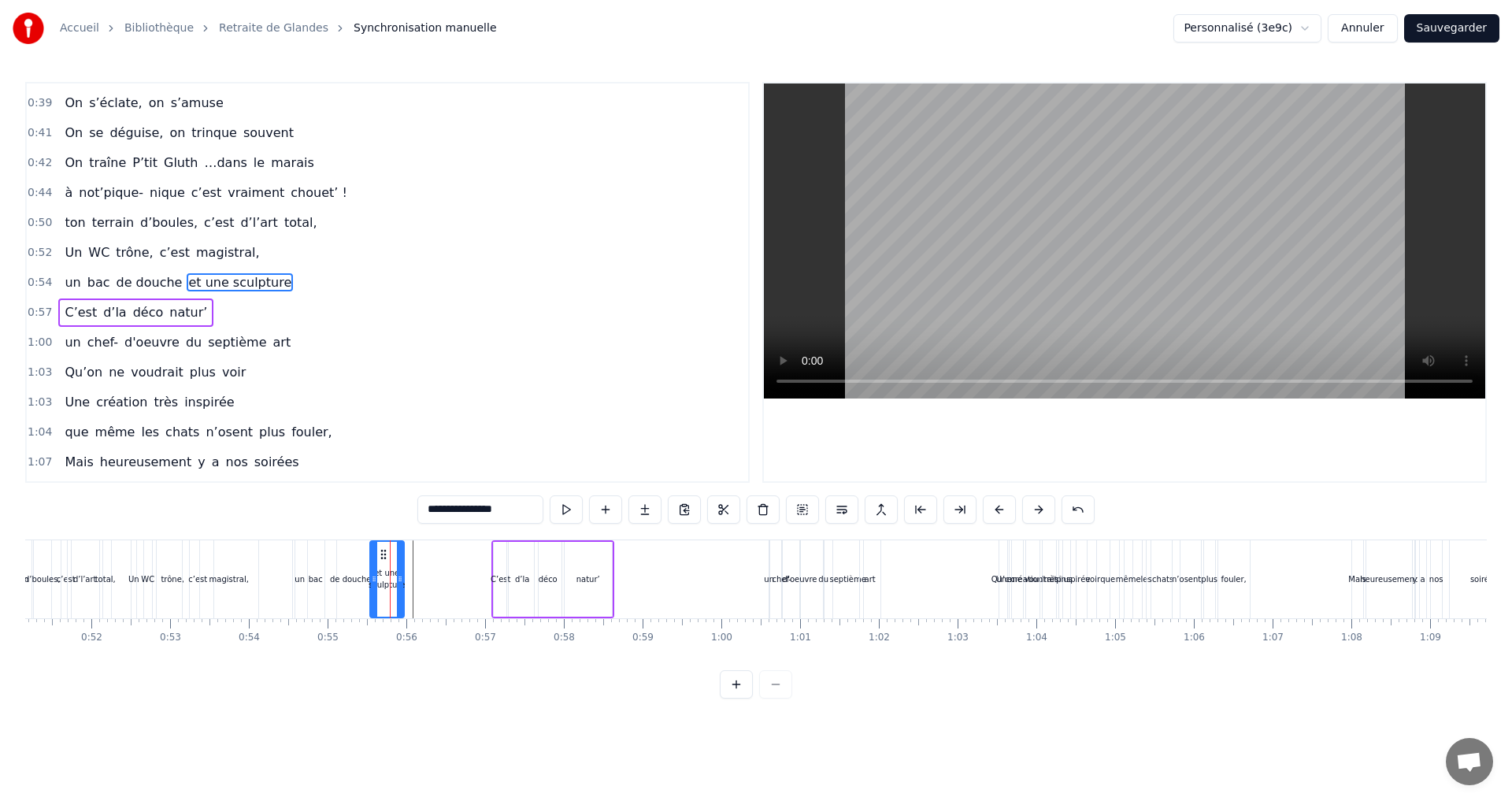
scroll to position [0, 4209]
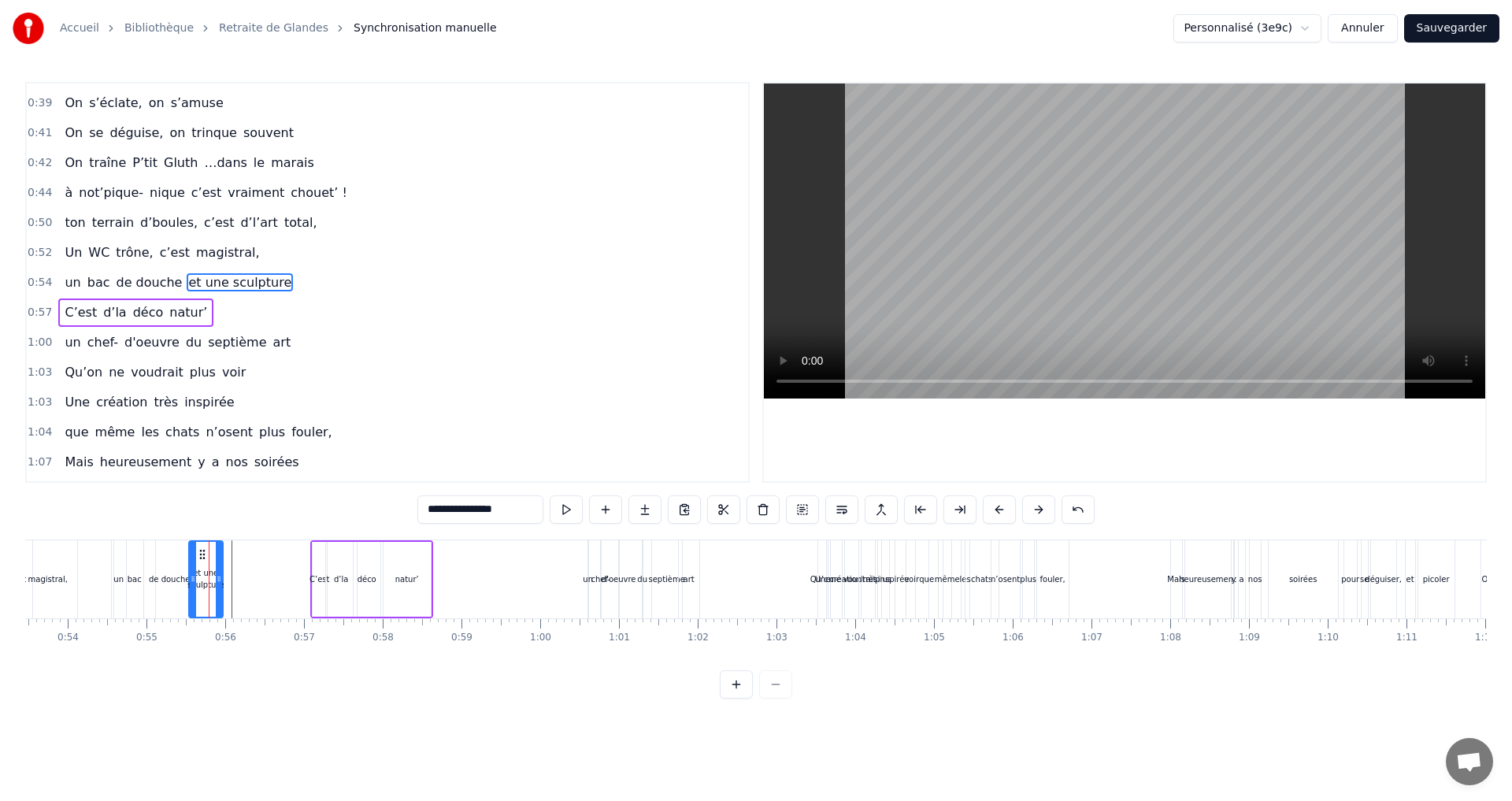
click at [608, 584] on div "d'oeuvre" at bounding box center [619, 579] width 35 height 12
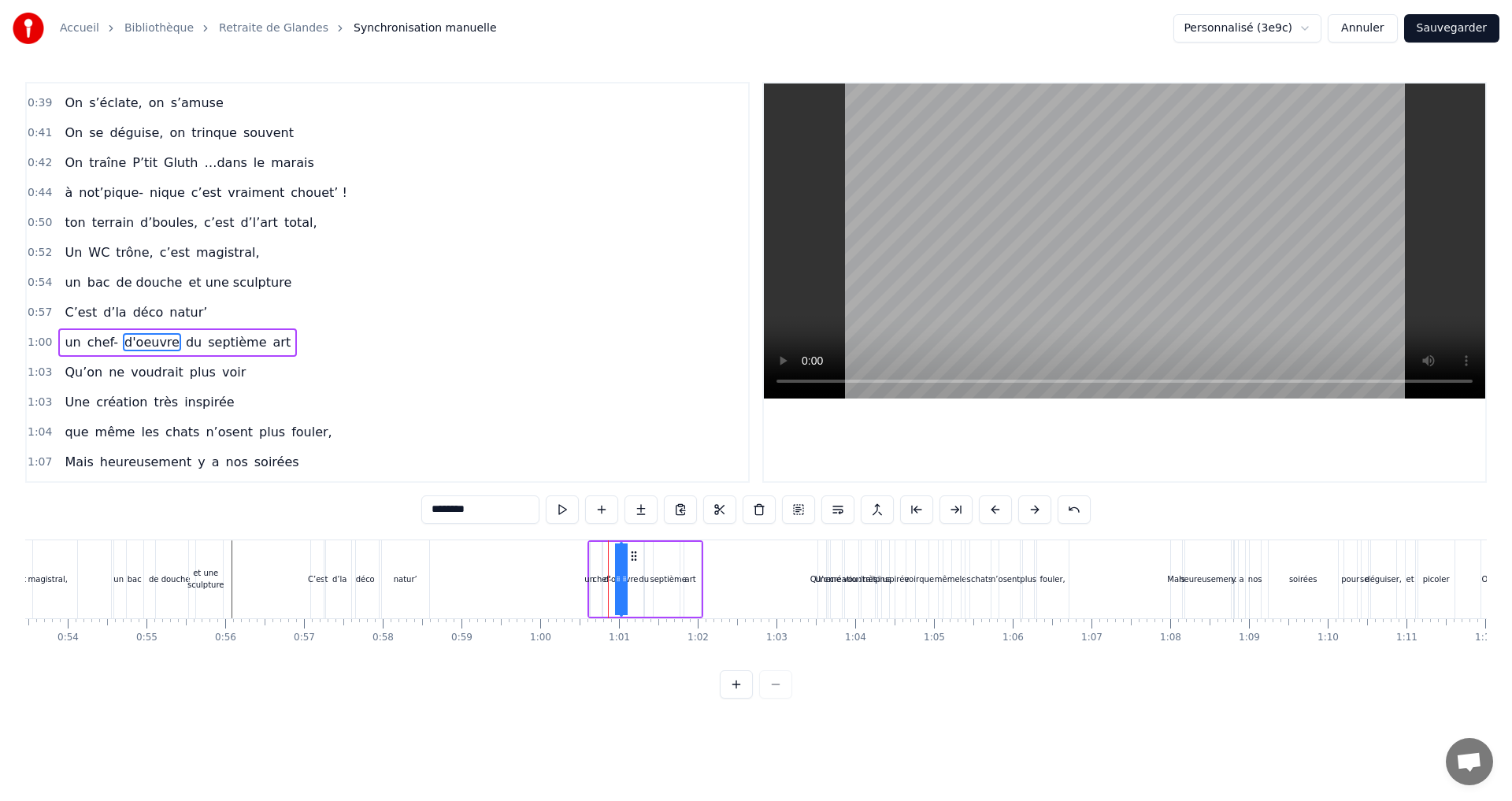
scroll to position [534, 0]
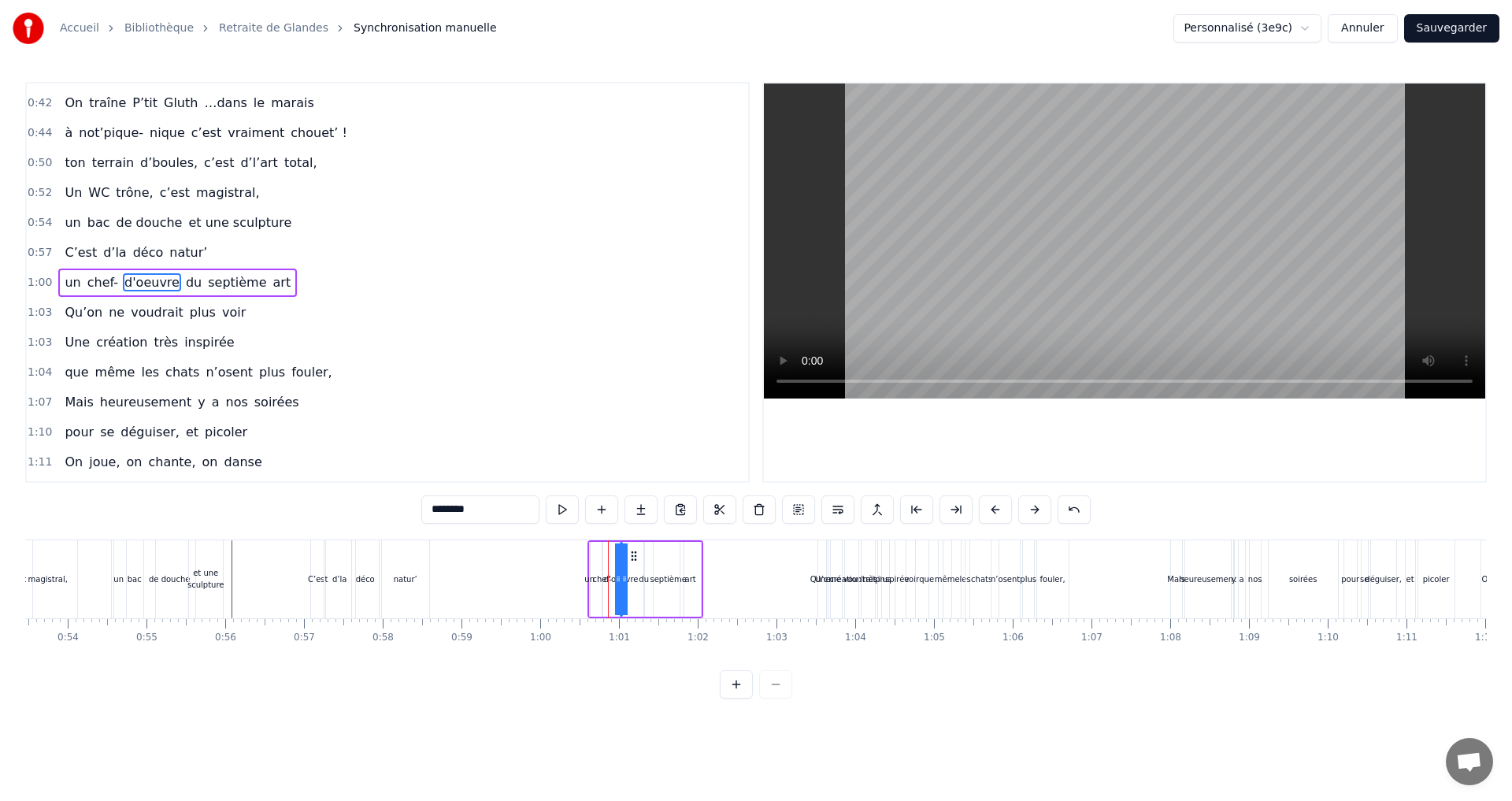
click at [692, 555] on div "art" at bounding box center [691, 578] width 21 height 74
type input "***"
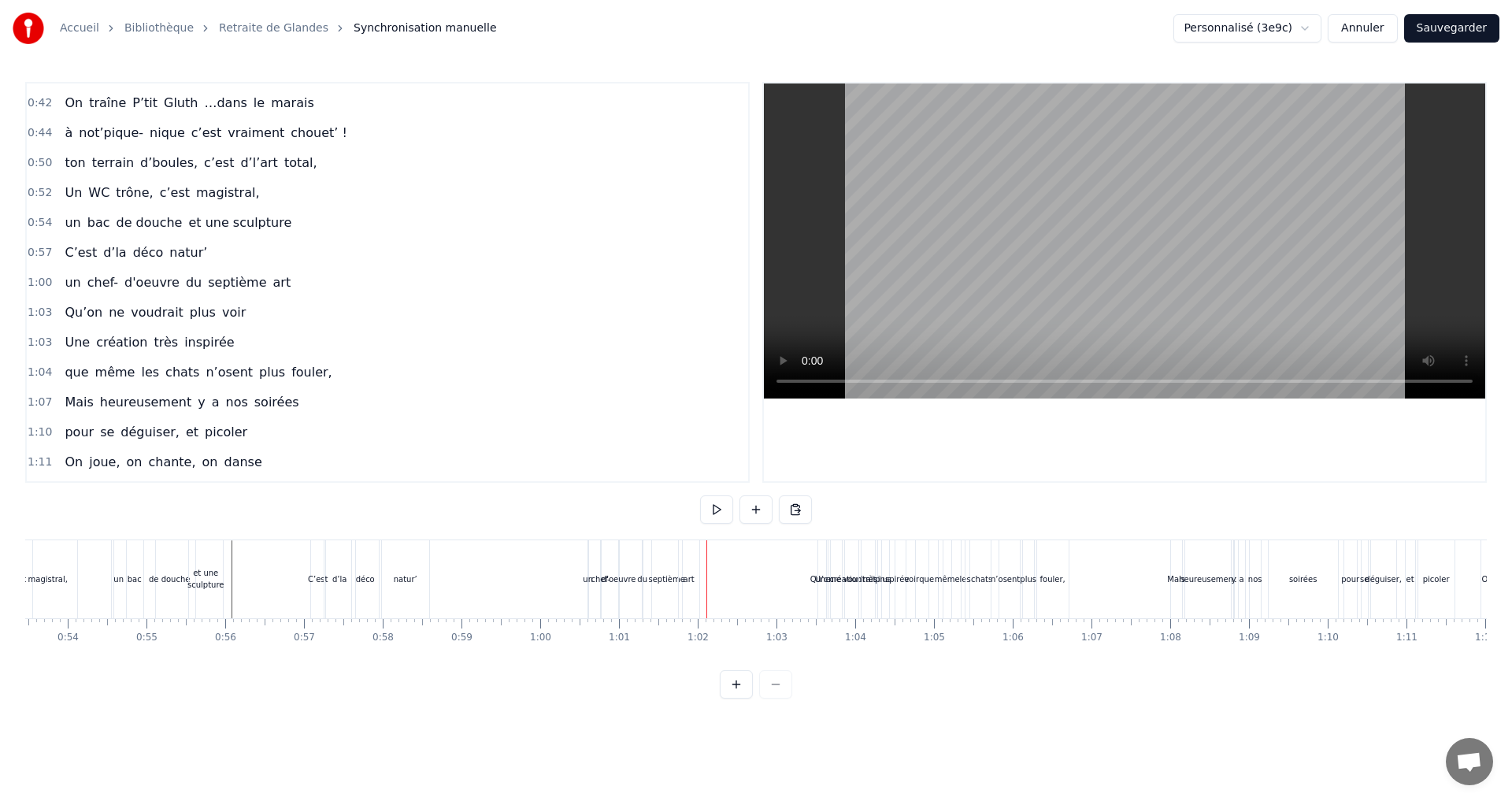
click at [670, 581] on div "septième" at bounding box center [666, 579] width 36 height 12
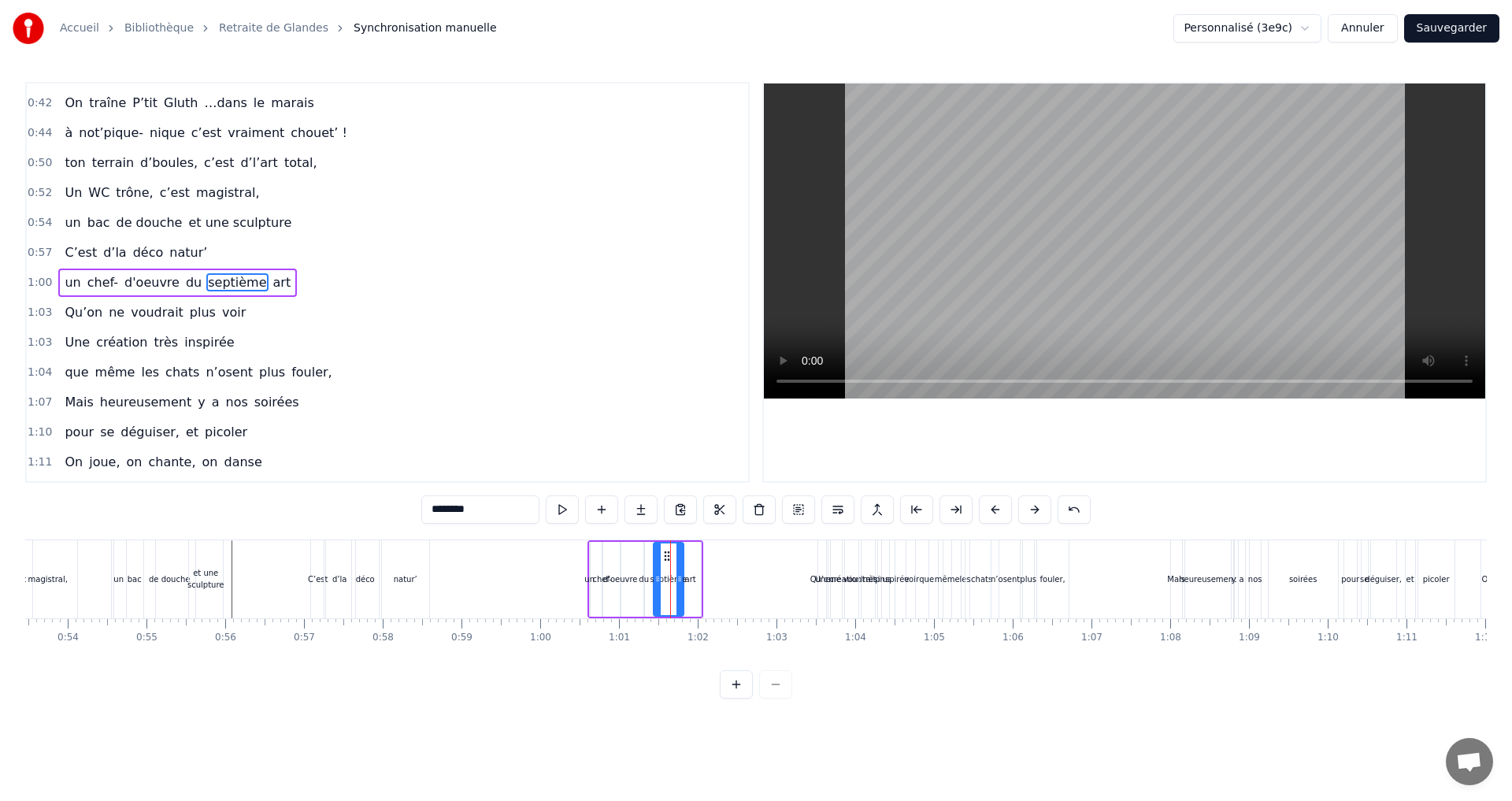
click at [695, 573] on div "art" at bounding box center [691, 579] width 11 height 12
drag, startPoint x: 690, startPoint y: 555, endPoint x: 711, endPoint y: 555, distance: 21.0
click at [711, 555] on icon at bounding box center [714, 555] width 12 height 12
click at [673, 574] on div "septième" at bounding box center [668, 579] width 36 height 12
drag, startPoint x: 667, startPoint y: 555, endPoint x: 684, endPoint y: 557, distance: 17.1
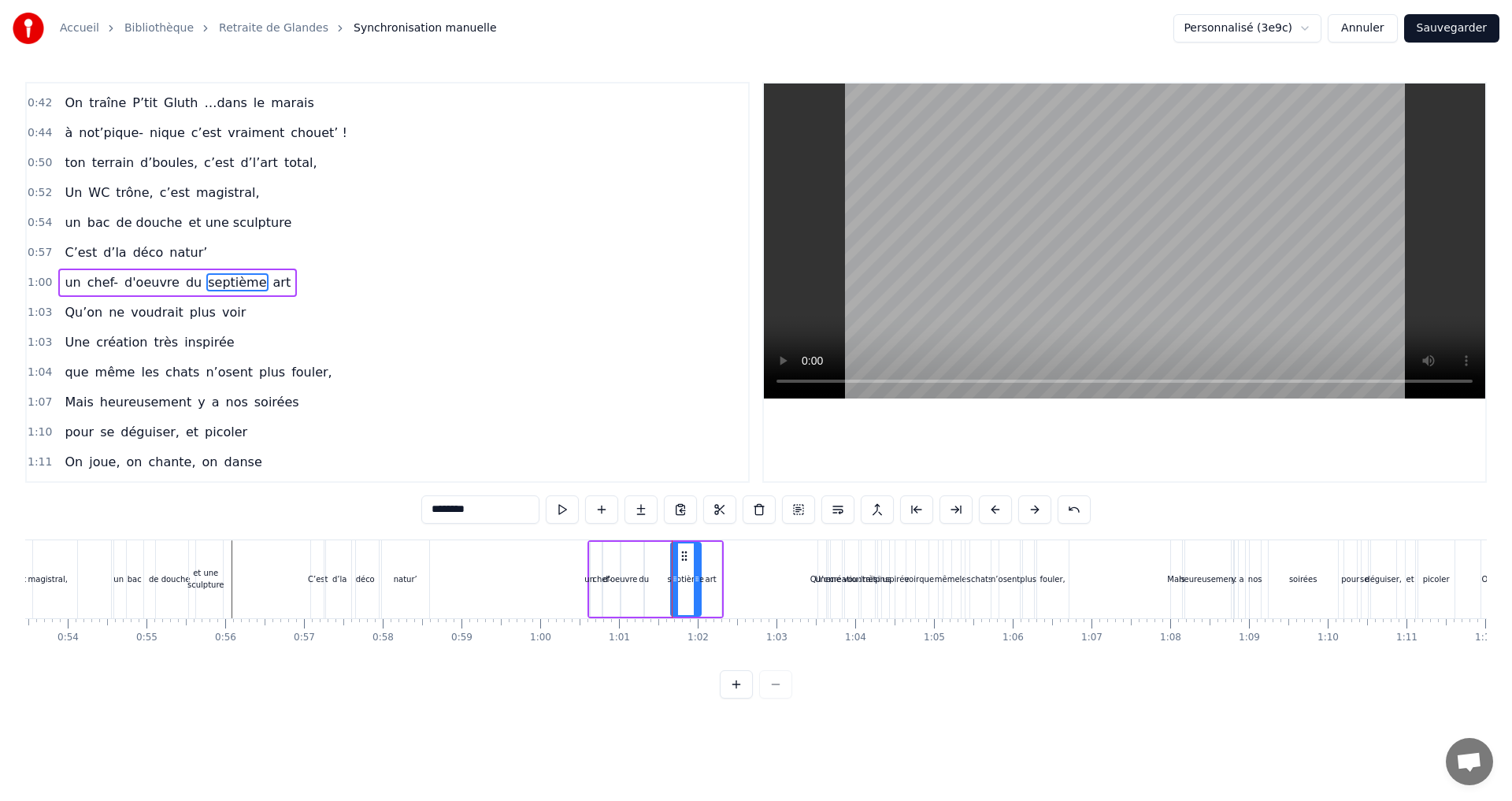
click at [684, 557] on icon at bounding box center [684, 555] width 12 height 12
click at [646, 578] on div "du" at bounding box center [643, 579] width 10 height 12
drag, startPoint x: 659, startPoint y: 557, endPoint x: 676, endPoint y: 563, distance: 18.0
click at [676, 563] on div "un chef- d'oeuvre du septième art" at bounding box center [655, 579] width 137 height 78
click at [626, 577] on div "d'oeuvre" at bounding box center [620, 579] width 35 height 12
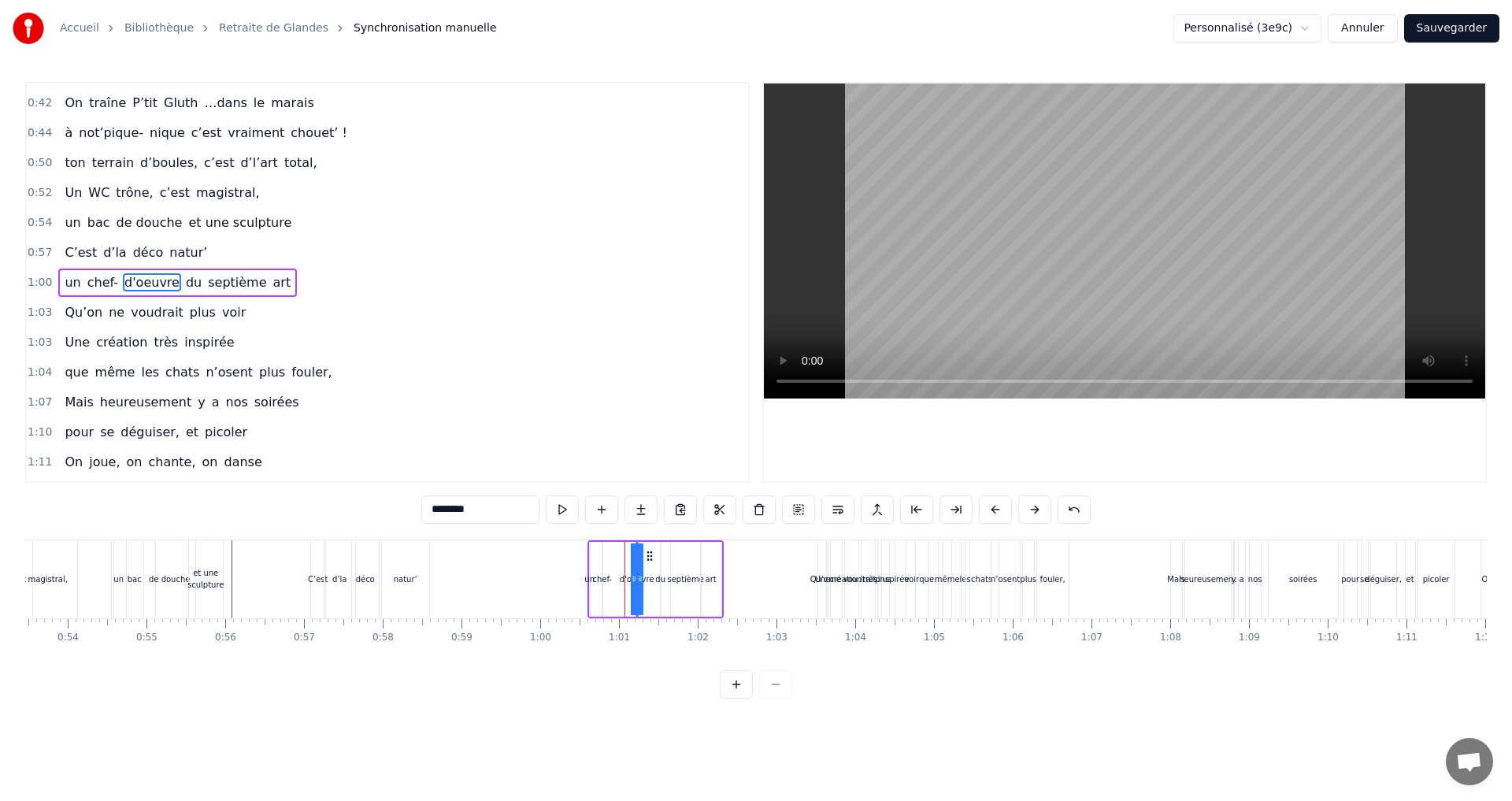
drag, startPoint x: 634, startPoint y: 555, endPoint x: 650, endPoint y: 560, distance: 16.8
click at [650, 560] on icon at bounding box center [649, 555] width 12 height 12
click at [607, 579] on div "chef-" at bounding box center [602, 579] width 20 height 12
drag, startPoint x: 614, startPoint y: 553, endPoint x: 623, endPoint y: 555, distance: 9.2
click at [623, 555] on icon at bounding box center [623, 555] width 12 height 12
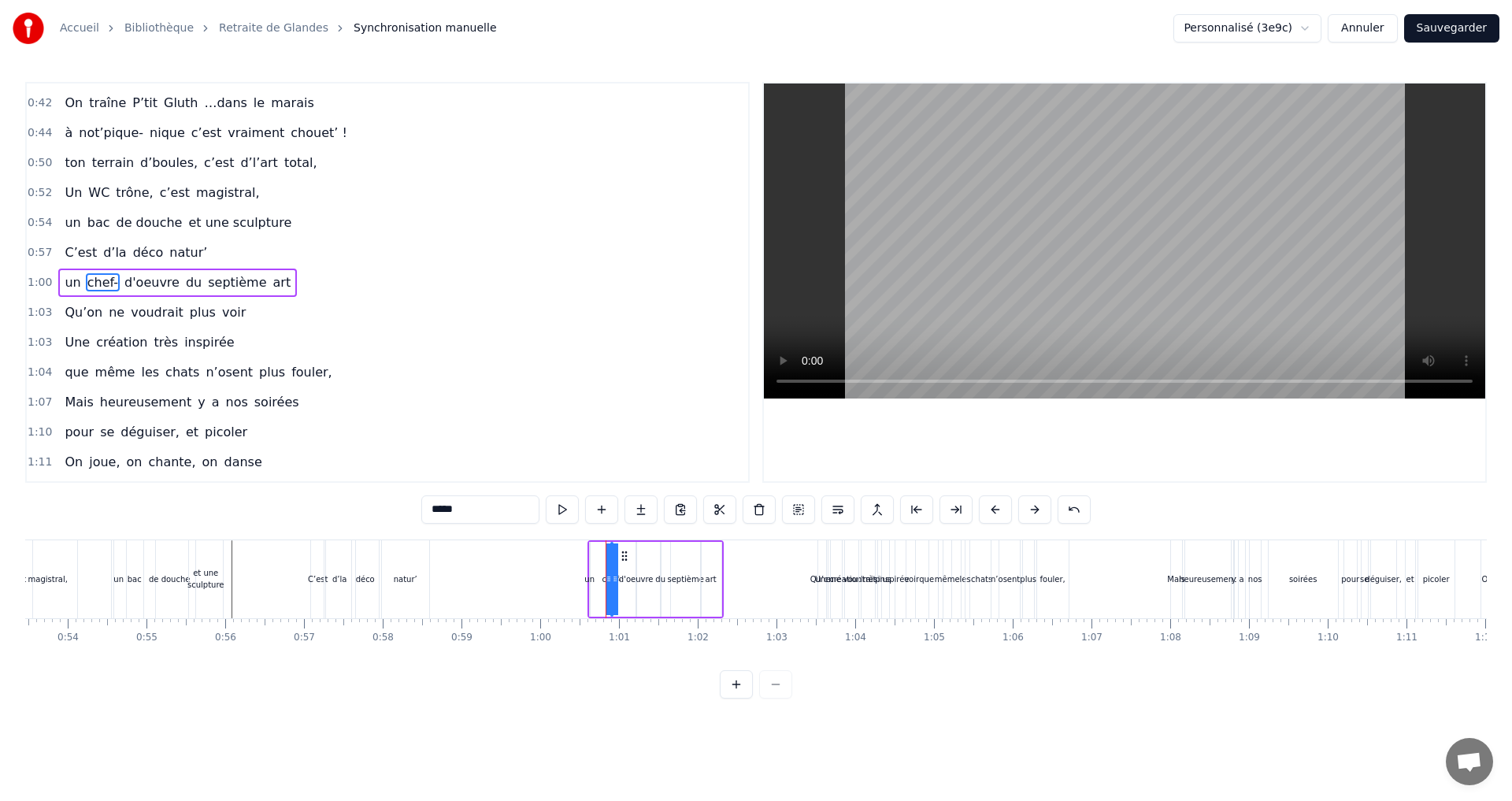
click at [592, 579] on div "un" at bounding box center [589, 579] width 10 height 12
click at [608, 557] on icon at bounding box center [609, 555] width 12 height 12
click at [597, 577] on div "un" at bounding box center [597, 579] width 0 height 72
drag, startPoint x: 604, startPoint y: 554, endPoint x: 583, endPoint y: 550, distance: 21.4
click at [583, 550] on icon at bounding box center [584, 555] width 12 height 12
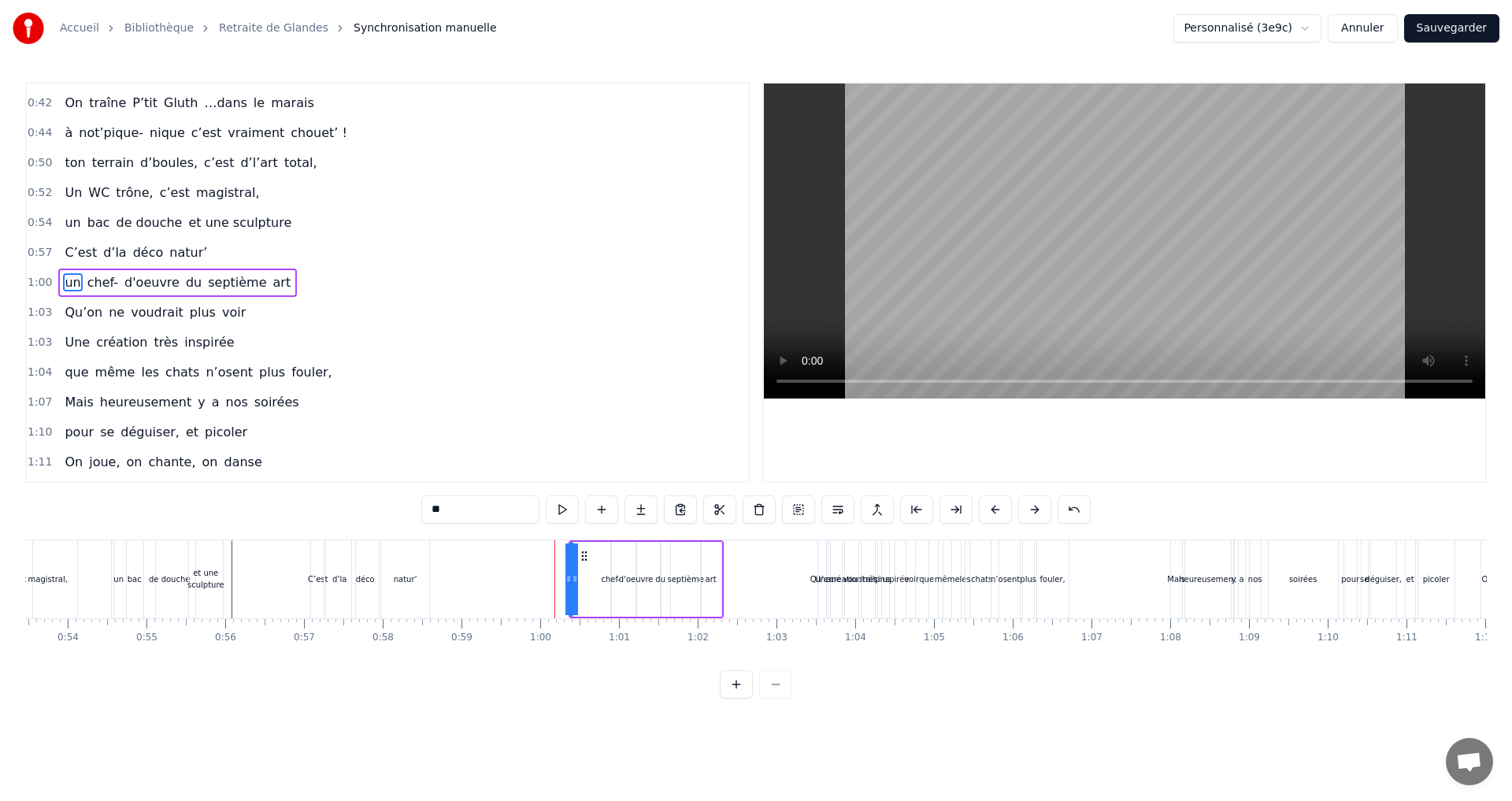
click at [612, 579] on div "chef-" at bounding box center [610, 579] width 20 height 12
drag, startPoint x: 623, startPoint y: 556, endPoint x: 604, endPoint y: 553, distance: 19.2
click at [604, 553] on icon at bounding box center [604, 555] width 12 height 12
click at [639, 580] on div "d'oeuvre" at bounding box center [635, 579] width 35 height 12
type input "********"
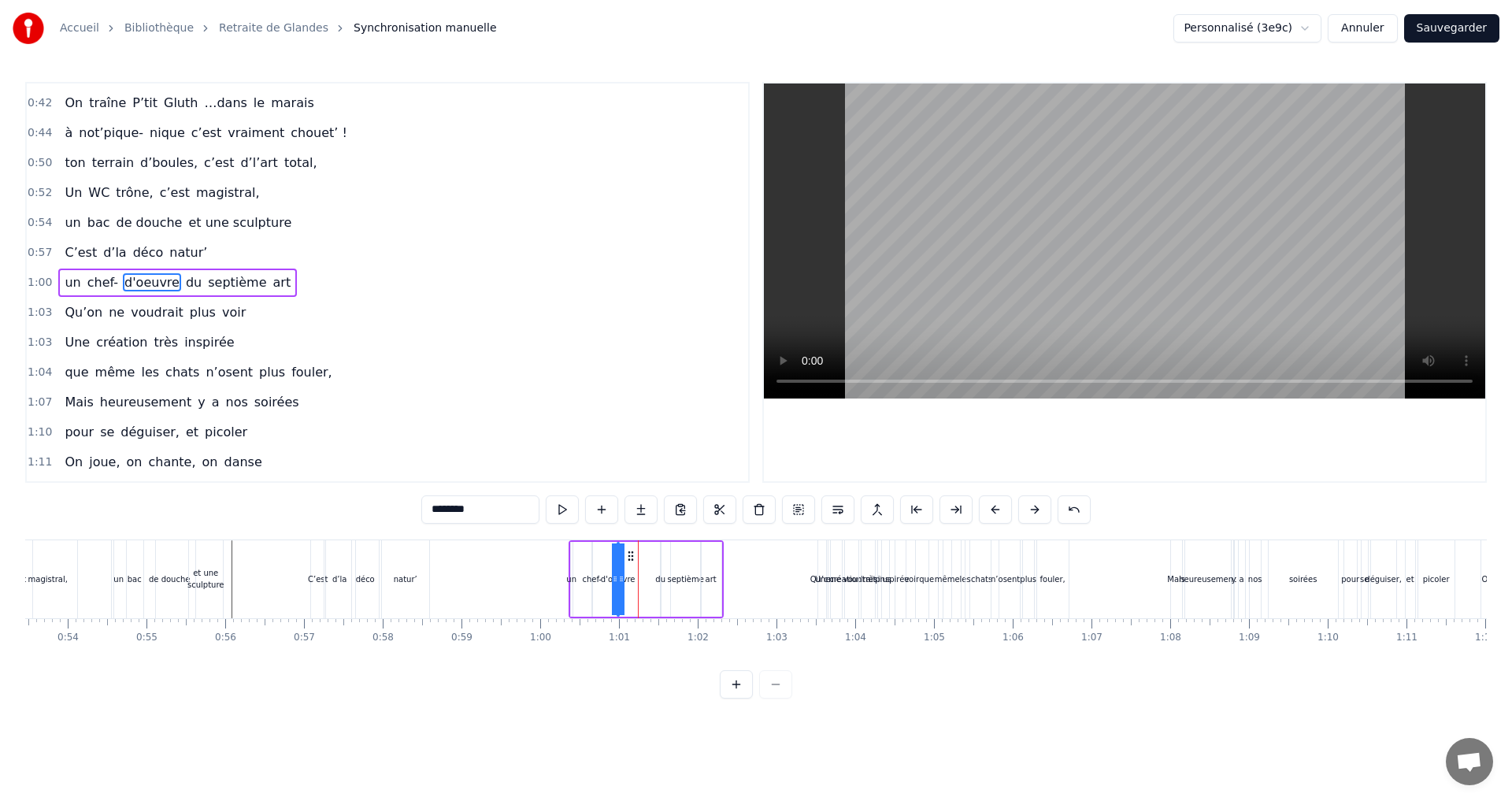
drag, startPoint x: 646, startPoint y: 557, endPoint x: 627, endPoint y: 559, distance: 19.1
click at [627, 559] on icon at bounding box center [630, 555] width 12 height 12
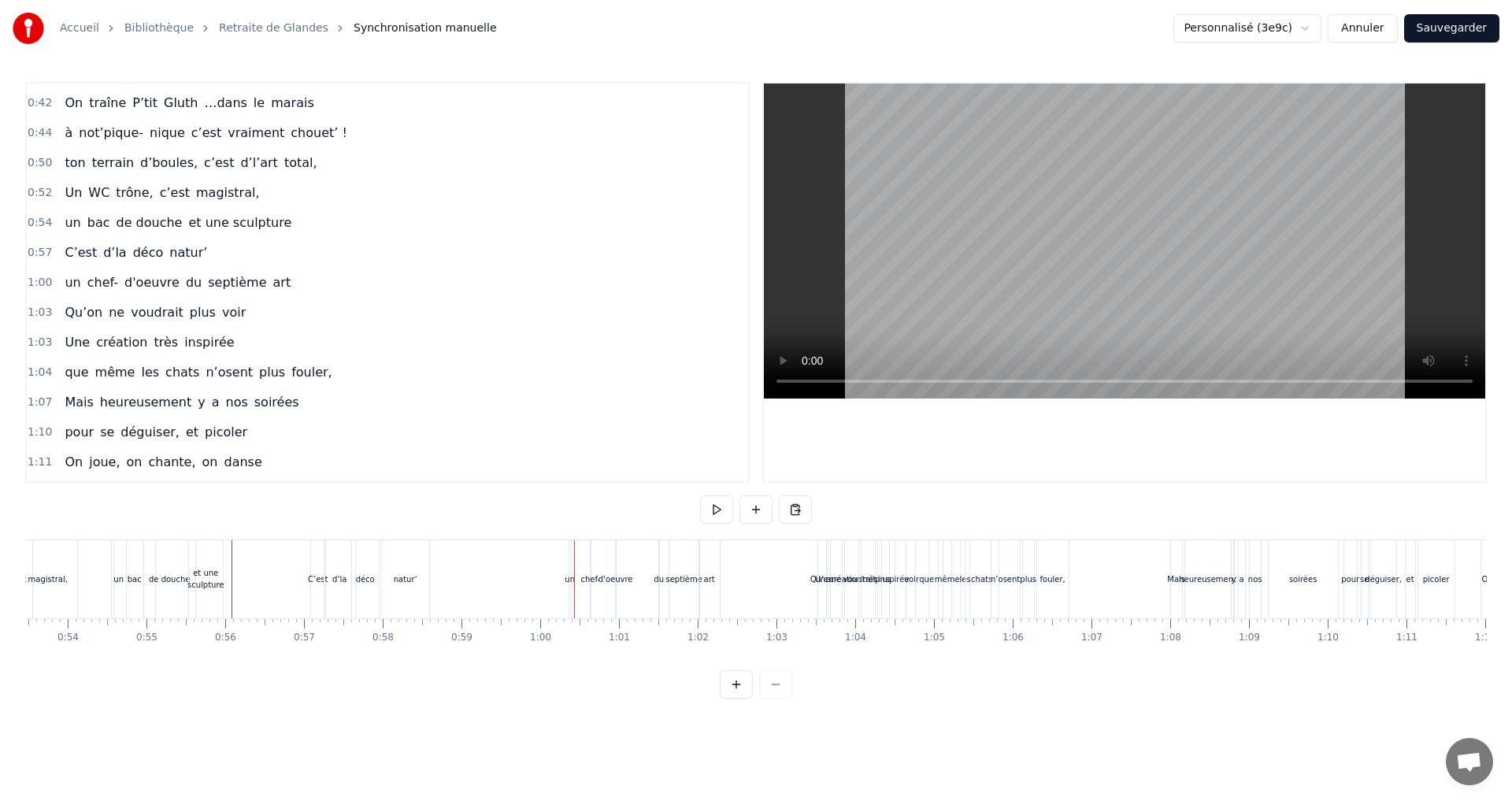
click at [570, 580] on div "un" at bounding box center [570, 579] width 10 height 12
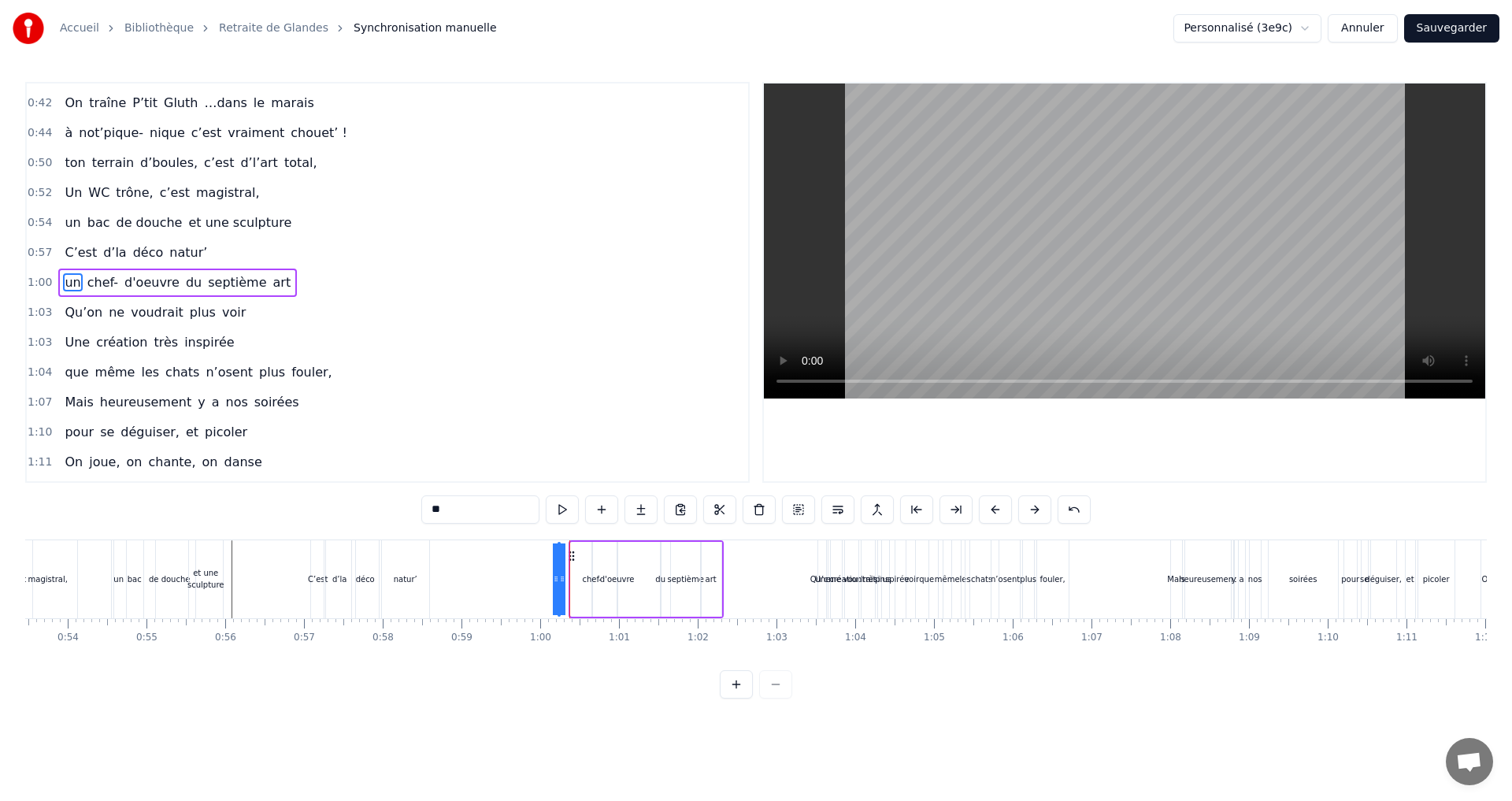
drag, startPoint x: 581, startPoint y: 558, endPoint x: 569, endPoint y: 558, distance: 12.0
click at [569, 558] on icon at bounding box center [571, 555] width 12 height 12
click at [620, 698] on div "0:07 Faut rien raté, c'est ta soirée 0:09 Les 4 saisons et les Gluthiers 0:11 T…" at bounding box center [756, 390] width 1461 height 617
click at [683, 585] on div "septième" at bounding box center [684, 579] width 36 height 12
click at [659, 580] on div "du" at bounding box center [660, 579] width 10 height 12
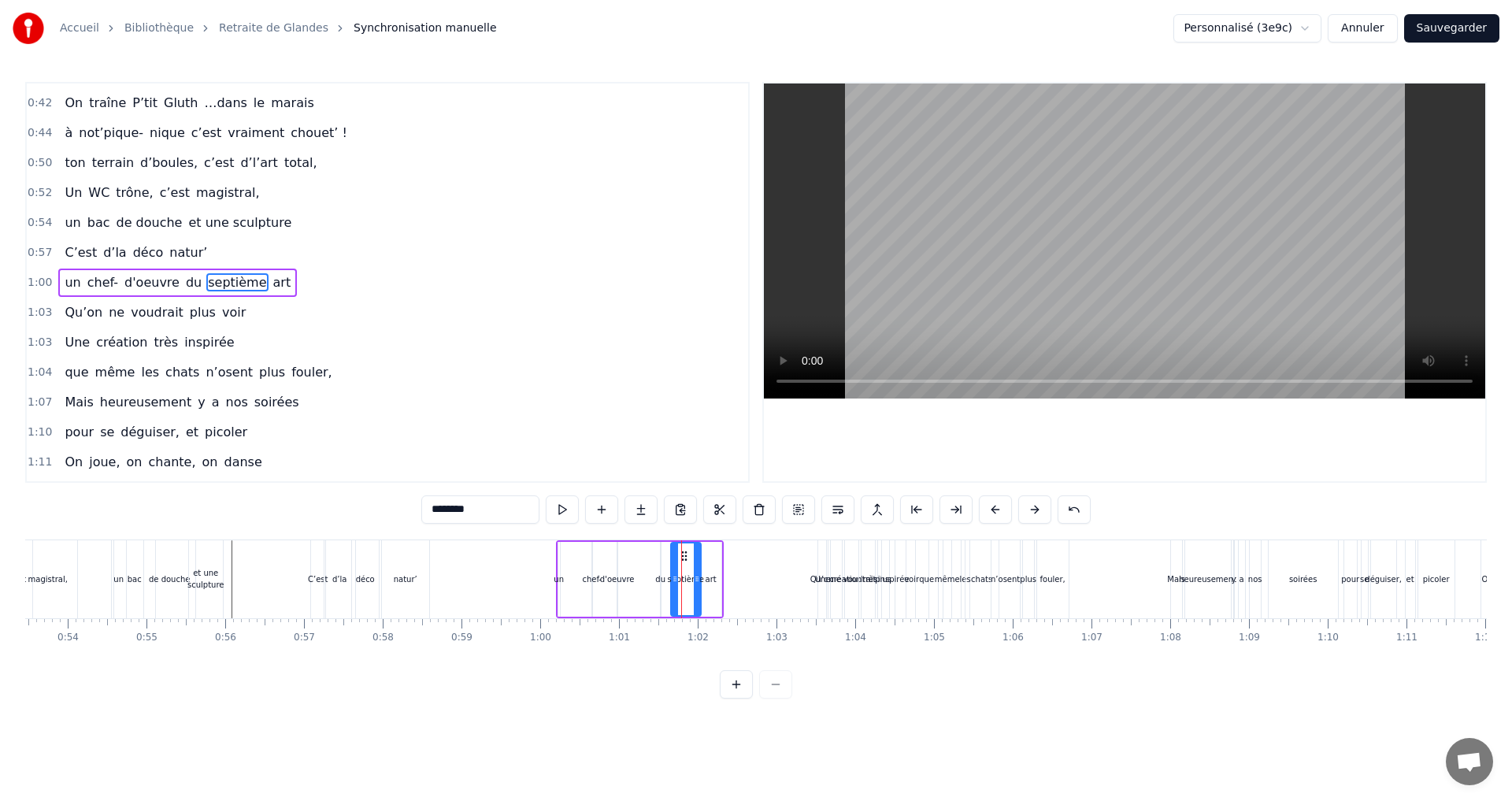
type input "**"
click at [658, 580] on div at bounding box center [657, 579] width 1 height 78
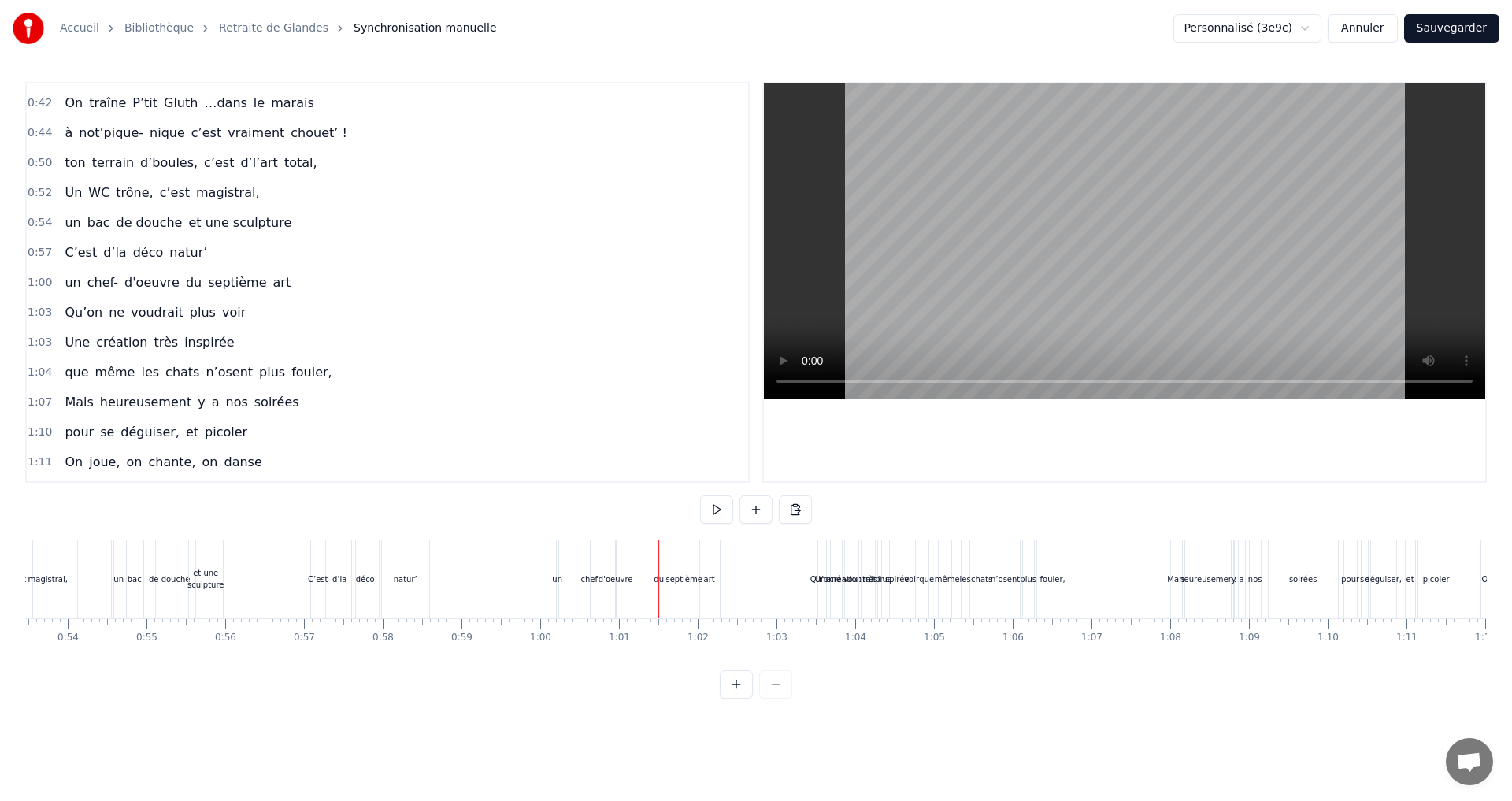
click at [664, 580] on div "du" at bounding box center [658, 579] width 10 height 12
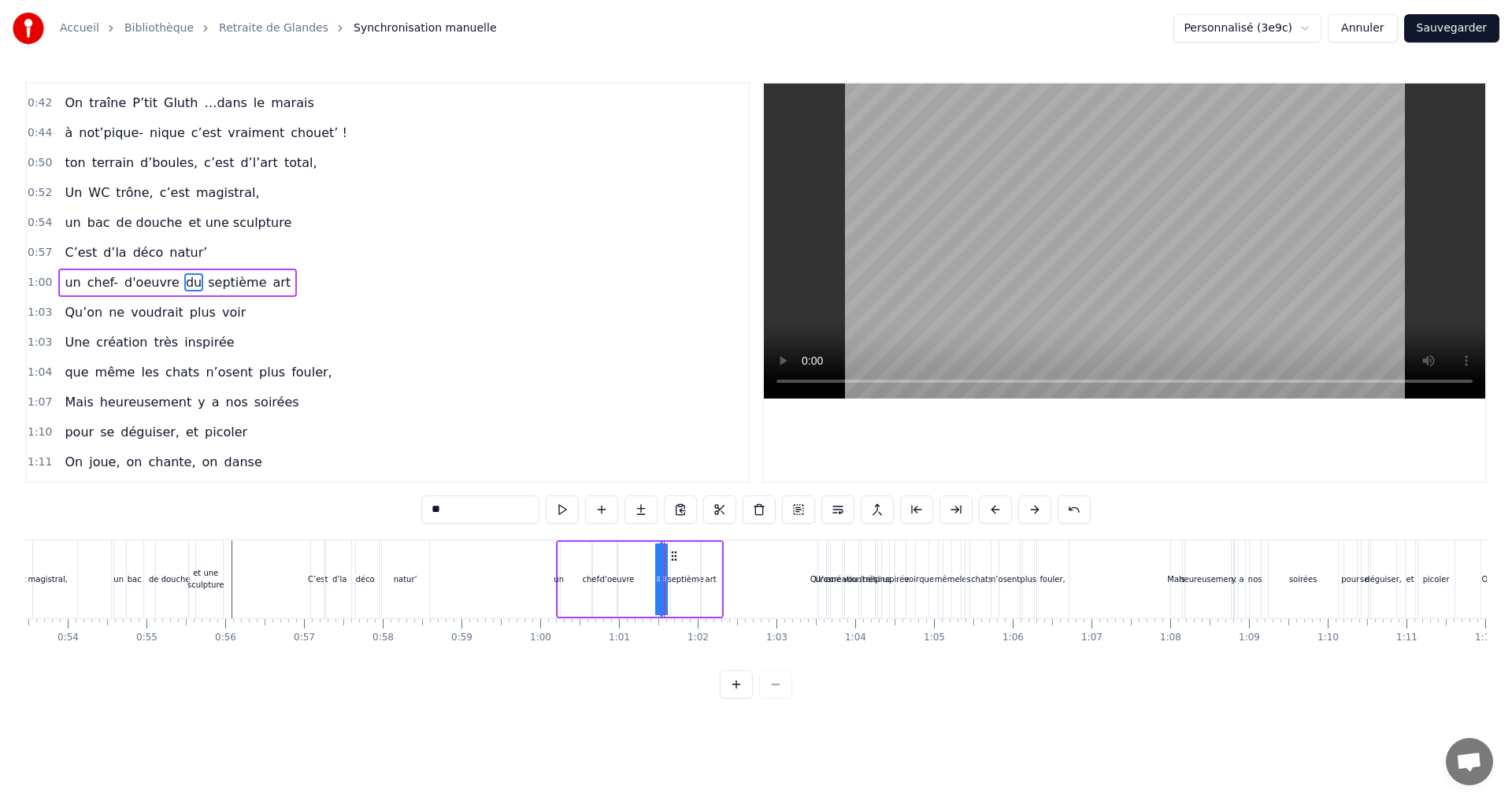
drag, startPoint x: 660, startPoint y: 579, endPoint x: 646, endPoint y: 580, distance: 14.0
click at [646, 580] on div "un chef- d'oeuvre du septième art" at bounding box center [639, 579] width 168 height 78
click at [656, 579] on div "du" at bounding box center [660, 579] width 10 height 12
drag, startPoint x: 659, startPoint y: 580, endPoint x: 638, endPoint y: 581, distance: 21.0
click at [638, 581] on div "un chef- d'oeuvre du septième art" at bounding box center [639, 579] width 168 height 78
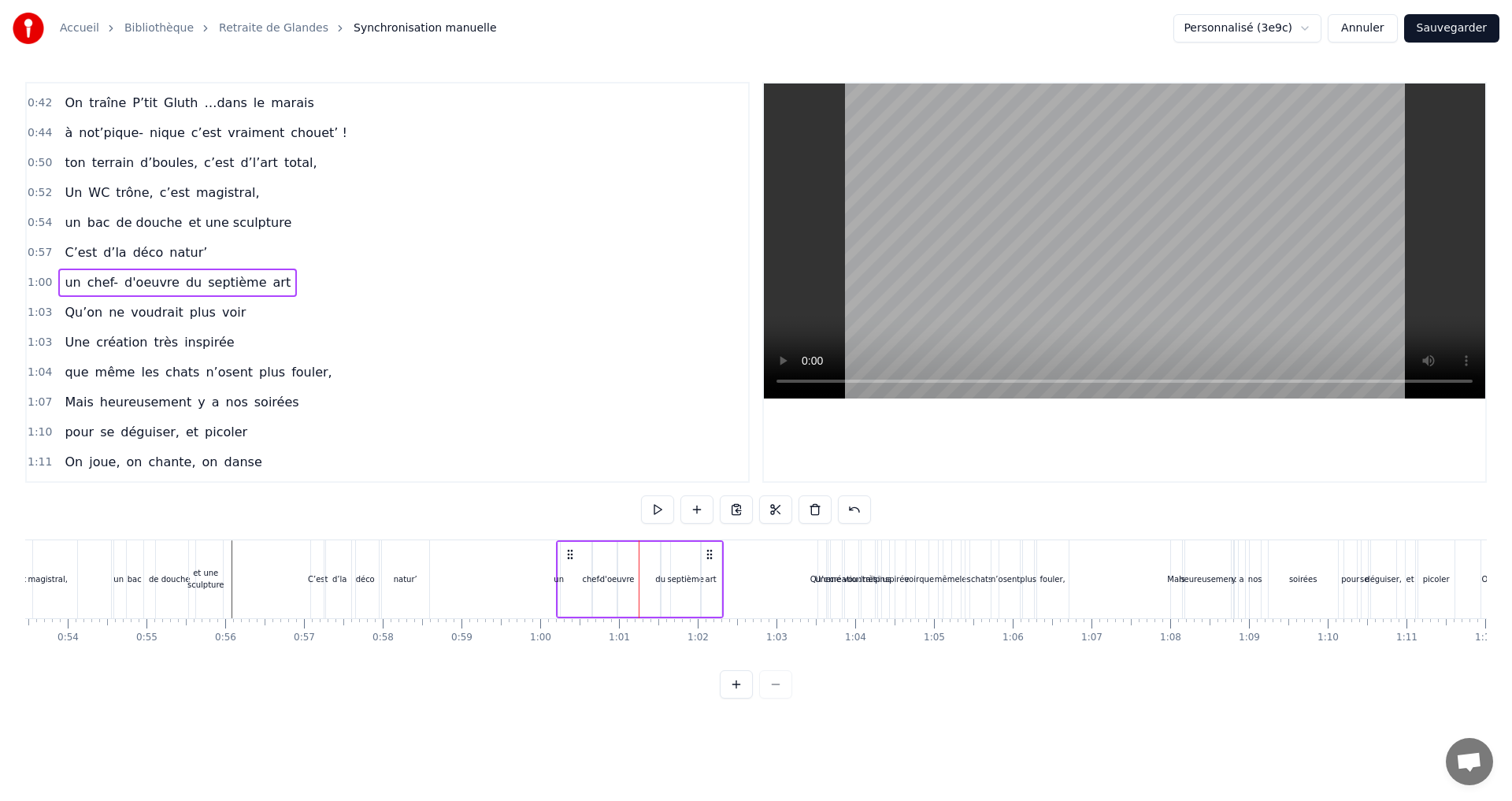
click at [664, 575] on div "du" at bounding box center [660, 579] width 10 height 12
drag, startPoint x: 666, startPoint y: 580, endPoint x: 680, endPoint y: 579, distance: 14.0
click at [680, 579] on div "un chef- d'oeuvre du septième art" at bounding box center [639, 579] width 168 height 78
click at [661, 580] on div "du" at bounding box center [660, 579] width 10 height 12
drag, startPoint x: 671, startPoint y: 555, endPoint x: 658, endPoint y: 562, distance: 14.8
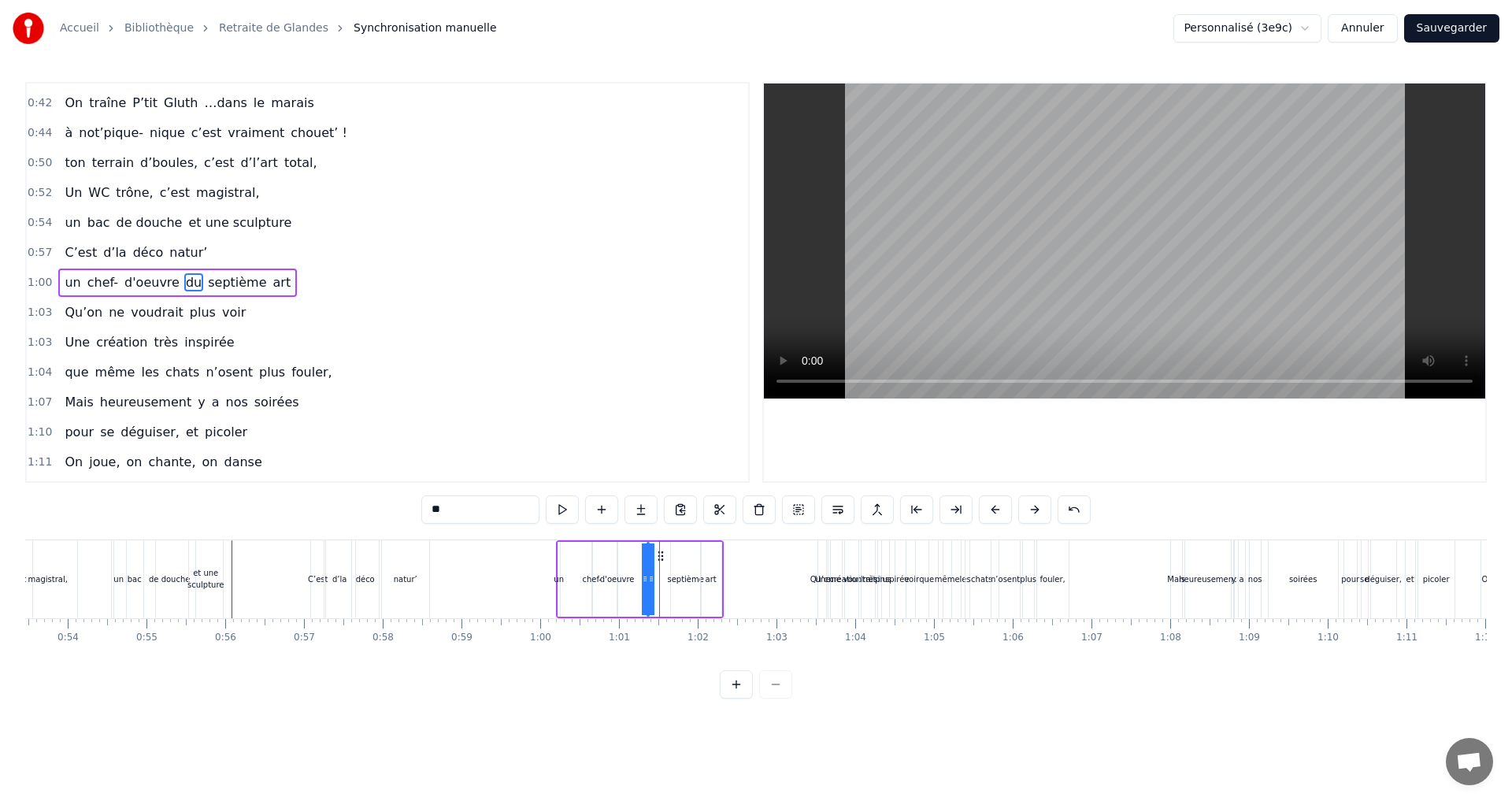
click at [658, 562] on div "un chef- d'oeuvre du septième art" at bounding box center [639, 579] width 168 height 78
click at [651, 577] on circle at bounding box center [651, 576] width 1 height 1
drag, startPoint x: 651, startPoint y: 578, endPoint x: 670, endPoint y: 575, distance: 19.2
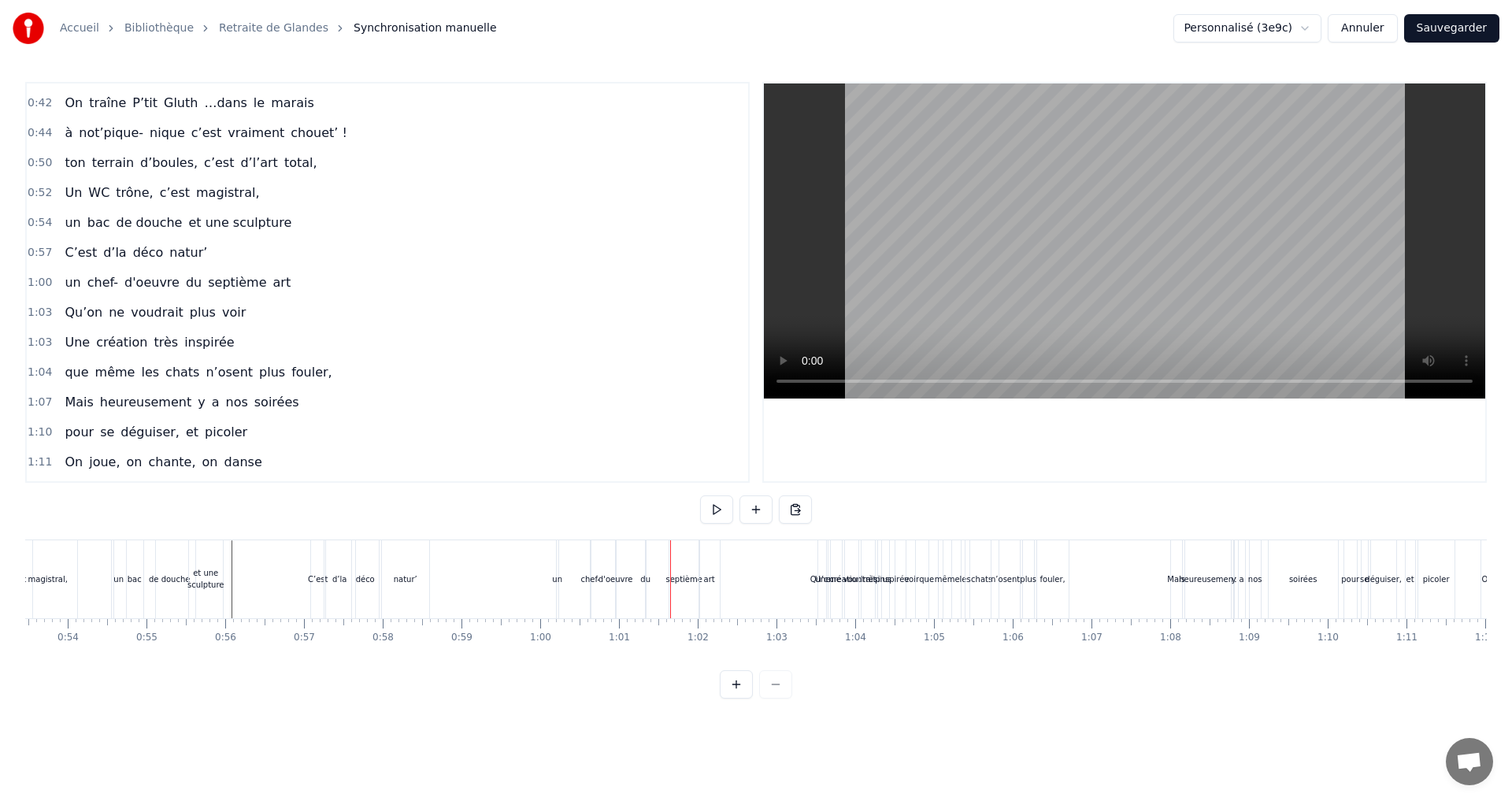
click at [647, 578] on div "du" at bounding box center [645, 579] width 10 height 12
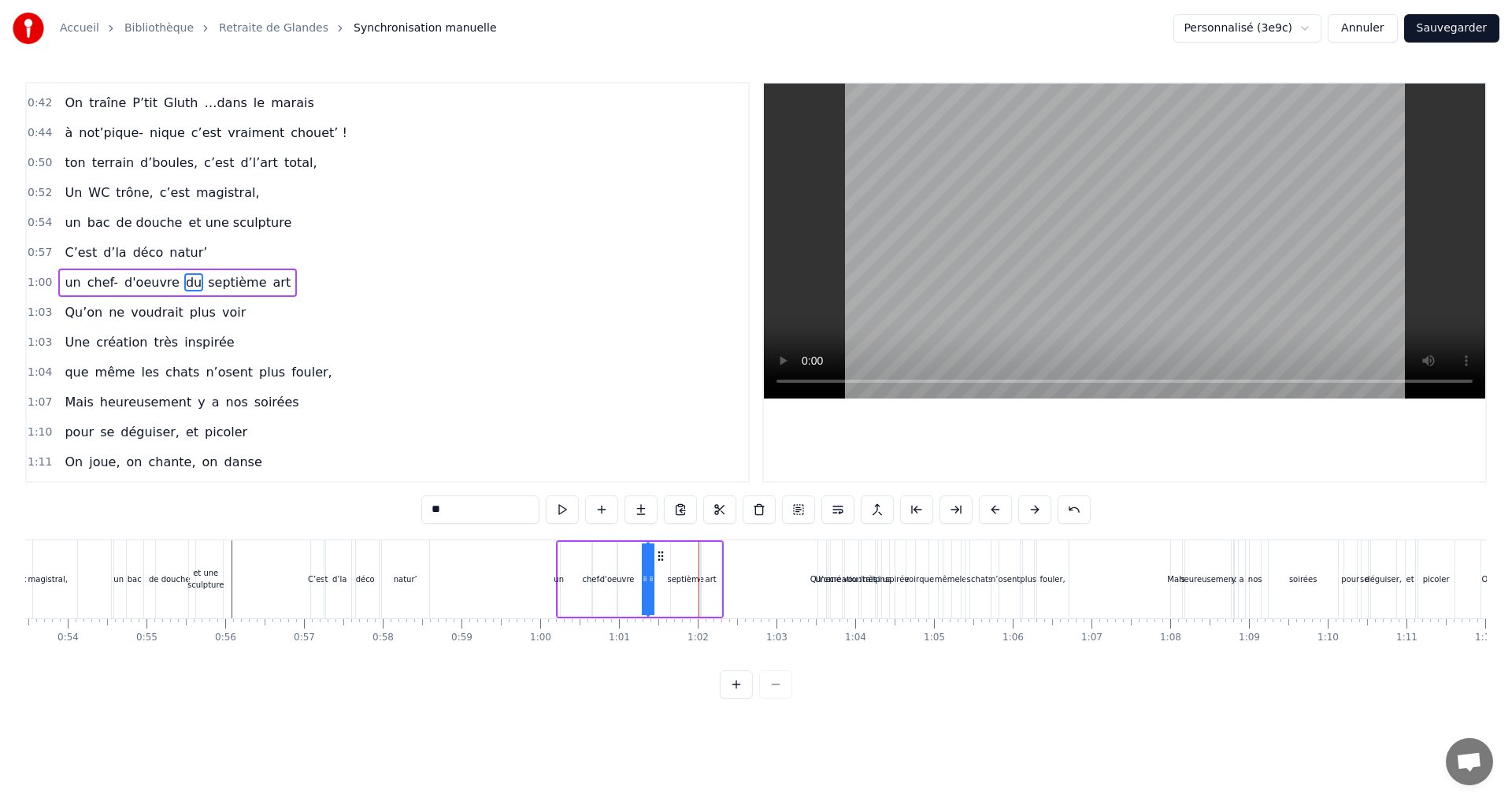
click at [557, 581] on div "un" at bounding box center [558, 579] width 10 height 12
type input "**"
click at [565, 552] on circle at bounding box center [565, 551] width 1 height 1
drag, startPoint x: 556, startPoint y: 547, endPoint x: 544, endPoint y: 551, distance: 12.6
click at [544, 551] on div at bounding box center [542, 579] width 7 height 72
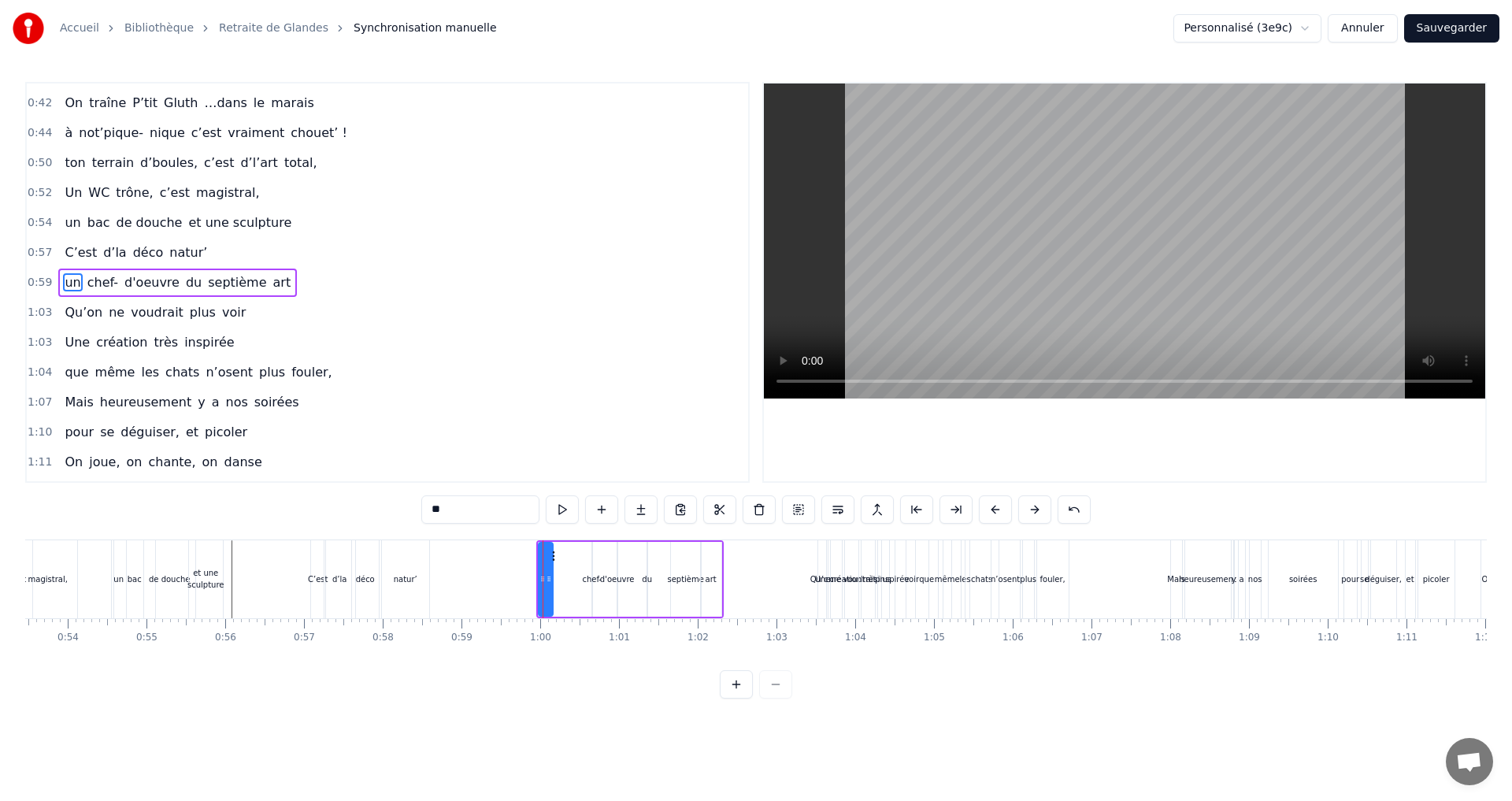
click at [569, 598] on div "un chef- d'oeuvre du septième art" at bounding box center [630, 579] width 187 height 78
click at [613, 580] on div "d'oeuvre" at bounding box center [617, 579] width 35 height 12
click at [591, 579] on div "chef-" at bounding box center [591, 579] width 20 height 12
click at [600, 555] on icon at bounding box center [600, 555] width 12 height 12
click at [613, 577] on div "d'oeuvre" at bounding box center [617, 579] width 35 height 12
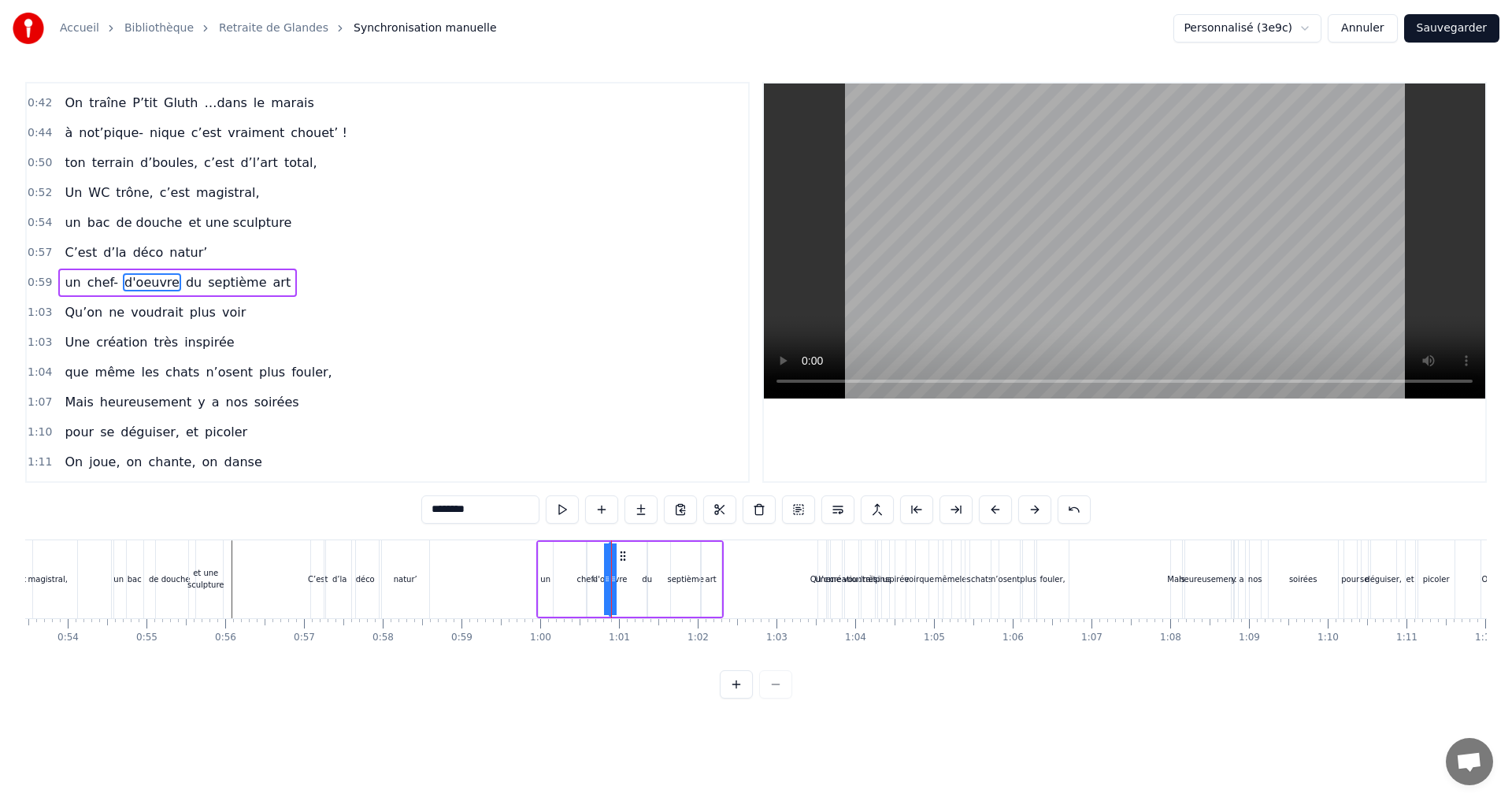
drag, startPoint x: 628, startPoint y: 556, endPoint x: 619, endPoint y: 560, distance: 9.8
click at [619, 560] on icon at bounding box center [622, 555] width 12 height 12
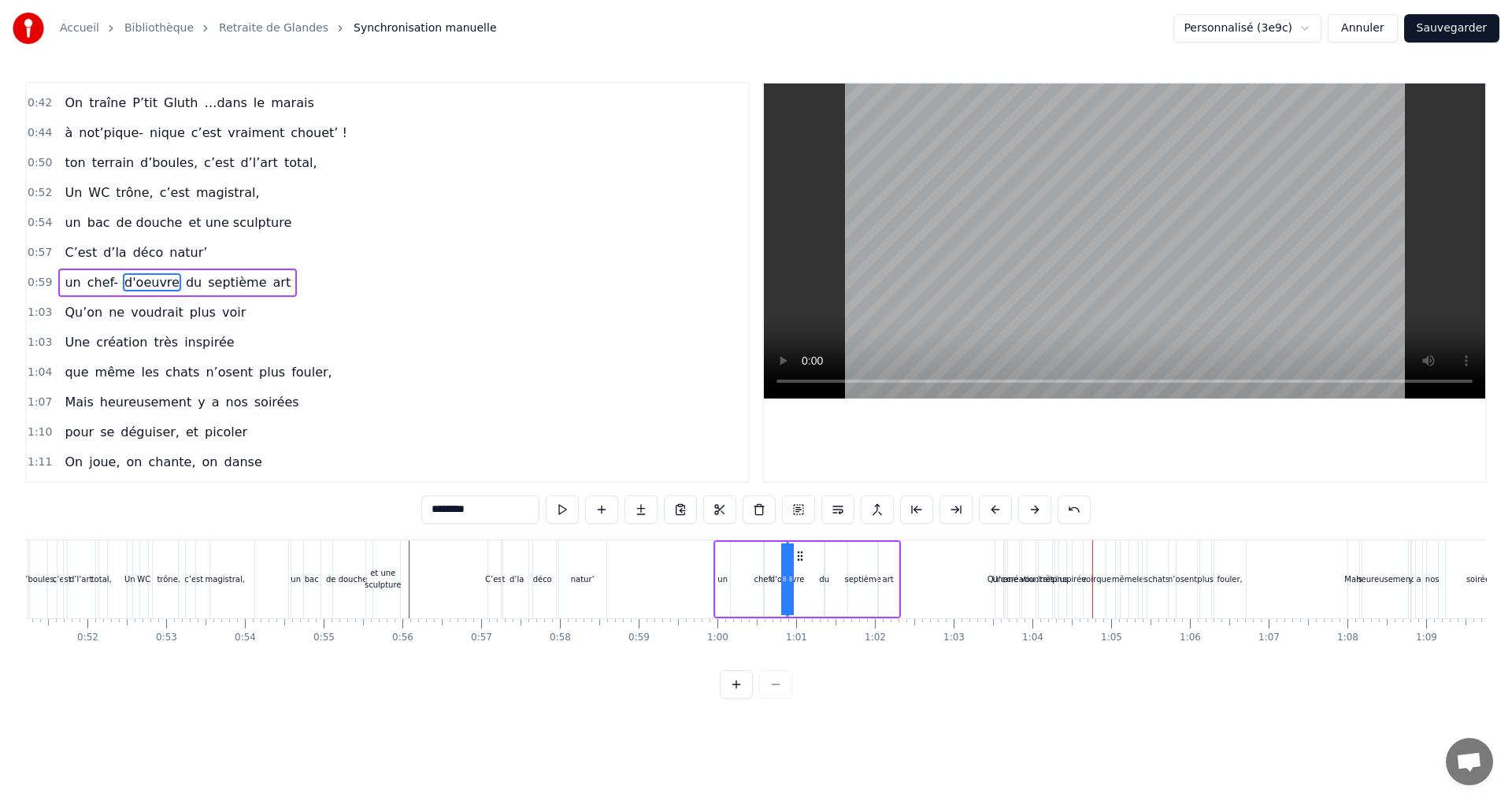
click at [828, 577] on div "du" at bounding box center [824, 579] width 10 height 12
drag, startPoint x: 837, startPoint y: 555, endPoint x: 824, endPoint y: 555, distance: 13.0
click at [824, 555] on icon at bounding box center [824, 555] width 12 height 12
click at [866, 577] on div "septième" at bounding box center [862, 579] width 36 height 12
drag, startPoint x: 862, startPoint y: 553, endPoint x: 830, endPoint y: 555, distance: 32.1
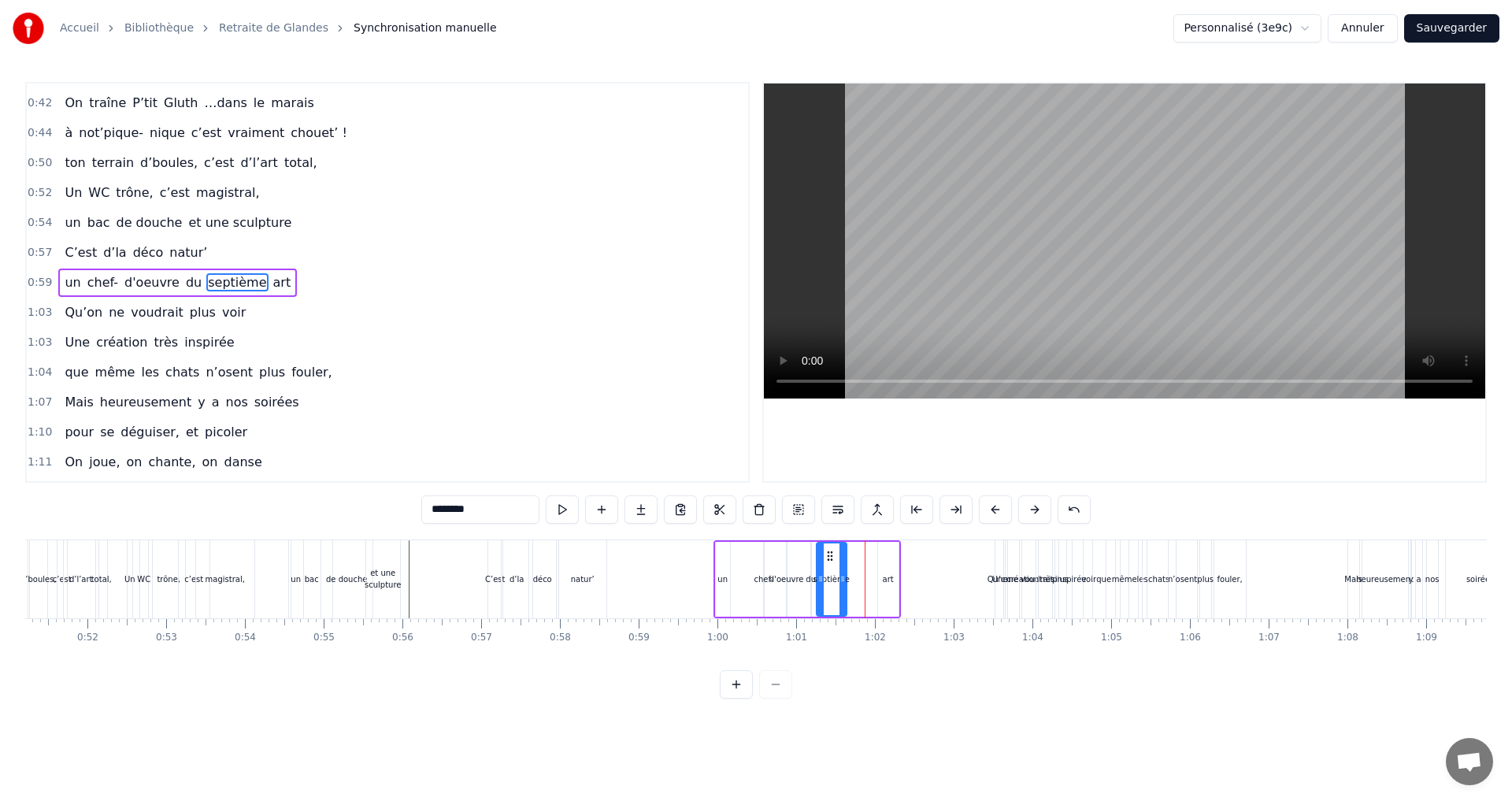
click at [830, 555] on icon at bounding box center [829, 555] width 12 height 12
click at [885, 579] on div "art" at bounding box center [888, 579] width 11 height 12
type input "***"
drag, startPoint x: 888, startPoint y: 558, endPoint x: 860, endPoint y: 559, distance: 28.0
click at [860, 559] on icon at bounding box center [862, 555] width 12 height 12
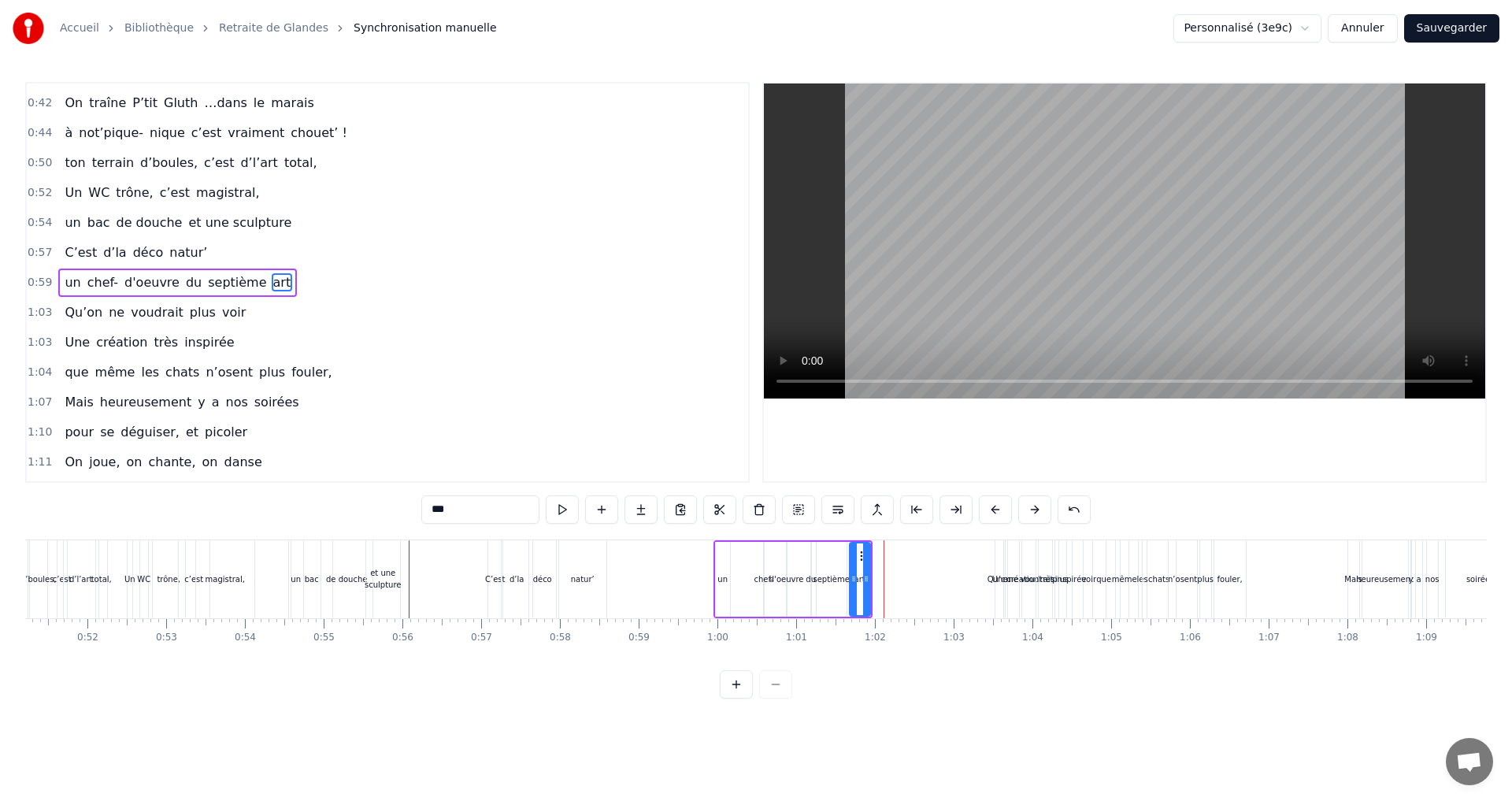
drag, startPoint x: 883, startPoint y: 566, endPoint x: 839, endPoint y: 566, distance: 44.0
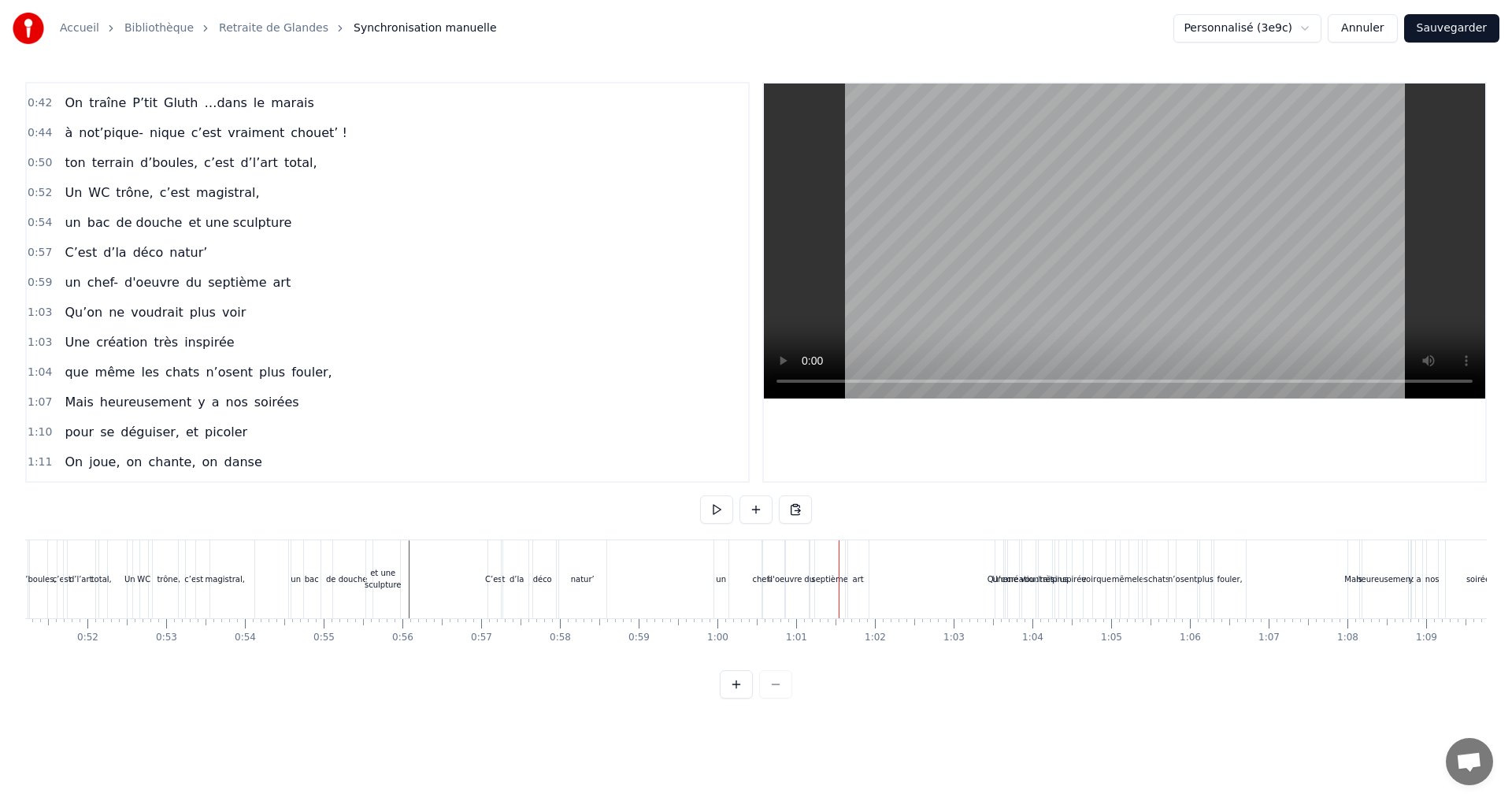
click at [836, 566] on div "septième" at bounding box center [830, 579] width 30 height 78
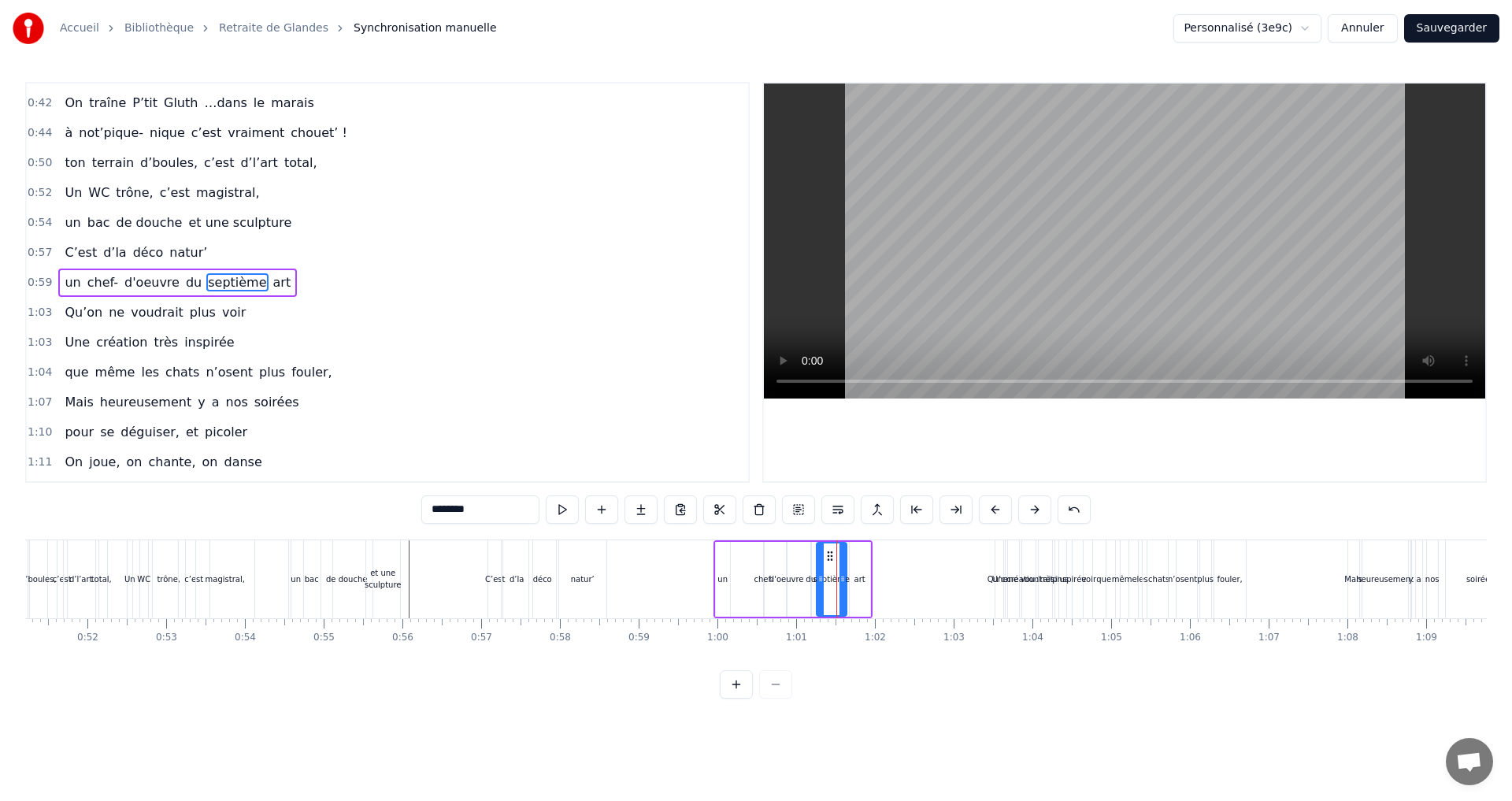
click at [842, 565] on div "septième" at bounding box center [831, 579] width 28 height 72
click at [834, 557] on icon at bounding box center [832, 555] width 12 height 12
click at [904, 693] on div "0:07 Faut rien raté, c'est ta soirée 0:09 Les 4 saisons et les Gluthiers 0:11 T…" at bounding box center [756, 390] width 1461 height 617
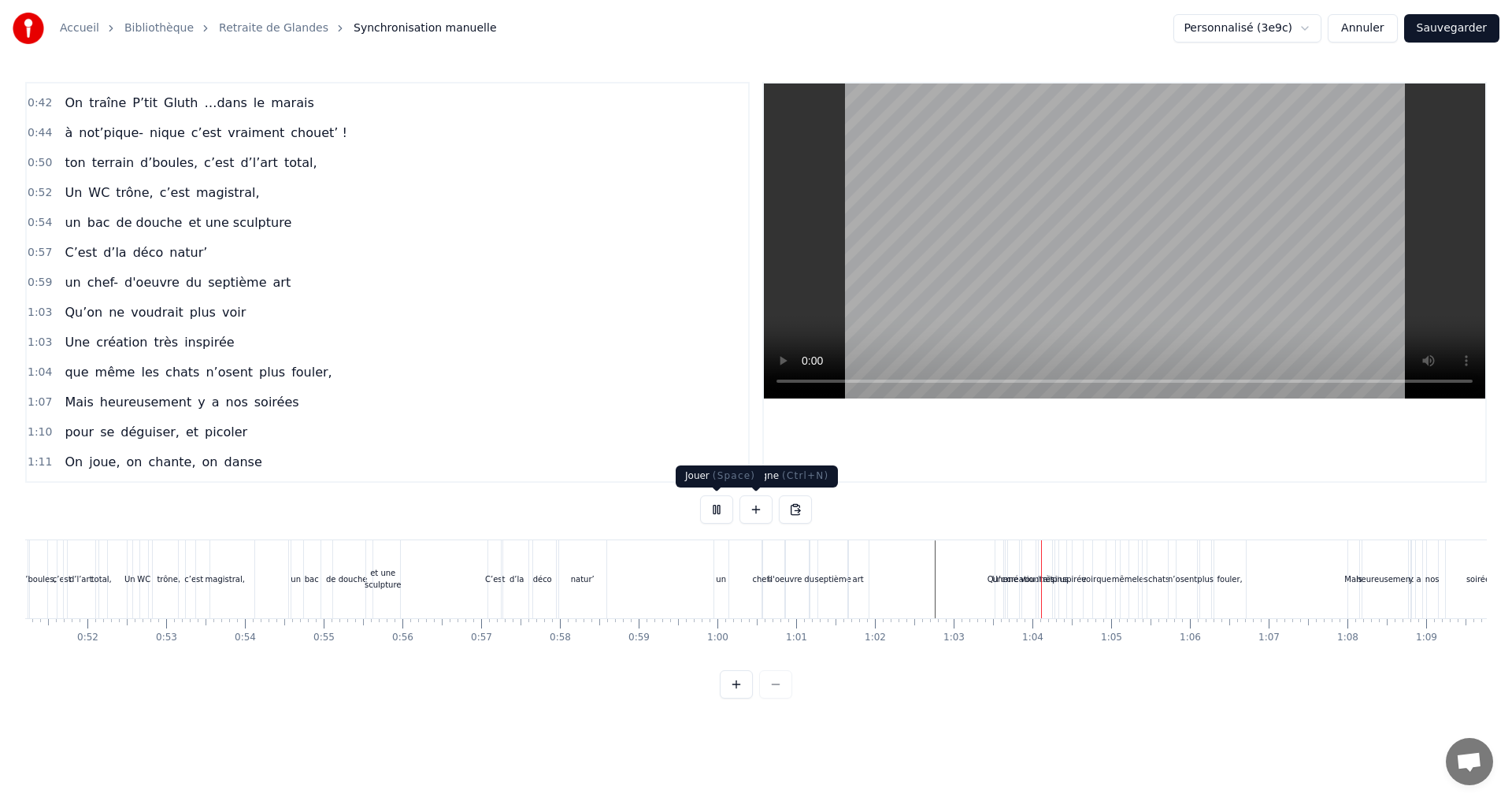
click at [717, 507] on button at bounding box center [716, 509] width 33 height 28
click at [831, 581] on div "septième" at bounding box center [832, 579] width 36 height 12
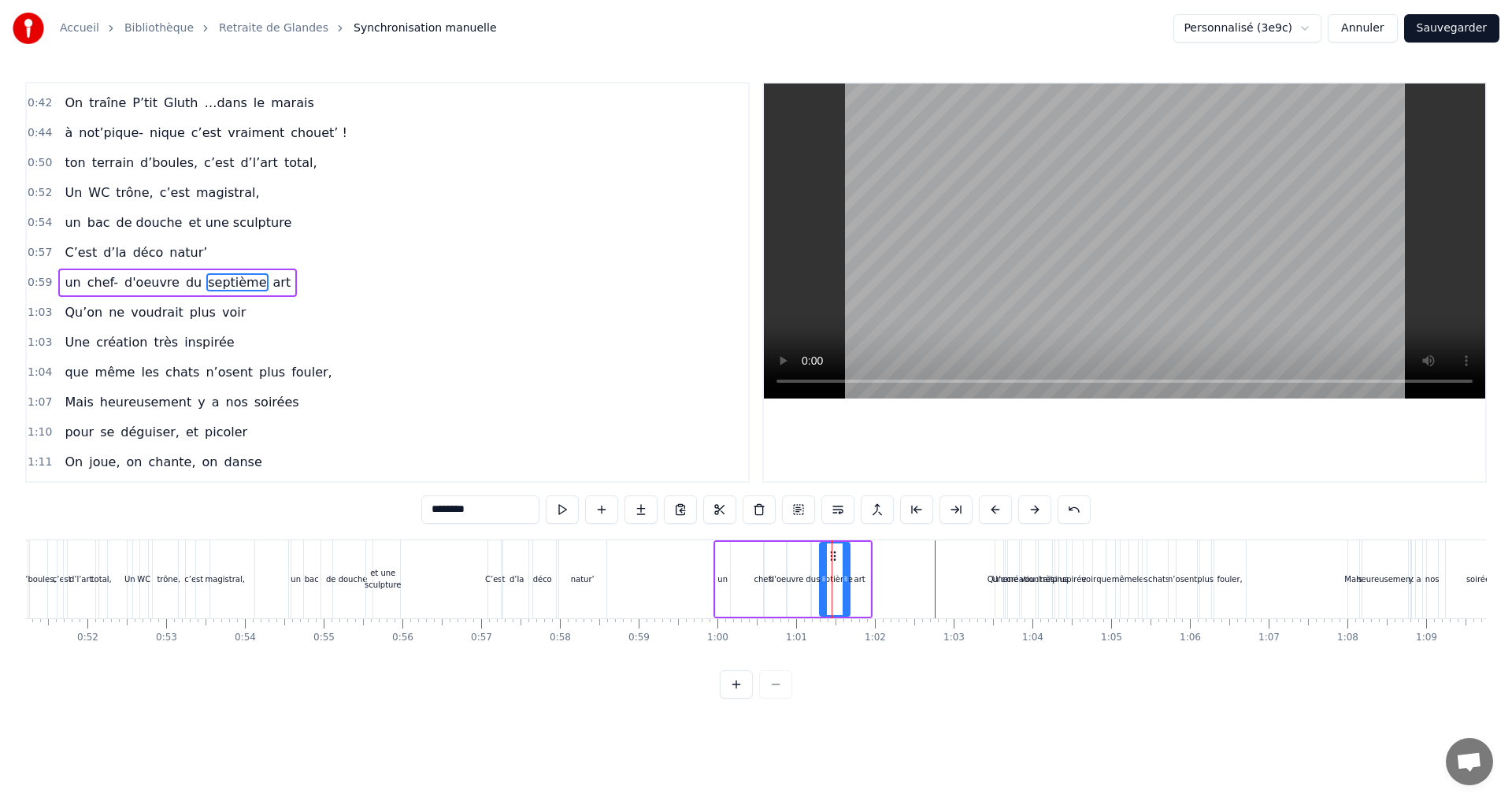
click at [812, 574] on div "du" at bounding box center [811, 579] width 10 height 12
click at [821, 555] on icon at bounding box center [821, 555] width 12 height 12
click at [836, 578] on div "septième" at bounding box center [833, 579] width 36 height 12
click at [827, 552] on icon at bounding box center [827, 555] width 12 height 12
click at [861, 580] on div "art" at bounding box center [860, 579] width 11 height 12
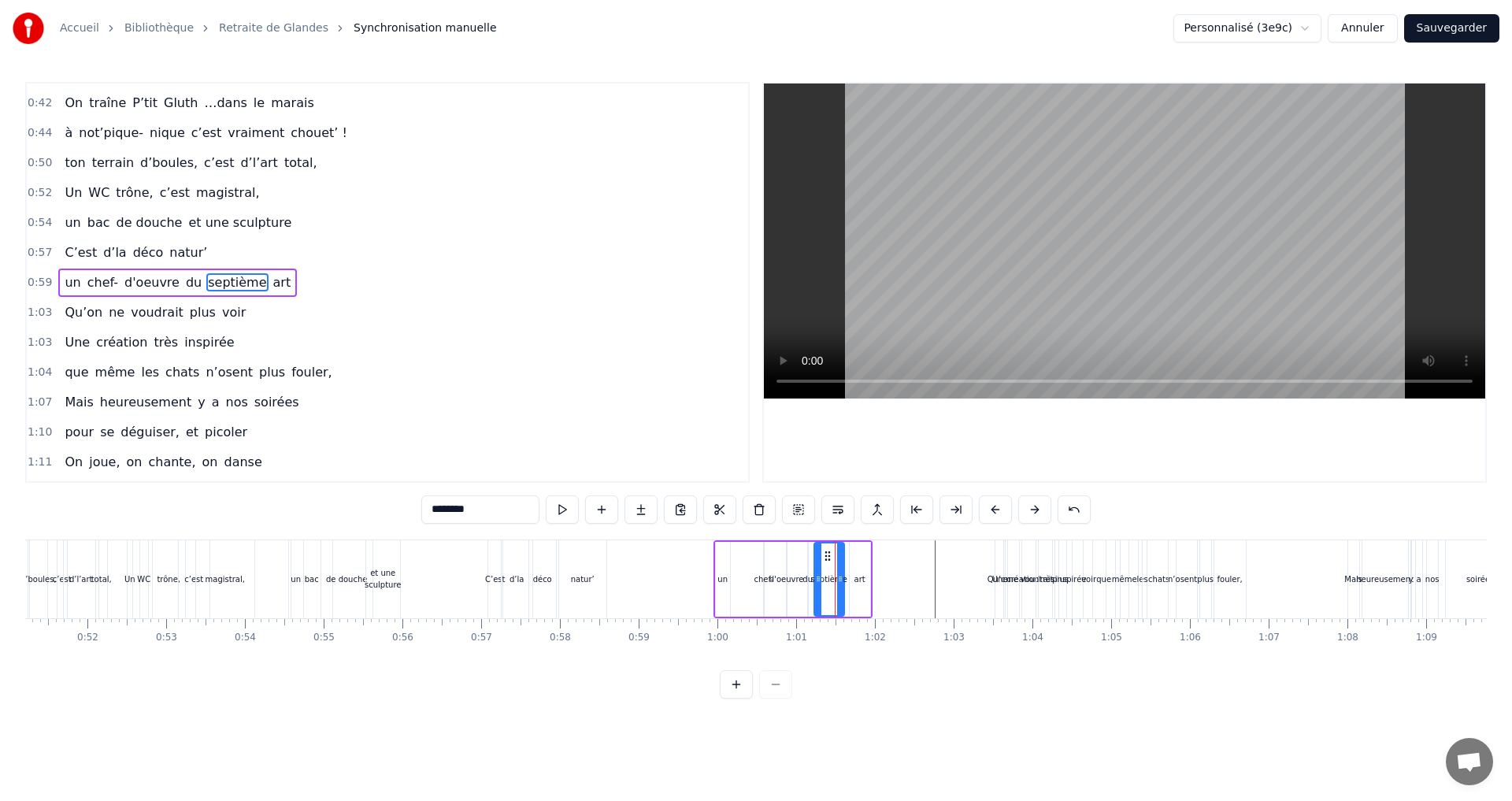
type input "***"
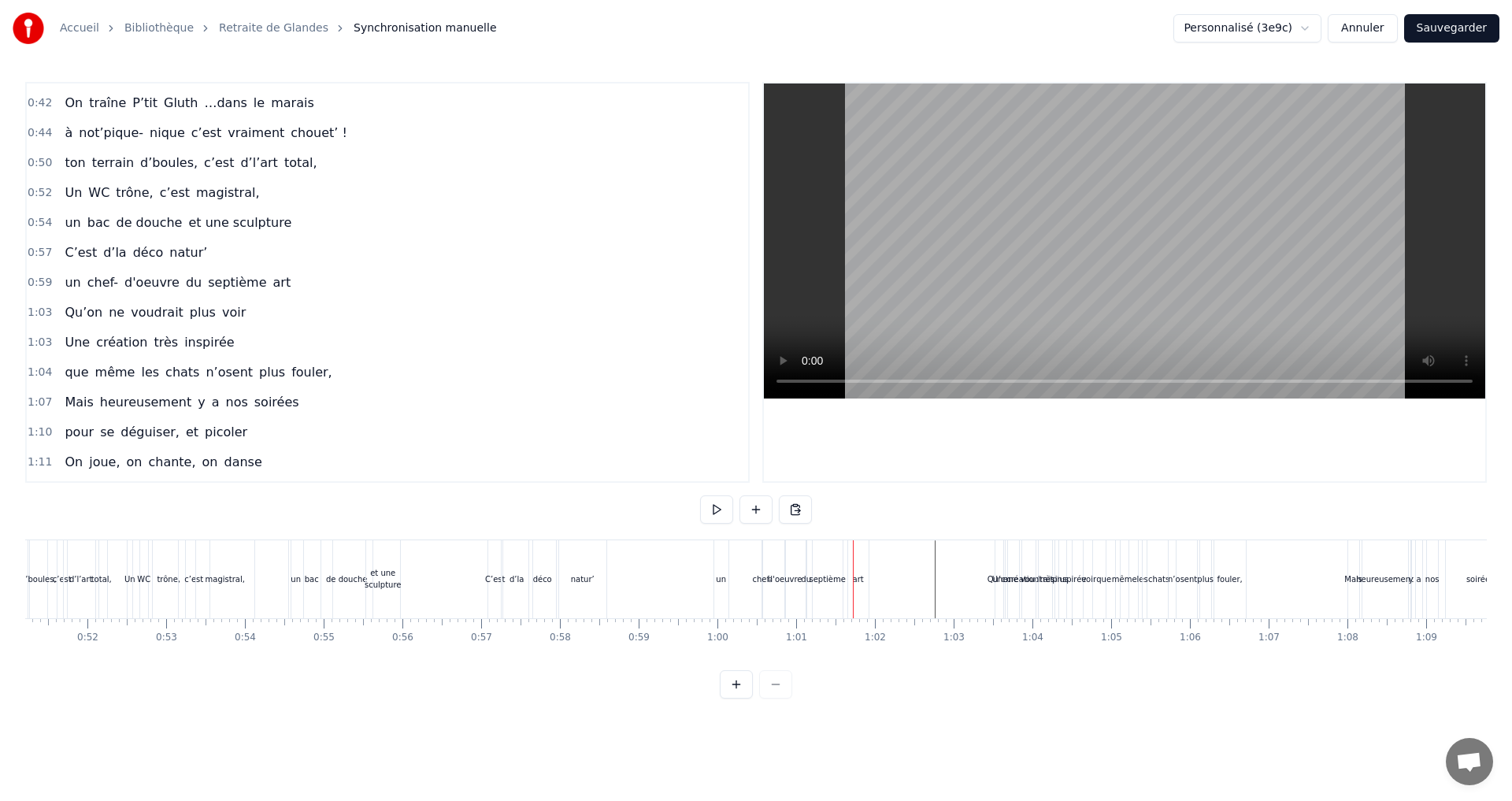
click at [861, 575] on div "art" at bounding box center [859, 579] width 11 height 12
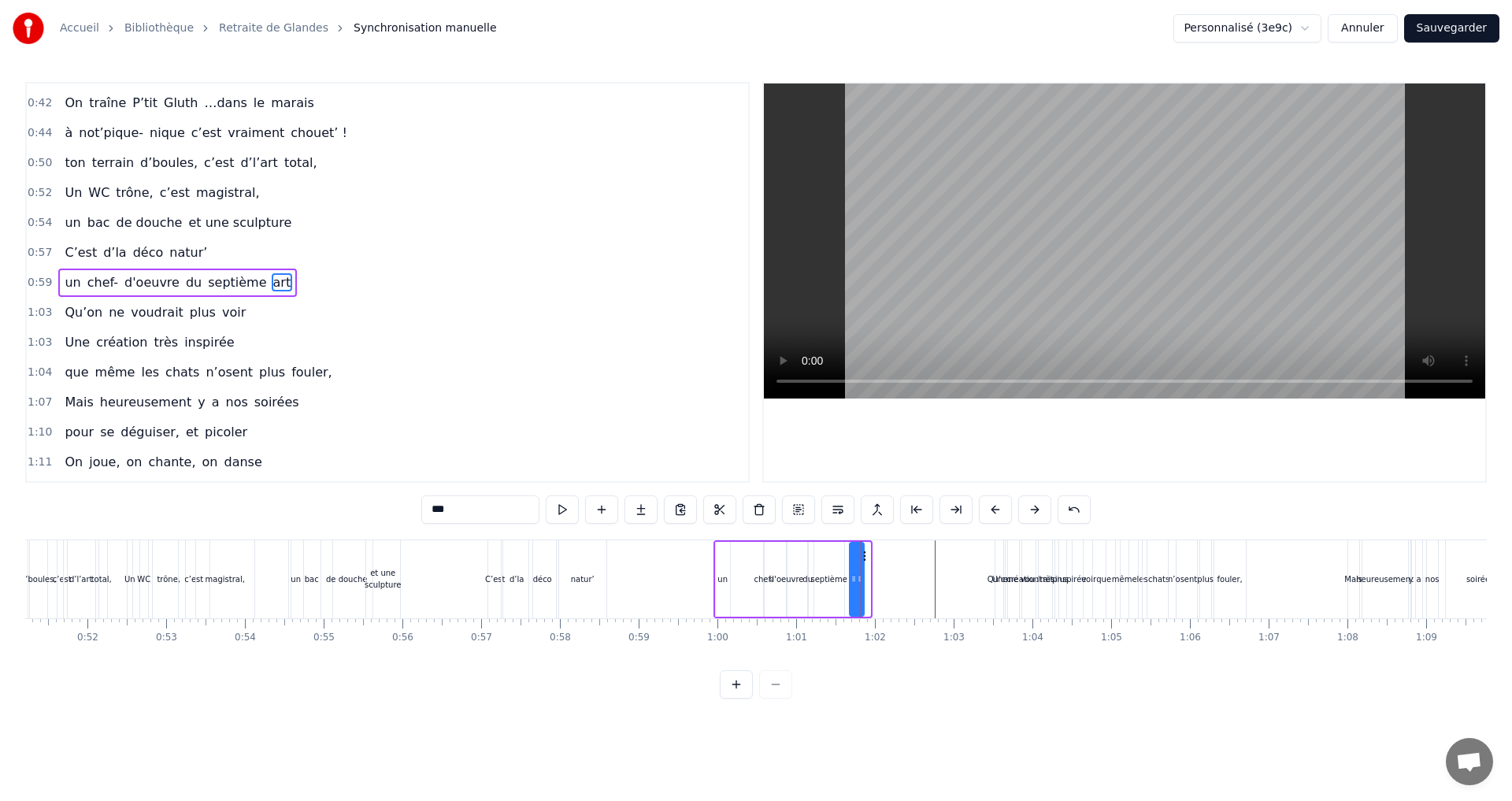
click at [857, 557] on div at bounding box center [860, 579] width 7 height 72
click at [846, 579] on icon at bounding box center [849, 578] width 7 height 12
click at [852, 555] on div at bounding box center [849, 579] width 7 height 72
click at [88, 308] on span "Qu’on" at bounding box center [83, 312] width 40 height 18
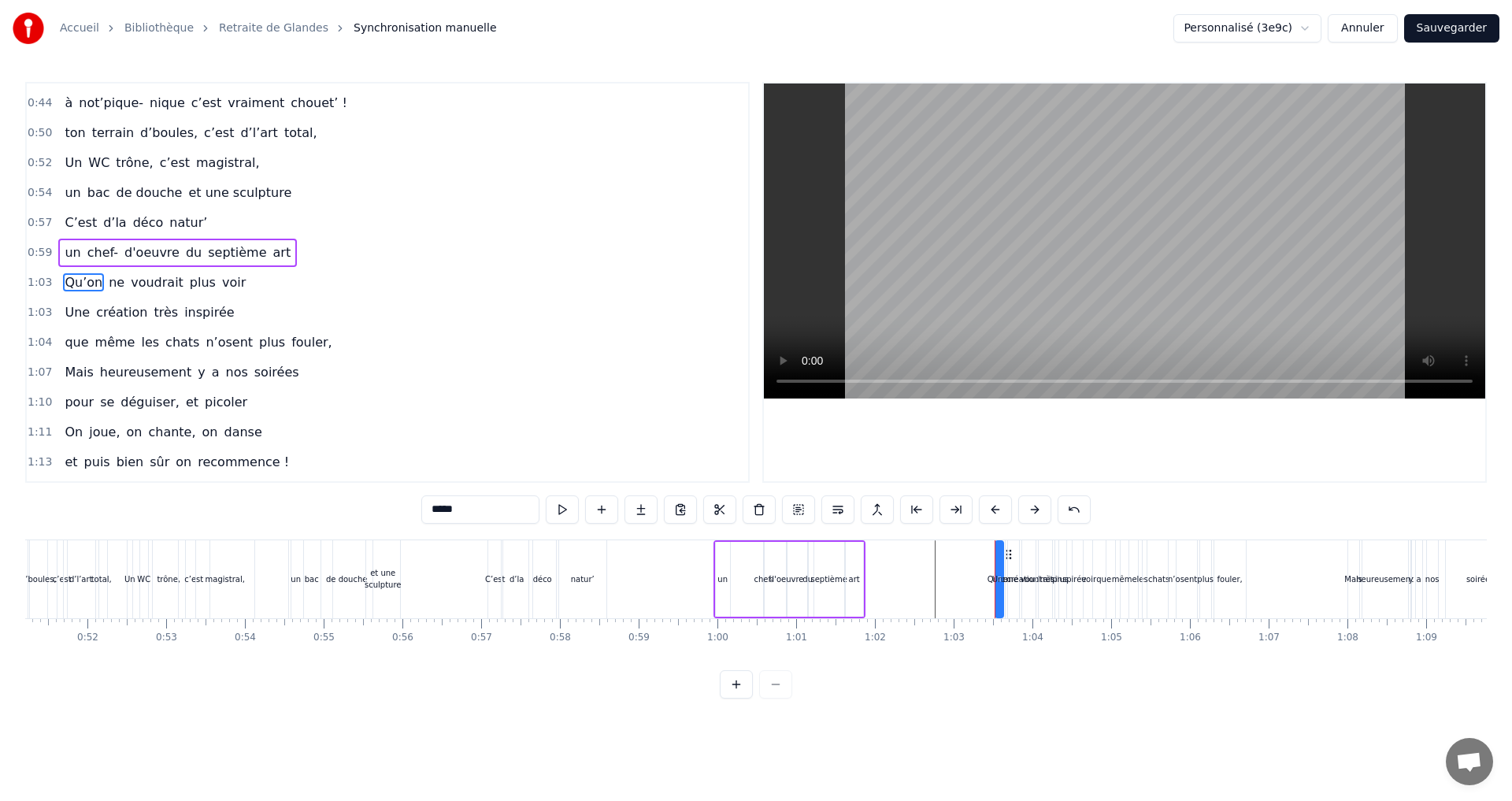
click at [997, 578] on div "Une" at bounding box center [1000, 579] width 16 height 12
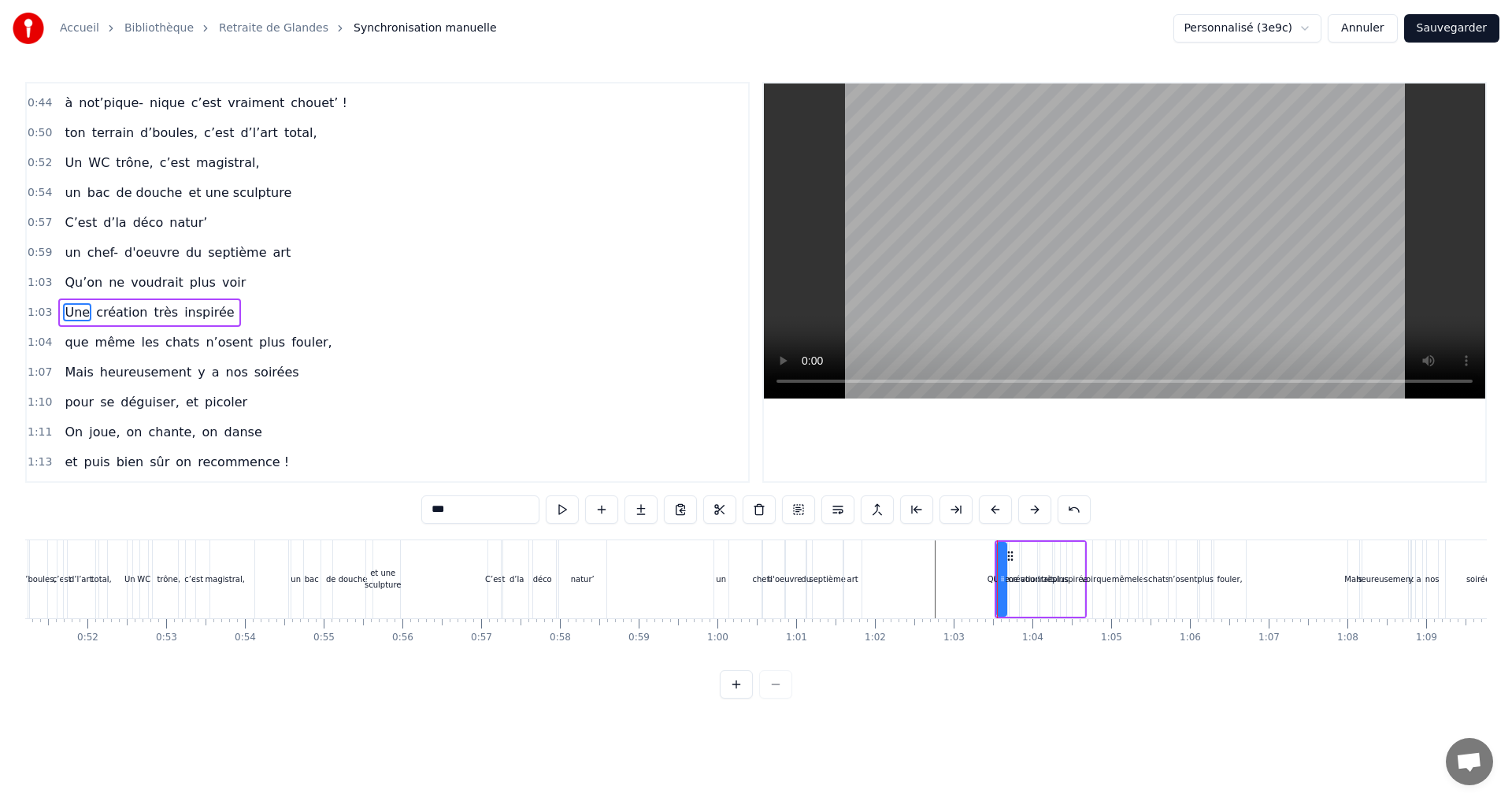
scroll to position [594, 0]
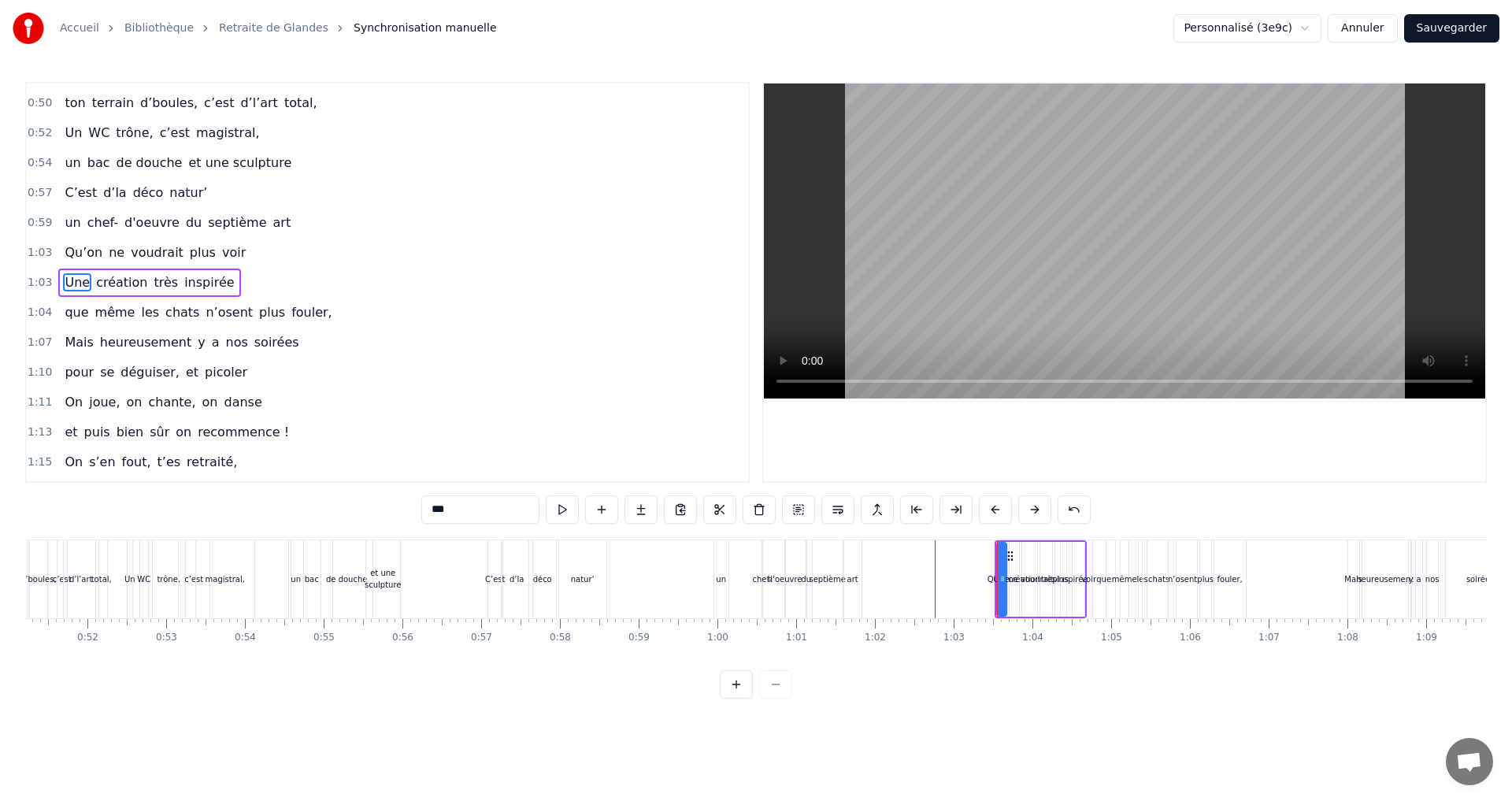
click at [188, 252] on span "plus" at bounding box center [202, 251] width 29 height 18
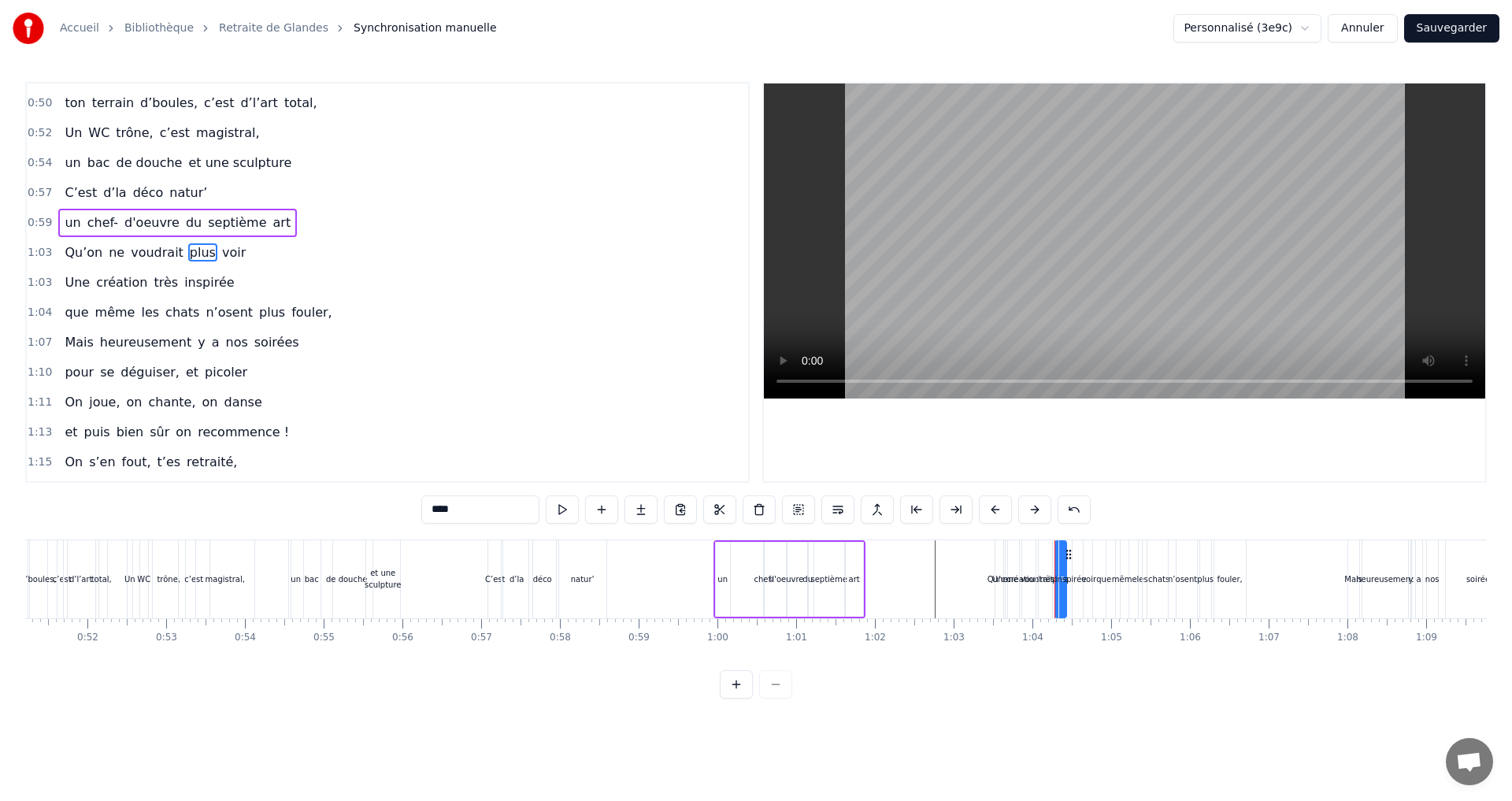
scroll to position [564, 0]
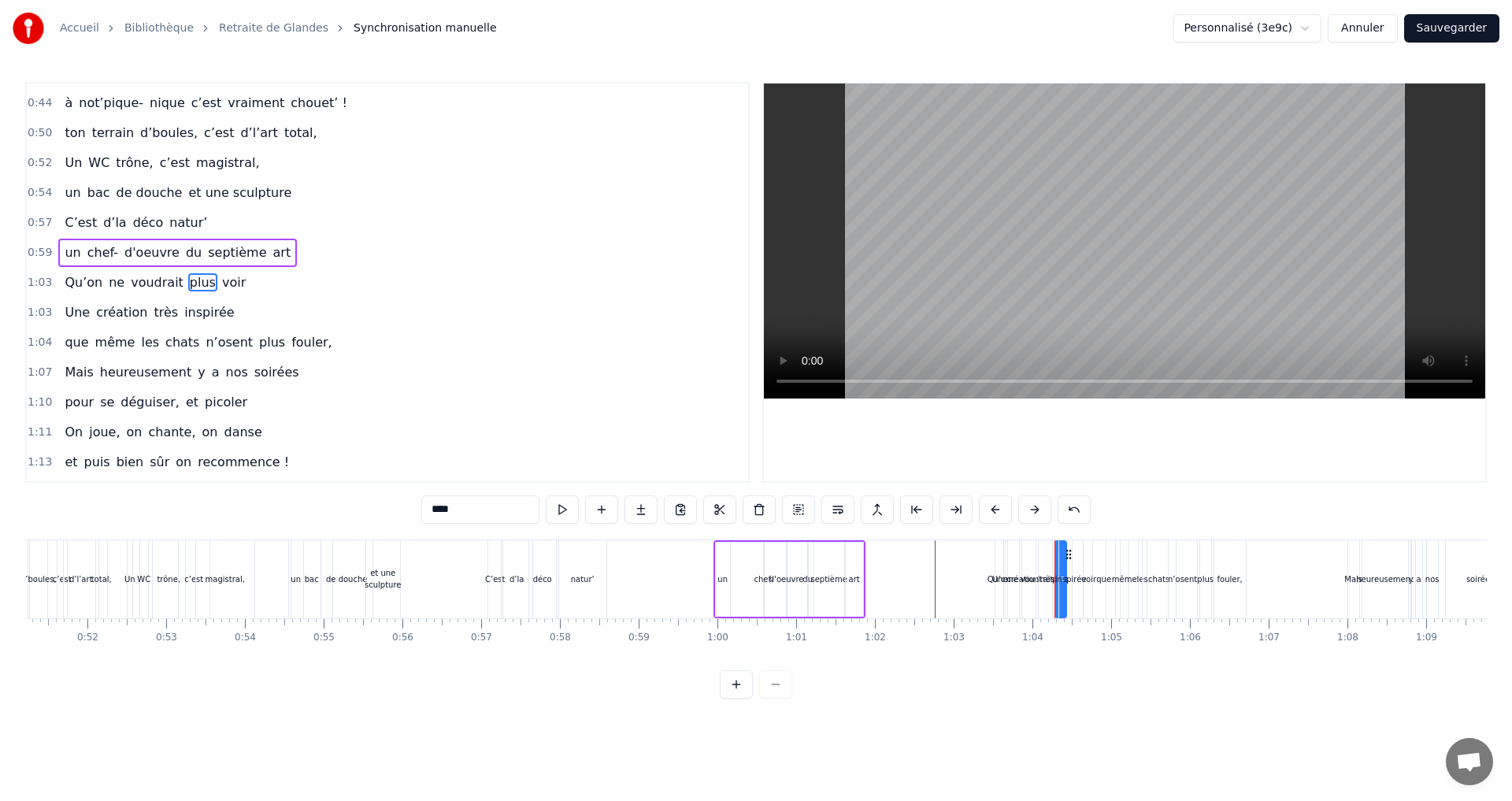
click at [1232, 580] on div "fouler," at bounding box center [1230, 579] width 25 height 12
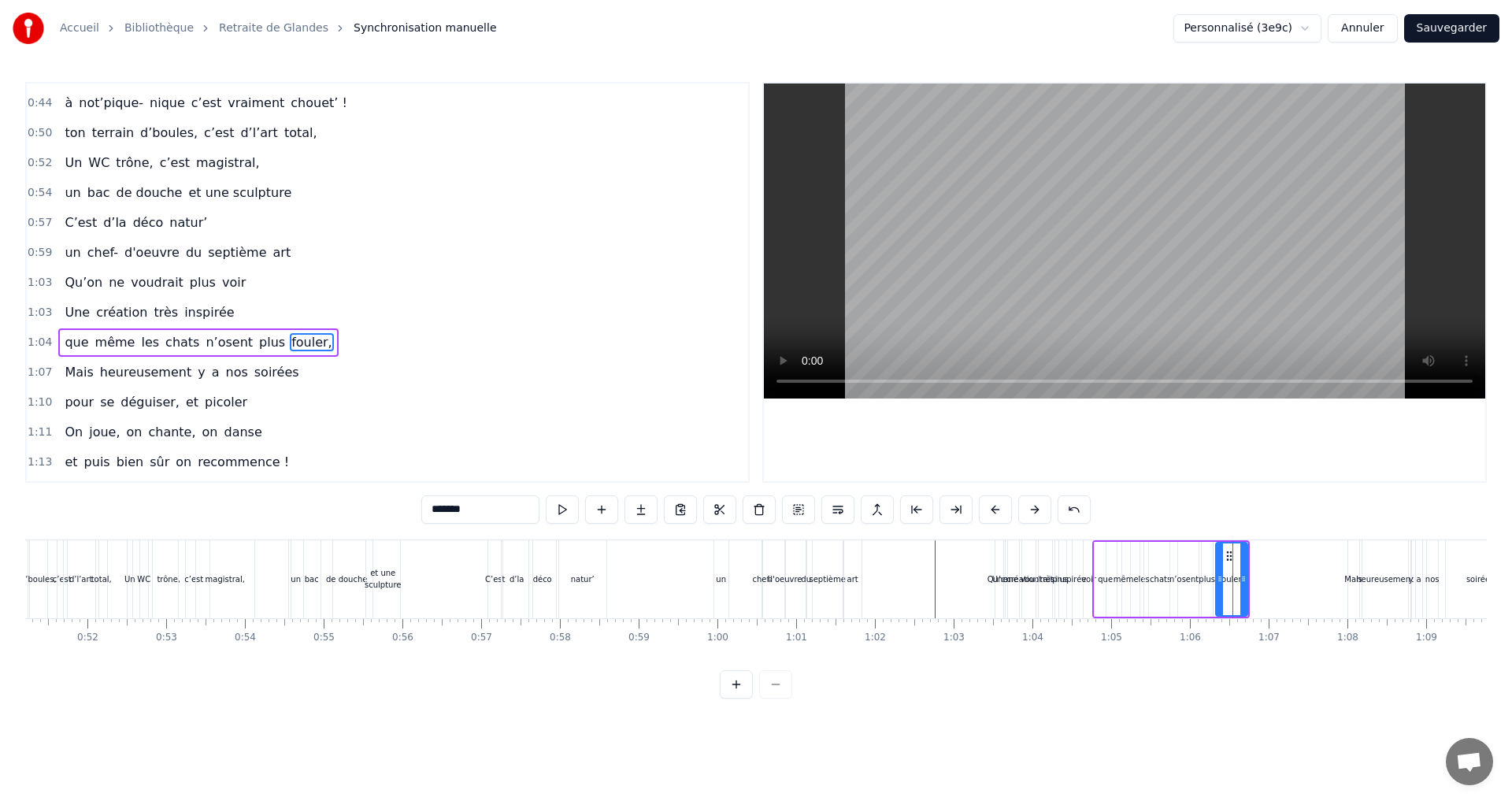
scroll to position [623, 0]
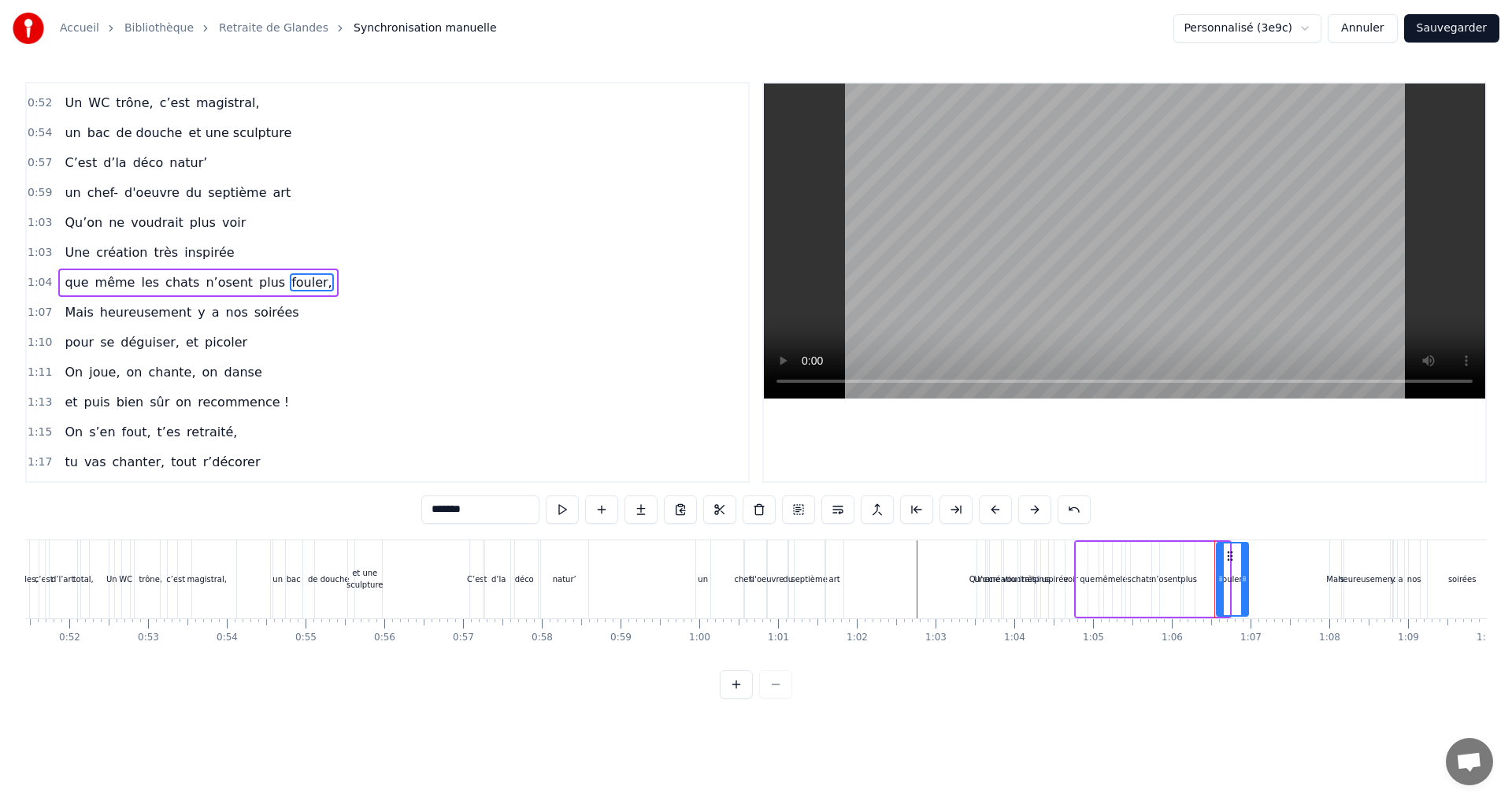
click at [1234, 558] on icon at bounding box center [1230, 555] width 12 height 12
click at [1182, 578] on div "plus" at bounding box center [1182, 579] width 17 height 12
drag, startPoint x: 1205, startPoint y: 558, endPoint x: 1223, endPoint y: 560, distance: 18.1
click at [1223, 560] on icon at bounding box center [1221, 555] width 12 height 12
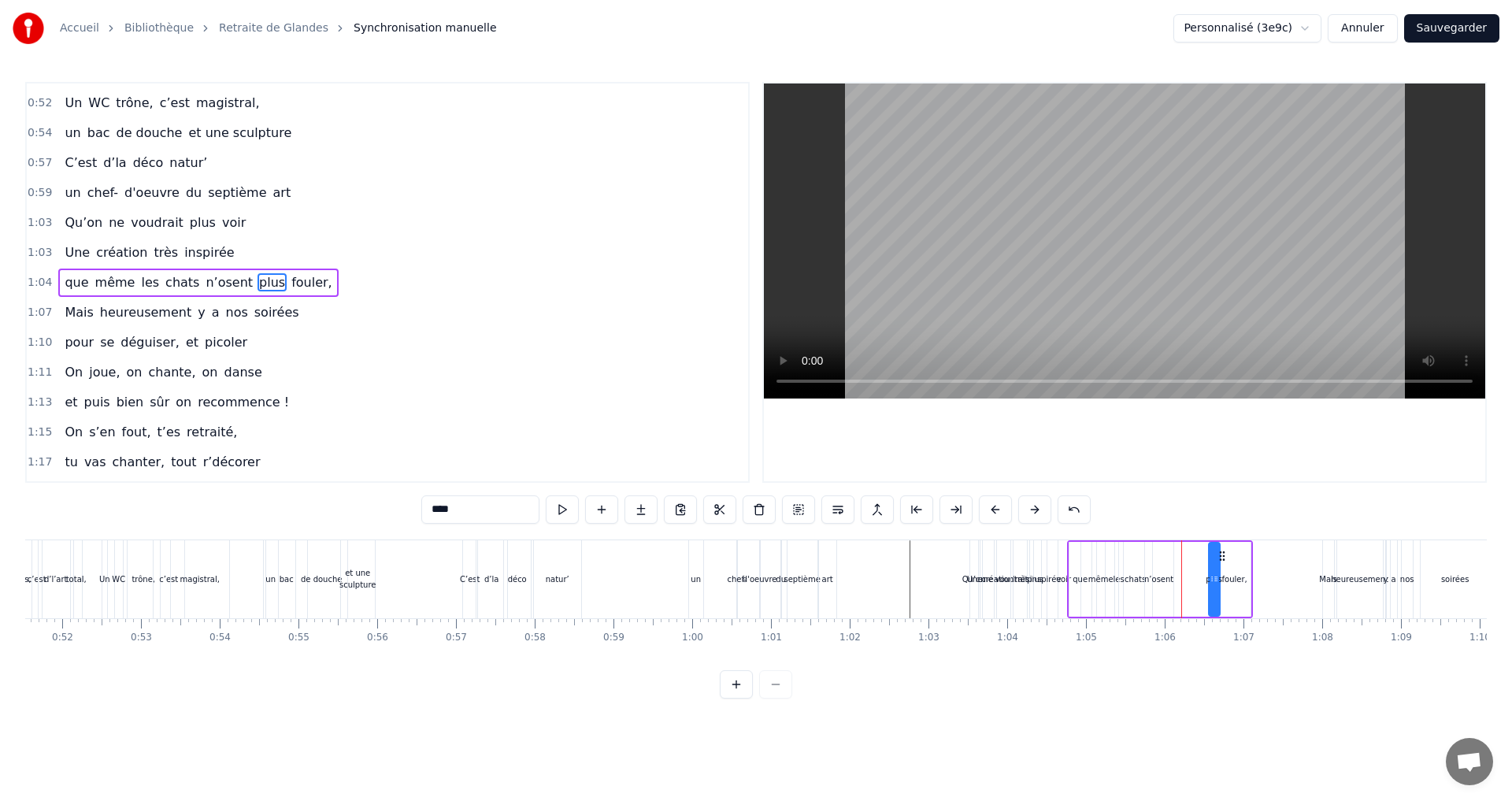
click at [1170, 575] on div "n’osent" at bounding box center [1158, 579] width 29 height 12
drag, startPoint x: 1165, startPoint y: 552, endPoint x: 1195, endPoint y: 555, distance: 30.1
click at [1195, 555] on icon at bounding box center [1192, 555] width 12 height 12
click at [1139, 573] on div "chats" at bounding box center [1134, 579] width 22 height 12
drag, startPoint x: 1132, startPoint y: 553, endPoint x: 1163, endPoint y: 555, distance: 31.1
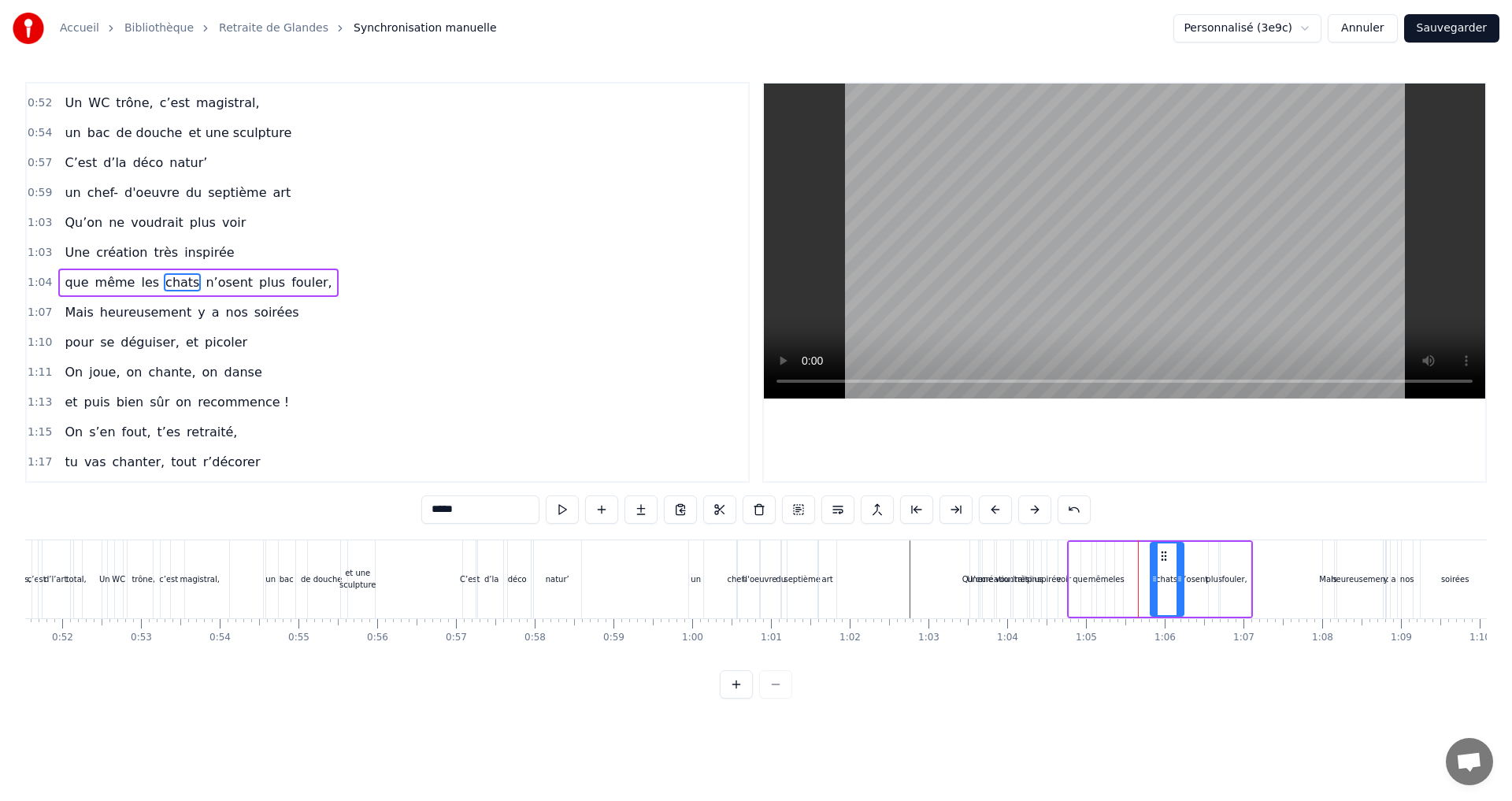
click at [1163, 555] on icon at bounding box center [1163, 555] width 12 height 12
click at [1120, 579] on div "les" at bounding box center [1119, 579] width 11 height 12
drag, startPoint x: 1140, startPoint y: 555, endPoint x: 1162, endPoint y: 556, distance: 22.0
click at [1162, 556] on icon at bounding box center [1161, 555] width 12 height 12
click at [1105, 576] on div "même" at bounding box center [1101, 579] width 25 height 12
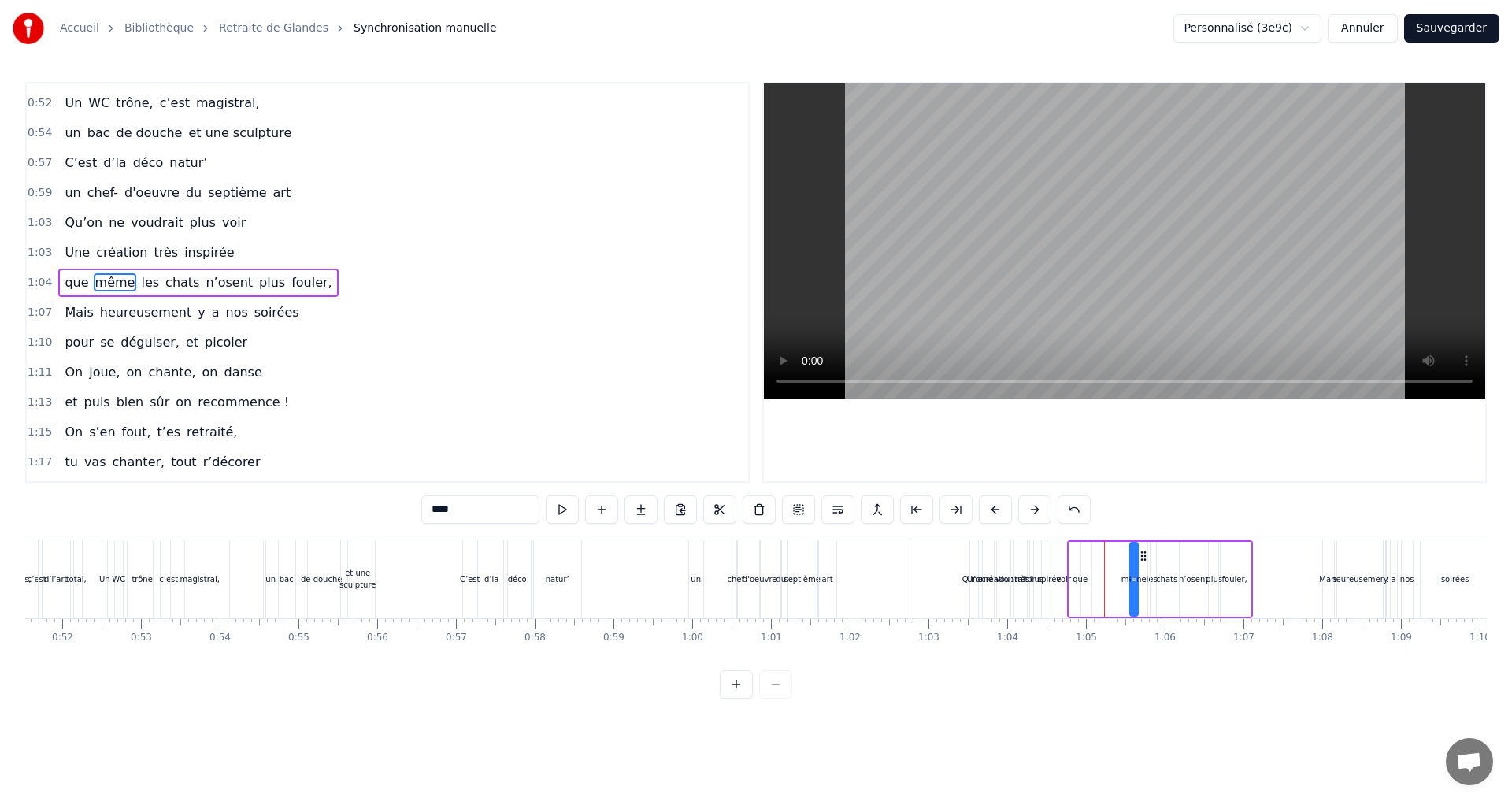
drag, startPoint x: 1110, startPoint y: 553, endPoint x: 1143, endPoint y: 563, distance: 34.5
click at [1143, 563] on div "que même les chats n’osent plus fouler," at bounding box center [1159, 579] width 185 height 78
click at [1196, 576] on div "n’osent" at bounding box center [1193, 579] width 29 height 12
click at [1189, 557] on icon at bounding box center [1188, 555] width 12 height 12
click at [1079, 581] on div "que" at bounding box center [1080, 579] width 15 height 12
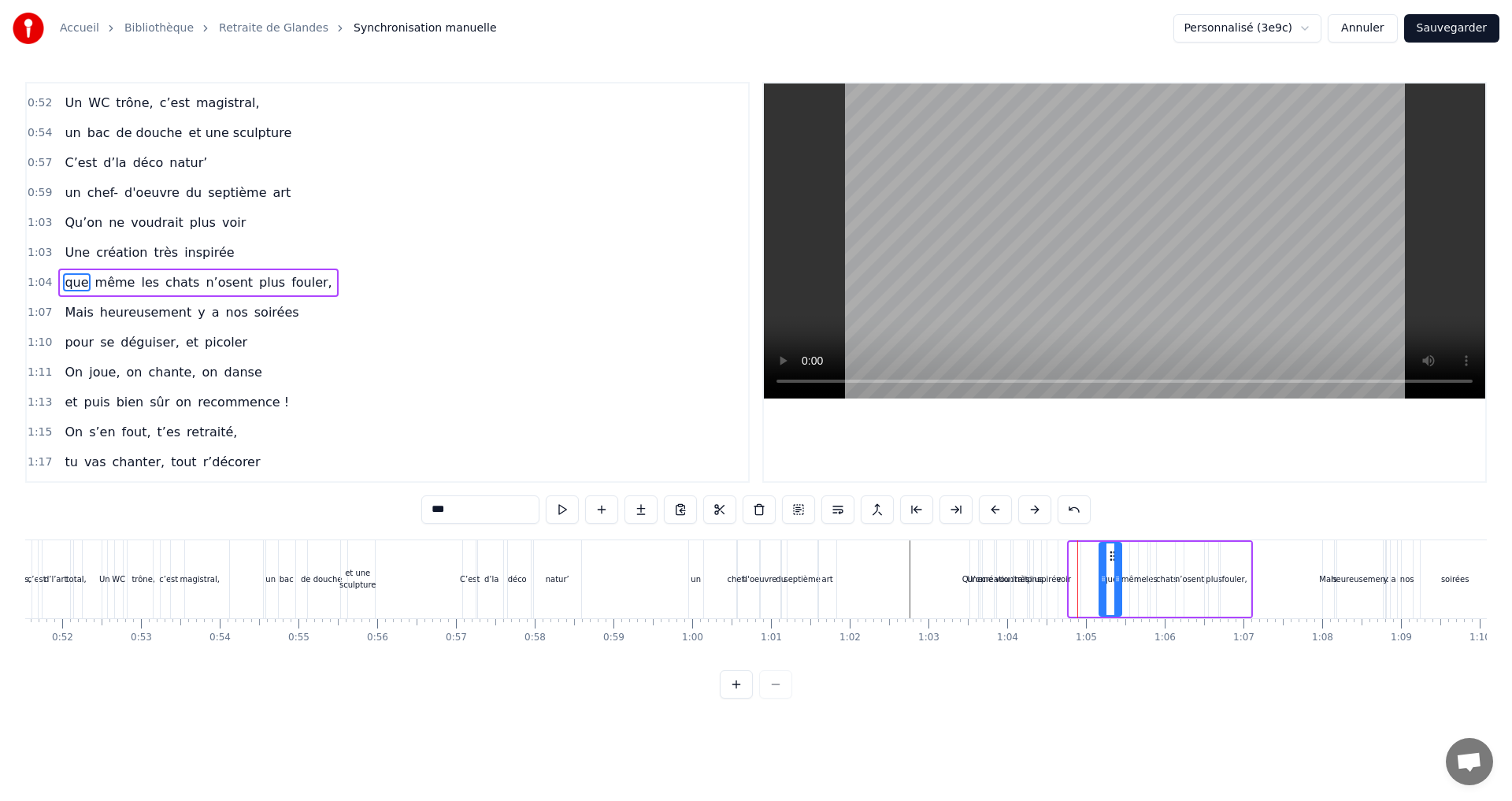
drag, startPoint x: 1082, startPoint y: 555, endPoint x: 1112, endPoint y: 555, distance: 30.0
click at [1112, 555] on icon at bounding box center [1112, 555] width 12 height 12
click at [1070, 580] on div "voir" at bounding box center [1063, 579] width 33 height 78
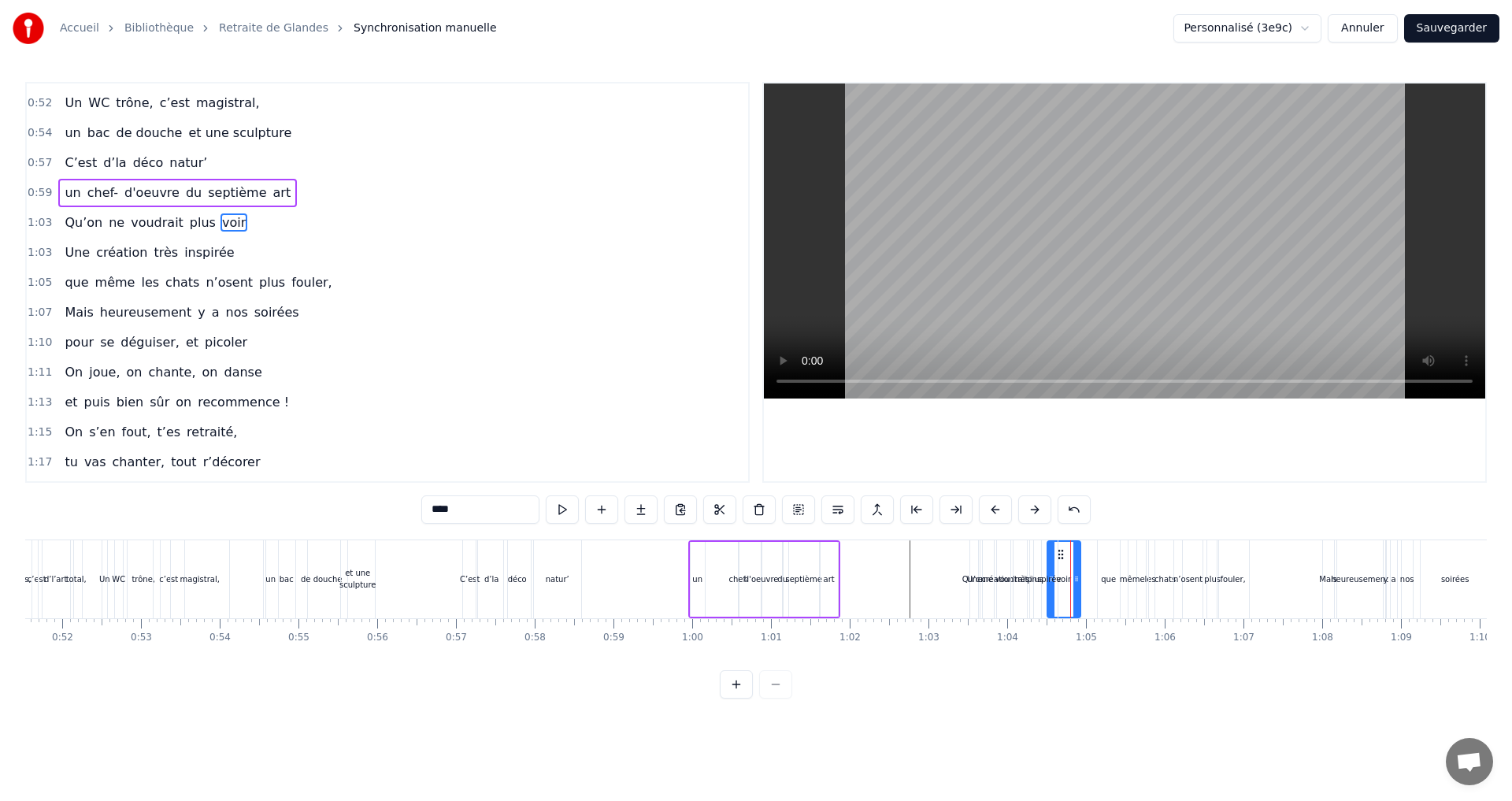
scroll to position [564, 0]
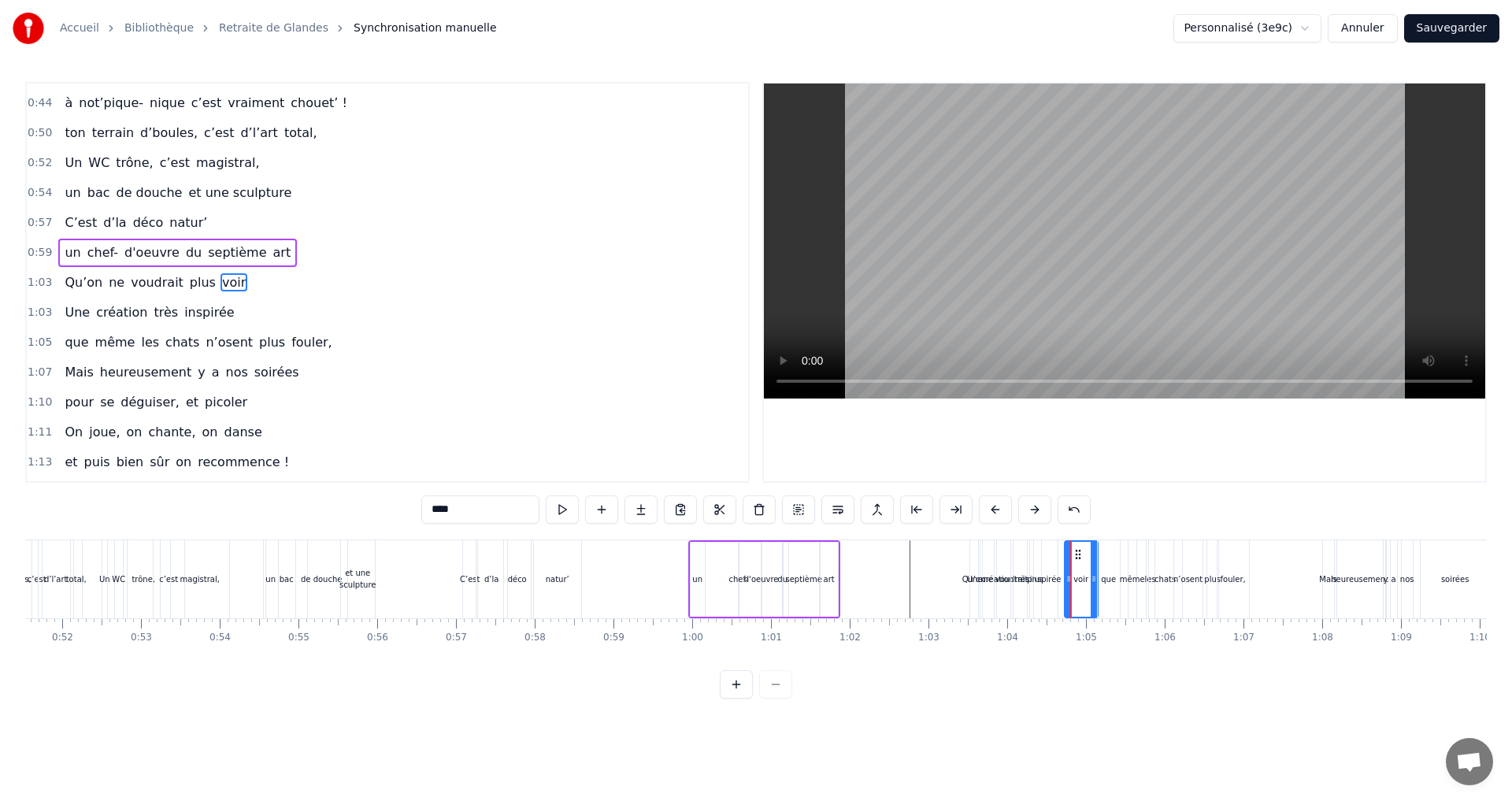
drag, startPoint x: 1063, startPoint y: 557, endPoint x: 1080, endPoint y: 557, distance: 17.0
click at [1080, 557] on icon at bounding box center [1077, 553] width 12 height 12
drag, startPoint x: 1080, startPoint y: 551, endPoint x: 946, endPoint y: 555, distance: 134.1
click at [946, 555] on icon at bounding box center [943, 553] width 12 height 12
click at [1044, 575] on div "inspirée" at bounding box center [1045, 579] width 31 height 12
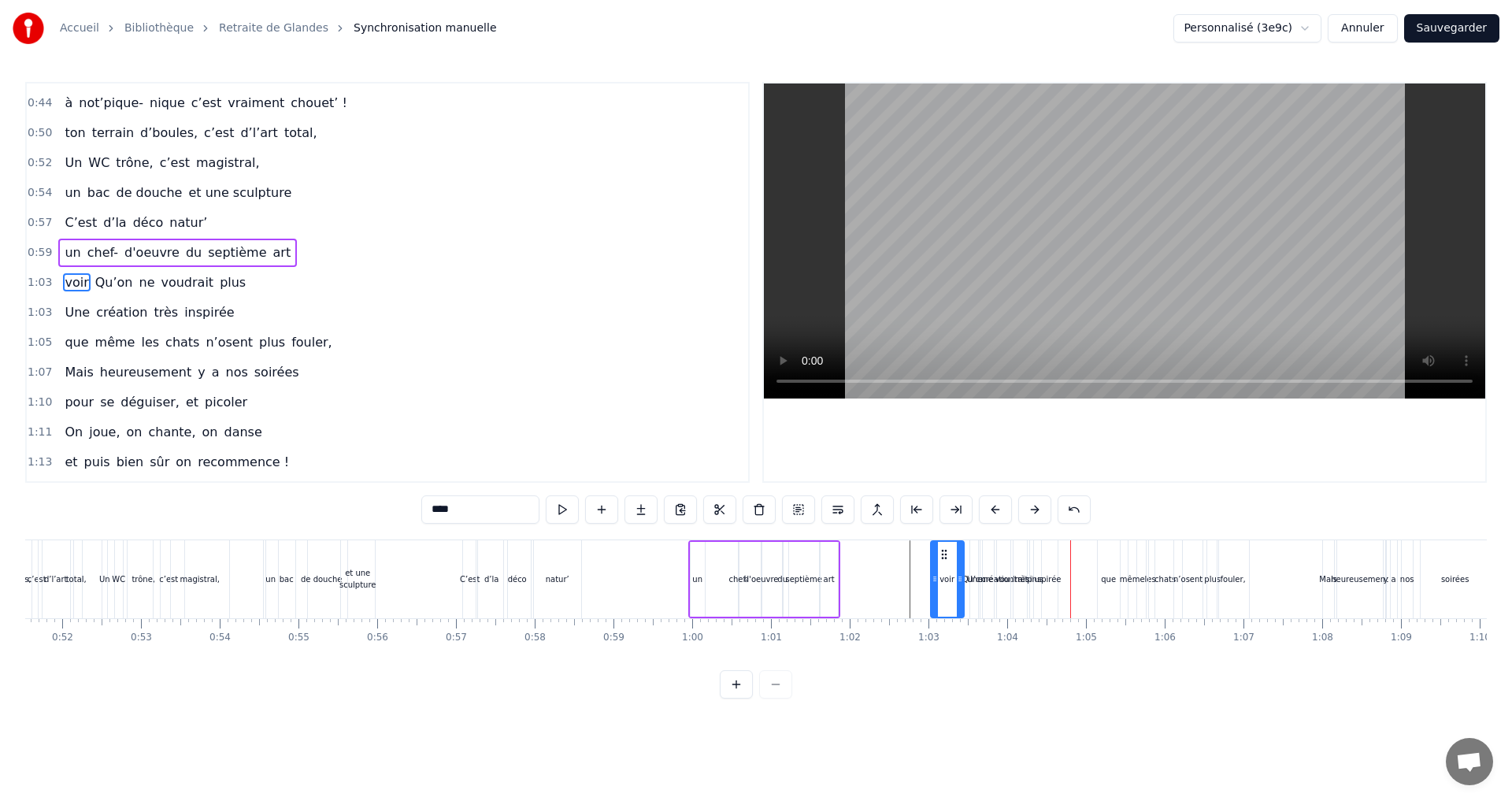
type input "********"
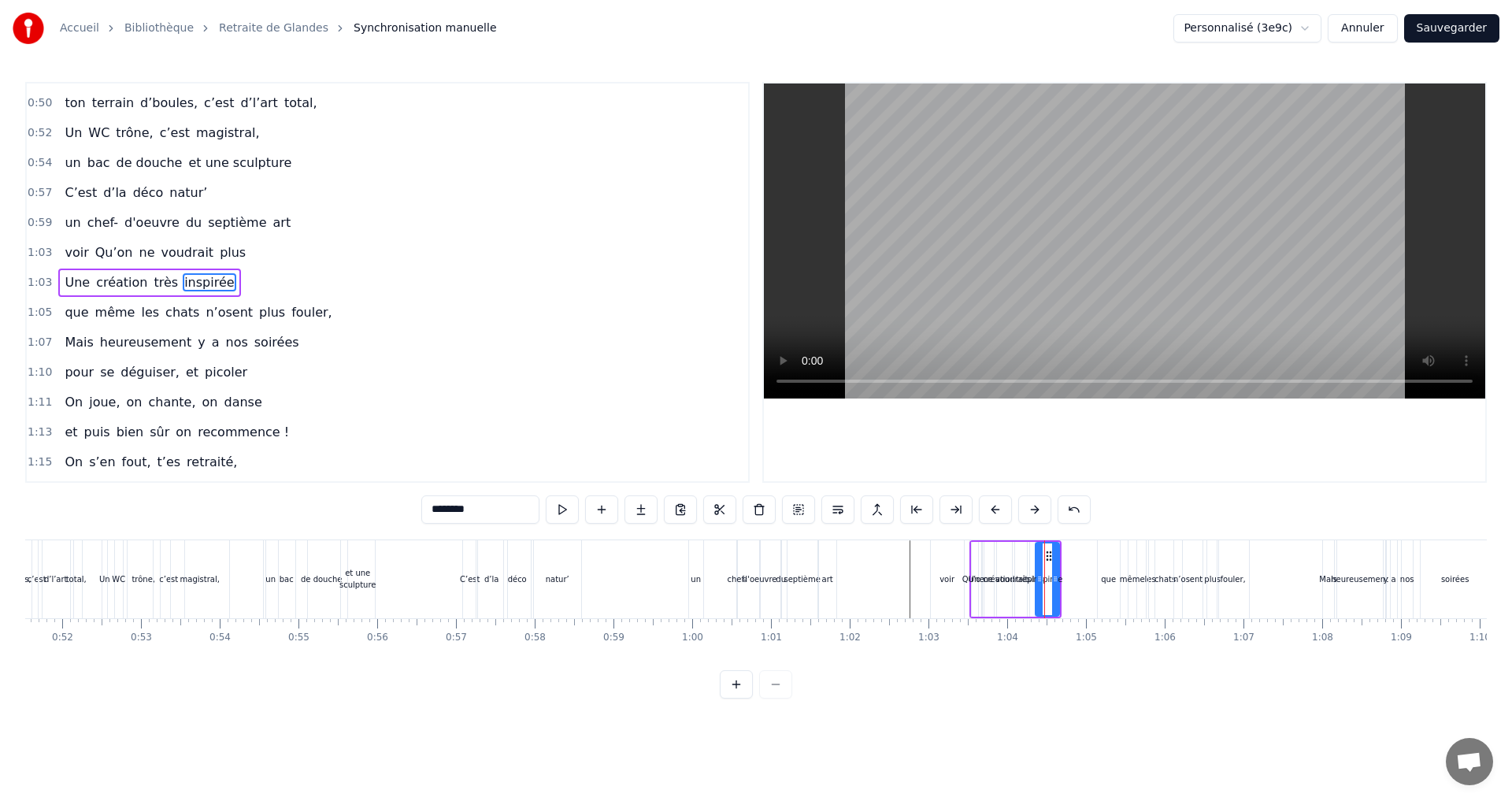
click at [1050, 551] on icon at bounding box center [1048, 555] width 12 height 12
click at [1052, 553] on div at bounding box center [1054, 579] width 7 height 72
click at [1016, 540] on div "Une création très inspirée" at bounding box center [1015, 579] width 92 height 78
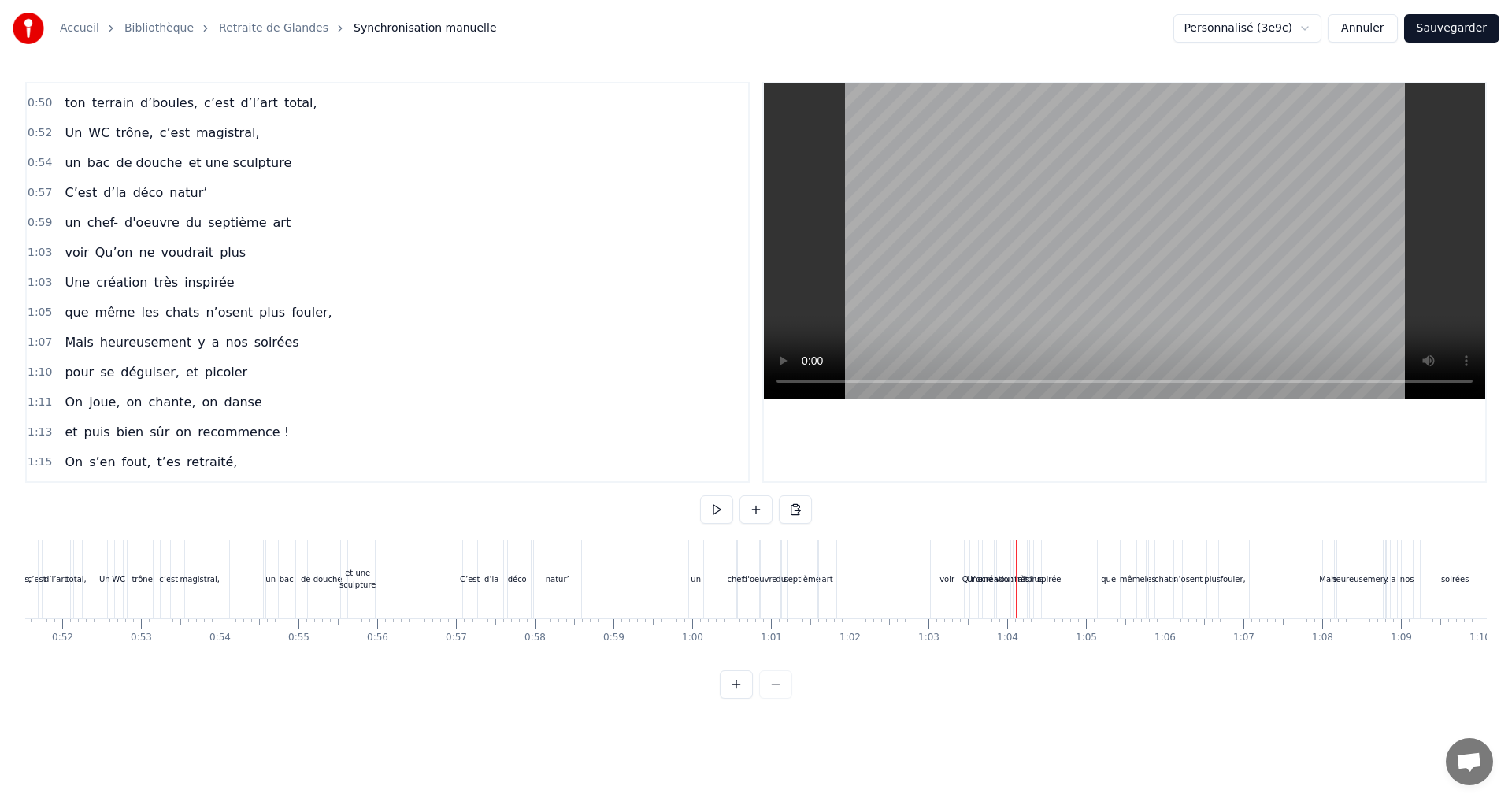
click at [1016, 540] on div at bounding box center [1016, 579] width 1 height 78
click at [1051, 573] on div "inspirée" at bounding box center [1045, 579] width 31 height 12
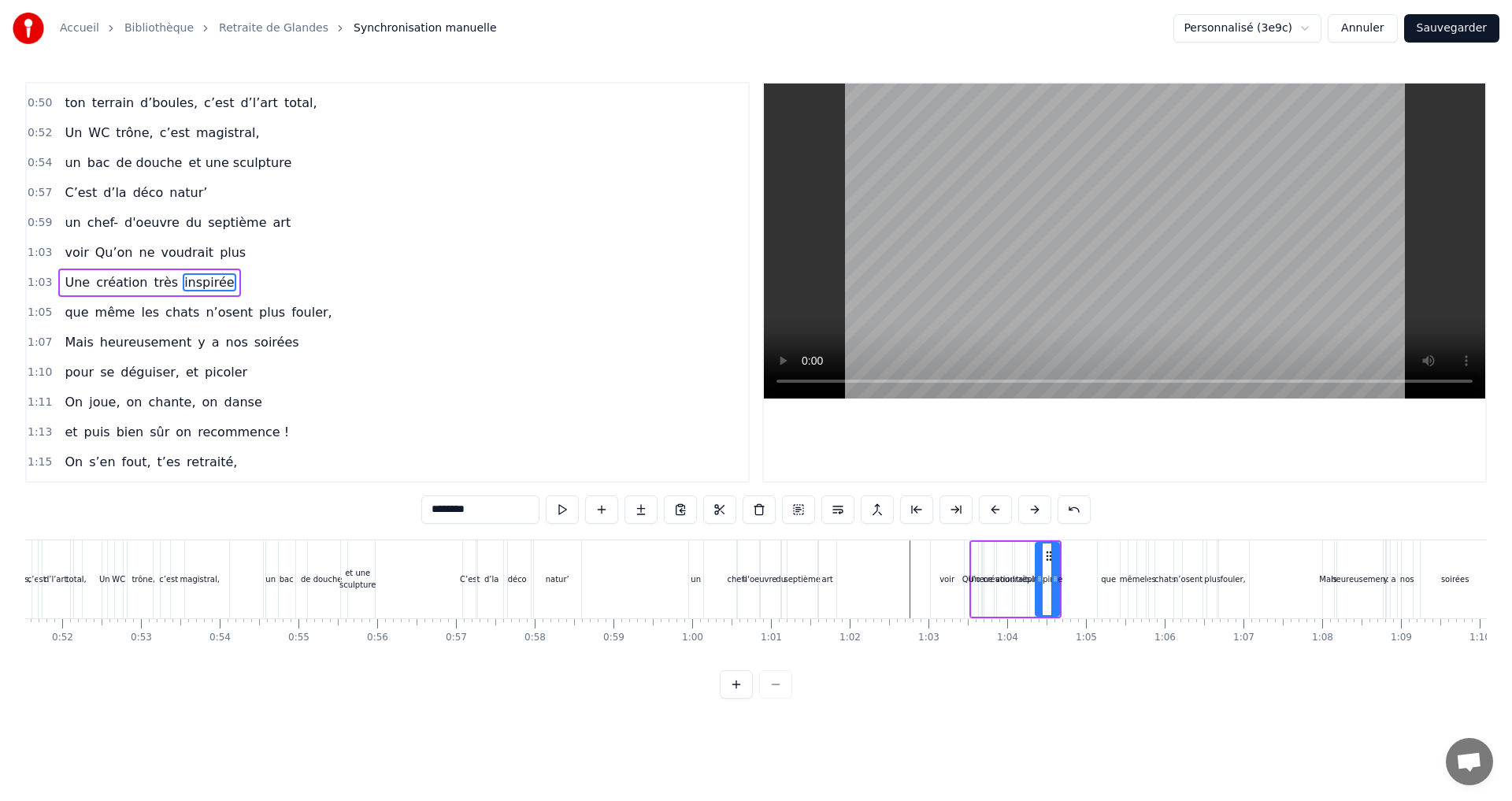
click at [1048, 573] on div "inspirée" at bounding box center [1047, 579] width 31 height 12
click at [1041, 545] on div at bounding box center [1039, 579] width 7 height 72
click at [1038, 541] on div "inspirée" at bounding box center [1047, 578] width 25 height 74
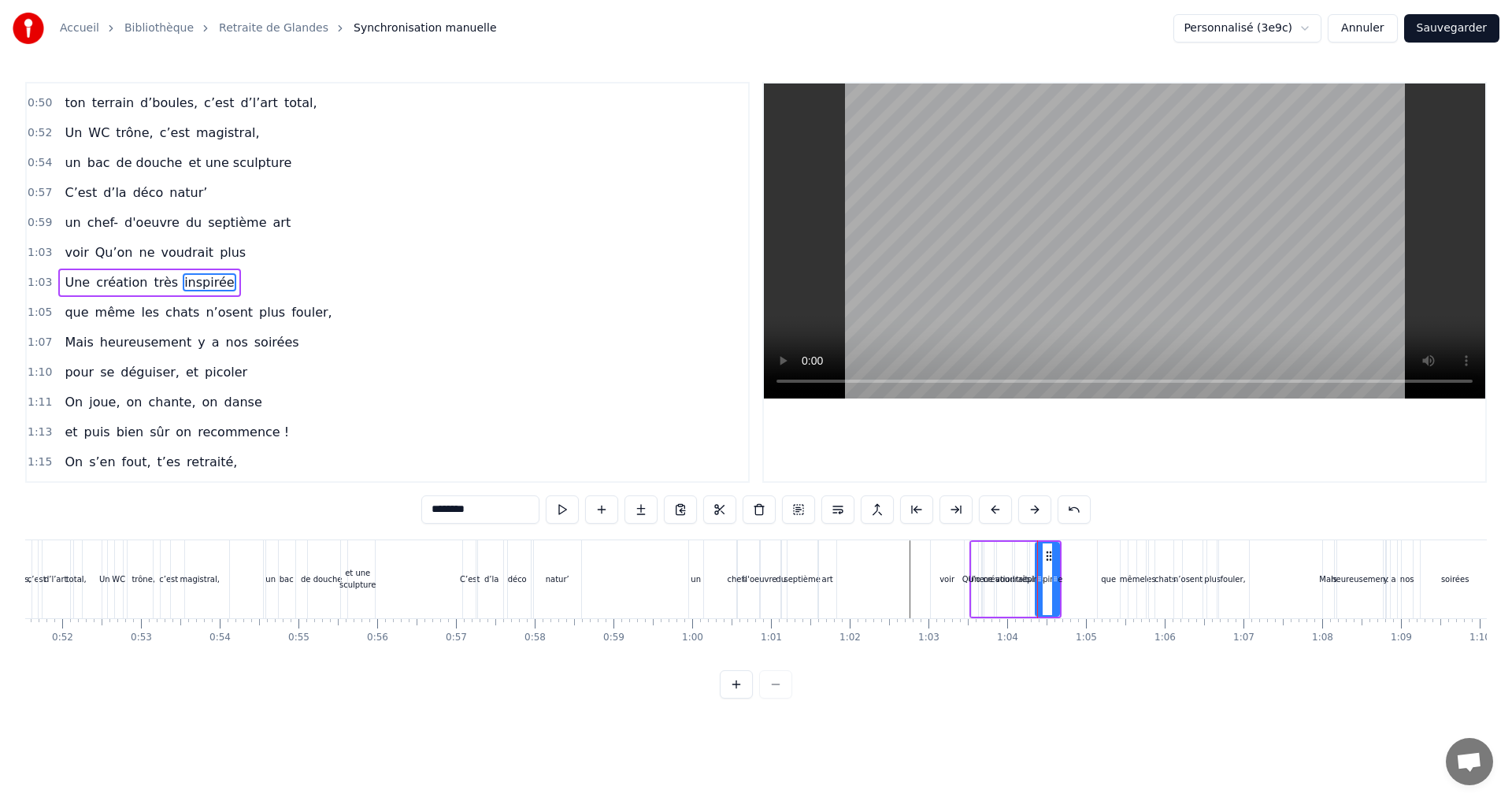
click at [1038, 541] on div "inspirée" at bounding box center [1047, 578] width 25 height 74
click at [75, 273] on span "Une" at bounding box center [77, 281] width 28 height 18
click at [986, 555] on icon at bounding box center [986, 555] width 12 height 12
click at [1046, 580] on div "inspirée" at bounding box center [1047, 579] width 31 height 12
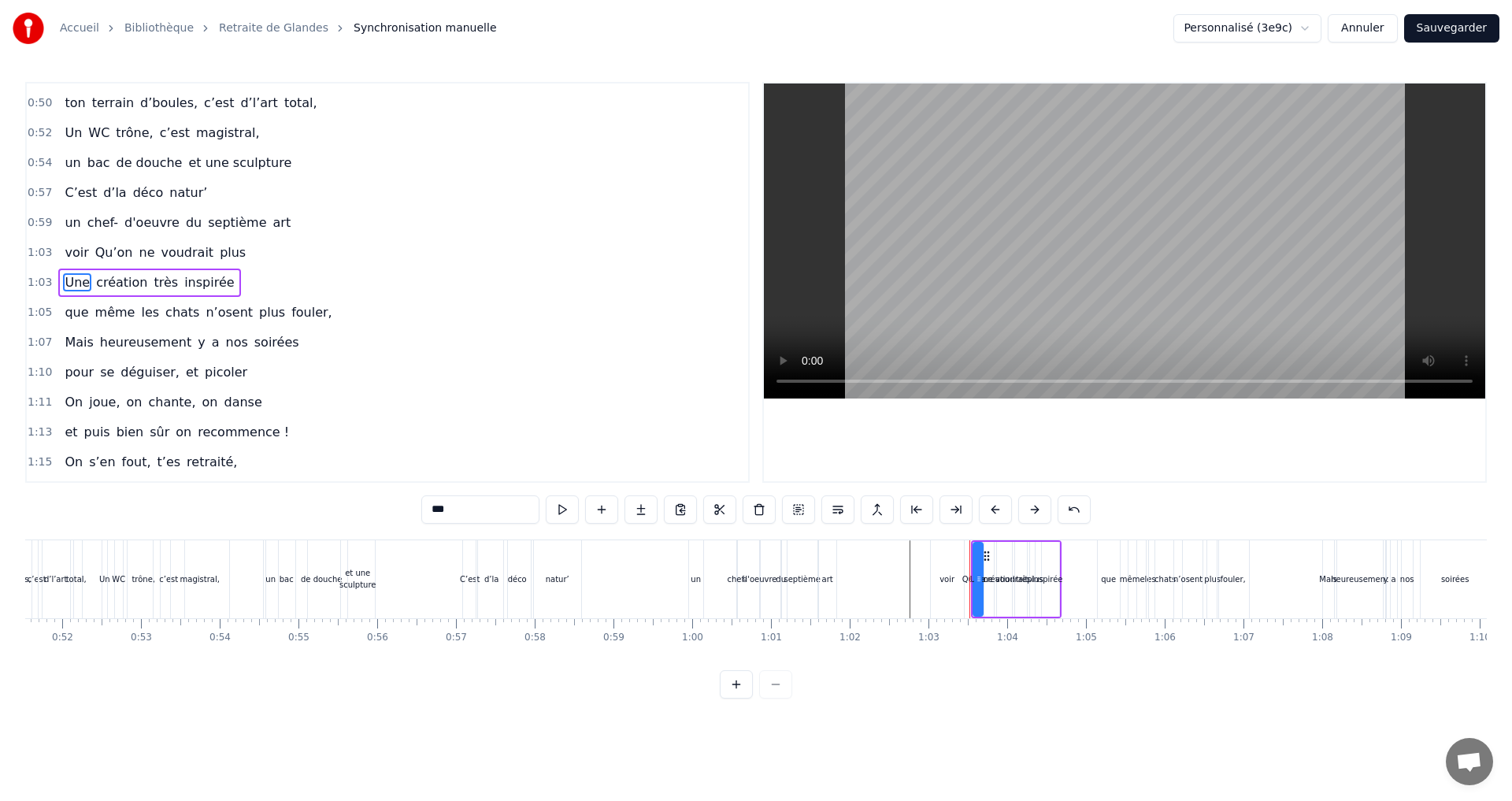
type input "********"
click at [1051, 554] on icon at bounding box center [1048, 555] width 12 height 12
click at [1052, 554] on div at bounding box center [1054, 579] width 7 height 72
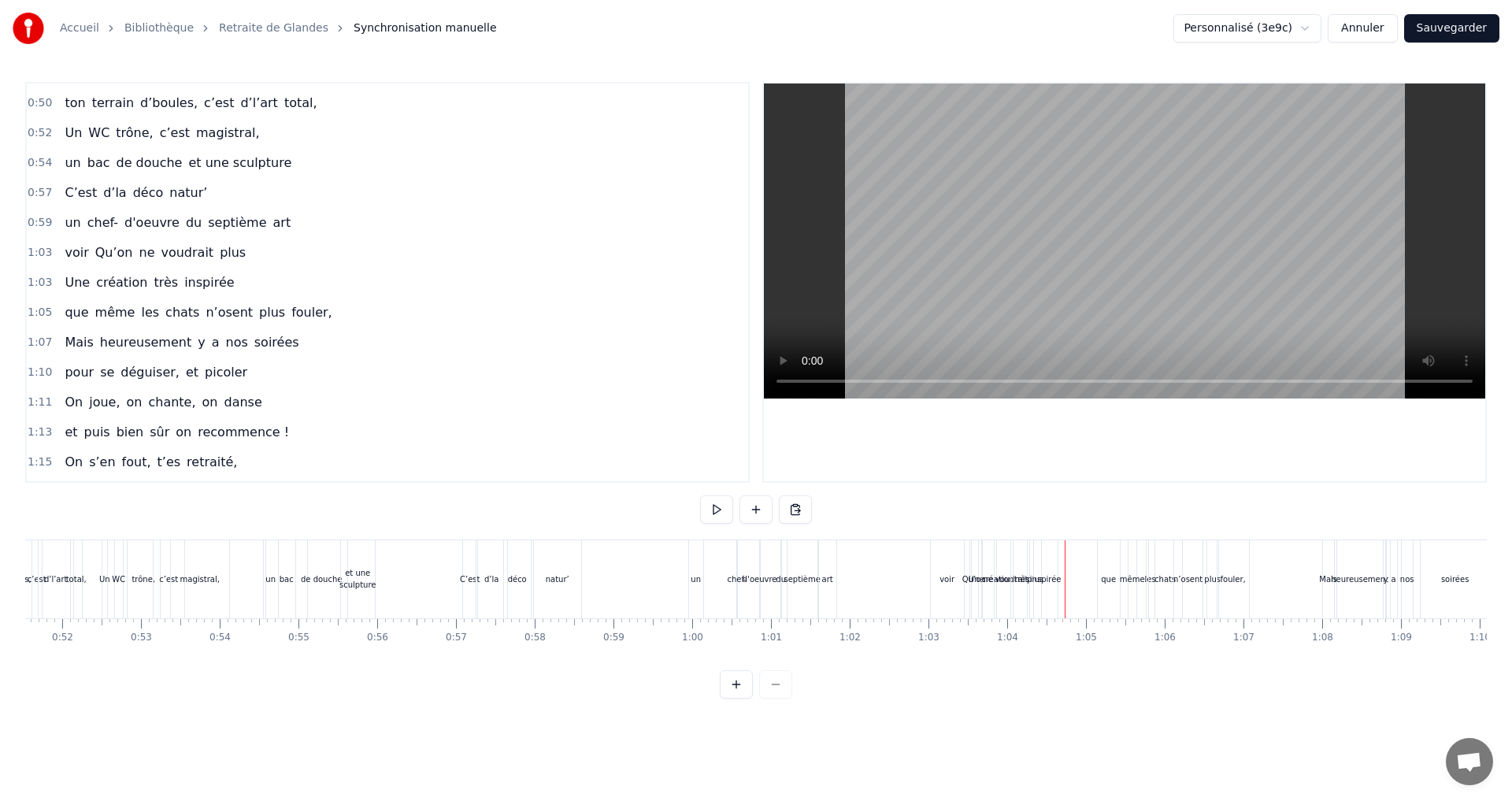
click at [1052, 559] on div "inspirée" at bounding box center [1045, 579] width 24 height 78
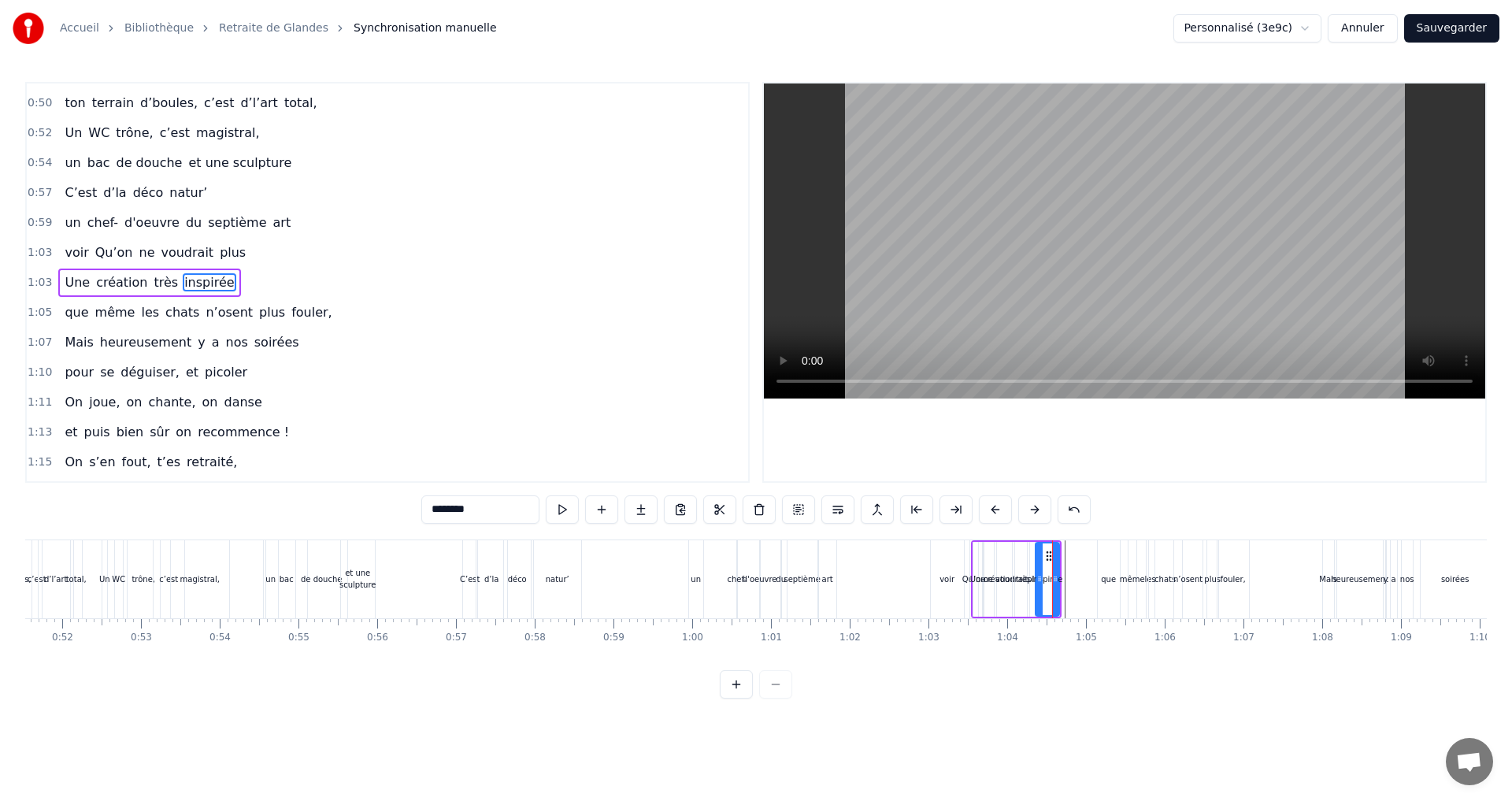
click at [1053, 560] on div at bounding box center [1052, 579] width 1 height 78
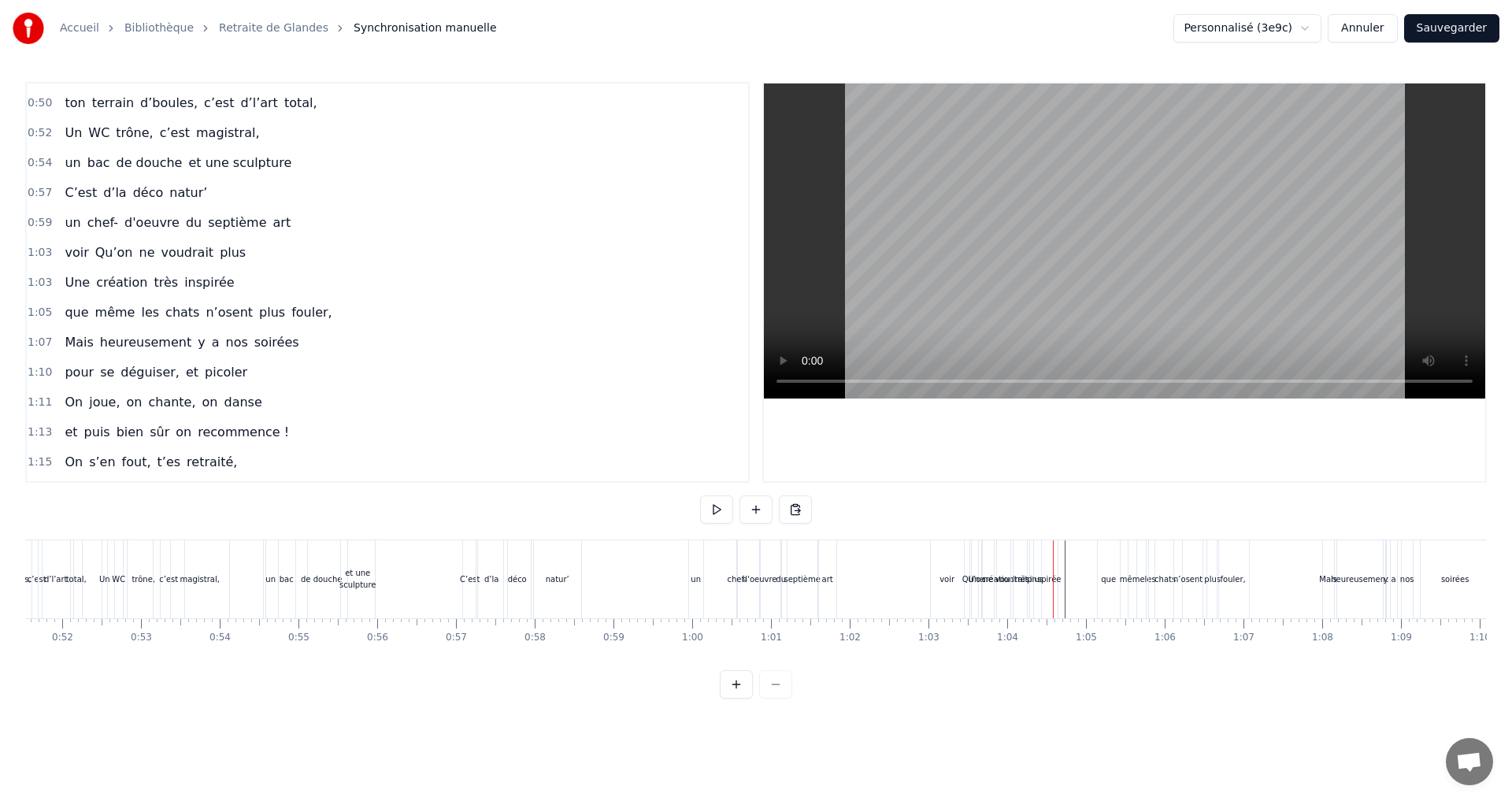
click at [1044, 546] on div "inspirée" at bounding box center [1045, 579] width 24 height 78
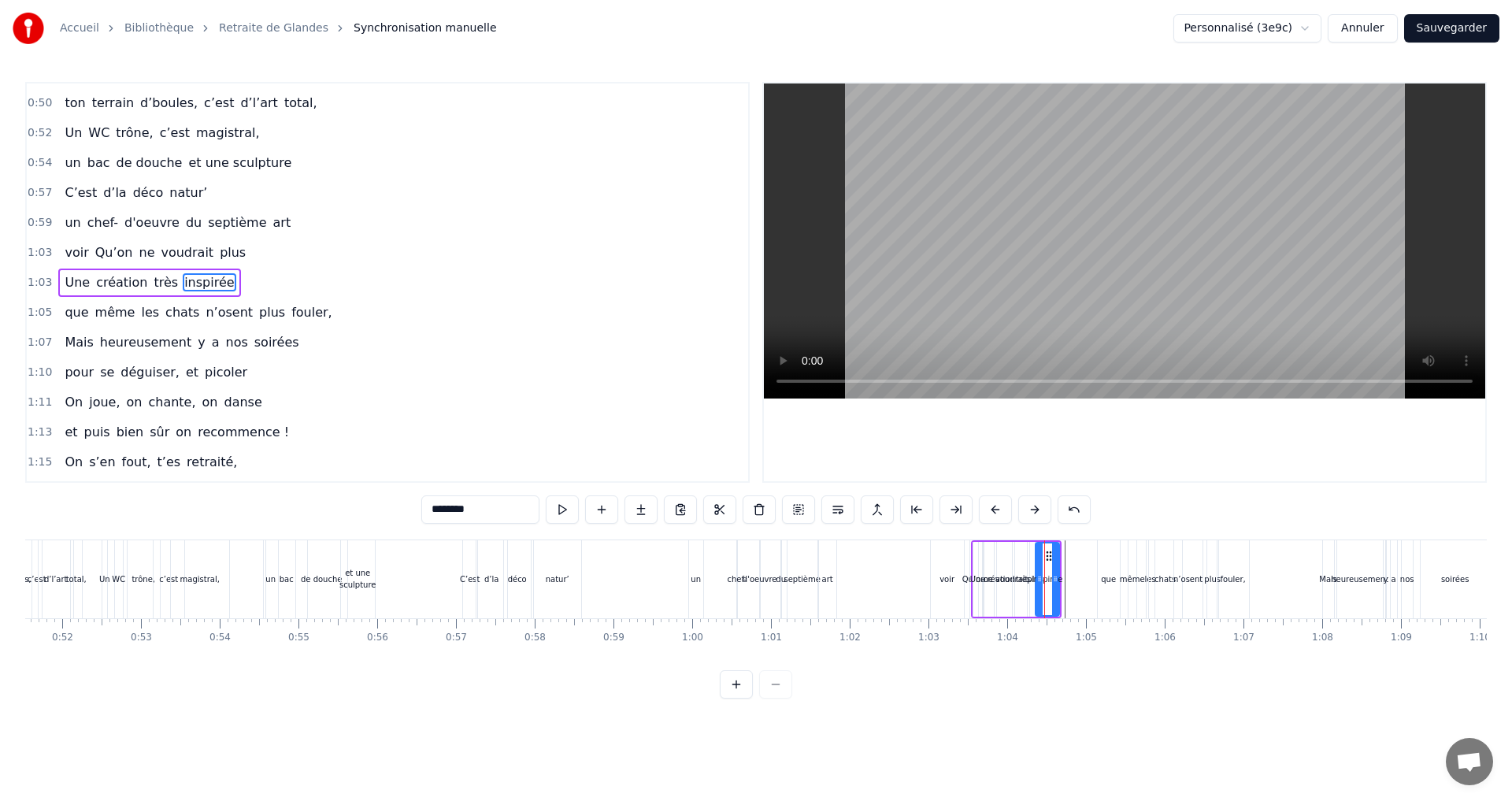
click at [1054, 540] on div "Une création très inspirée" at bounding box center [1016, 579] width 90 height 78
click at [1054, 540] on div at bounding box center [1054, 579] width 1 height 78
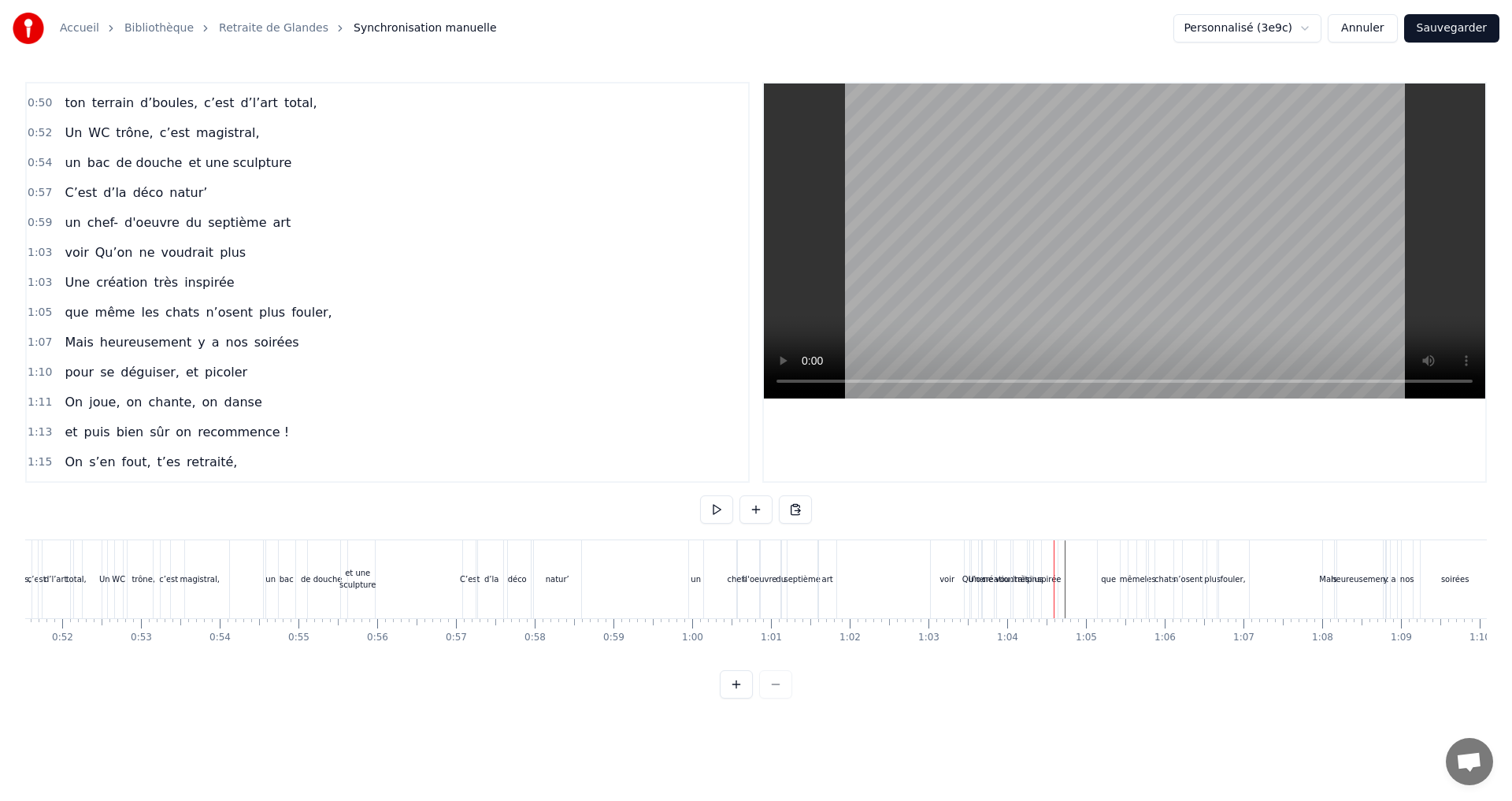
click at [1052, 540] on div "inspirée" at bounding box center [1045, 579] width 25 height 78
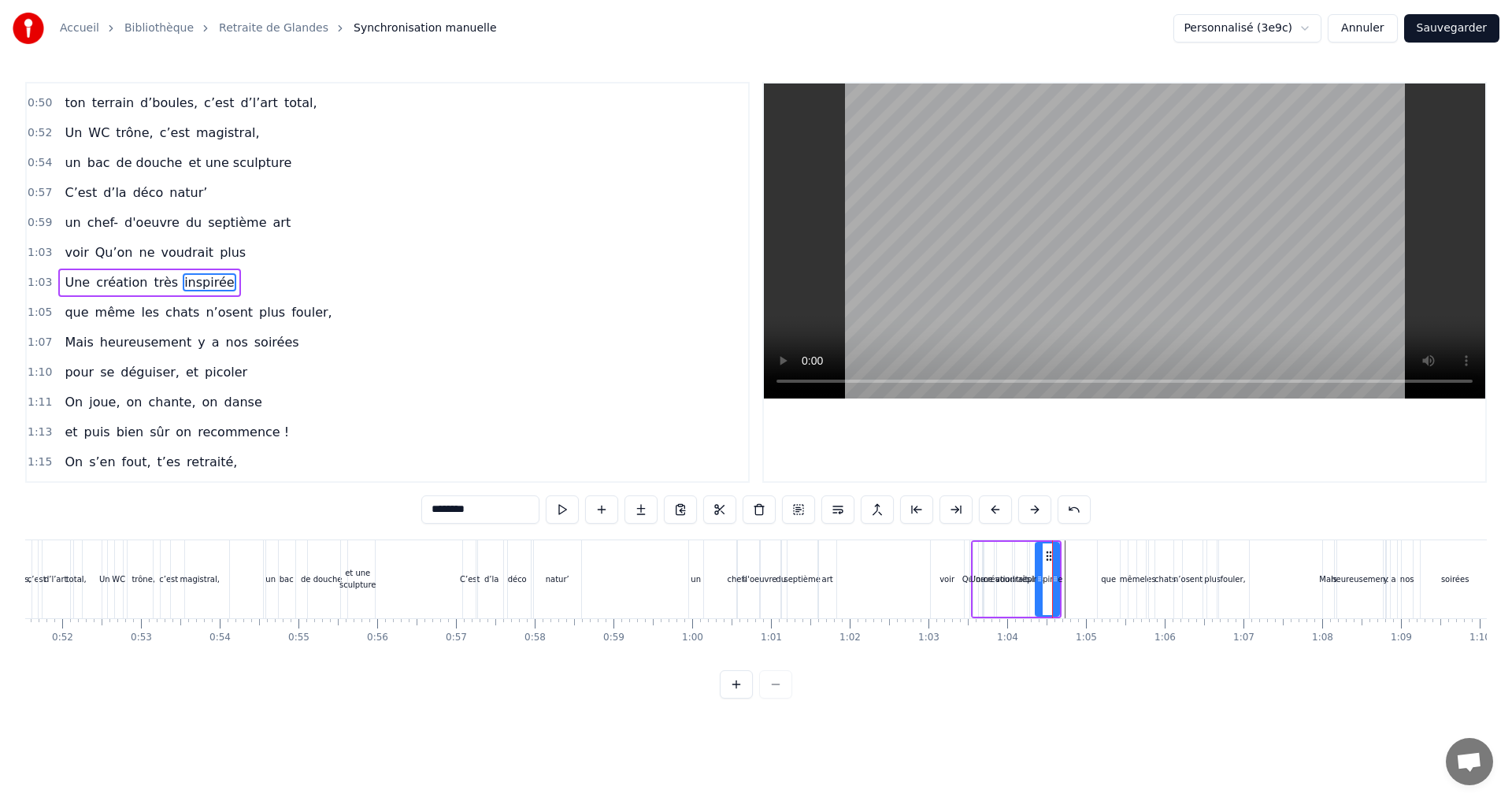
click at [1052, 543] on div at bounding box center [1054, 579] width 7 height 72
click at [1049, 546] on div "inspirée" at bounding box center [1047, 579] width 22 height 72
click at [1047, 541] on div at bounding box center [1047, 579] width 1 height 78
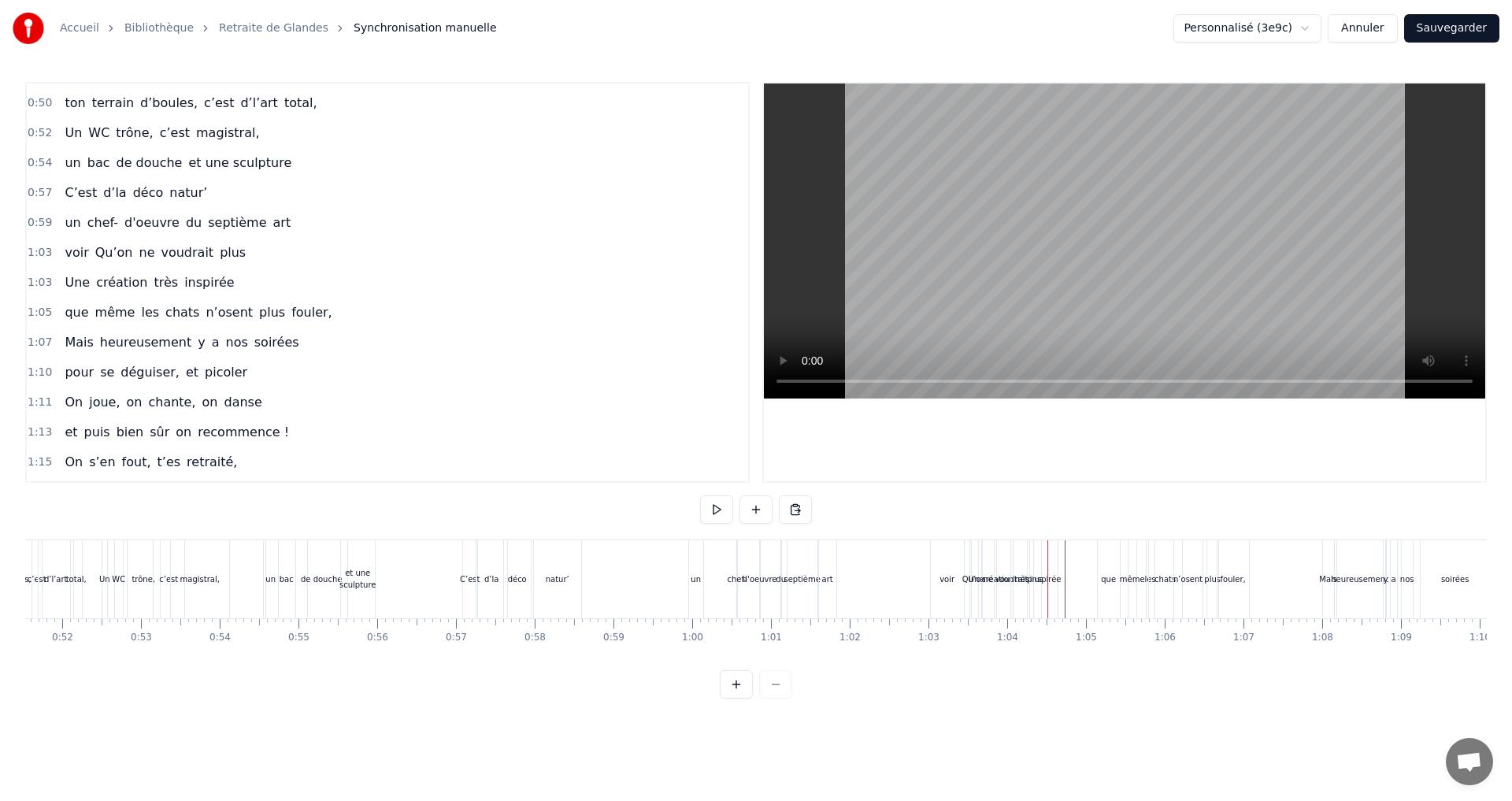
click at [1047, 541] on div at bounding box center [1047, 579] width 1 height 78
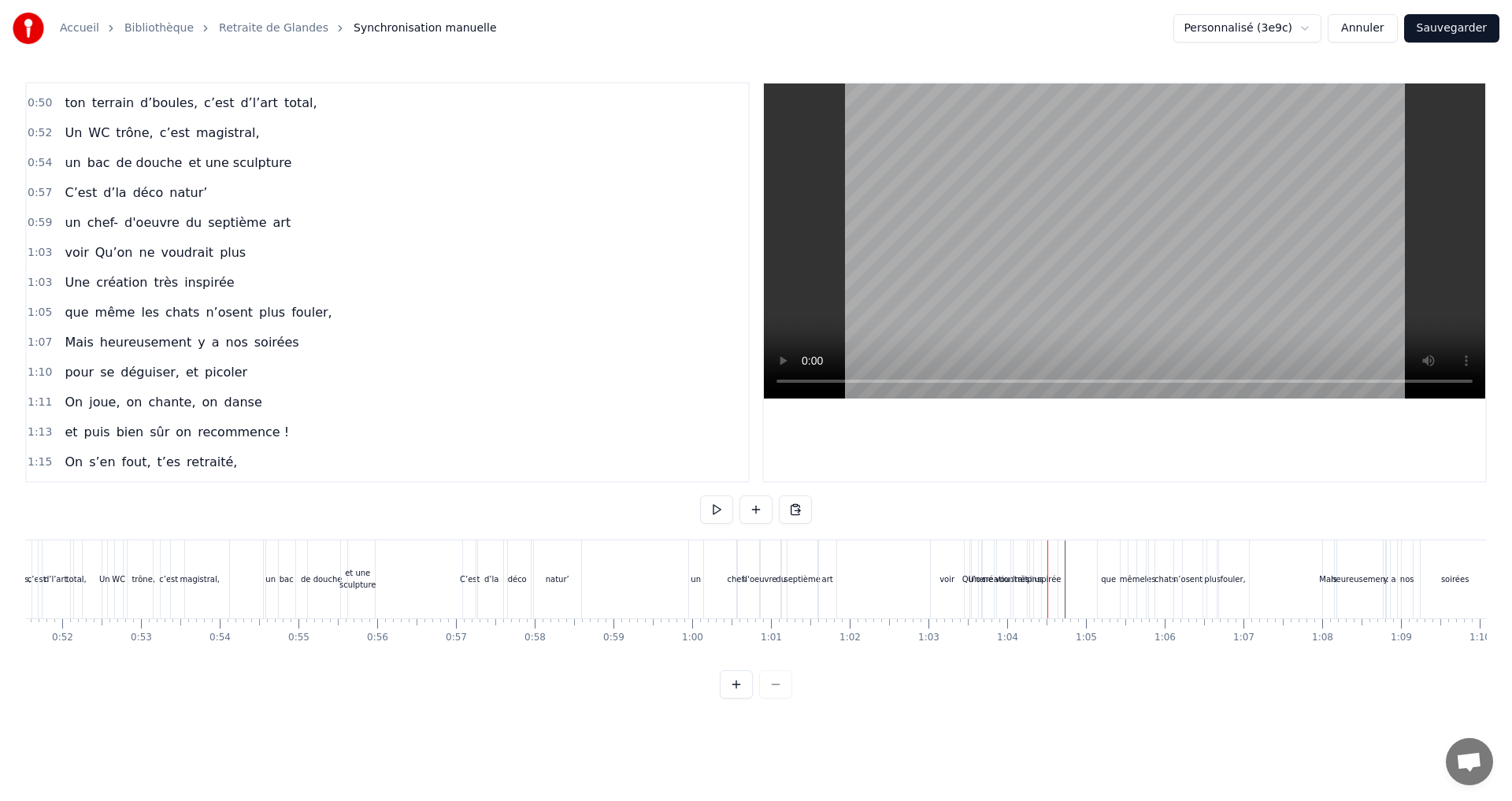
click at [1054, 577] on div "inspirée" at bounding box center [1045, 579] width 31 height 12
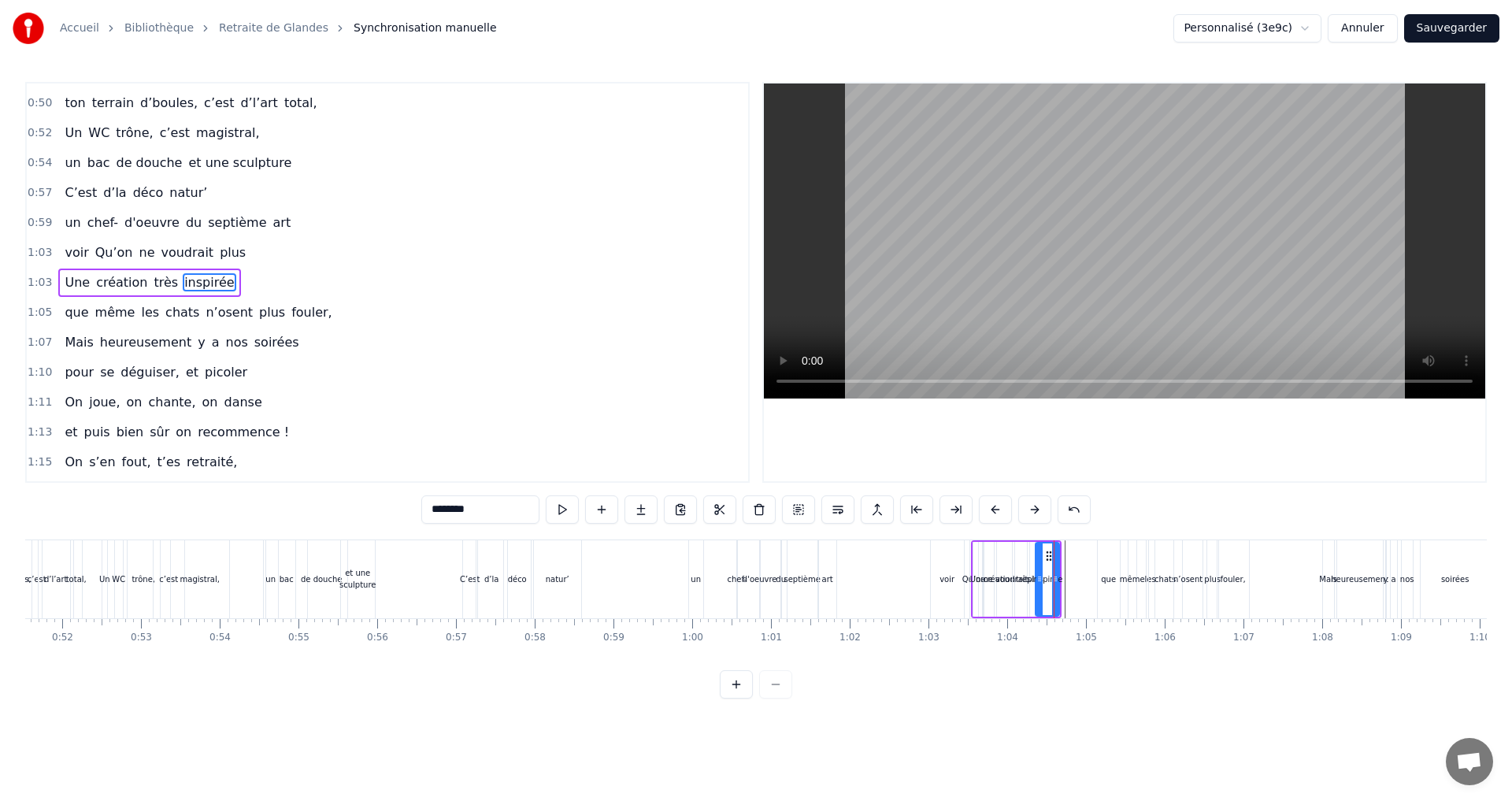
click at [1054, 577] on div at bounding box center [1054, 579] width 1 height 78
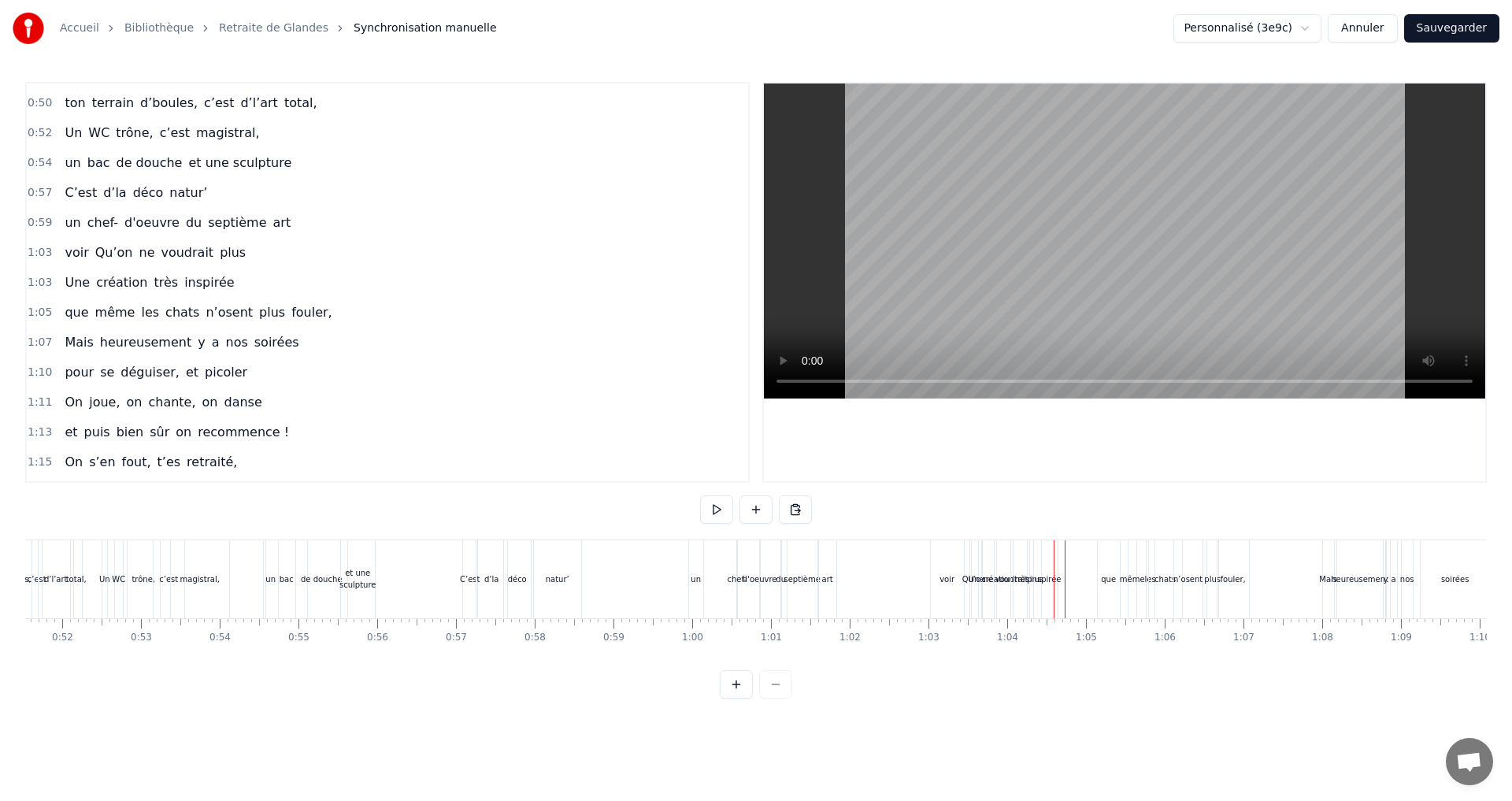
click at [1054, 577] on div at bounding box center [1054, 579] width 1 height 78
click at [1056, 573] on div "inspirée" at bounding box center [1045, 579] width 31 height 12
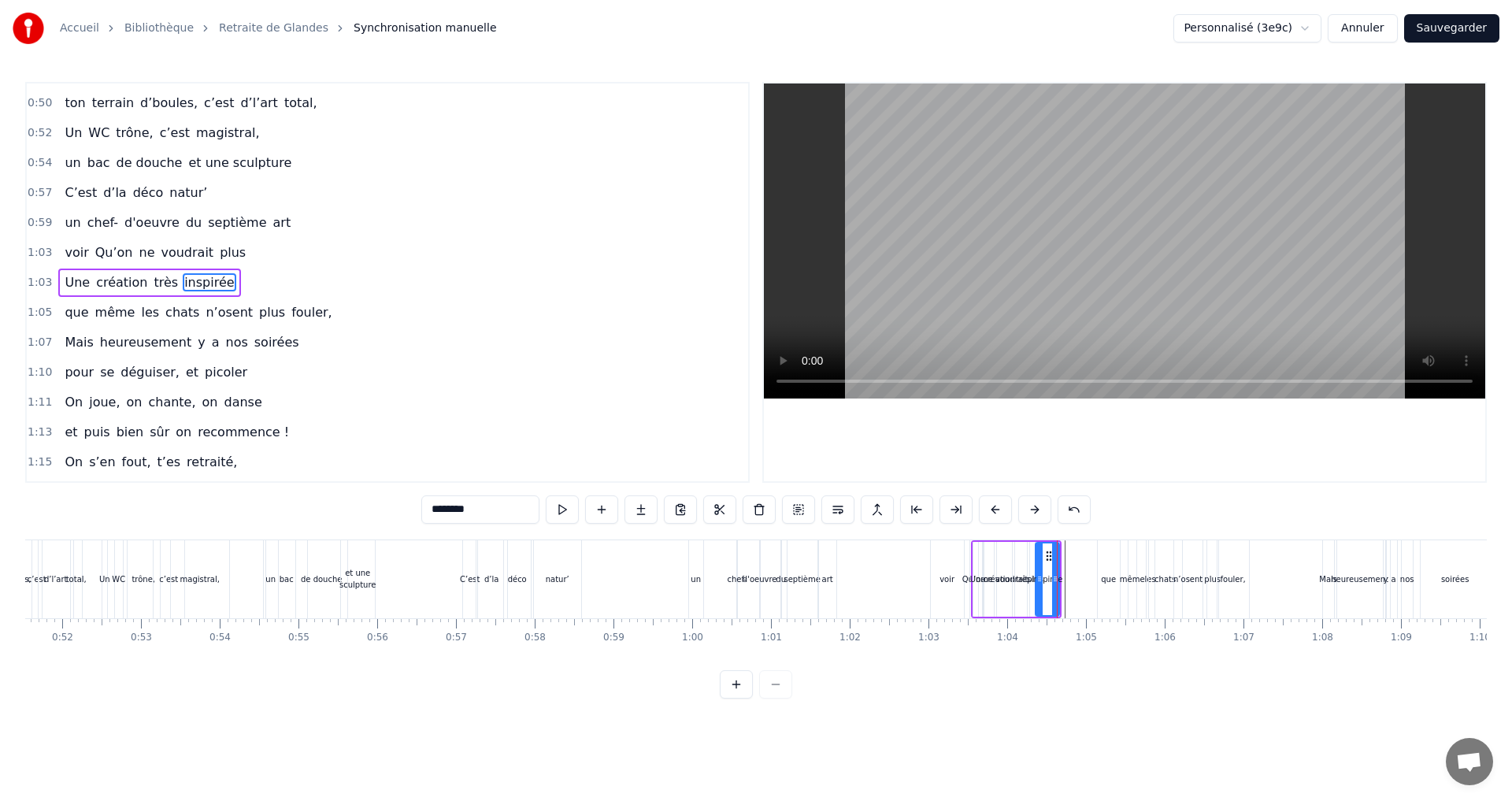
click at [1056, 573] on div at bounding box center [1056, 579] width 1 height 78
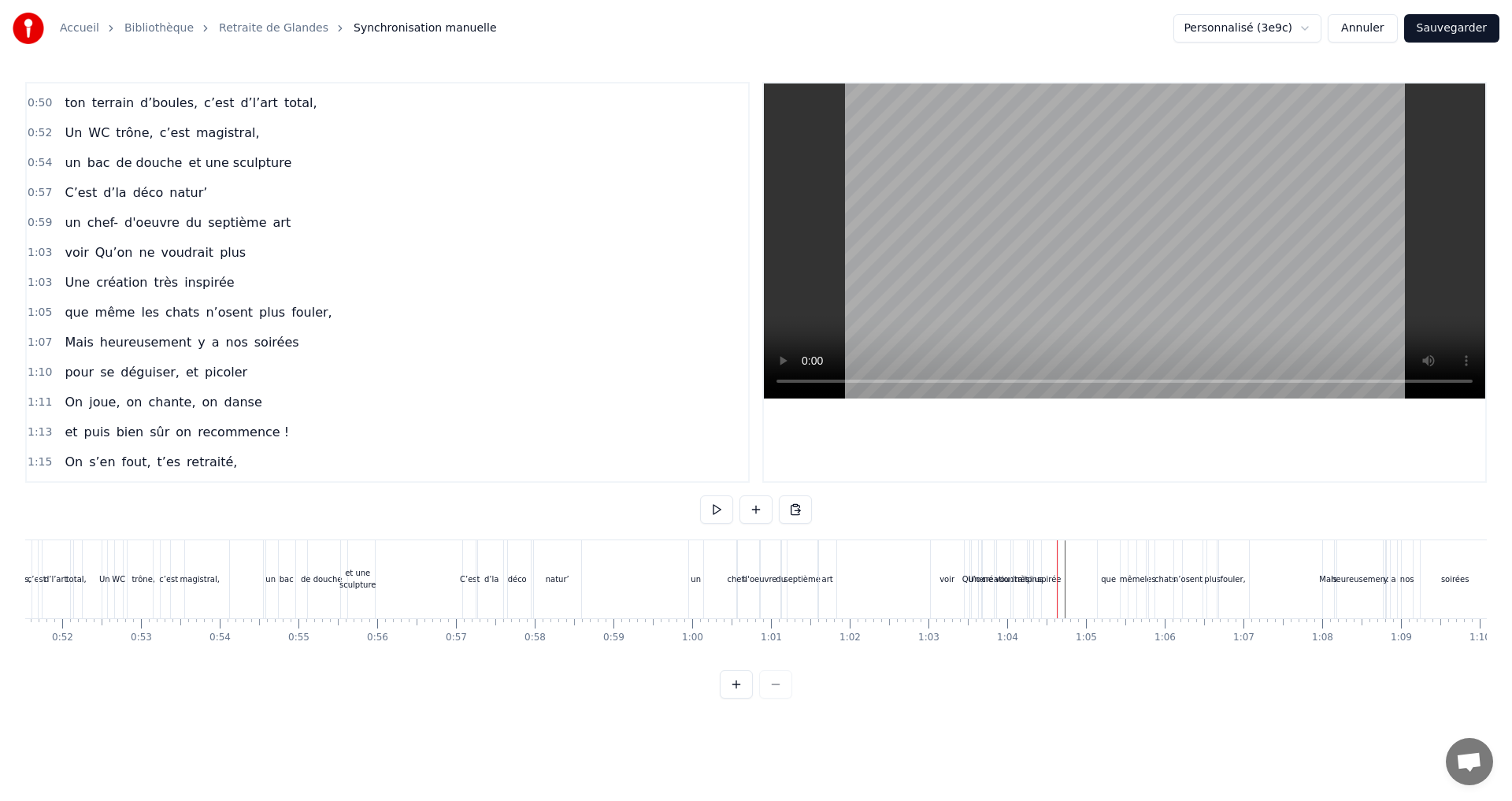
click at [1056, 573] on div at bounding box center [1056, 579] width 1 height 78
click at [1059, 578] on div "Une création très inspirée" at bounding box center [1016, 579] width 90 height 78
drag, startPoint x: 1045, startPoint y: 552, endPoint x: 1117, endPoint y: 561, distance: 72.6
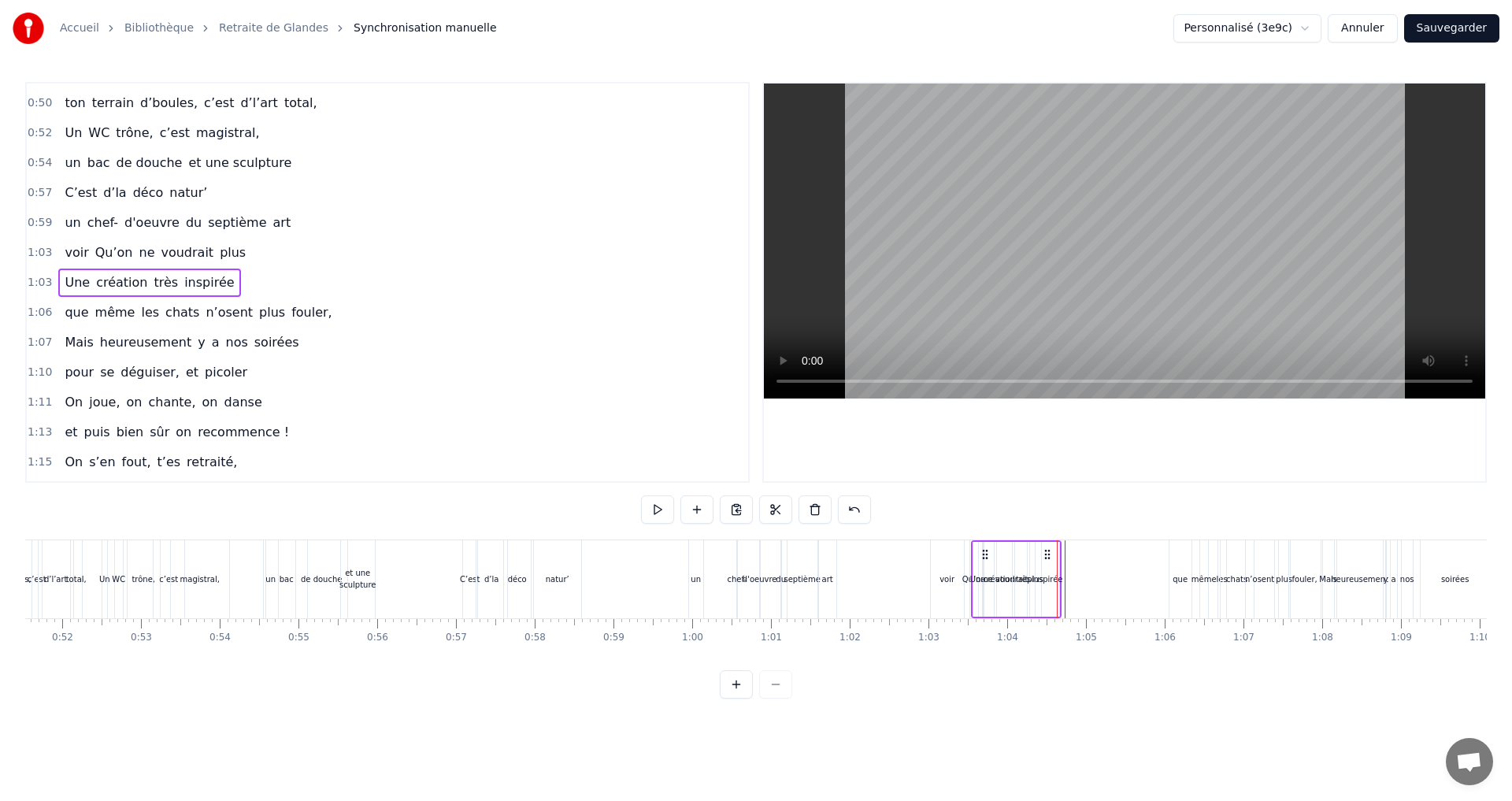
click at [973, 575] on div "Une" at bounding box center [977, 579] width 16 height 12
click at [967, 578] on div "Qu’on" at bounding box center [973, 579] width 24 height 12
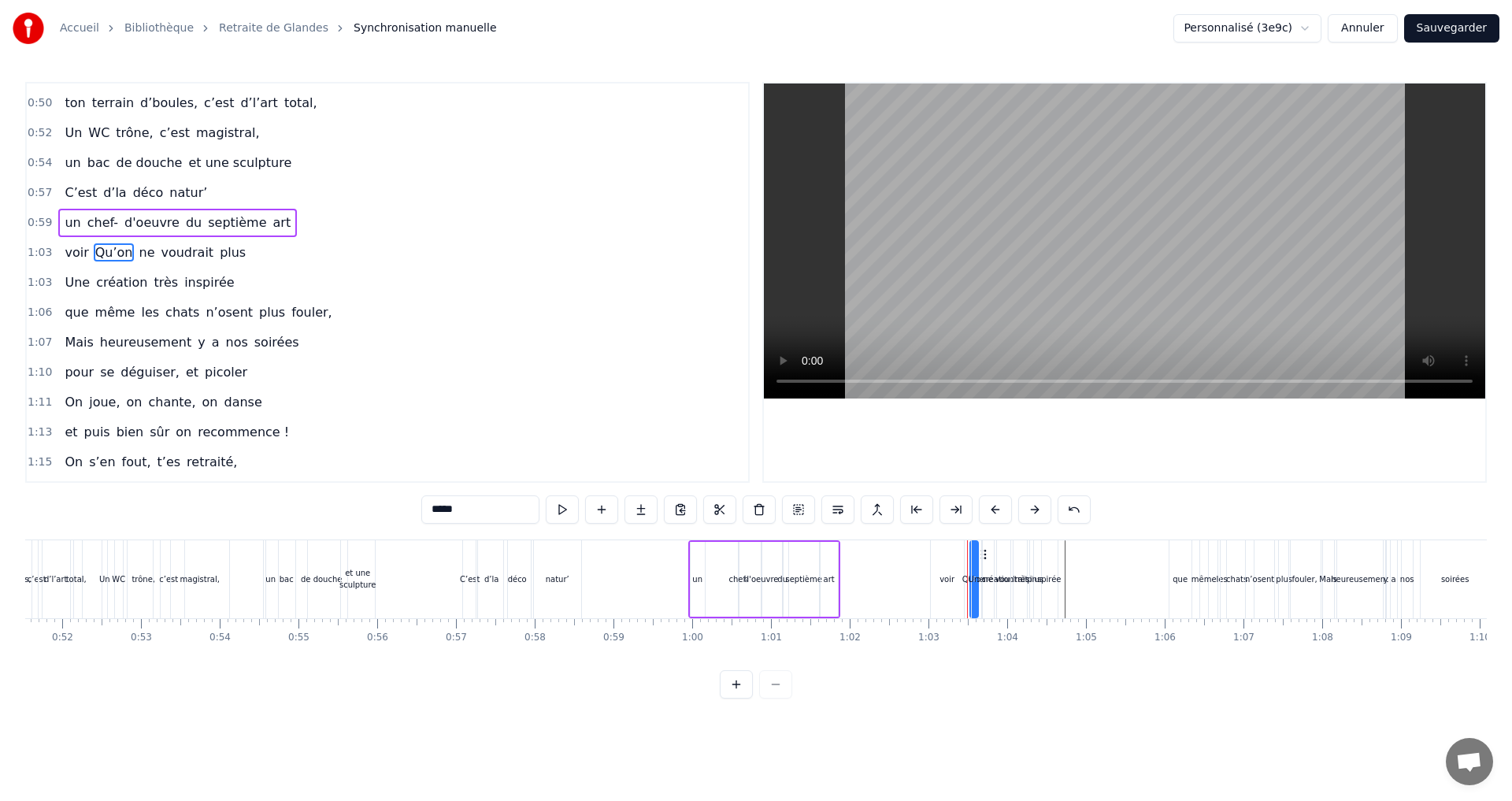
scroll to position [564, 0]
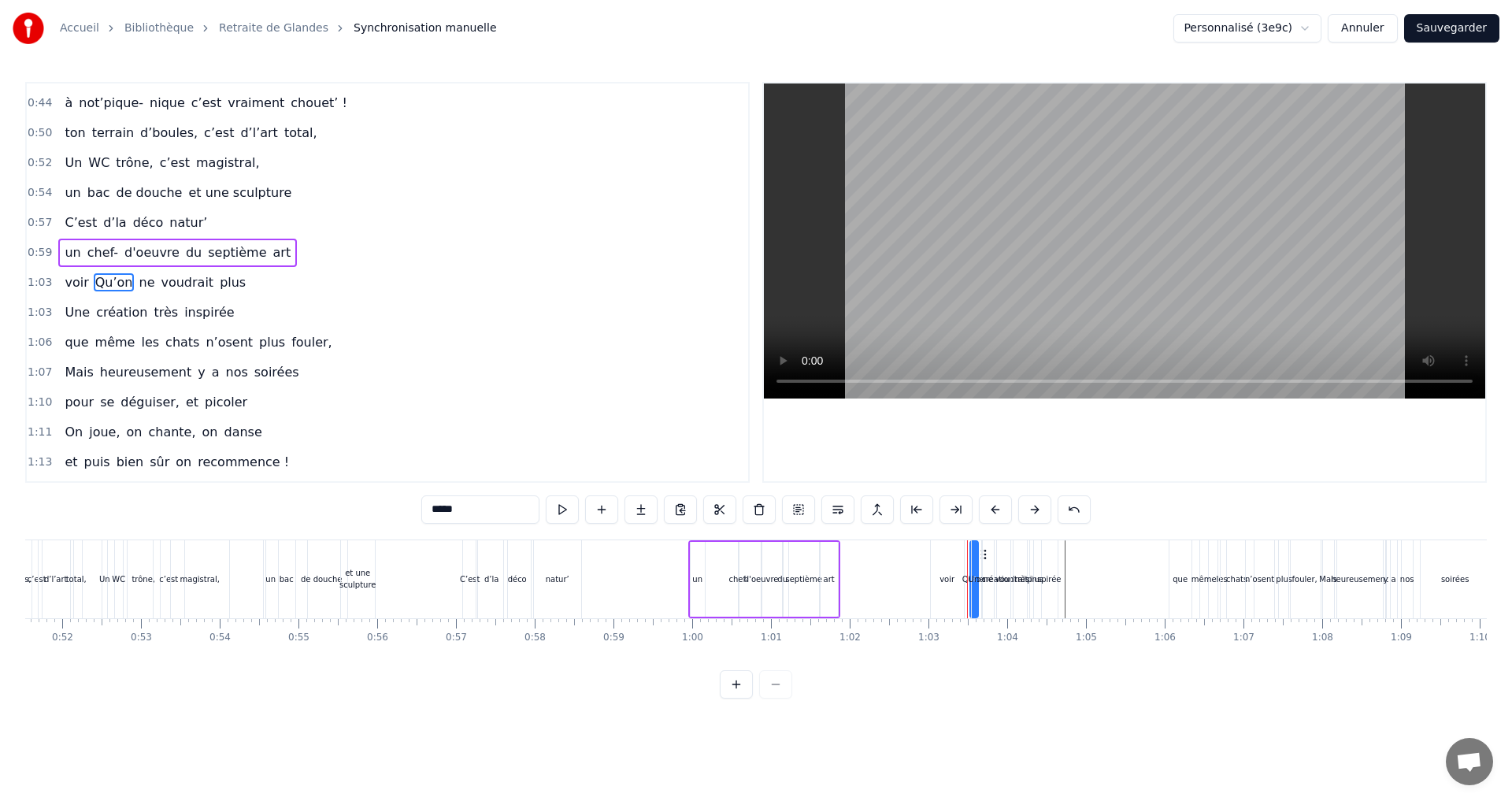
drag, startPoint x: 986, startPoint y: 557, endPoint x: 921, endPoint y: 563, distance: 65.3
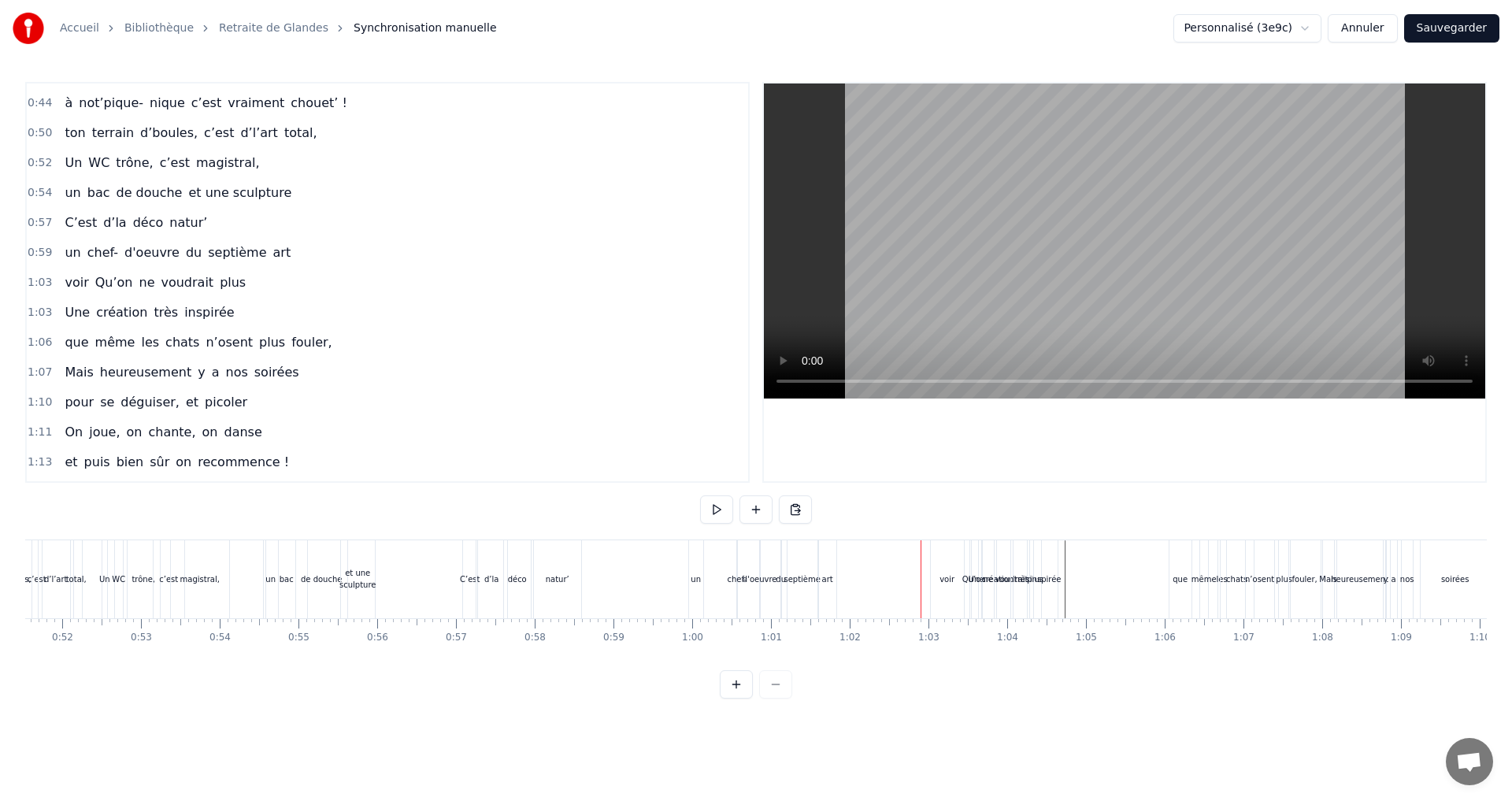
click at [967, 578] on div "Qu’on" at bounding box center [973, 579] width 24 height 12
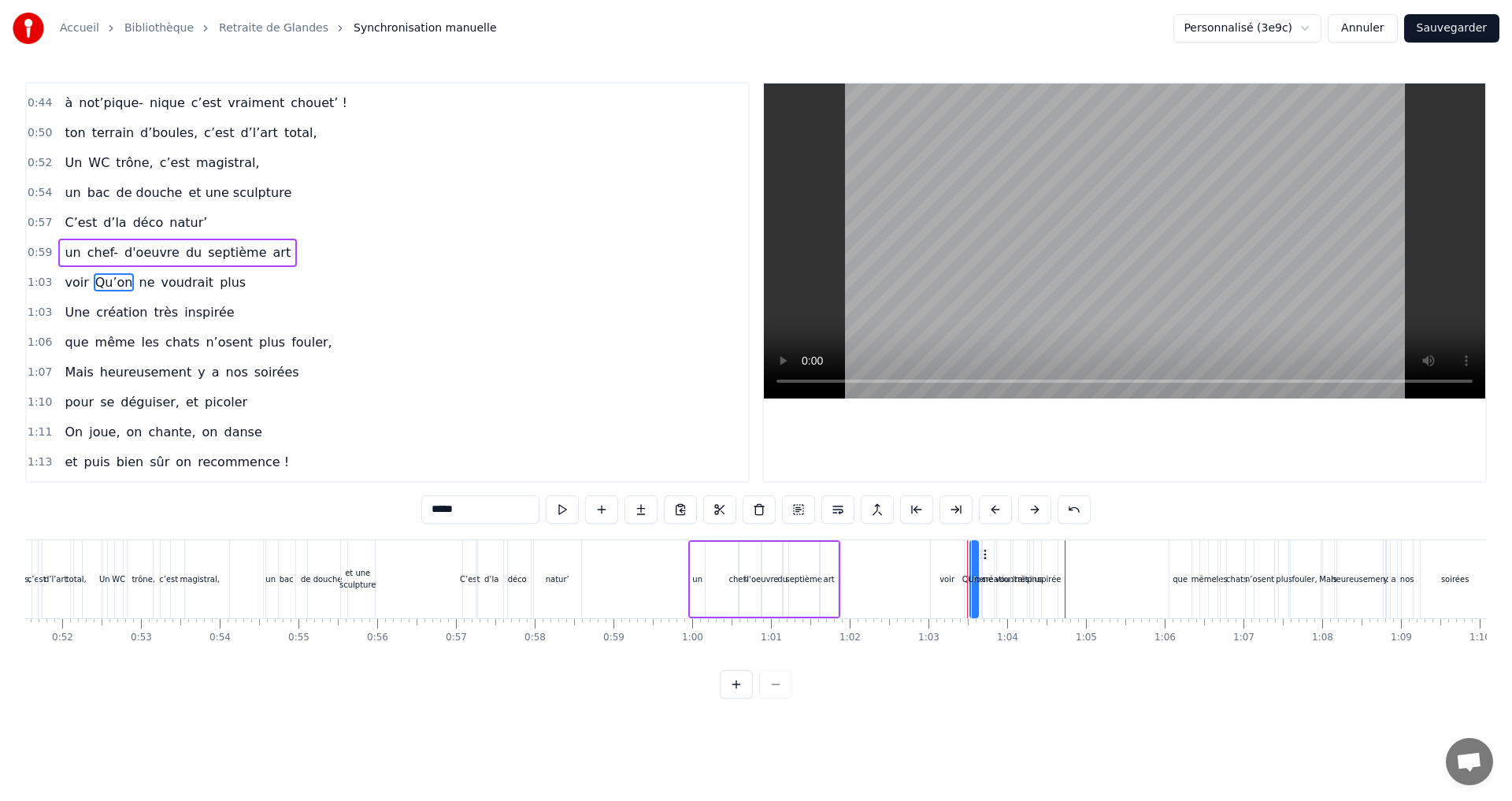
click at [968, 578] on div "Qu’on" at bounding box center [973, 579] width 24 height 12
click at [986, 555] on div "création" at bounding box center [998, 579] width 30 height 78
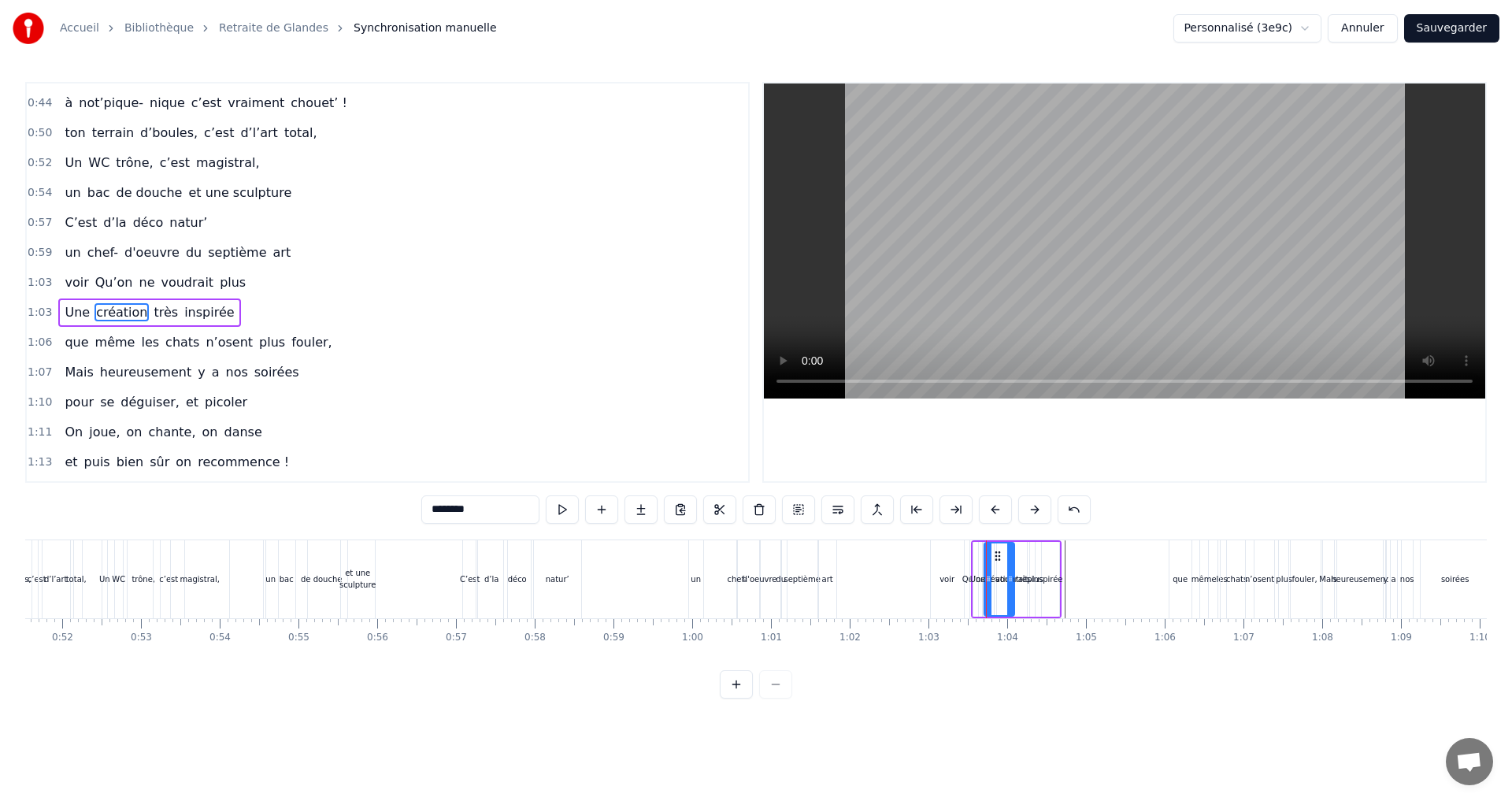
scroll to position [594, 0]
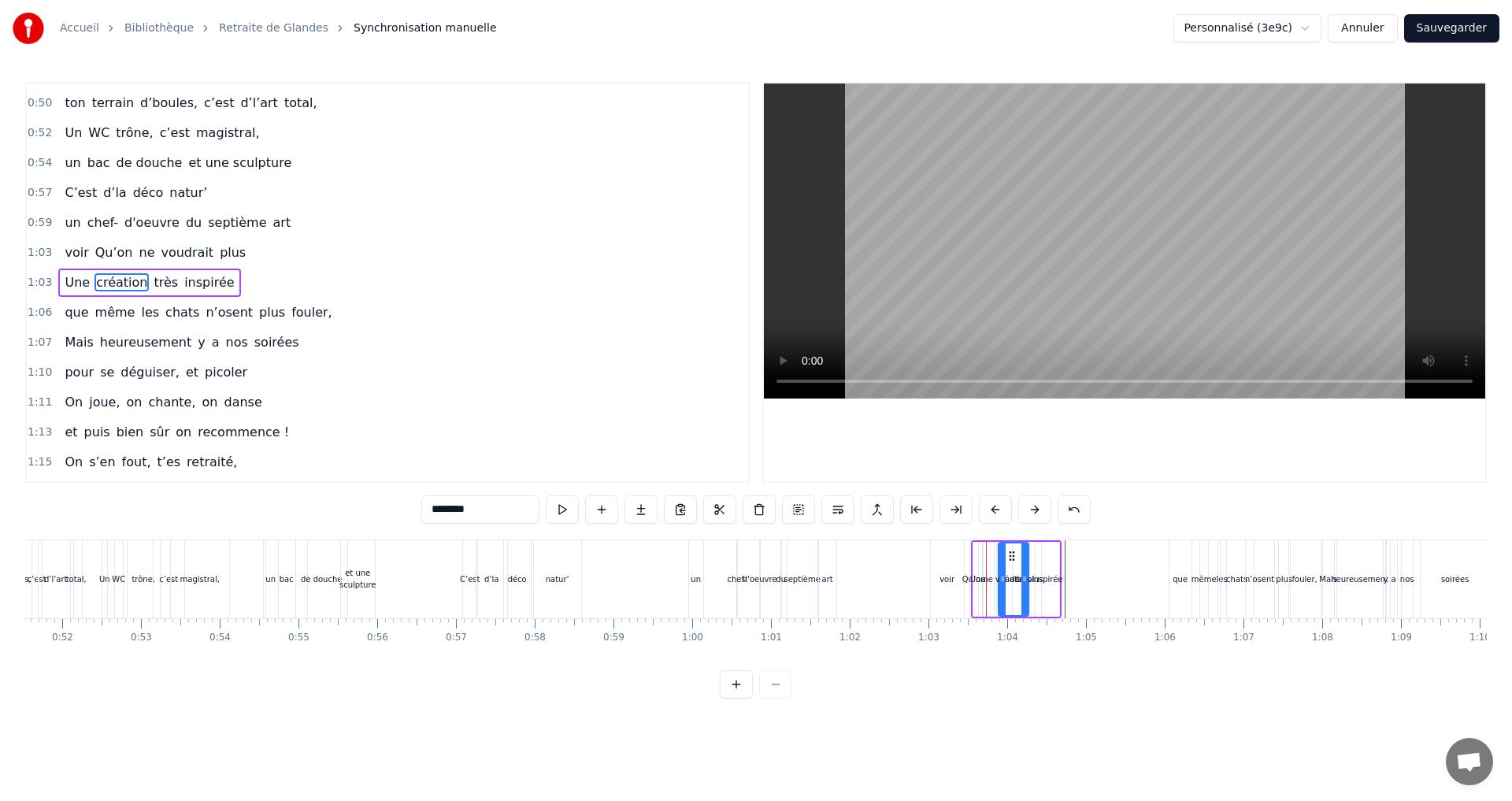
drag, startPoint x: 997, startPoint y: 553, endPoint x: 1011, endPoint y: 553, distance: 14.0
click at [1011, 553] on icon at bounding box center [1011, 555] width 12 height 12
click at [1052, 578] on div "inspirée" at bounding box center [1047, 579] width 31 height 12
type input "********"
click at [1052, 578] on icon at bounding box center [1054, 578] width 7 height 12
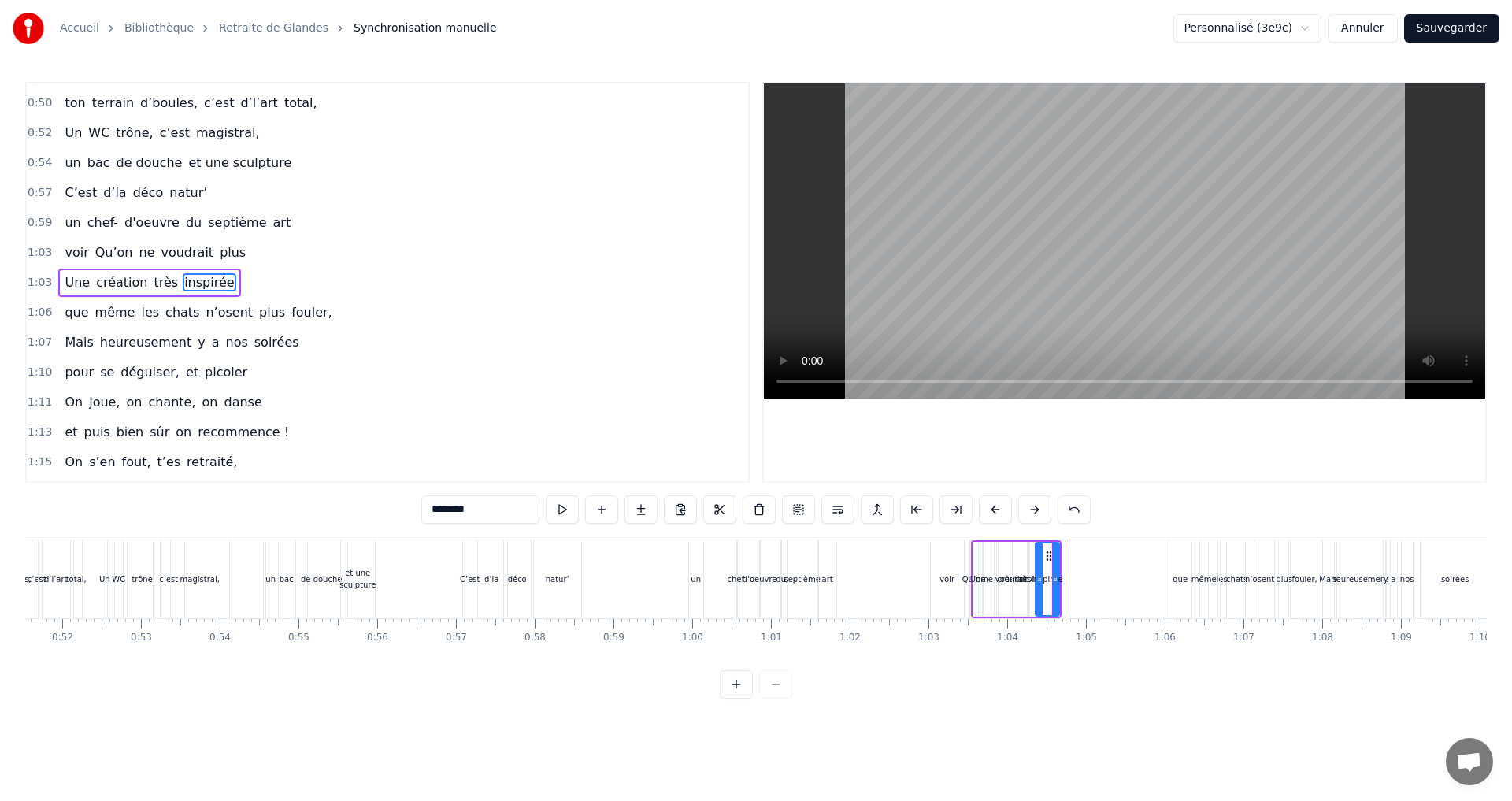
click at [1052, 558] on div at bounding box center [1054, 579] width 7 height 72
click at [1055, 557] on div at bounding box center [1054, 579] width 7 height 72
click at [1060, 543] on div "Une création très inspirée" at bounding box center [1016, 579] width 90 height 78
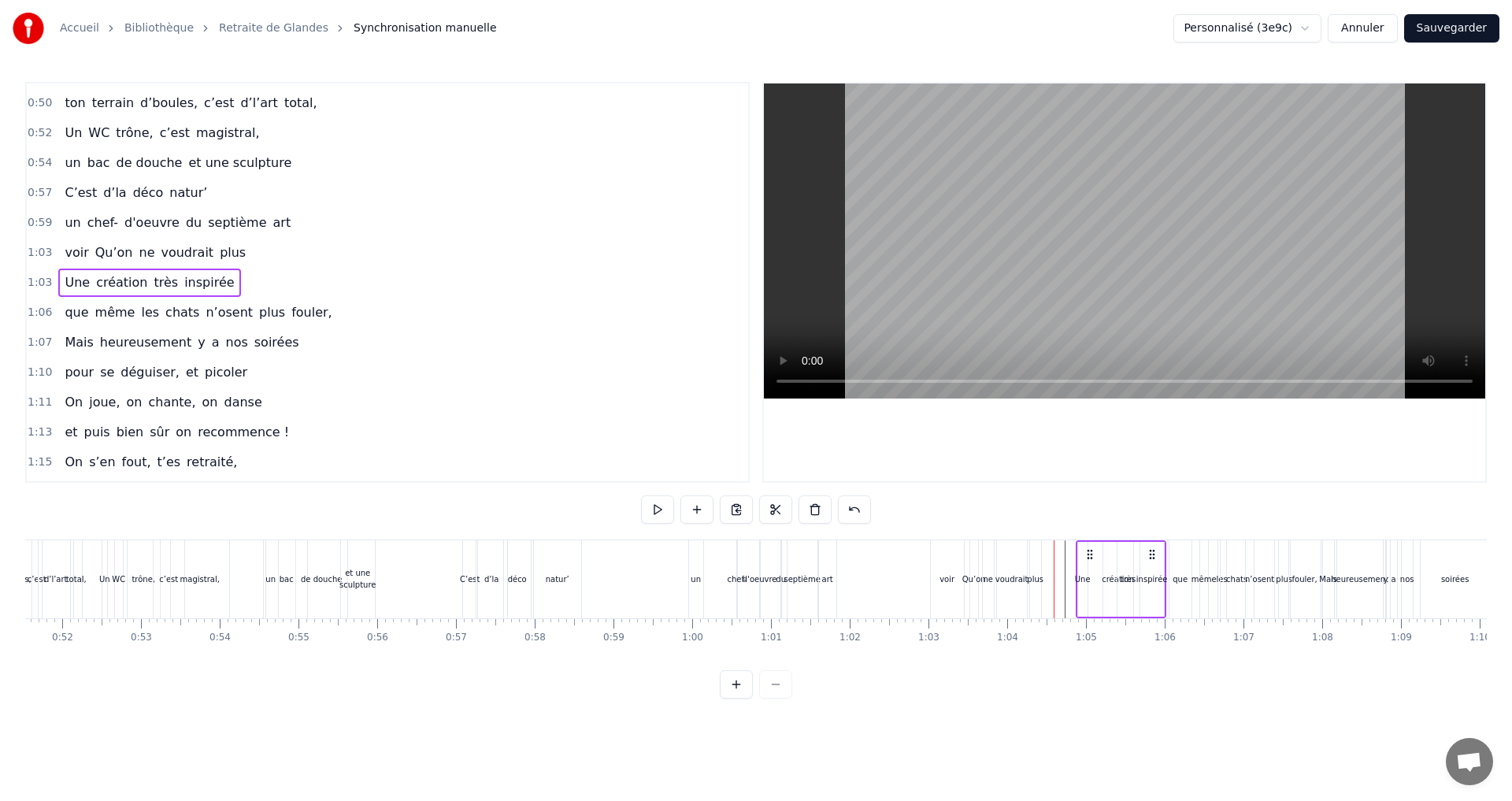
drag, startPoint x: 1045, startPoint y: 552, endPoint x: 1150, endPoint y: 557, distance: 105.1
click at [1150, 557] on icon at bounding box center [1151, 553] width 12 height 12
click at [971, 579] on div "Qu’on" at bounding box center [973, 579] width 24 height 12
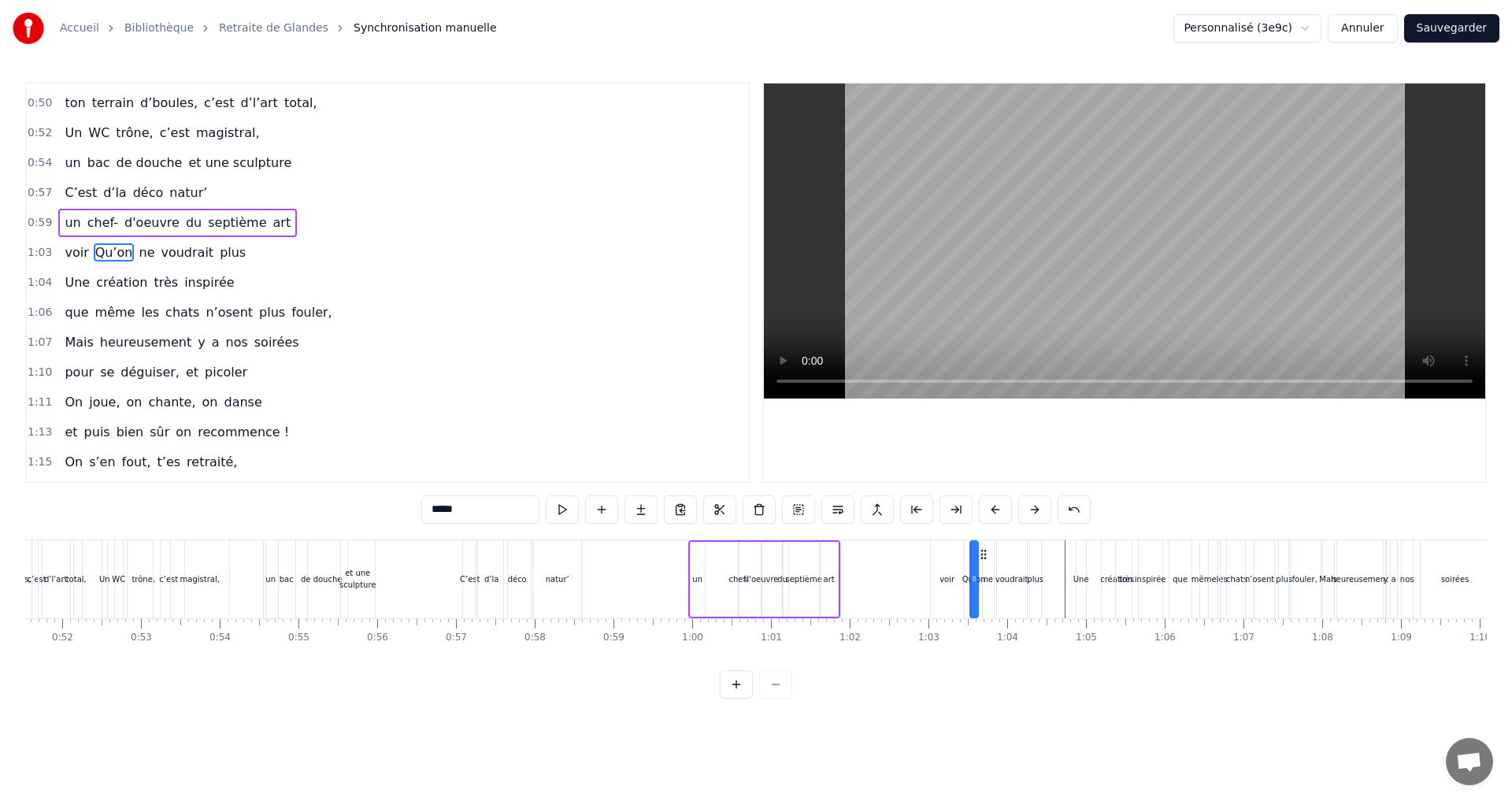
scroll to position [564, 0]
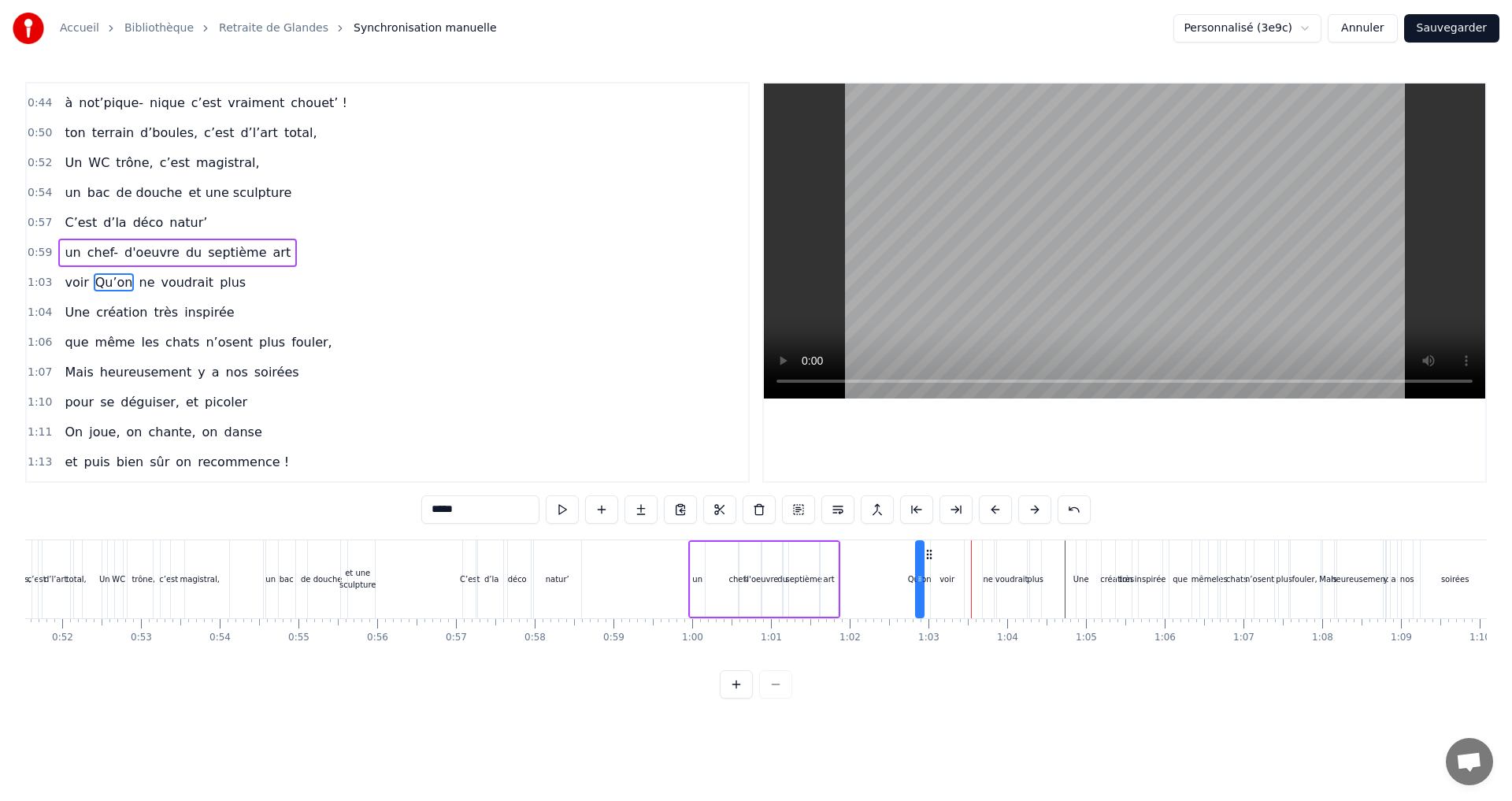
drag, startPoint x: 984, startPoint y: 553, endPoint x: 929, endPoint y: 558, distance: 55.2
click at [929, 558] on icon at bounding box center [928, 553] width 12 height 12
click at [948, 577] on div "voir" at bounding box center [947, 579] width 15 height 12
drag, startPoint x: 942, startPoint y: 555, endPoint x: 1049, endPoint y: 563, distance: 107.3
click at [985, 579] on div "ne" at bounding box center [988, 579] width 10 height 12
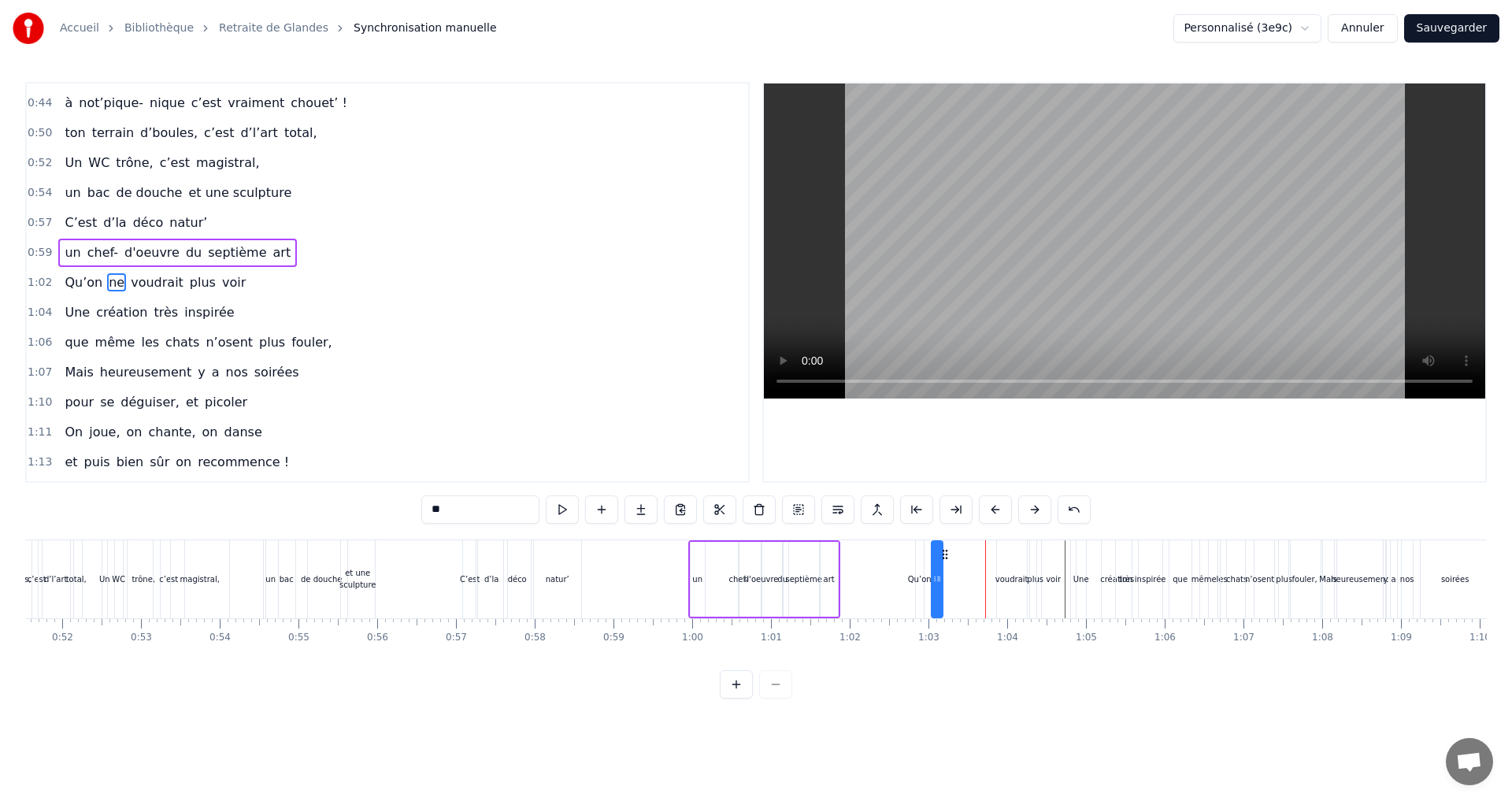
drag, startPoint x: 996, startPoint y: 554, endPoint x: 945, endPoint y: 553, distance: 51.0
click at [945, 553] on icon at bounding box center [944, 553] width 12 height 12
click at [1006, 575] on div "voudrait" at bounding box center [1011, 579] width 33 height 12
drag, startPoint x: 1007, startPoint y: 556, endPoint x: 954, endPoint y: 563, distance: 53.5
click at [954, 563] on div "voudrait" at bounding box center [957, 578] width 28 height 74
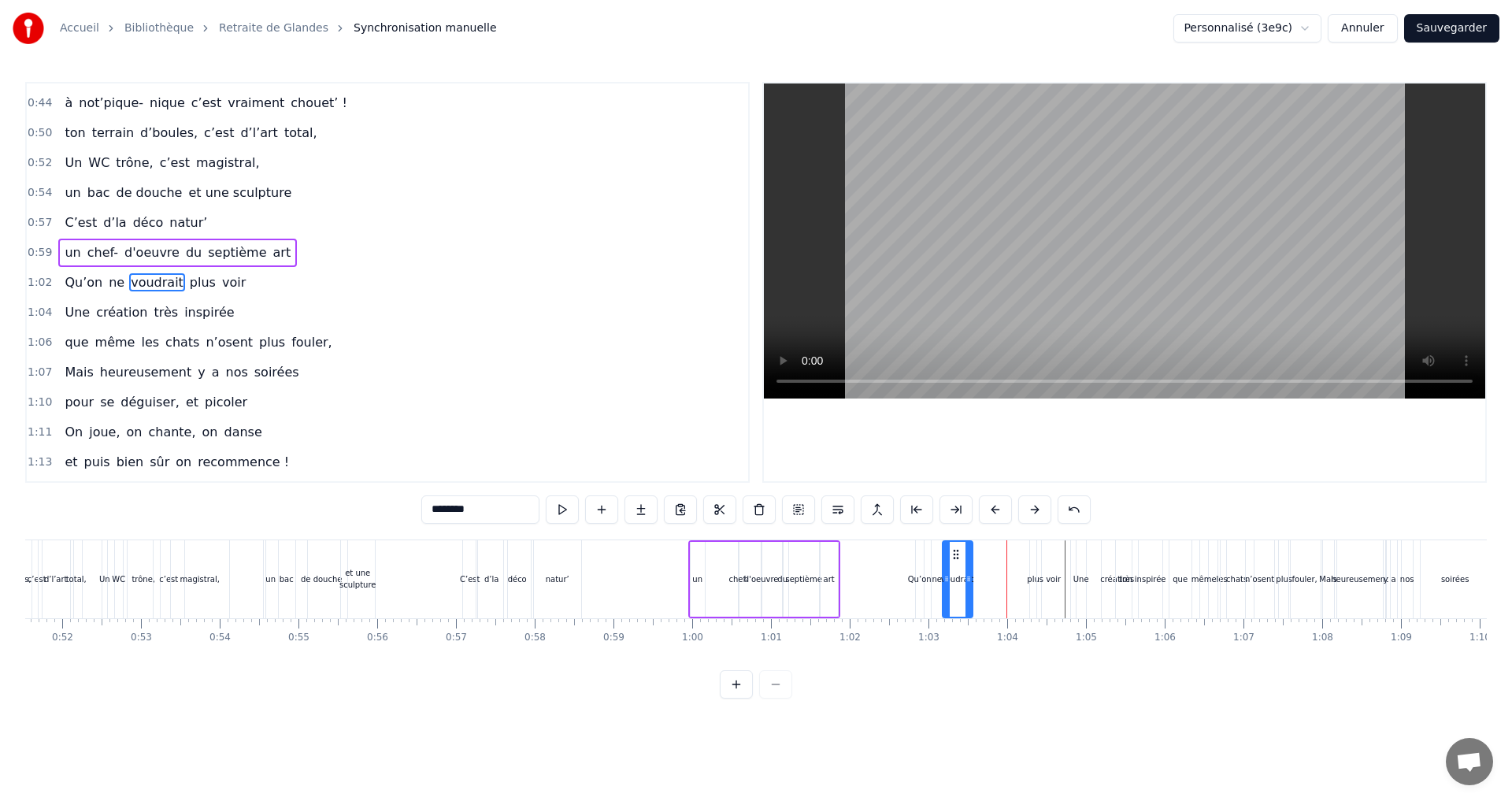
click at [1041, 577] on div "voir" at bounding box center [1053, 579] width 33 height 78
click at [1029, 579] on div "plus" at bounding box center [1036, 579] width 17 height 12
click at [1039, 579] on icon at bounding box center [1037, 578] width 7 height 12
click at [1037, 585] on div at bounding box center [1037, 578] width 7 height 74
drag, startPoint x: 1042, startPoint y: 551, endPoint x: 990, endPoint y: 549, distance: 52.0
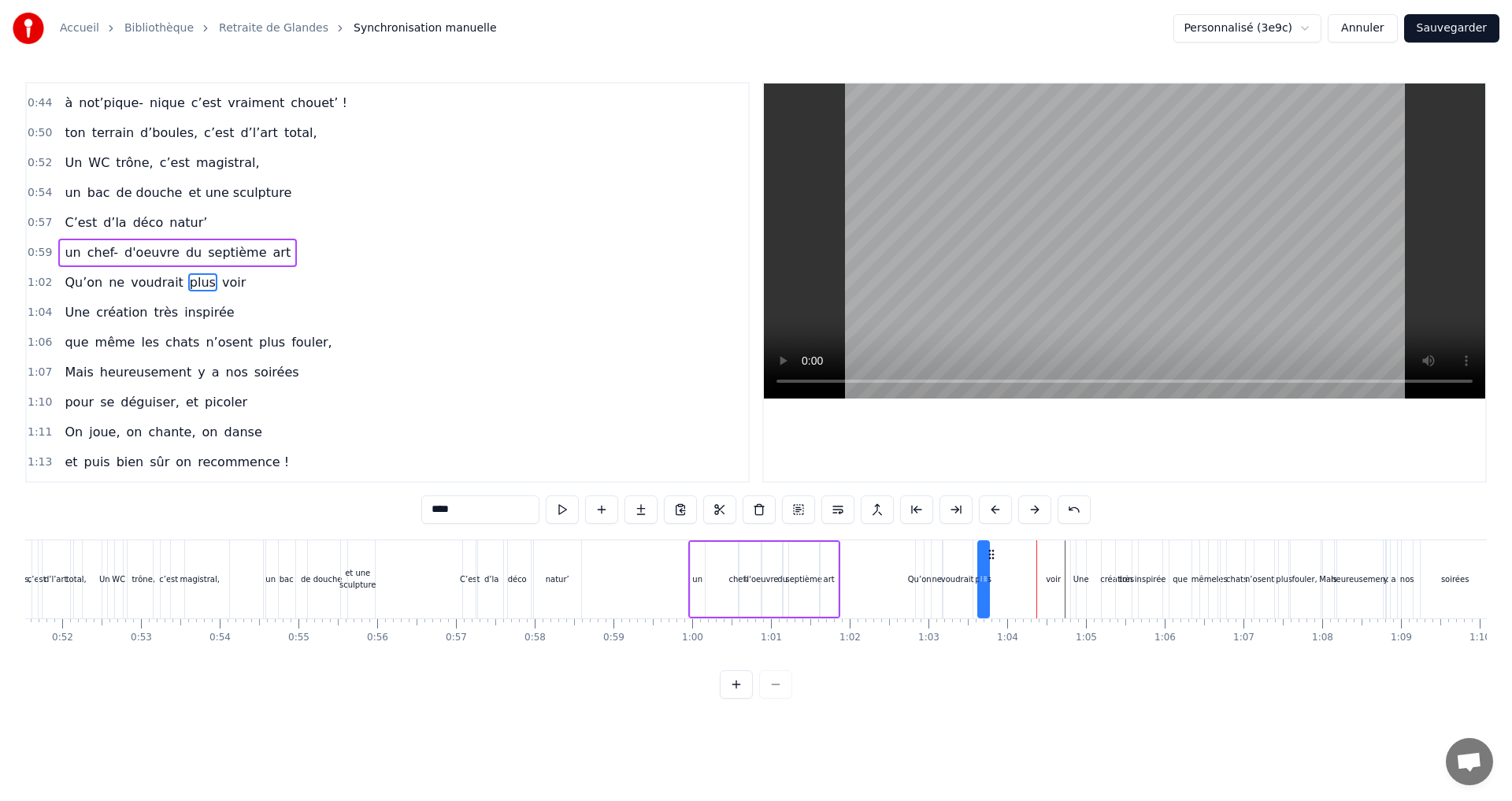
click at [990, 549] on icon at bounding box center [990, 553] width 12 height 12
click at [1055, 573] on div "voir" at bounding box center [1054, 579] width 15 height 12
type input "****"
drag, startPoint x: 1048, startPoint y: 553, endPoint x: 994, endPoint y: 555, distance: 54.0
click at [994, 555] on icon at bounding box center [996, 553] width 12 height 12
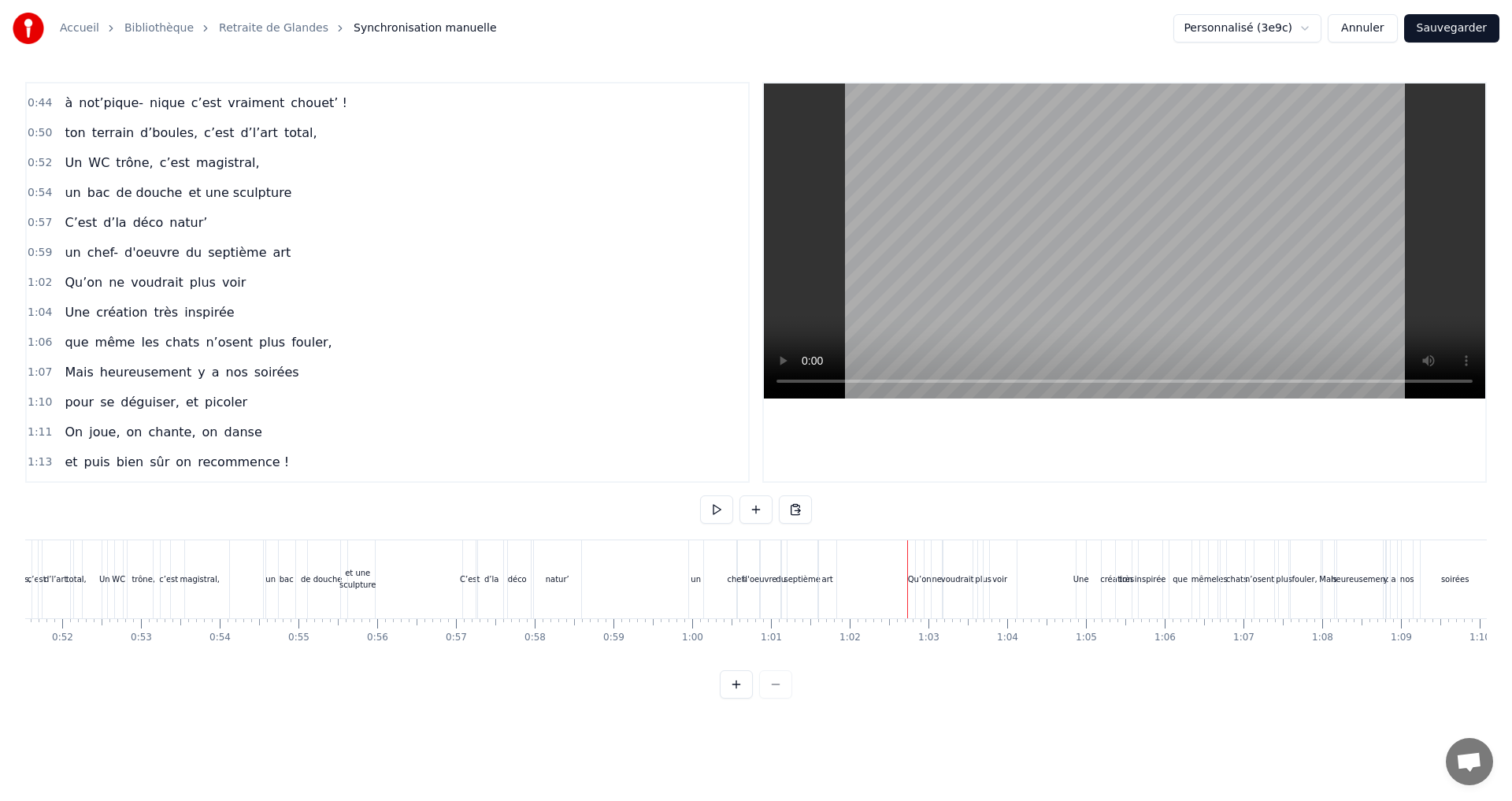
click at [938, 583] on div "ne" at bounding box center [936, 579] width 10 height 12
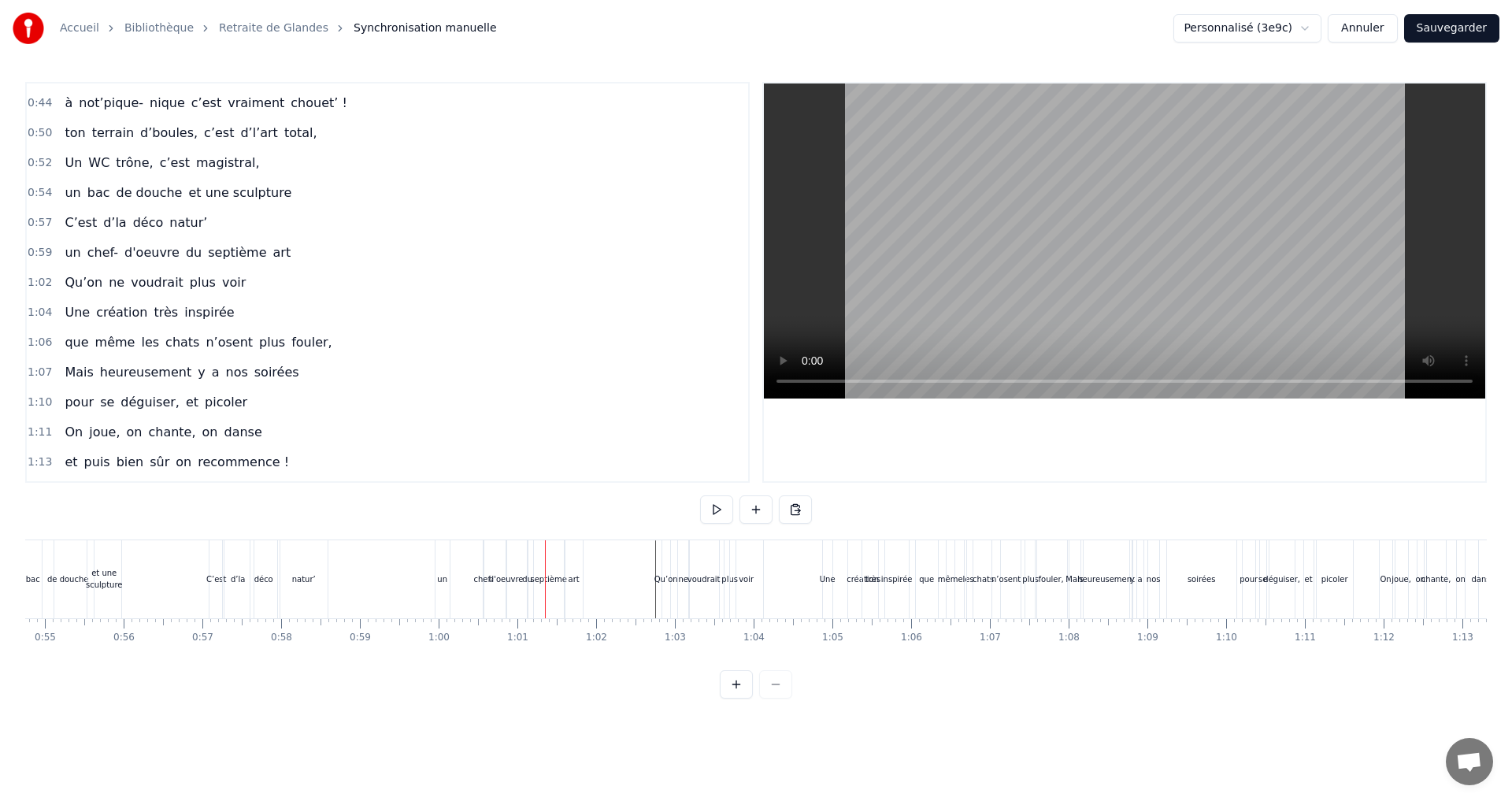
scroll to position [0, 4162]
click at [677, 576] on div "du" at bounding box center [676, 579] width 10 height 12
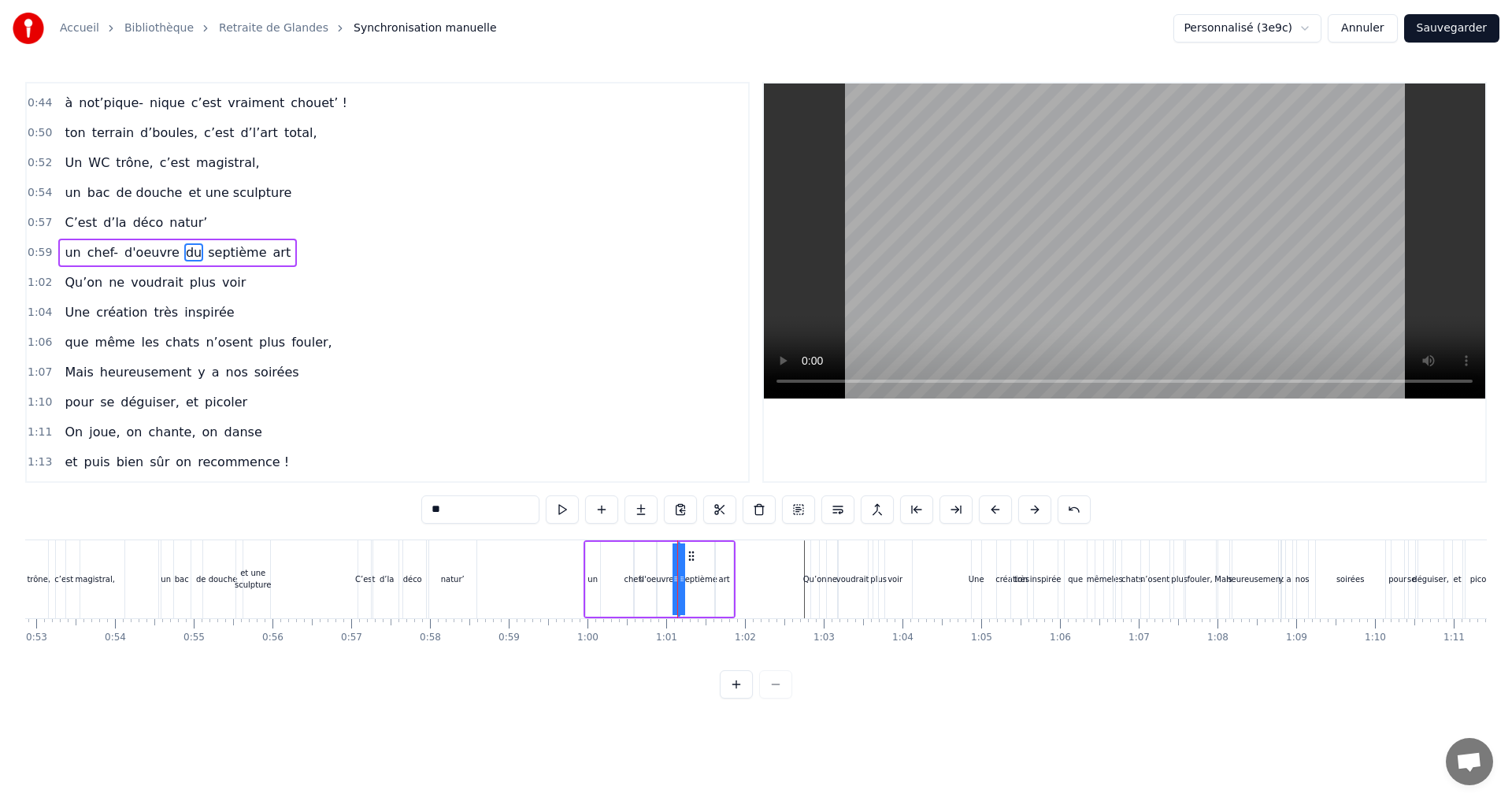
scroll to position [534, 0]
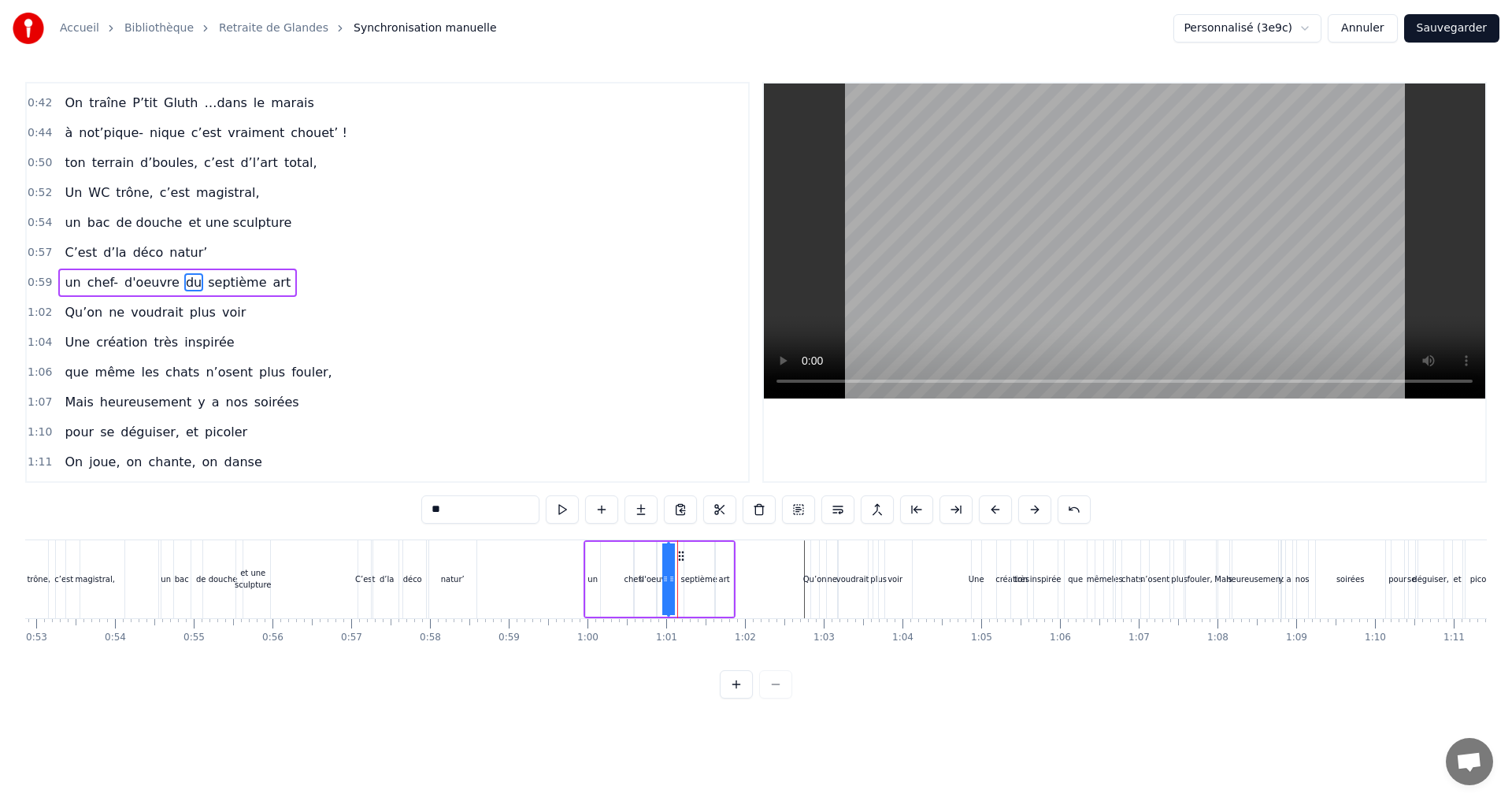
drag, startPoint x: 689, startPoint y: 555, endPoint x: 679, endPoint y: 556, distance: 10.0
click at [679, 556] on icon at bounding box center [681, 555] width 12 height 12
click at [700, 581] on div "septième" at bounding box center [699, 579] width 36 height 12
type input "********"
drag, startPoint x: 698, startPoint y: 557, endPoint x: 687, endPoint y: 557, distance: 11.0
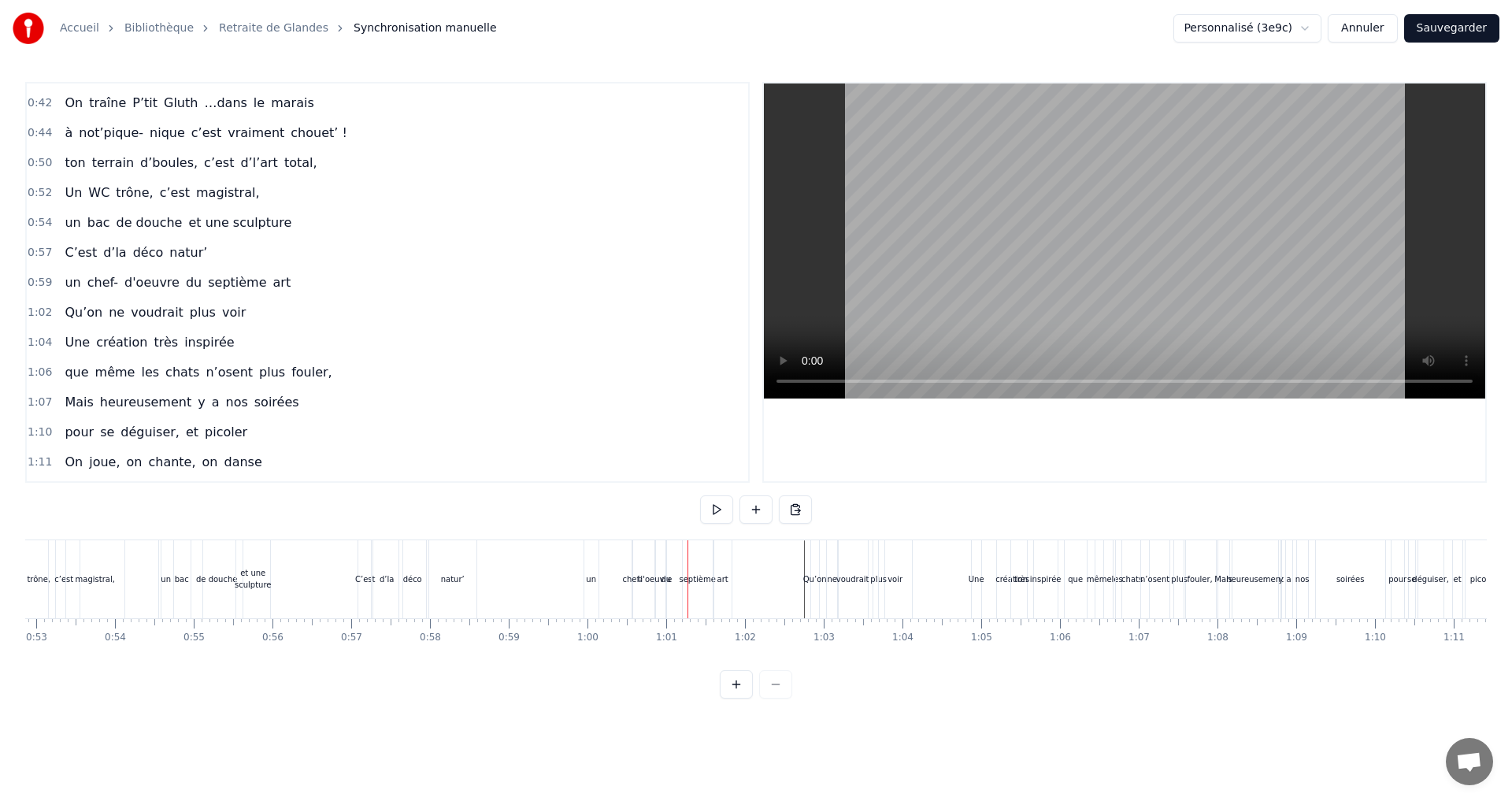
click at [697, 579] on div "septième" at bounding box center [697, 579] width 36 height 12
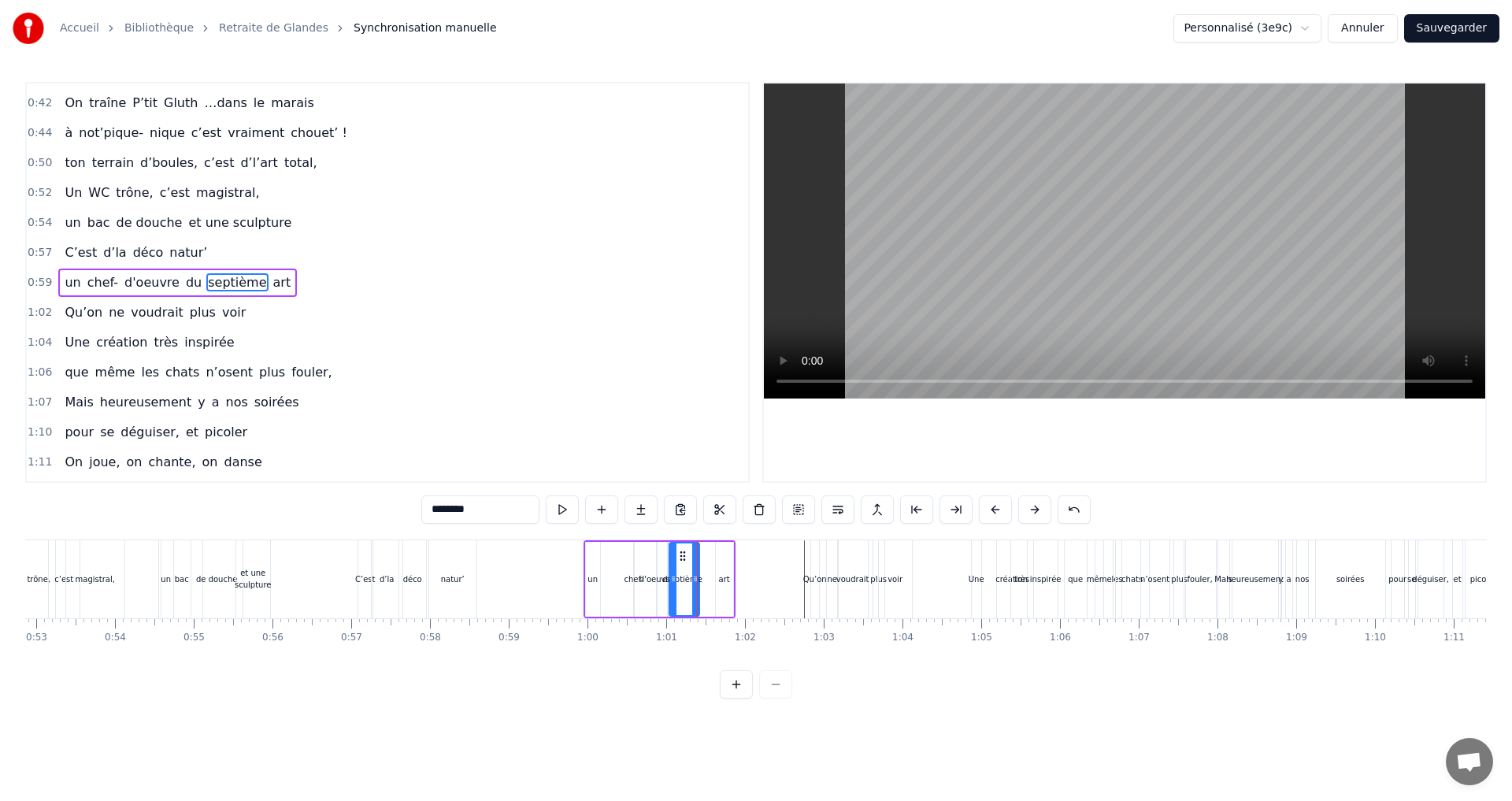
drag, startPoint x: 699, startPoint y: 556, endPoint x: 684, endPoint y: 560, distance: 15.5
click at [684, 560] on icon at bounding box center [682, 555] width 12 height 12
click at [722, 580] on div "art" at bounding box center [725, 579] width 11 height 12
click at [726, 580] on icon at bounding box center [729, 578] width 7 height 12
drag, startPoint x: 719, startPoint y: 579, endPoint x: 707, endPoint y: 581, distance: 12.2
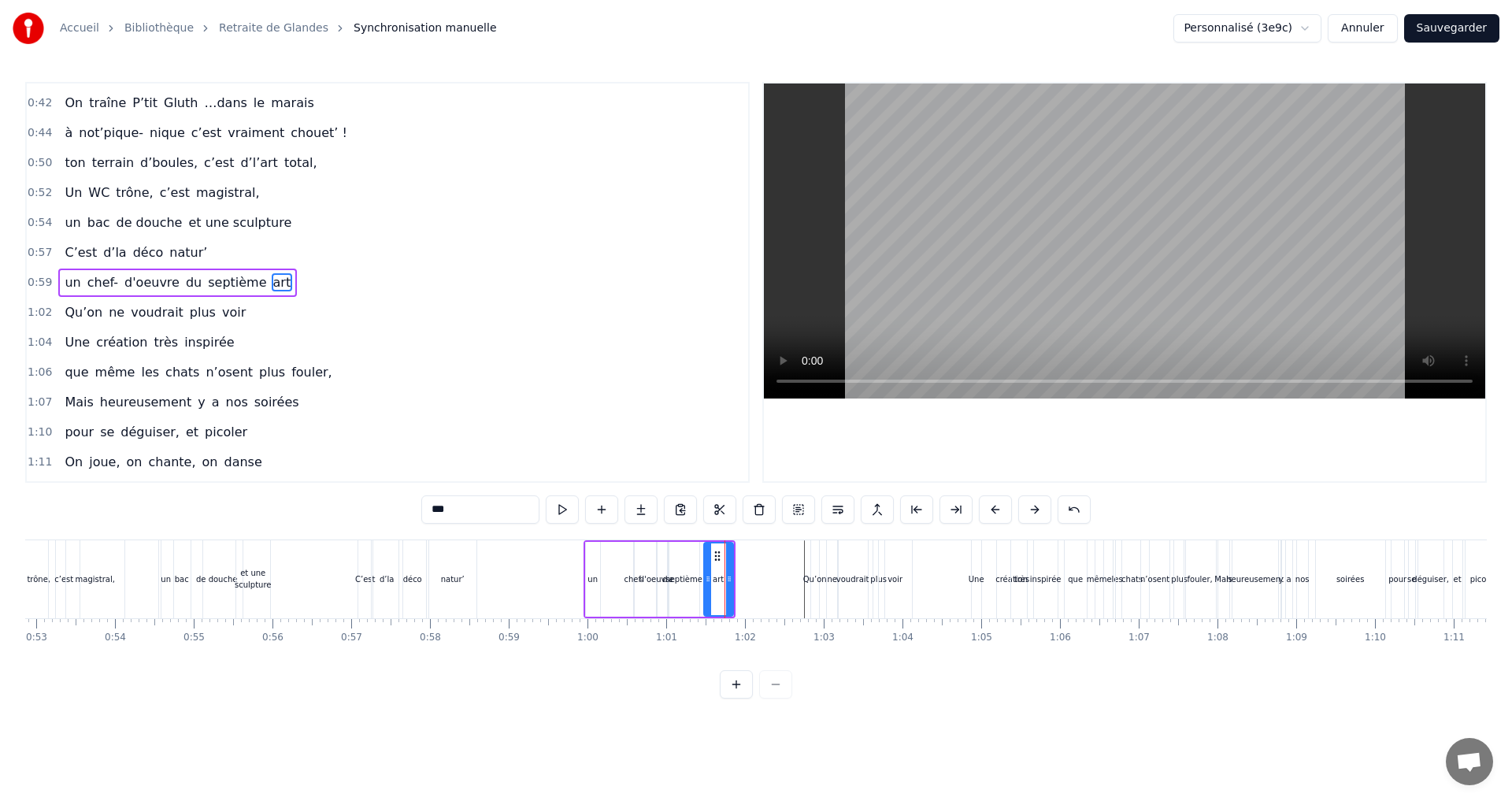
click at [707, 581] on icon at bounding box center [707, 578] width 7 height 12
click at [711, 559] on icon at bounding box center [711, 555] width 12 height 12
click at [717, 579] on icon at bounding box center [720, 578] width 7 height 12
click at [714, 560] on circle at bounding box center [713, 559] width 1 height 1
drag, startPoint x: 714, startPoint y: 560, endPoint x: 702, endPoint y: 559, distance: 12.0
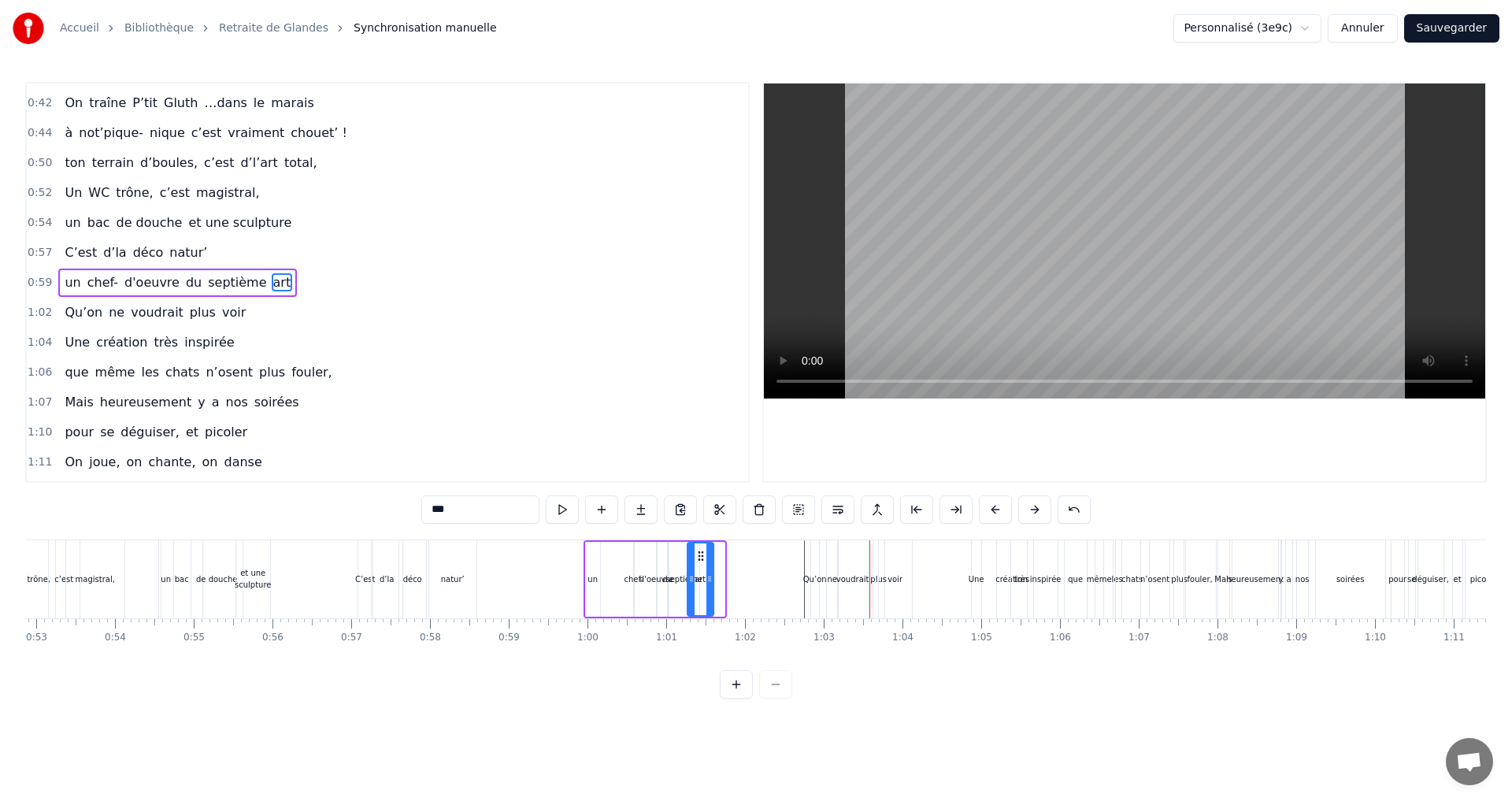
click at [702, 559] on circle at bounding box center [701, 559] width 1 height 1
click at [697, 557] on icon at bounding box center [695, 555] width 12 height 12
click at [810, 578] on div "Qu’on" at bounding box center [814, 579] width 24 height 12
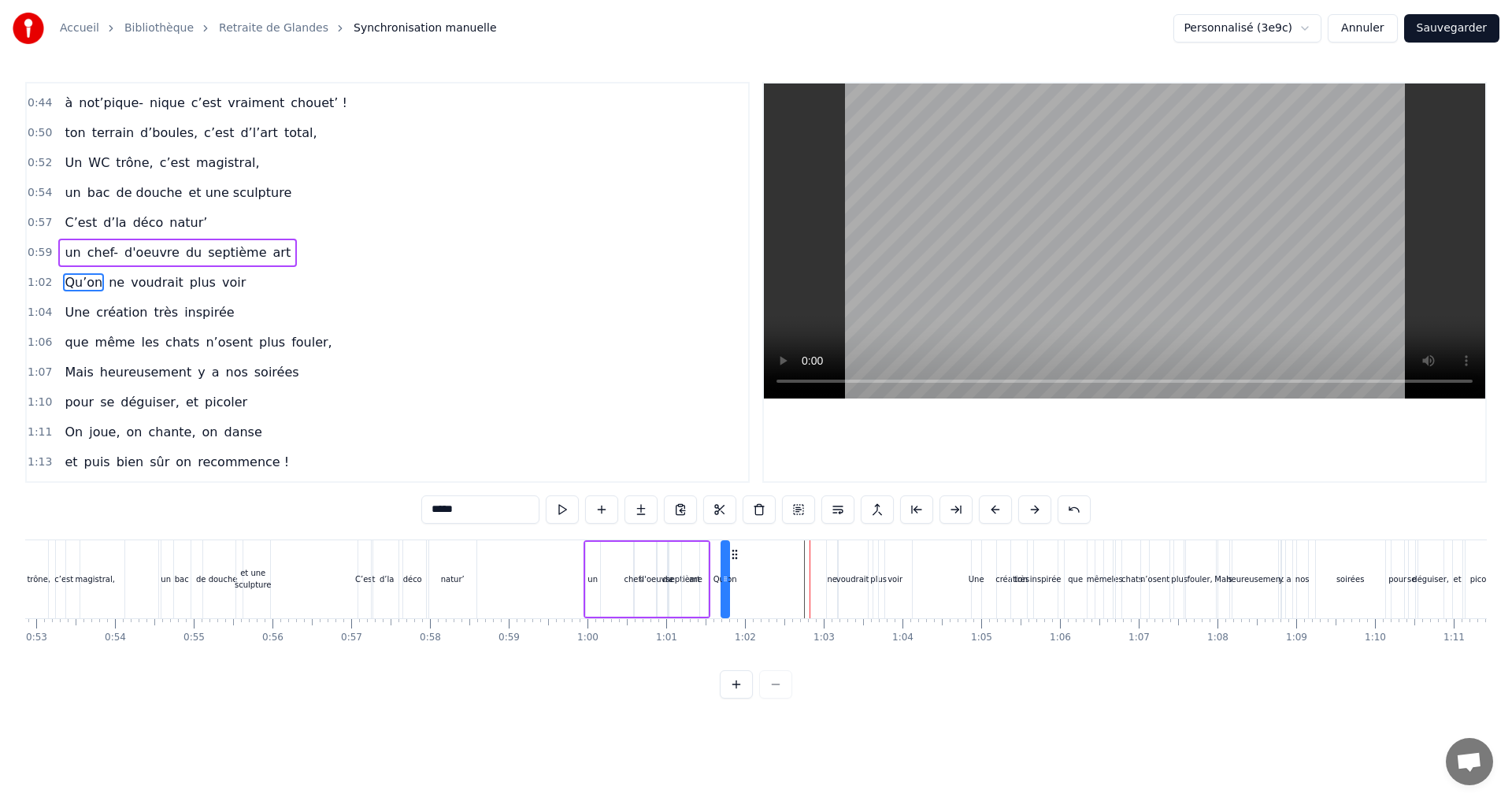
drag, startPoint x: 824, startPoint y: 555, endPoint x: 733, endPoint y: 565, distance: 91.5
click at [829, 581] on div "ne" at bounding box center [831, 579] width 10 height 12
drag, startPoint x: 841, startPoint y: 553, endPoint x: 753, endPoint y: 564, distance: 88.7
click at [753, 564] on div "Qu’on ne voudrait plus voir" at bounding box center [817, 579] width 195 height 78
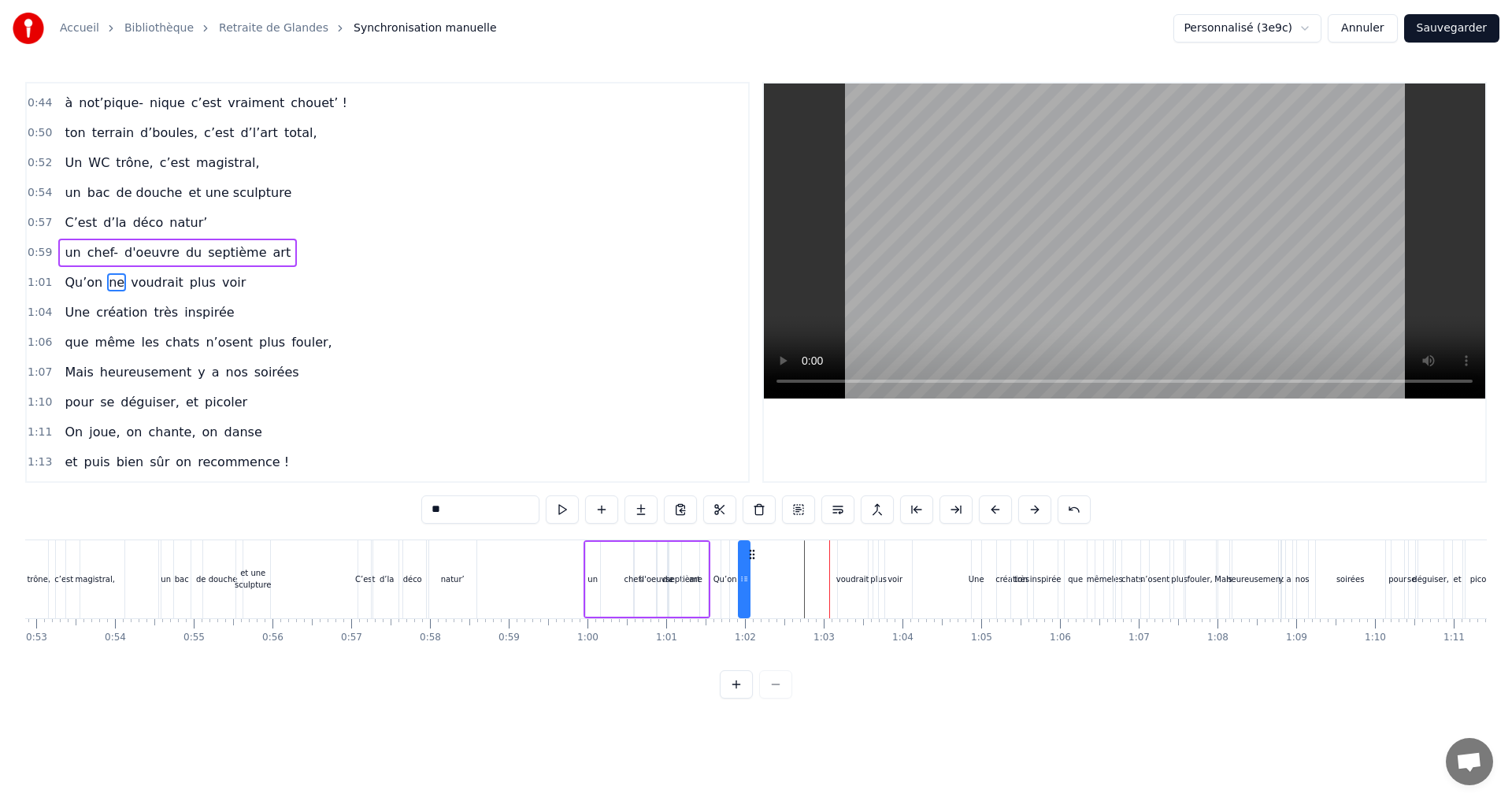
click at [859, 580] on div "voudrait" at bounding box center [852, 579] width 33 height 12
drag, startPoint x: 849, startPoint y: 555, endPoint x: 760, endPoint y: 558, distance: 89.1
click at [760, 558] on icon at bounding box center [761, 553] width 12 height 12
click at [876, 579] on div "plus" at bounding box center [878, 579] width 17 height 12
drag, startPoint x: 887, startPoint y: 555, endPoint x: 795, endPoint y: 557, distance: 92.0
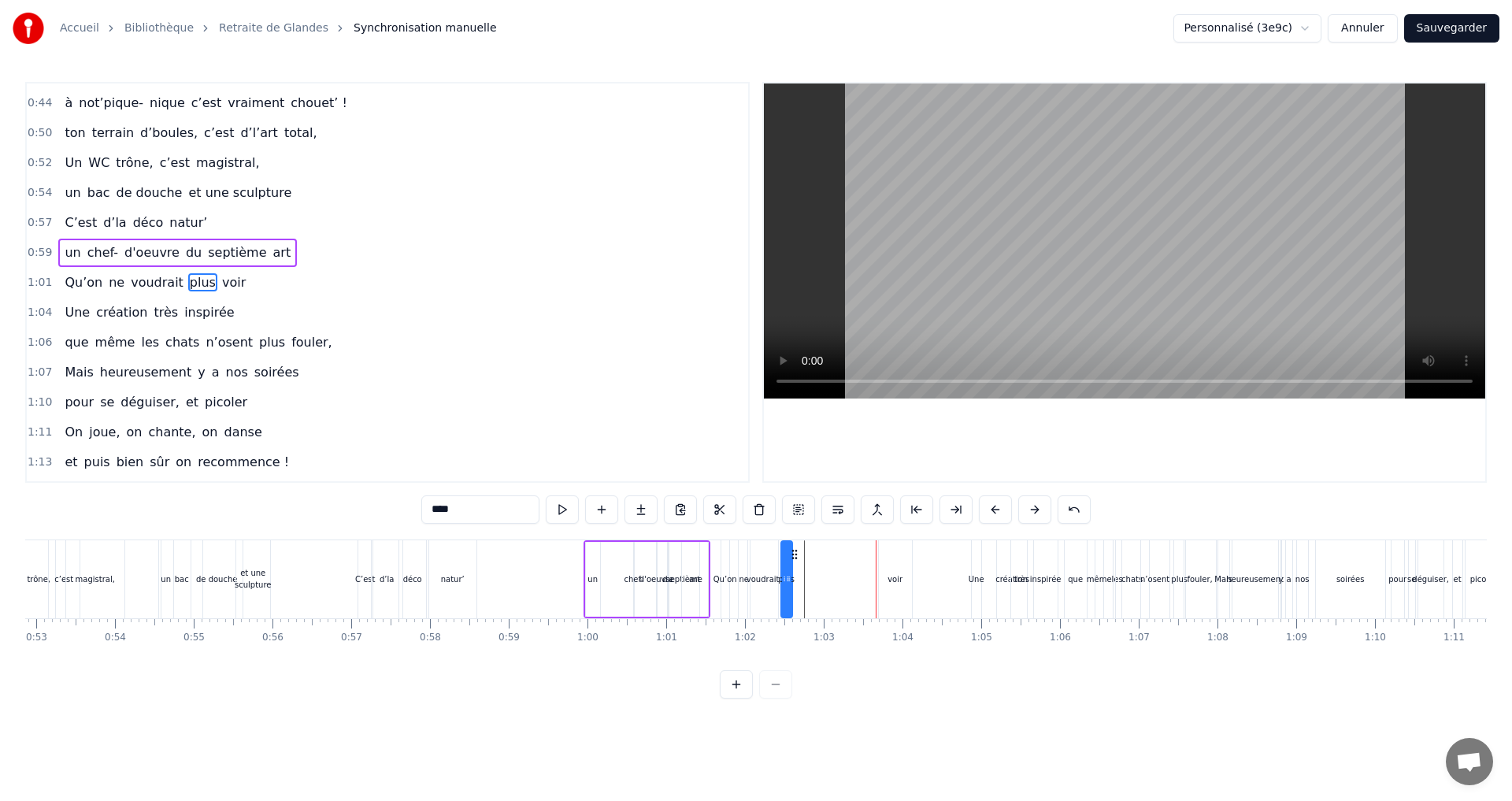
click at [795, 557] on icon at bounding box center [794, 553] width 12 height 12
click at [895, 557] on div "voir" at bounding box center [894, 579] width 33 height 78
drag, startPoint x: 892, startPoint y: 554, endPoint x: 799, endPoint y: 565, distance: 93.6
click at [799, 565] on div "voir" at bounding box center [802, 578] width 31 height 74
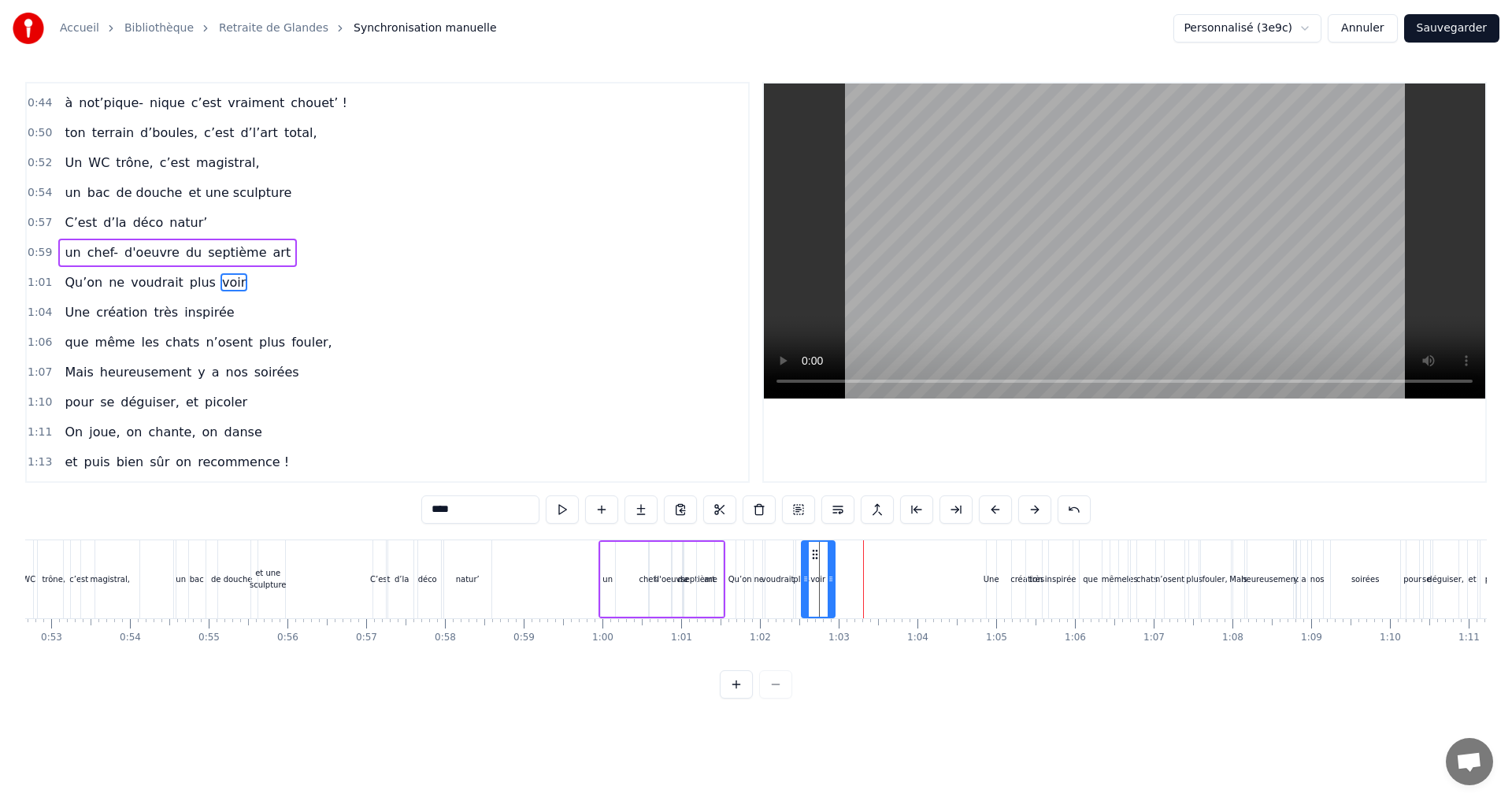
click at [757, 575] on div "ne" at bounding box center [758, 579] width 10 height 12
click at [763, 558] on icon at bounding box center [763, 553] width 12 height 12
click at [779, 576] on div "voudrait" at bounding box center [778, 579] width 33 height 12
click at [770, 555] on icon at bounding box center [770, 553] width 12 height 12
click at [796, 582] on div "plus" at bounding box center [801, 579] width 17 height 12
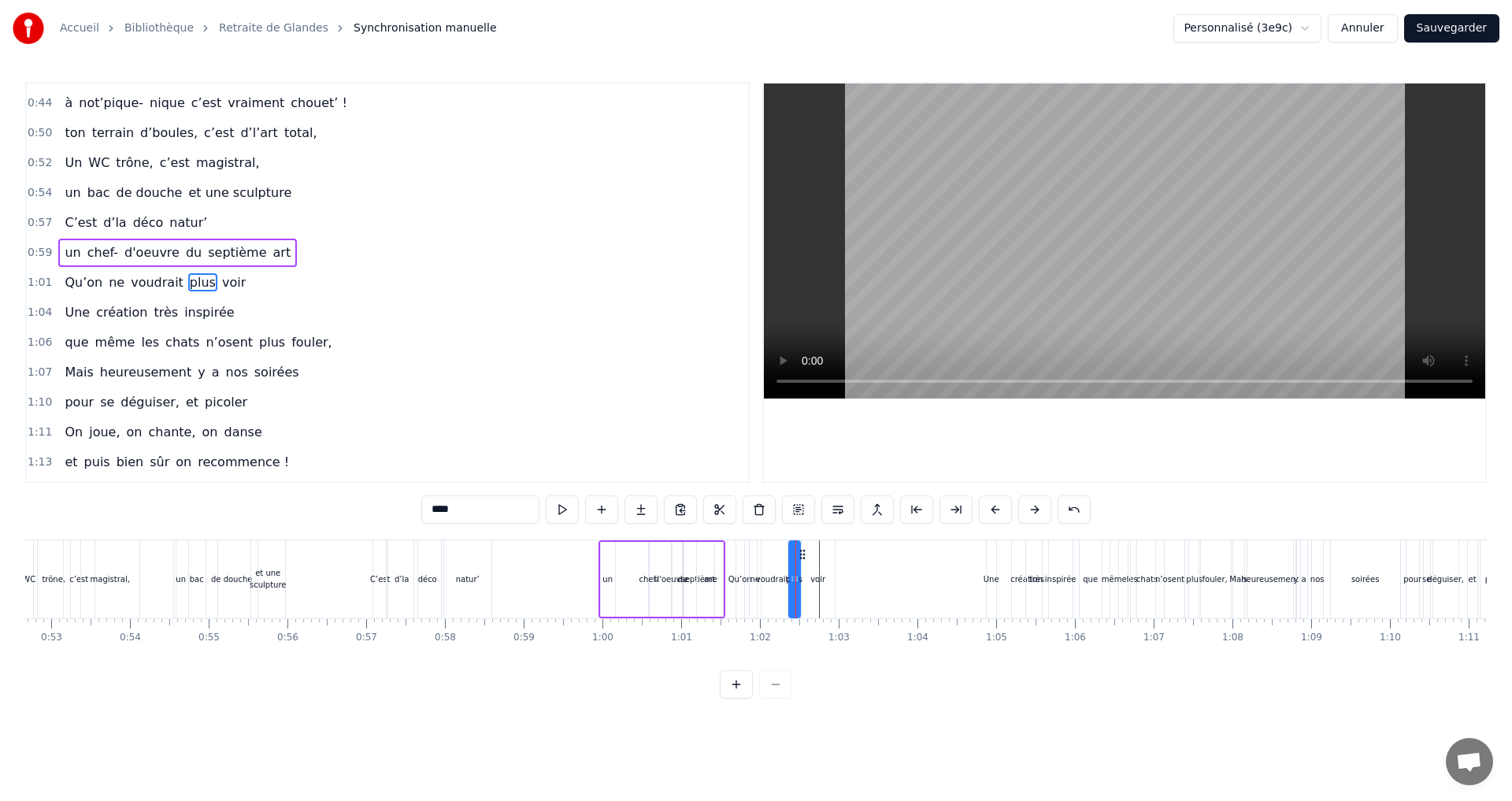
click at [801, 555] on icon at bounding box center [801, 553] width 12 height 12
click at [814, 580] on div "voir" at bounding box center [818, 579] width 15 height 12
type input "****"
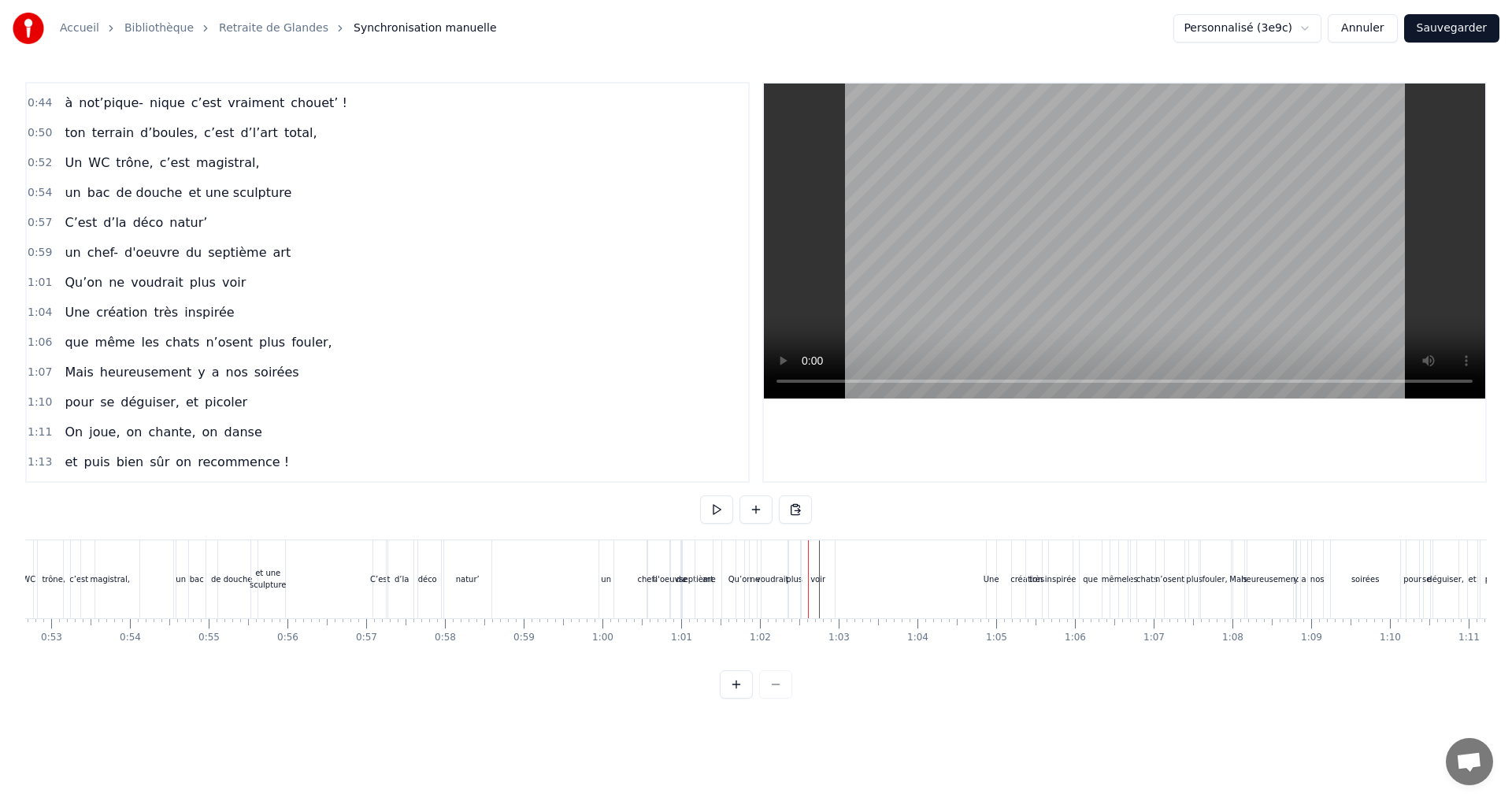
click at [817, 578] on div "voir" at bounding box center [818, 579] width 15 height 12
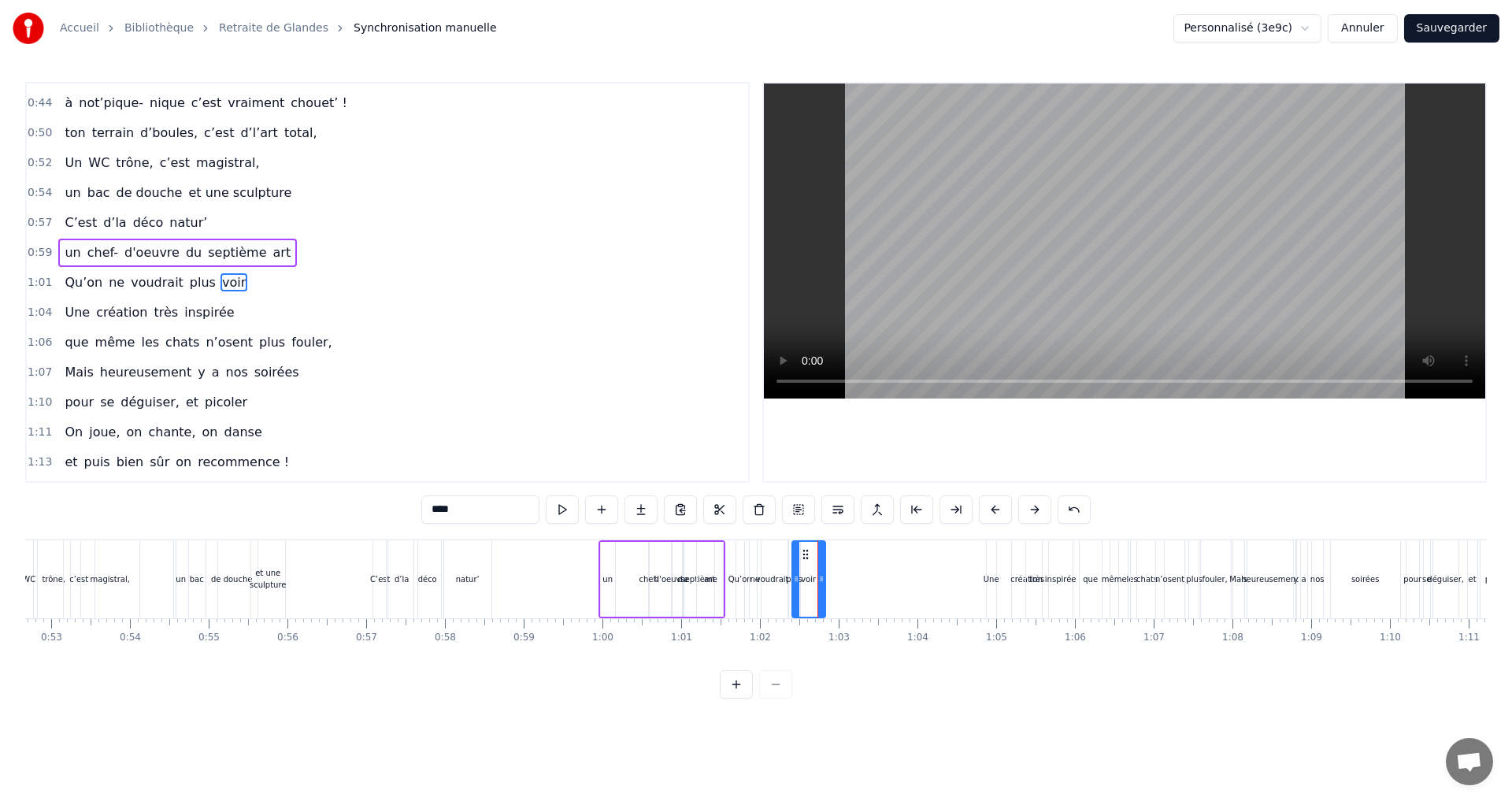
drag, startPoint x: 812, startPoint y: 555, endPoint x: 803, endPoint y: 559, distance: 9.8
click at [803, 559] on icon at bounding box center [805, 553] width 12 height 12
drag, startPoint x: 820, startPoint y: 578, endPoint x: 811, endPoint y: 582, distance: 9.8
click at [811, 582] on icon at bounding box center [812, 578] width 7 height 12
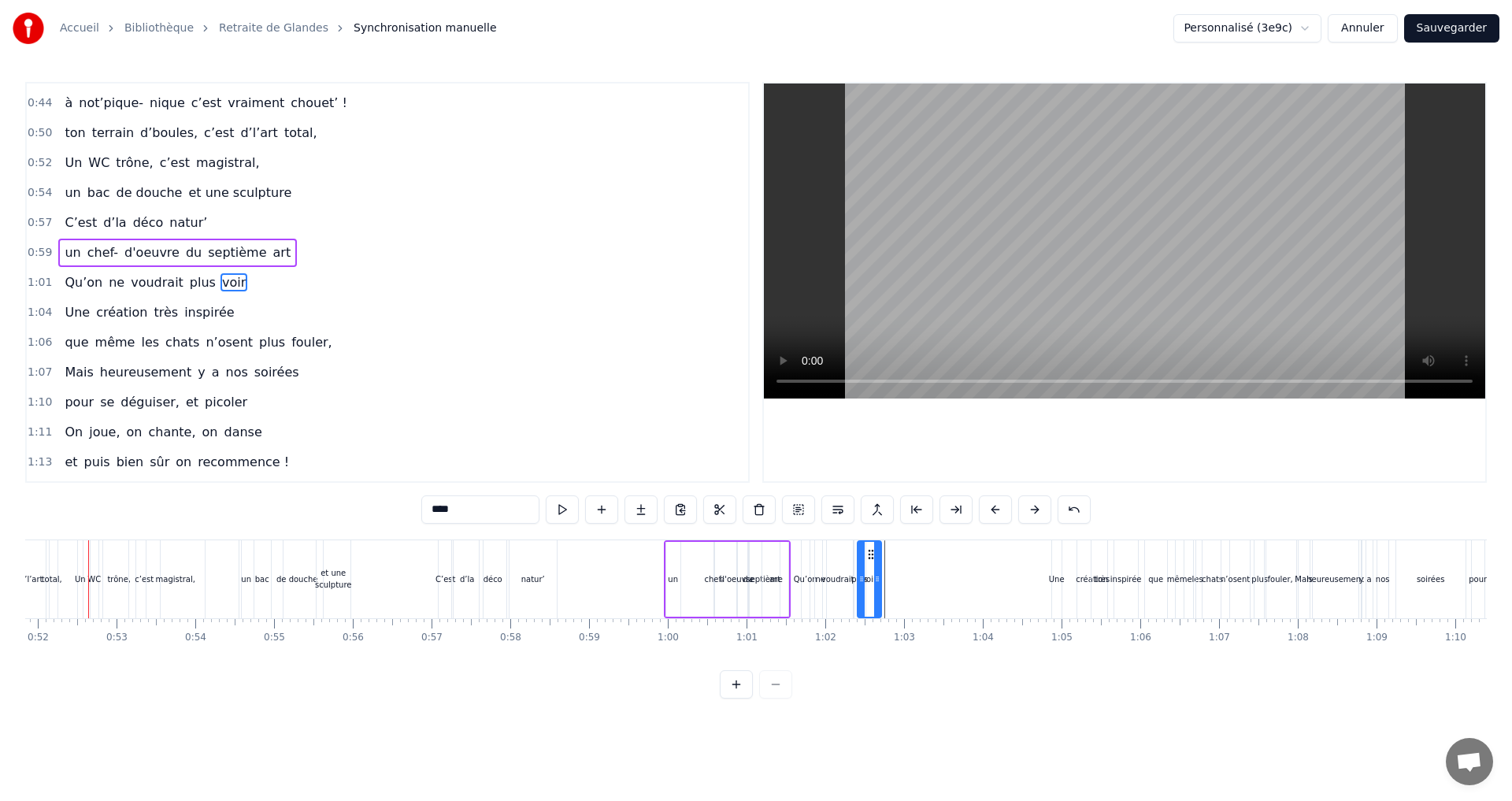
scroll to position [0, 4065]
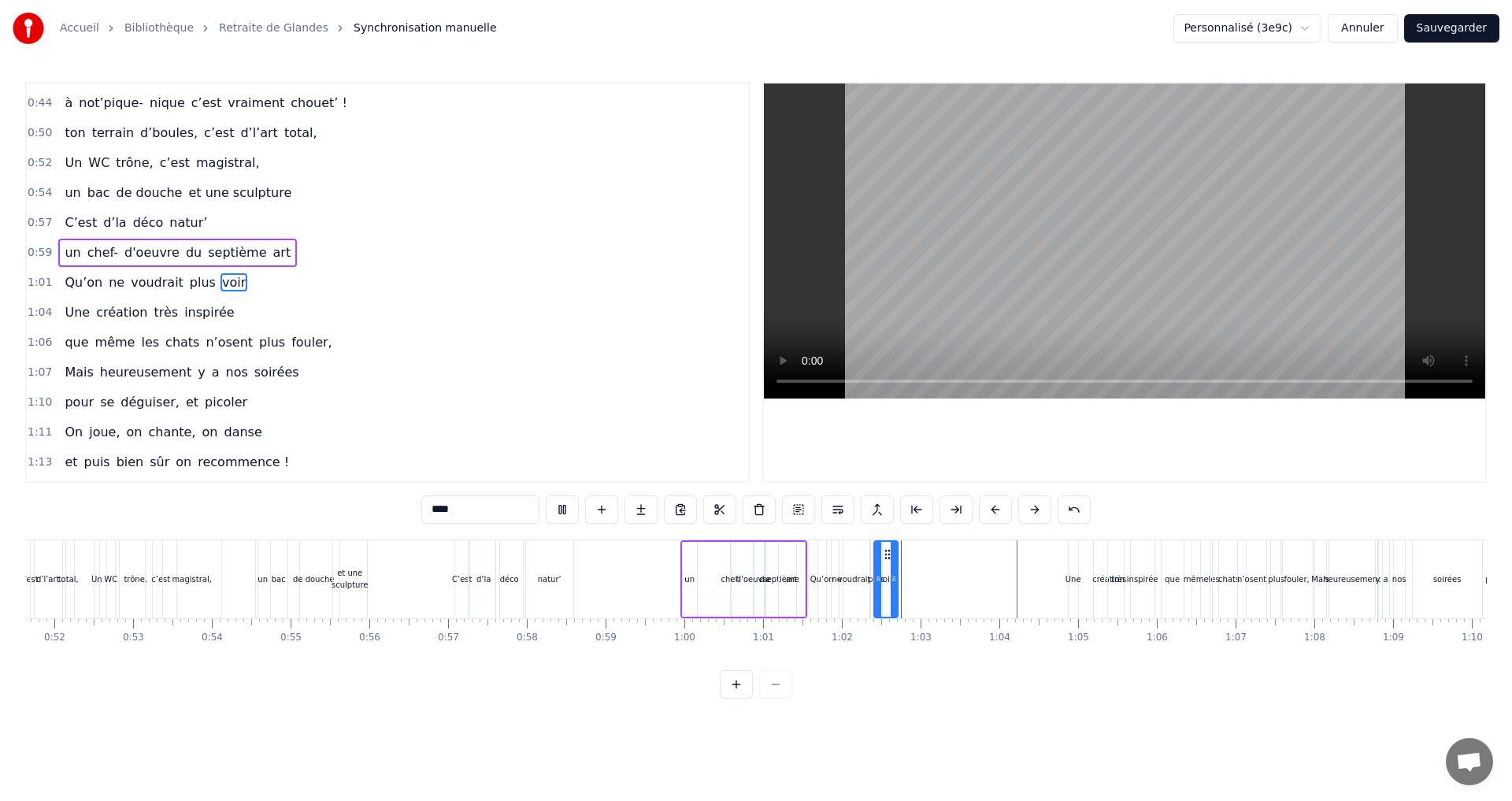
click at [762, 352] on div "0:07 Faut rien raté, c'est ta soirée 0:09 Les 4 saisons et les Gluthiers 0:11 T…" at bounding box center [756, 282] width 1461 height 401
click at [1075, 577] on div "Une" at bounding box center [1073, 579] width 16 height 12
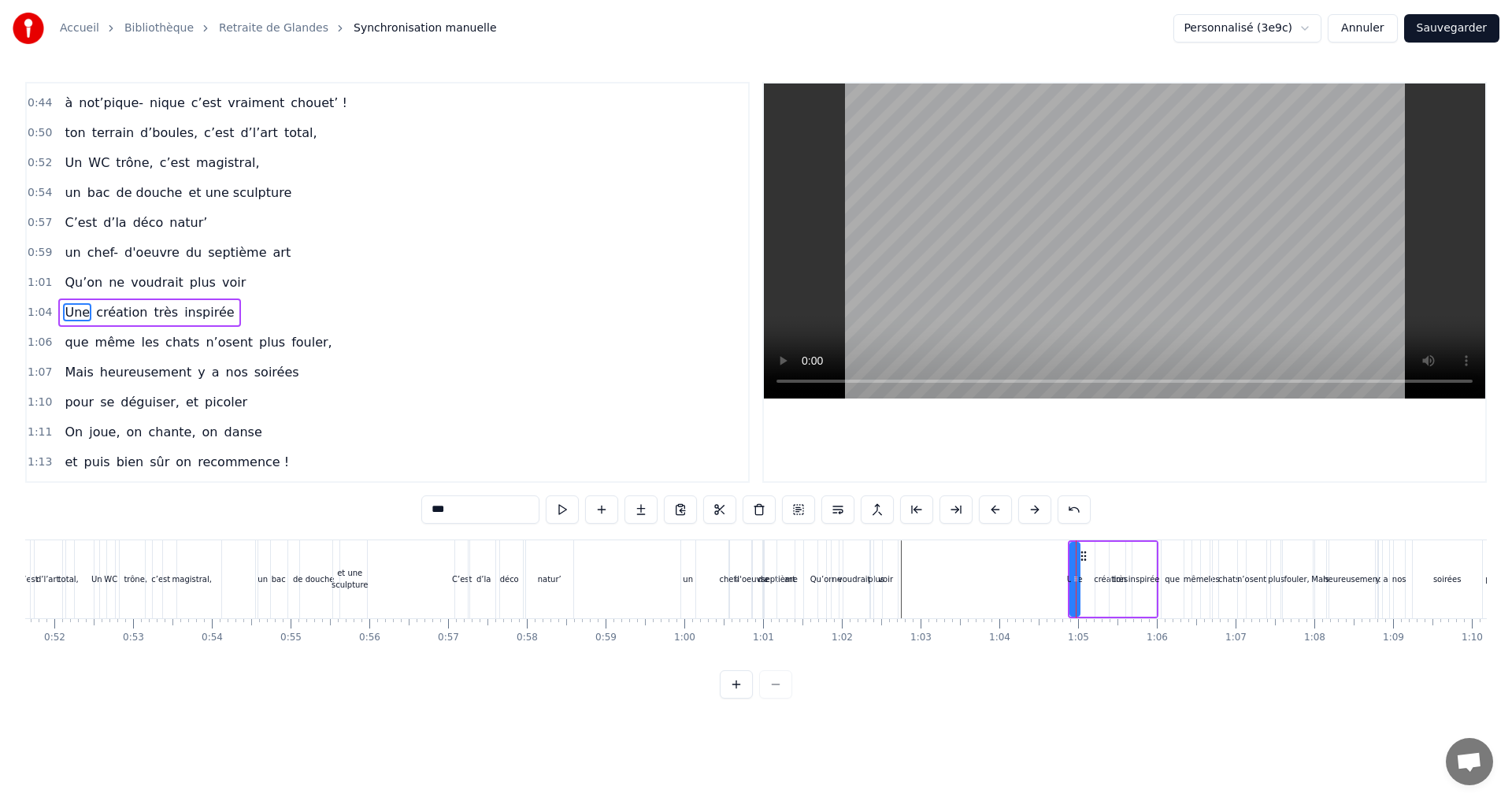
scroll to position [594, 0]
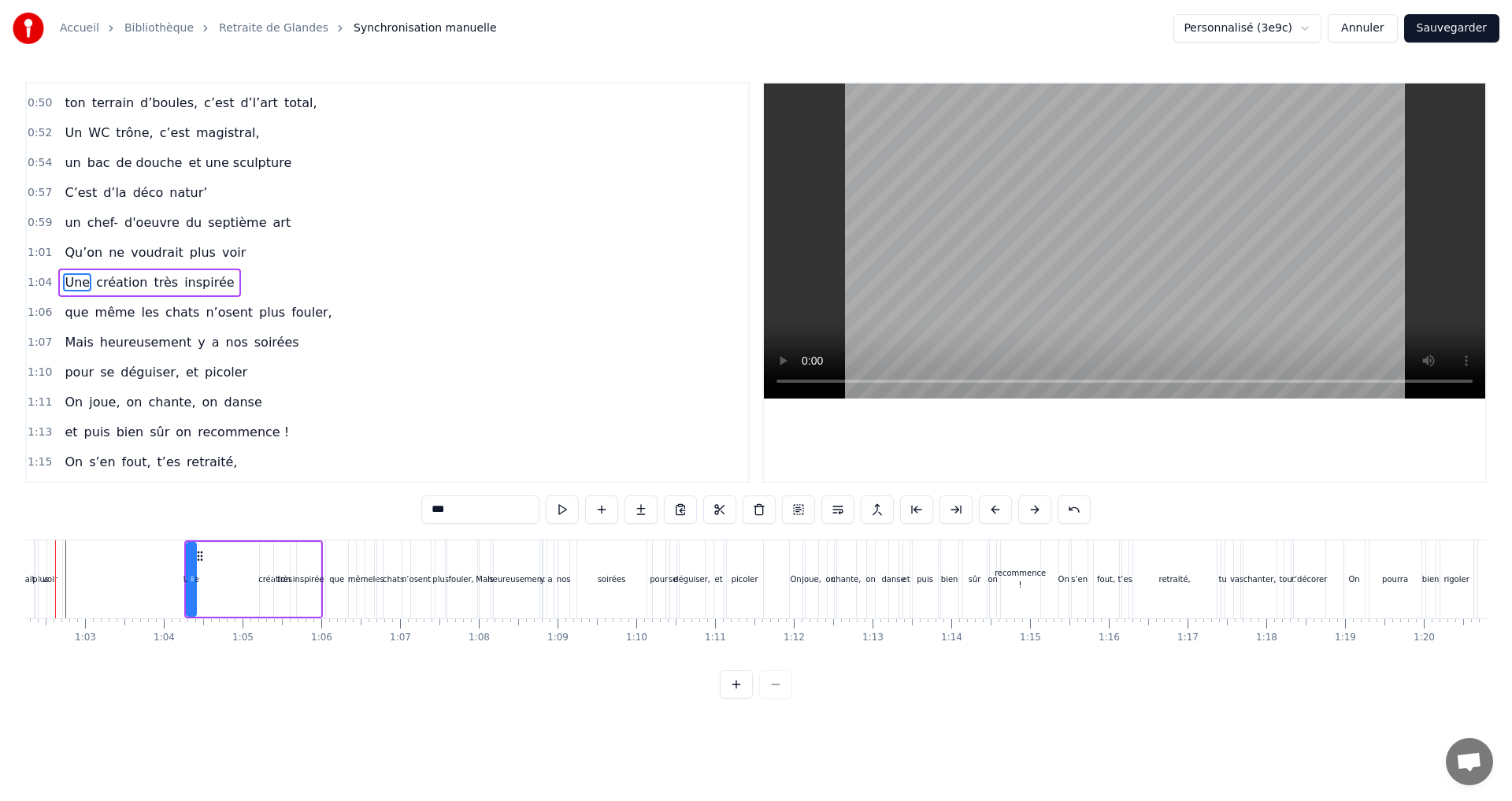
scroll to position [0, 4851]
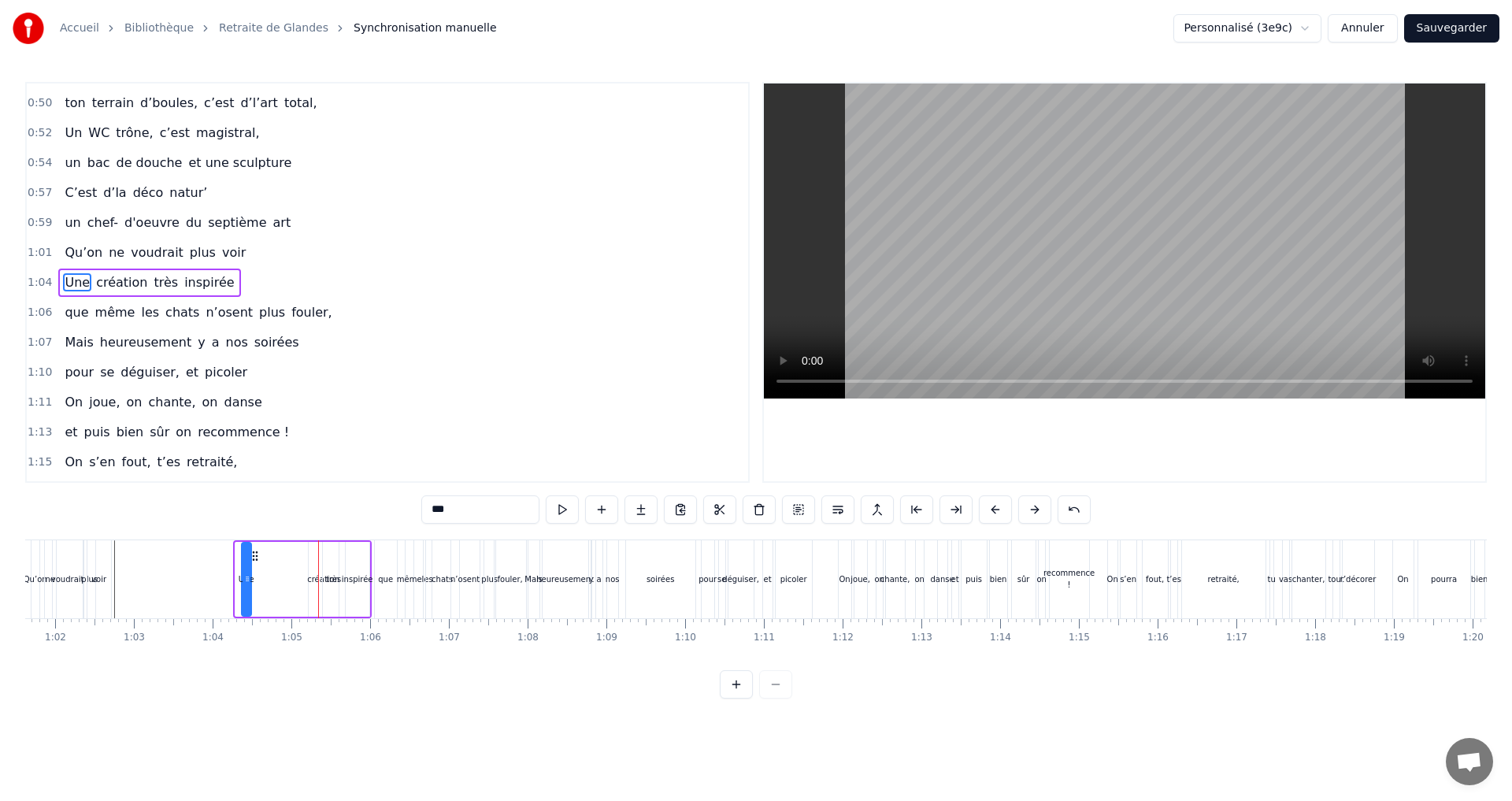
click at [253, 555] on circle at bounding box center [252, 555] width 1 height 1
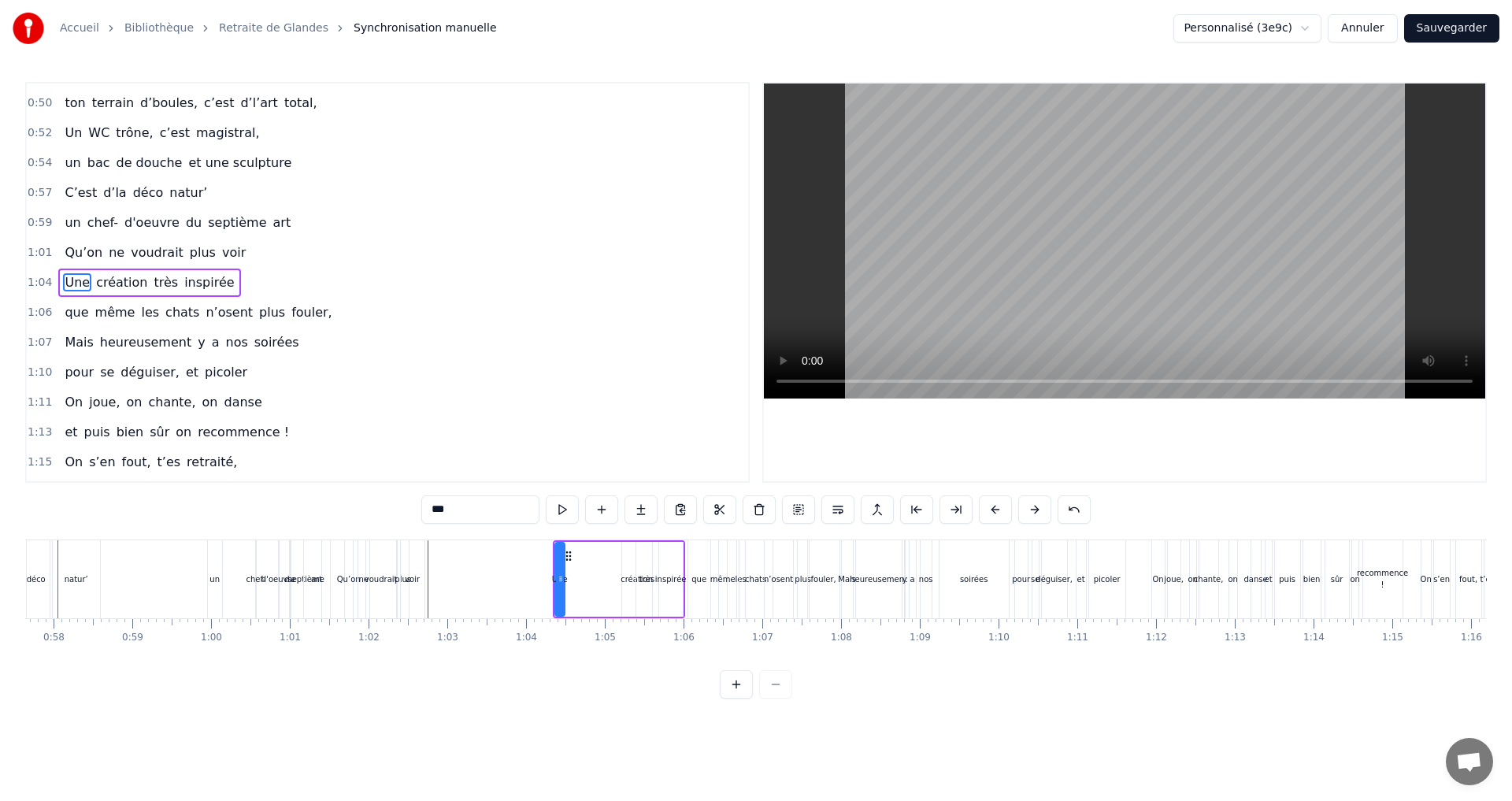
scroll to position [0, 4491]
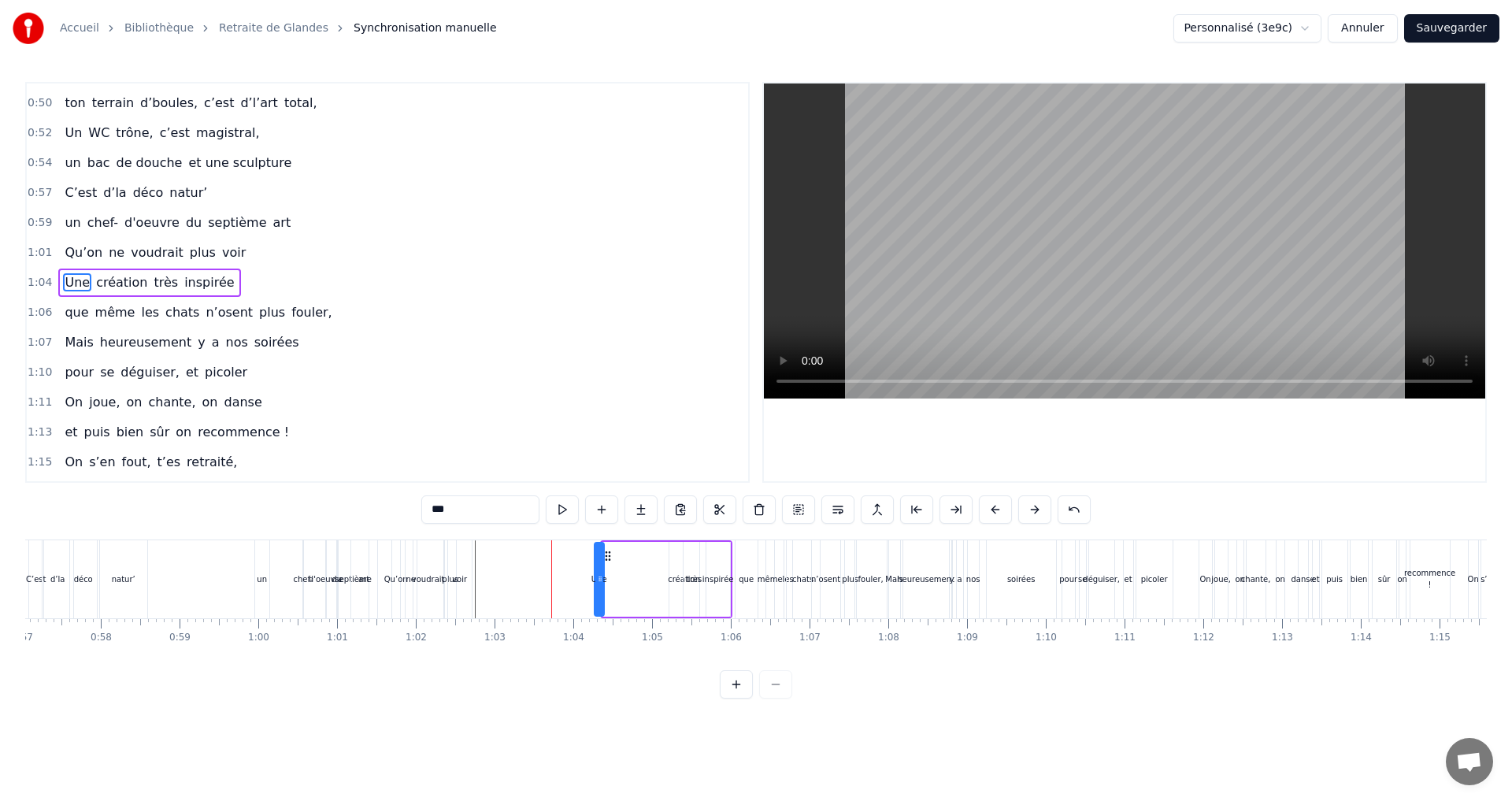
drag, startPoint x: 616, startPoint y: 555, endPoint x: 608, endPoint y: 555, distance: 8.0
click at [608, 555] on icon at bounding box center [607, 555] width 12 height 12
click at [676, 578] on div "création" at bounding box center [684, 579] width 32 height 12
drag, startPoint x: 680, startPoint y: 557, endPoint x: 619, endPoint y: 563, distance: 61.3
click at [619, 563] on div "création" at bounding box center [623, 579] width 28 height 72
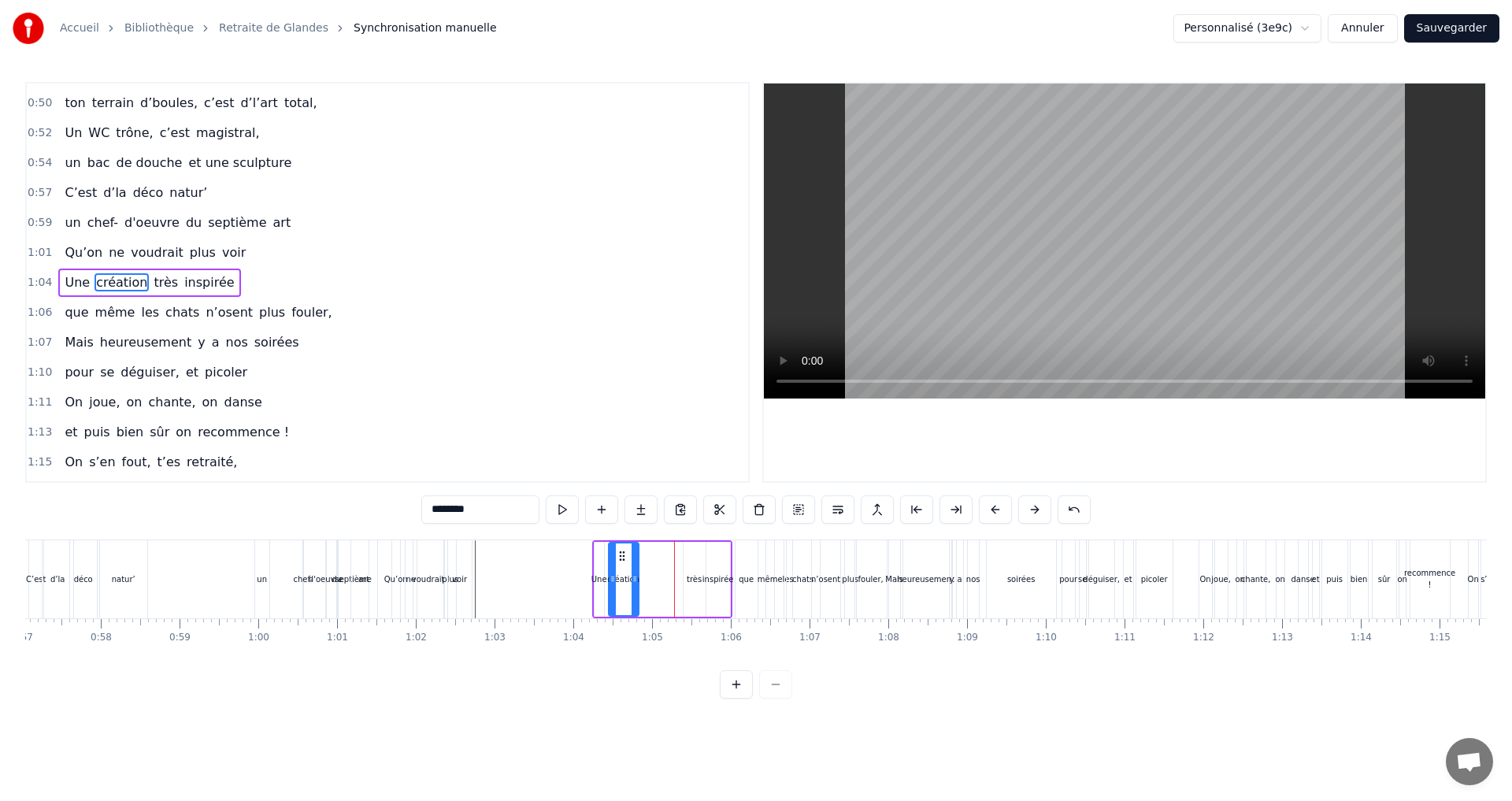
click at [690, 578] on div "très" at bounding box center [694, 579] width 15 height 12
drag, startPoint x: 695, startPoint y: 555, endPoint x: 651, endPoint y: 560, distance: 44.3
click at [651, 560] on icon at bounding box center [651, 555] width 12 height 12
click at [711, 574] on div "inspirée" at bounding box center [717, 579] width 31 height 12
drag, startPoint x: 718, startPoint y: 555, endPoint x: 670, endPoint y: 555, distance: 48.0
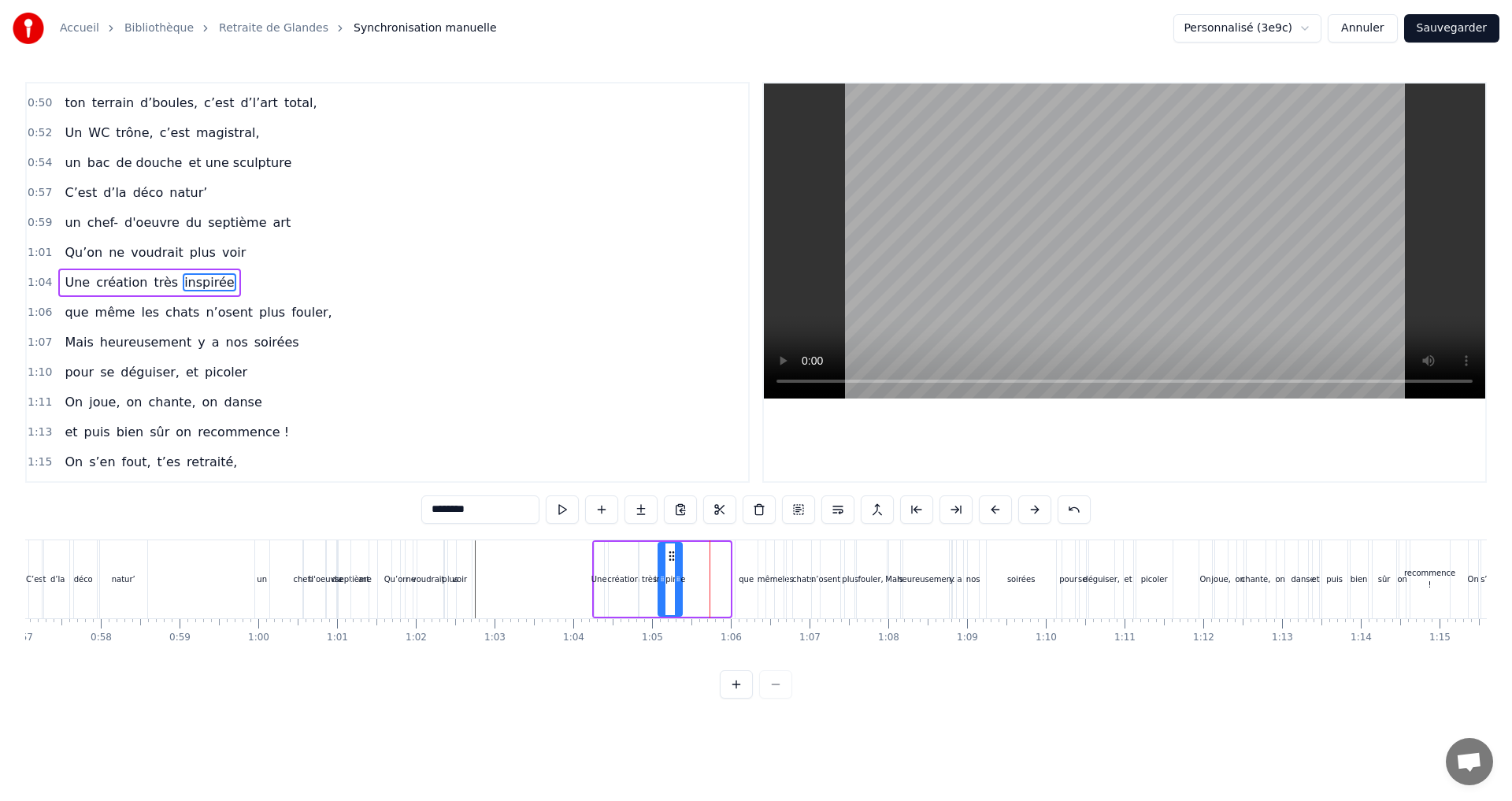
click at [670, 555] on circle at bounding box center [669, 555] width 1 height 1
click at [599, 581] on div "Une" at bounding box center [599, 579] width 16 height 12
drag, startPoint x: 608, startPoint y: 551, endPoint x: 595, endPoint y: 551, distance: 13.0
click at [595, 551] on icon at bounding box center [595, 555] width 12 height 12
click at [626, 576] on div "création" at bounding box center [623, 579] width 32 height 12
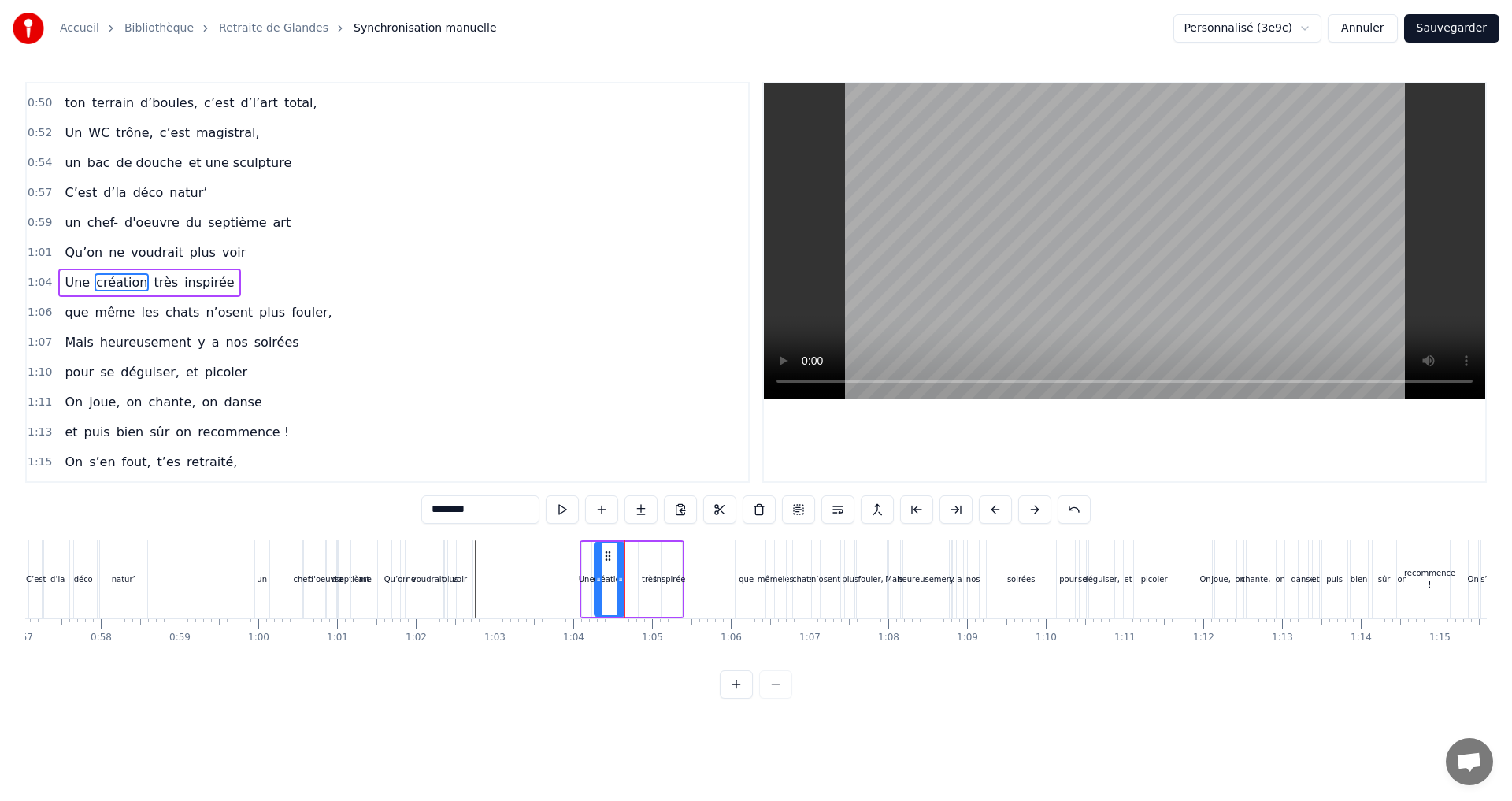
drag, startPoint x: 619, startPoint y: 555, endPoint x: 604, endPoint y: 553, distance: 15.1
click at [604, 553] on icon at bounding box center [607, 555] width 12 height 12
click at [647, 578] on div "très" at bounding box center [650, 579] width 15 height 12
drag, startPoint x: 649, startPoint y: 554, endPoint x: 635, endPoint y: 555, distance: 14.0
click at [635, 555] on icon at bounding box center [637, 555] width 12 height 12
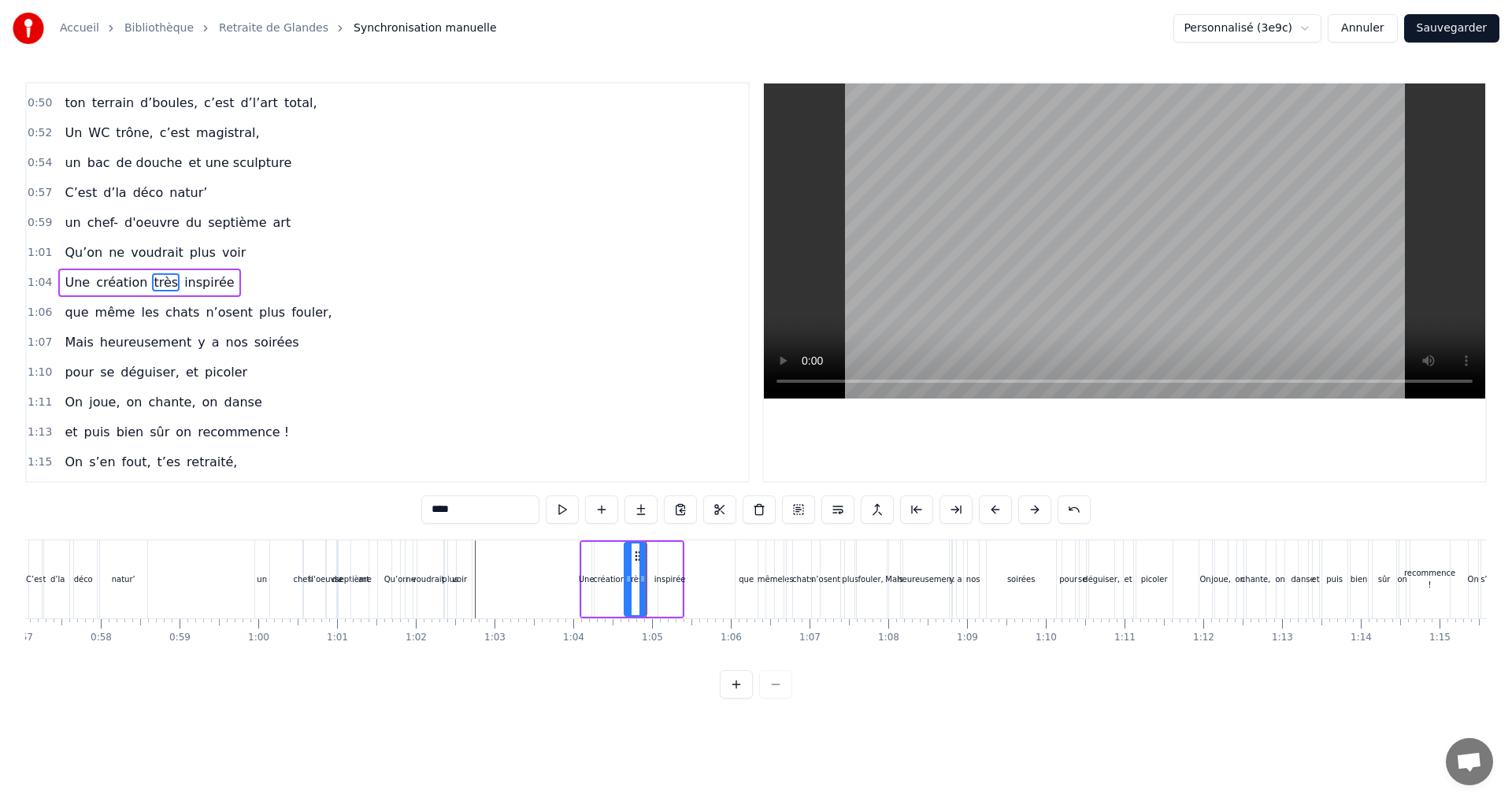
click at [665, 579] on div "inspirée" at bounding box center [669, 579] width 31 height 12
type input "********"
drag, startPoint x: 669, startPoint y: 558, endPoint x: 655, endPoint y: 558, distance: 14.0
click at [655, 558] on icon at bounding box center [657, 555] width 12 height 12
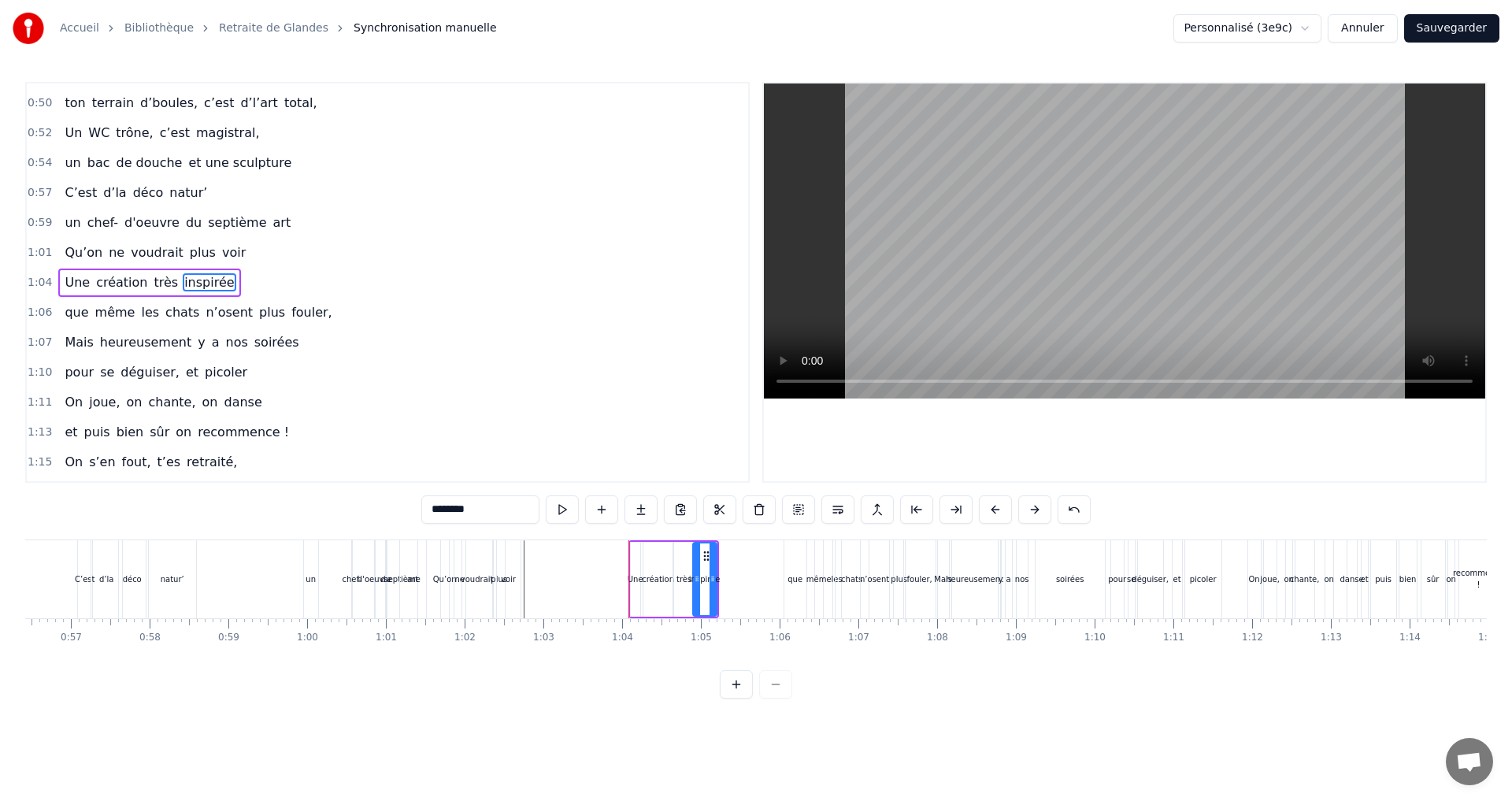
click at [632, 581] on div "Une" at bounding box center [634, 579] width 16 height 12
drag, startPoint x: 641, startPoint y: 553, endPoint x: 617, endPoint y: 551, distance: 24.1
click at [617, 551] on icon at bounding box center [619, 555] width 12 height 12
click at [659, 560] on div "création" at bounding box center [658, 578] width 30 height 74
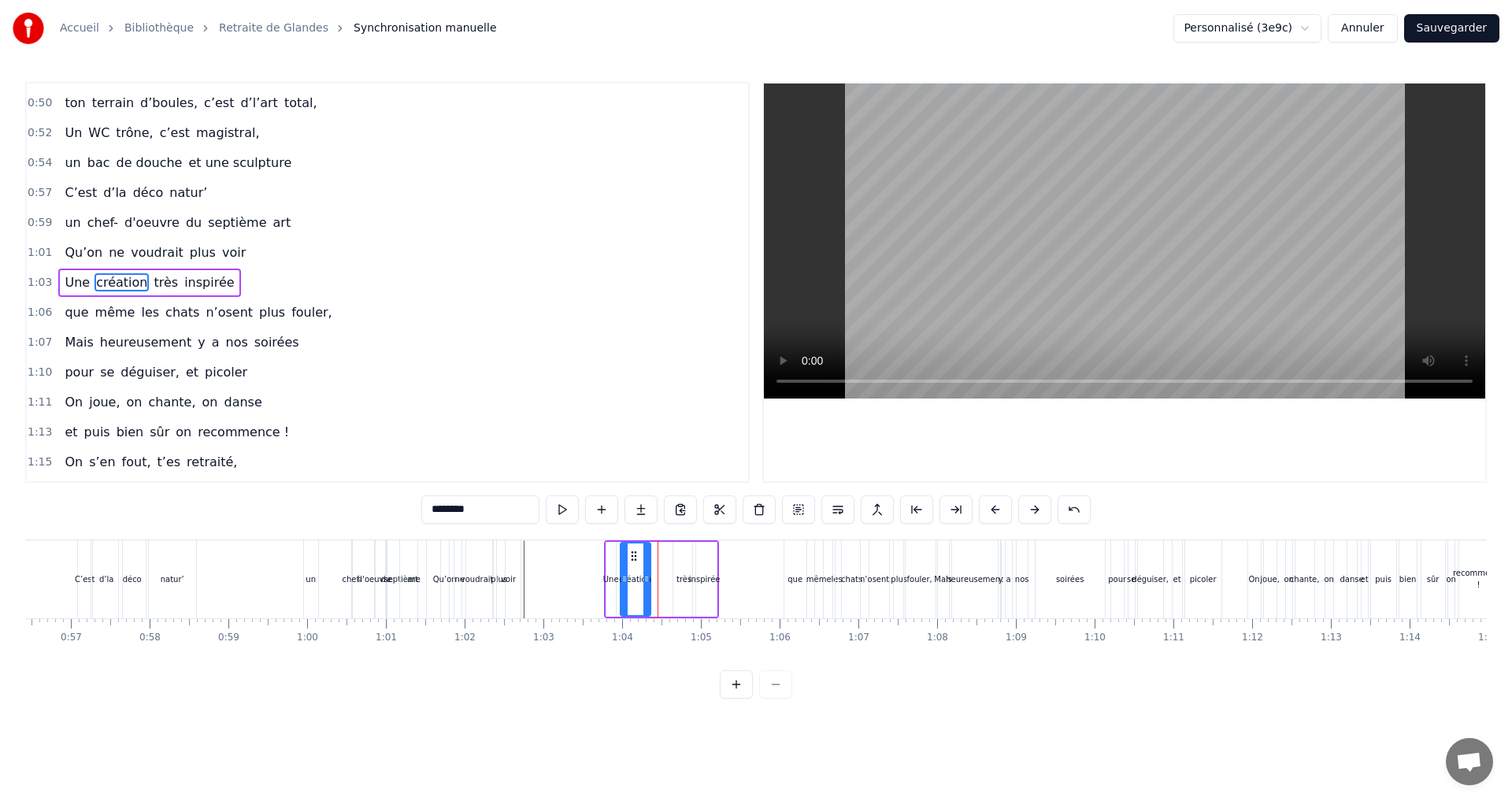
drag, startPoint x: 648, startPoint y: 554, endPoint x: 632, endPoint y: 555, distance: 16.0
click at [632, 555] on icon at bounding box center [634, 555] width 12 height 12
click at [685, 579] on div "très" at bounding box center [684, 579] width 15 height 12
drag, startPoint x: 685, startPoint y: 555, endPoint x: 662, endPoint y: 555, distance: 23.0
click at [662, 555] on icon at bounding box center [662, 555] width 12 height 12
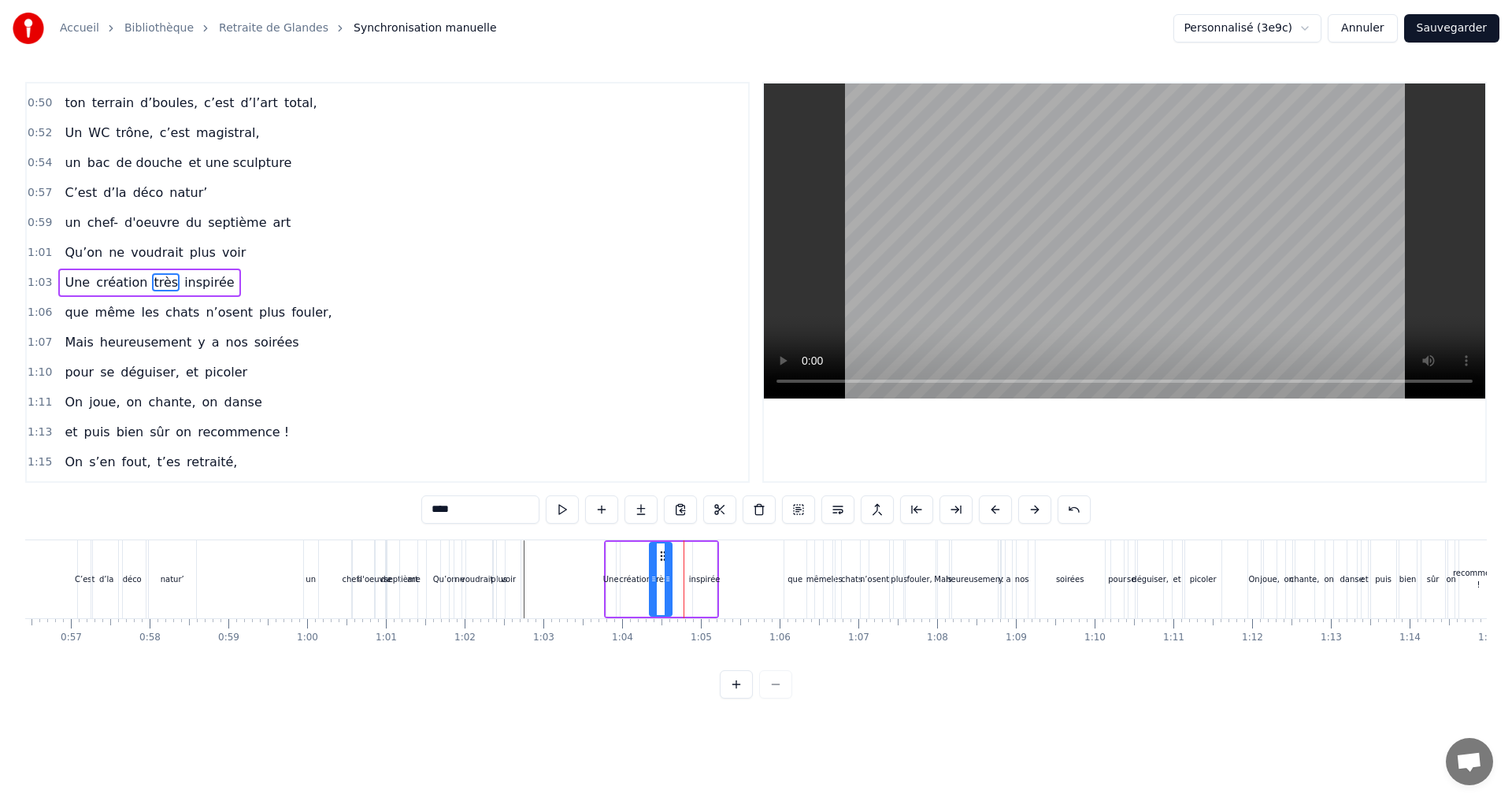
click at [704, 574] on div "inspirée" at bounding box center [704, 579] width 31 height 12
drag, startPoint x: 705, startPoint y: 556, endPoint x: 682, endPoint y: 558, distance: 23.1
click at [682, 558] on icon at bounding box center [682, 555] width 12 height 12
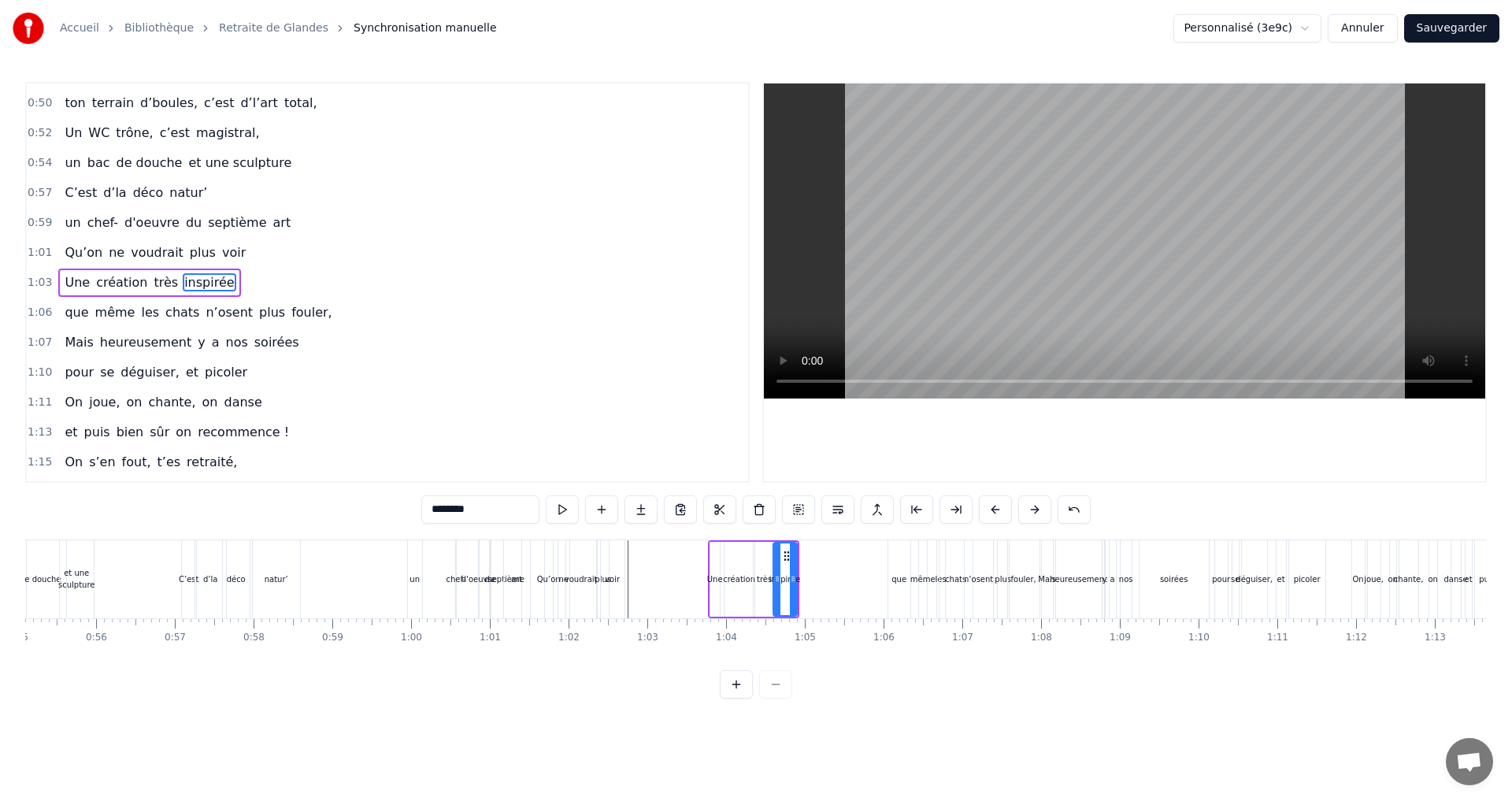
scroll to position [0, 4180]
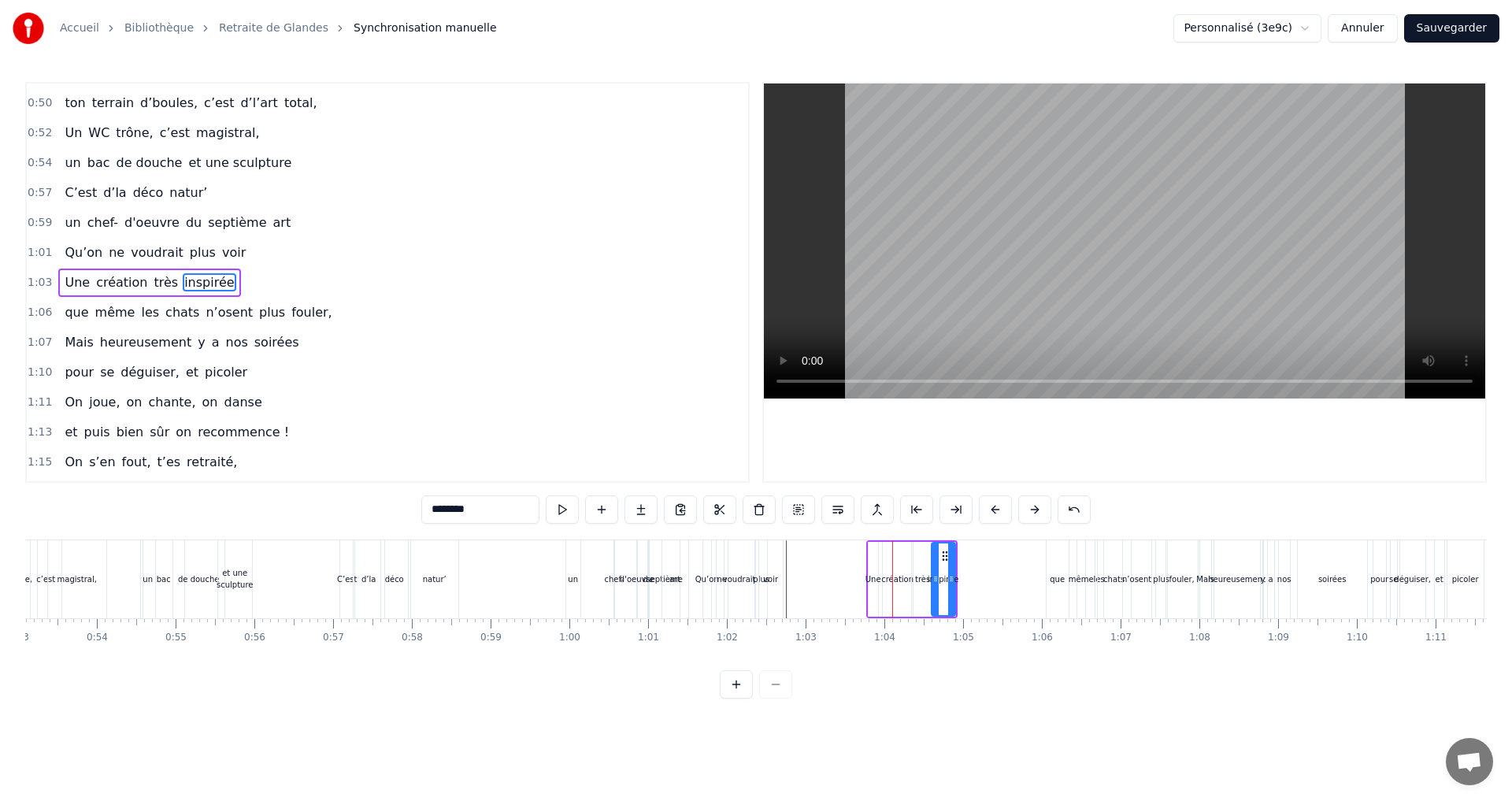
click at [874, 583] on div "Une" at bounding box center [873, 579] width 16 height 12
drag, startPoint x: 881, startPoint y: 556, endPoint x: 868, endPoint y: 559, distance: 13.3
click at [868, 559] on icon at bounding box center [869, 555] width 12 height 12
click at [893, 576] on div "création" at bounding box center [897, 579] width 32 height 12
drag, startPoint x: 896, startPoint y: 561, endPoint x: 879, endPoint y: 560, distance: 17.0
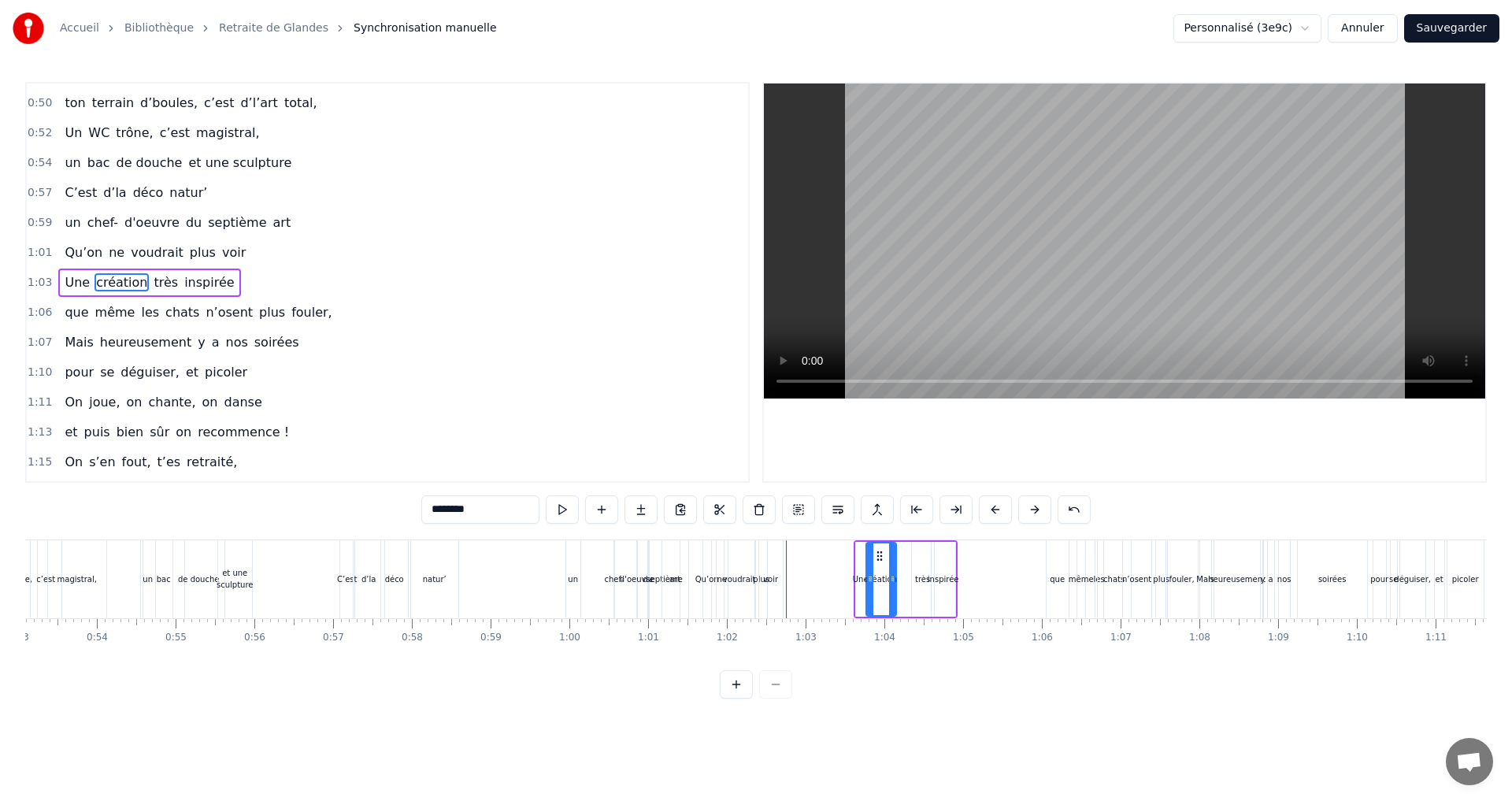
click at [879, 560] on icon at bounding box center [878, 555] width 12 height 12
click at [928, 579] on div "très" at bounding box center [923, 579] width 15 height 12
click at [884, 575] on div "création" at bounding box center [880, 579] width 32 height 12
click at [925, 577] on div "très" at bounding box center [923, 579] width 15 height 12
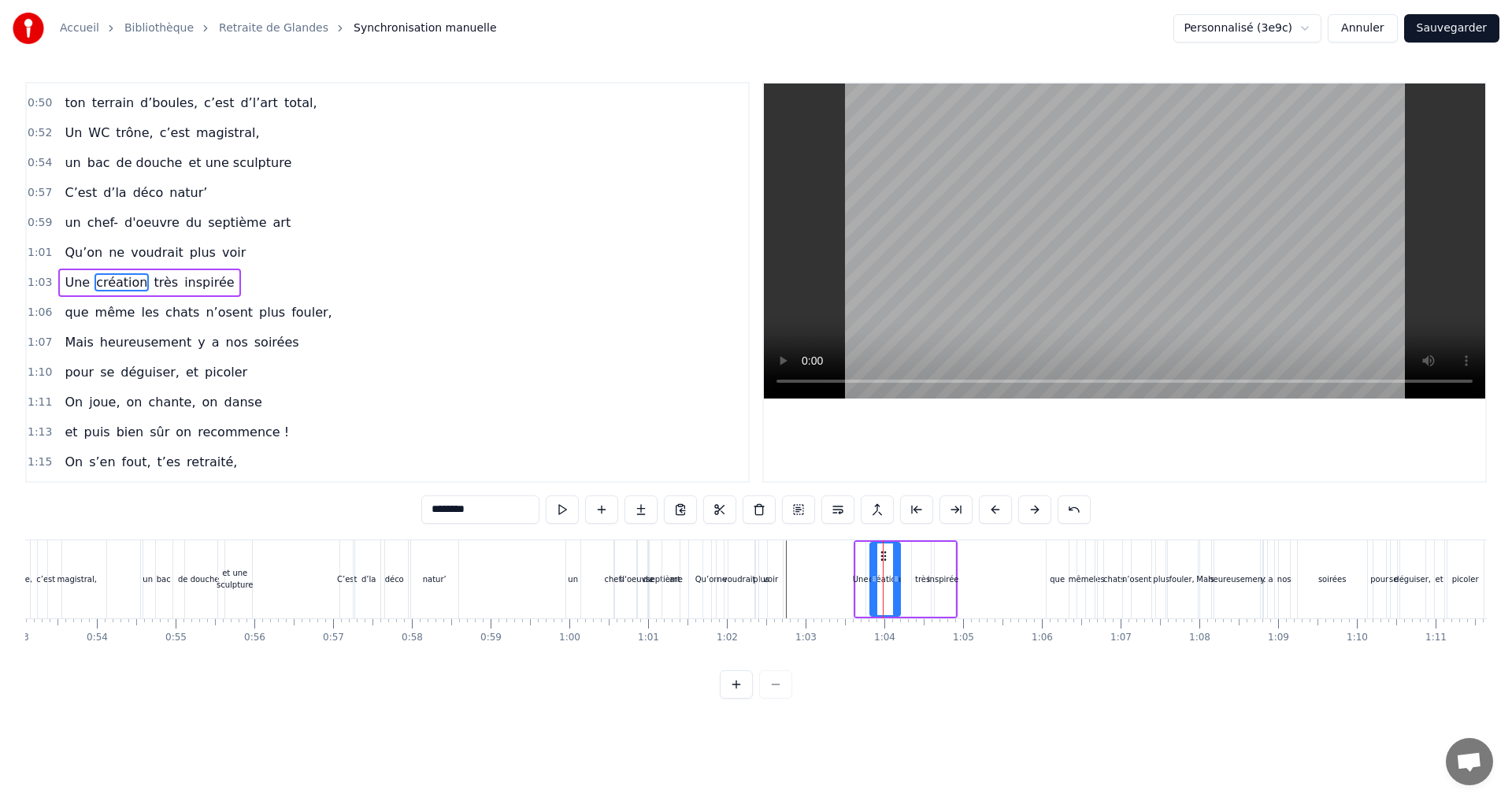
type input "****"
drag, startPoint x: 925, startPoint y: 555, endPoint x: 907, endPoint y: 558, distance: 18.2
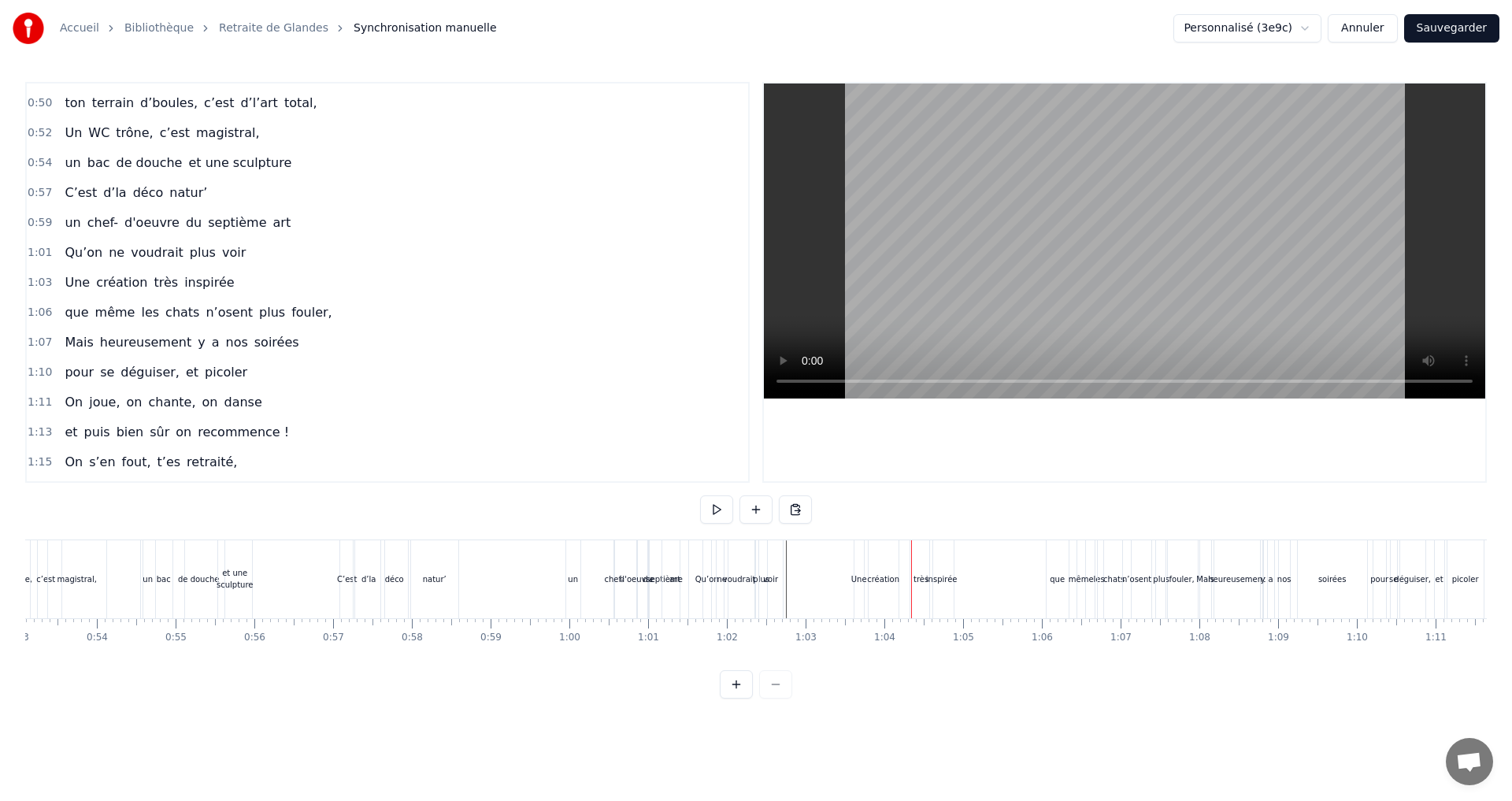
click at [925, 574] on div "très" at bounding box center [921, 579] width 15 height 12
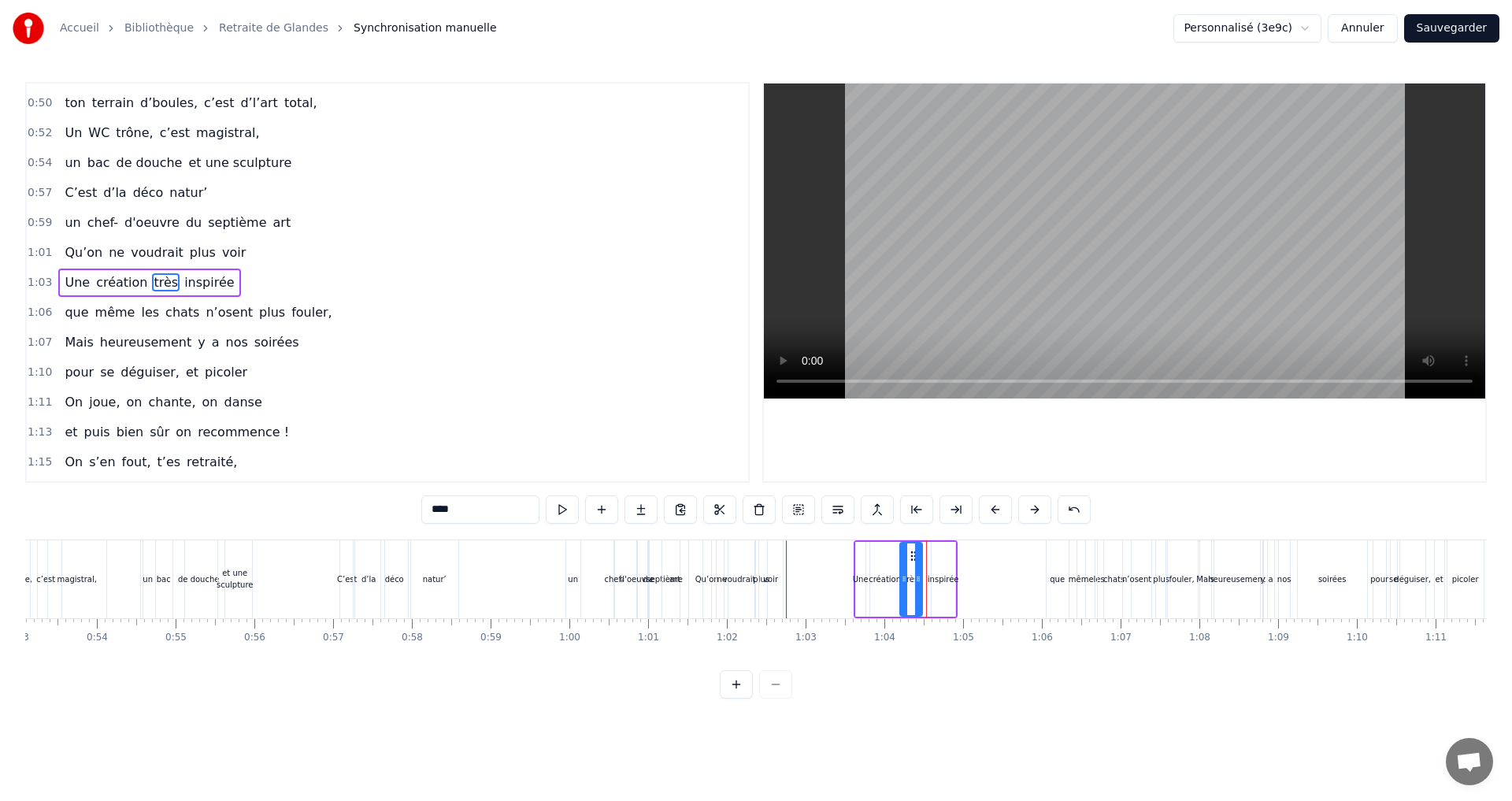
drag, startPoint x: 923, startPoint y: 553, endPoint x: 911, endPoint y: 555, distance: 12.2
click at [911, 555] on icon at bounding box center [912, 555] width 12 height 12
click at [943, 578] on div "inspirée" at bounding box center [942, 579] width 31 height 12
drag, startPoint x: 945, startPoint y: 557, endPoint x: 933, endPoint y: 557, distance: 12.0
click at [933, 557] on icon at bounding box center [932, 555] width 12 height 12
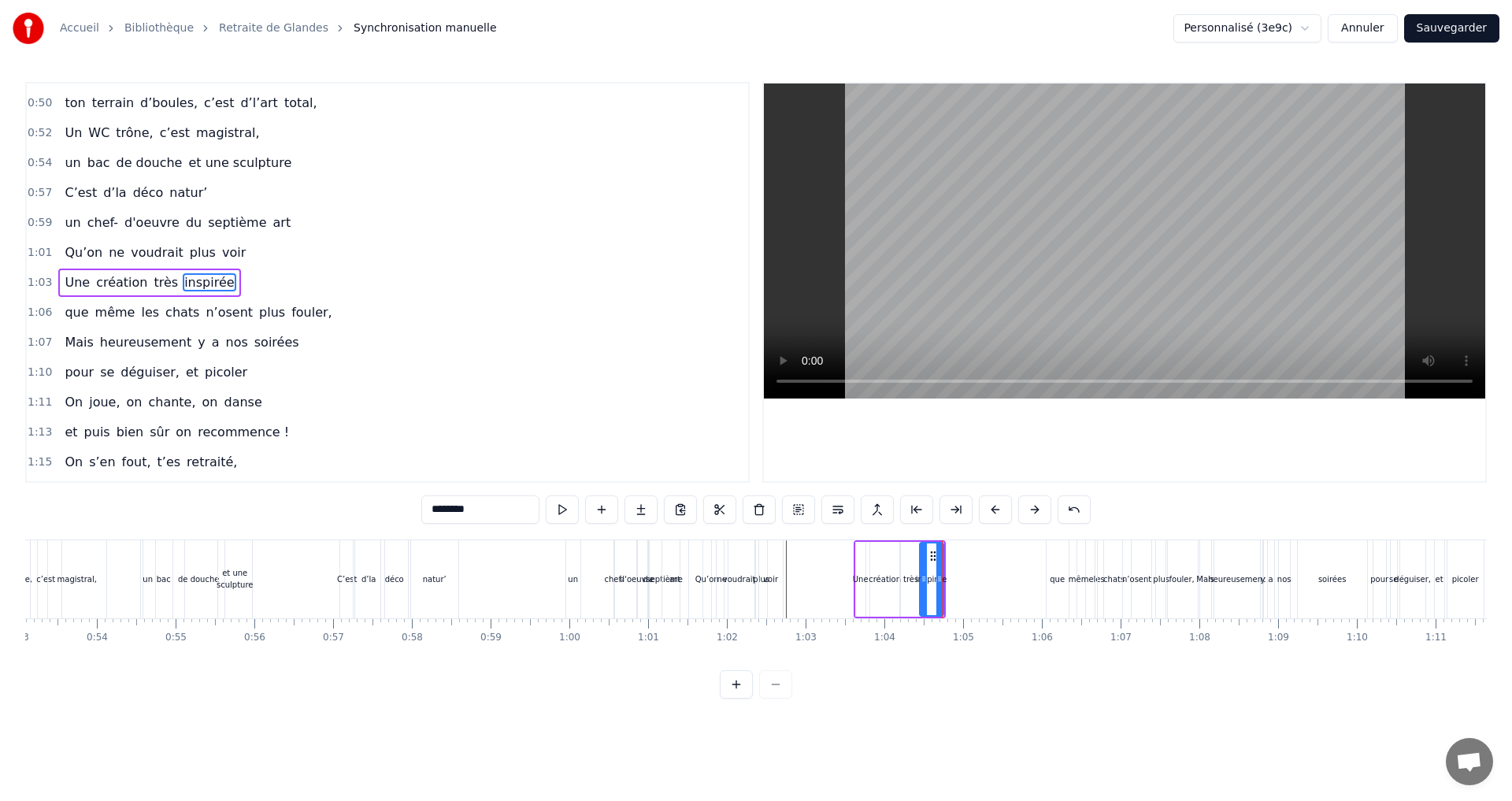
click at [910, 580] on div "très" at bounding box center [910, 579] width 15 height 12
click at [911, 561] on div at bounding box center [914, 579] width 7 height 72
click at [899, 579] on icon at bounding box center [901, 578] width 7 height 12
click at [1051, 576] on div "que" at bounding box center [1056, 579] width 22 height 78
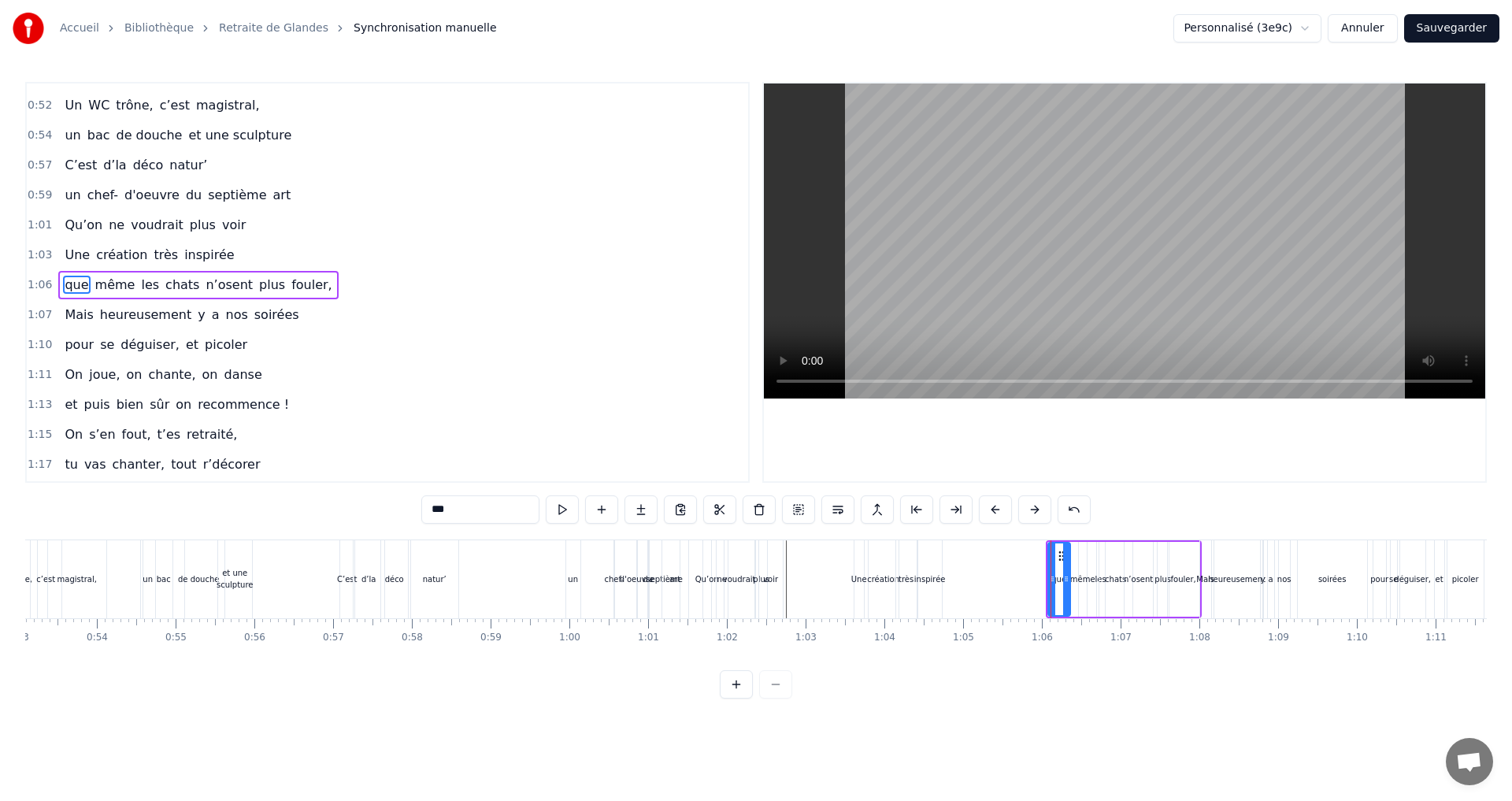
scroll to position [623, 0]
drag, startPoint x: 1058, startPoint y: 553, endPoint x: 962, endPoint y: 554, distance: 96.0
click at [962, 554] on icon at bounding box center [965, 555] width 12 height 12
click at [1077, 574] on div "même" at bounding box center [1083, 579] width 25 height 12
drag, startPoint x: 1090, startPoint y: 554, endPoint x: 991, endPoint y: 570, distance: 100.3
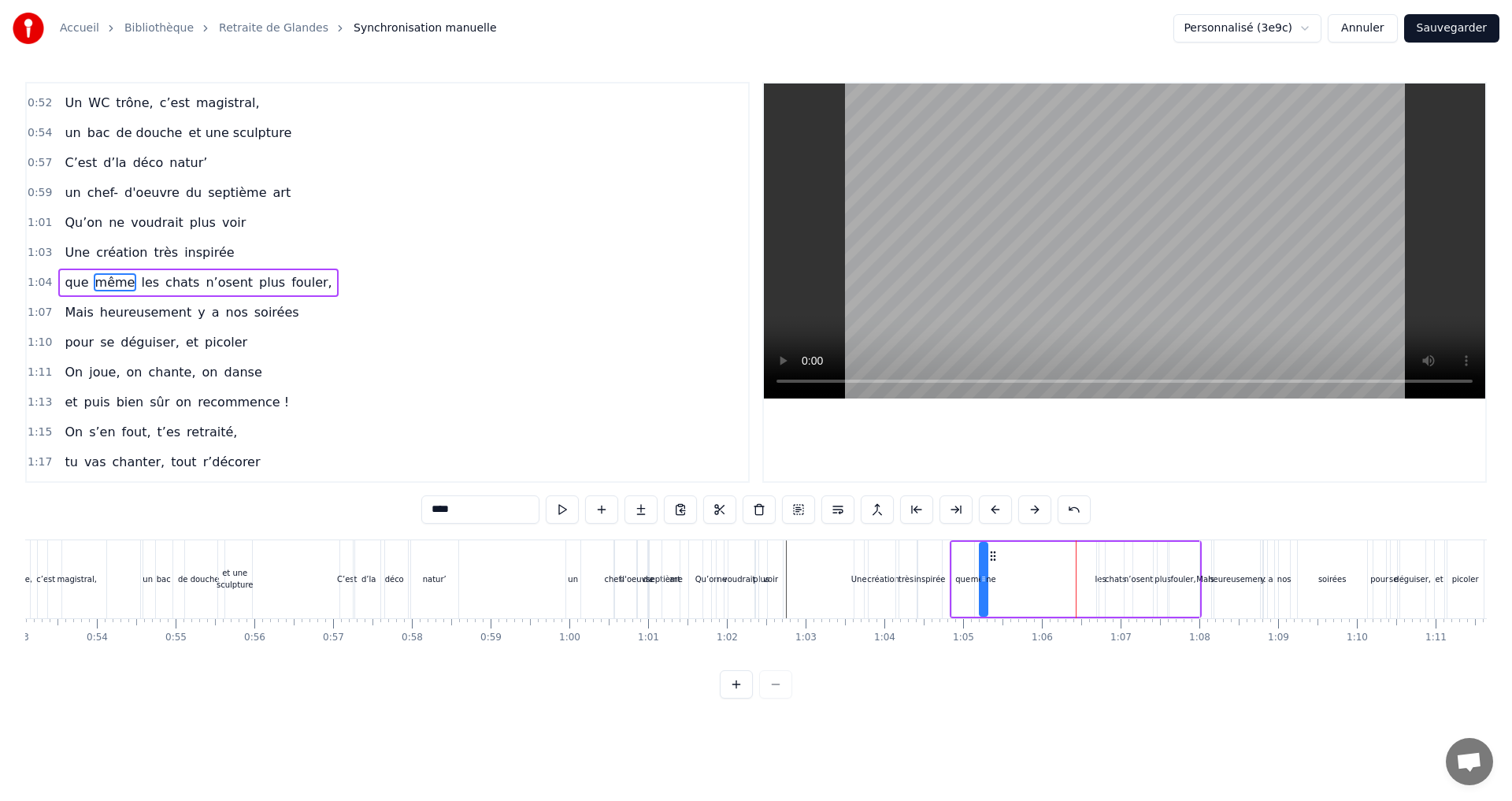
click at [991, 570] on div "que même les chats n’osent plus fouler," at bounding box center [1076, 579] width 252 height 78
click at [1100, 578] on div "chats" at bounding box center [1115, 578] width 33 height 74
drag, startPoint x: 1111, startPoint y: 556, endPoint x: 1016, endPoint y: 564, distance: 95.3
click at [1016, 564] on div "chats" at bounding box center [1020, 579] width 31 height 72
click at [1101, 580] on div "les" at bounding box center [1101, 579] width 11 height 12
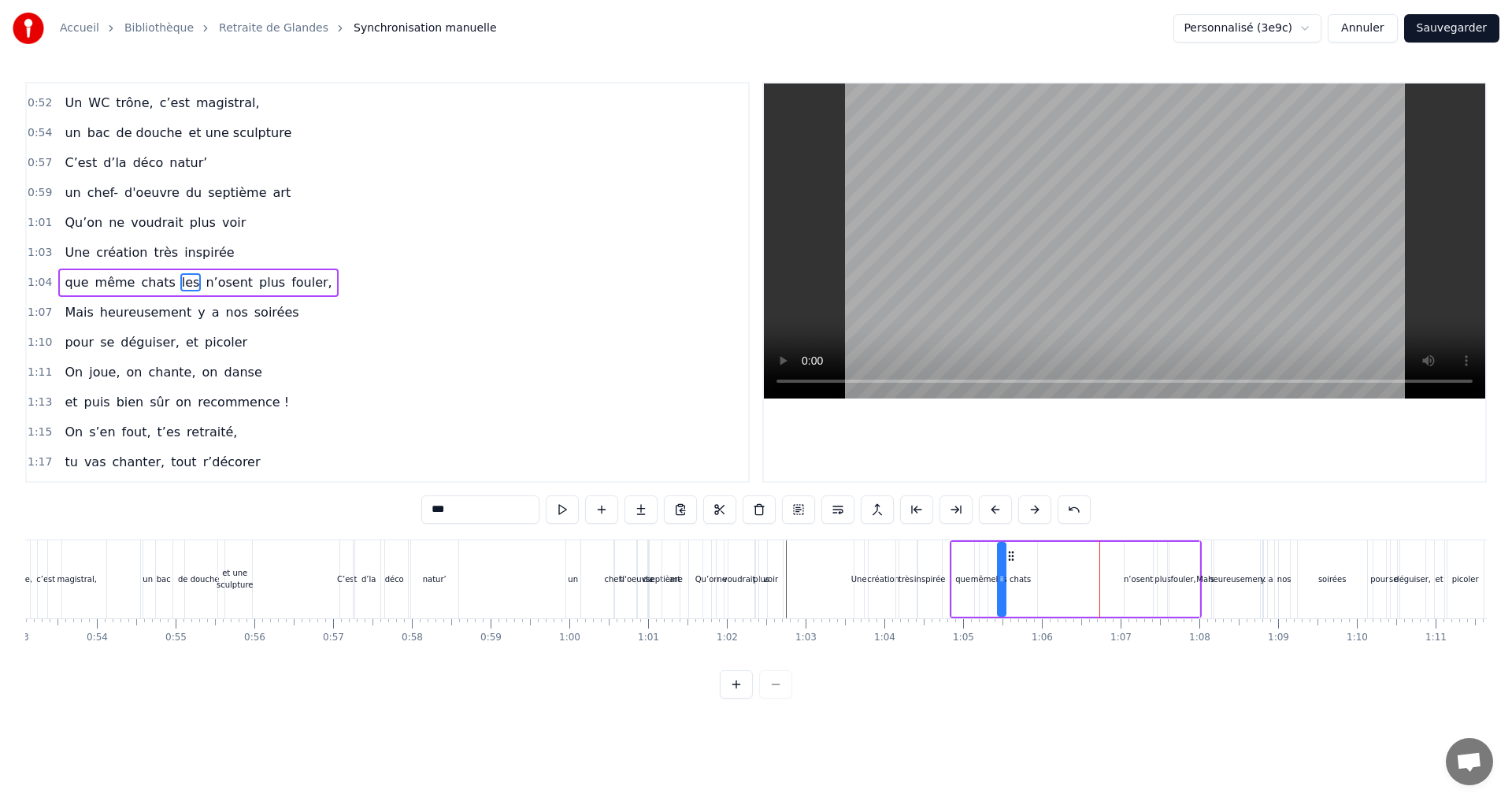
drag, startPoint x: 1109, startPoint y: 558, endPoint x: 1010, endPoint y: 566, distance: 99.3
click at [1010, 566] on div "que même chats les n’osent plus fouler," at bounding box center [1076, 579] width 252 height 78
click at [1136, 575] on div "n’osent" at bounding box center [1137, 579] width 29 height 12
drag, startPoint x: 1137, startPoint y: 559, endPoint x: 1043, endPoint y: 564, distance: 94.1
click at [1043, 564] on div "n’osent" at bounding box center [1044, 579] width 26 height 72
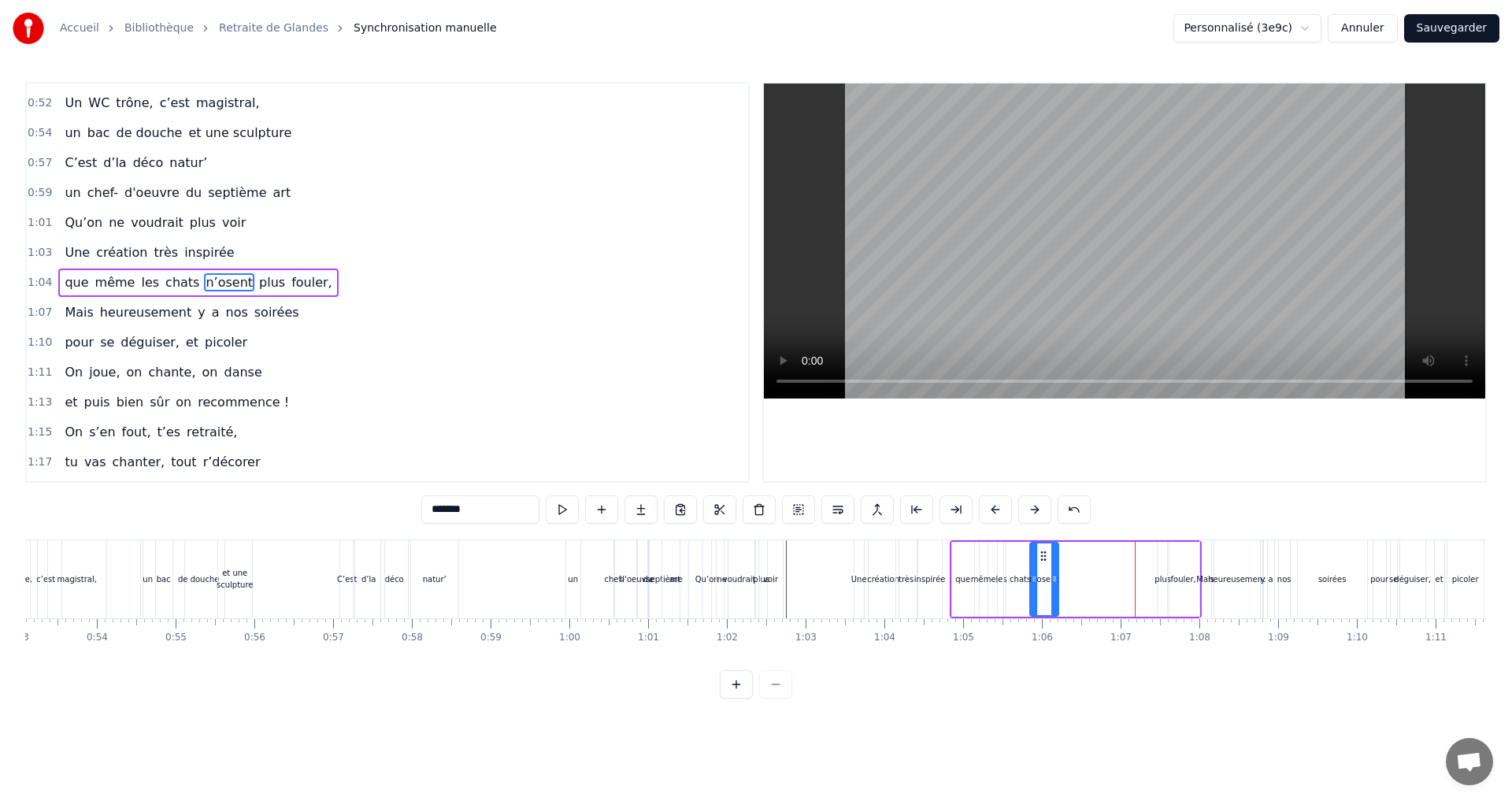
click at [1159, 579] on div "plus" at bounding box center [1163, 579] width 17 height 12
drag, startPoint x: 1168, startPoint y: 557, endPoint x: 1070, endPoint y: 558, distance: 98.0
click at [1070, 558] on icon at bounding box center [1072, 555] width 12 height 12
click at [1186, 579] on div "fouler," at bounding box center [1183, 579] width 25 height 12
drag, startPoint x: 1179, startPoint y: 555, endPoint x: 1085, endPoint y: 569, distance: 95.0
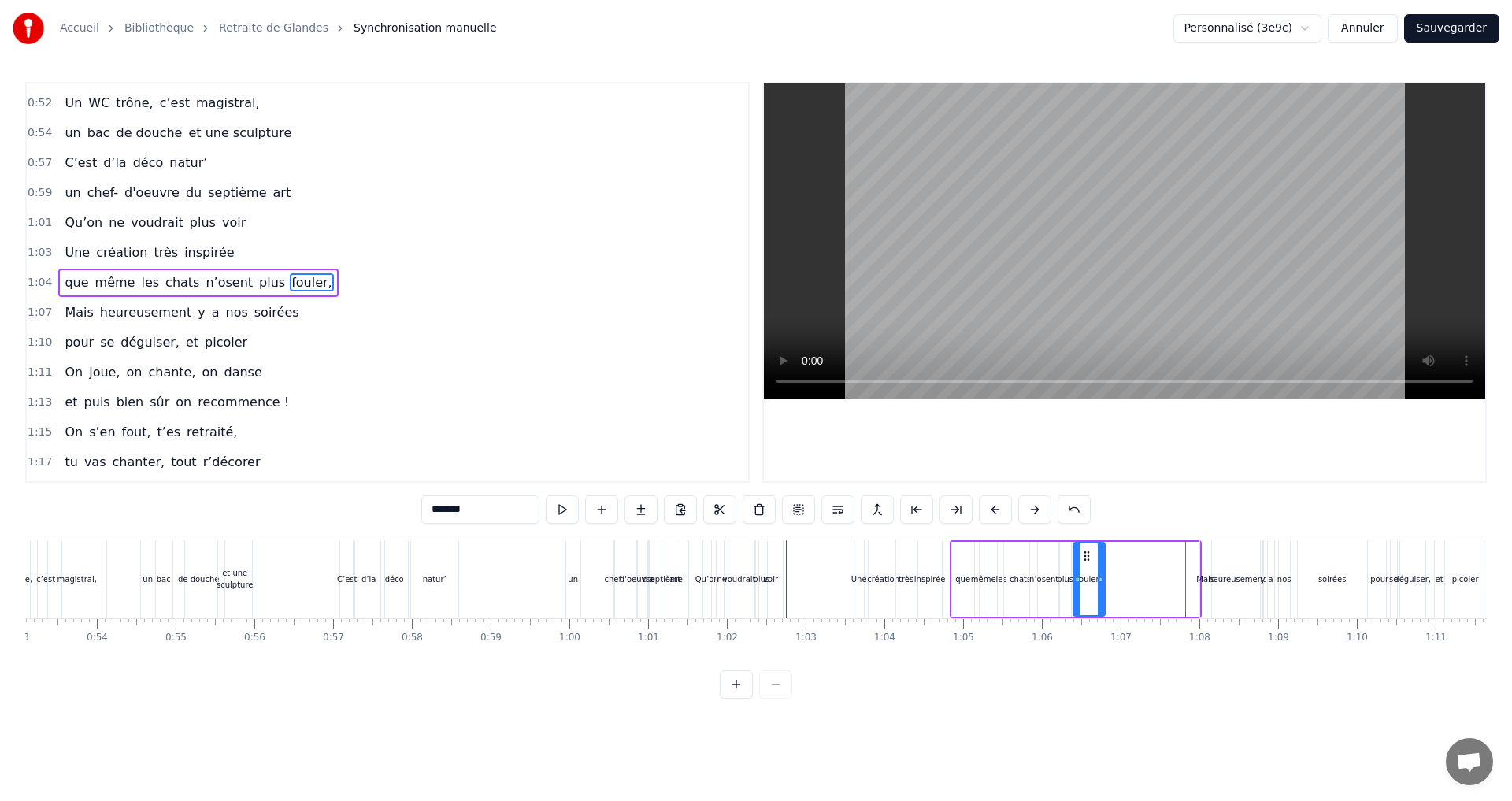
click at [1085, 569] on div "fouler," at bounding box center [1089, 579] width 30 height 72
click at [1019, 574] on div "chats" at bounding box center [1020, 579] width 22 height 12
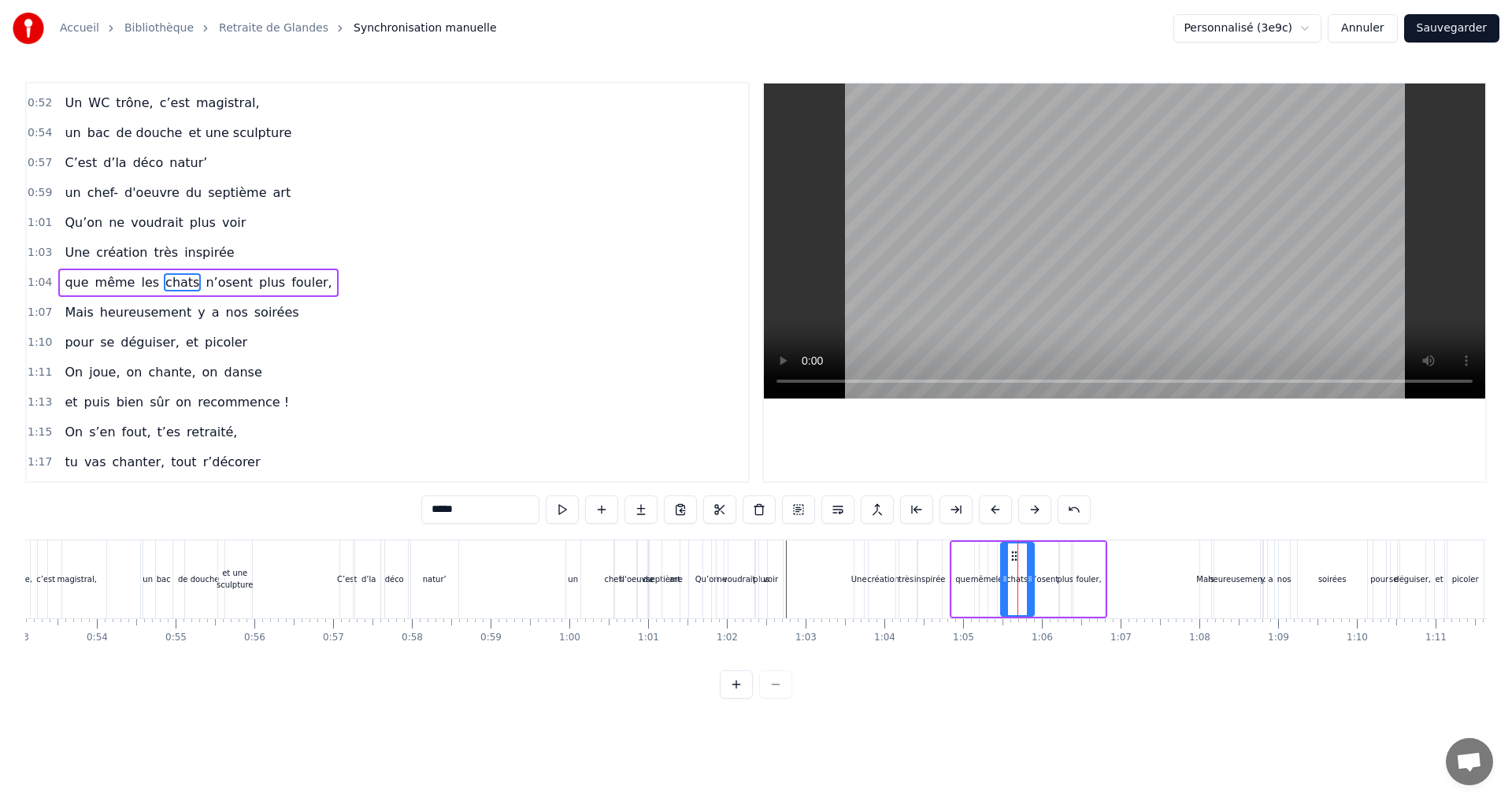
click at [1016, 557] on icon at bounding box center [1013, 555] width 12 height 12
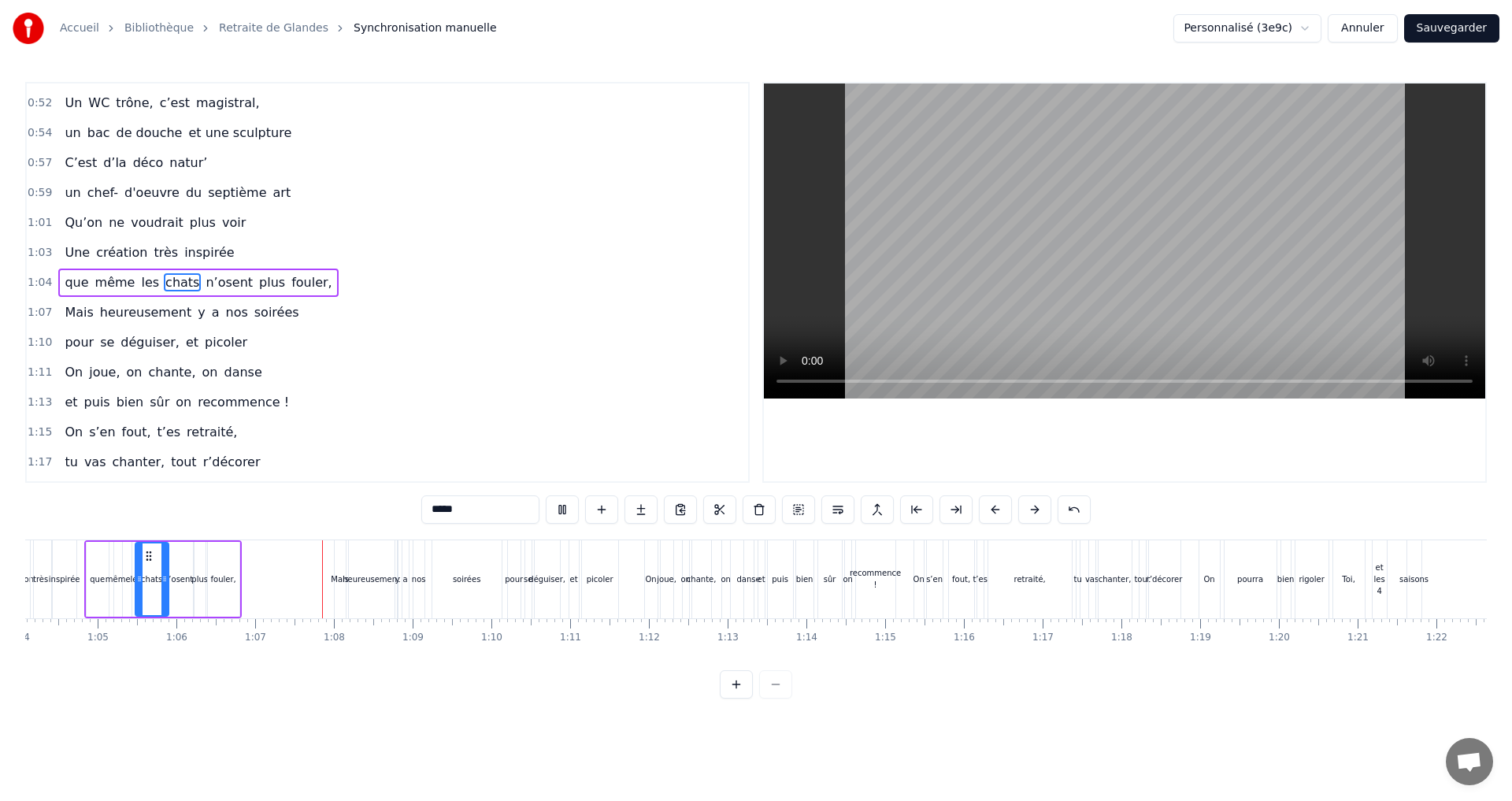
scroll to position [0, 5205]
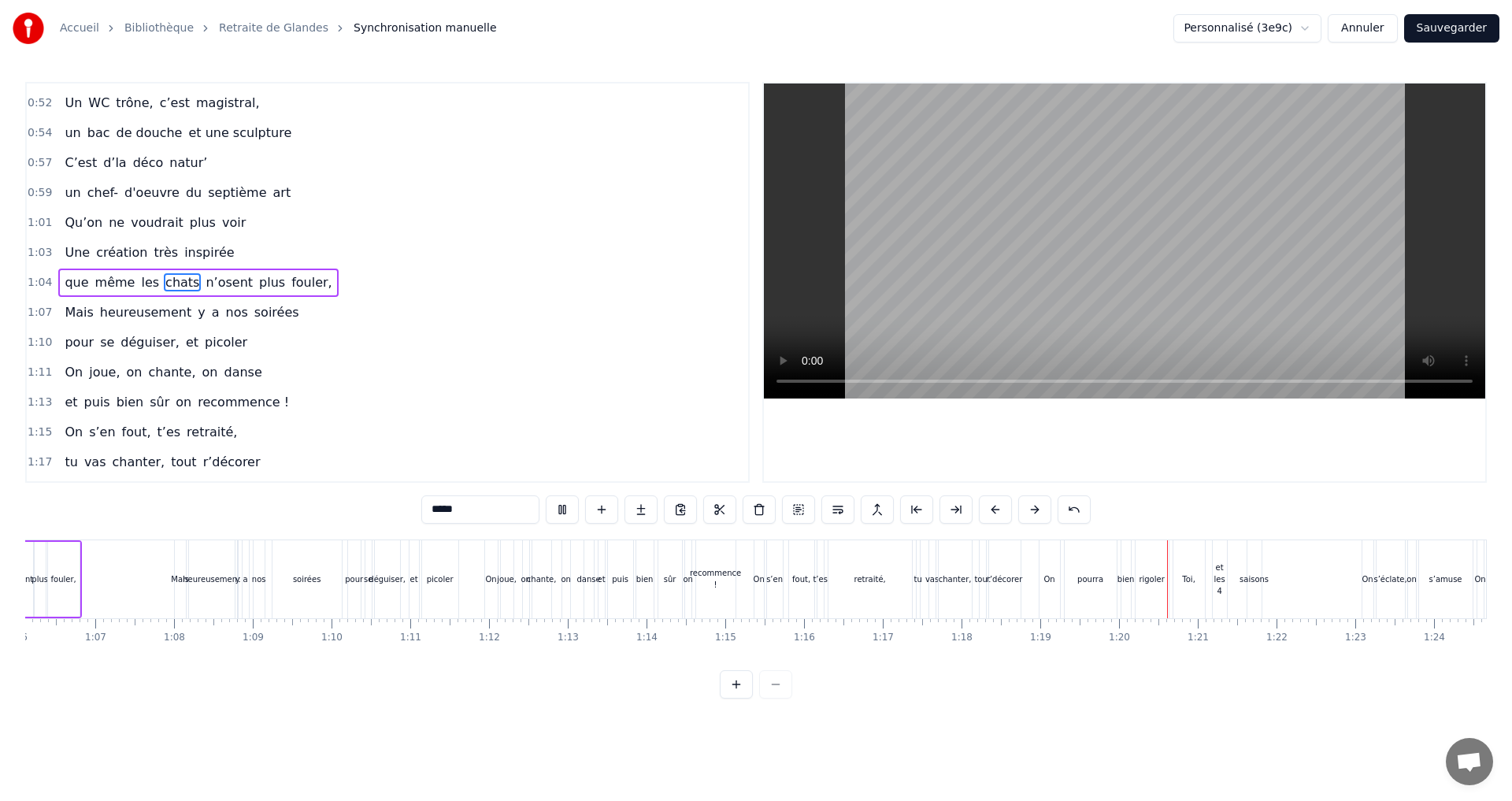
click at [931, 577] on div "vas" at bounding box center [932, 579] width 13 height 12
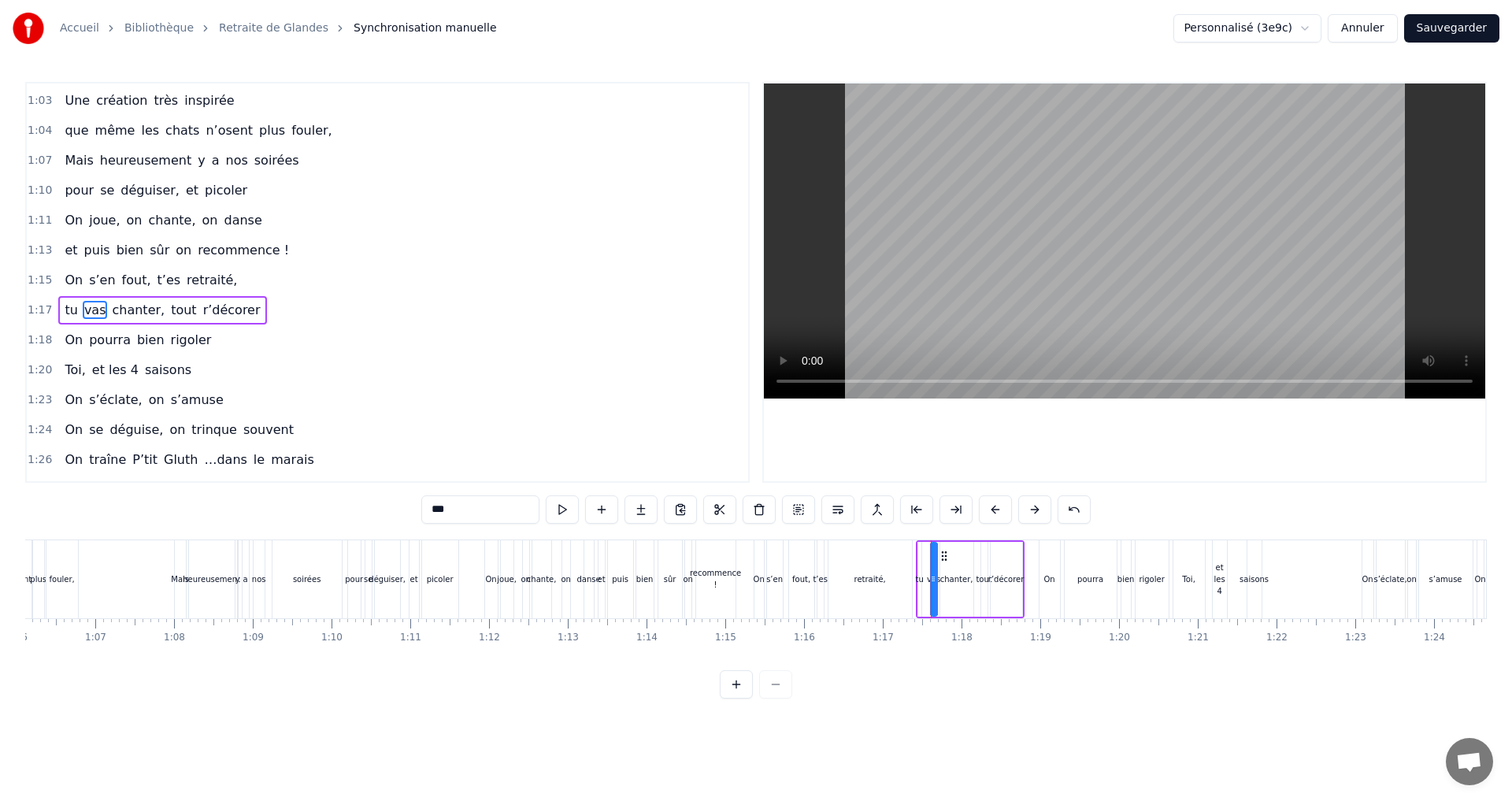
scroll to position [803, 0]
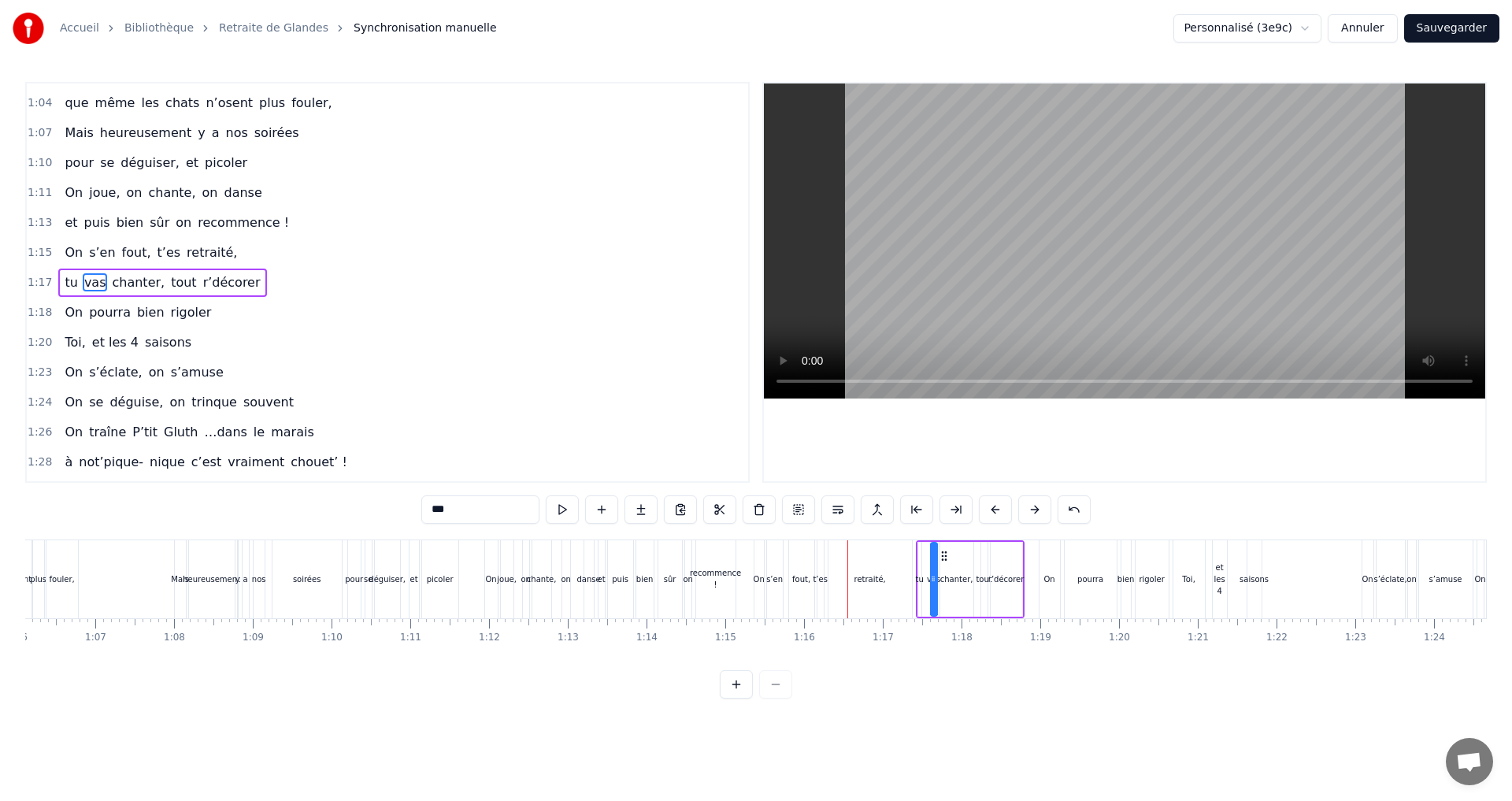
click at [873, 577] on div "retraité," at bounding box center [869, 579] width 31 height 12
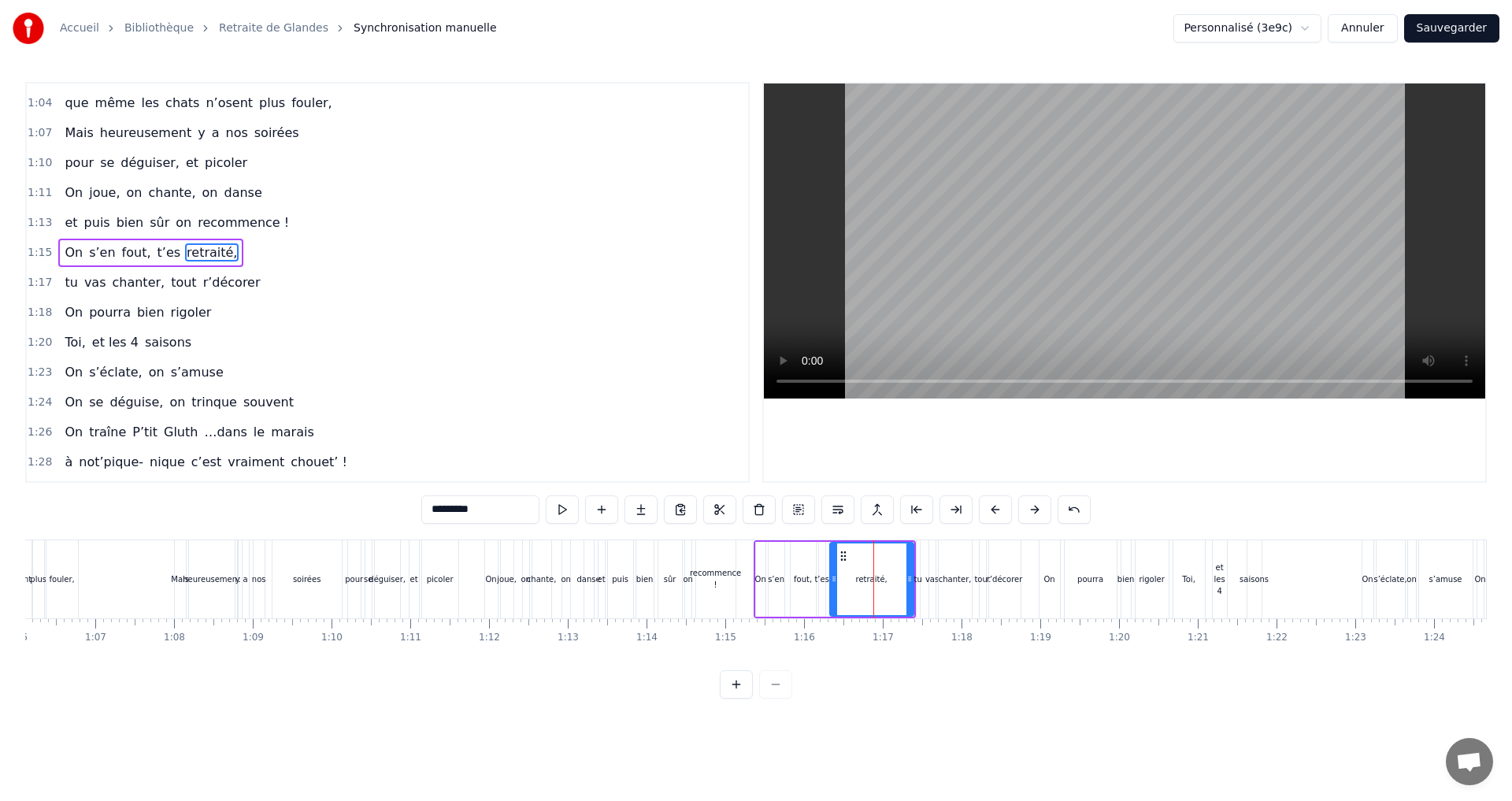
scroll to position [773, 0]
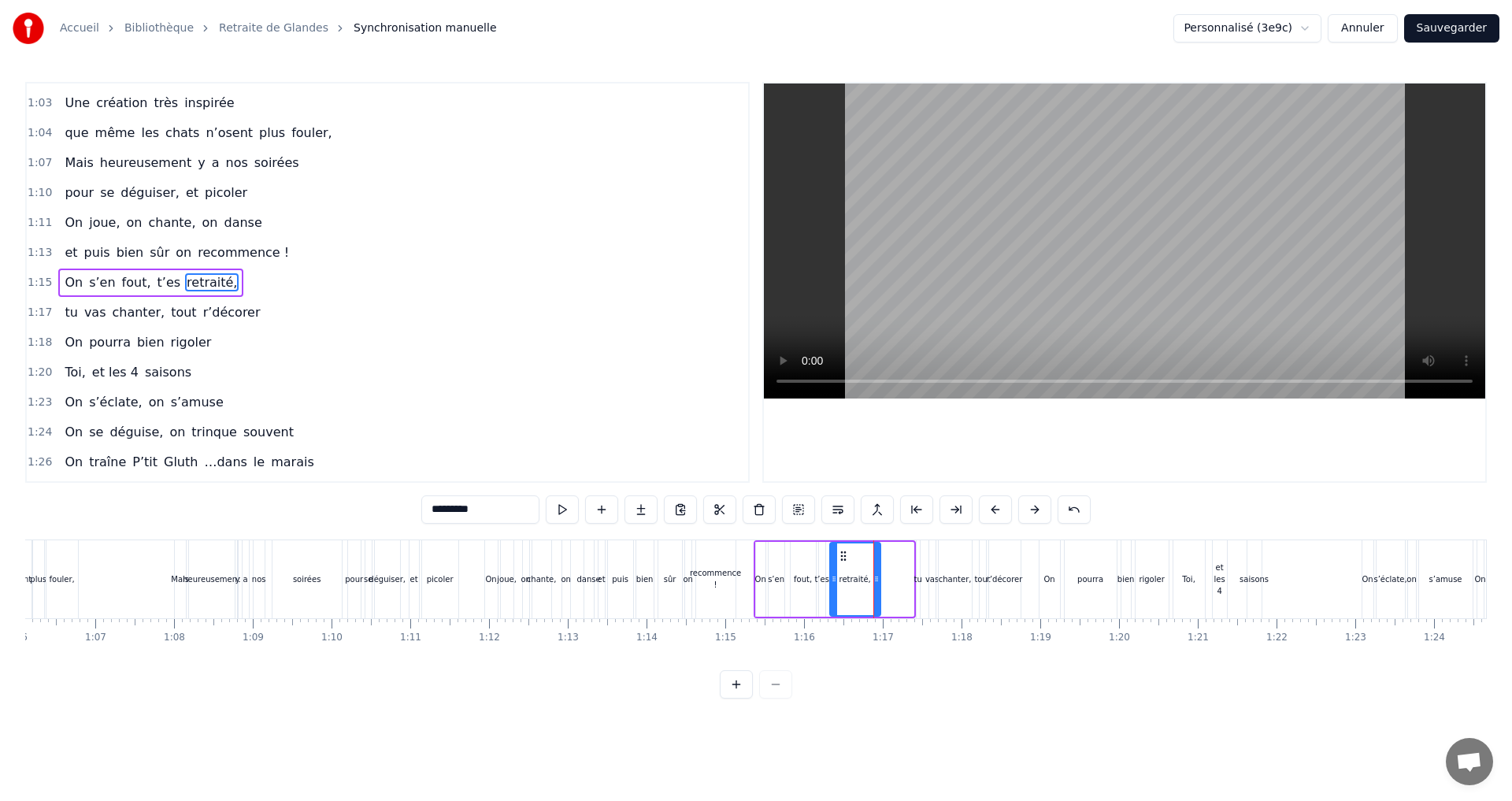
drag, startPoint x: 907, startPoint y: 579, endPoint x: 874, endPoint y: 583, distance: 33.2
click at [874, 583] on icon at bounding box center [876, 578] width 7 height 12
drag, startPoint x: 844, startPoint y: 556, endPoint x: 832, endPoint y: 566, distance: 15.6
click at [832, 566] on div "retraité," at bounding box center [844, 579] width 49 height 72
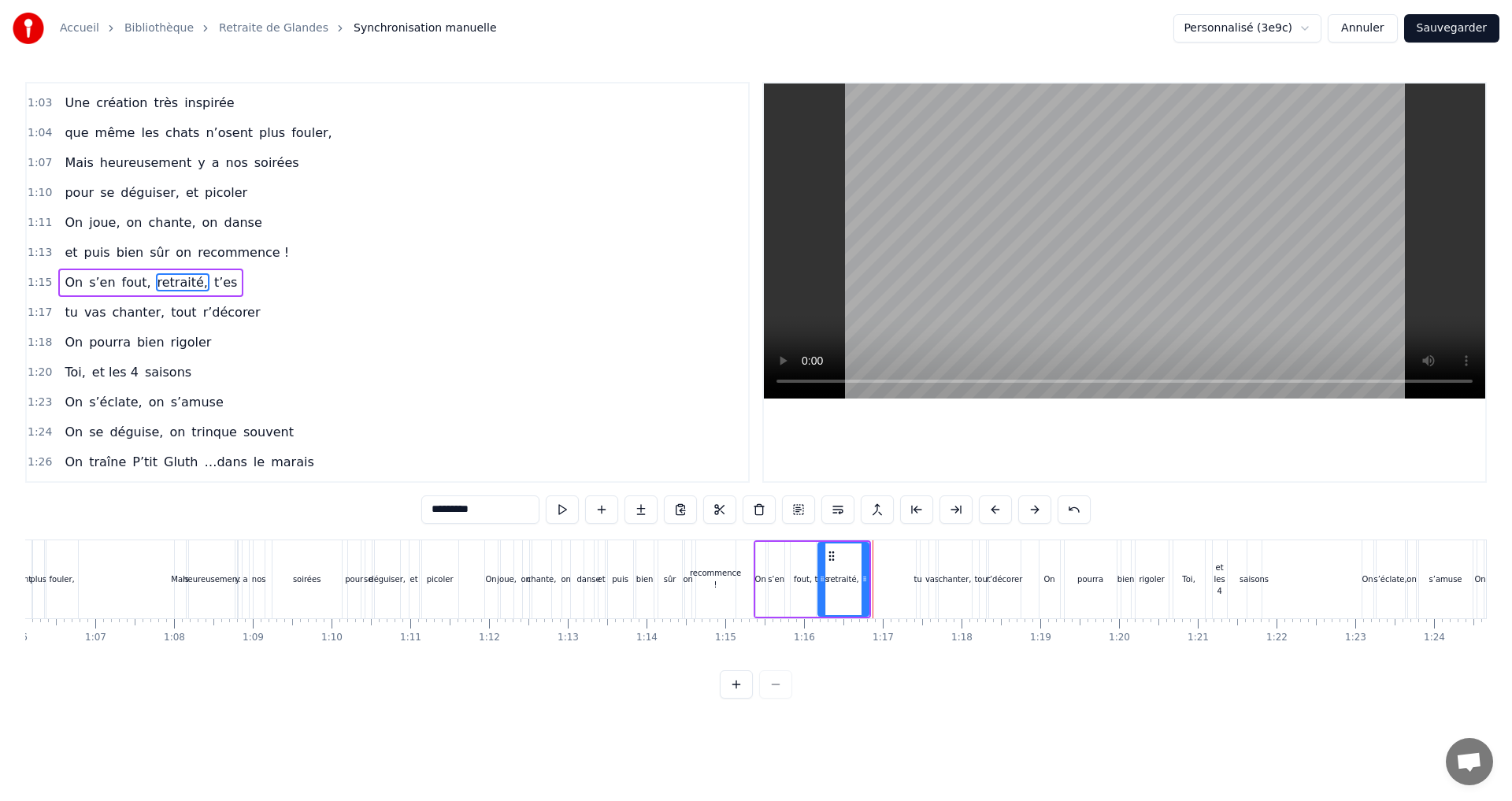
click at [806, 580] on div "fout," at bounding box center [802, 579] width 18 height 12
click at [796, 555] on icon at bounding box center [798, 555] width 12 height 12
click at [819, 580] on div "t’es" at bounding box center [821, 579] width 14 height 12
click at [844, 575] on div "retraité," at bounding box center [842, 579] width 31 height 12
drag, startPoint x: 863, startPoint y: 578, endPoint x: 837, endPoint y: 576, distance: 26.1
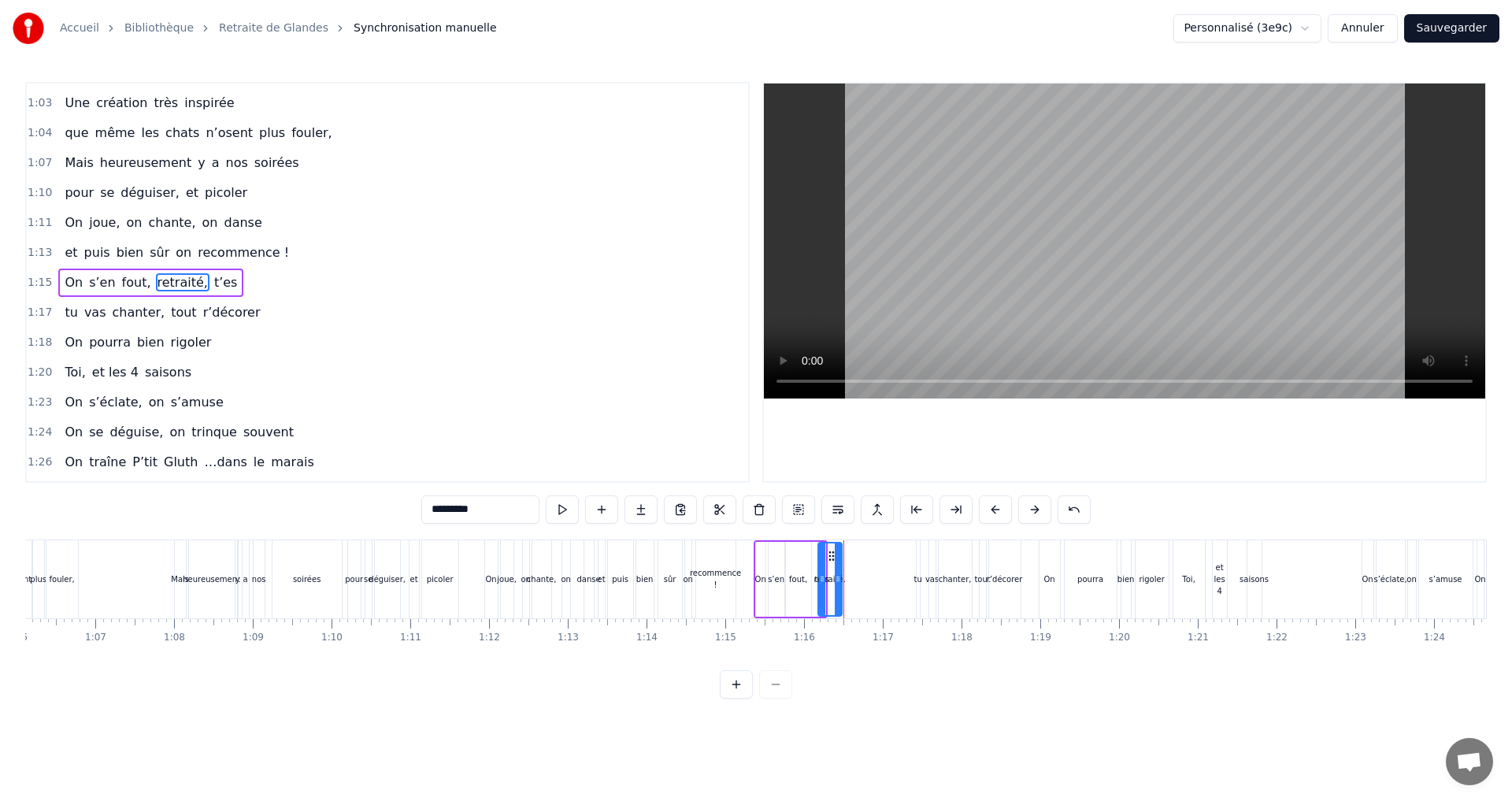
click at [837, 576] on icon at bounding box center [837, 578] width 7 height 12
click at [798, 593] on div "fout," at bounding box center [798, 578] width 25 height 74
click at [839, 576] on div "retraité," at bounding box center [828, 579] width 31 height 12
type input "*********"
click at [815, 580] on div "On s’en fout, retraité, t’es" at bounding box center [790, 579] width 74 height 78
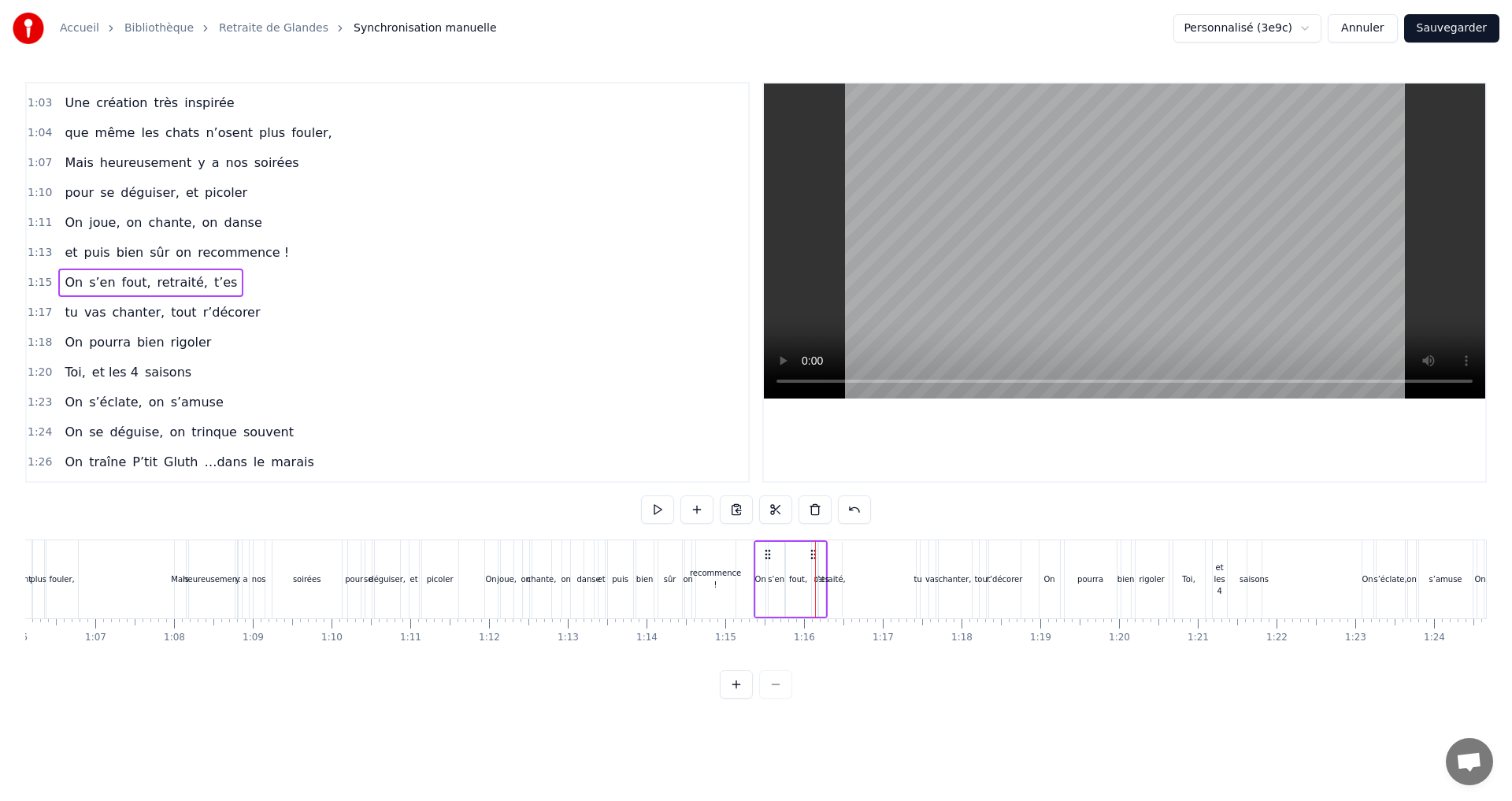
click at [821, 580] on div "t’es" at bounding box center [821, 579] width 14 height 12
drag, startPoint x: 833, startPoint y: 553, endPoint x: 823, endPoint y: 555, distance: 10.2
click at [823, 555] on icon at bounding box center [821, 555] width 12 height 12
click at [791, 576] on div "fout," at bounding box center [797, 579] width 18 height 12
click at [793, 555] on icon at bounding box center [794, 555] width 12 height 12
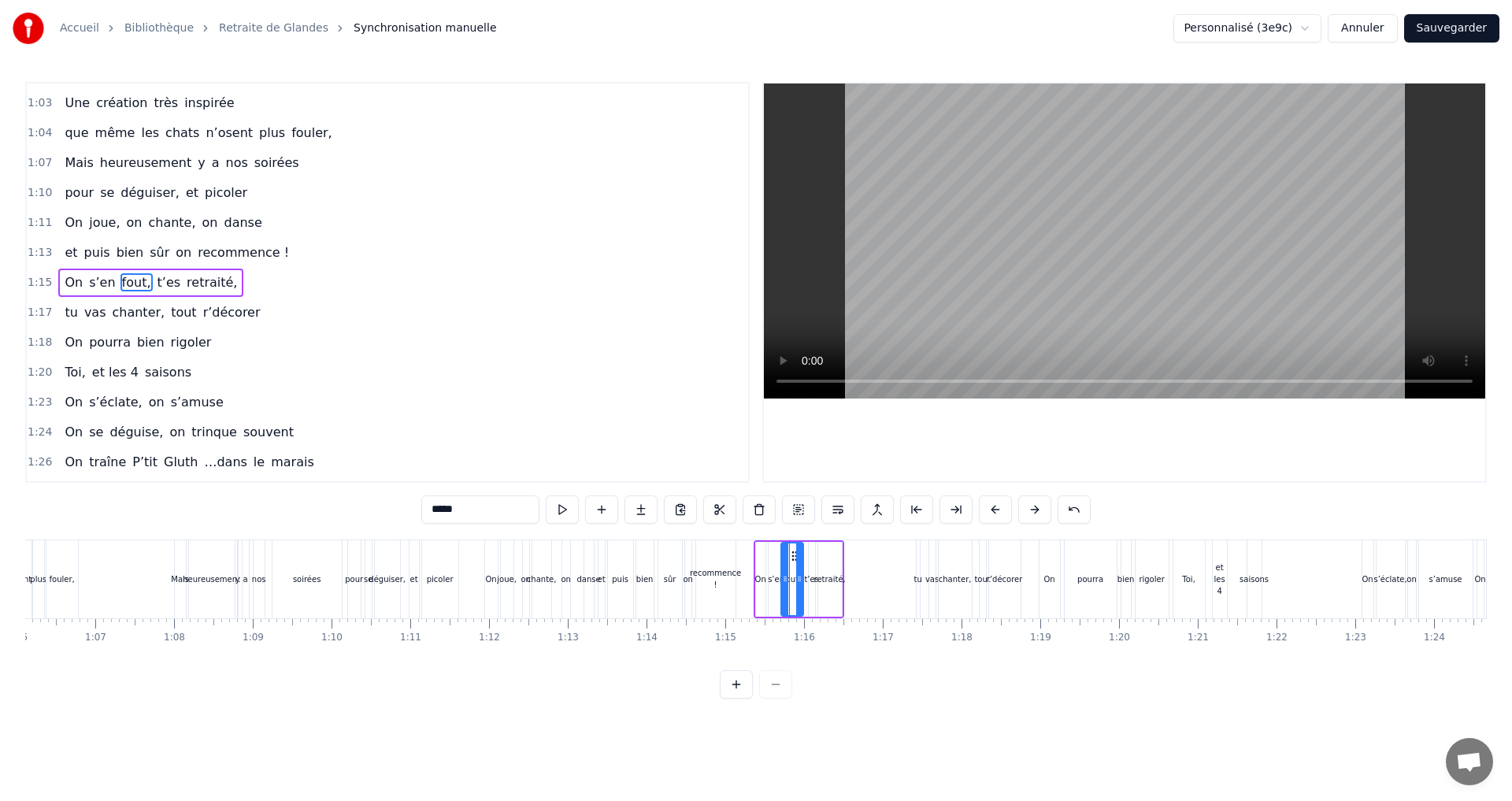
click at [797, 576] on icon at bounding box center [798, 578] width 7 height 12
click at [809, 579] on div "t’es" at bounding box center [811, 579] width 14 height 12
click at [813, 557] on icon at bounding box center [816, 555] width 12 height 12
click at [832, 580] on div "retraité," at bounding box center [828, 579] width 31 height 12
click at [828, 557] on icon at bounding box center [827, 555] width 12 height 12
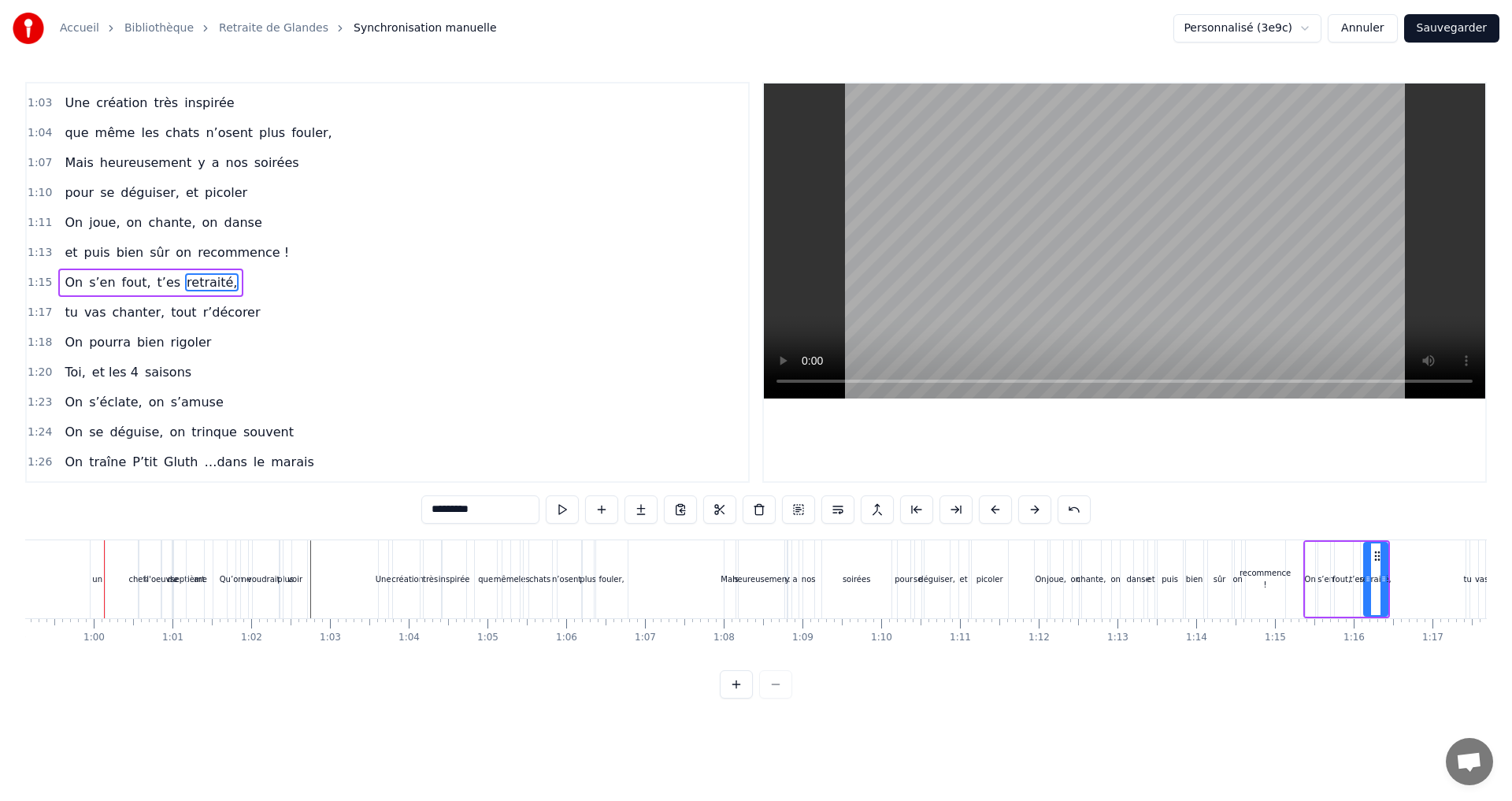
scroll to position [0, 4655]
click at [455, 580] on div "inspirée" at bounding box center [455, 579] width 31 height 12
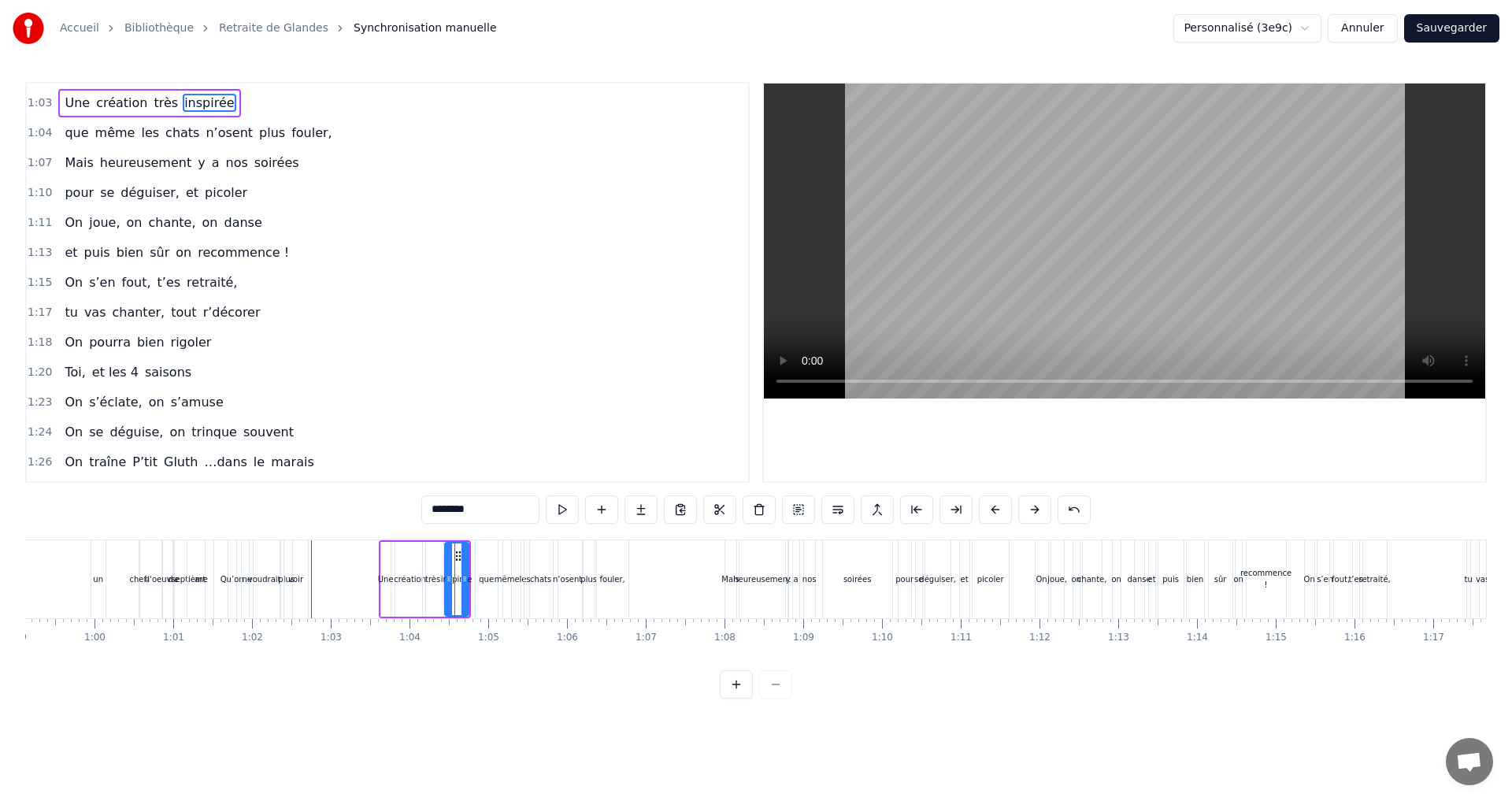
scroll to position [594, 0]
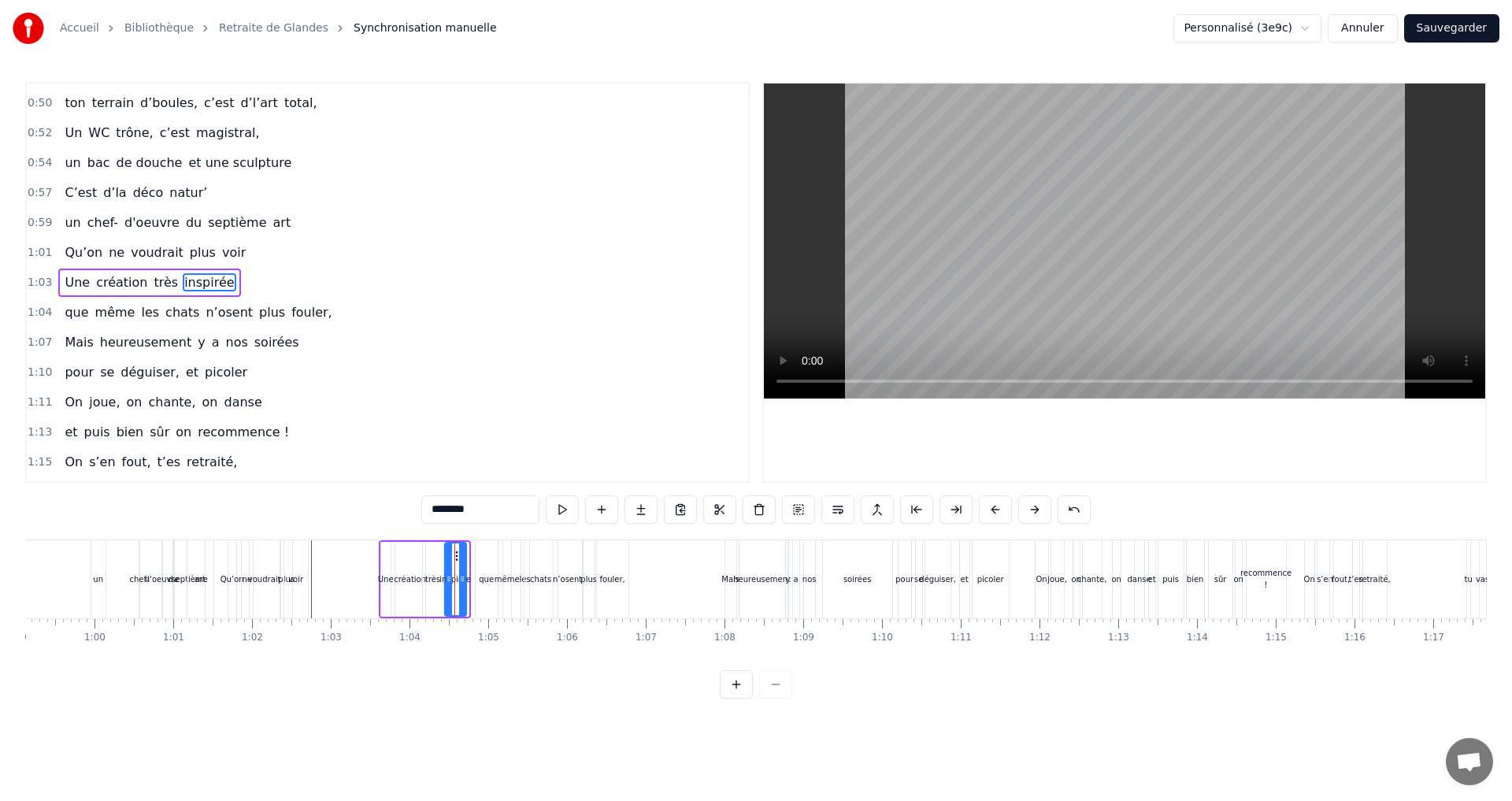
click at [461, 583] on icon at bounding box center [462, 578] width 7 height 12
click at [455, 560] on circle at bounding box center [455, 559] width 1 height 1
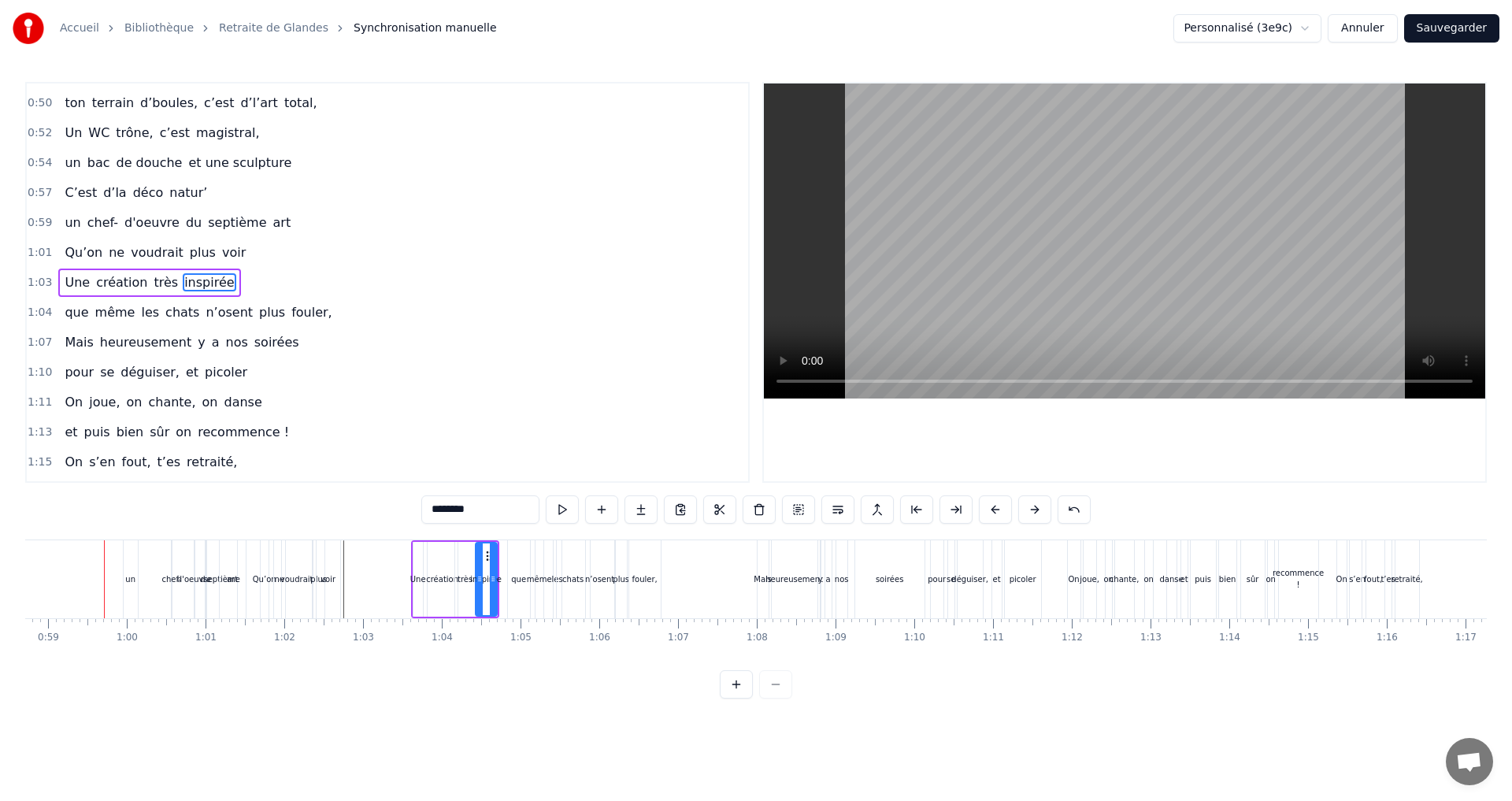
scroll to position [0, 4622]
click at [442, 578] on div "création" at bounding box center [442, 579] width 32 height 12
click at [442, 555] on icon at bounding box center [440, 555] width 12 height 12
click at [466, 569] on div "très" at bounding box center [466, 578] width 21 height 74
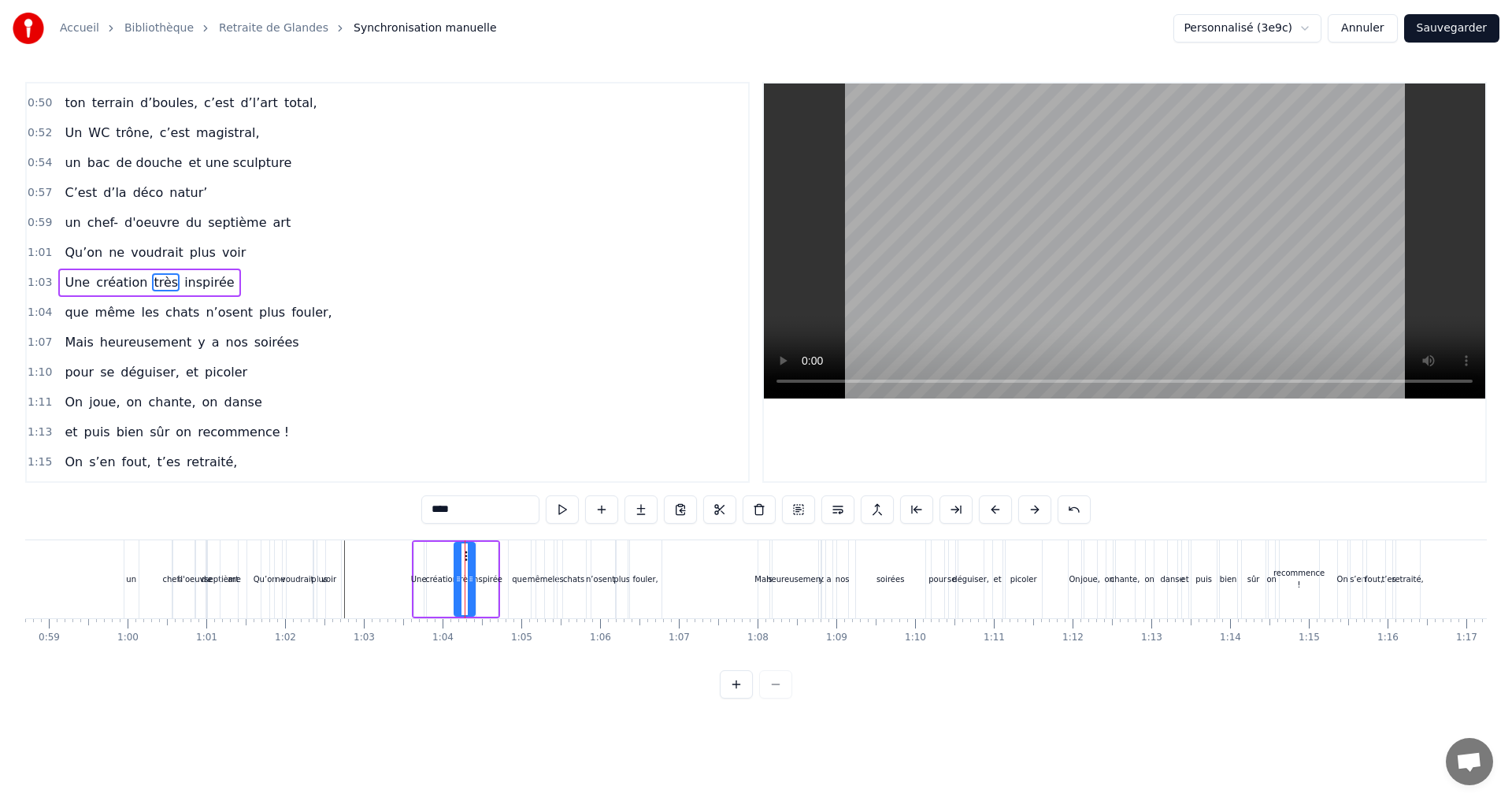
click at [491, 575] on div "inspirée" at bounding box center [486, 579] width 31 height 12
click at [486, 556] on icon at bounding box center [487, 555] width 12 height 12
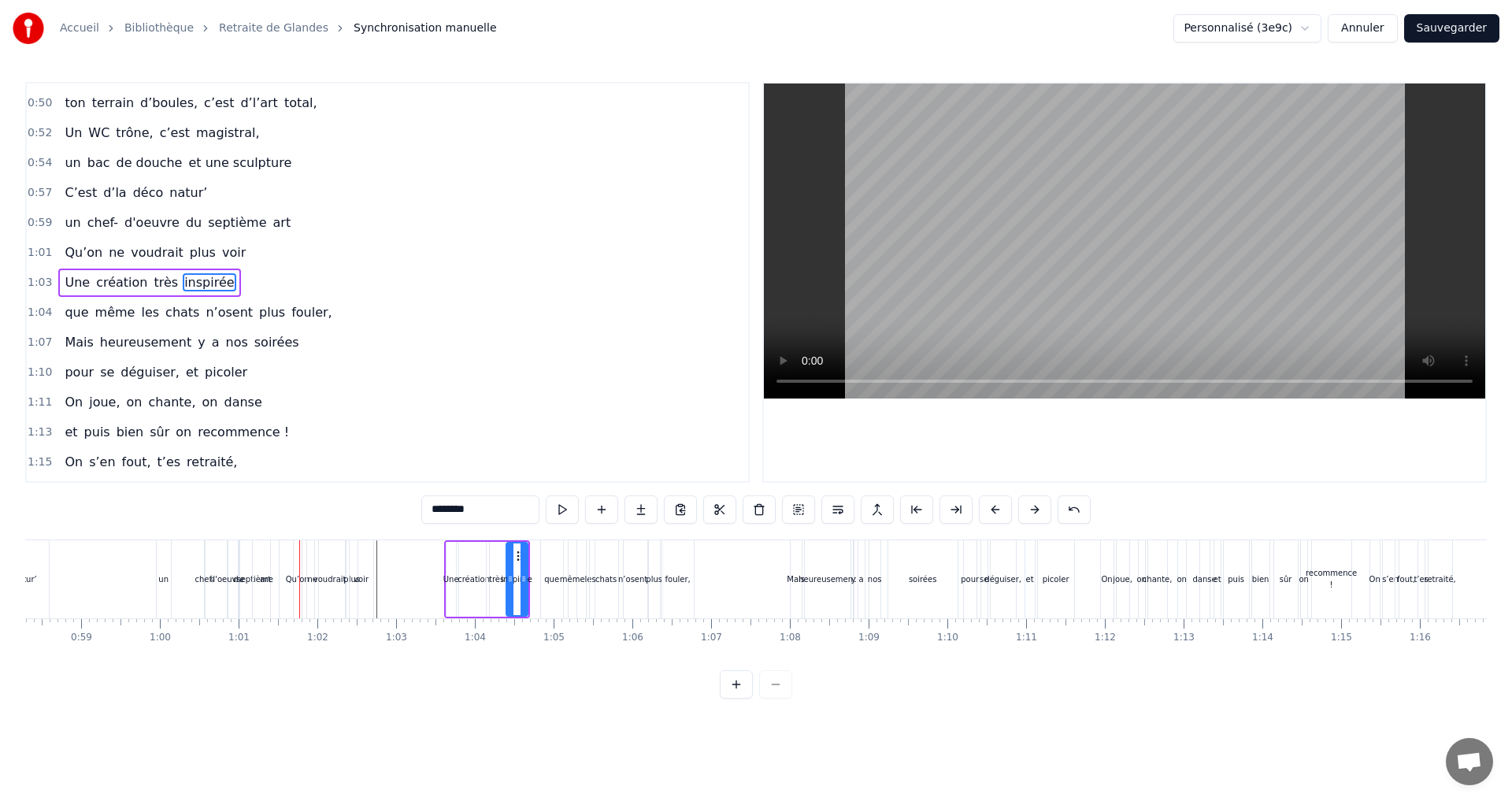
click at [258, 577] on div "art" at bounding box center [265, 579] width 26 height 78
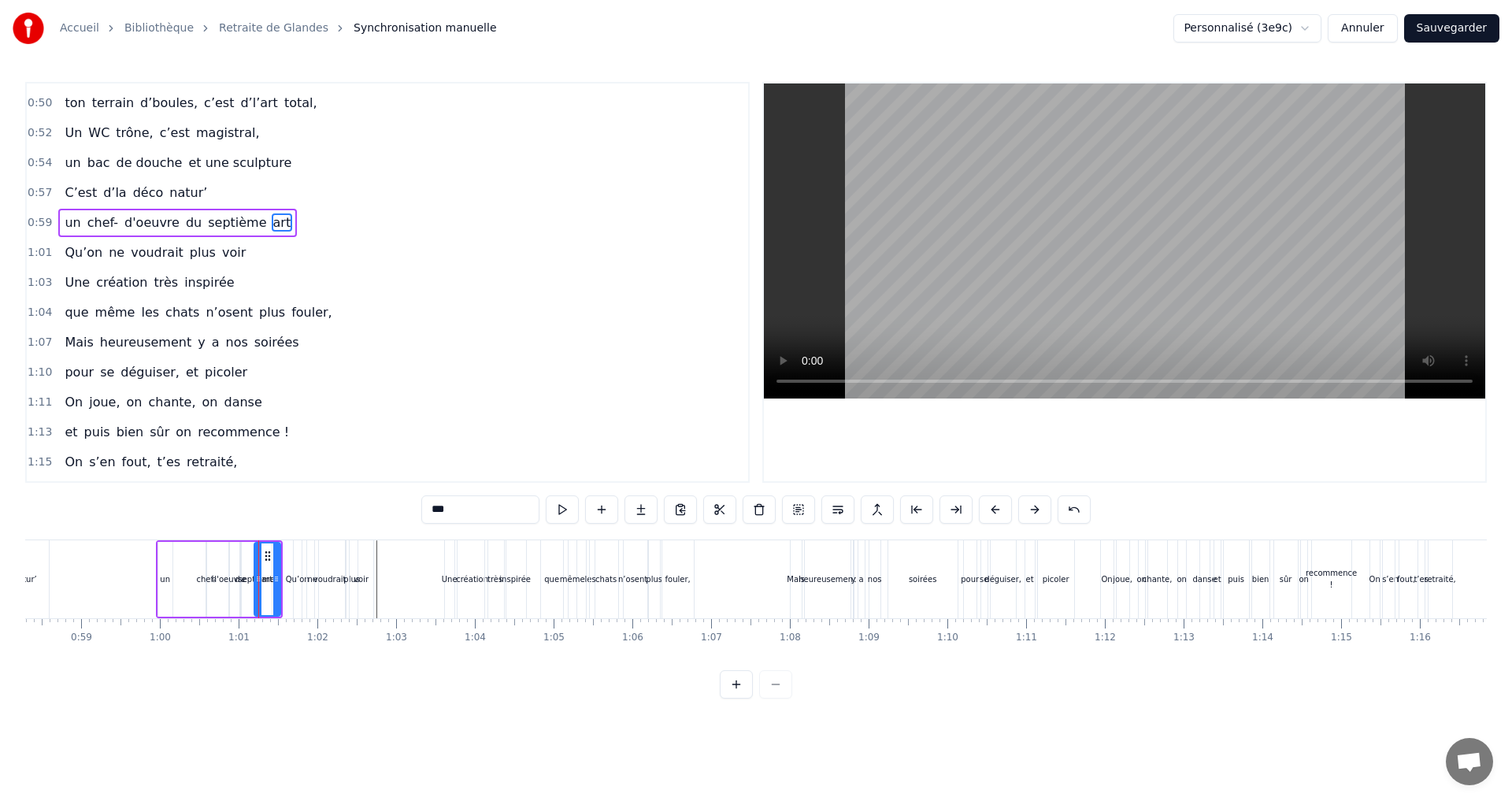
scroll to position [534, 0]
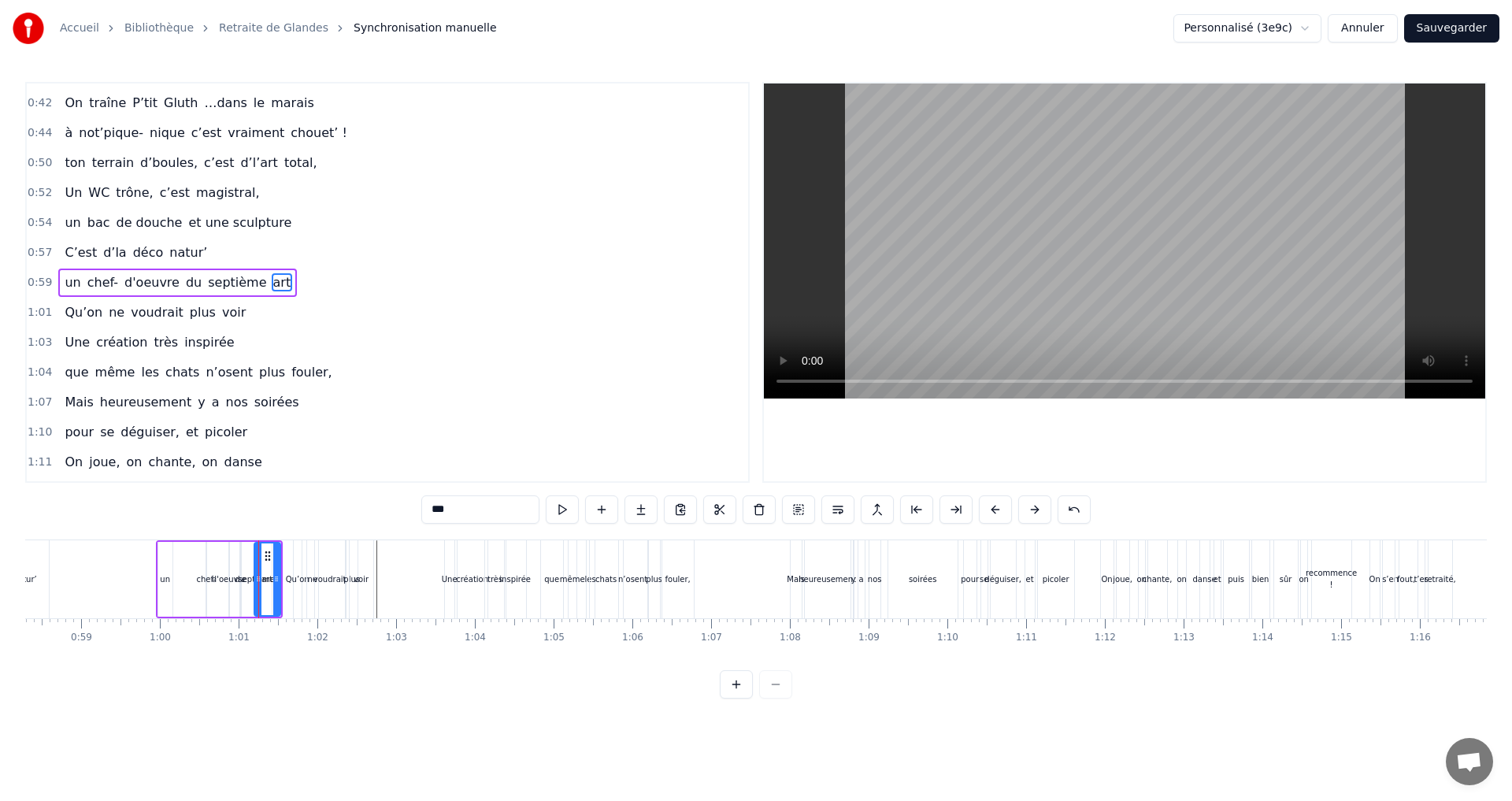
click at [137, 277] on span "d'oeuvre" at bounding box center [152, 281] width 58 height 18
click at [475, 512] on input "********" at bounding box center [479, 509] width 118 height 28
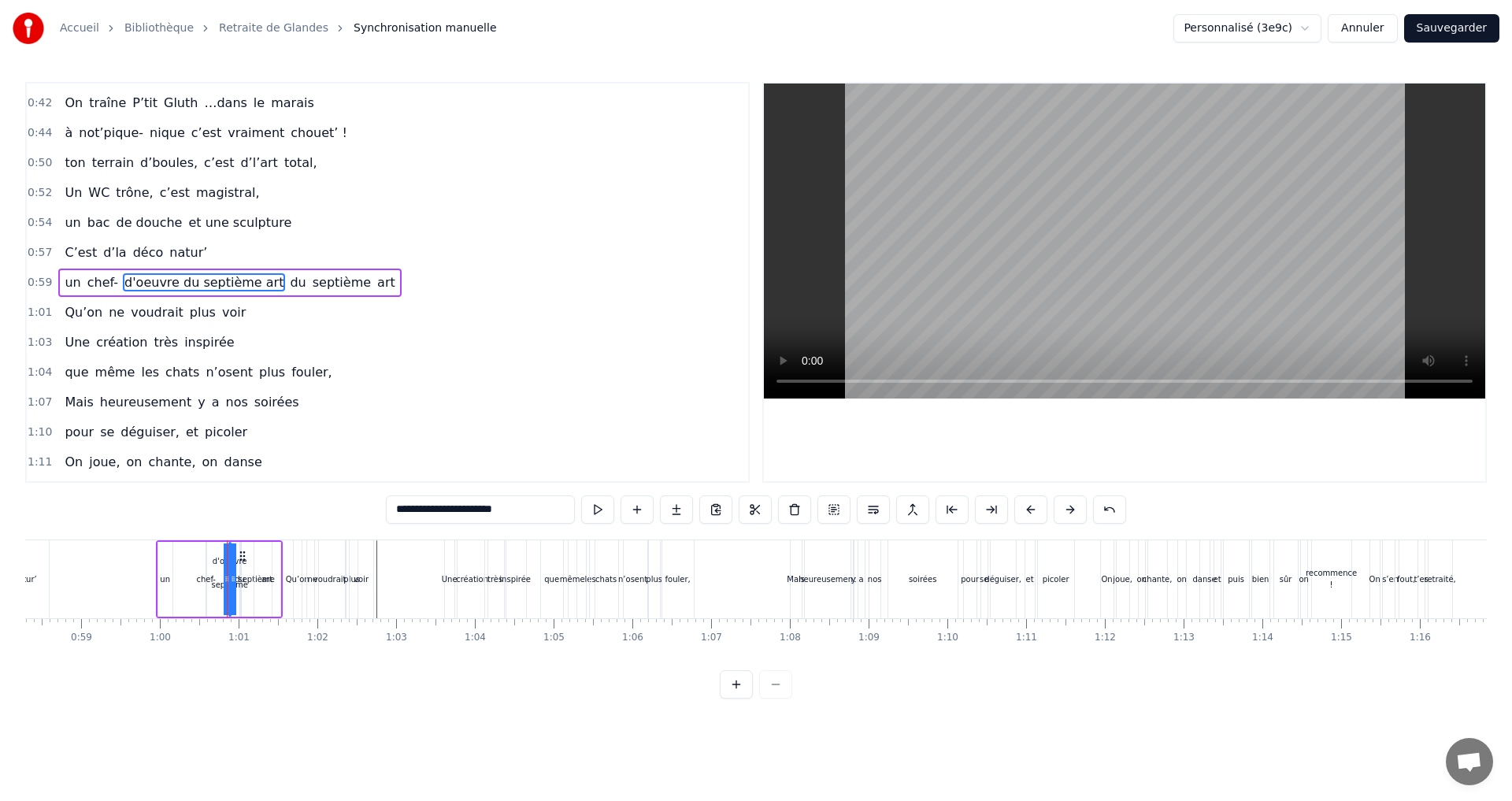
click at [288, 277] on span "du" at bounding box center [298, 281] width 19 height 18
type input "**"
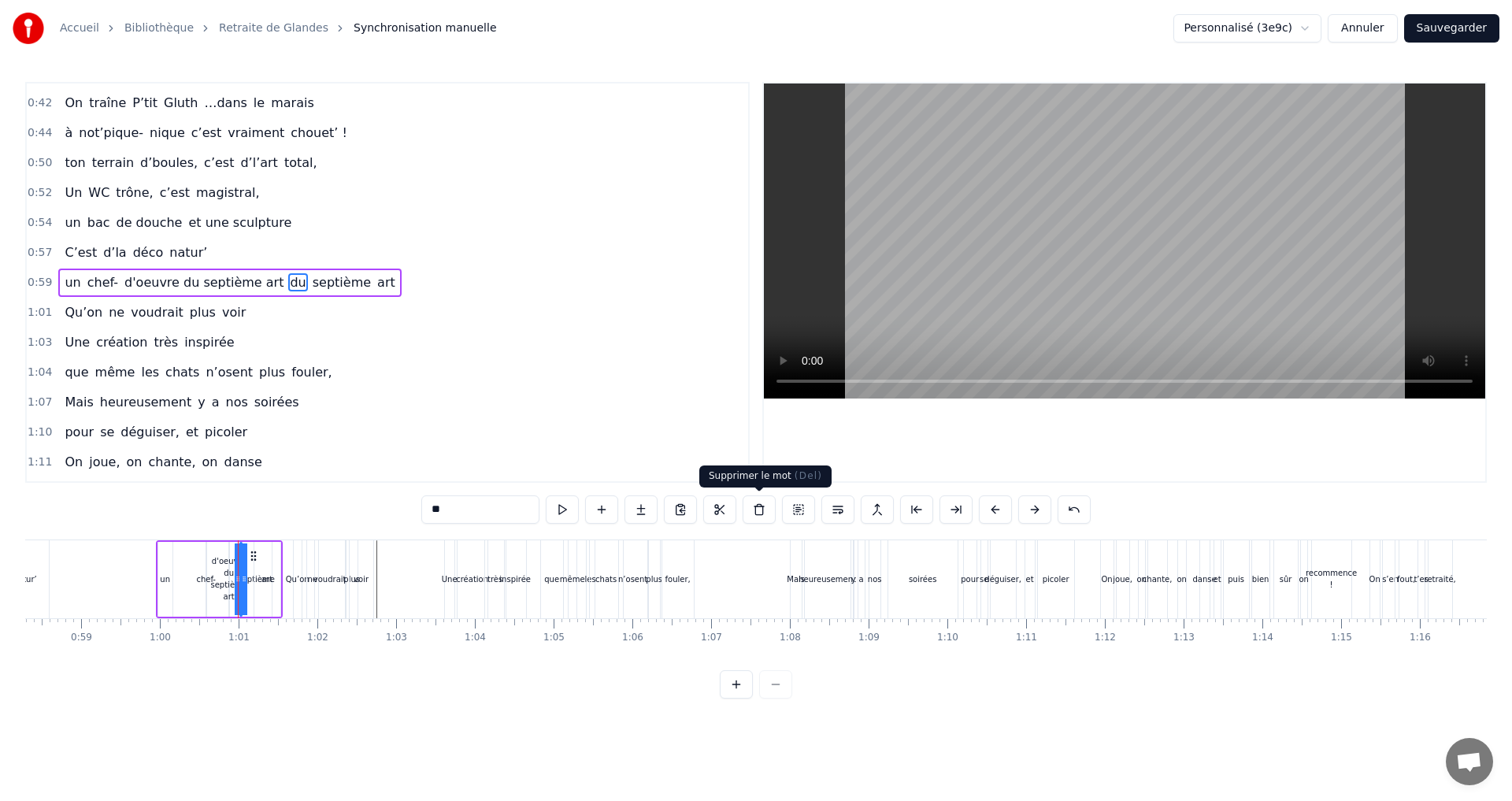
drag, startPoint x: 759, startPoint y: 507, endPoint x: 464, endPoint y: 405, distance: 312.1
click at [760, 507] on button at bounding box center [759, 509] width 33 height 28
drag, startPoint x: 286, startPoint y: 286, endPoint x: 295, endPoint y: 291, distance: 10.3
click at [288, 286] on span "septième" at bounding box center [318, 281] width 61 height 18
click at [761, 506] on button at bounding box center [759, 509] width 33 height 28
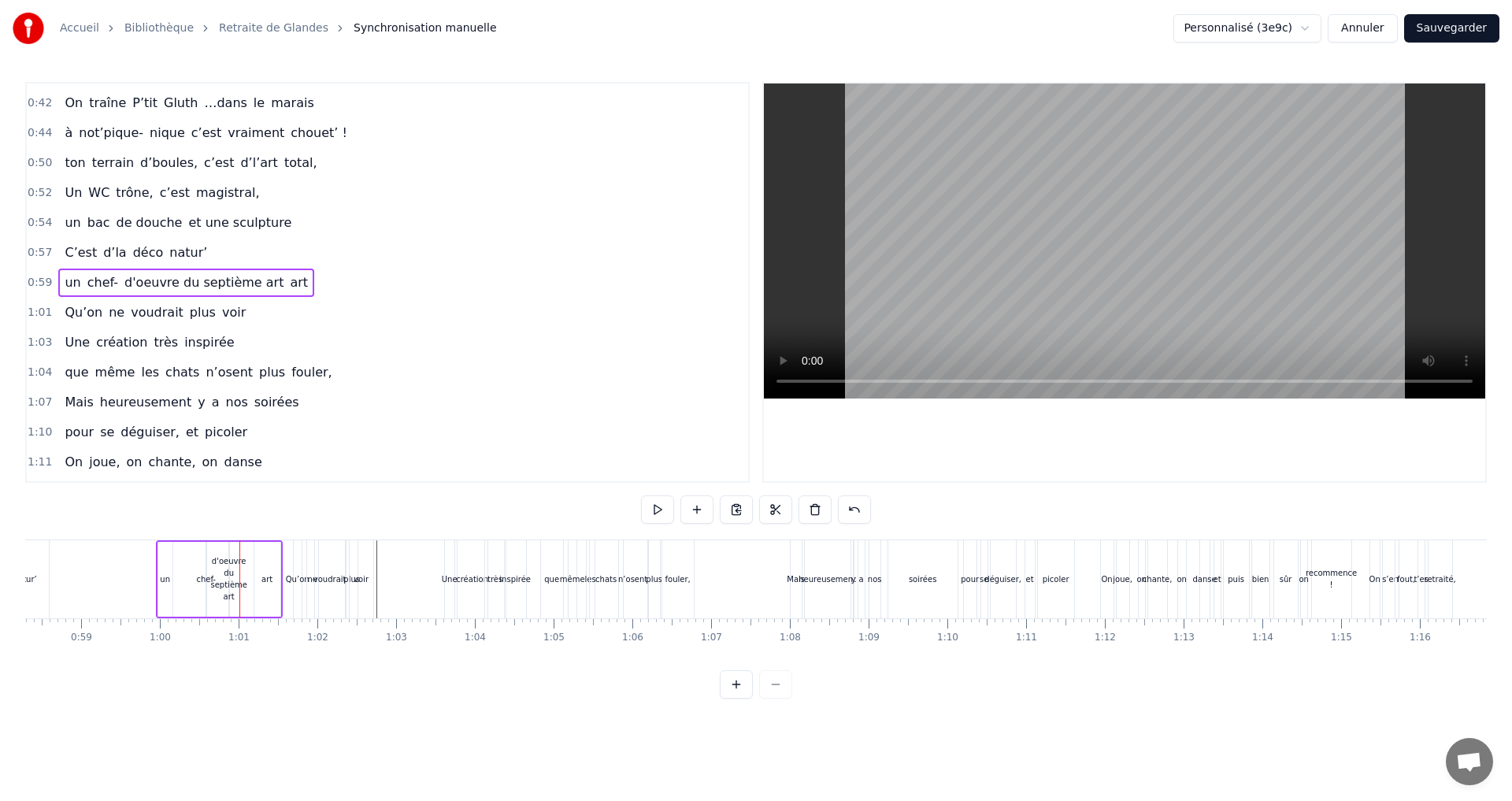
click at [288, 281] on span "art" at bounding box center [298, 281] width 22 height 18
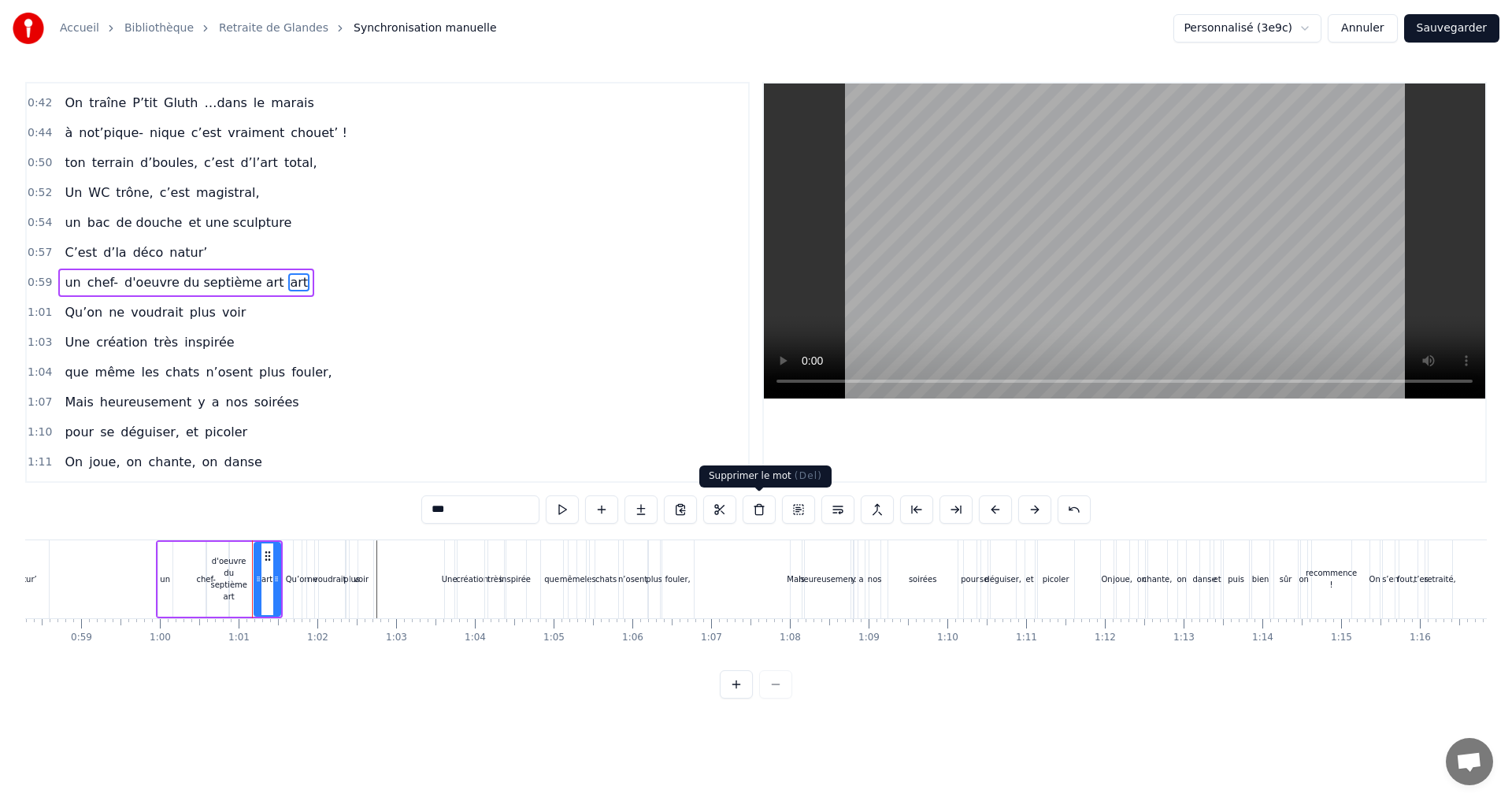
click at [761, 506] on button at bounding box center [759, 509] width 33 height 28
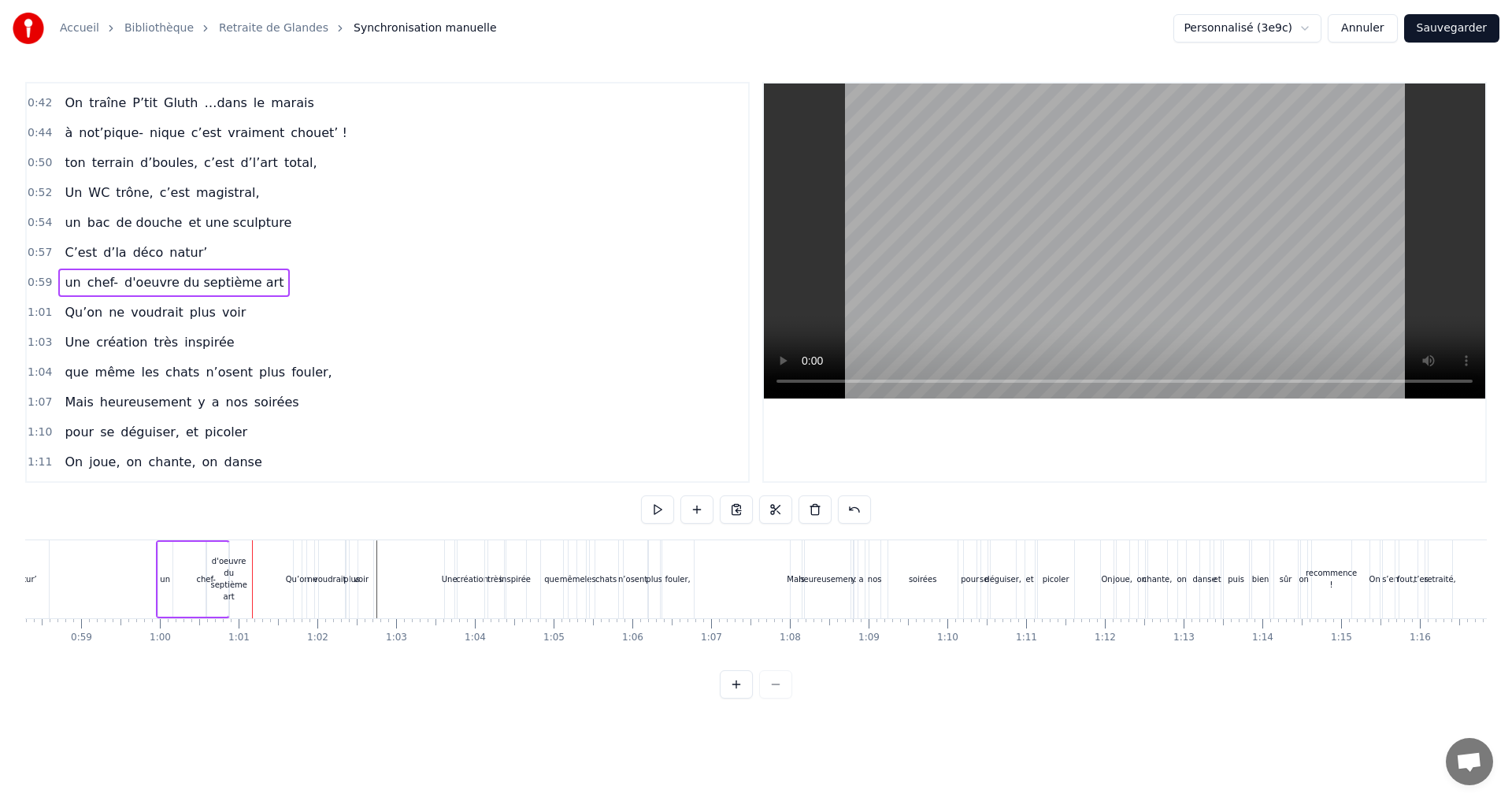
drag, startPoint x: 210, startPoint y: 584, endPoint x: 218, endPoint y: 587, distance: 8.5
click at [211, 584] on div "chef-" at bounding box center [205, 579] width 20 height 12
click at [233, 587] on div "d'oeuvre du septième art" at bounding box center [228, 579] width 36 height 47
drag, startPoint x: 233, startPoint y: 580, endPoint x: 243, endPoint y: 577, distance: 10.4
click at [230, 577] on div "d'oeuvre du septième art" at bounding box center [230, 579] width 0 height 72
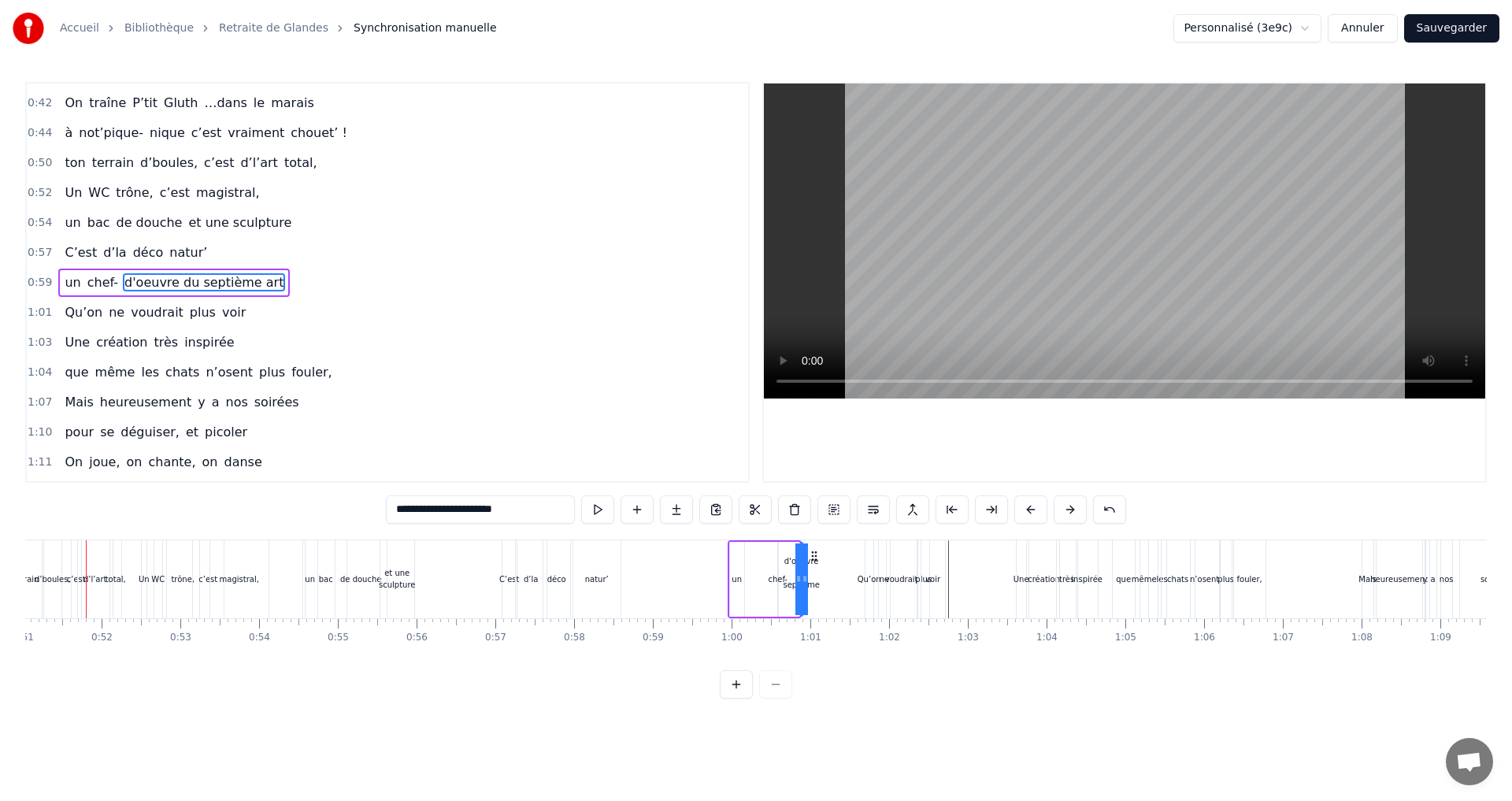
scroll to position [0, 3999]
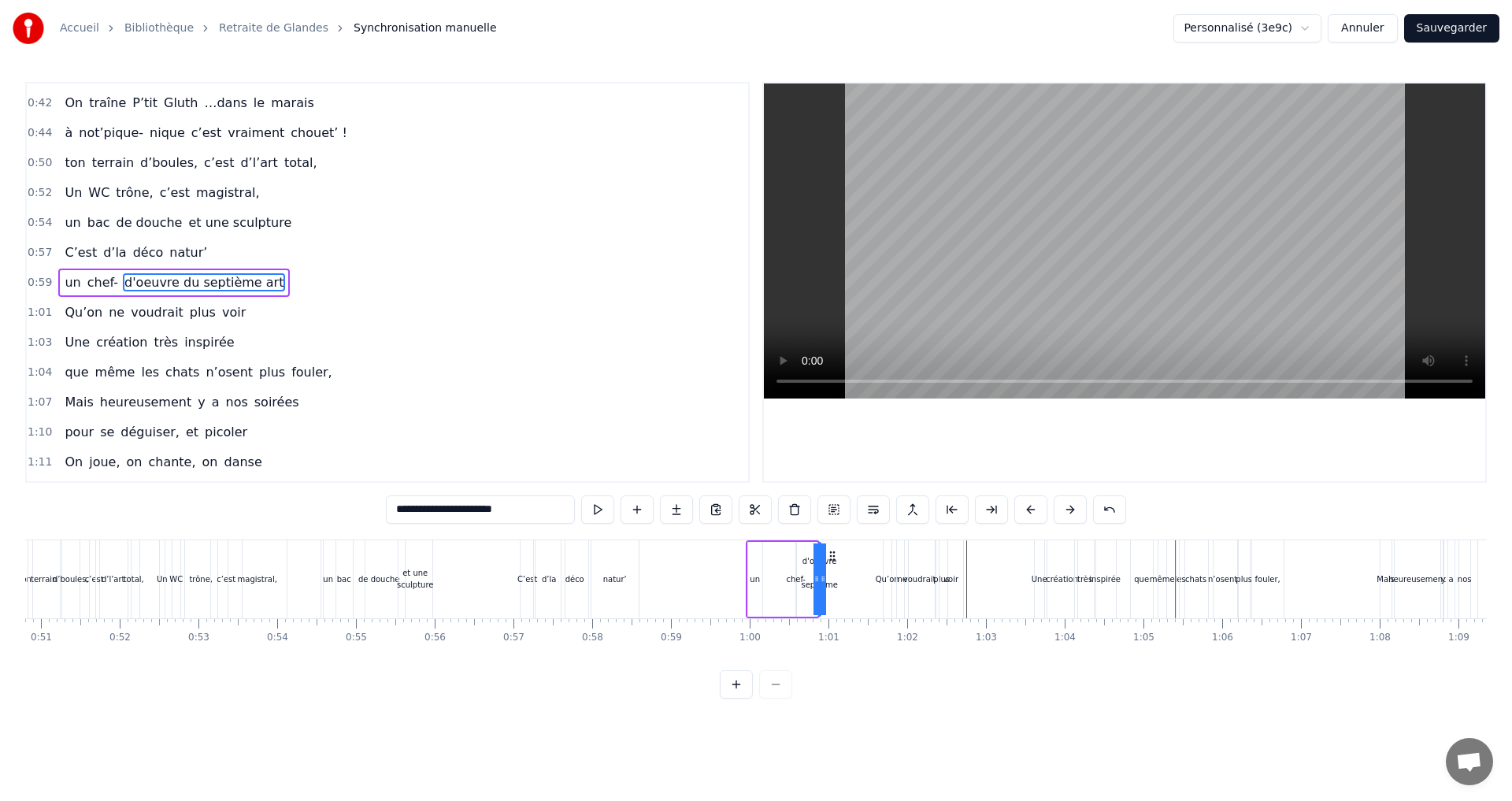
click at [940, 577] on div "voir" at bounding box center [951, 579] width 24 height 78
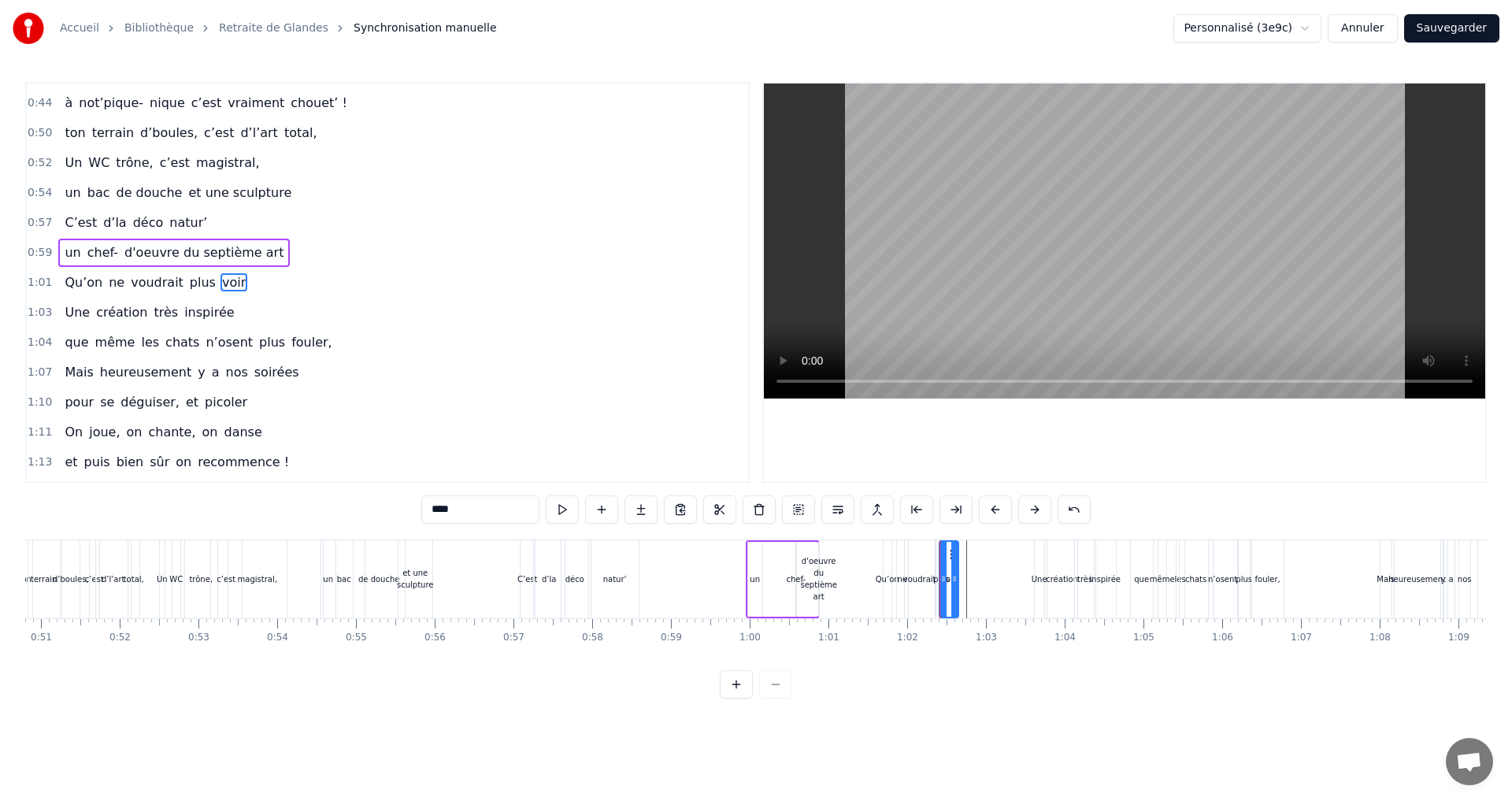
click at [951, 577] on icon at bounding box center [954, 578] width 7 height 12
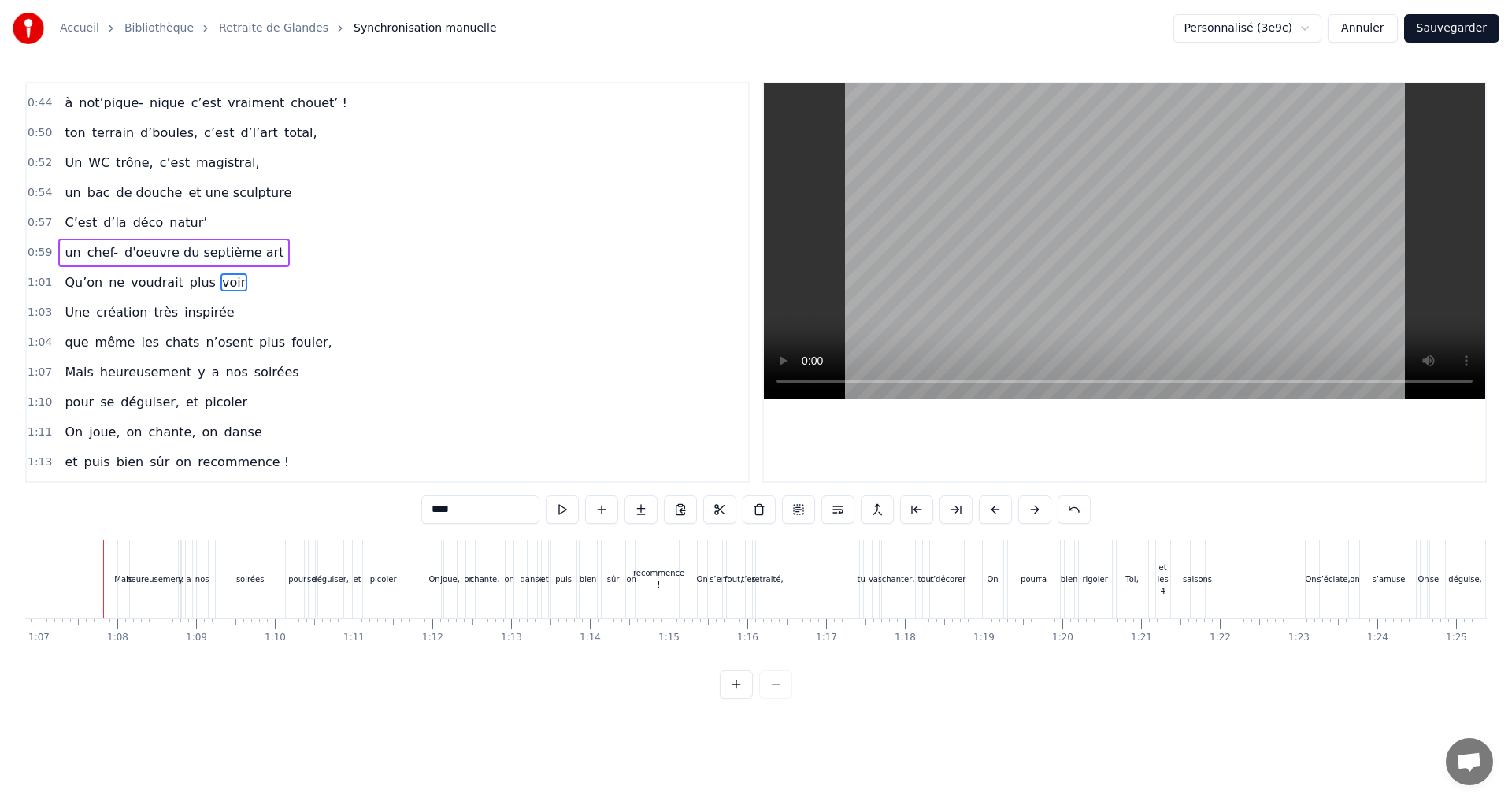
scroll to position [0, 5261]
click at [241, 578] on div "soirées" at bounding box center [251, 579] width 28 height 12
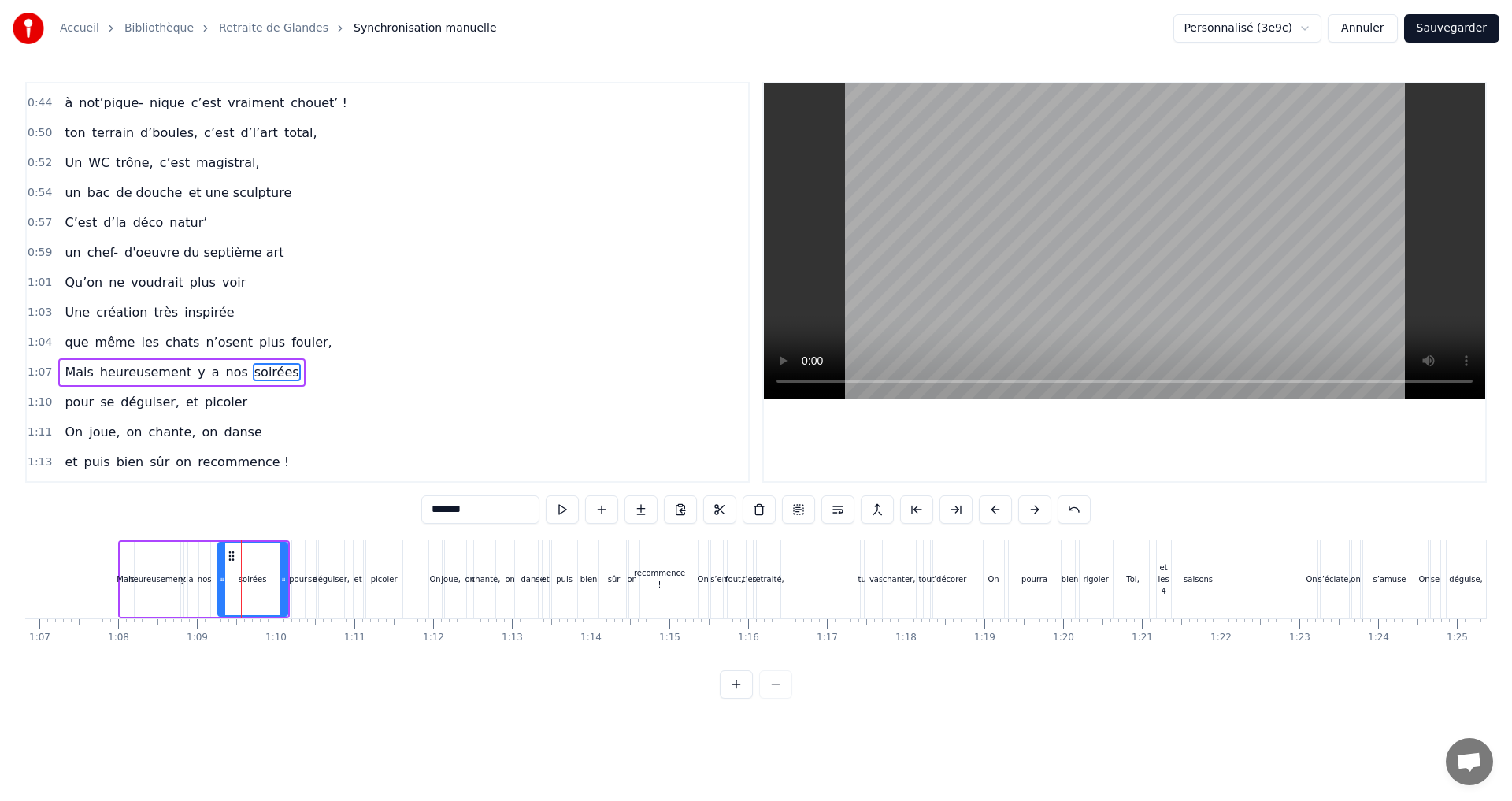
scroll to position [653, 0]
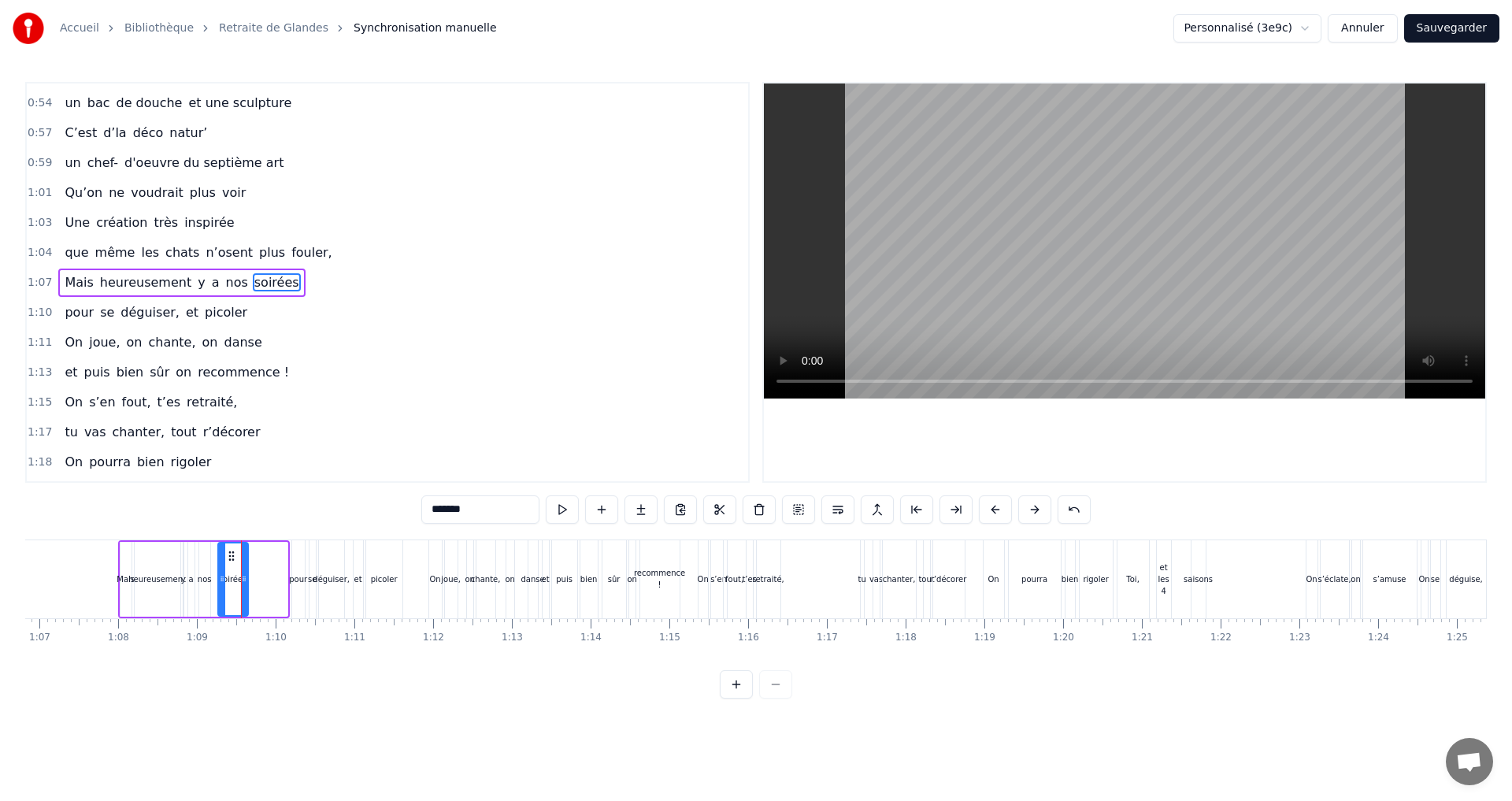
drag, startPoint x: 280, startPoint y: 581, endPoint x: 240, endPoint y: 582, distance: 40.0
click at [241, 582] on icon at bounding box center [244, 578] width 7 height 12
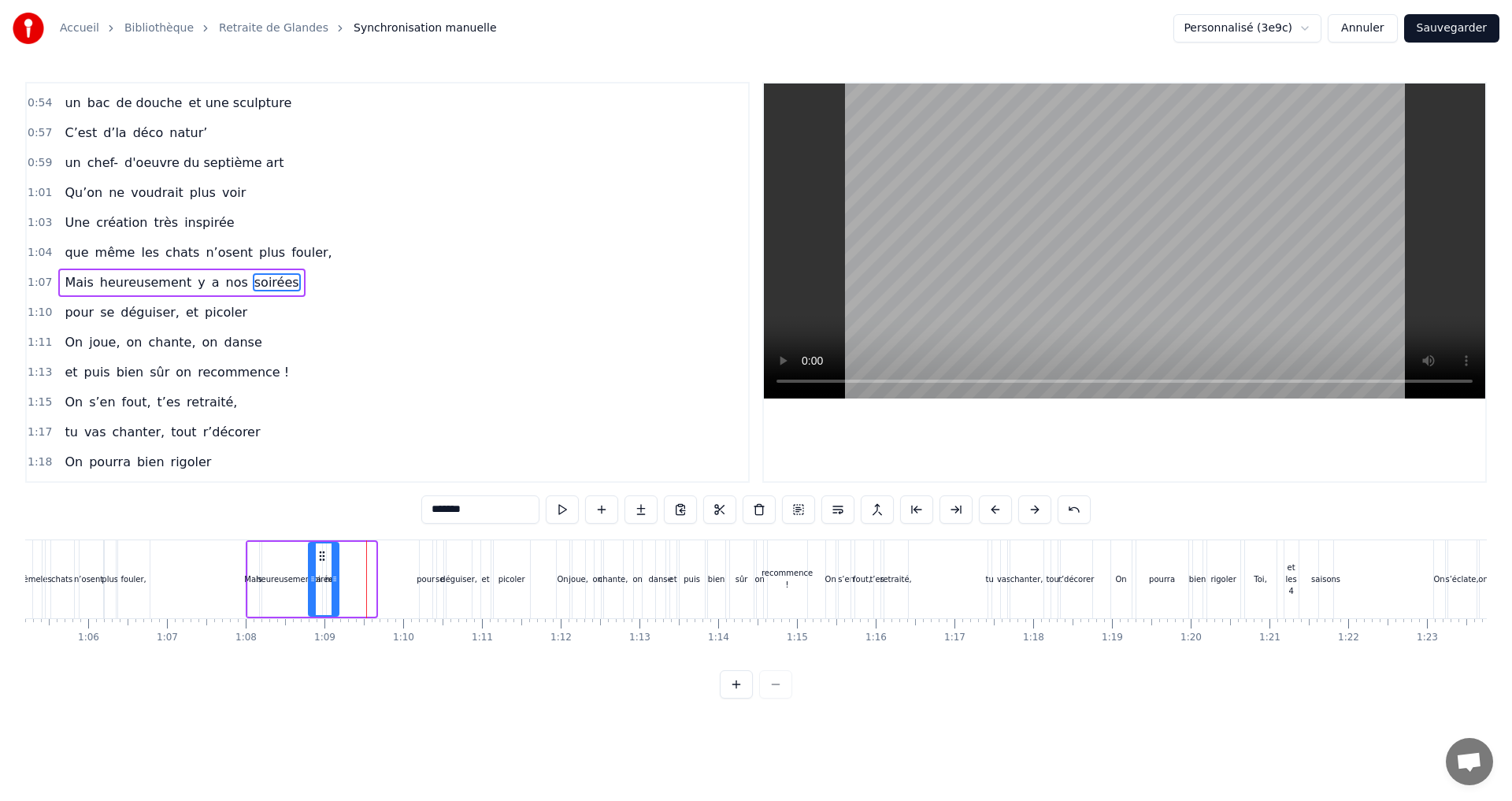
scroll to position [0, 5133]
drag, startPoint x: 231, startPoint y: 553, endPoint x: 352, endPoint y: 580, distance: 124.0
click at [352, 580] on div "soirées" at bounding box center [354, 579] width 28 height 72
click at [335, 581] on div "nos" at bounding box center [332, 579] width 14 height 12
click at [316, 575] on div "a" at bounding box center [319, 578] width 7 height 74
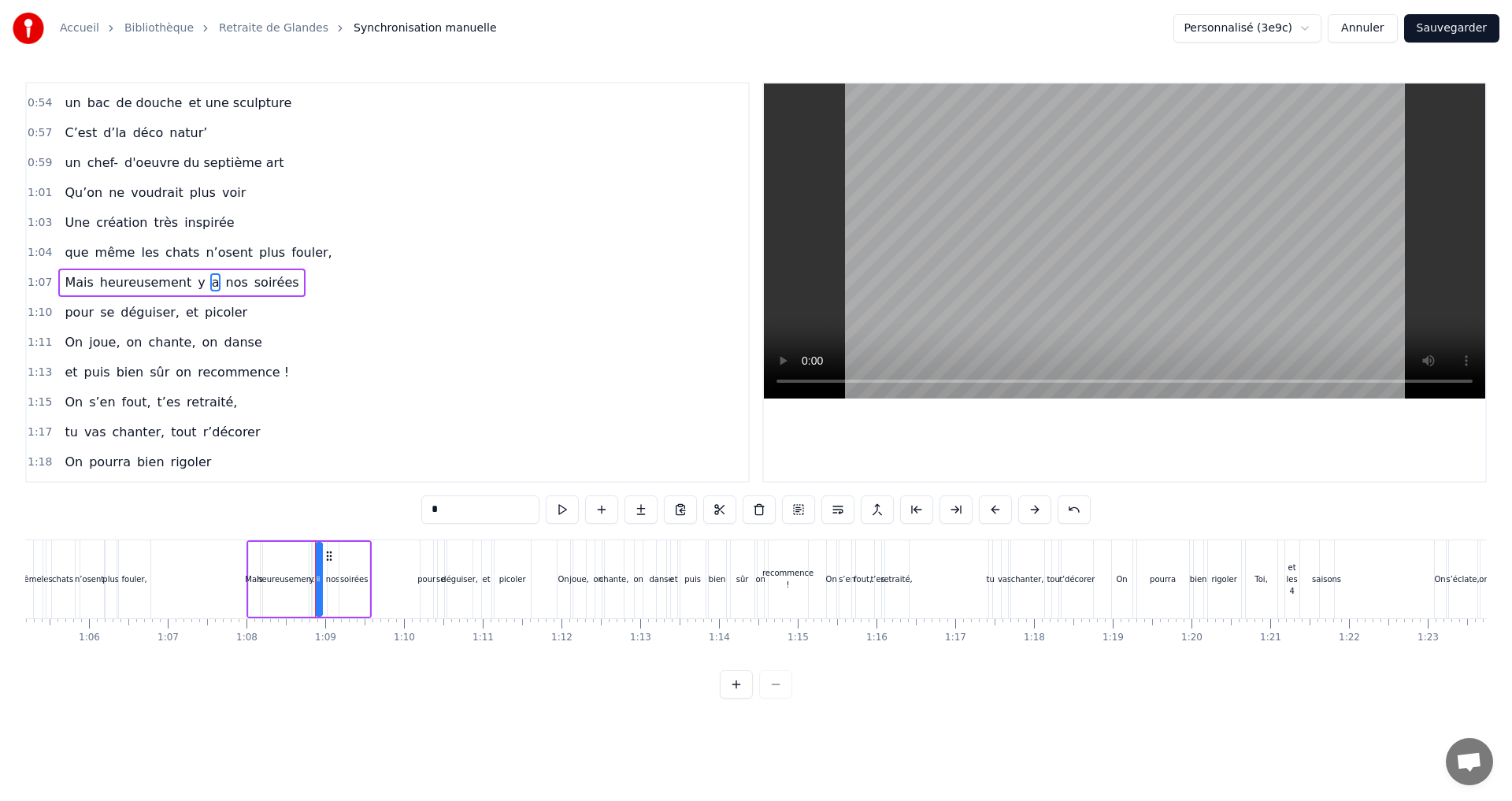
click at [330, 557] on icon at bounding box center [329, 555] width 12 height 12
click at [334, 579] on div "nos" at bounding box center [332, 579] width 14 height 12
click at [359, 574] on div "soirées" at bounding box center [354, 579] width 28 height 12
click at [346, 554] on icon at bounding box center [346, 555] width 12 height 12
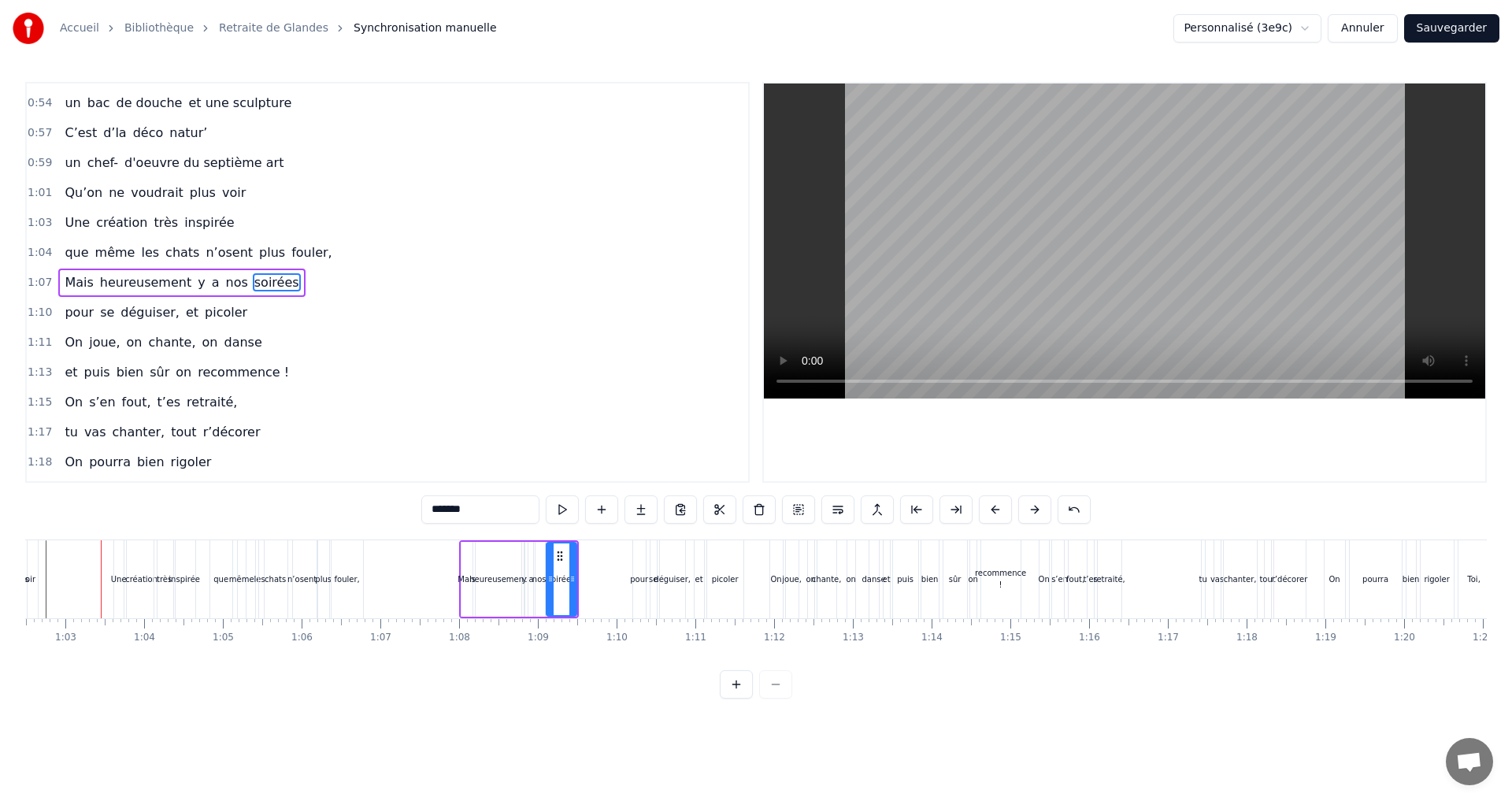
scroll to position [0, 4917]
click at [702, 578] on div "et" at bounding box center [702, 579] width 8 height 12
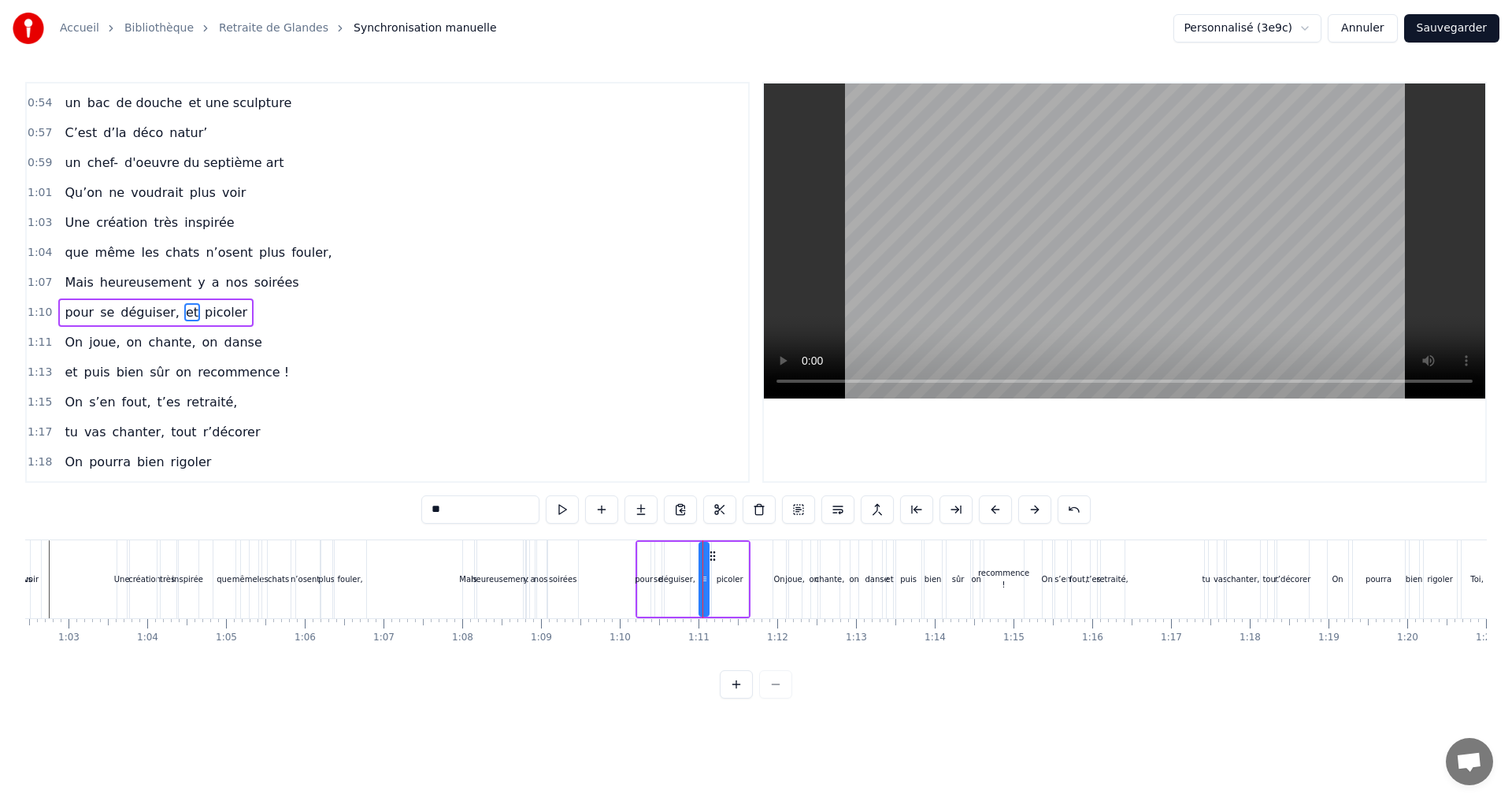
scroll to position [683, 0]
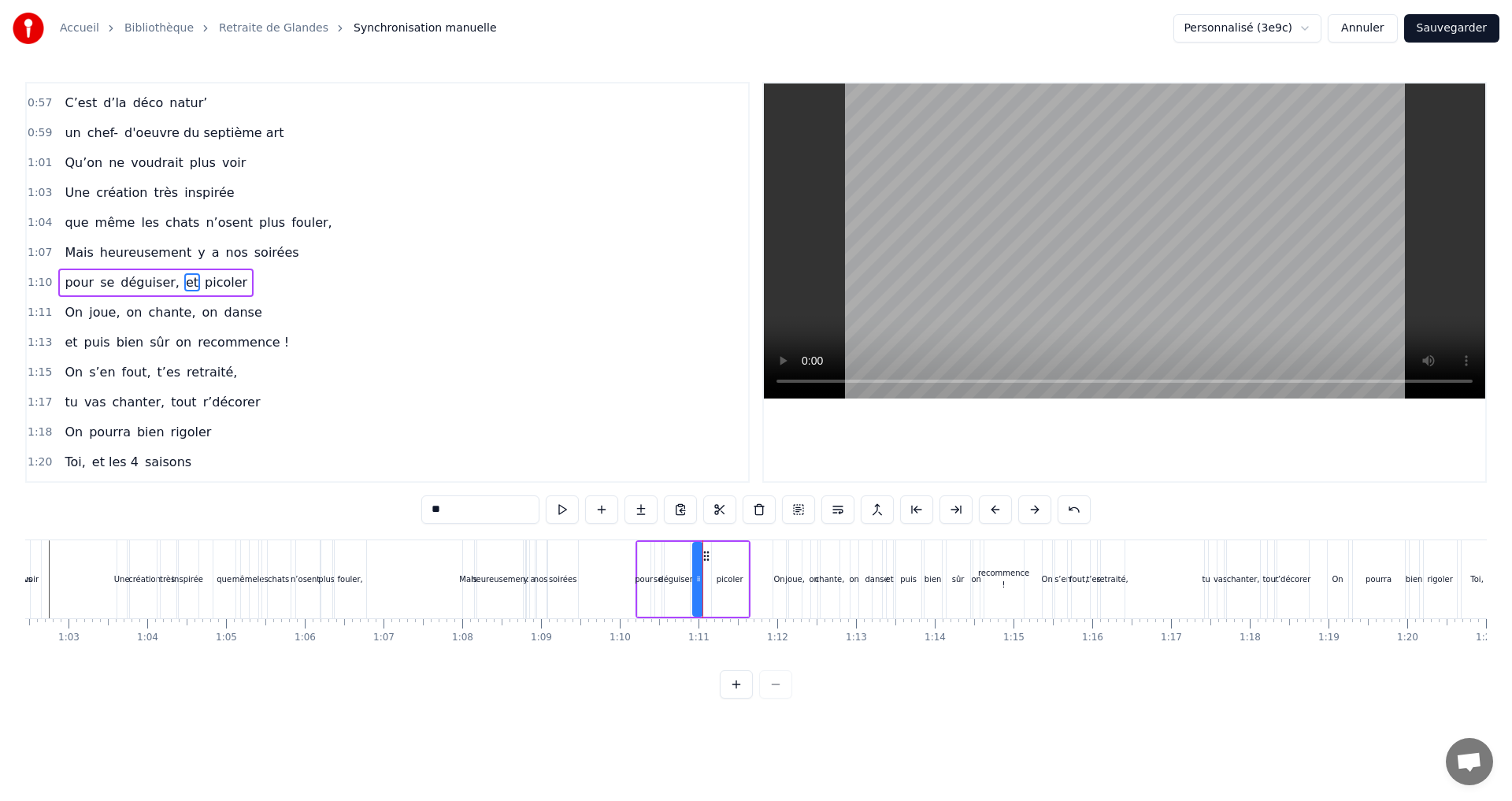
click at [706, 555] on icon at bounding box center [705, 555] width 12 height 12
click at [733, 579] on div "picoler" at bounding box center [730, 579] width 26 height 12
drag, startPoint x: 726, startPoint y: 553, endPoint x: 716, endPoint y: 553, distance: 10.0
click at [716, 553] on icon at bounding box center [716, 555] width 12 height 12
click at [877, 580] on div "danse" at bounding box center [877, 579] width 24 height 12
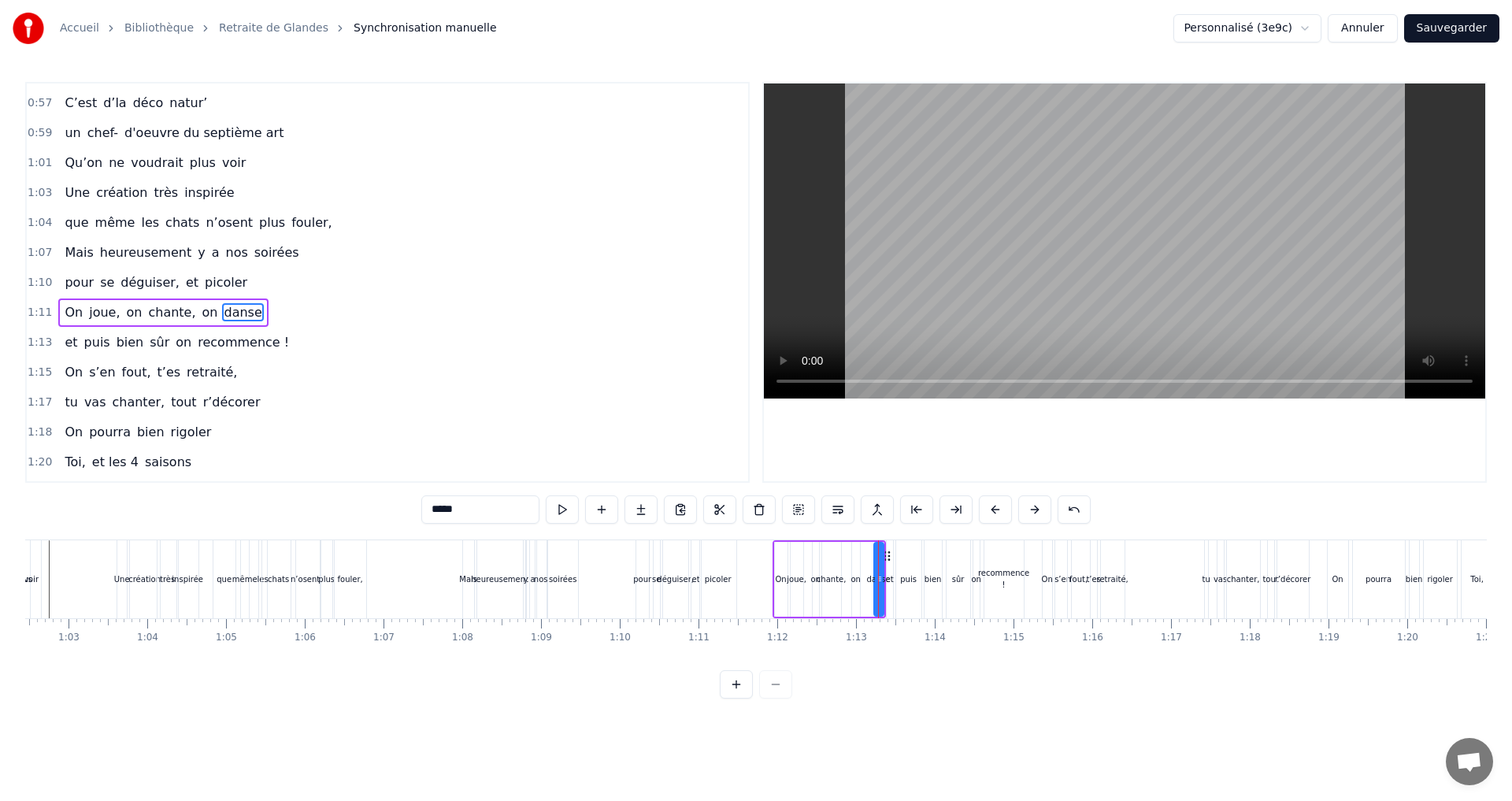
scroll to position [713, 0]
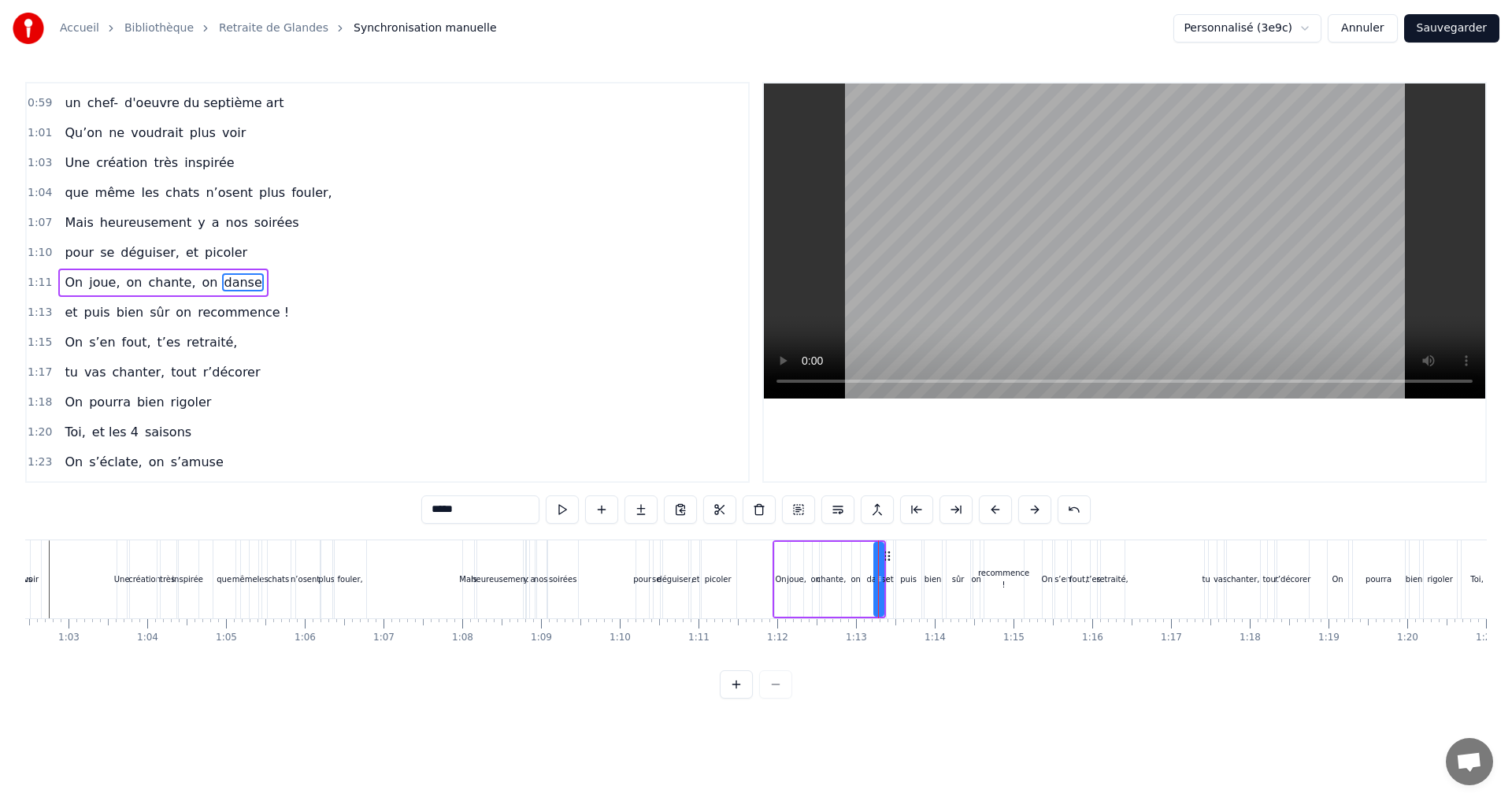
click at [854, 581] on div "on" at bounding box center [855, 579] width 9 height 12
click at [864, 555] on icon at bounding box center [861, 555] width 12 height 12
click at [877, 577] on div "danse" at bounding box center [878, 579] width 24 height 12
drag, startPoint x: 882, startPoint y: 556, endPoint x: 872, endPoint y: 560, distance: 10.8
click at [872, 560] on icon at bounding box center [876, 555] width 12 height 12
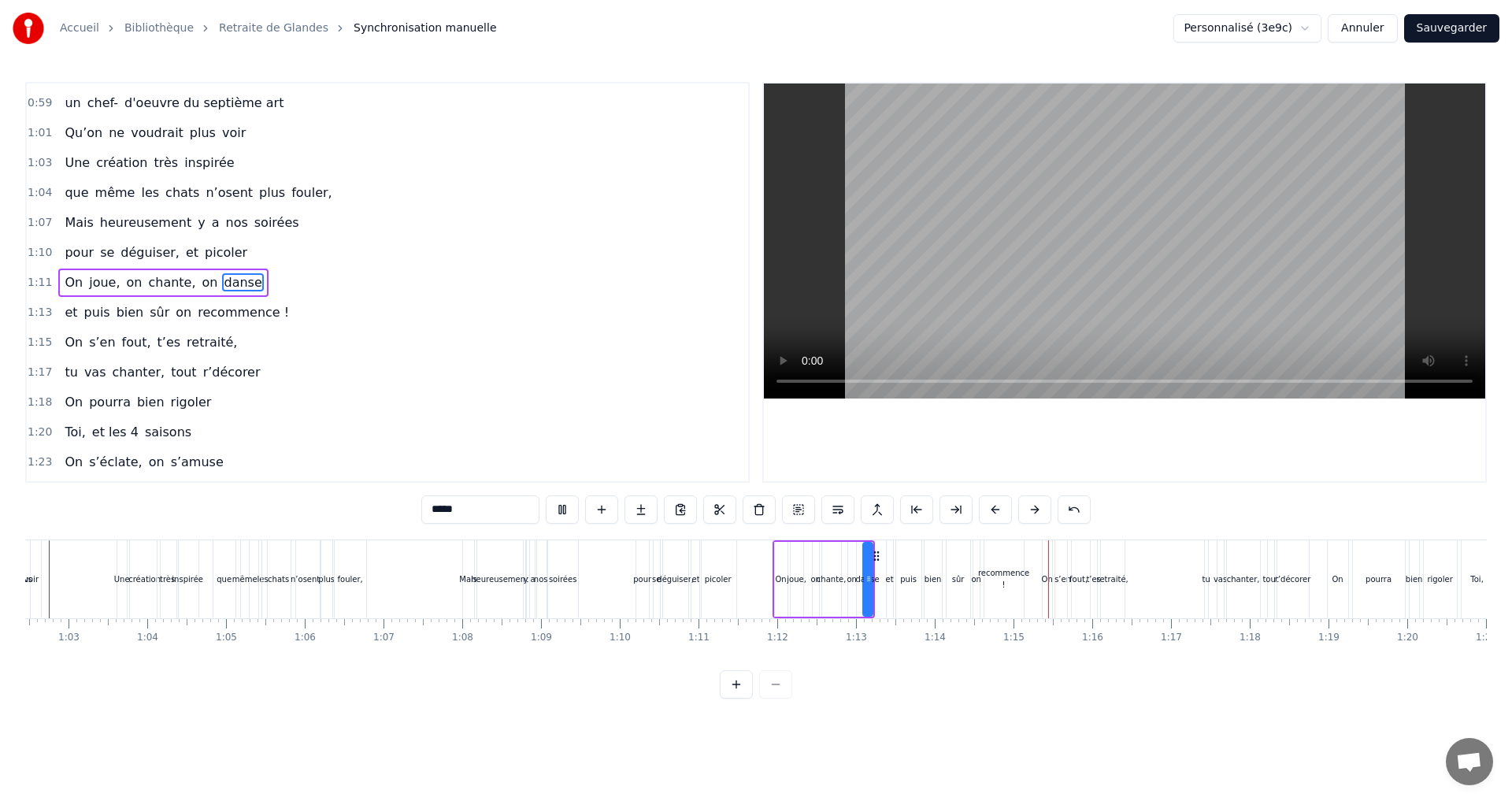
click at [760, 348] on div "0:07 Faut rien raté, c'est ta soirée 0:09 Les 4 saisons et les Gluthiers 0:11 T…" at bounding box center [756, 282] width 1461 height 401
click at [812, 580] on div "on" at bounding box center [815, 579] width 9 height 12
drag, startPoint x: 825, startPoint y: 555, endPoint x: 816, endPoint y: 560, distance: 10.3
click at [816, 560] on icon at bounding box center [817, 555] width 12 height 12
click at [834, 555] on div "chante," at bounding box center [831, 578] width 19 height 74
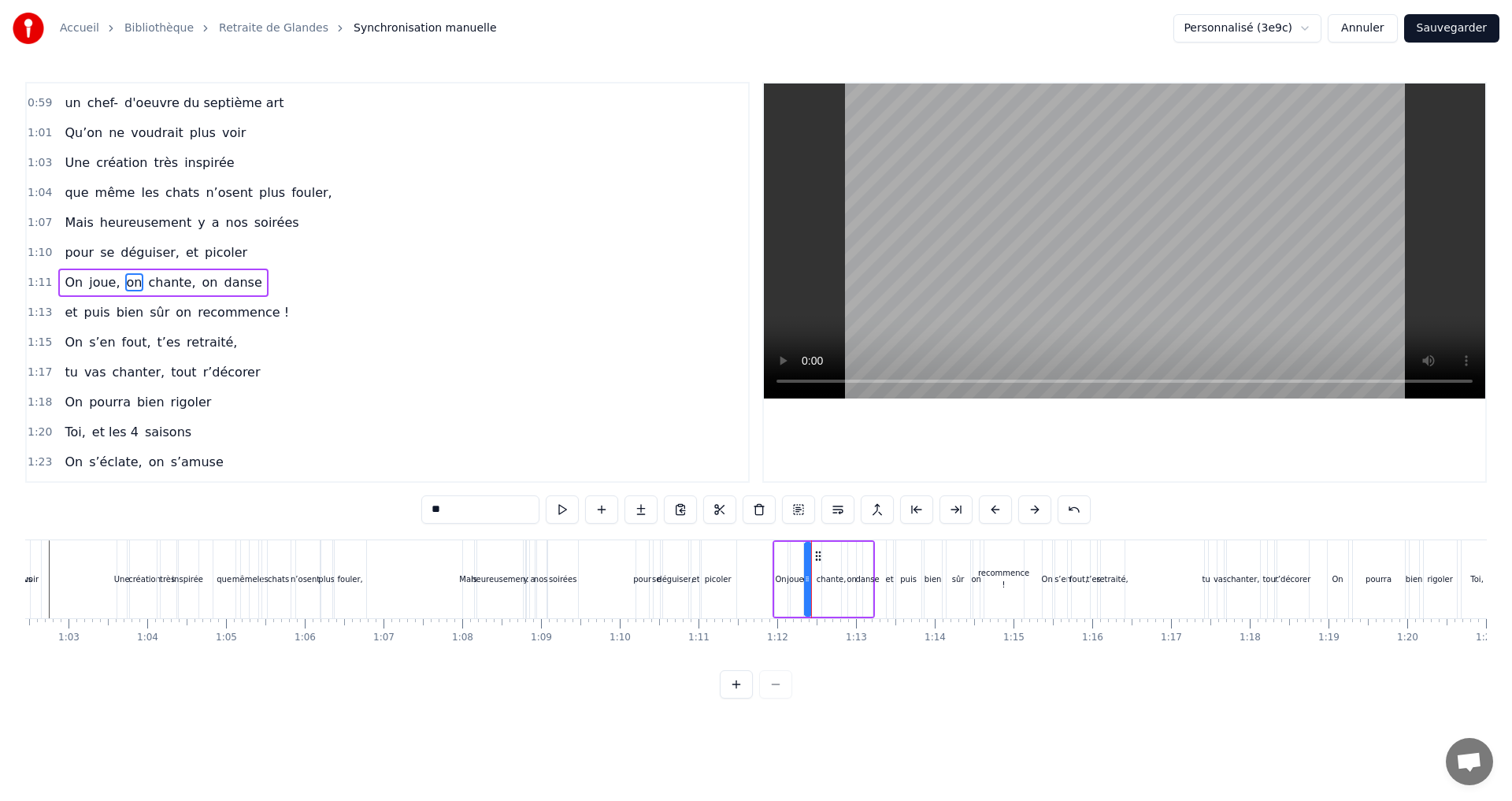
type input "*******"
drag, startPoint x: 832, startPoint y: 556, endPoint x: 823, endPoint y: 557, distance: 9.1
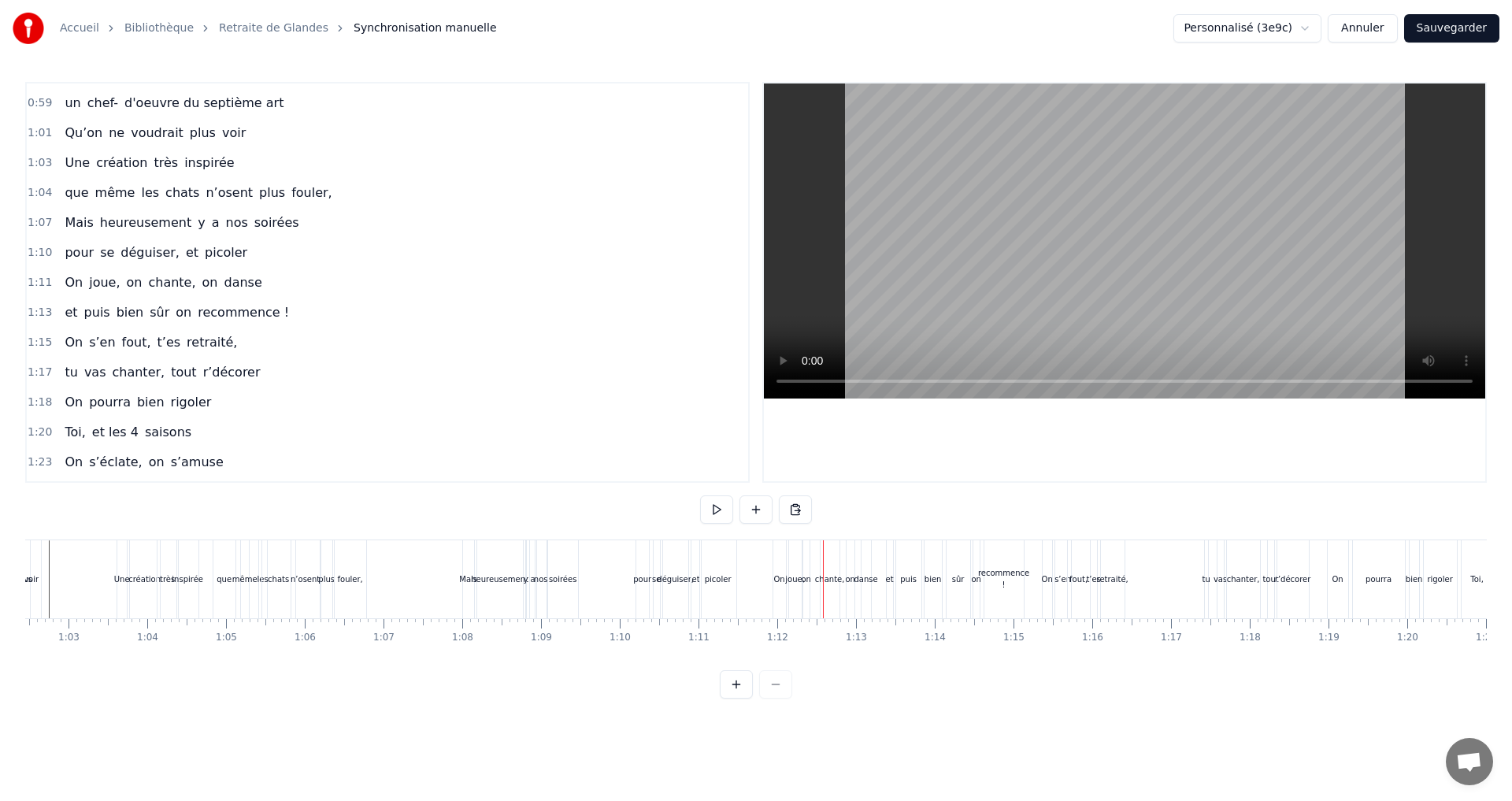
click at [830, 576] on div "chante," at bounding box center [830, 579] width 30 height 12
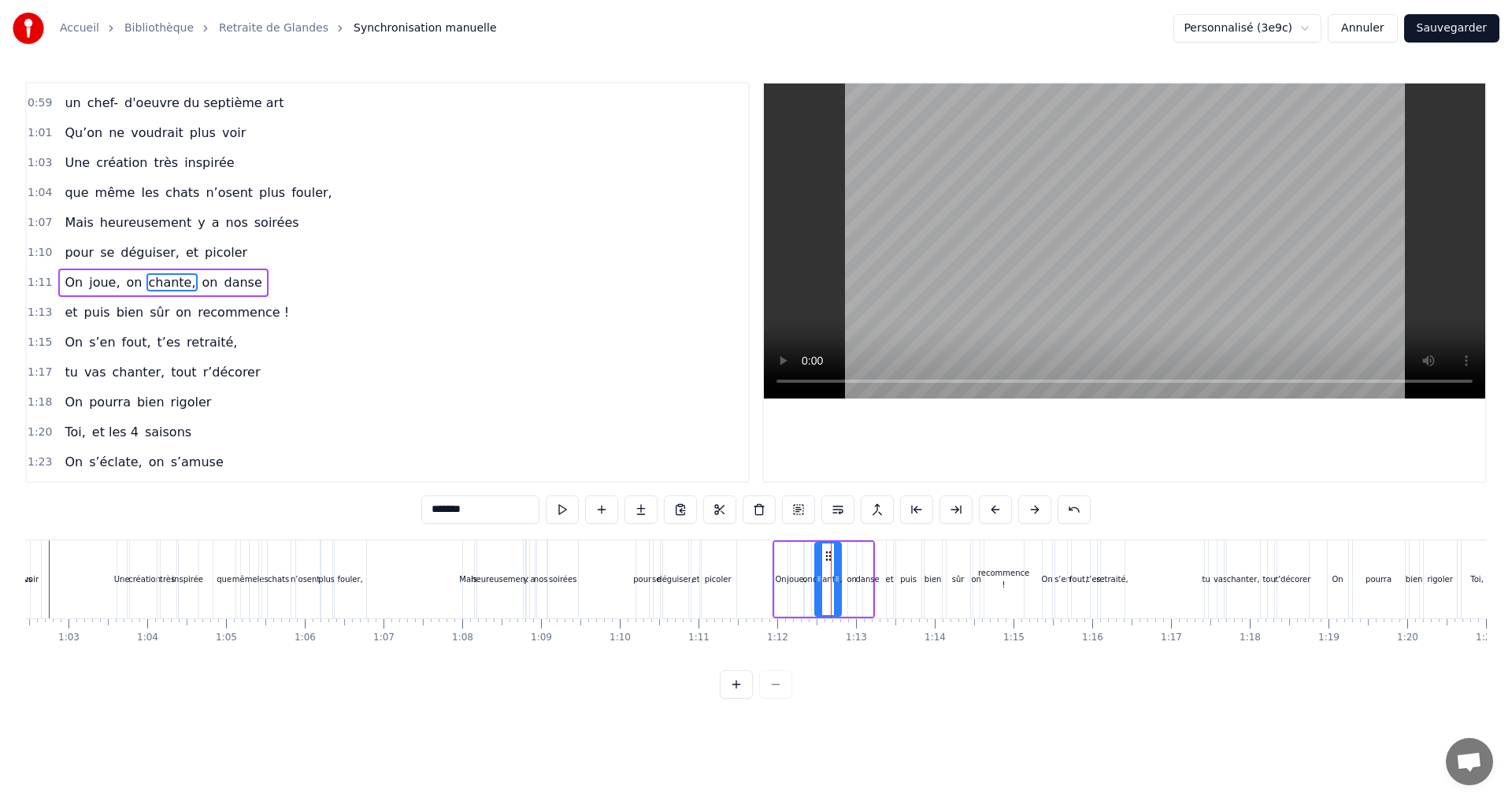
click at [817, 580] on icon at bounding box center [818, 578] width 7 height 12
click at [821, 559] on circle at bounding box center [820, 559] width 1 height 1
click at [851, 581] on div "on" at bounding box center [851, 579] width 9 height 12
drag, startPoint x: 860, startPoint y: 555, endPoint x: 844, endPoint y: 562, distance: 17.5
click at [844, 562] on div "On joue, on chante, on danse" at bounding box center [823, 579] width 103 height 78
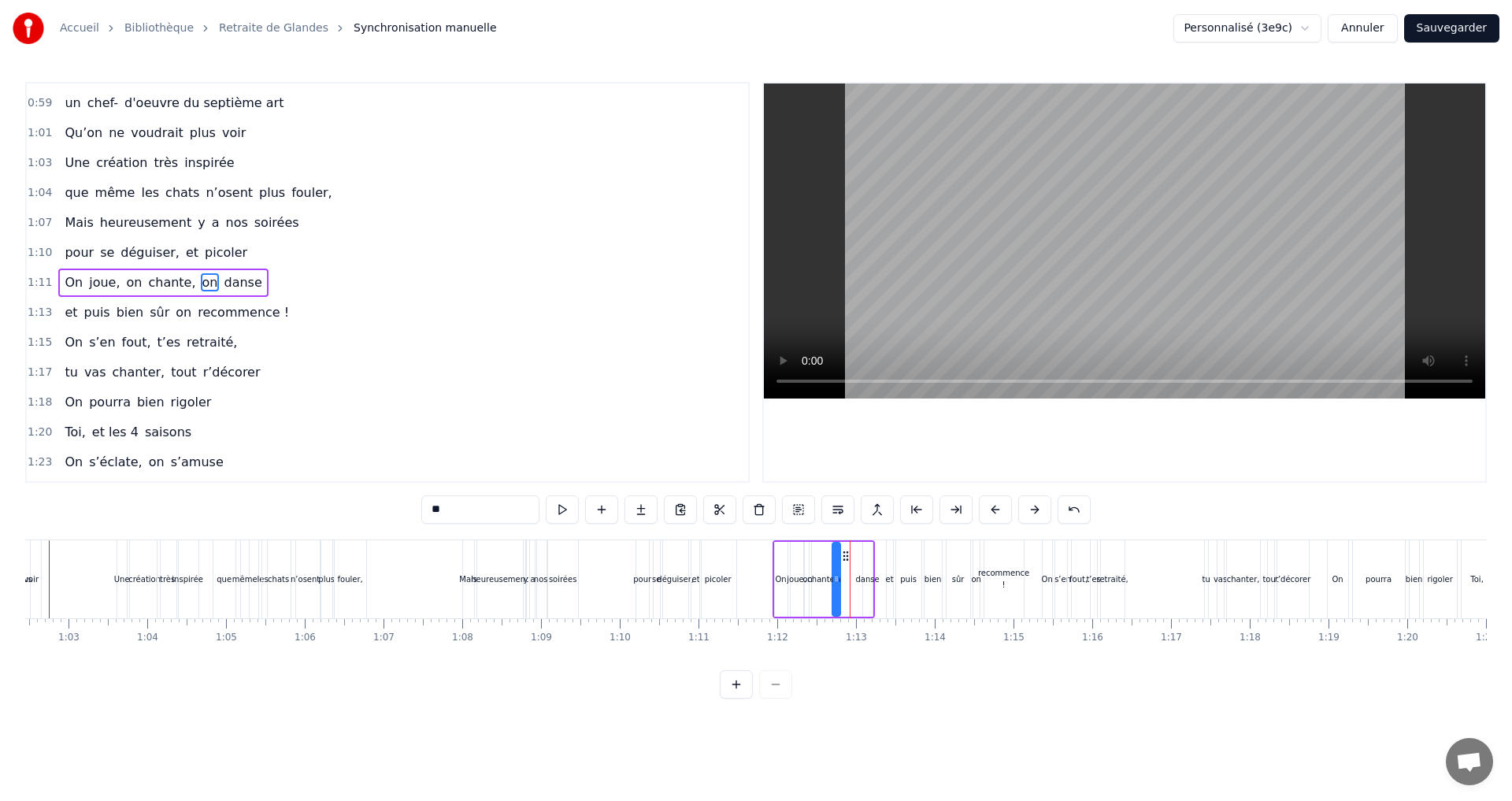
click at [864, 579] on div "danse" at bounding box center [867, 579] width 24 height 12
drag, startPoint x: 877, startPoint y: 555, endPoint x: 863, endPoint y: 566, distance: 17.8
drag, startPoint x: 907, startPoint y: 581, endPoint x: 909, endPoint y: 570, distance: 11.2
click at [906, 581] on div "puis" at bounding box center [909, 579] width 17 height 12
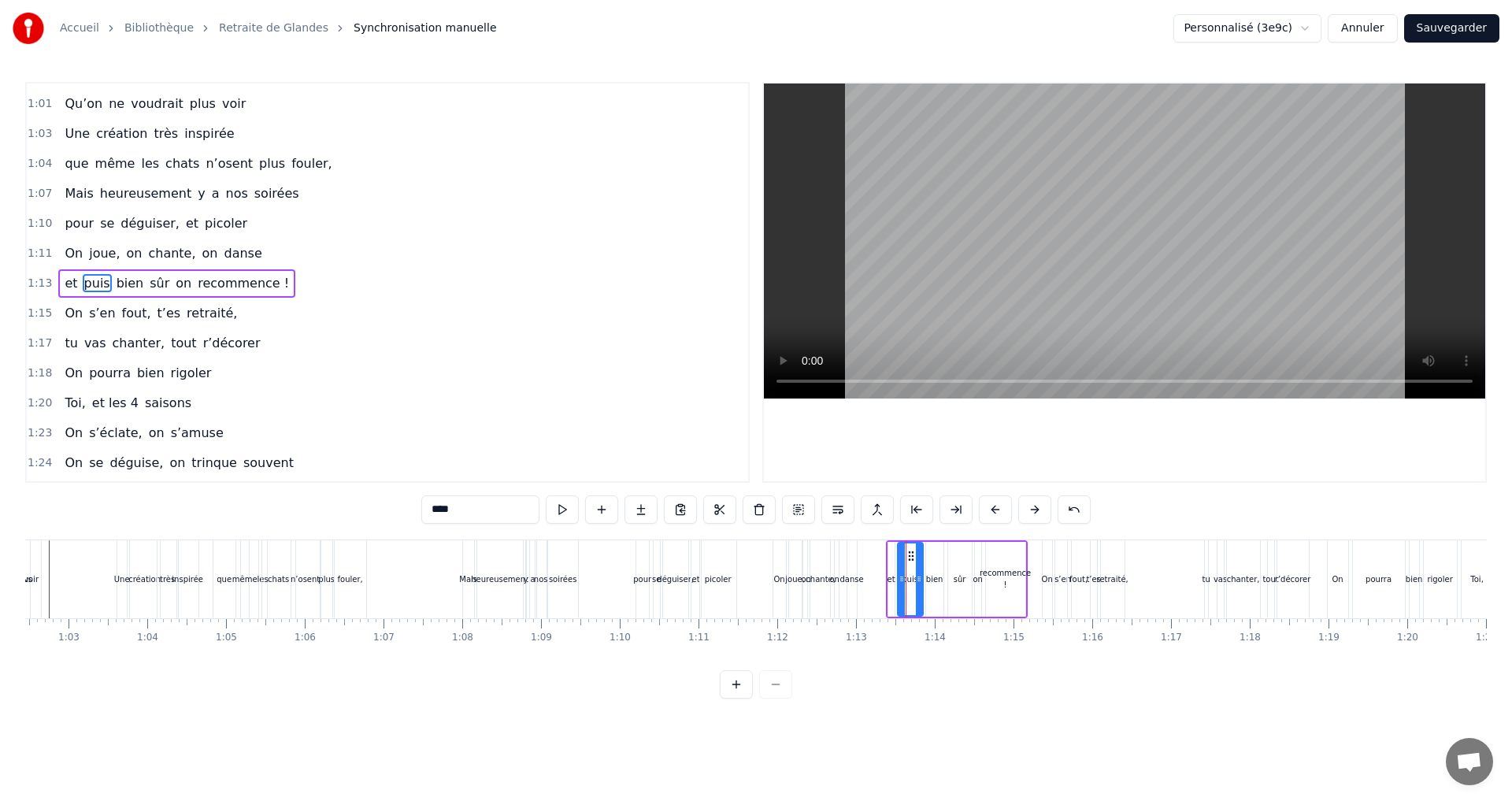
scroll to position [743, 0]
click at [907, 560] on icon at bounding box center [907, 555] width 12 height 12
click at [933, 576] on div "bien" at bounding box center [934, 579] width 17 height 12
drag, startPoint x: 926, startPoint y: 581, endPoint x: 915, endPoint y: 582, distance: 11.0
click at [915, 582] on icon at bounding box center [918, 578] width 7 height 12
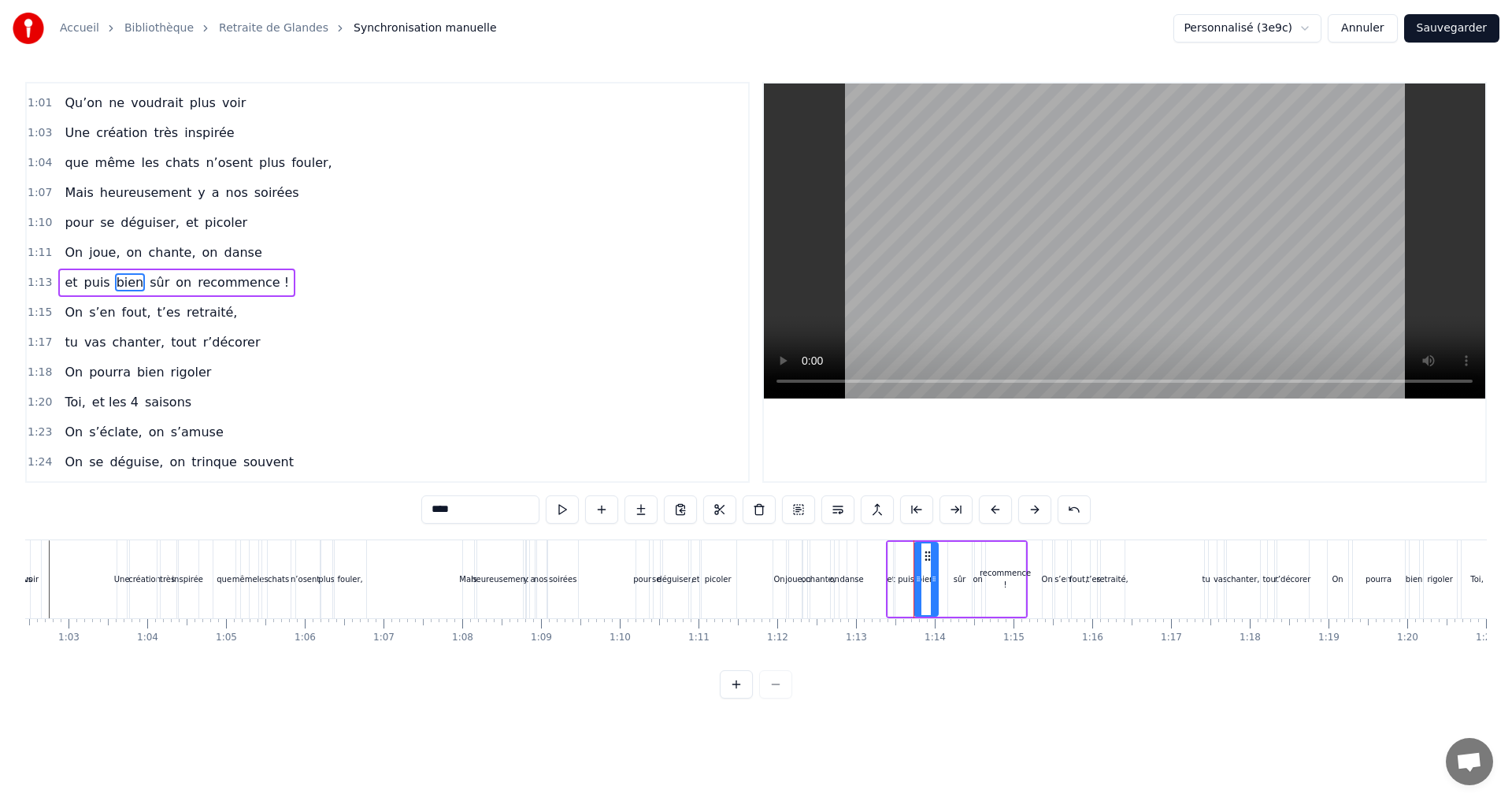
click at [933, 582] on icon at bounding box center [934, 578] width 7 height 12
click at [955, 580] on div "sûr" at bounding box center [959, 579] width 12 height 12
drag, startPoint x: 961, startPoint y: 553, endPoint x: 945, endPoint y: 555, distance: 16.1
click at [945, 555] on icon at bounding box center [944, 555] width 12 height 12
click at [977, 579] on div "on" at bounding box center [977, 579] width 9 height 12
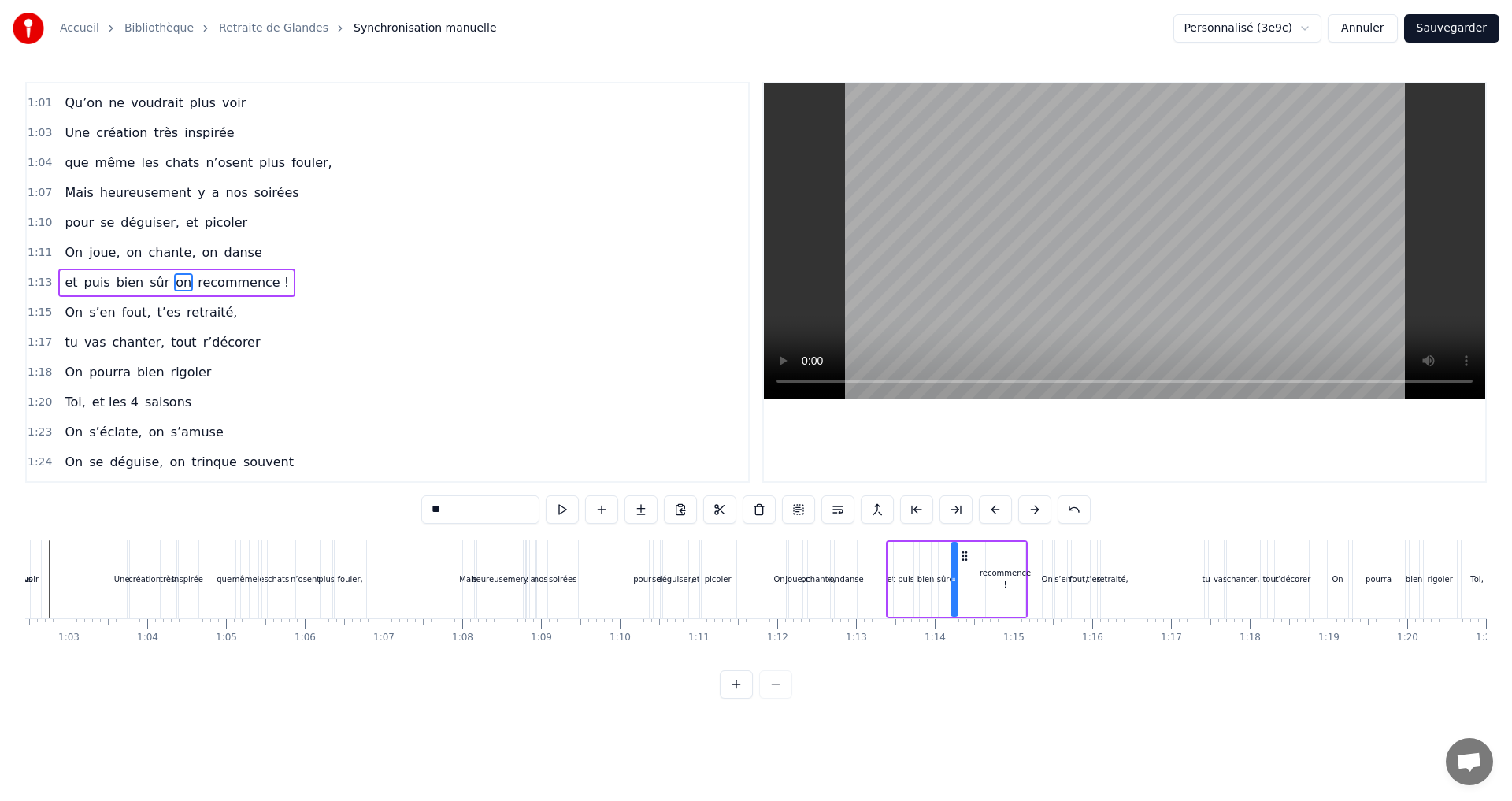
drag, startPoint x: 989, startPoint y: 557, endPoint x: 964, endPoint y: 562, distance: 25.5
click at [964, 562] on div "et puis bien sûr on recommence !" at bounding box center [957, 579] width 142 height 78
click at [994, 569] on div "recommence !" at bounding box center [1005, 578] width 51 height 24
drag, startPoint x: 998, startPoint y: 553, endPoint x: 973, endPoint y: 558, distance: 25.5
click at [973, 558] on icon at bounding box center [973, 555] width 12 height 12
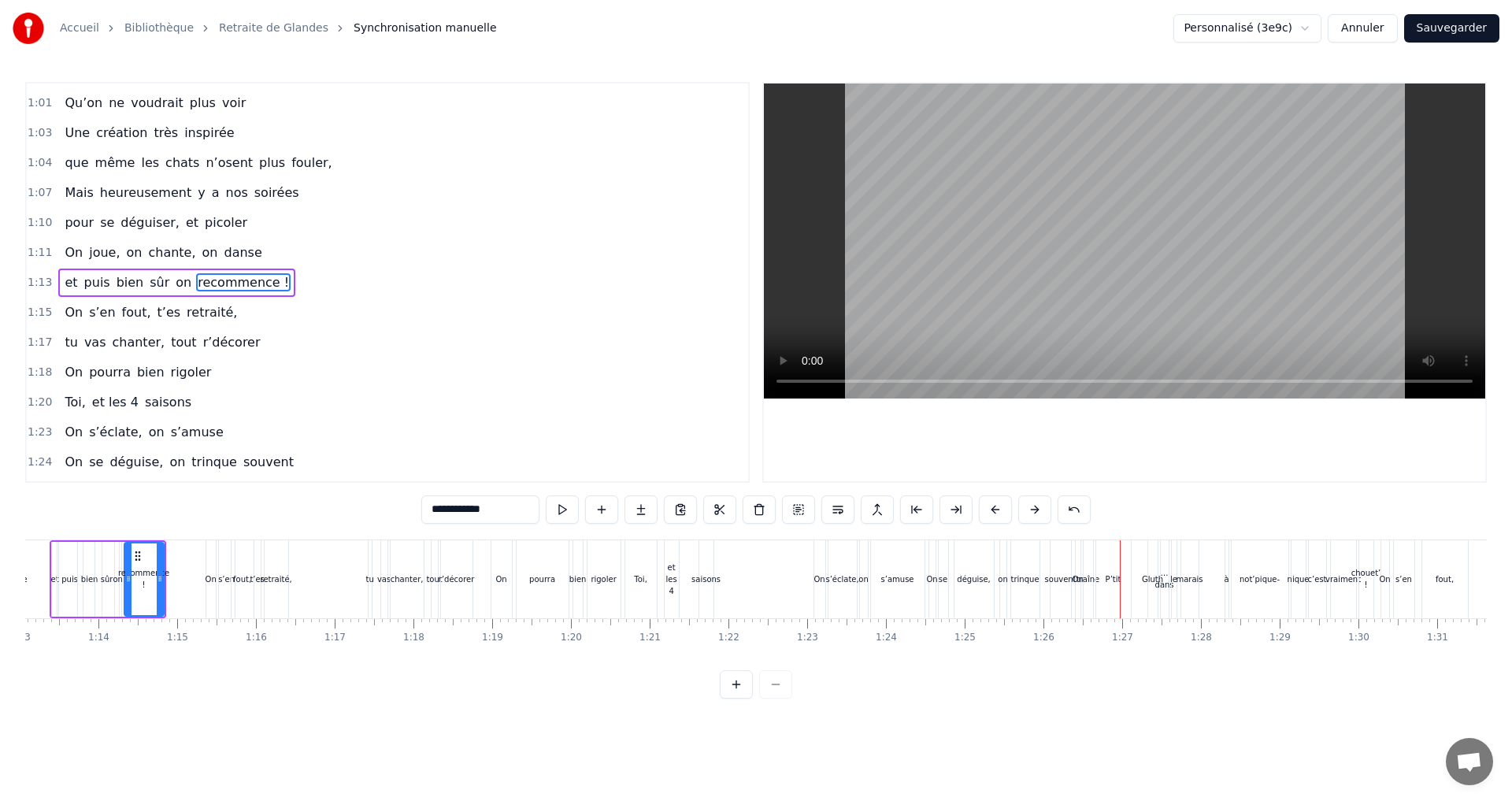
scroll to position [0, 5768]
click at [197, 575] on div "On" at bounding box center [196, 579] width 11 height 12
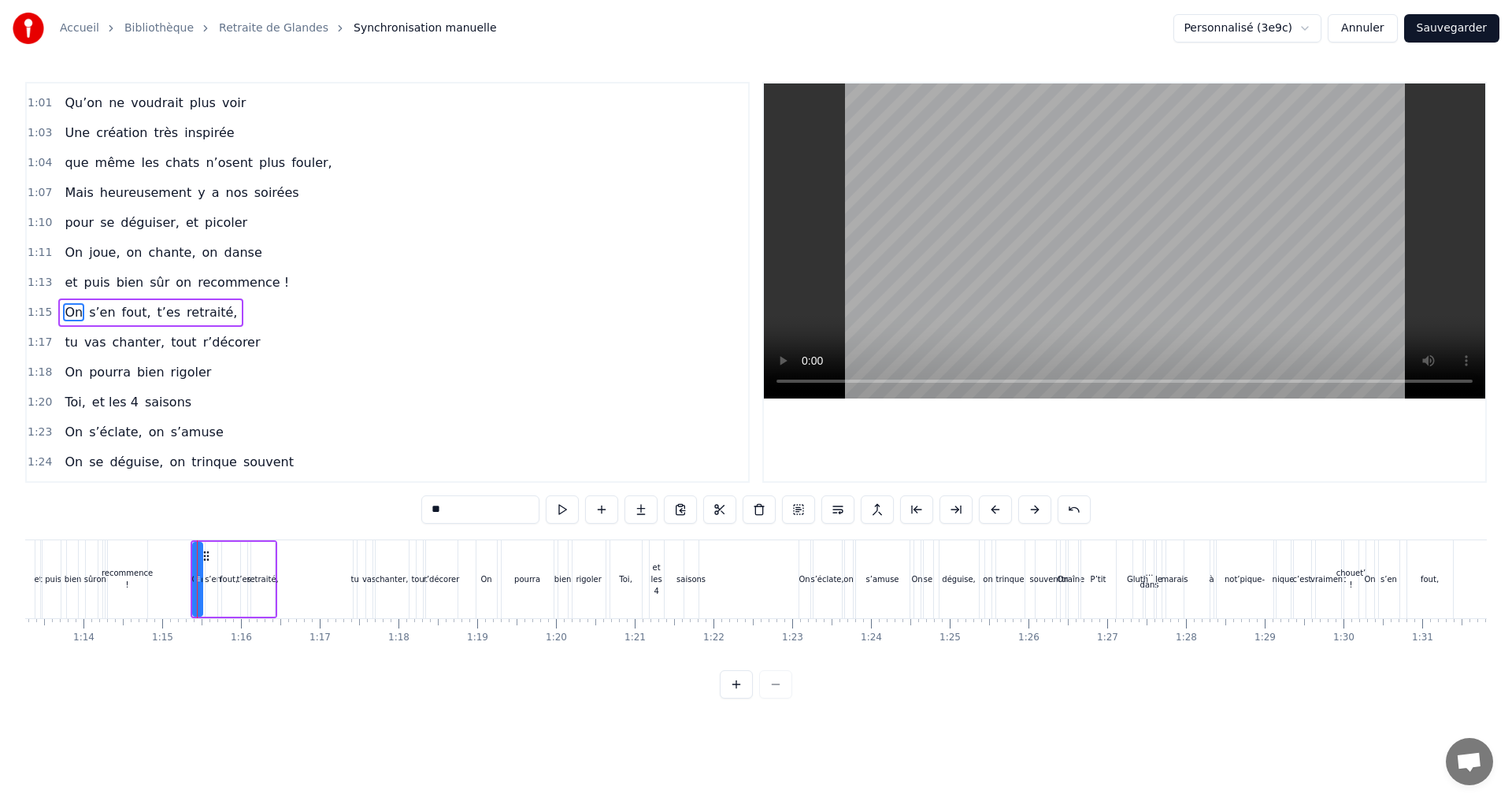
scroll to position [773, 0]
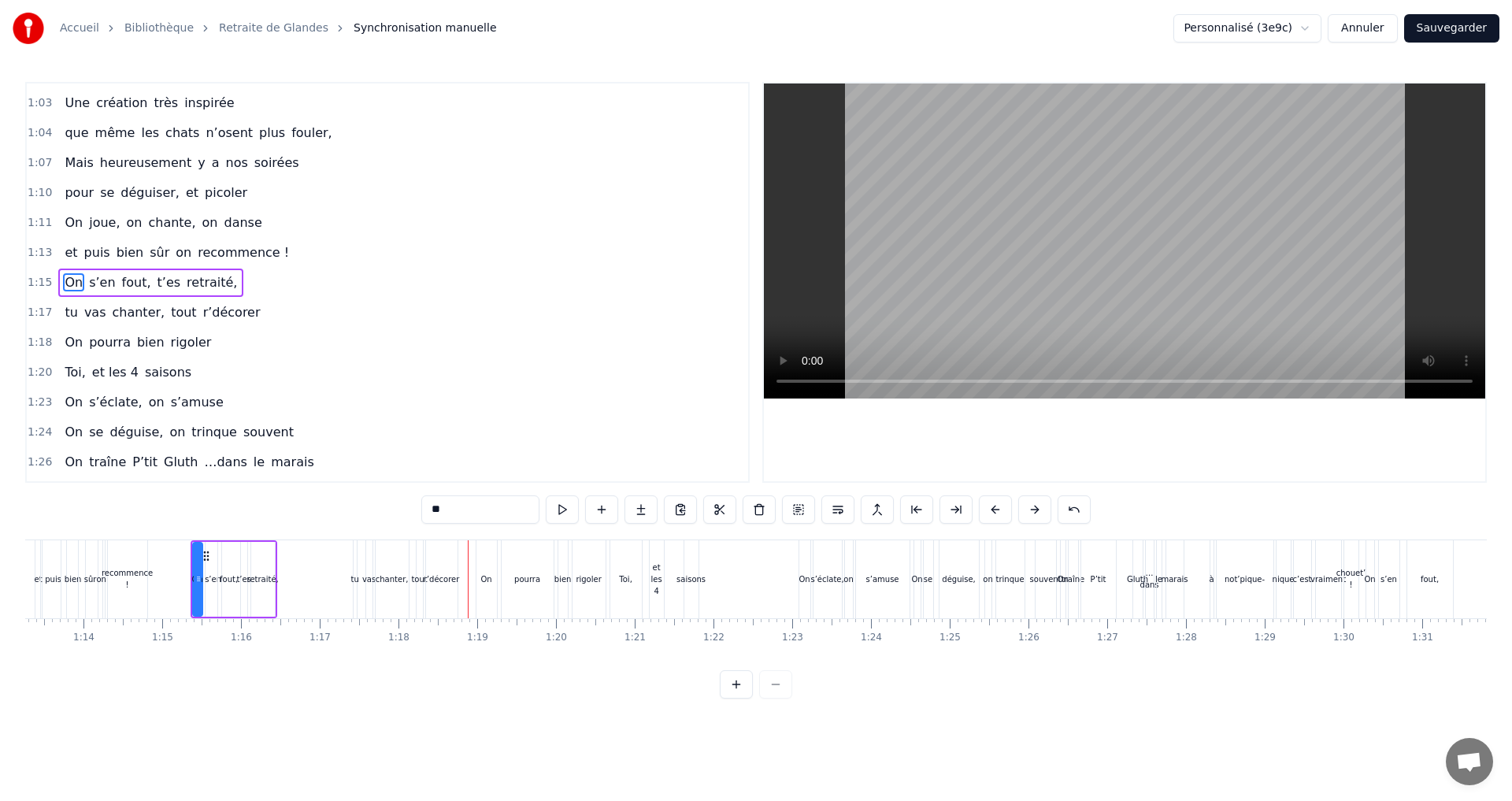
click at [416, 583] on div "tout" at bounding box center [419, 579] width 16 height 12
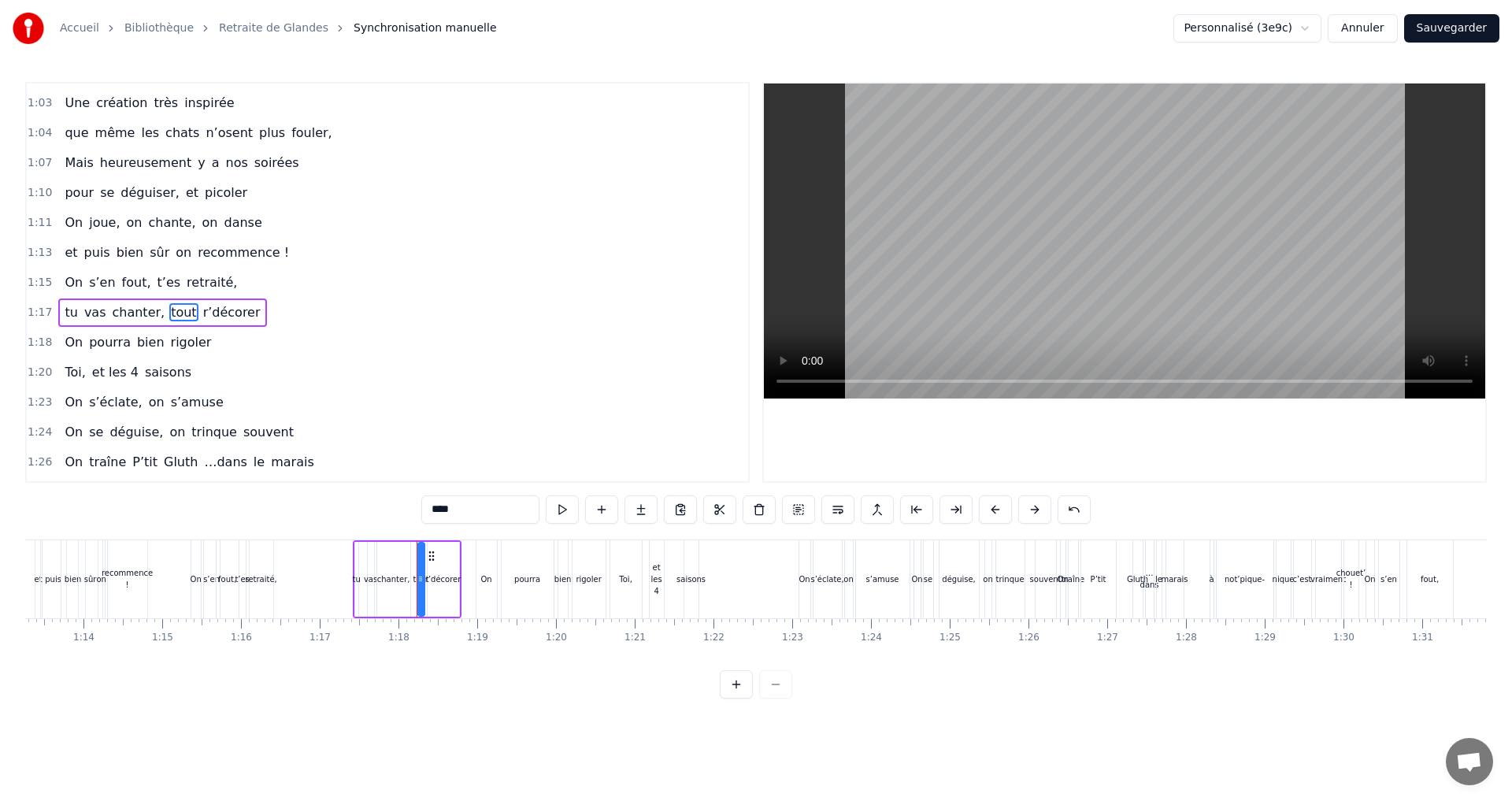
scroll to position [803, 0]
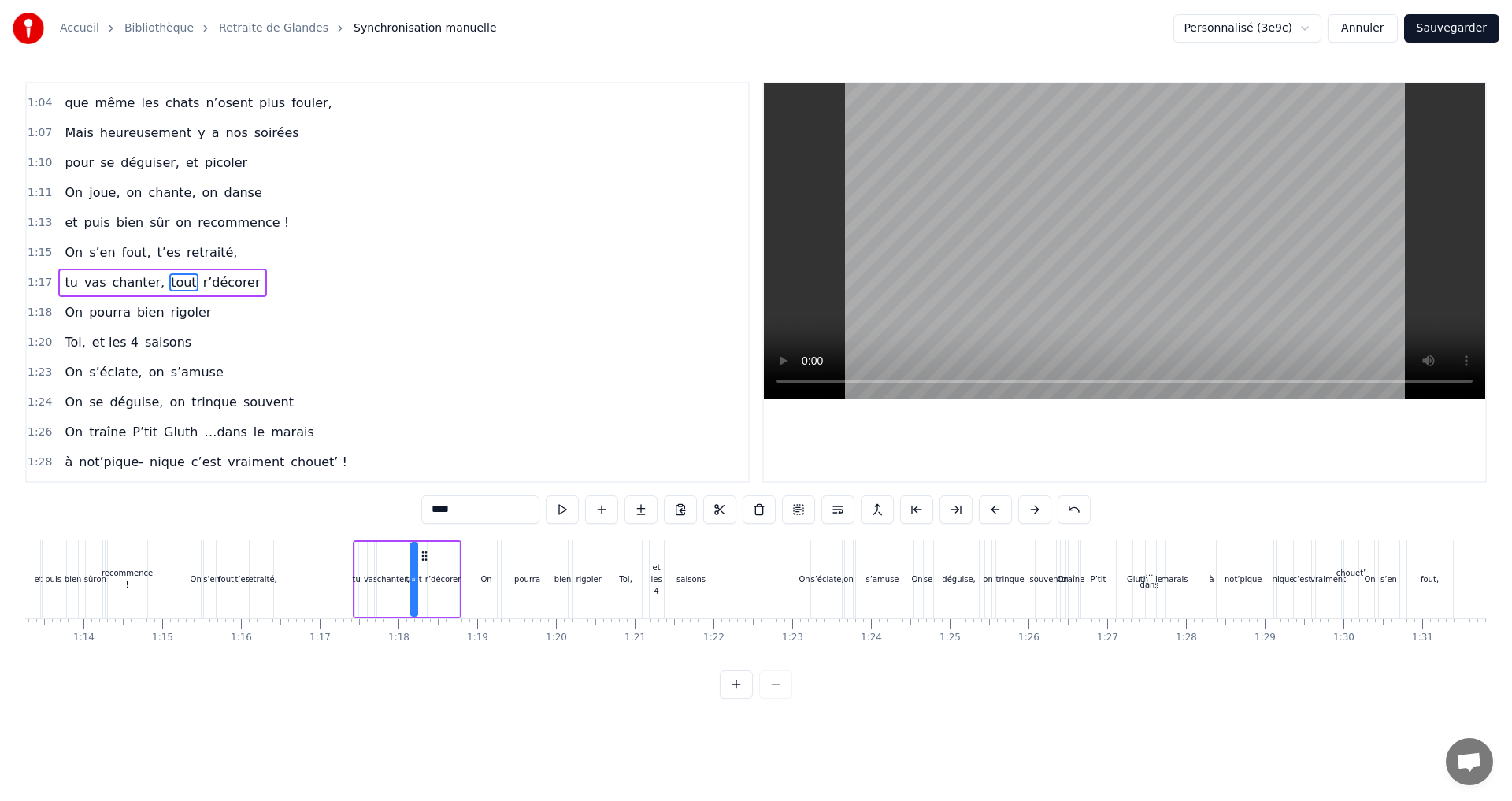
click at [422, 560] on circle at bounding box center [422, 559] width 1 height 1
click at [442, 581] on div "r’décorer" at bounding box center [443, 579] width 36 height 12
type input "*********"
drag, startPoint x: 442, startPoint y: 557, endPoint x: 432, endPoint y: 560, distance: 10.4
click at [432, 560] on div "Faut rien raté, c'est ta soirée Les 4 saisons et les Gluthiers Tu nous en voudr…" at bounding box center [1399, 579] width 14284 height 79
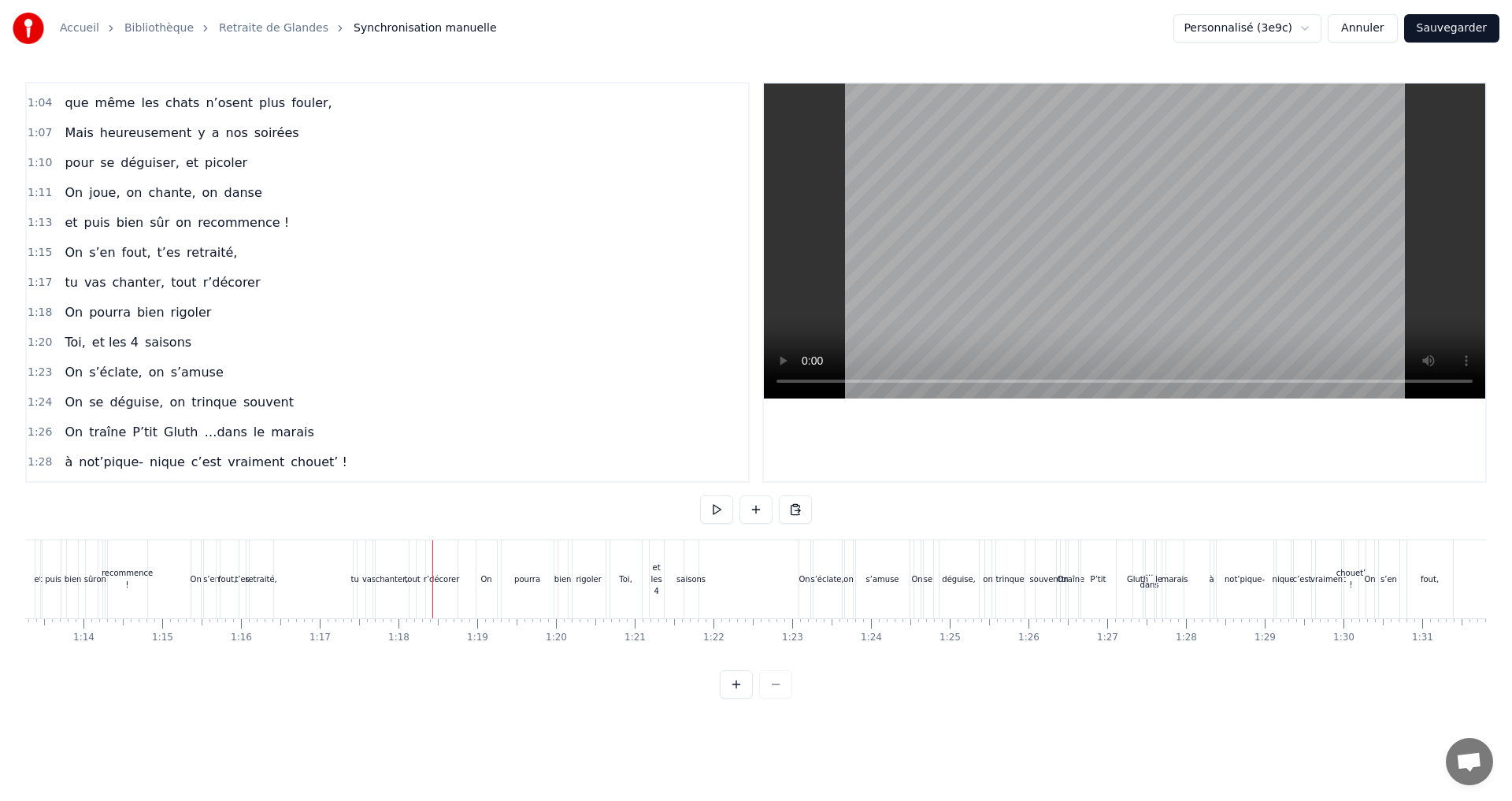
click at [450, 559] on div "r’décorer" at bounding box center [441, 579] width 31 height 78
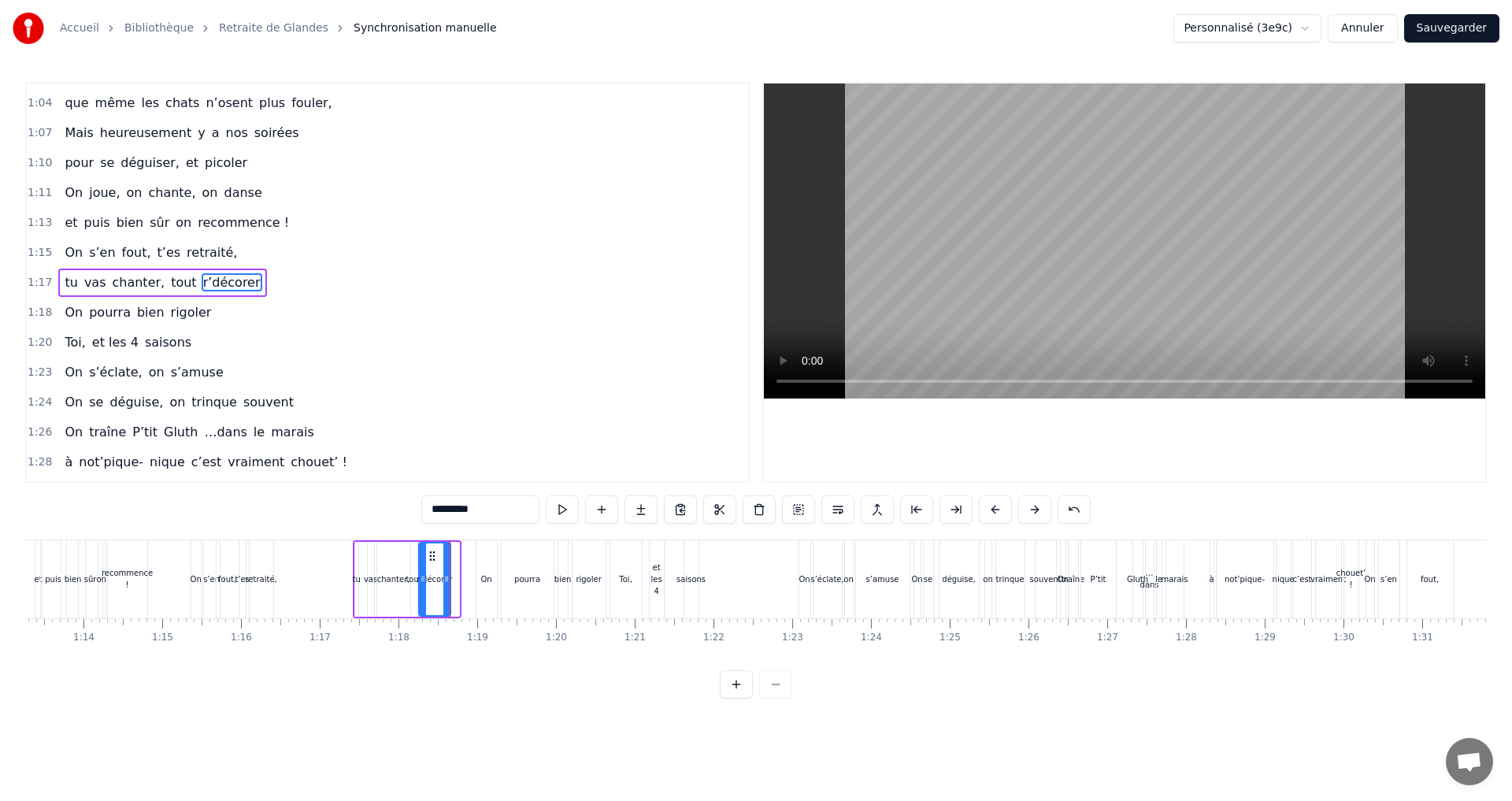
drag, startPoint x: 440, startPoint y: 553, endPoint x: 431, endPoint y: 555, distance: 9.2
click at [431, 555] on icon at bounding box center [431, 555] width 12 height 12
click at [517, 574] on div "pourra" at bounding box center [527, 579] width 26 height 12
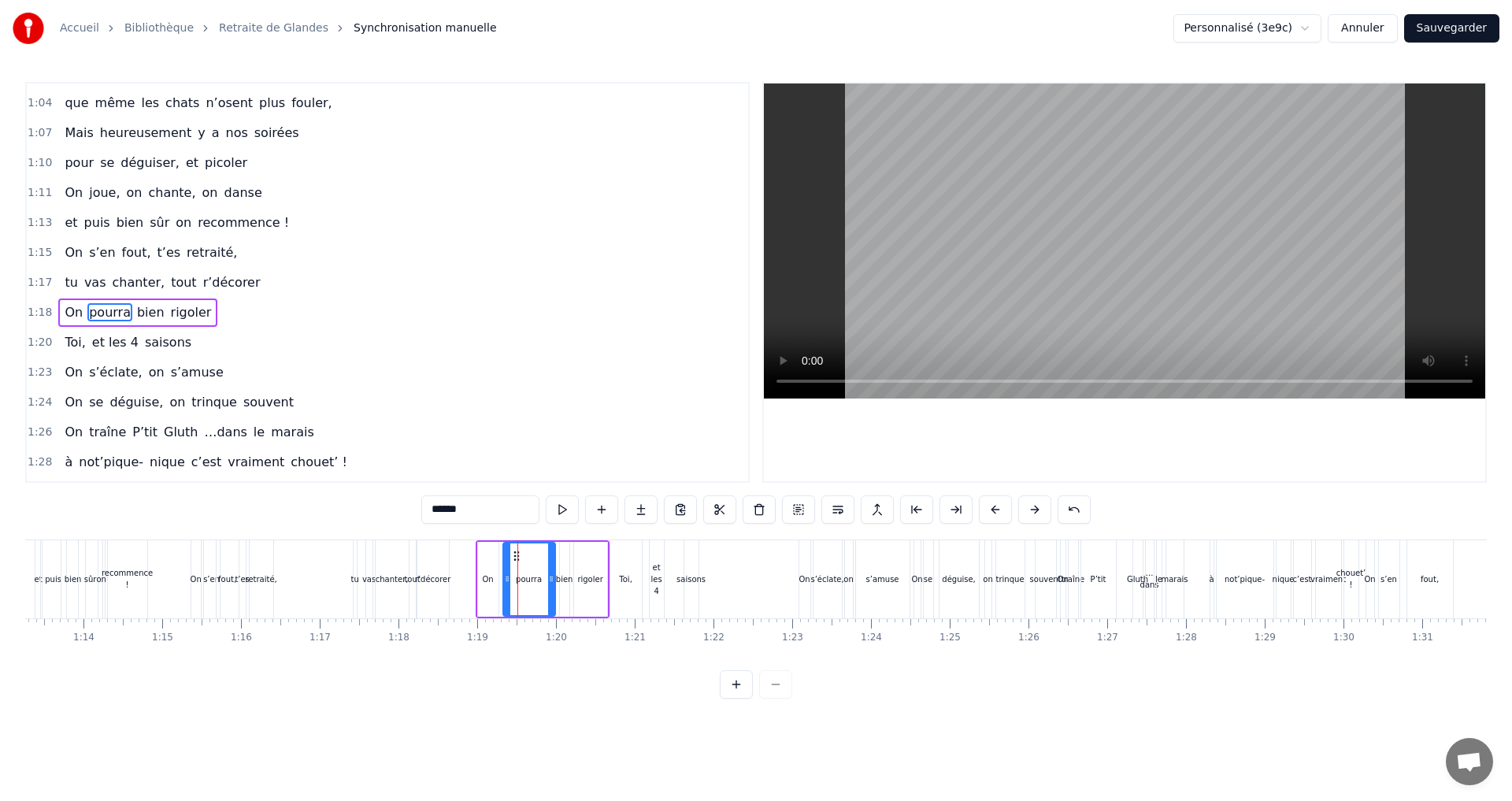
scroll to position [833, 0]
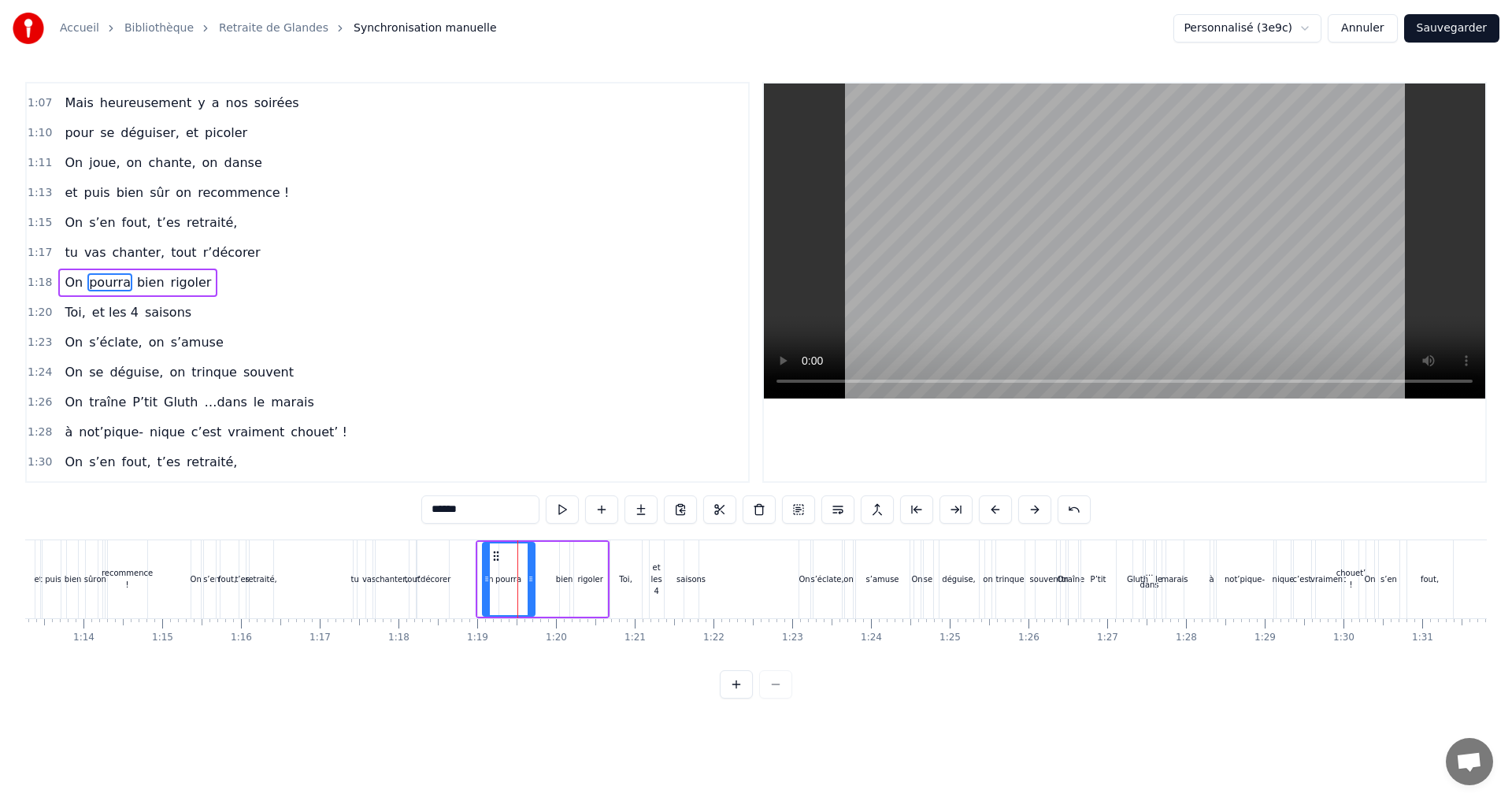
drag, startPoint x: 513, startPoint y: 556, endPoint x: 493, endPoint y: 561, distance: 20.6
click at [493, 561] on icon at bounding box center [495, 555] width 12 height 12
click at [558, 575] on div "bien" at bounding box center [564, 579] width 17 height 12
drag, startPoint x: 570, startPoint y: 555, endPoint x: 537, endPoint y: 555, distance: 33.0
click at [537, 555] on icon at bounding box center [539, 555] width 12 height 12
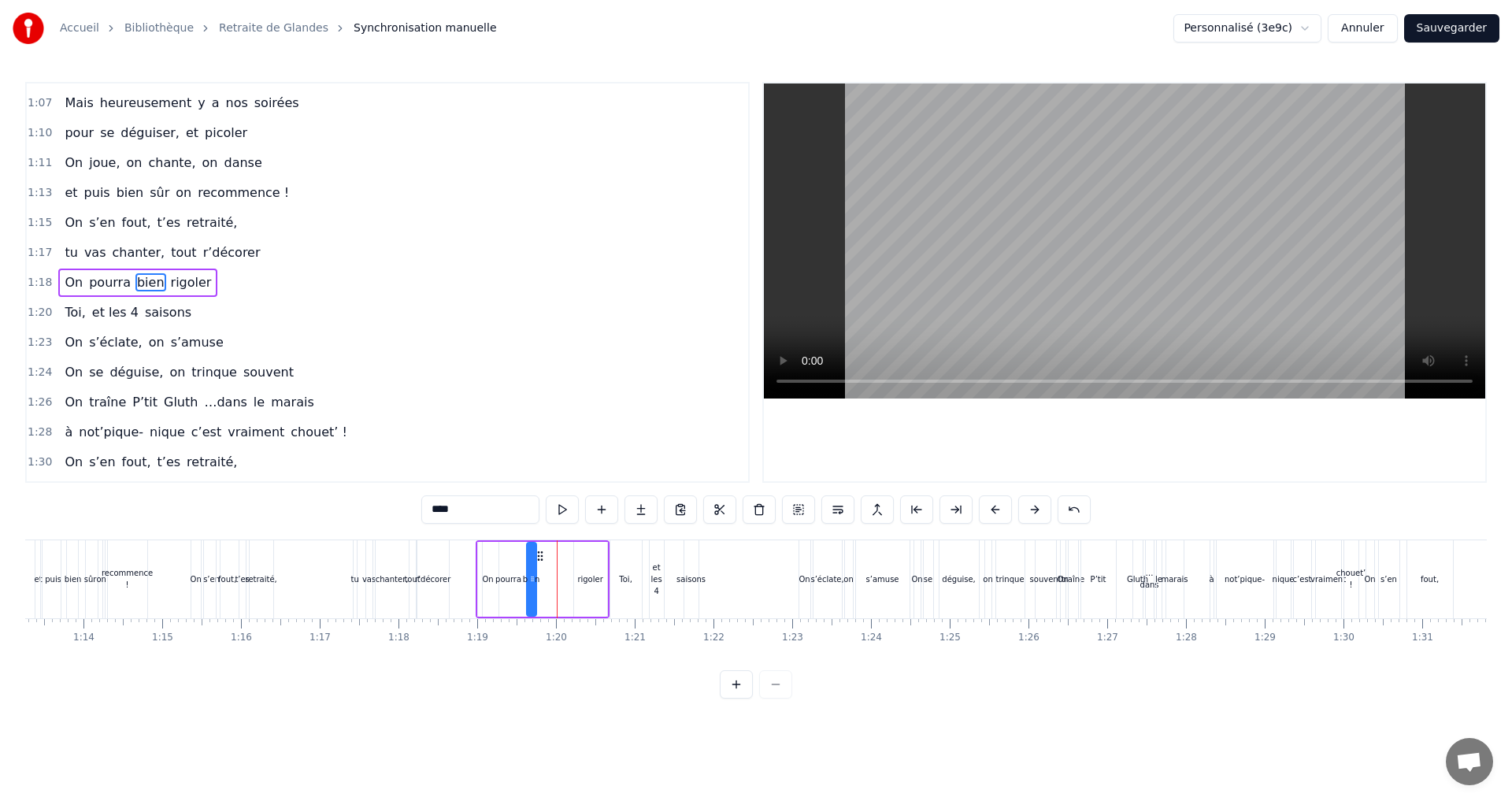
click at [591, 578] on div "rigoler" at bounding box center [589, 579] width 25 height 12
drag, startPoint x: 586, startPoint y: 553, endPoint x: 554, endPoint y: 558, distance: 32.4
click at [554, 558] on icon at bounding box center [555, 555] width 12 height 12
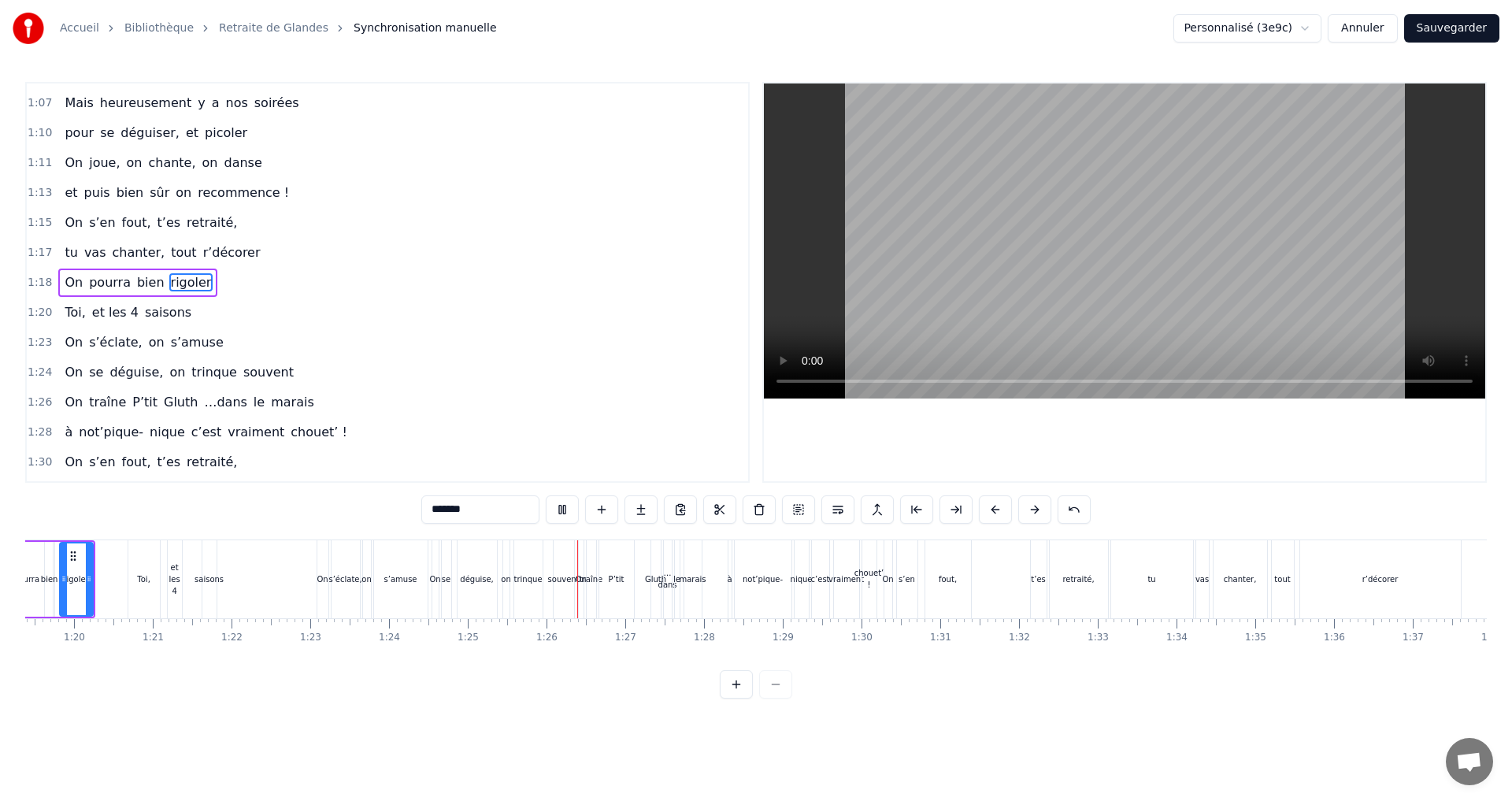
scroll to position [0, 6671]
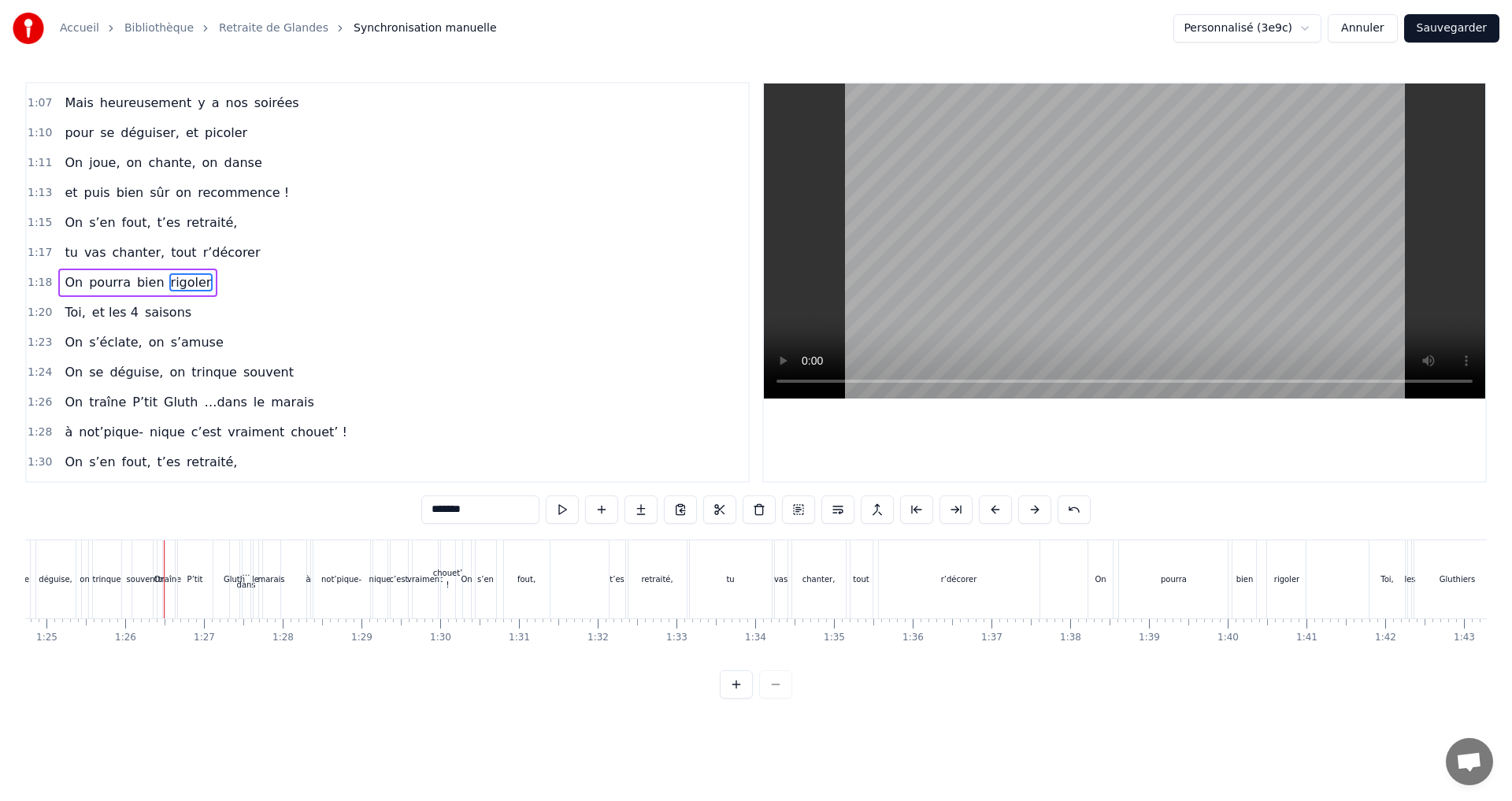
click at [169, 249] on span "tout" at bounding box center [184, 251] width 28 height 18
type input "****"
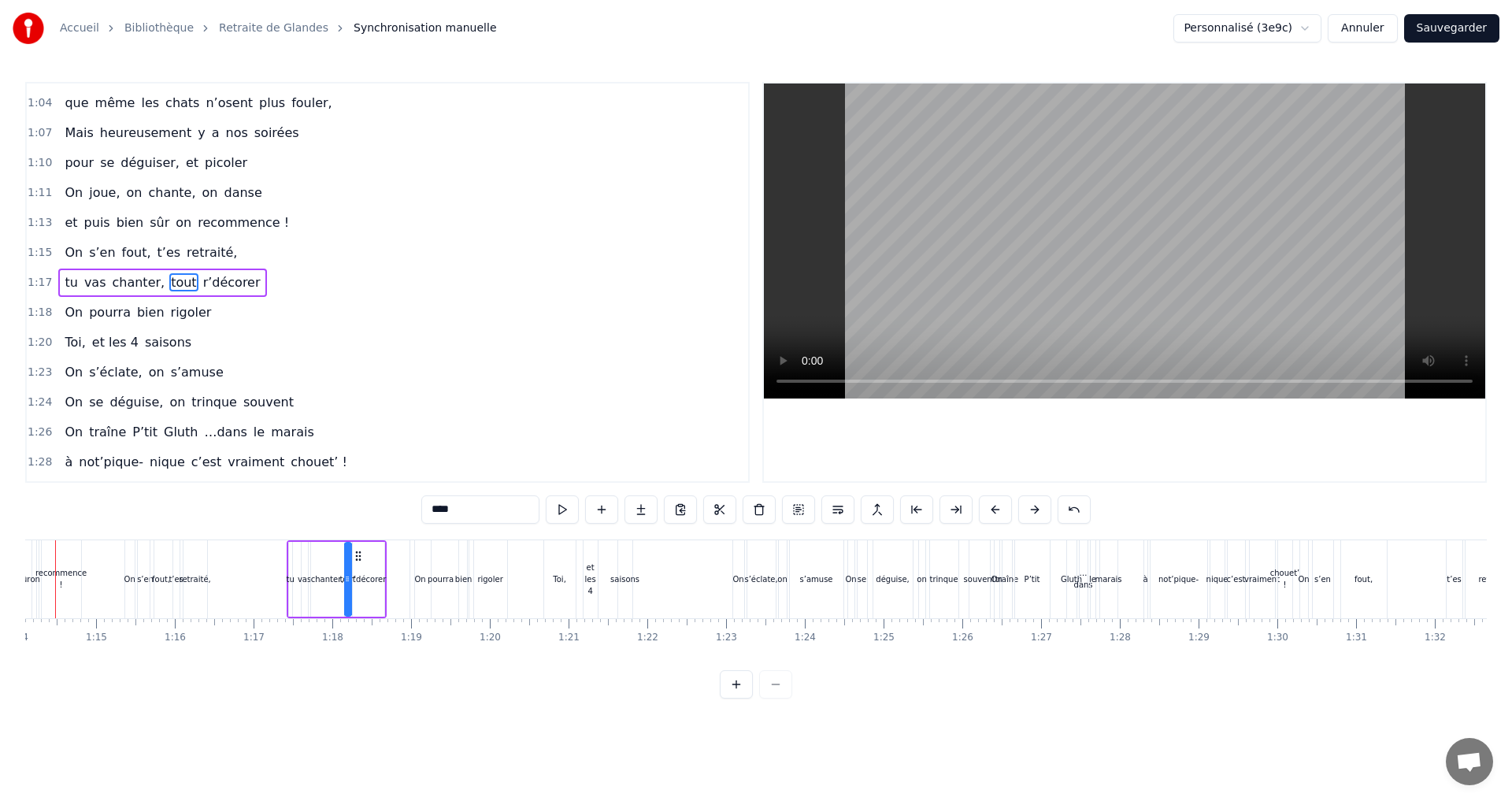
scroll to position [0, 5785]
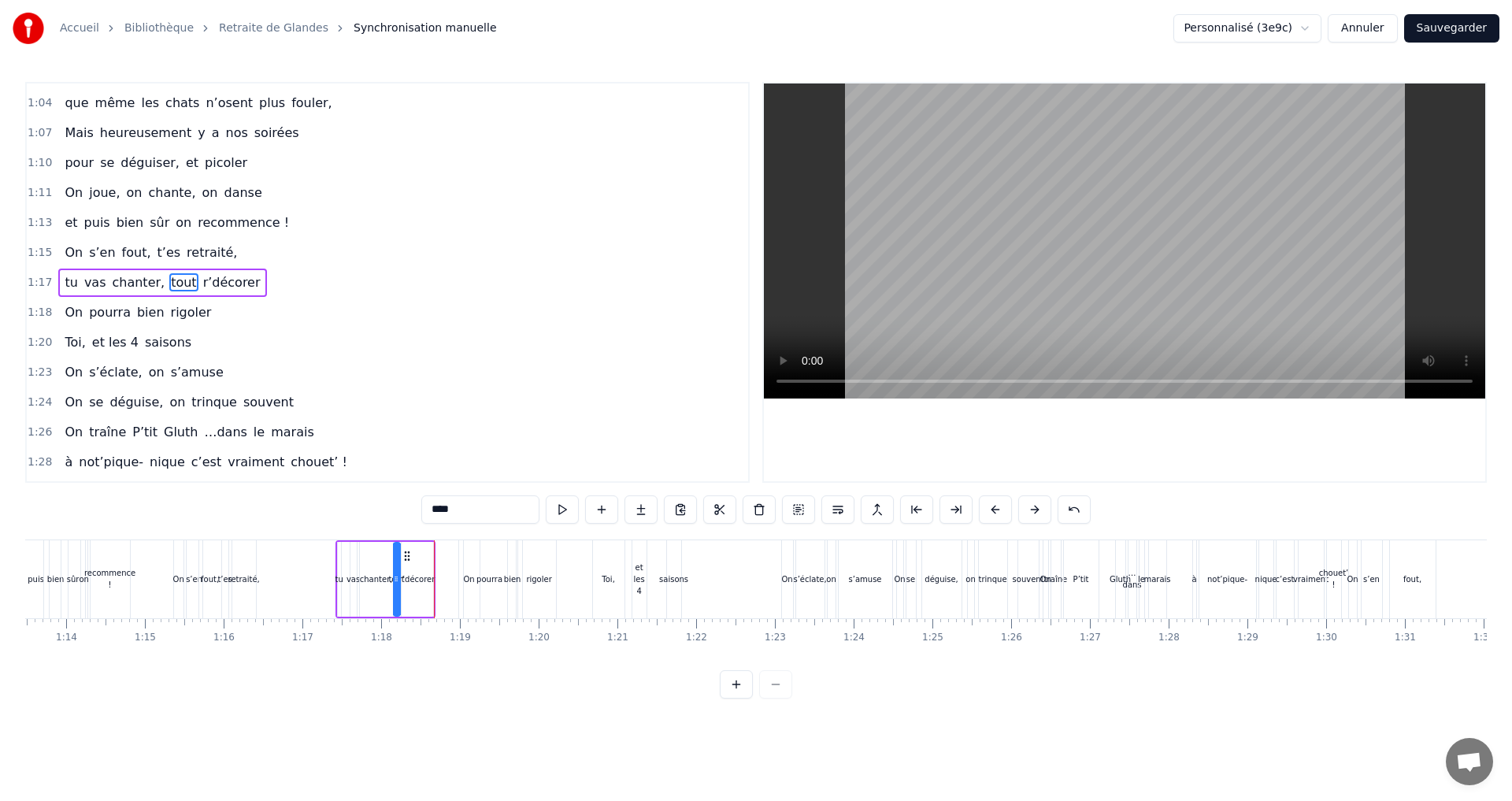
click at [427, 540] on div "tu vas chanter, tout r’décorer" at bounding box center [385, 579] width 100 height 78
drag, startPoint x: 348, startPoint y: 551, endPoint x: 340, endPoint y: 553, distance: 8.2
click at [340, 553] on icon at bounding box center [341, 553] width 12 height 12
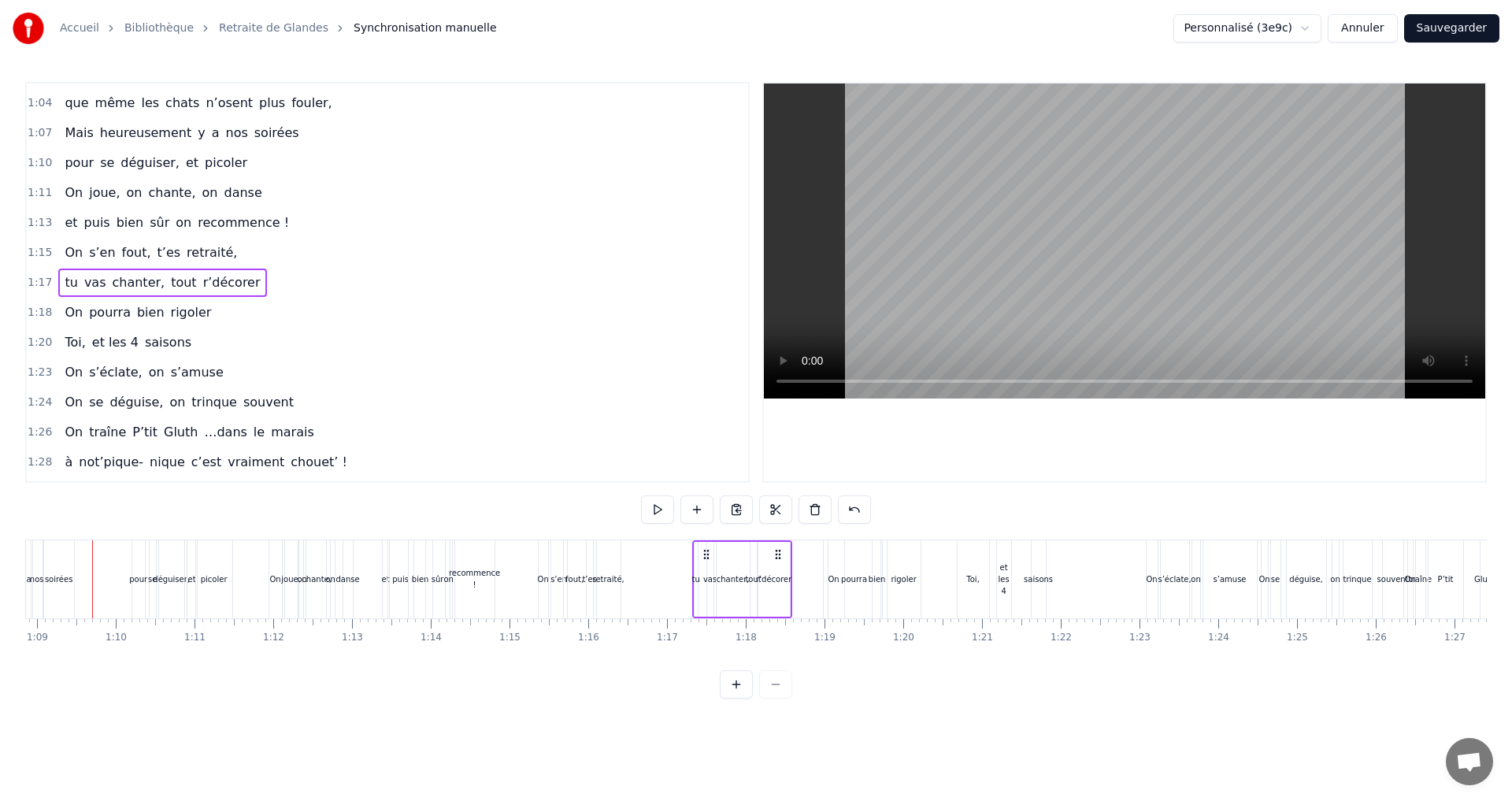
scroll to position [0, 5409]
click at [175, 315] on span "rigoler" at bounding box center [191, 312] width 44 height 18
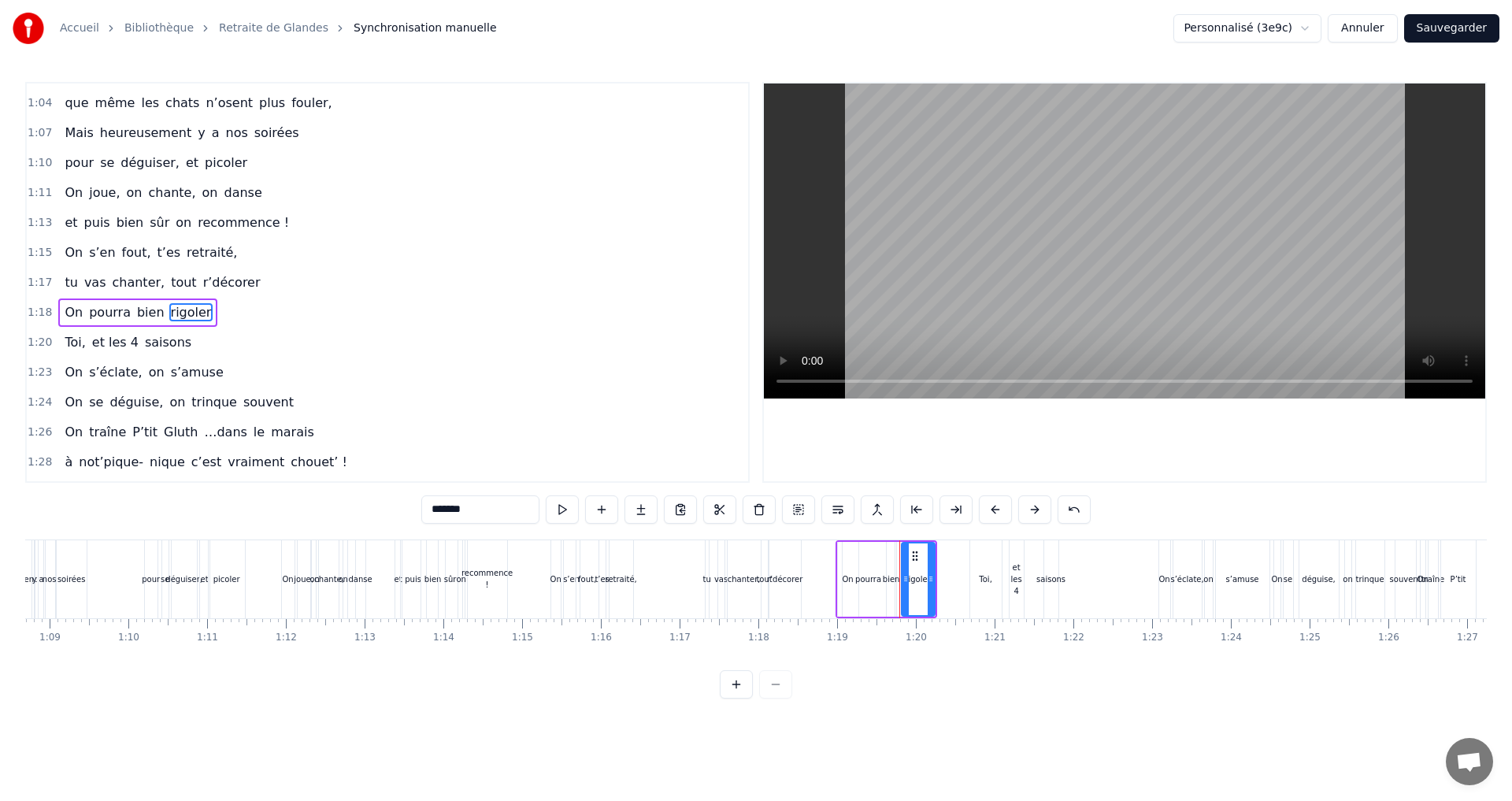
scroll to position [833, 0]
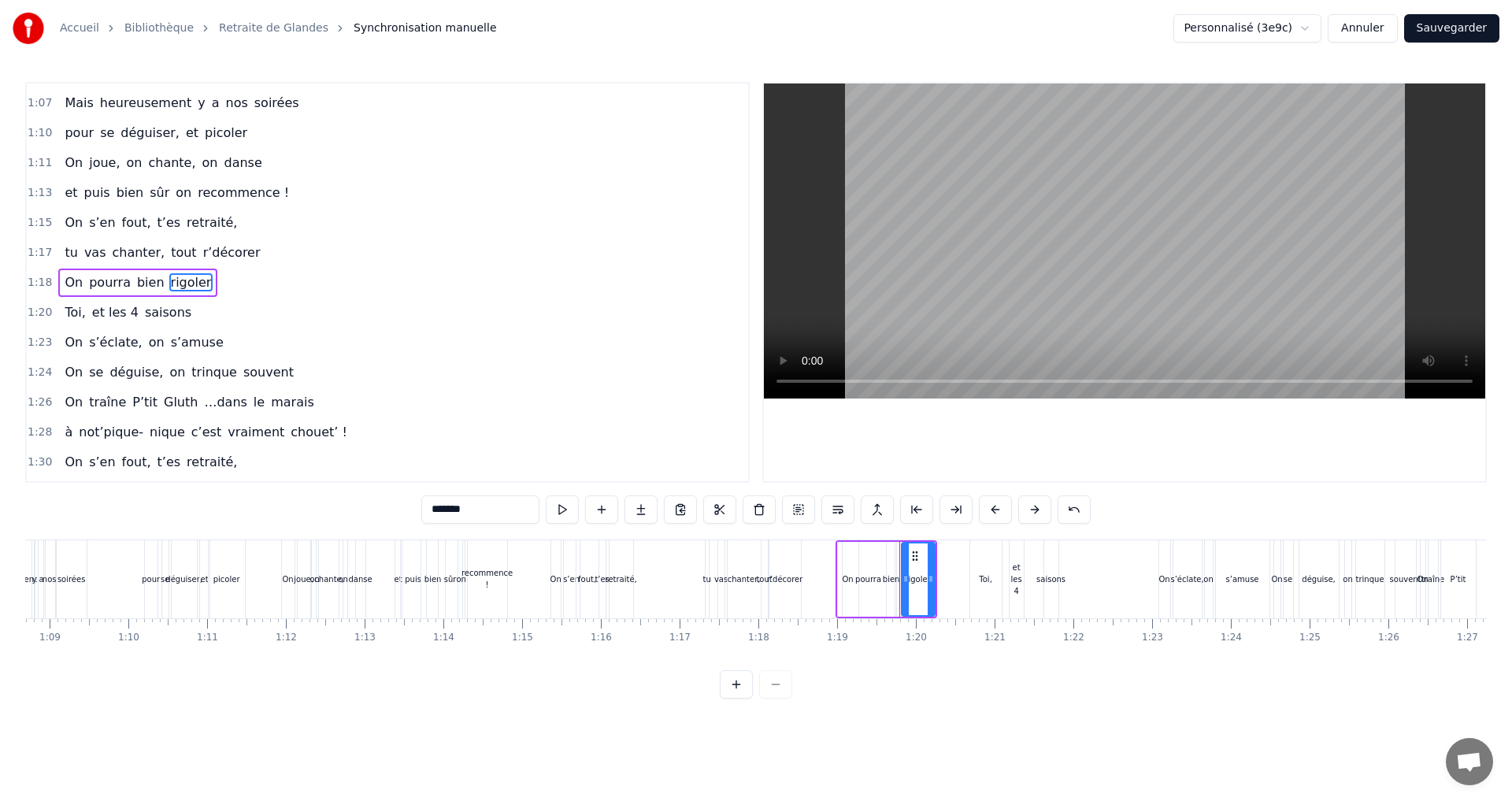
click at [861, 540] on div "On pourra bien rigoler" at bounding box center [886, 579] width 102 height 78
click at [844, 552] on icon at bounding box center [844, 553] width 12 height 12
click at [907, 580] on div "rigoler" at bounding box center [911, 579] width 25 height 12
click at [923, 584] on icon at bounding box center [921, 578] width 7 height 12
click at [907, 559] on icon at bounding box center [907, 555] width 12 height 12
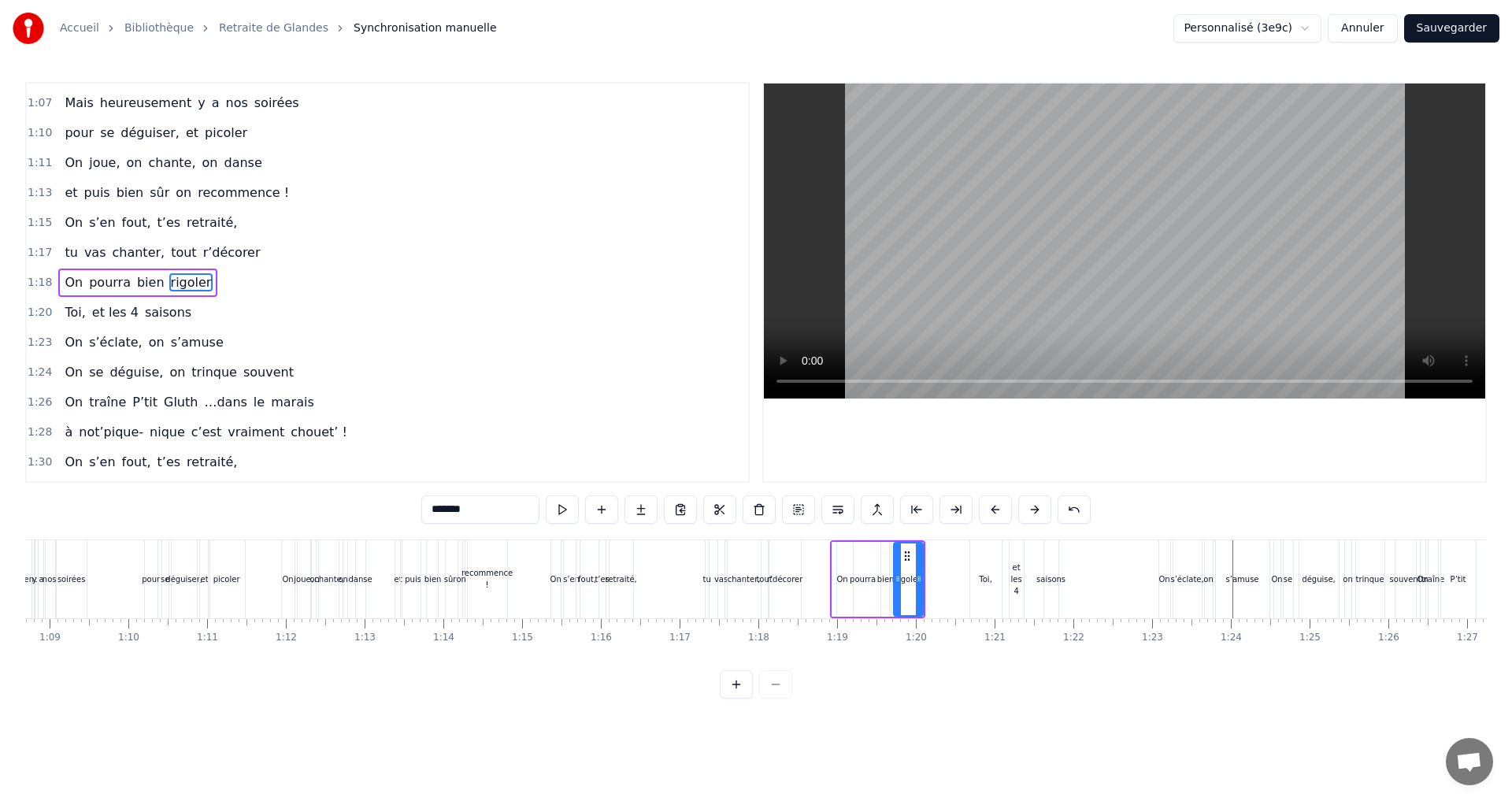
click at [1243, 580] on div "s’amuse" at bounding box center [1242, 579] width 33 height 12
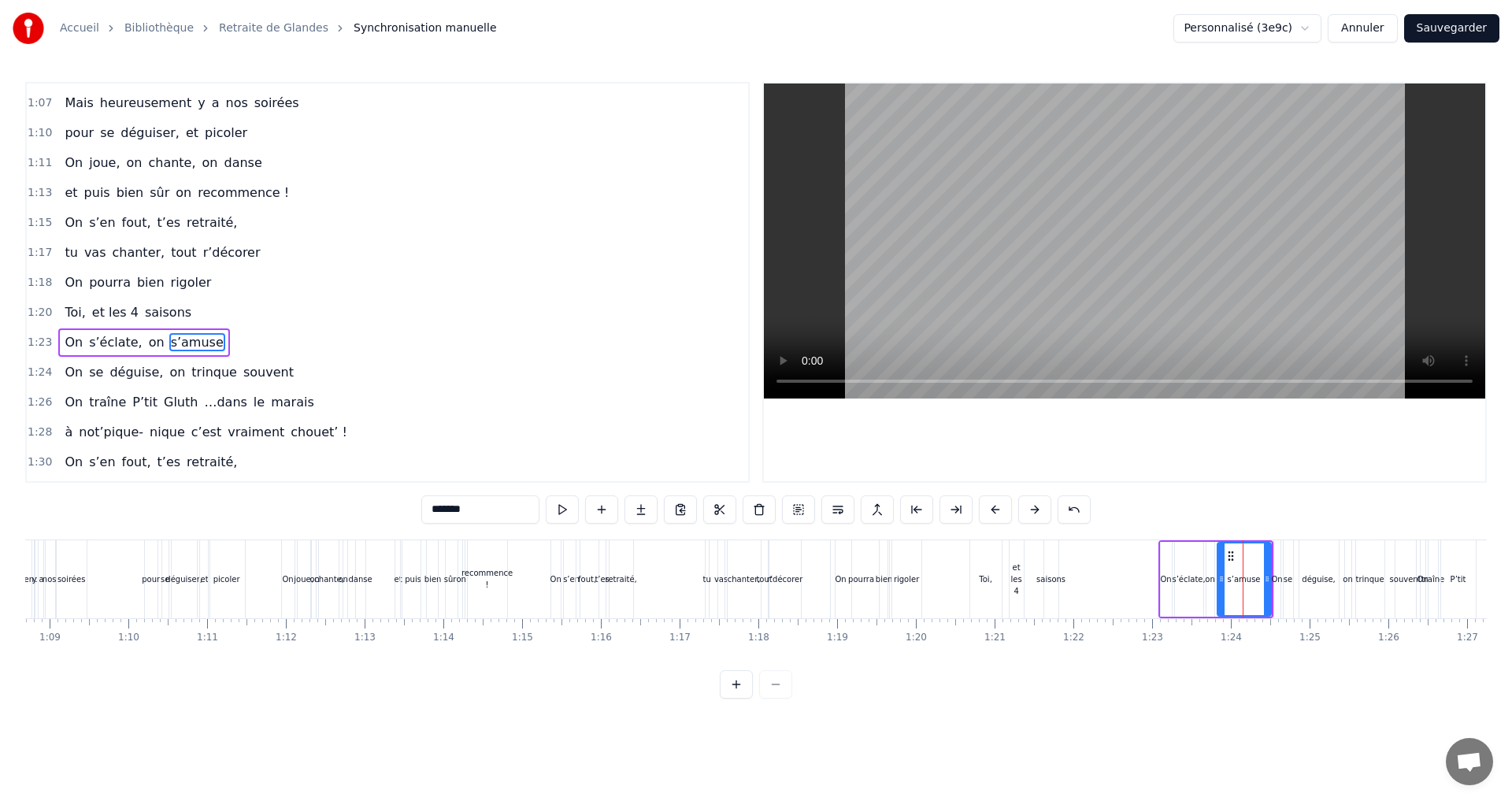
scroll to position [892, 0]
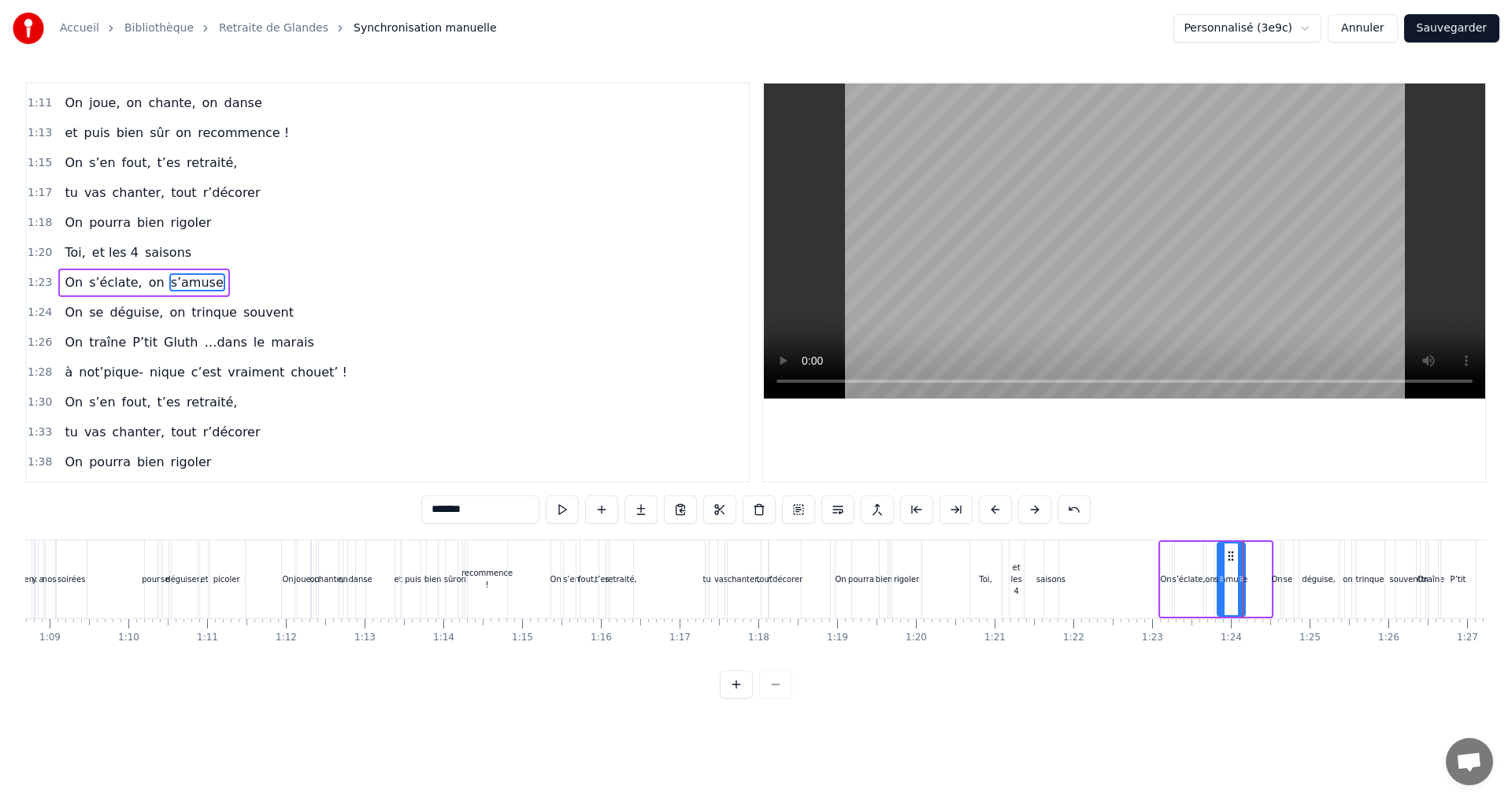
drag, startPoint x: 1266, startPoint y: 583, endPoint x: 1240, endPoint y: 583, distance: 26.0
click at [1240, 583] on icon at bounding box center [1241, 578] width 7 height 12
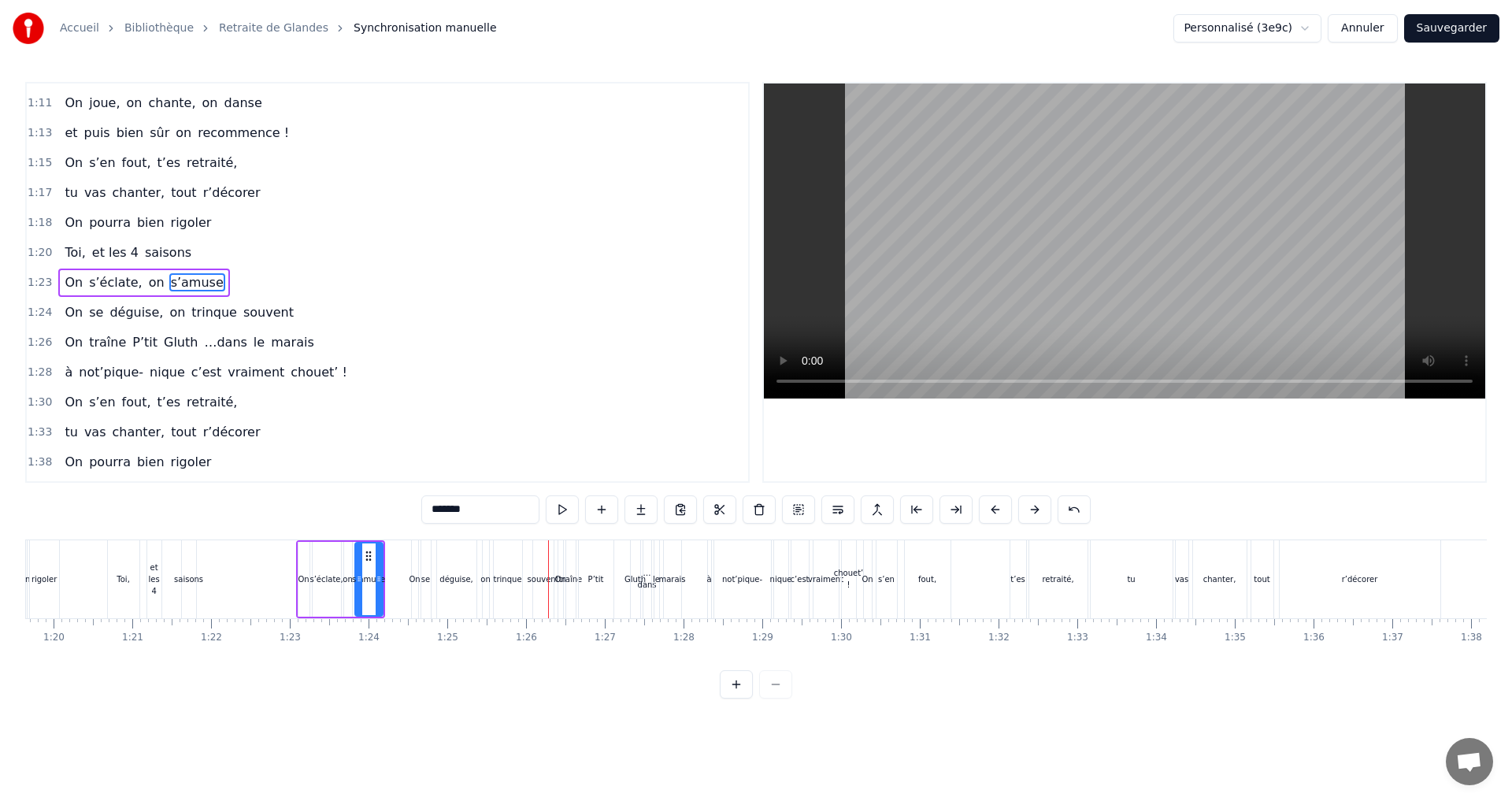
scroll to position [0, 6216]
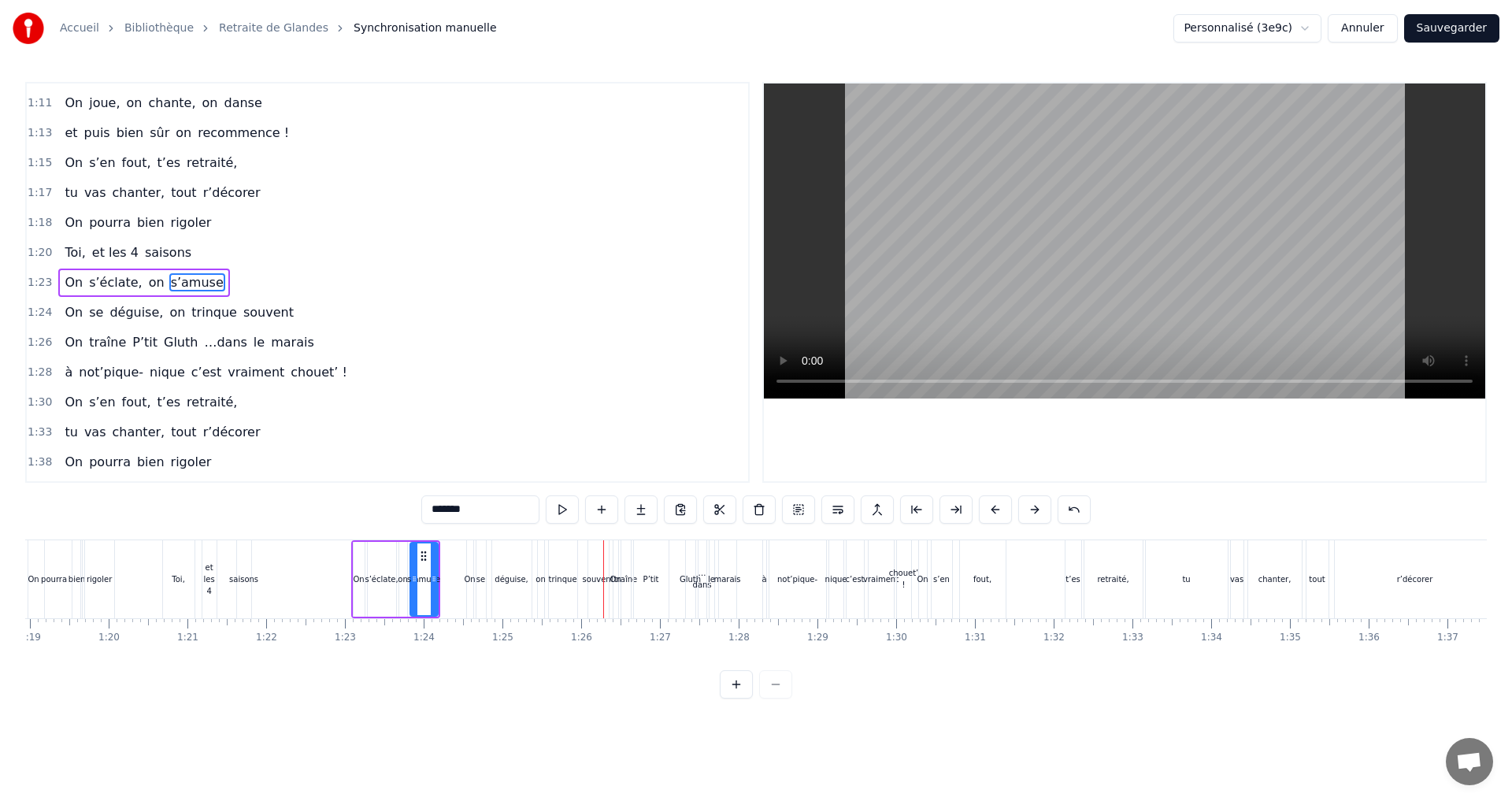
click at [590, 585] on div "souvent" at bounding box center [598, 579] width 31 height 12
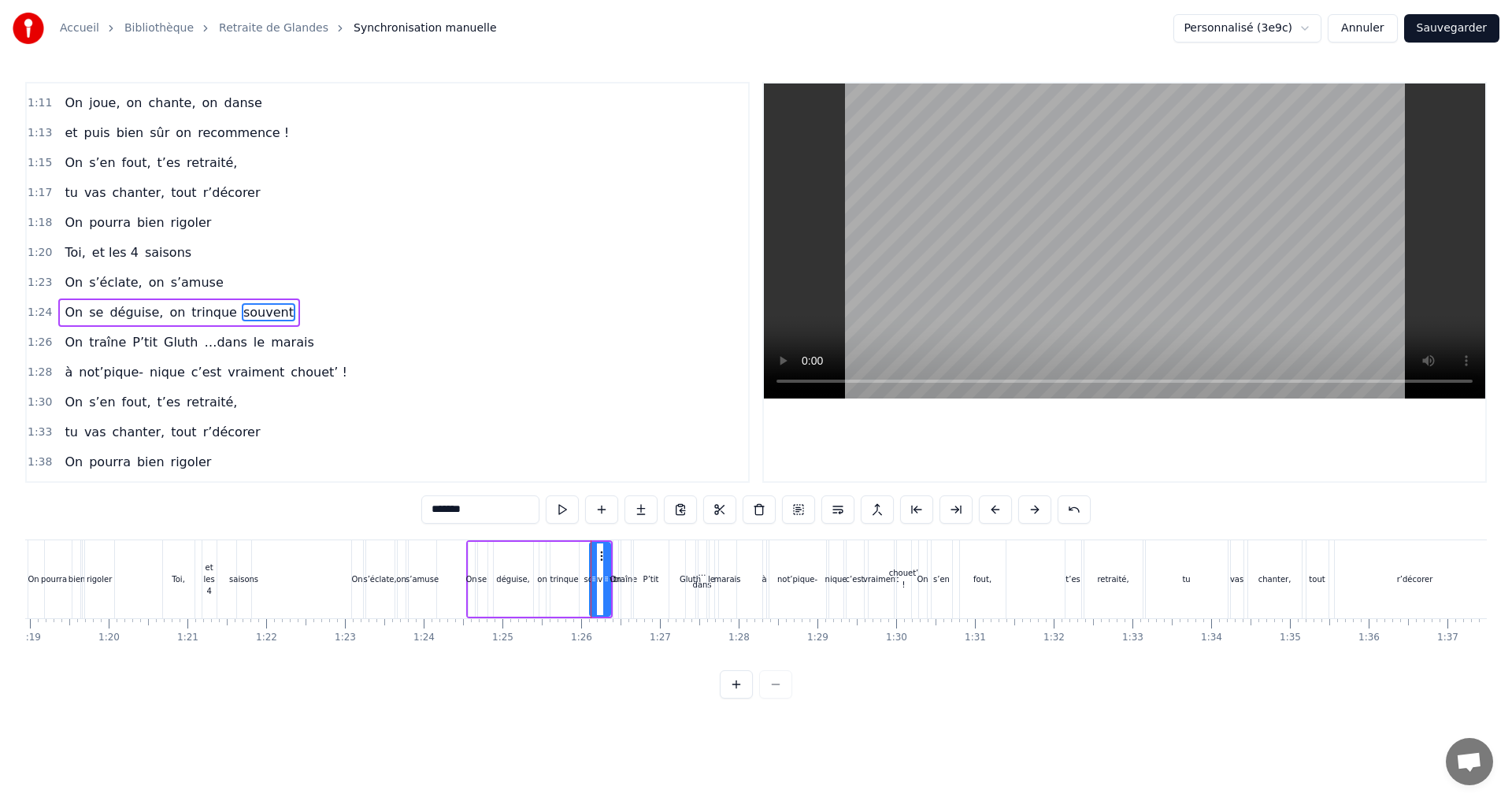
scroll to position [922, 0]
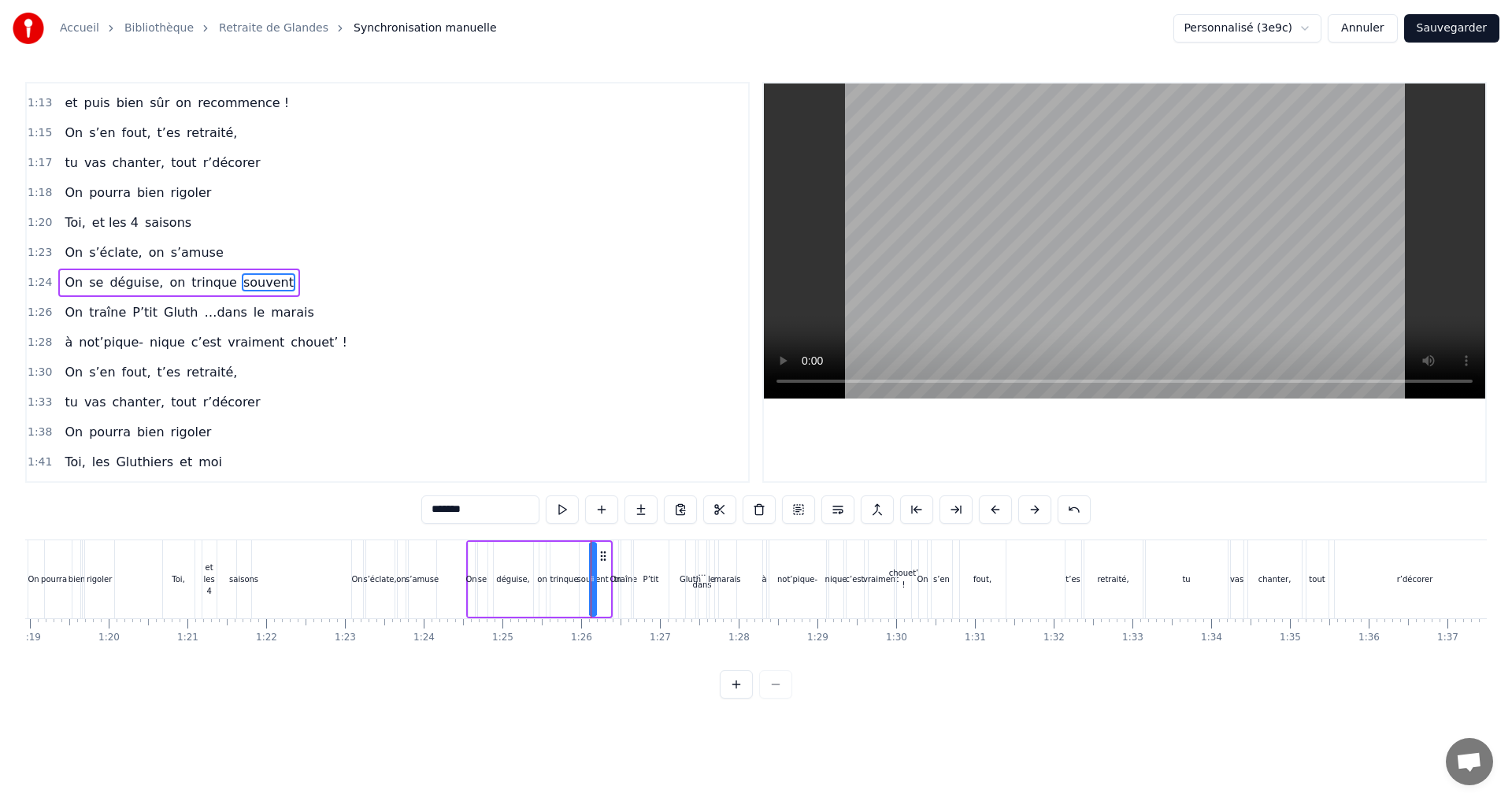
drag, startPoint x: 603, startPoint y: 558, endPoint x: 588, endPoint y: 559, distance: 15.0
click at [589, 559] on div at bounding box center [592, 579] width 7 height 72
click at [482, 579] on div "se" at bounding box center [482, 579] width 8 height 12
click at [494, 553] on icon at bounding box center [494, 555] width 12 height 12
click at [509, 575] on div "déguise," at bounding box center [513, 579] width 34 height 12
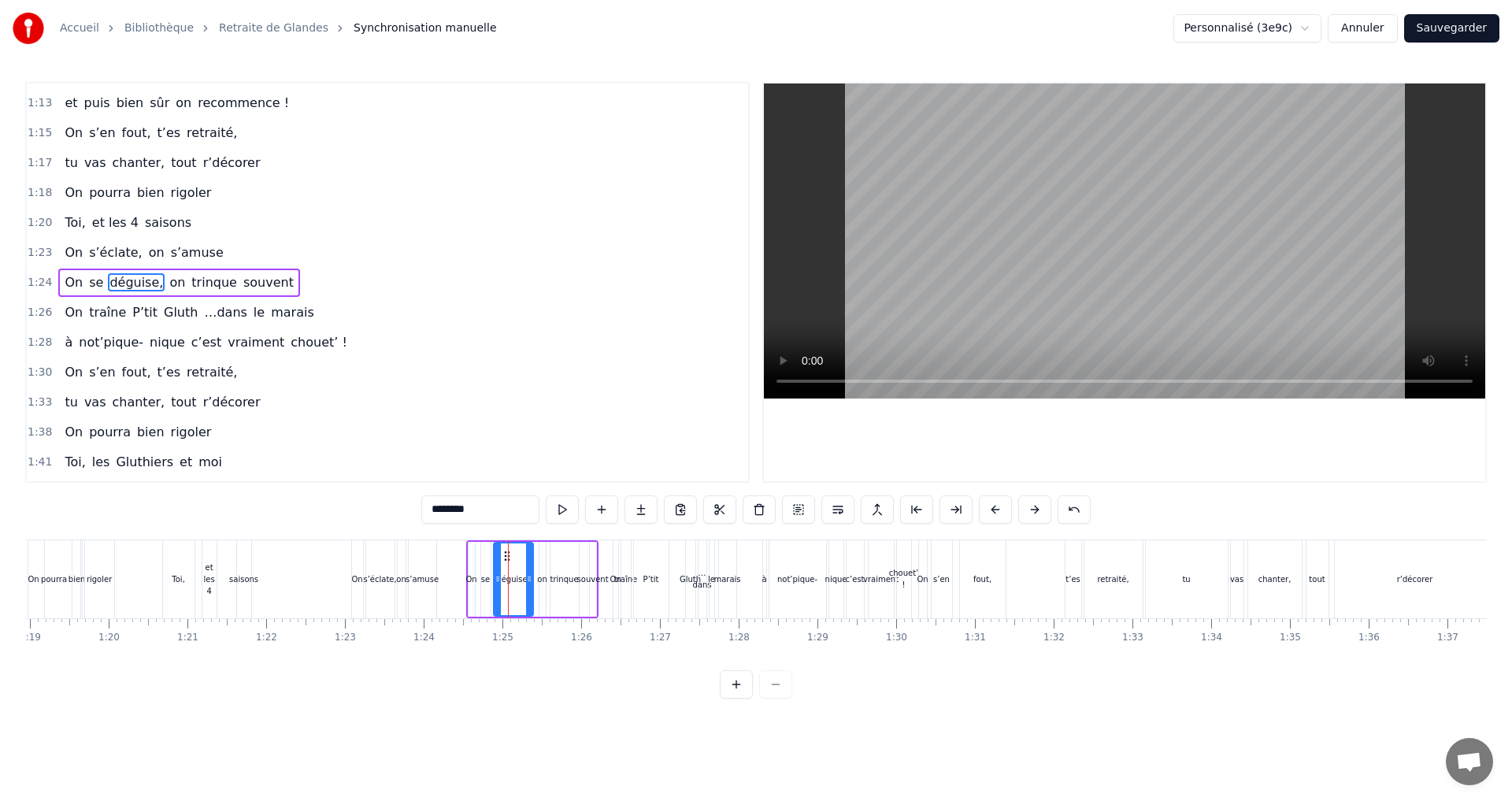
click at [542, 578] on div "on" at bounding box center [541, 579] width 9 height 12
click at [545, 559] on circle at bounding box center [545, 559] width 1 height 1
click at [558, 576] on div "trinque" at bounding box center [565, 579] width 28 height 12
click at [555, 557] on icon at bounding box center [557, 555] width 12 height 12
click at [582, 581] on div "souvent" at bounding box center [592, 579] width 31 height 12
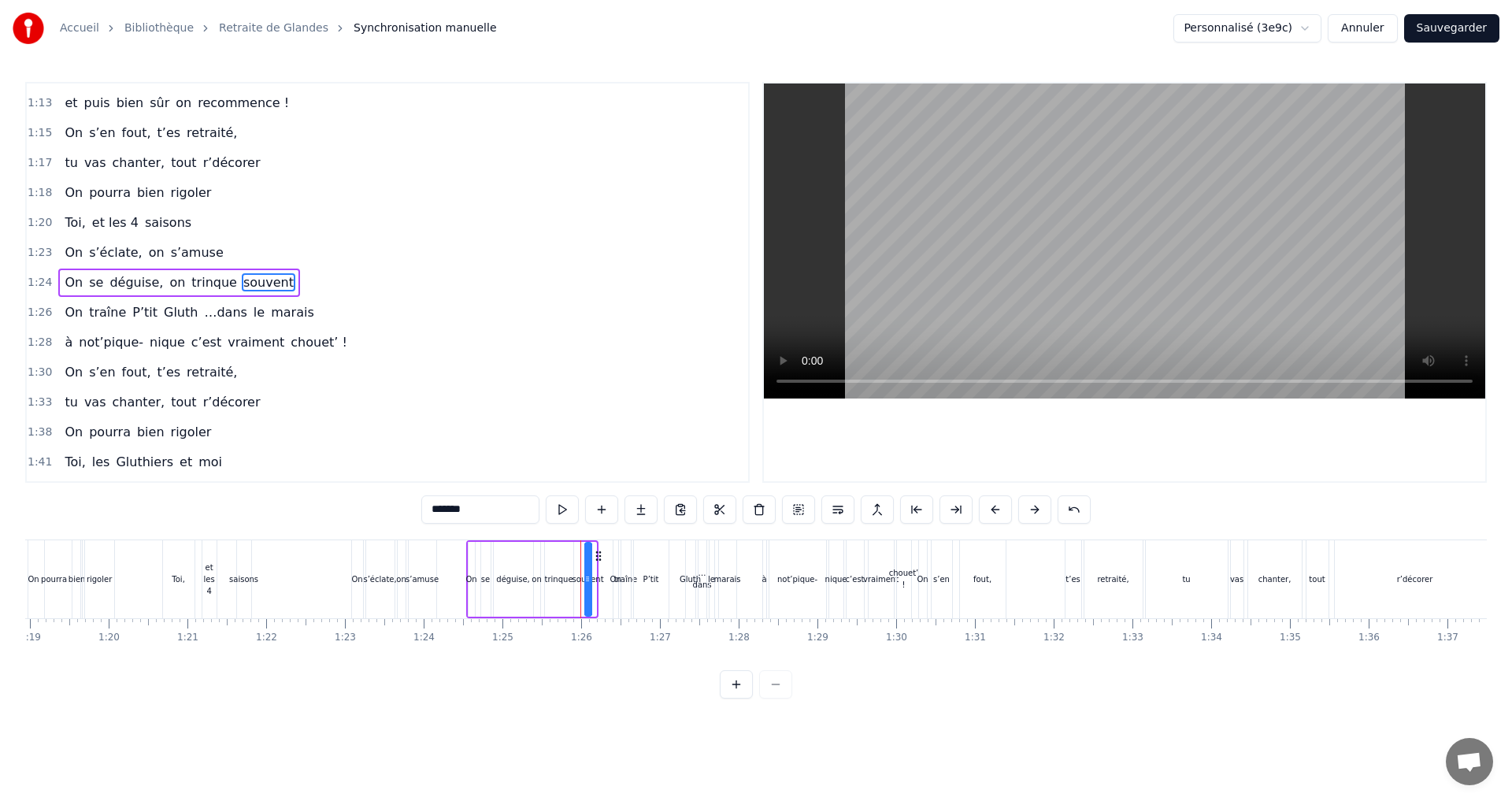
click at [594, 556] on icon at bounding box center [598, 555] width 12 height 12
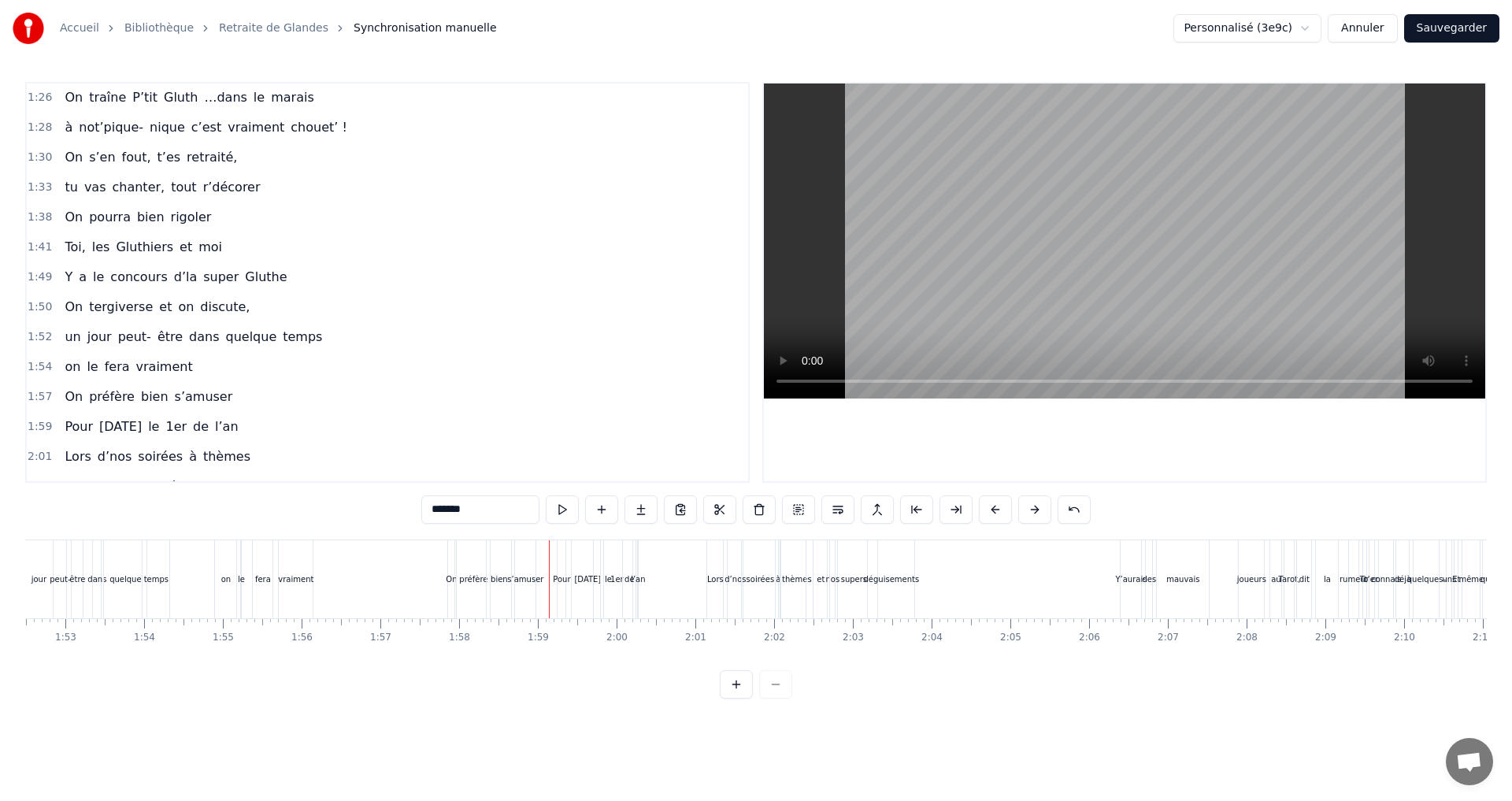
scroll to position [1159, 0]
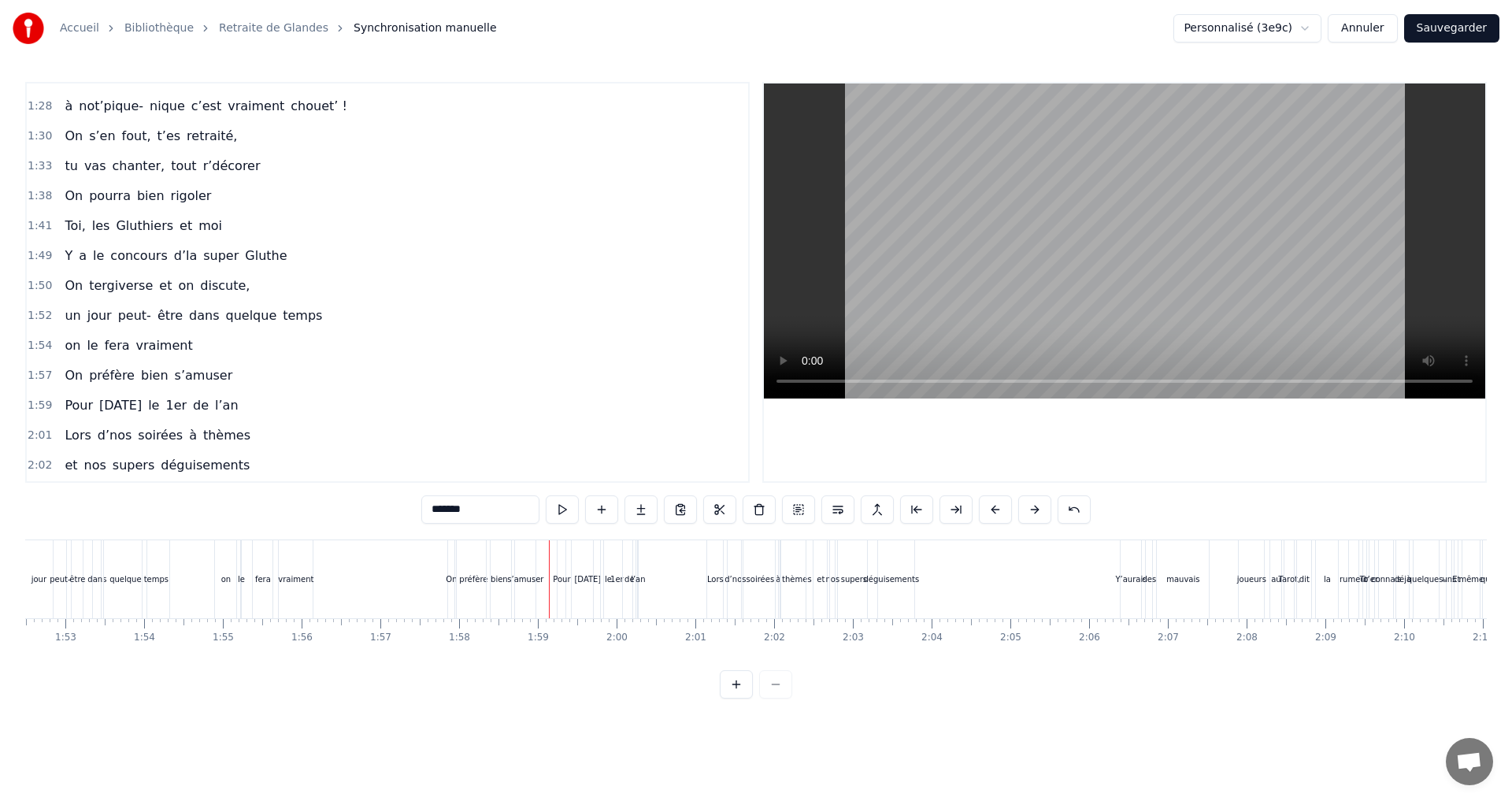
click at [65, 317] on span "un" at bounding box center [72, 314] width 19 height 18
type input "**"
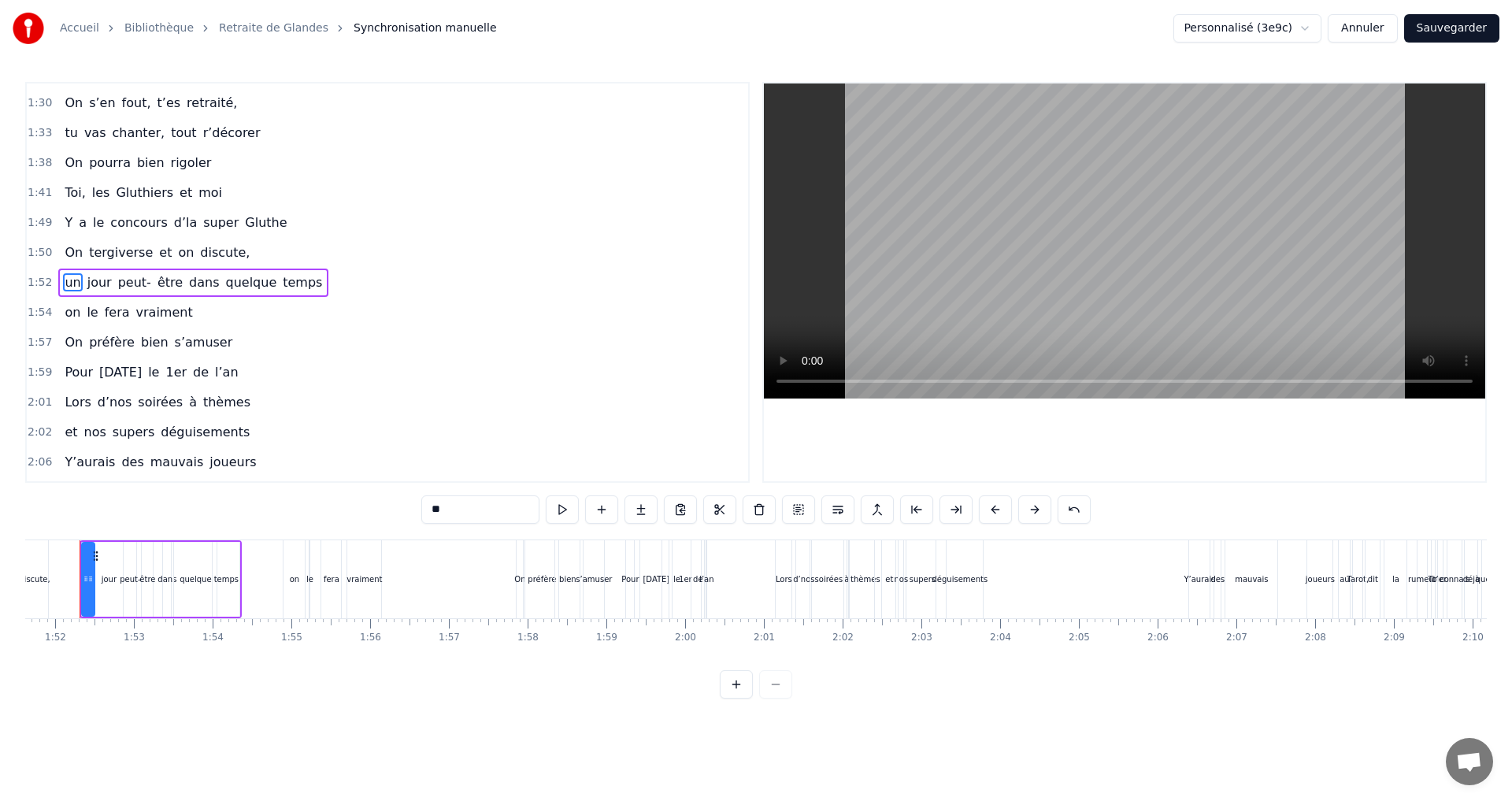
scroll to position [0, 8764]
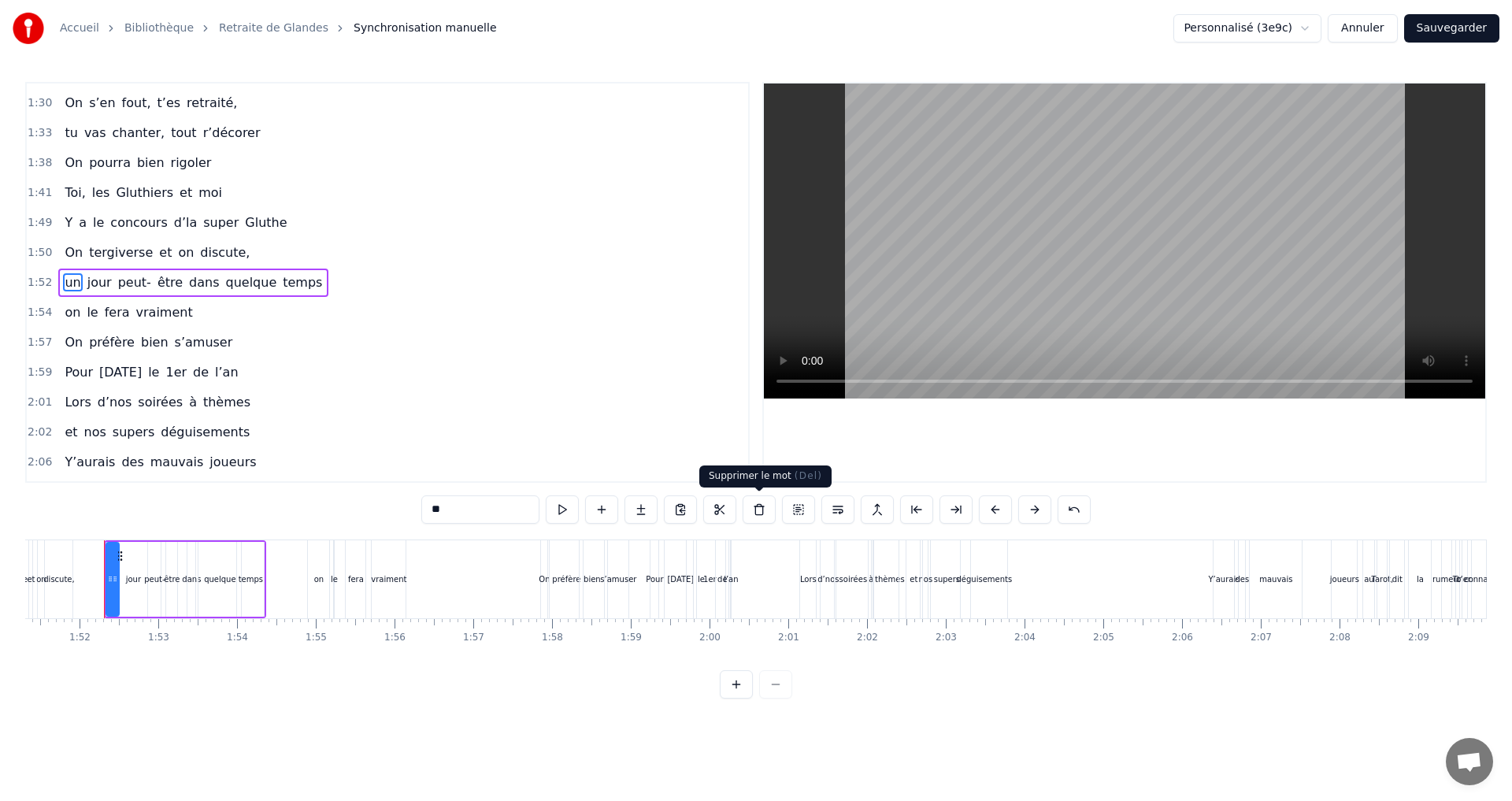
click at [758, 508] on button at bounding box center [759, 509] width 33 height 28
click at [74, 277] on span "jour" at bounding box center [76, 281] width 27 height 18
click at [762, 509] on button at bounding box center [759, 509] width 33 height 28
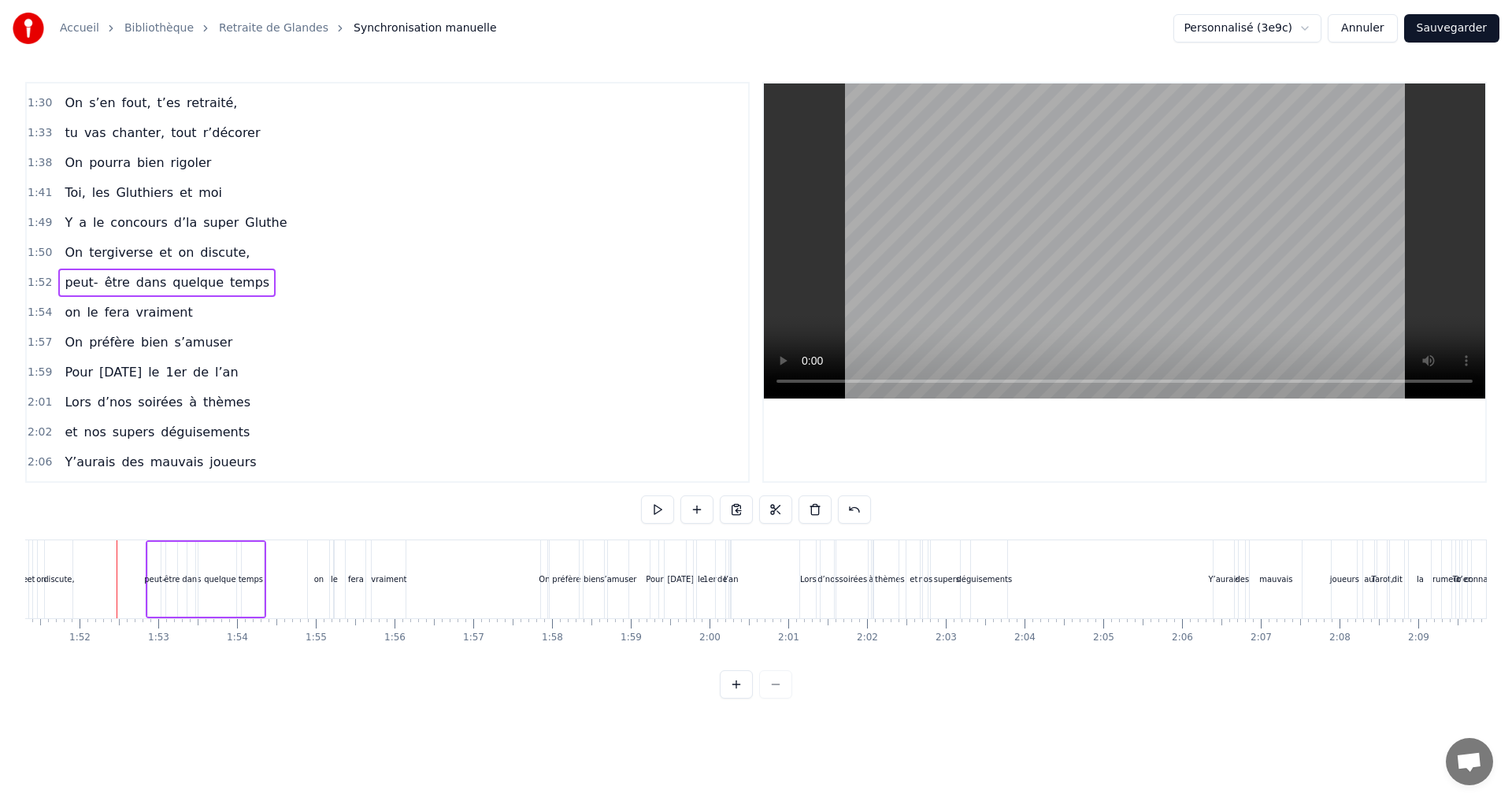
click at [135, 281] on span "dans" at bounding box center [151, 281] width 33 height 18
click at [430, 507] on input "****" at bounding box center [479, 509] width 118 height 28
click at [329, 698] on div "0:07 Faut rien raté, c'est ta soirée 0:09 Les 4 saisons et les Gluthiers 0:11 T…" at bounding box center [756, 390] width 1461 height 617
click at [135, 310] on span "vraiment" at bounding box center [165, 312] width 60 height 18
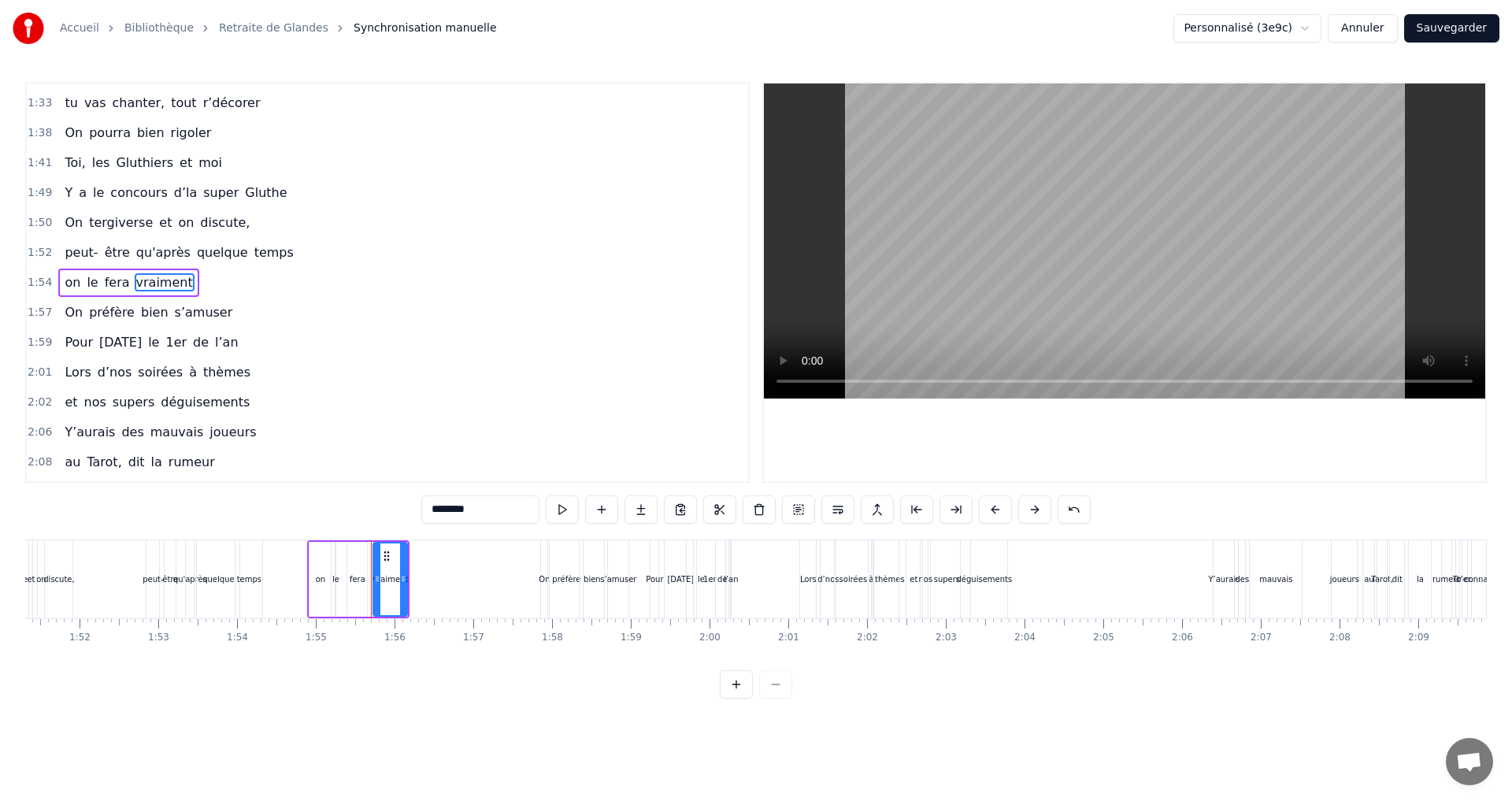
click at [214, 260] on span "quelque" at bounding box center [222, 251] width 55 height 18
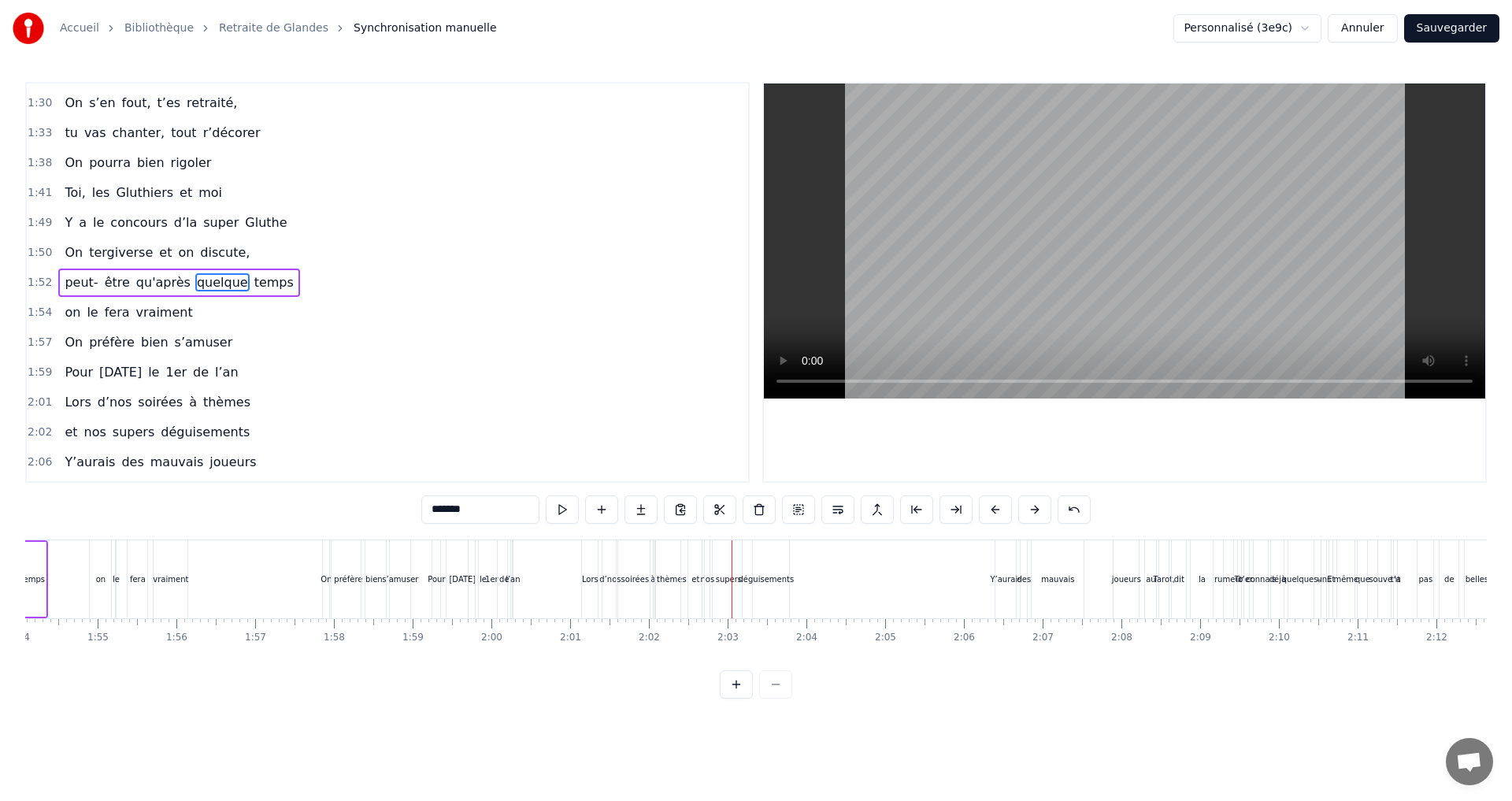
scroll to position [0, 8959]
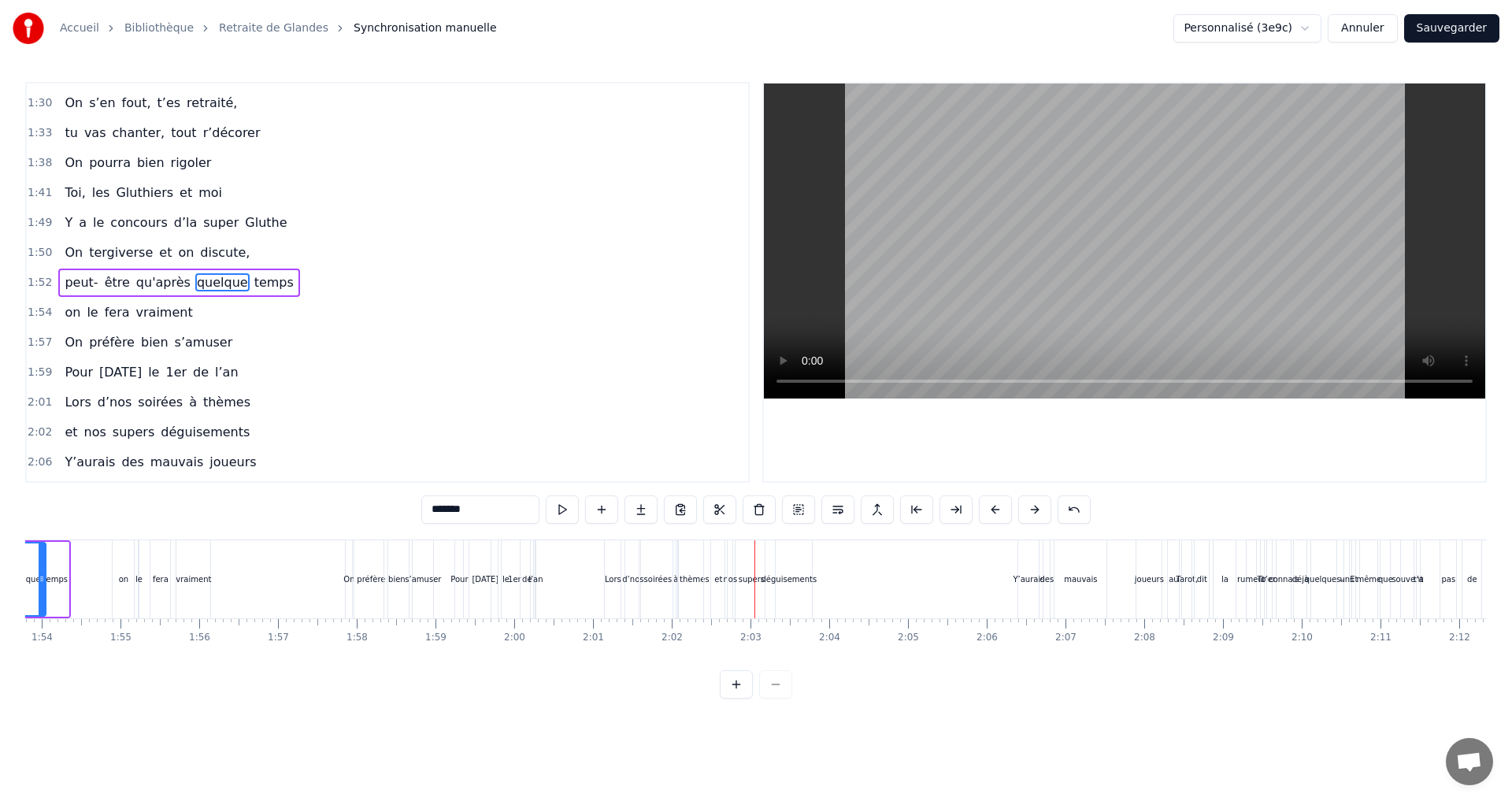
click at [228, 379] on span "l’an" at bounding box center [227, 372] width 26 height 18
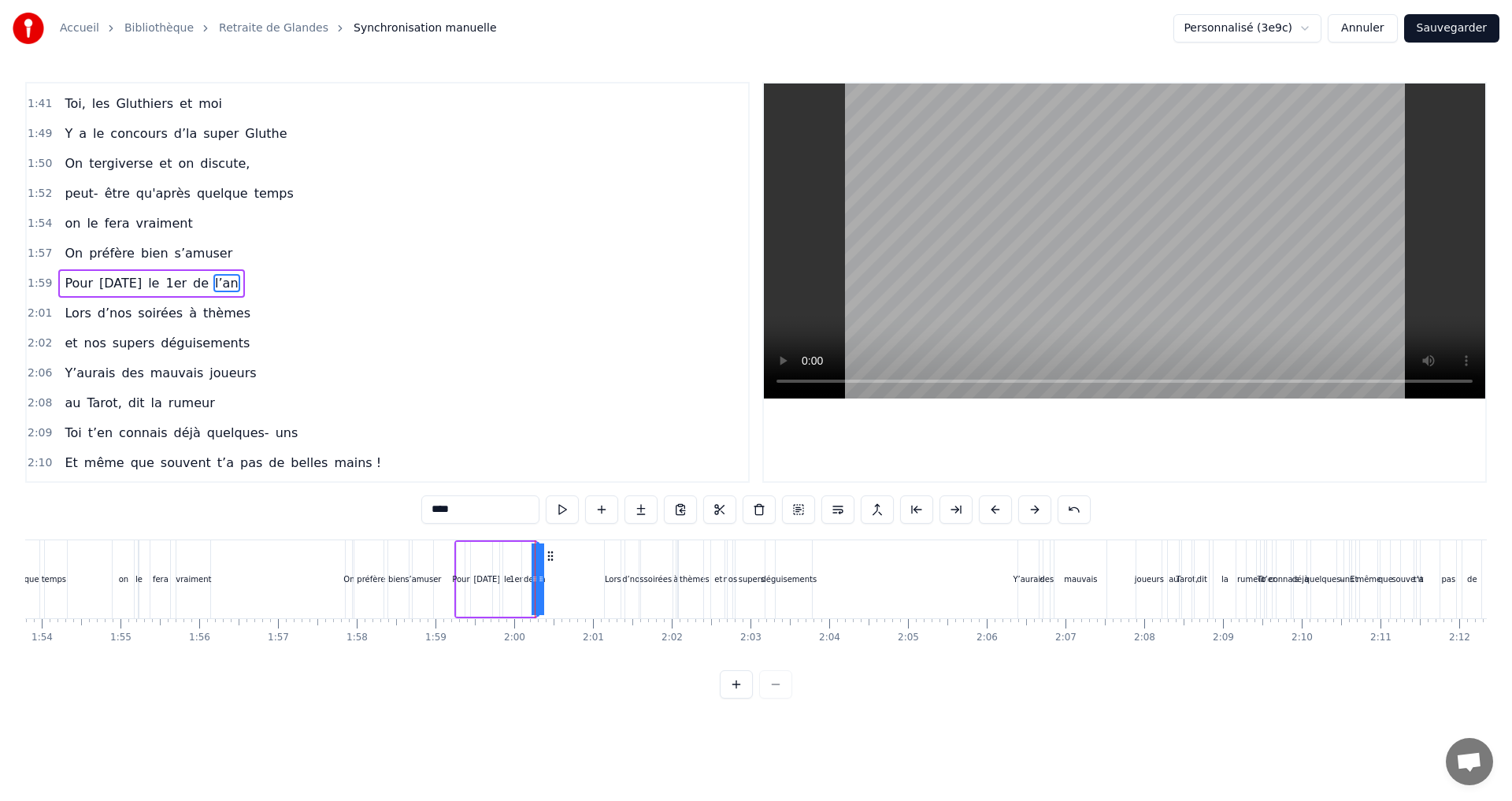
scroll to position [1281, 0]
click at [524, 582] on div "de" at bounding box center [528, 579] width 10 height 12
click at [538, 649] on div "Faut rien raté, c'est ta soirée Les 4 saisons et les Gluthiers Tu nous en voudr…" at bounding box center [756, 598] width 1461 height 118
click at [1082, 577] on div "mauvais" at bounding box center [1080, 579] width 33 height 12
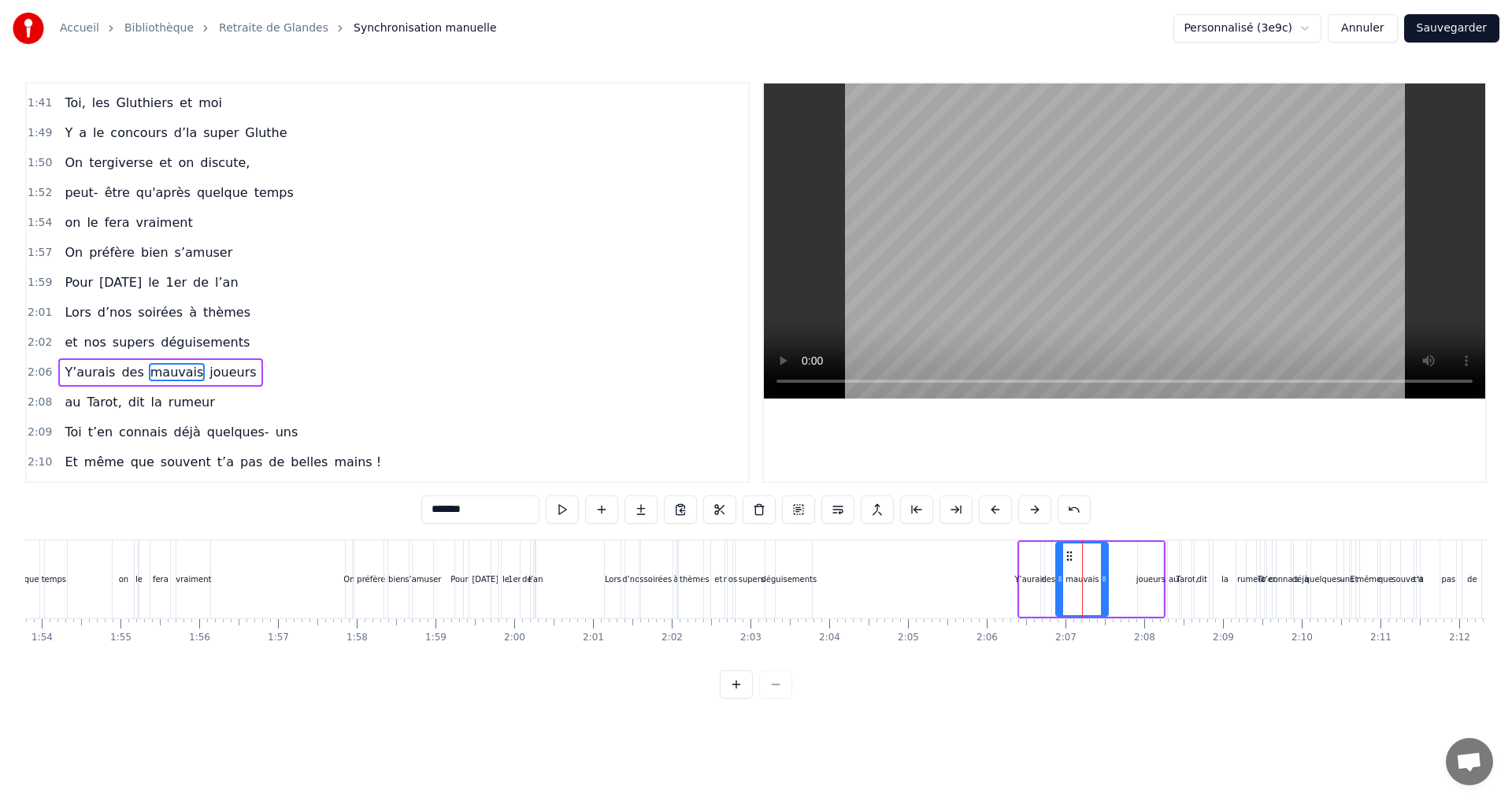
scroll to position [1371, 0]
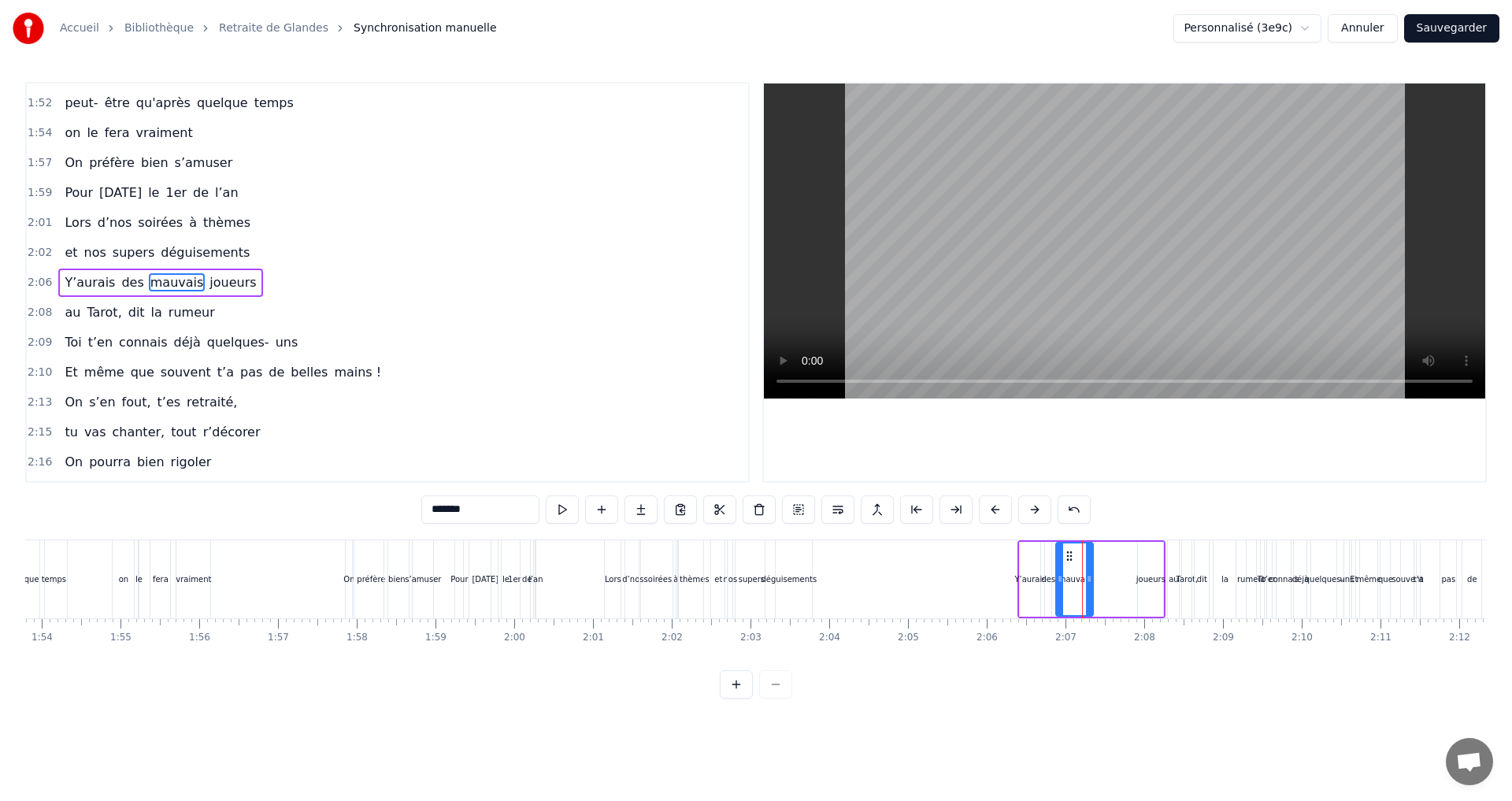
drag, startPoint x: 1106, startPoint y: 580, endPoint x: 1091, endPoint y: 582, distance: 15.1
click at [1091, 582] on icon at bounding box center [1088, 578] width 7 height 12
click at [1064, 556] on icon at bounding box center [1065, 555] width 12 height 12
click at [1147, 580] on div "joueurs" at bounding box center [1150, 579] width 29 height 12
drag, startPoint x: 1149, startPoint y: 556, endPoint x: 1096, endPoint y: 559, distance: 53.1
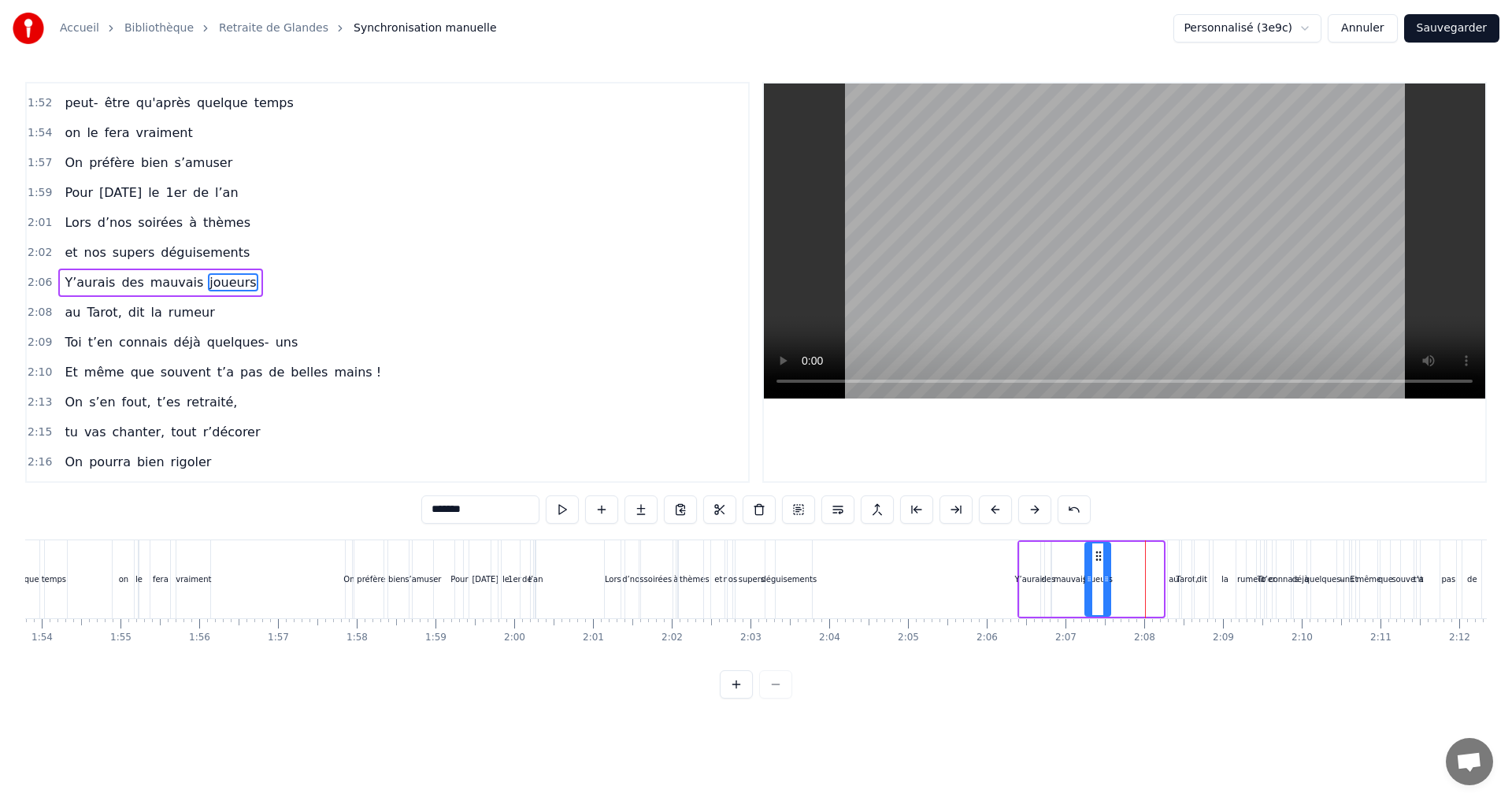
click at [1096, 559] on icon at bounding box center [1098, 555] width 12 height 12
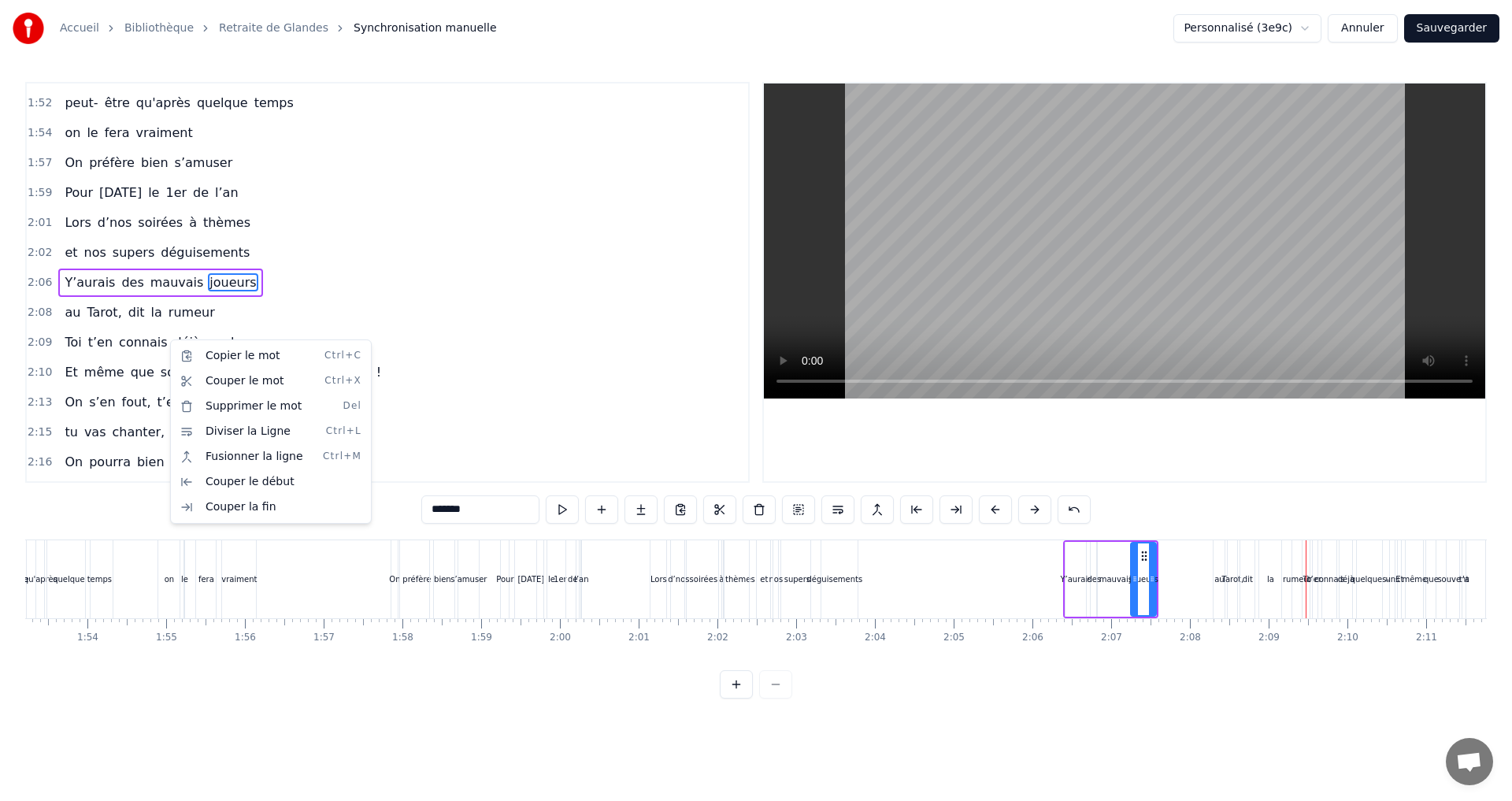
click at [161, 342] on html "Accueil Bibliothèque Retraite de Glandes Synchronisation manuelle Personnalisé …" at bounding box center [756, 361] width 1512 height 724
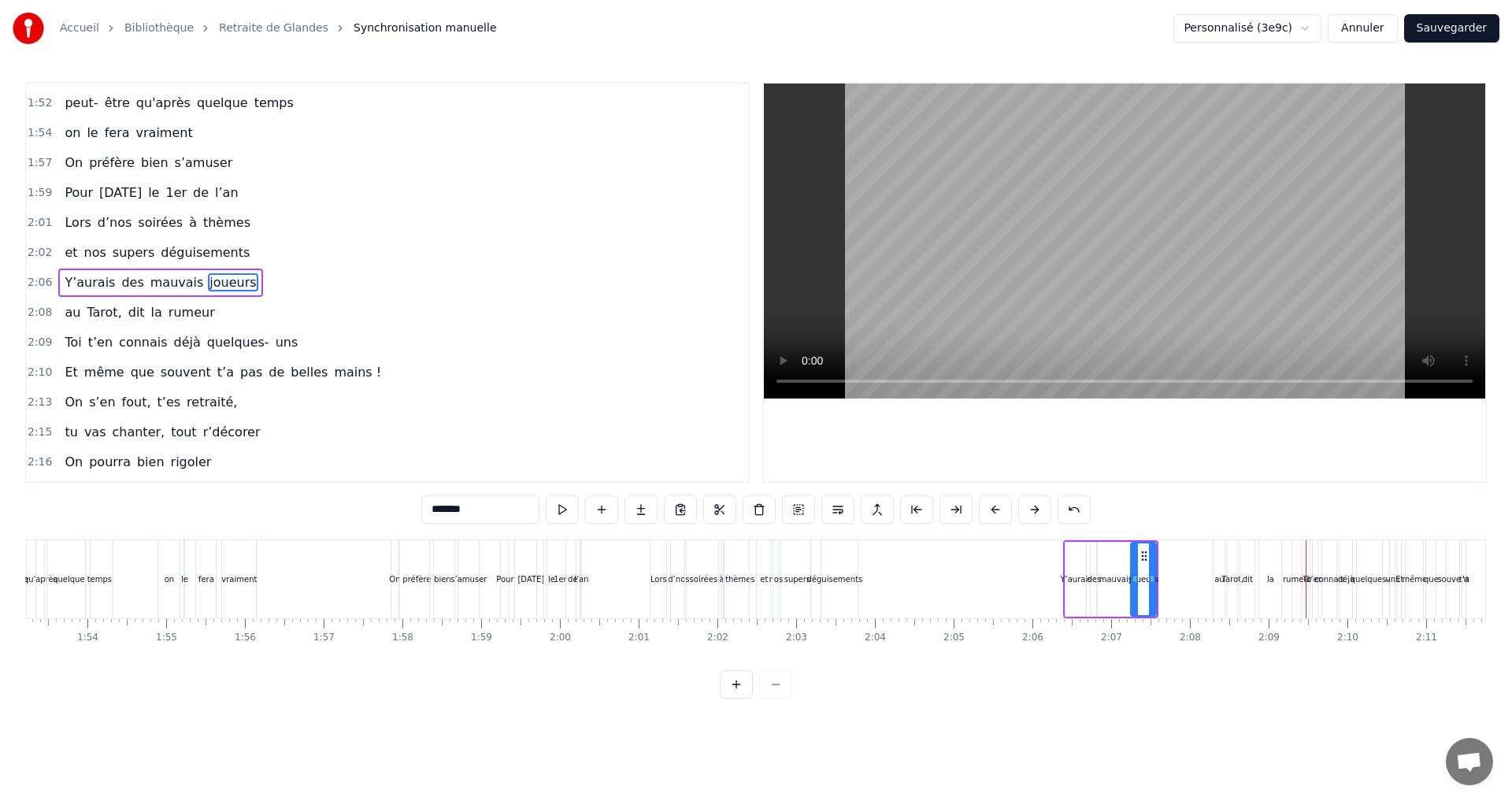
click at [172, 344] on span "déjà" at bounding box center [187, 342] width 30 height 18
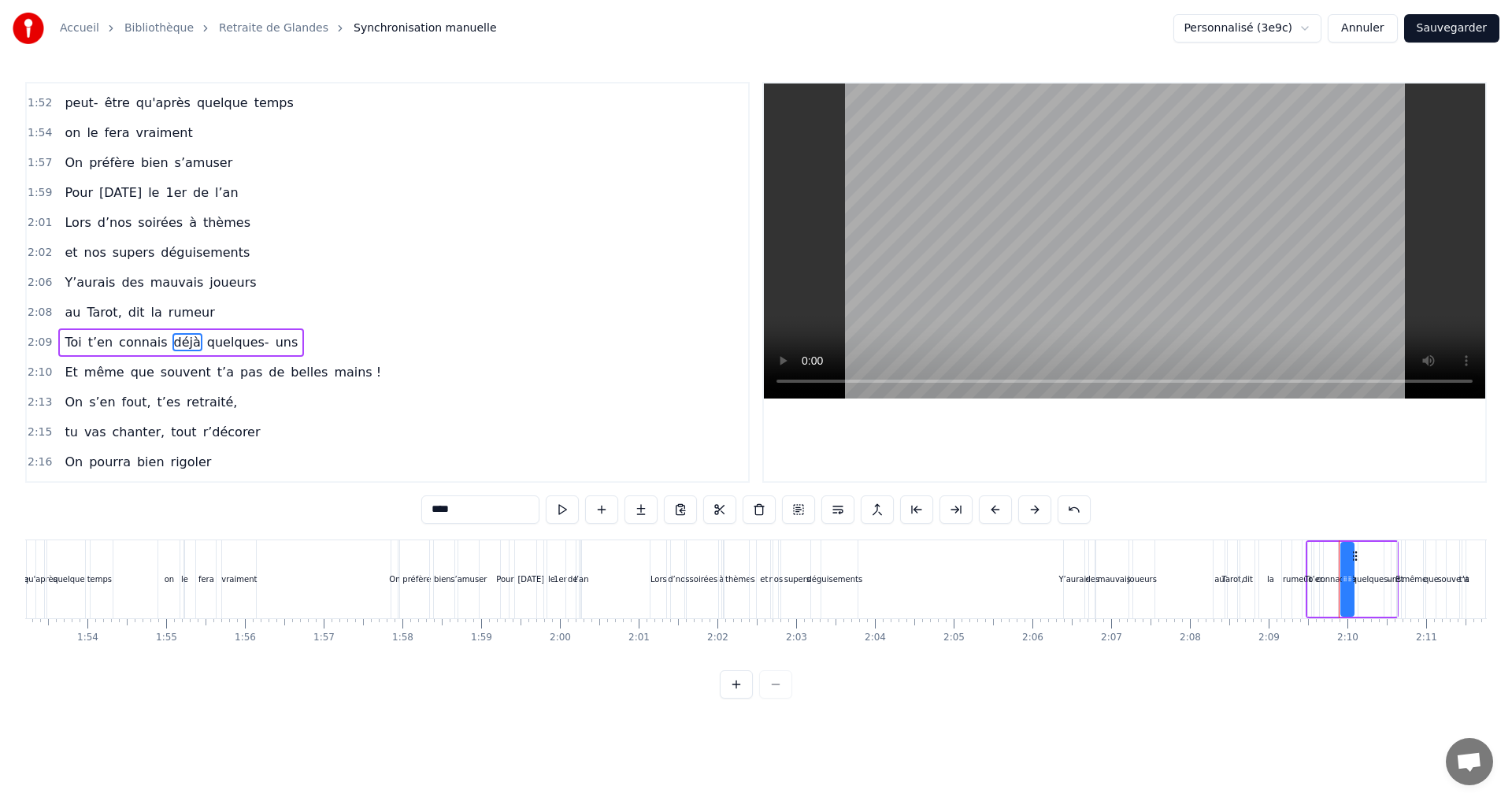
scroll to position [1431, 0]
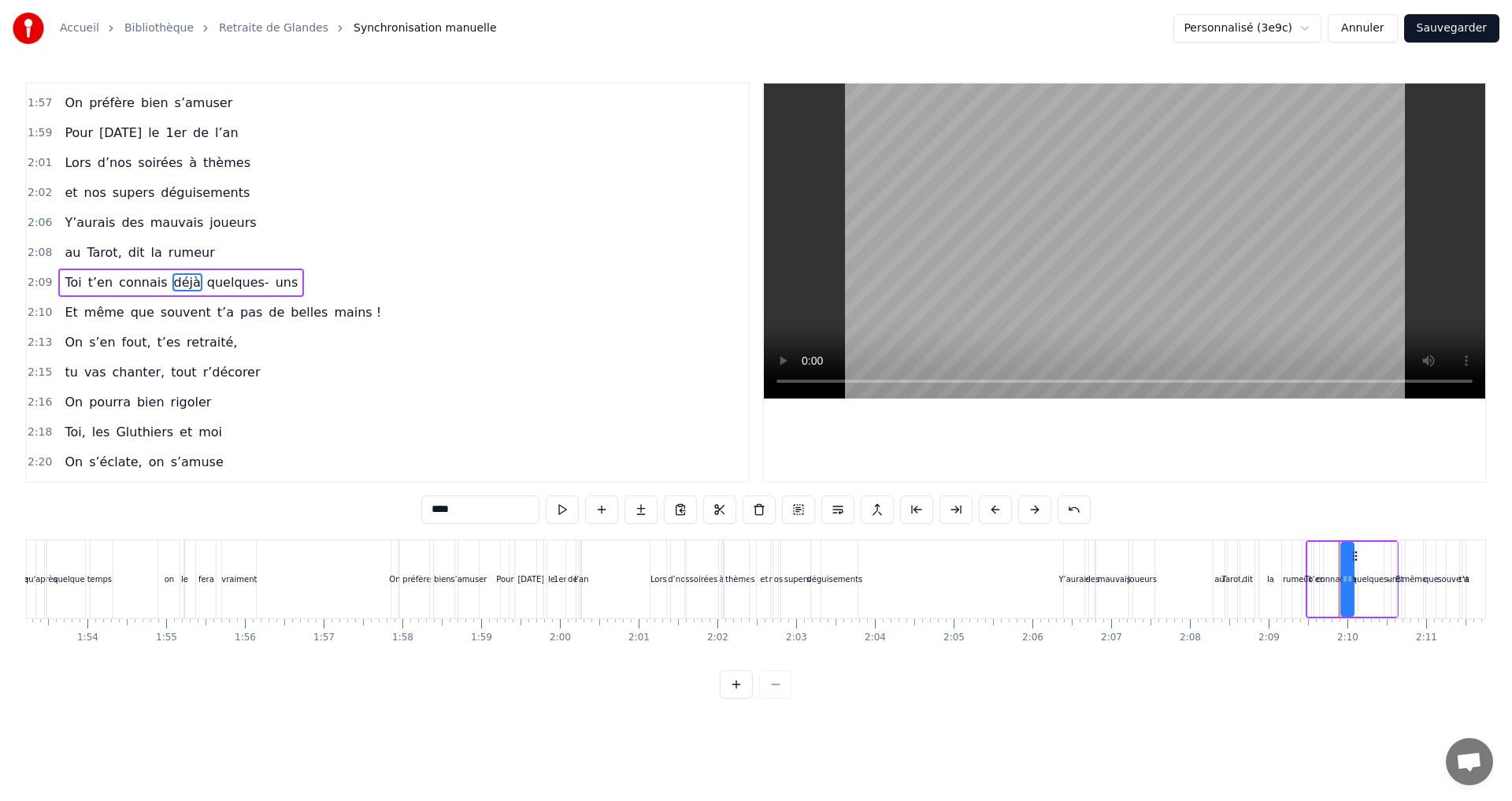
click at [411, 508] on div "0:07 Faut rien raté, c'est ta soirée 0:09 Les 4 saisons et les Gluthiers 0:11 T…" at bounding box center [756, 390] width 1461 height 617
click at [248, 281] on span "quelques-" at bounding box center [268, 281] width 65 height 18
type input "*********"
click at [754, 512] on button at bounding box center [759, 509] width 33 height 28
click at [236, 287] on span "uns" at bounding box center [249, 281] width 26 height 18
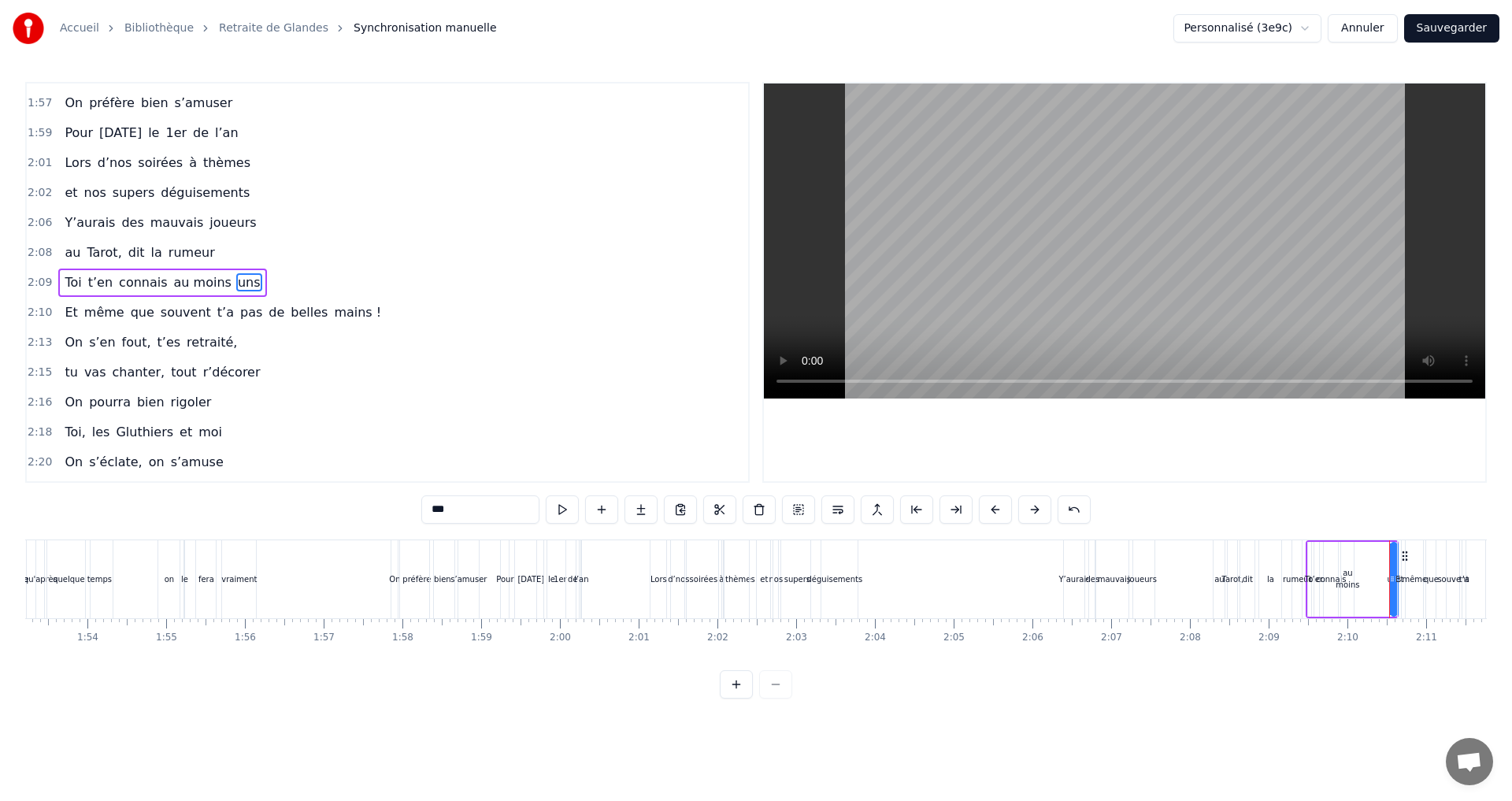
click at [449, 508] on input "***" at bounding box center [479, 509] width 118 height 28
click at [108, 312] on span "même" at bounding box center [105, 312] width 43 height 18
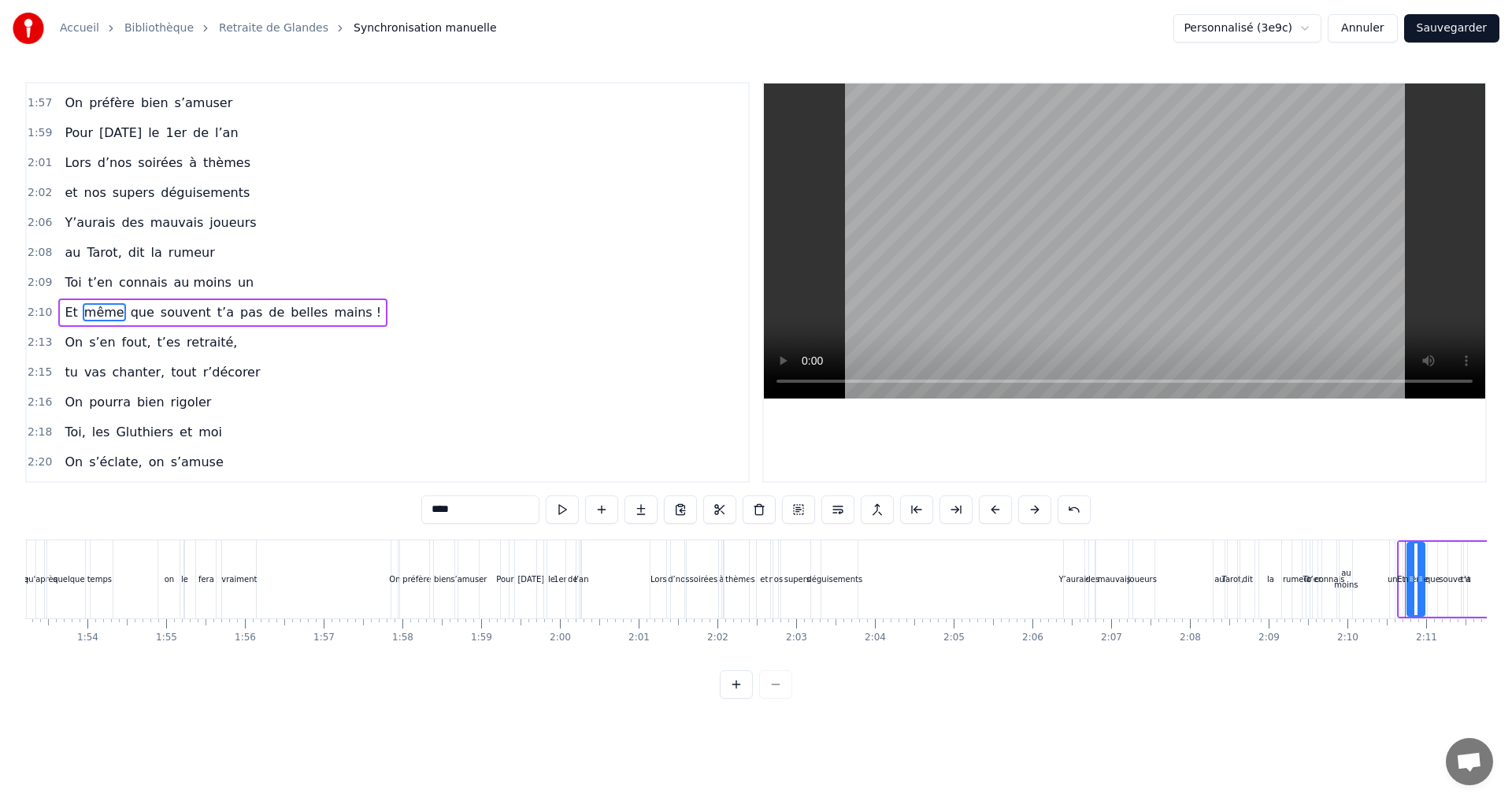
scroll to position [1461, 0]
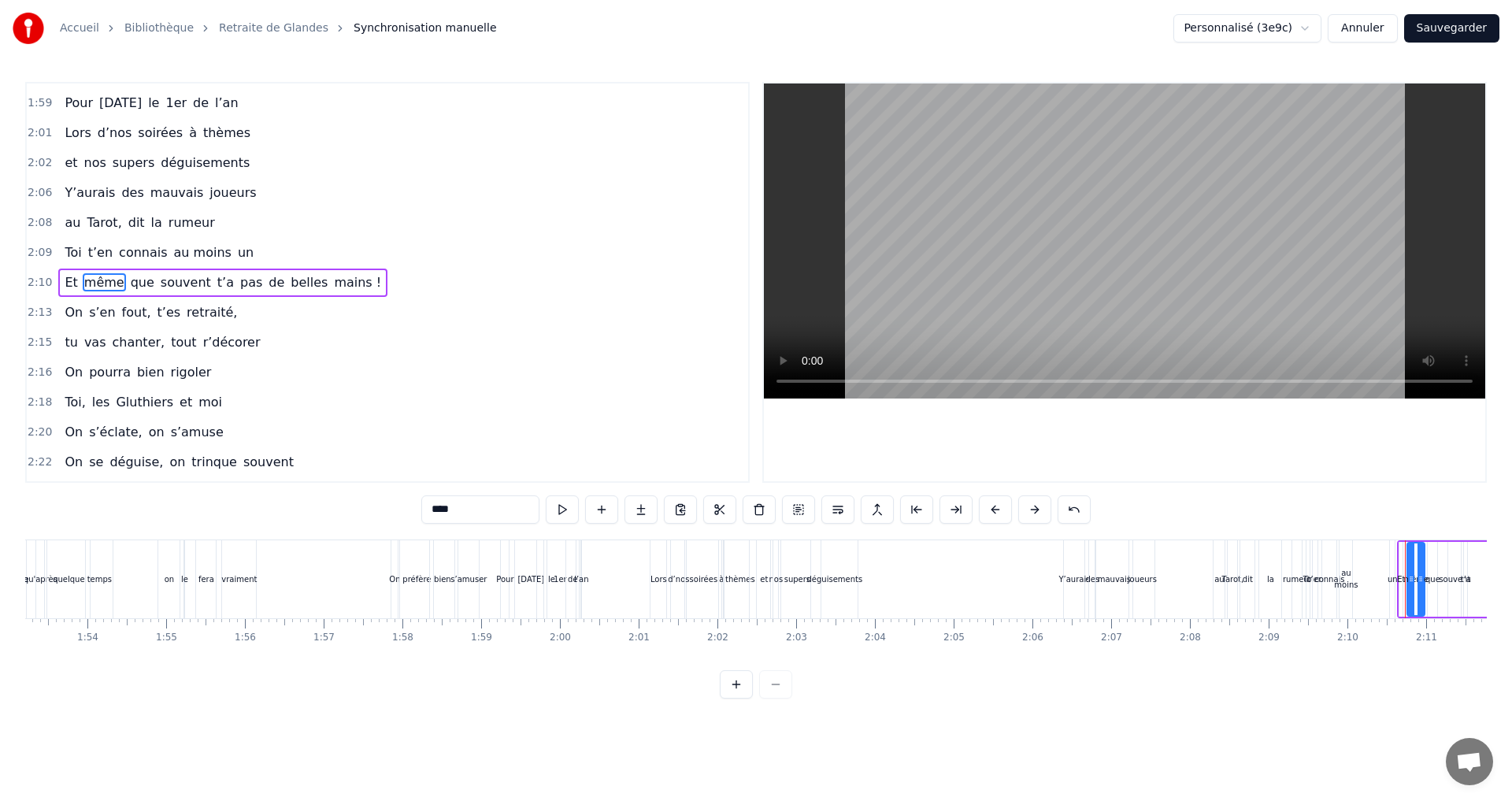
click at [129, 281] on span "que" at bounding box center [142, 281] width 26 height 18
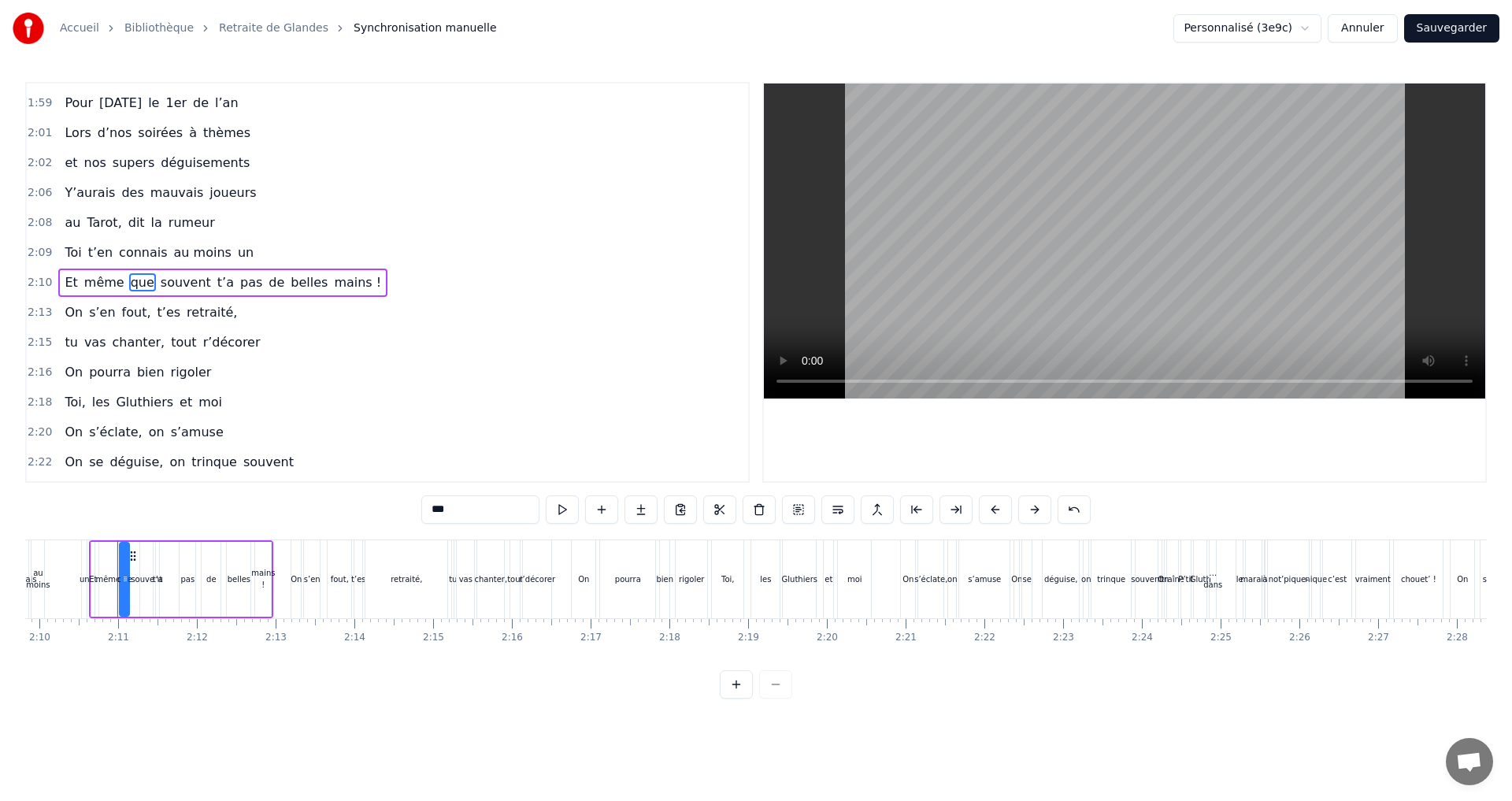
scroll to position [0, 10235]
click at [455, 509] on input "***" at bounding box center [479, 509] width 118 height 28
click at [182, 279] on span "souvent" at bounding box center [187, 281] width 54 height 18
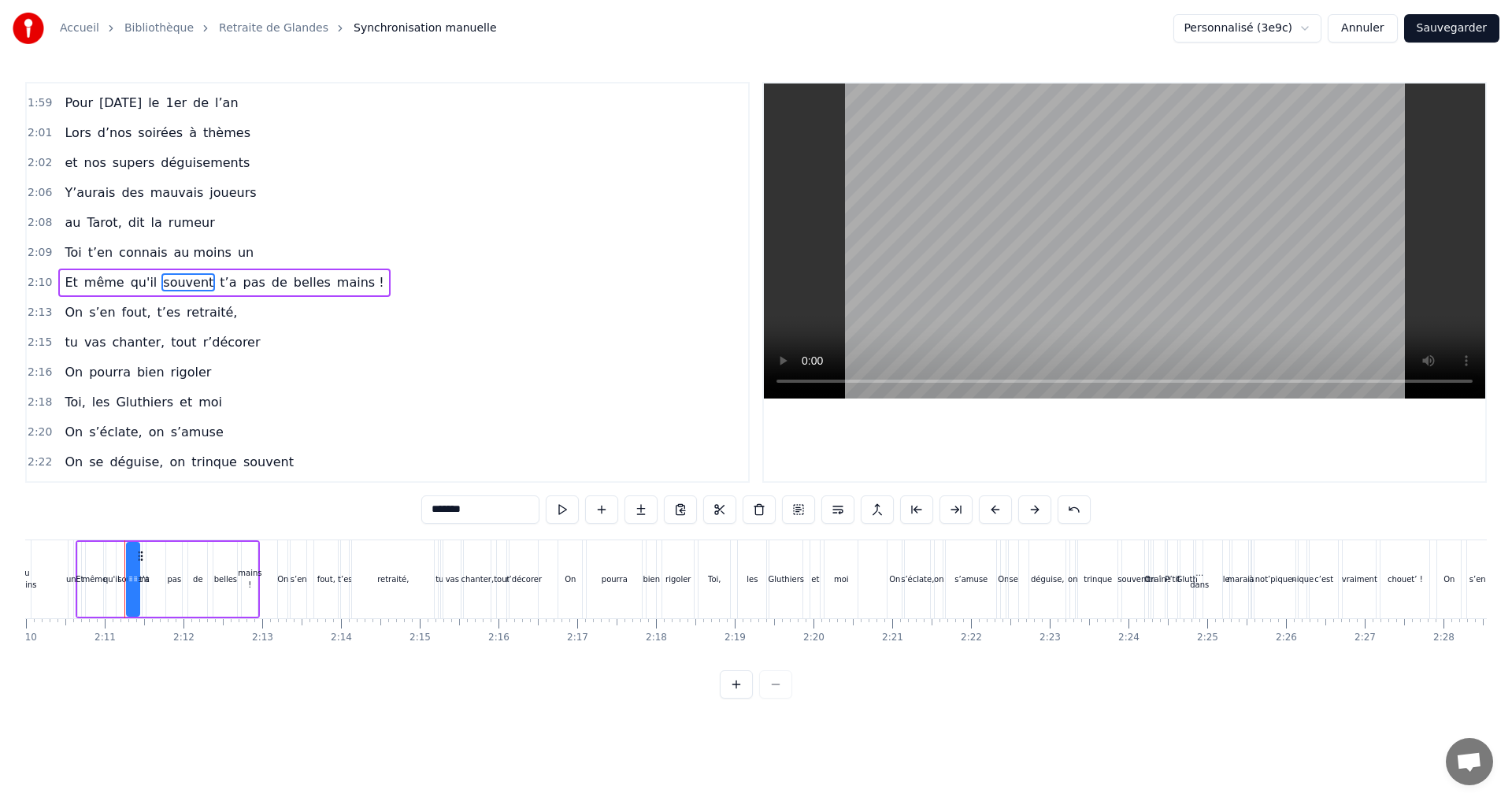
drag, startPoint x: 473, startPoint y: 506, endPoint x: 433, endPoint y: 507, distance: 40.0
click at [433, 507] on input "*******" at bounding box center [479, 509] width 118 height 28
click at [175, 276] on span "t’a" at bounding box center [185, 281] width 20 height 18
type input "***"
drag, startPoint x: 447, startPoint y: 517, endPoint x: 421, endPoint y: 514, distance: 26.2
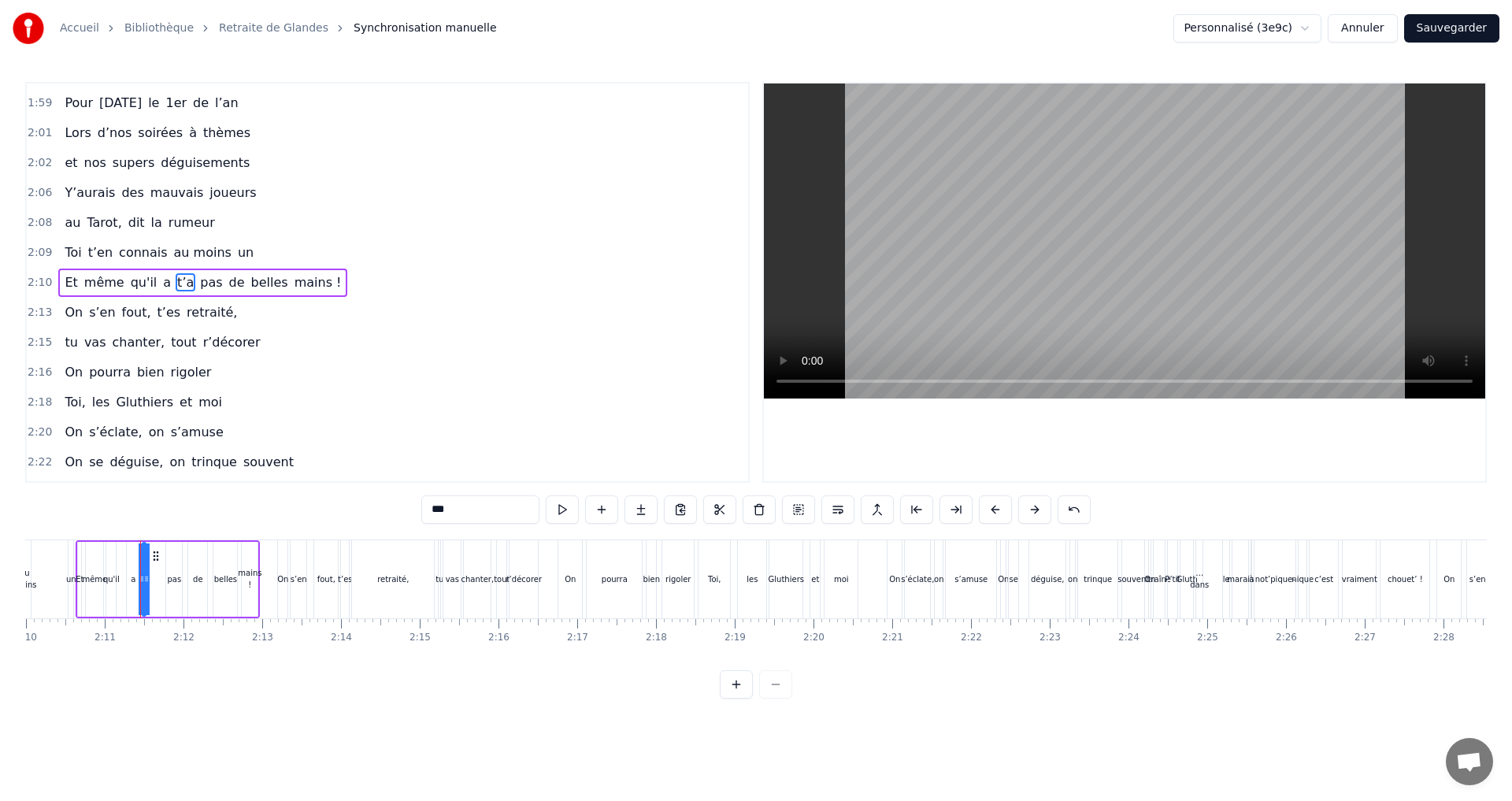
click at [421, 514] on input "***" at bounding box center [479, 509] width 118 height 28
click at [182, 277] on span "pas" at bounding box center [194, 281] width 25 height 18
type input "***"
click at [759, 508] on button at bounding box center [759, 509] width 33 height 28
click at [212, 284] on span "belles" at bounding box center [220, 281] width 40 height 18
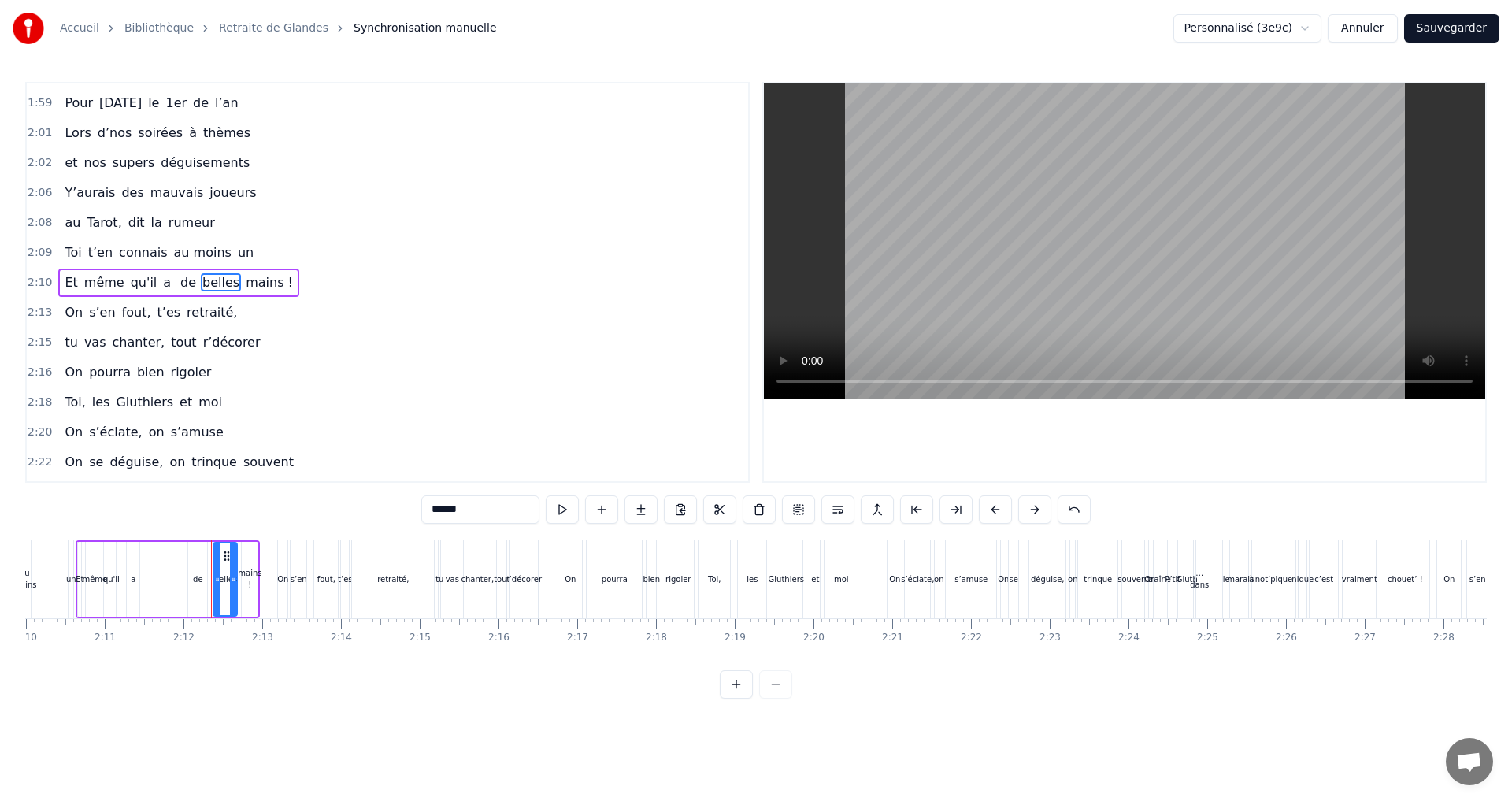
click at [179, 285] on span "de" at bounding box center [188, 281] width 19 height 18
click at [450, 508] on input "**" at bounding box center [479, 509] width 118 height 28
click at [214, 277] on span "belles" at bounding box center [227, 281] width 40 height 18
drag, startPoint x: 479, startPoint y: 510, endPoint x: 378, endPoint y: 509, distance: 101.0
click at [378, 509] on div "0:07 Faut rien raté, c'est ta soirée 0:09 Les 4 saisons et les Gluthiers 0:11 T…" at bounding box center [756, 390] width 1461 height 617
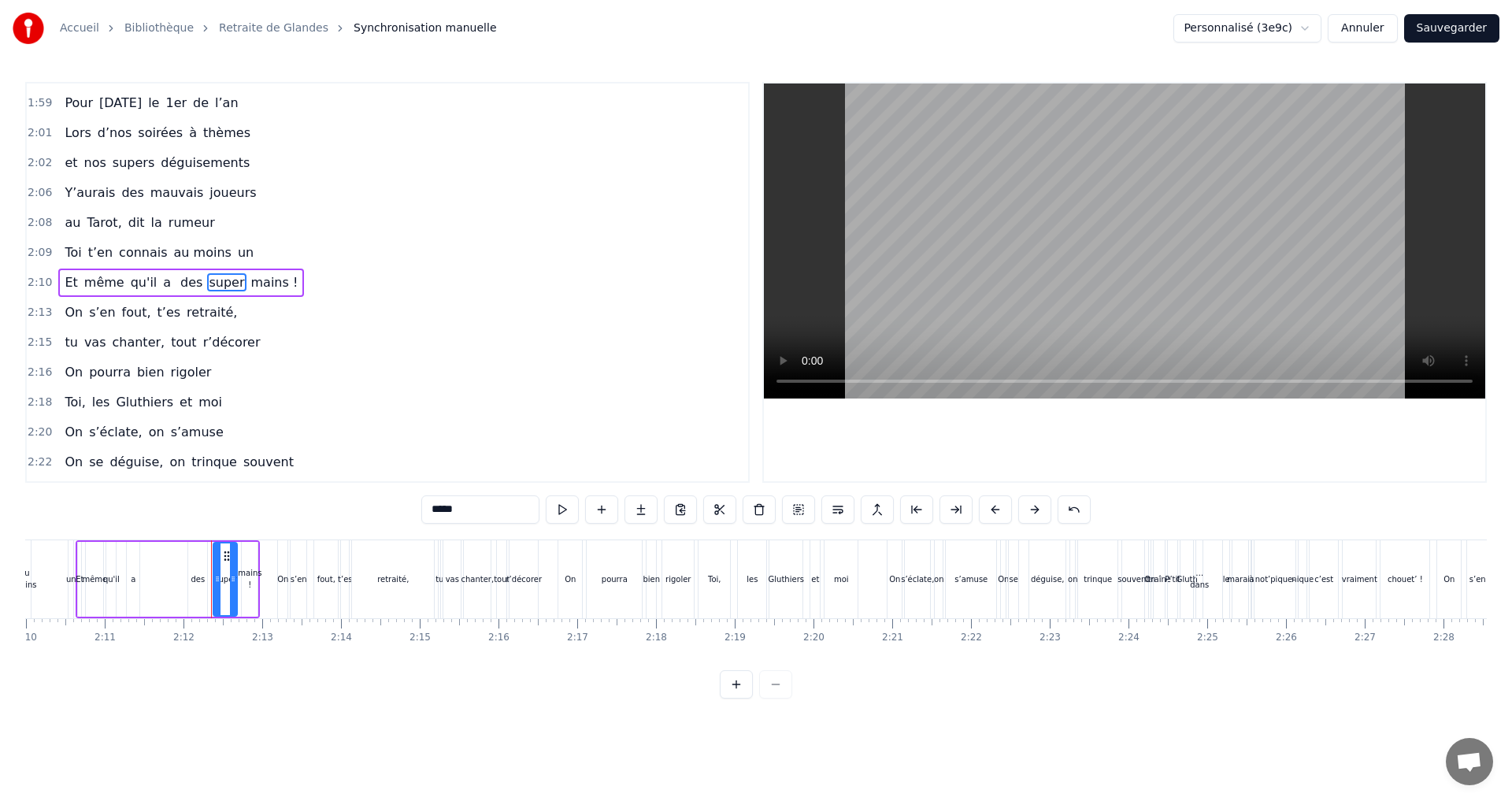
click at [90, 404] on span "les" at bounding box center [101, 401] width 22 height 18
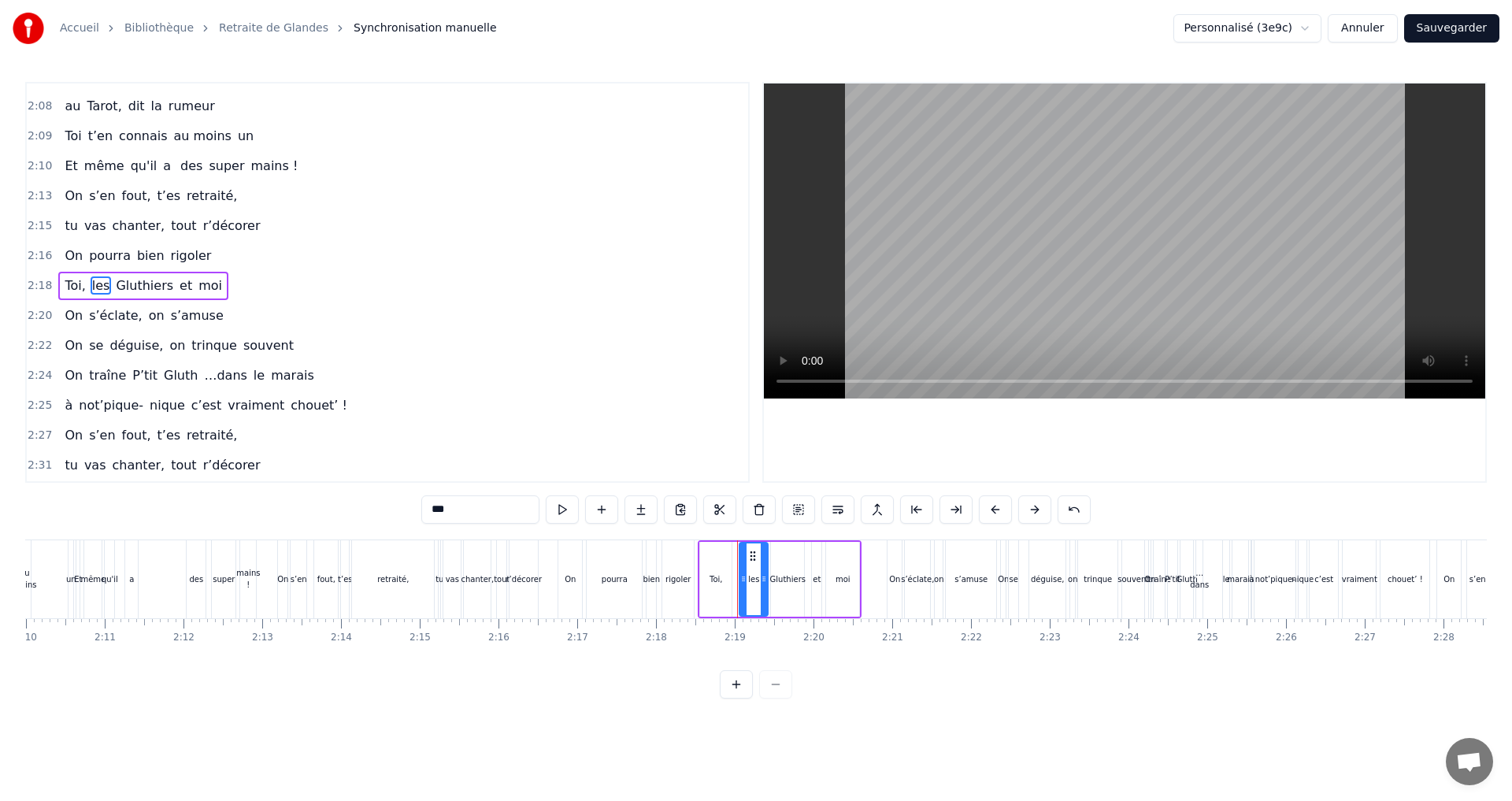
scroll to position [1580, 0]
drag, startPoint x: 445, startPoint y: 508, endPoint x: 427, endPoint y: 510, distance: 18.1
click at [427, 510] on input "***" at bounding box center [479, 509] width 118 height 28
click at [136, 278] on span "Gluthiers" at bounding box center [139, 281] width 60 height 18
drag, startPoint x: 451, startPoint y: 507, endPoint x: 415, endPoint y: 515, distance: 36.9
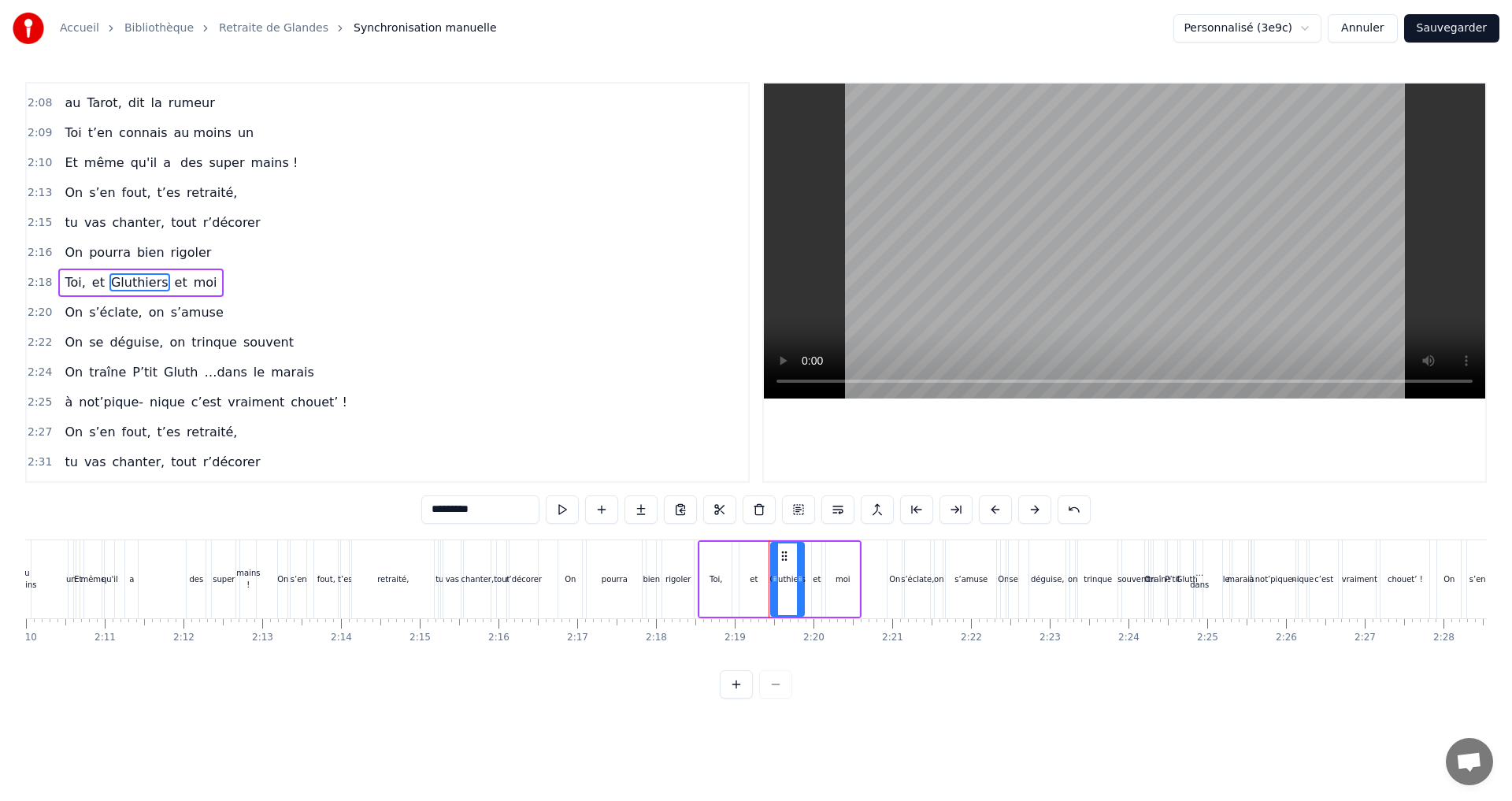
click at [416, 515] on div "0:07 Faut rien raté, c'est ta soirée 0:09 Les 4 saisons et les Gluthiers 0:11 T…" at bounding box center [756, 390] width 1461 height 617
drag, startPoint x: 127, startPoint y: 276, endPoint x: 132, endPoint y: 282, distance: 7.8
click at [134, 277] on span "et" at bounding box center [141, 281] width 16 height 18
drag, startPoint x: 451, startPoint y: 510, endPoint x: 389, endPoint y: 498, distance: 63.2
click at [399, 504] on div "0:07 Faut rien raté, c'est ta soirée 0:09 Les 4 saisons et les Gluthiers 0:11 T…" at bounding box center [756, 390] width 1461 height 617
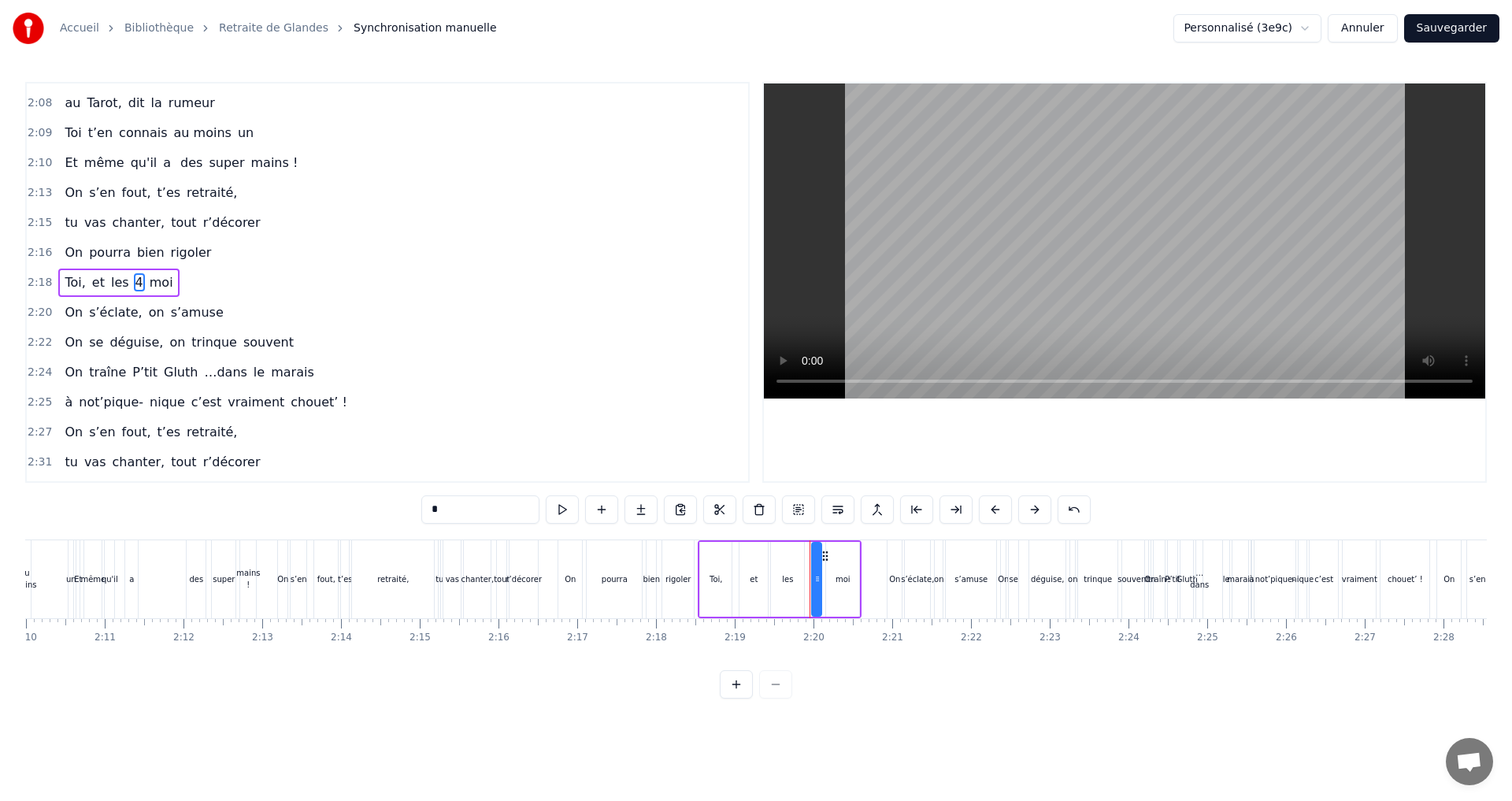
click at [151, 286] on span "moi" at bounding box center [161, 281] width 26 height 18
click at [402, 507] on div "0:07 Faut rien raté, c'est ta soirée 0:09 Les 4 saisons et les Gluthiers 0:11 T…" at bounding box center [756, 390] width 1461 height 617
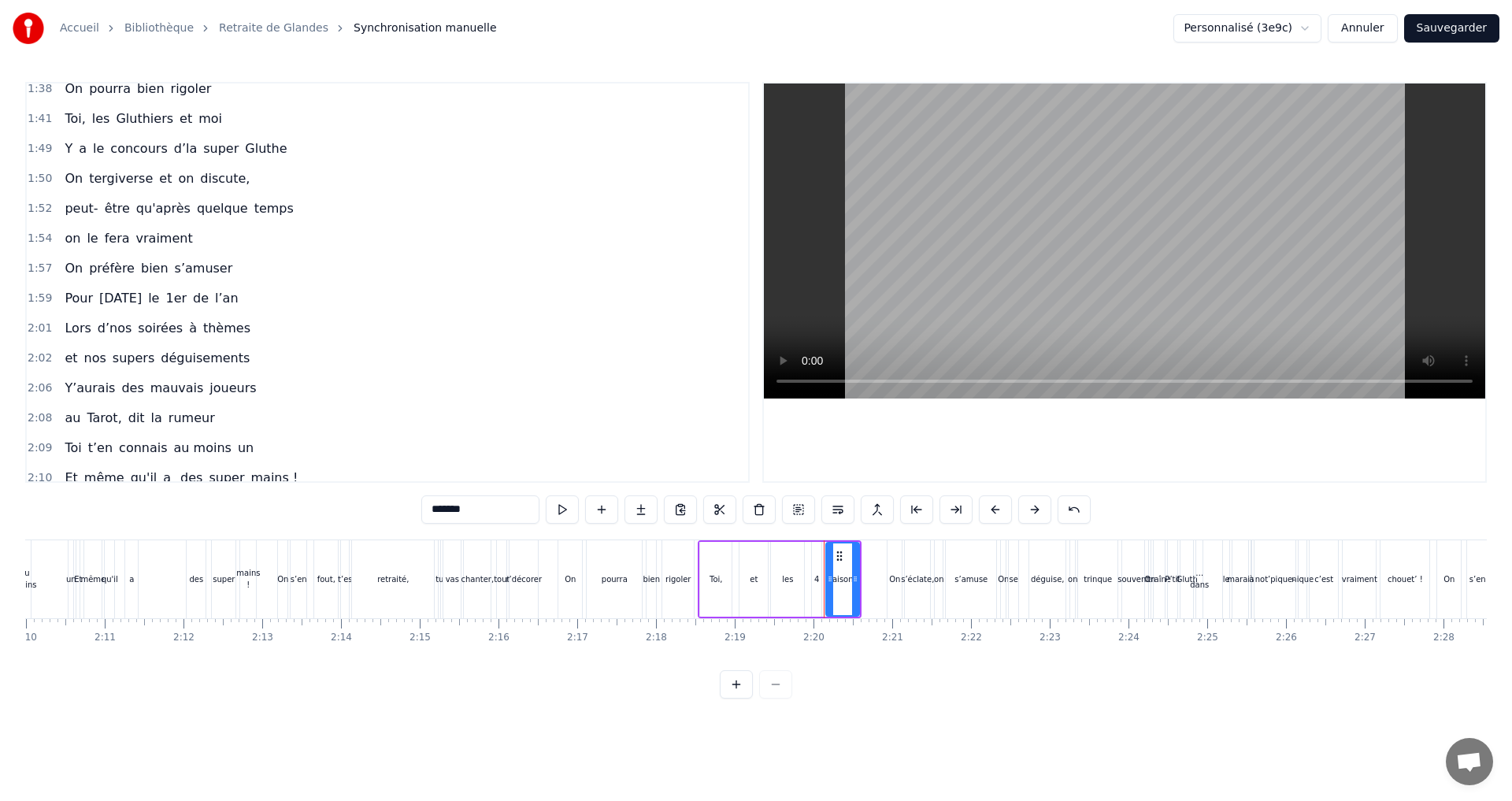
scroll to position [1344, 0]
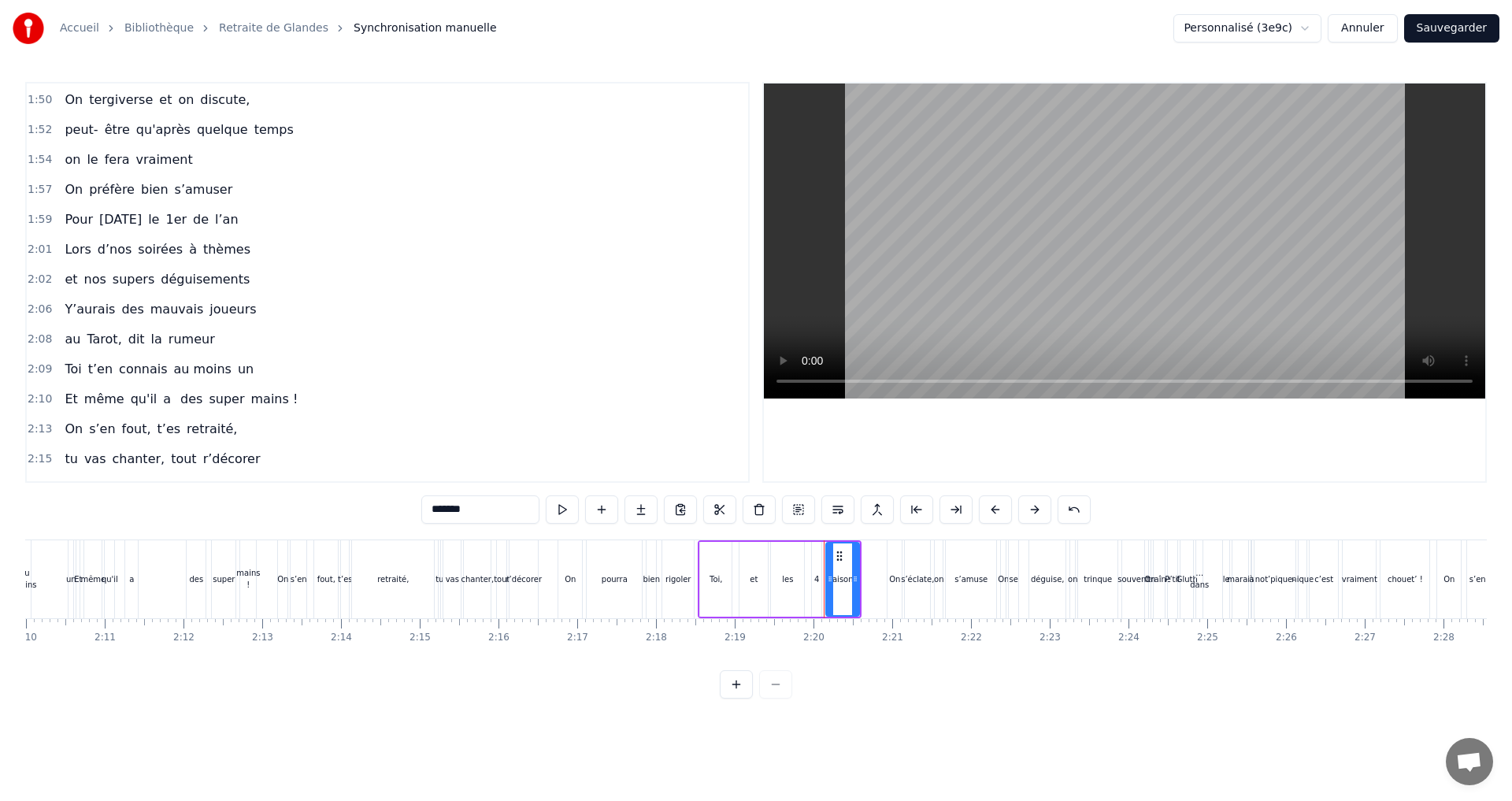
type input "*******"
click at [183, 311] on div "Y’aurais des mauvais joueurs" at bounding box center [160, 310] width 204 height 28
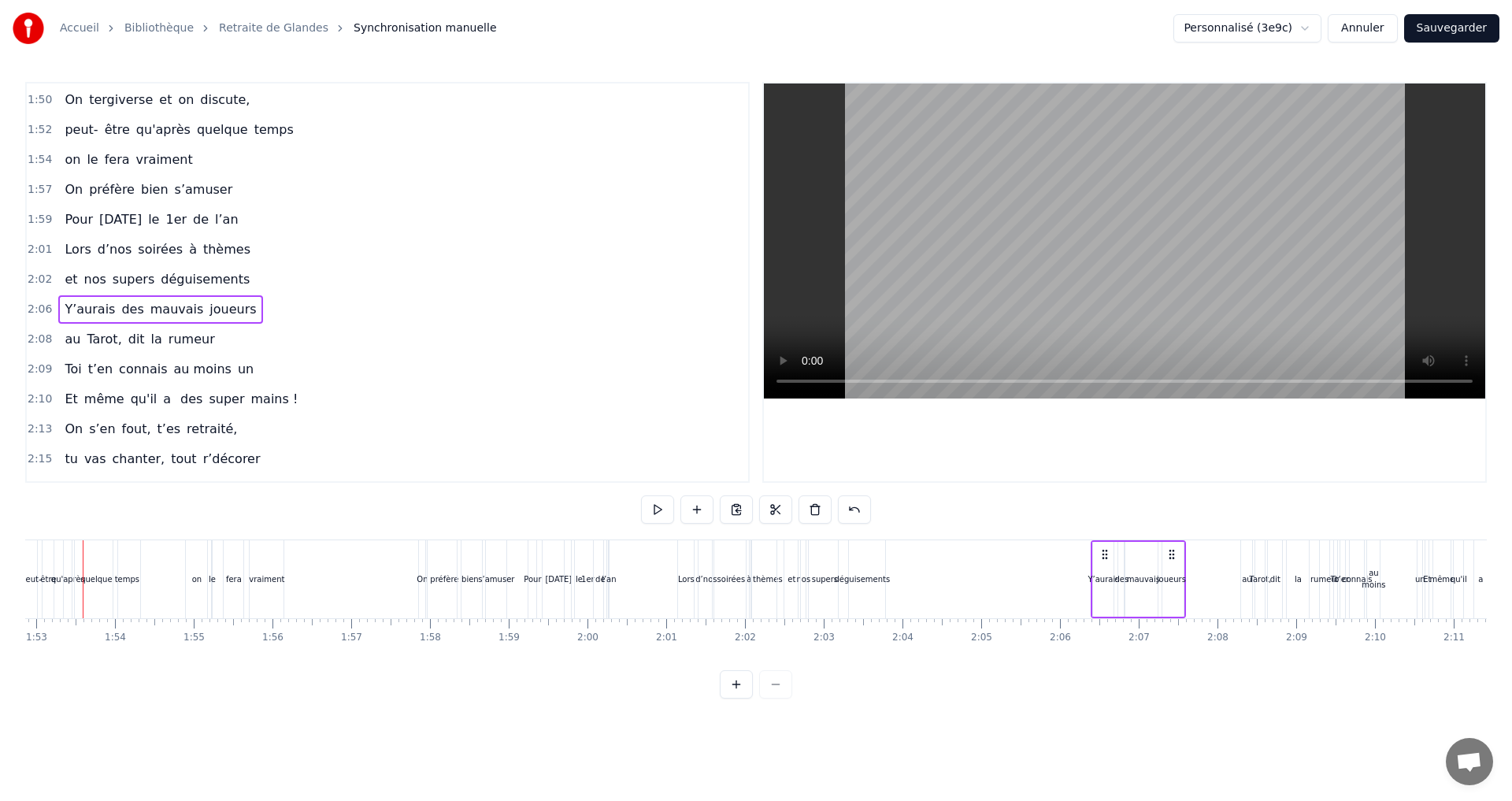
scroll to position [0, 8865]
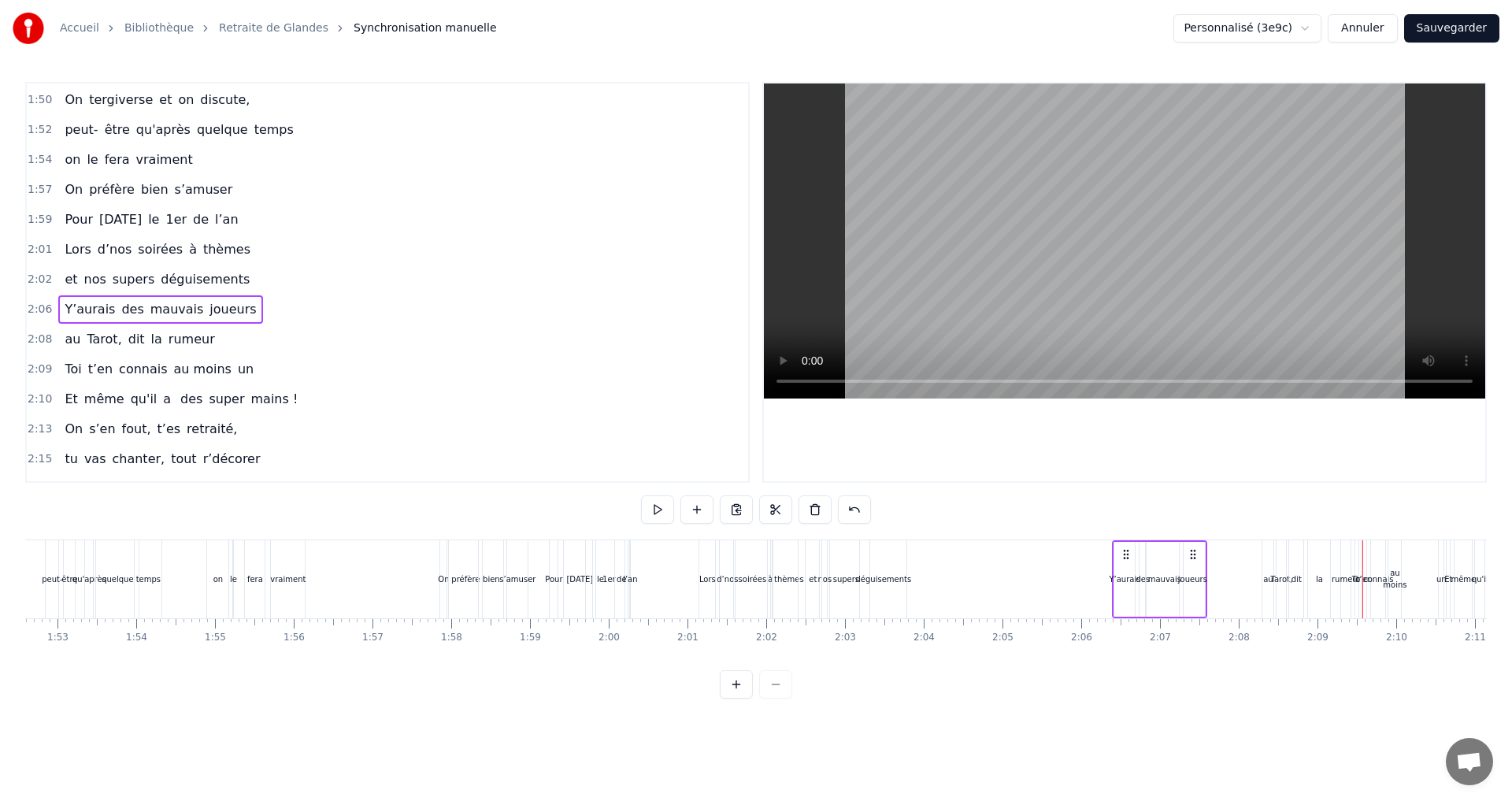
click at [1264, 575] on div "au" at bounding box center [1267, 579] width 9 height 12
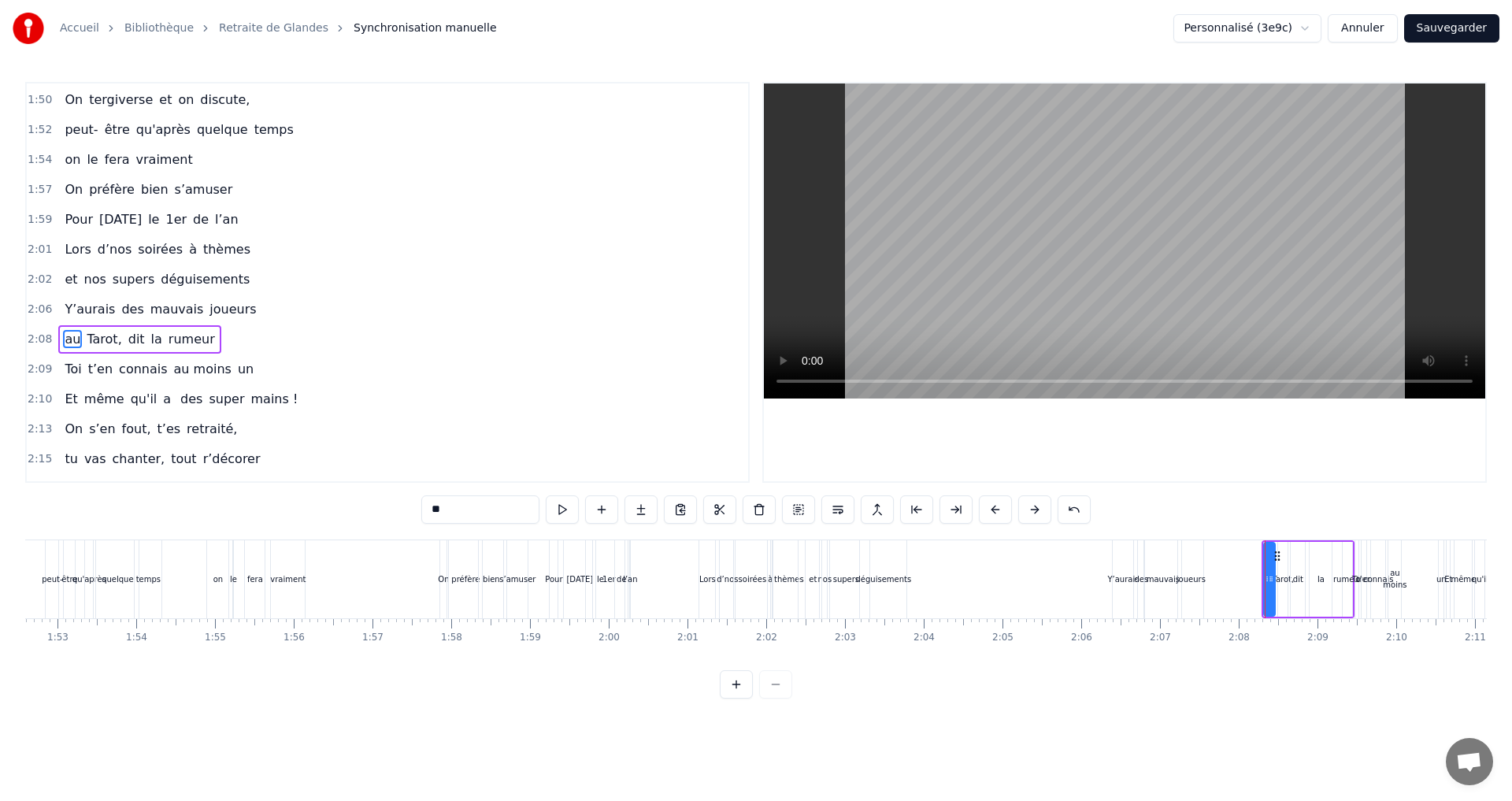
scroll to position [1402, 0]
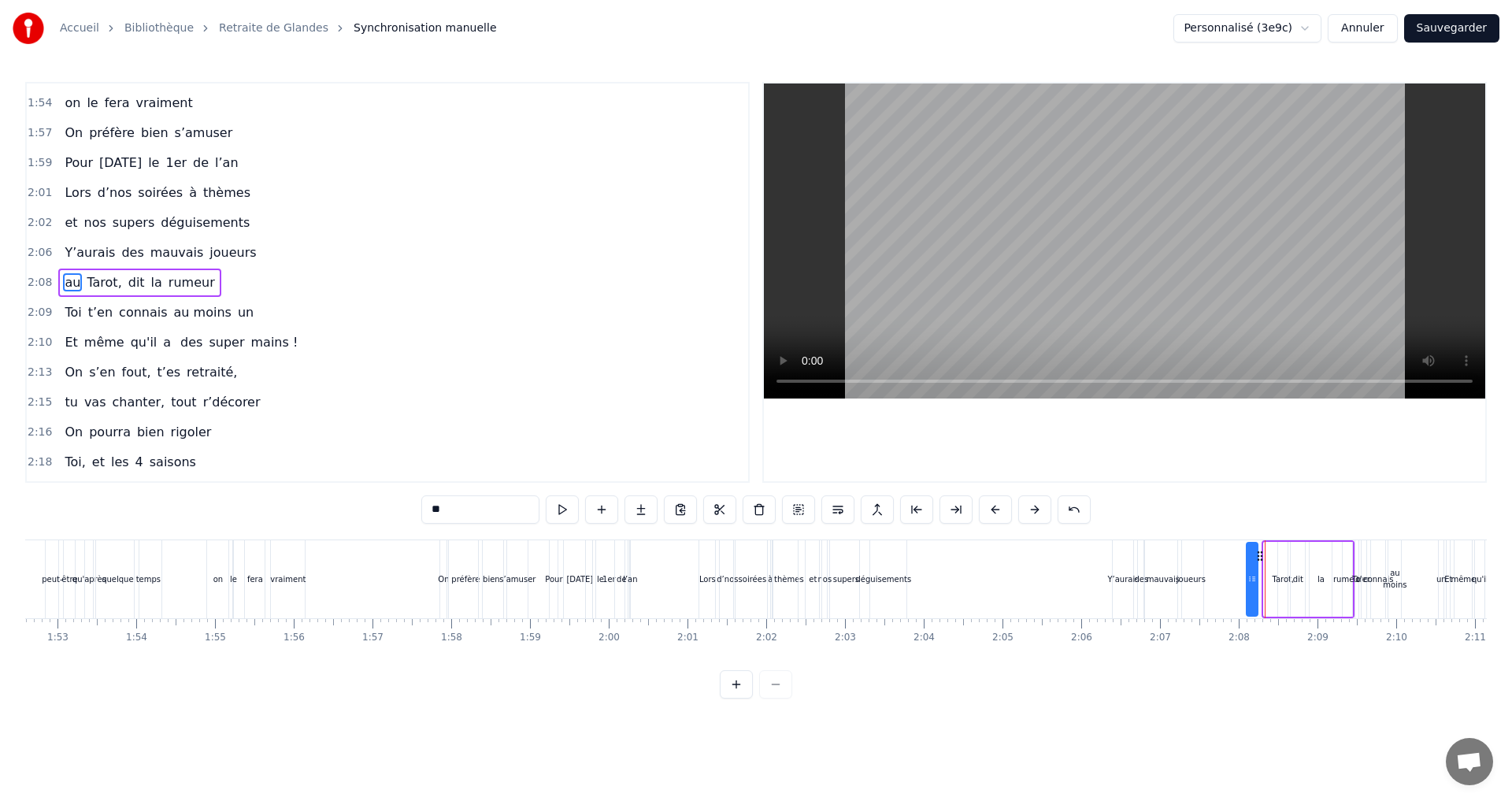
drag, startPoint x: 1277, startPoint y: 553, endPoint x: 1260, endPoint y: 555, distance: 17.1
click at [1260, 555] on icon at bounding box center [1259, 555] width 12 height 12
click at [1287, 578] on div "Tarot," at bounding box center [1282, 579] width 22 height 12
drag, startPoint x: 1290, startPoint y: 553, endPoint x: 1273, endPoint y: 555, distance: 17.1
click at [1273, 555] on icon at bounding box center [1274, 555] width 12 height 12
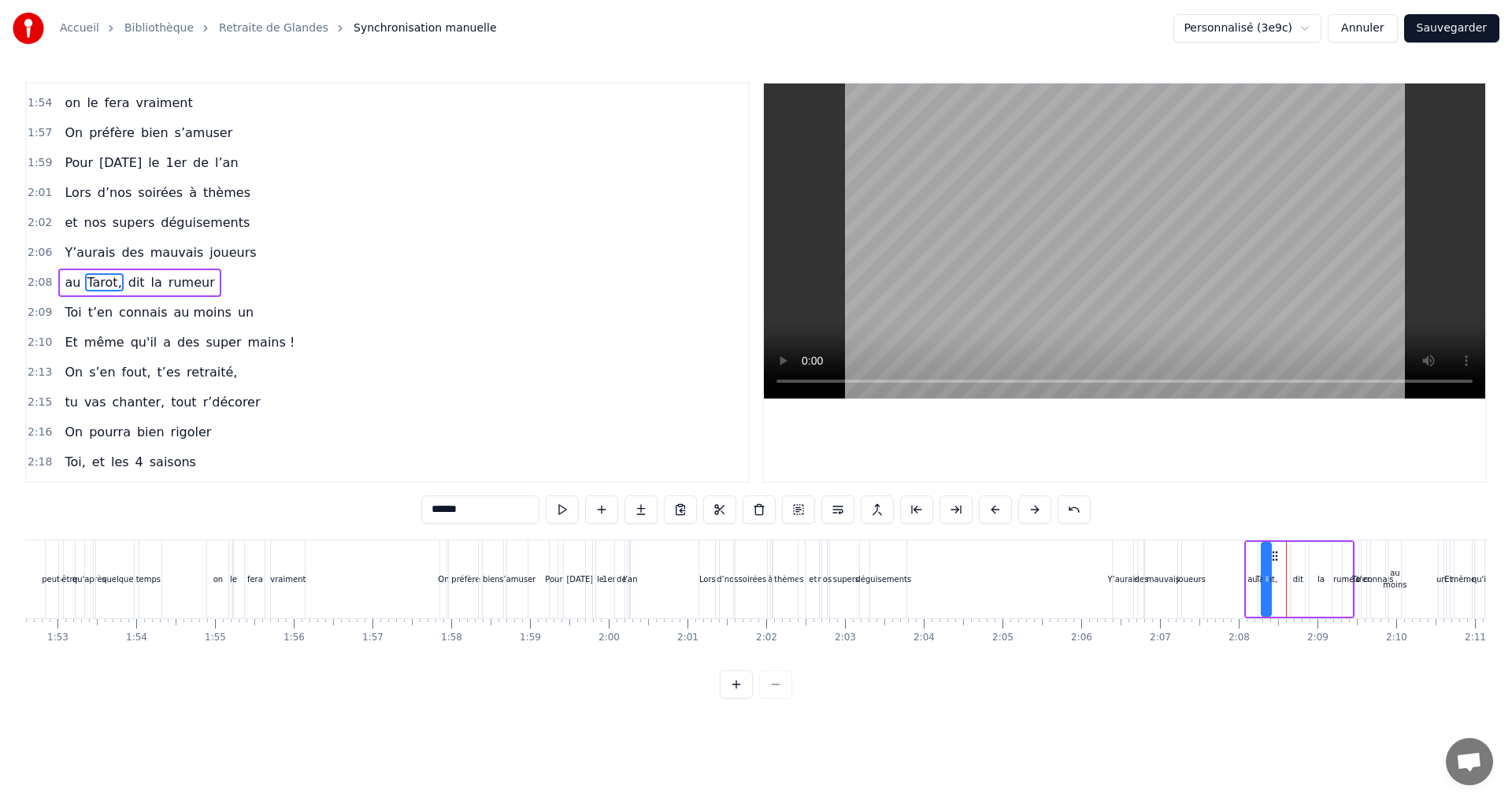
drag, startPoint x: 1301, startPoint y: 576, endPoint x: 1295, endPoint y: 558, distance: 19.0
click at [1301, 576] on div "dit" at bounding box center [1297, 579] width 10 height 12
drag, startPoint x: 1307, startPoint y: 560, endPoint x: 1295, endPoint y: 563, distance: 12.4
click at [1295, 563] on div "dit" at bounding box center [1297, 578] width 16 height 74
click at [1317, 577] on div "la" at bounding box center [1321, 579] width 8 height 12
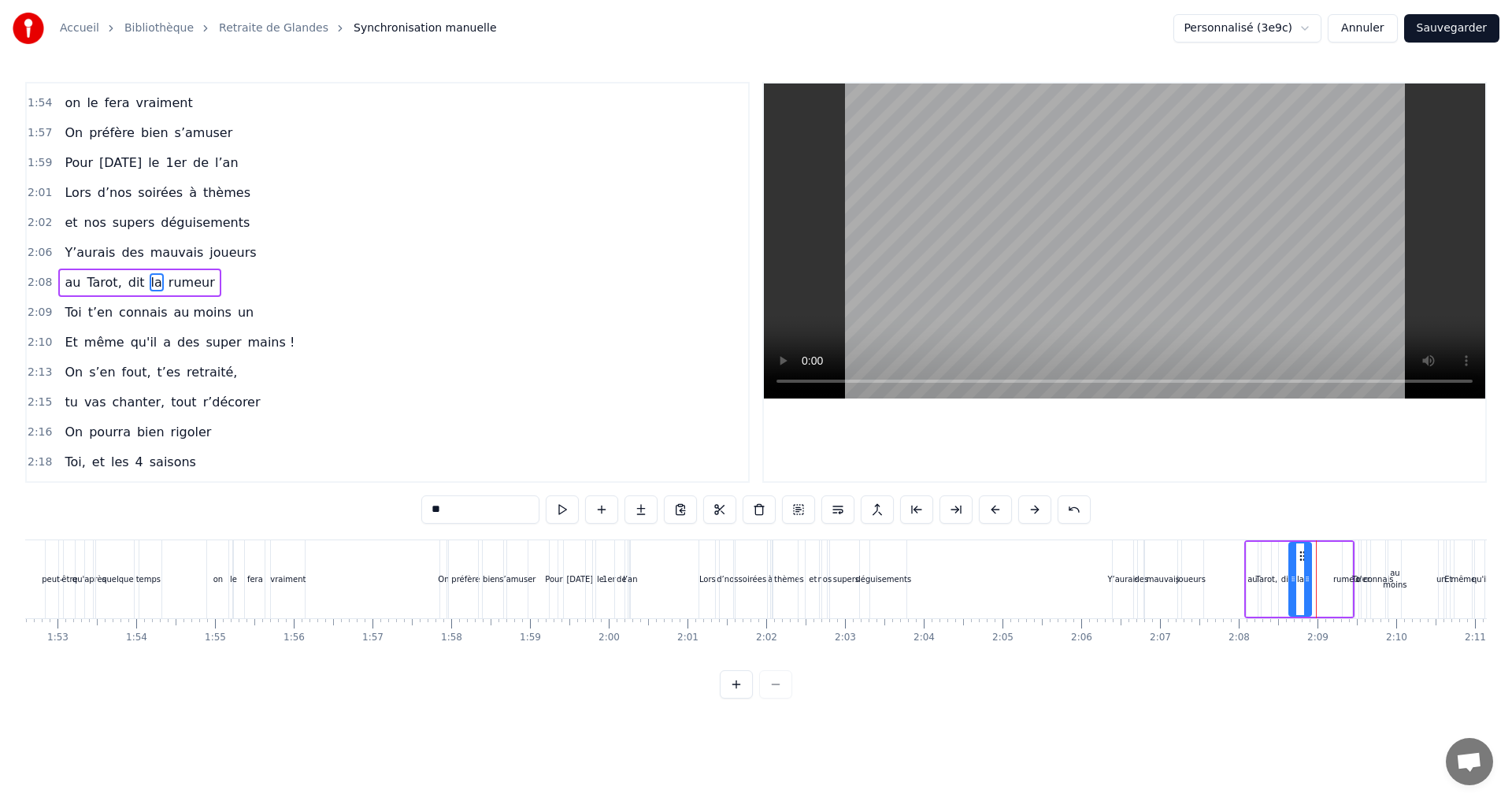
drag, startPoint x: 1321, startPoint y: 555, endPoint x: 1301, endPoint y: 558, distance: 20.2
click at [1301, 558] on icon at bounding box center [1302, 555] width 12 height 12
click at [1341, 578] on div "rumeur" at bounding box center [1347, 579] width 29 height 12
type input "******"
click at [1350, 557] on div at bounding box center [1347, 579] width 7 height 72
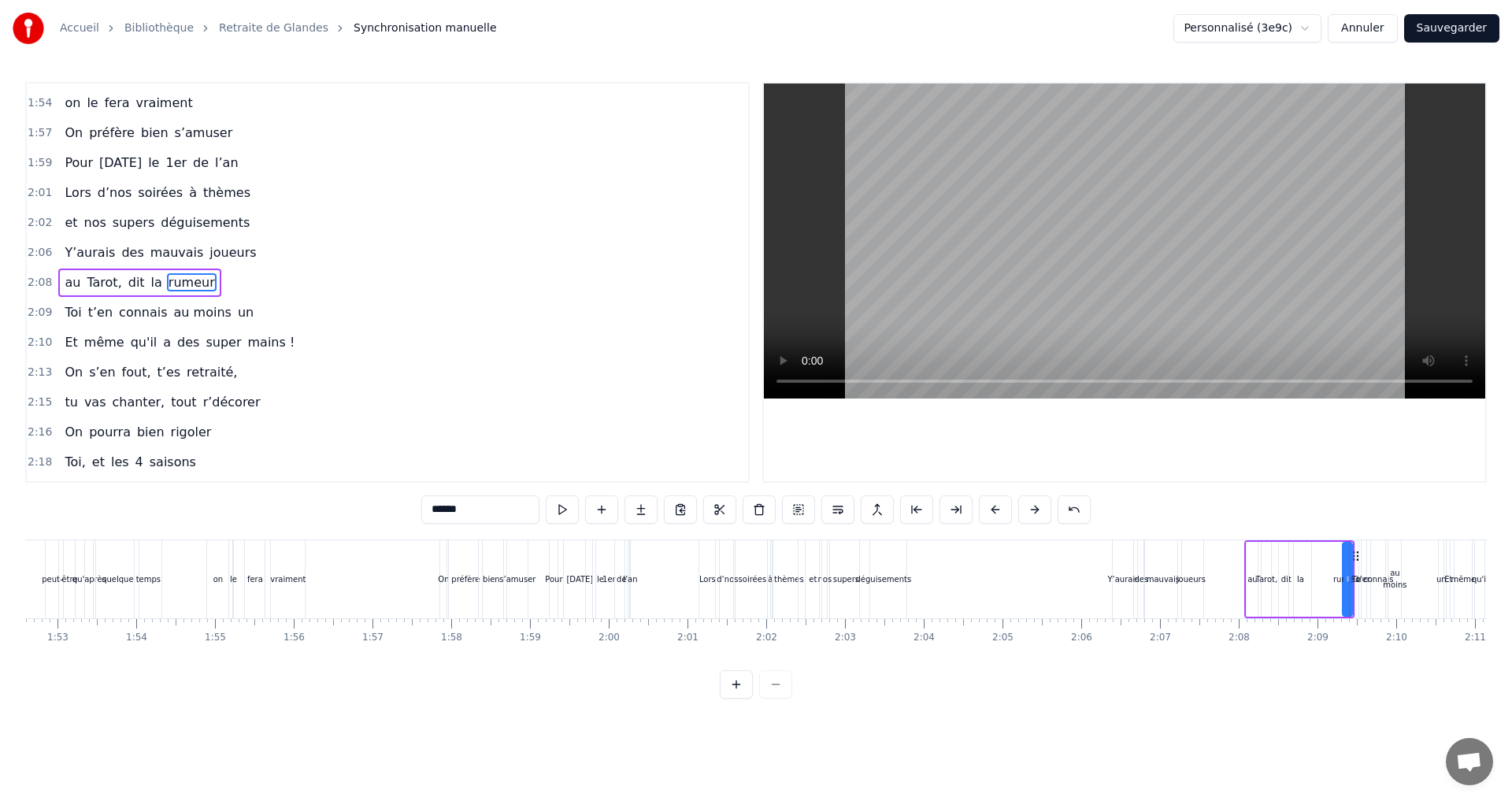
click at [1340, 579] on div "rumeur" at bounding box center [1347, 579] width 29 height 12
drag, startPoint x: 1357, startPoint y: 557, endPoint x: 1368, endPoint y: 562, distance: 12.1
click at [1368, 562] on div "Toi t’en connais au moins un" at bounding box center [1400, 579] width 93 height 78
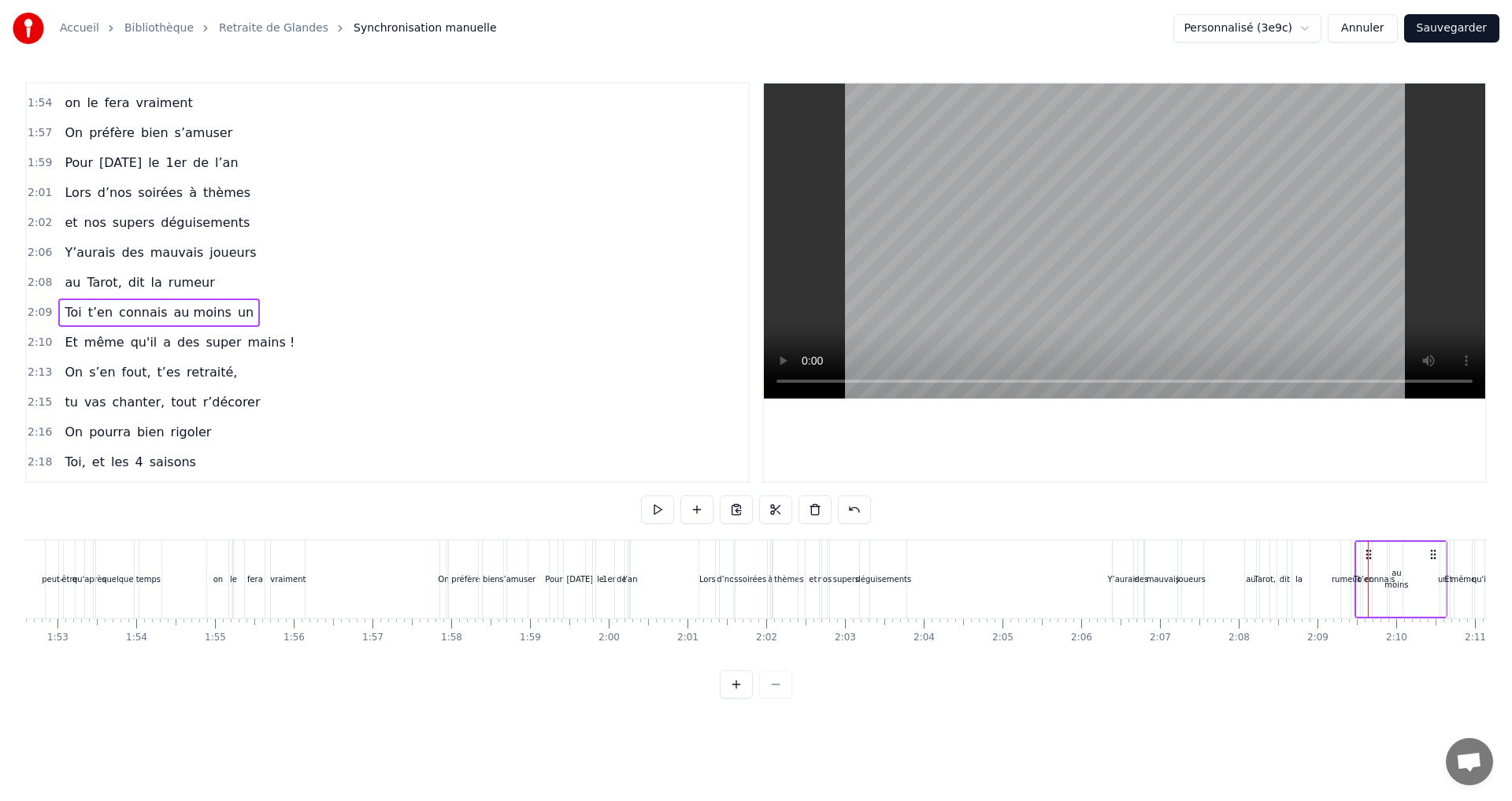
click at [1339, 579] on div "rumeur" at bounding box center [1345, 579] width 29 height 12
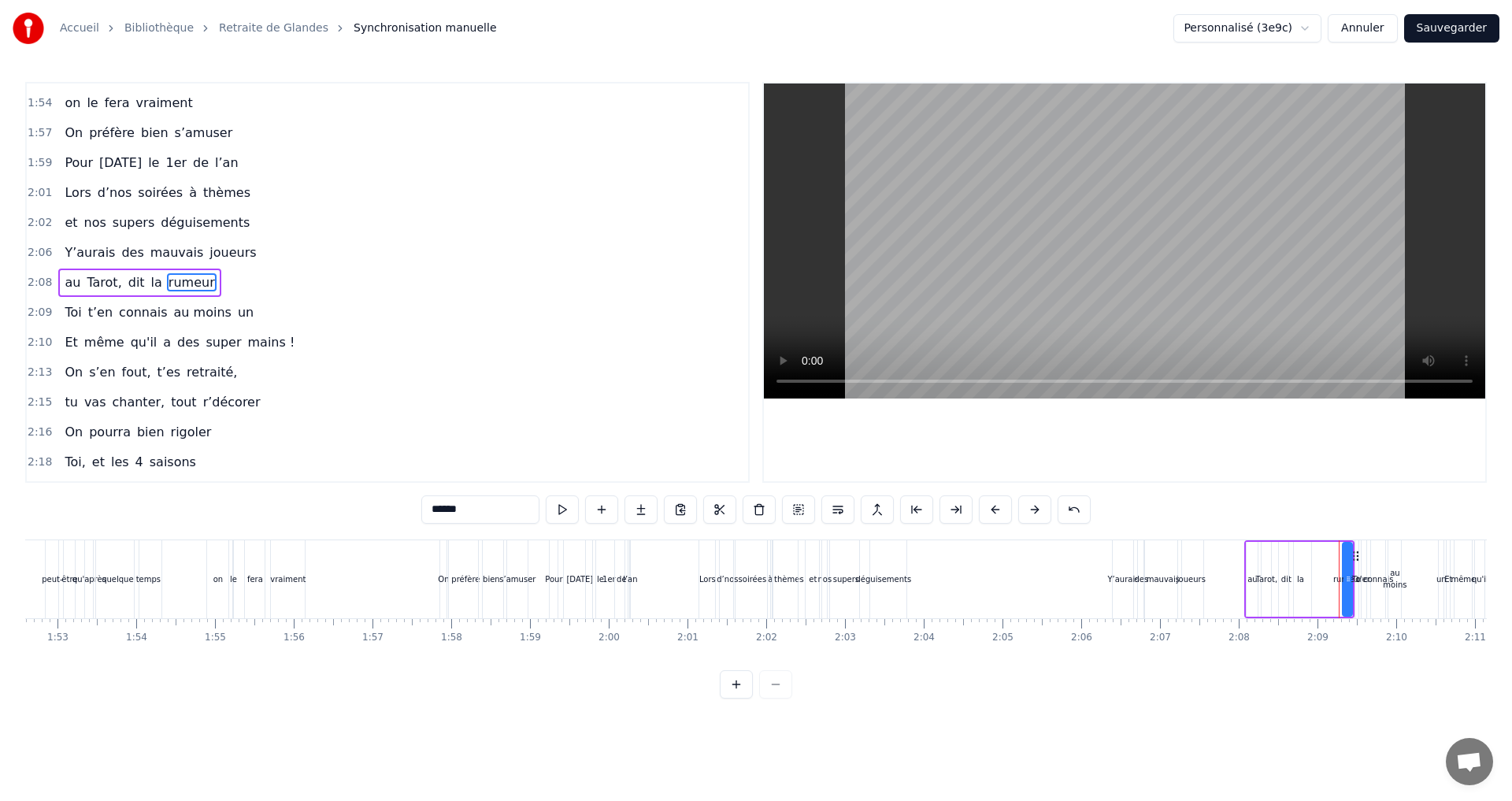
click at [1344, 580] on icon at bounding box center [1346, 578] width 7 height 12
click at [1343, 573] on icon at bounding box center [1346, 578] width 7 height 12
drag, startPoint x: 1357, startPoint y: 553, endPoint x: 1320, endPoint y: 561, distance: 37.9
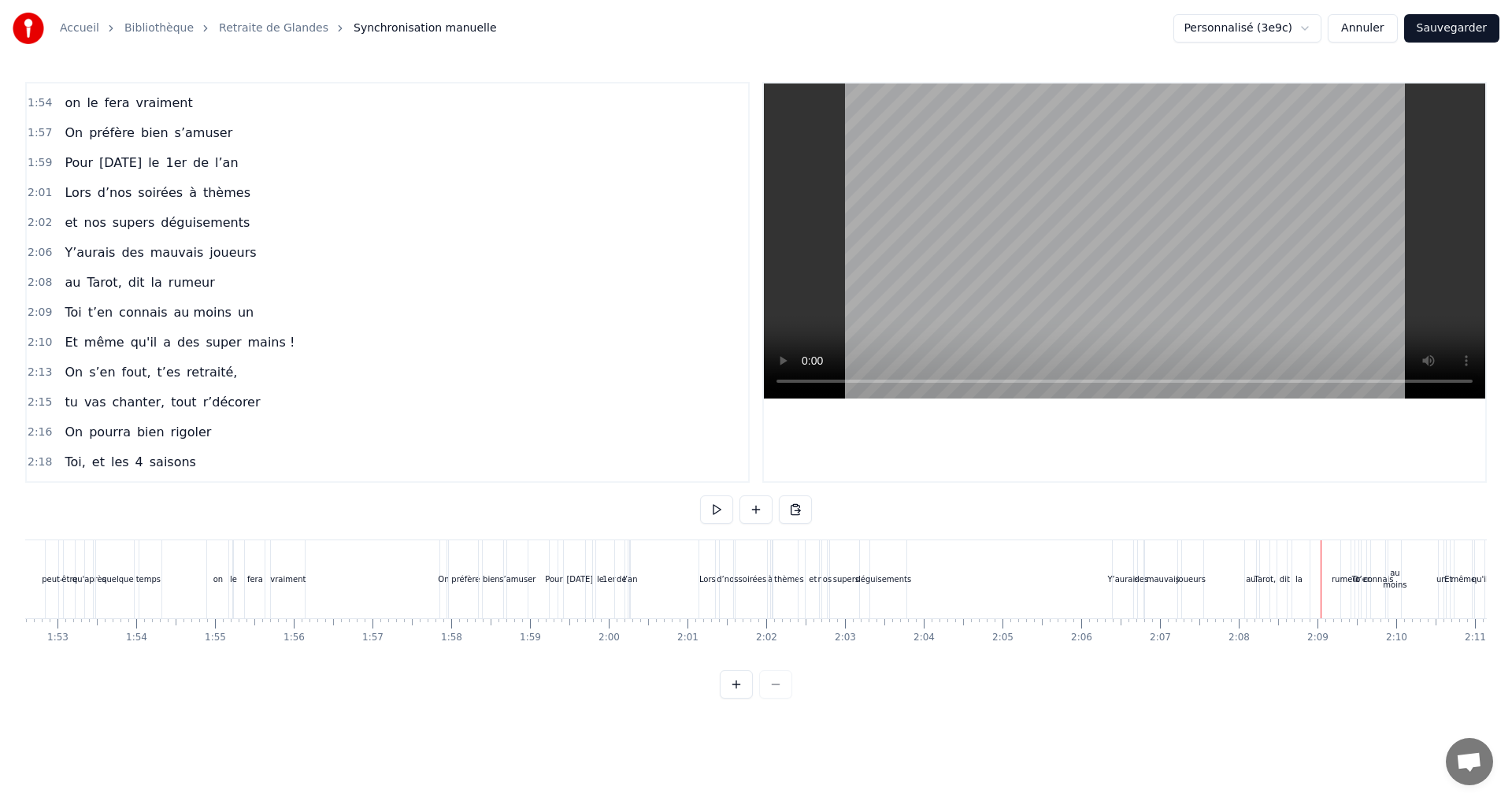
click at [1335, 575] on div "rumeur" at bounding box center [1345, 579] width 29 height 12
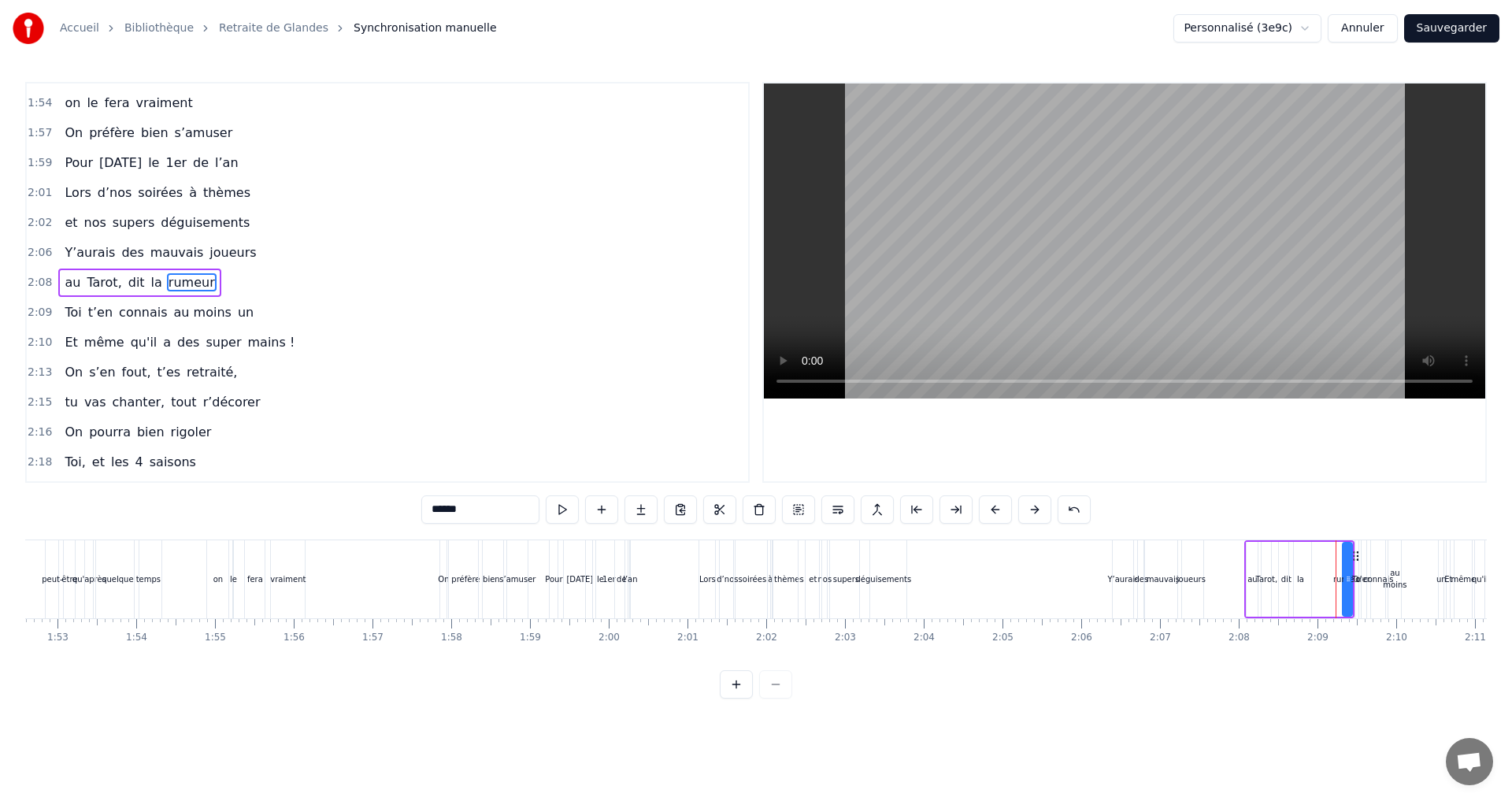
click at [1349, 579] on icon at bounding box center [1347, 578] width 7 height 12
click at [1344, 581] on icon at bounding box center [1347, 578] width 7 height 12
click at [1344, 580] on icon at bounding box center [1346, 578] width 7 height 12
drag, startPoint x: 1344, startPoint y: 580, endPoint x: 1309, endPoint y: 585, distance: 35.4
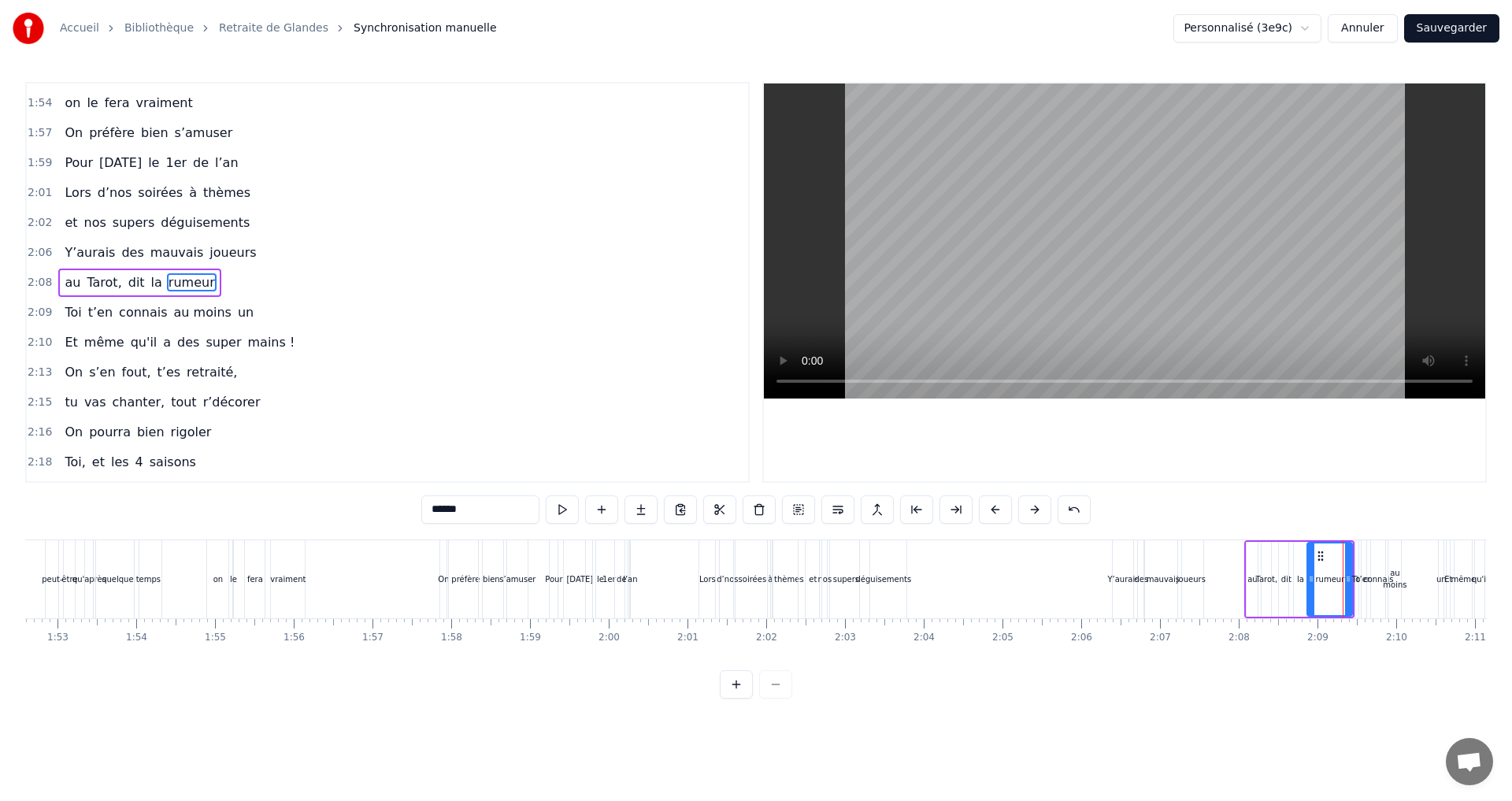
click at [1309, 585] on div at bounding box center [1311, 579] width 7 height 72
drag, startPoint x: 1348, startPoint y: 576, endPoint x: 1321, endPoint y: 580, distance: 27.3
click at [1321, 580] on icon at bounding box center [1321, 578] width 7 height 12
click at [1299, 579] on div "la" at bounding box center [1300, 579] width 8 height 12
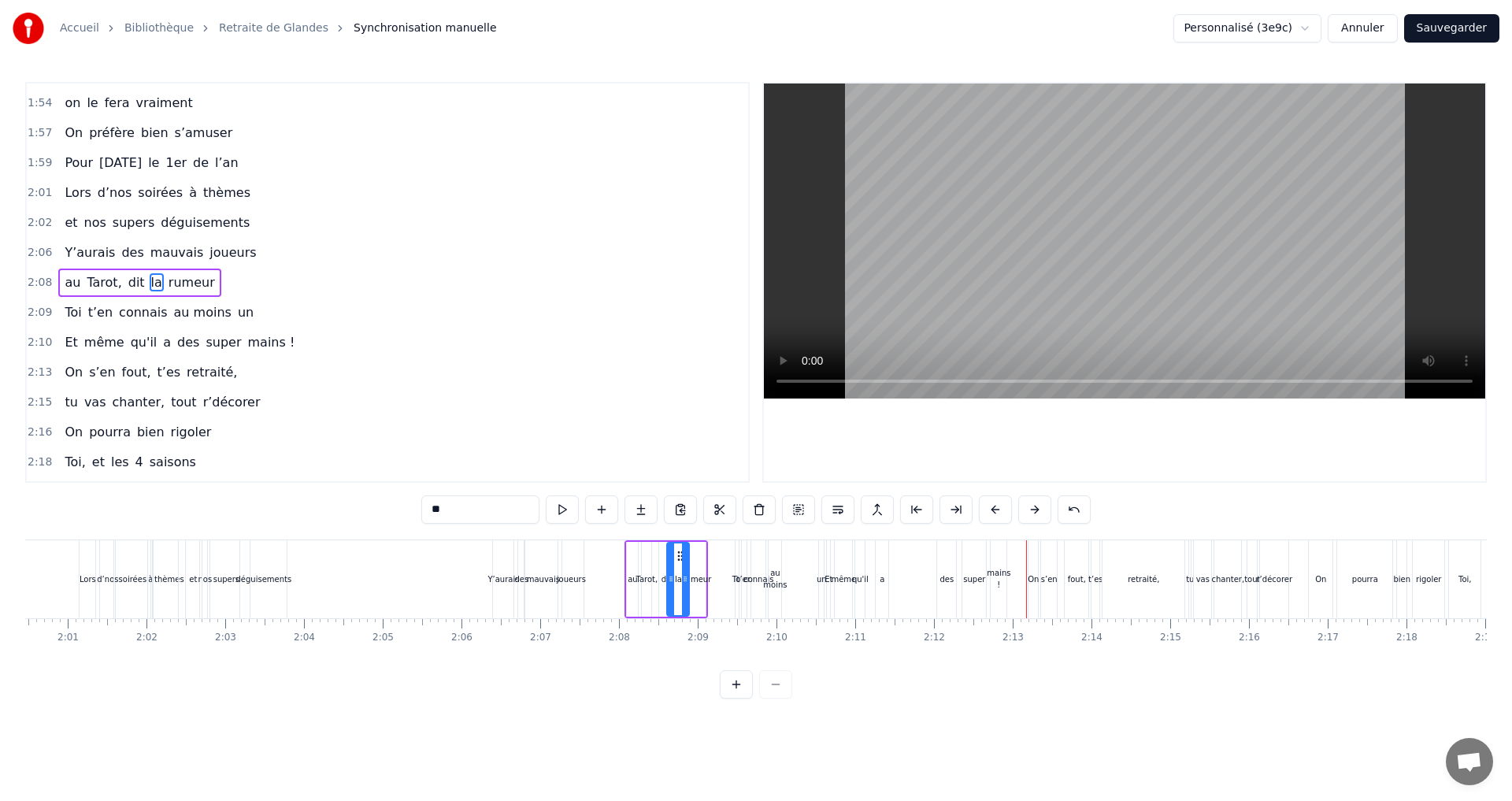
scroll to position [0, 9460]
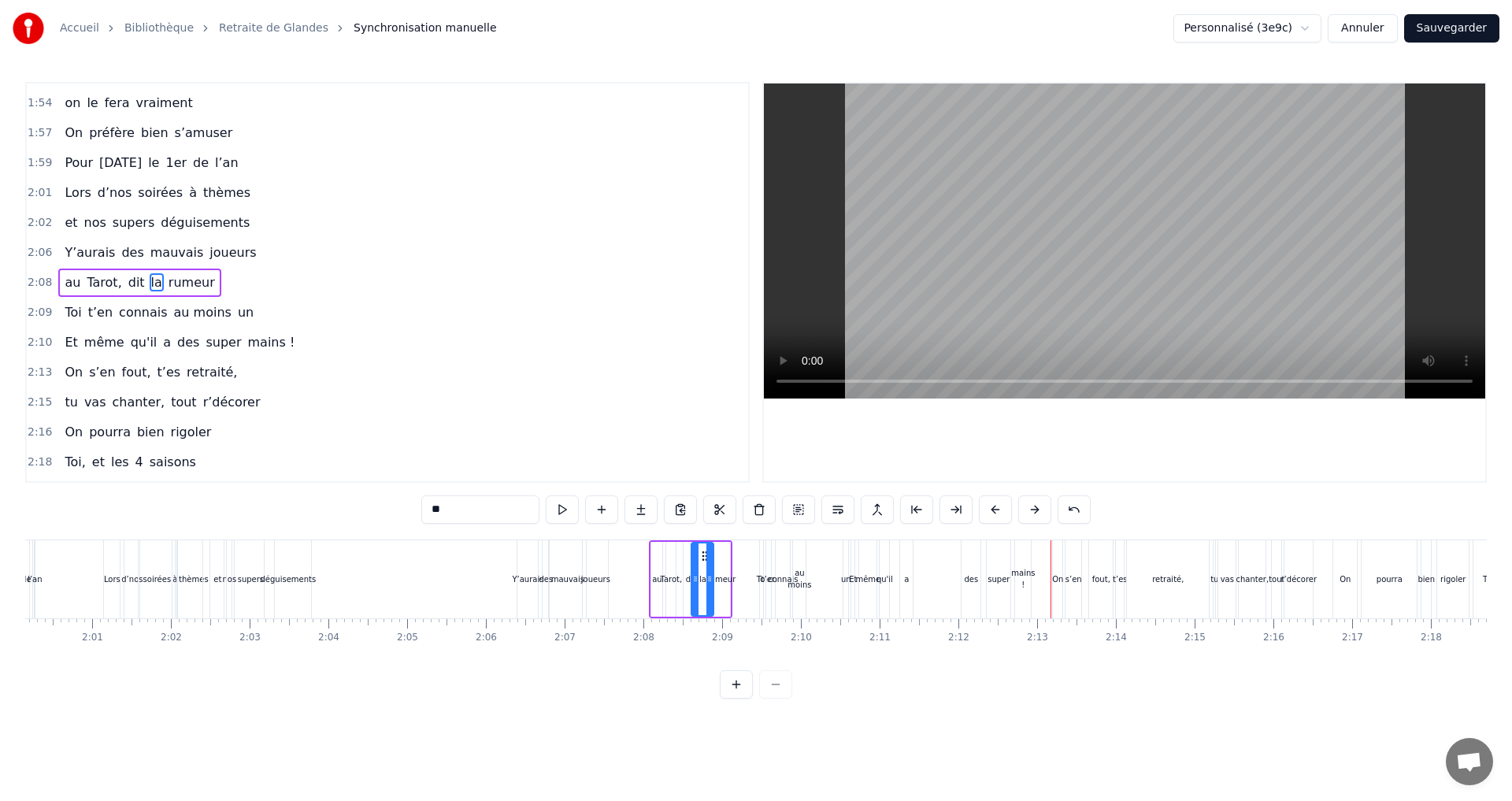
click at [688, 577] on div "dit" at bounding box center [690, 579] width 10 height 12
click at [695, 555] on icon at bounding box center [693, 555] width 12 height 12
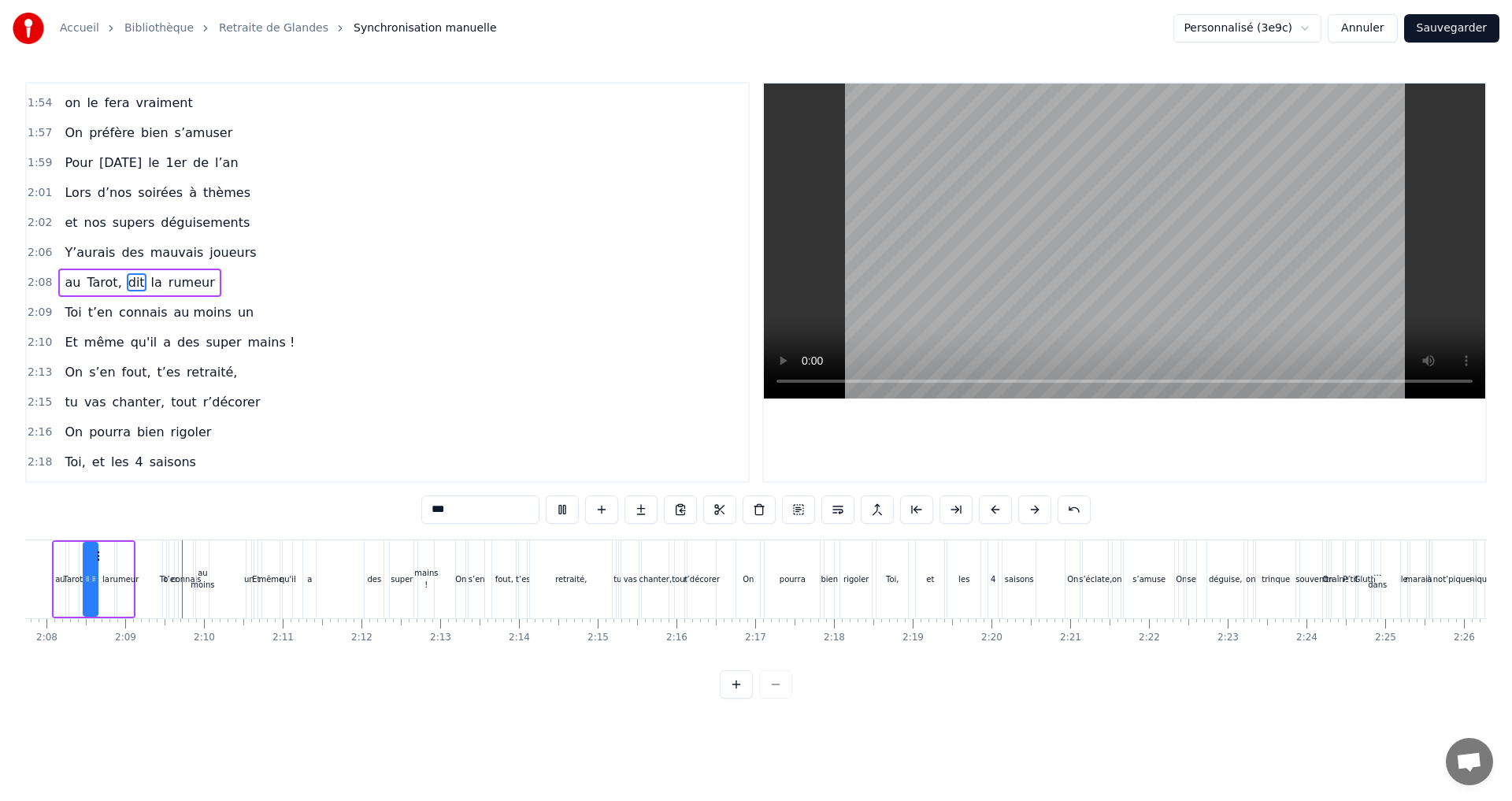
scroll to position [0, 10061]
click at [787, 580] on div "pourra" at bounding box center [788, 579] width 26 height 12
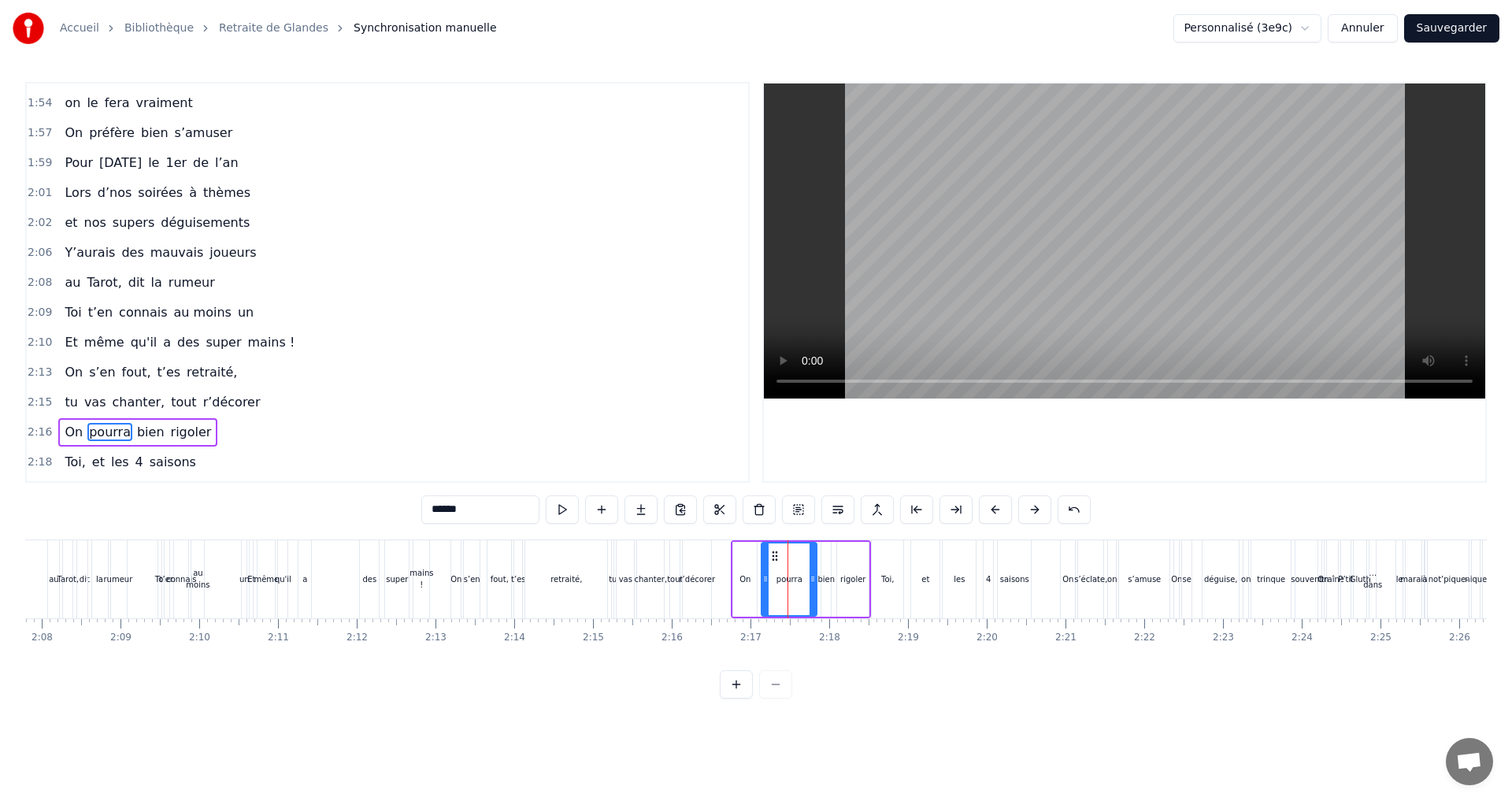
scroll to position [1551, 0]
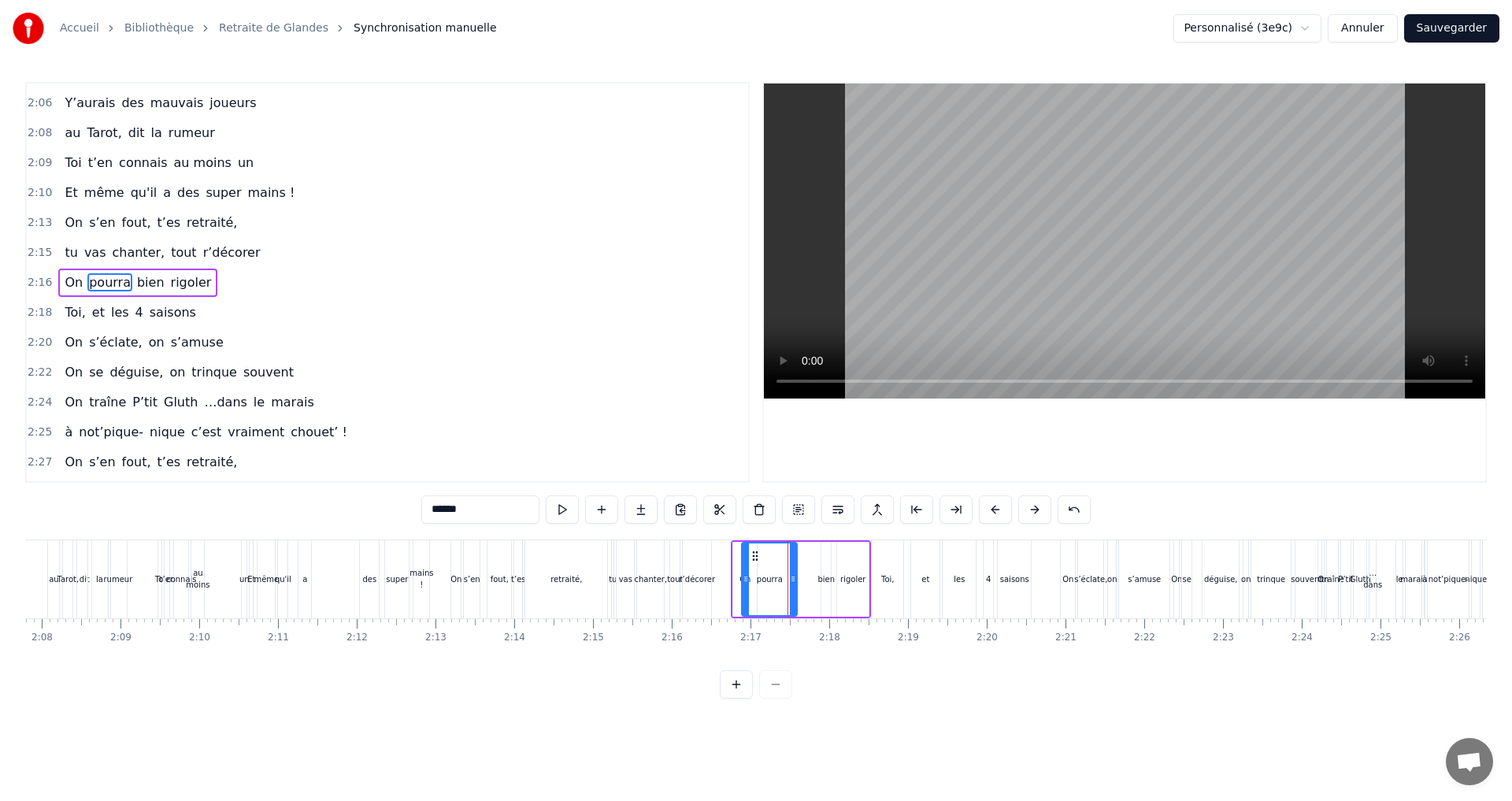
drag, startPoint x: 774, startPoint y: 556, endPoint x: 754, endPoint y: 556, distance: 20.0
click at [754, 556] on icon at bounding box center [754, 555] width 12 height 12
click at [824, 573] on div "bien" at bounding box center [826, 579] width 17 height 12
drag, startPoint x: 833, startPoint y: 559, endPoint x: 800, endPoint y: 562, distance: 33.1
click at [800, 562] on div "On pourra bien rigoler" at bounding box center [800, 579] width 140 height 78
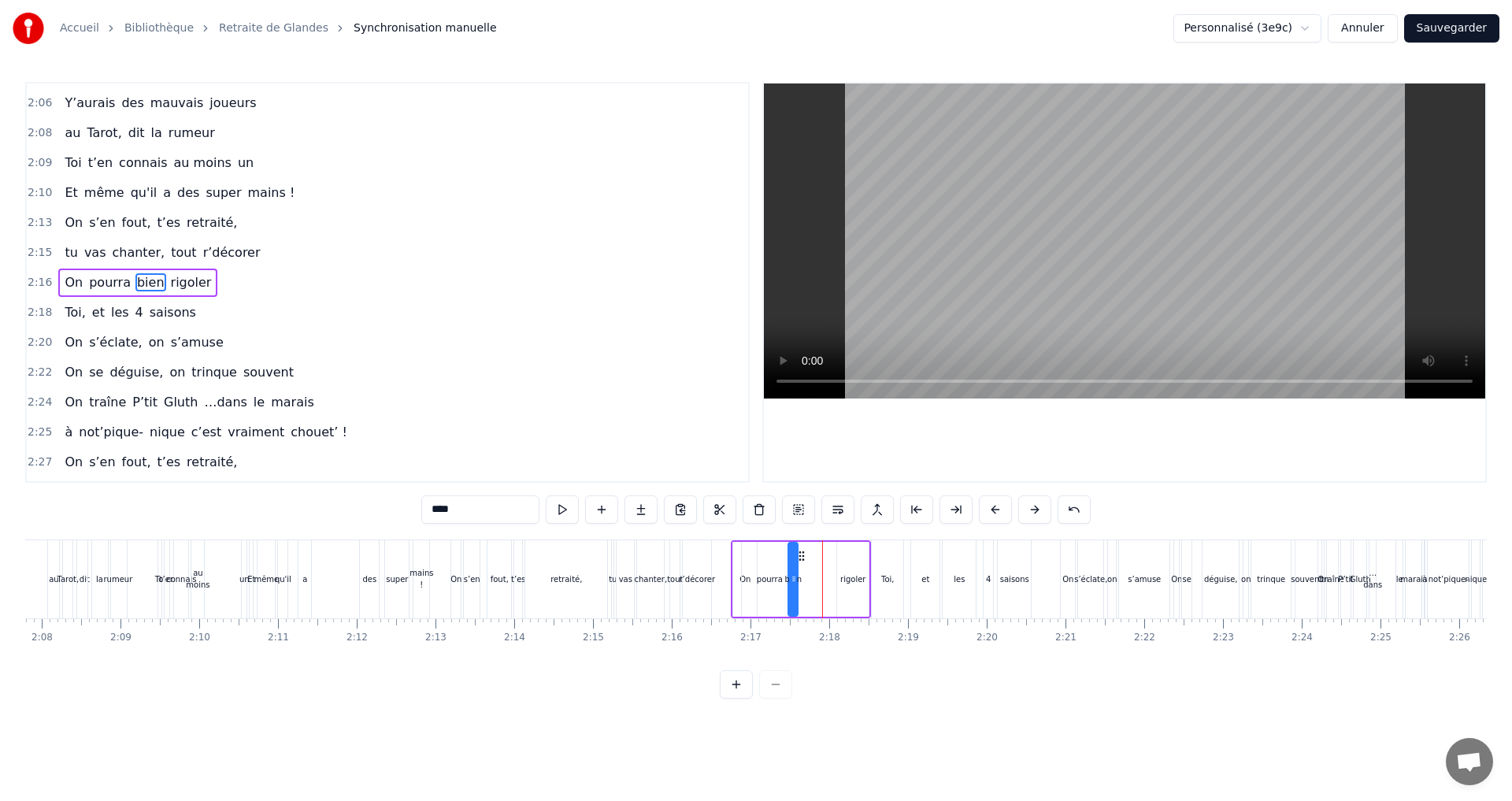
click at [859, 579] on div "rigoler" at bounding box center [852, 579] width 25 height 12
drag, startPoint x: 830, startPoint y: 552, endPoint x: 812, endPoint y: 555, distance: 18.2
click at [812, 555] on icon at bounding box center [814, 555] width 12 height 12
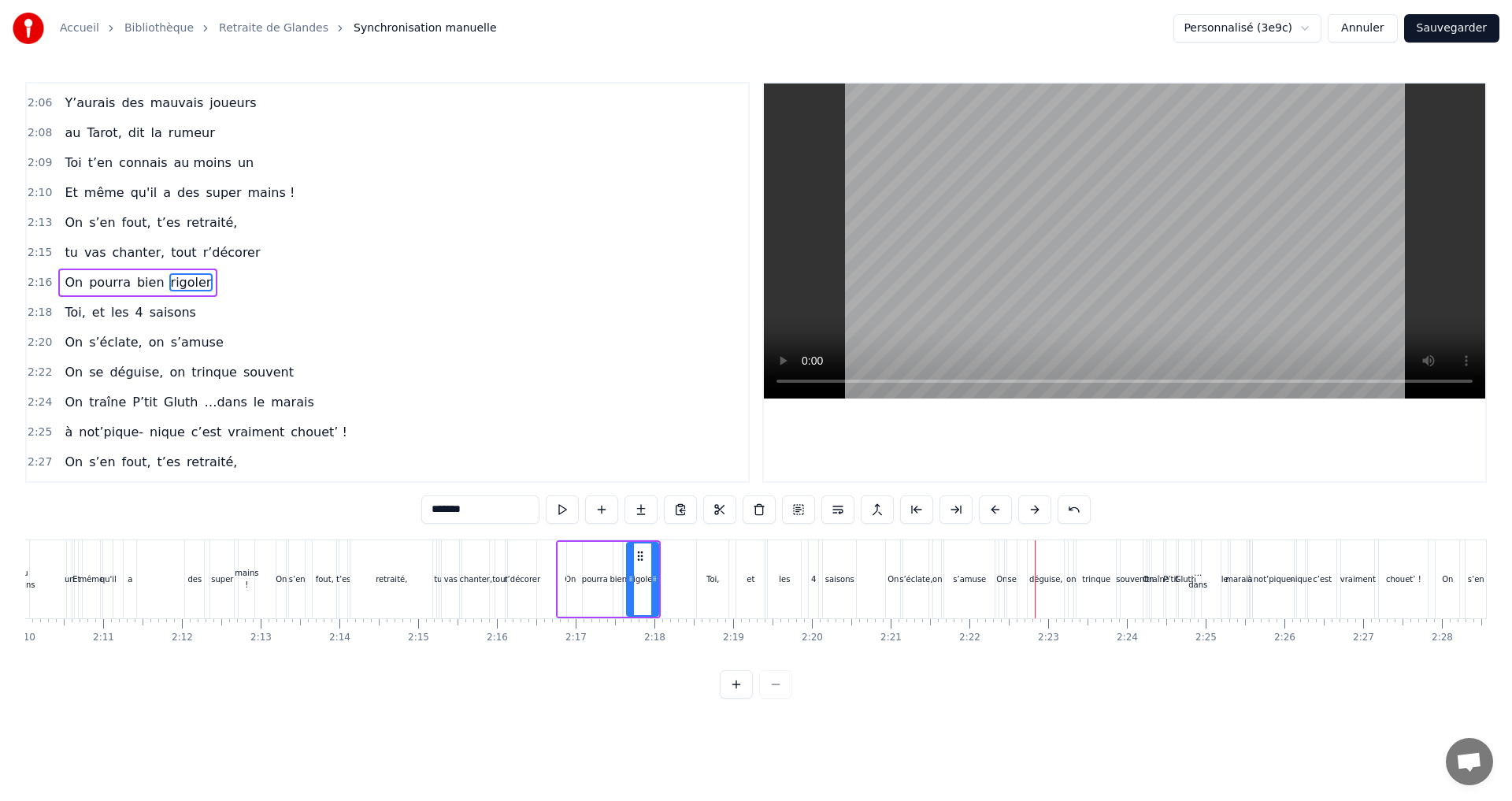
scroll to position [0, 10228]
click at [583, 542] on div "pourra" at bounding box center [602, 578] width 56 height 74
click at [647, 543] on div "rigoler" at bounding box center [650, 578] width 31 height 74
type input "*******"
click at [642, 537] on div "0:07 Faut rien raté, c'est ta soirée 0:09 Les 4 saisons et les Gluthiers 0:11 T…" at bounding box center [756, 390] width 1461 height 617
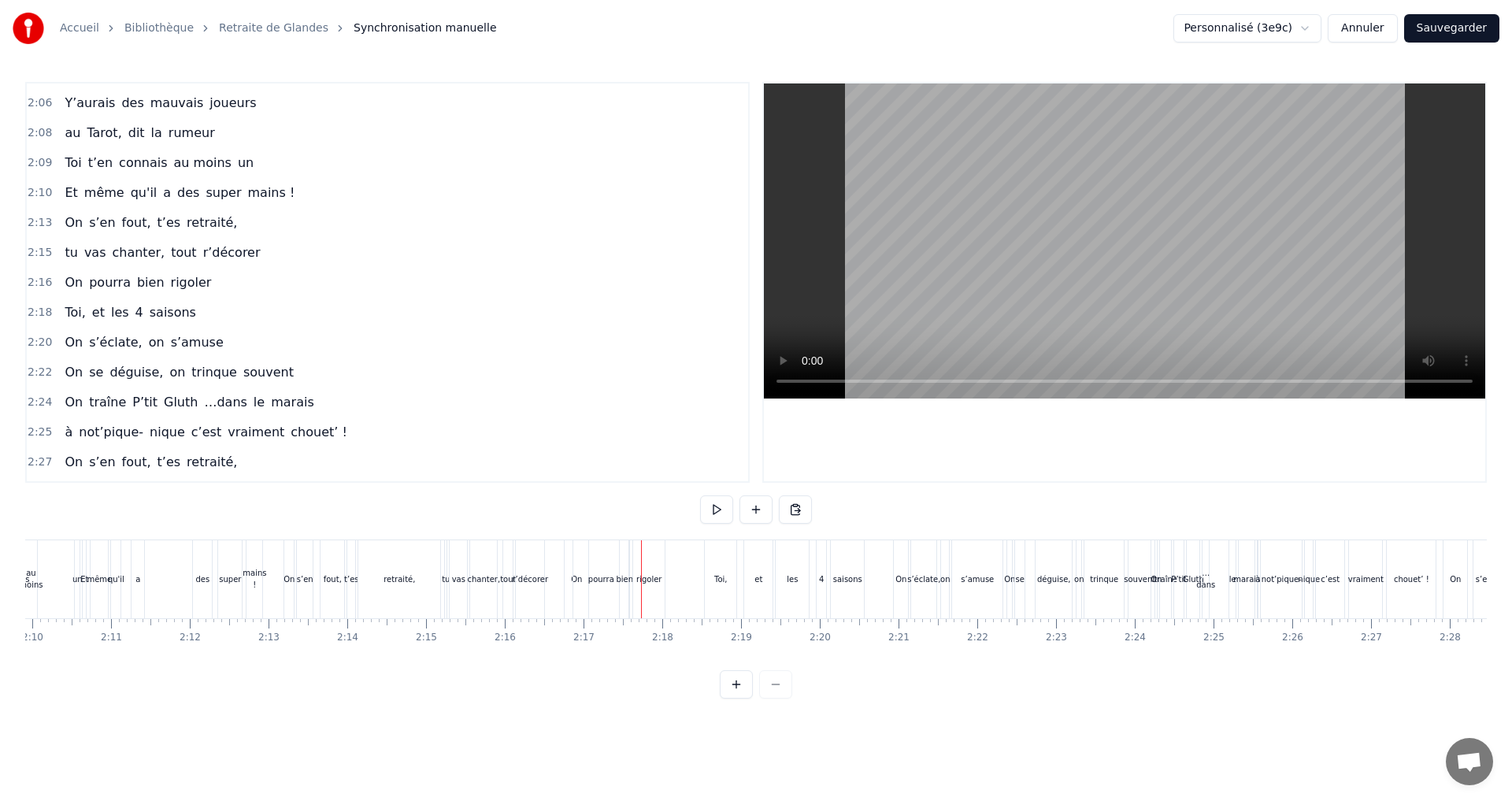
click at [651, 552] on div "rigoler" at bounding box center [648, 579] width 31 height 78
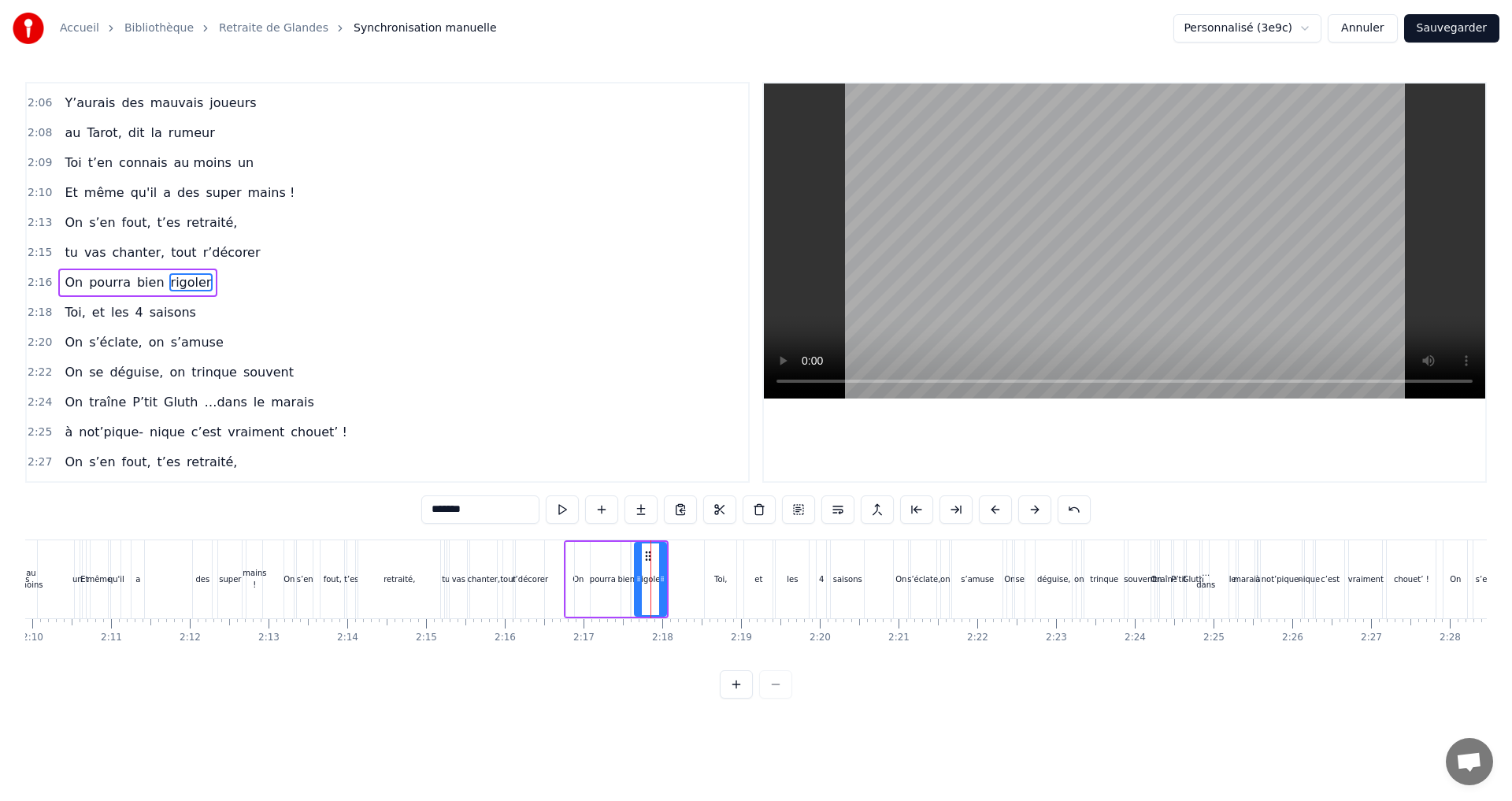
click at [654, 546] on div "rigoler" at bounding box center [651, 579] width 30 height 72
click at [642, 540] on div "On pourra bien rigoler" at bounding box center [616, 579] width 105 height 78
click at [642, 540] on div at bounding box center [642, 579] width 1 height 78
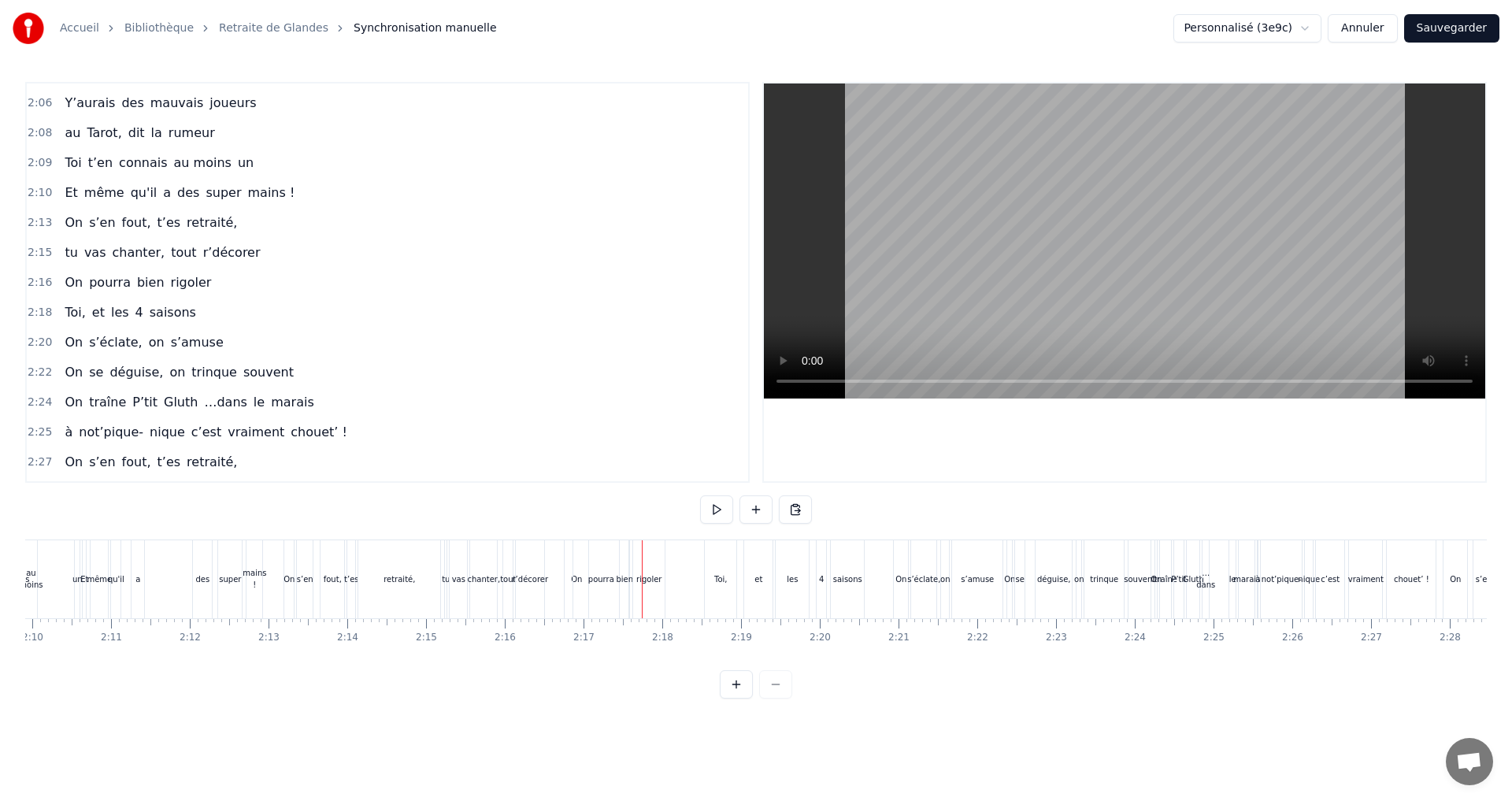
click at [642, 540] on div at bounding box center [642, 579] width 1 height 78
click at [642, 549] on div at bounding box center [642, 579] width 1 height 78
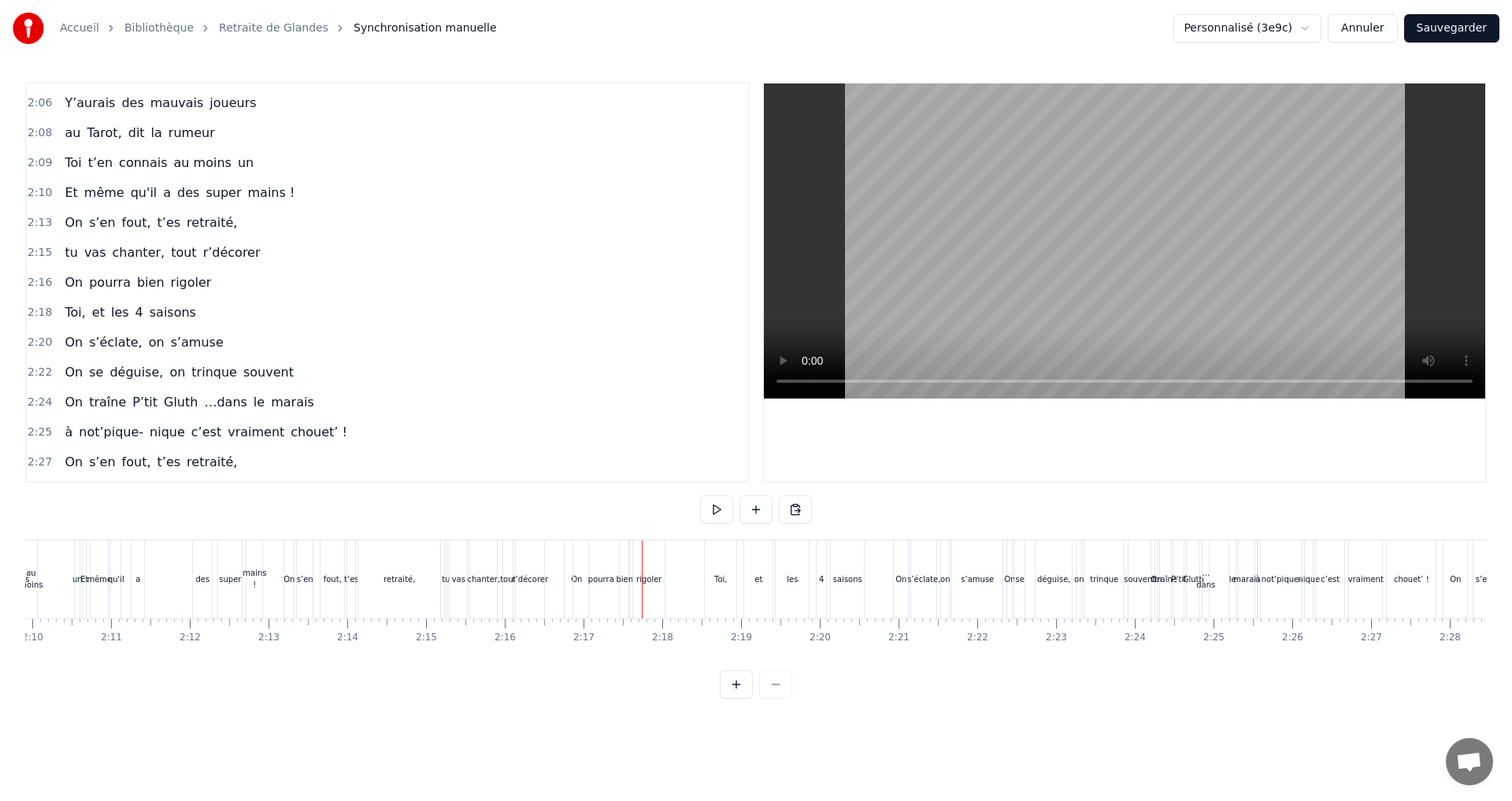
click at [658, 541] on div "rigoler" at bounding box center [648, 579] width 31 height 78
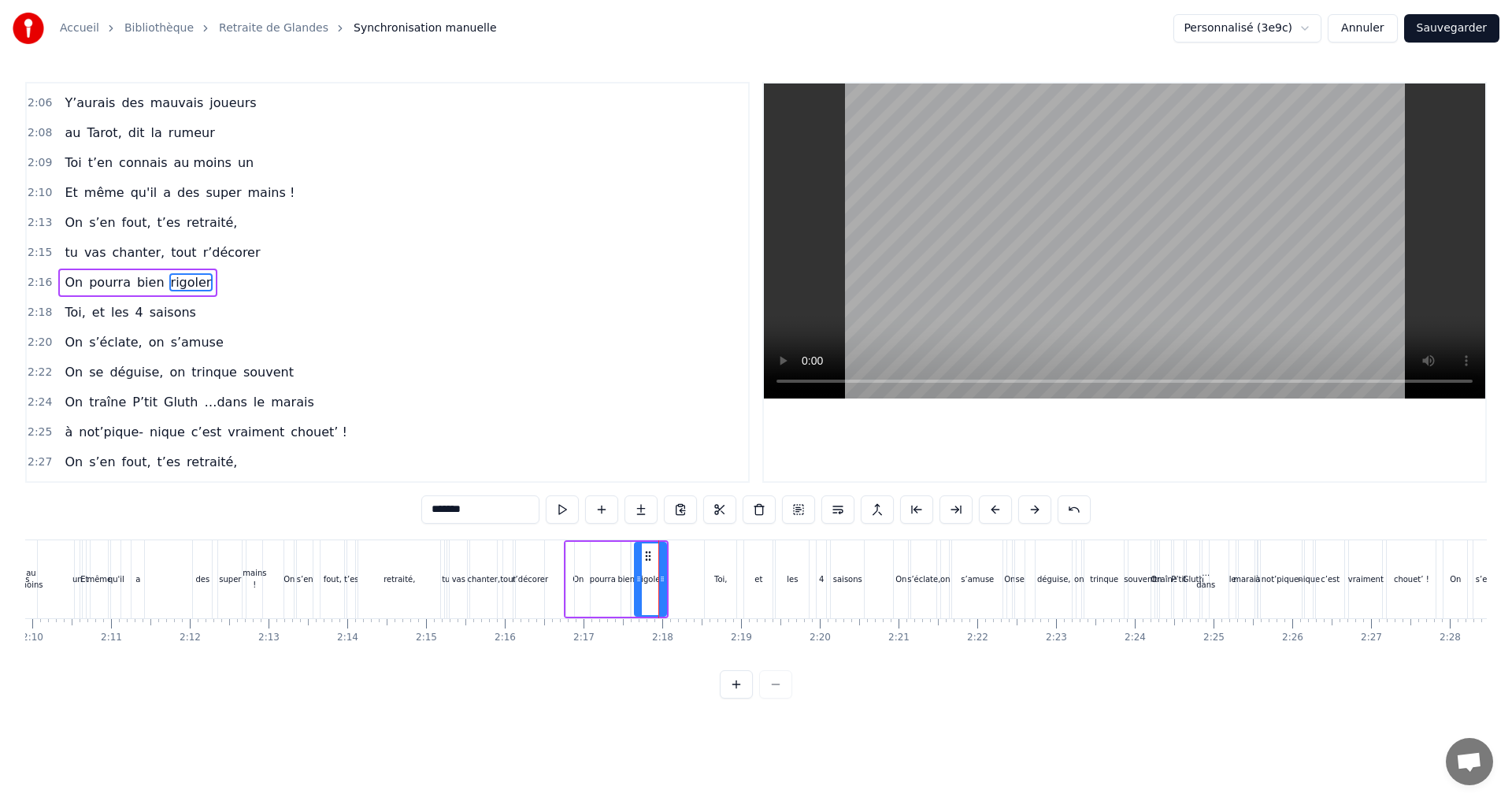
click at [565, 540] on div "On pourra bien rigoler" at bounding box center [616, 579] width 105 height 78
click at [573, 554] on icon at bounding box center [575, 553] width 12 height 12
click at [755, 585] on div "et" at bounding box center [758, 579] width 28 height 78
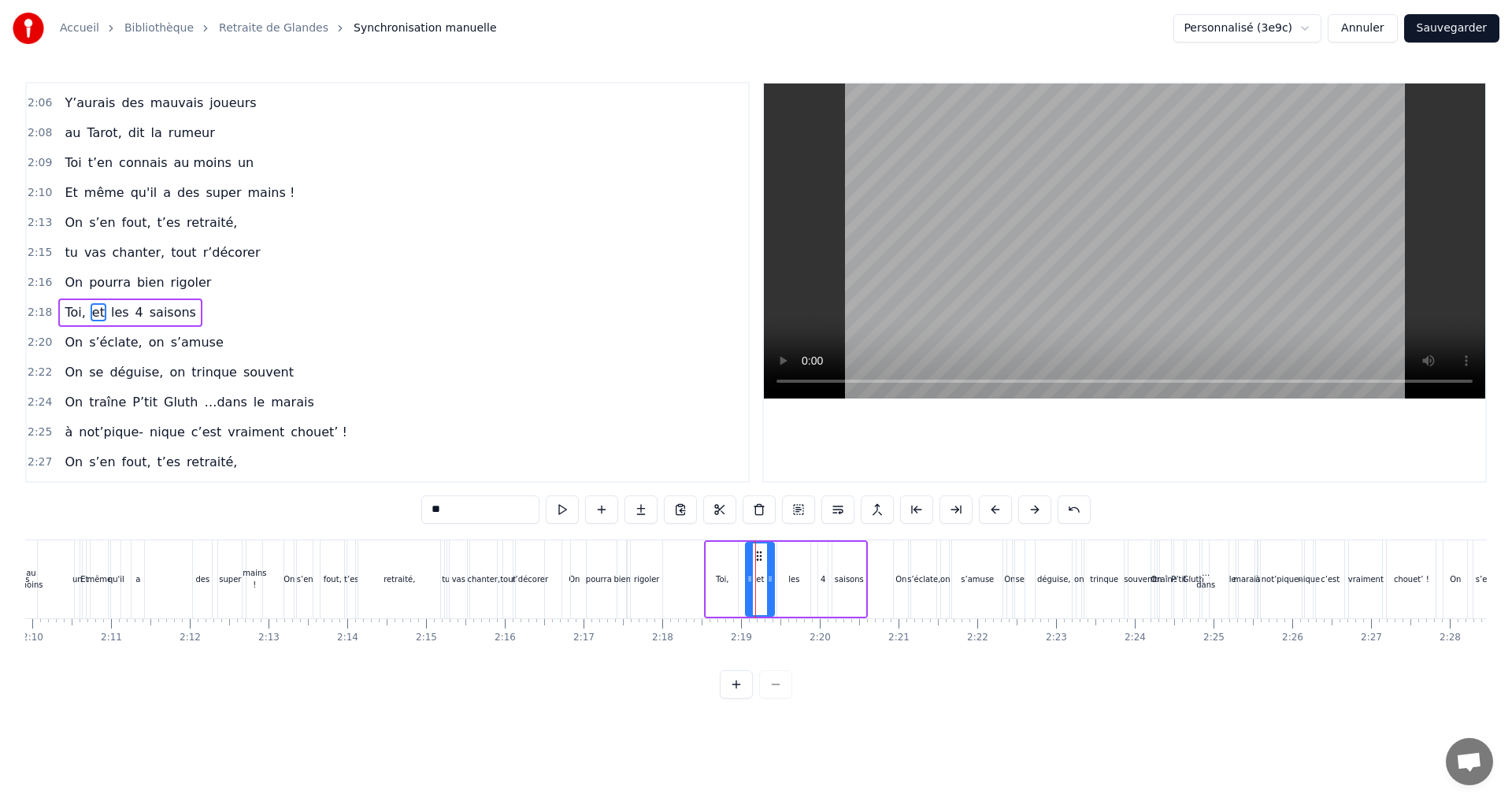
scroll to position [1580, 0]
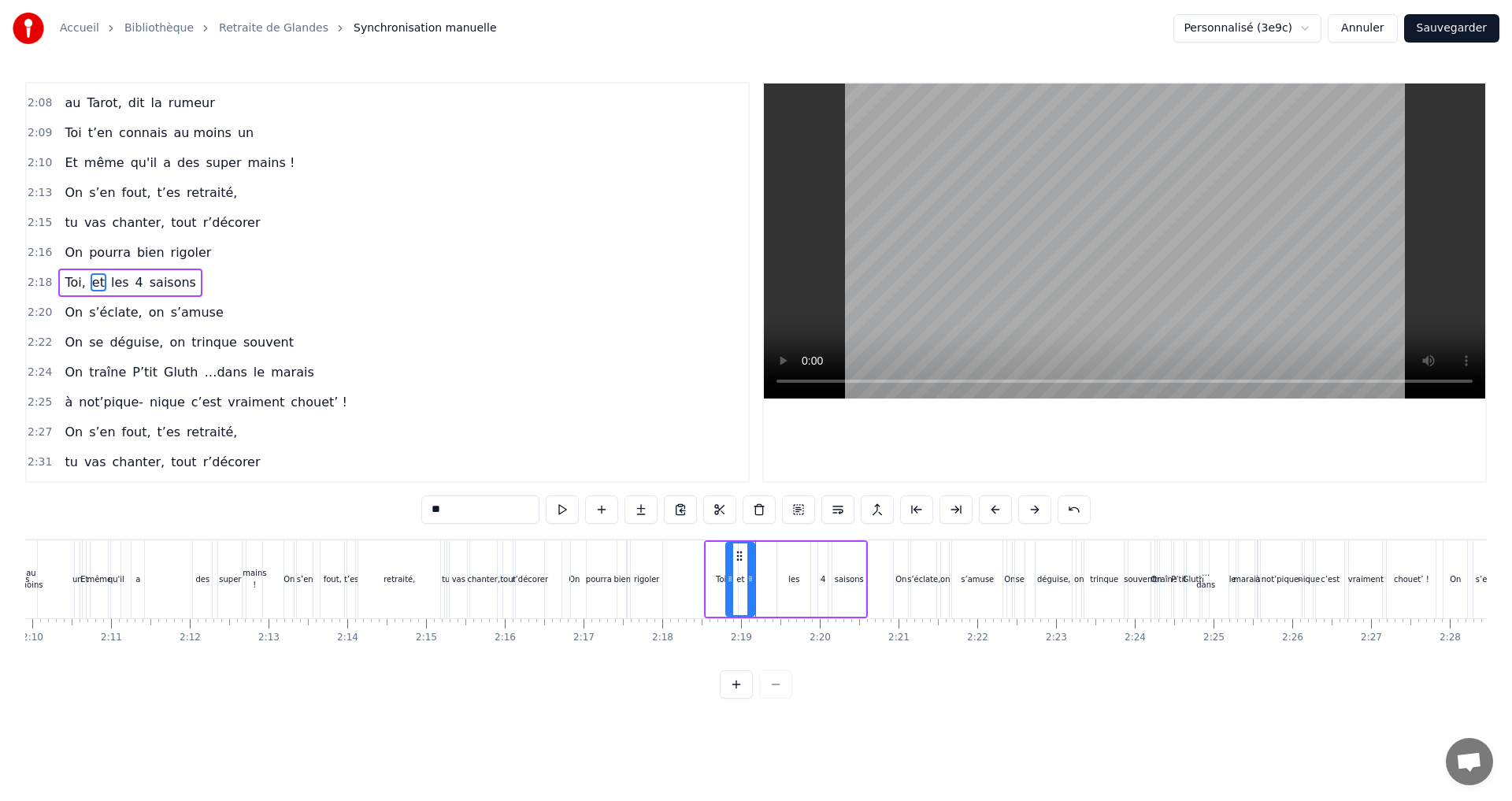
drag, startPoint x: 757, startPoint y: 555, endPoint x: 737, endPoint y: 560, distance: 20.6
click at [737, 560] on icon at bounding box center [739, 555] width 12 height 12
click at [790, 578] on div "les" at bounding box center [794, 579] width 11 height 12
drag, startPoint x: 792, startPoint y: 553, endPoint x: 753, endPoint y: 555, distance: 39.1
click at [753, 555] on icon at bounding box center [751, 555] width 12 height 12
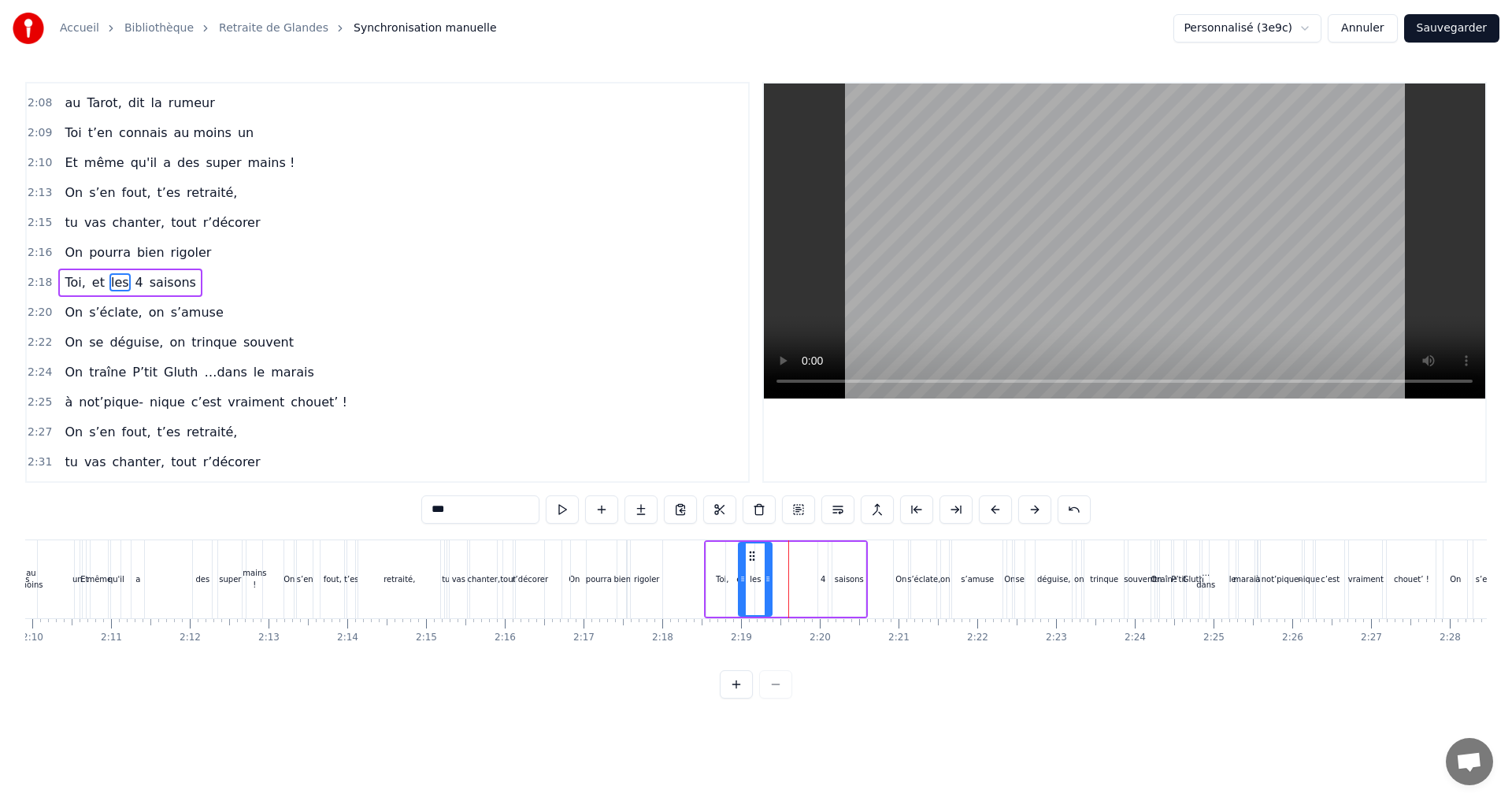
click at [825, 578] on div "4" at bounding box center [822, 579] width 5 height 12
drag, startPoint x: 829, startPoint y: 556, endPoint x: 777, endPoint y: 559, distance: 52.1
click at [777, 559] on icon at bounding box center [778, 555] width 12 height 12
click at [842, 580] on div "saisons" at bounding box center [848, 579] width 29 height 12
drag, startPoint x: 815, startPoint y: 557, endPoint x: 786, endPoint y: 559, distance: 29.1
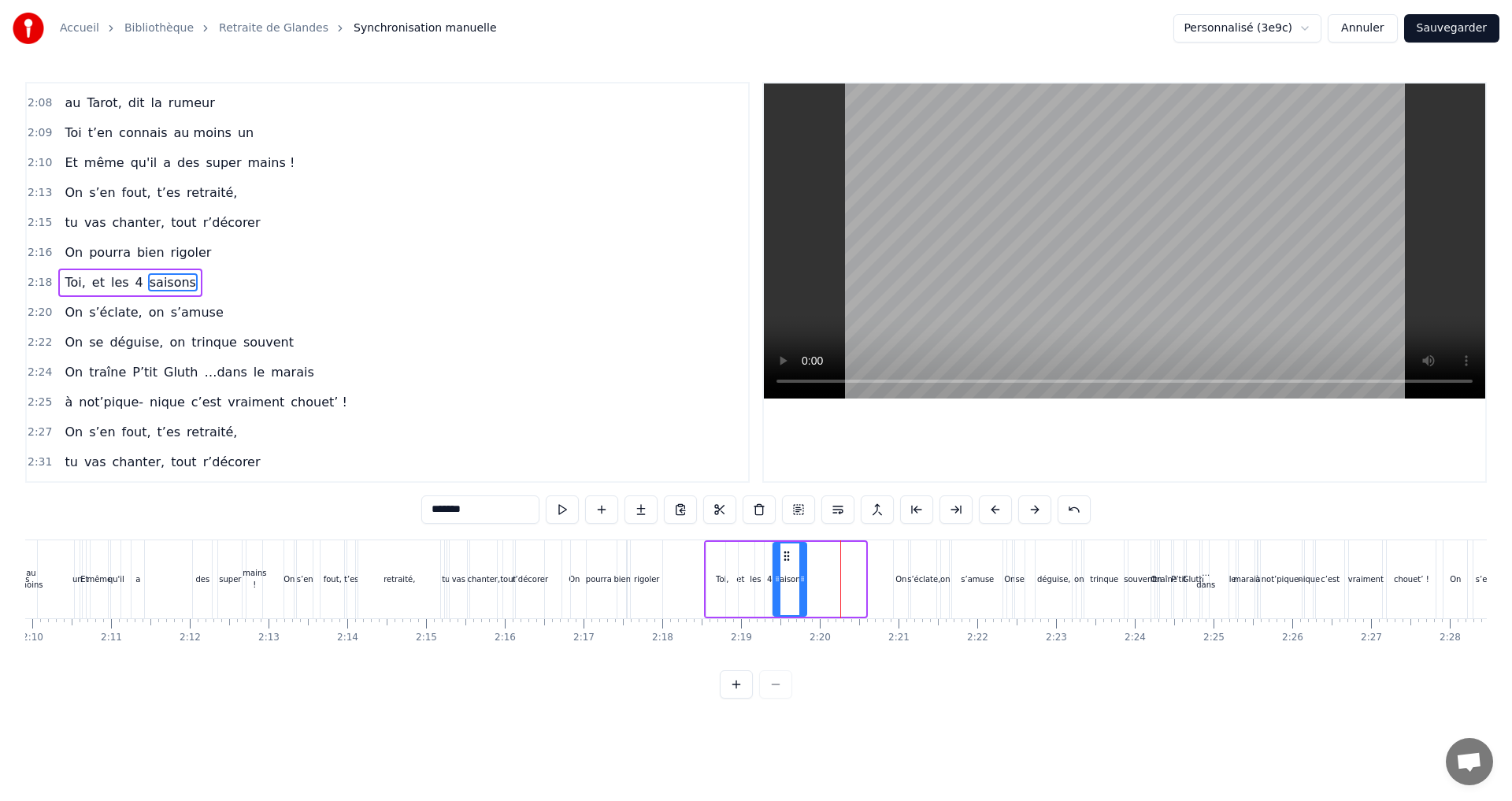
click at [786, 559] on icon at bounding box center [786, 555] width 12 height 12
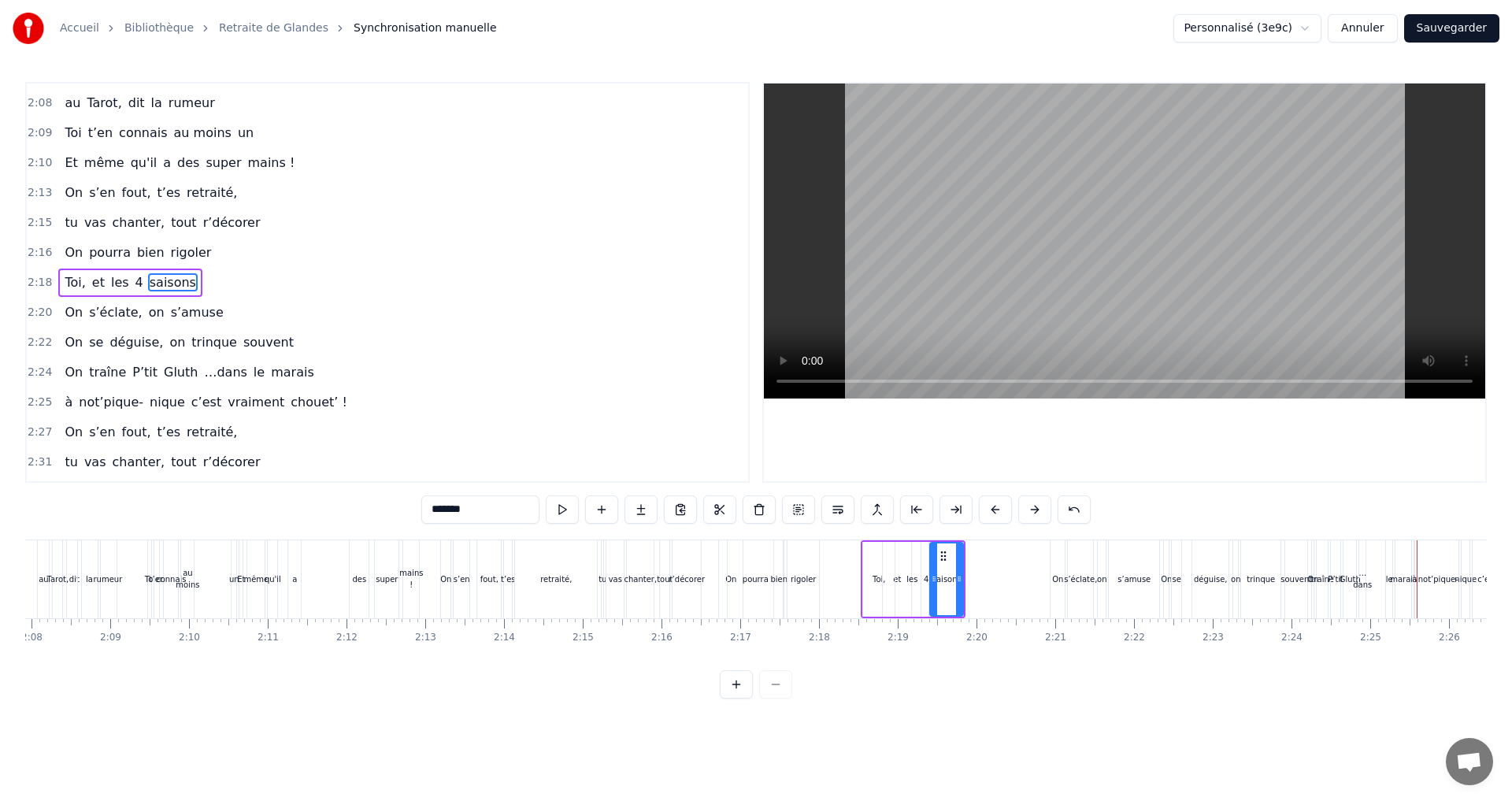
scroll to position [0, 10064]
click at [646, 579] on div "chanter," at bounding box center [648, 579] width 33 height 12
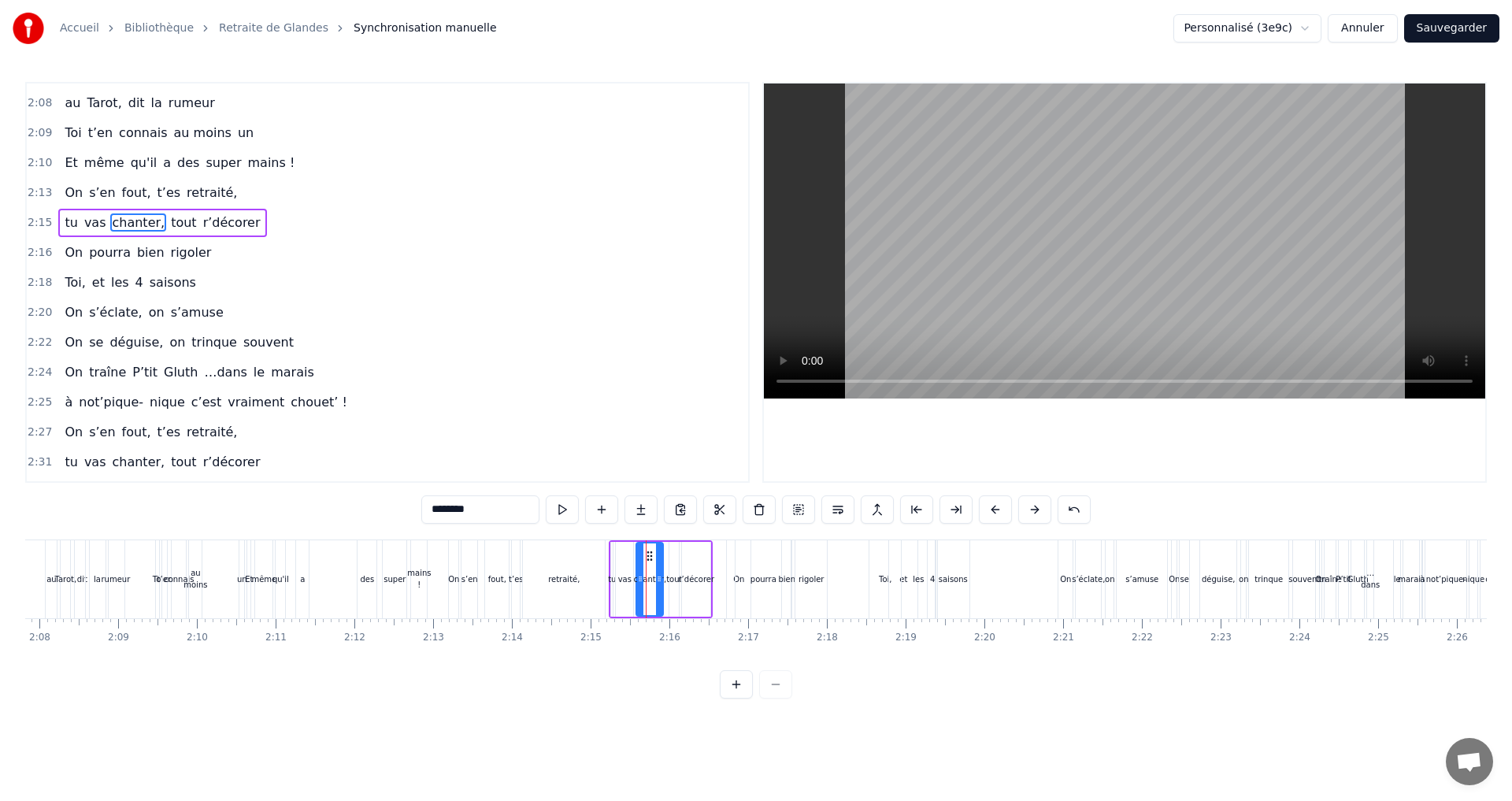
scroll to position [1521, 0]
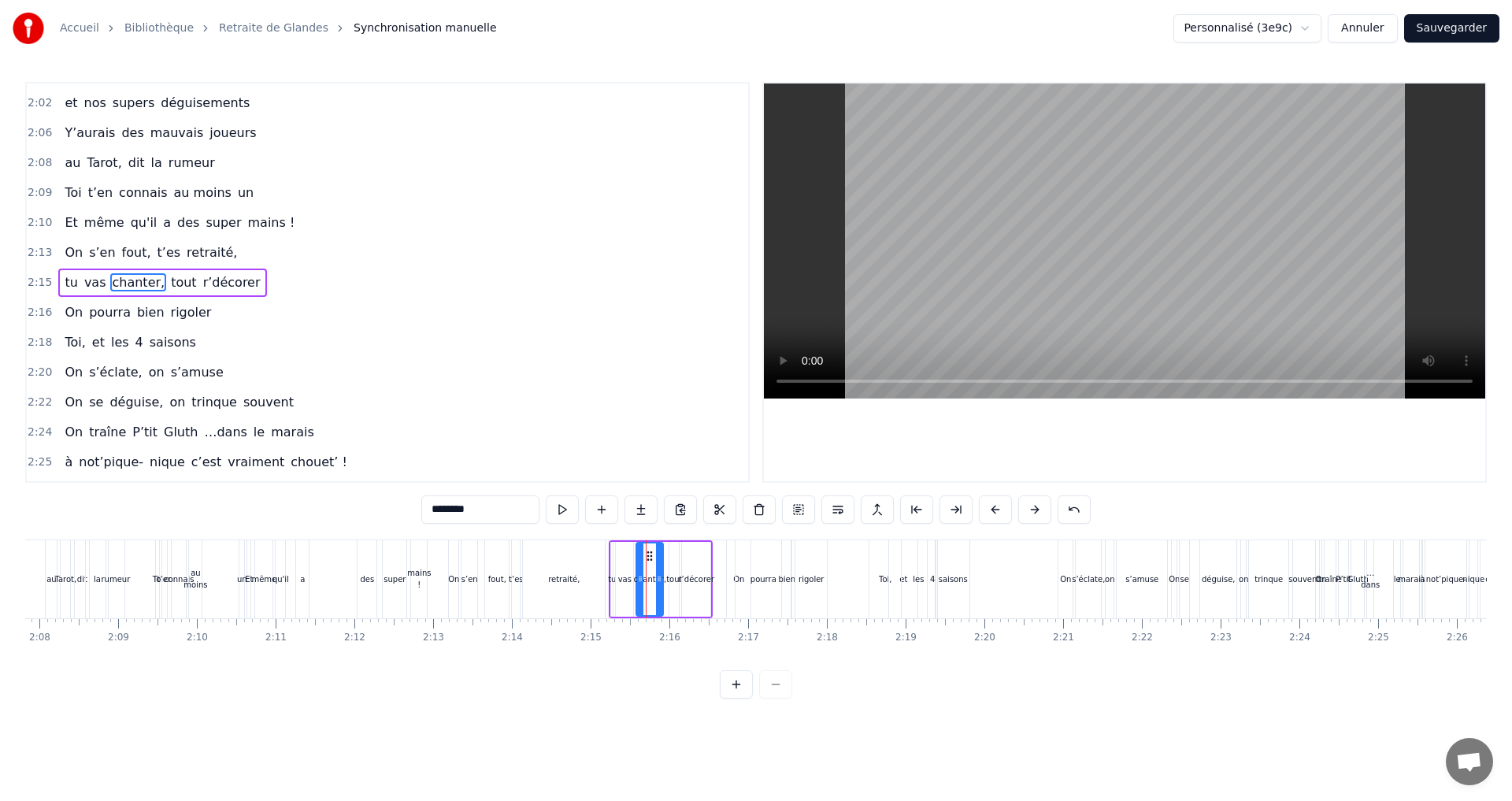
click at [674, 578] on div "tout" at bounding box center [674, 579] width 16 height 12
click at [676, 555] on icon at bounding box center [677, 555] width 12 height 12
click at [700, 574] on div "r’décorer" at bounding box center [697, 579] width 36 height 12
click at [688, 552] on circle at bounding box center [687, 551] width 1 height 1
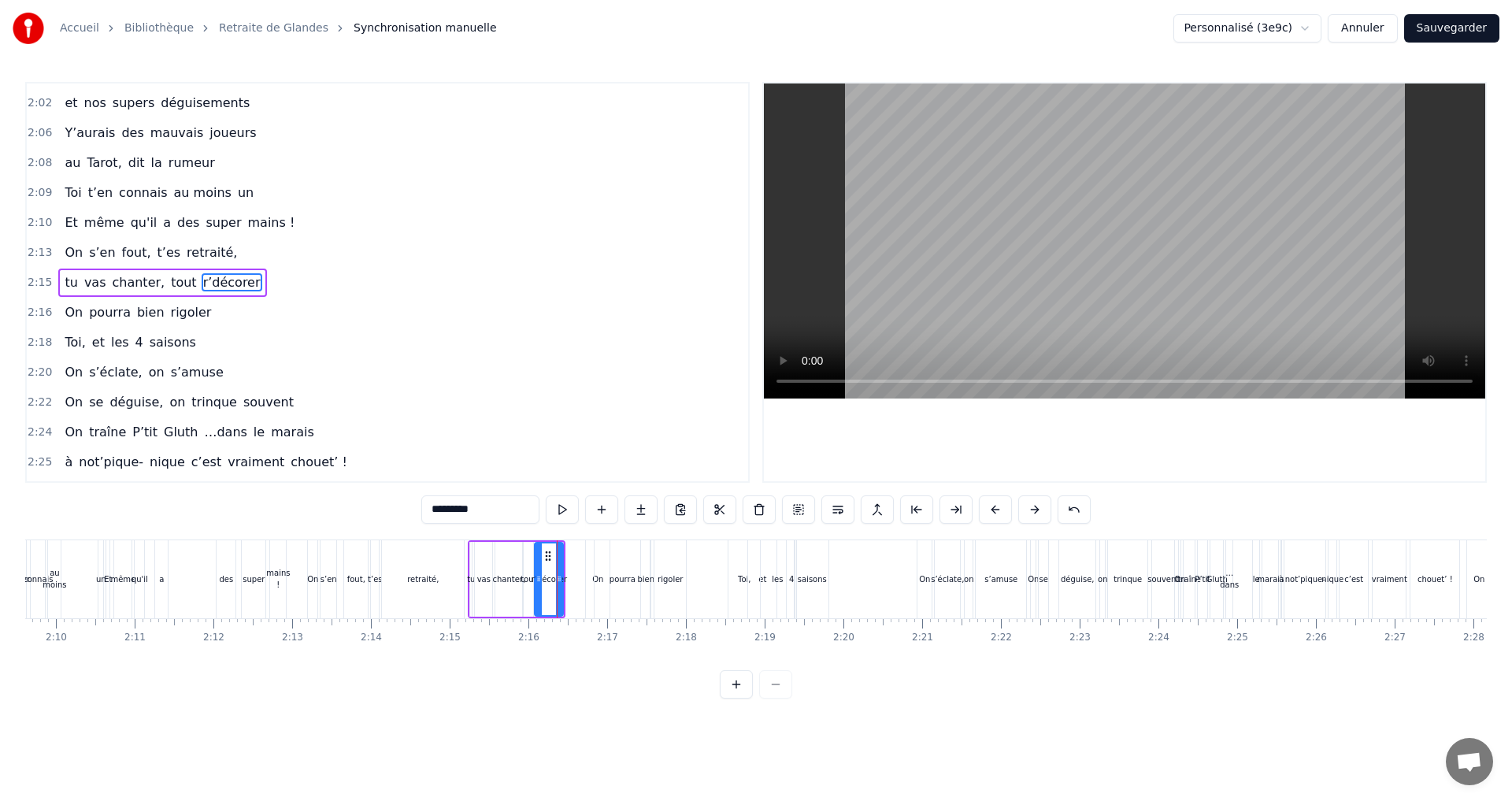
scroll to position [0, 10268]
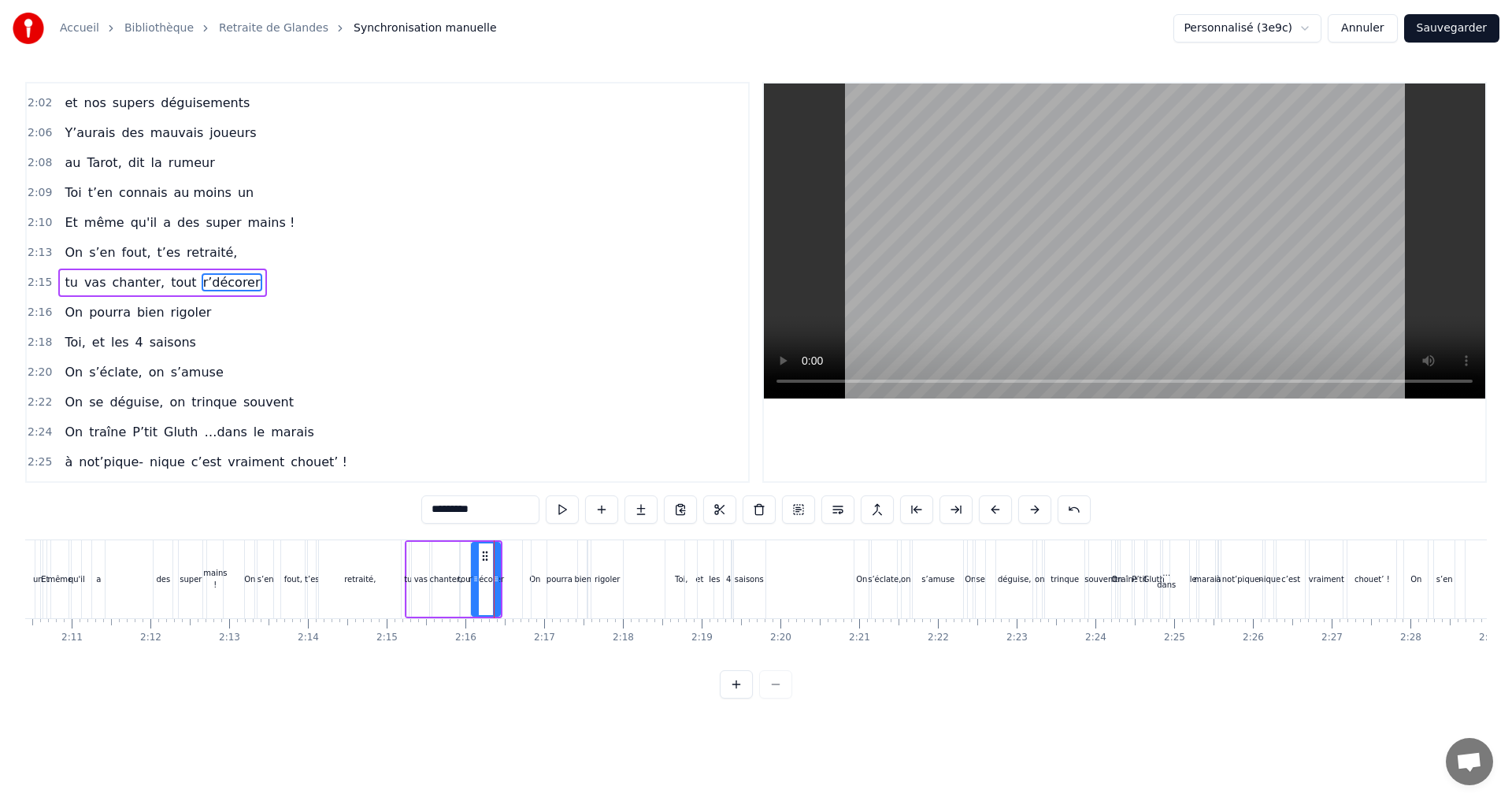
click at [726, 578] on div "4" at bounding box center [728, 579] width 5 height 12
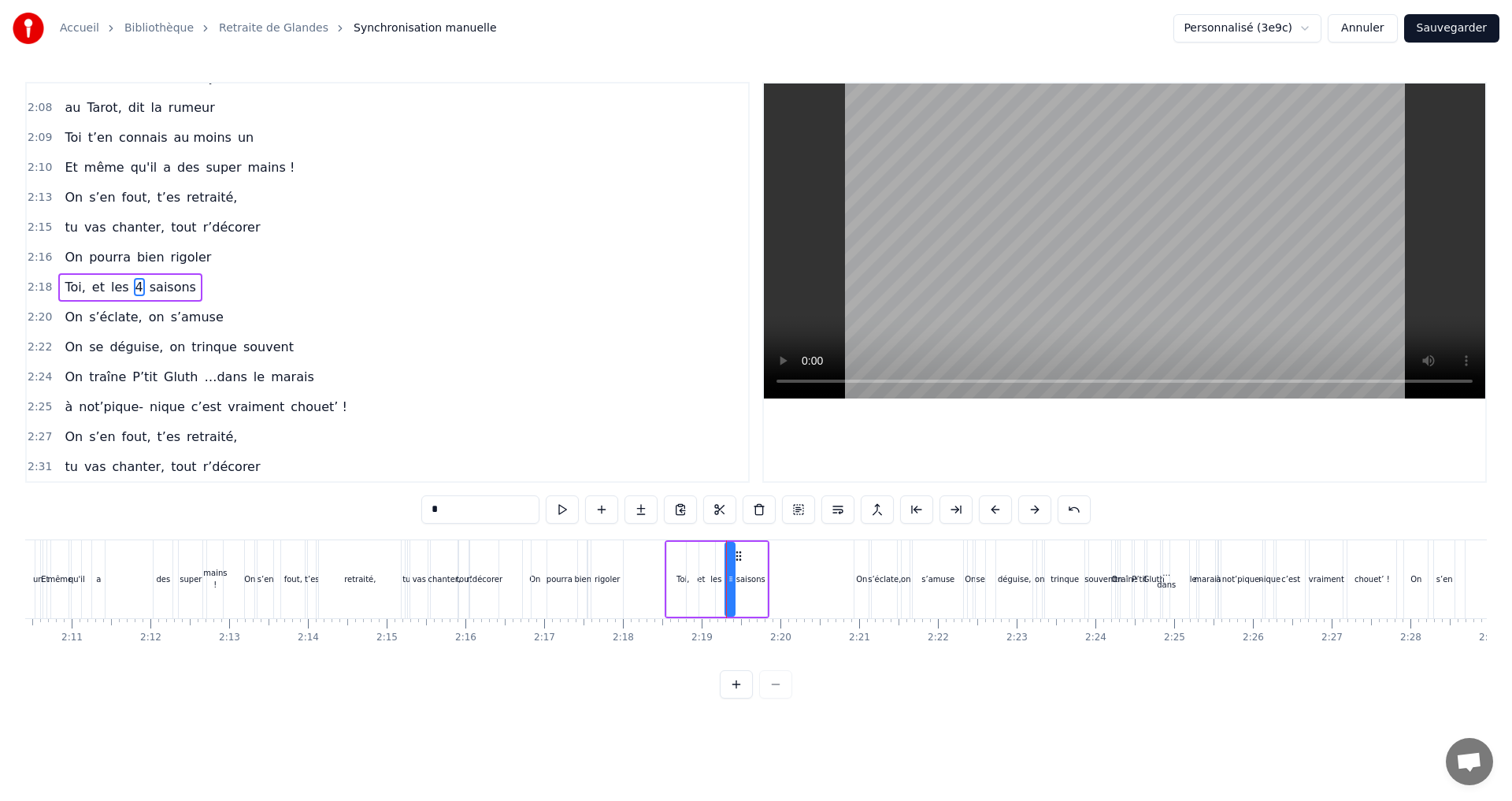
scroll to position [1580, 0]
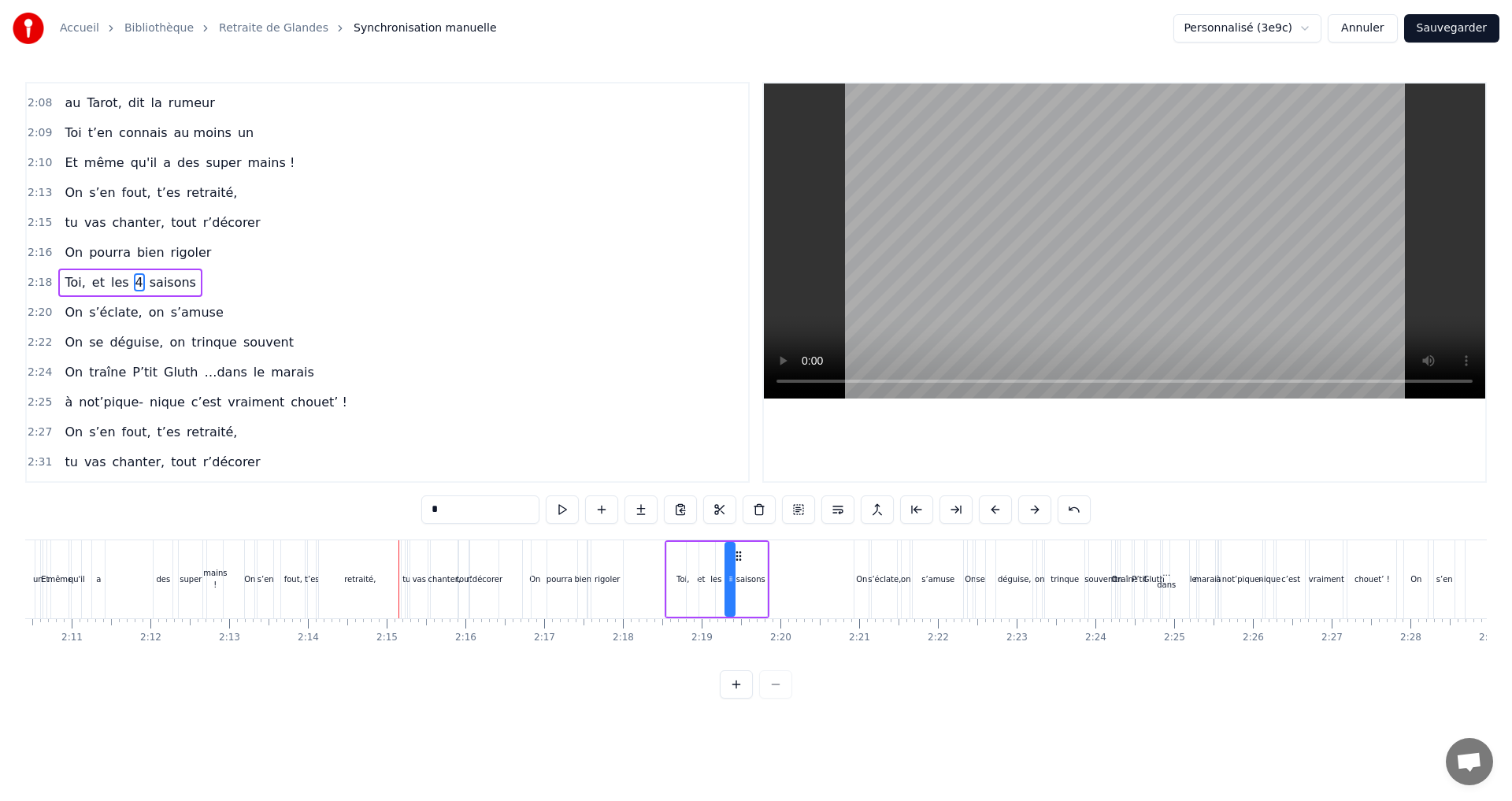
click at [288, 578] on div "fout," at bounding box center [293, 579] width 18 height 12
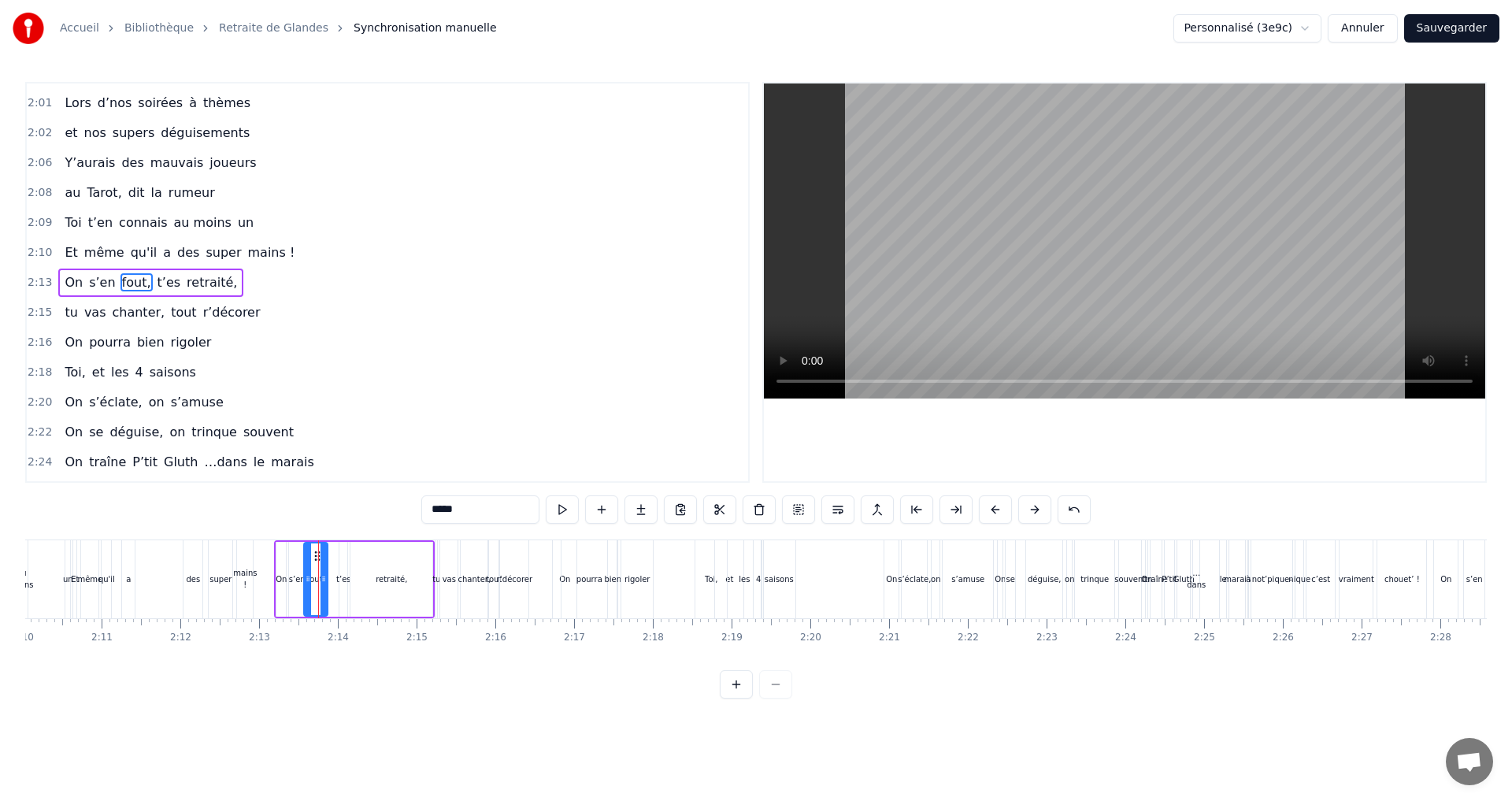
scroll to position [0, 10232]
drag, startPoint x: 298, startPoint y: 558, endPoint x: 329, endPoint y: 573, distance: 34.4
click at [329, 573] on div "fout," at bounding box center [325, 579] width 22 height 72
click at [353, 577] on div "t’es" at bounding box center [349, 579] width 14 height 12
drag, startPoint x: 359, startPoint y: 555, endPoint x: 348, endPoint y: 555, distance: 11.0
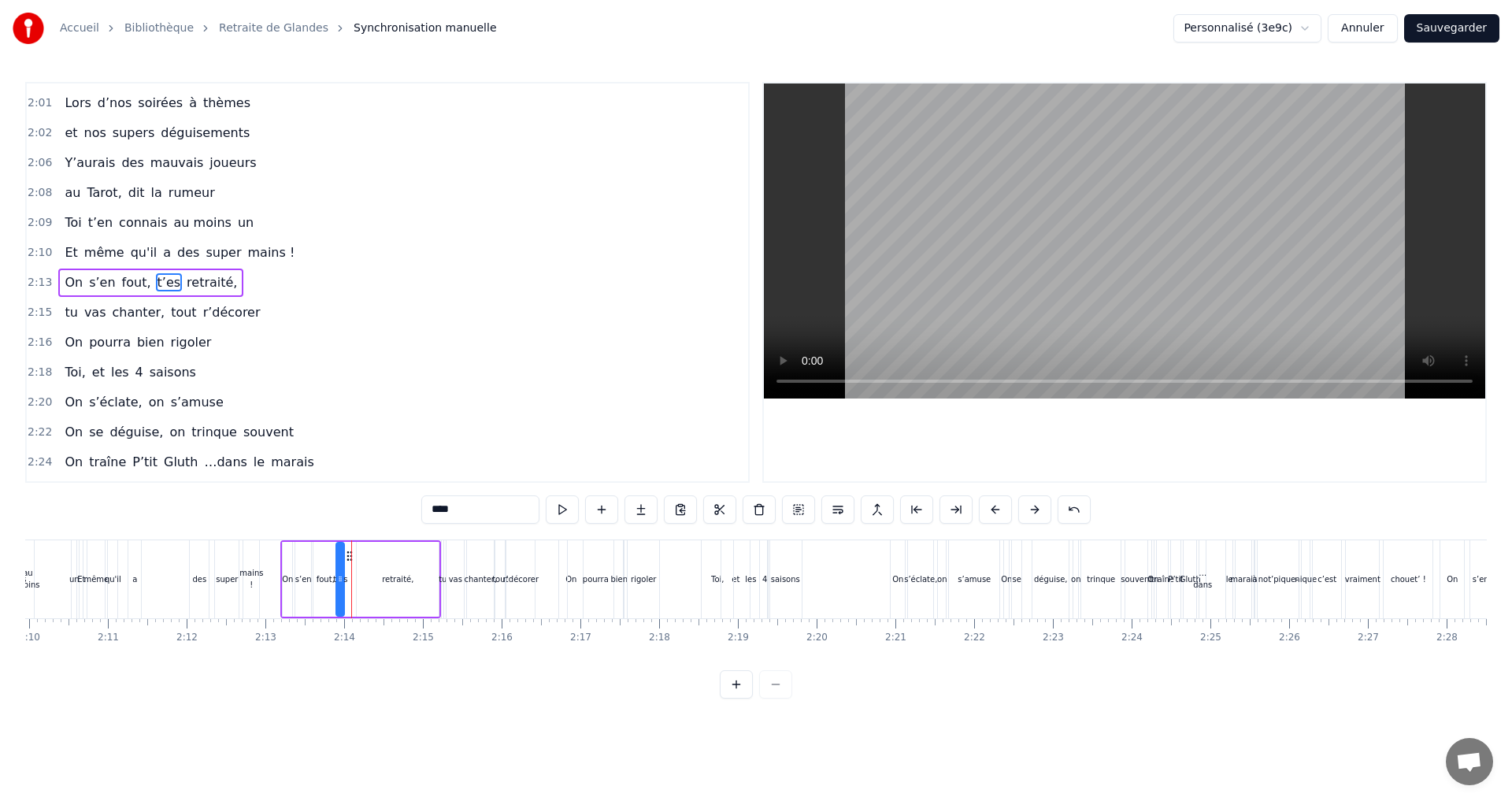
click at [348, 555] on circle at bounding box center [348, 555] width 1 height 1
click at [401, 582] on div "retraité," at bounding box center [397, 579] width 31 height 12
drag, startPoint x: 415, startPoint y: 581, endPoint x: 395, endPoint y: 581, distance: 20.0
click at [395, 581] on icon at bounding box center [397, 578] width 7 height 12
drag, startPoint x: 365, startPoint y: 555, endPoint x: 354, endPoint y: 558, distance: 11.4
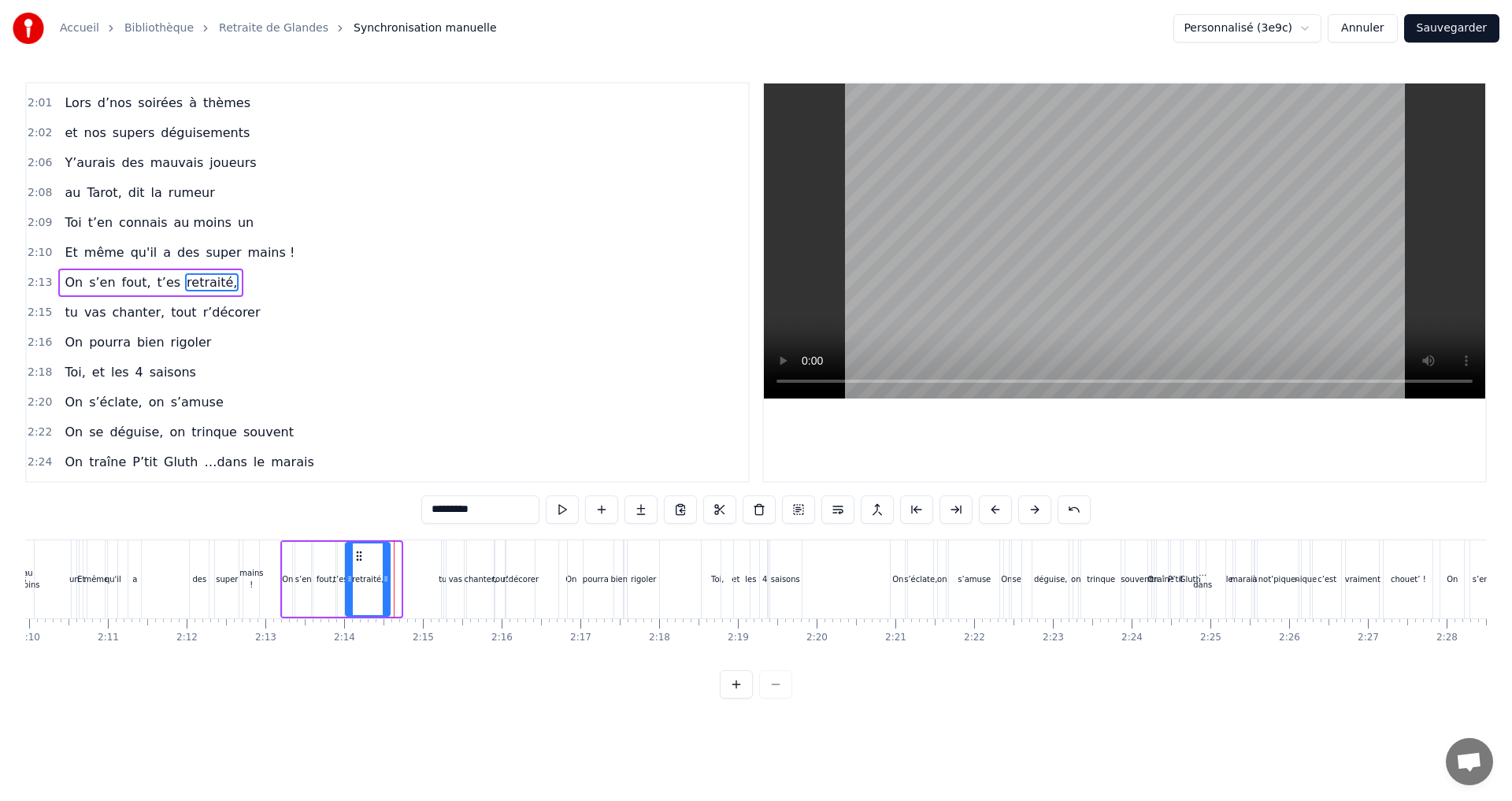
click at [354, 558] on icon at bounding box center [359, 555] width 12 height 12
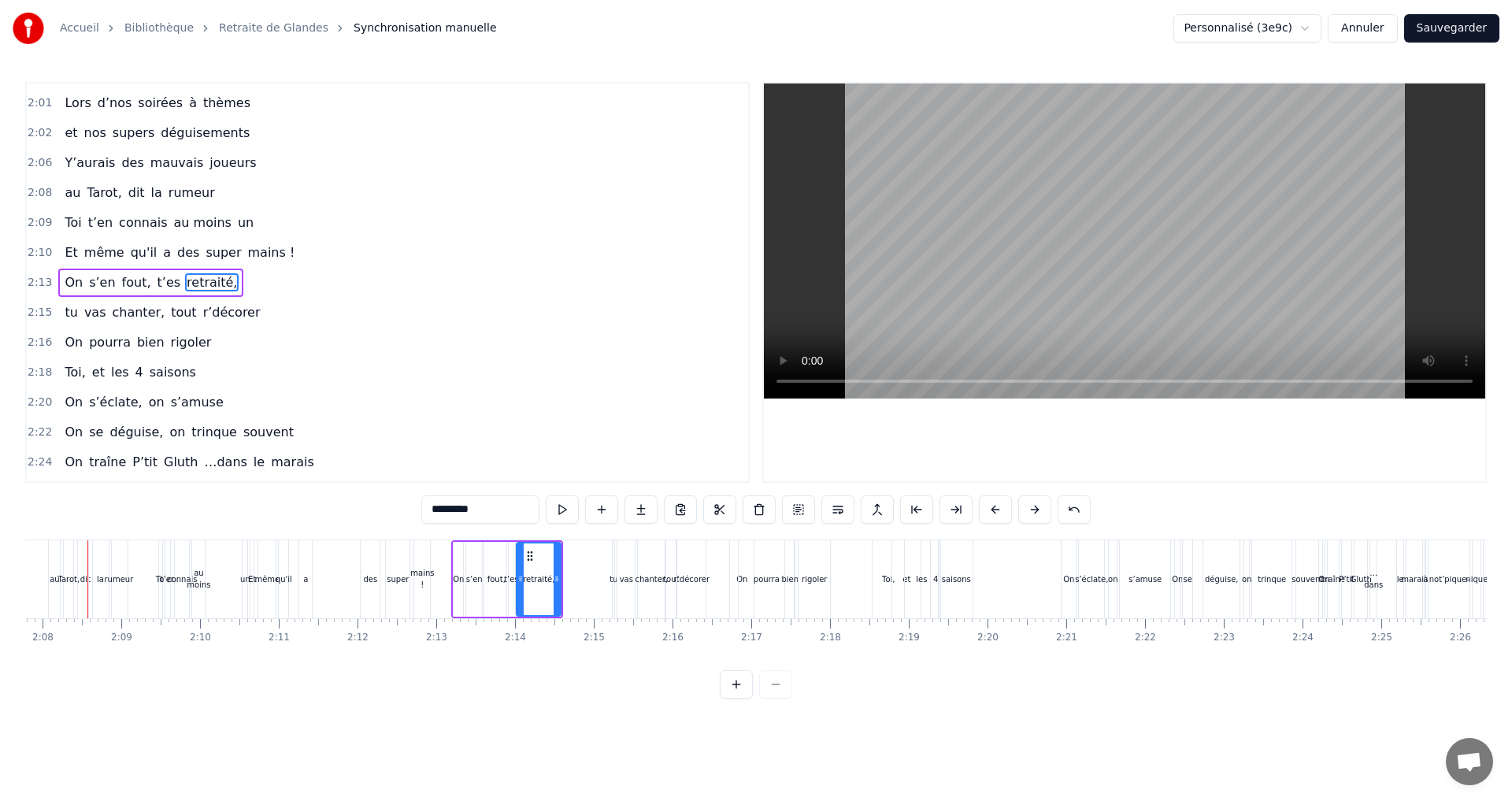
scroll to position [0, 10045]
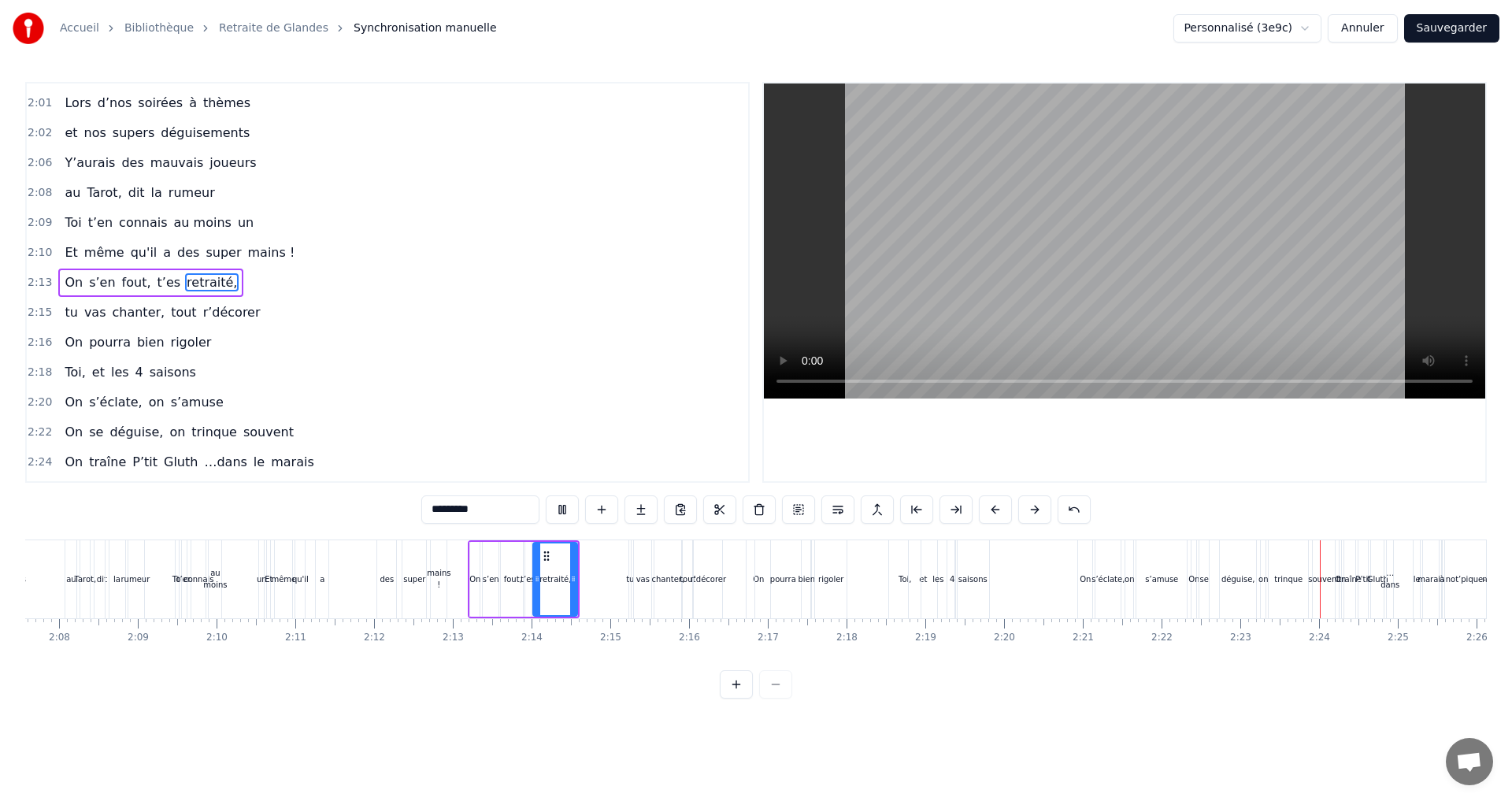
click at [1282, 379] on video at bounding box center [1124, 241] width 721 height 315
click at [904, 581] on div "Toi," at bounding box center [904, 579] width 12 height 12
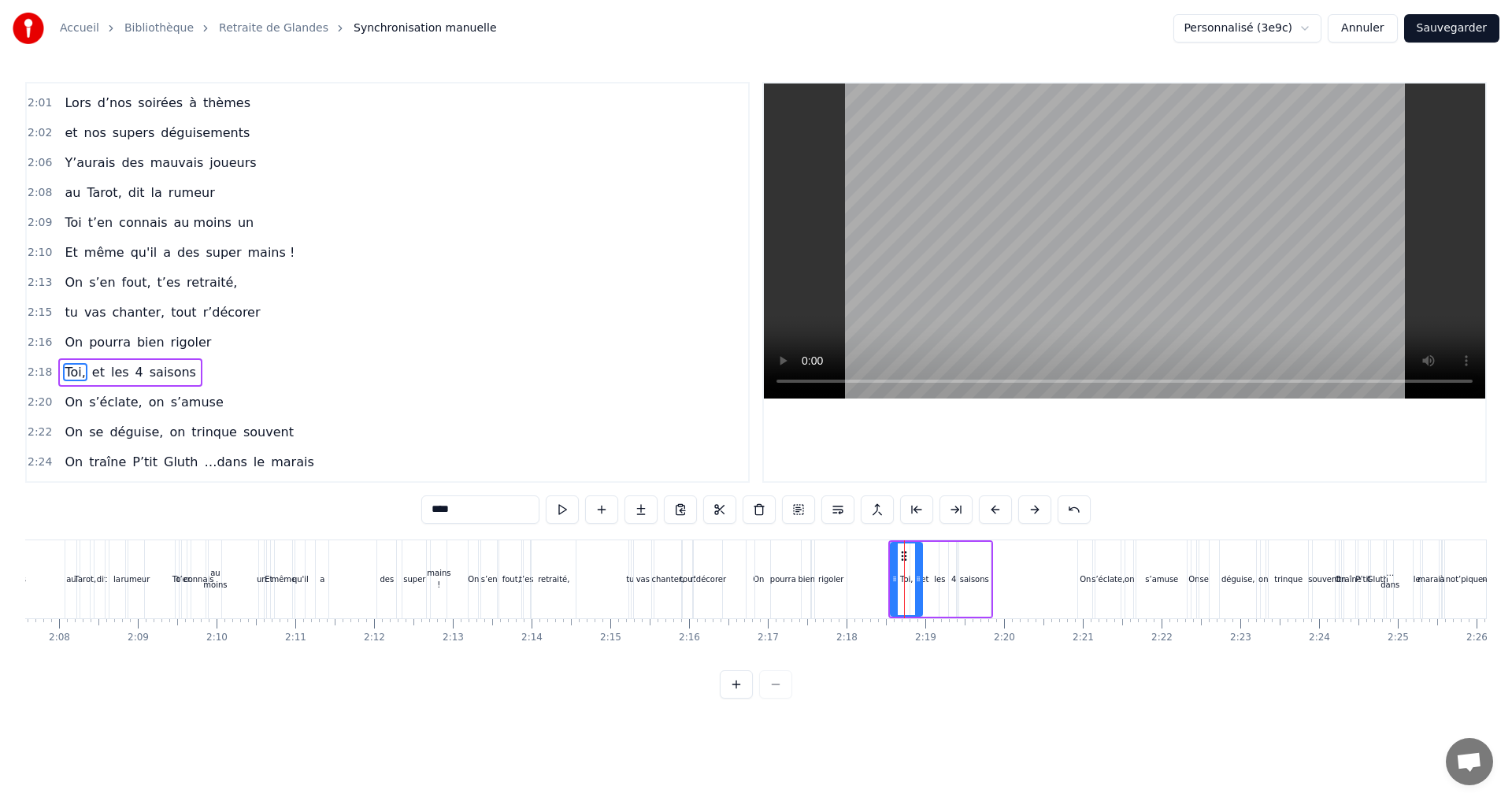
scroll to position [1580, 0]
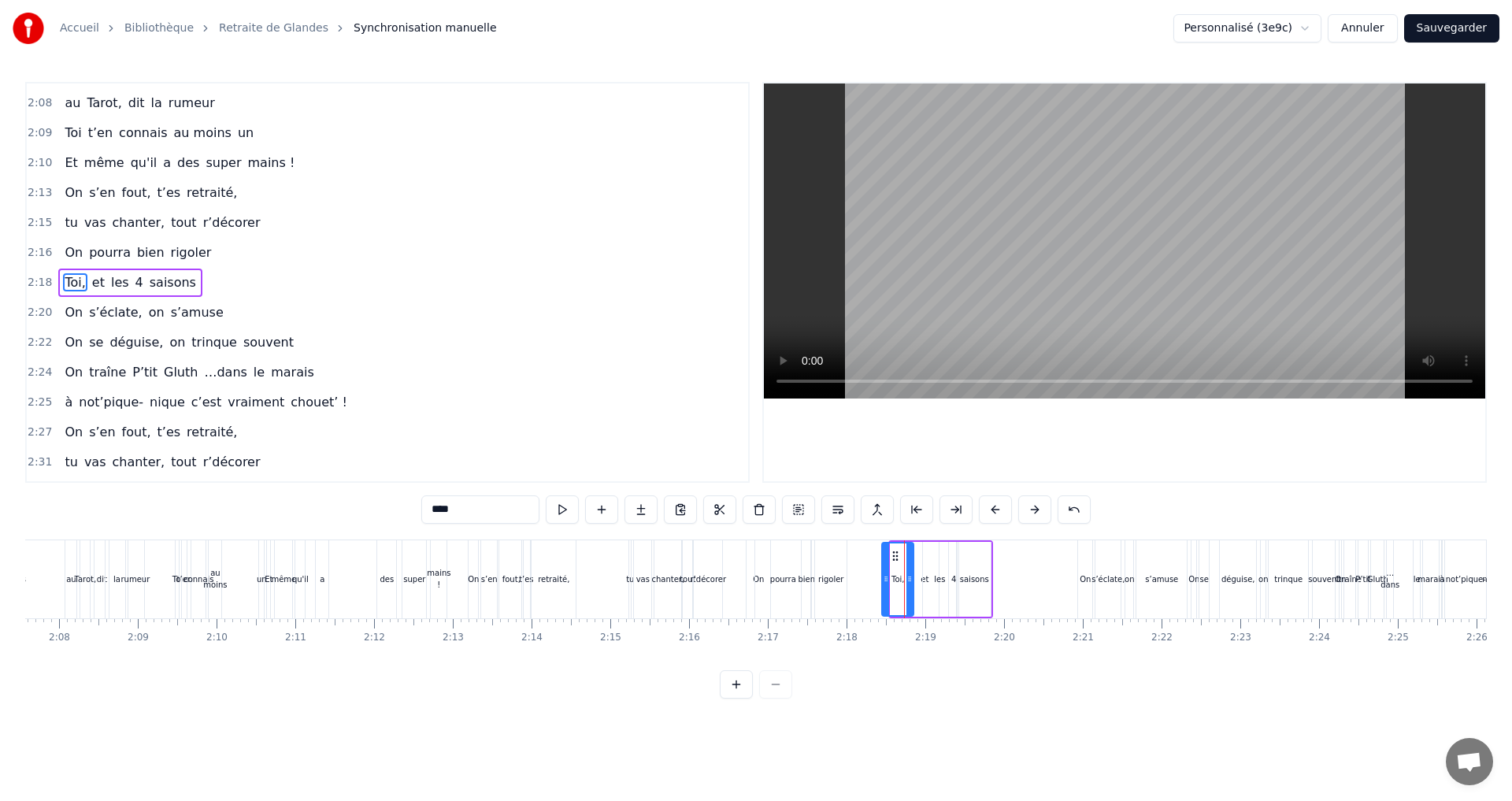
drag, startPoint x: 905, startPoint y: 556, endPoint x: 896, endPoint y: 559, distance: 9.5
click at [896, 559] on icon at bounding box center [894, 555] width 12 height 12
click at [928, 579] on div "les" at bounding box center [939, 578] width 33 height 74
drag, startPoint x: 935, startPoint y: 553, endPoint x: 918, endPoint y: 557, distance: 17.5
click at [918, 557] on icon at bounding box center [919, 555] width 12 height 12
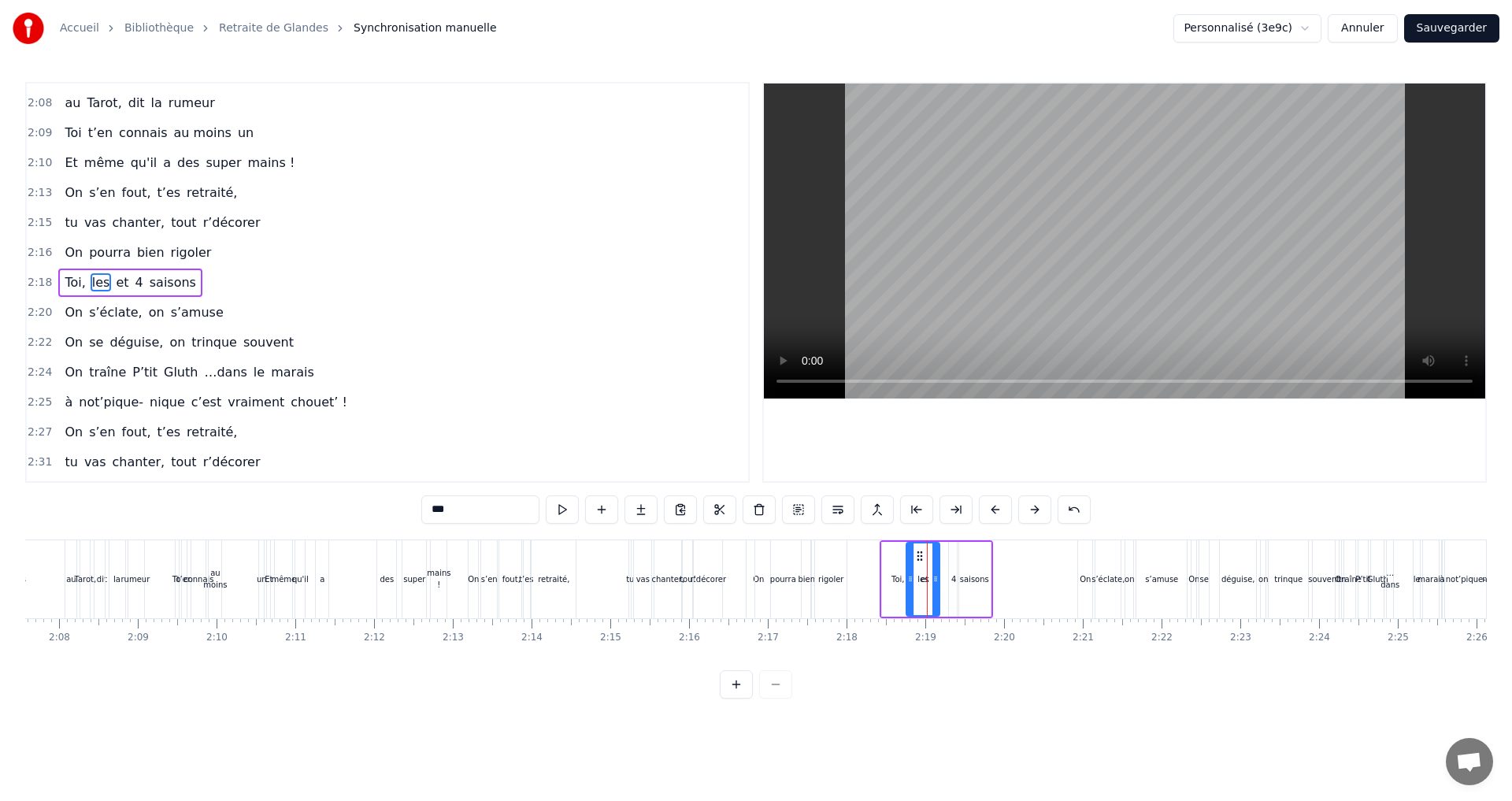
click at [951, 581] on div "4" at bounding box center [953, 579] width 5 height 12
drag, startPoint x: 959, startPoint y: 560, endPoint x: 945, endPoint y: 562, distance: 14.1
click at [945, 562] on div "4" at bounding box center [941, 578] width 11 height 74
click at [973, 579] on div "saisons" at bounding box center [973, 579] width 29 height 12
drag, startPoint x: 969, startPoint y: 555, endPoint x: 959, endPoint y: 558, distance: 10.4
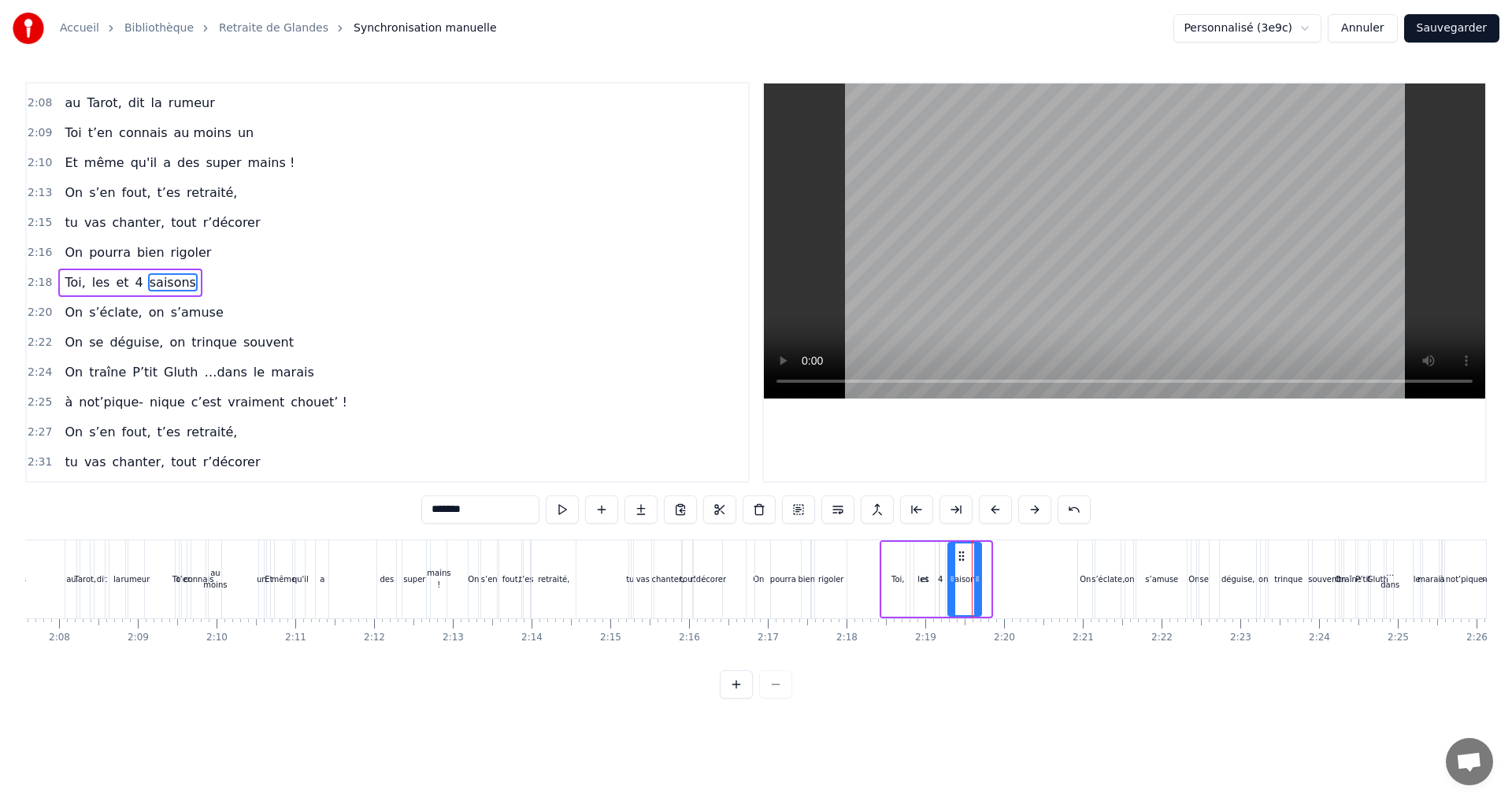
click at [959, 558] on icon at bounding box center [960, 555] width 12 height 12
click at [896, 580] on div "Toi," at bounding box center [897, 579] width 12 height 12
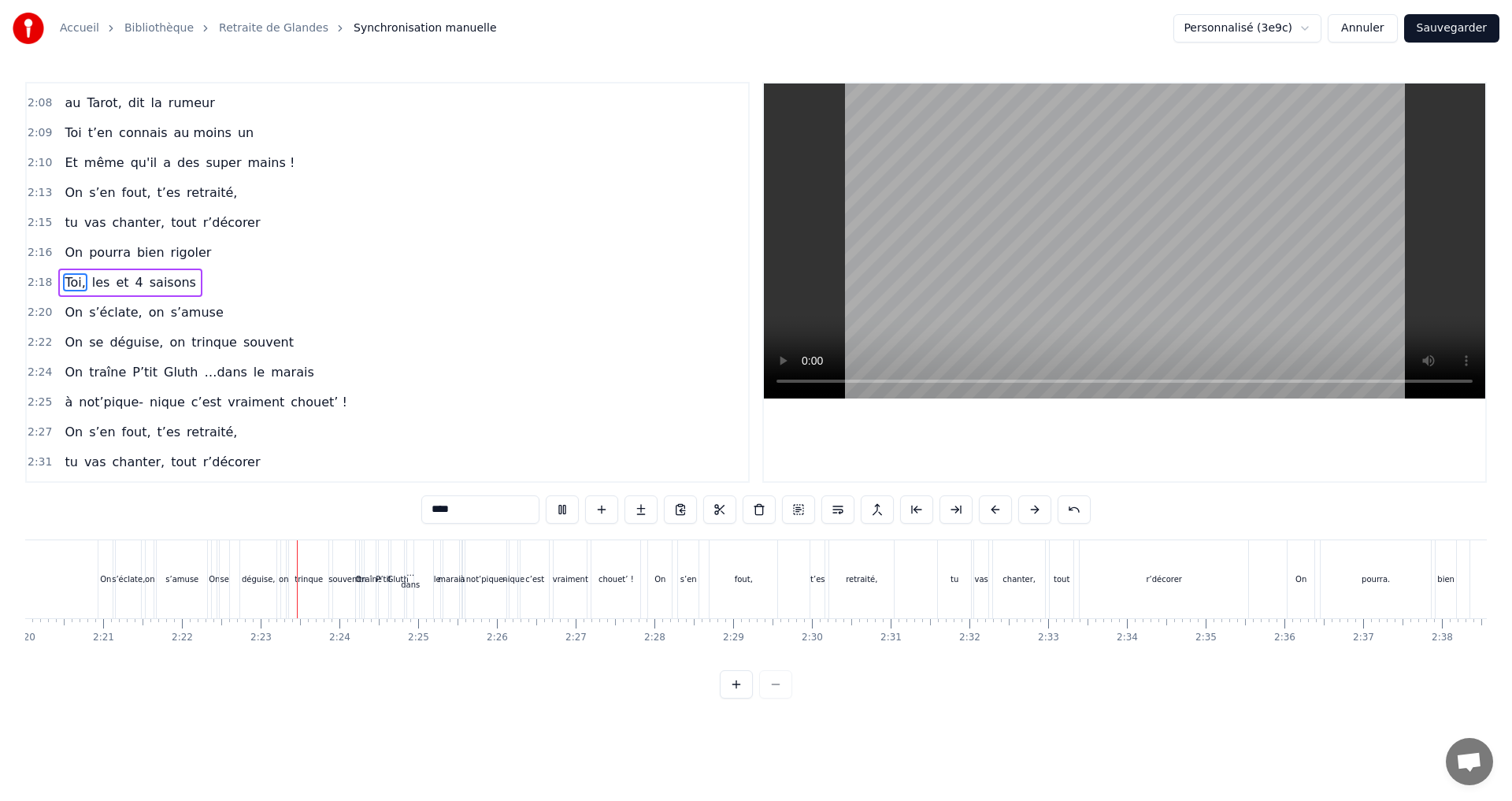
scroll to position [0, 11154]
click at [192, 338] on span "trinque" at bounding box center [215, 342] width 49 height 18
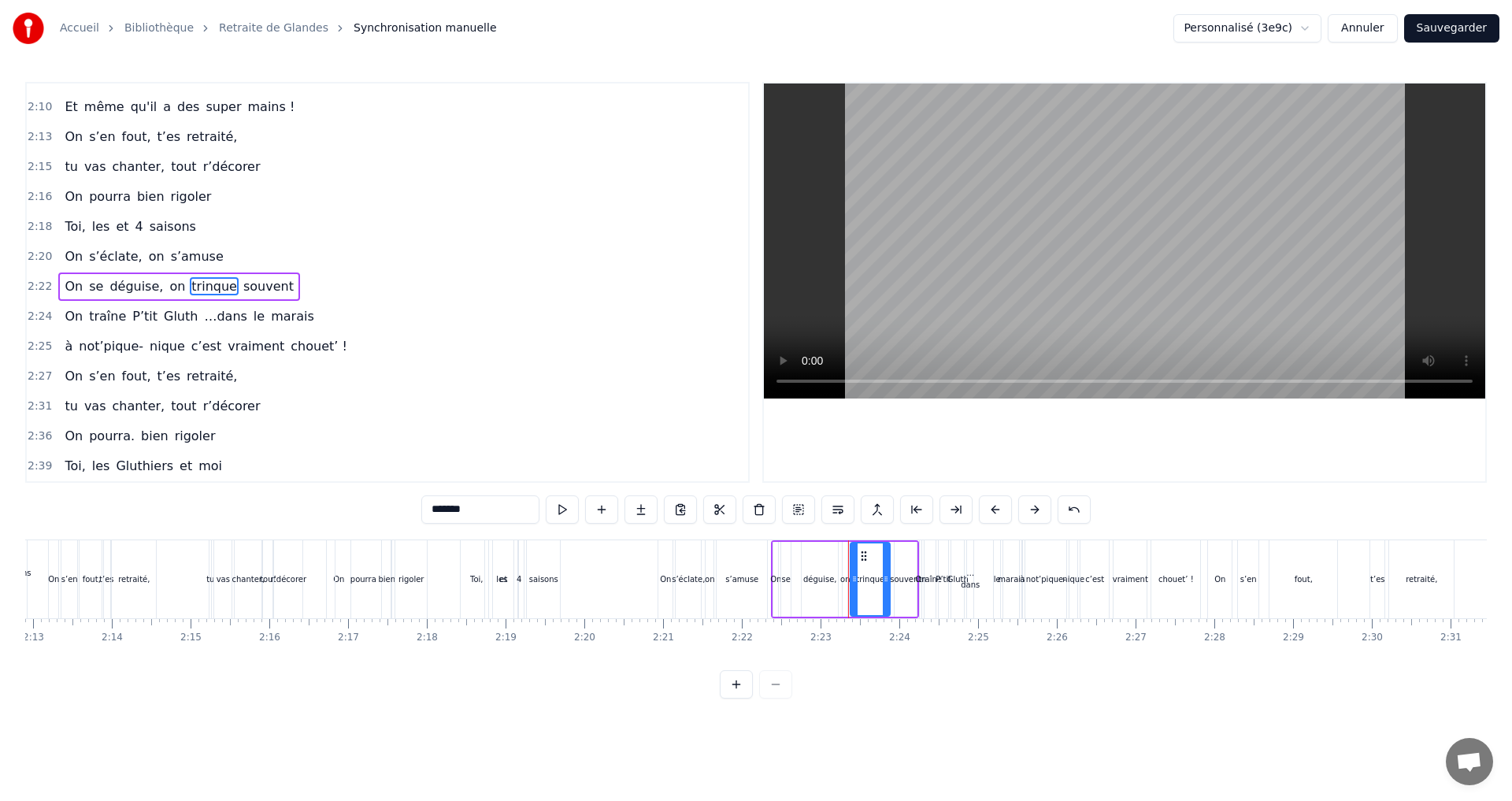
scroll to position [0, 10503]
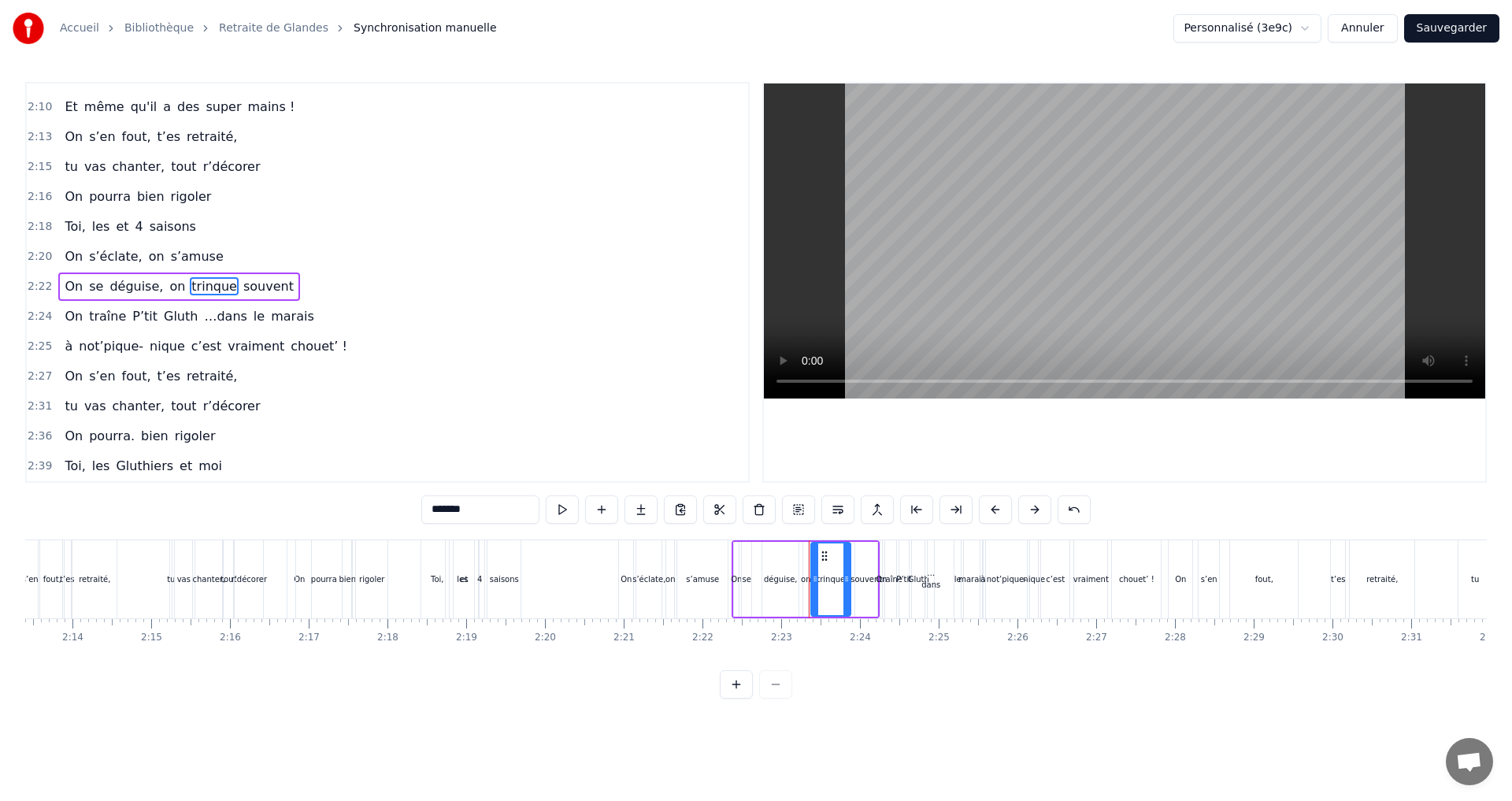
click at [777, 574] on div "déguise," at bounding box center [780, 579] width 34 height 12
drag, startPoint x: 777, startPoint y: 555, endPoint x: 765, endPoint y: 559, distance: 12.6
click at [765, 559] on icon at bounding box center [764, 555] width 12 height 12
click at [811, 577] on div "trinque" at bounding box center [830, 578] width 40 height 74
click at [804, 576] on div "on" at bounding box center [806, 579] width 9 height 12
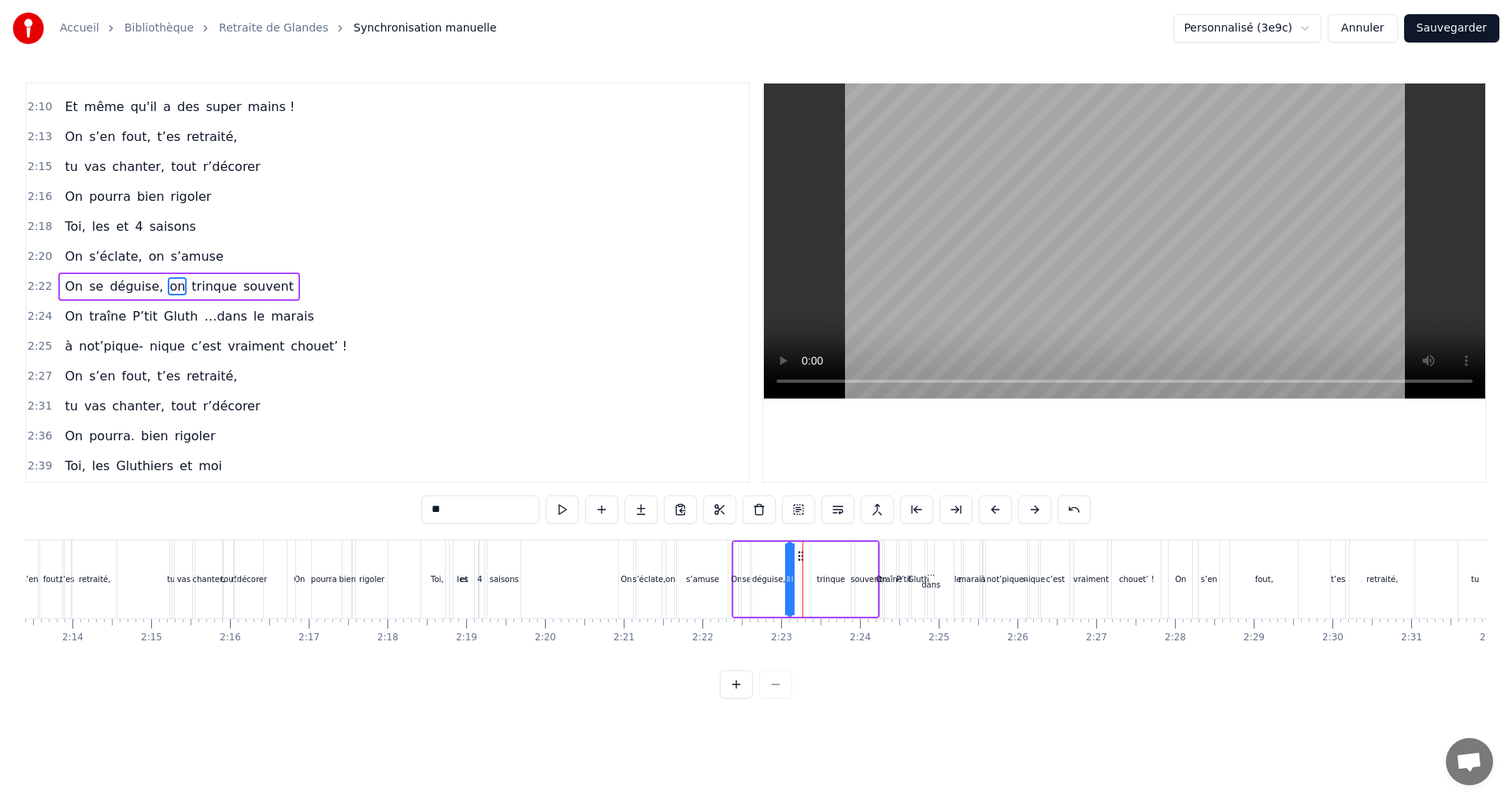
drag, startPoint x: 812, startPoint y: 559, endPoint x: 796, endPoint y: 564, distance: 16.8
click at [796, 564] on div "On se déguise, on trinque souvent" at bounding box center [805, 579] width 148 height 78
click at [829, 578] on div "trinque" at bounding box center [830, 579] width 28 height 12
drag, startPoint x: 823, startPoint y: 552, endPoint x: 808, endPoint y: 554, distance: 15.1
click at [808, 554] on icon at bounding box center [809, 555] width 12 height 12
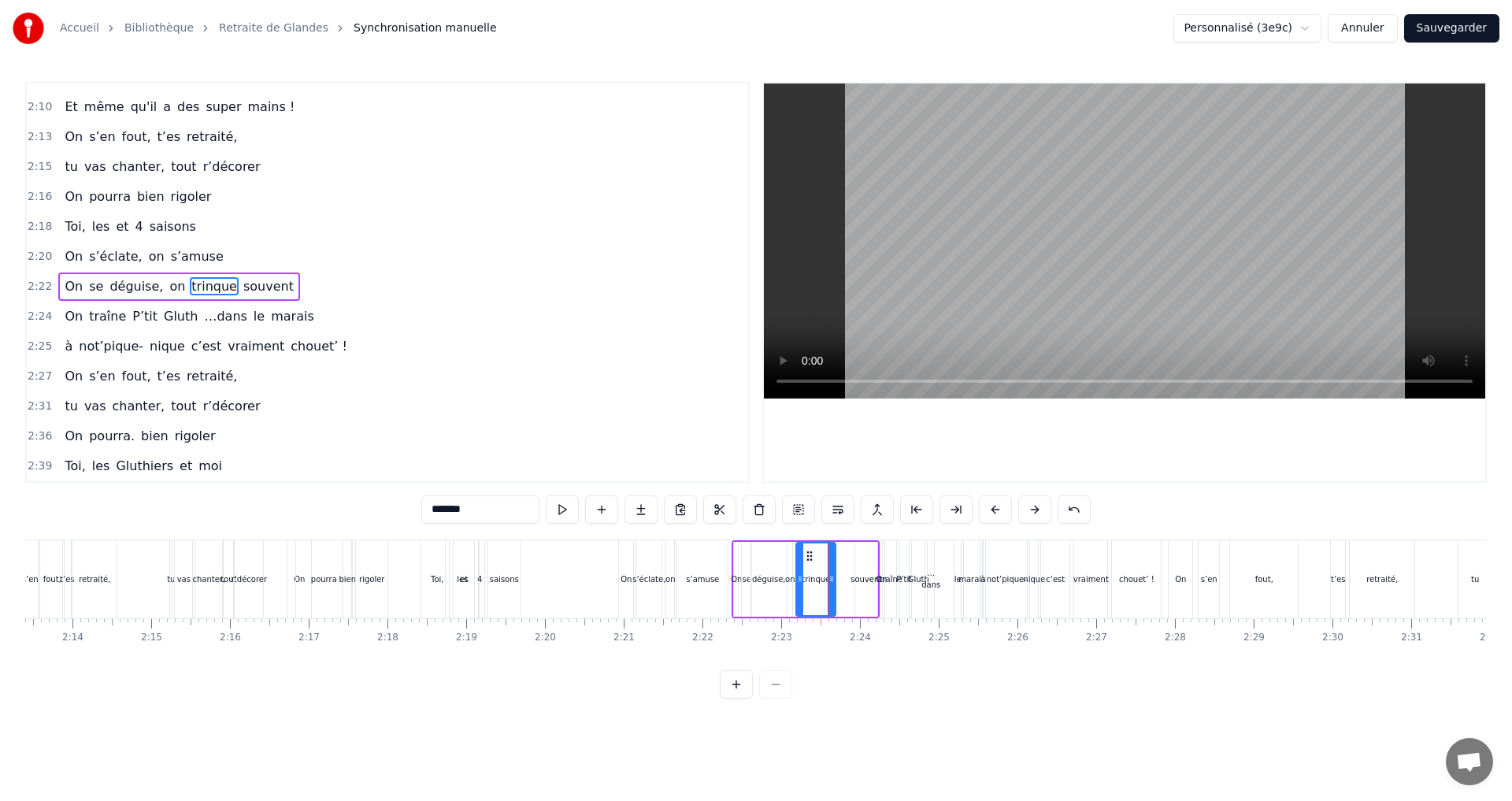
click at [858, 578] on div "souvent" at bounding box center [865, 579] width 31 height 12
drag, startPoint x: 867, startPoint y: 557, endPoint x: 844, endPoint y: 560, distance: 23.2
click at [844, 560] on icon at bounding box center [844, 555] width 12 height 12
click at [812, 582] on div "trinque" at bounding box center [815, 579] width 28 height 12
click at [807, 560] on icon at bounding box center [807, 555] width 12 height 12
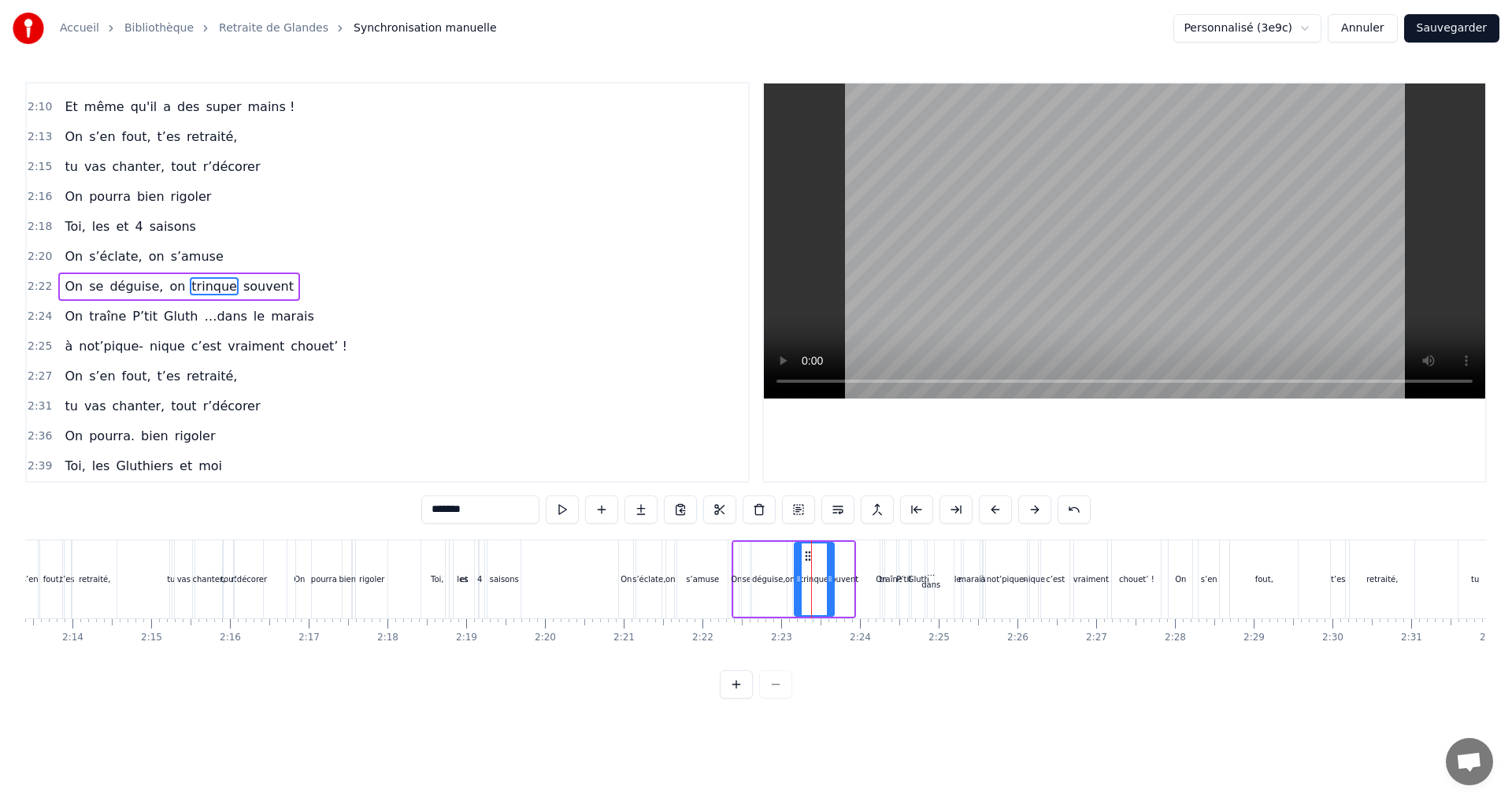
click at [668, 582] on div "on" at bounding box center [670, 579] width 9 height 12
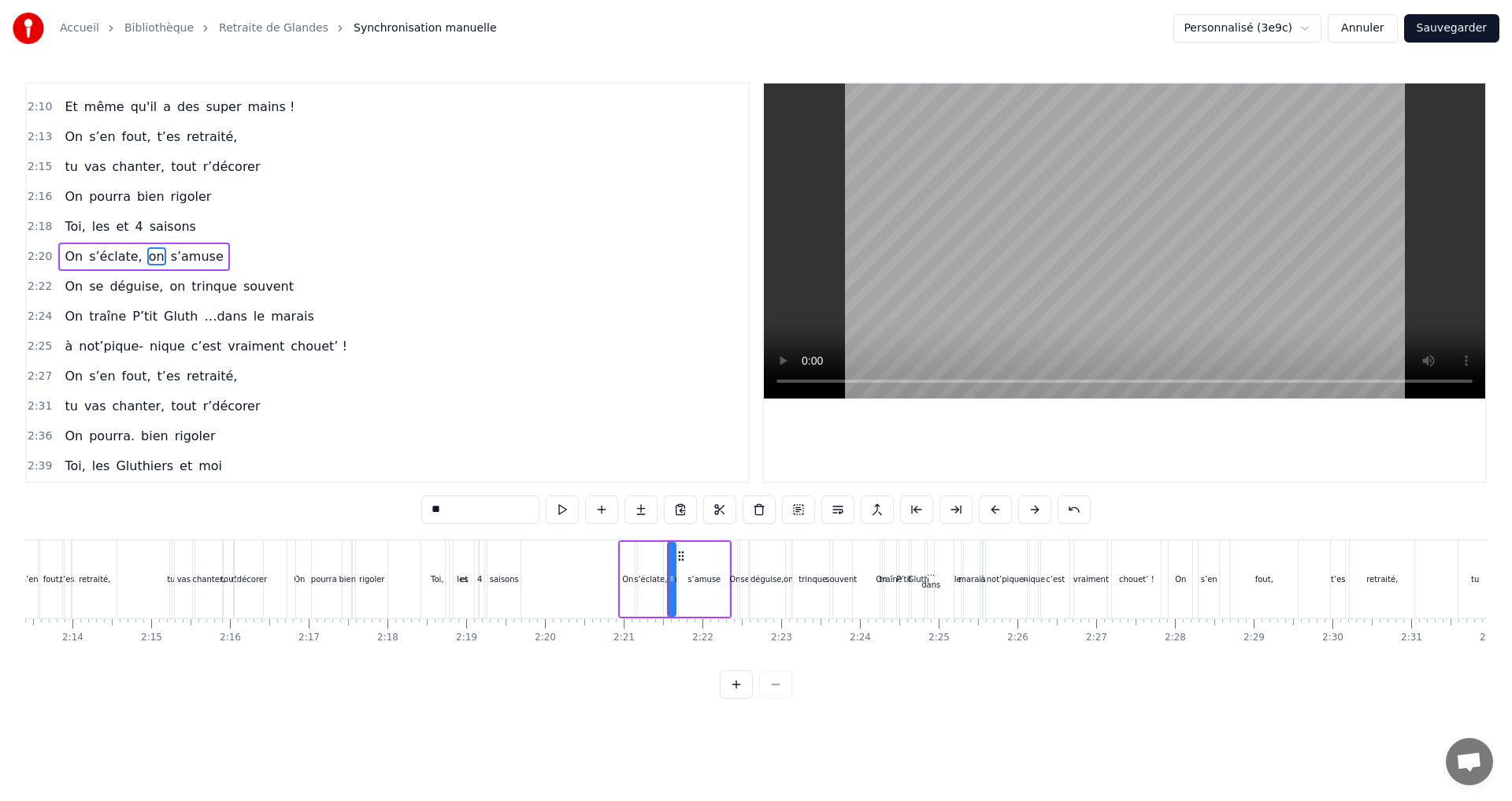
scroll to position [1610, 0]
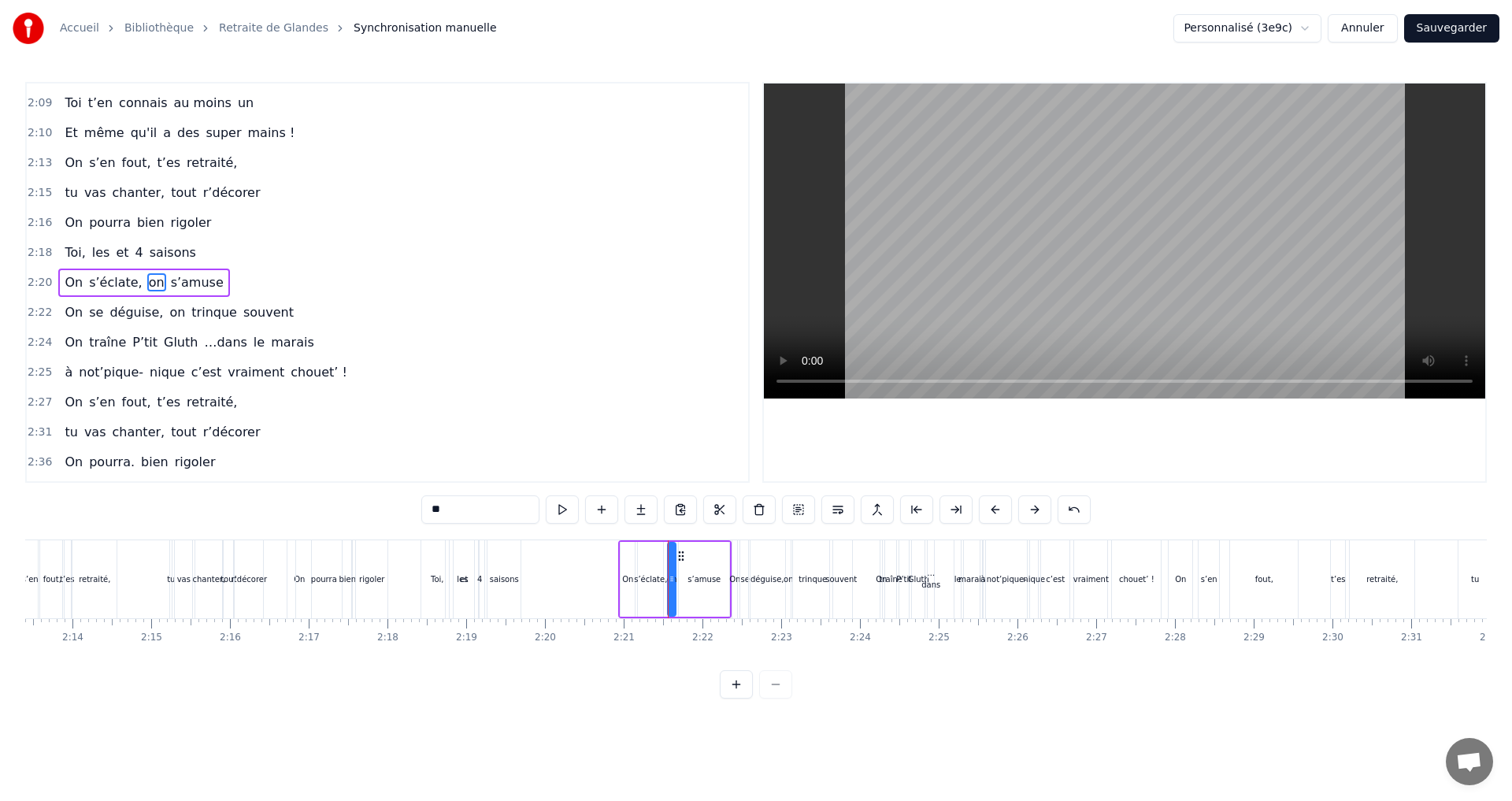
click at [701, 576] on div "s’amuse" at bounding box center [703, 579] width 33 height 12
click at [706, 578] on div "s’amuse" at bounding box center [703, 579] width 33 height 12
drag, startPoint x: 723, startPoint y: 580, endPoint x: 710, endPoint y: 580, distance: 13.0
click at [710, 580] on circle at bounding box center [710, 580] width 1 height 1
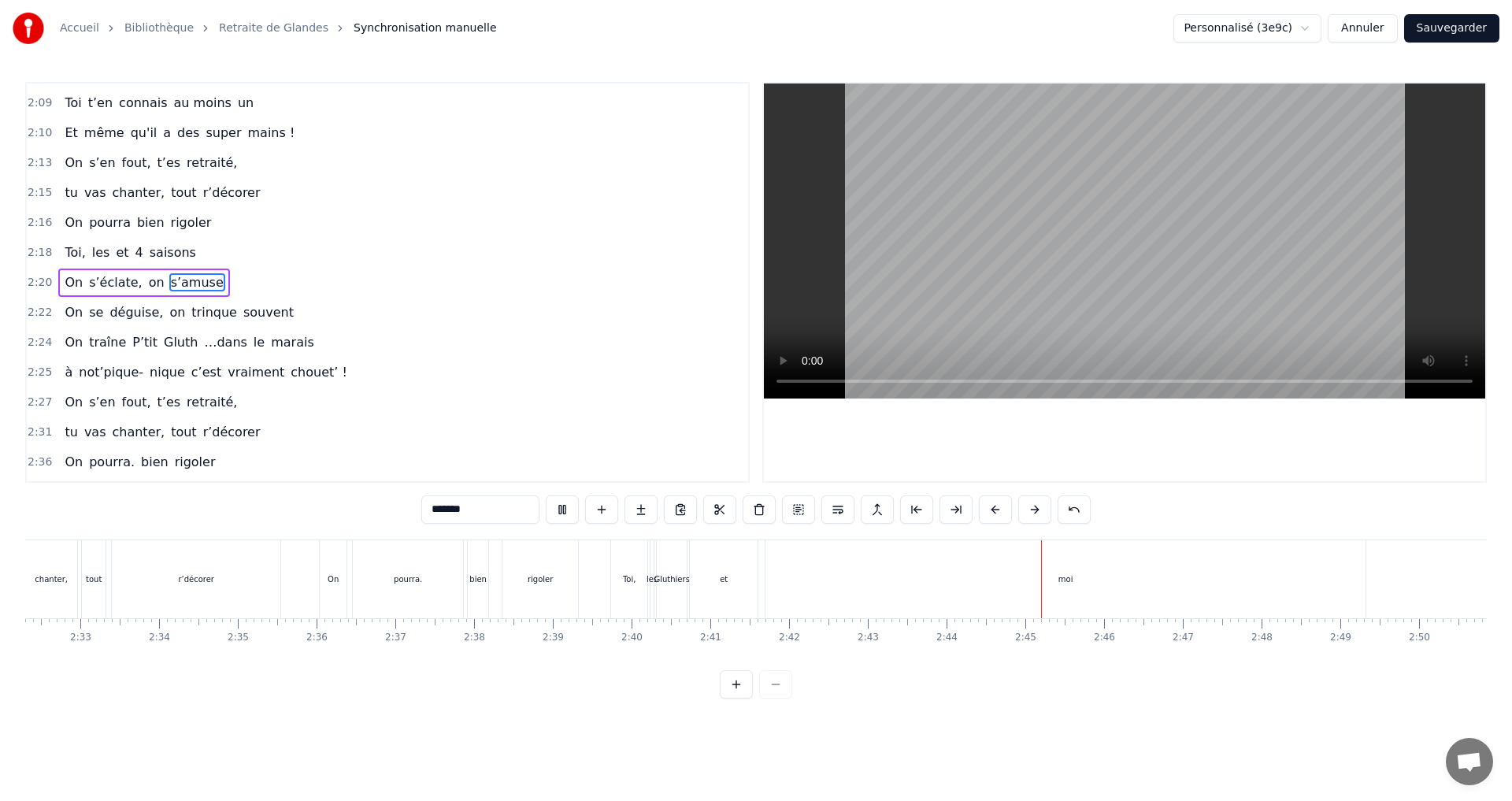
scroll to position [0, 12823]
click at [111, 464] on span "pourra." at bounding box center [112, 461] width 49 height 18
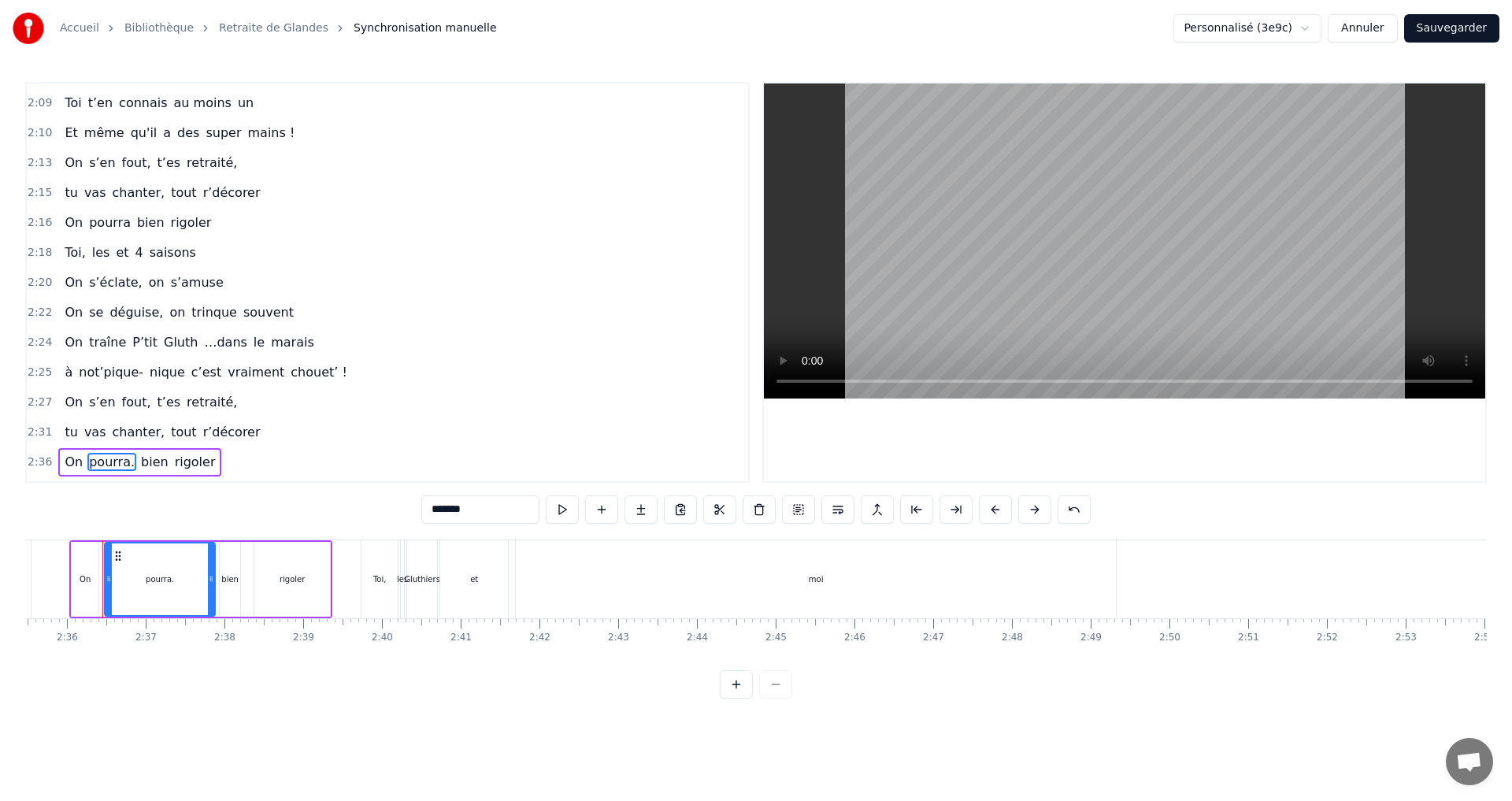
scroll to position [0, 12239]
click at [474, 511] on input "*******" at bounding box center [479, 509] width 118 height 28
type input "******"
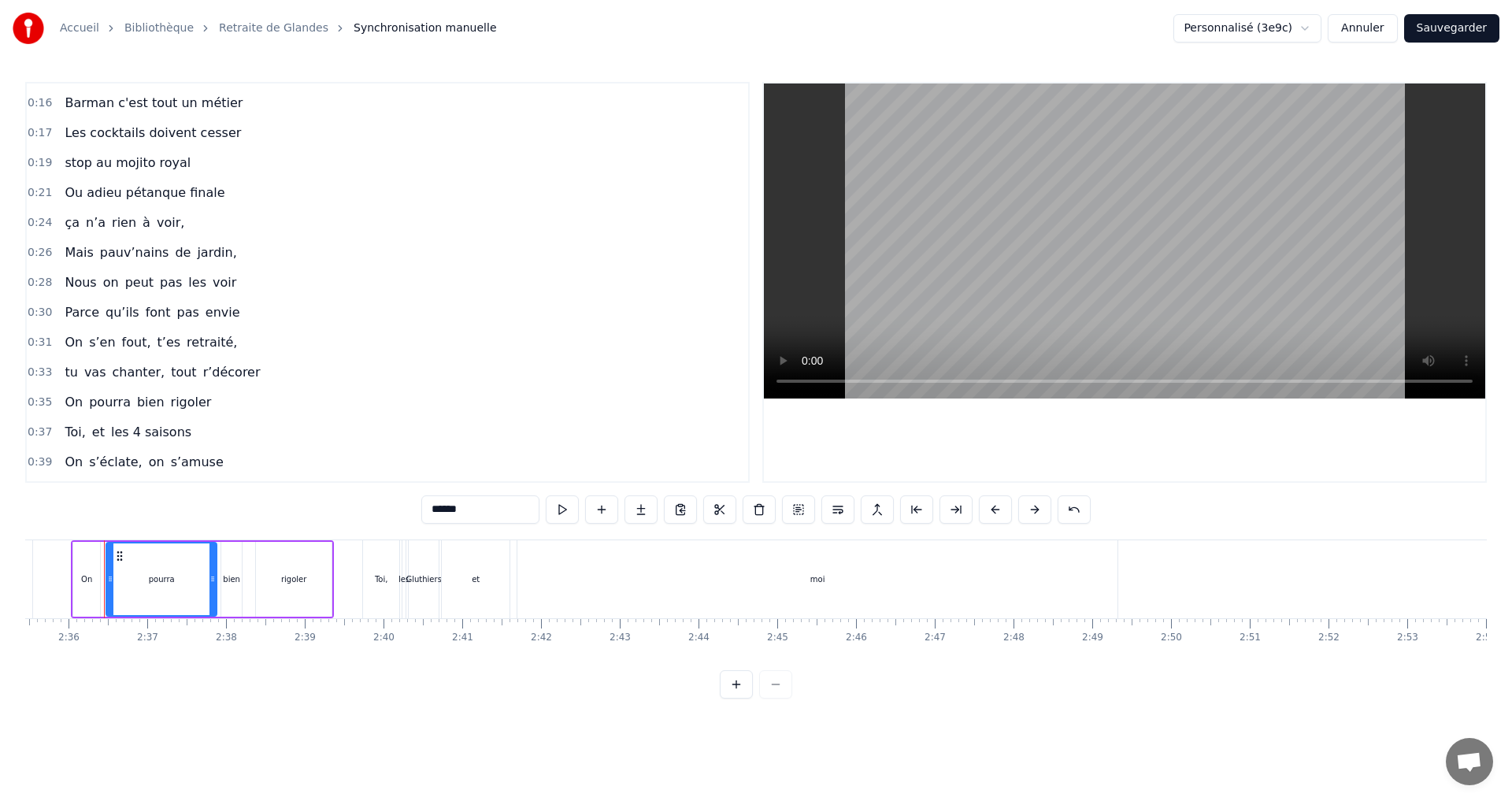
scroll to position [0, 0]
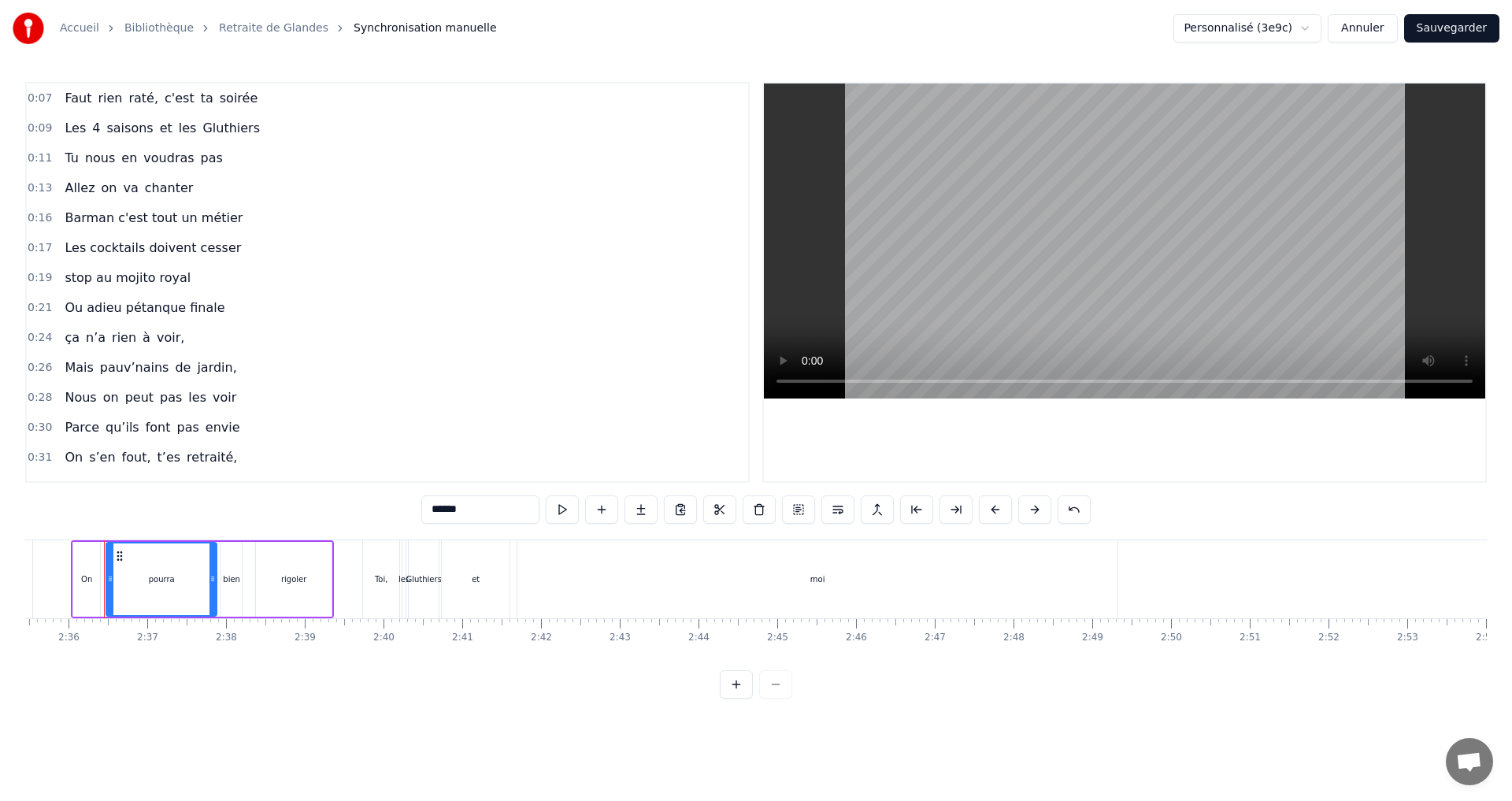
click at [1461, 26] on button "Sauvegarder" at bounding box center [1451, 28] width 95 height 28
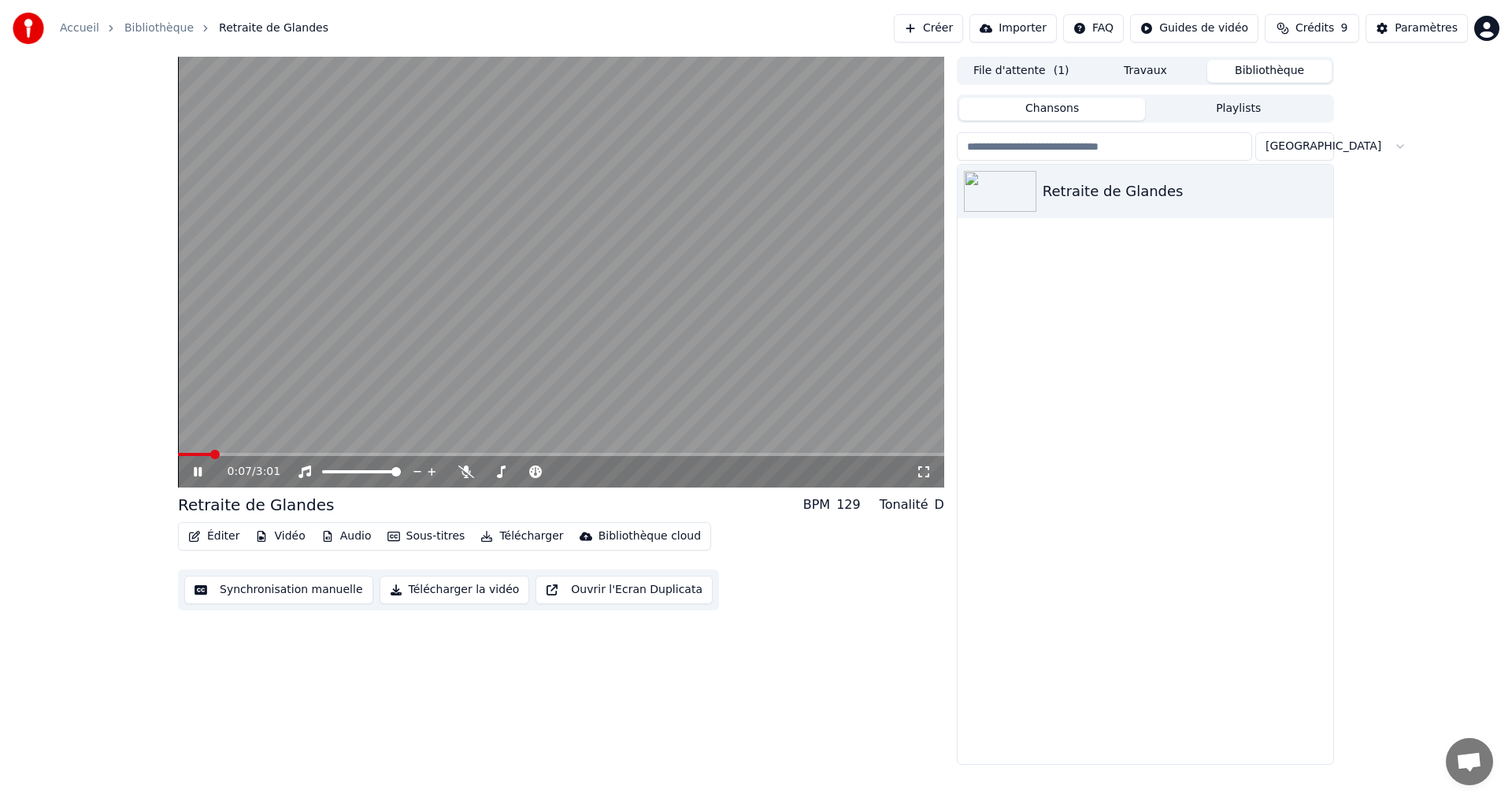
click at [195, 474] on icon at bounding box center [198, 472] width 8 height 9
click at [188, 457] on span at bounding box center [191, 455] width 9 height 9
click at [192, 470] on icon at bounding box center [208, 471] width 37 height 12
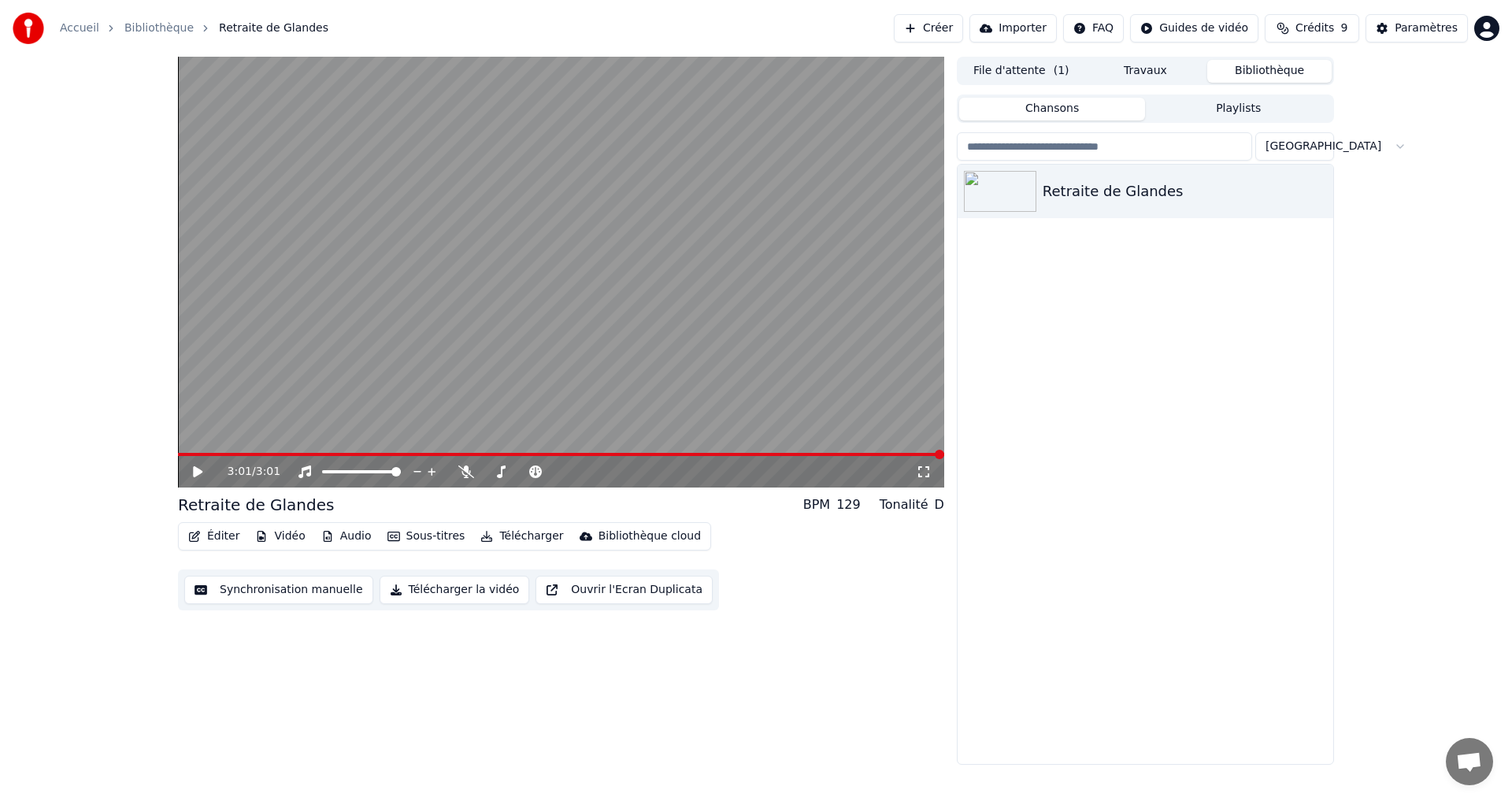
click at [196, 470] on icon at bounding box center [198, 472] width 9 height 11
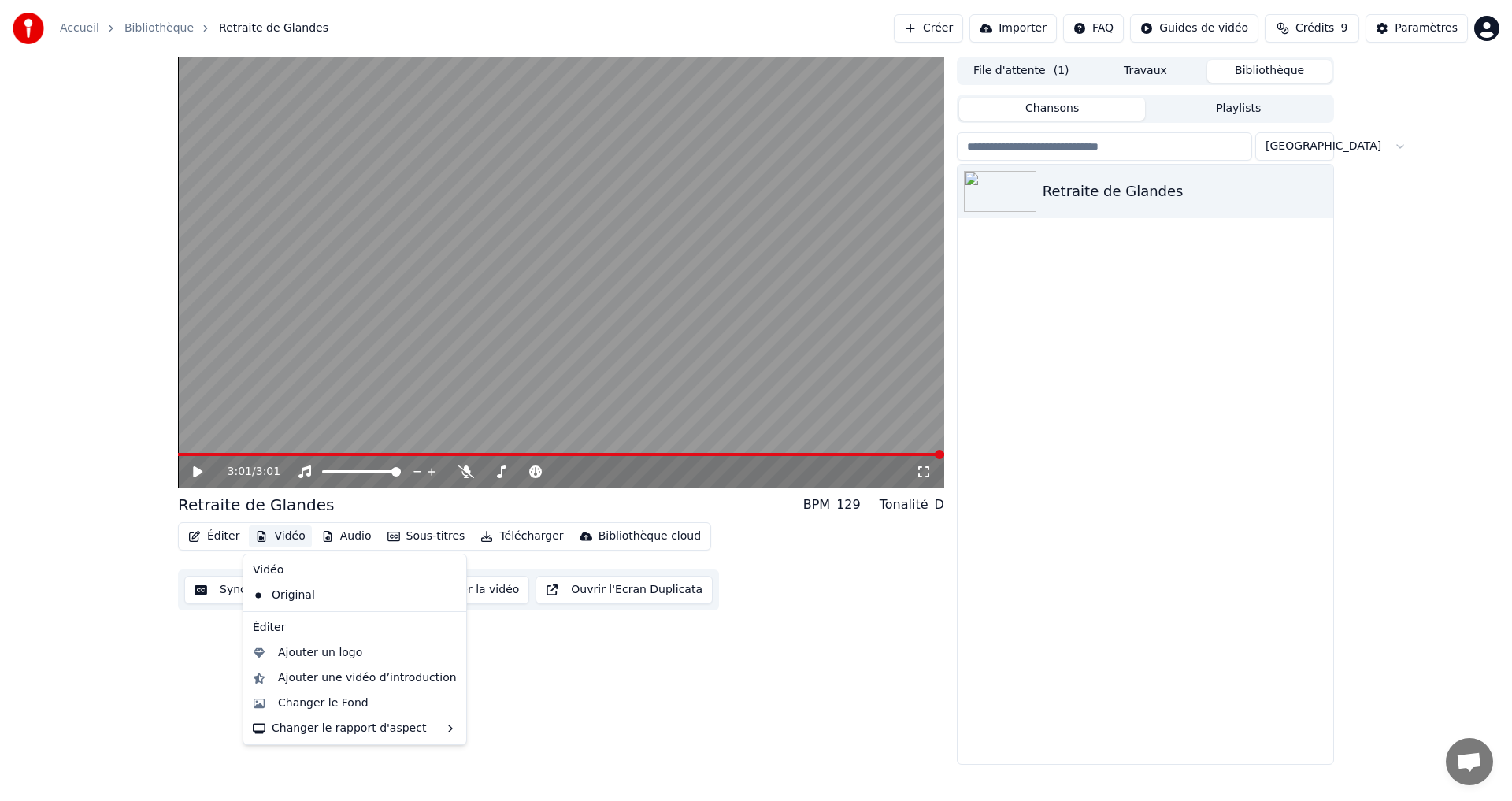
click at [281, 537] on button "Vidéo" at bounding box center [280, 536] width 62 height 22
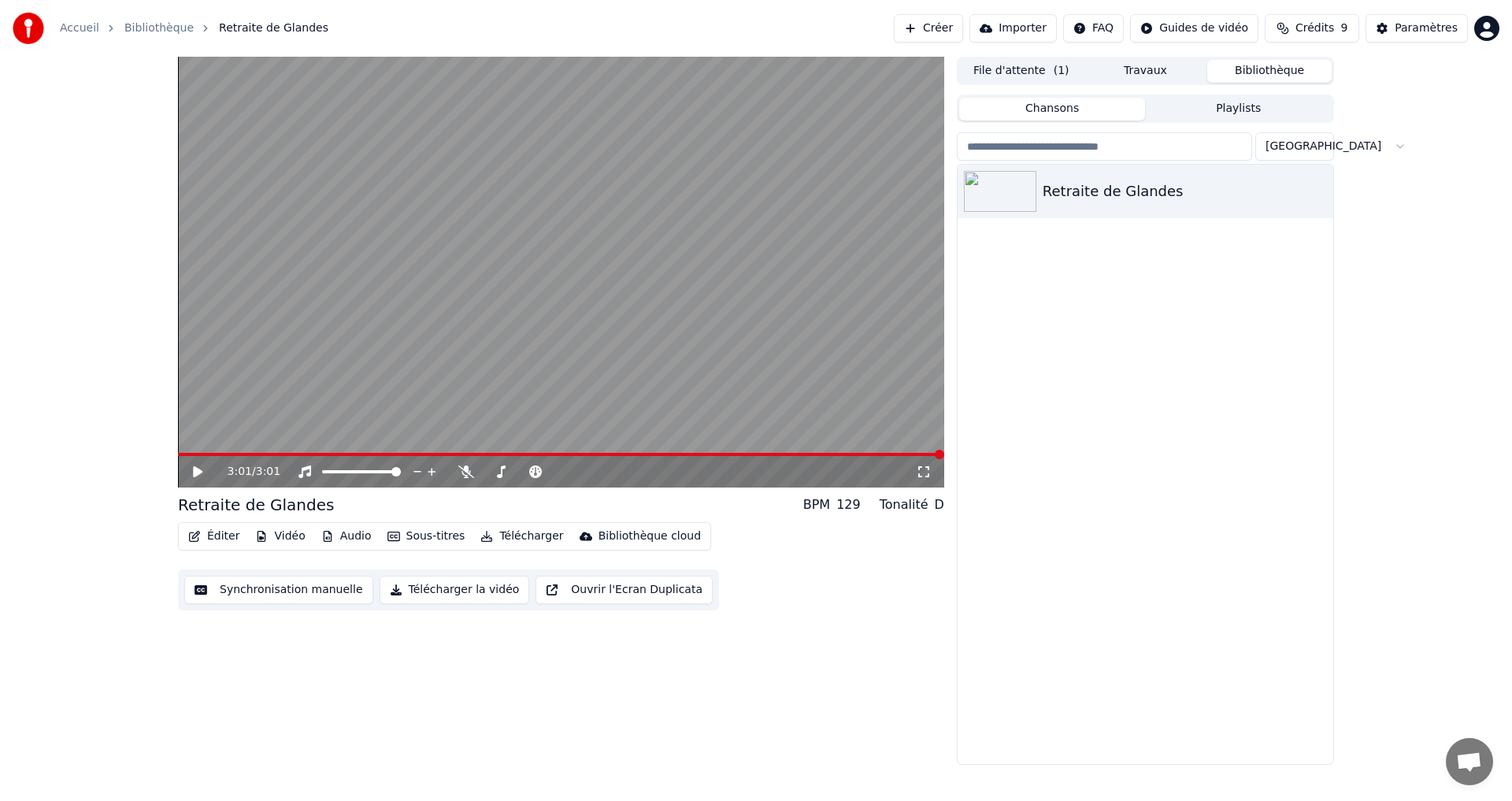
click at [520, 663] on div "3:01 / 3:01 Retraite de Glandes BPM 129 Tonalité D Éditer Vidéo Audio Sous-titr…" at bounding box center [561, 410] width 766 height 708
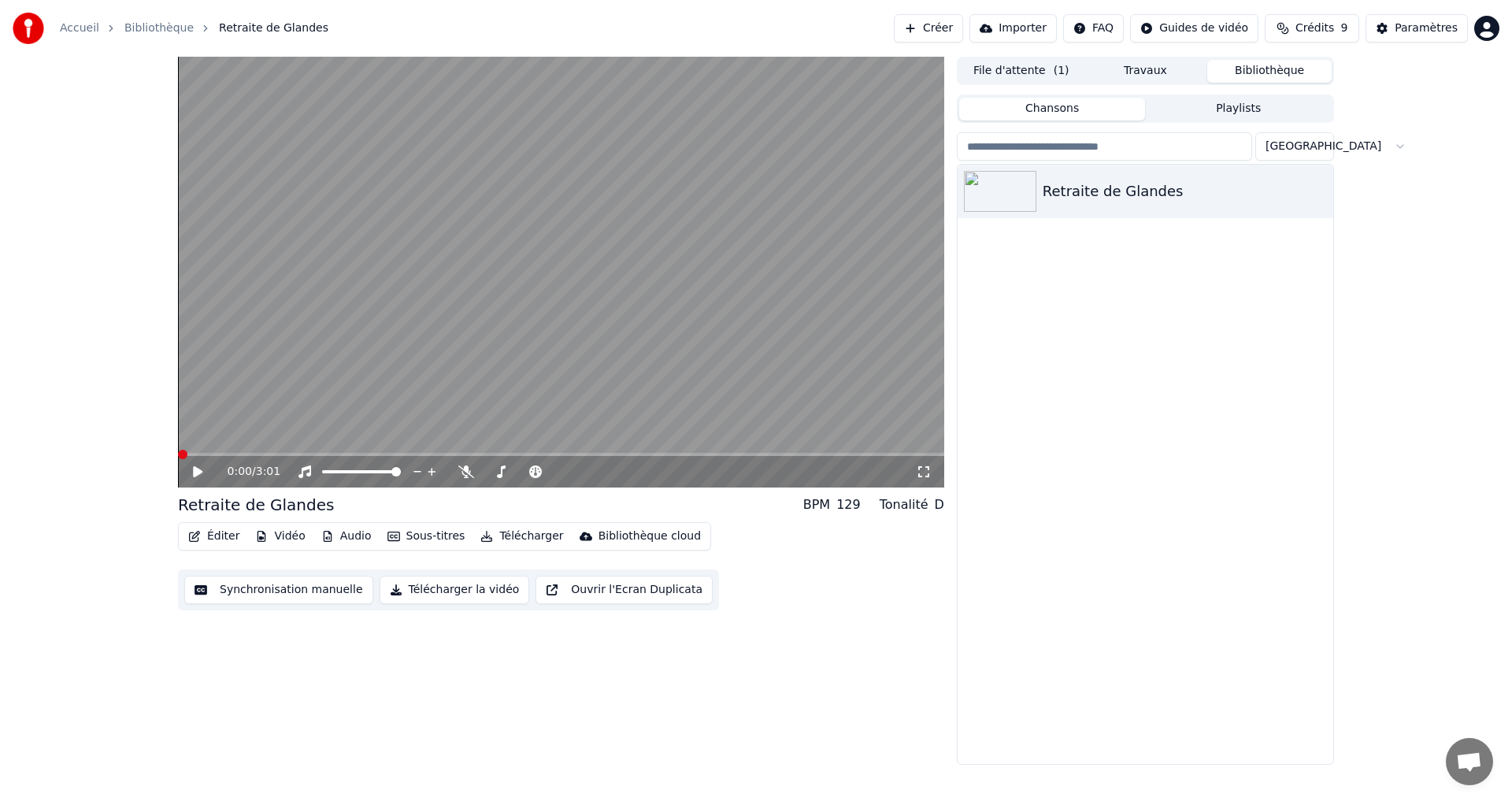
click at [178, 450] on span at bounding box center [183, 455] width 9 height 9
click at [192, 472] on icon at bounding box center [208, 471] width 37 height 12
click at [207, 457] on span at bounding box center [212, 455] width 9 height 9
click at [184, 450] on span at bounding box center [186, 455] width 9 height 9
click at [245, 453] on span at bounding box center [249, 455] width 9 height 9
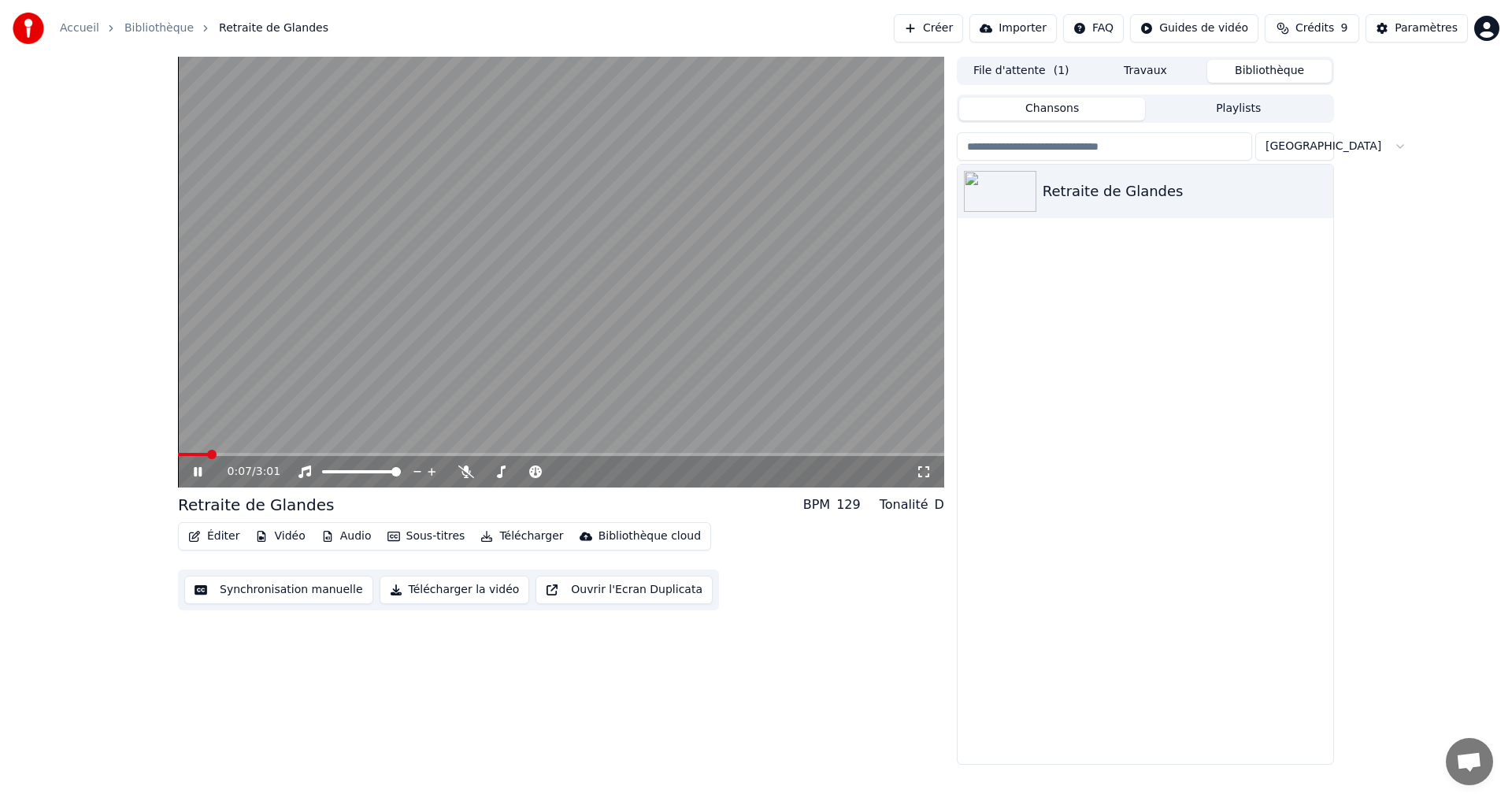
click at [200, 455] on span at bounding box center [193, 454] width 30 height 3
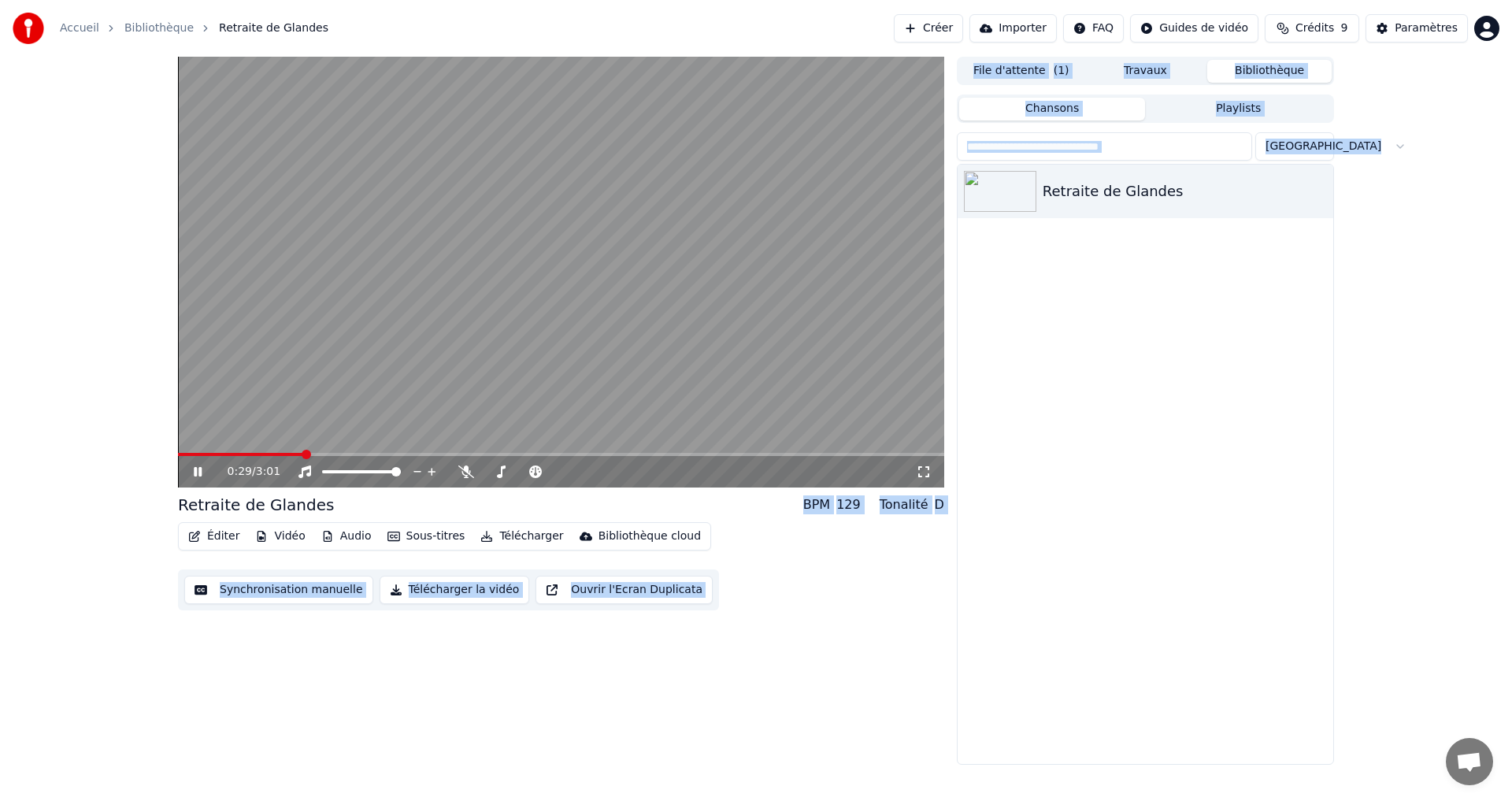
drag, startPoint x: 301, startPoint y: 454, endPoint x: 194, endPoint y: 446, distance: 107.3
click at [232, 435] on video at bounding box center [561, 271] width 766 height 430
click at [182, 450] on span at bounding box center [186, 455] width 9 height 9
click at [195, 469] on icon at bounding box center [198, 472] width 9 height 11
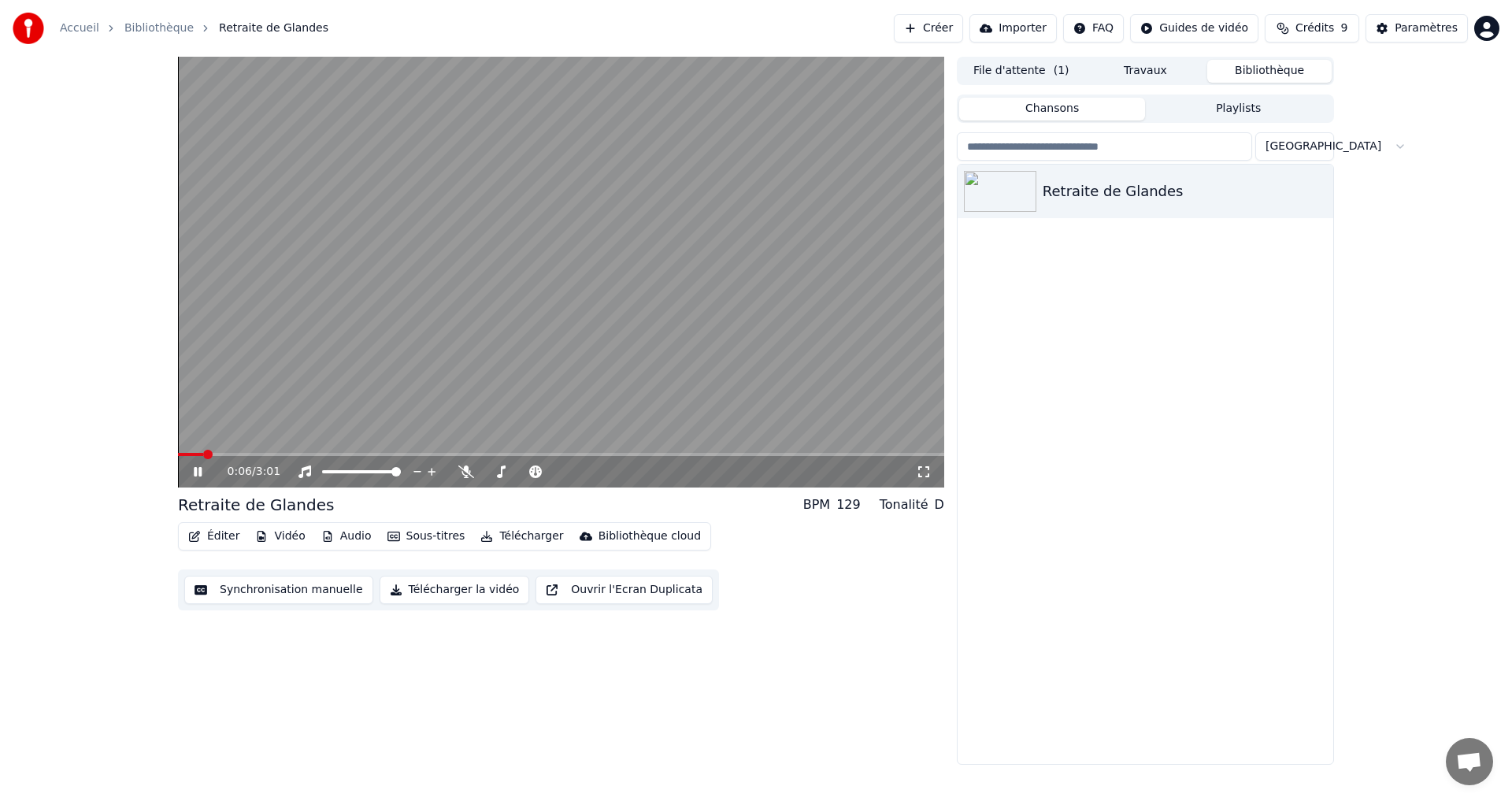
click at [203, 456] on span at bounding box center [208, 455] width 9 height 9
click at [179, 454] on span at bounding box center [183, 455] width 9 height 9
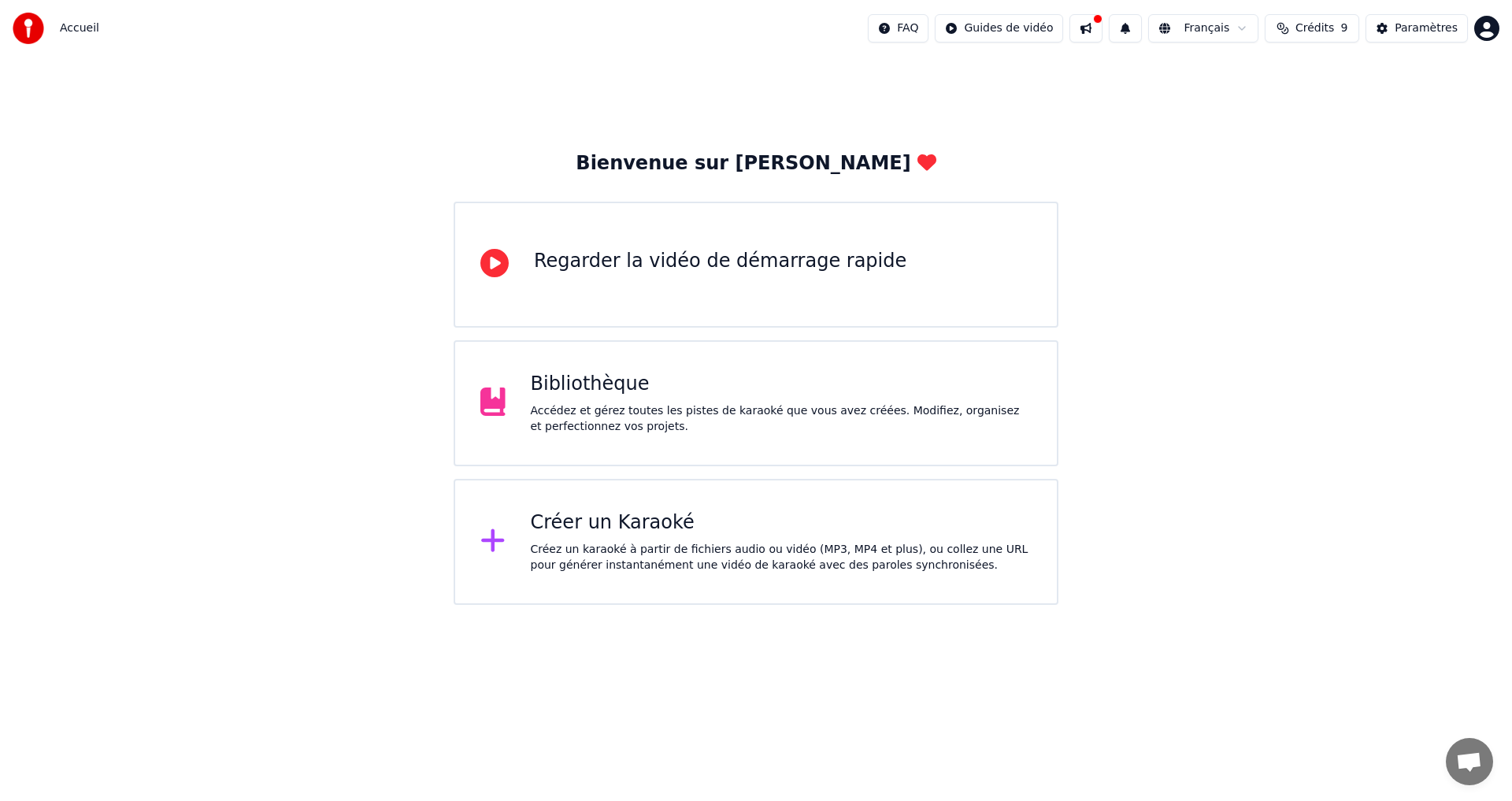
click at [576, 409] on div "Accédez et gérez toutes les pistes de karaoké que vous avez créées. Modifiez, o…" at bounding box center [781, 418] width 502 height 31
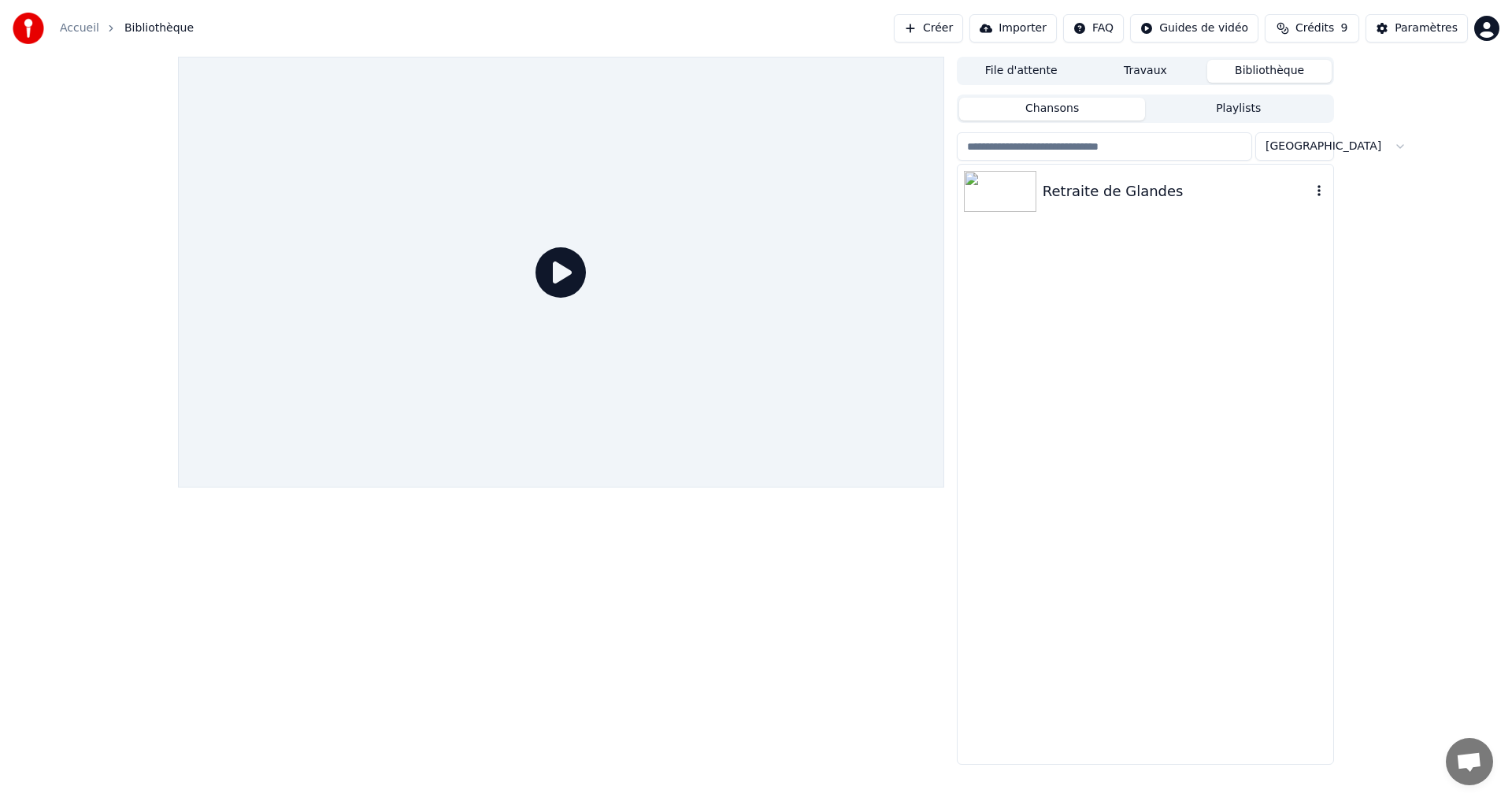
click at [1070, 185] on div "Retraite de Glandes" at bounding box center [1176, 191] width 268 height 22
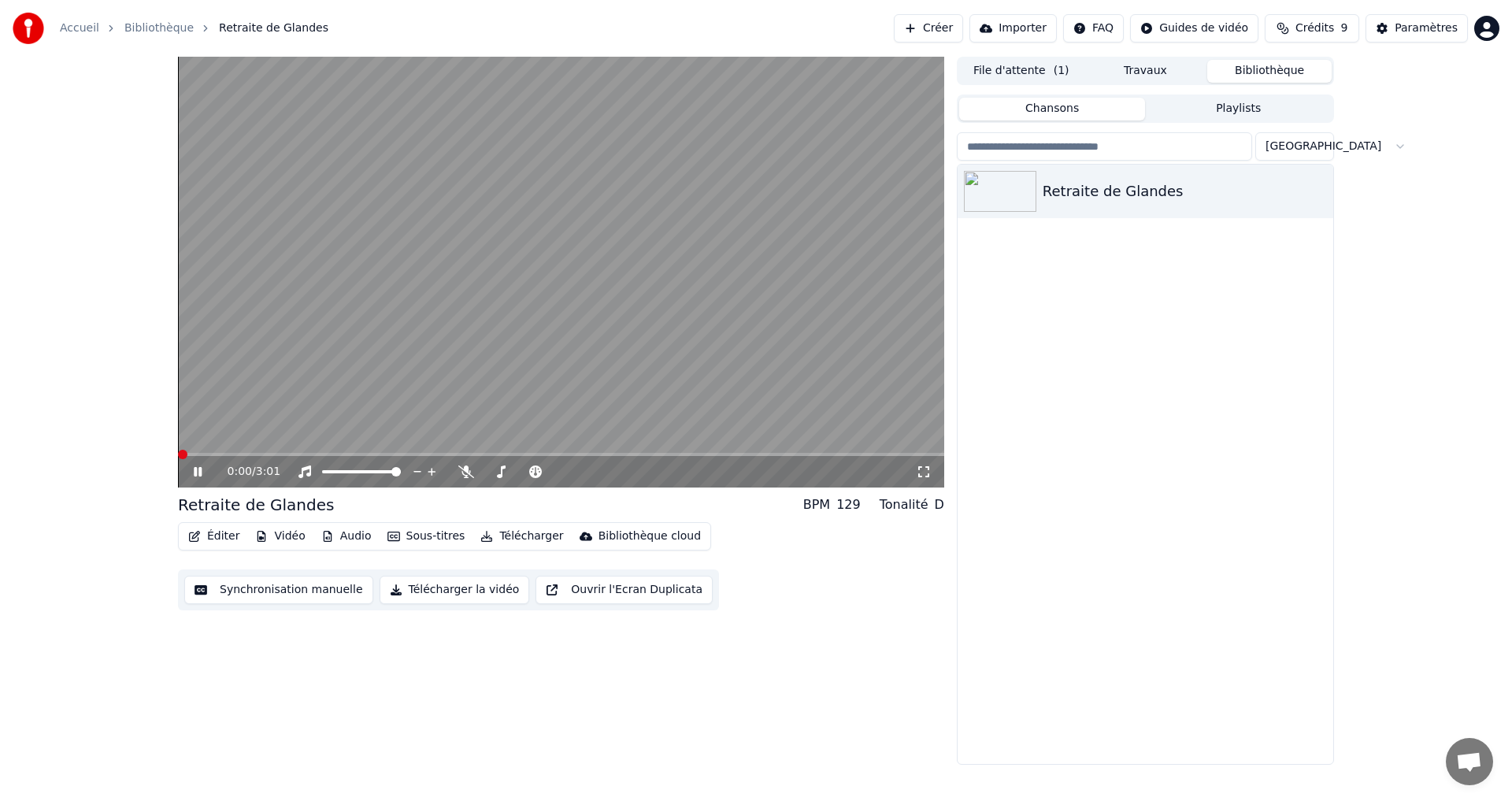
click at [178, 450] on span at bounding box center [183, 455] width 9 height 9
